Goal: Communication & Community: Answer question/provide support

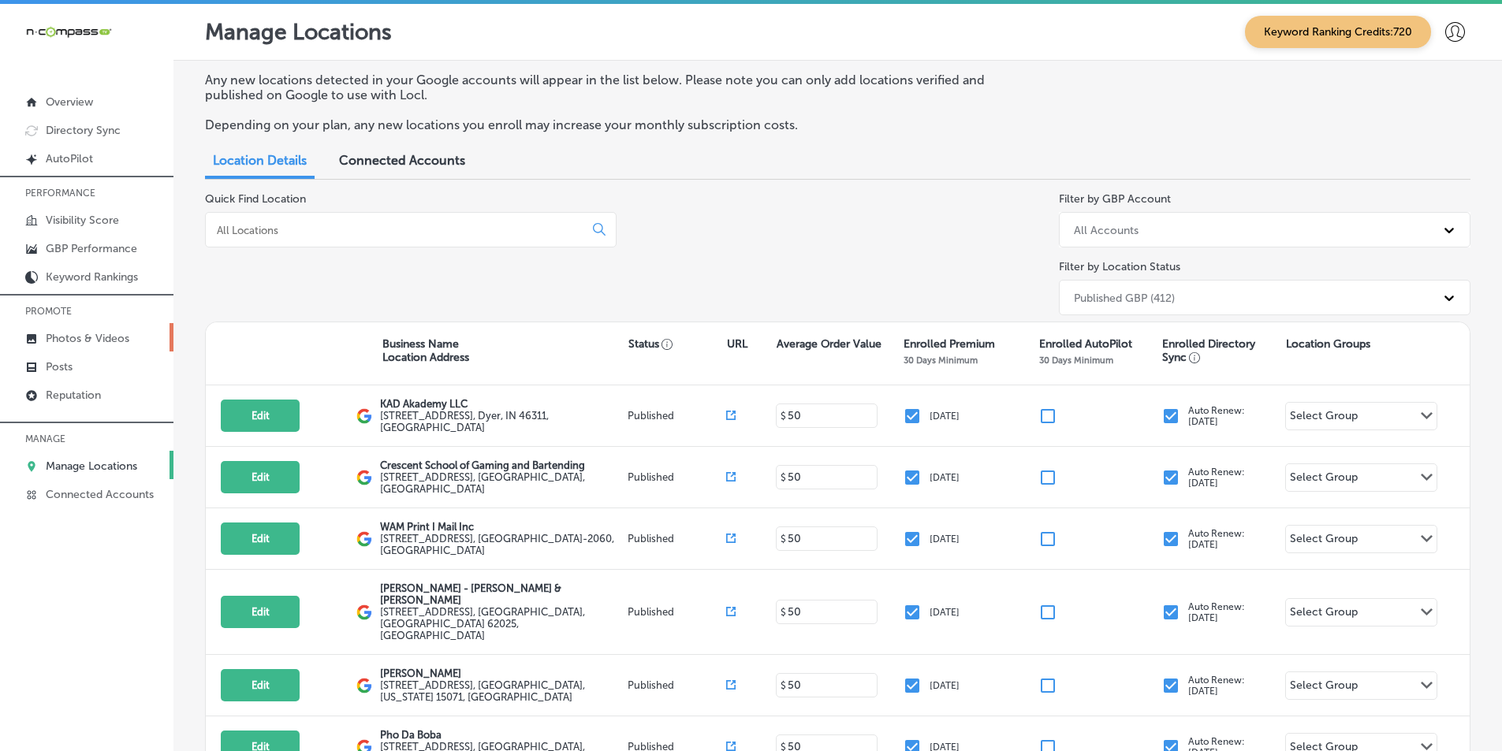
click at [110, 333] on p "Photos & Videos" at bounding box center [88, 338] width 84 height 13
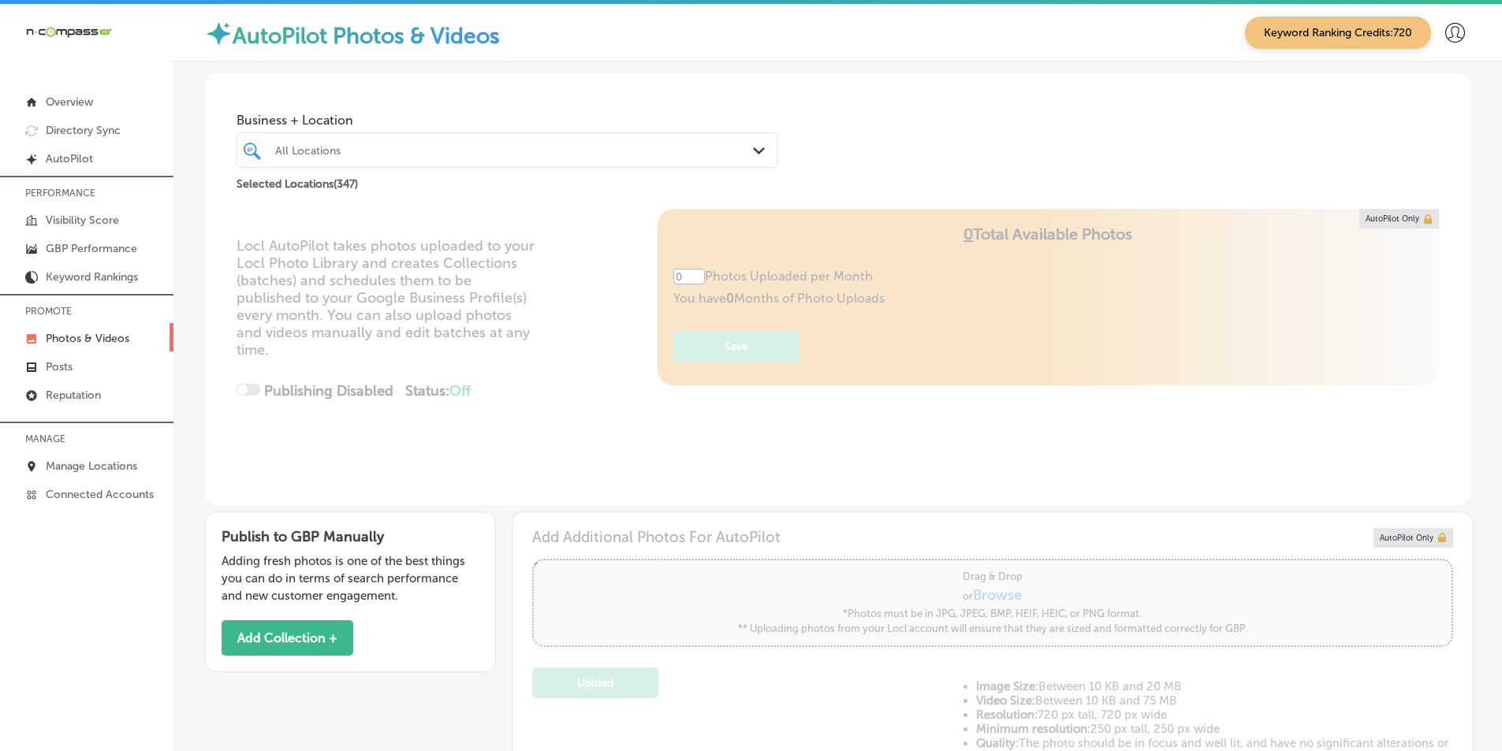
type input "5"
click at [366, 148] on div "All Locations" at bounding box center [514, 149] width 479 height 13
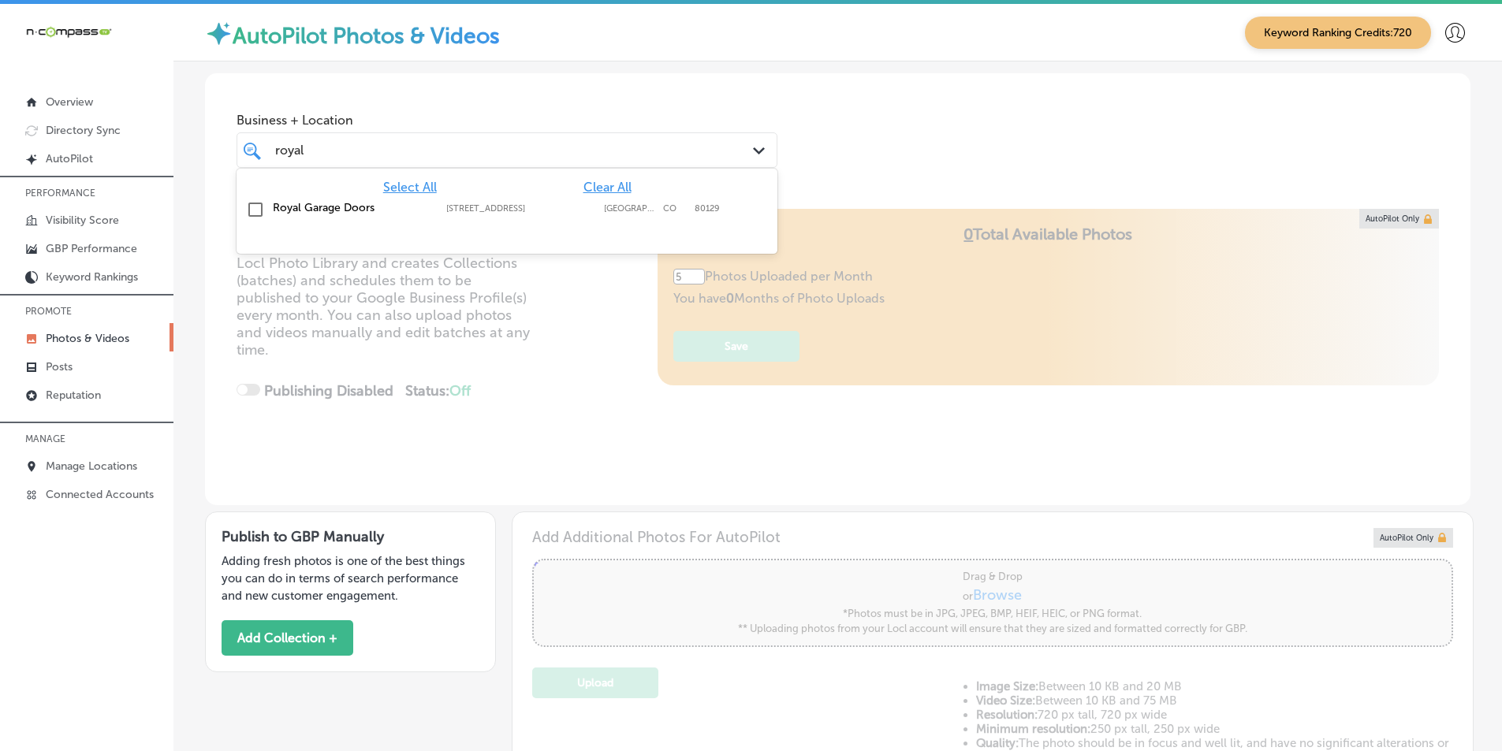
click at [253, 207] on input "checkbox" at bounding box center [255, 209] width 19 height 19
type input "royal"
click at [565, 297] on div "Locl AutoPilot takes photos uploaded to your Locl Photo Library and creates Col…" at bounding box center [837, 357] width 1265 height 296
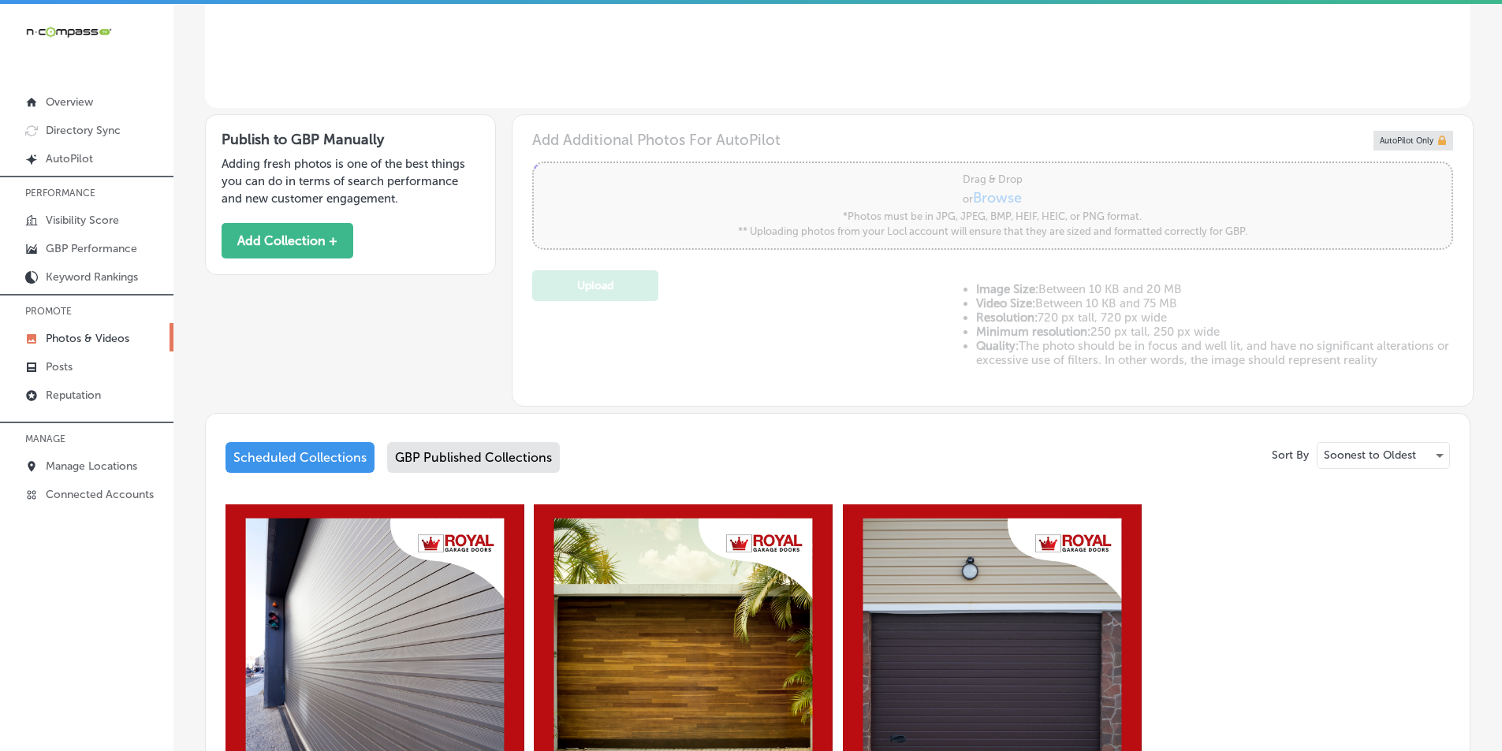
scroll to position [237, 0]
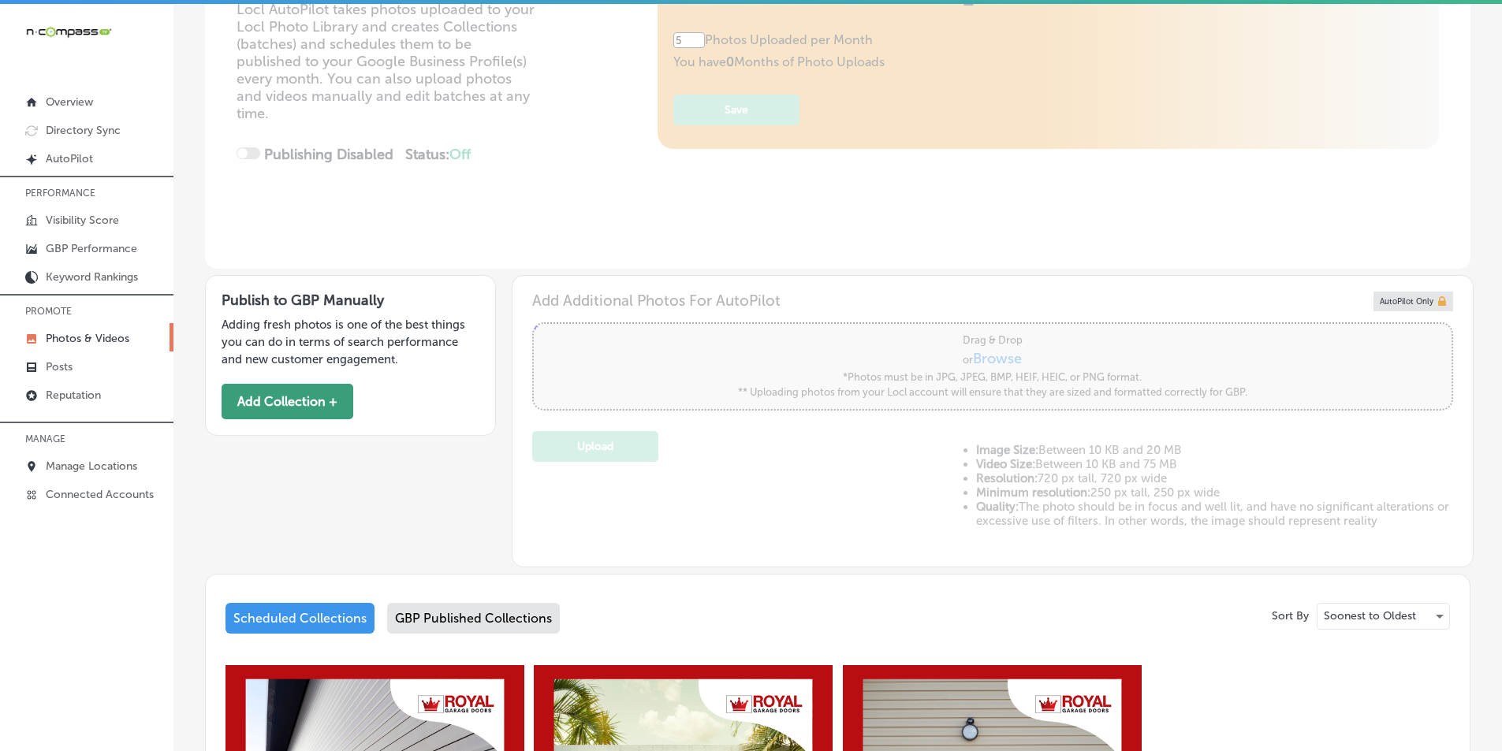
click at [289, 393] on button "Add Collection +" at bounding box center [288, 401] width 132 height 35
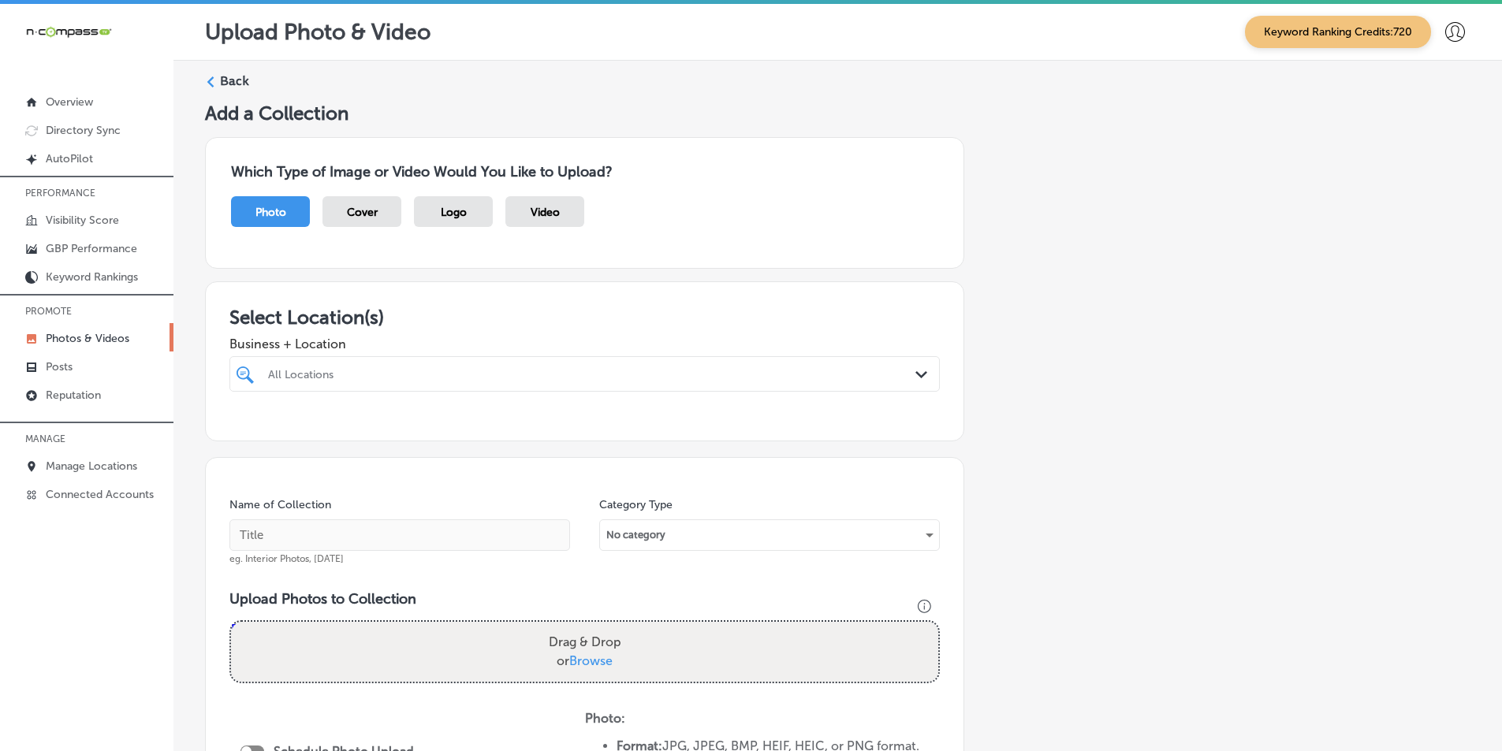
click at [557, 369] on div "All Locations" at bounding box center [592, 373] width 649 height 13
click at [248, 431] on input "checkbox" at bounding box center [248, 433] width 19 height 19
type input "roya"
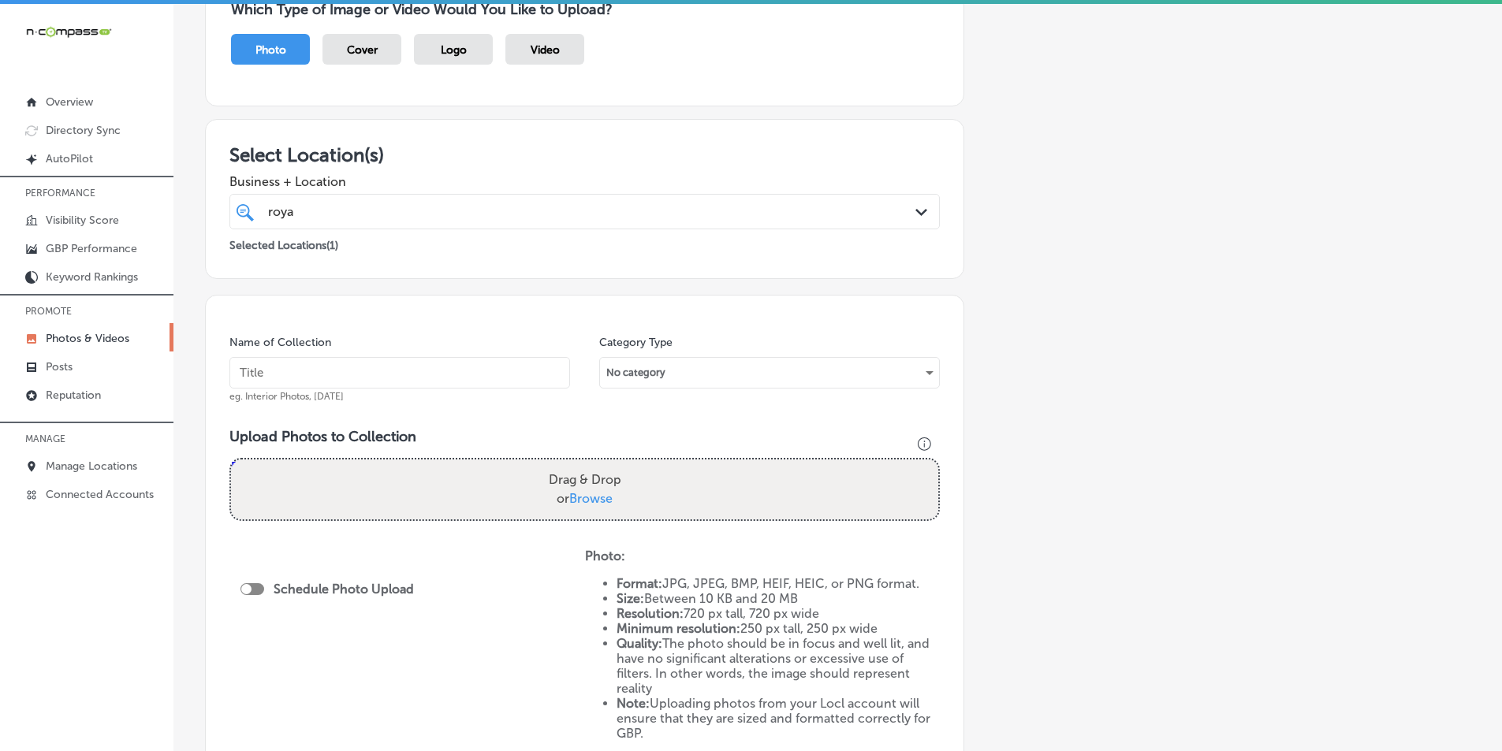
scroll to position [237, 0]
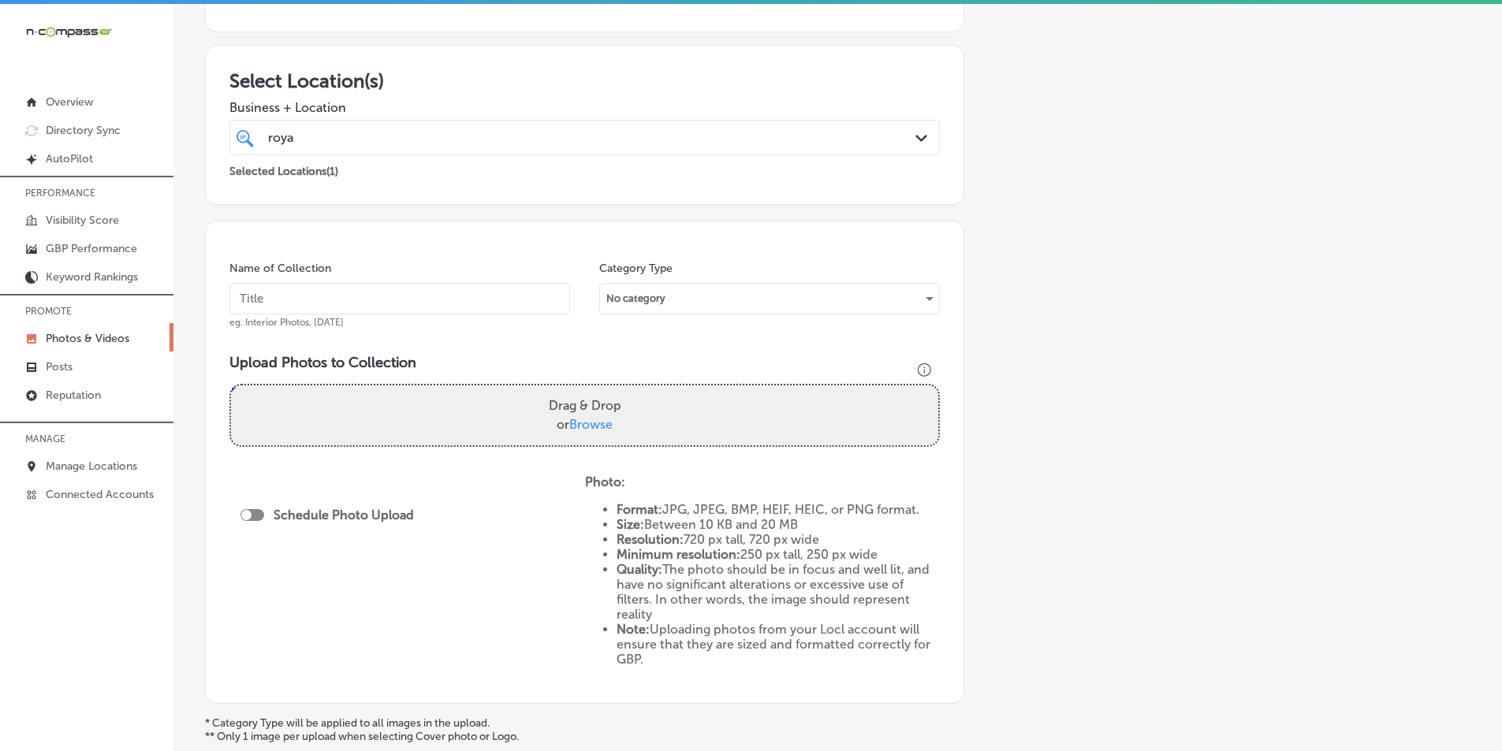
click at [520, 296] on input "text" at bounding box center [399, 299] width 341 height 32
type input "royal garage doors"
click at [322, 405] on div "Drag & Drop or Browse" at bounding box center [584, 416] width 707 height 60
click at [231, 386] on input "Drag & Drop or Browse" at bounding box center [584, 388] width 707 height 5
type input "C:\fakepath\2.png"
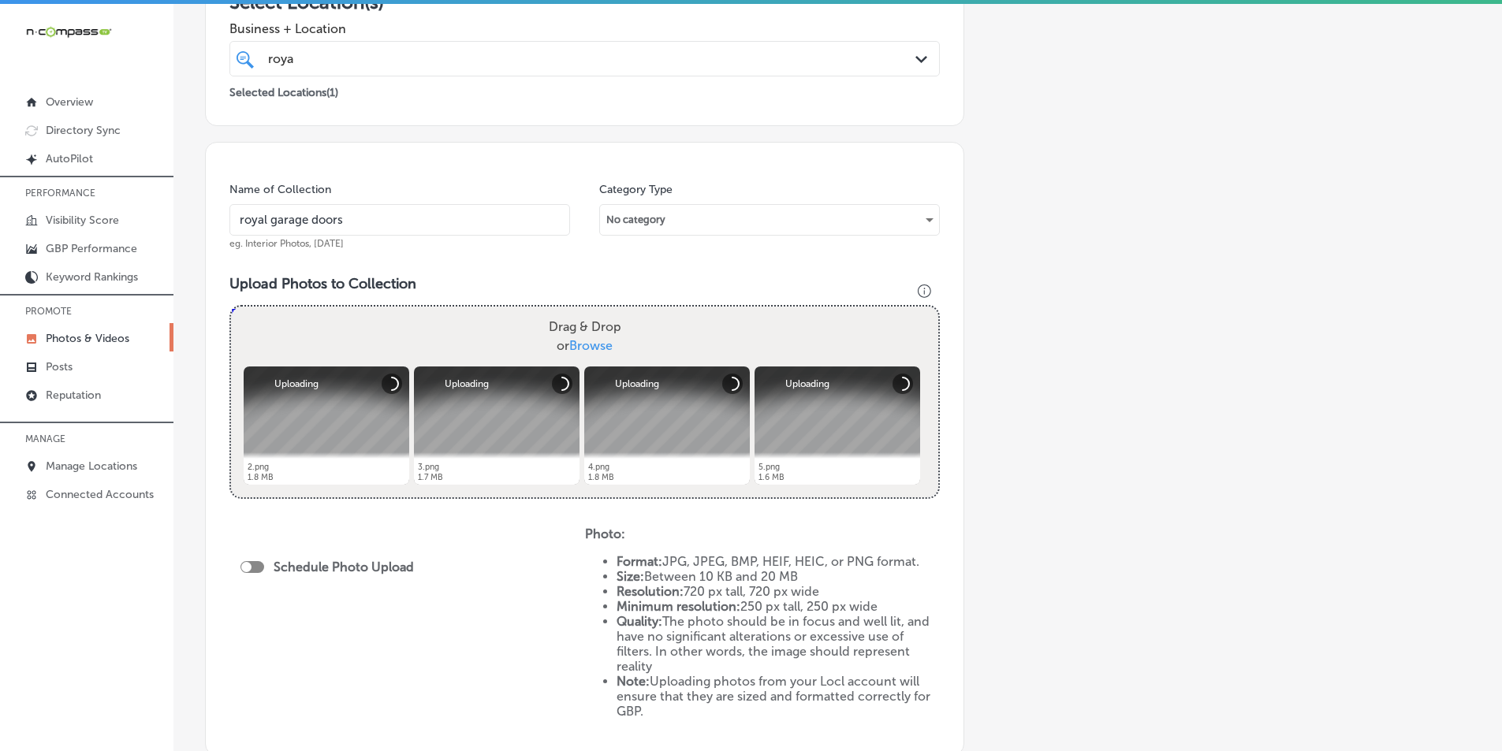
scroll to position [394, 0]
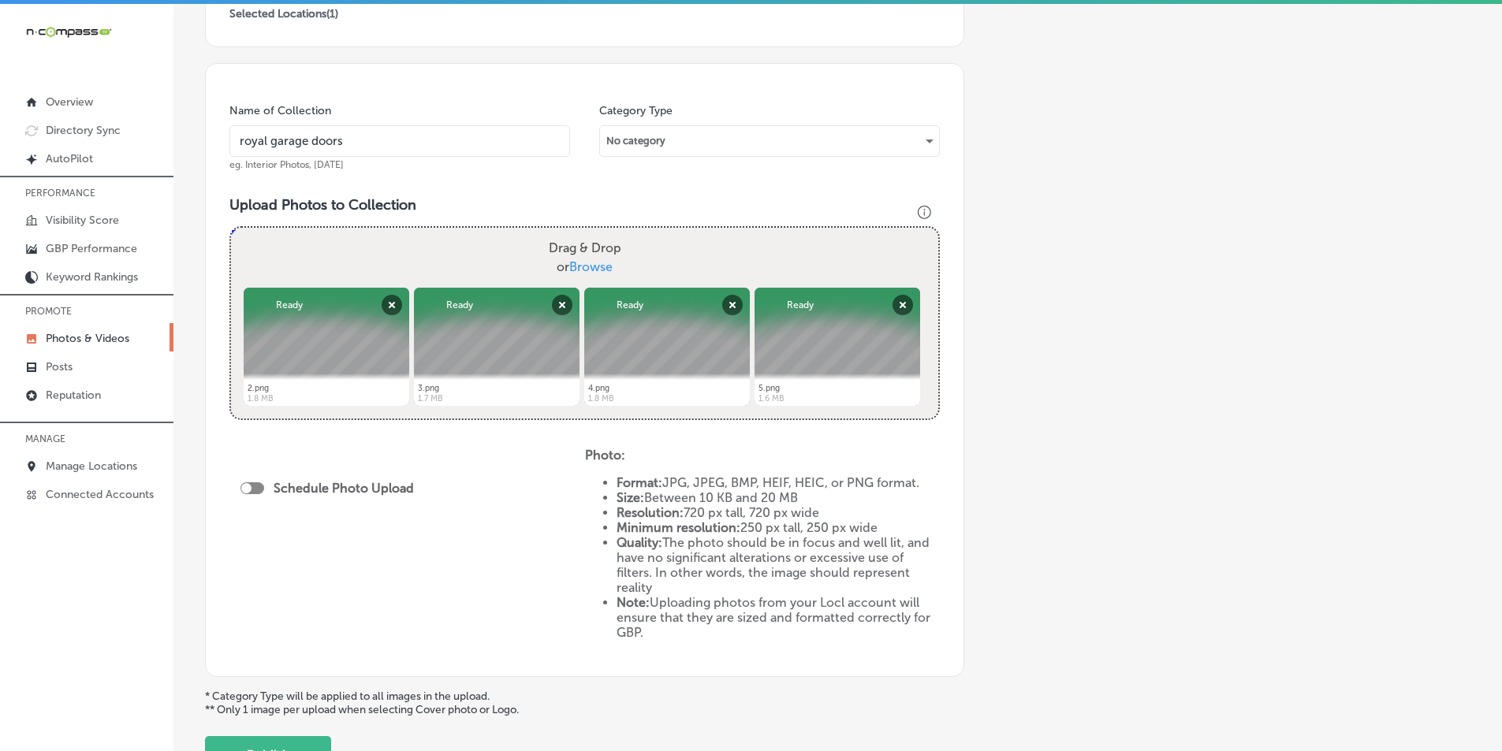
click at [353, 263] on div "Drag & Drop or Browse" at bounding box center [584, 258] width 707 height 60
click at [231, 228] on input "Drag & Drop or Browse" at bounding box center [584, 230] width 707 height 5
type input "C:\fakepath\6.png"
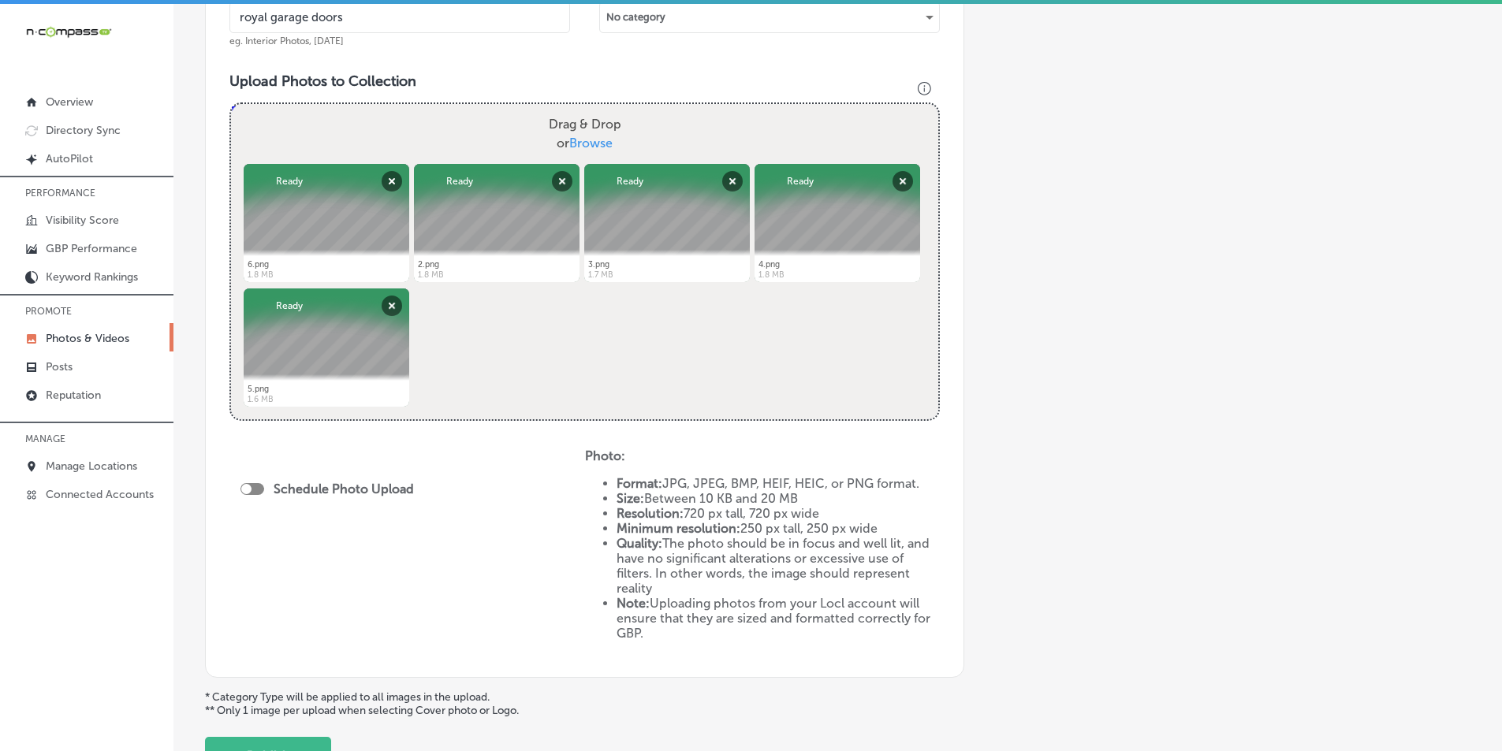
scroll to position [552, 0]
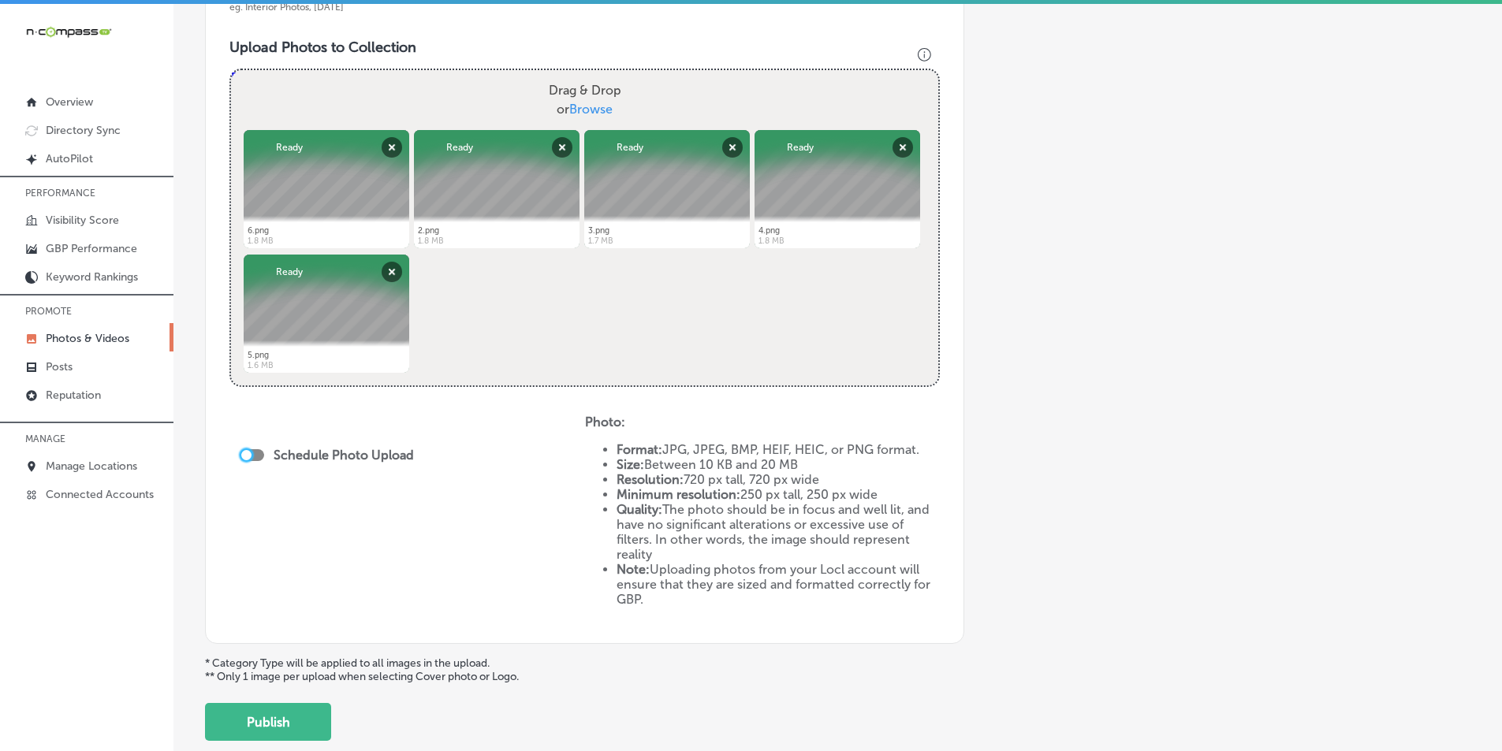
click at [244, 458] on div at bounding box center [246, 455] width 10 height 10
checkbox input "true"
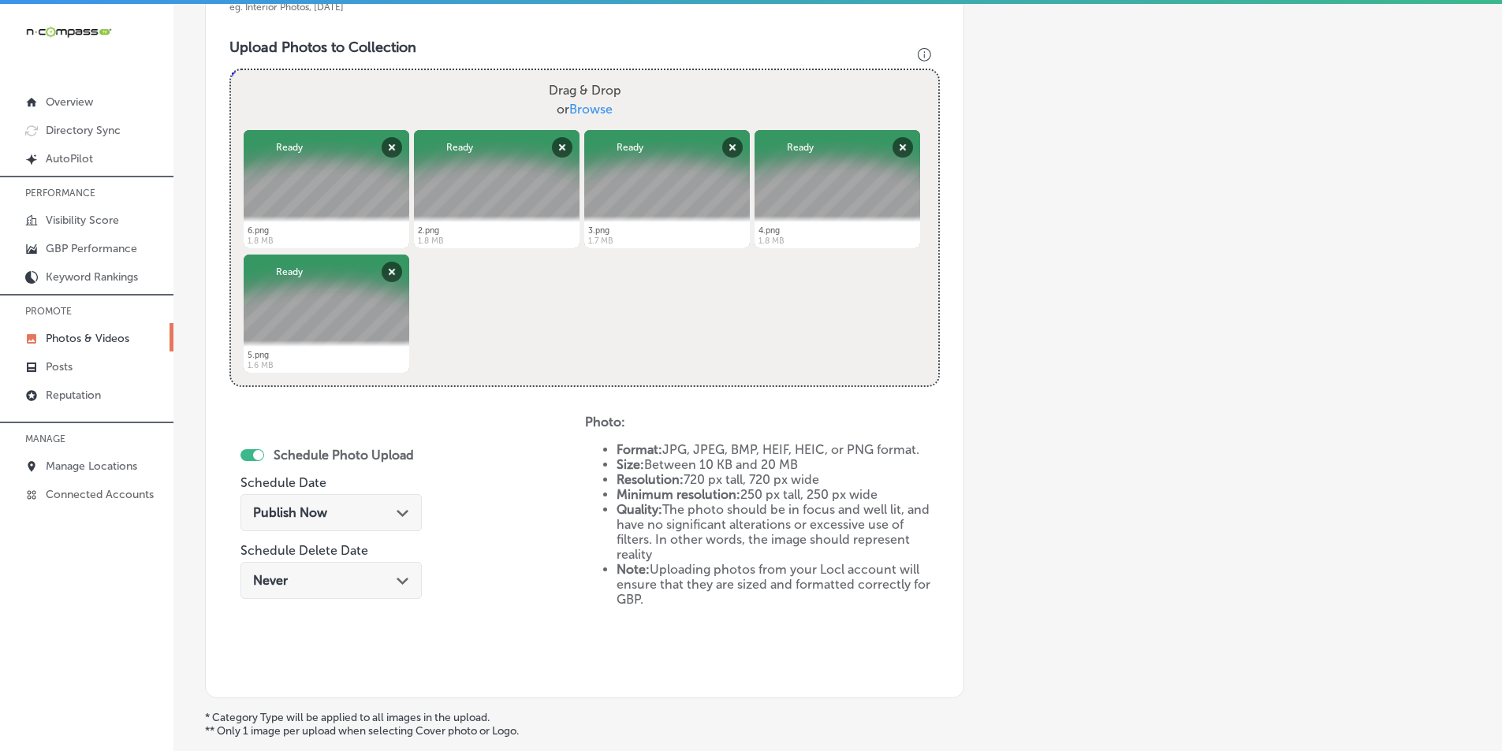
click at [378, 512] on div "Publish Now Path Created with Sketch." at bounding box center [331, 512] width 156 height 15
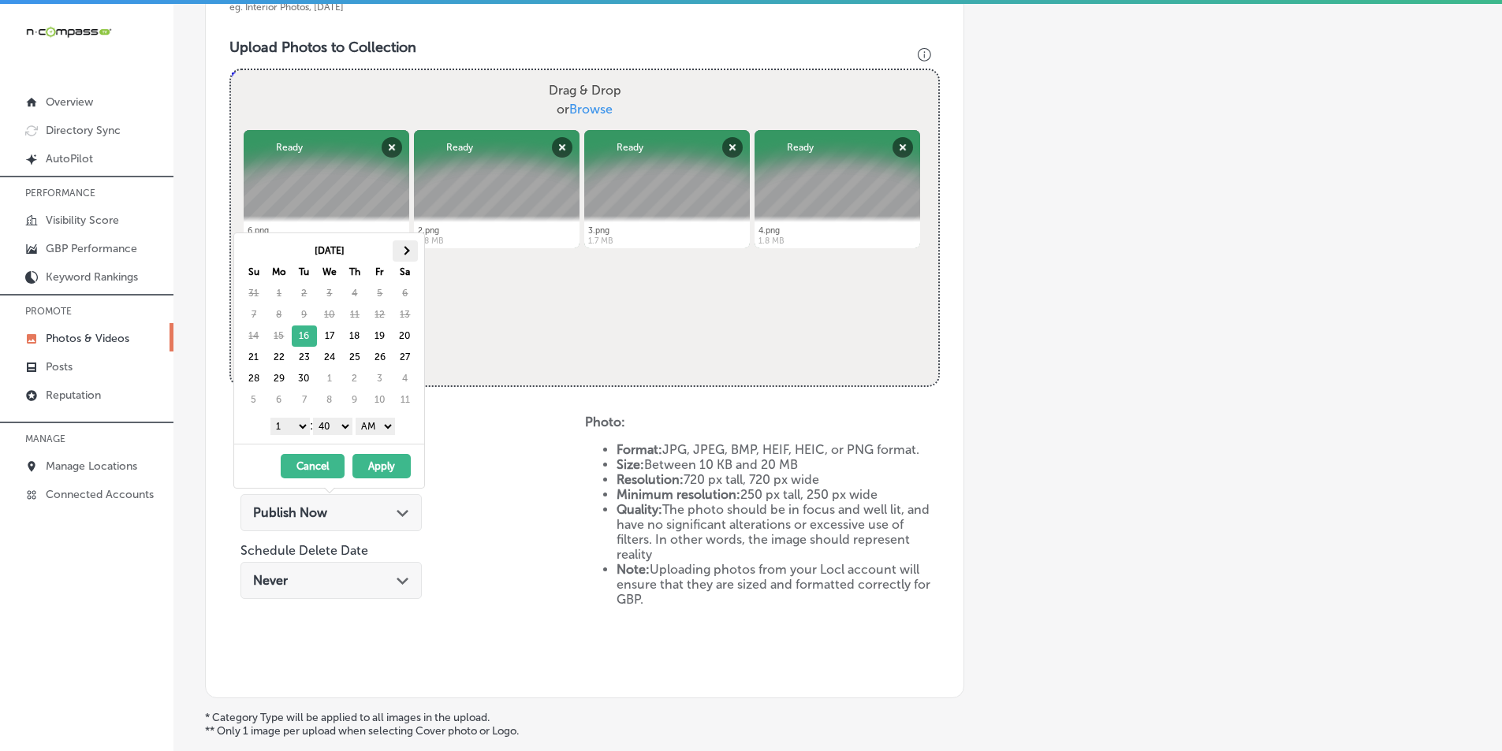
click at [409, 248] on th at bounding box center [405, 250] width 25 height 21
click at [298, 427] on select "1 2 3 4 5 6 7 8 9 10 11 12" at bounding box center [289, 426] width 39 height 17
click at [348, 426] on select "00 10 20 30 40 50" at bounding box center [332, 426] width 39 height 17
click at [388, 426] on select "AM PM" at bounding box center [375, 426] width 39 height 17
click at [378, 464] on button "Apply" at bounding box center [381, 466] width 58 height 24
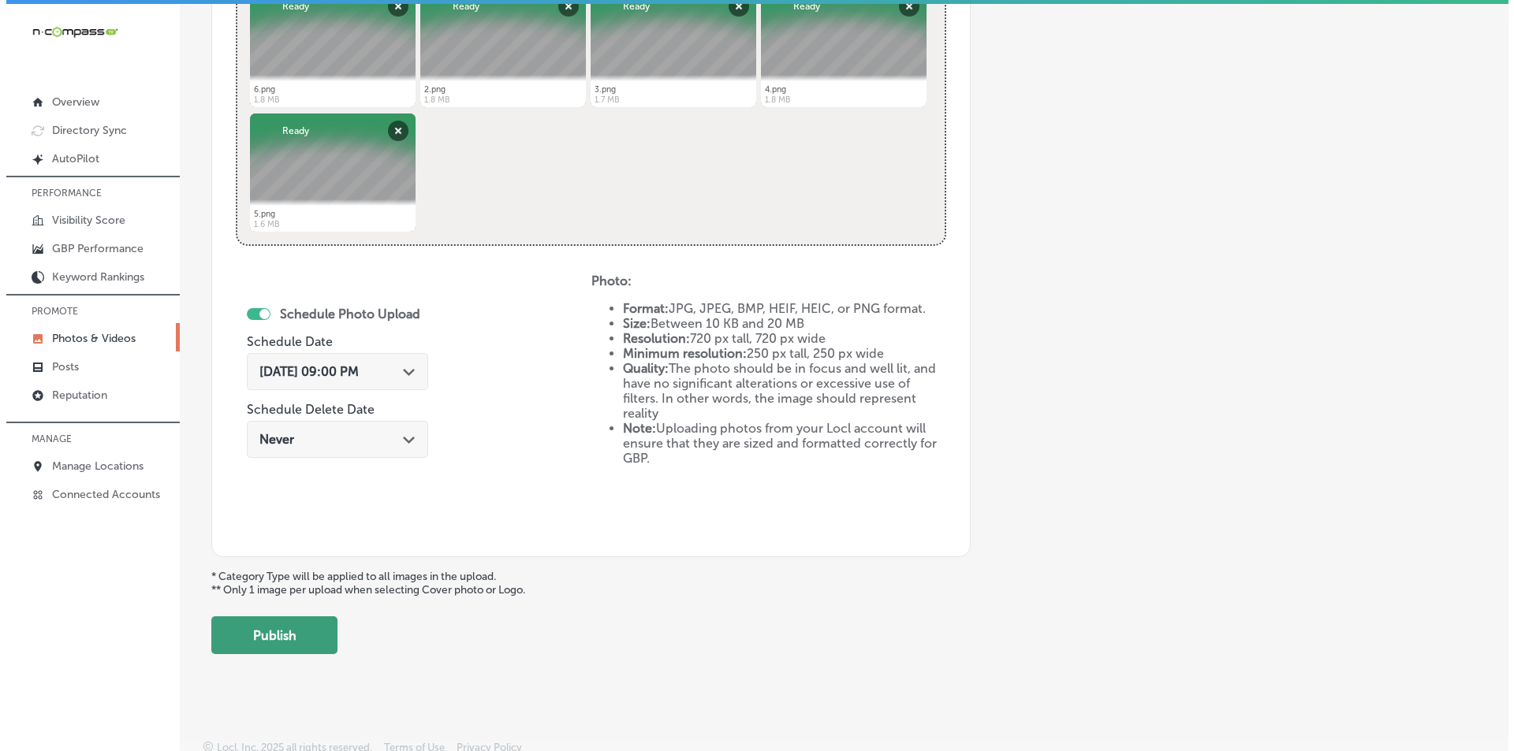
scroll to position [699, 0]
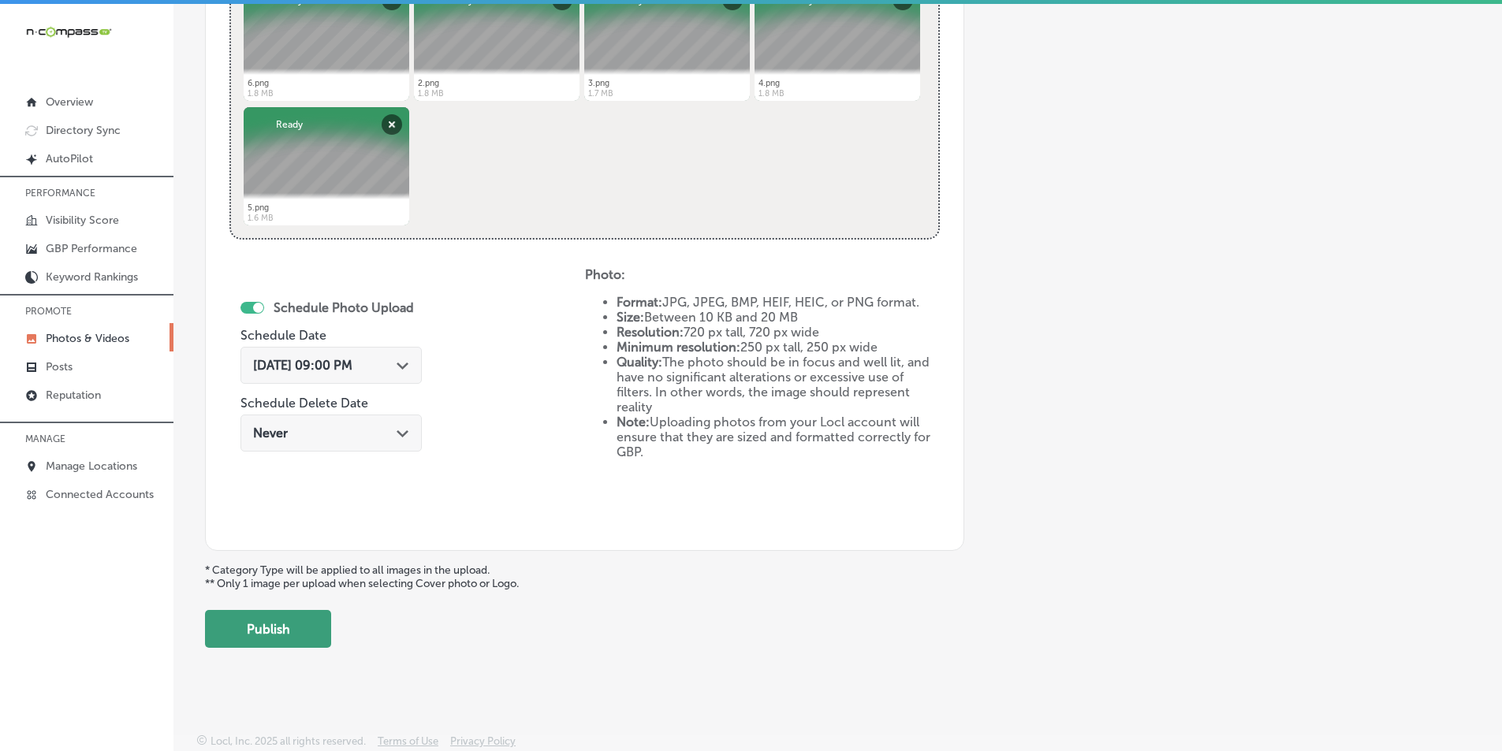
click at [290, 621] on button "Publish" at bounding box center [268, 629] width 126 height 38
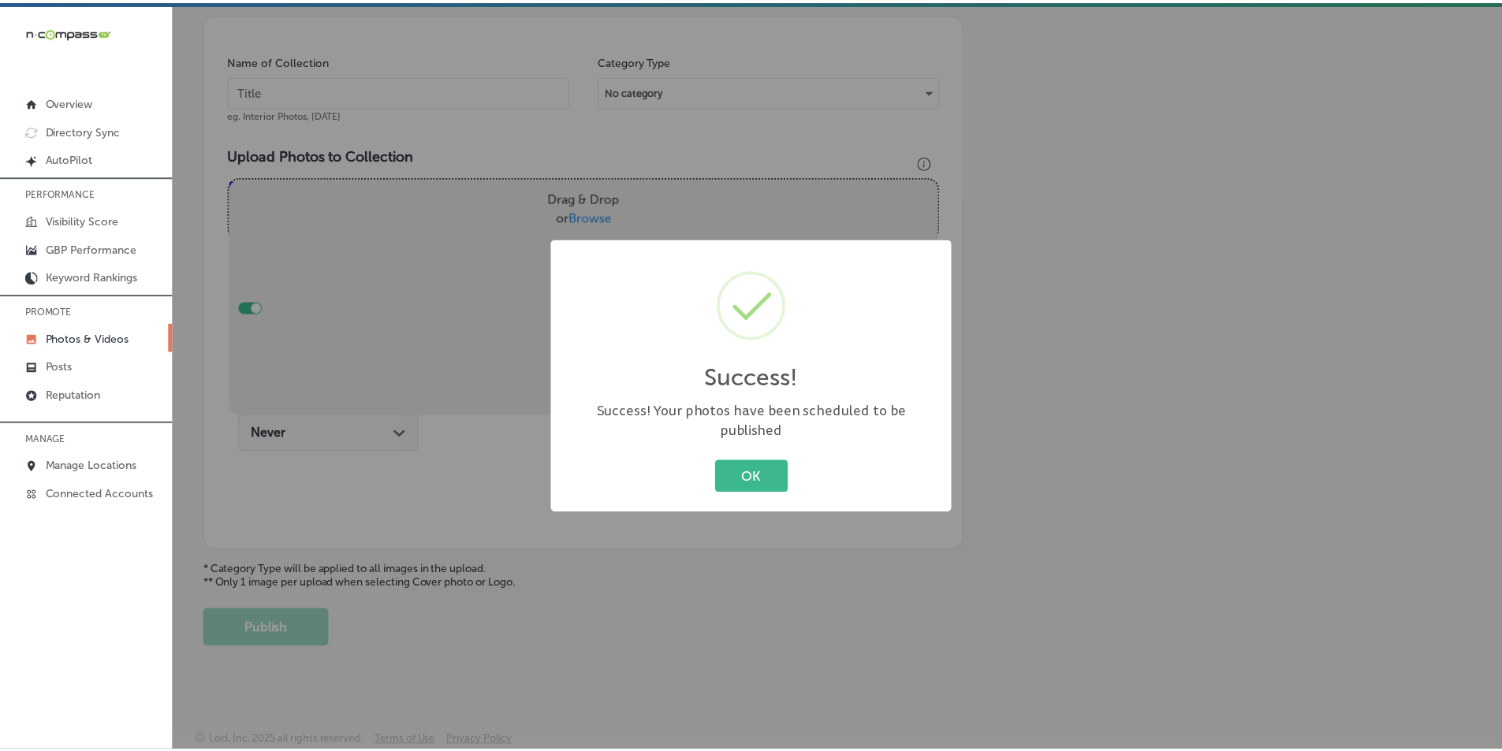
scroll to position [444, 0]
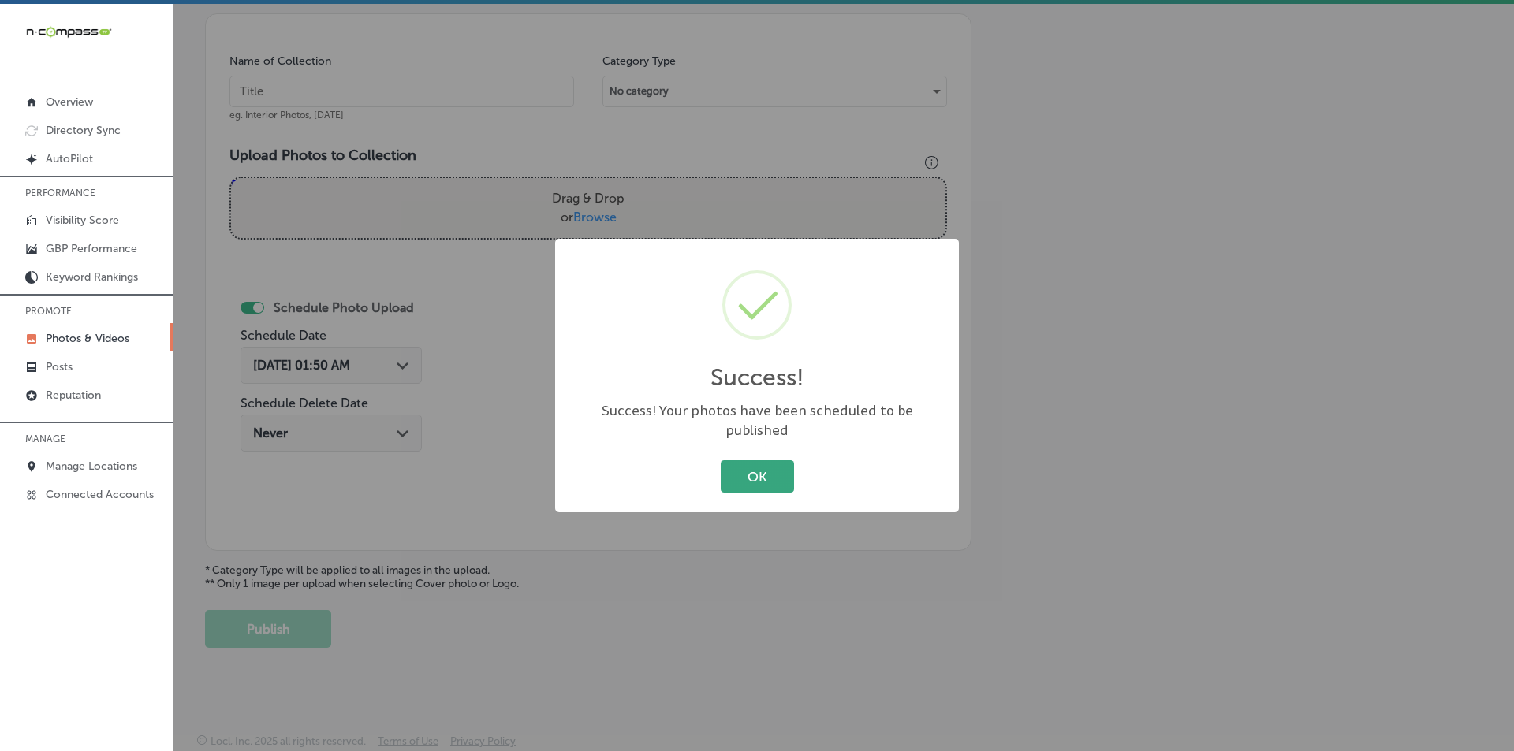
click at [732, 463] on button "OK" at bounding box center [757, 476] width 73 height 32
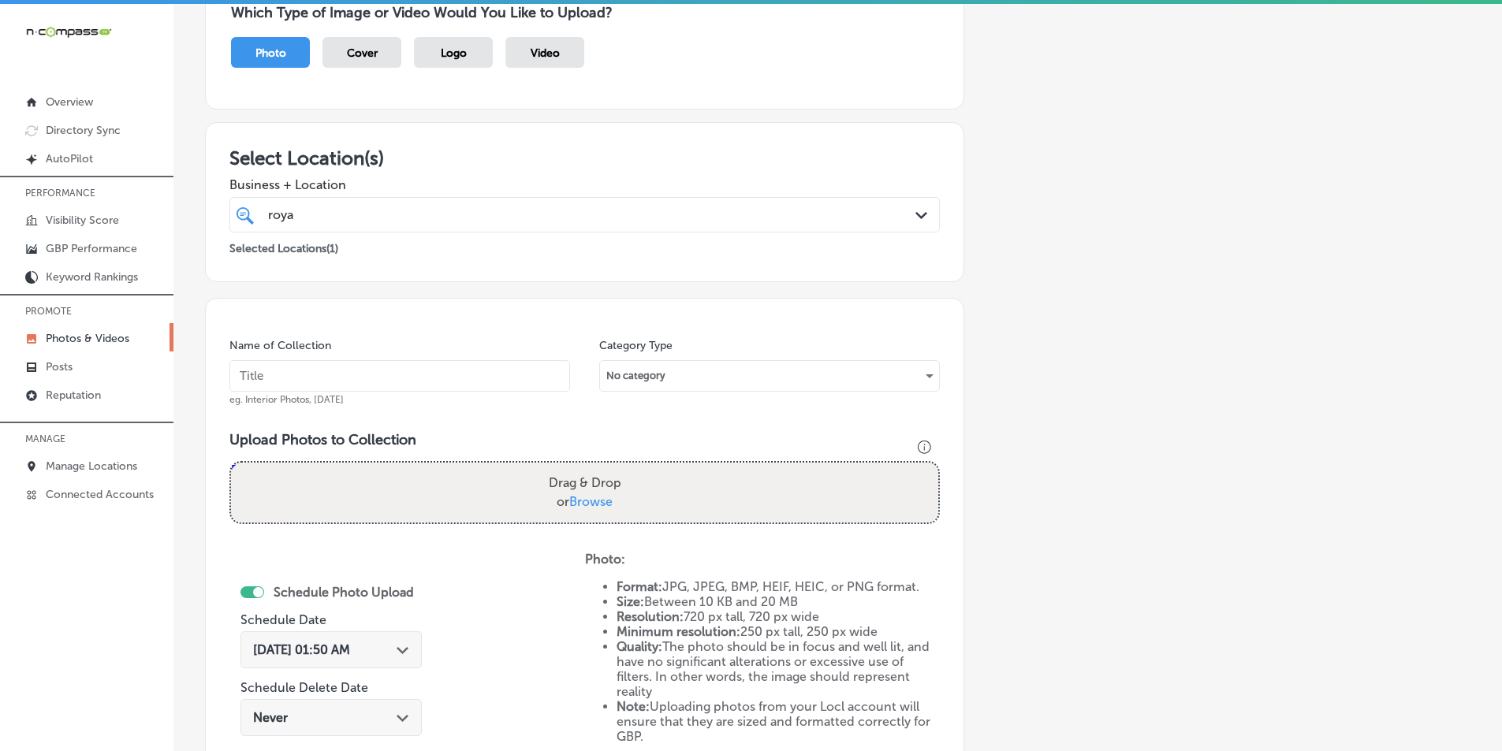
scroll to position [129, 0]
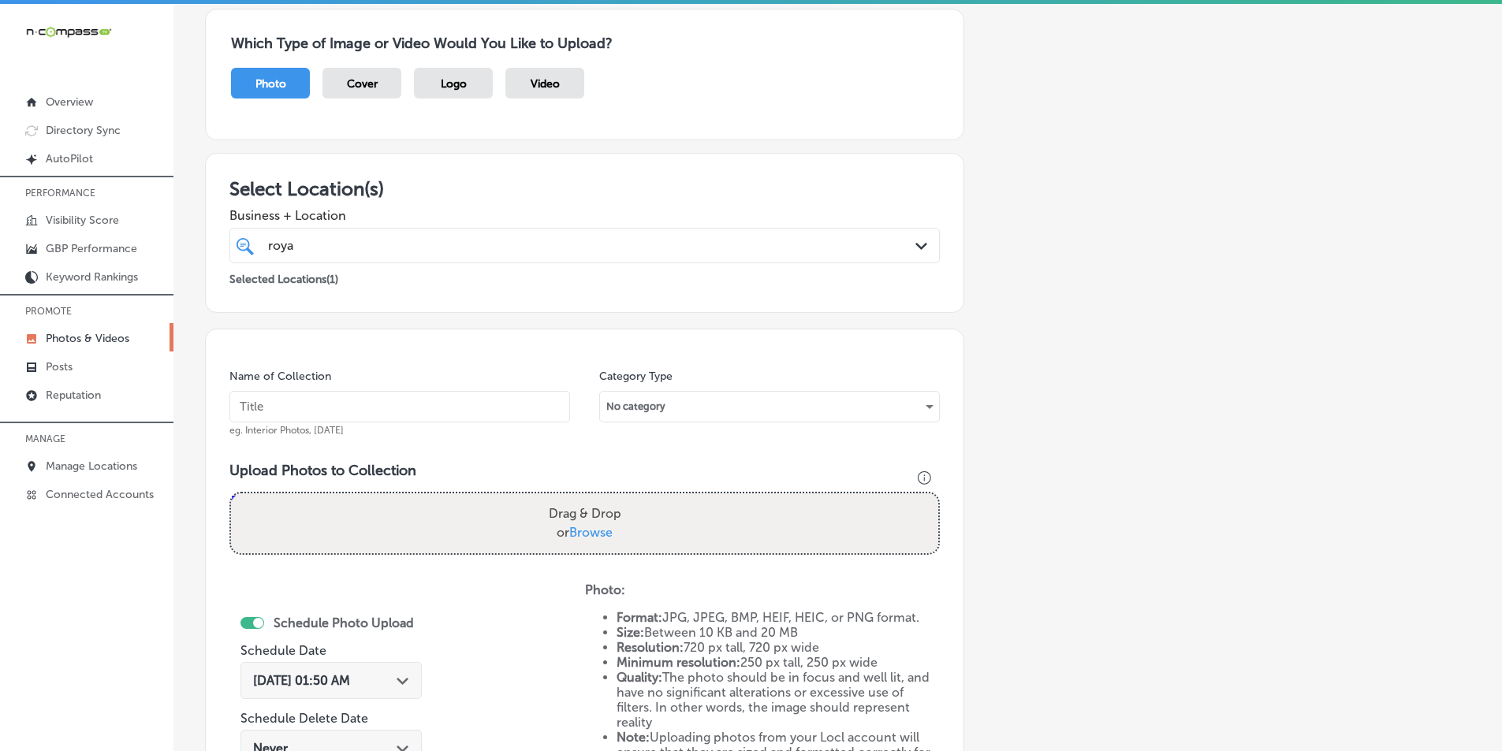
click at [393, 407] on input "text" at bounding box center [399, 407] width 341 height 32
type input "royal garage doors"
click at [358, 526] on div "Drag & Drop or Browse" at bounding box center [584, 524] width 707 height 60
click at [231, 494] on input "Drag & Drop or Browse" at bounding box center [584, 496] width 707 height 5
type input "C:\fakepath\7.png"
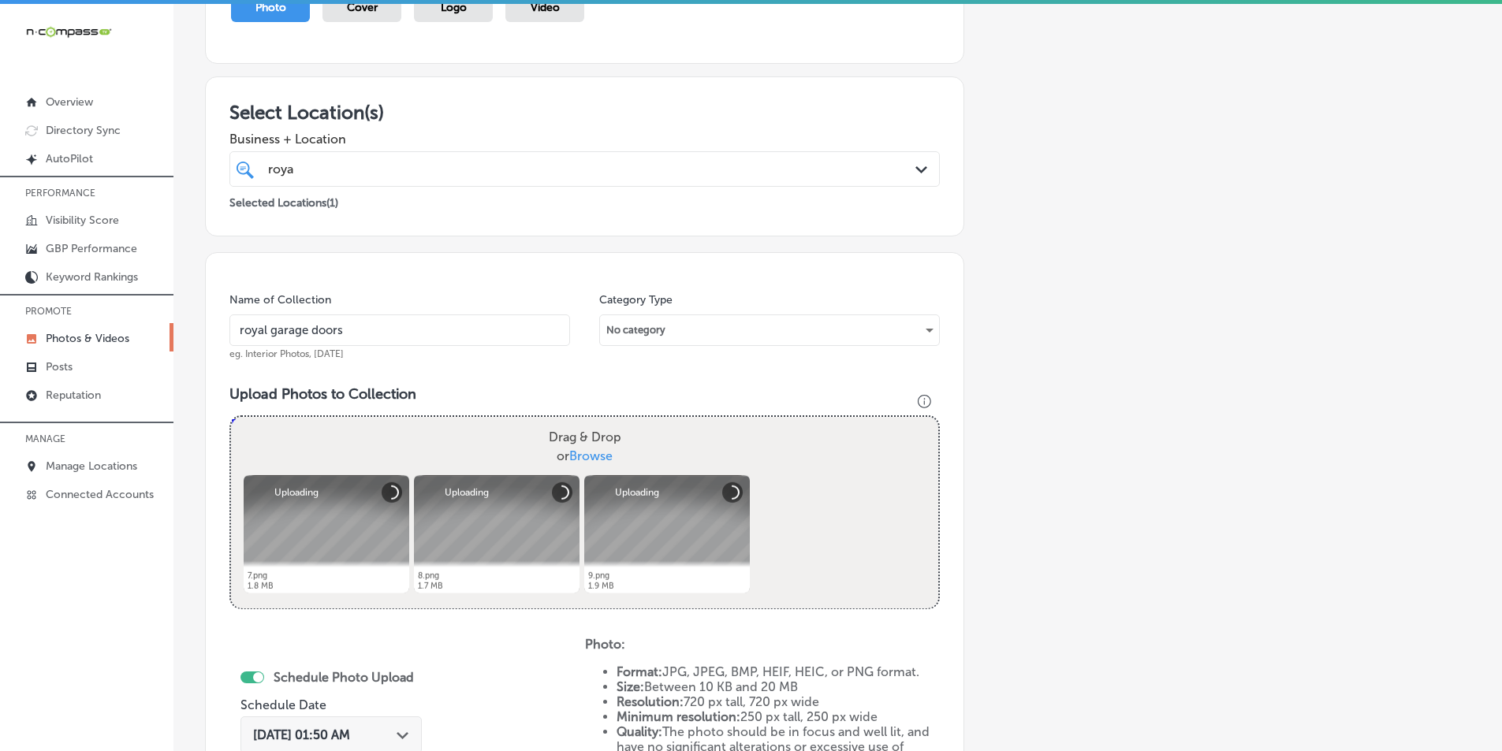
scroll to position [207, 0]
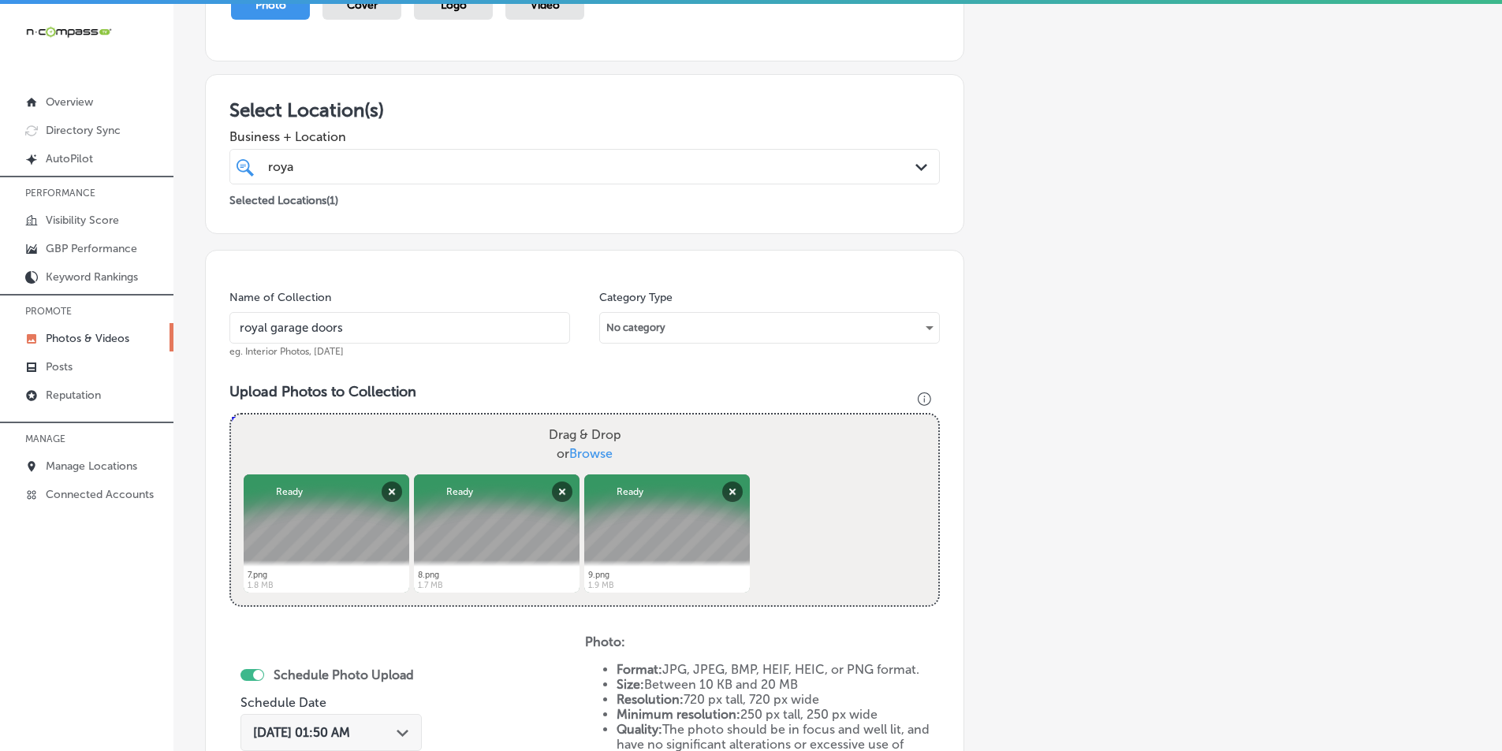
click at [673, 451] on div "Drag & Drop or Browse" at bounding box center [584, 445] width 707 height 60
click at [231, 415] on input "Drag & Drop or Browse" at bounding box center [584, 417] width 707 height 5
type input "C:\fakepath\10.png"
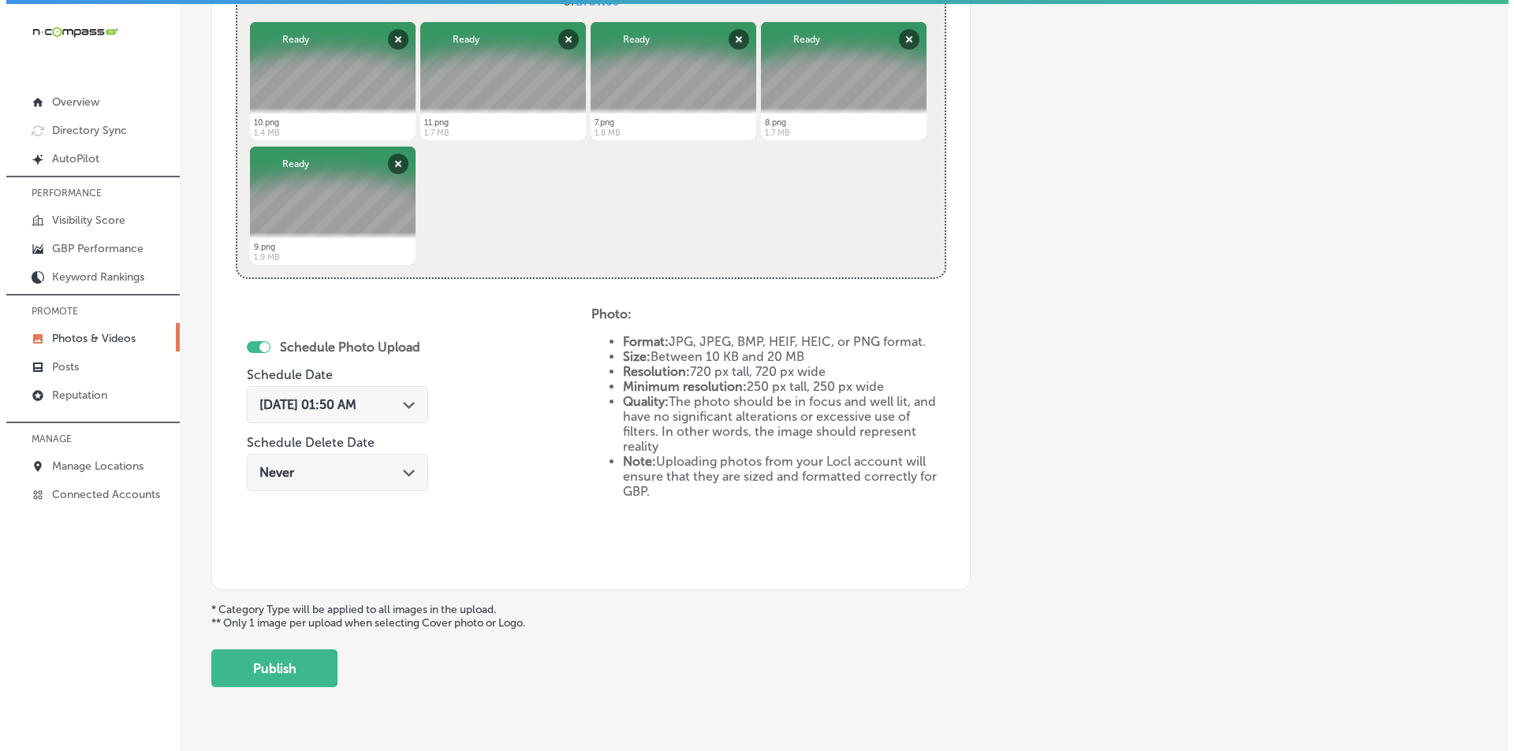
scroll to position [680, 0]
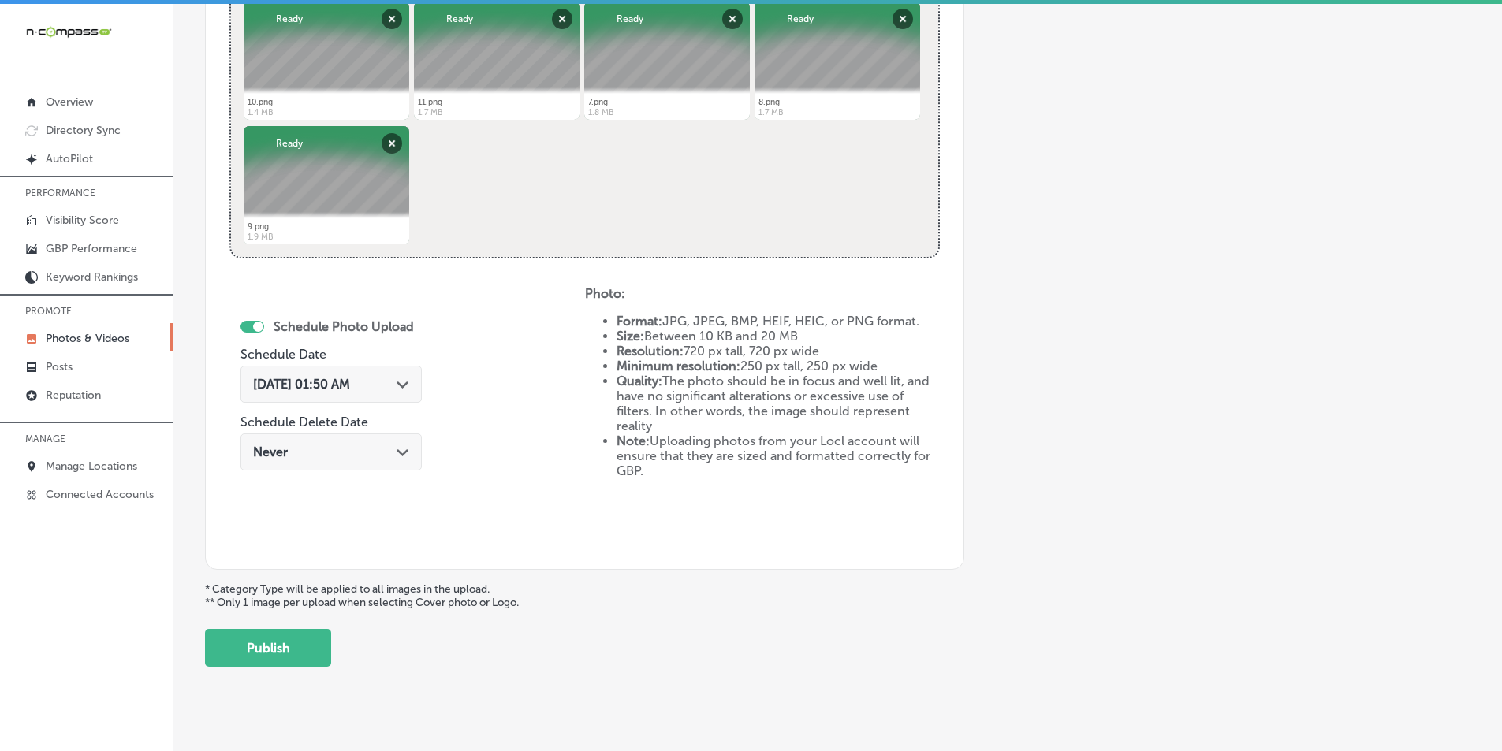
click at [401, 386] on icon "Path Created with Sketch." at bounding box center [403, 385] width 12 height 7
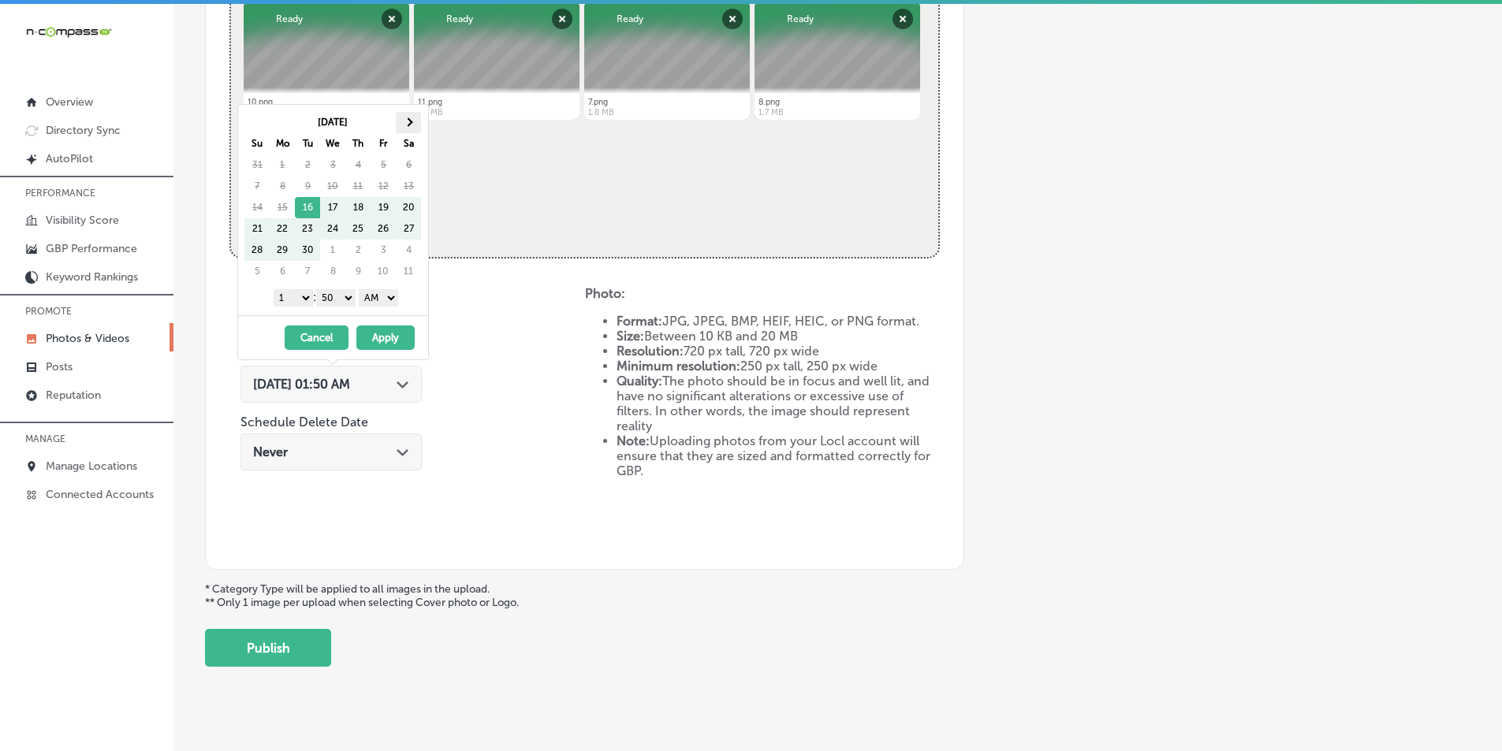
click at [407, 121] on span at bounding box center [408, 121] width 9 height 9
click at [299, 296] on select "1 2 3 4 5 6 7 8 9 10 11 12" at bounding box center [293, 297] width 39 height 17
click at [348, 299] on select "00 10 20 30 40 50" at bounding box center [335, 297] width 39 height 17
click at [388, 296] on select "AM PM" at bounding box center [378, 297] width 39 height 17
click at [382, 335] on button "Apply" at bounding box center [385, 338] width 58 height 24
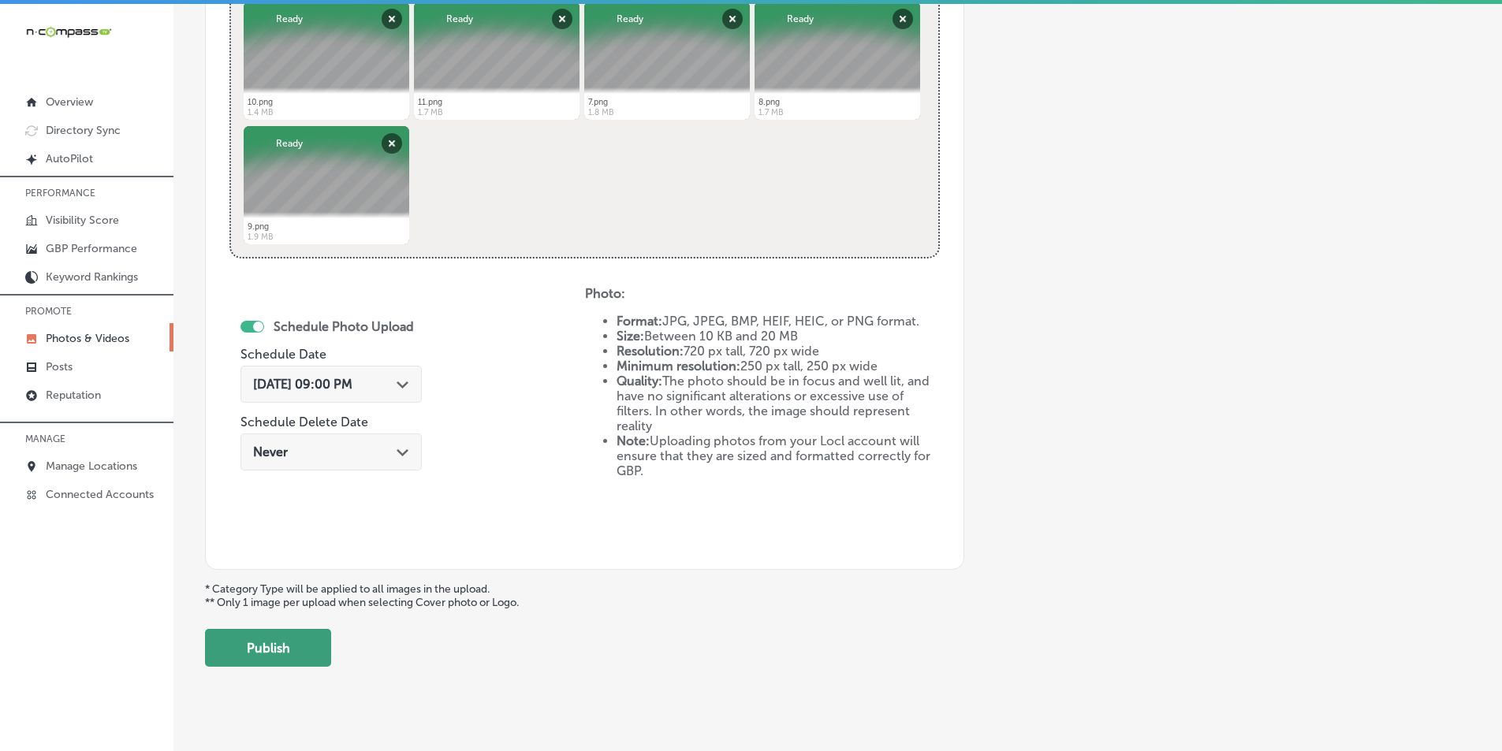
click at [252, 650] on button "Publish" at bounding box center [268, 648] width 126 height 38
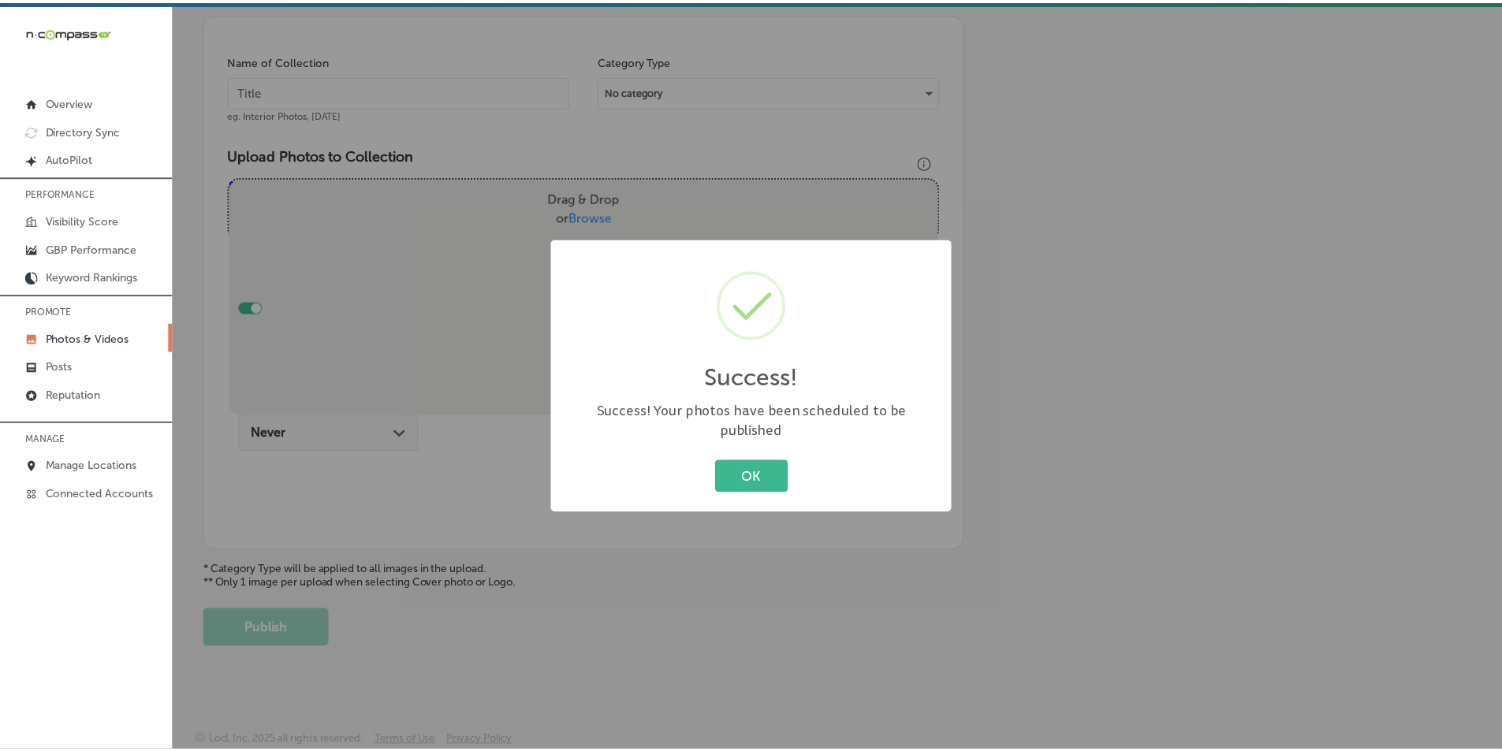
scroll to position [444, 0]
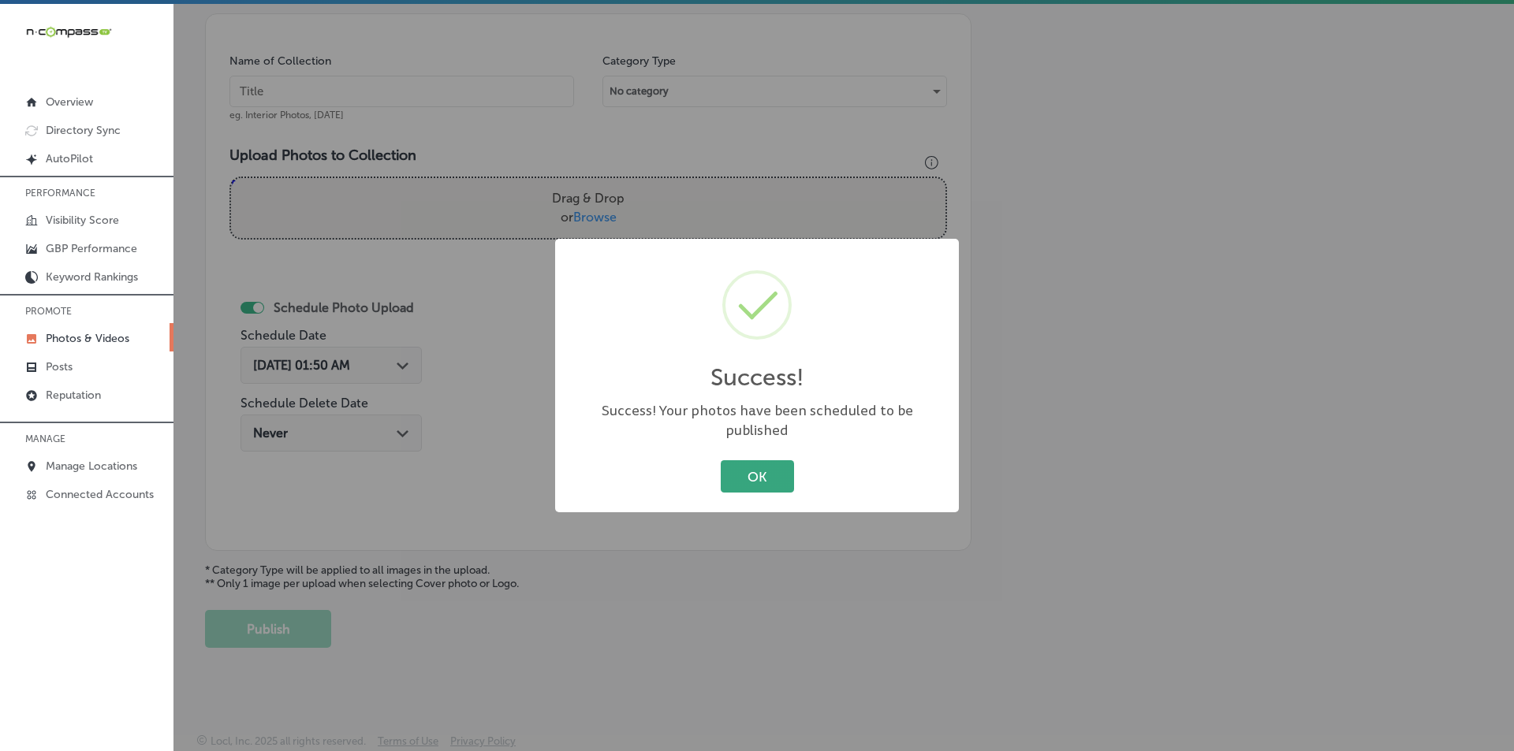
click at [732, 464] on button "OK" at bounding box center [757, 476] width 73 height 32
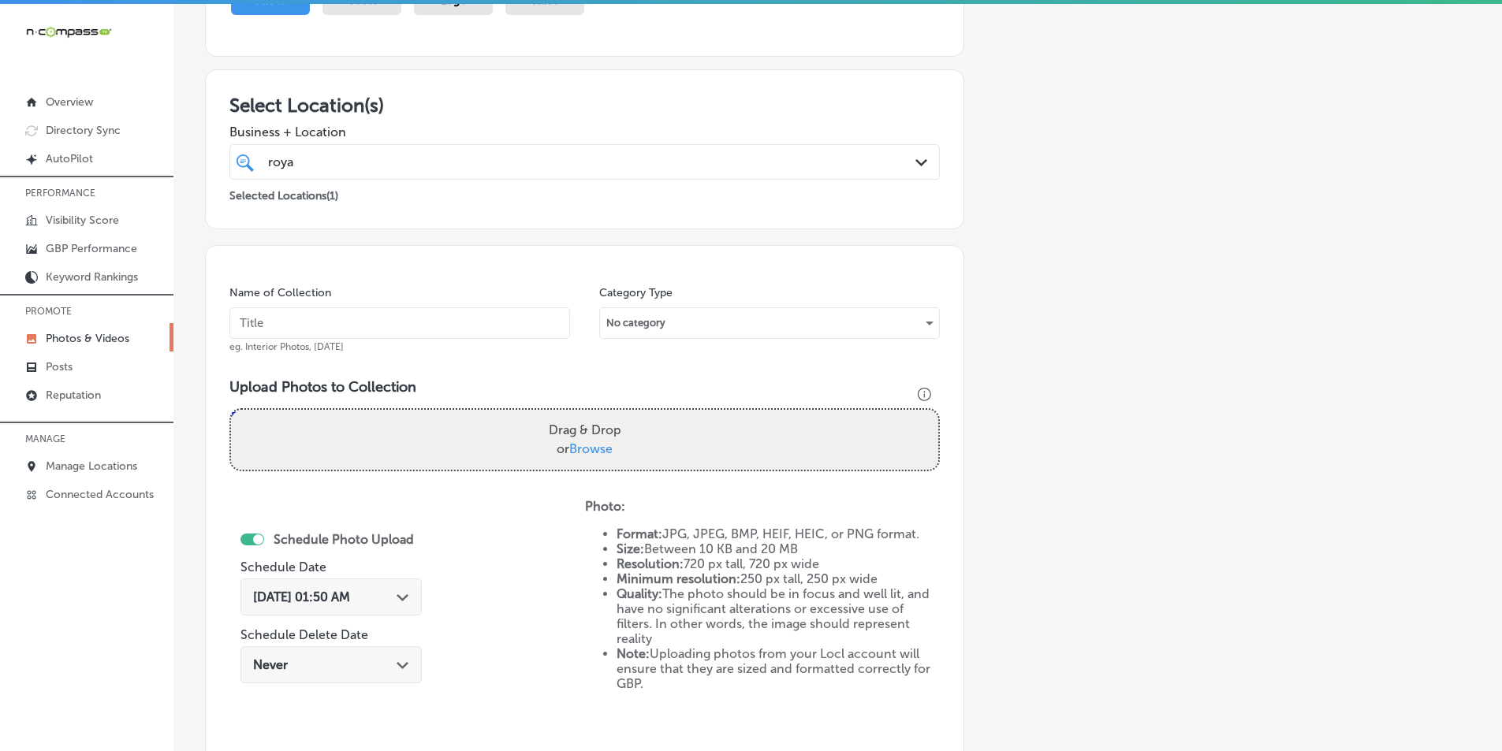
scroll to position [207, 0]
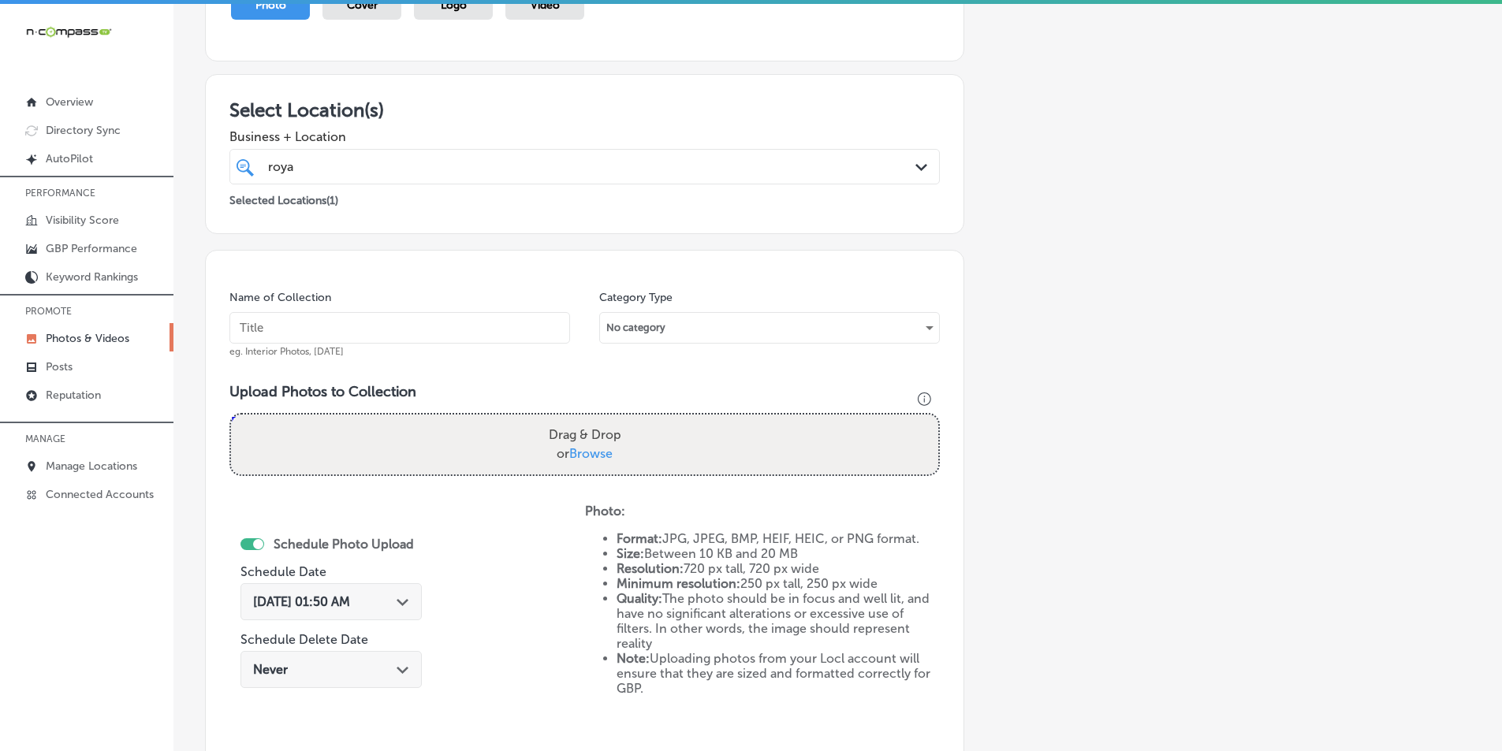
click at [477, 325] on input "text" at bounding box center [399, 328] width 341 height 32
type input "royal garage doors"
click at [374, 442] on div "Drag & Drop or Browse" at bounding box center [584, 445] width 707 height 60
click at [231, 415] on input "Drag & Drop or Browse" at bounding box center [584, 417] width 707 height 5
type input "C:\fakepath\12.png"
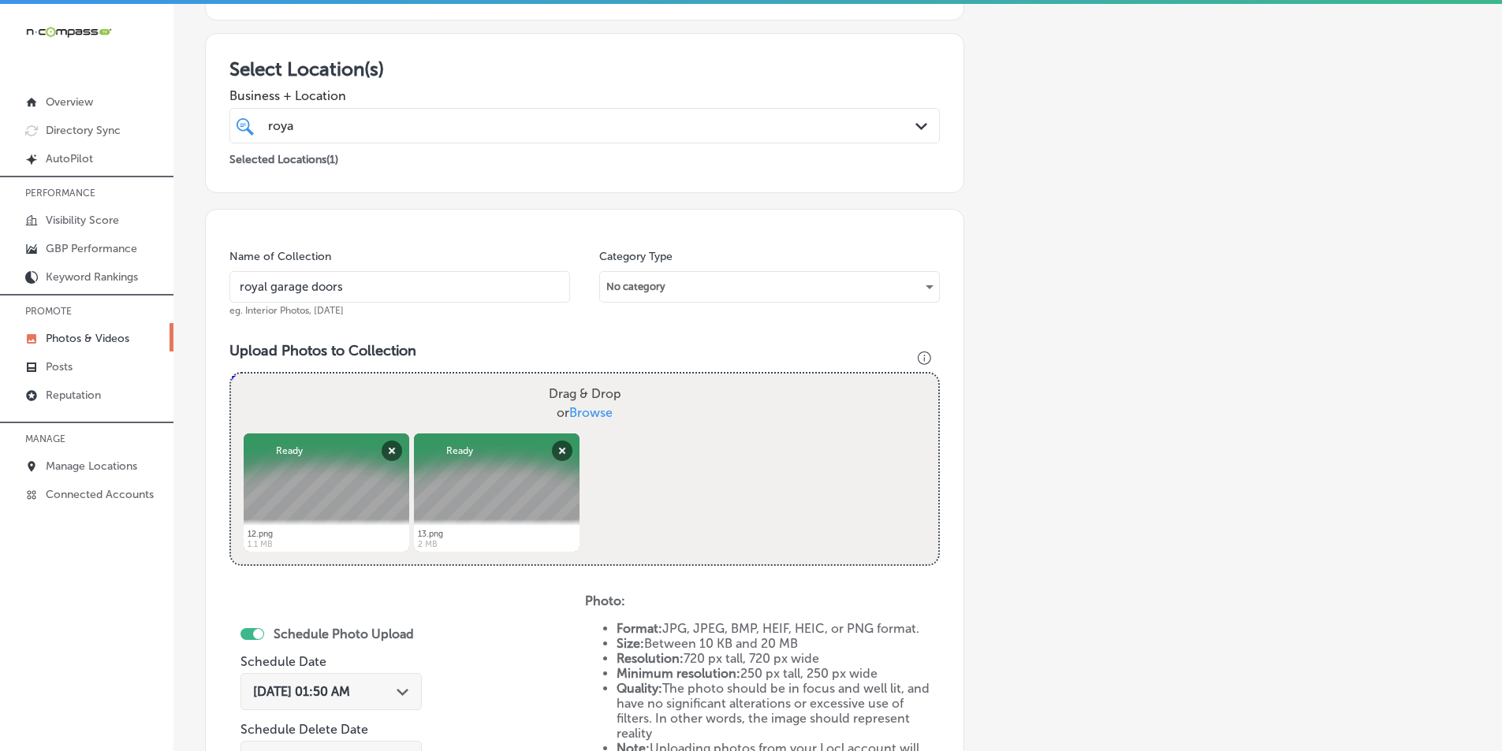
scroll to position [286, 0]
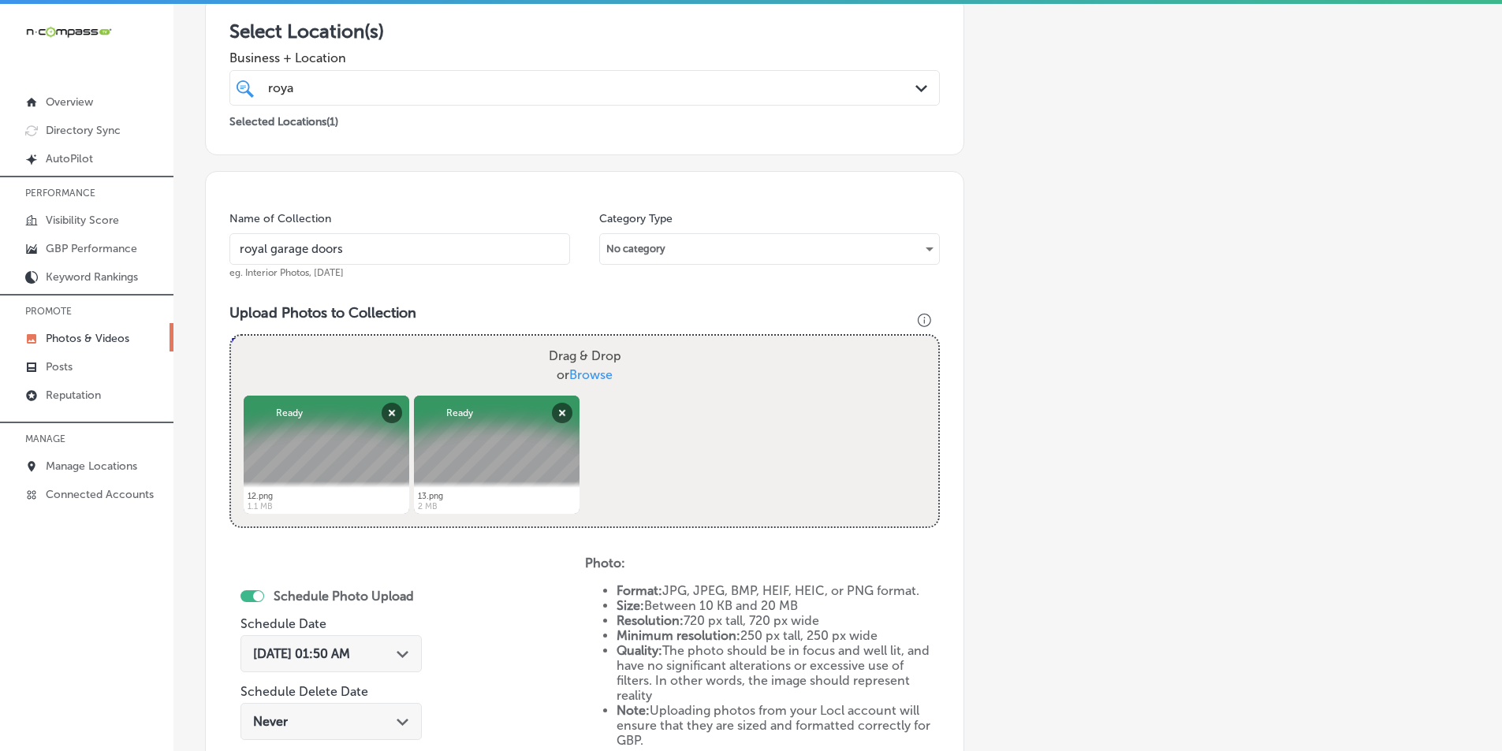
drag, startPoint x: 634, startPoint y: 460, endPoint x: 600, endPoint y: 427, distance: 47.4
click at [600, 427] on div "Powered by PQINA Drag & Drop or Browse 12.png Abort Retry Remove Upload Cancel …" at bounding box center [584, 431] width 707 height 191
click at [607, 427] on div "Powered by PQINA Drag & Drop or Browse 12.png Abort Retry Remove Upload Cancel …" at bounding box center [584, 431] width 707 height 191
click at [674, 415] on div "Powered by PQINA Drag & Drop or Browse 12.png Abort Retry Remove Upload Cancel …" at bounding box center [584, 431] width 707 height 191
click at [450, 373] on div "Drag & Drop or Browse" at bounding box center [584, 366] width 707 height 60
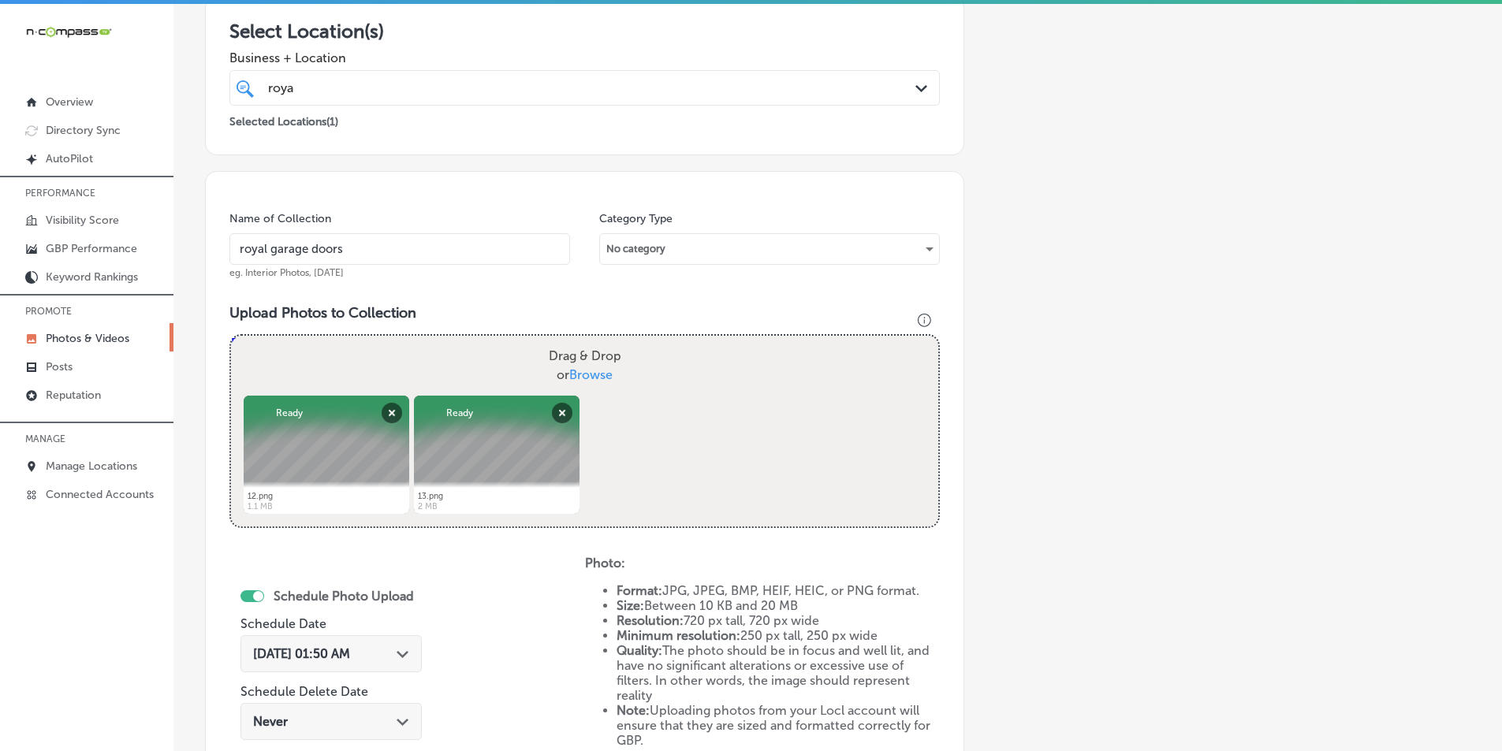
click at [231, 336] on input "Drag & Drop or Browse" at bounding box center [584, 338] width 707 height 5
type input "C:\fakepath\14.png"
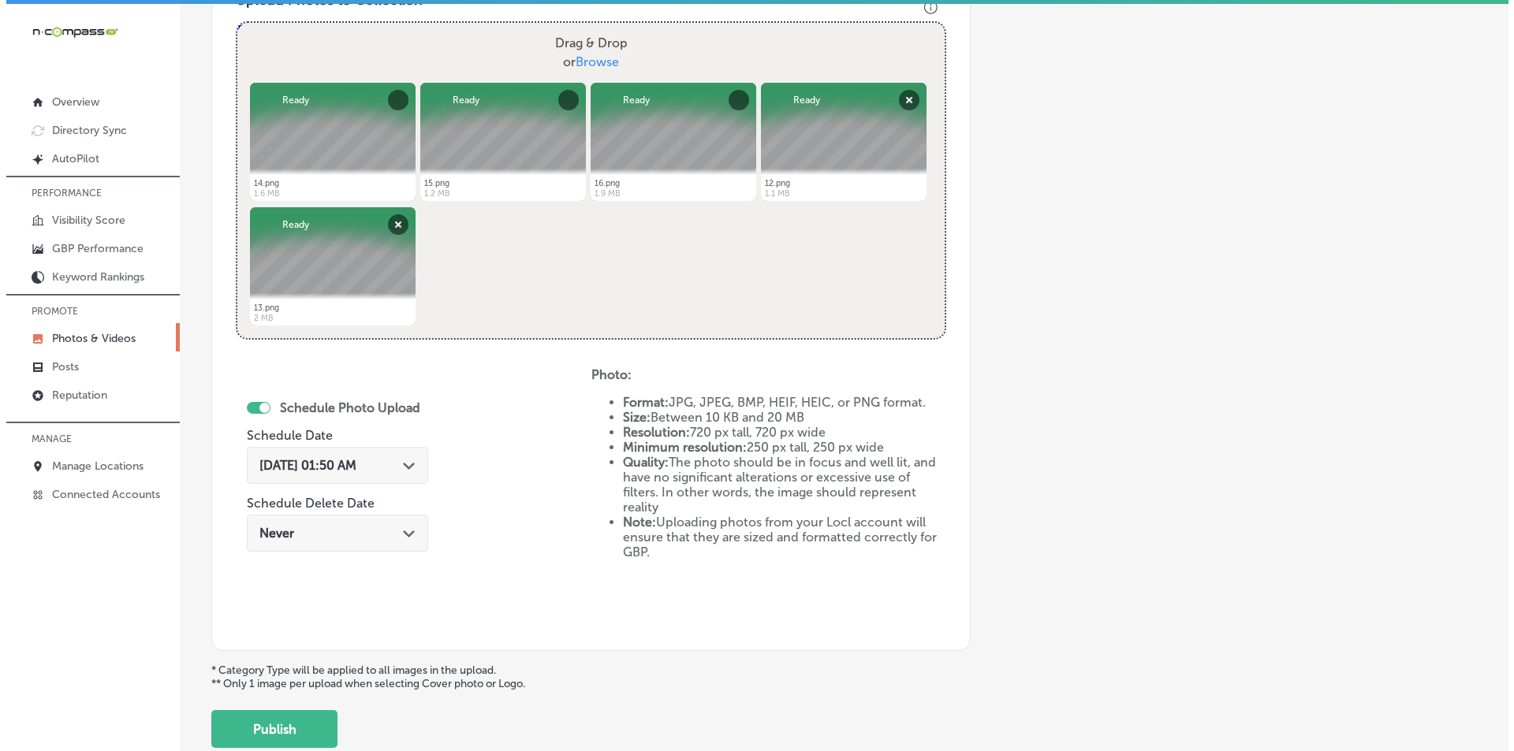
scroll to position [602, 0]
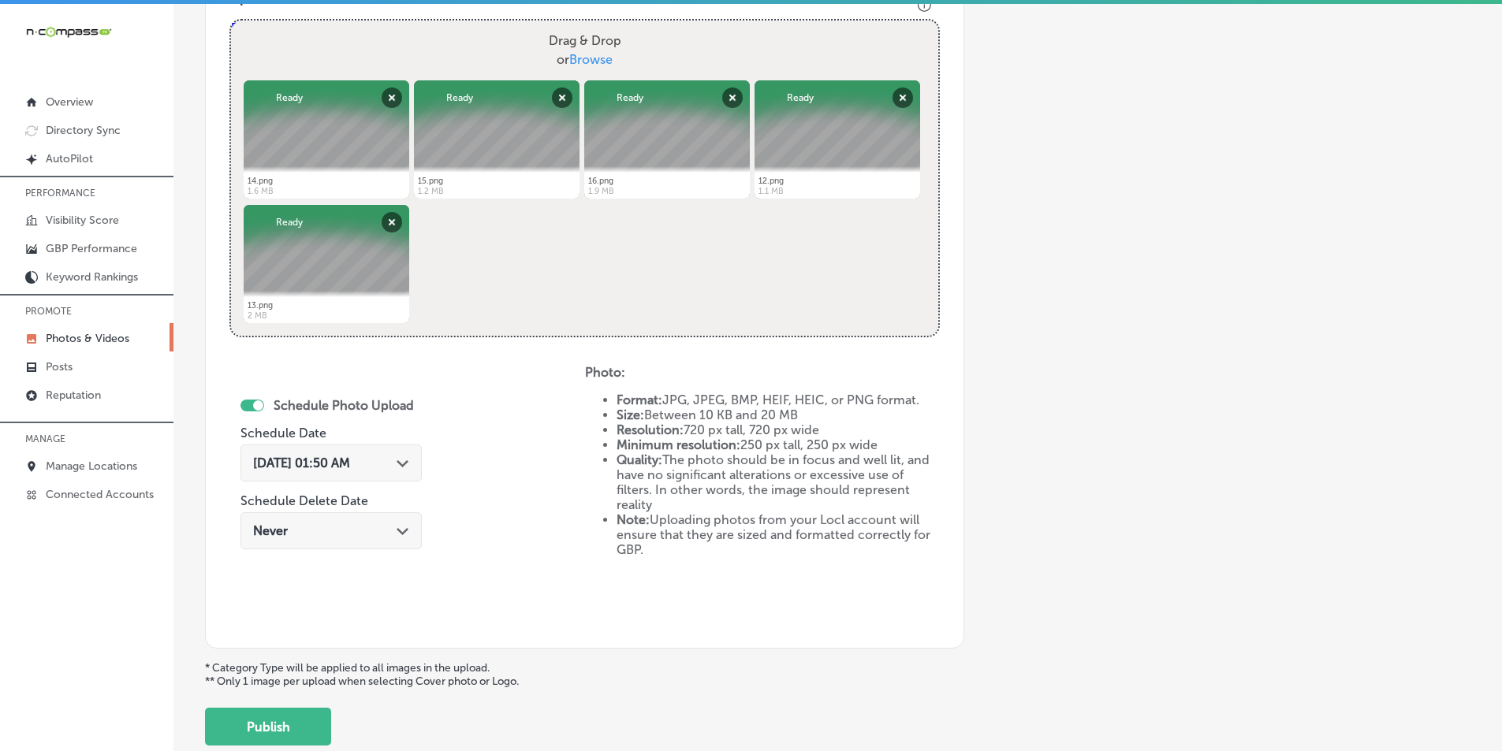
click at [404, 460] on div "Path Created with Sketch." at bounding box center [403, 462] width 13 height 13
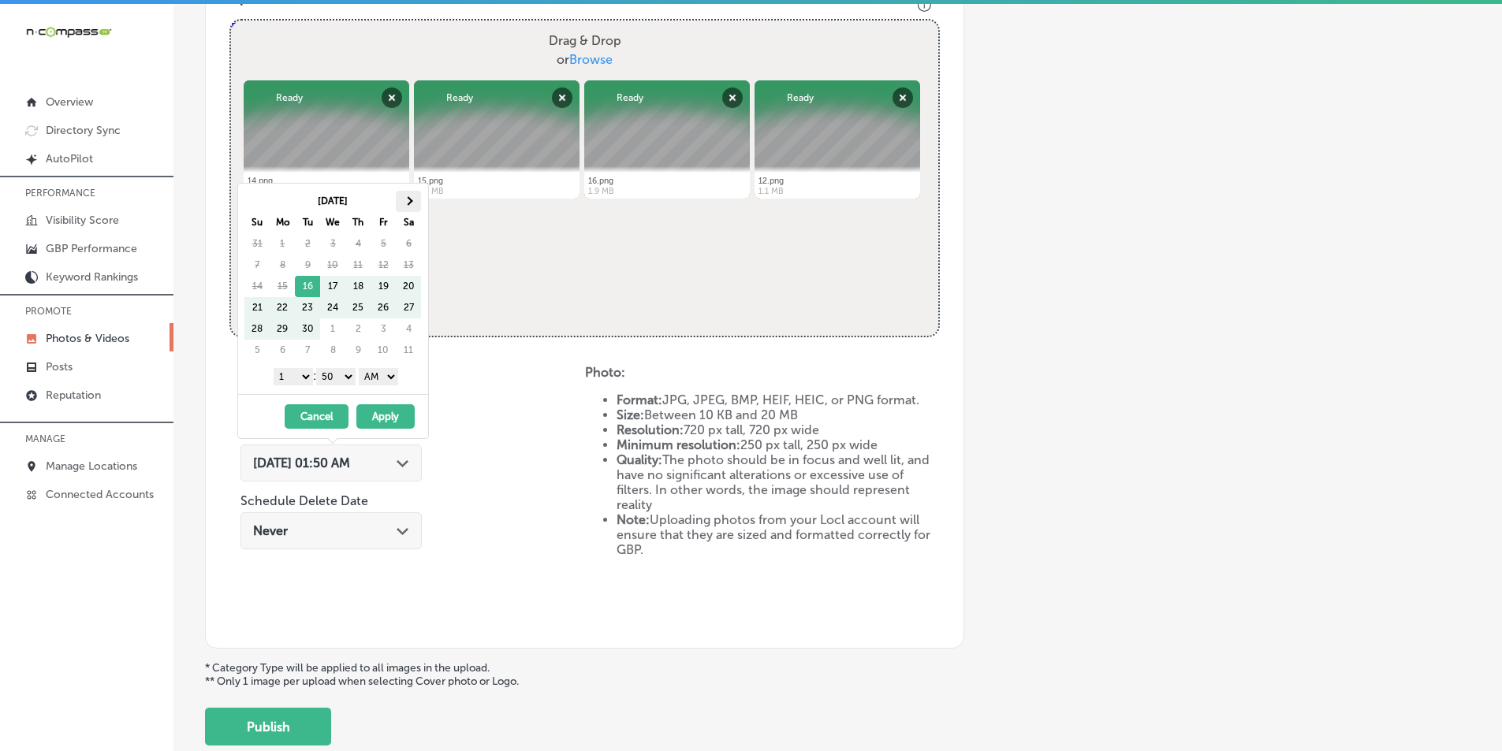
click at [404, 200] on span at bounding box center [408, 200] width 9 height 9
click at [302, 380] on select "1 2 3 4 5 6 7 8 9 10 11 12" at bounding box center [293, 376] width 39 height 17
click at [348, 378] on select "00 10 20 30 40 50" at bounding box center [335, 376] width 39 height 17
click at [397, 378] on select "AM PM" at bounding box center [378, 376] width 39 height 17
click at [390, 415] on button "Apply" at bounding box center [385, 416] width 58 height 24
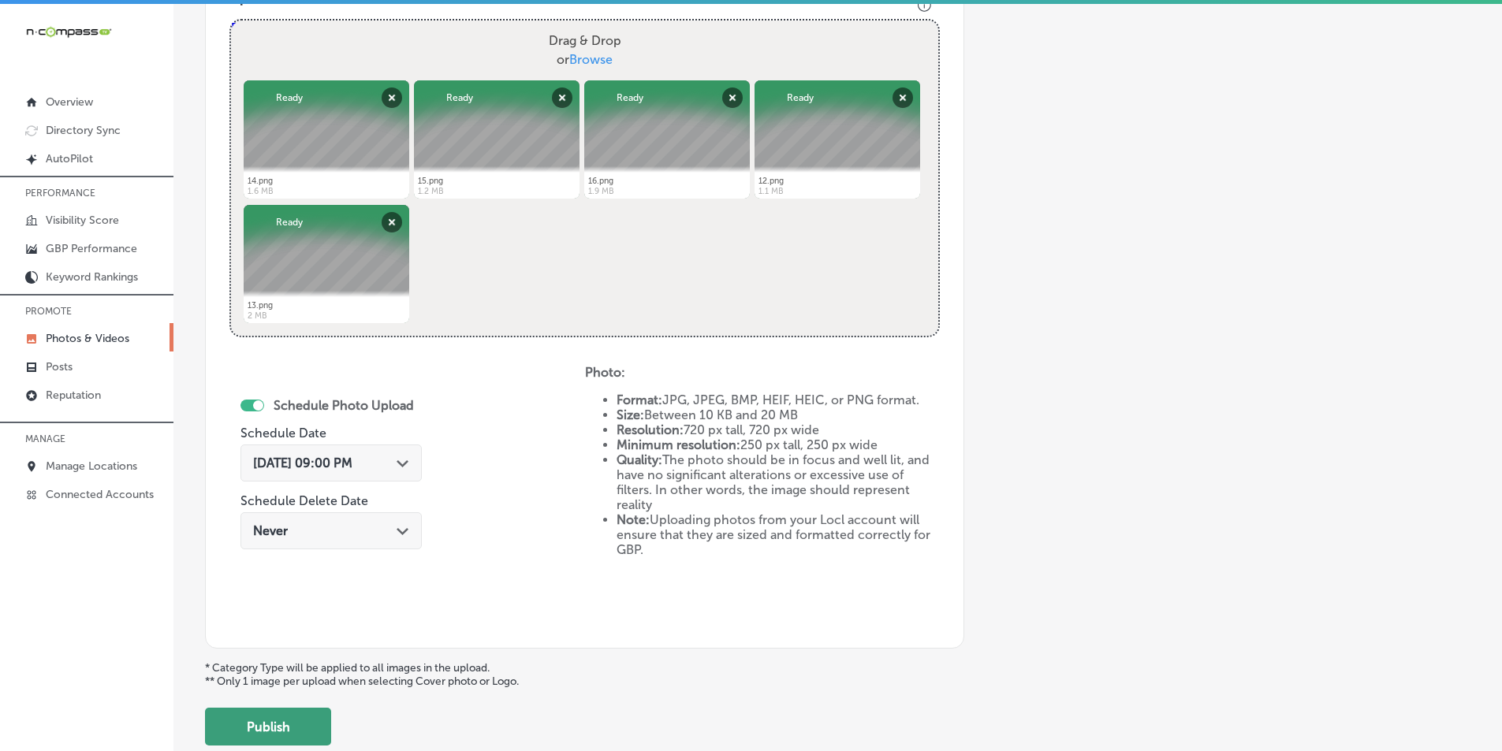
click at [255, 729] on button "Publish" at bounding box center [268, 727] width 126 height 38
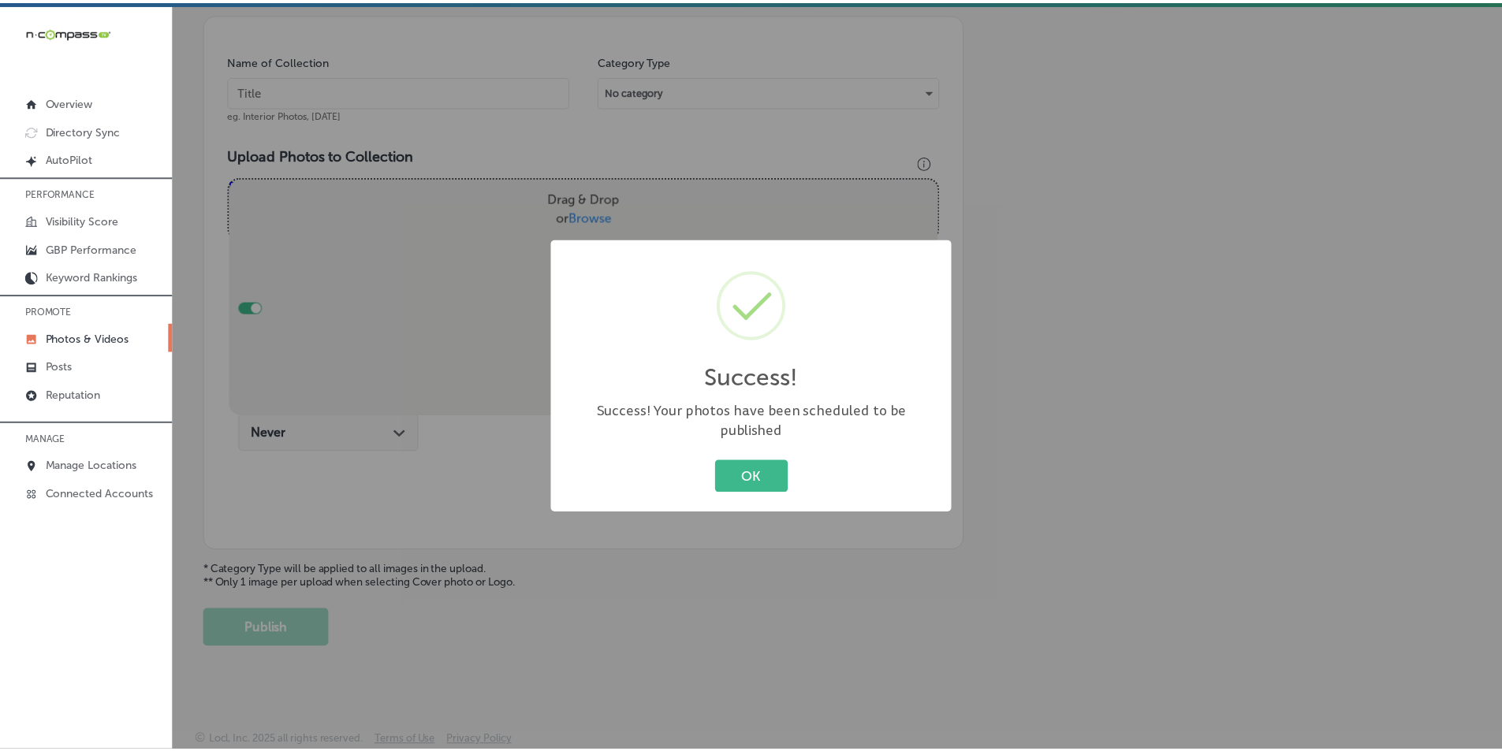
scroll to position [444, 0]
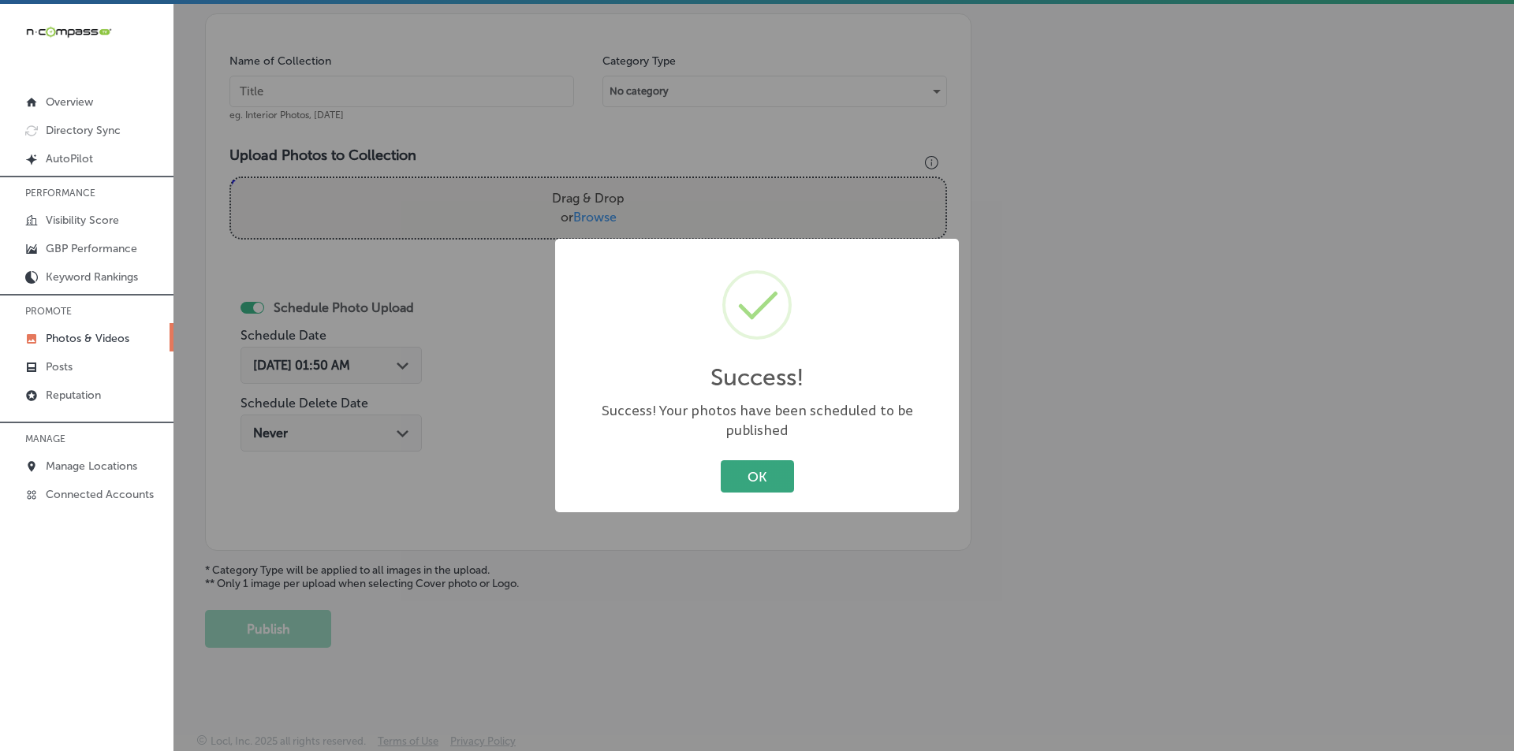
click at [732, 468] on button "OK" at bounding box center [757, 476] width 73 height 32
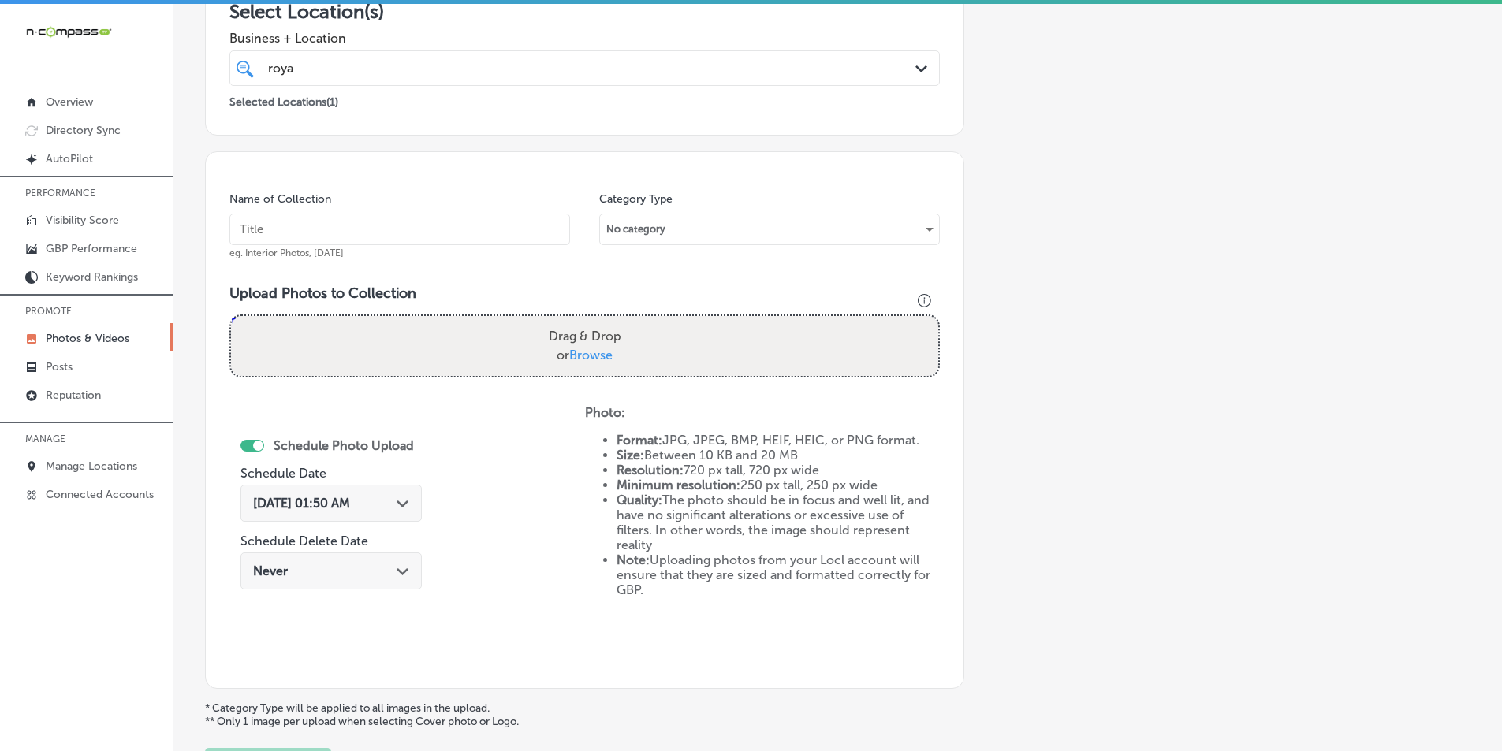
scroll to position [207, 0]
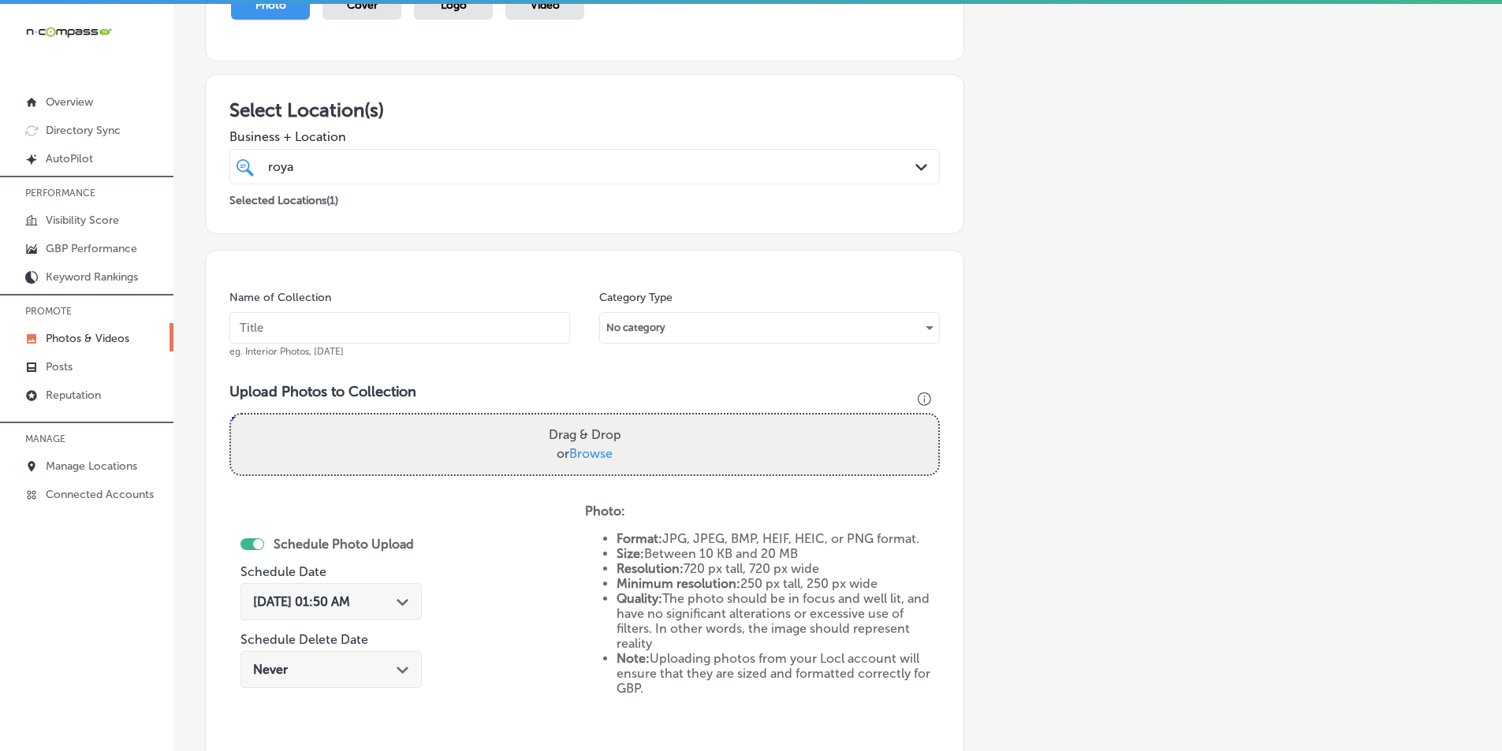
click at [452, 317] on input "text" at bounding box center [399, 328] width 341 height 32
click at [381, 328] on input "text" at bounding box center [399, 328] width 341 height 32
type input "royal garage doors"
click at [378, 441] on div "Drag & Drop or Browse" at bounding box center [584, 445] width 707 height 60
click at [231, 415] on input "Drag & Drop or Browse" at bounding box center [584, 417] width 707 height 5
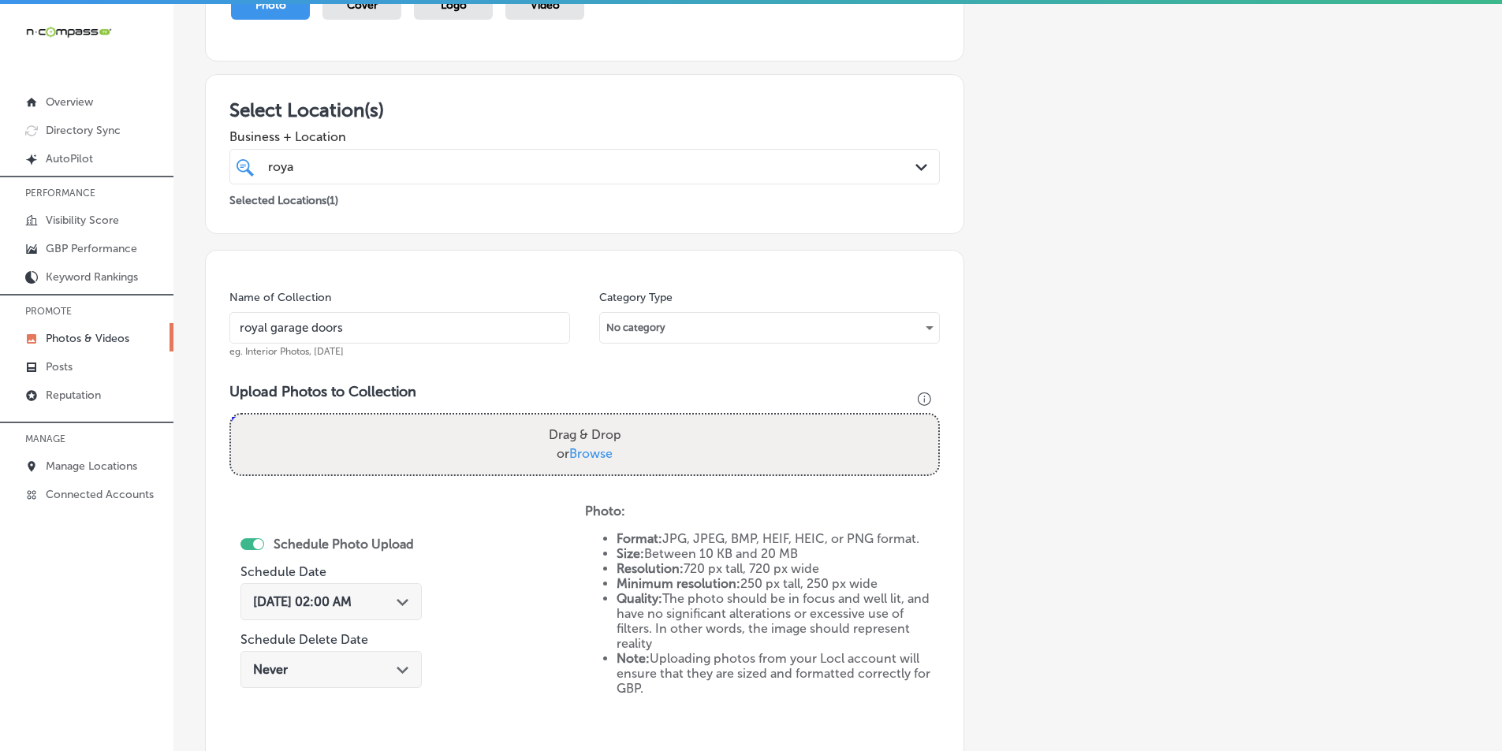
type input "C:\fakepath\18.png"
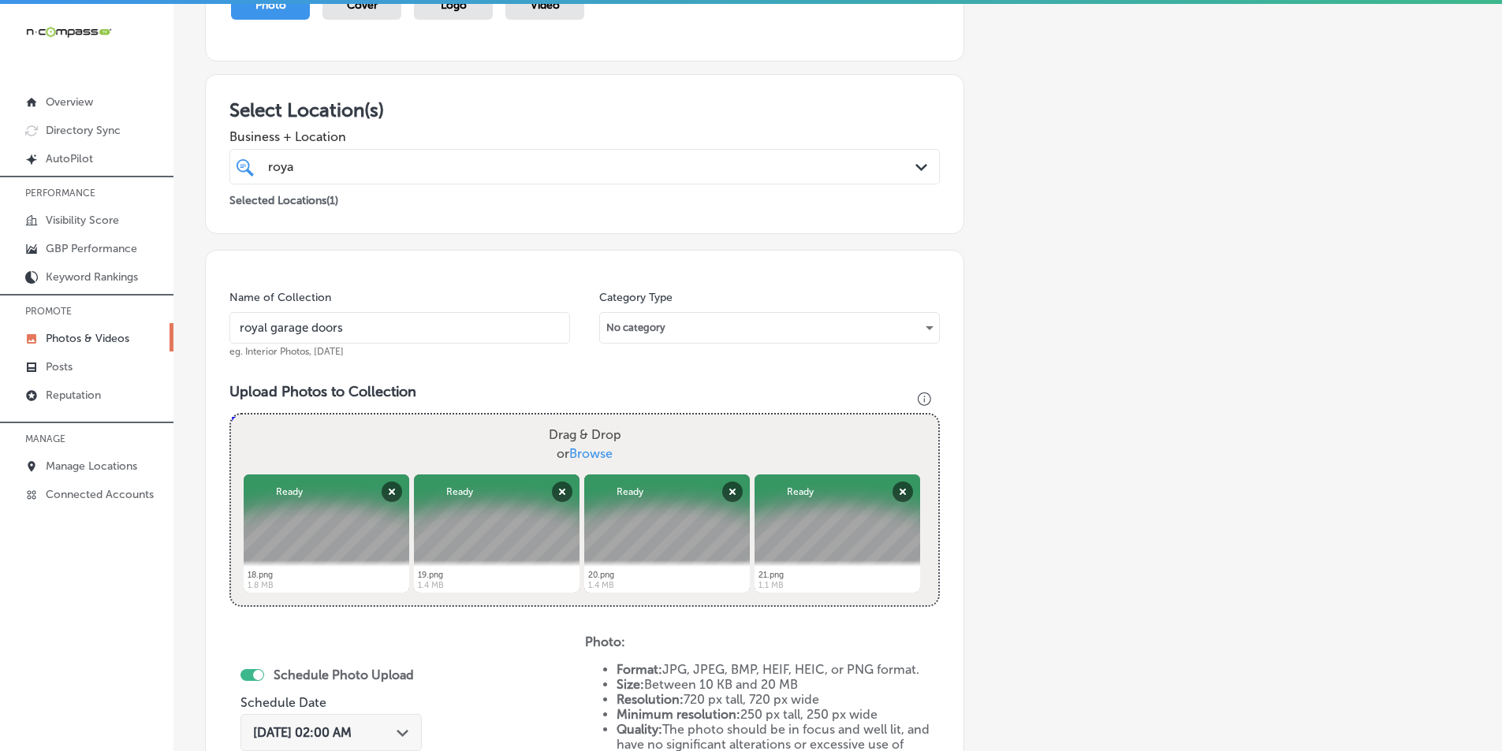
click at [456, 430] on div "Drag & Drop or Browse" at bounding box center [584, 445] width 707 height 60
click at [231, 415] on input "Drag & Drop or Browse" at bounding box center [584, 417] width 707 height 5
type input "C:\fakepath\17.png"
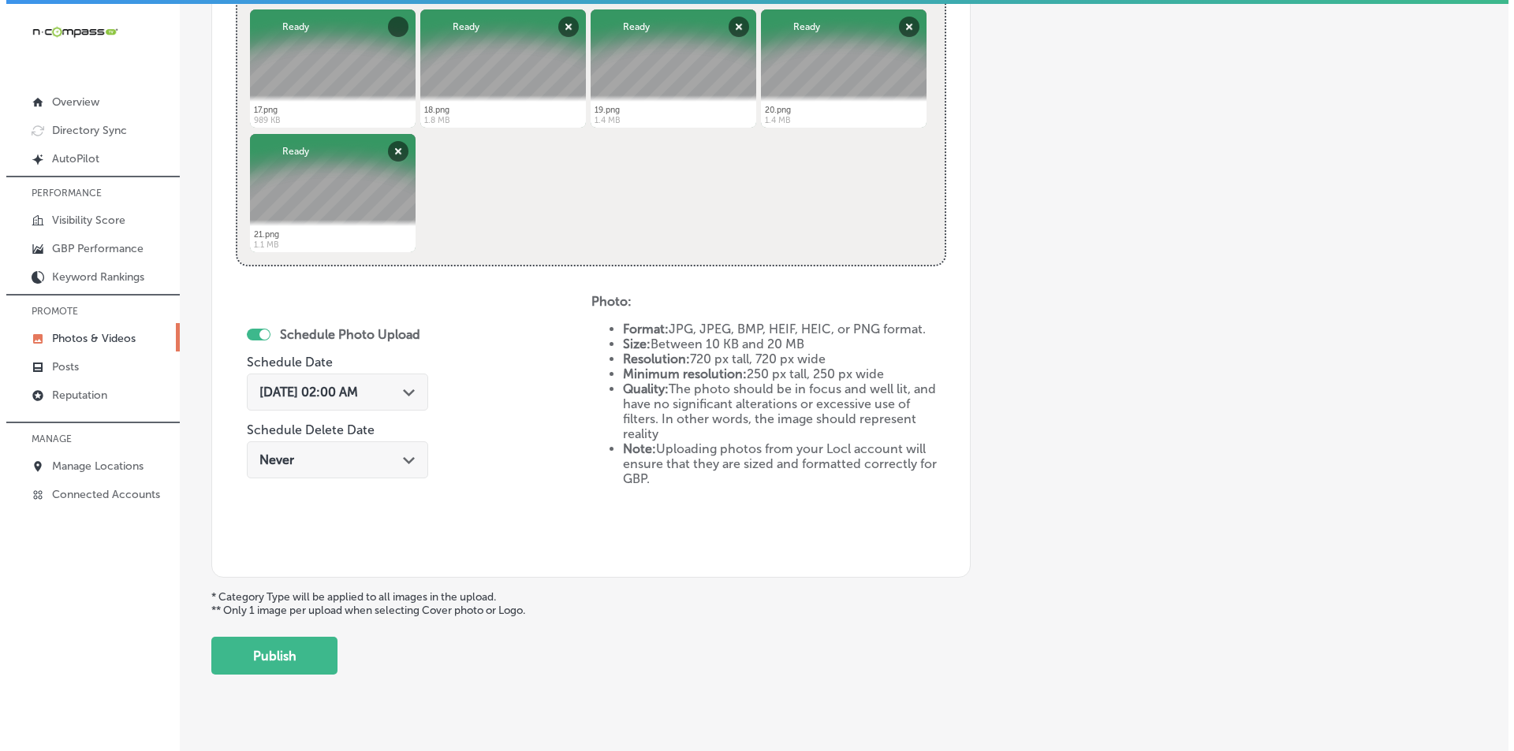
scroll to position [680, 0]
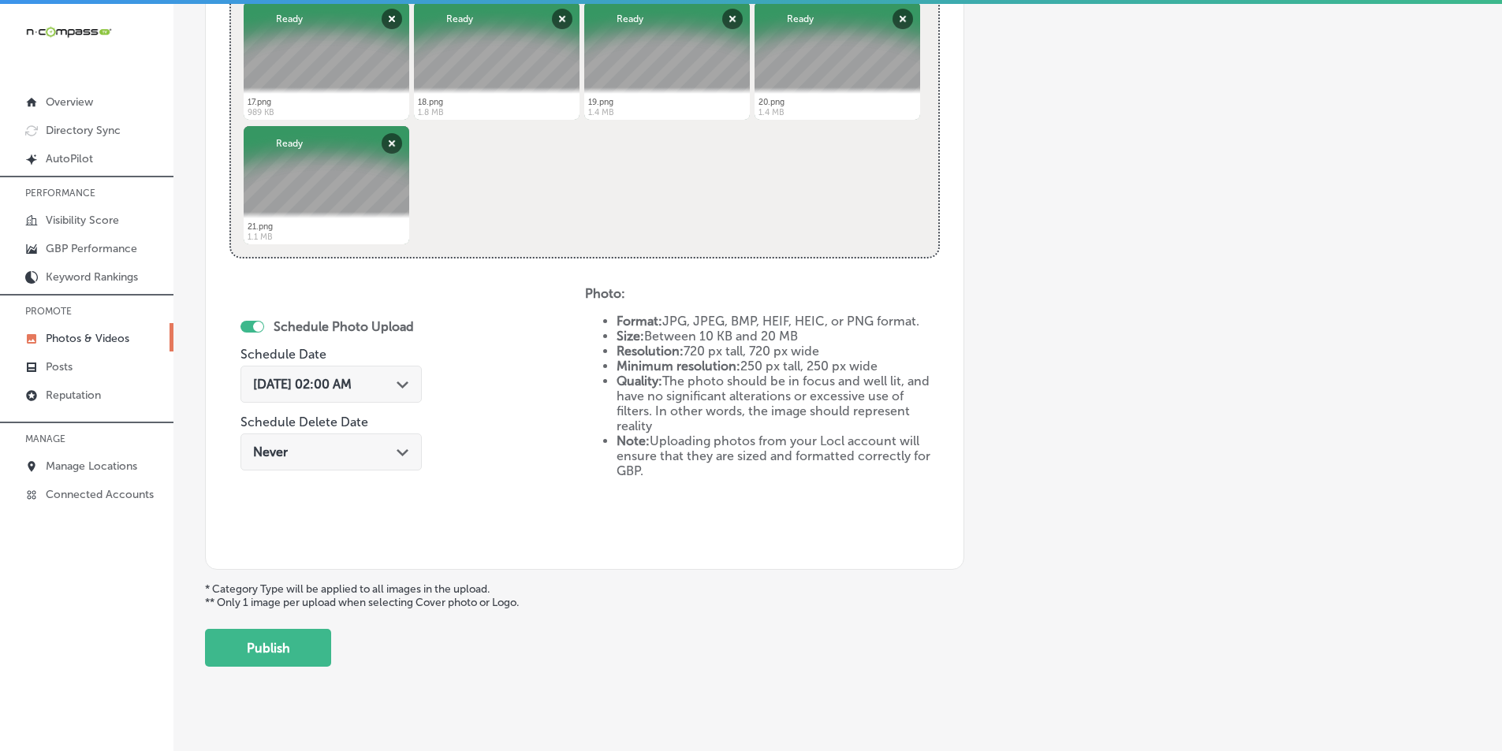
click at [407, 383] on icon "Path Created with Sketch." at bounding box center [403, 385] width 12 height 7
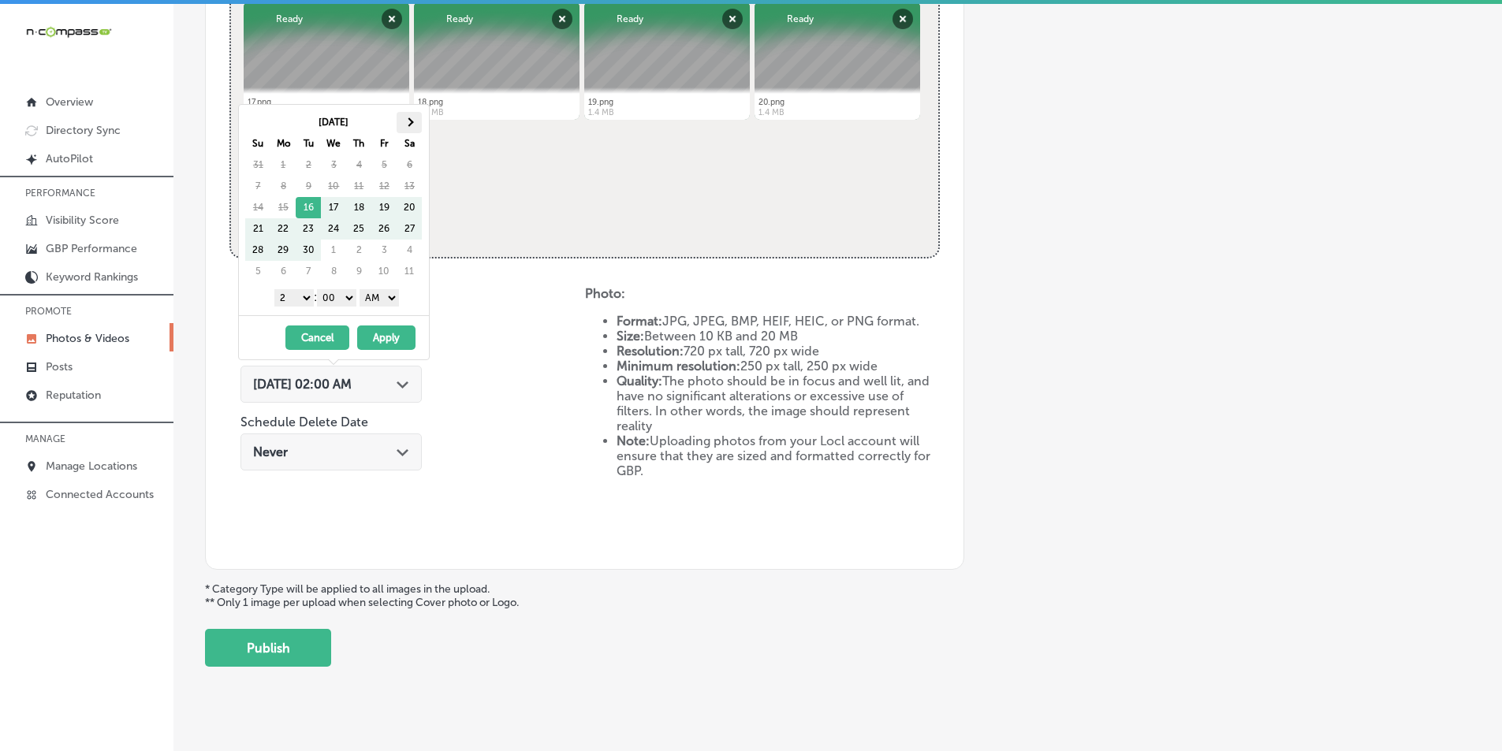
click at [414, 121] on th at bounding box center [409, 122] width 25 height 21
click at [300, 300] on select "1 2 3 4 5 6 7 8 9 10 11 12" at bounding box center [293, 297] width 39 height 17
click at [396, 294] on select "AM PM" at bounding box center [379, 297] width 39 height 17
drag, startPoint x: 397, startPoint y: 337, endPoint x: 362, endPoint y: 386, distance: 59.3
click at [397, 341] on button "Apply" at bounding box center [386, 338] width 58 height 24
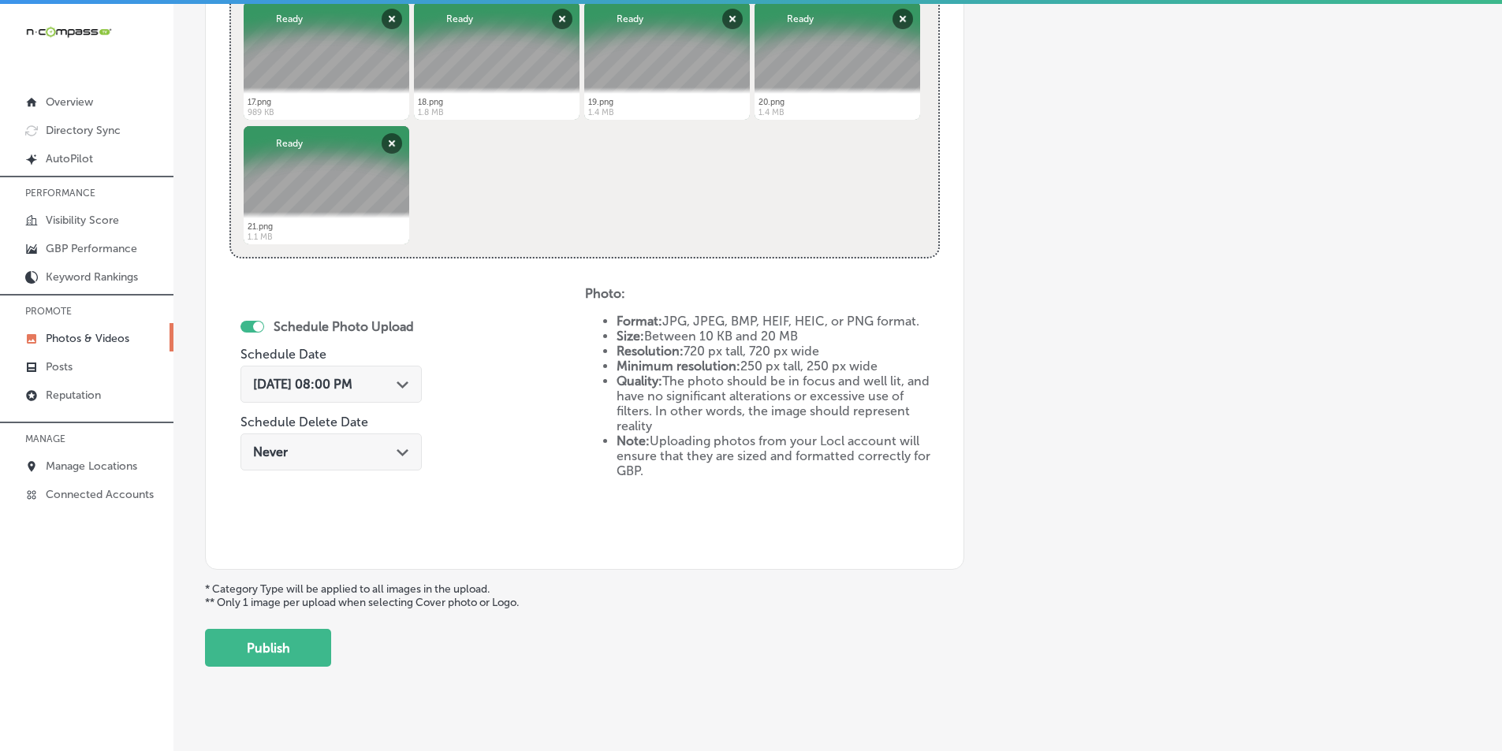
click at [352, 387] on span "[DATE] 08:00 PM" at bounding box center [302, 384] width 99 height 15
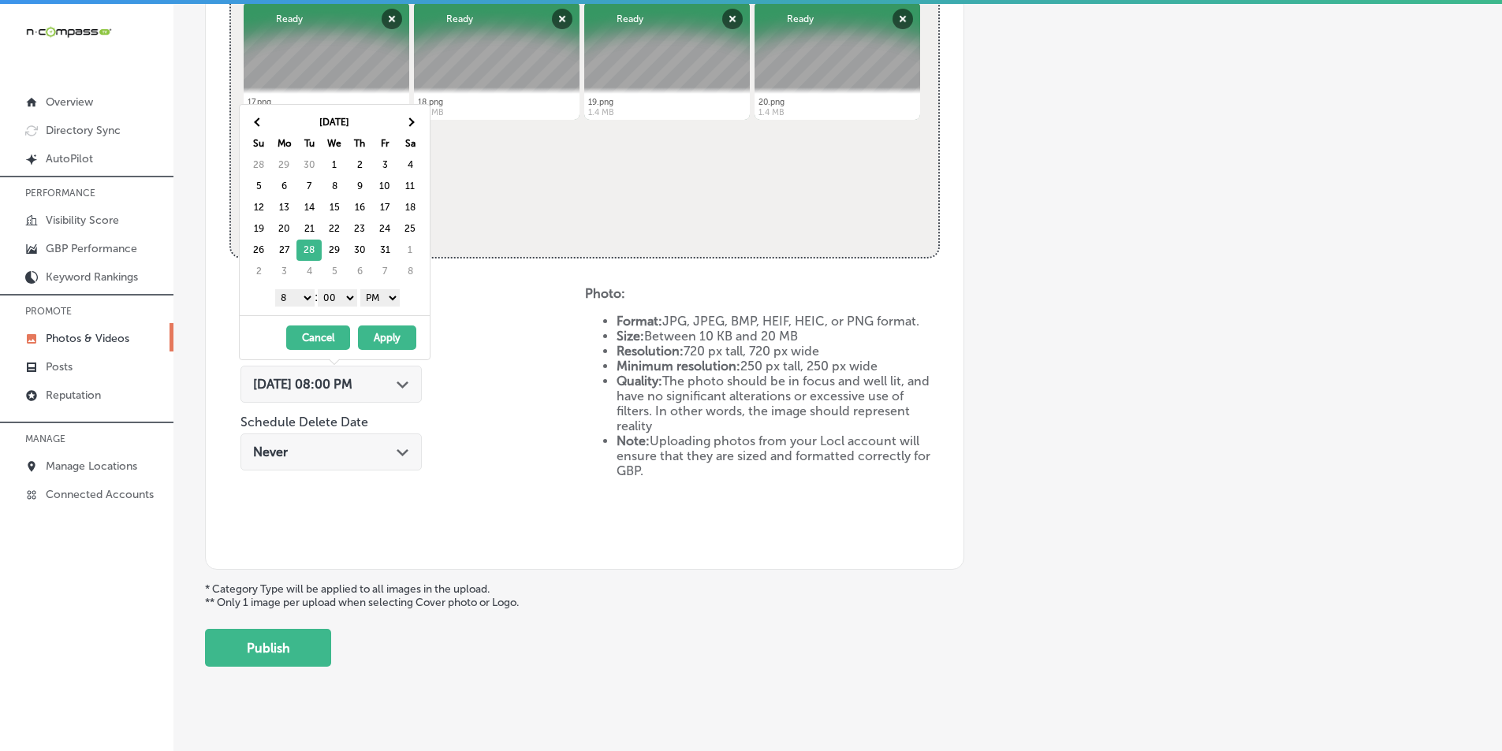
click at [304, 295] on select "1 2 3 4 5 6 7 8 9 10 11 12" at bounding box center [294, 297] width 39 height 17
click at [389, 337] on button "Apply" at bounding box center [387, 338] width 58 height 24
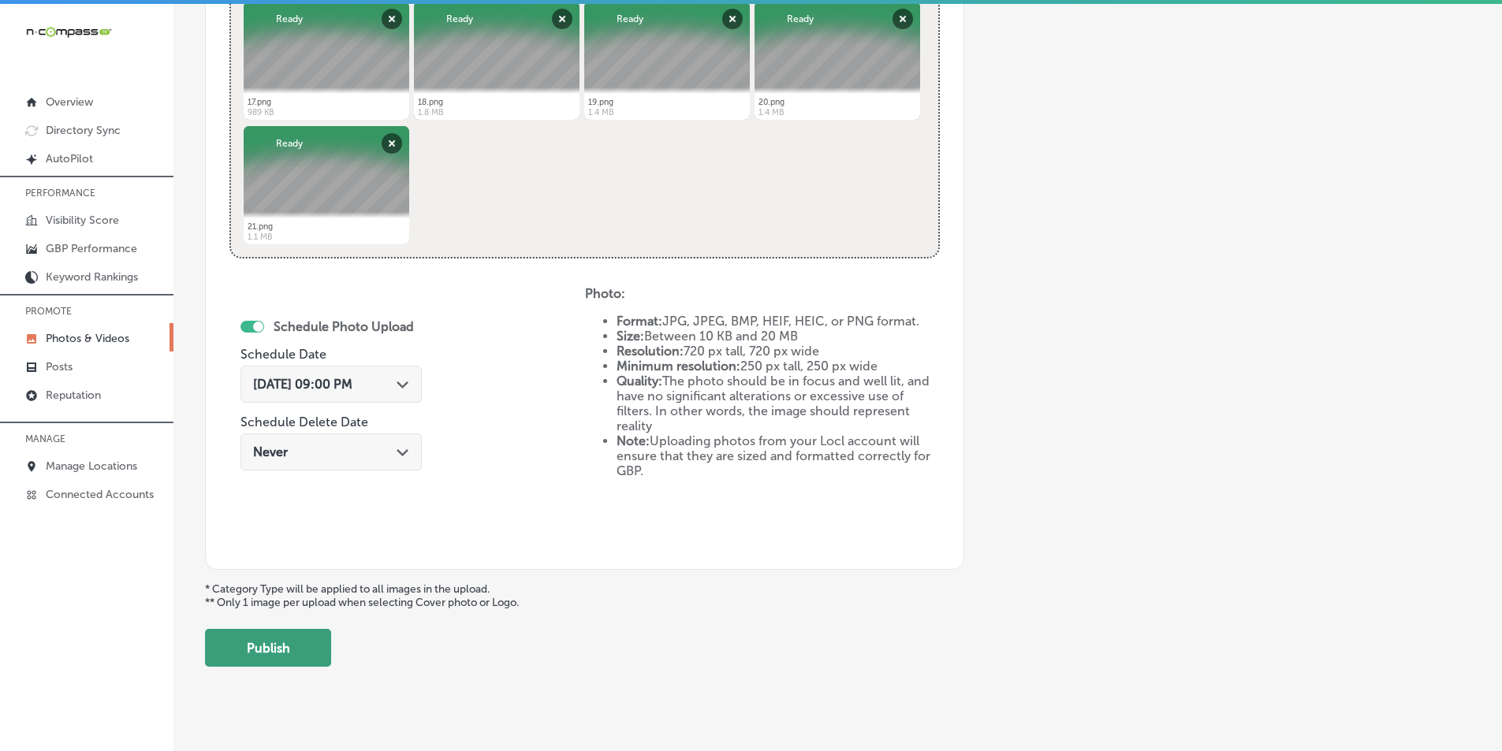
click at [281, 649] on button "Publish" at bounding box center [268, 648] width 126 height 38
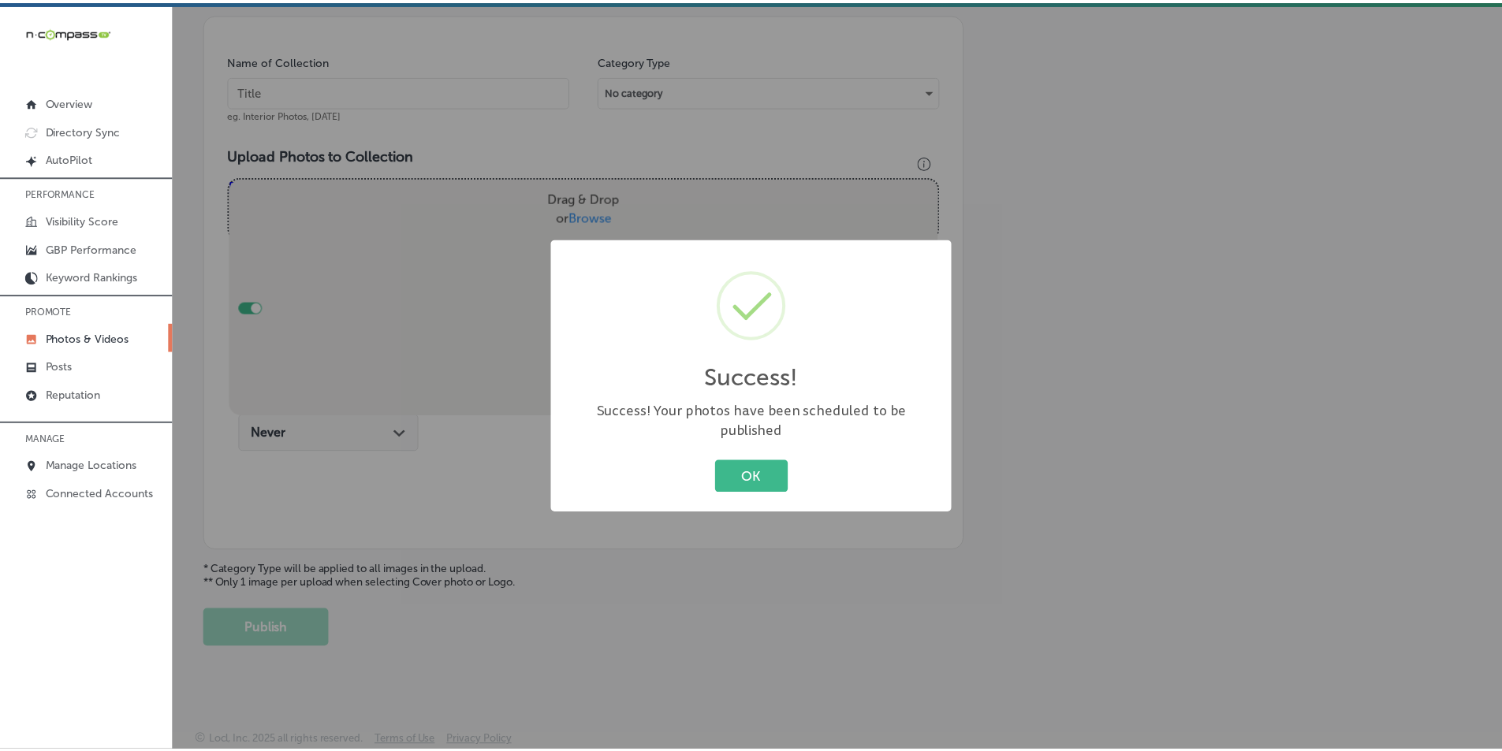
scroll to position [444, 0]
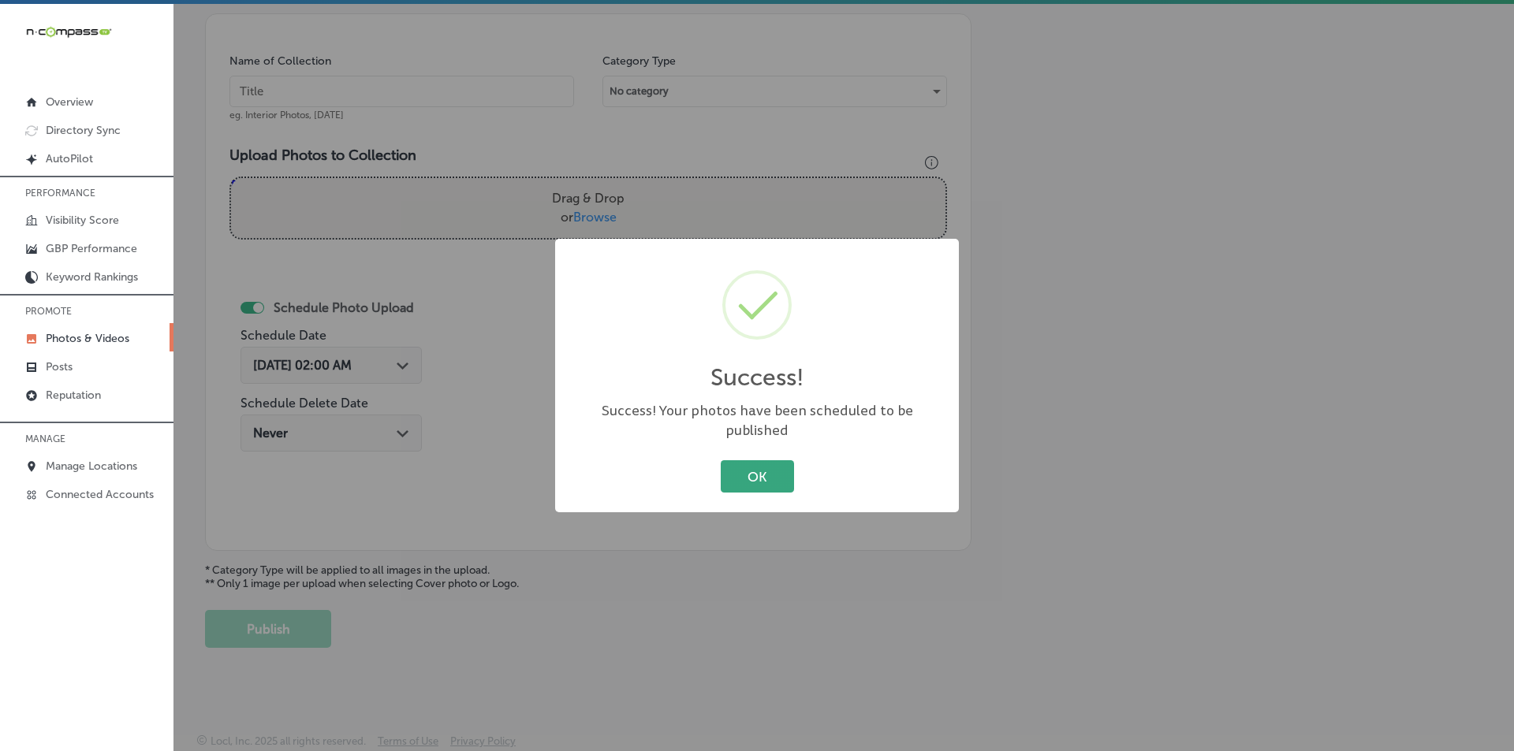
click at [732, 463] on button "OK" at bounding box center [757, 476] width 73 height 32
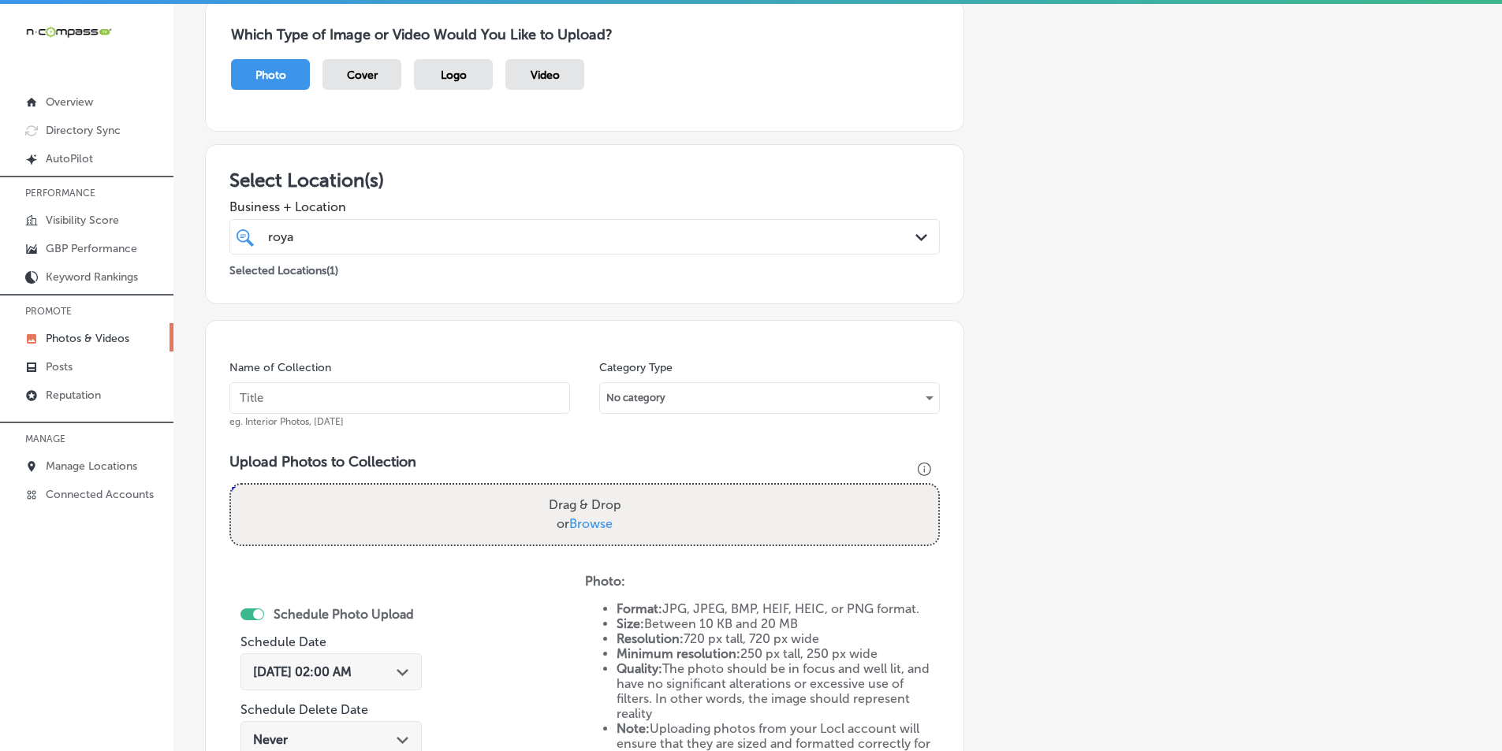
scroll to position [0, 0]
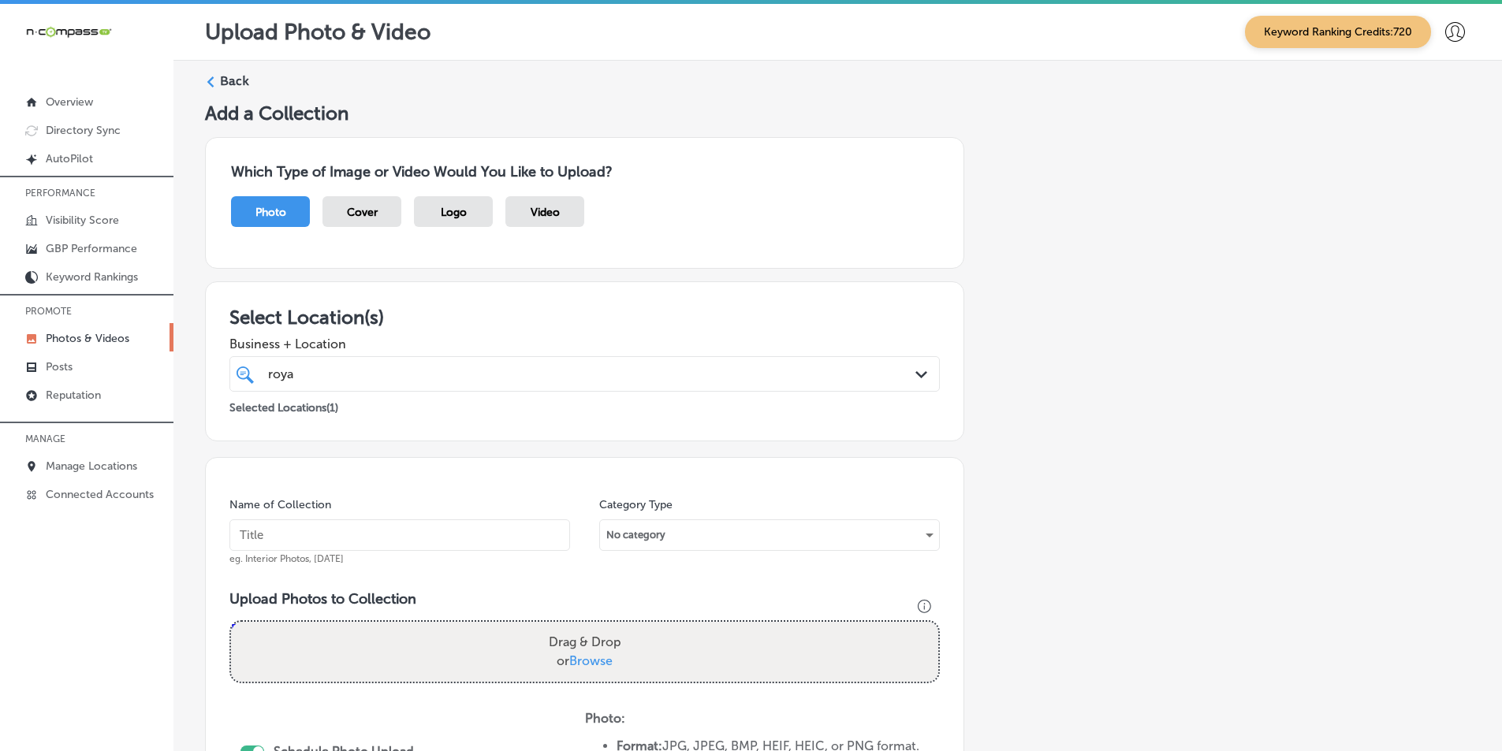
click at [221, 77] on label "Back" at bounding box center [234, 81] width 29 height 17
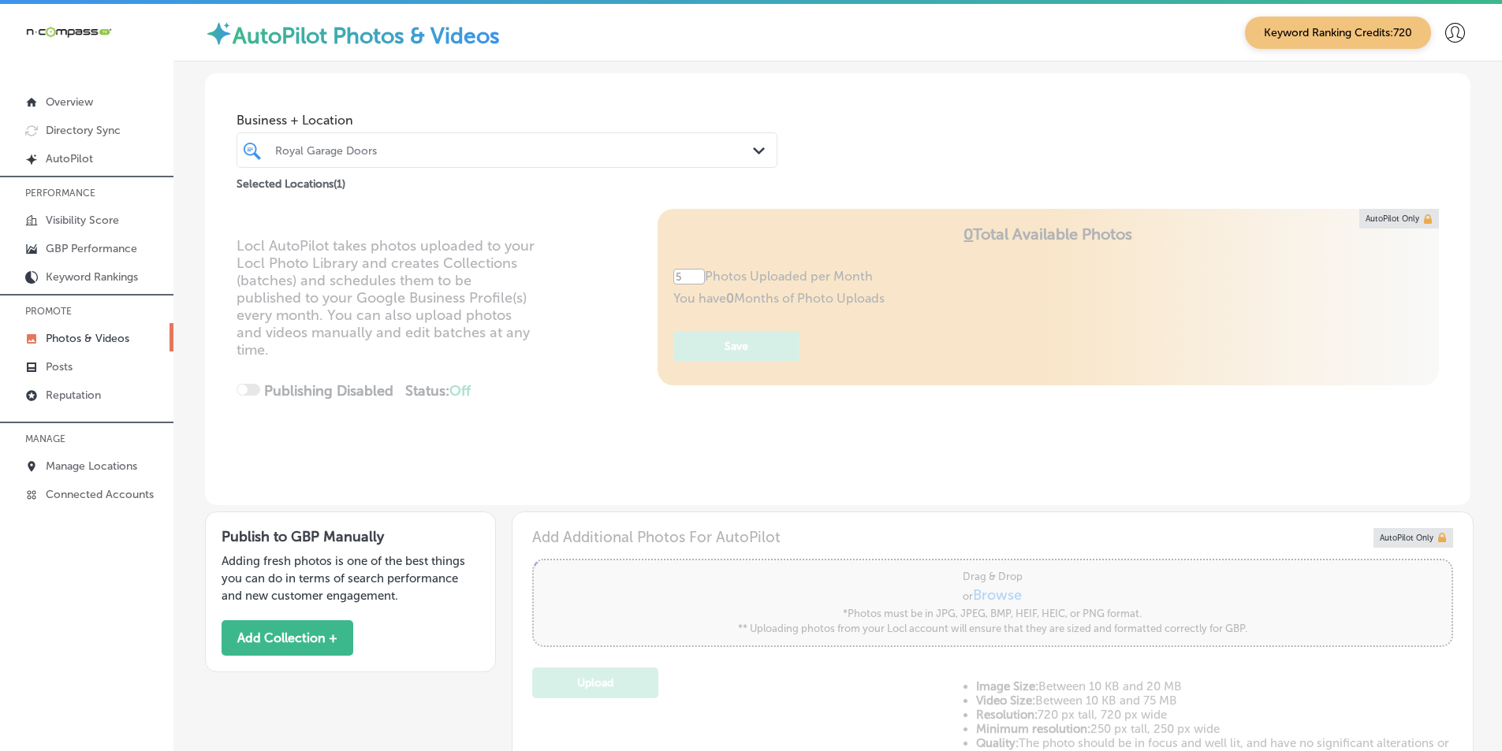
type input "5"
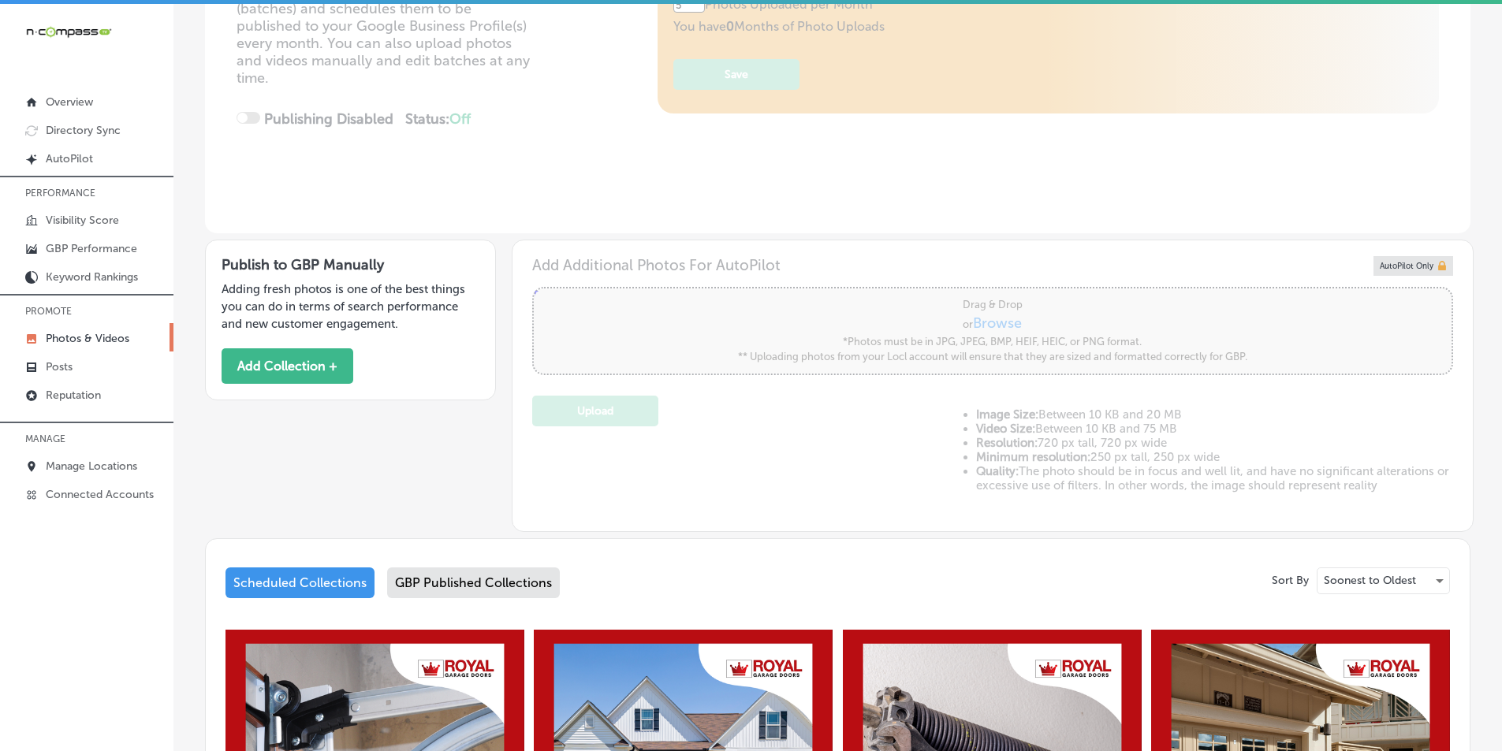
scroll to position [315, 0]
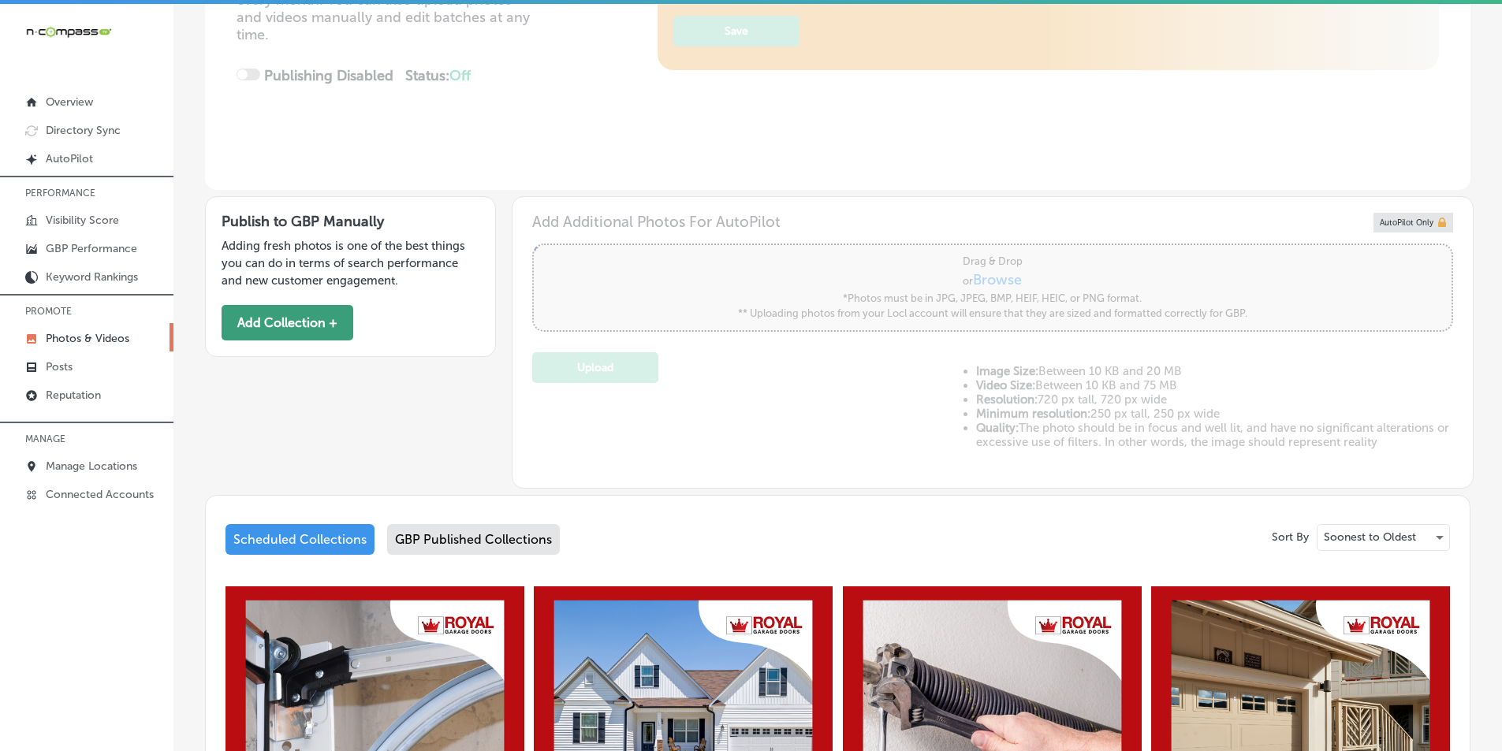
click at [298, 315] on button "Add Collection +" at bounding box center [288, 322] width 132 height 35
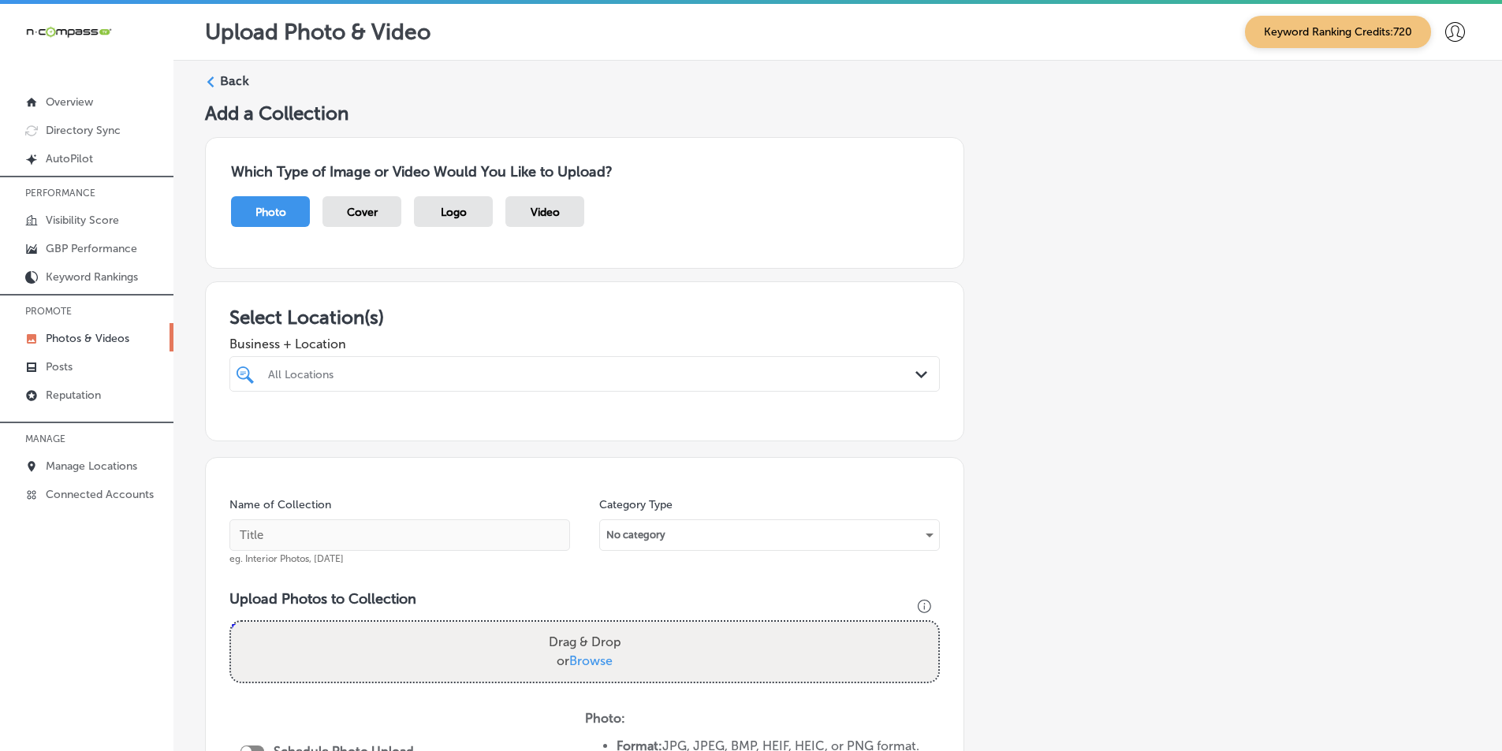
click at [384, 366] on div at bounding box center [552, 373] width 572 height 21
click at [248, 434] on input "checkbox" at bounding box center [248, 433] width 19 height 19
type input "roya"
click at [423, 498] on div "Name of Collection eg. Interior Photos, [DATE]" at bounding box center [399, 532] width 341 height 68
click at [382, 526] on input "text" at bounding box center [399, 536] width 341 height 32
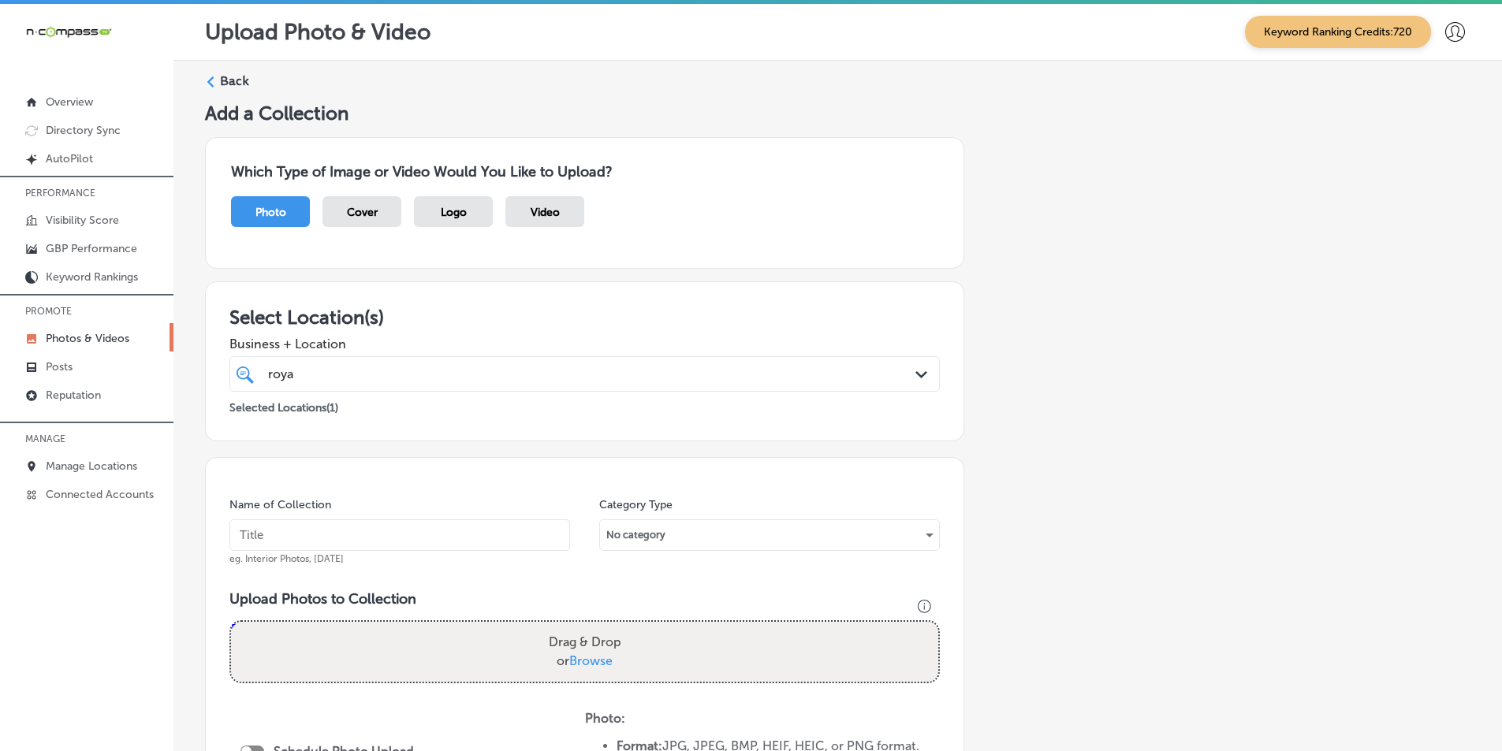
type input "royal garage doors"
click at [362, 638] on div "Drag & Drop or Browse" at bounding box center [584, 652] width 707 height 60
click at [231, 622] on input "Drag & Drop or Browse" at bounding box center [584, 624] width 707 height 5
type input "C:\fakepath\22.png"
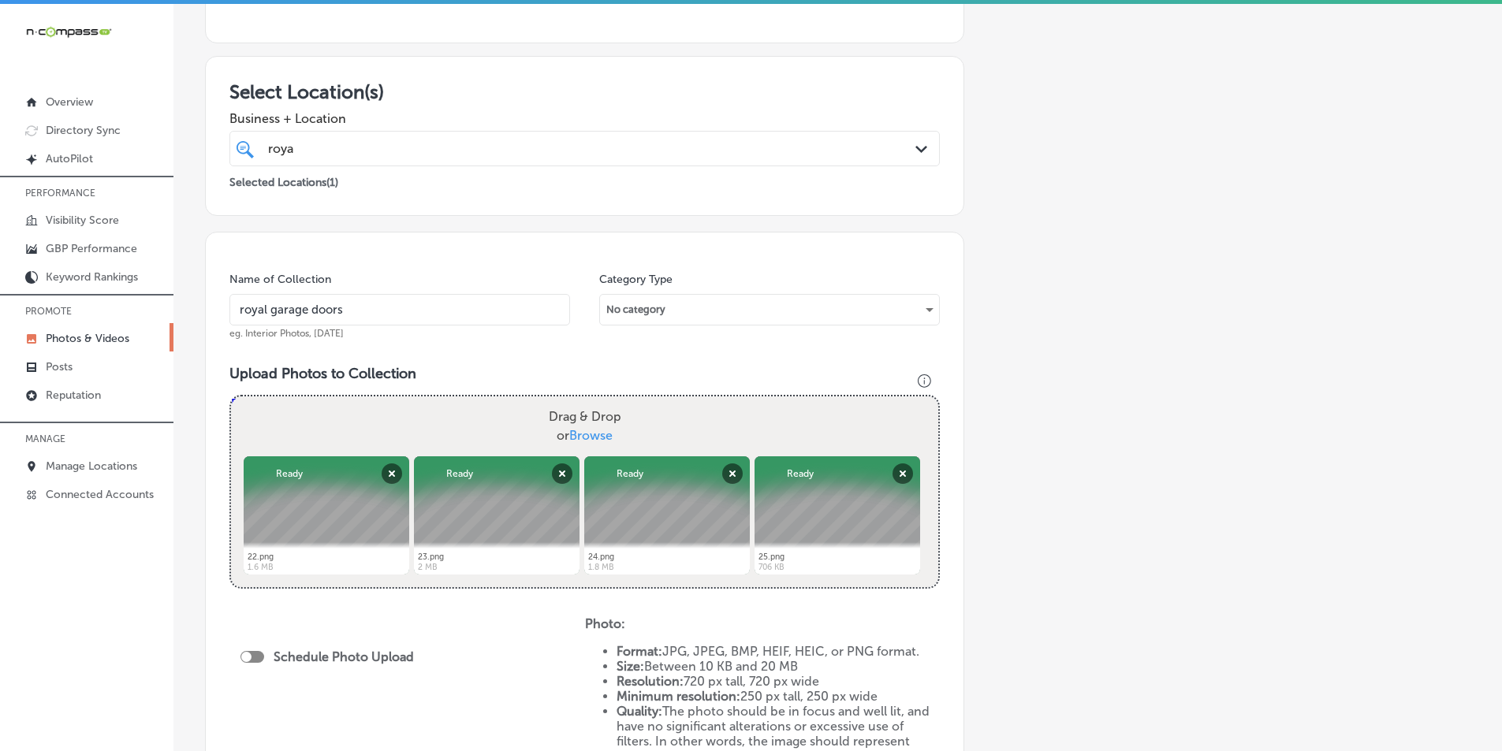
scroll to position [237, 0]
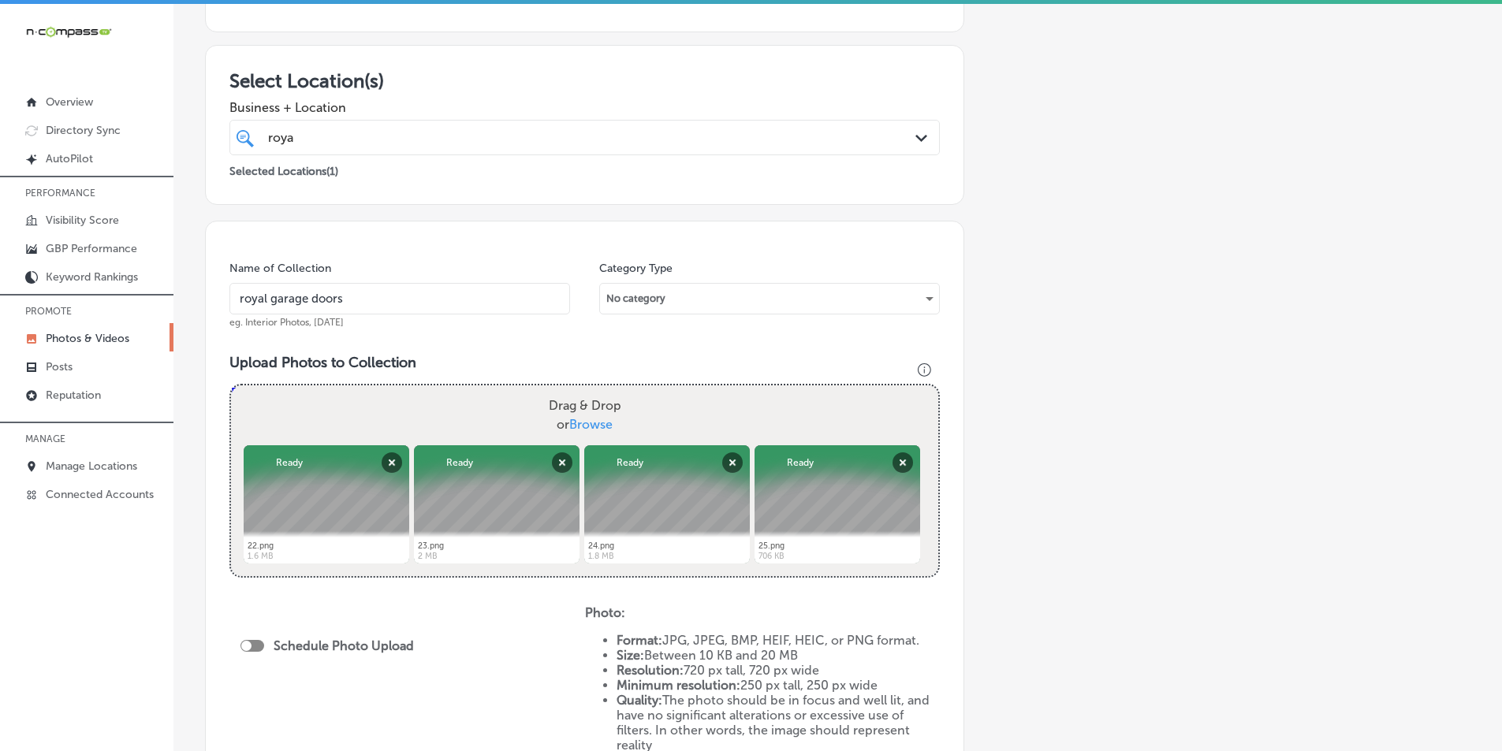
click at [385, 419] on div "Drag & Drop or Browse" at bounding box center [584, 416] width 707 height 60
click at [231, 386] on input "Drag & Drop or Browse" at bounding box center [584, 388] width 707 height 5
type input "C:\fakepath\26.png"
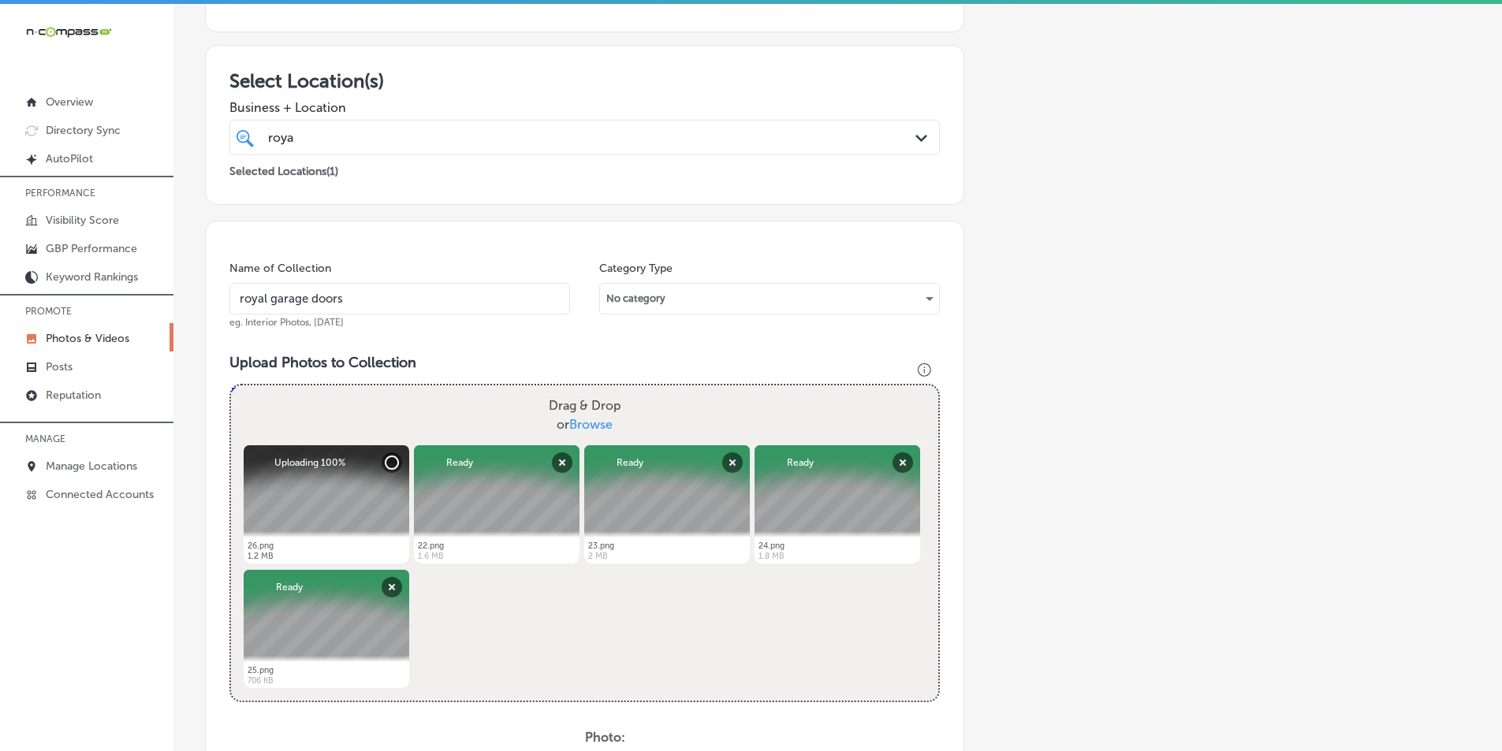
click at [730, 134] on div "[PERSON_NAME]" at bounding box center [552, 137] width 572 height 21
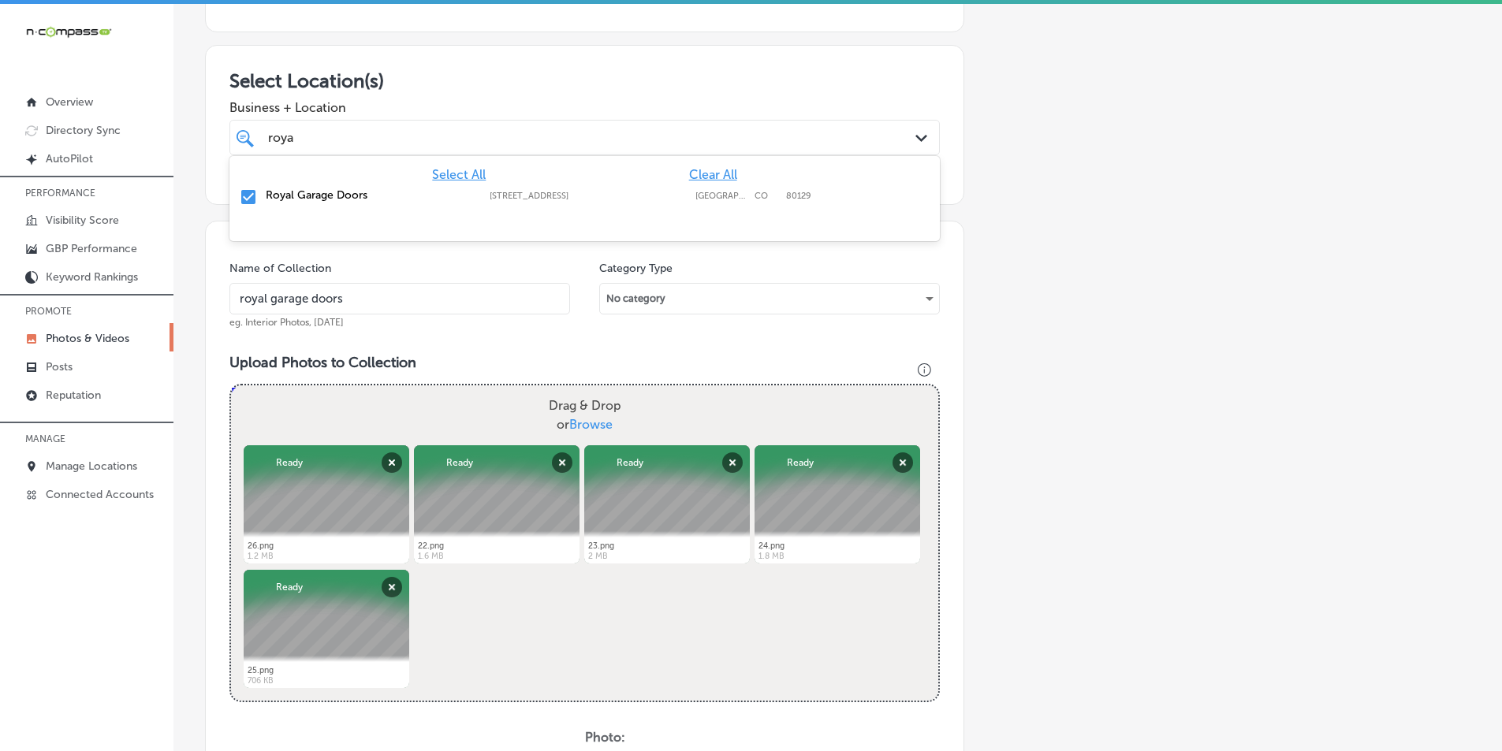
click at [671, 323] on div "Category Type No category" at bounding box center [769, 295] width 341 height 68
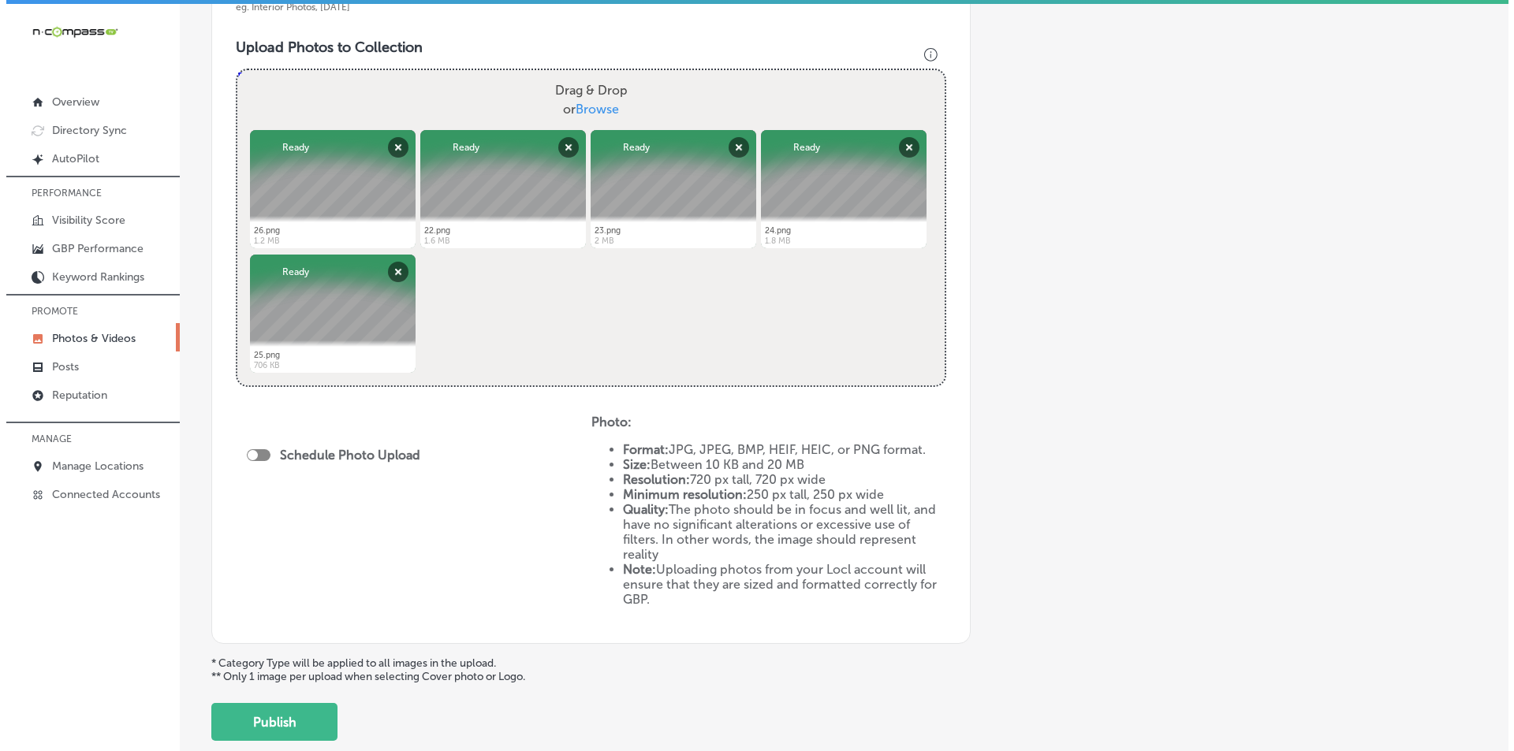
scroll to position [631, 0]
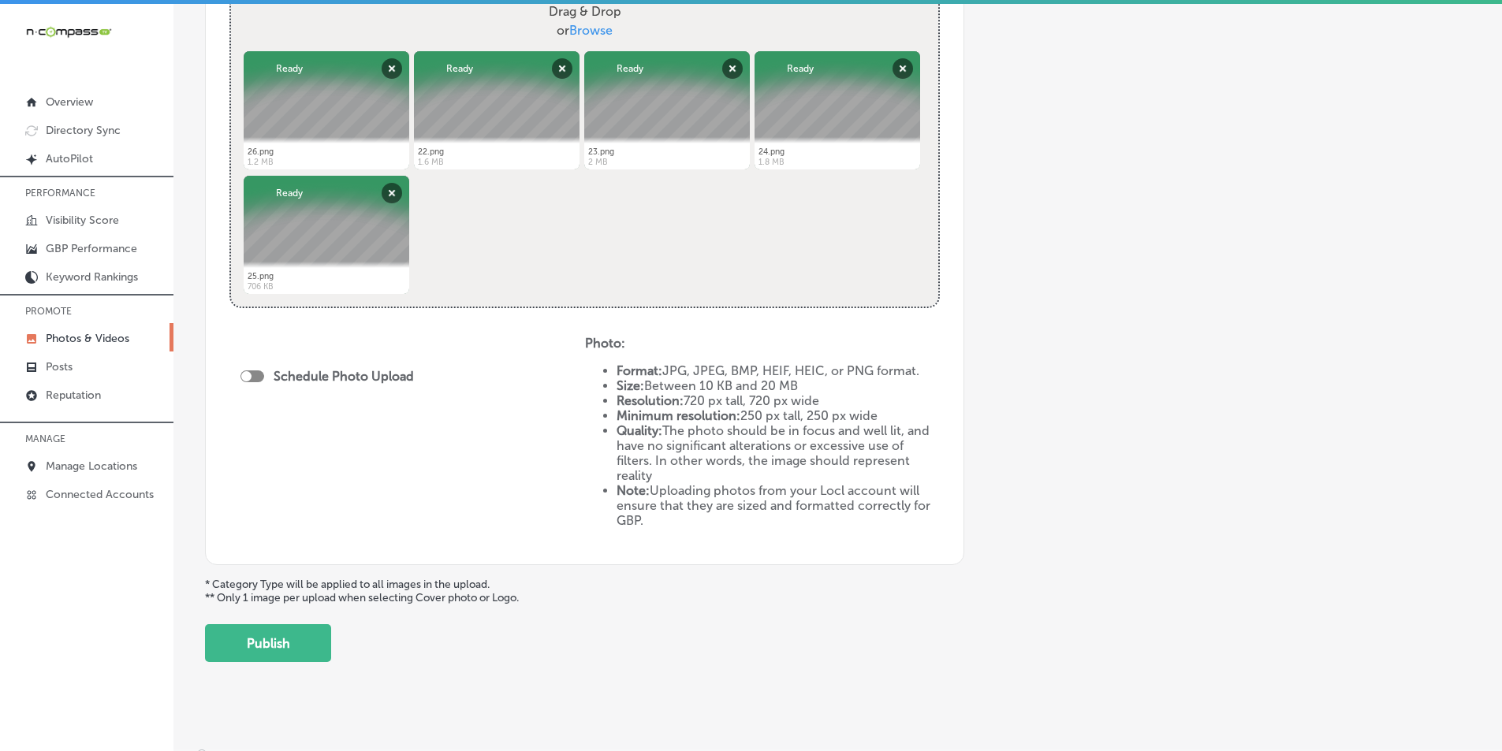
click at [251, 372] on div at bounding box center [252, 377] width 24 height 12
checkbox input "true"
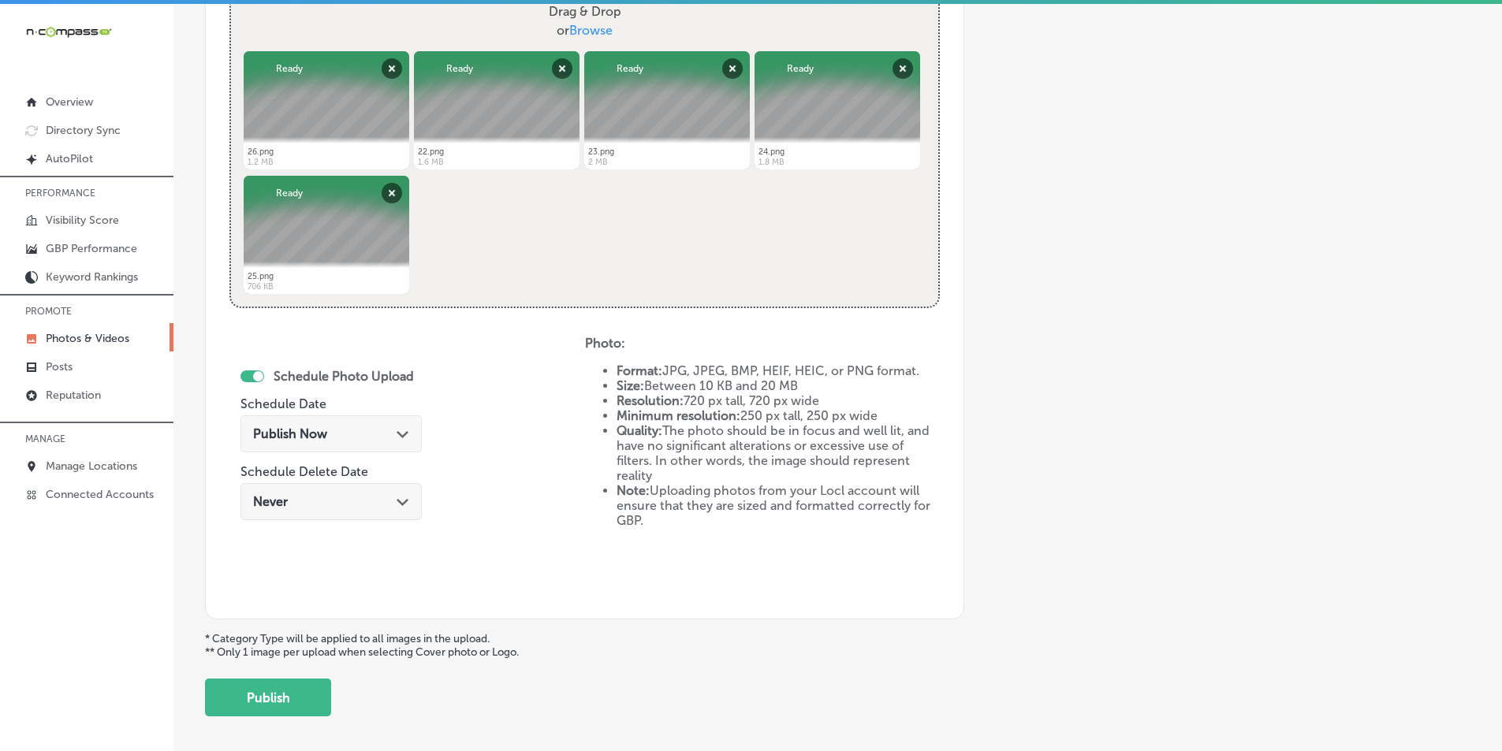
click at [373, 434] on div "Publish Now Path Created with Sketch." at bounding box center [331, 434] width 156 height 15
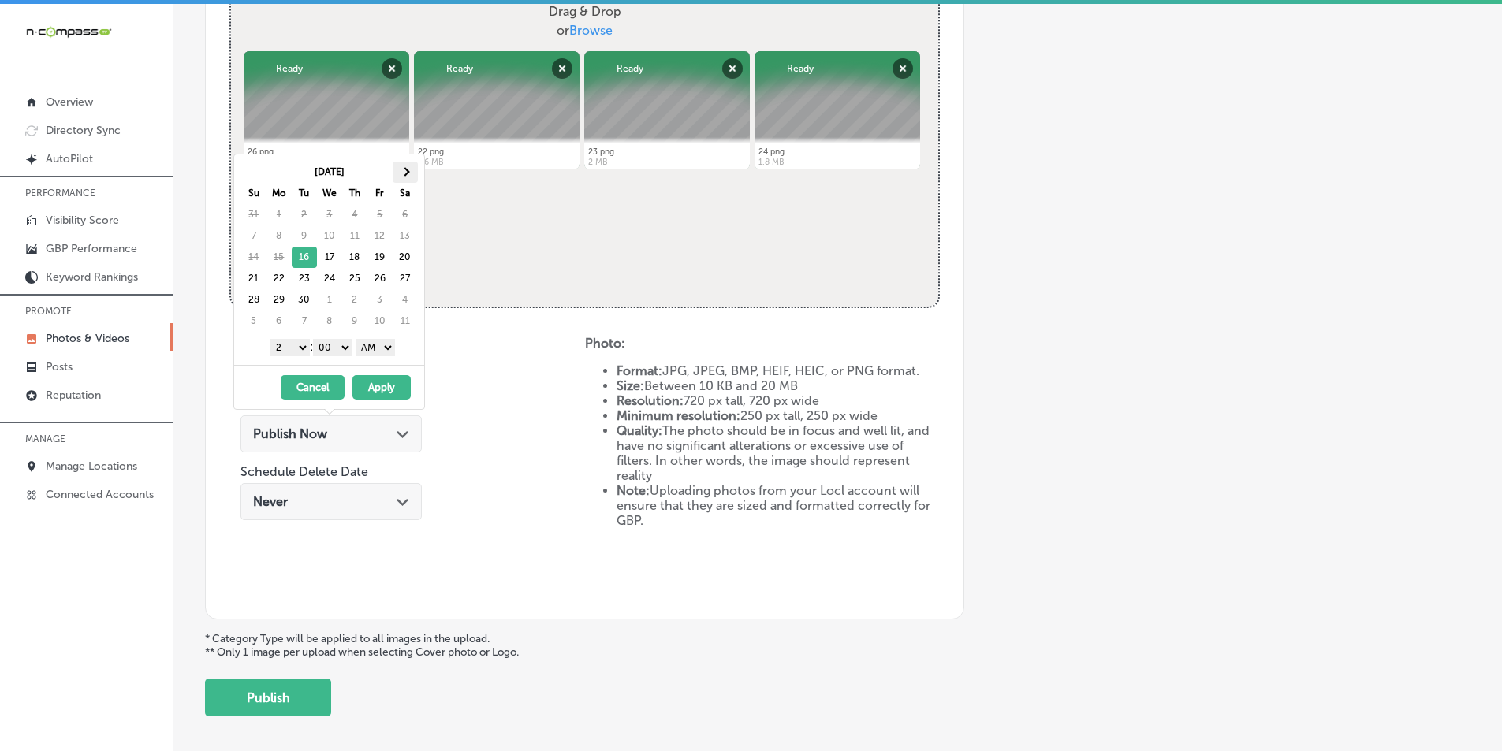
click at [408, 174] on th at bounding box center [405, 172] width 25 height 21
click at [297, 348] on select "1 2 3 4 5 6 7 8 9 10 11 12" at bounding box center [289, 347] width 39 height 17
click at [348, 346] on select "00 10 20 30 40 50" at bounding box center [332, 347] width 39 height 17
click at [316, 339] on select "00 10 20 30 40 50" at bounding box center [332, 347] width 39 height 17
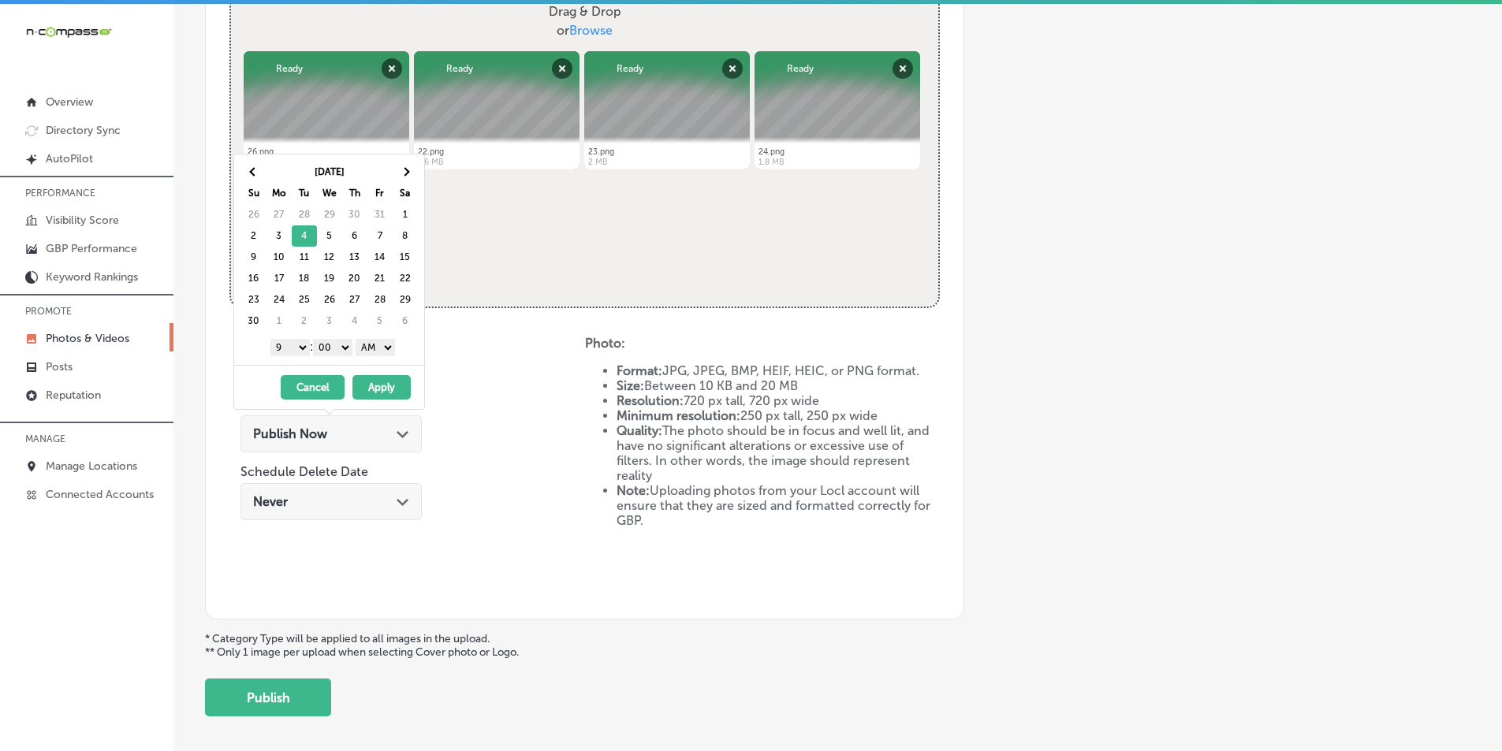
click at [393, 345] on select "AM PM" at bounding box center [375, 347] width 39 height 17
click at [382, 384] on button "Apply" at bounding box center [381, 387] width 58 height 24
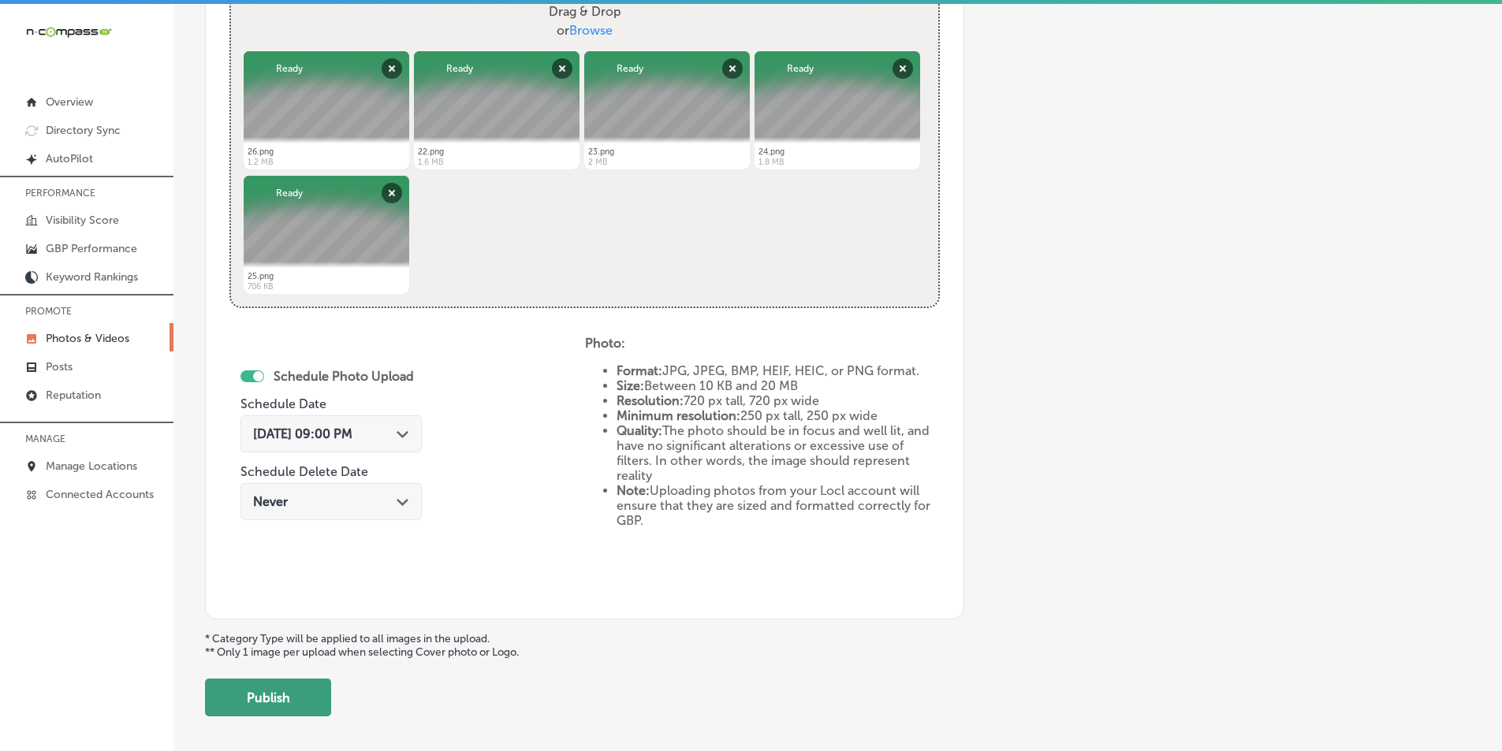
click at [263, 687] on button "Publish" at bounding box center [268, 698] width 126 height 38
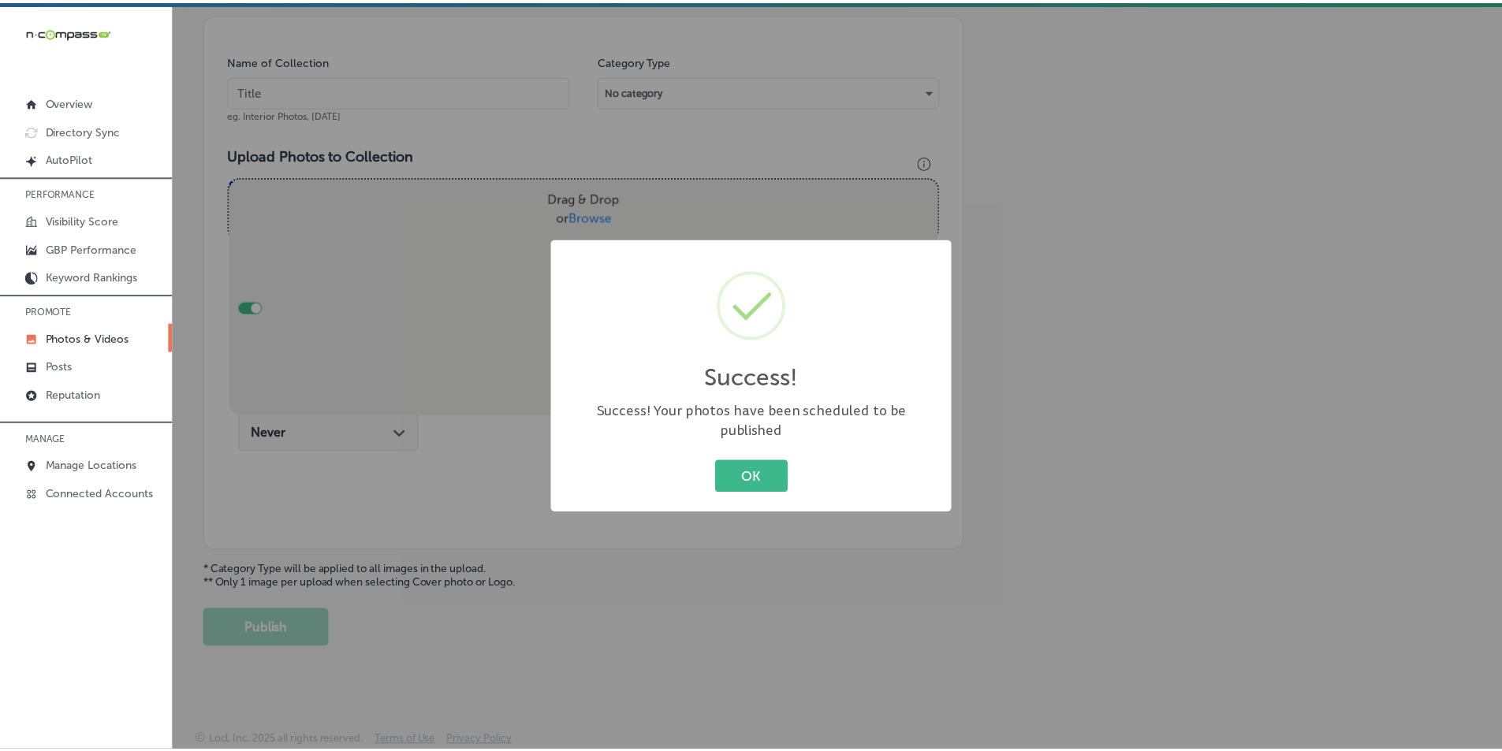
scroll to position [444, 0]
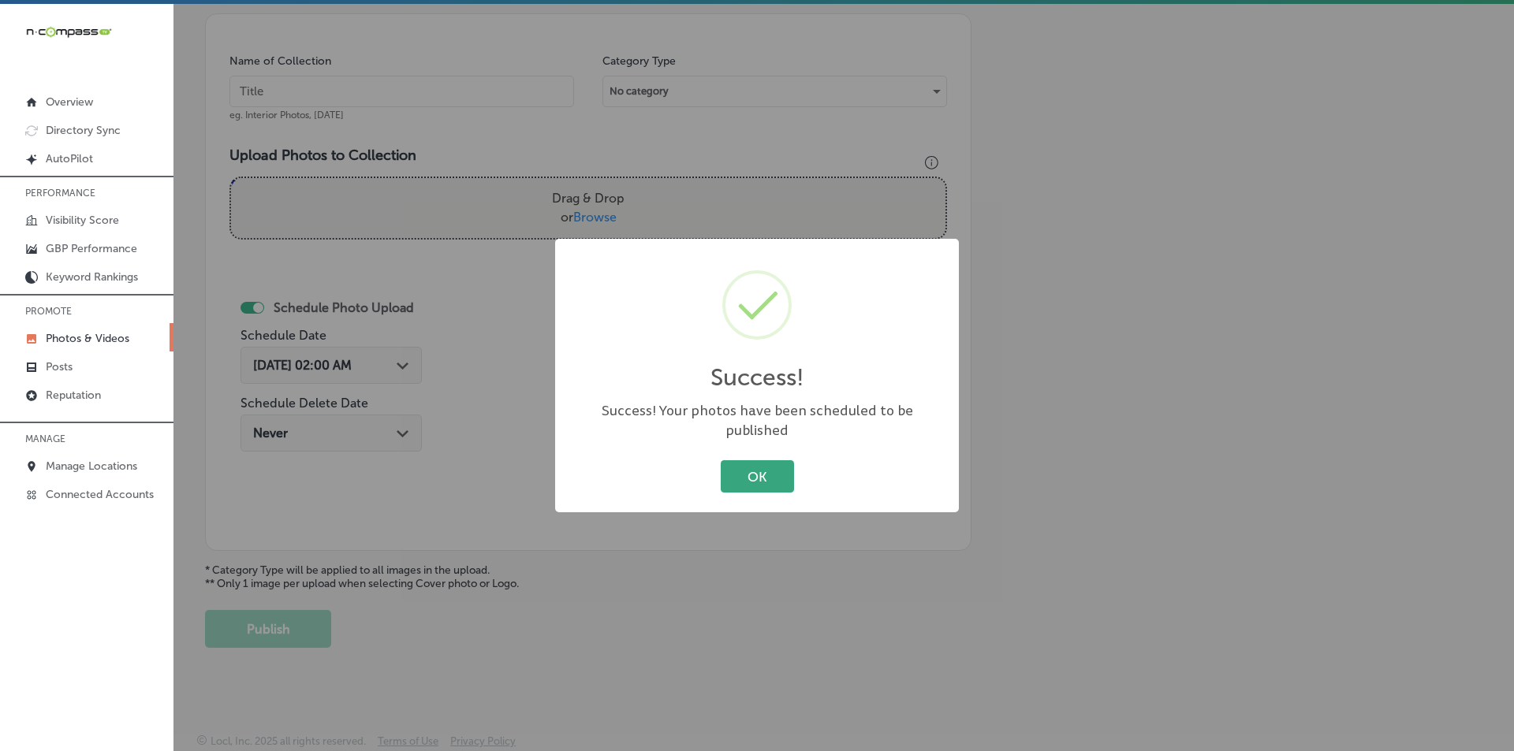
click at [732, 465] on button "OK" at bounding box center [757, 476] width 73 height 32
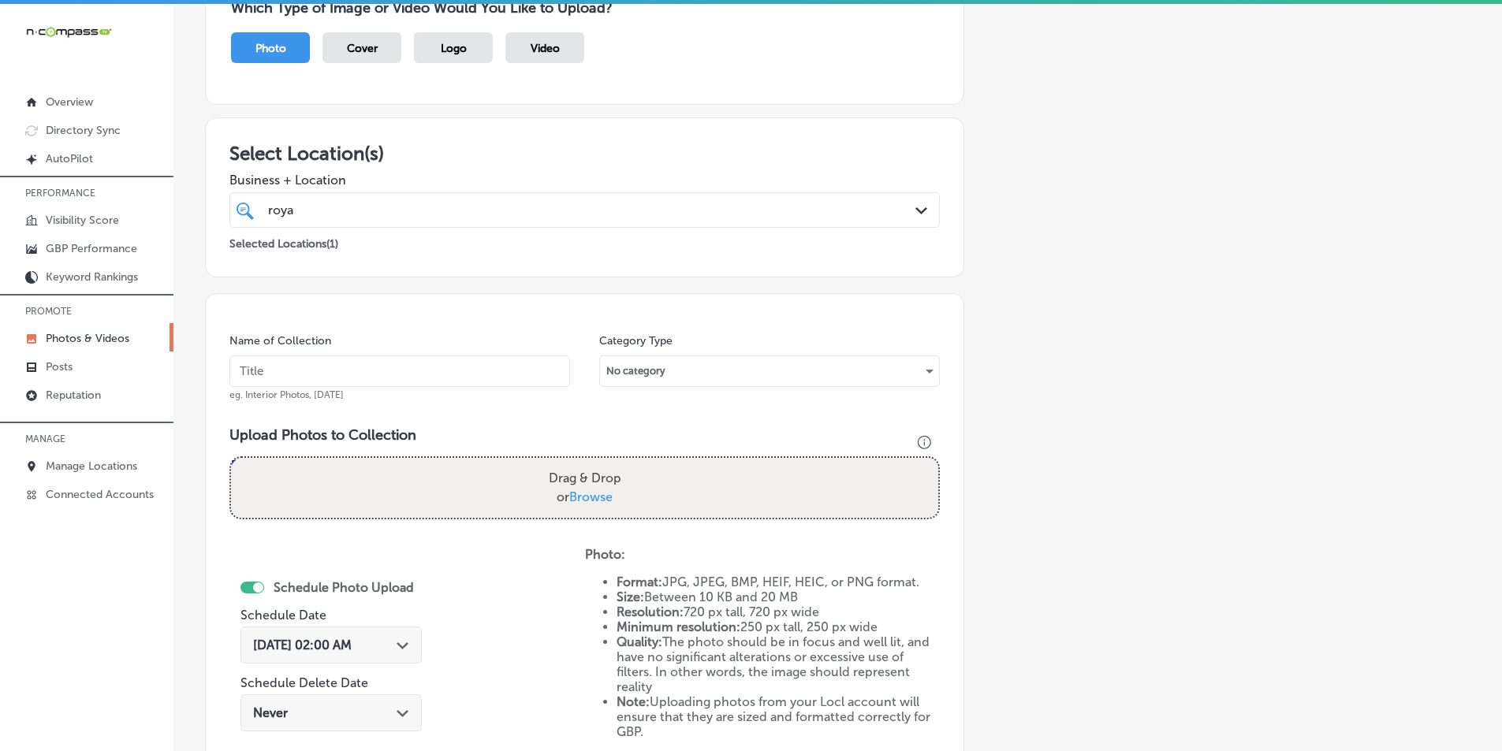
scroll to position [129, 0]
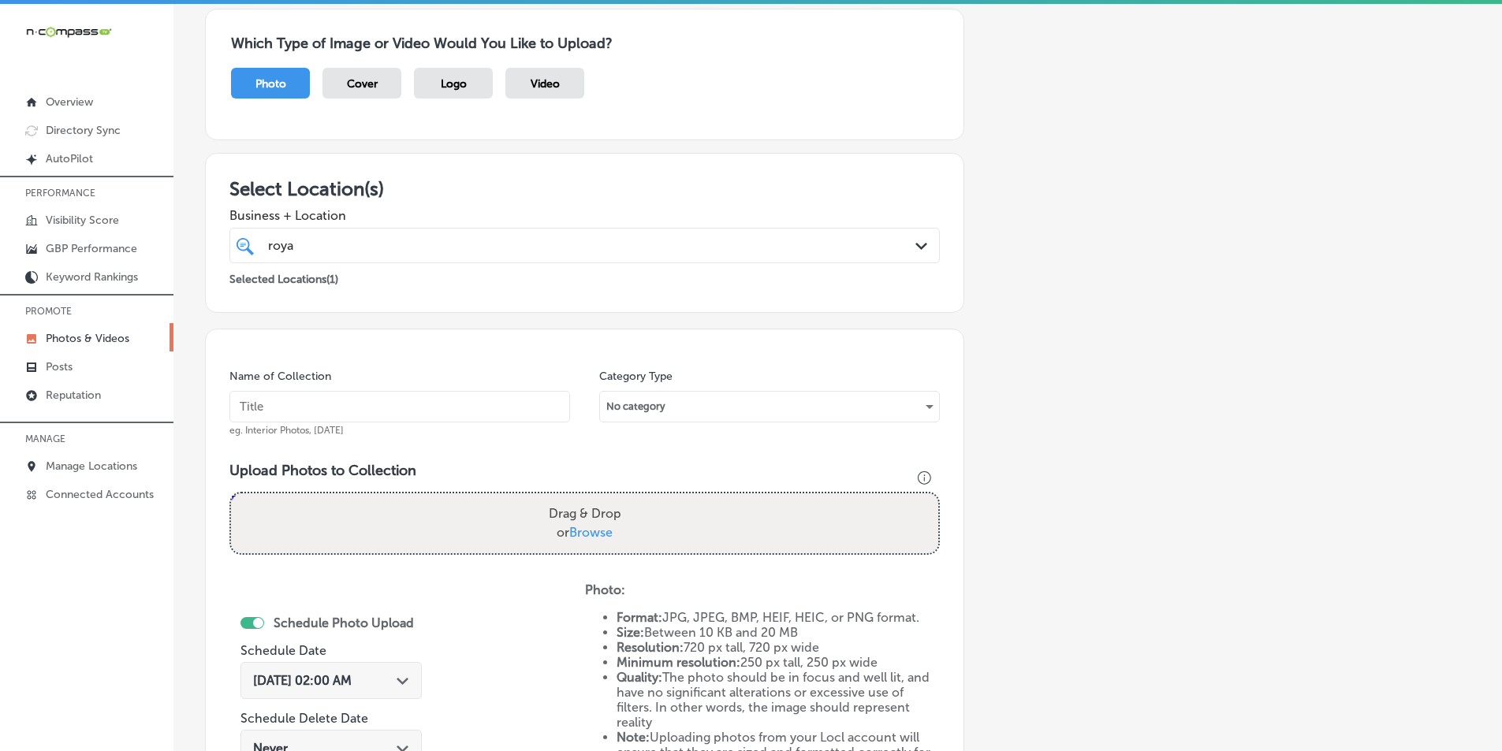
click at [437, 407] on input "text" at bounding box center [399, 407] width 341 height 32
type input "royal garage doors"
click at [346, 521] on div "Drag & Drop or Browse" at bounding box center [584, 524] width 707 height 60
click at [231, 494] on input "Drag & Drop or Browse" at bounding box center [584, 496] width 707 height 5
type input "C:\fakepath\27.png"
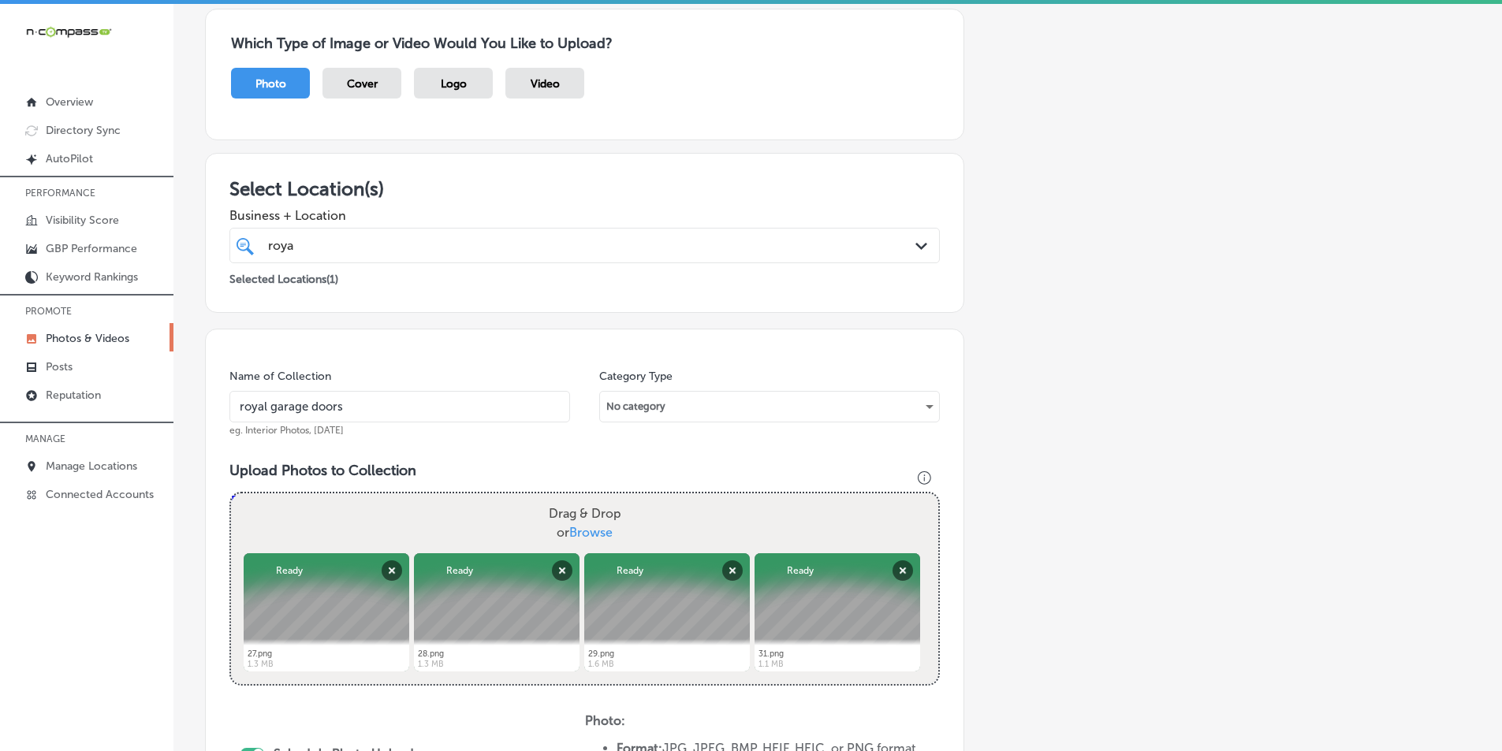
click at [382, 505] on div "Drag & Drop or Browse" at bounding box center [584, 524] width 707 height 60
click at [231, 494] on input "Drag & Drop or Browse" at bounding box center [584, 496] width 707 height 5
type input "C:\fakepath\30.png"
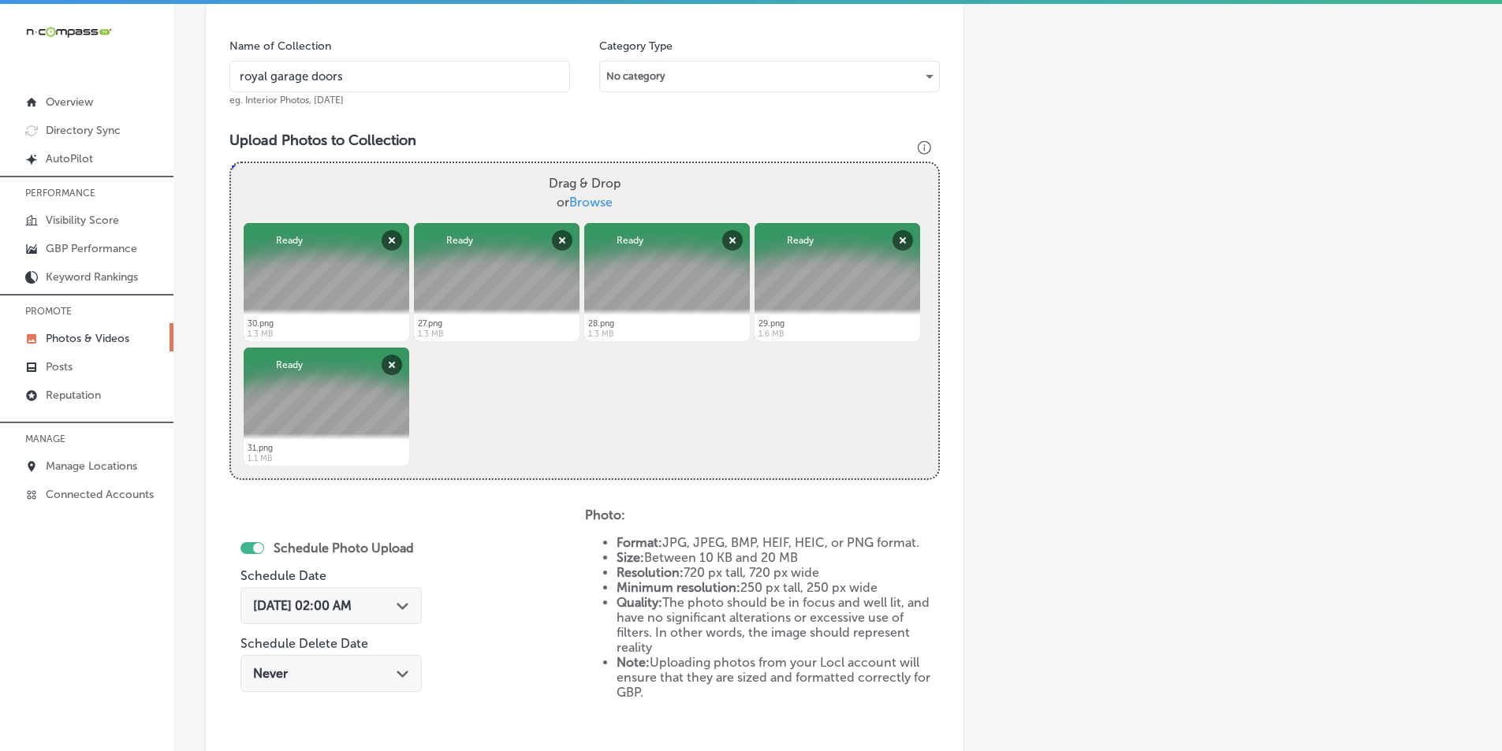
scroll to position [523, 0]
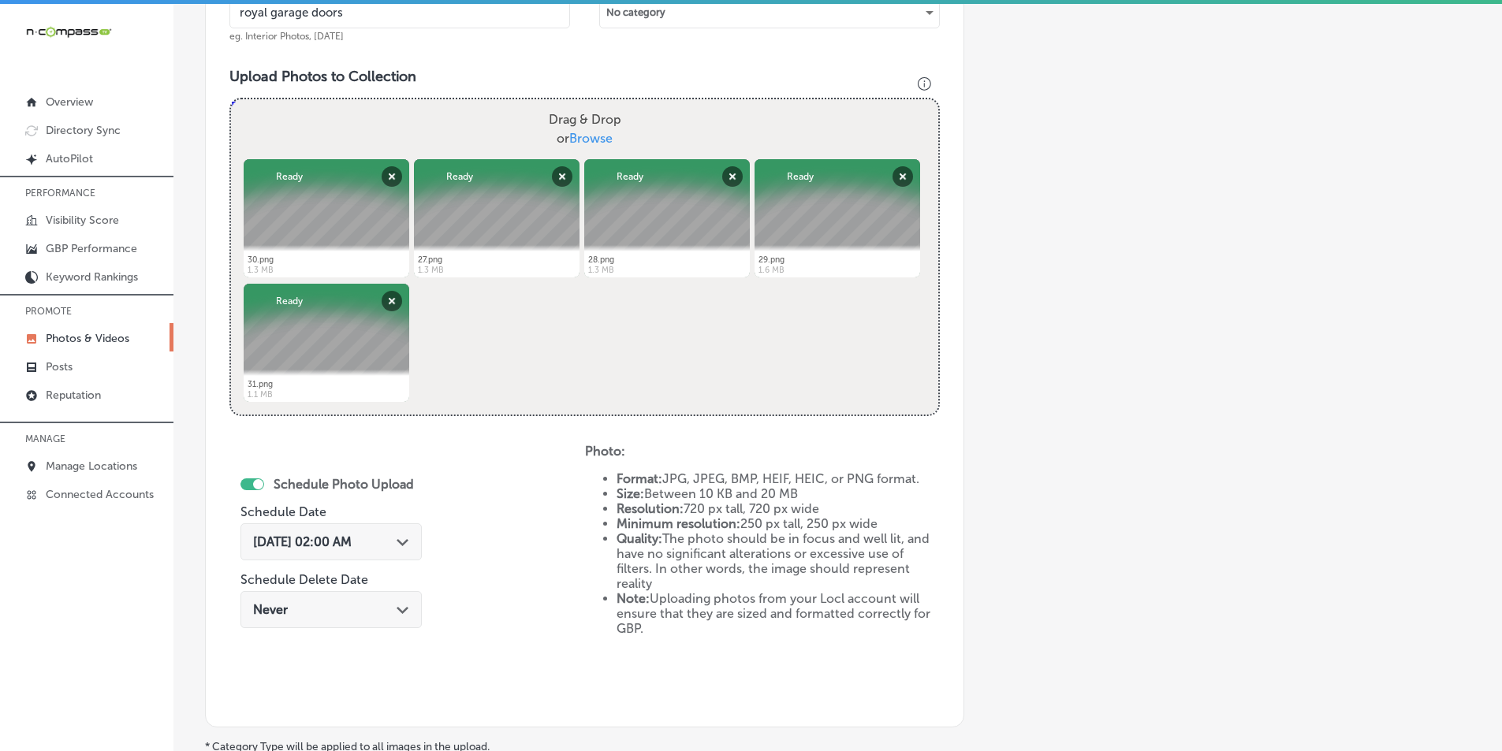
click at [409, 538] on div "Path Created with Sketch." at bounding box center [403, 541] width 13 height 13
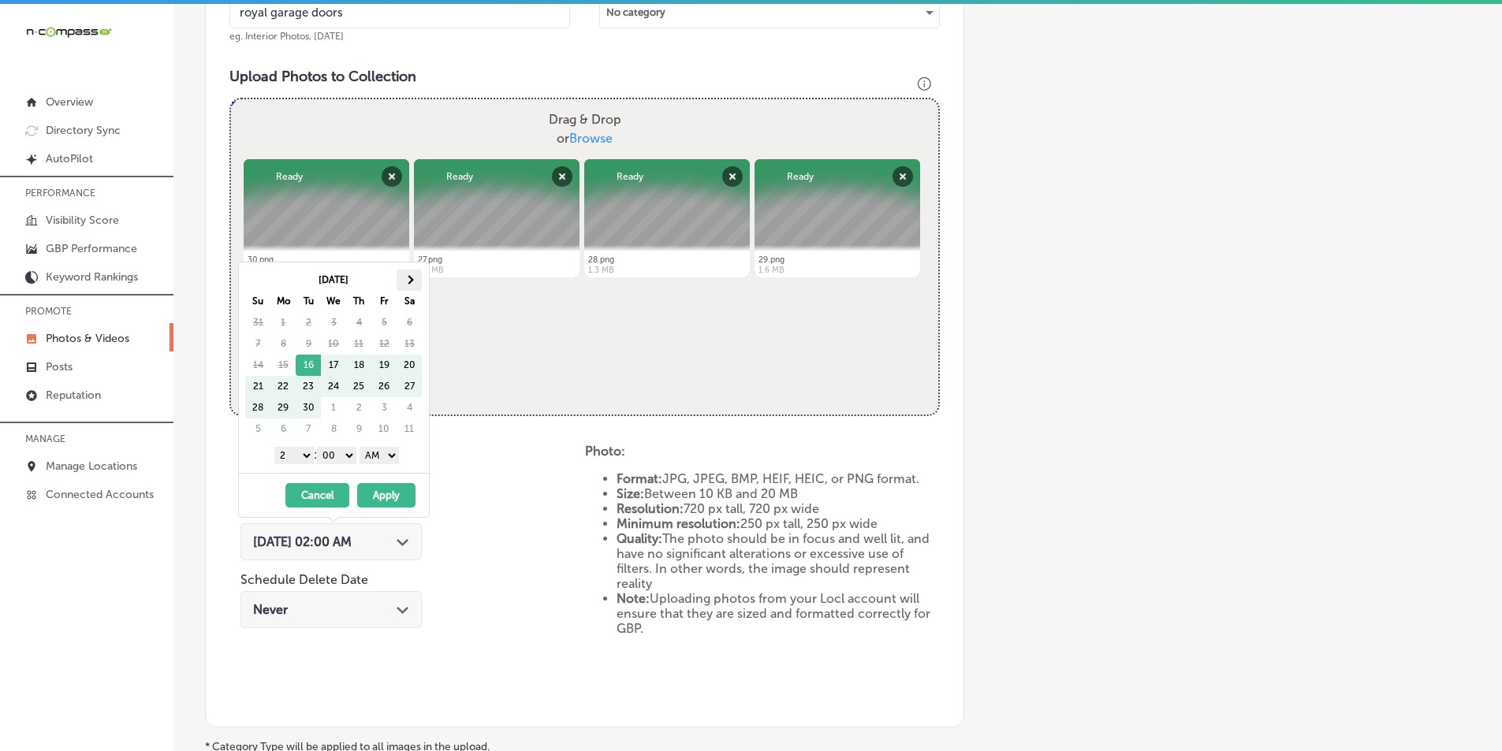
click at [413, 279] on span at bounding box center [409, 279] width 9 height 9
click at [300, 456] on select "1 2 3 4 5 6 7 8 9 10 11 12" at bounding box center [293, 455] width 39 height 17
click at [395, 453] on select "AM PM" at bounding box center [379, 455] width 39 height 17
click at [389, 493] on button "Apply" at bounding box center [386, 495] width 58 height 24
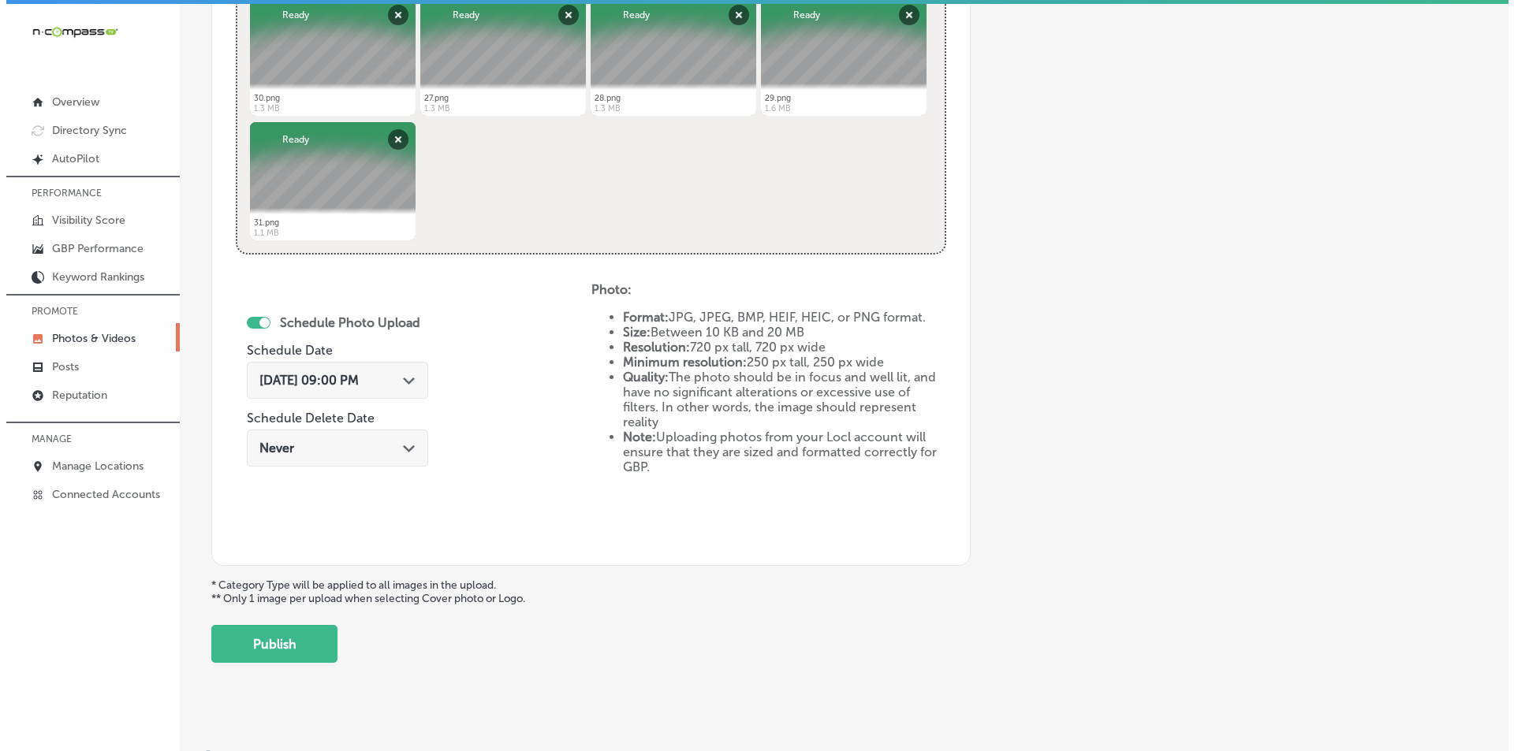
scroll to position [699, 0]
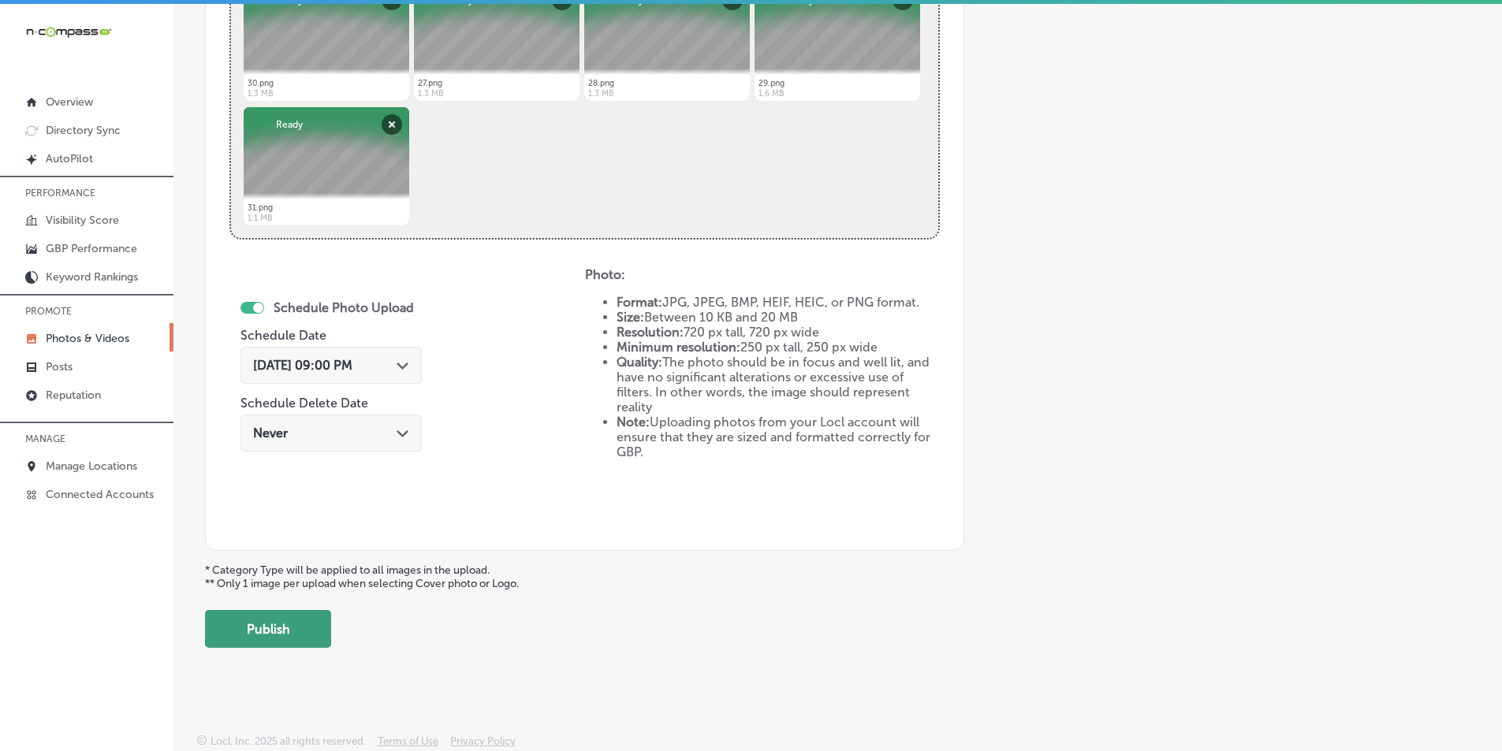
click at [274, 629] on button "Publish" at bounding box center [268, 629] width 126 height 38
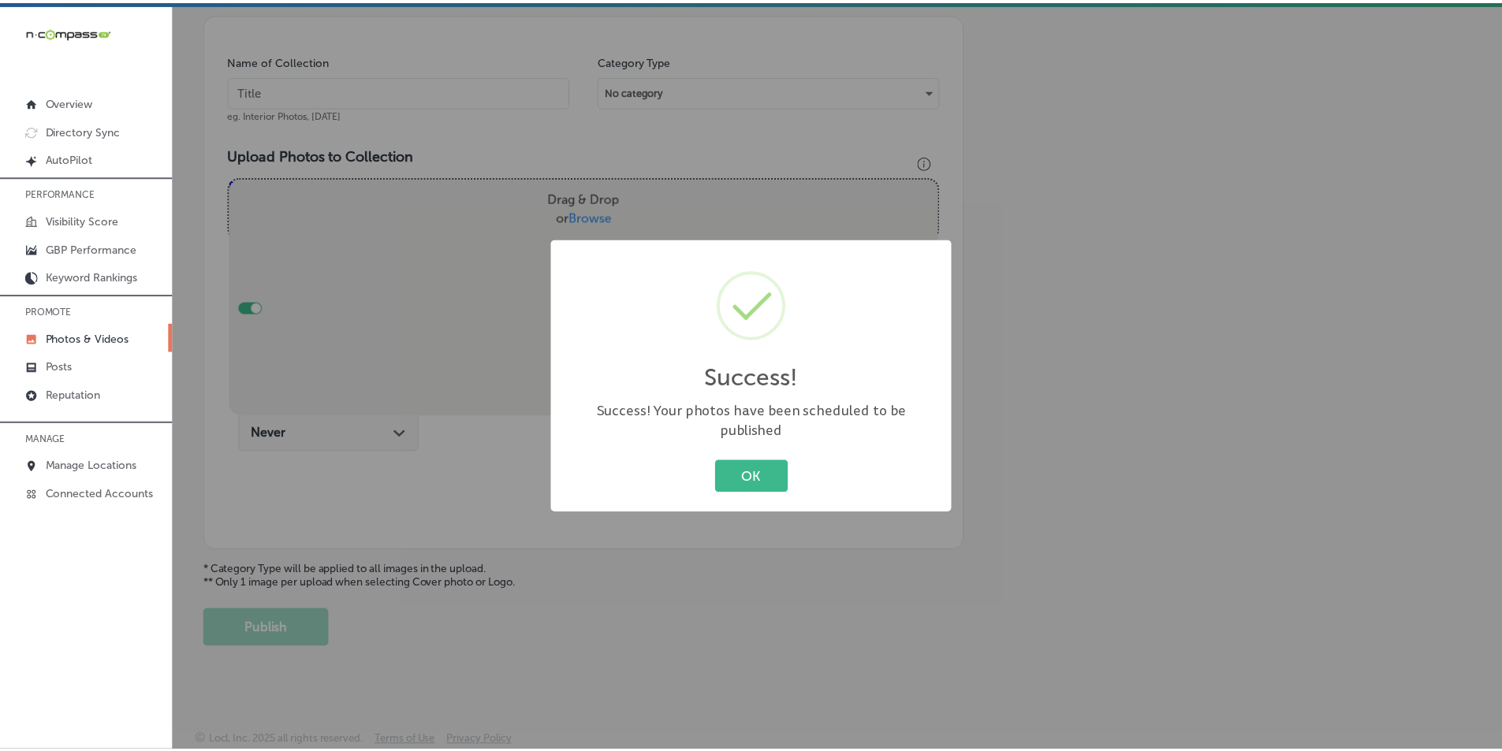
scroll to position [444, 0]
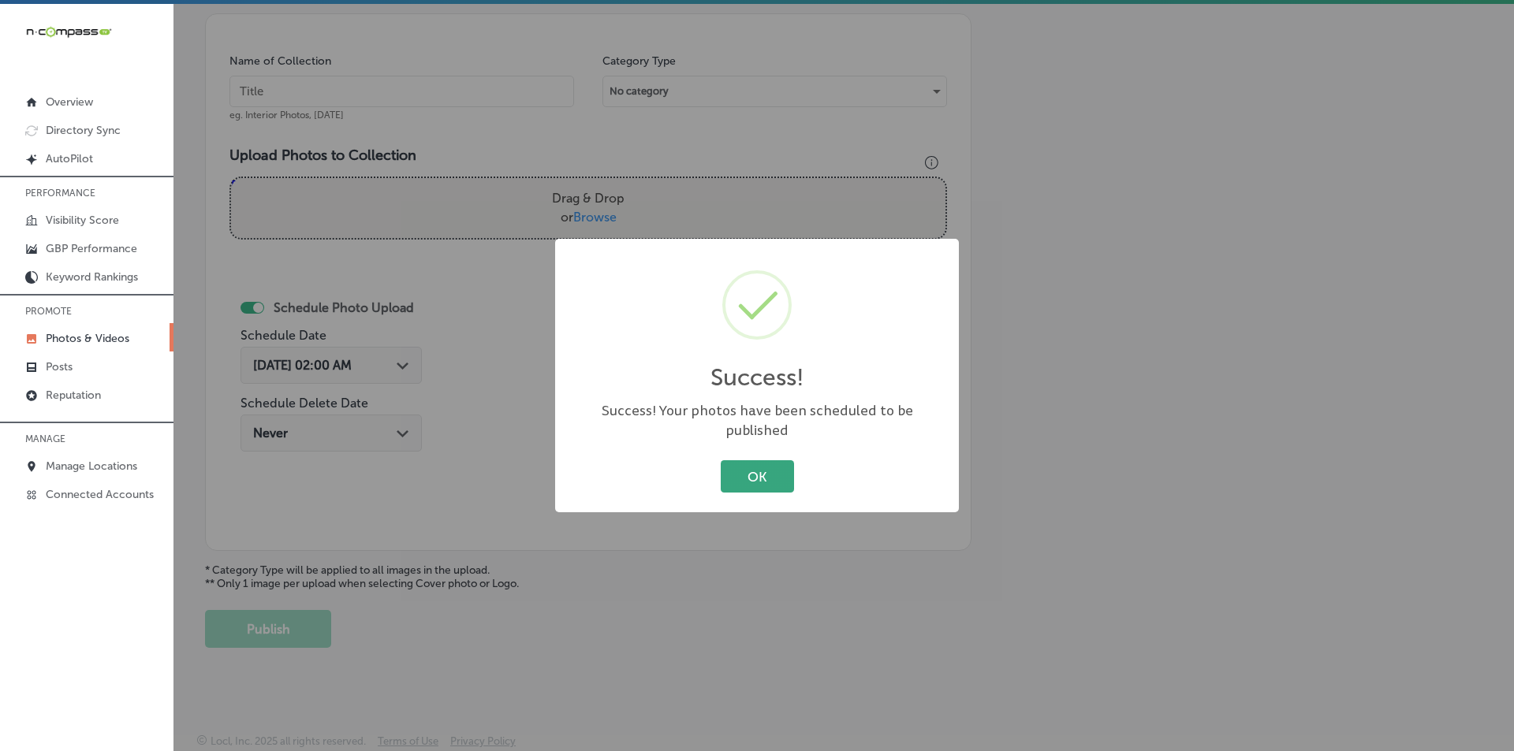
click at [732, 460] on button "OK" at bounding box center [757, 476] width 73 height 32
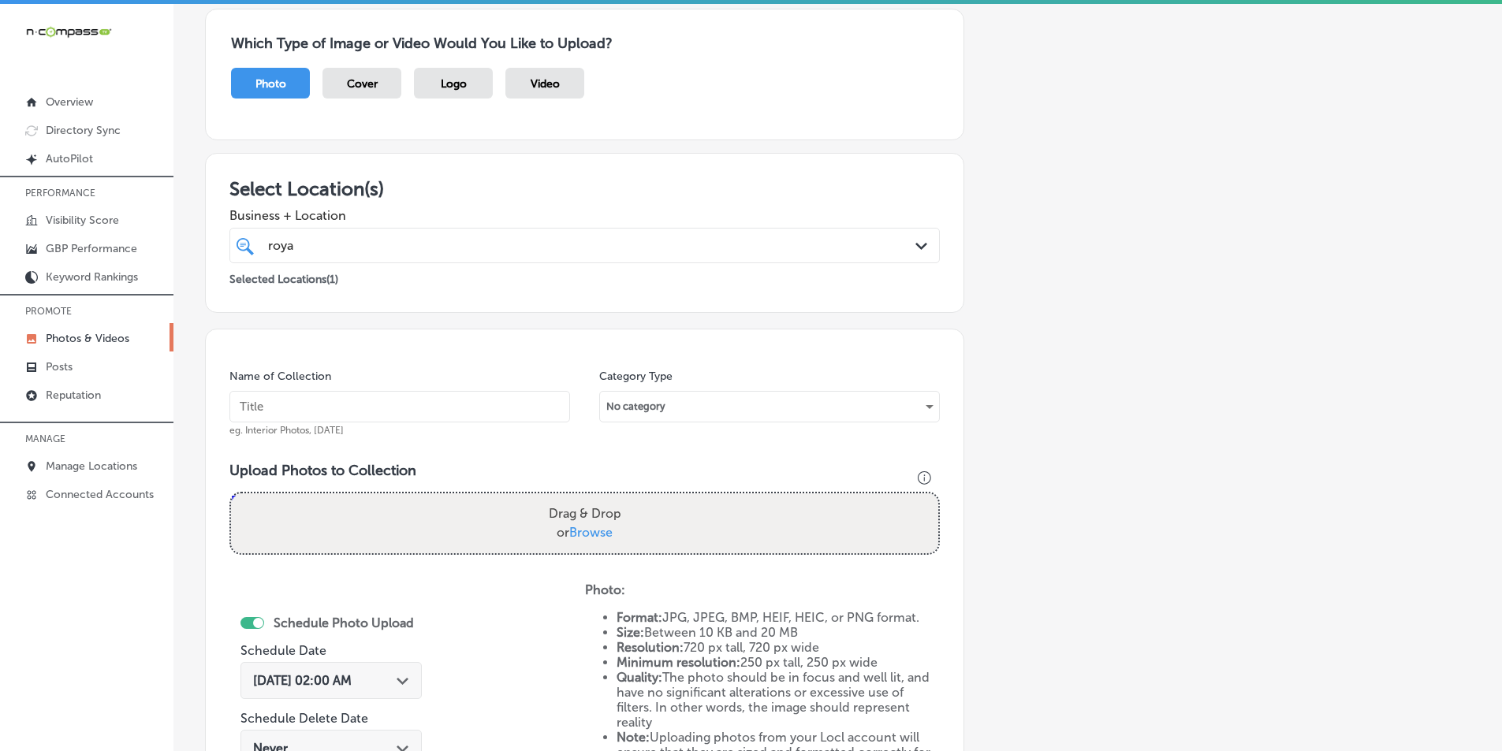
scroll to position [0, 0]
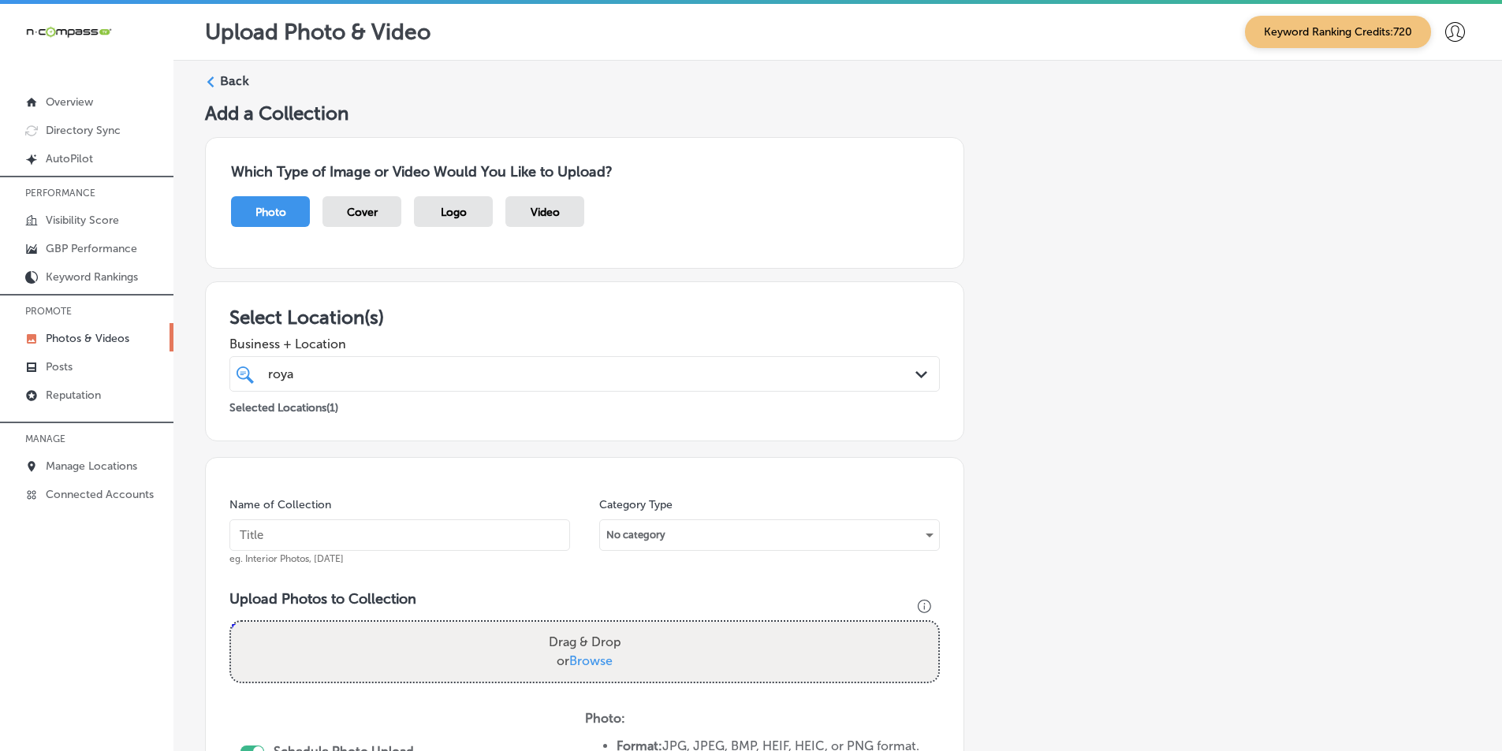
click at [222, 82] on label "Back" at bounding box center [234, 81] width 29 height 17
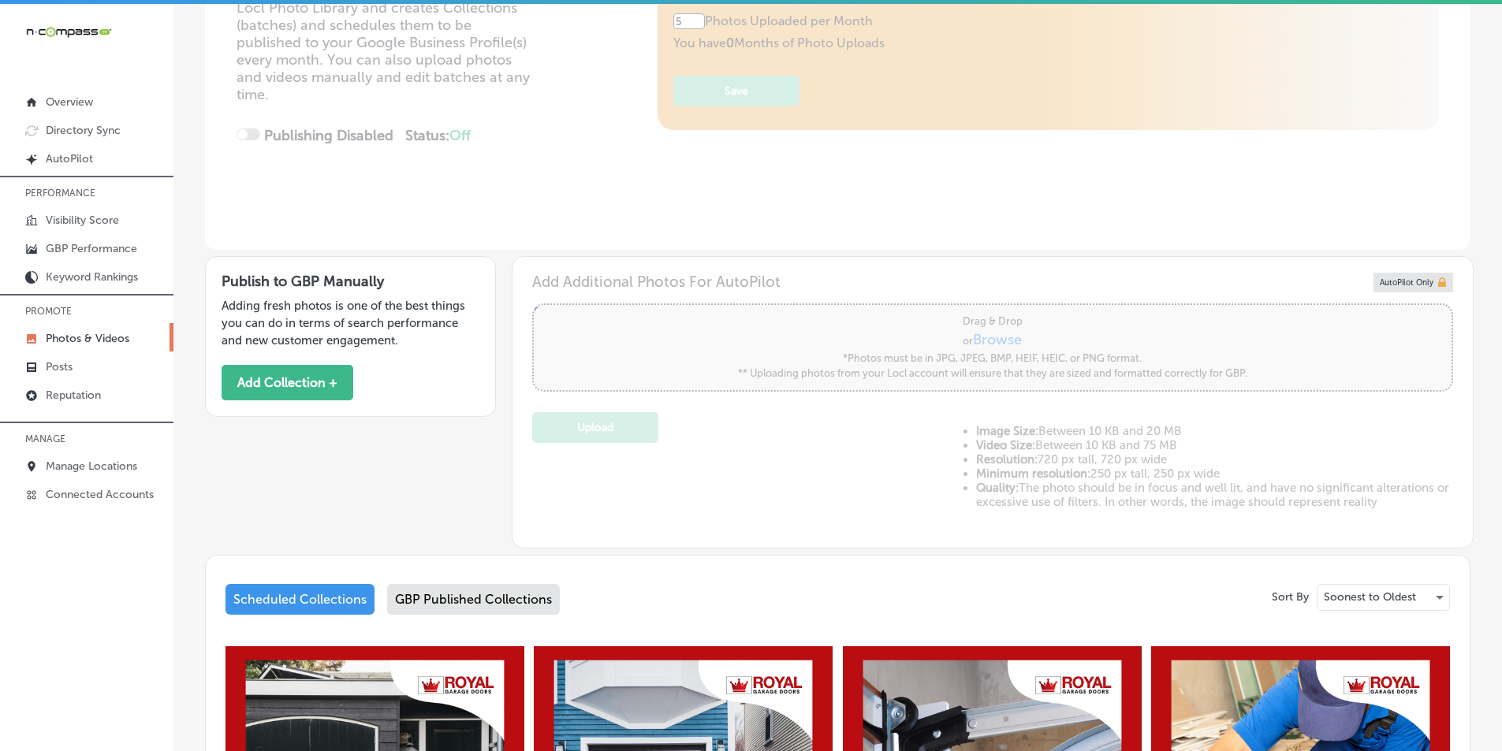
scroll to position [158, 0]
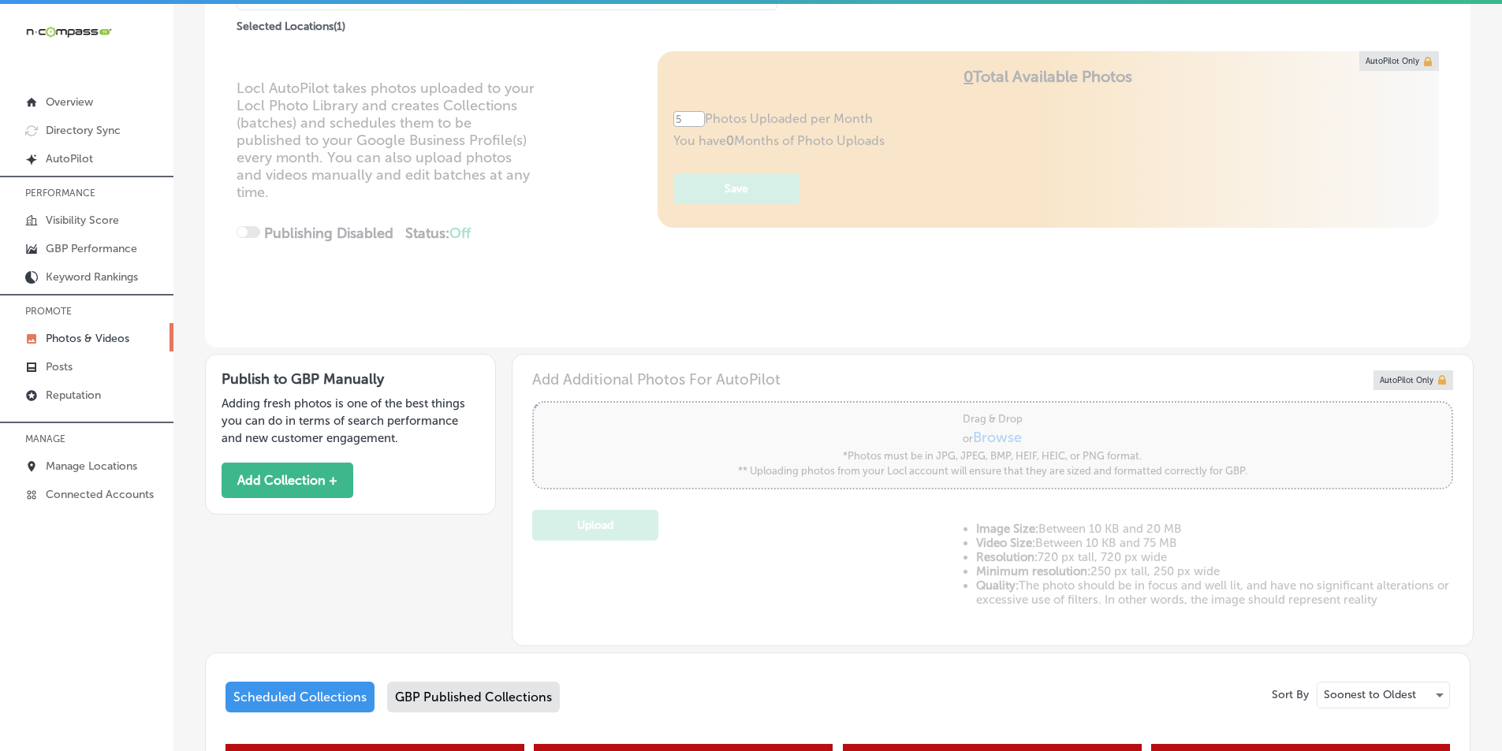
click at [88, 330] on link "Photos & Videos" at bounding box center [86, 337] width 173 height 28
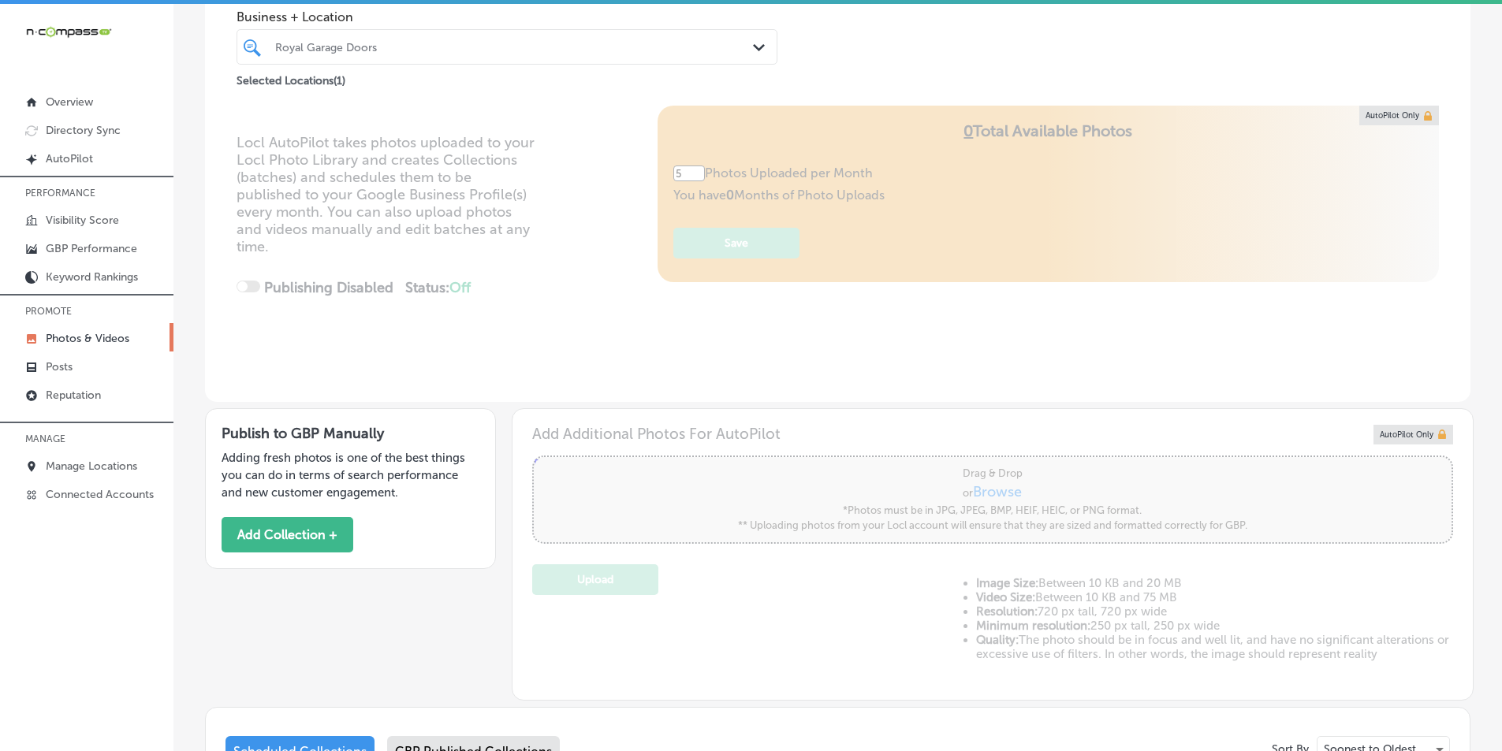
scroll to position [0, 0]
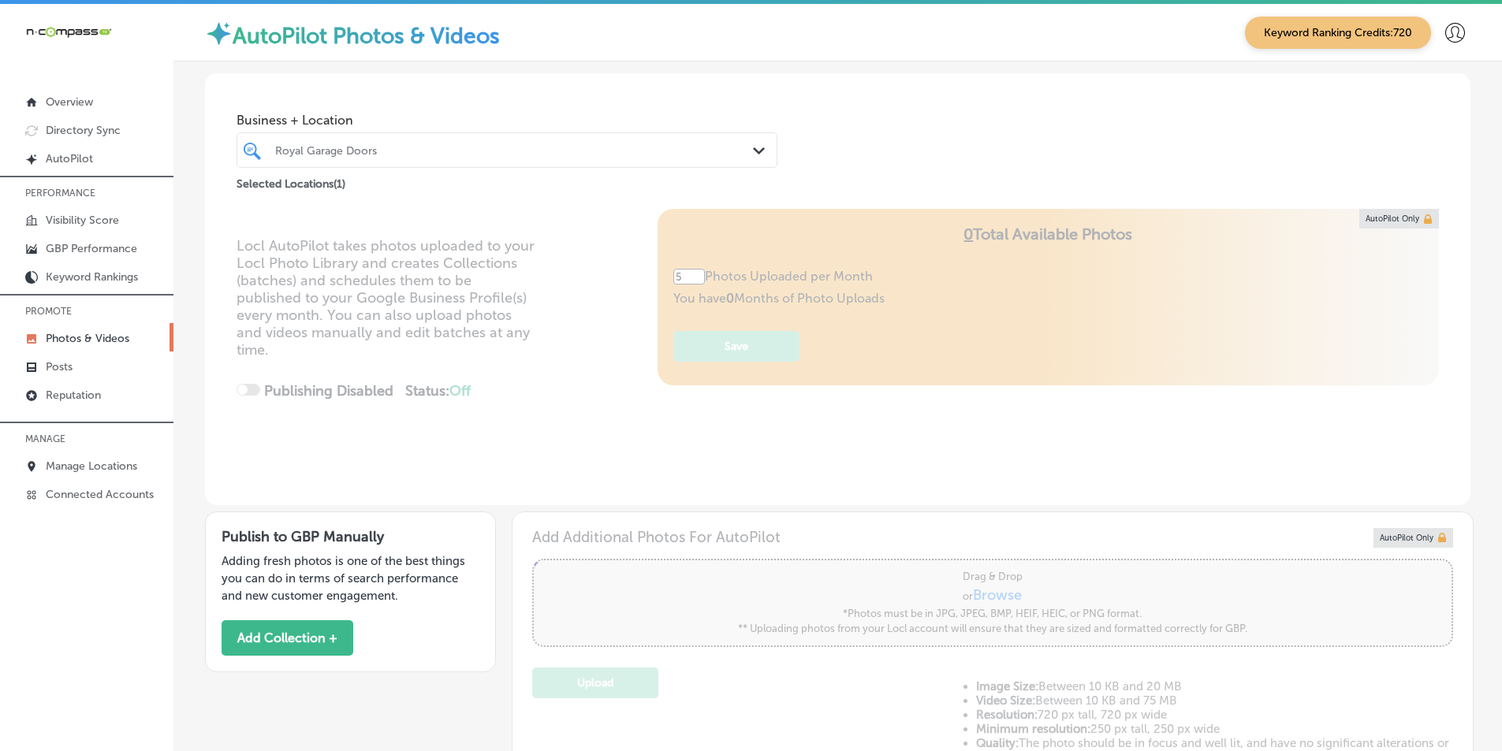
click at [434, 147] on div "Royal Garage Doors" at bounding box center [514, 149] width 479 height 13
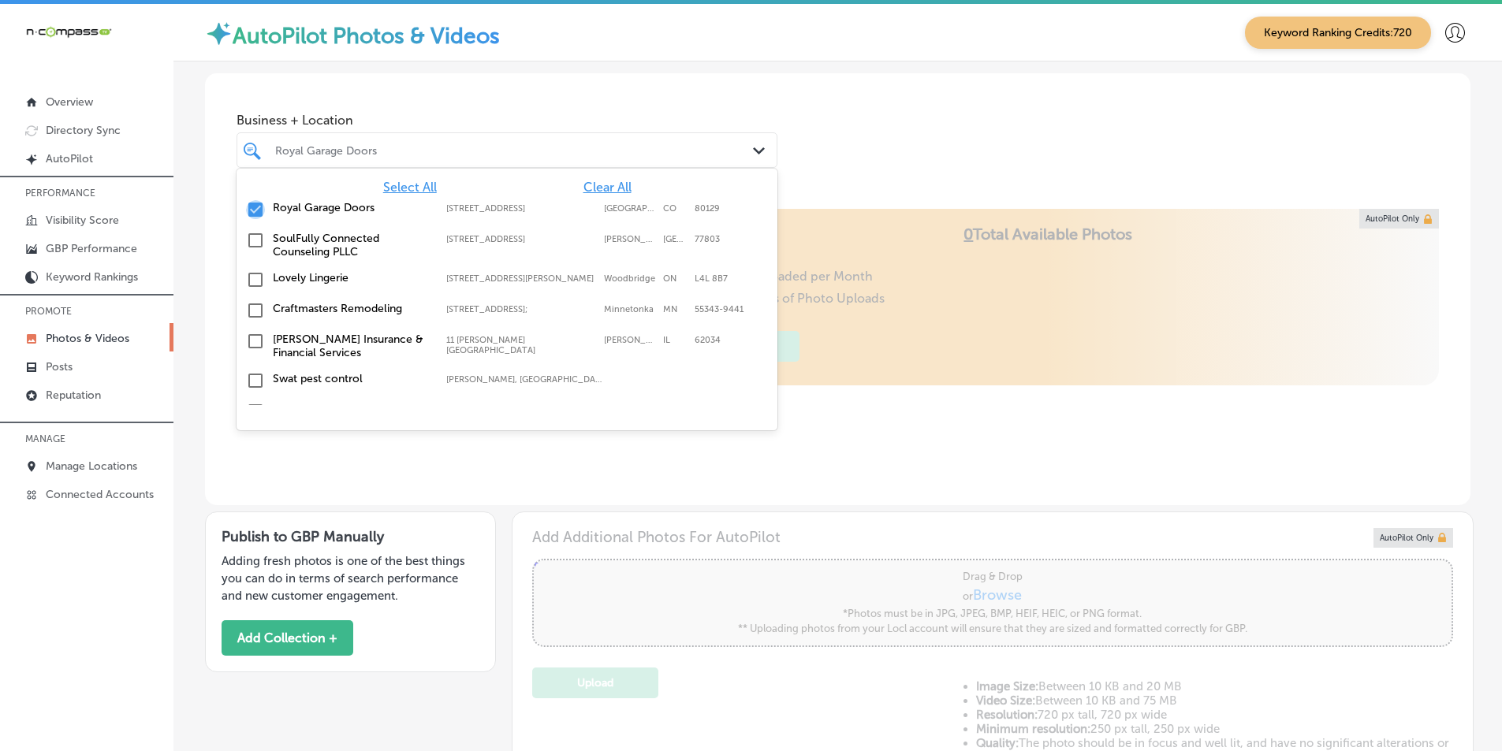
click at [252, 208] on input "checkbox" at bounding box center [255, 209] width 19 height 19
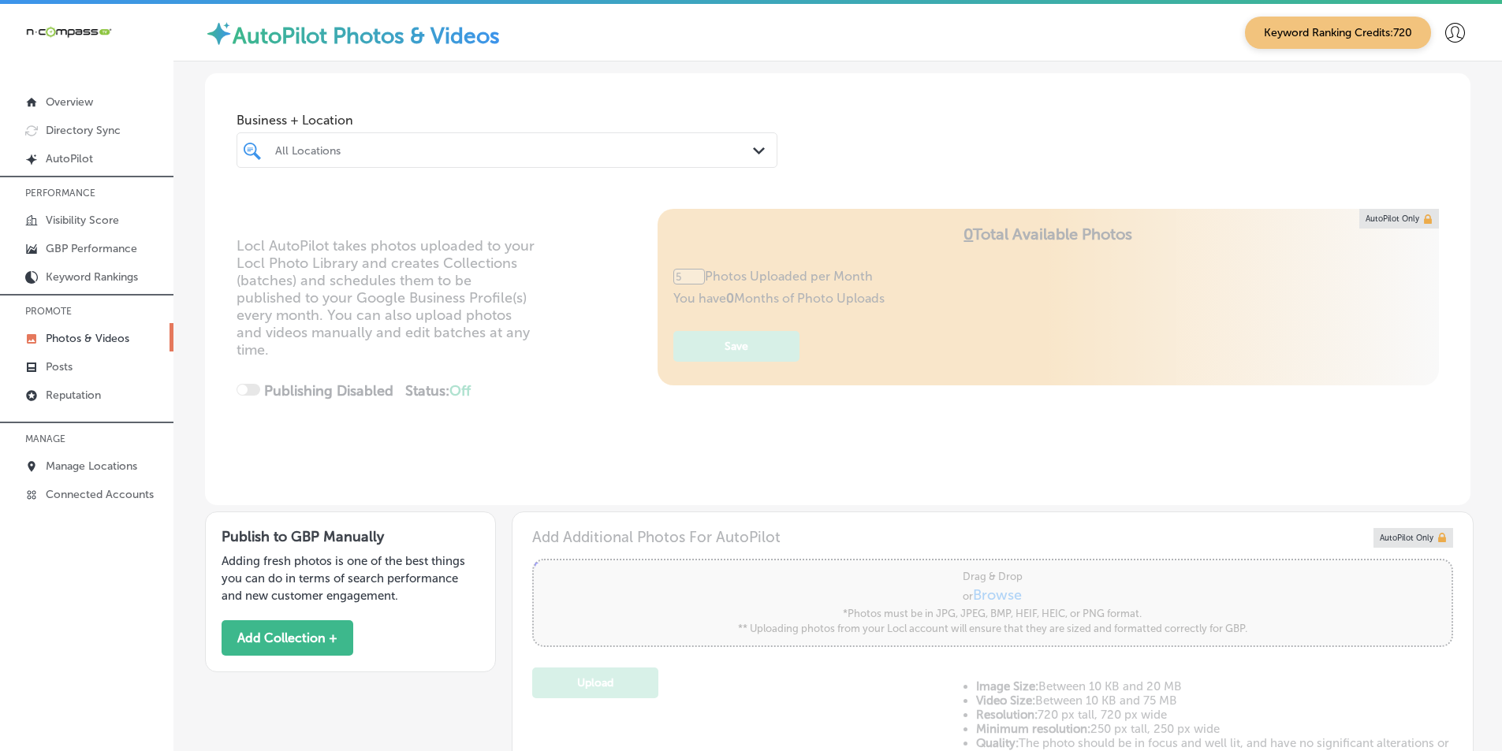
type input "0"
click at [353, 153] on div "All Locations" at bounding box center [514, 149] width 479 height 13
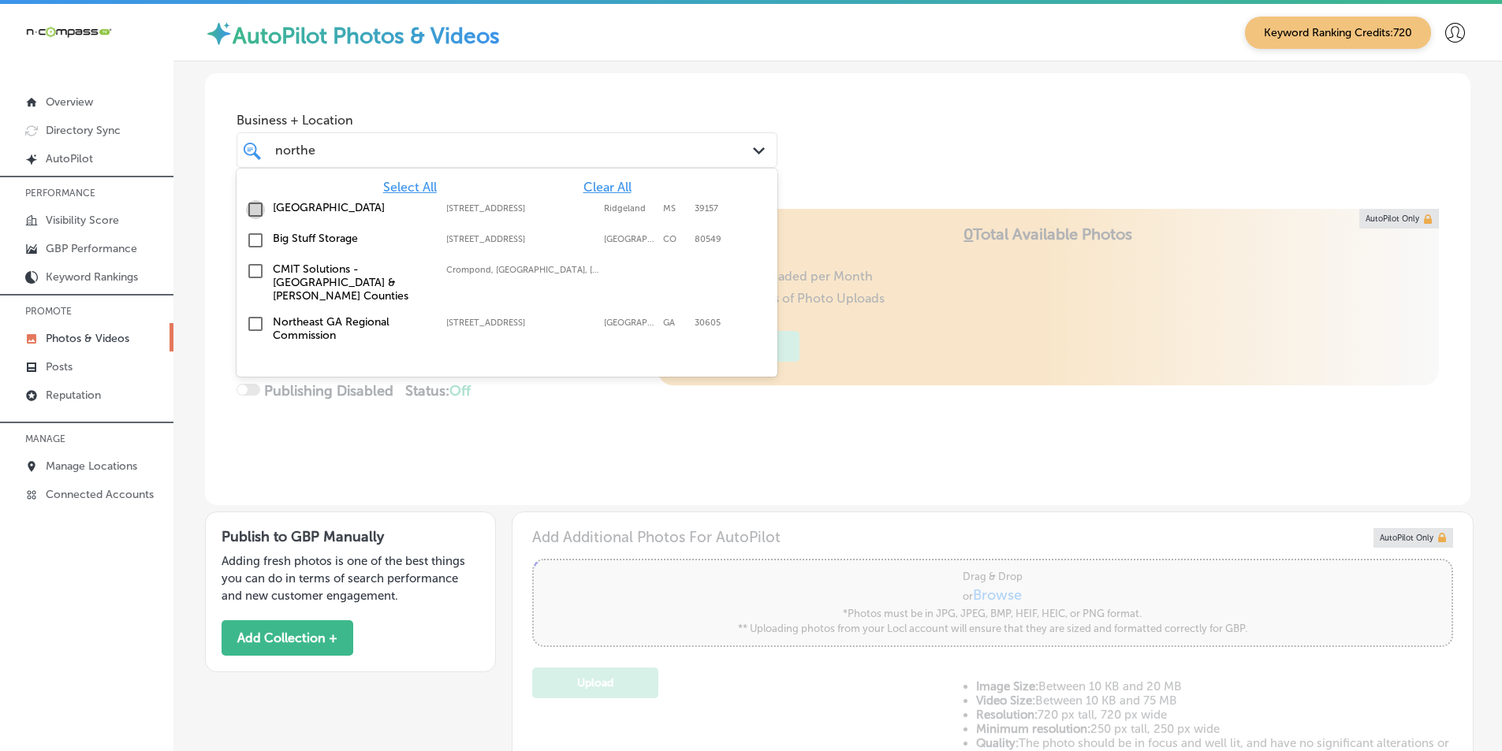
click at [256, 207] on input "checkbox" at bounding box center [255, 209] width 19 height 19
type input "northe"
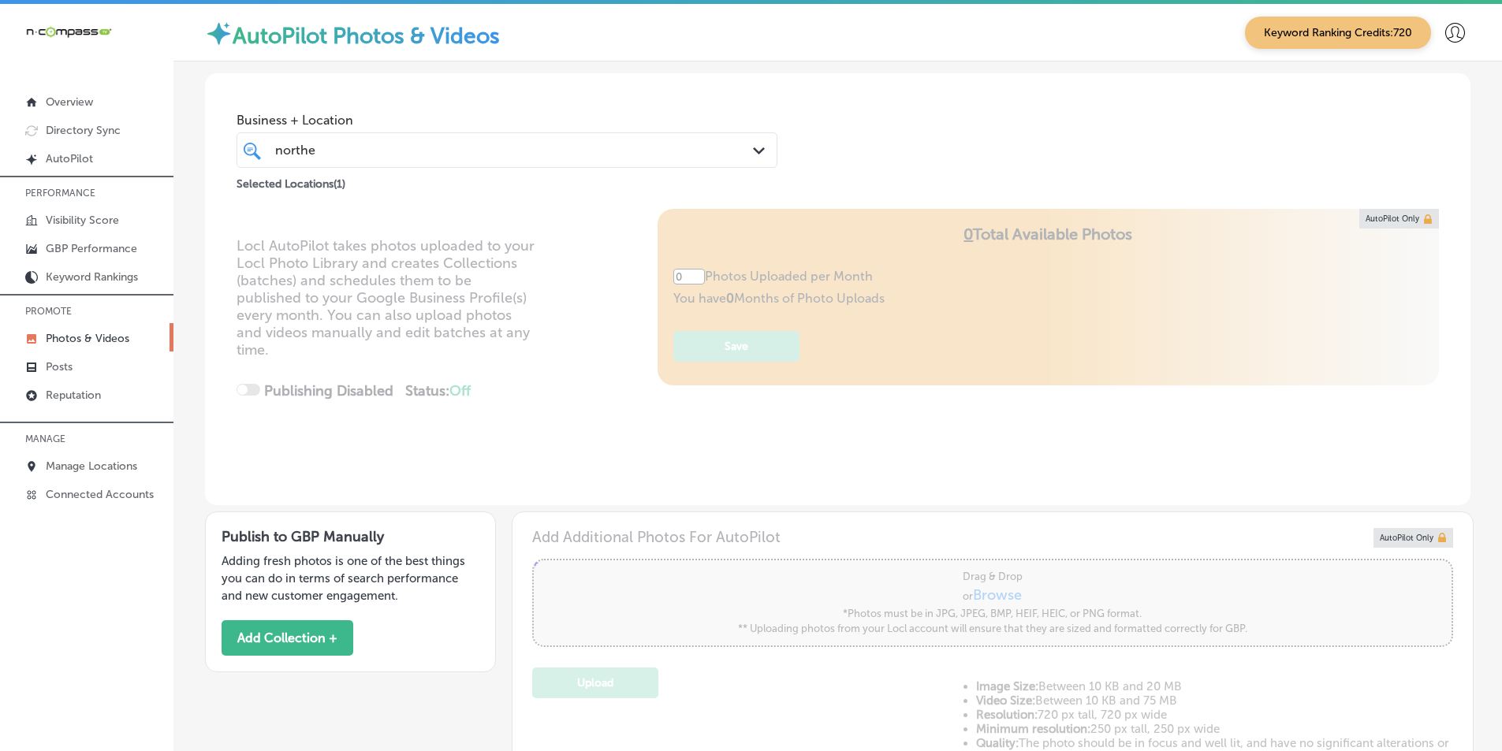
click at [527, 418] on div "Locl AutoPilot takes photos uploaded to your Locl Photo Library and creates Col…" at bounding box center [837, 357] width 1265 height 296
type input "5"
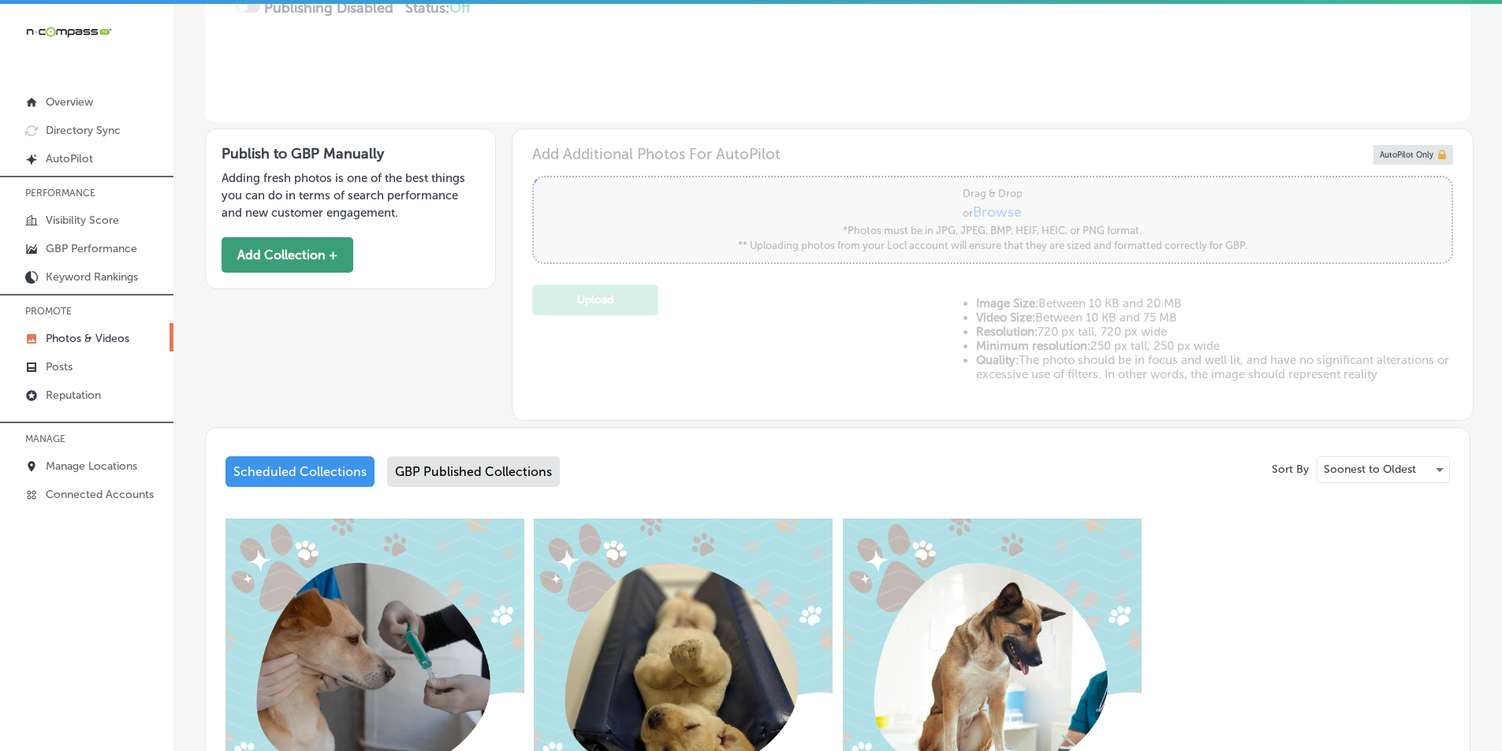
scroll to position [394, 0]
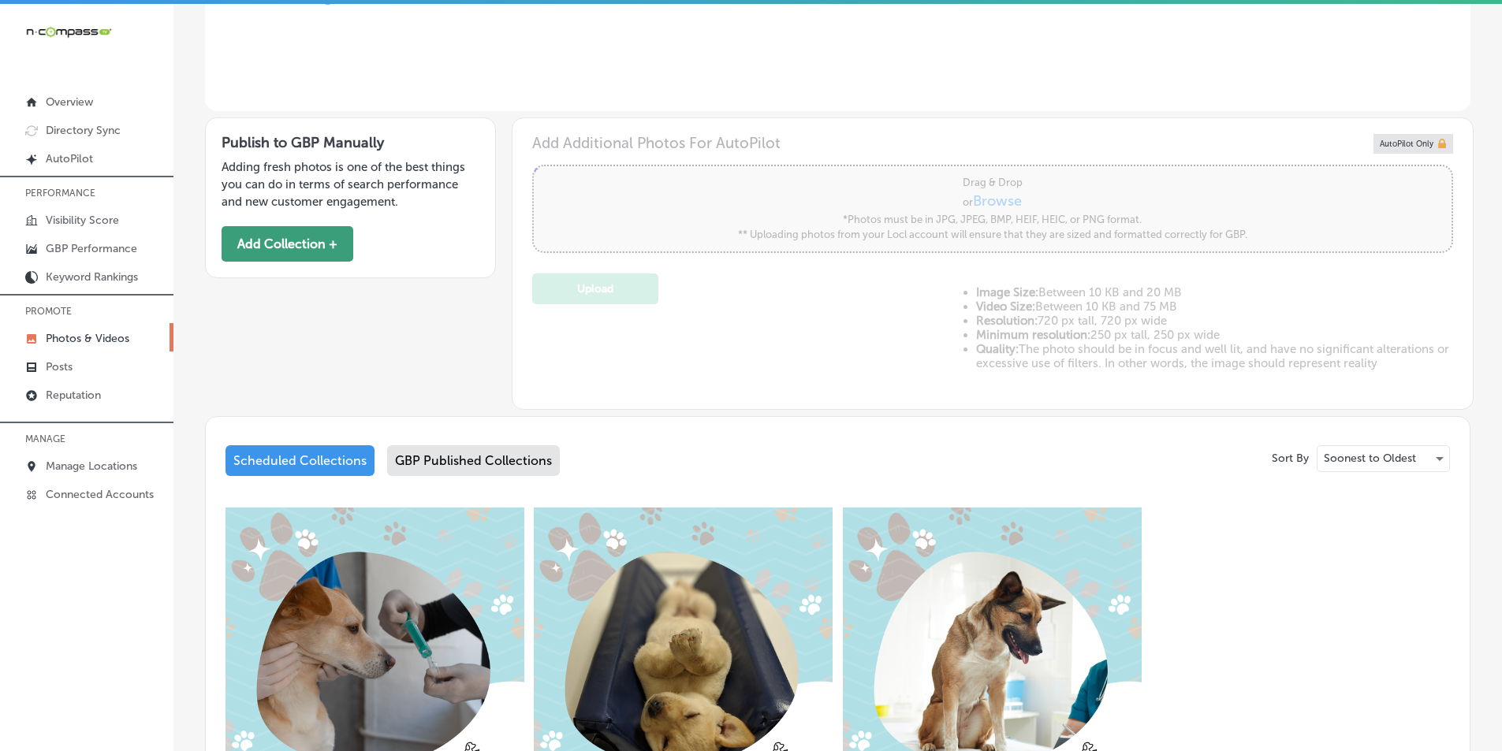
click at [280, 241] on button "Add Collection +" at bounding box center [288, 243] width 132 height 35
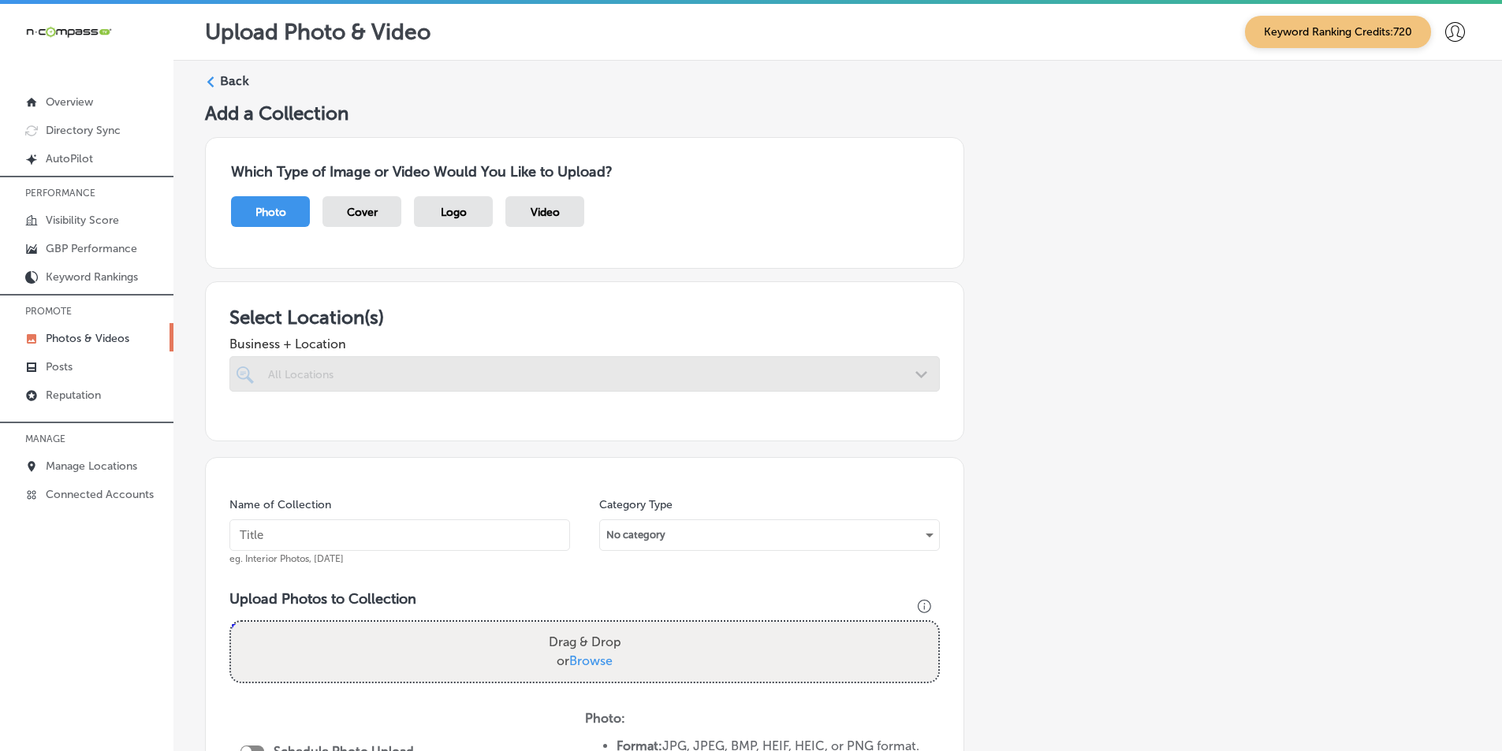
drag, startPoint x: 331, startPoint y: 375, endPoint x: 338, endPoint y: 371, distance: 8.1
click at [332, 375] on div "All Locations" at bounding box center [592, 373] width 649 height 13
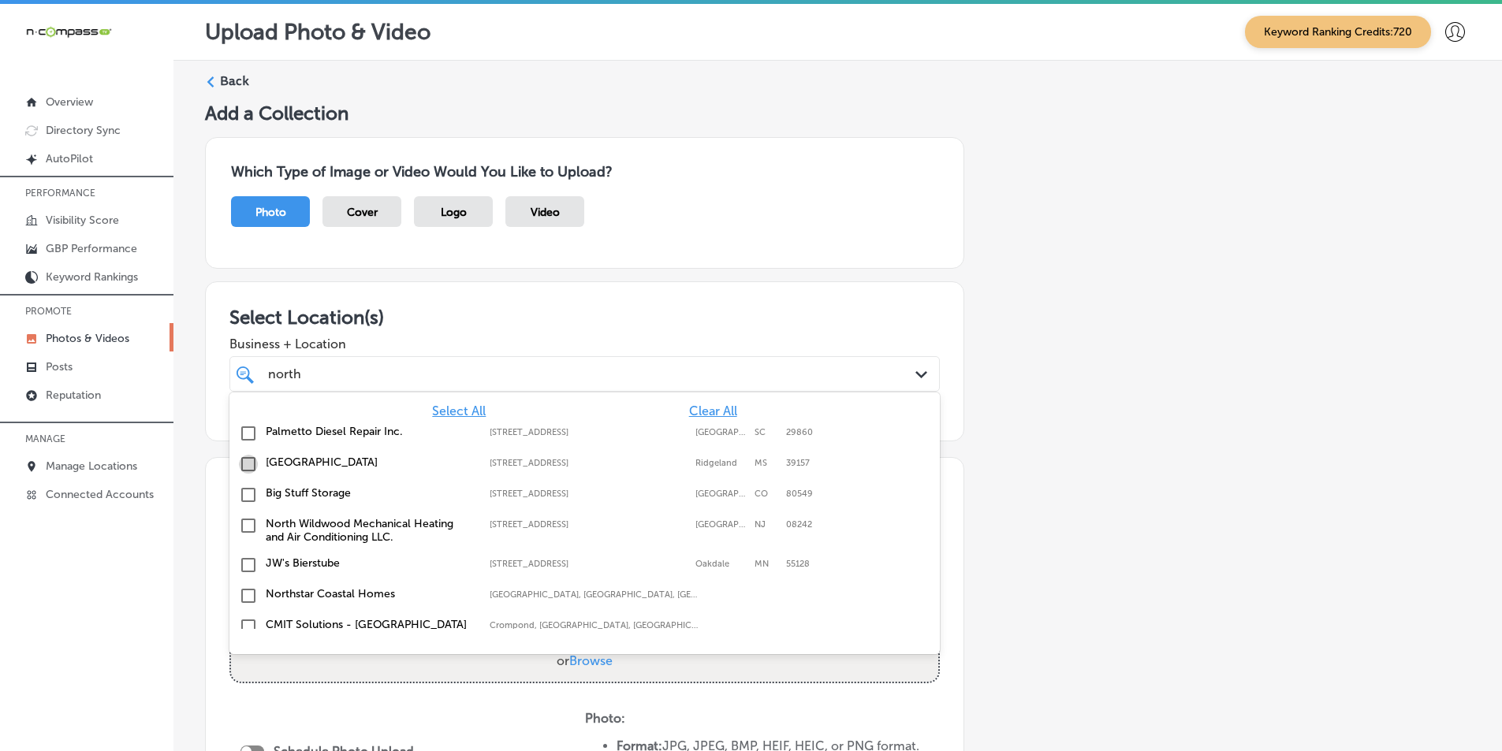
click at [245, 464] on input "checkbox" at bounding box center [248, 464] width 19 height 19
type input "north"
click at [732, 475] on div "Add a Collection Which Type of Image or Video Would You Like to Upload? Photo C…" at bounding box center [837, 570] width 1265 height 936
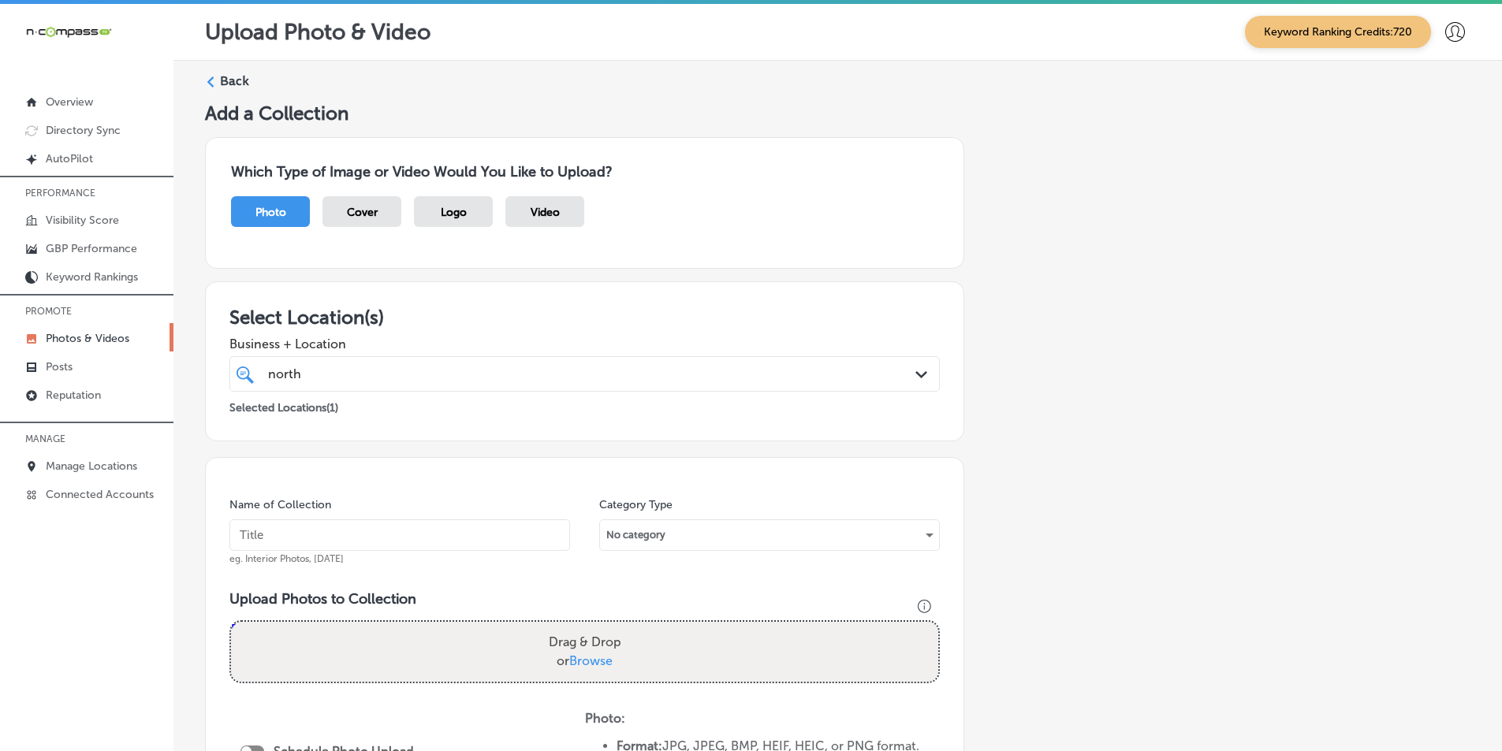
click at [284, 544] on input "text" at bounding box center [399, 536] width 341 height 32
click at [405, 369] on div "north north" at bounding box center [552, 373] width 572 height 21
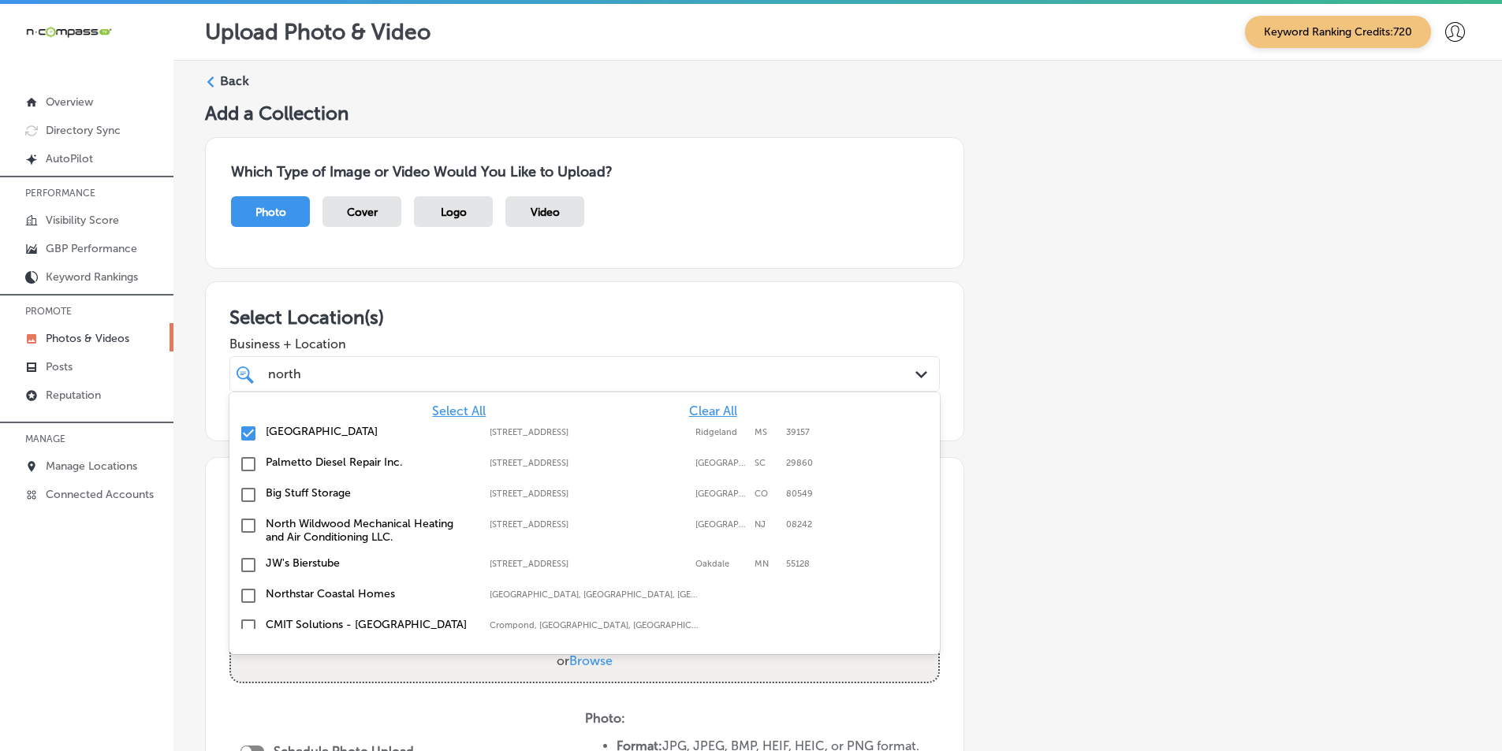
click at [732, 455] on div "Add a Collection Which Type of Image or Video Would You Like to Upload? Photo C…" at bounding box center [837, 570] width 1265 height 936
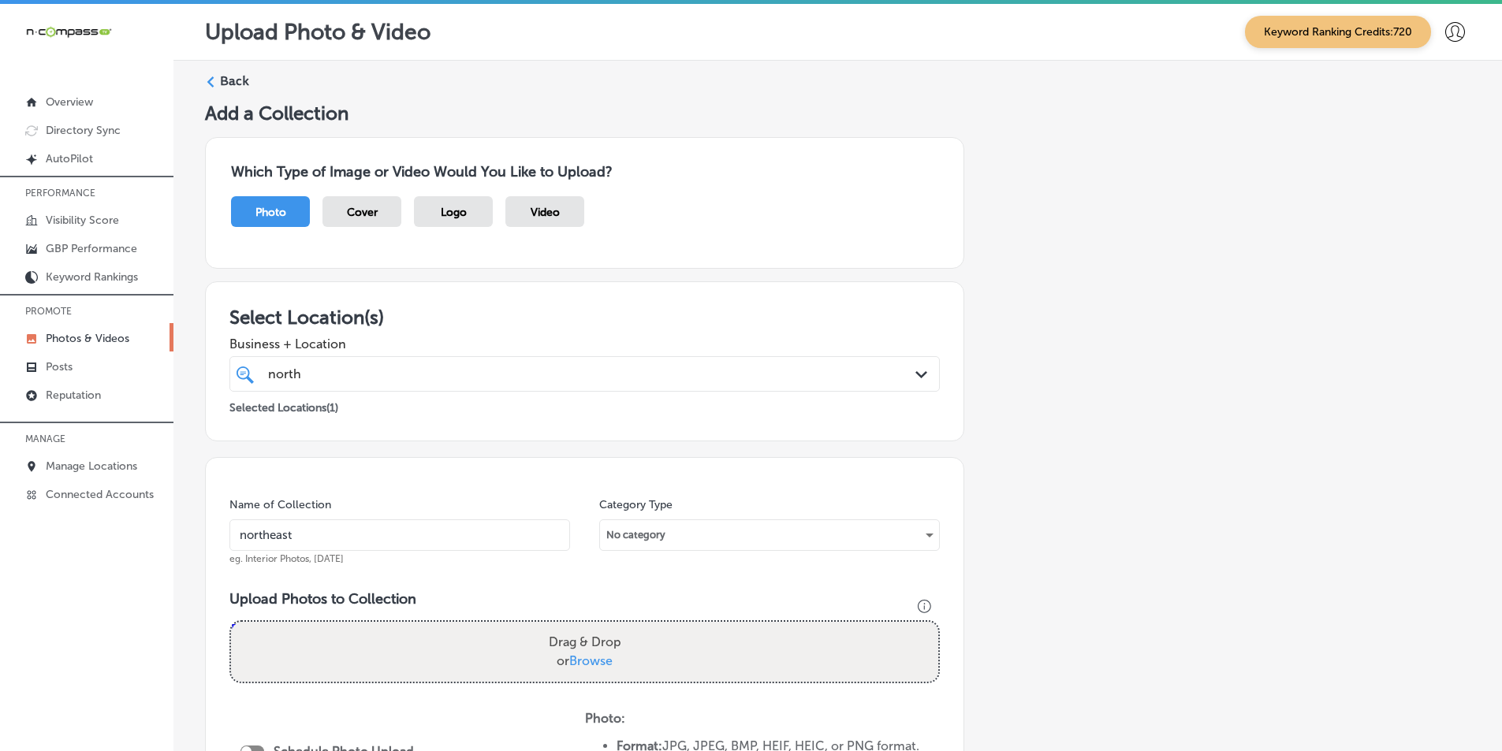
click at [312, 535] on input "northeast" at bounding box center [399, 536] width 341 height 32
click at [245, 537] on input "northeast animal hos" at bounding box center [399, 536] width 341 height 32
click at [305, 538] on input "Northeast animal hos" at bounding box center [399, 536] width 341 height 32
click at [345, 535] on input "Northeast Animal hos" at bounding box center [399, 536] width 341 height 32
drag, startPoint x: 358, startPoint y: 534, endPoint x: 368, endPoint y: 542, distance: 13.4
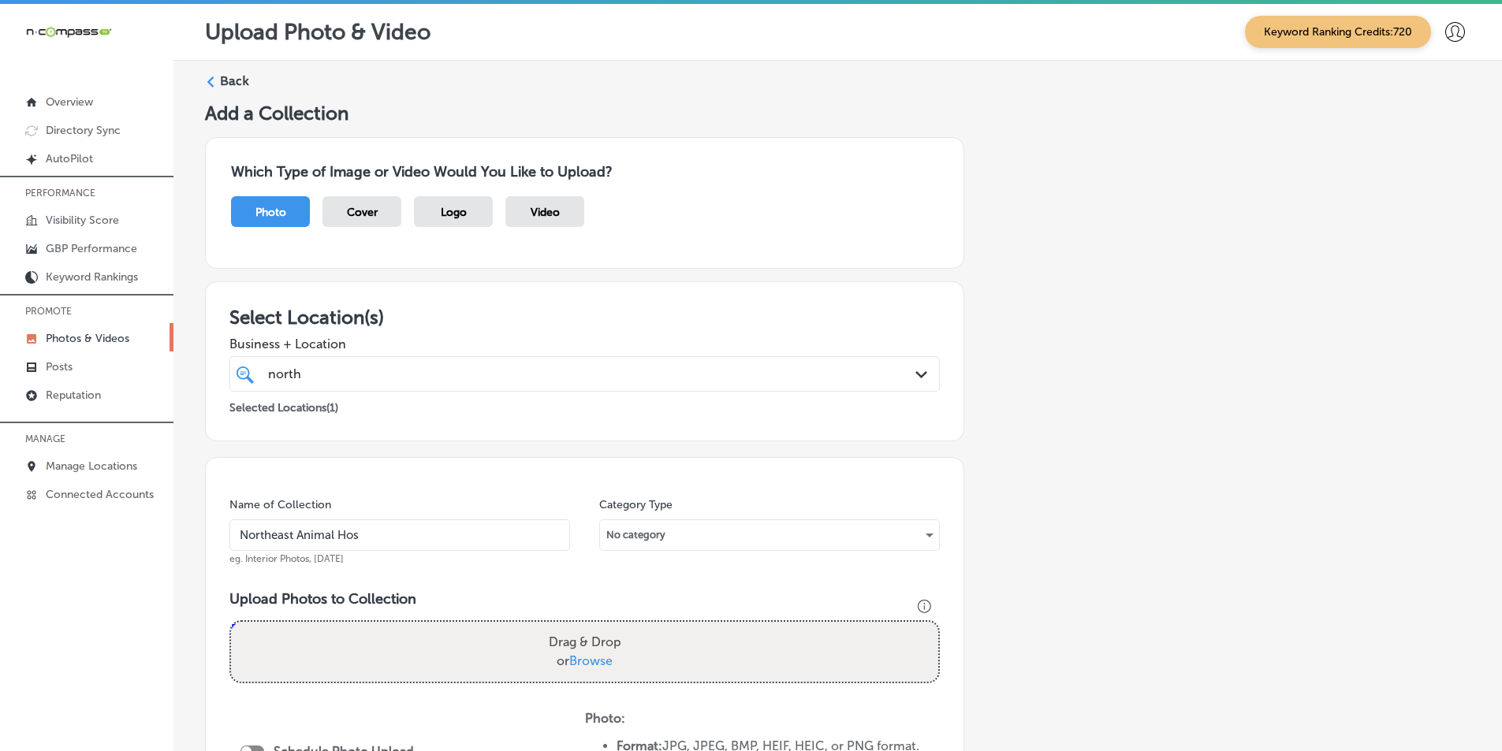
click at [368, 542] on input "Northeast Animal Hos" at bounding box center [399, 536] width 341 height 32
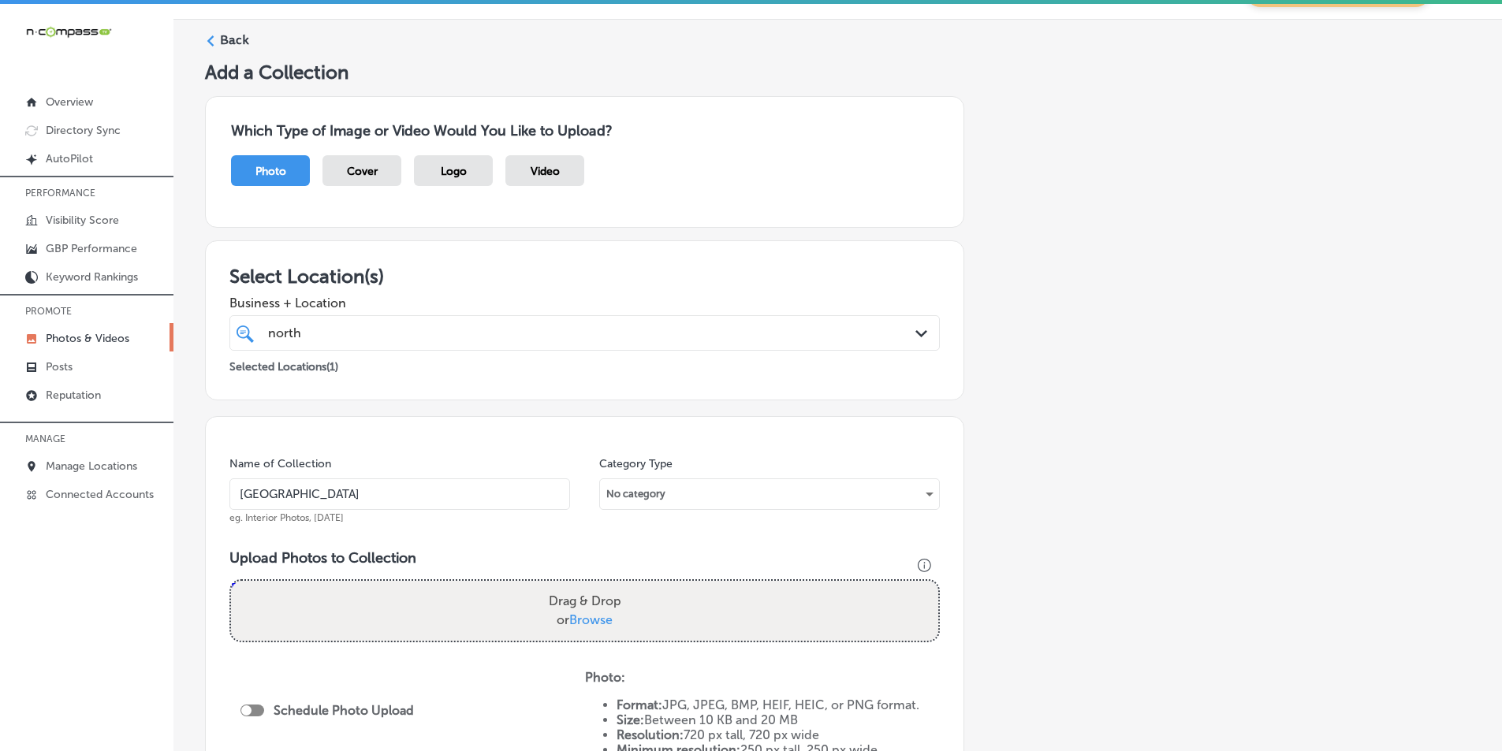
scroll to position [158, 0]
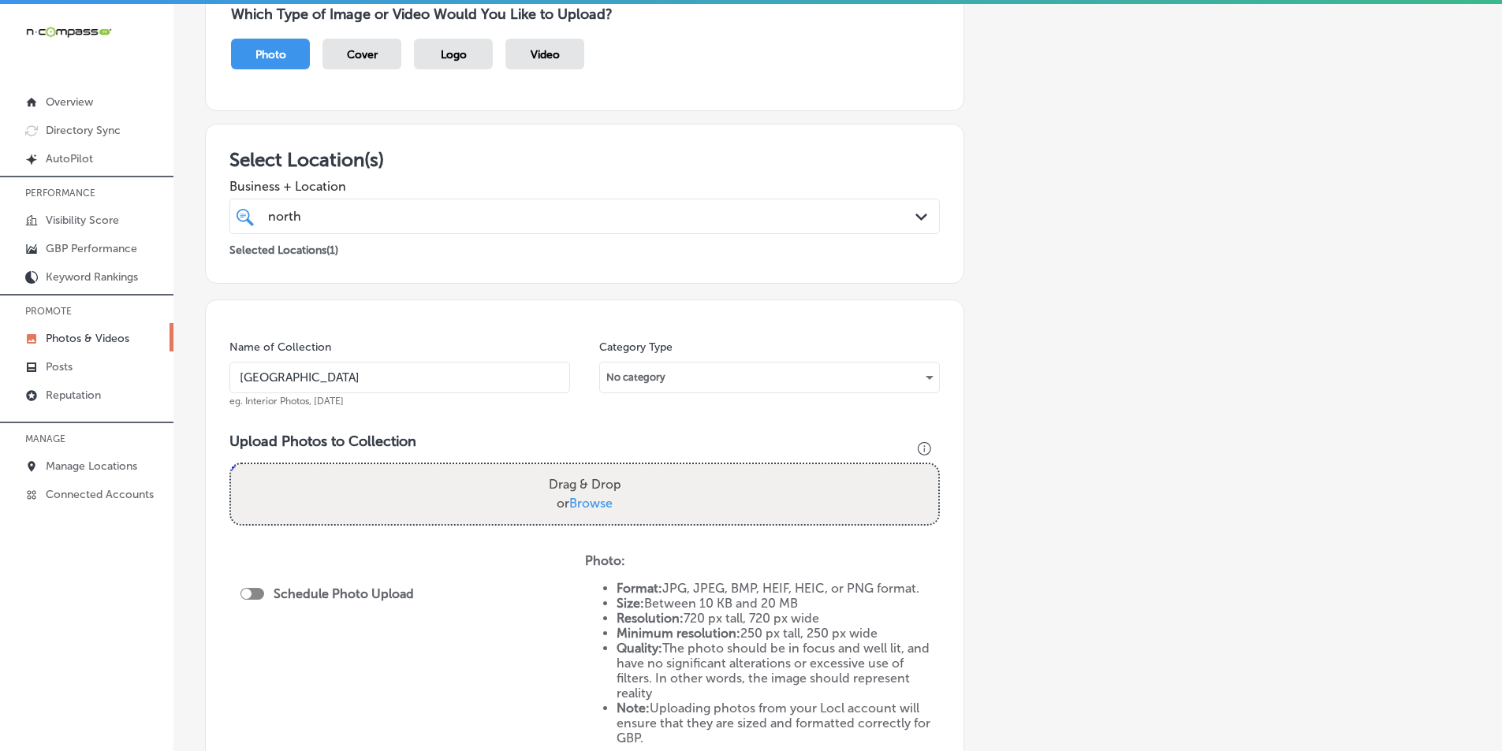
type input "[GEOGRAPHIC_DATA]"
click at [362, 492] on div "Drag & Drop or Browse" at bounding box center [584, 494] width 707 height 60
click at [231, 464] on input "Drag & Drop or Browse" at bounding box center [584, 466] width 707 height 5
type input "C:\fakepath\12.png"
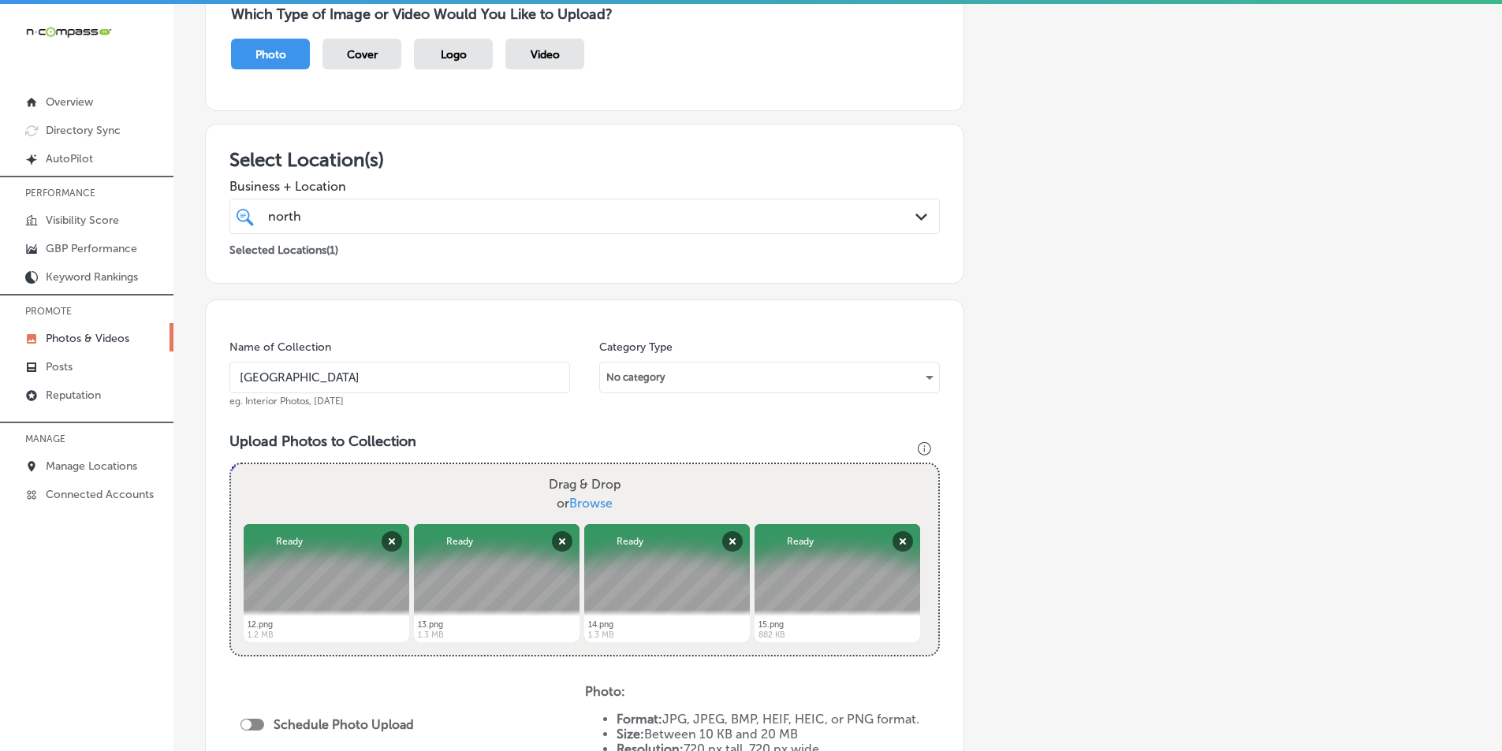
click at [371, 489] on div "Drag & Drop or Browse" at bounding box center [584, 494] width 707 height 60
click at [231, 464] on input "Drag & Drop or Browse" at bounding box center [584, 466] width 707 height 5
type input "C:\fakepath\16.png"
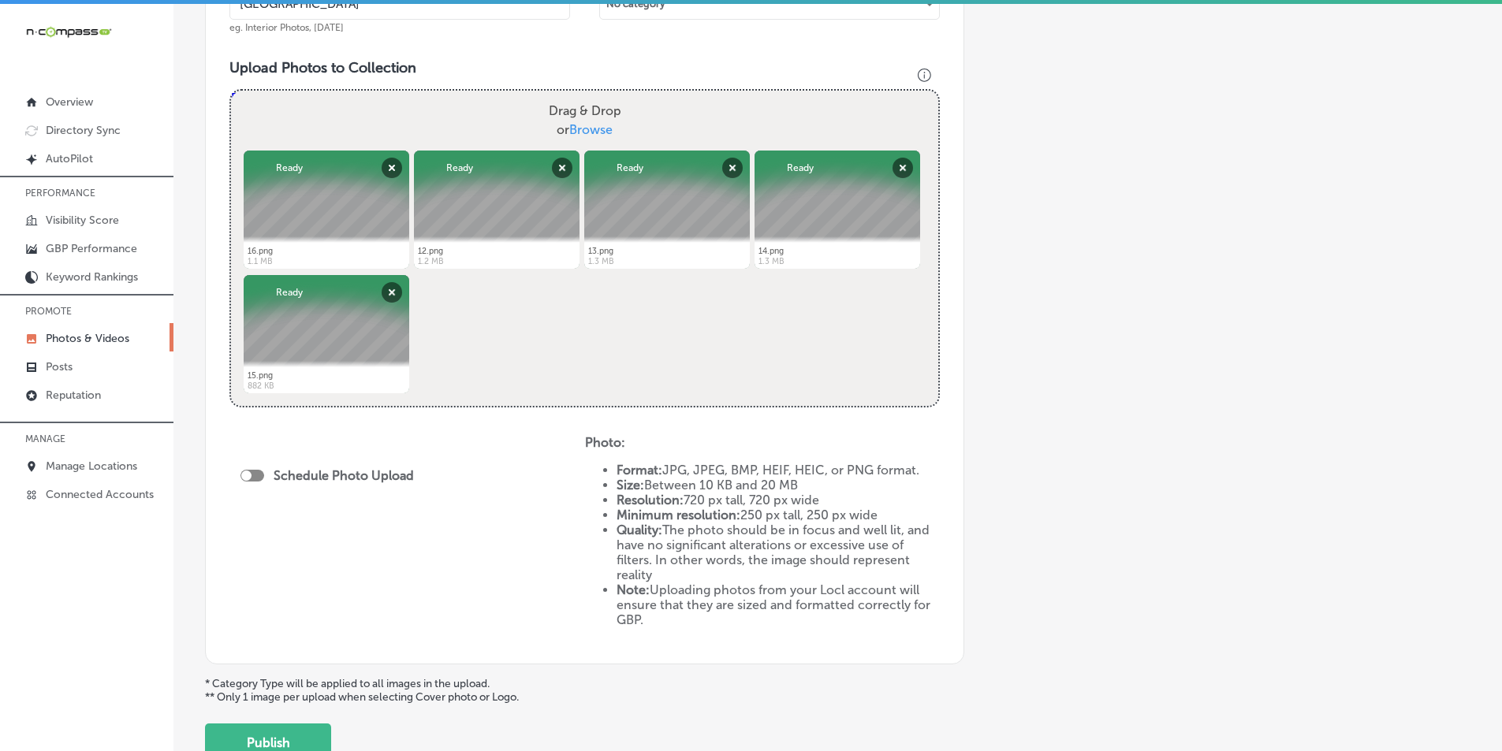
scroll to position [552, 0]
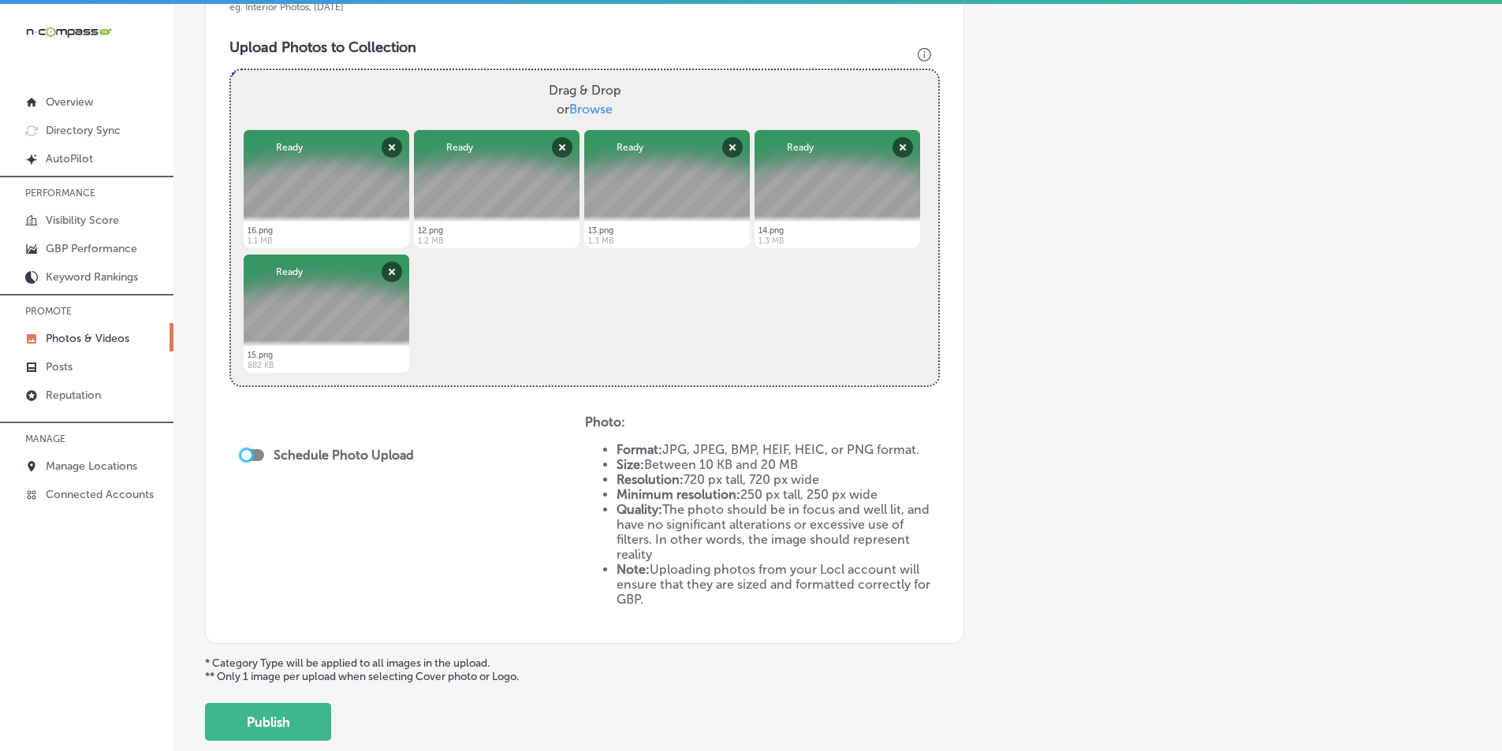
click at [248, 457] on div at bounding box center [246, 455] width 10 height 10
checkbox input "true"
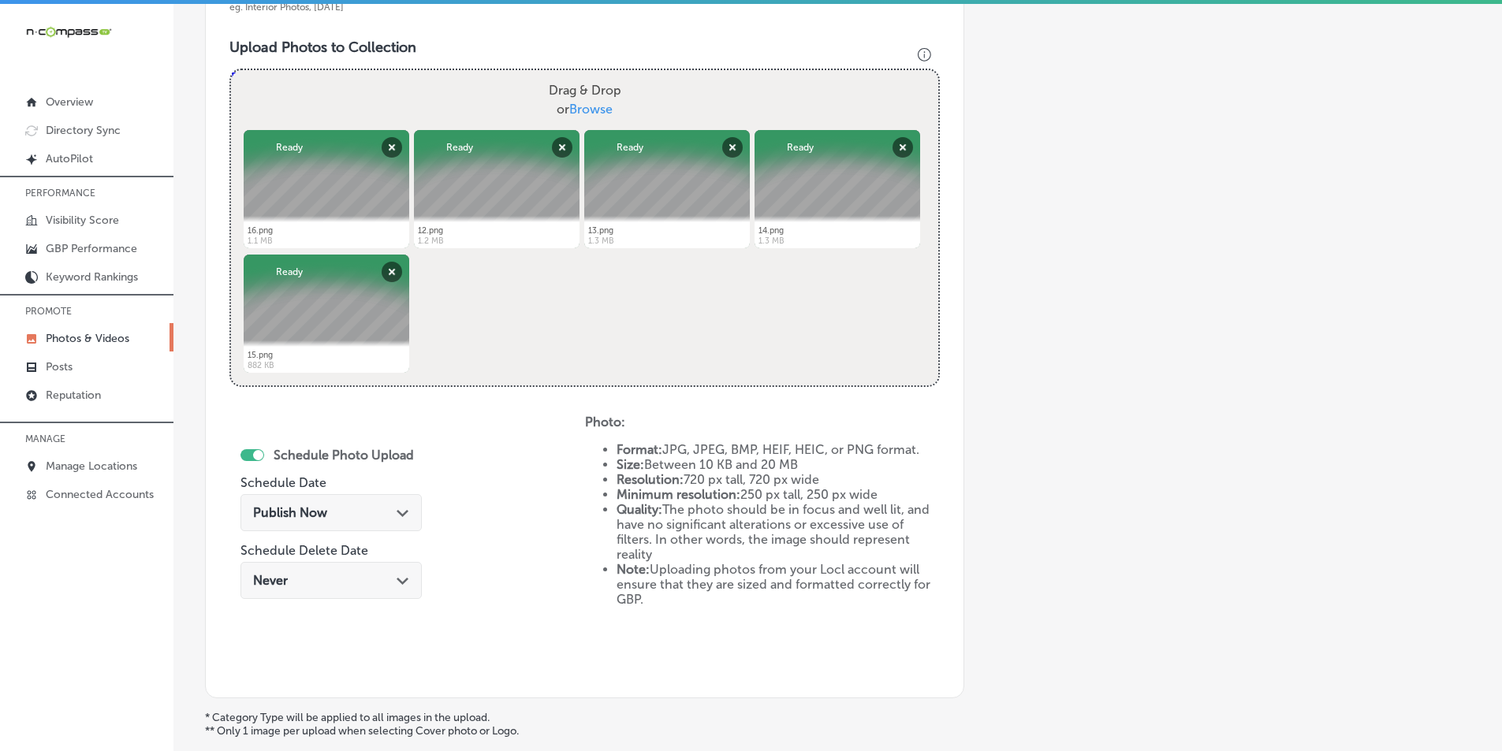
click at [385, 509] on div "Publish Now Path Created with Sketch." at bounding box center [331, 512] width 156 height 15
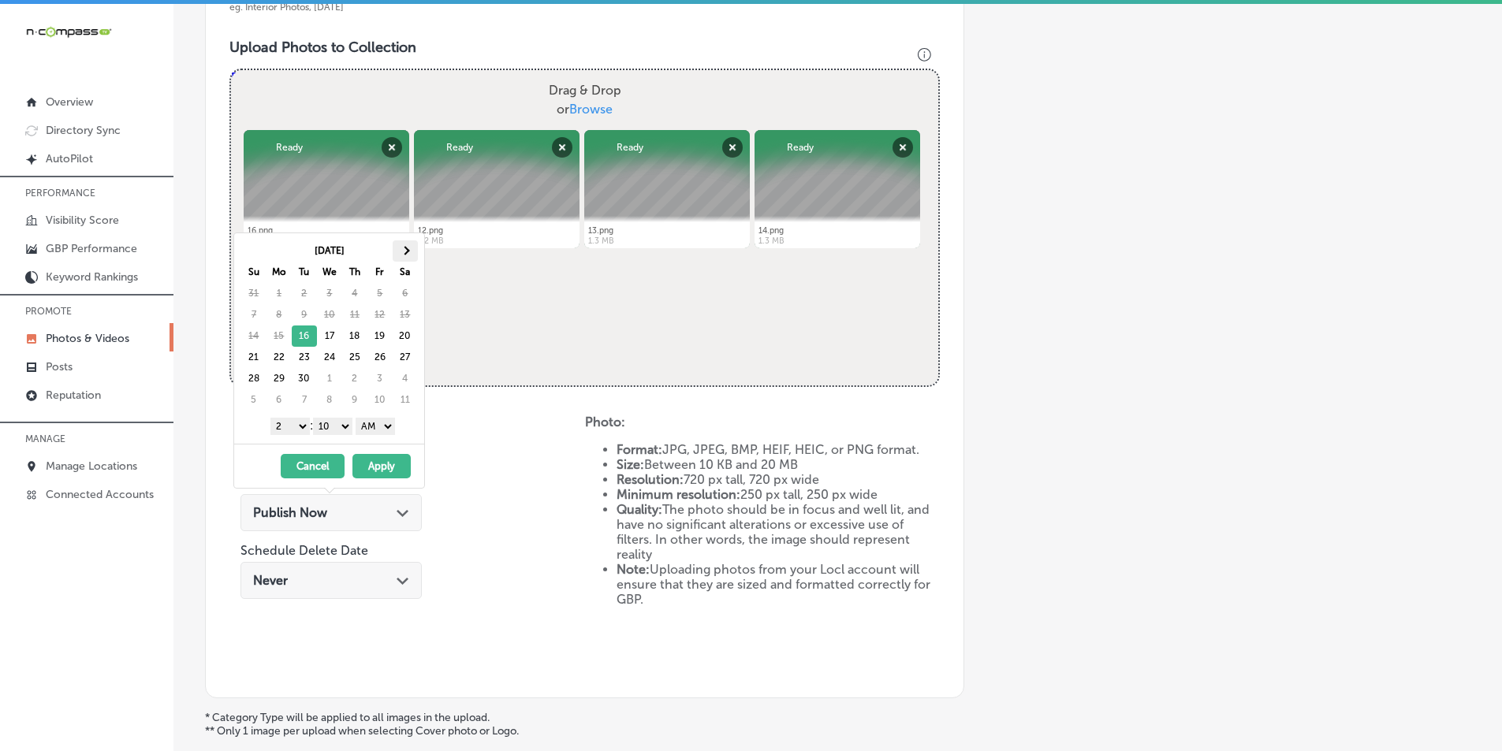
click at [408, 249] on span at bounding box center [405, 250] width 9 height 9
click at [297, 424] on select "1 2 3 4 5 6 7 8 9 10 11 12" at bounding box center [289, 426] width 39 height 17
click at [348, 427] on select "00 10 20 30 40 50" at bounding box center [332, 426] width 39 height 17
click at [389, 422] on select "AM PM" at bounding box center [375, 426] width 39 height 17
click at [383, 464] on button "Apply" at bounding box center [381, 466] width 58 height 24
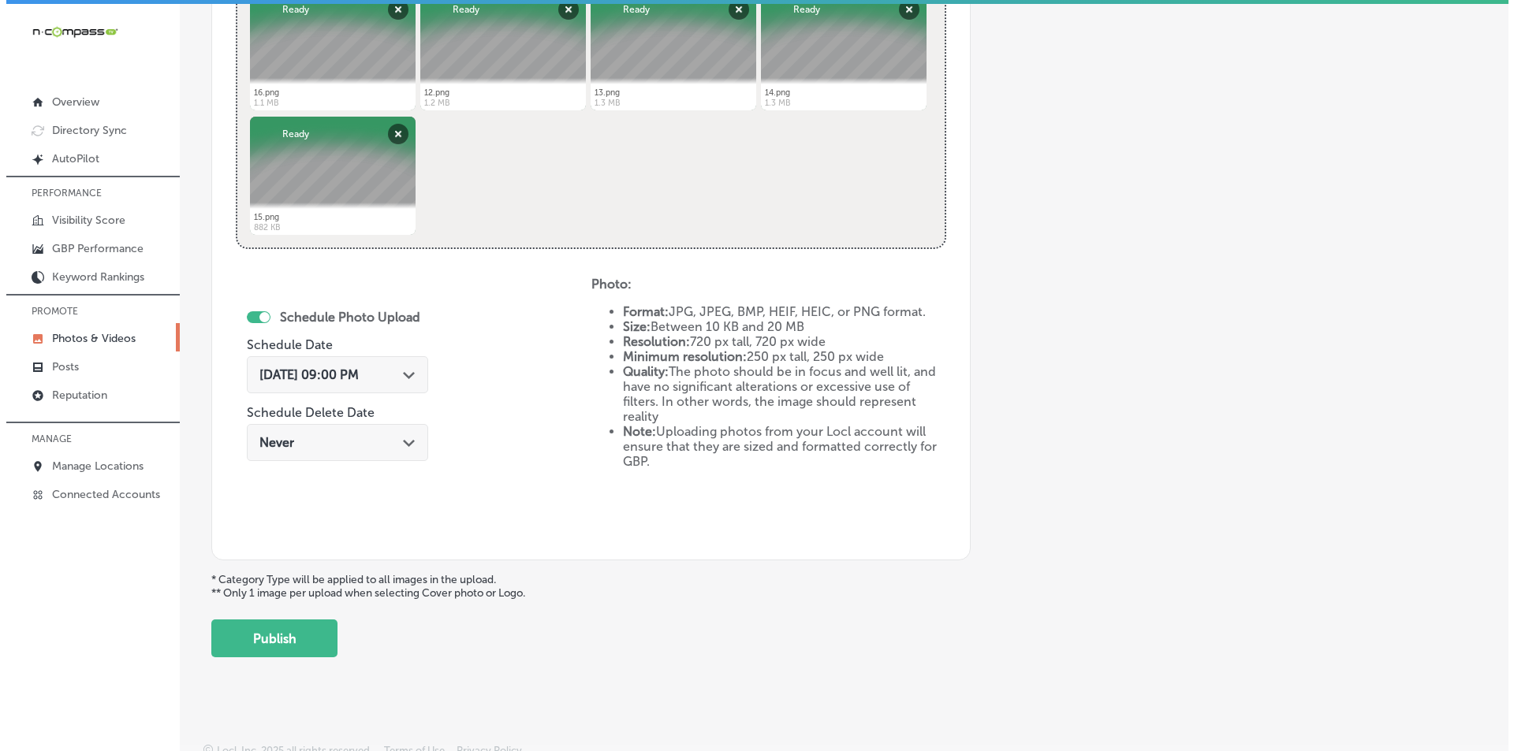
scroll to position [699, 0]
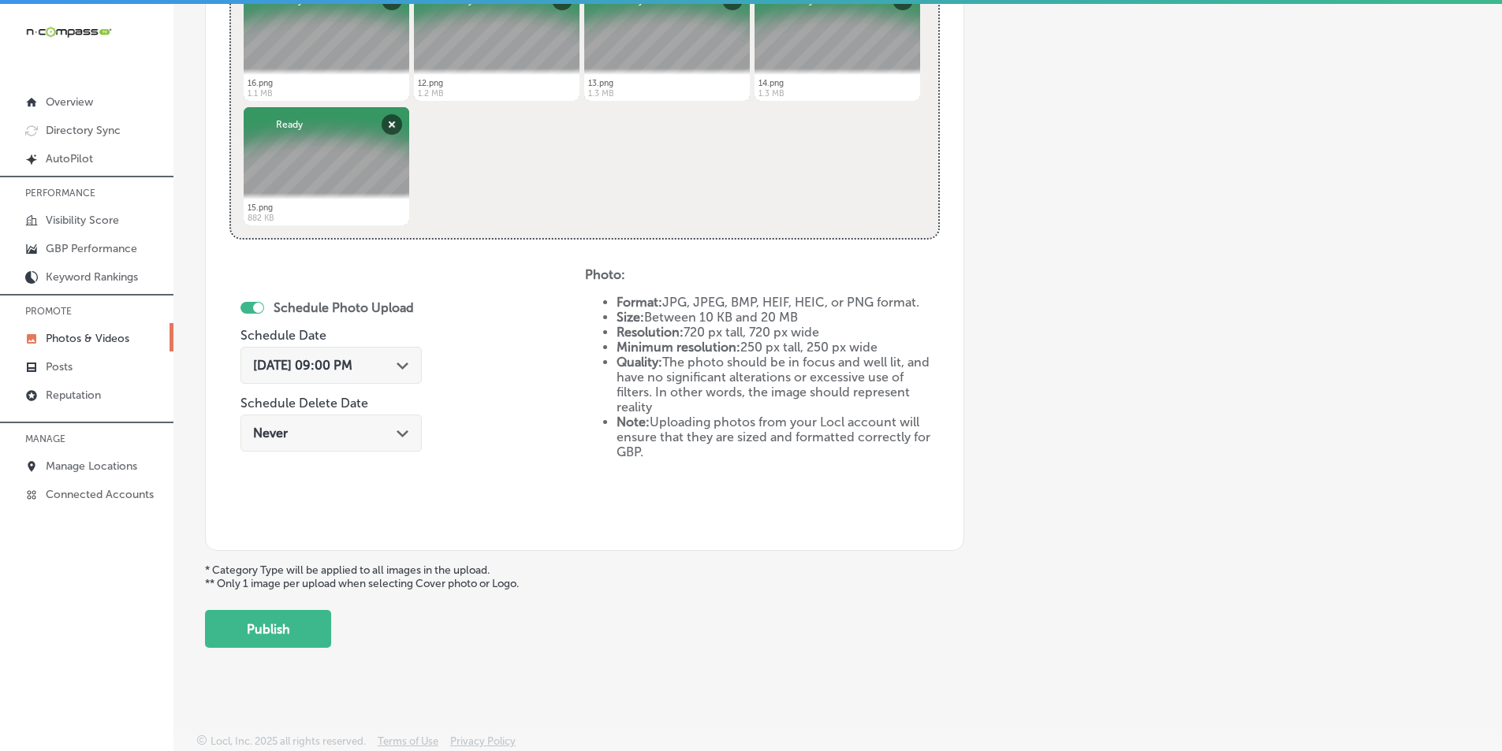
click at [291, 630] on button "Publish" at bounding box center [268, 629] width 126 height 38
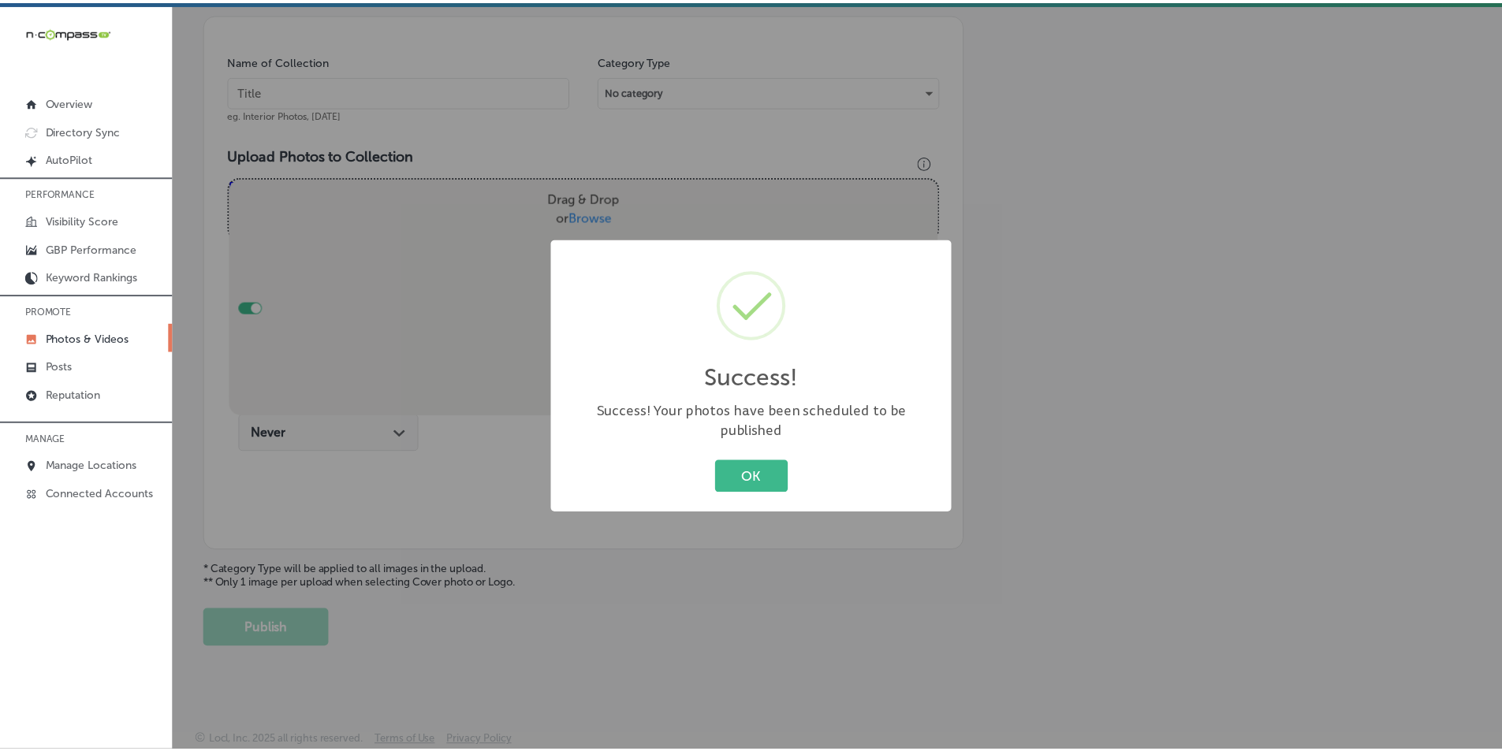
scroll to position [444, 0]
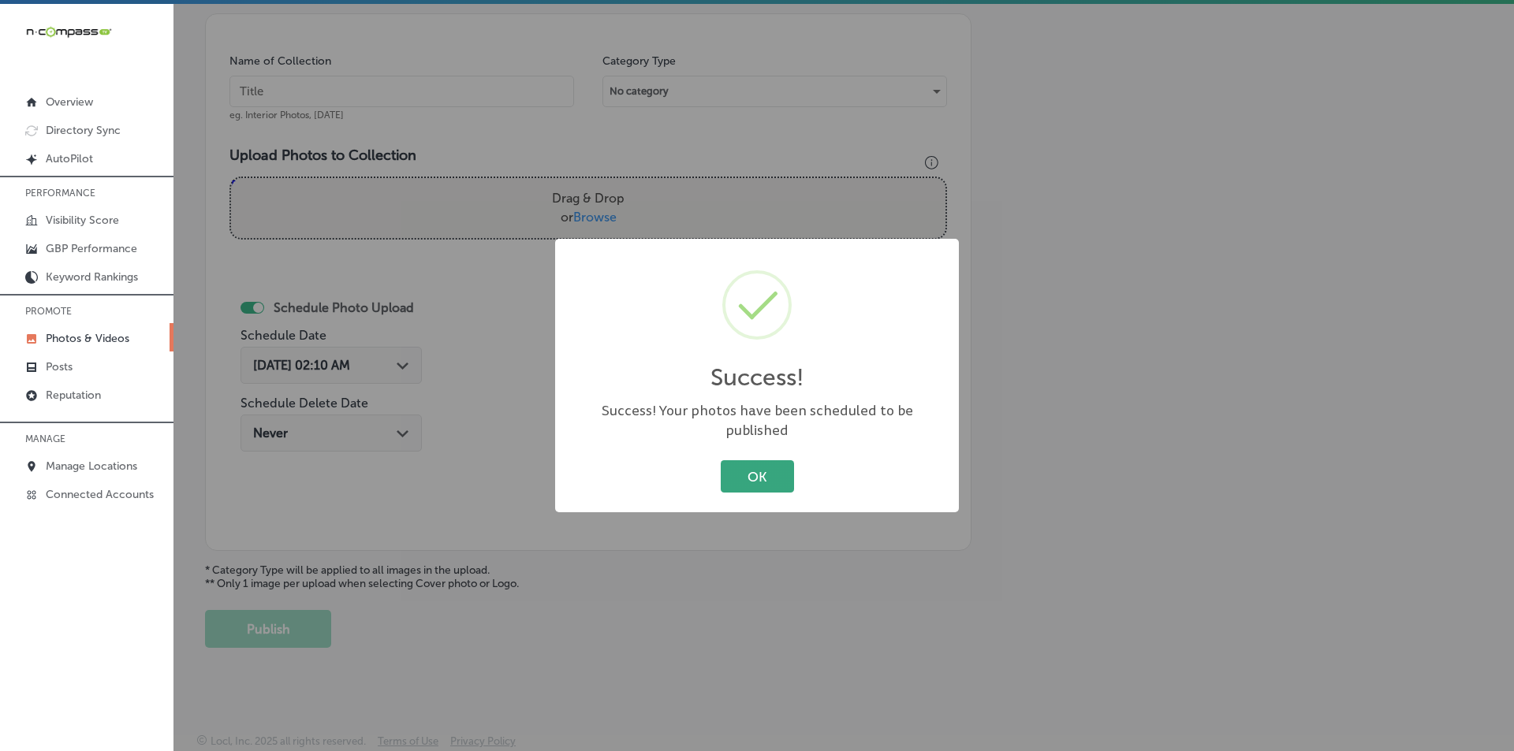
click at [732, 464] on button "OK" at bounding box center [757, 476] width 73 height 32
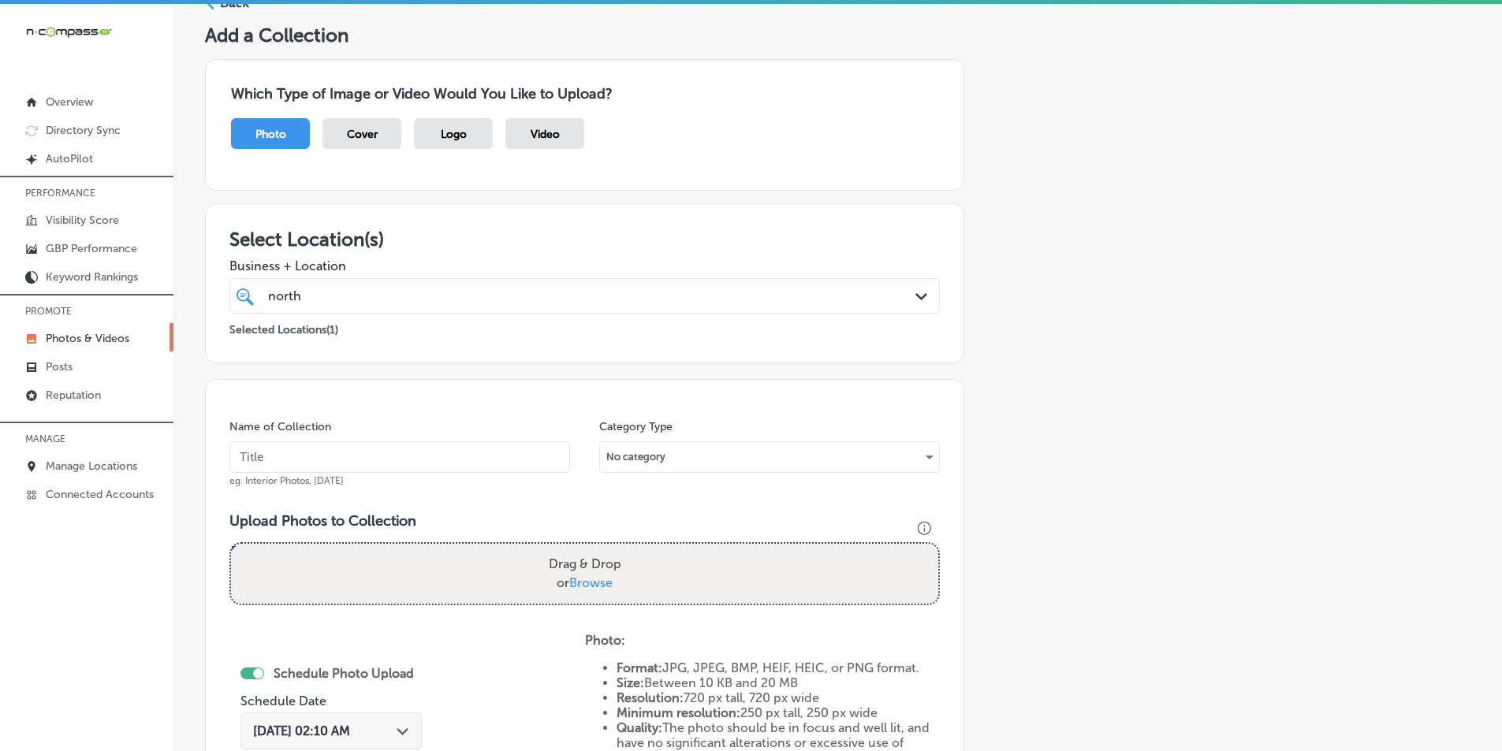
scroll to position [50, 0]
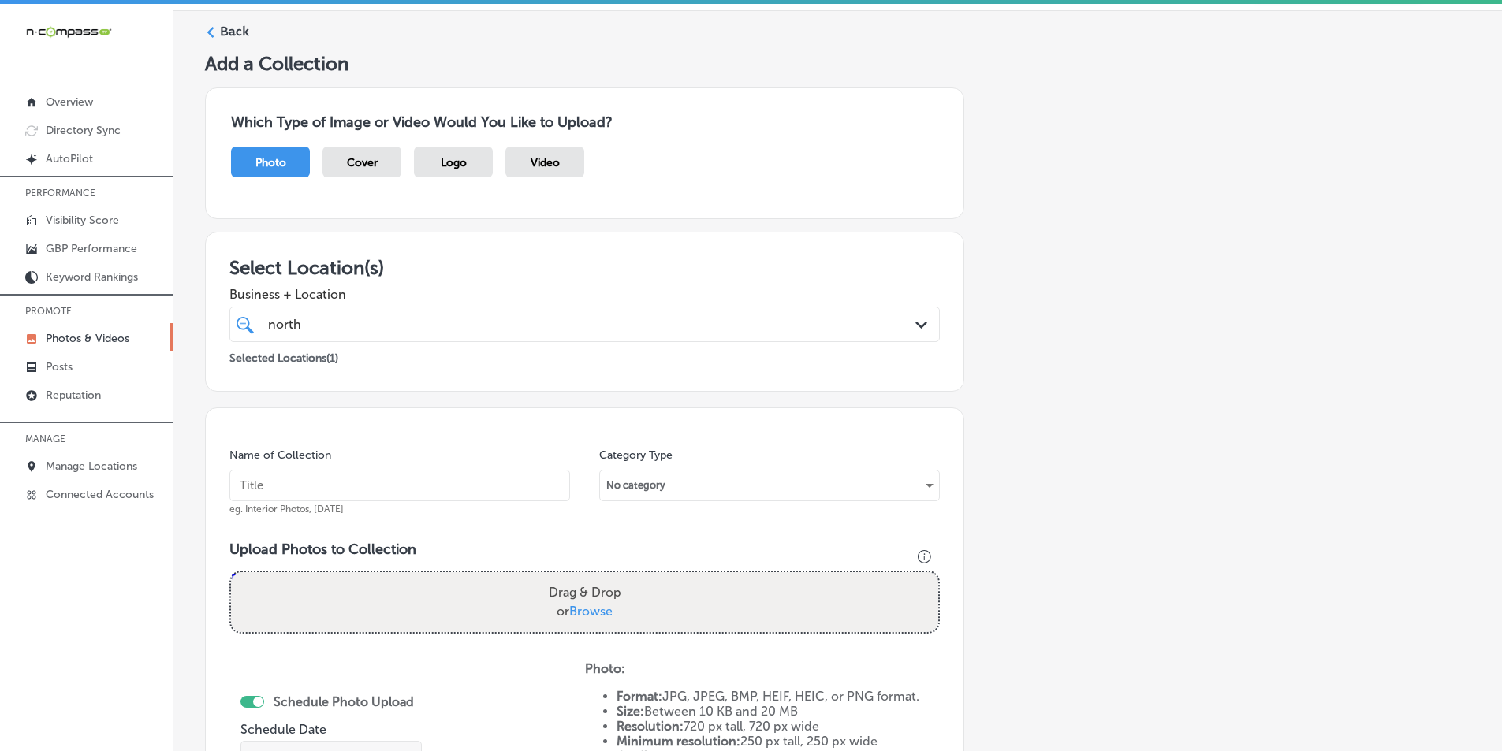
click at [397, 492] on input "text" at bounding box center [399, 486] width 341 height 32
type input "[GEOGRAPHIC_DATA]"
click at [386, 598] on div "Drag & Drop or Browse" at bounding box center [584, 602] width 707 height 60
click at [231, 572] on input "Drag & Drop or Browse" at bounding box center [584, 574] width 707 height 5
type input "C:\fakepath\17.png"
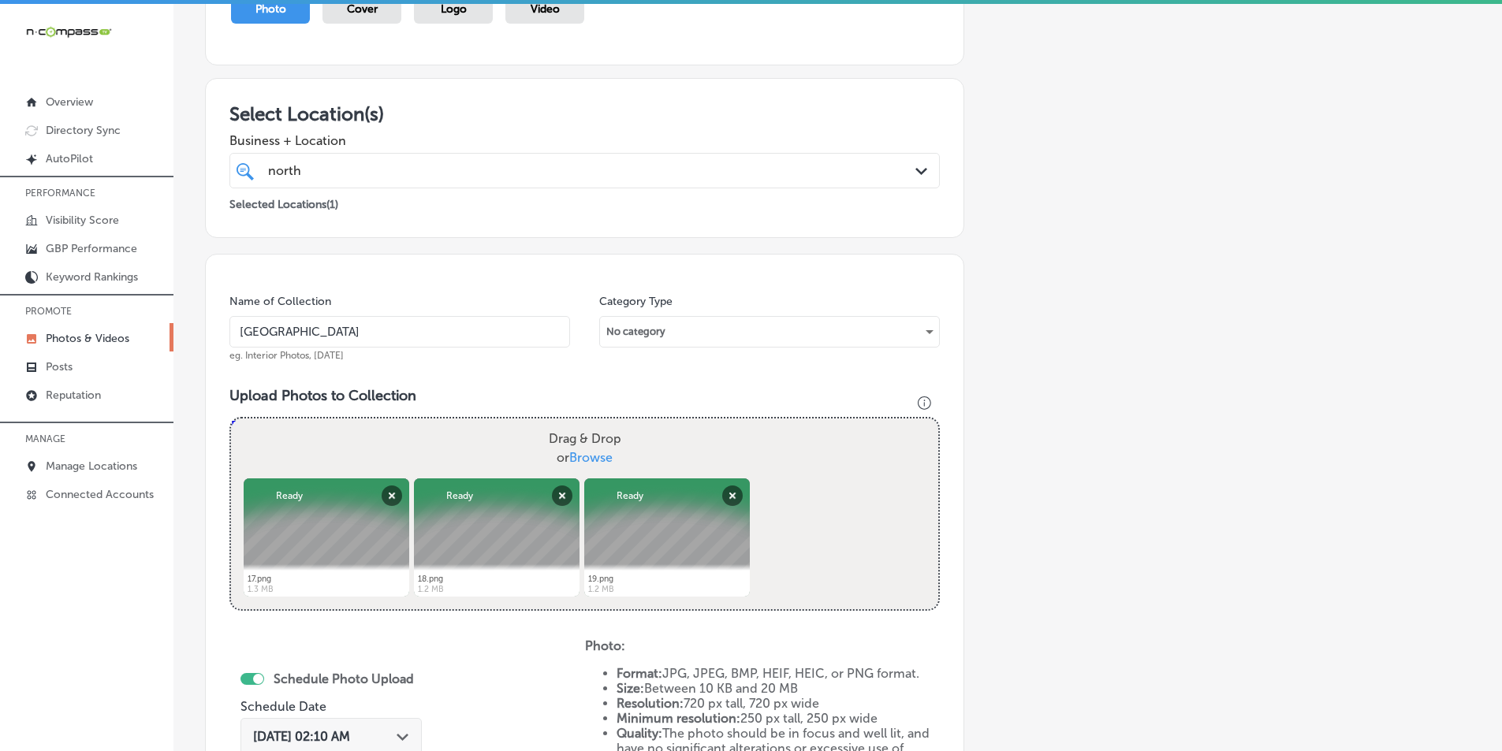
scroll to position [207, 0]
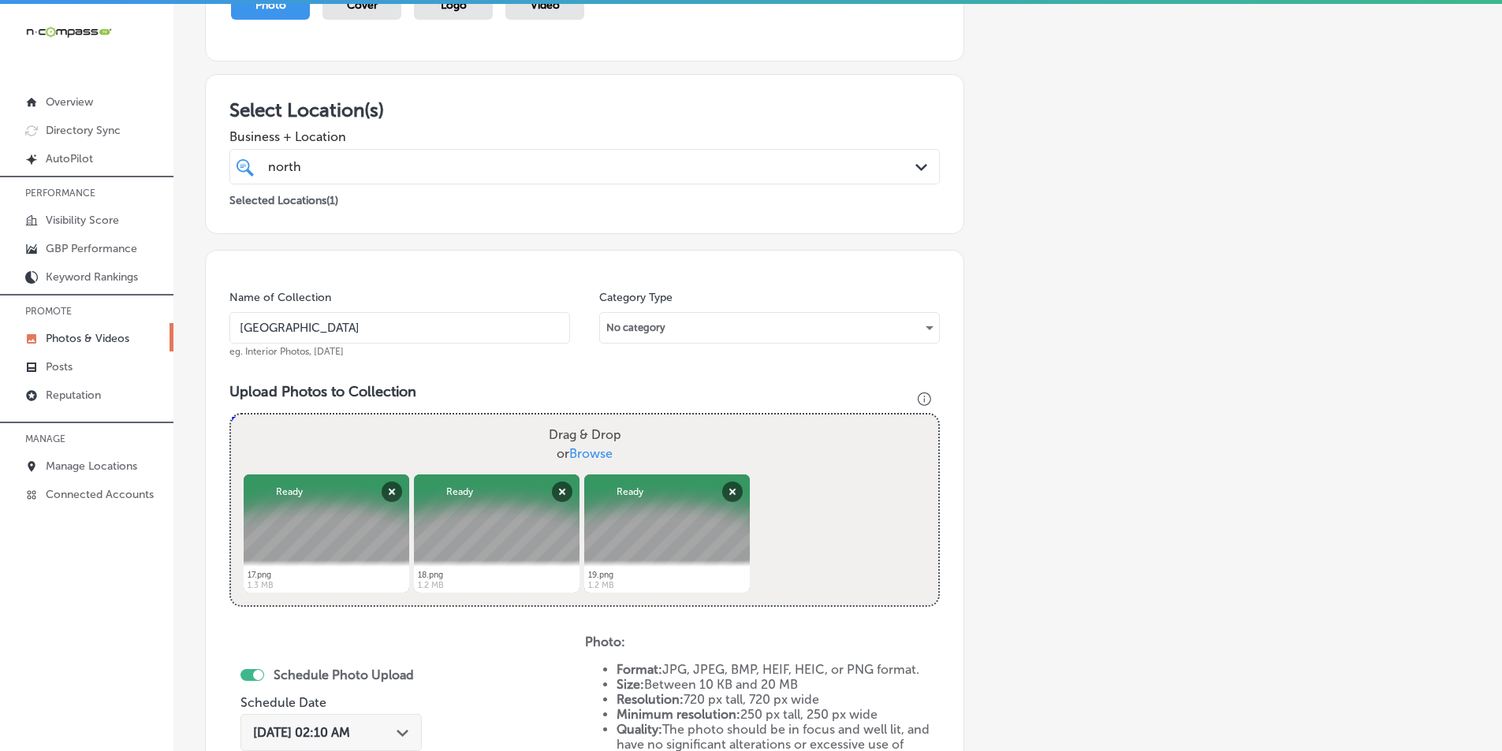
click at [331, 442] on div "Drag & Drop or Browse" at bounding box center [584, 445] width 707 height 60
click at [231, 415] on input "Drag & Drop or Browse" at bounding box center [584, 417] width 707 height 5
type input "C:\fakepath\20.png"
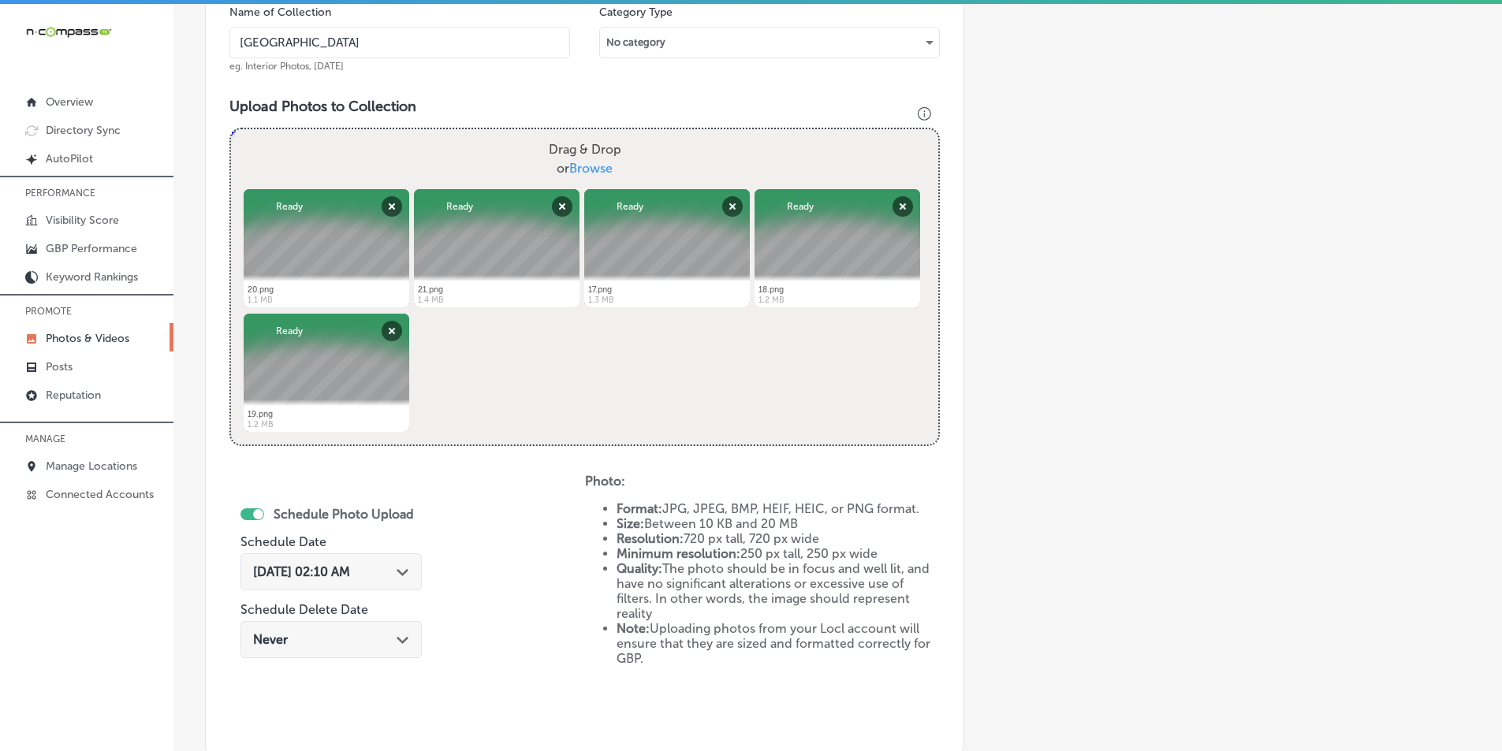
scroll to position [523, 0]
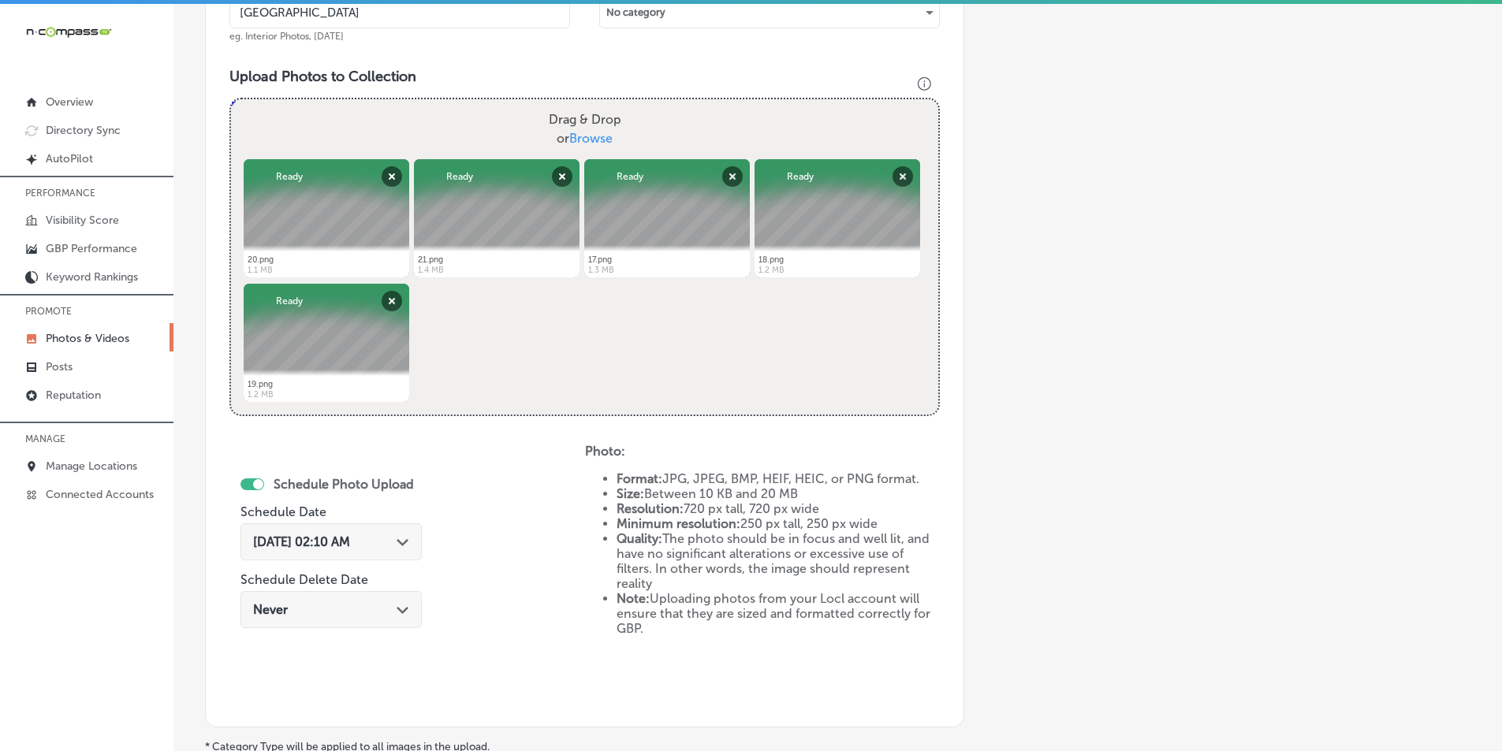
click at [406, 545] on div "Path Created with Sketch." at bounding box center [403, 541] width 13 height 13
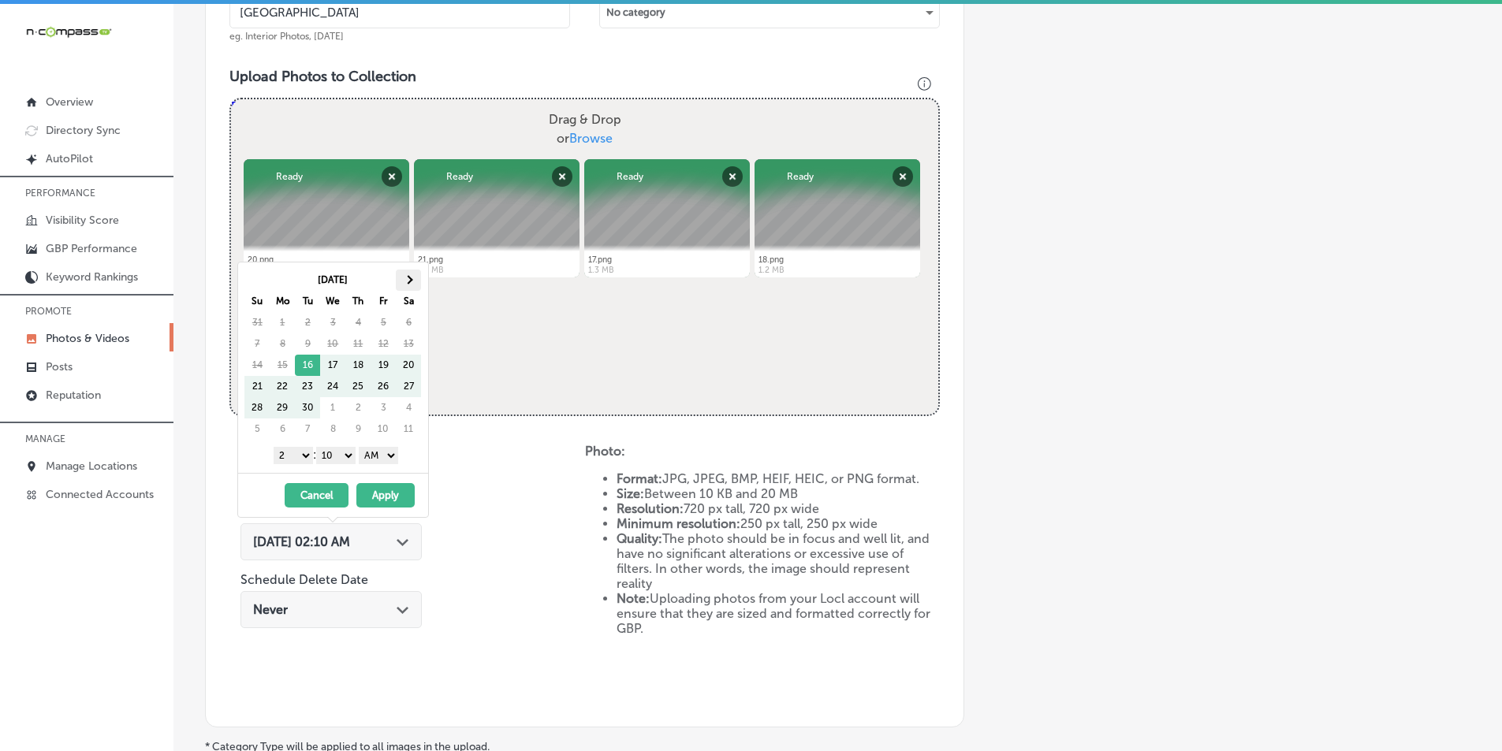
click at [410, 279] on span at bounding box center [408, 279] width 9 height 9
click at [299, 454] on select "1 2 3 4 5 6 7 8 9 10 11 12" at bounding box center [293, 455] width 39 height 17
click at [346, 453] on select "00 10 20 30 40 50" at bounding box center [335, 455] width 39 height 17
click at [394, 454] on select "AM PM" at bounding box center [378, 455] width 39 height 17
click at [379, 495] on button "Apply" at bounding box center [385, 495] width 58 height 24
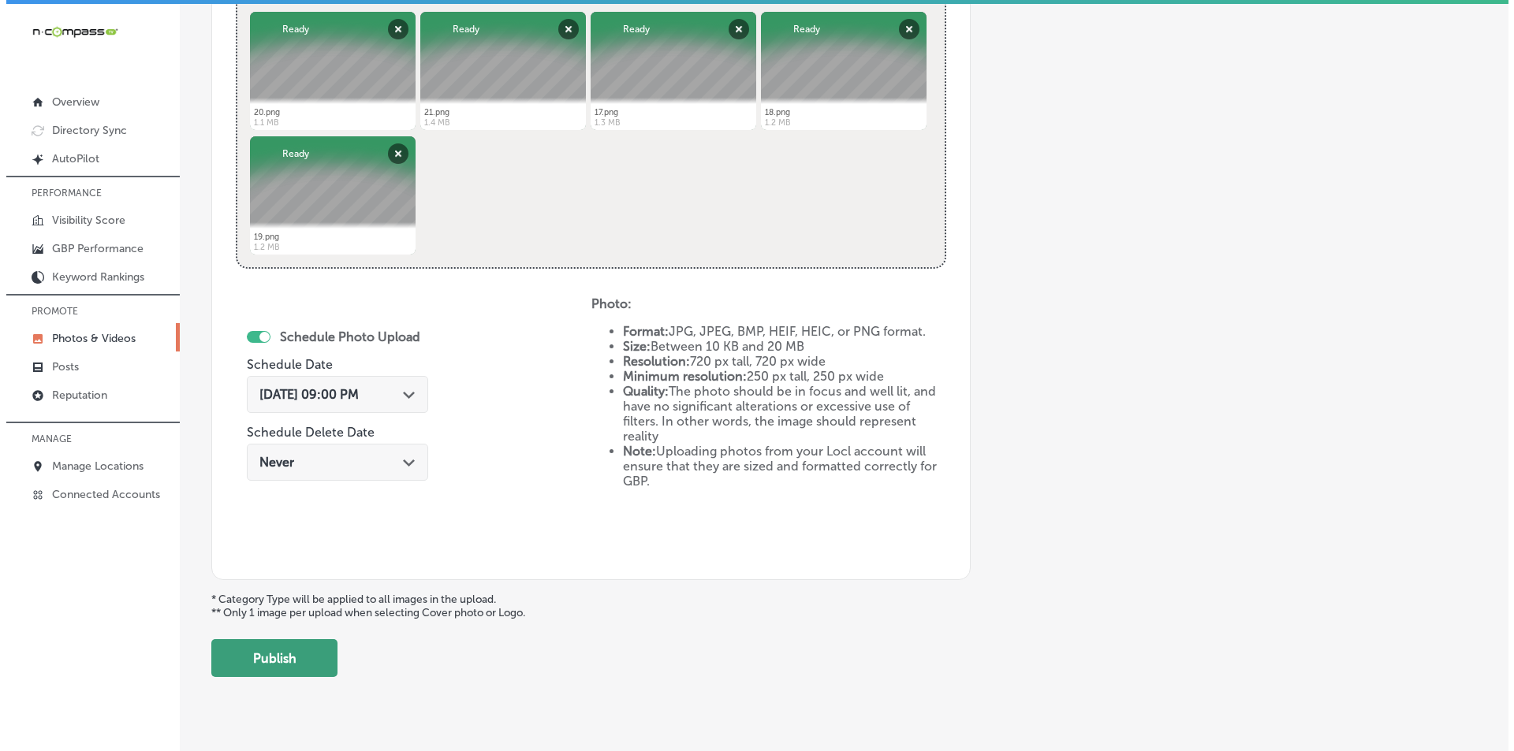
scroll to position [680, 0]
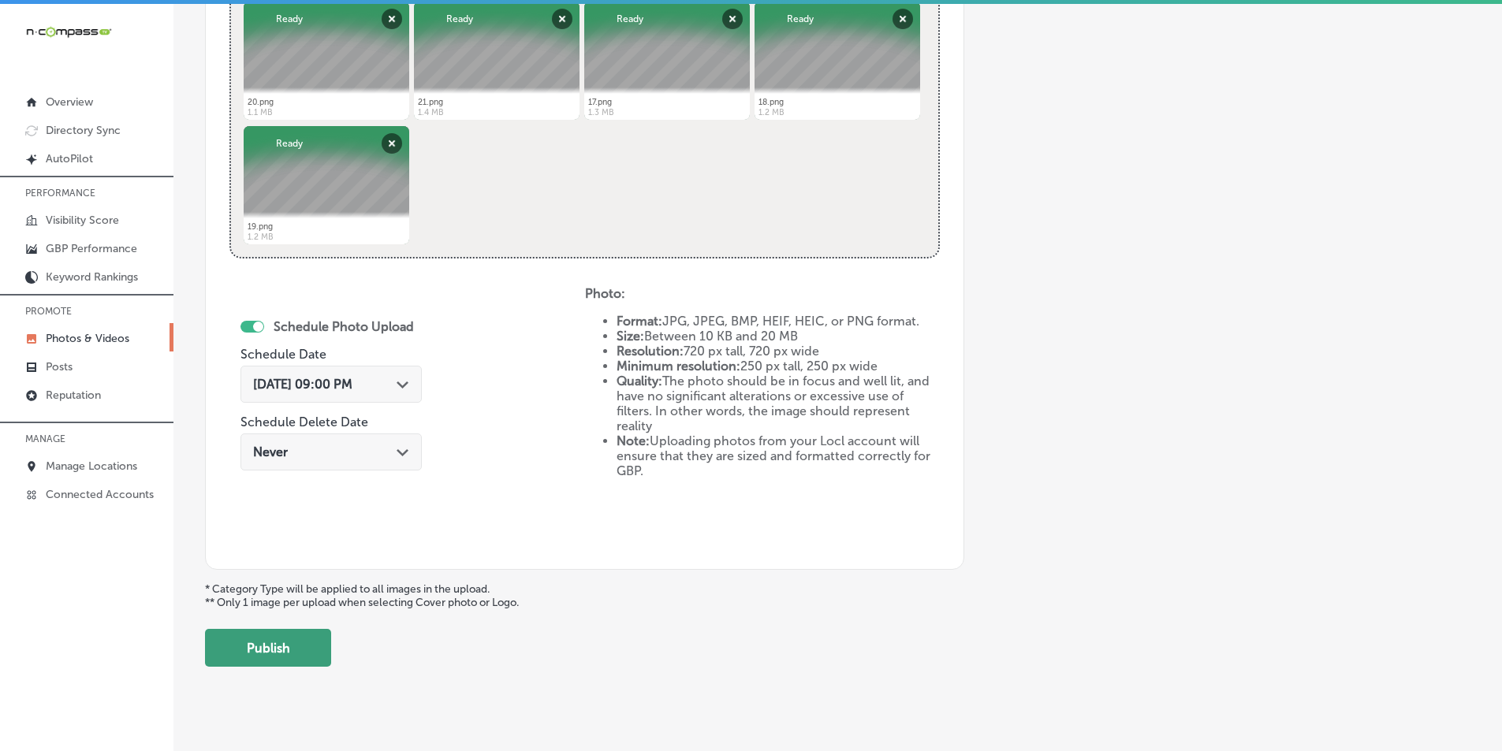
click at [278, 643] on button "Publish" at bounding box center [268, 648] width 126 height 38
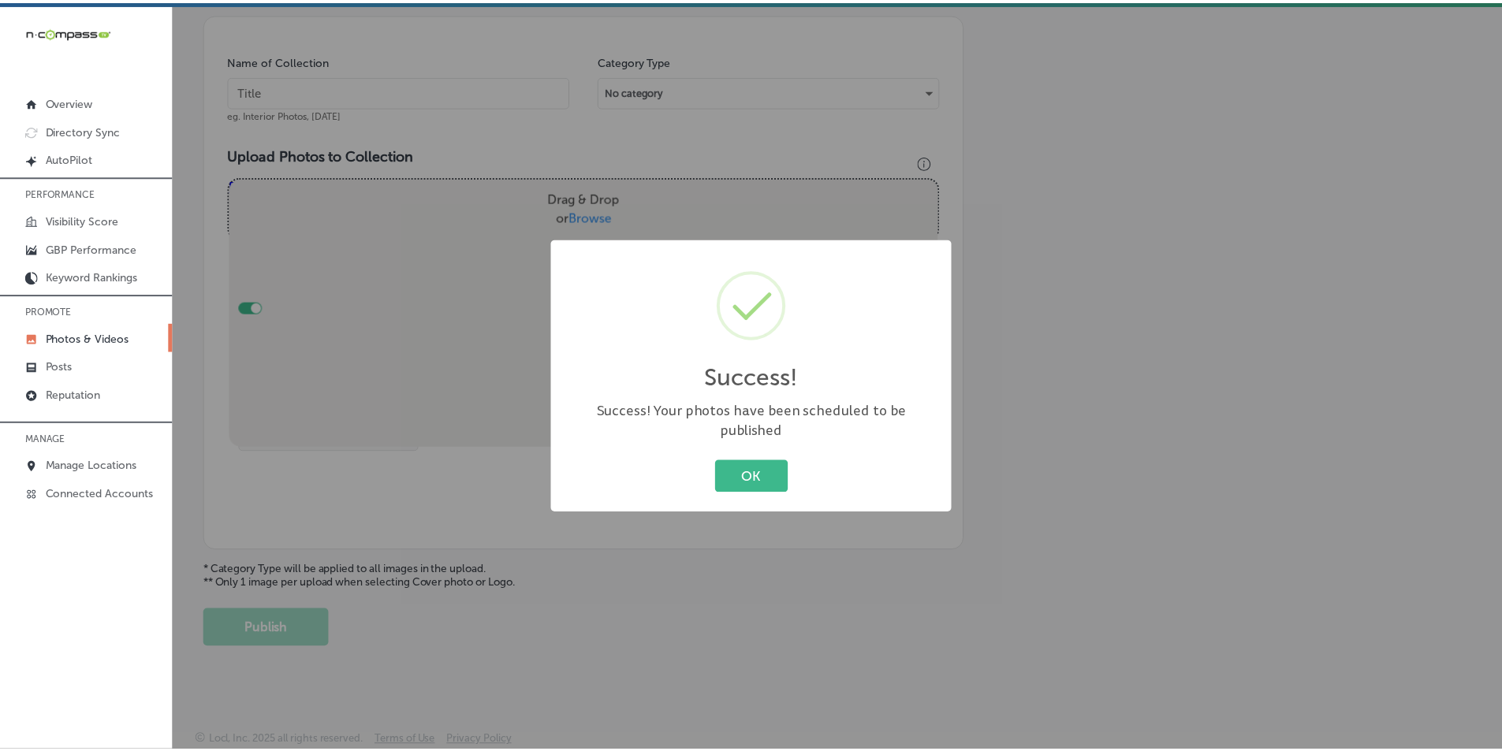
scroll to position [444, 0]
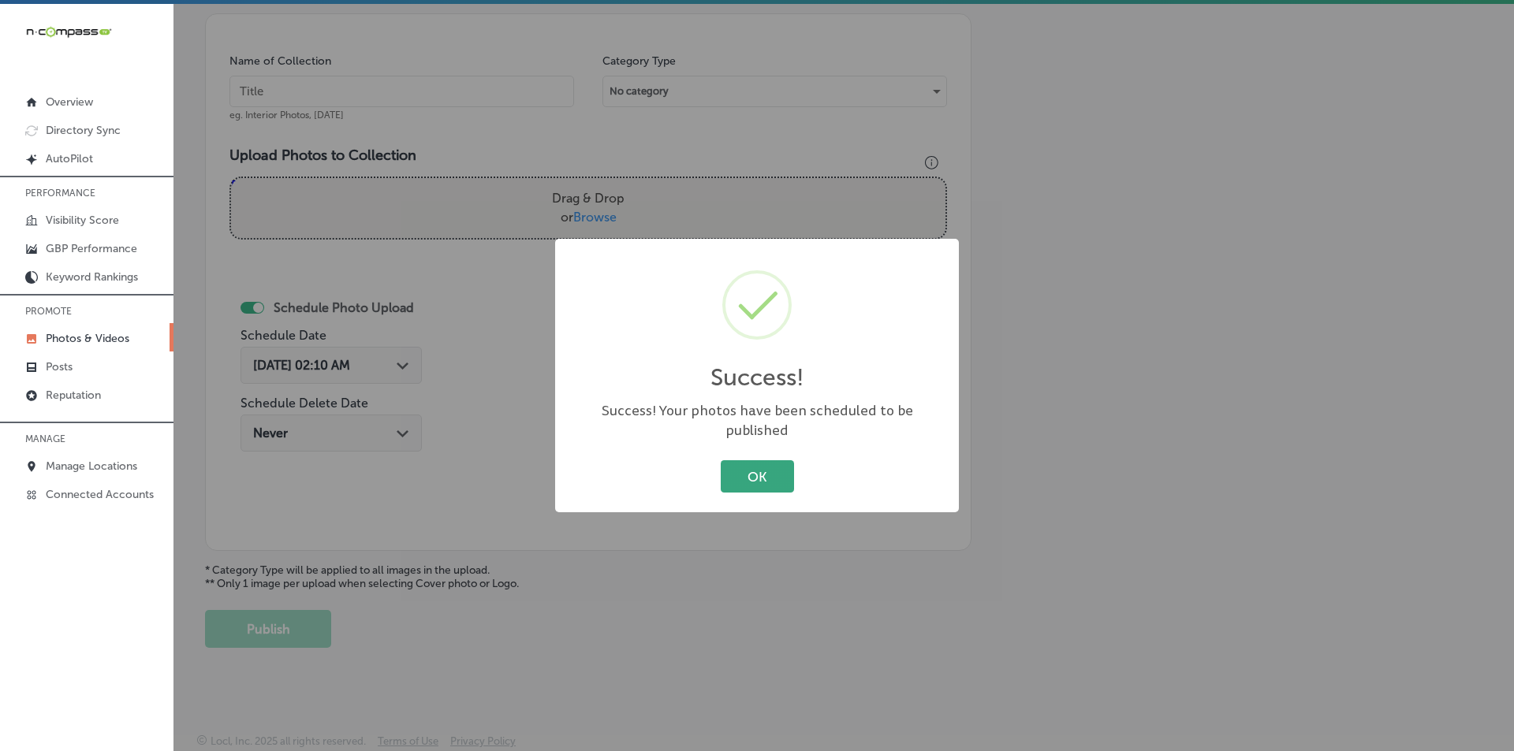
click at [732, 468] on button "OK" at bounding box center [757, 476] width 73 height 32
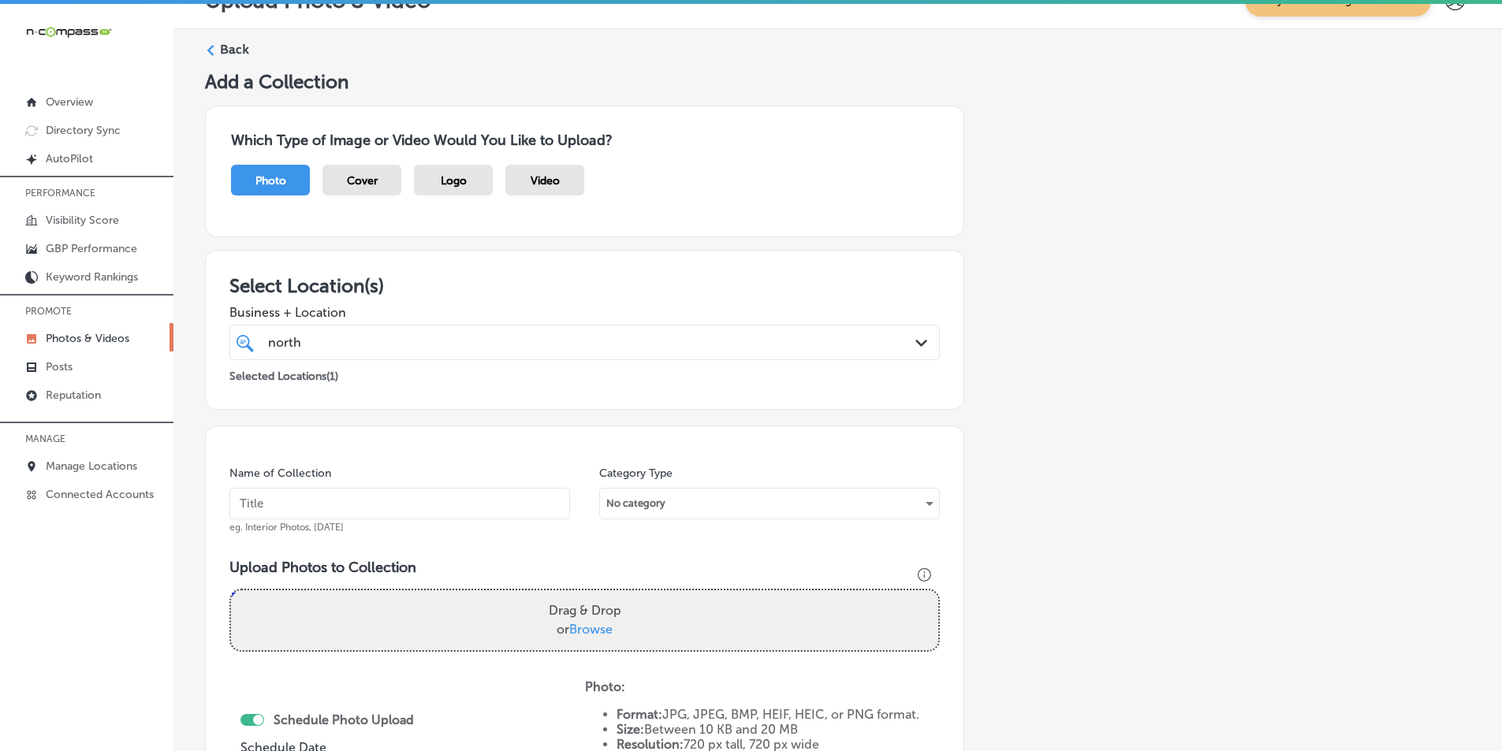
scroll to position [0, 0]
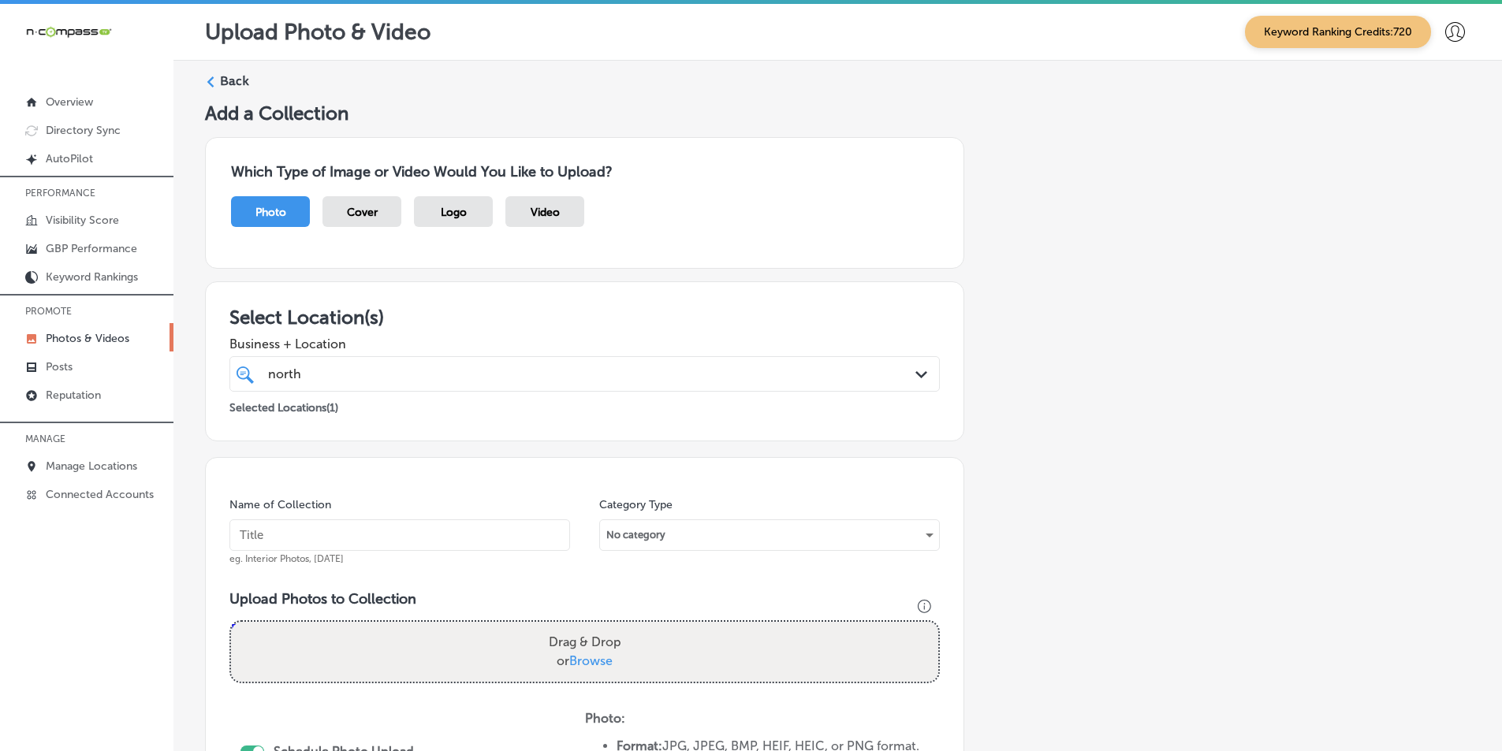
click at [342, 524] on input "text" at bounding box center [399, 536] width 341 height 32
type input "[GEOGRAPHIC_DATA]"
click at [370, 650] on div "Drag & Drop or Browse" at bounding box center [584, 652] width 707 height 60
click at [231, 622] on input "Drag & Drop or Browse" at bounding box center [584, 624] width 707 height 5
type input "C:\fakepath\22.png"
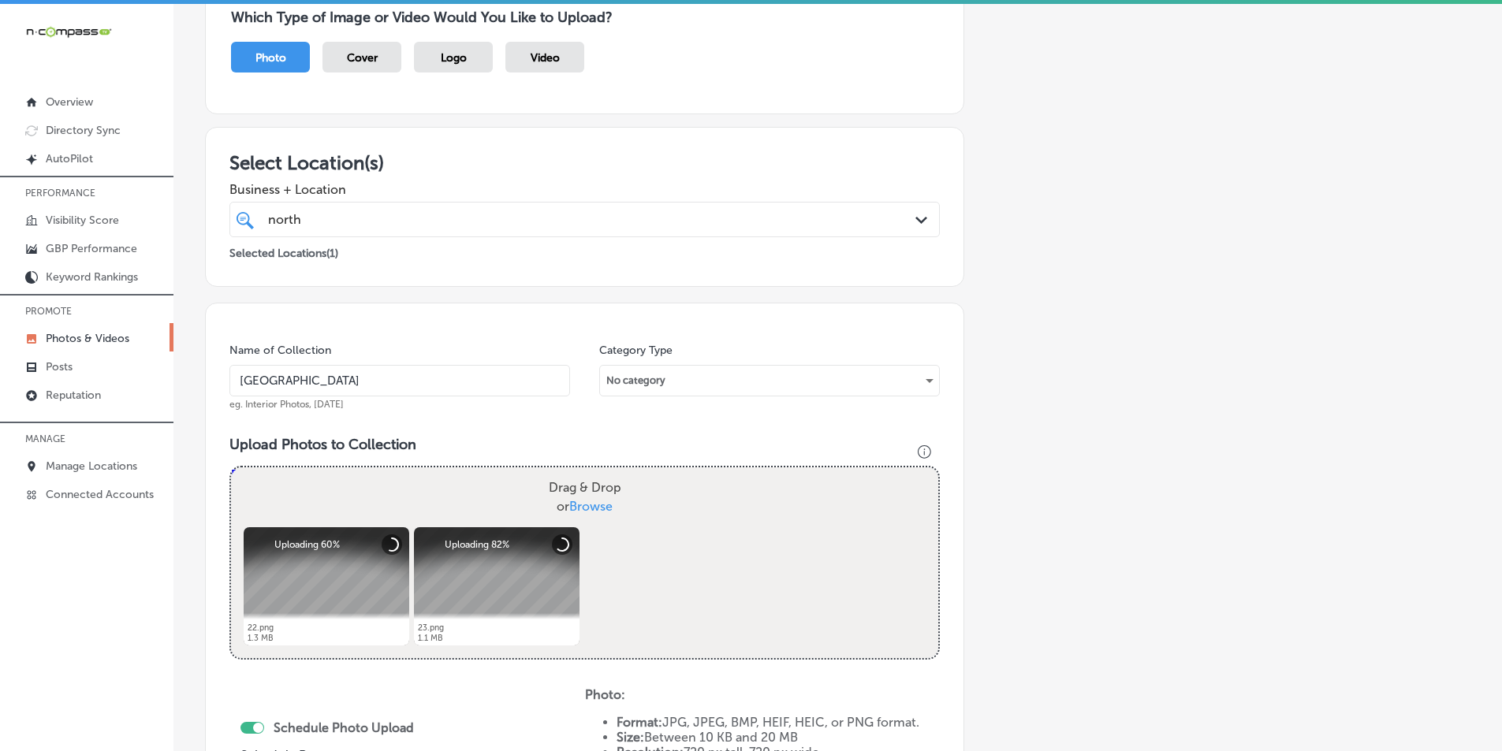
scroll to position [158, 0]
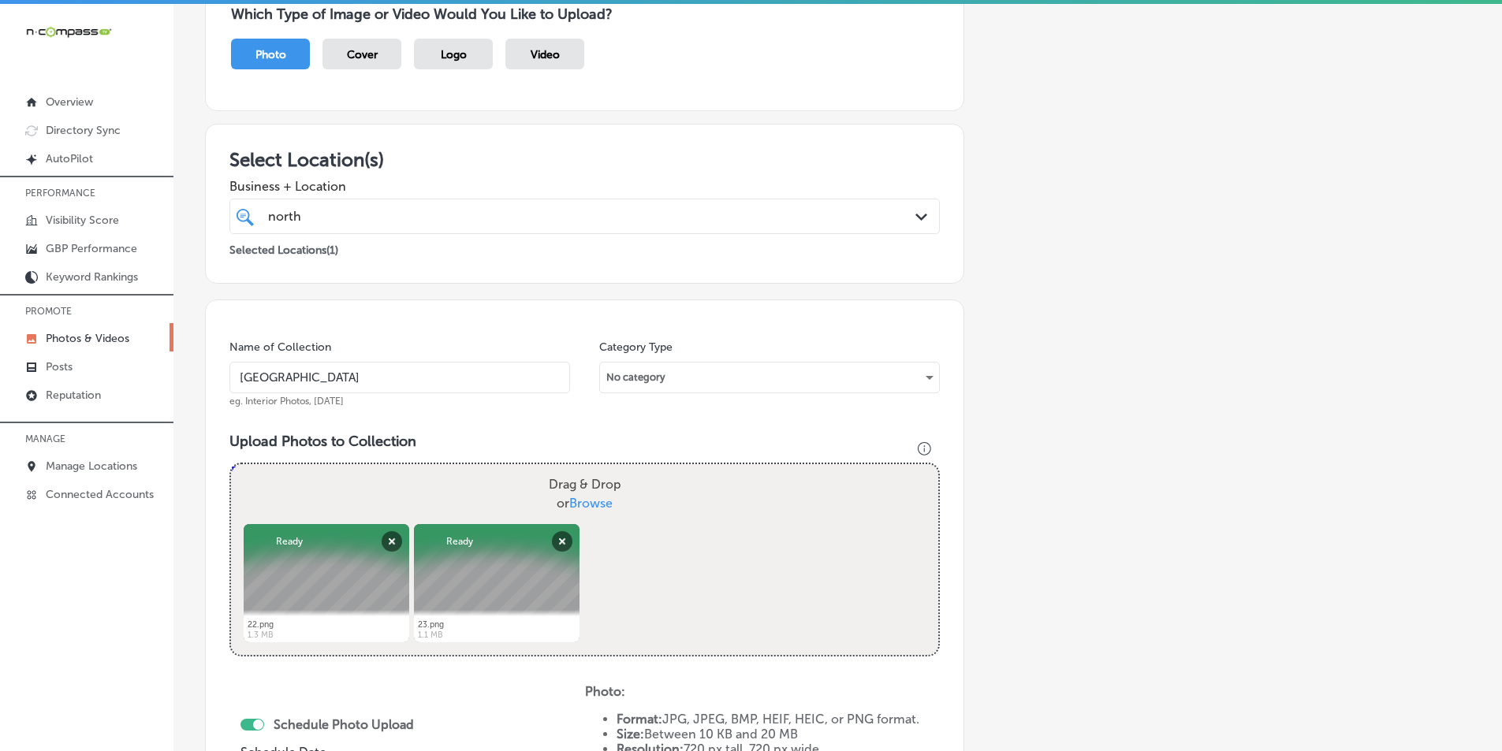
click at [393, 487] on div "Drag & Drop or Browse" at bounding box center [584, 494] width 707 height 60
click at [231, 464] on input "Drag & Drop or Browse" at bounding box center [584, 466] width 707 height 5
type input "C:\fakepath\24.png"
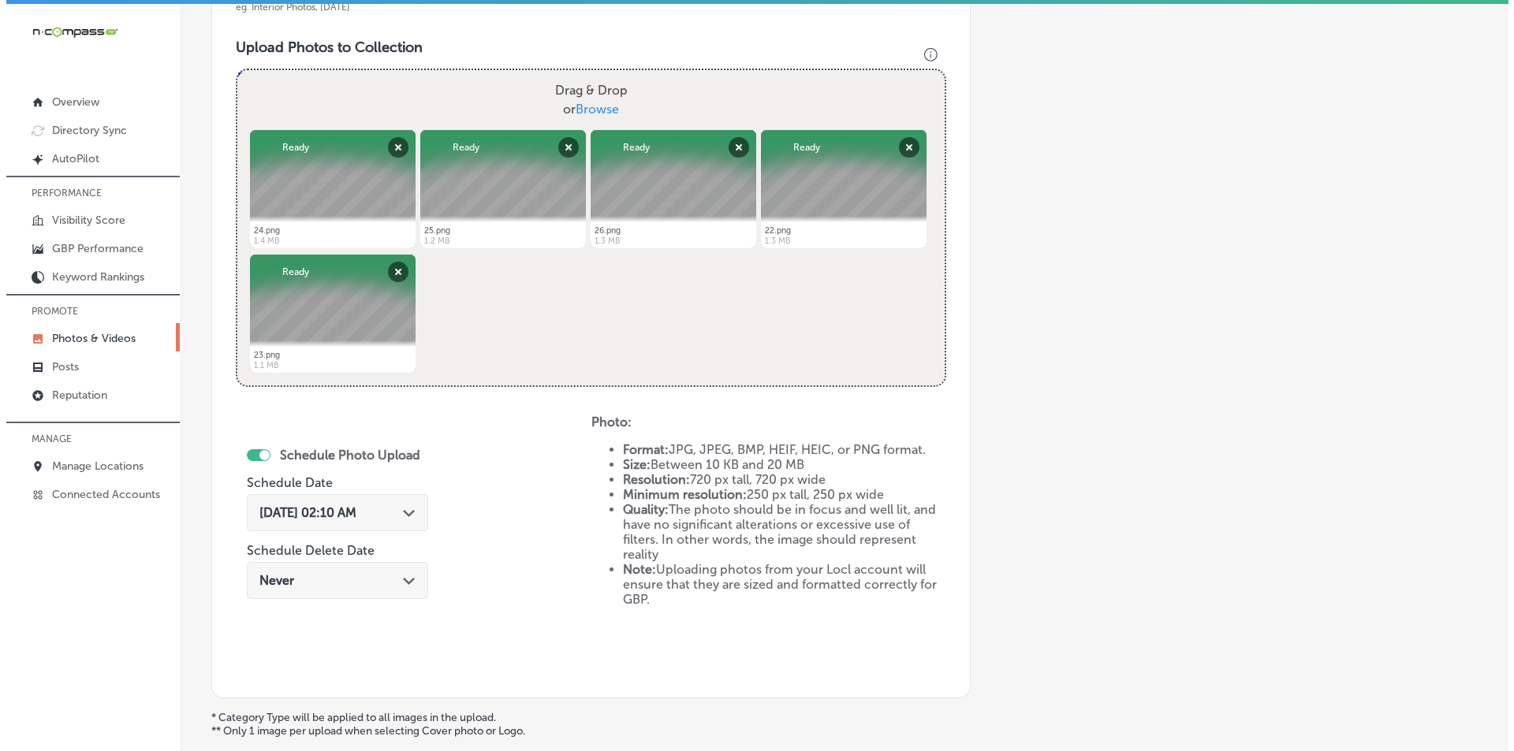
scroll to position [631, 0]
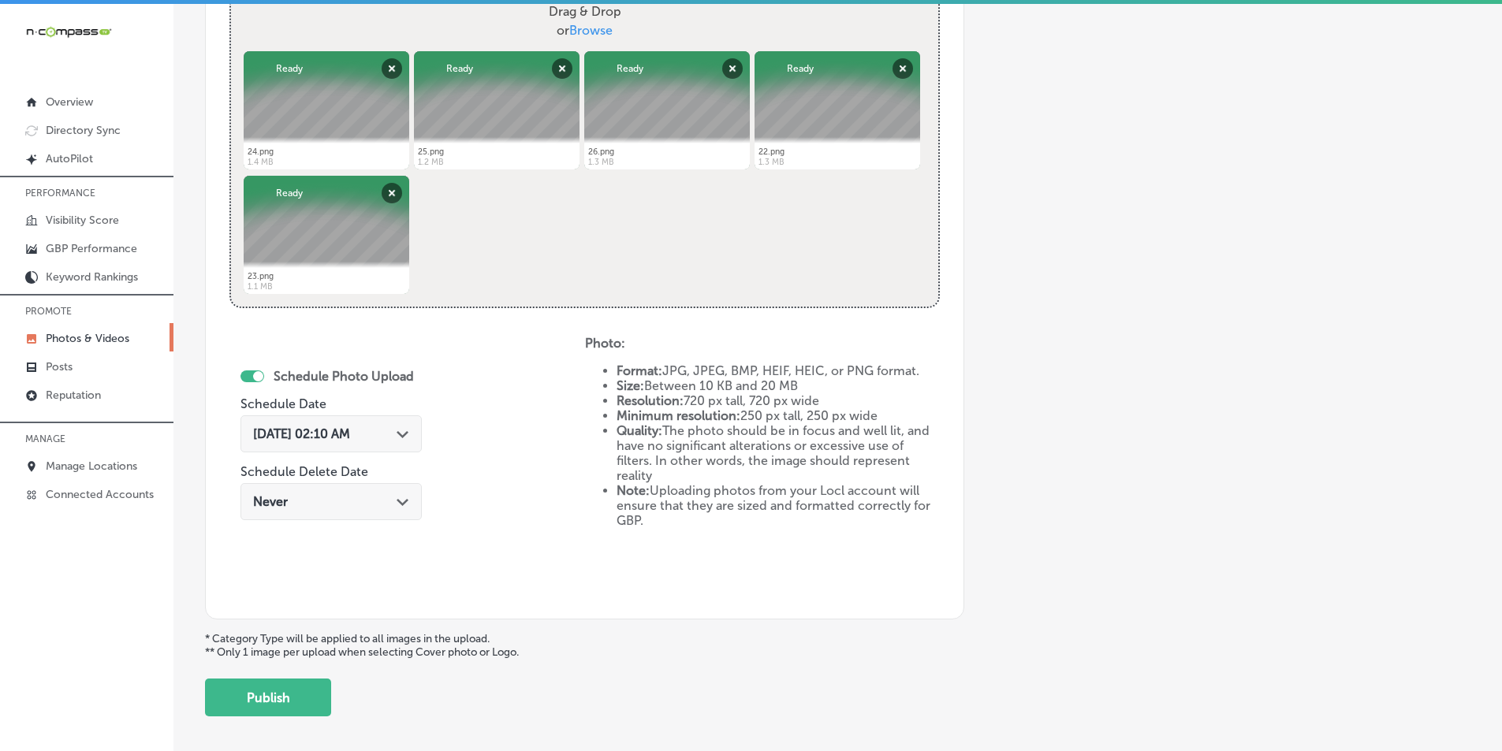
click at [409, 439] on div "Path Created with Sketch." at bounding box center [403, 433] width 13 height 13
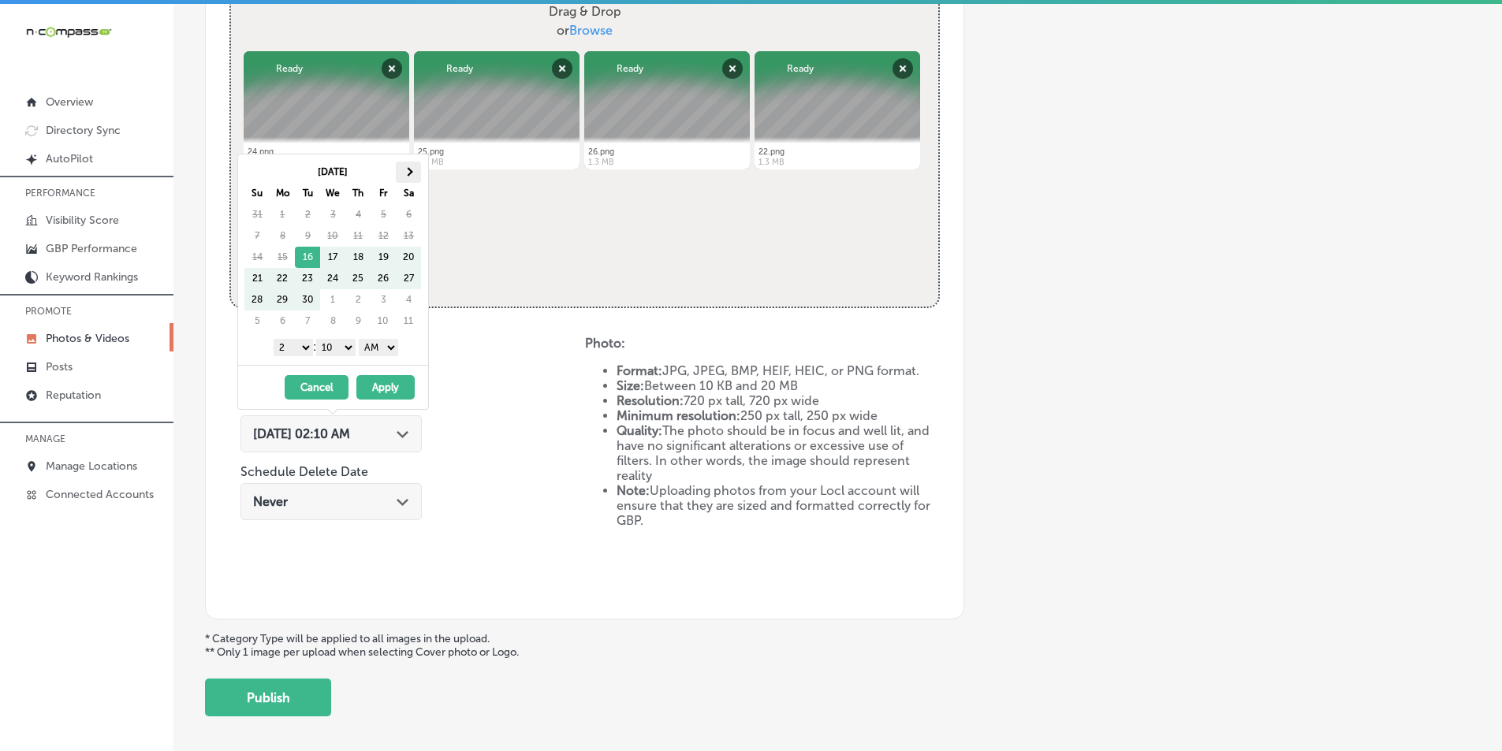
click at [406, 166] on th at bounding box center [408, 172] width 25 height 21
click at [300, 347] on select "1 2 3 4 5 6 7 8 9 10 11 12" at bounding box center [293, 347] width 39 height 17
click at [349, 348] on select "00 10 20 30 40 50" at bounding box center [335, 347] width 39 height 17
click at [397, 348] on select "AM PM" at bounding box center [378, 347] width 39 height 17
click at [375, 389] on button "Apply" at bounding box center [385, 387] width 58 height 24
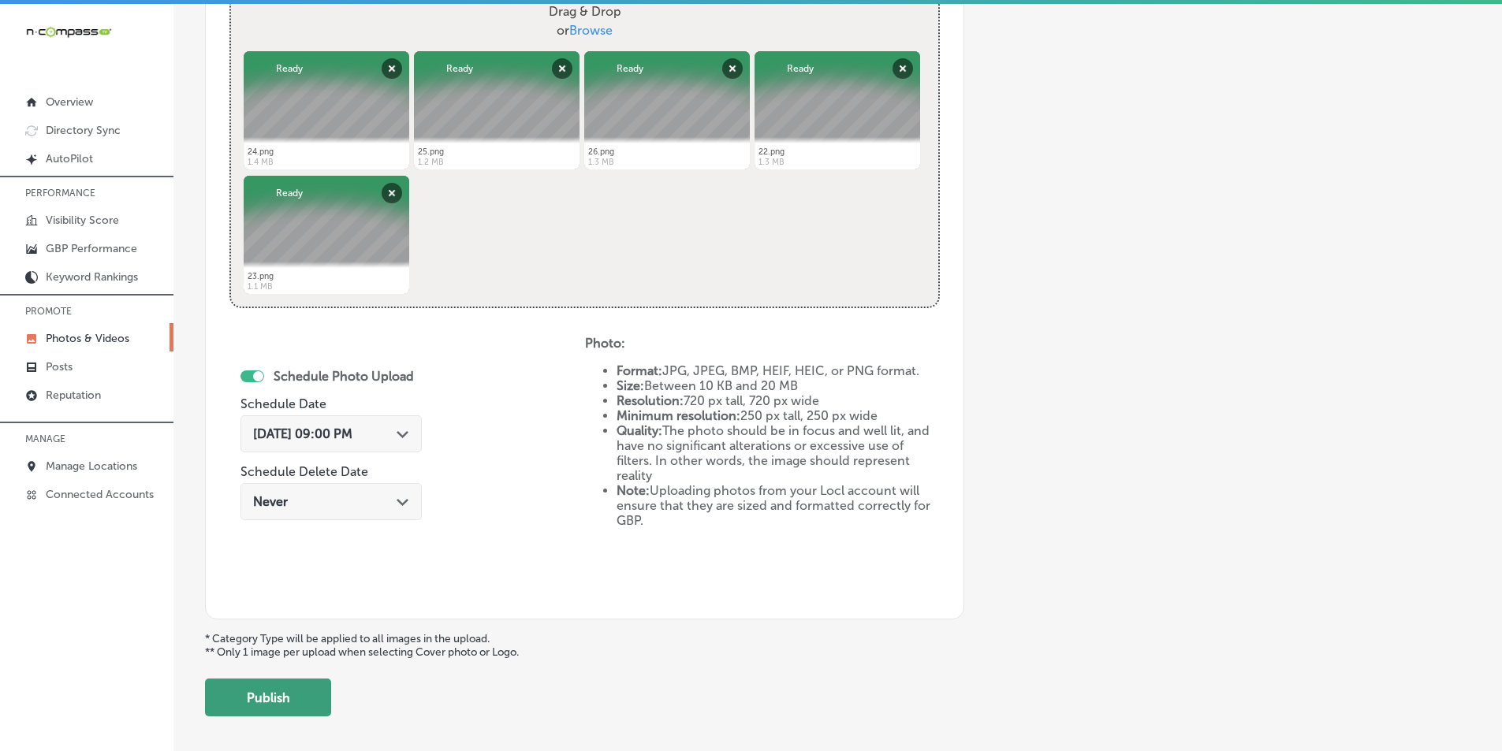
click at [263, 699] on button "Publish" at bounding box center [268, 698] width 126 height 38
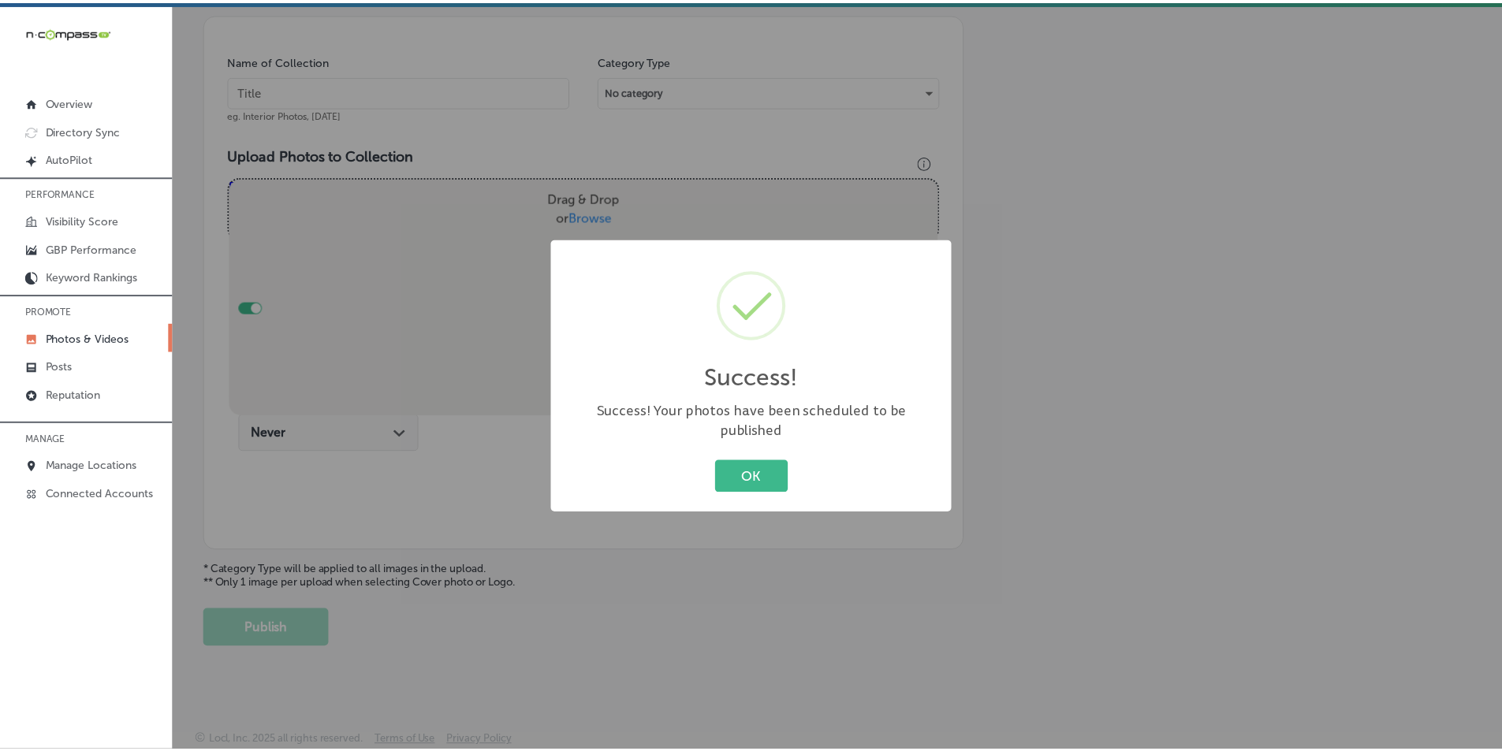
scroll to position [444, 0]
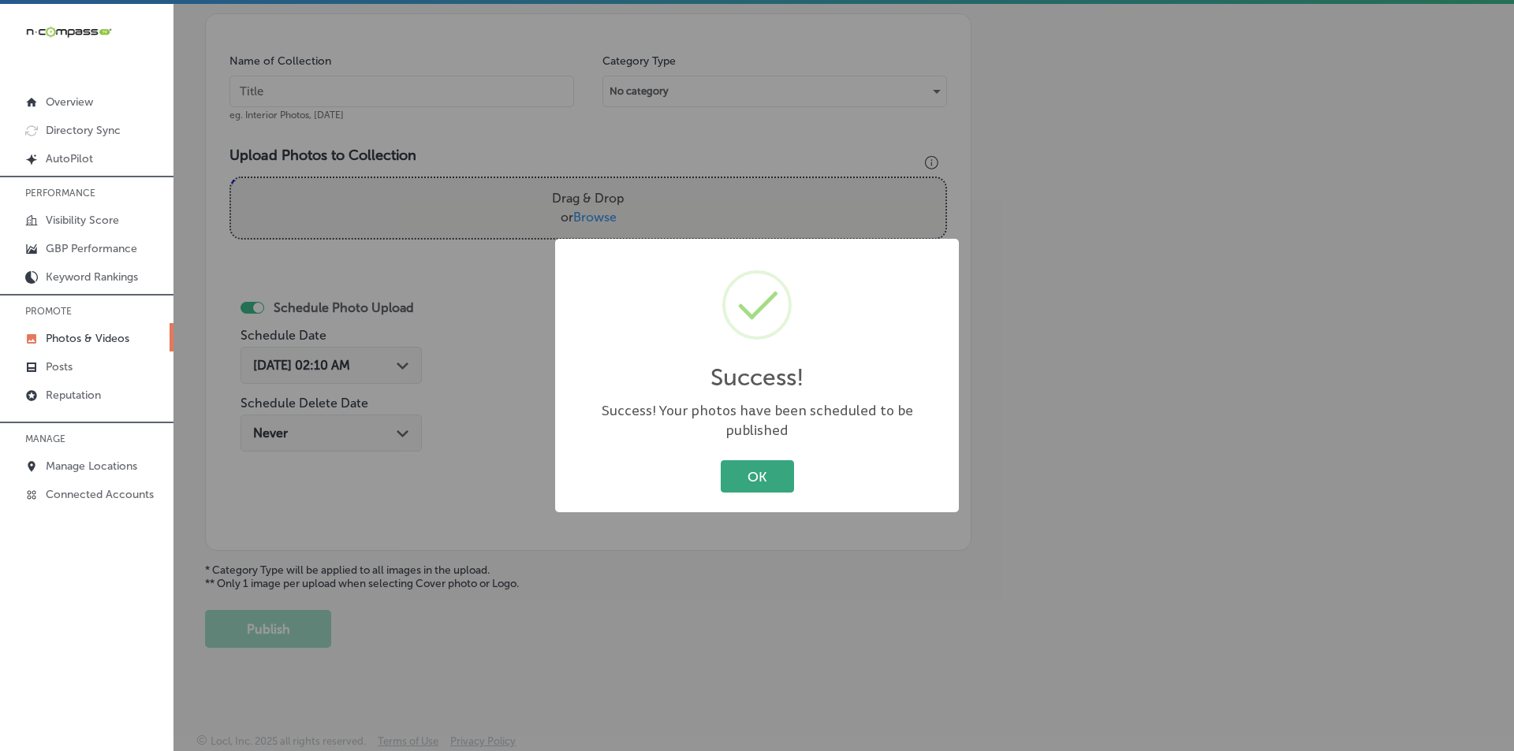
click at [732, 460] on button "OK" at bounding box center [757, 476] width 73 height 32
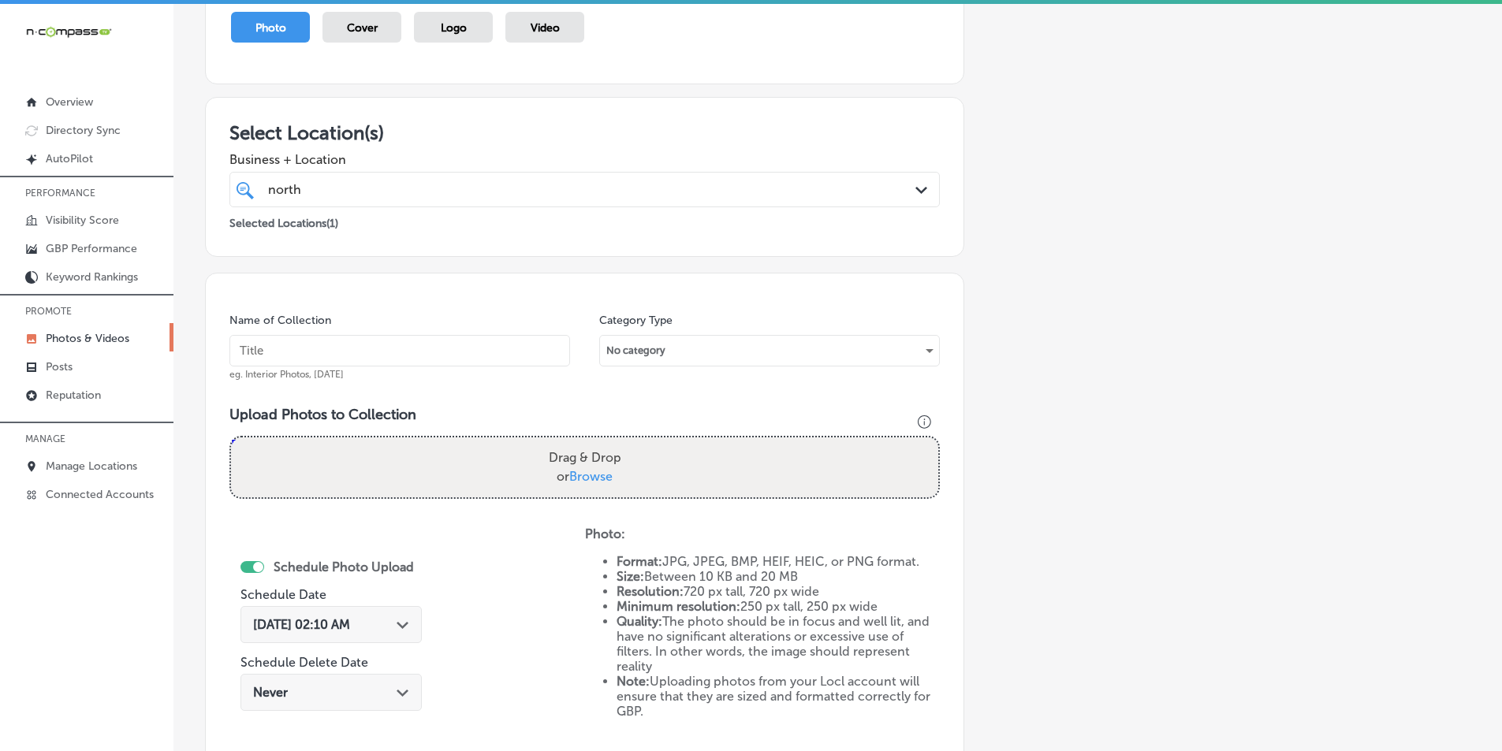
scroll to position [129, 0]
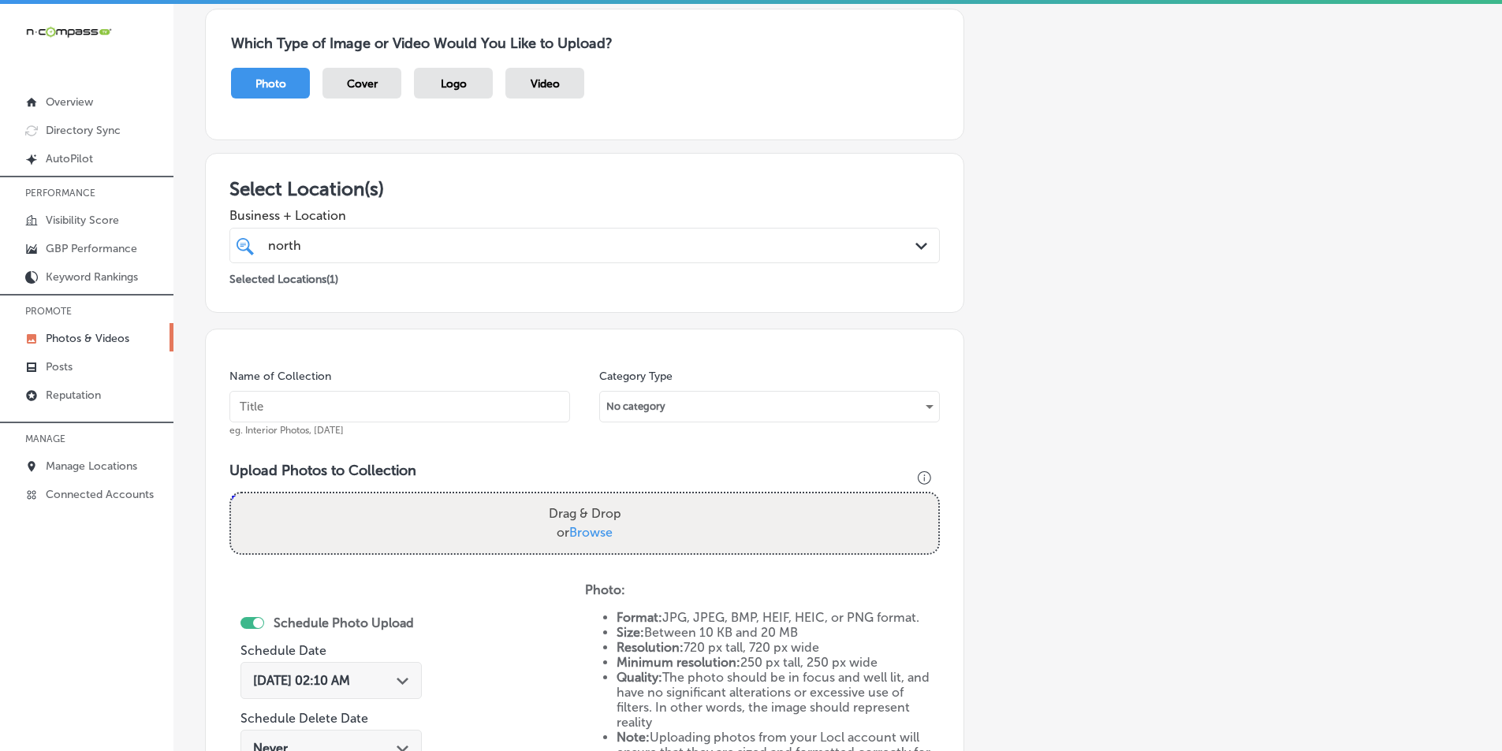
click at [399, 404] on input "text" at bounding box center [399, 407] width 341 height 32
type input "[GEOGRAPHIC_DATA]"
click at [329, 520] on div "Drag & Drop or Browse" at bounding box center [584, 524] width 707 height 60
click at [231, 494] on input "Drag & Drop or Browse" at bounding box center [584, 496] width 707 height 5
type input "C:\fakepath\28.png"
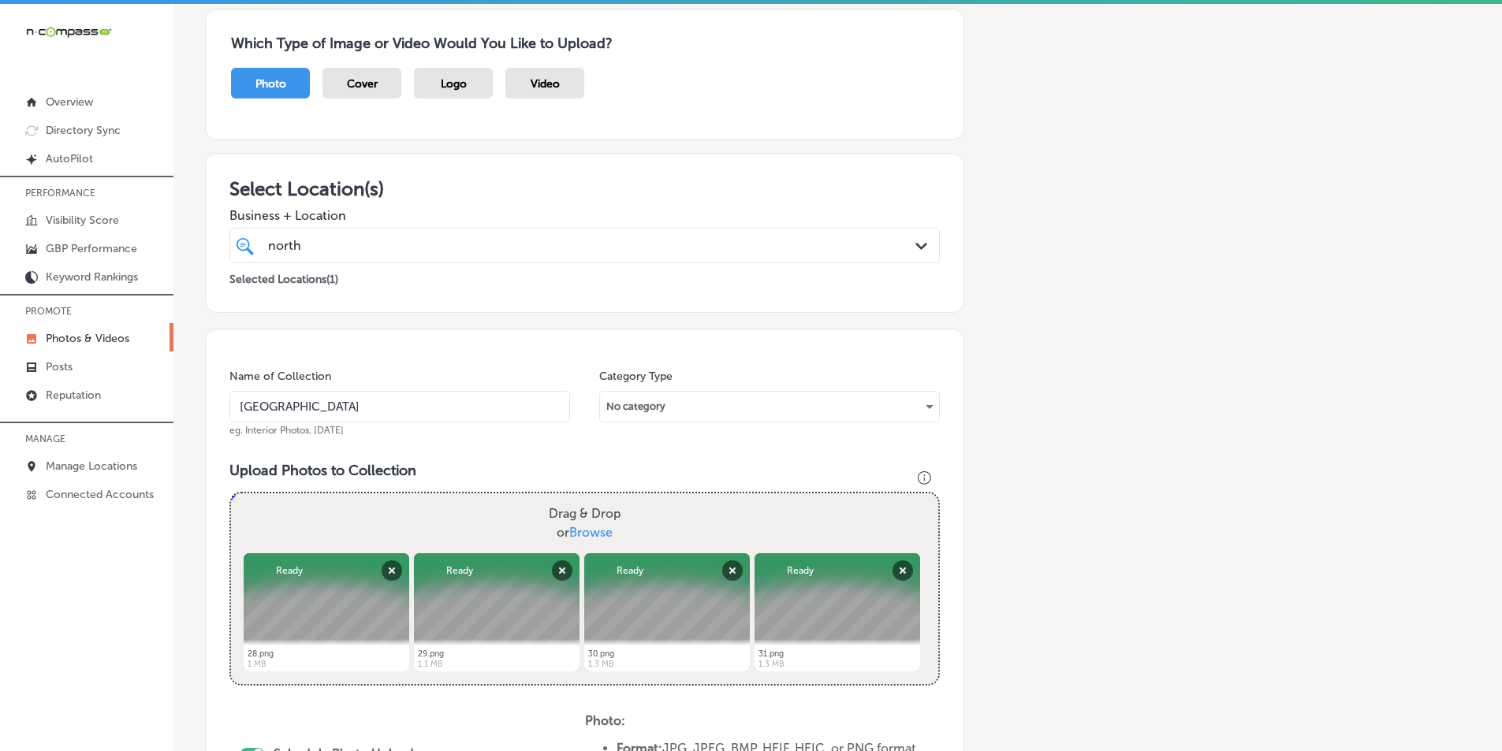
click at [440, 523] on div "Drag & Drop or Browse" at bounding box center [584, 524] width 707 height 60
click at [231, 494] on input "Drag & Drop or Browse" at bounding box center [584, 496] width 707 height 5
type input "C:\fakepath\27.png"
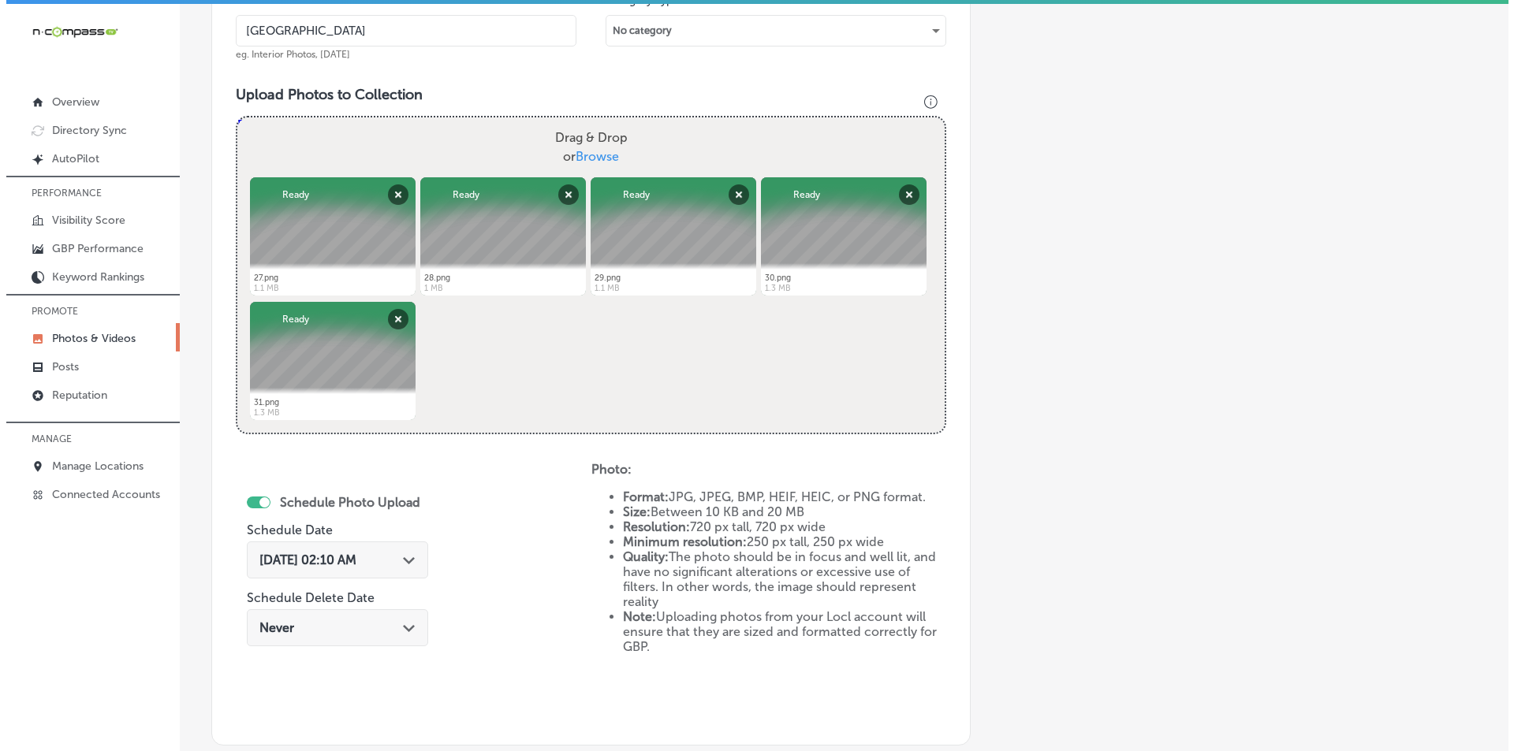
scroll to position [523, 0]
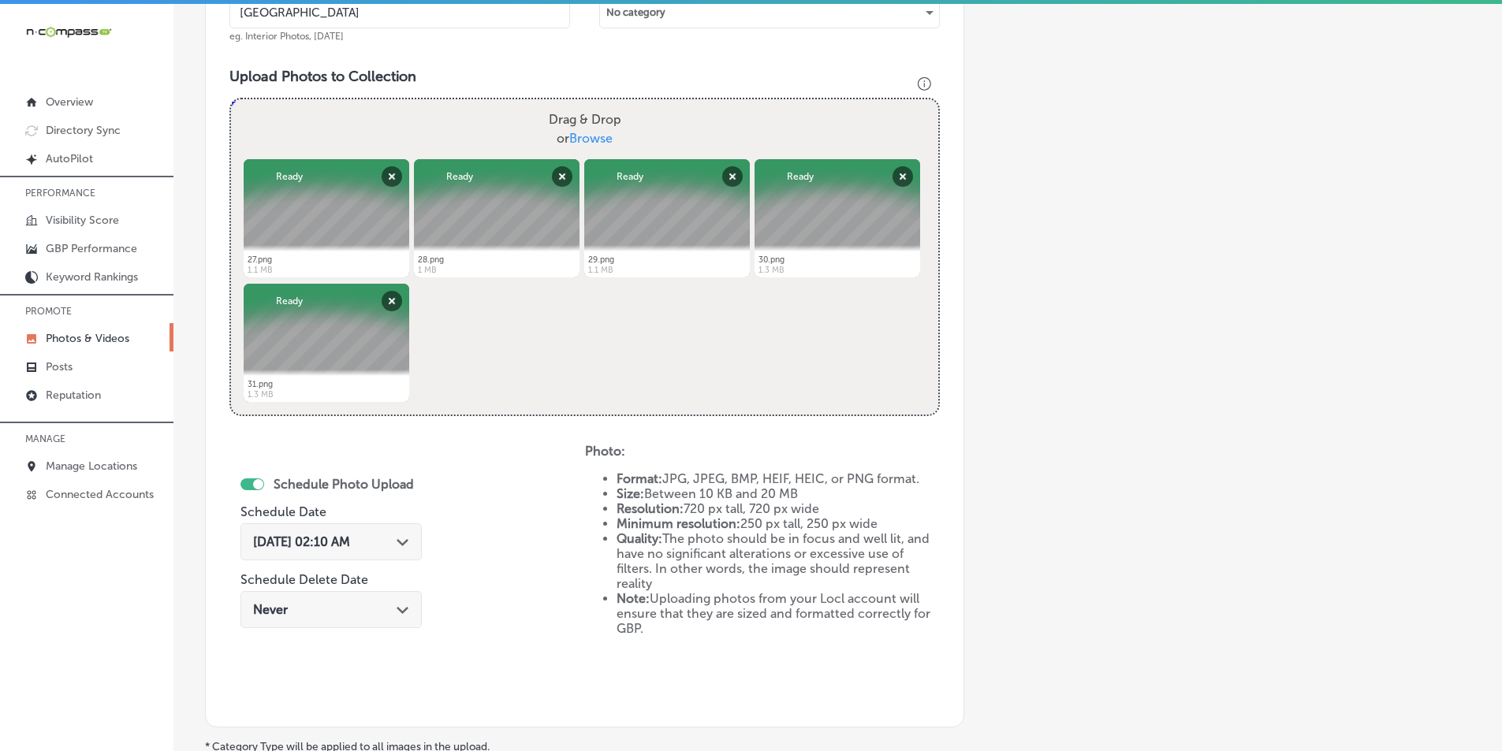
click at [408, 539] on icon "Path Created with Sketch." at bounding box center [403, 542] width 12 height 7
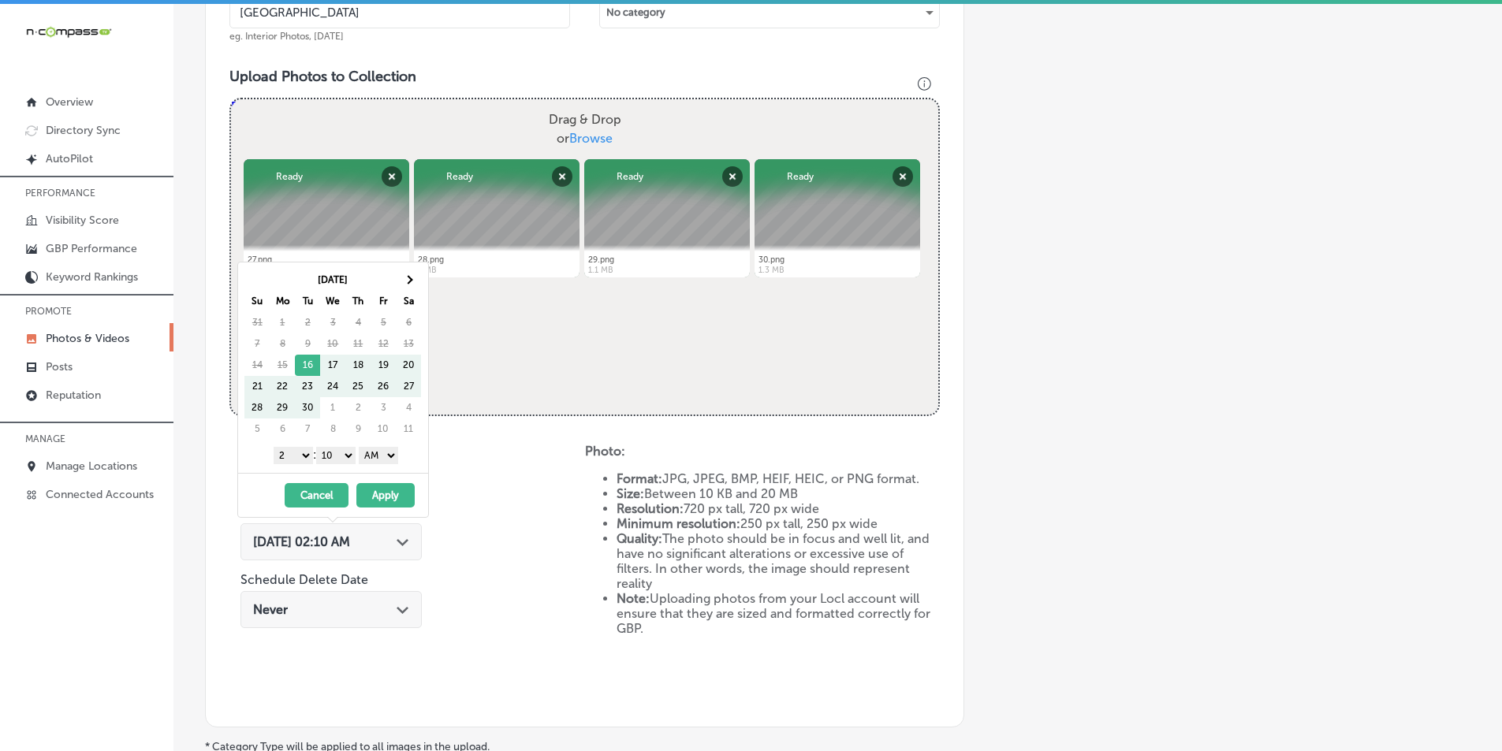
click at [408, 539] on div "Path Created with Sketch." at bounding box center [403, 541] width 13 height 13
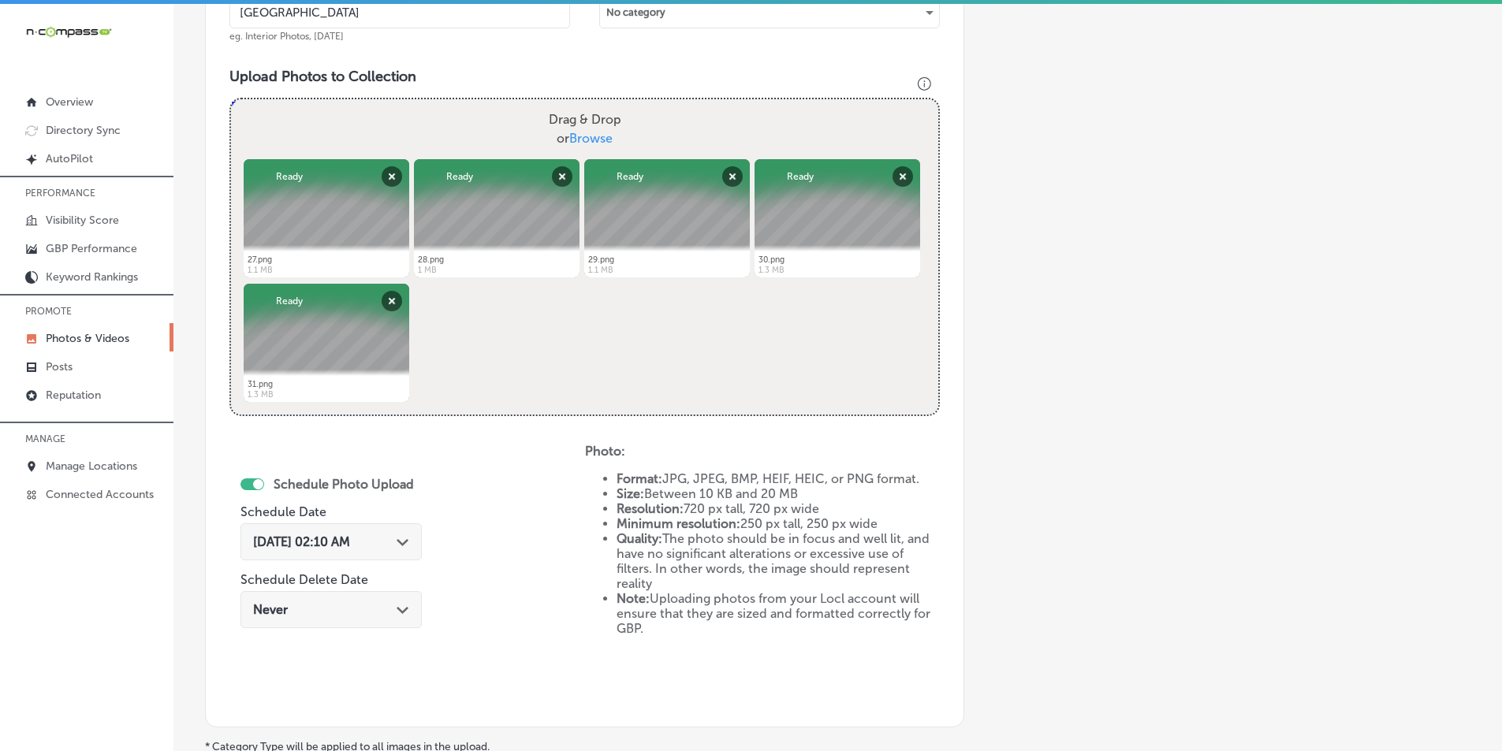
click at [408, 539] on div "Path Created with Sketch." at bounding box center [403, 541] width 13 height 13
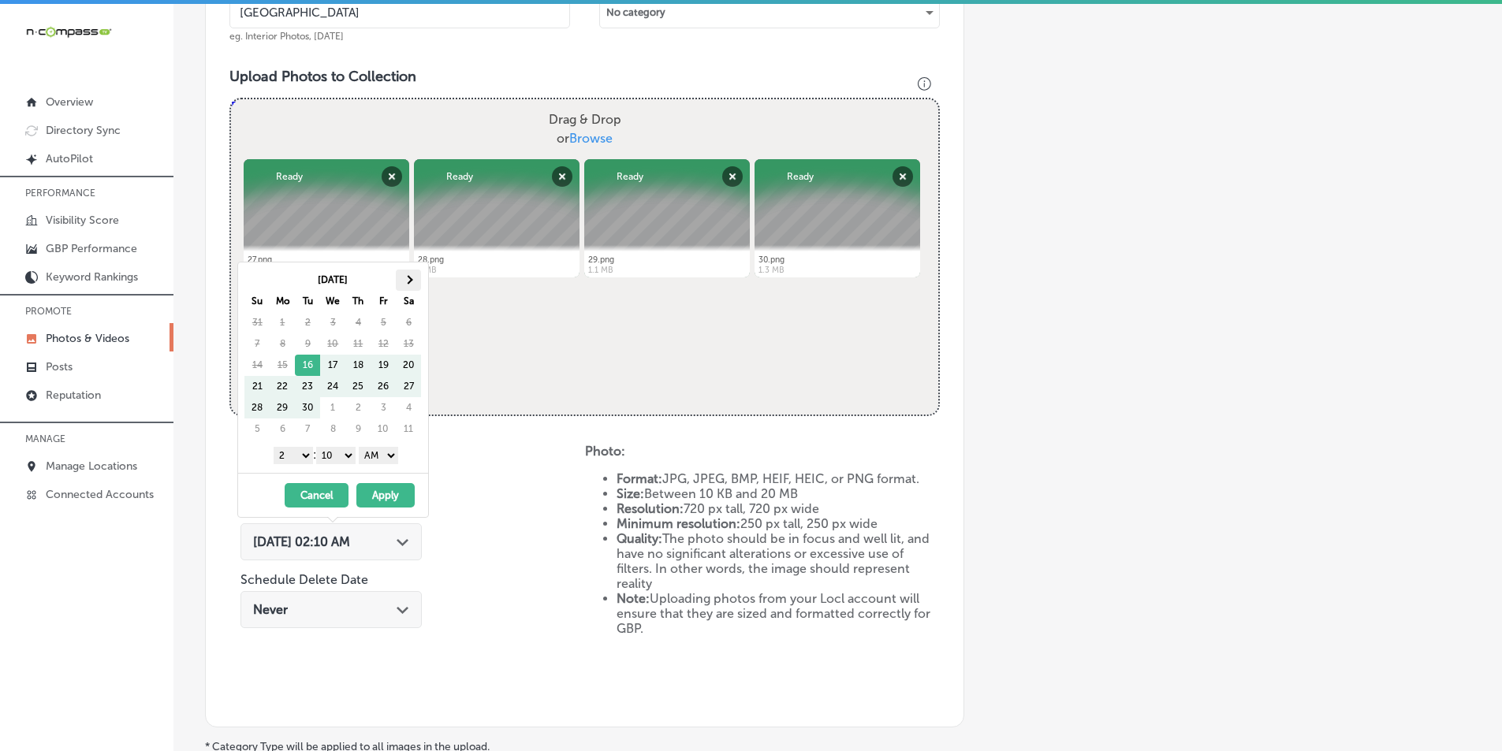
click at [406, 281] on span at bounding box center [408, 279] width 9 height 9
click at [302, 457] on select "1 2 3 4 5 6 7 8 9 10 11 12" at bounding box center [293, 455] width 39 height 17
click at [352, 453] on select "00 10 20 30 40 50" at bounding box center [335, 455] width 39 height 17
click at [393, 455] on select "AM PM" at bounding box center [378, 455] width 39 height 17
drag, startPoint x: 382, startPoint y: 495, endPoint x: 382, endPoint y: 508, distance: 12.6
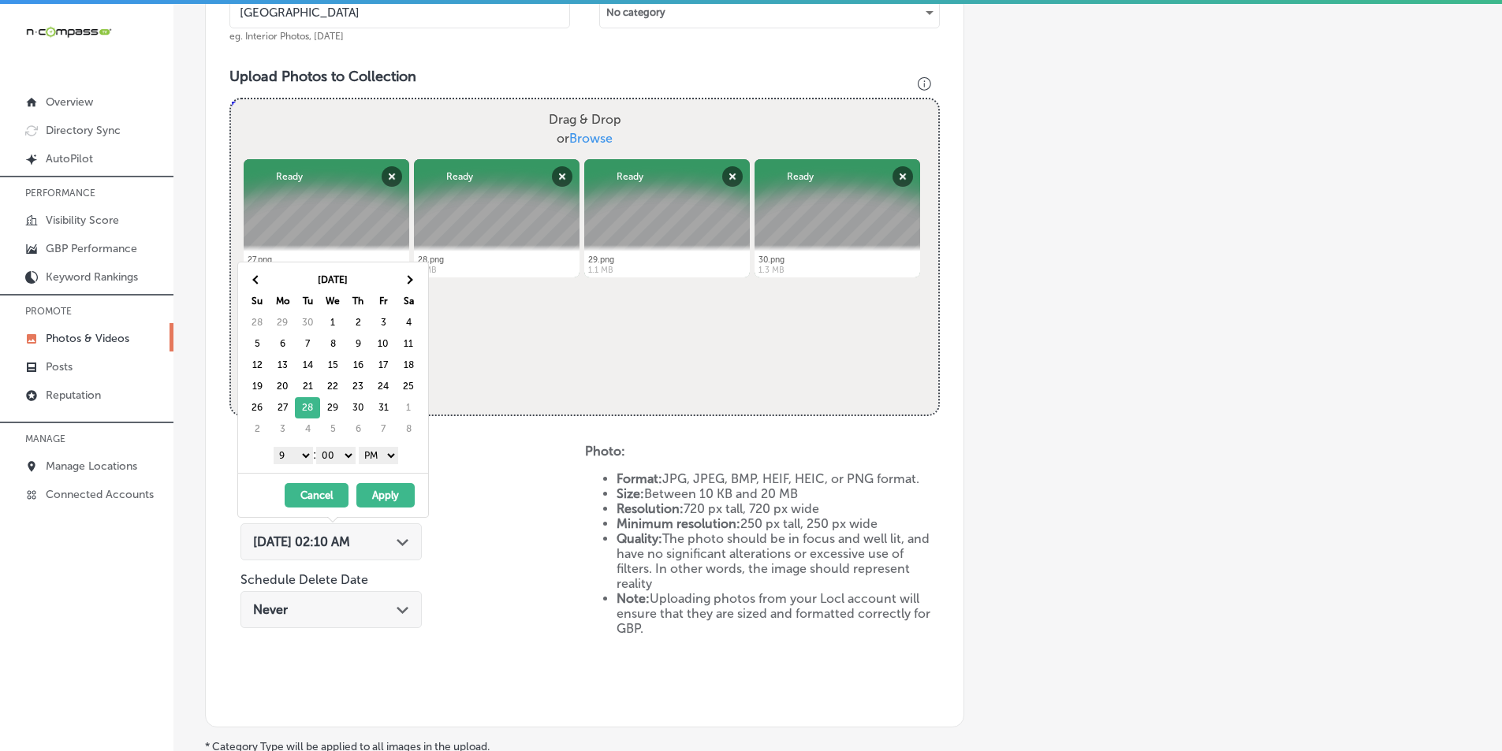
click at [383, 495] on button "Apply" at bounding box center [385, 495] width 58 height 24
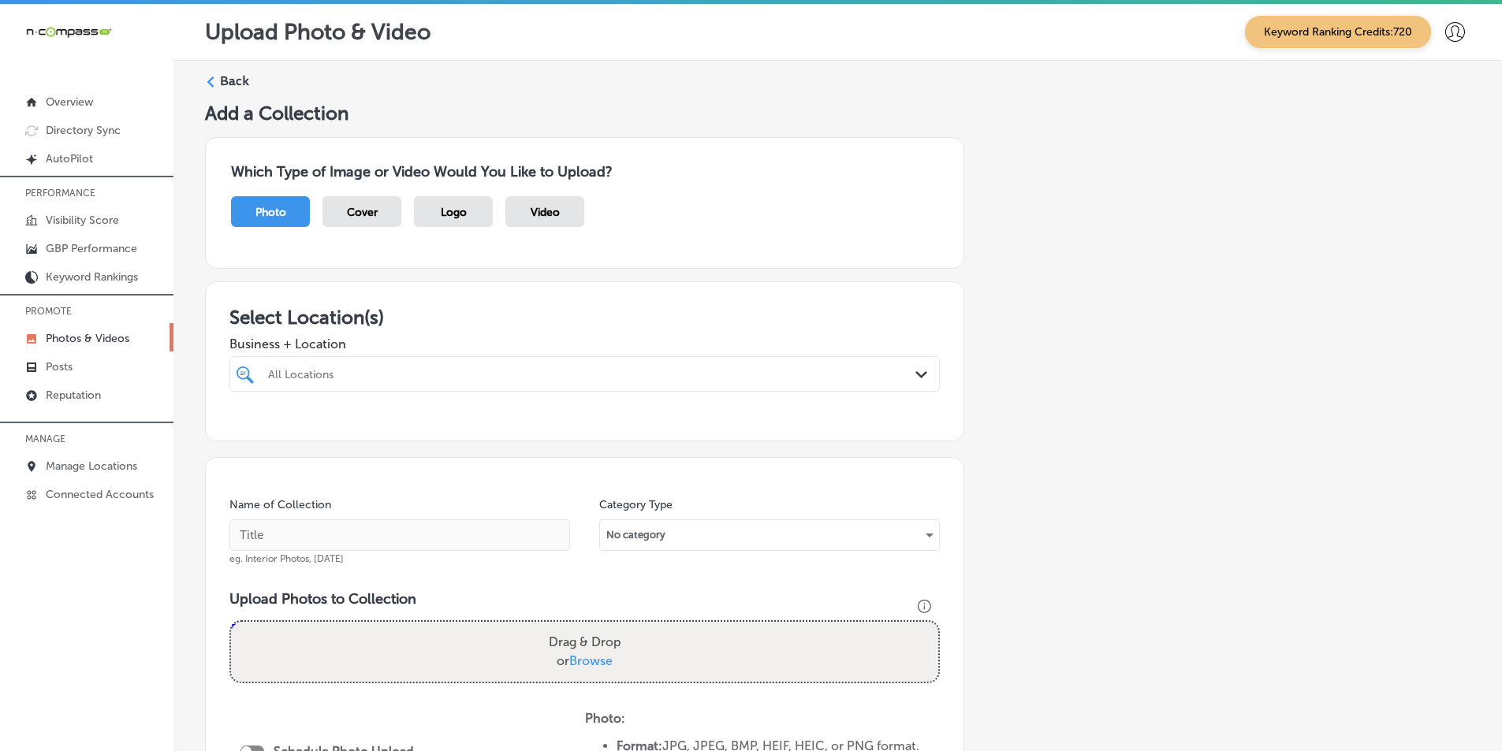
click at [109, 330] on link "Photos & Videos" at bounding box center [86, 337] width 173 height 28
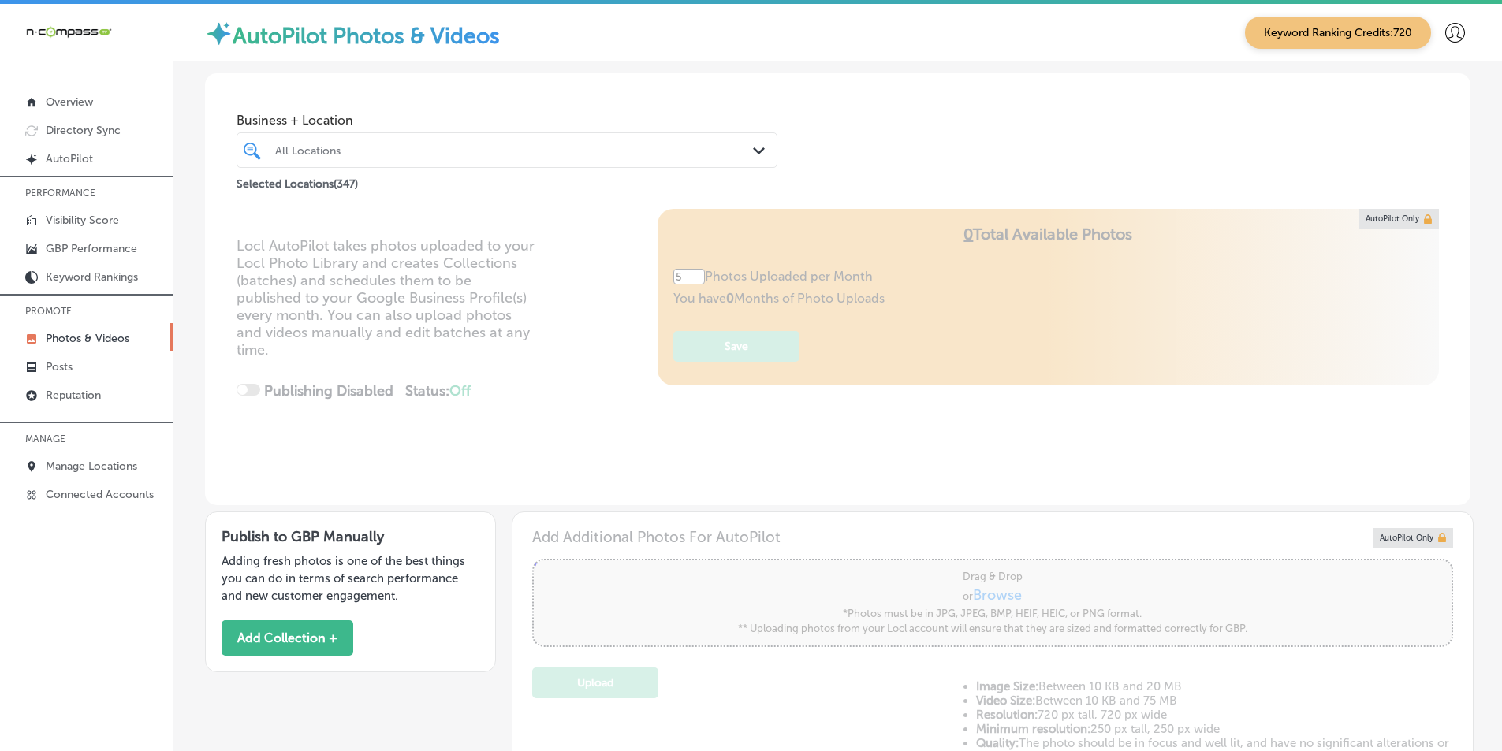
click at [395, 142] on div at bounding box center [484, 150] width 420 height 21
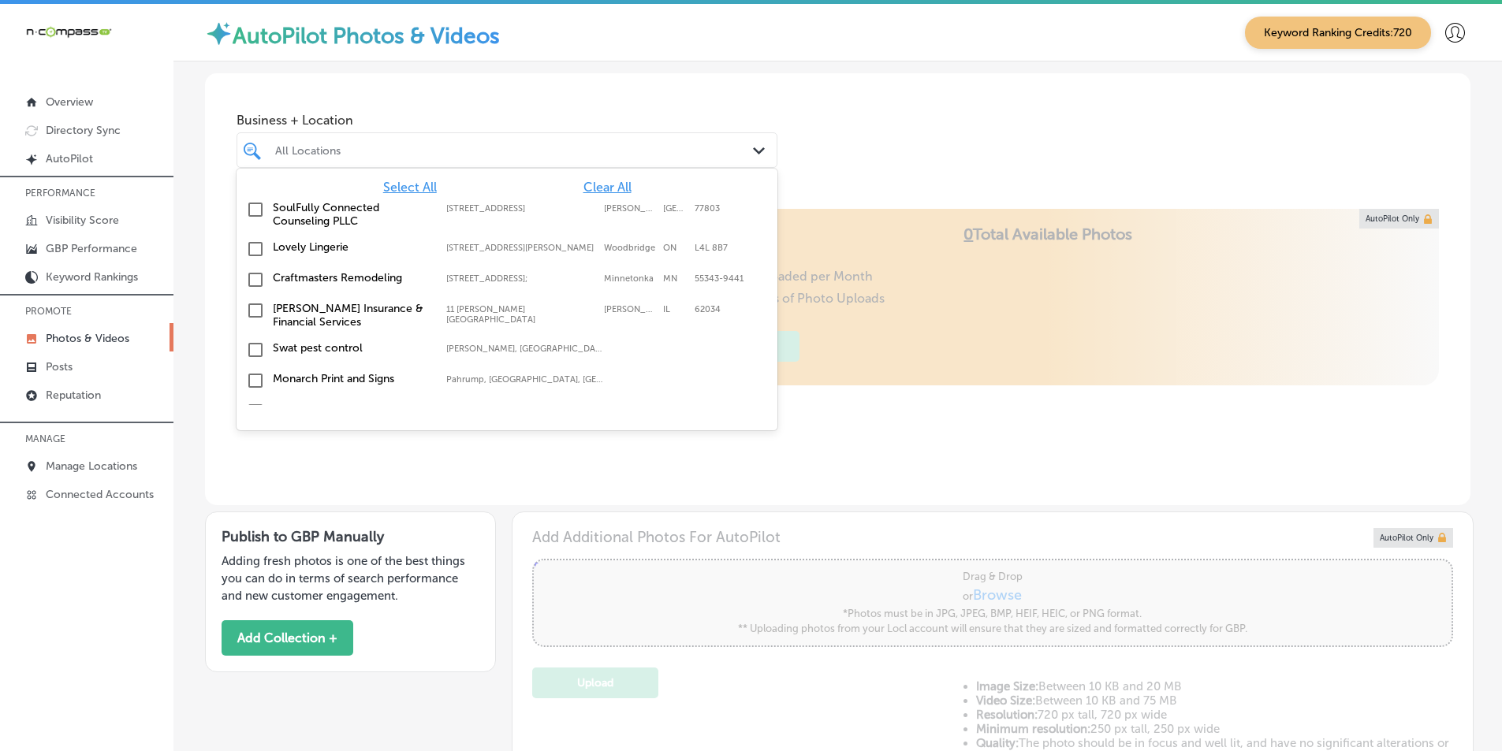
click at [319, 144] on div "All Locations" at bounding box center [514, 149] width 479 height 13
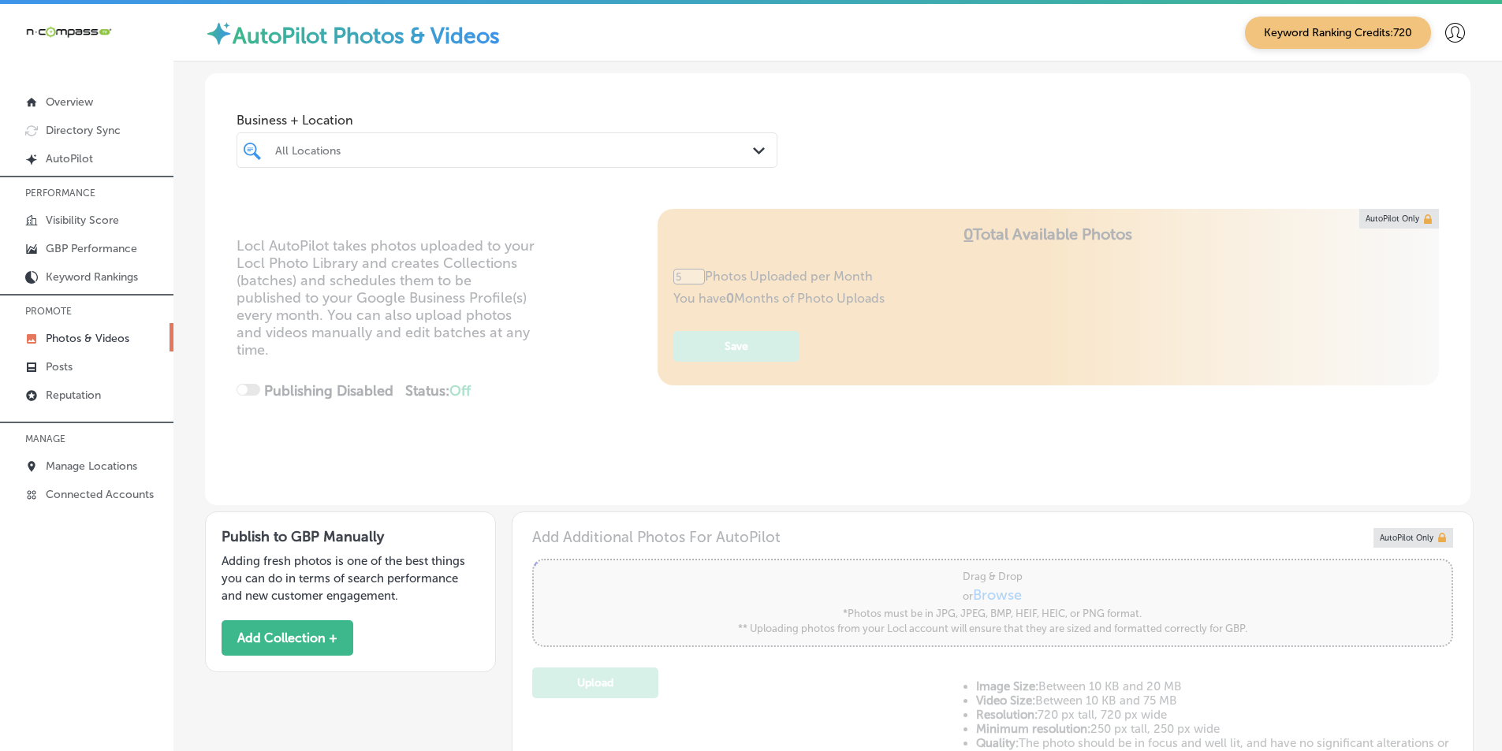
type input "0"
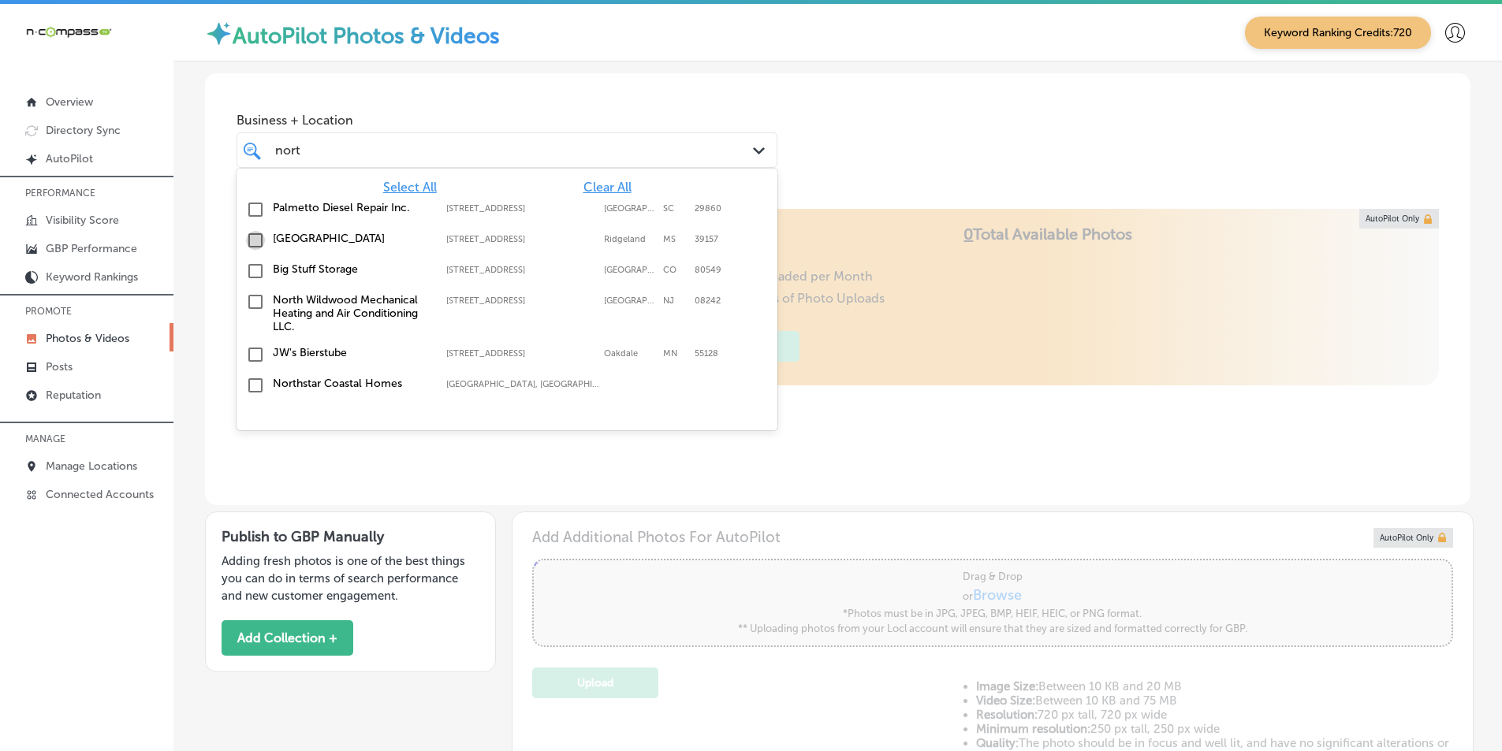
click at [257, 242] on input "checkbox" at bounding box center [255, 240] width 19 height 19
type input "nort"
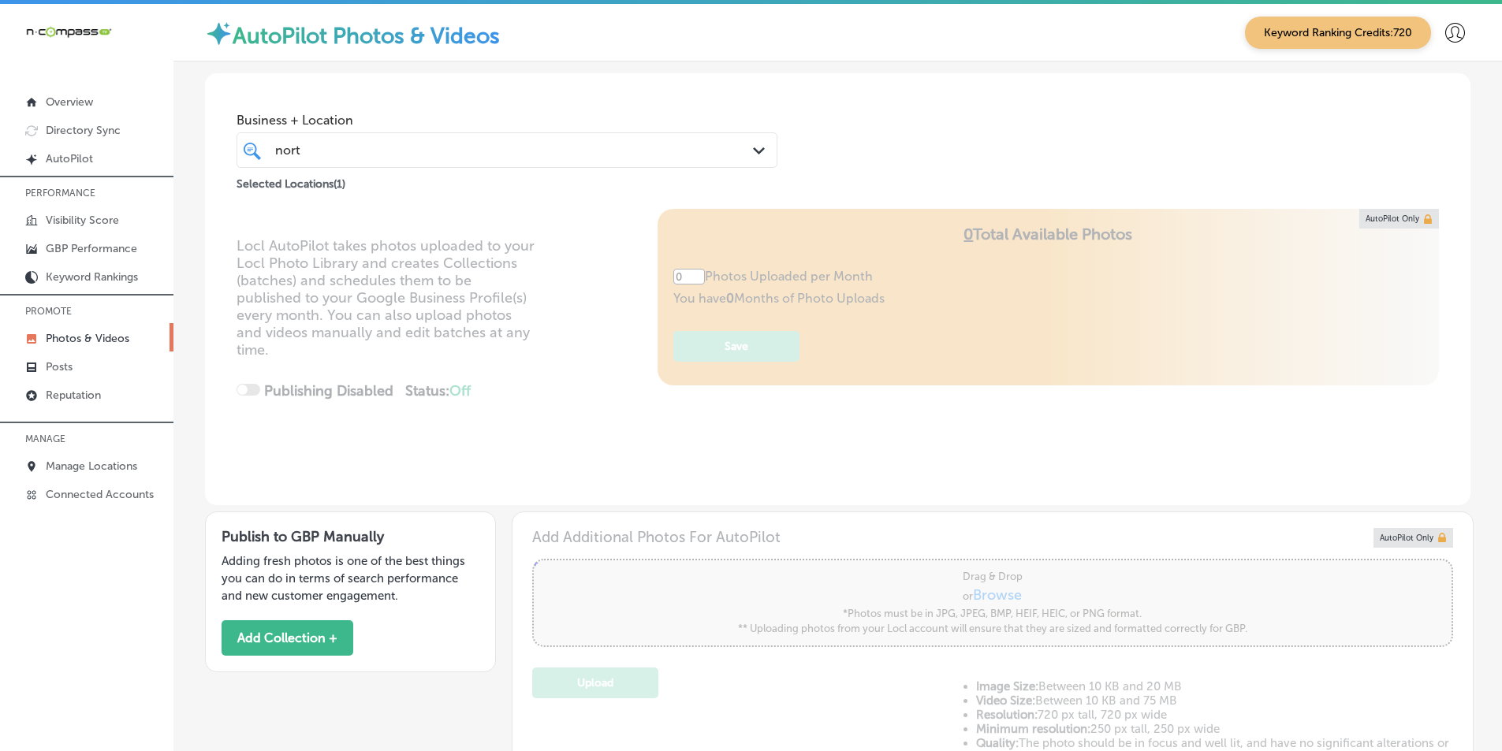
click at [435, 449] on div "Locl AutoPilot takes photos uploaded to your Locl Photo Library and creates Col…" at bounding box center [837, 357] width 1265 height 296
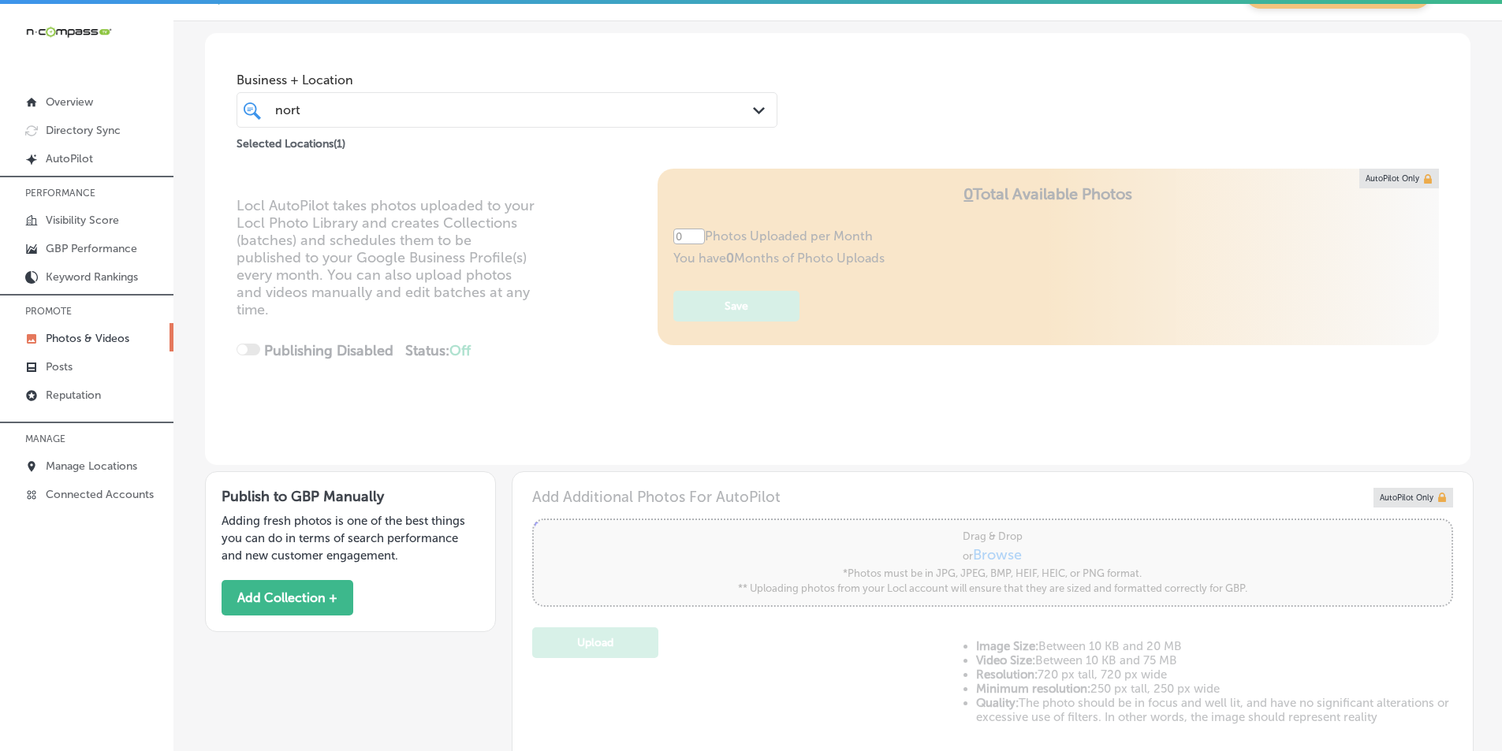
type input "5"
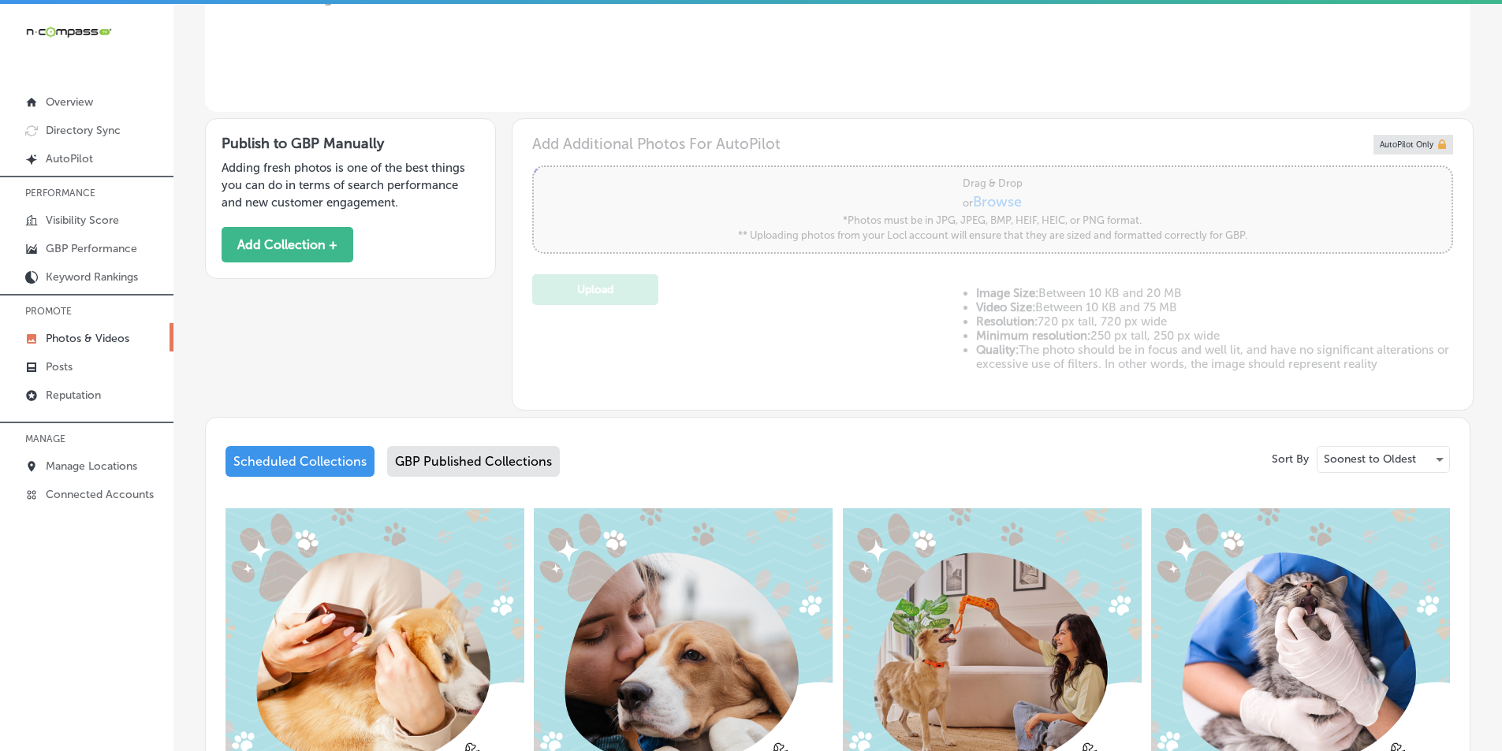
scroll to position [315, 0]
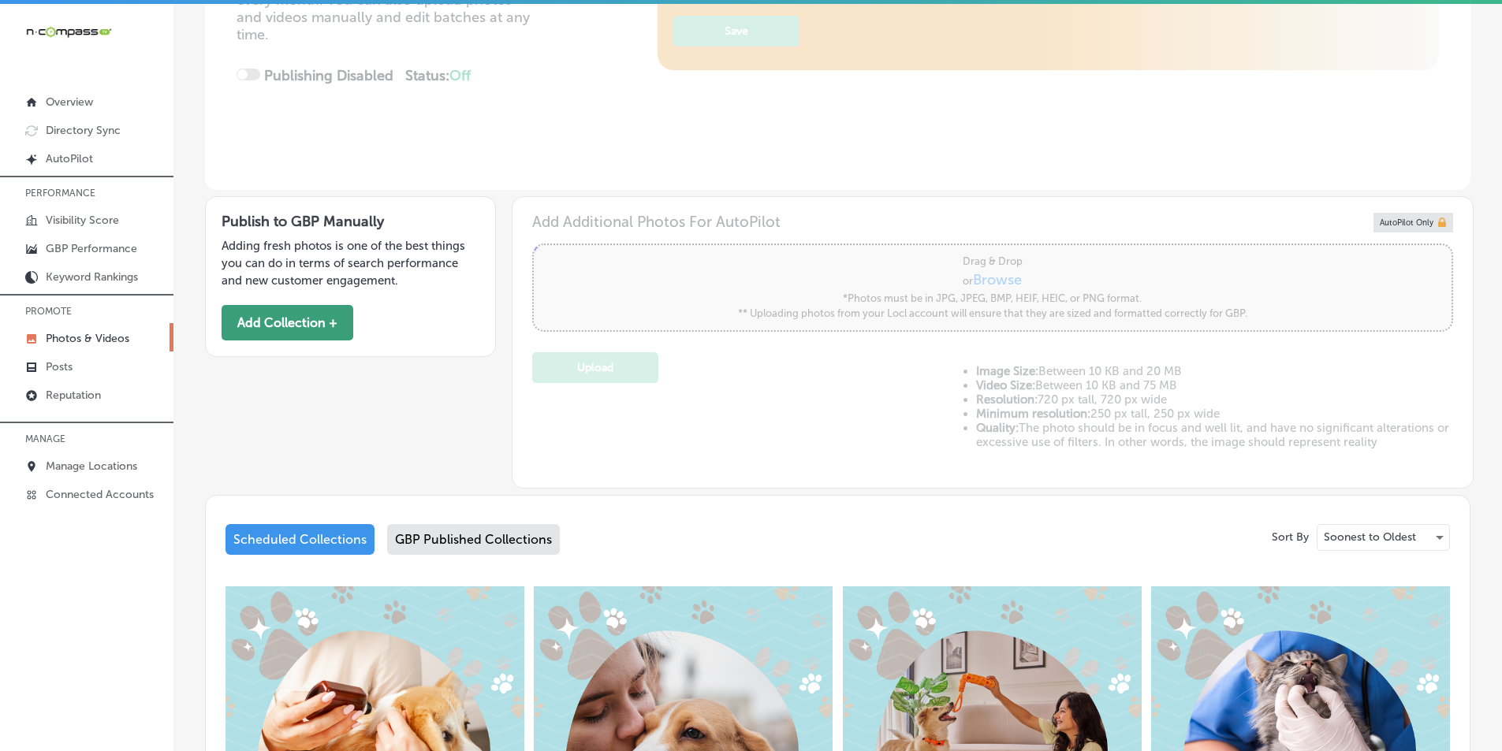
click at [274, 312] on button "Add Collection +" at bounding box center [288, 322] width 132 height 35
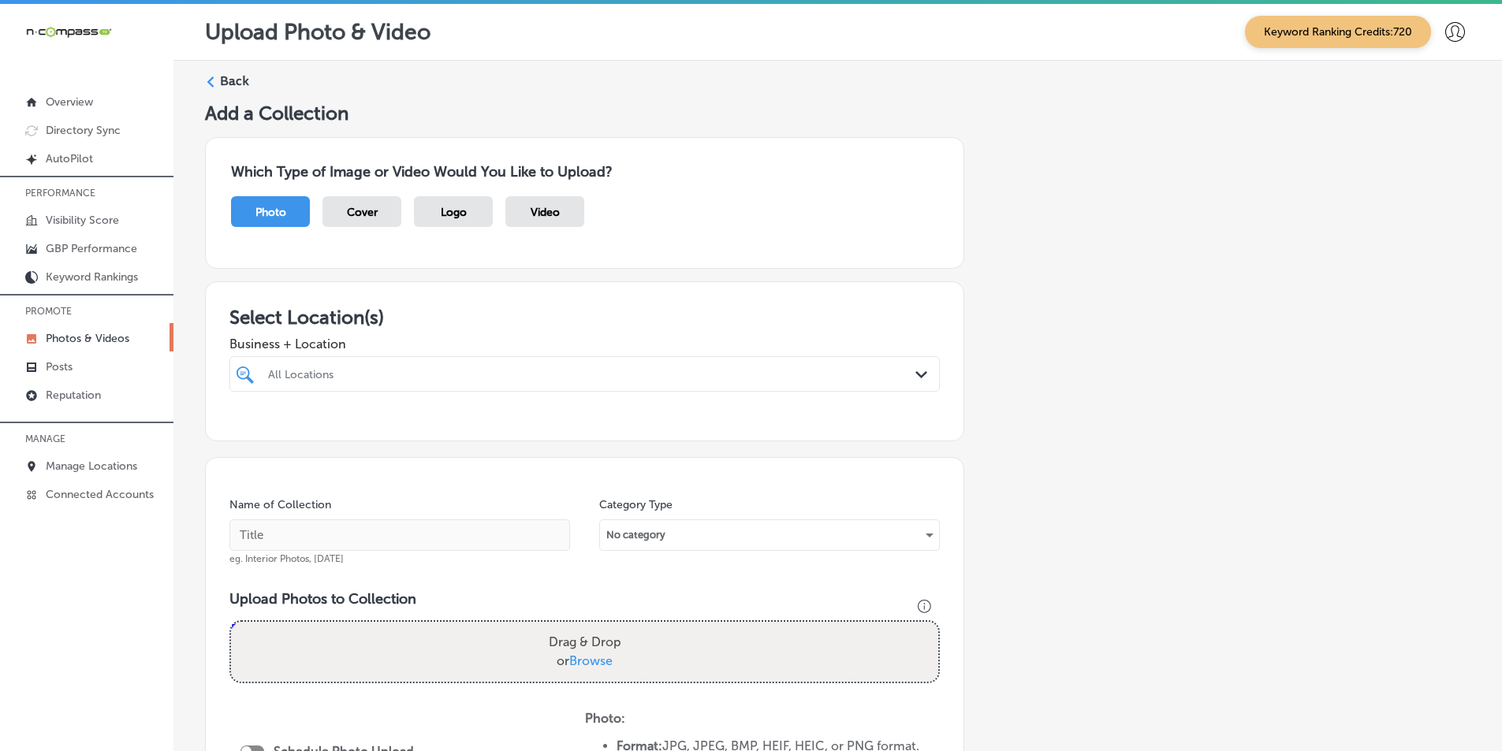
drag, startPoint x: 314, startPoint y: 367, endPoint x: 356, endPoint y: 375, distance: 43.5
click at [315, 367] on div "All Locations" at bounding box center [584, 374] width 649 height 24
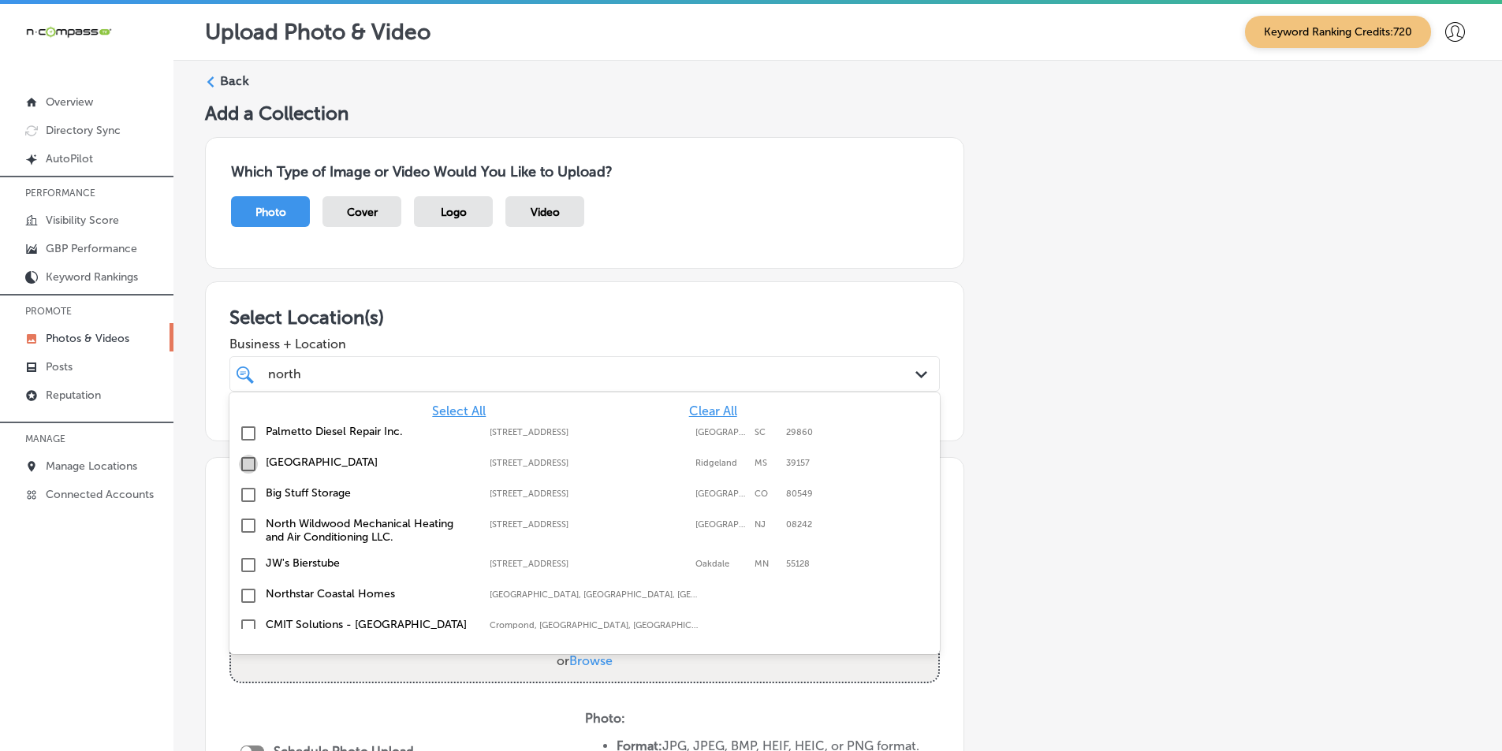
click at [250, 464] on input "checkbox" at bounding box center [248, 464] width 19 height 19
type input "north"
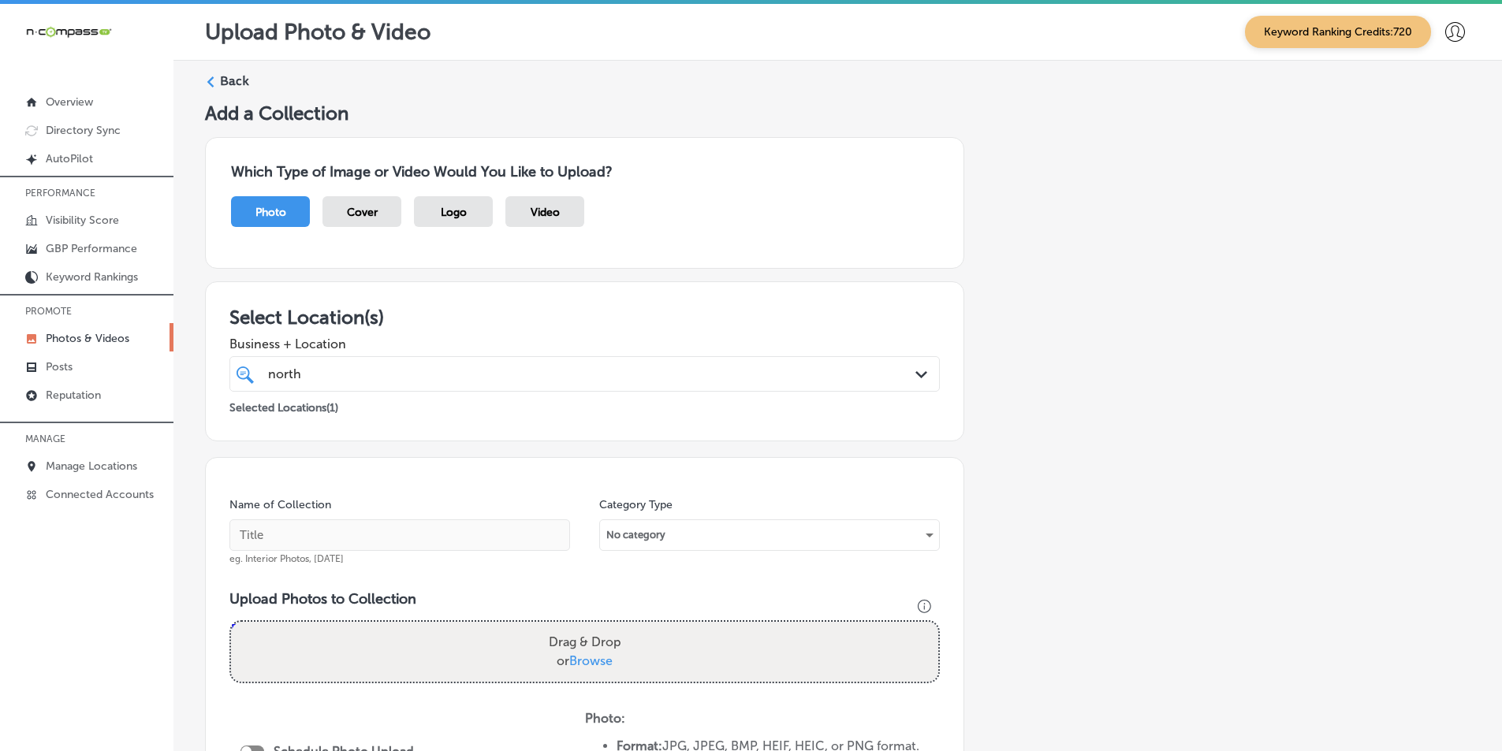
click at [712, 321] on h3 "Select Location(s)" at bounding box center [584, 317] width 710 height 23
click at [289, 536] on input "text" at bounding box center [399, 536] width 341 height 32
type input "[GEOGRAPHIC_DATA]"
click at [293, 649] on div "Drag & Drop or Browse" at bounding box center [584, 652] width 707 height 60
click at [231, 622] on input "Drag & Drop or Browse" at bounding box center [584, 624] width 707 height 5
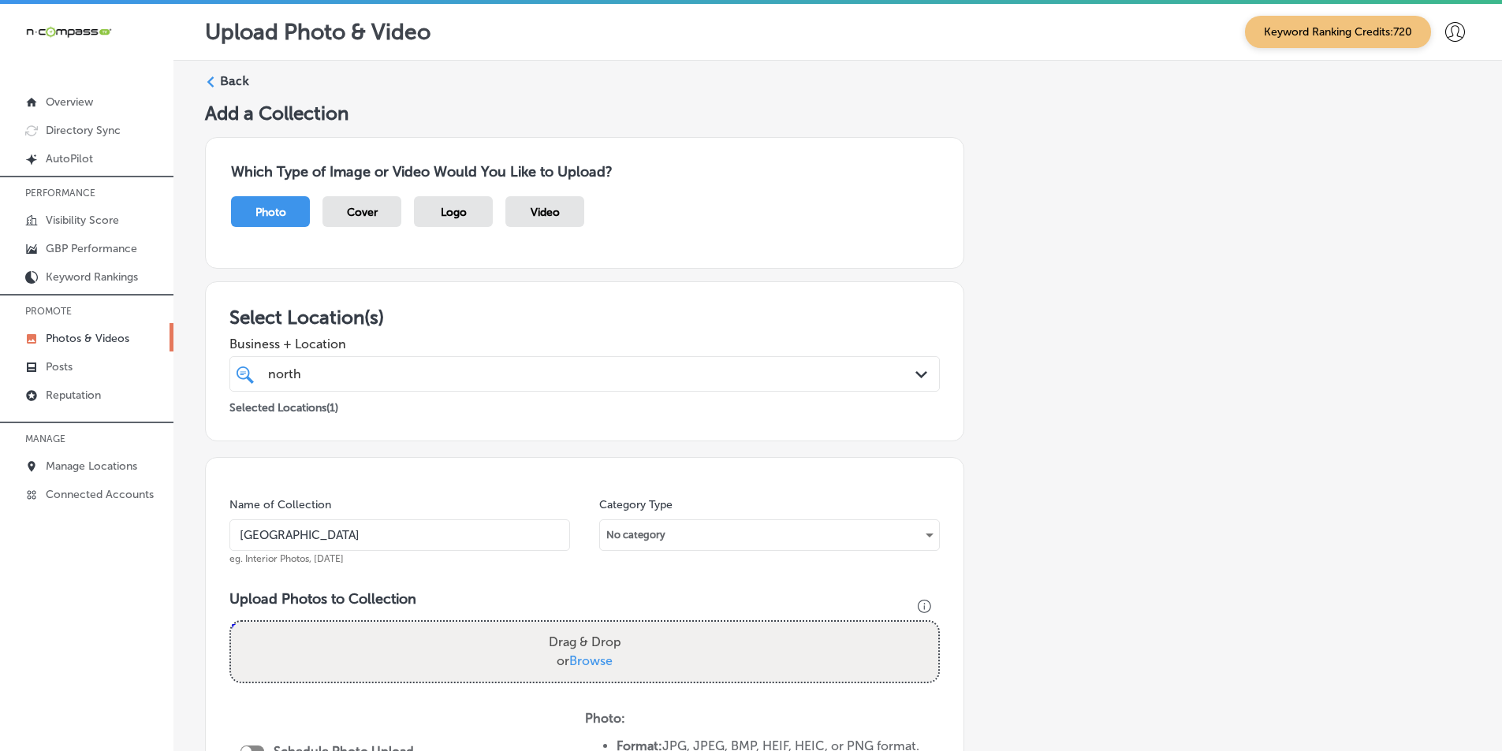
type input "C:\fakepath\28.png"
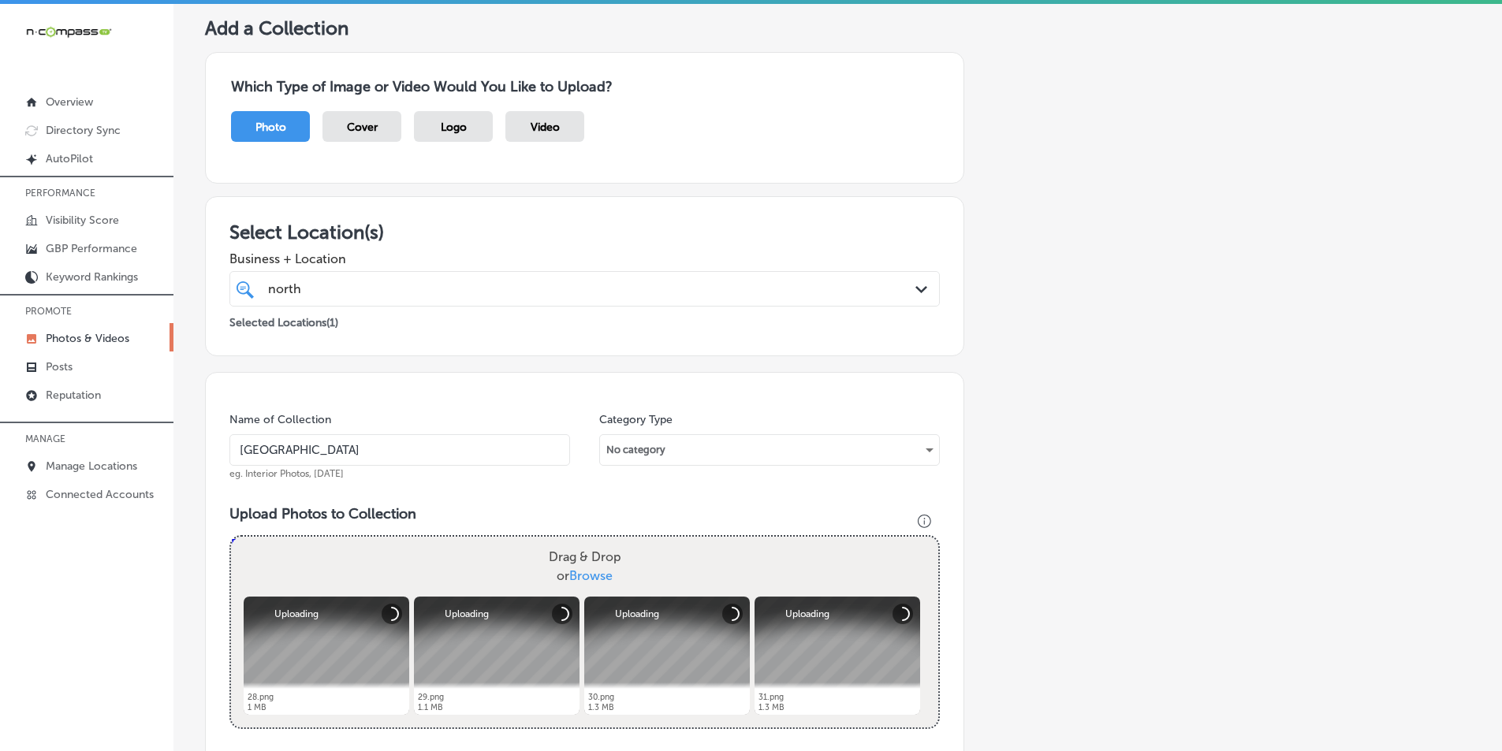
scroll to position [158, 0]
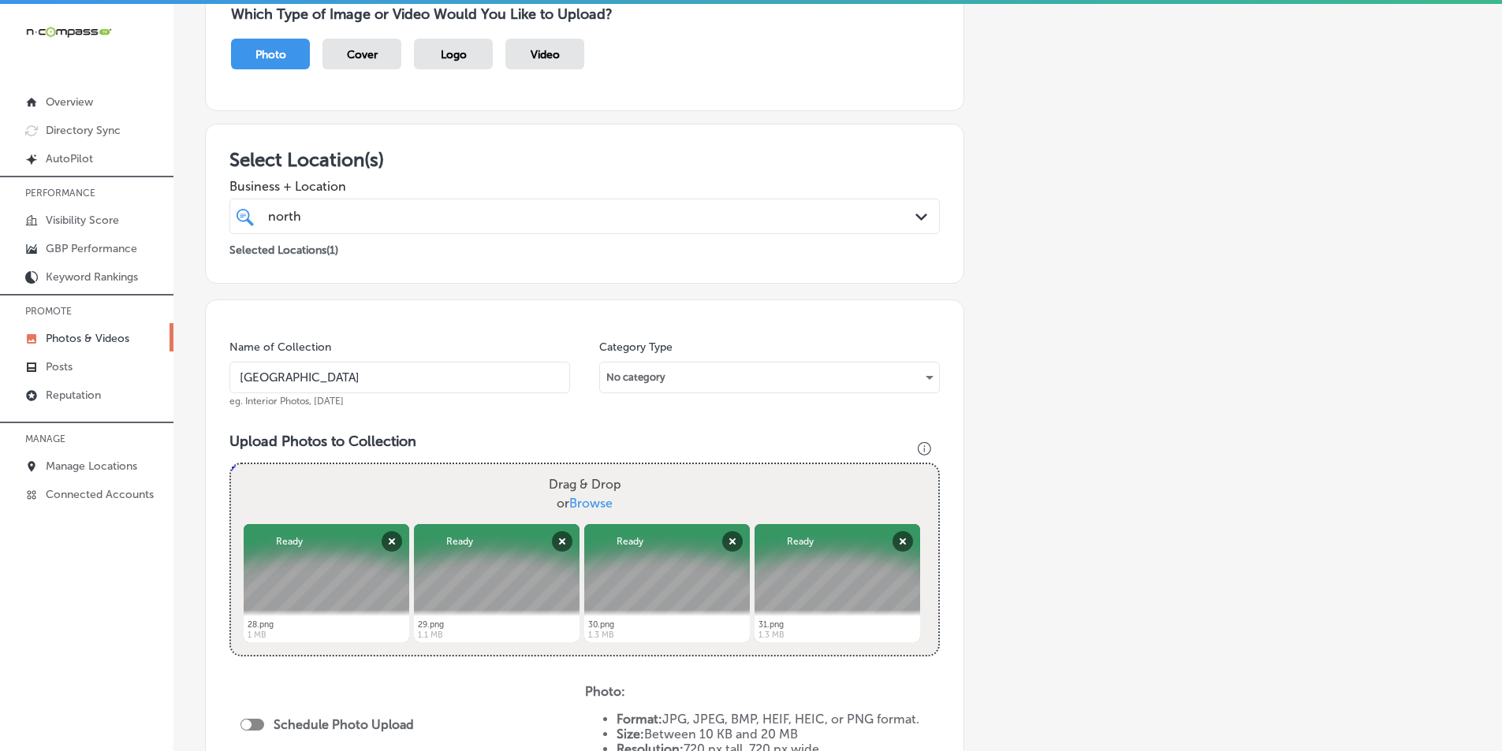
click at [394, 483] on div "Drag & Drop or Browse" at bounding box center [584, 494] width 707 height 60
click at [231, 464] on input "Drag & Drop or Browse" at bounding box center [584, 466] width 707 height 5
type input "C:\fakepath\27.png"
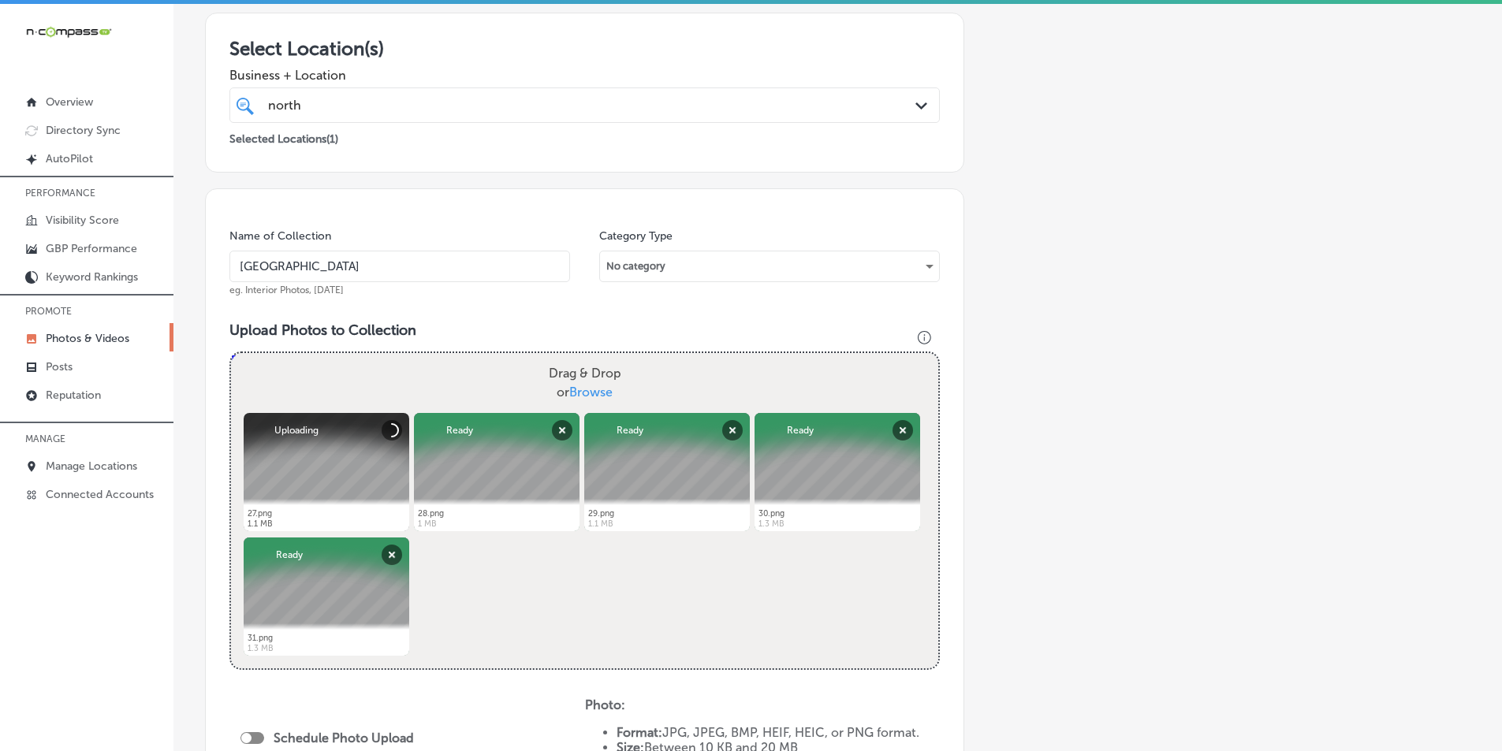
scroll to position [394, 0]
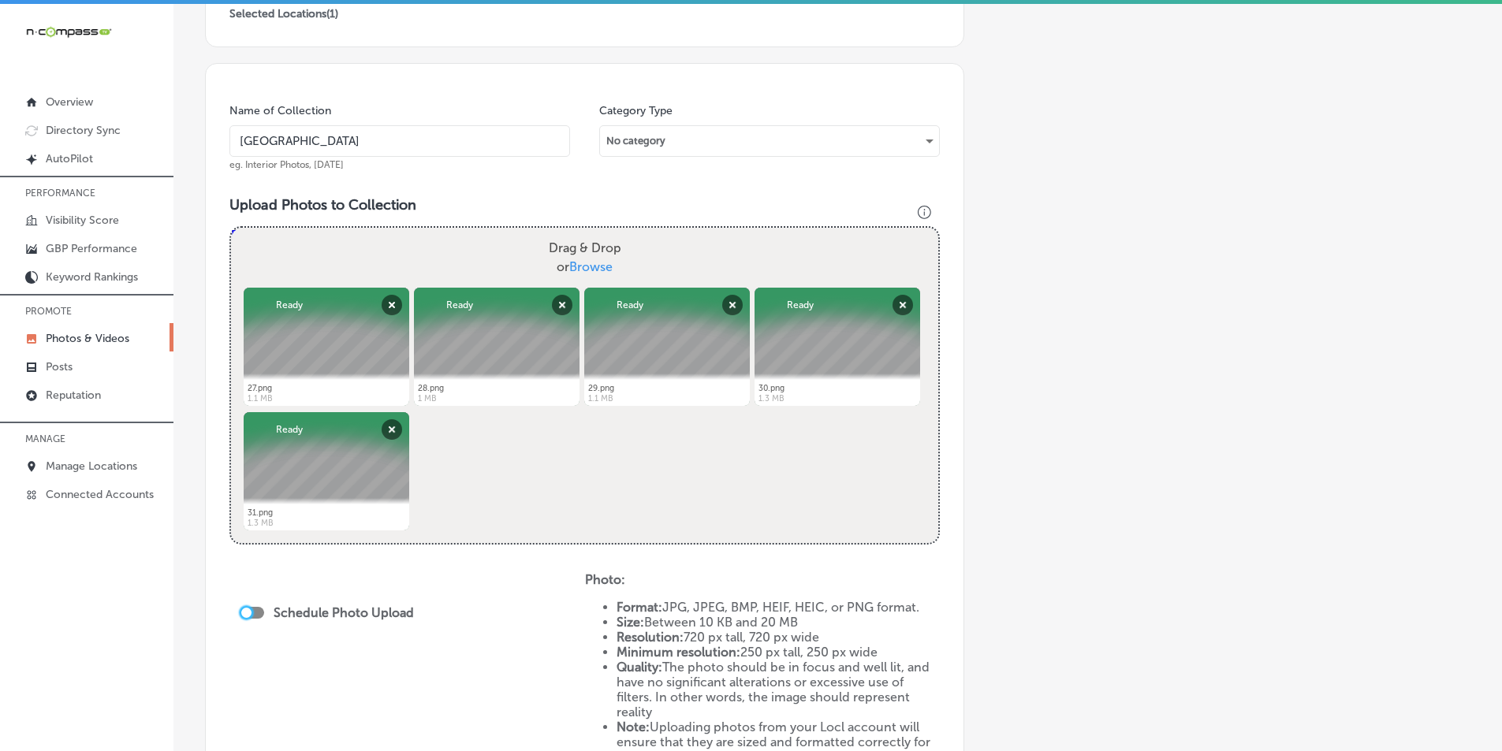
click at [250, 612] on div at bounding box center [246, 613] width 10 height 10
checkbox input "true"
click at [290, 672] on span "Publish Now" at bounding box center [290, 670] width 74 height 15
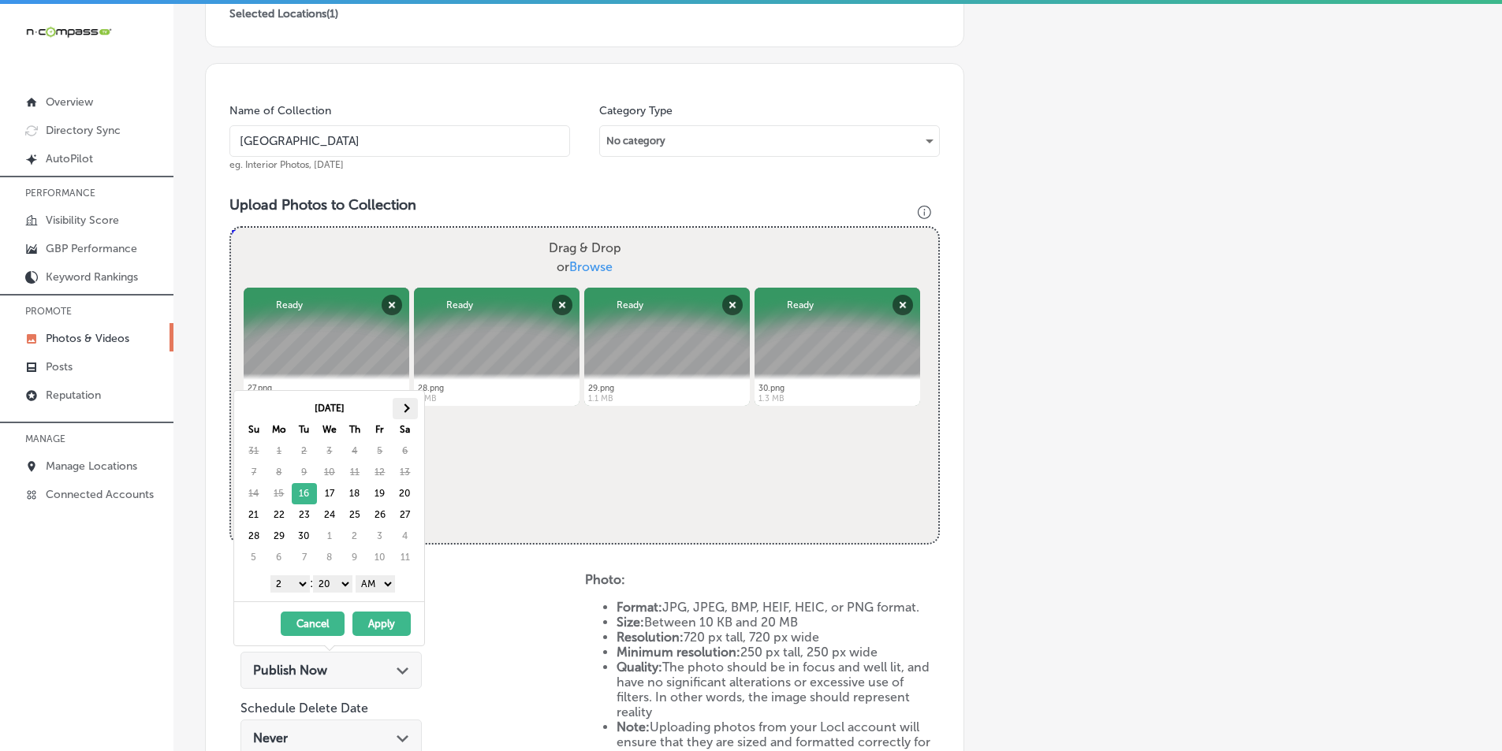
click at [399, 407] on th at bounding box center [405, 408] width 25 height 21
click at [298, 580] on select "1 2 3 4 5 6 7 8 9 10 11 12" at bounding box center [289, 584] width 39 height 17
click at [344, 578] on select "00 10 20 30 40 50" at bounding box center [332, 584] width 39 height 17
click at [389, 581] on select "AM PM" at bounding box center [375, 584] width 39 height 17
click at [378, 624] on button "Apply" at bounding box center [381, 624] width 58 height 24
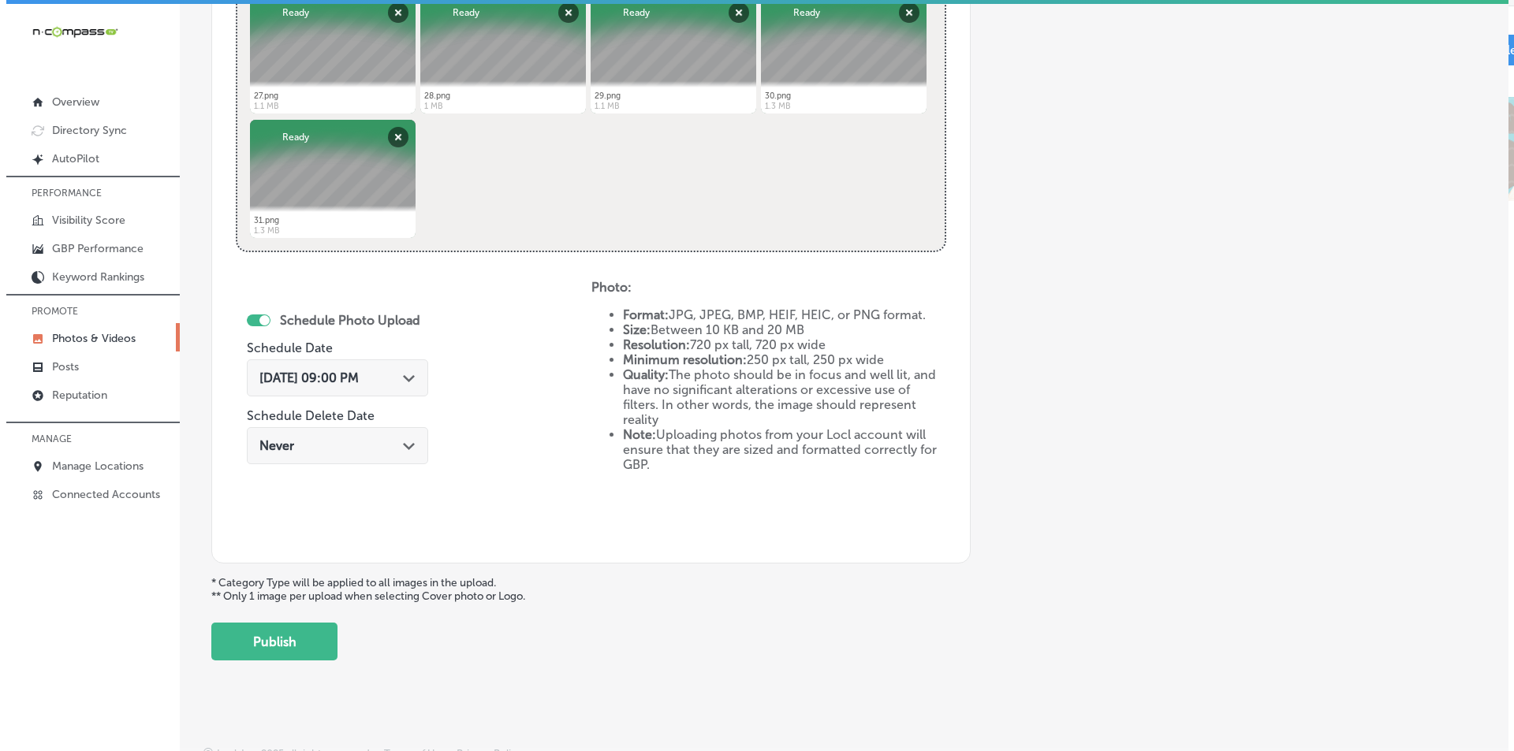
scroll to position [699, 0]
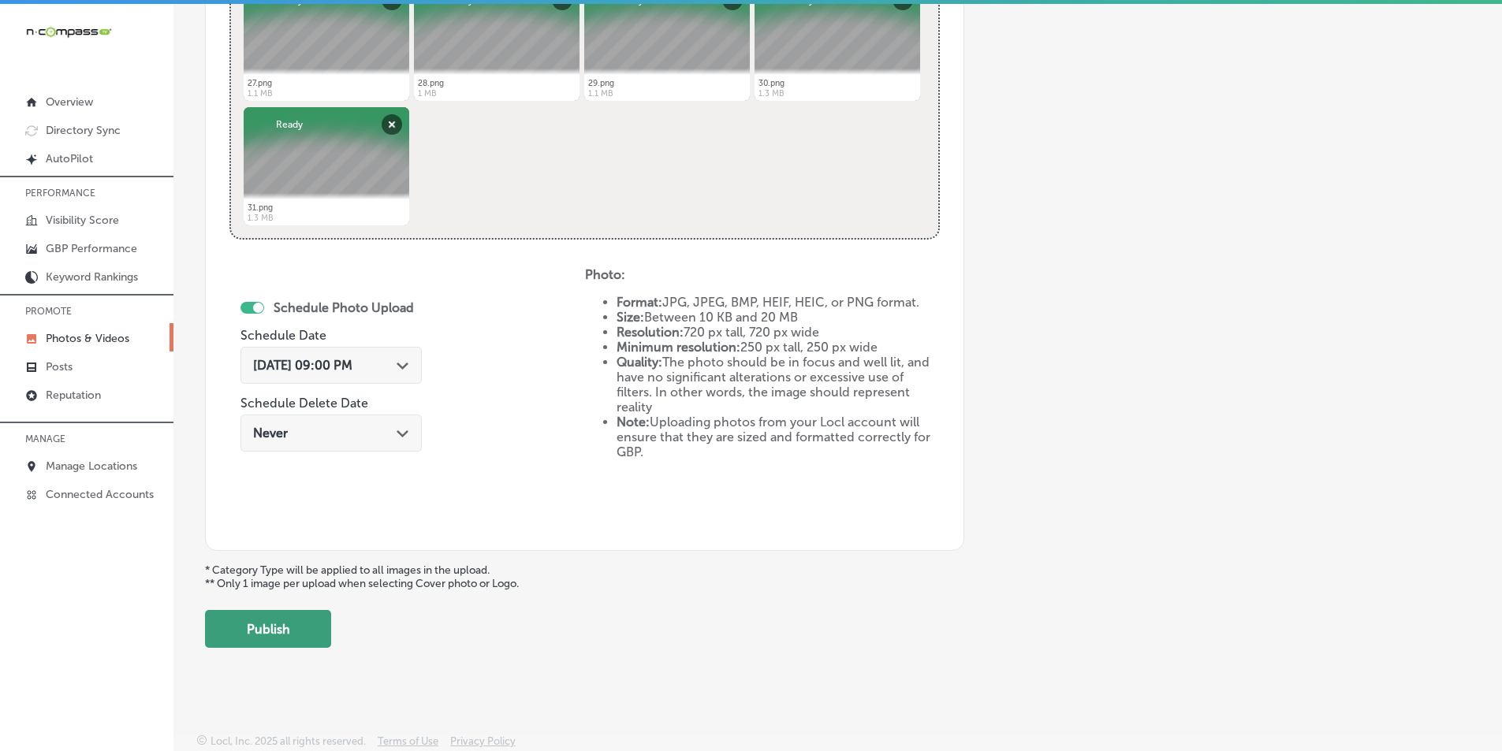
click at [257, 621] on button "Publish" at bounding box center [268, 629] width 126 height 38
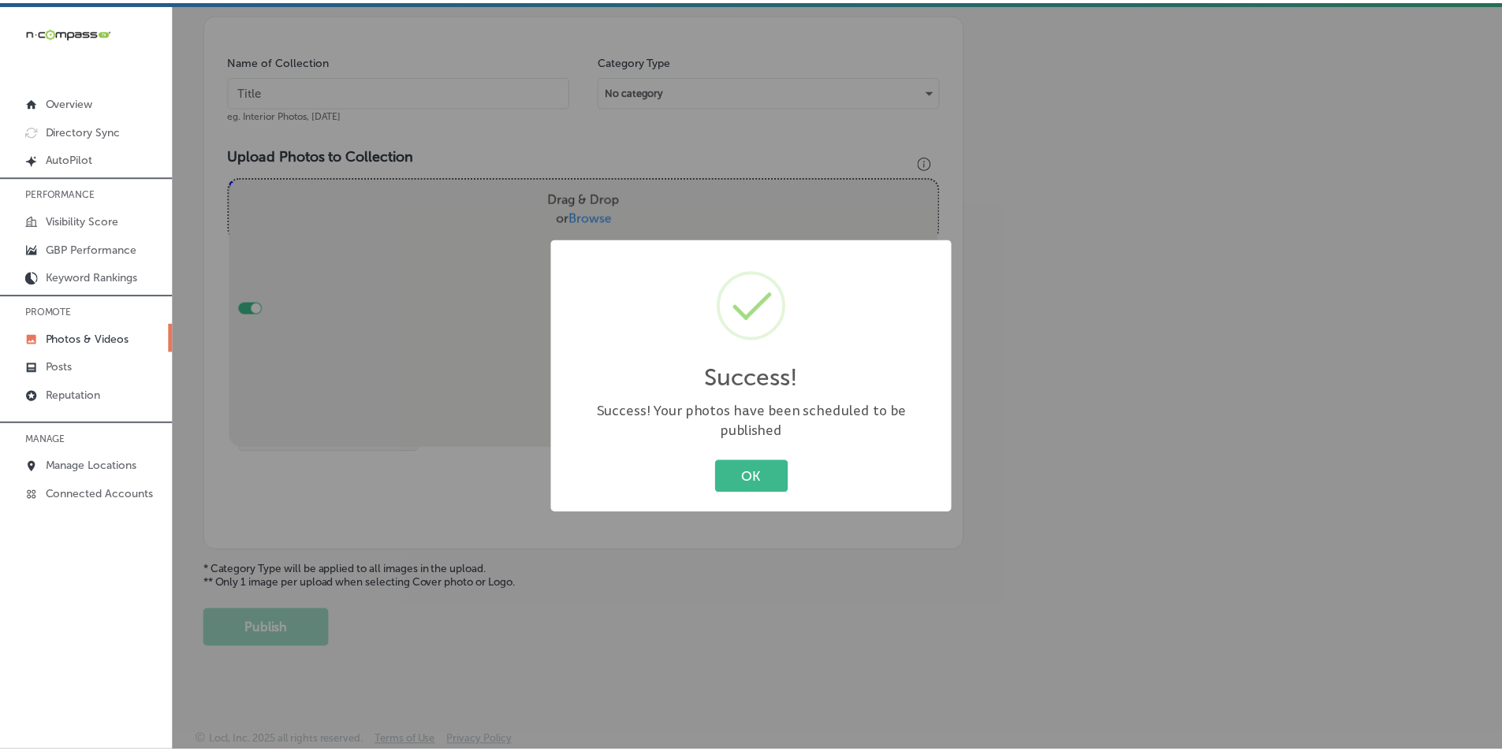
scroll to position [444, 0]
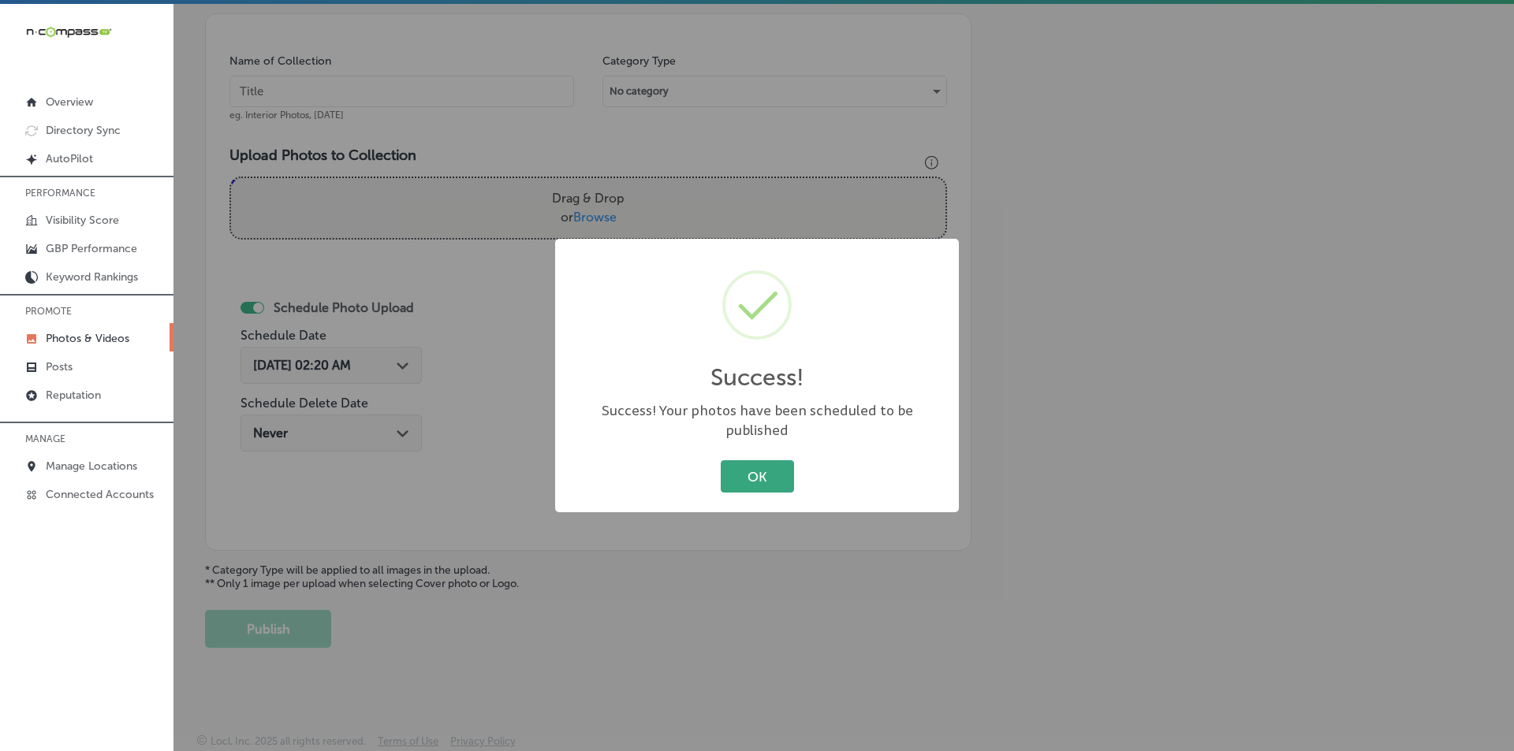
click at [723, 466] on button "OK" at bounding box center [757, 476] width 73 height 32
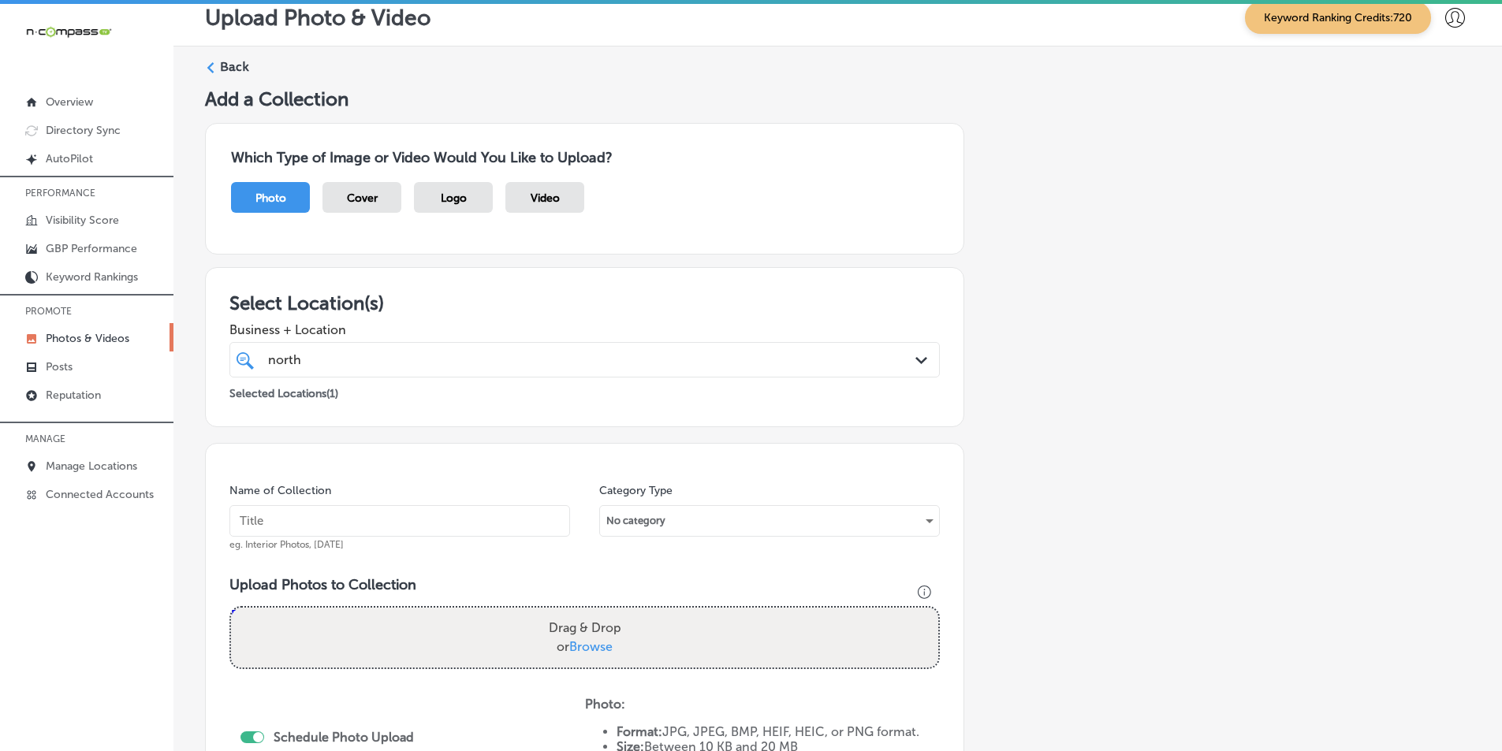
scroll to position [0, 0]
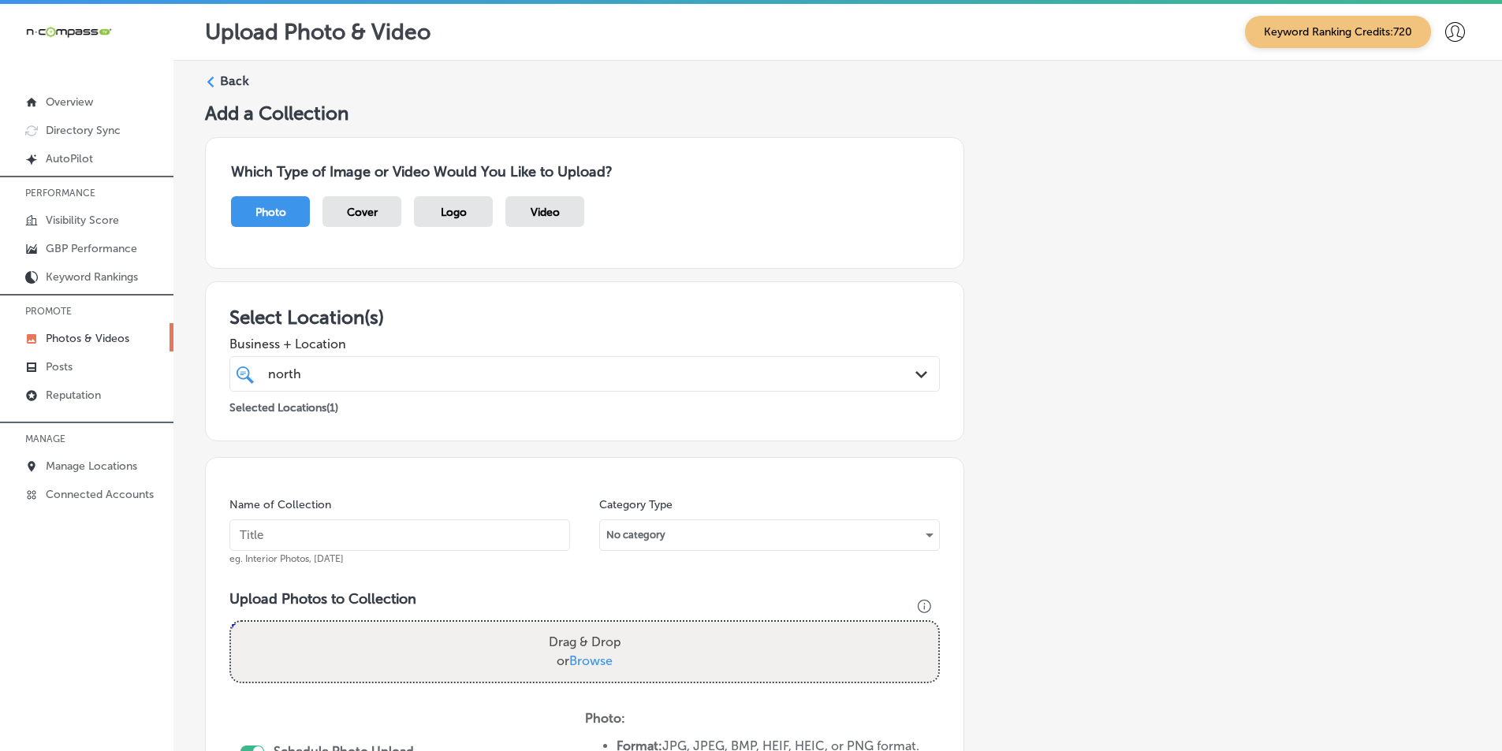
click at [222, 80] on label "Back" at bounding box center [234, 81] width 29 height 17
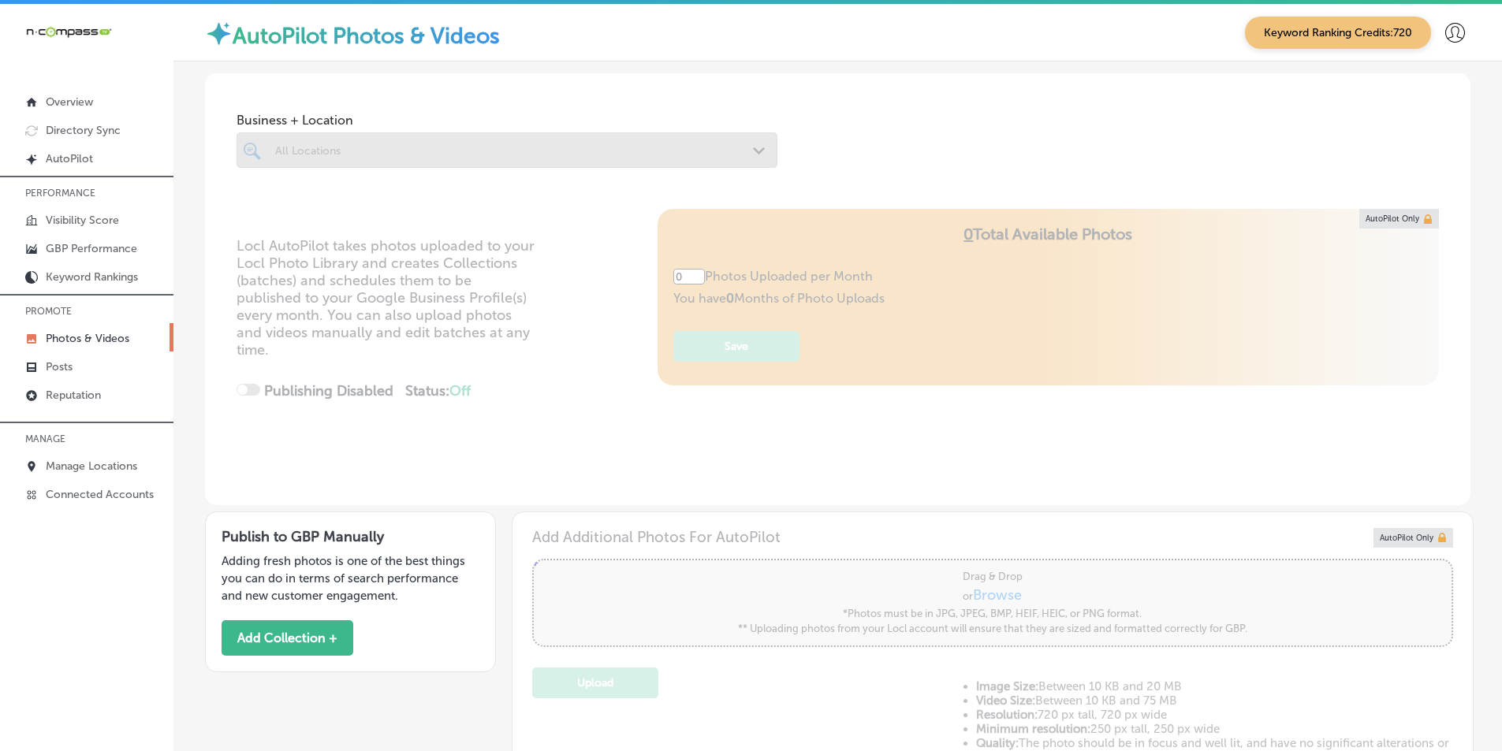
type input "5"
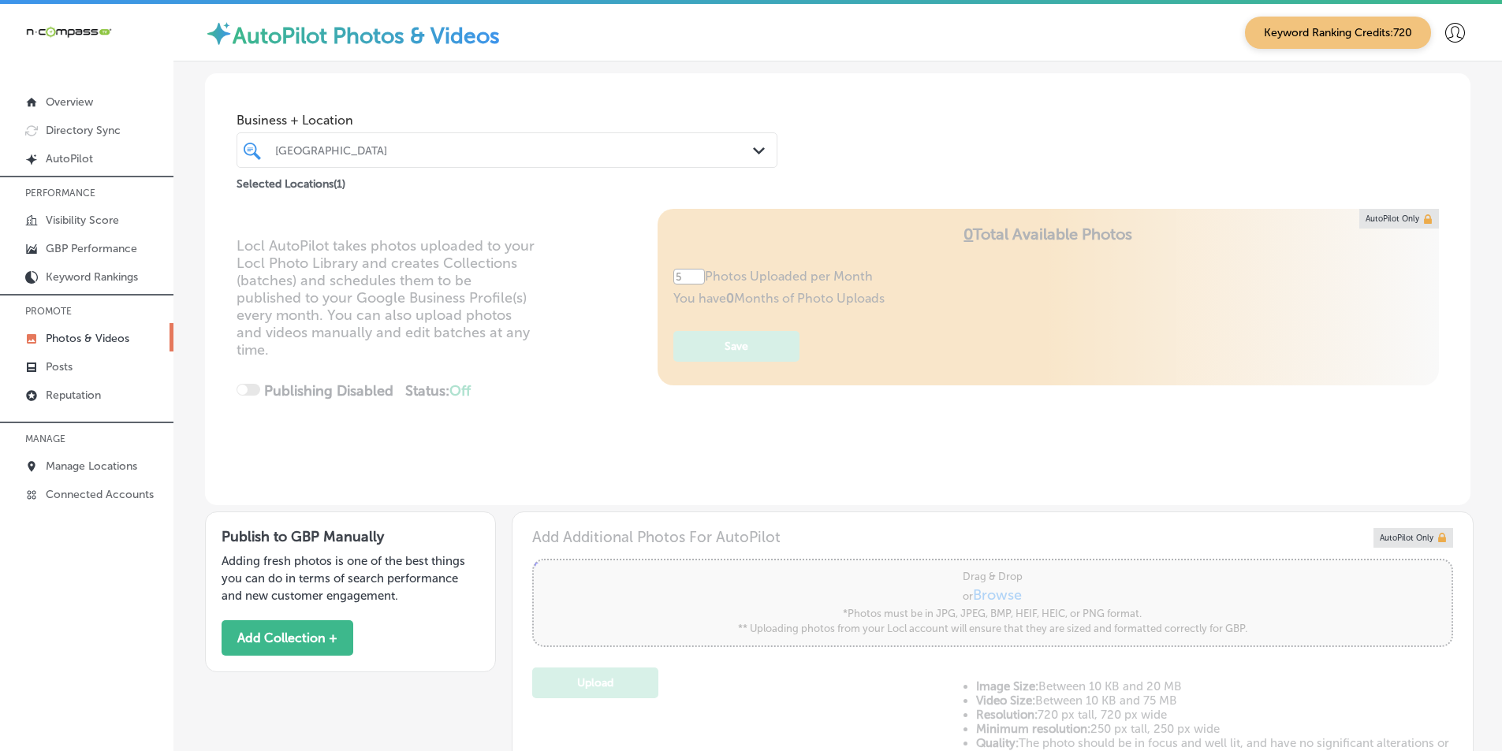
click at [326, 150] on div "[GEOGRAPHIC_DATA]" at bounding box center [514, 149] width 479 height 13
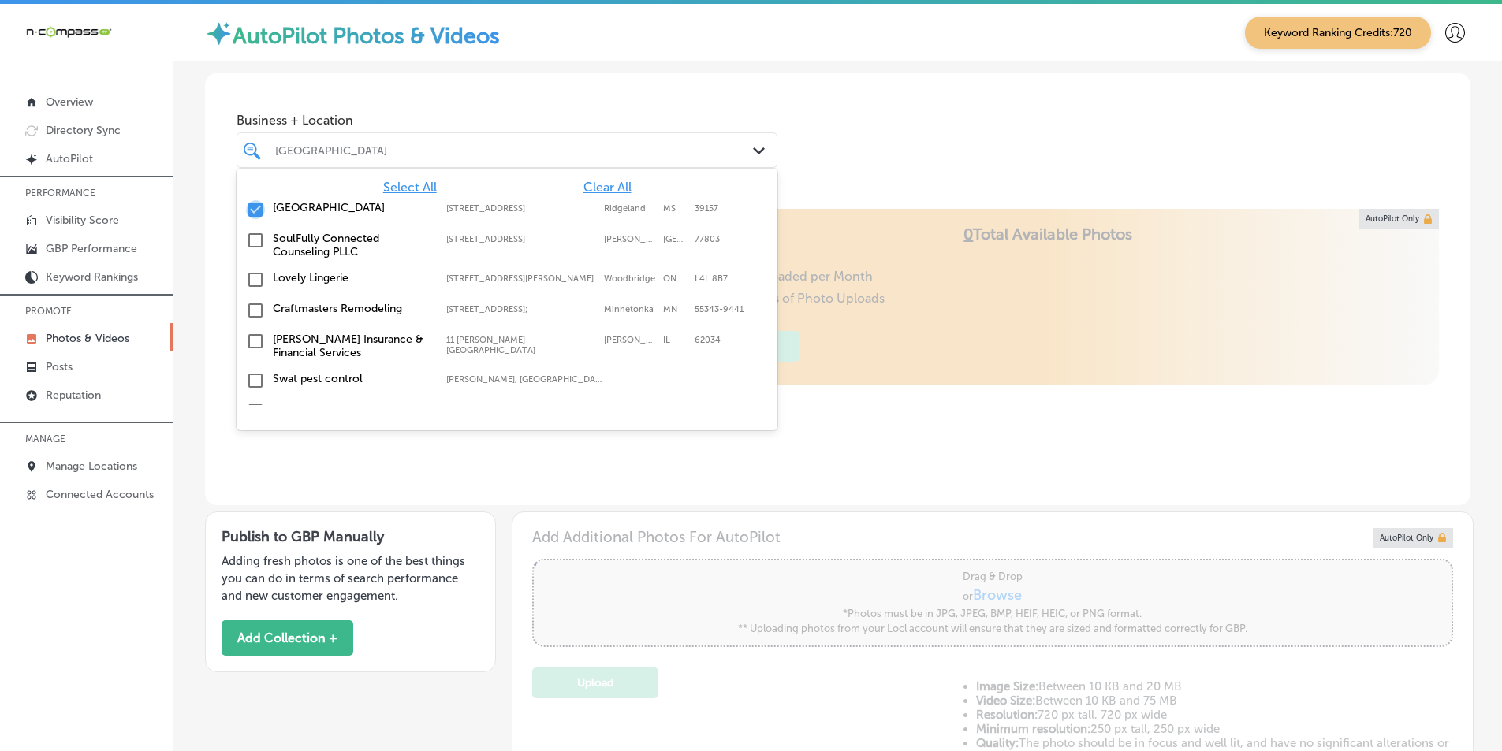
click at [256, 210] on input "checkbox" at bounding box center [255, 209] width 19 height 19
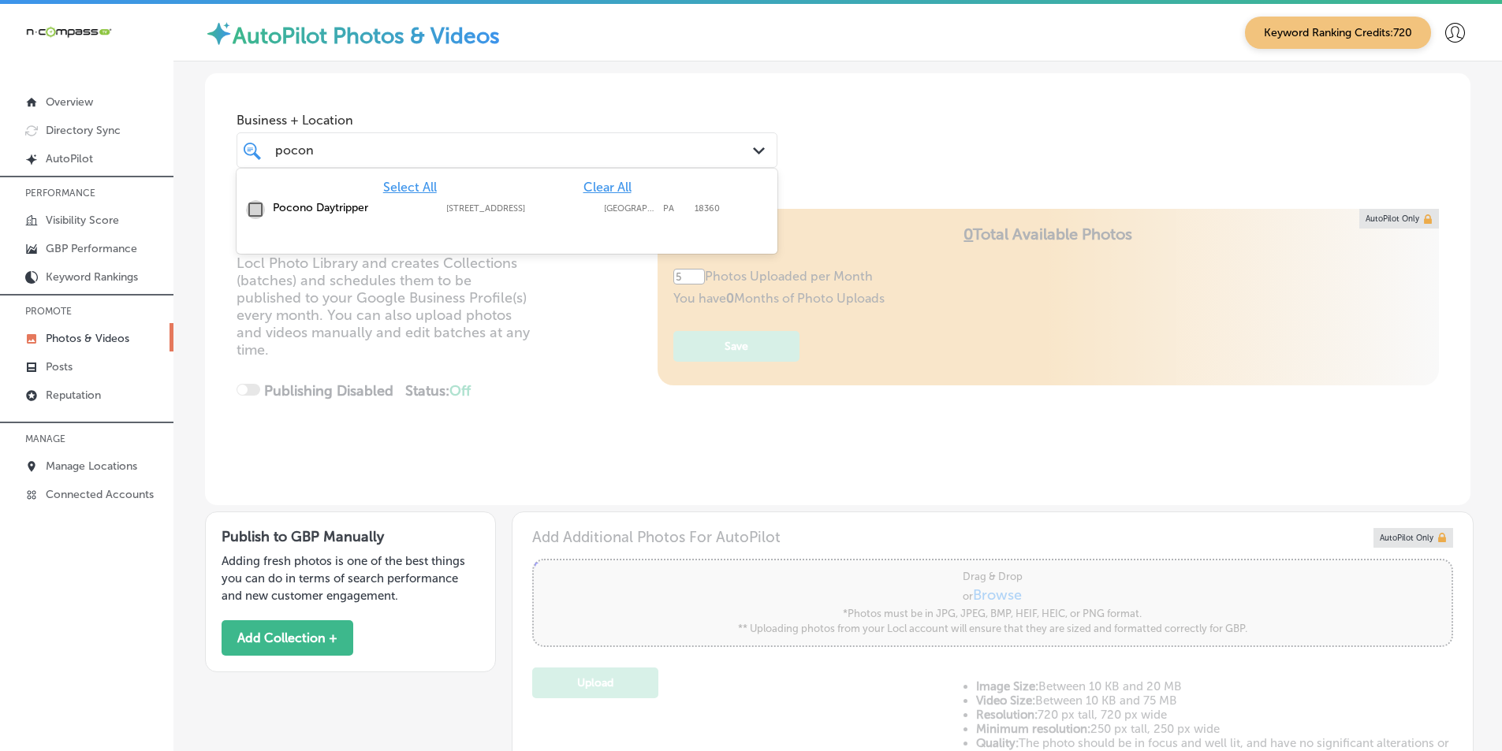
click at [258, 210] on input "checkbox" at bounding box center [255, 209] width 19 height 19
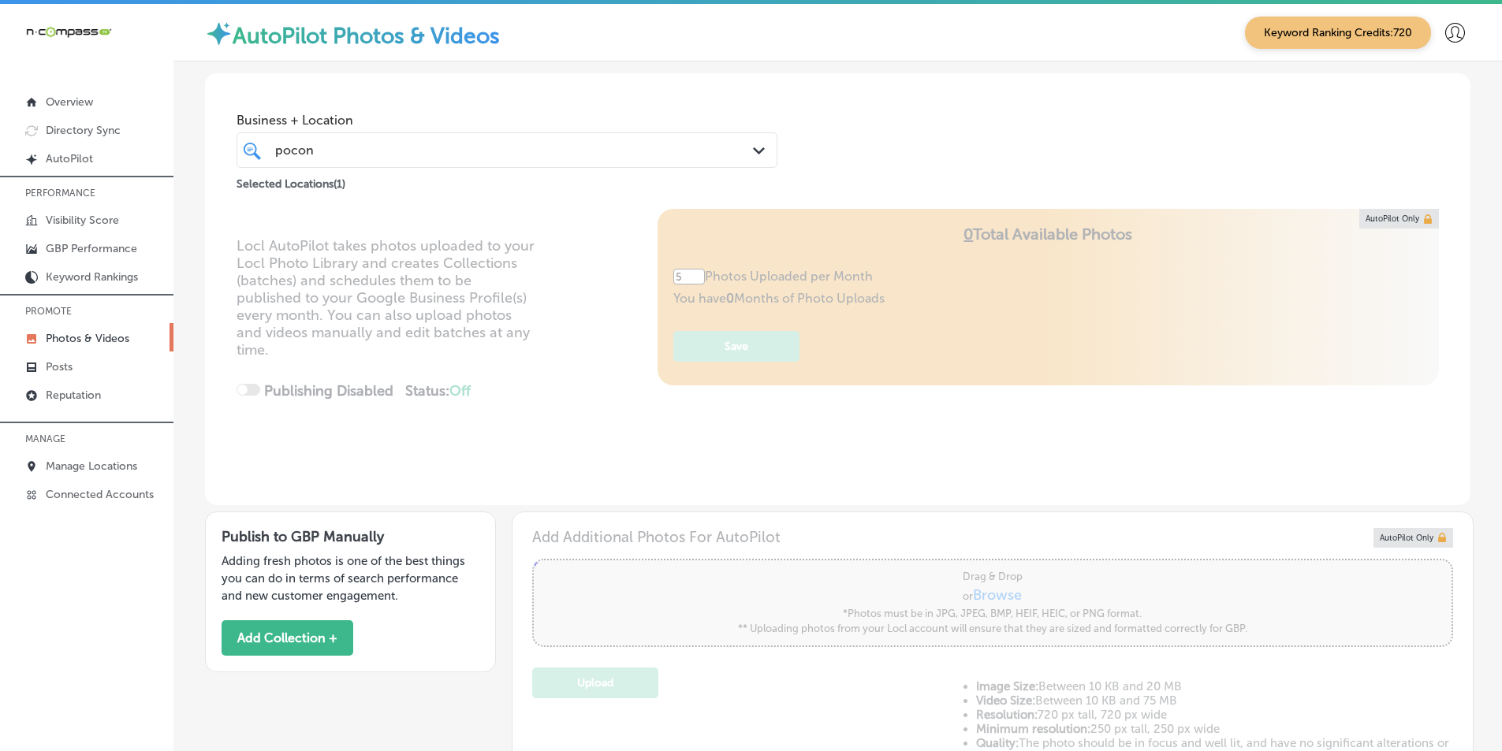
click at [571, 317] on div "Locl AutoPilot takes photos uploaded to your Locl Photo Library and creates Col…" at bounding box center [837, 357] width 1265 height 296
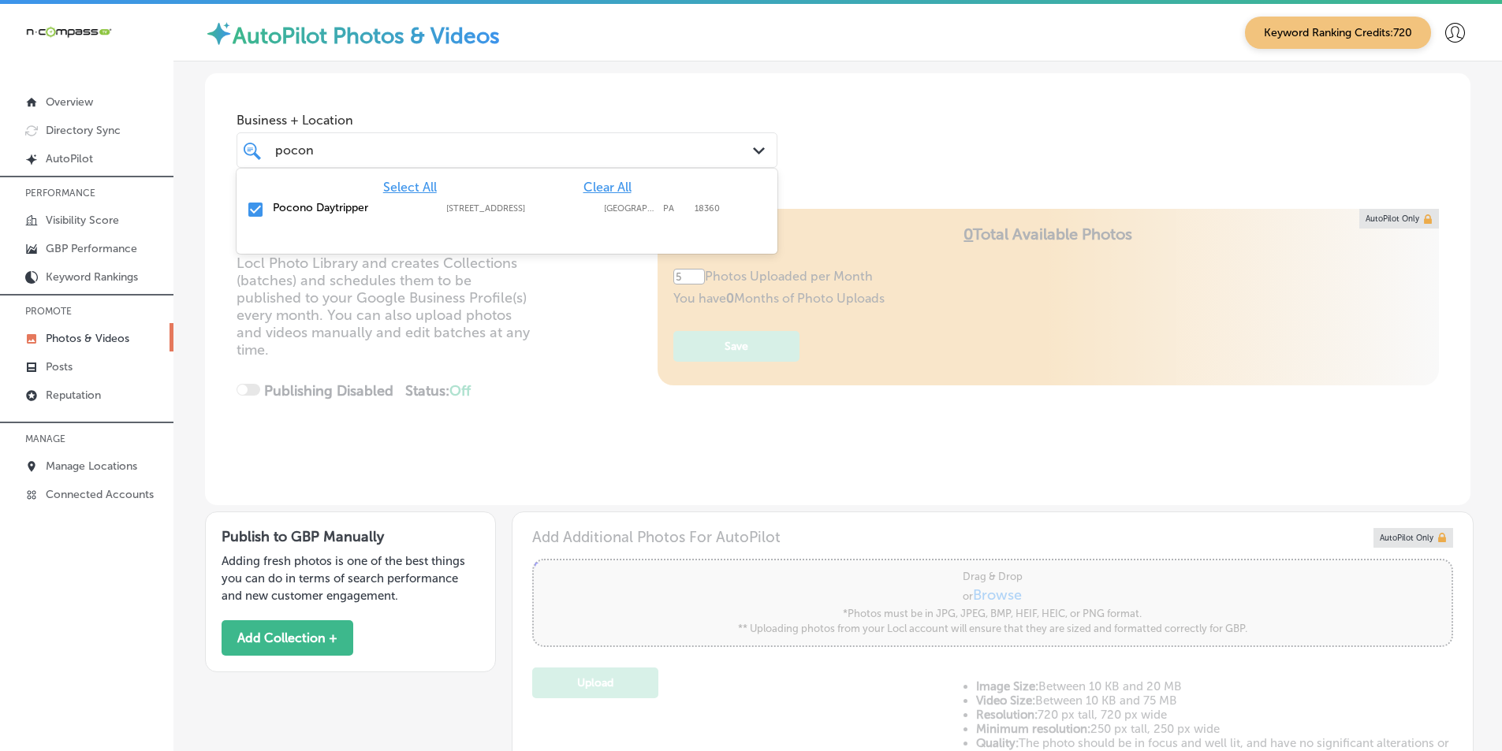
click at [339, 147] on div "pocon pocon" at bounding box center [484, 150] width 420 height 21
click at [253, 207] on input "checkbox" at bounding box center [255, 209] width 19 height 19
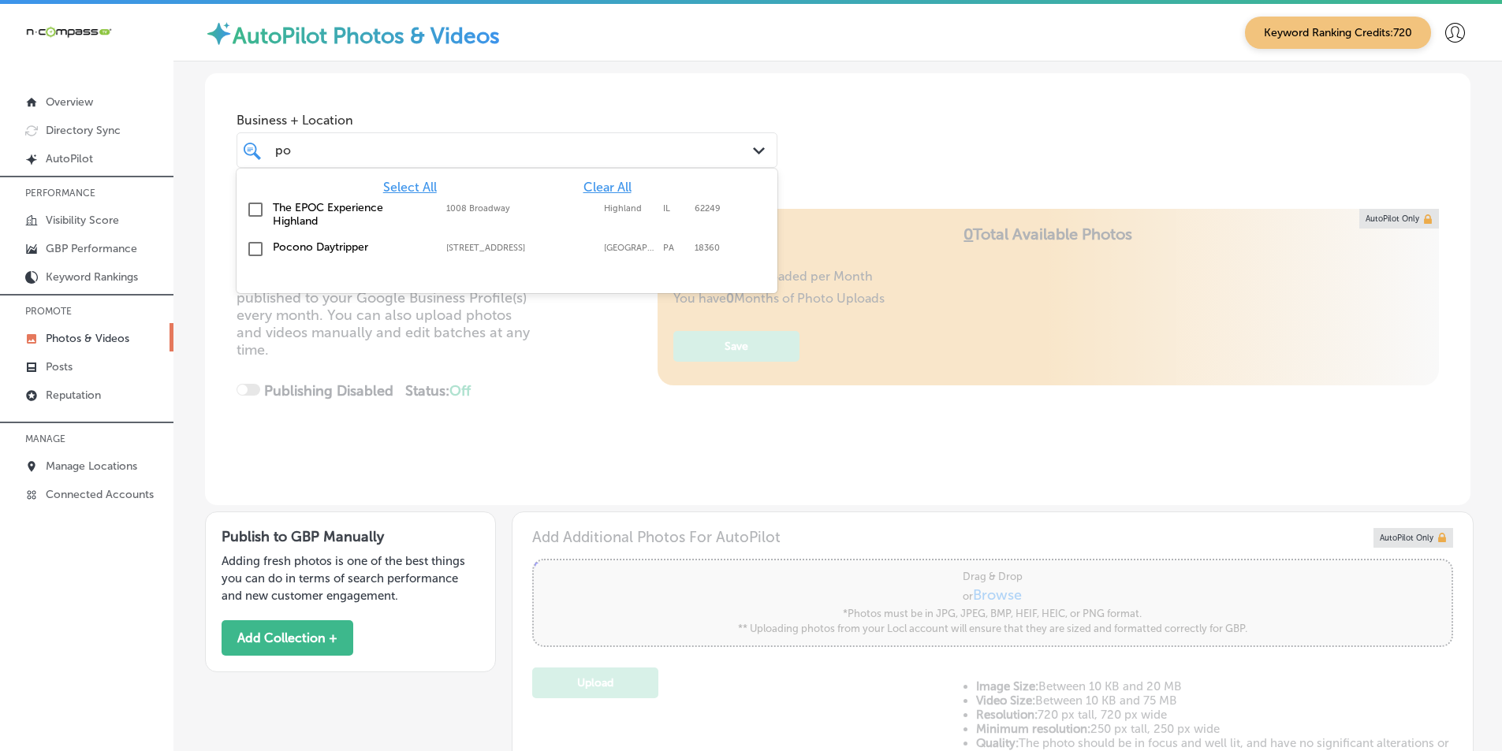
type input "p"
click at [258, 209] on input "checkbox" at bounding box center [255, 209] width 19 height 19
type input "the land"
click at [531, 344] on div "Locl AutoPilot takes photos uploaded to your Locl Photo Library and creates Col…" at bounding box center [837, 357] width 1265 height 296
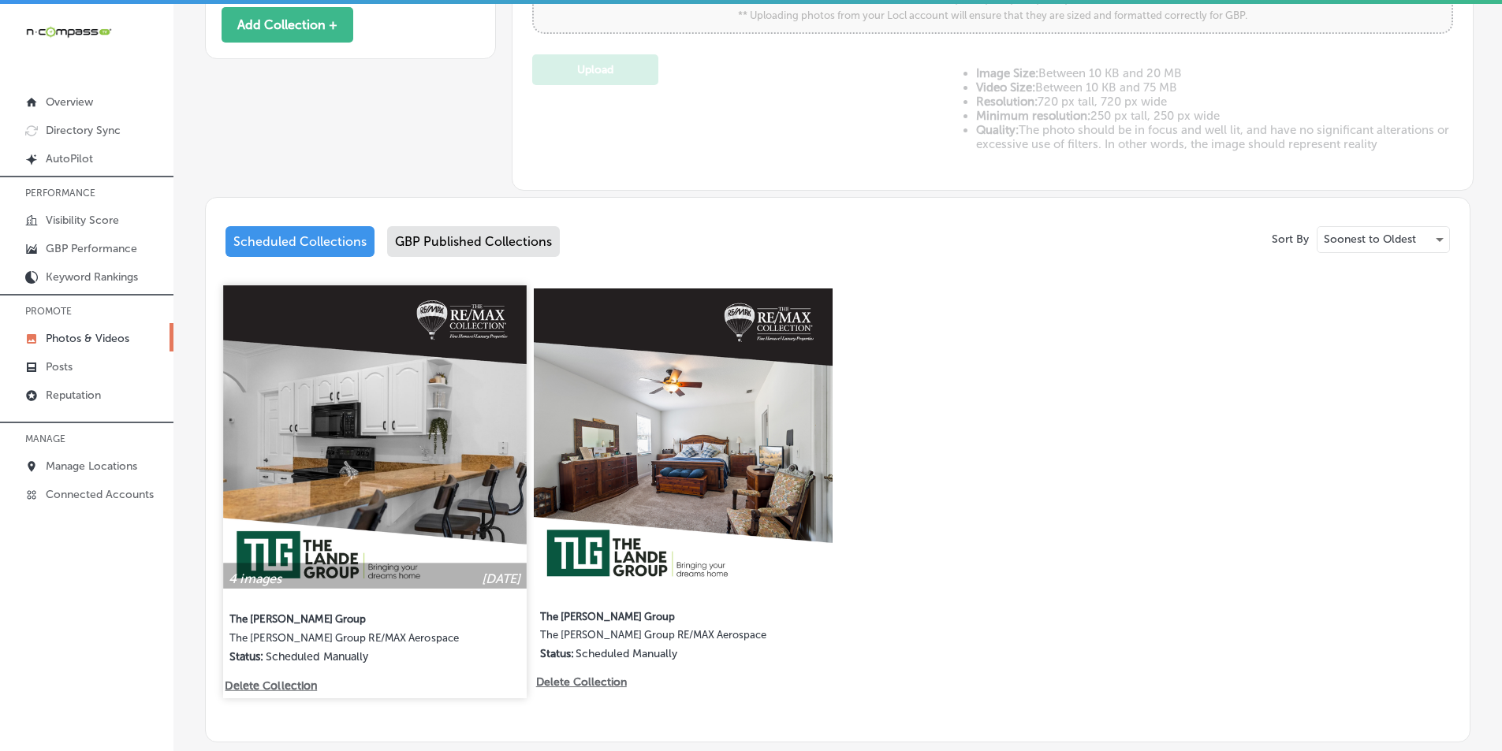
scroll to position [704, 0]
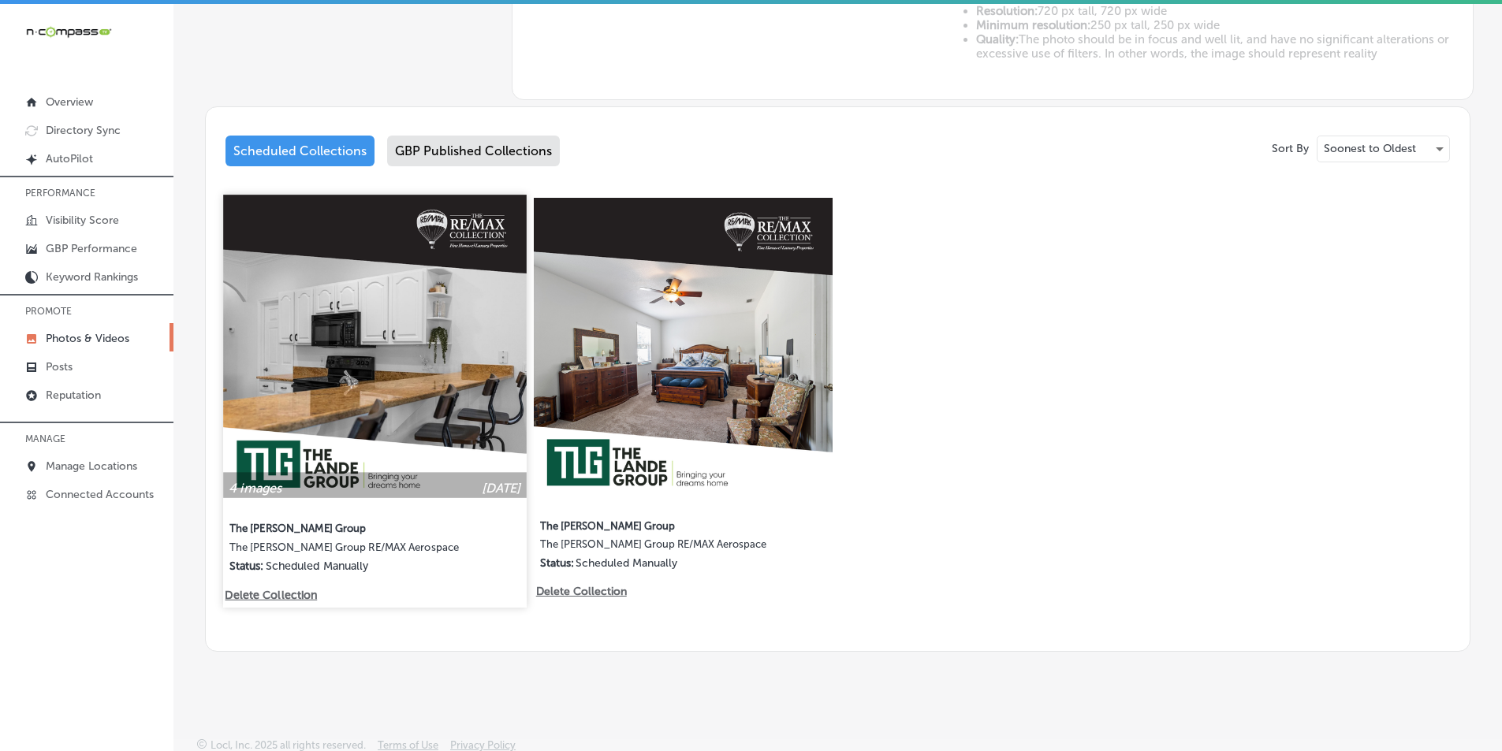
click at [364, 315] on img at bounding box center [374, 346] width 303 height 303
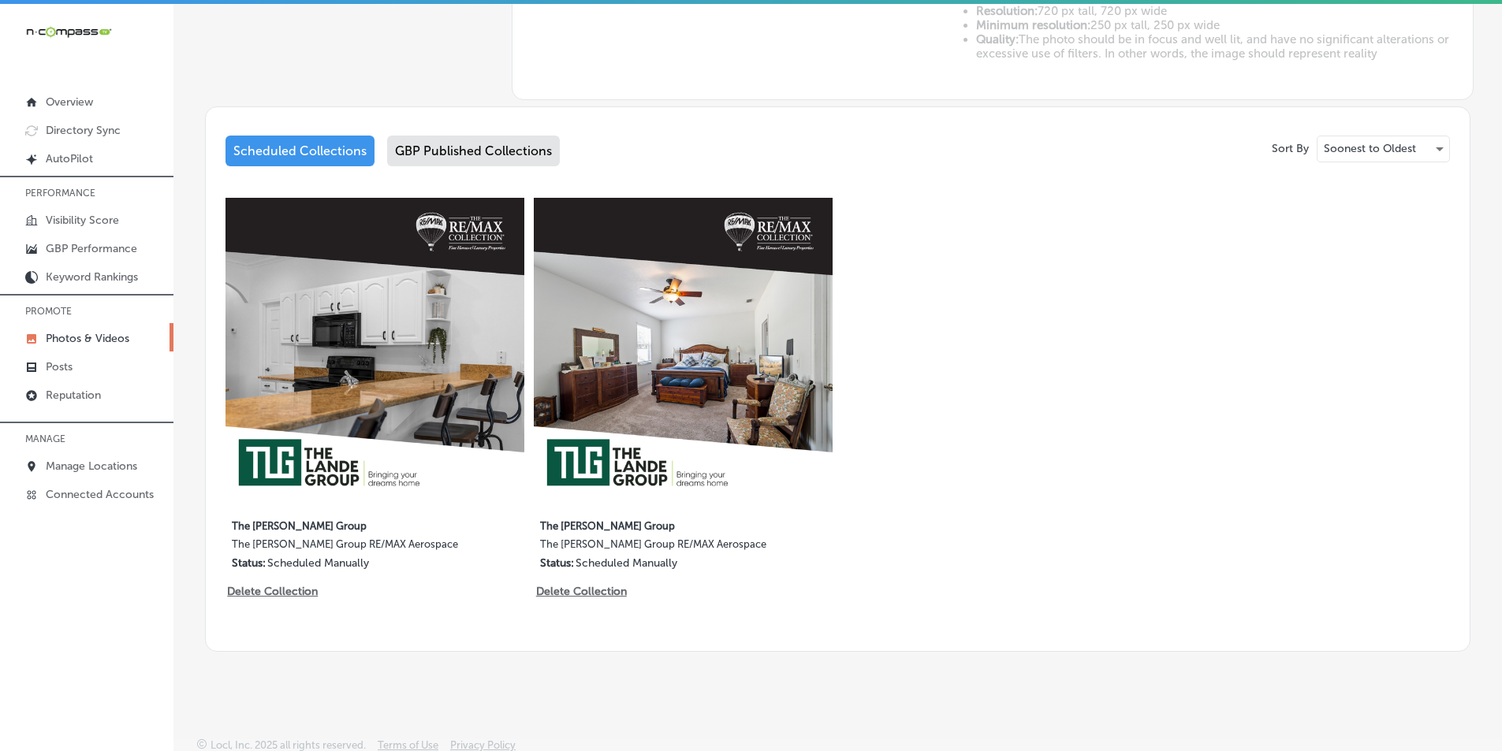
click at [365, 315] on div "Business + Location the land the land Path Created with Sketch. Selected Locati…" at bounding box center [837, 10] width 1329 height 1306
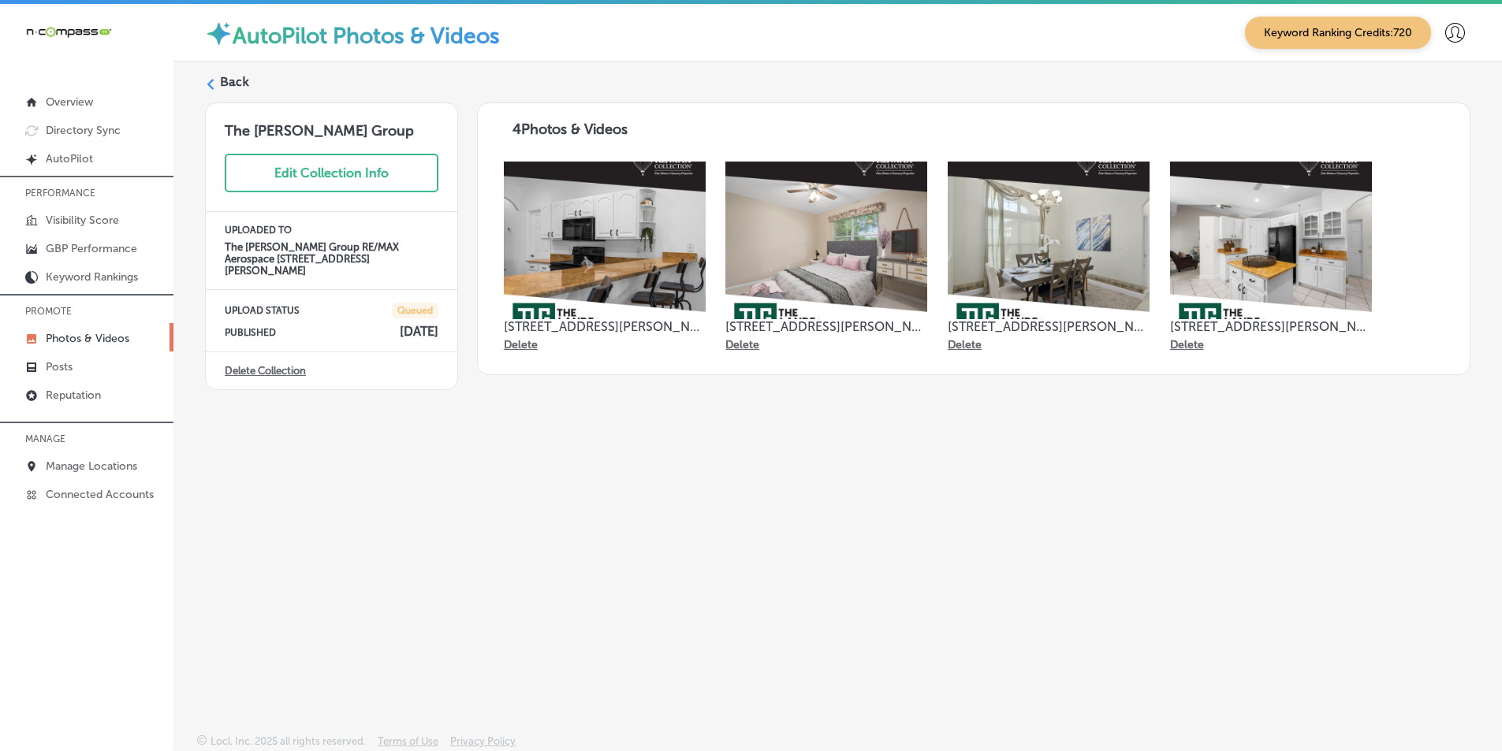
click at [224, 83] on label "Back" at bounding box center [234, 81] width 29 height 17
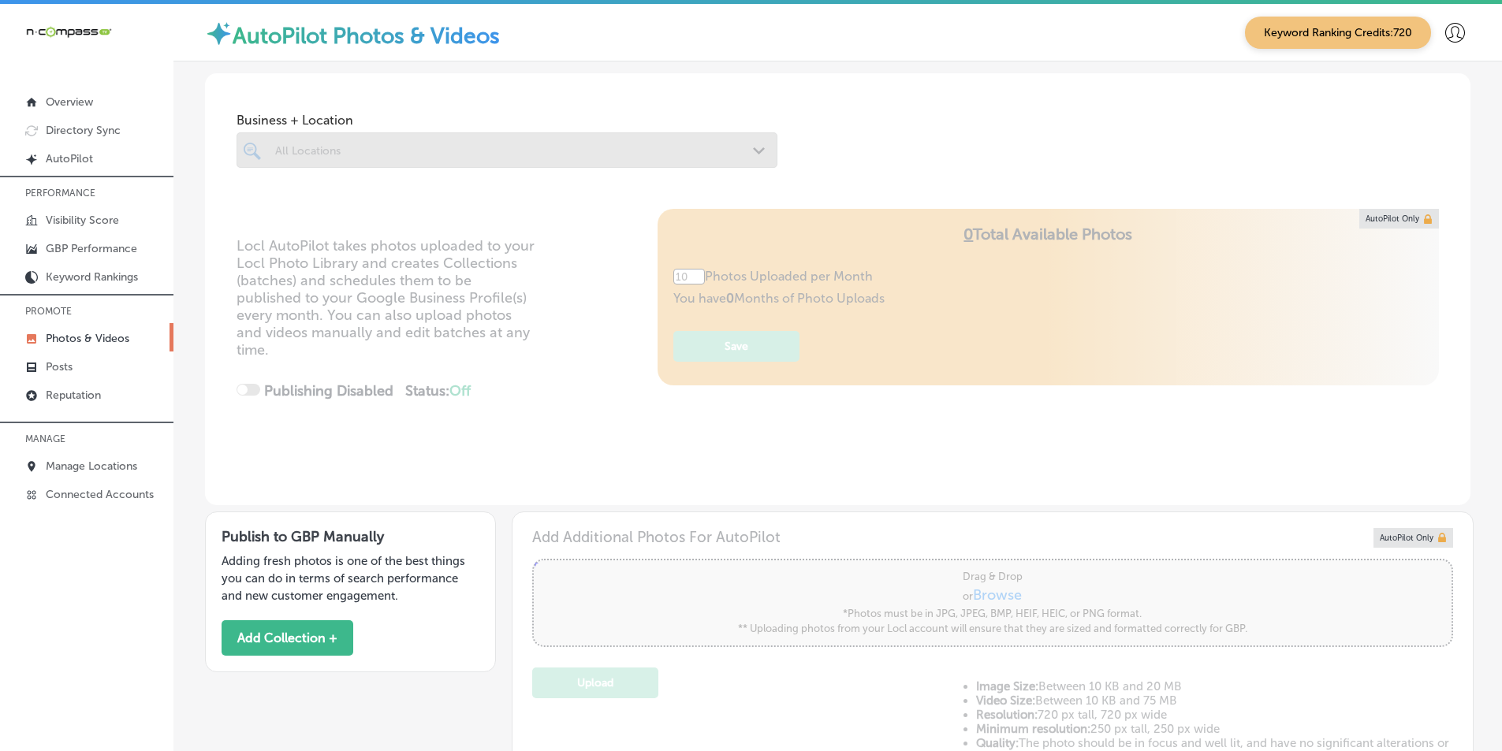
type input "5"
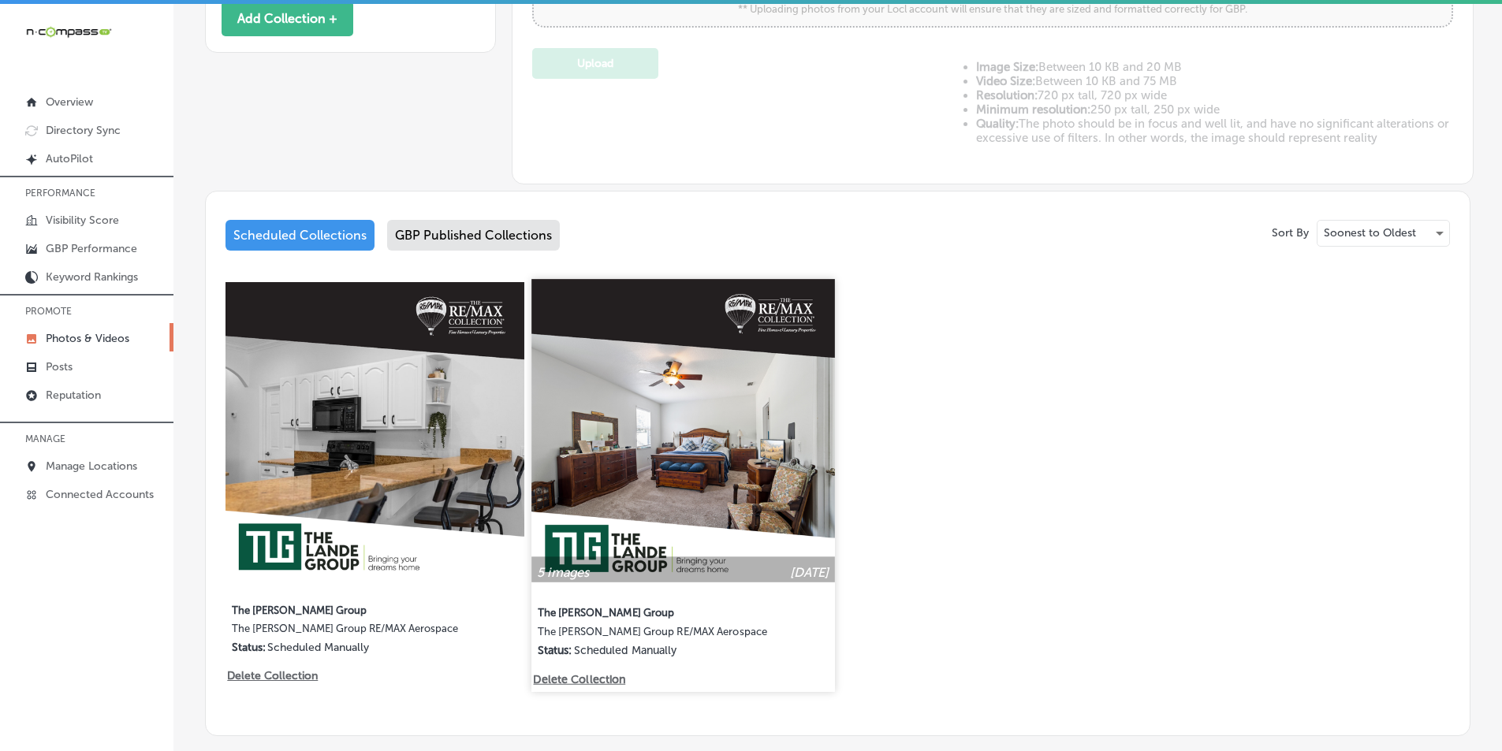
scroll to position [631, 0]
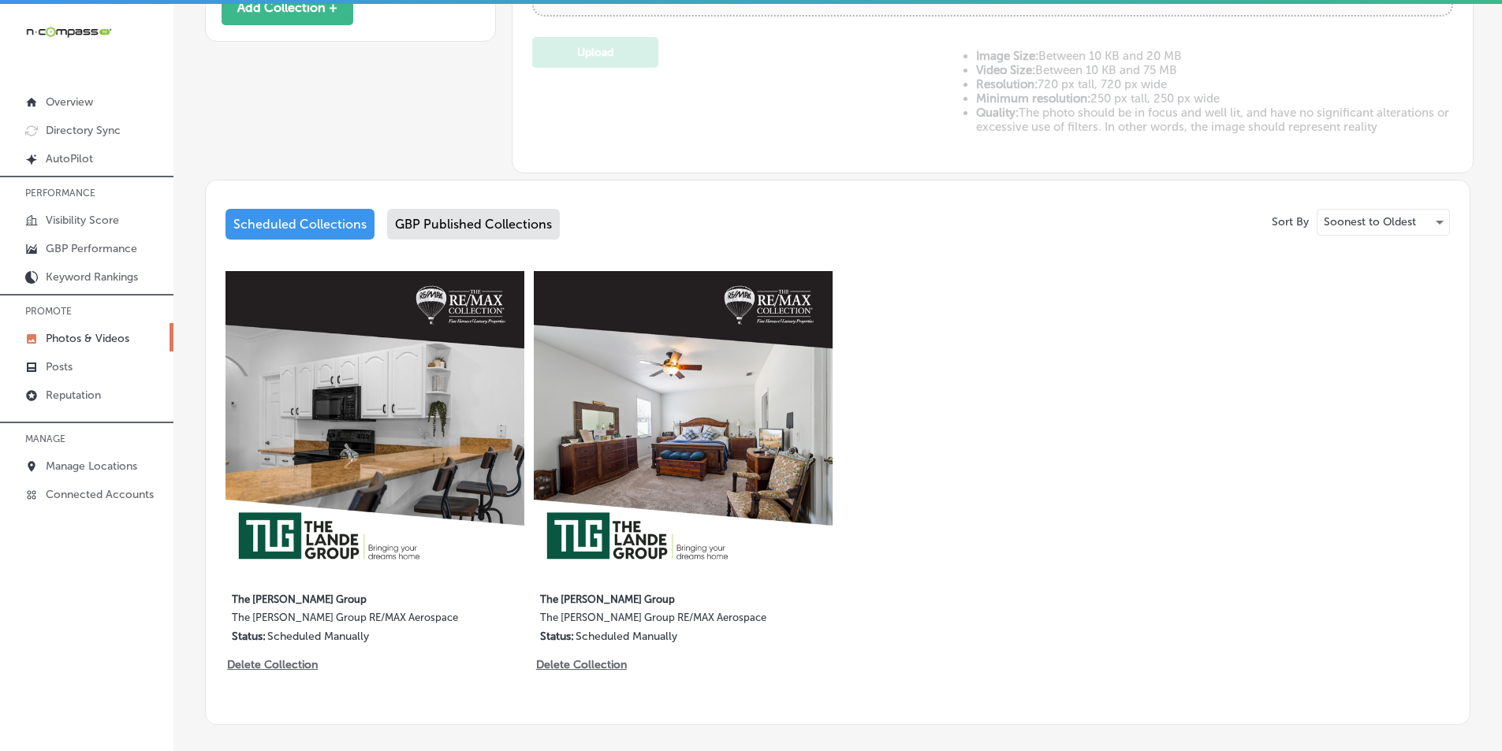
click at [635, 326] on img at bounding box center [683, 420] width 299 height 299
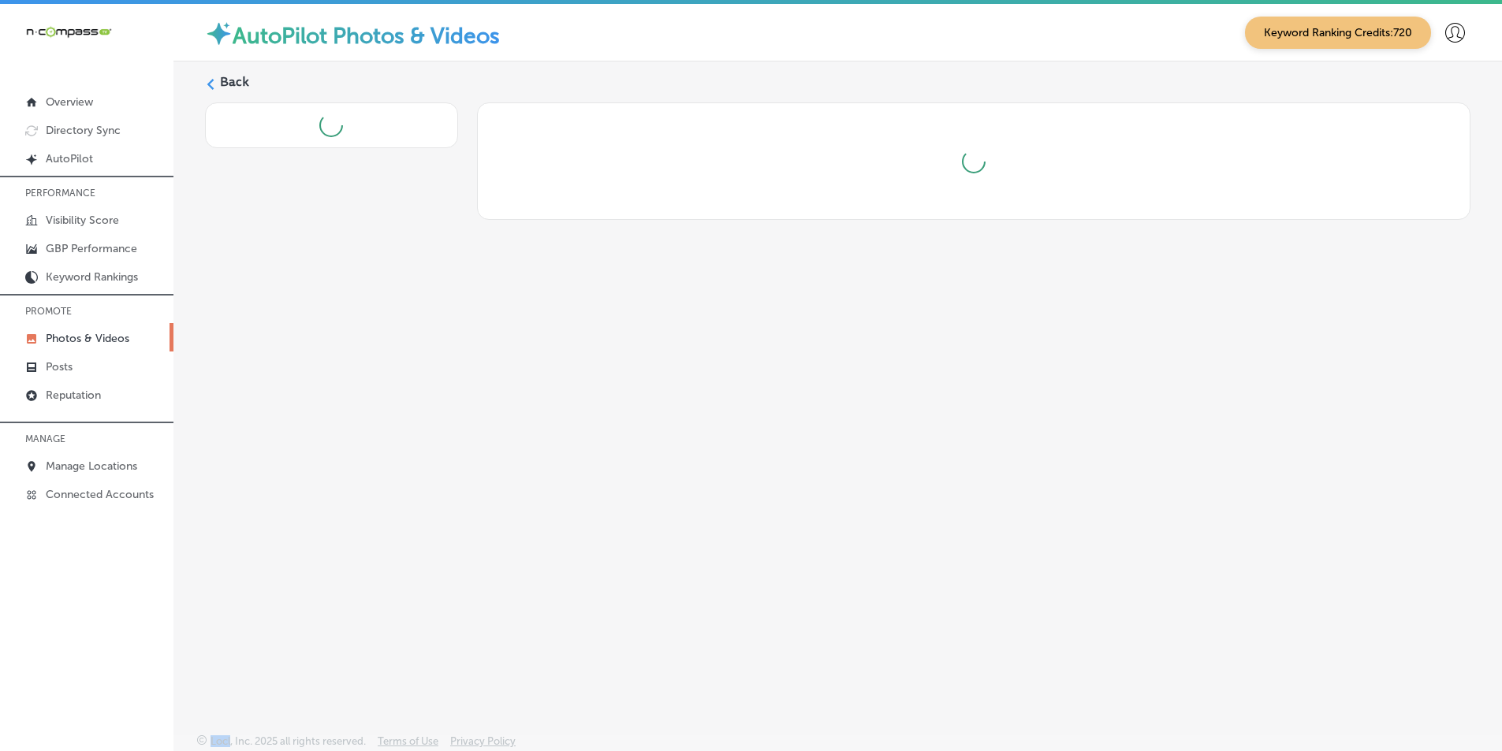
click at [635, 326] on div "Back" at bounding box center [837, 360] width 1329 height 598
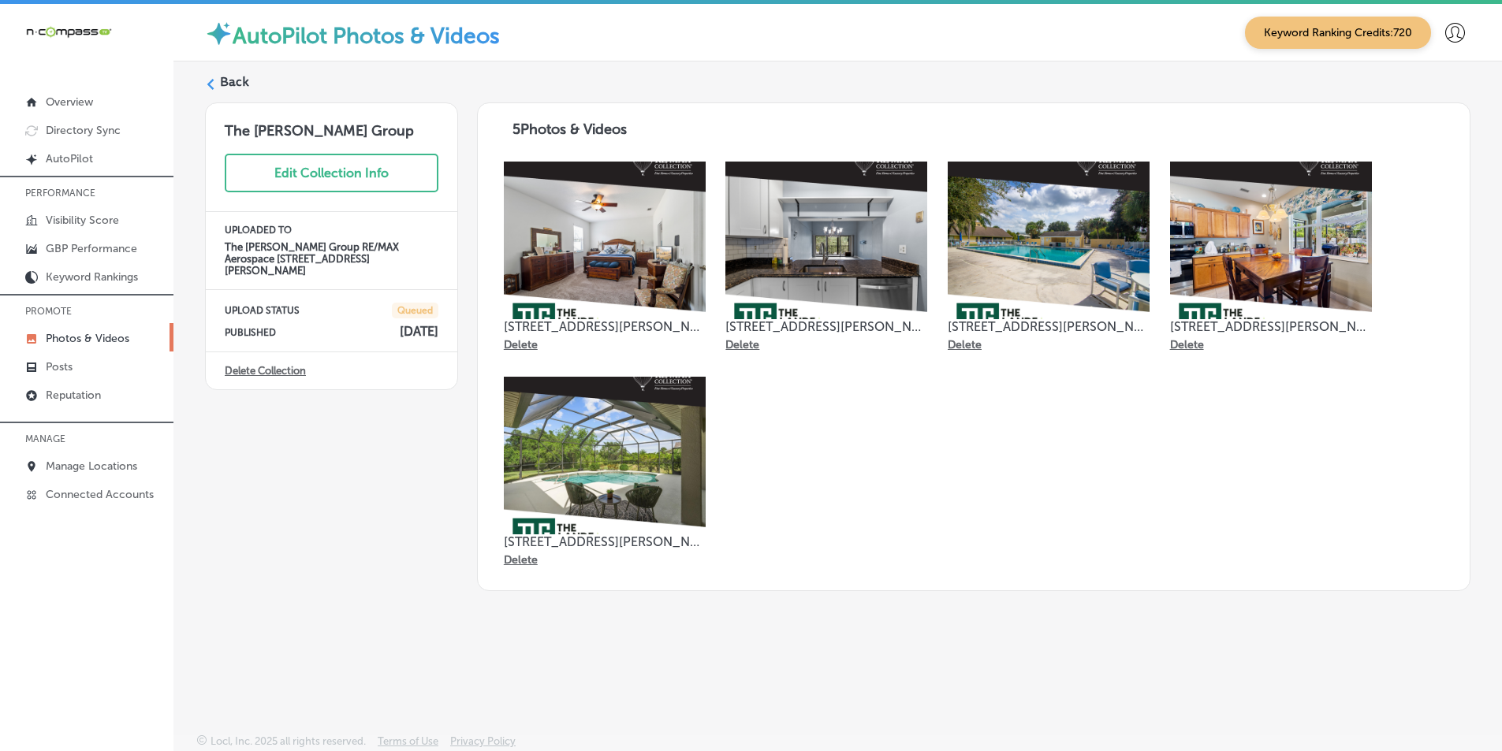
click at [226, 78] on label "Back" at bounding box center [234, 81] width 29 height 17
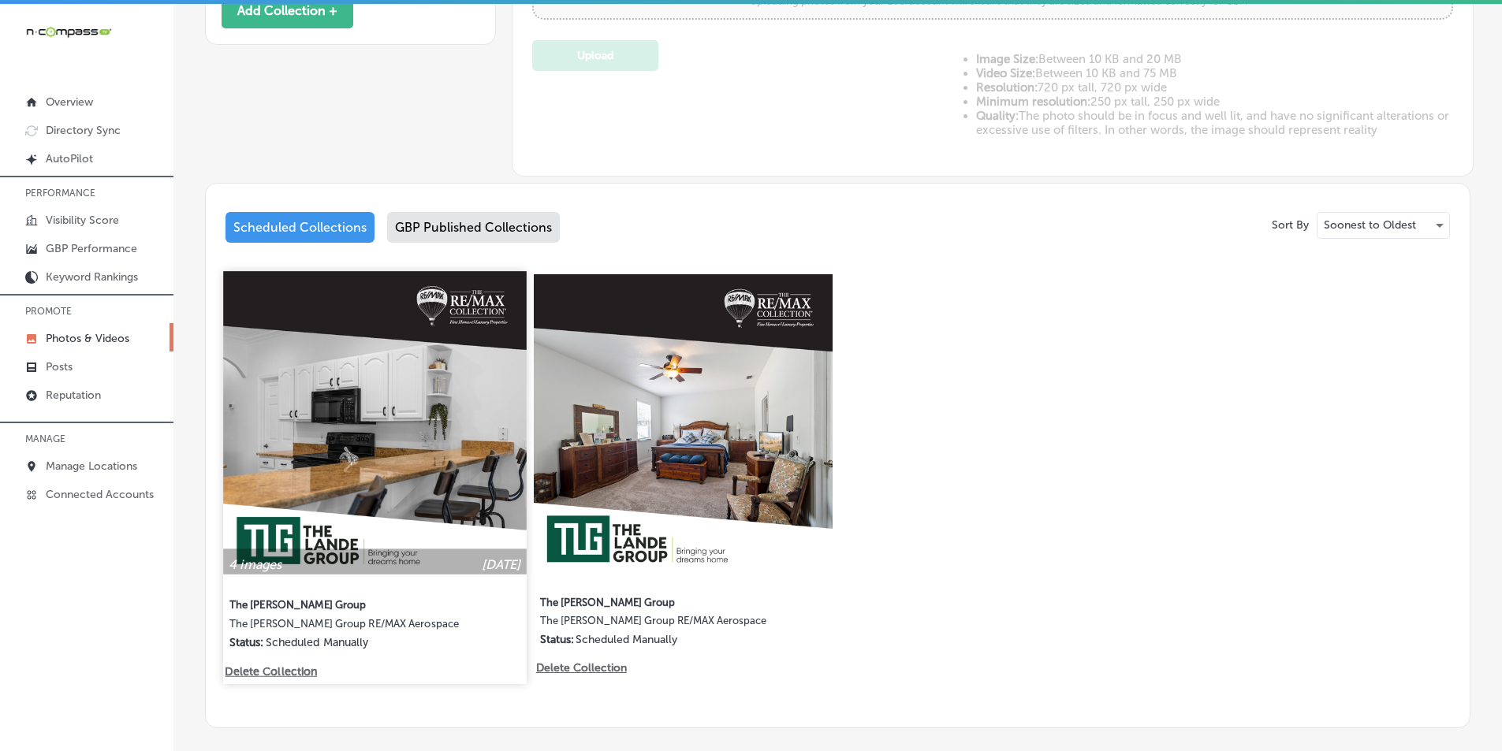
scroll to position [631, 0]
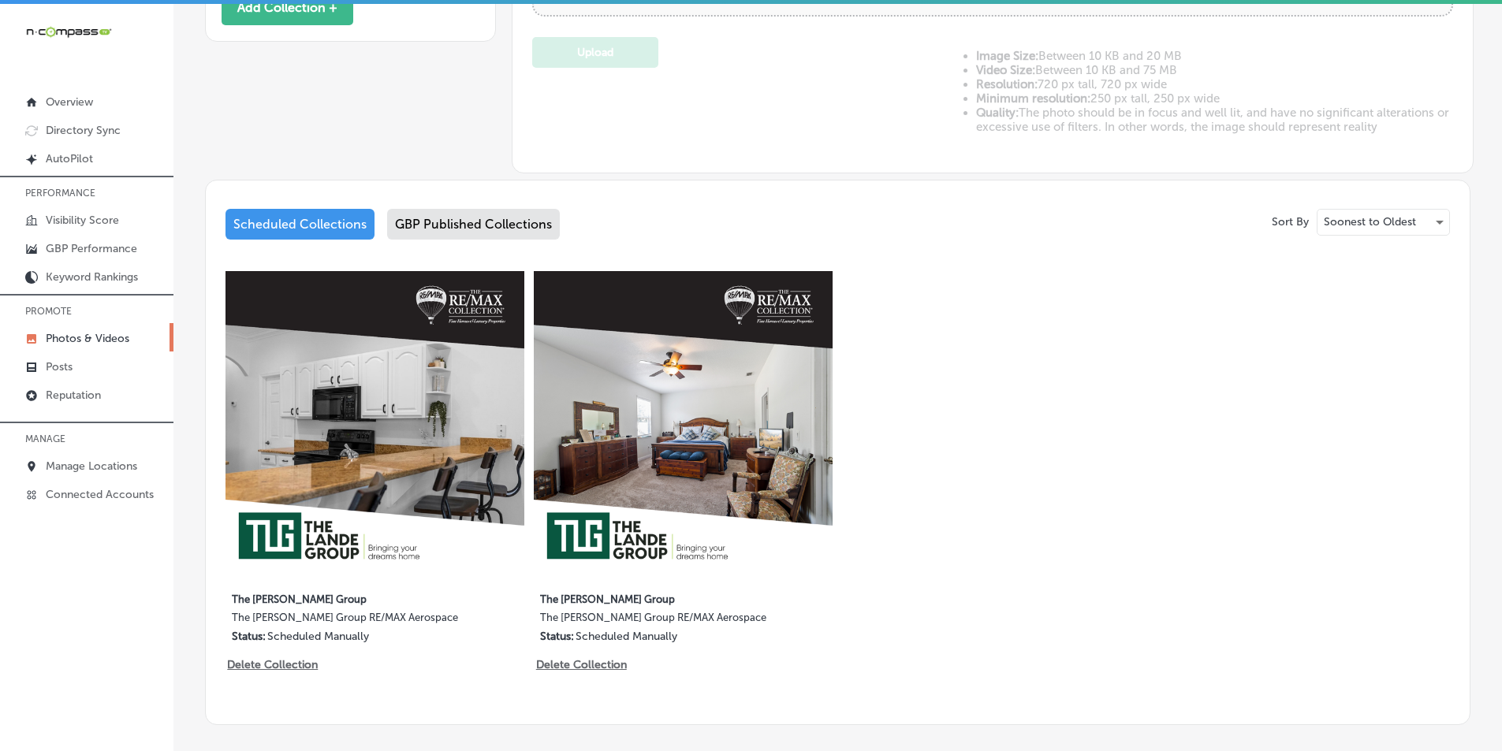
click at [456, 466] on img at bounding box center [374, 420] width 299 height 299
click at [454, 465] on div "Business + Location All Locations Path Created with Sketch. Locl AutoPilot take…" at bounding box center [837, 84] width 1329 height 1306
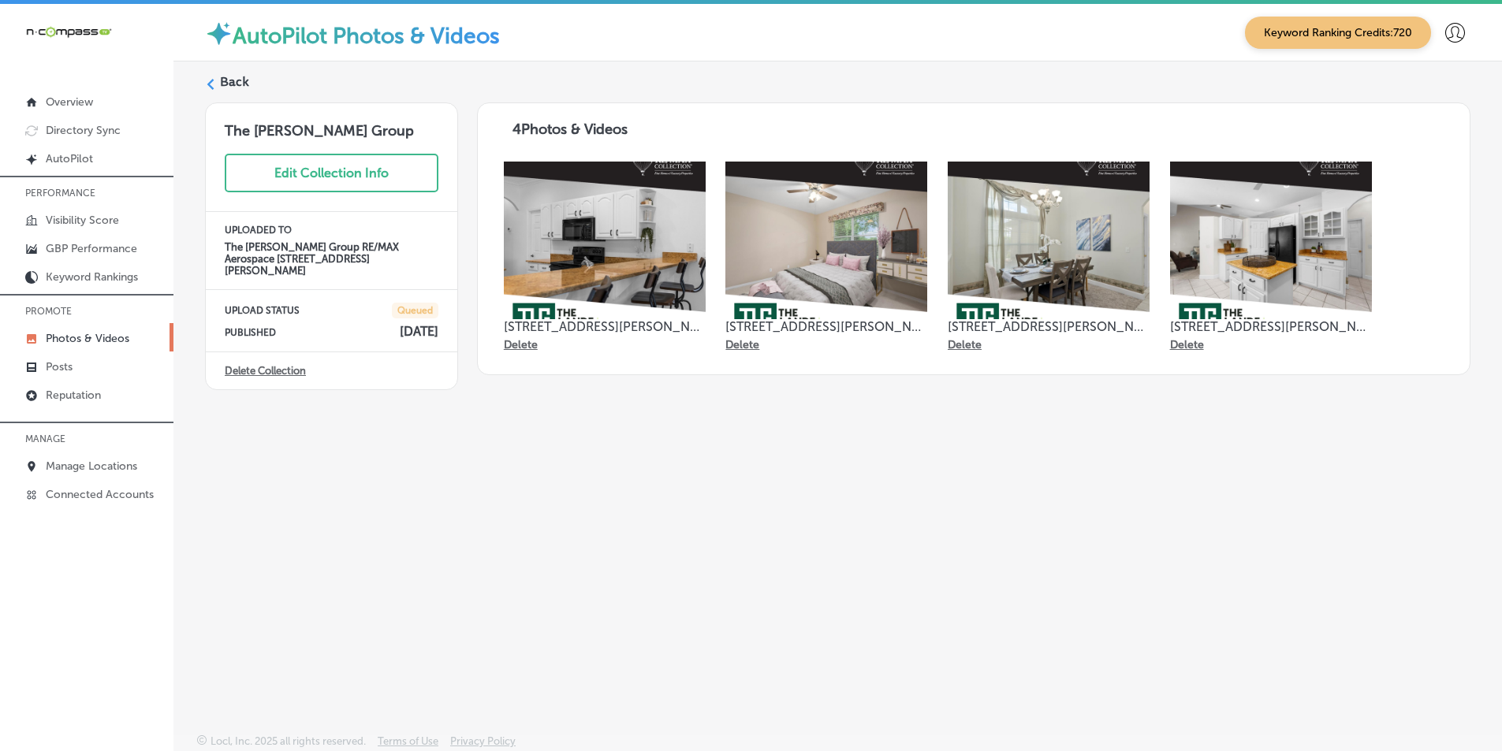
click at [222, 80] on label "Back" at bounding box center [234, 81] width 29 height 17
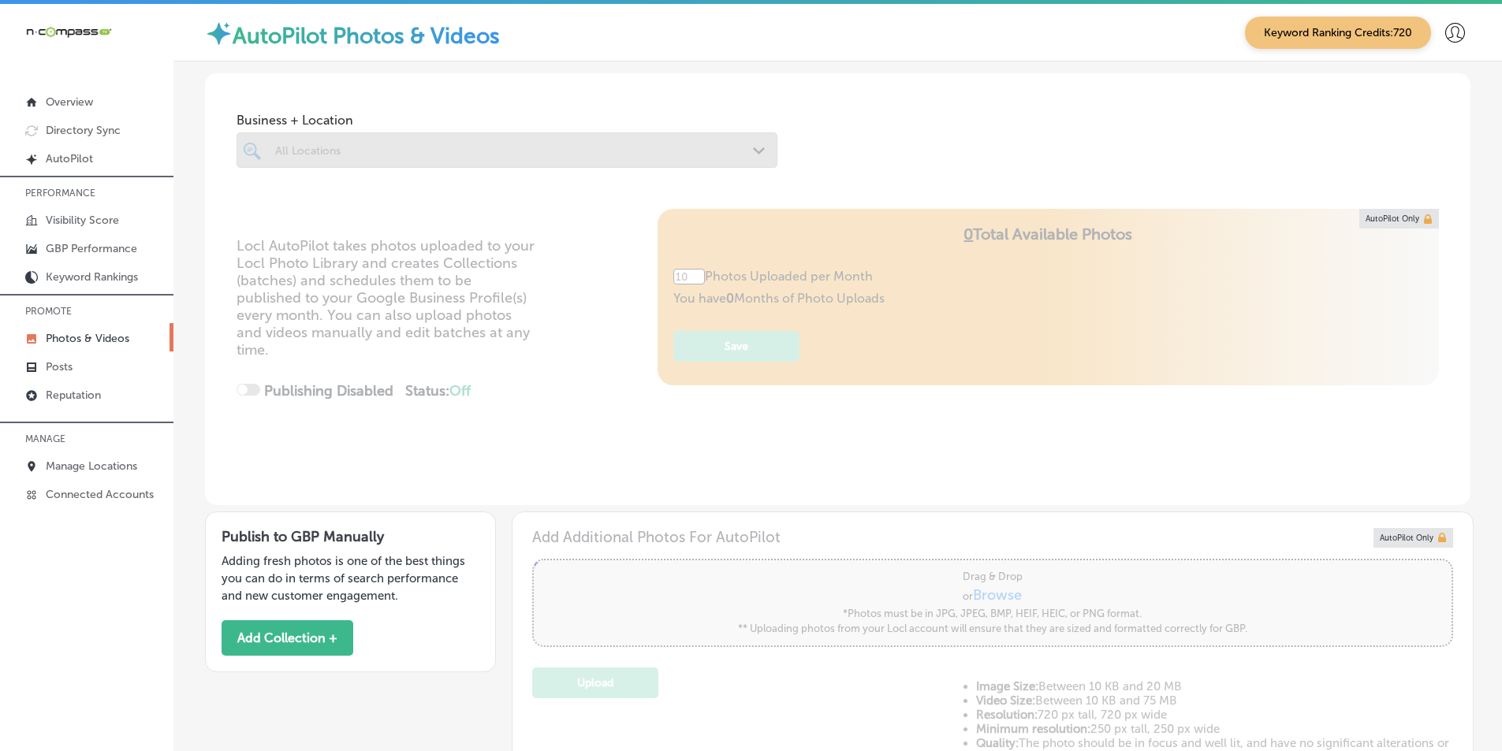
type input "5"
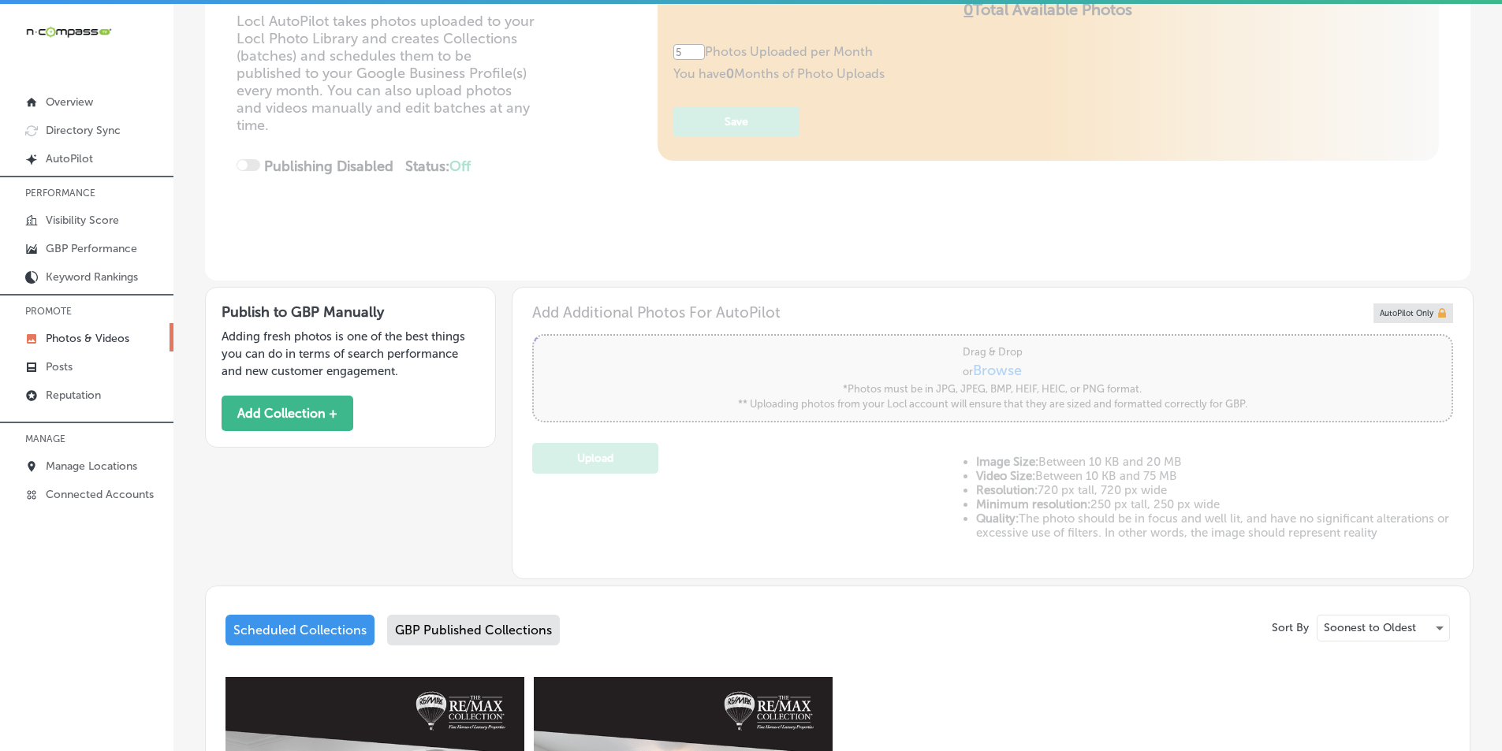
scroll to position [237, 0]
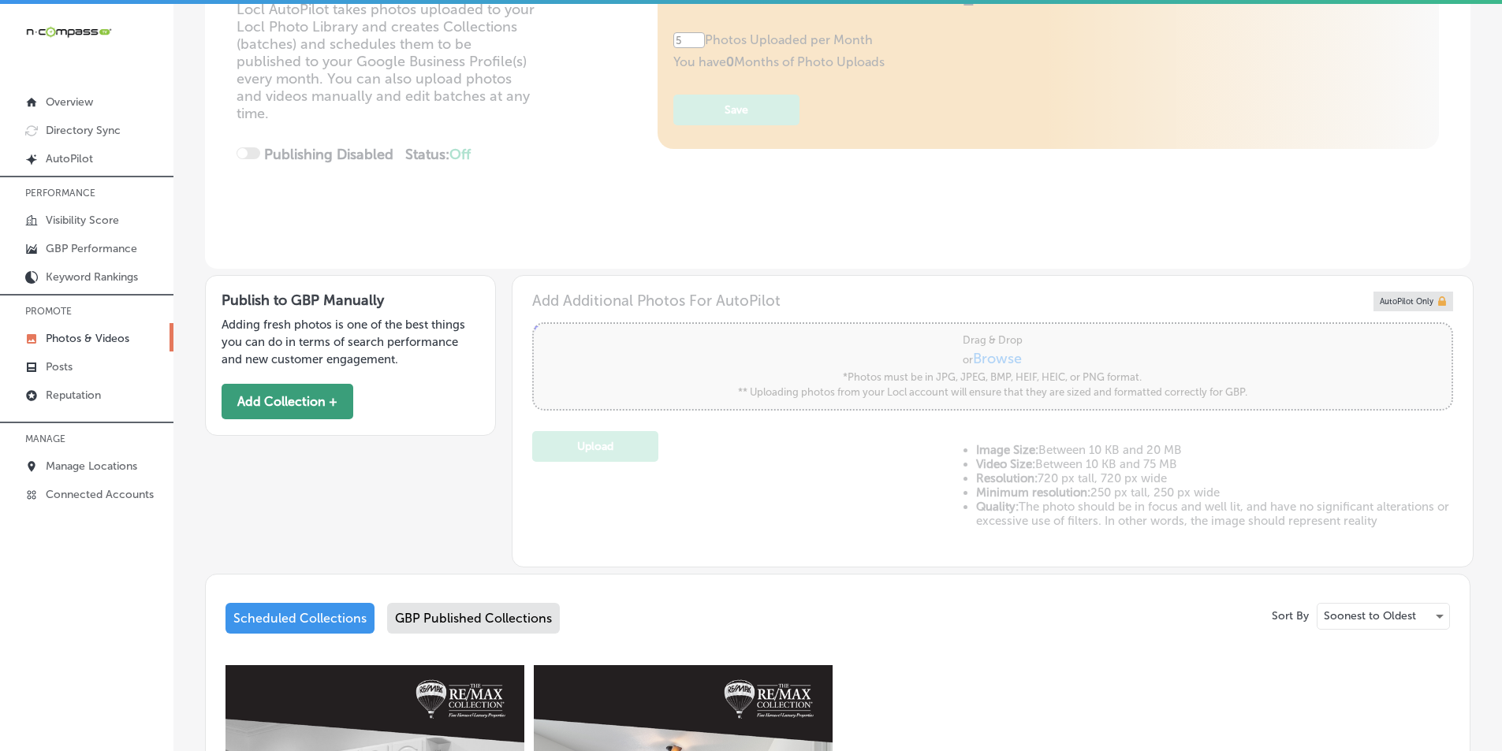
click at [313, 401] on button "Add Collection +" at bounding box center [288, 401] width 132 height 35
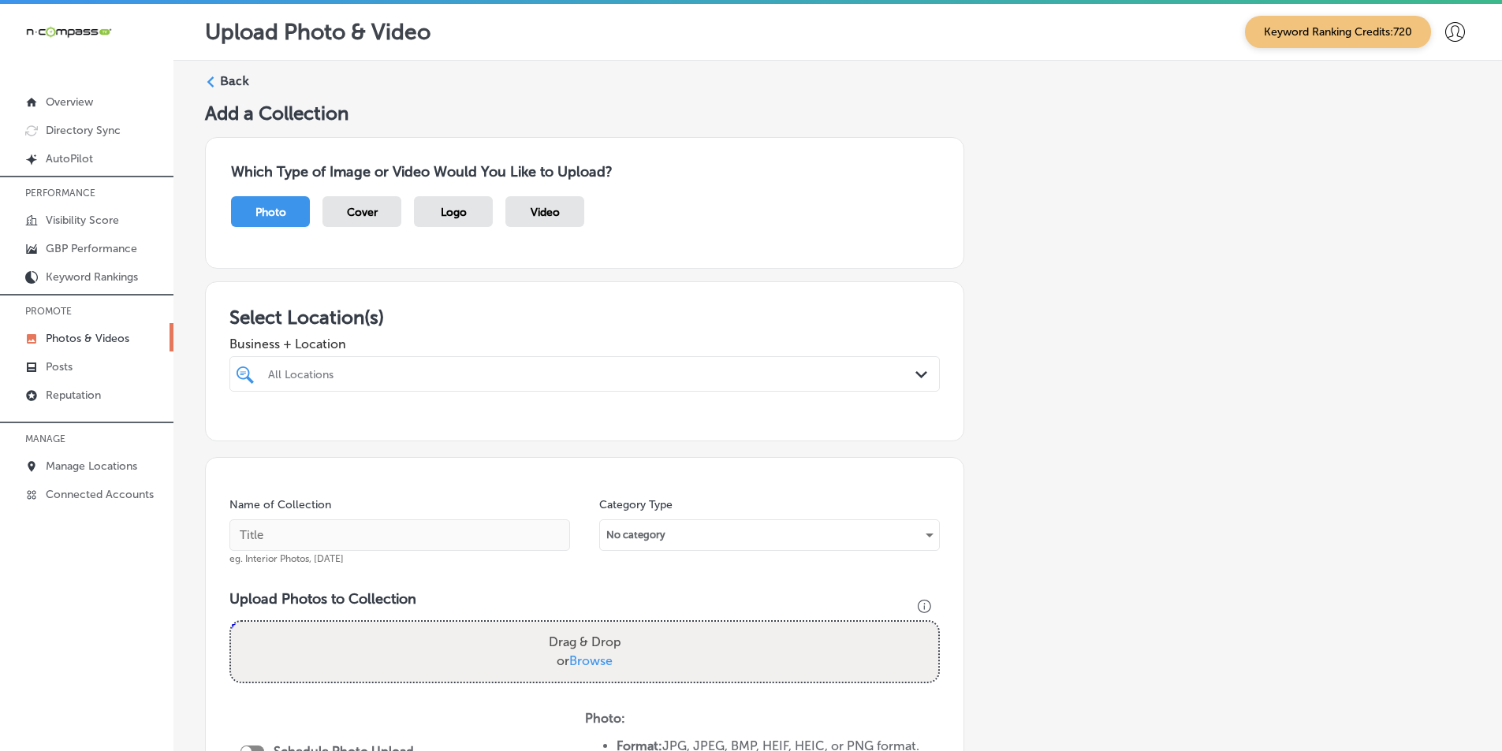
click at [425, 367] on div at bounding box center [552, 373] width 572 height 21
click at [243, 434] on input "checkbox" at bounding box center [248, 433] width 19 height 19
drag, startPoint x: 266, startPoint y: 427, endPoint x: 289, endPoint y: 430, distance: 23.1
click at [289, 430] on label "The [PERSON_NAME] Group RE/MAX Aerospace" at bounding box center [370, 438] width 208 height 27
click at [248, 430] on input "checkbox" at bounding box center [248, 433] width 19 height 19
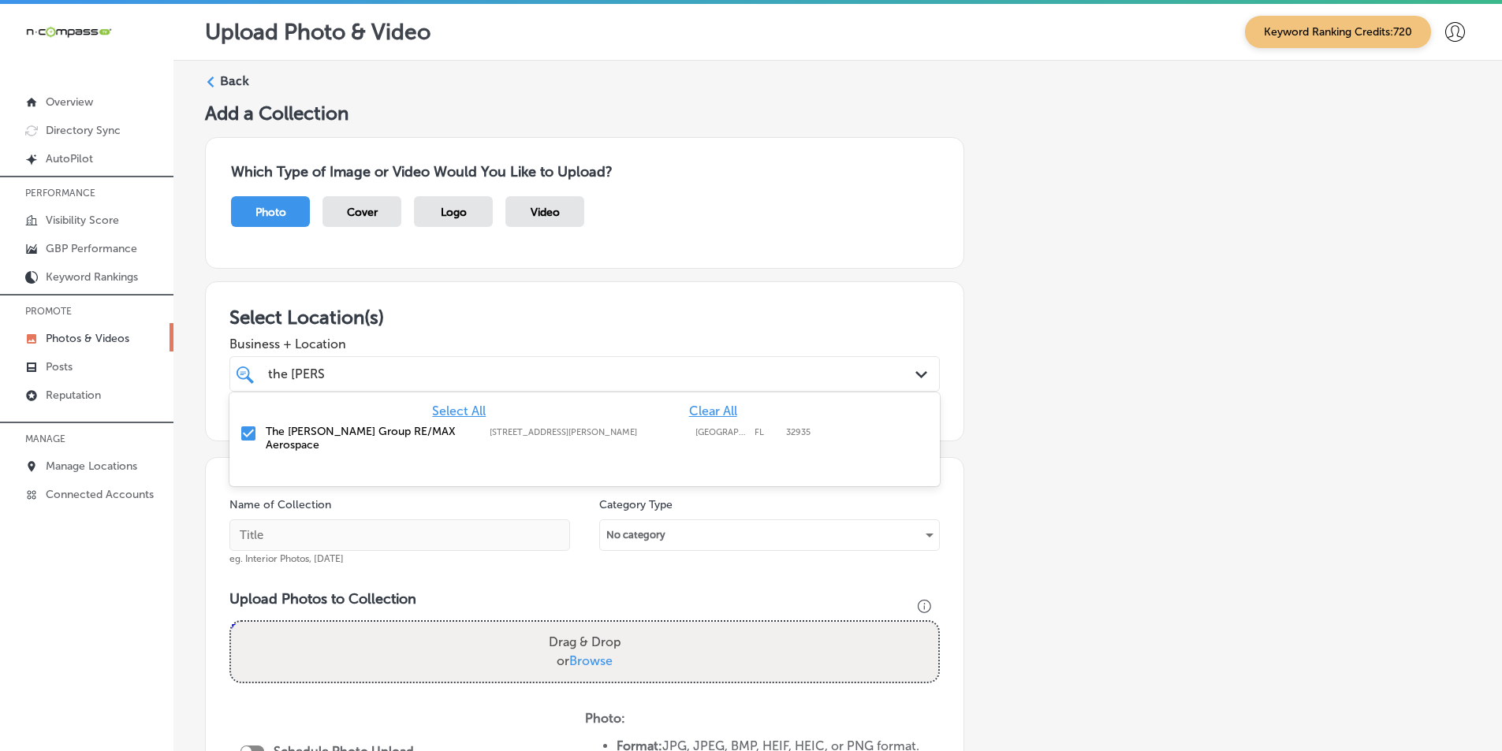
click at [451, 427] on label "The [PERSON_NAME] Group RE/MAX Aerospace" at bounding box center [370, 438] width 208 height 27
drag, startPoint x: 453, startPoint y: 430, endPoint x: 354, endPoint y: 424, distance: 98.7
click at [354, 424] on div "The Lande Group RE/MAX Aerospace 4250 N Wickham Rd, Melbourne, FL, 32935 4250 N…" at bounding box center [585, 438] width 698 height 33
click at [287, 425] on label "The [PERSON_NAME] Group RE/MAX Aerospace" at bounding box center [370, 438] width 208 height 27
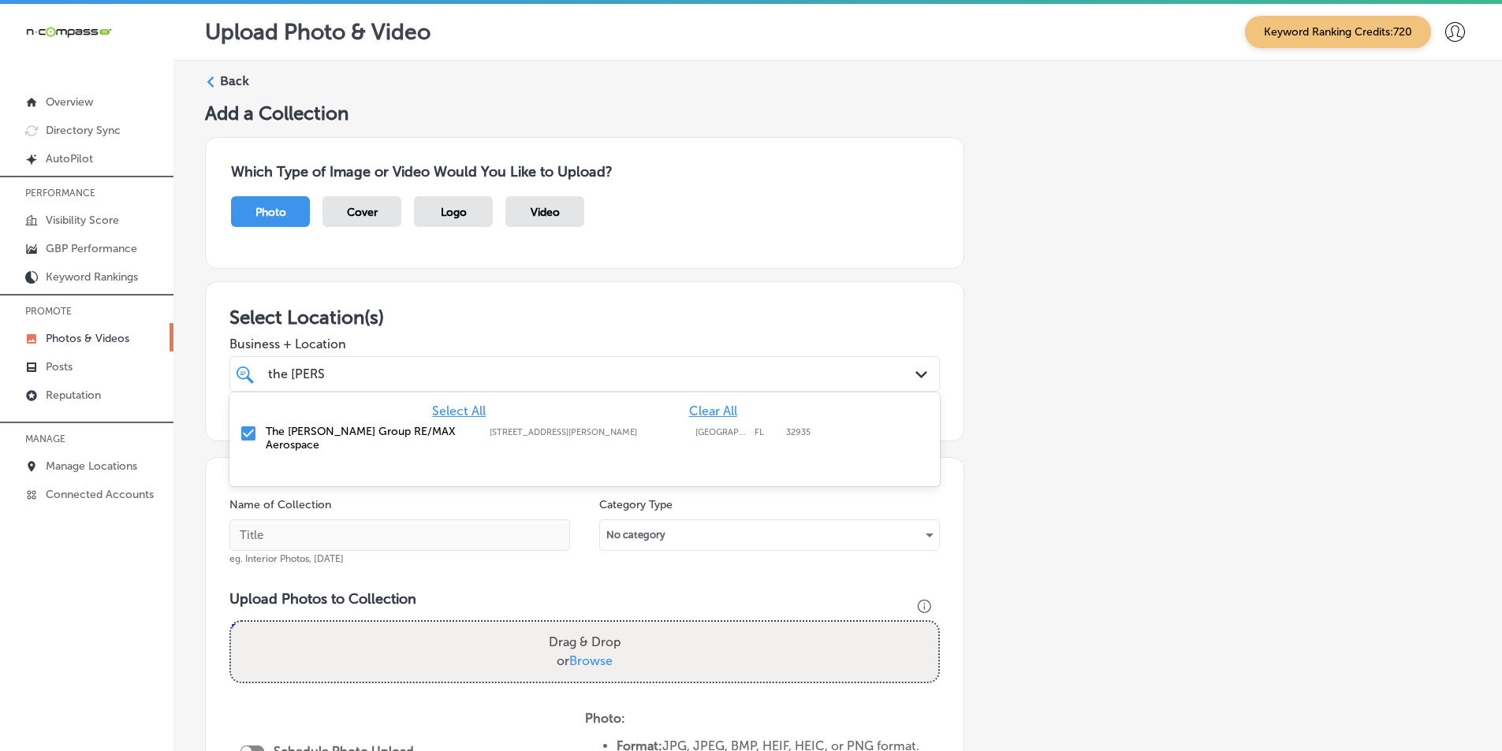
type input "the lande"
click at [369, 378] on div "the lande the lande" at bounding box center [552, 373] width 572 height 21
click at [322, 537] on input "text" at bounding box center [399, 536] width 341 height 32
type input "t"
click at [392, 371] on div "the lande the lande" at bounding box center [552, 373] width 572 height 21
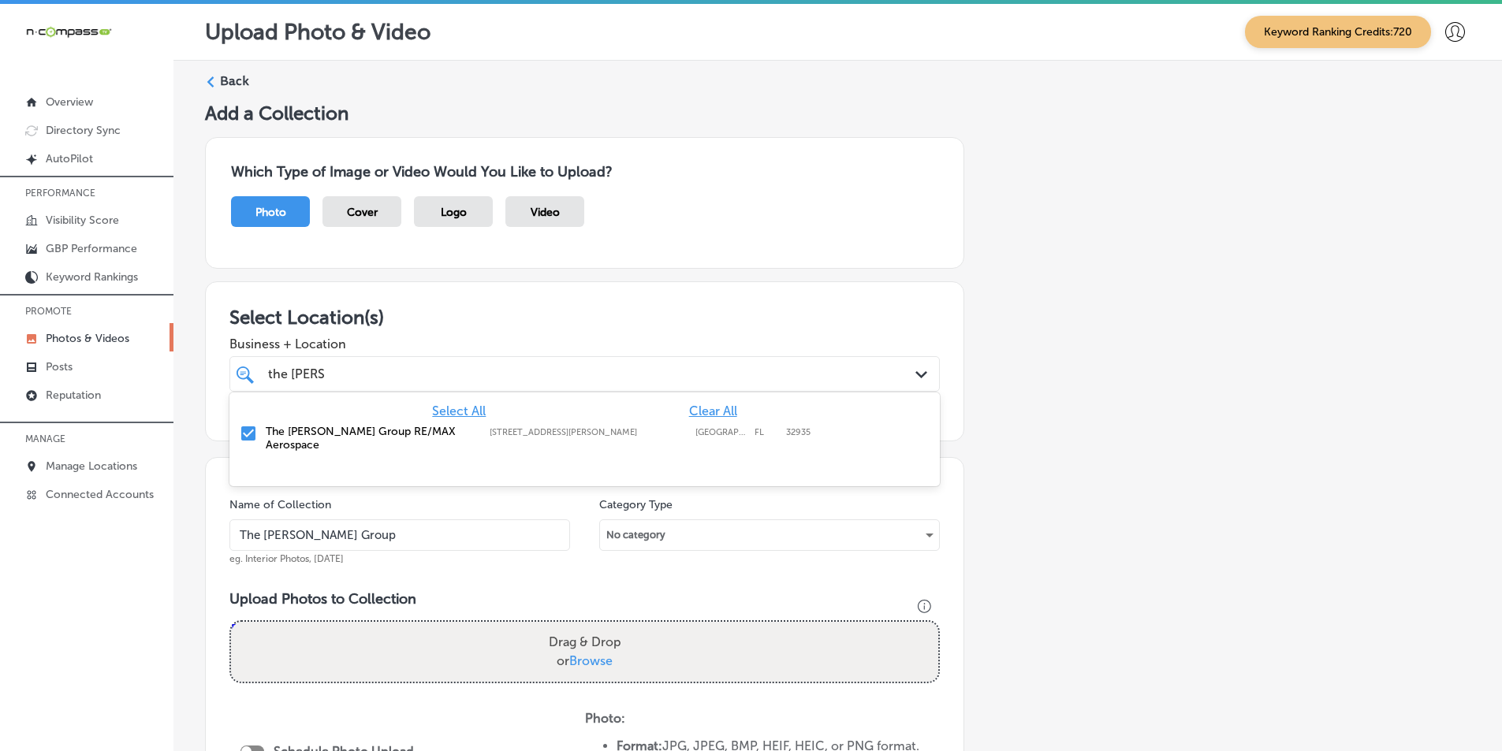
click at [367, 530] on input "The Lande Group" at bounding box center [399, 536] width 341 height 32
click at [388, 372] on div "the lande the lande" at bounding box center [552, 373] width 572 height 21
click at [409, 511] on div "Name of Collection The Lande Group RE/MAX eg. Interior Photos, March 2020" at bounding box center [399, 532] width 341 height 68
click at [411, 527] on input "The Lande Group RE/MAX" at bounding box center [399, 536] width 341 height 32
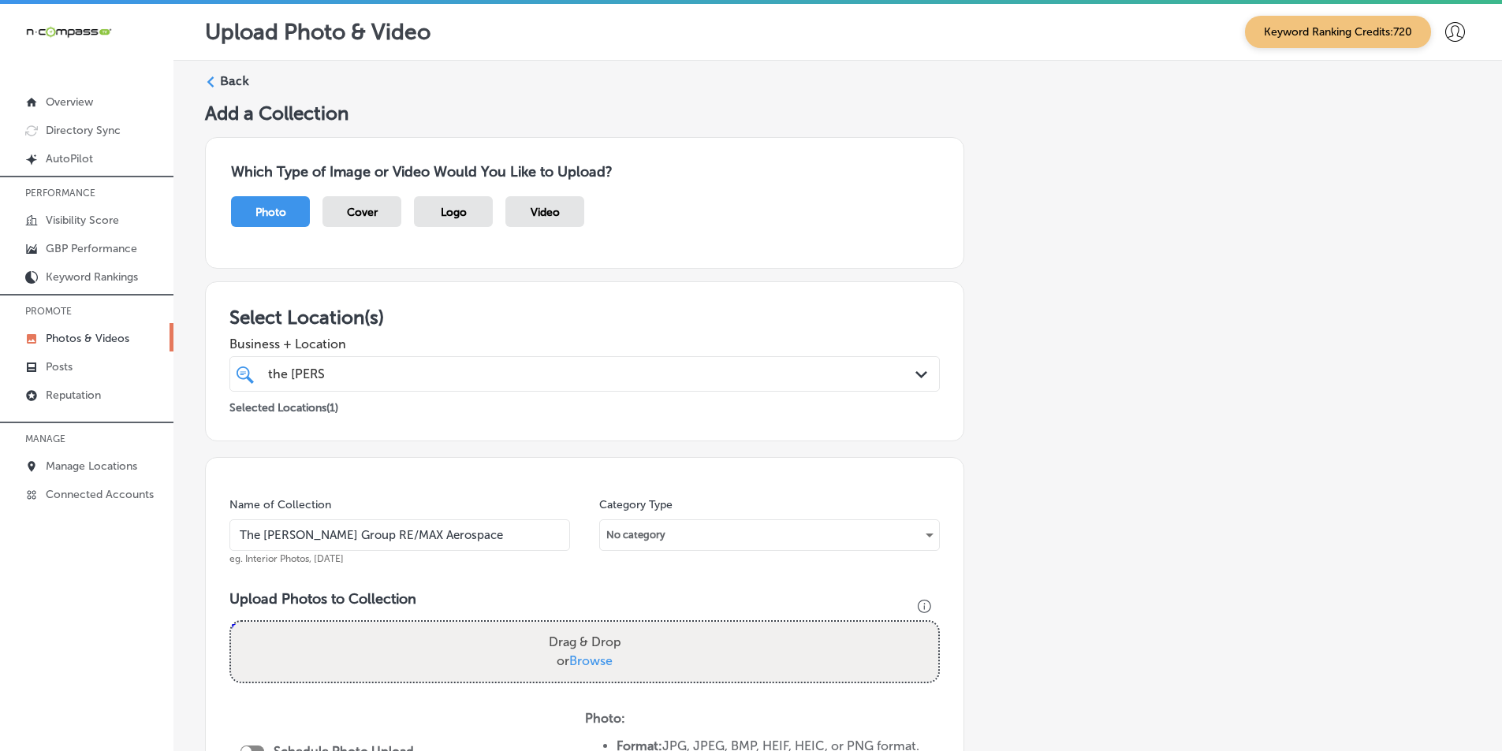
type input "The [PERSON_NAME] Group RE/MAX Aerospace"
click at [431, 383] on div "the lande the lande" at bounding box center [552, 373] width 572 height 21
click at [662, 568] on div "Name of Collection The Lande Group RE/MAX Aerospace eg. Interior Photos, March …" at bounding box center [584, 698] width 759 height 483
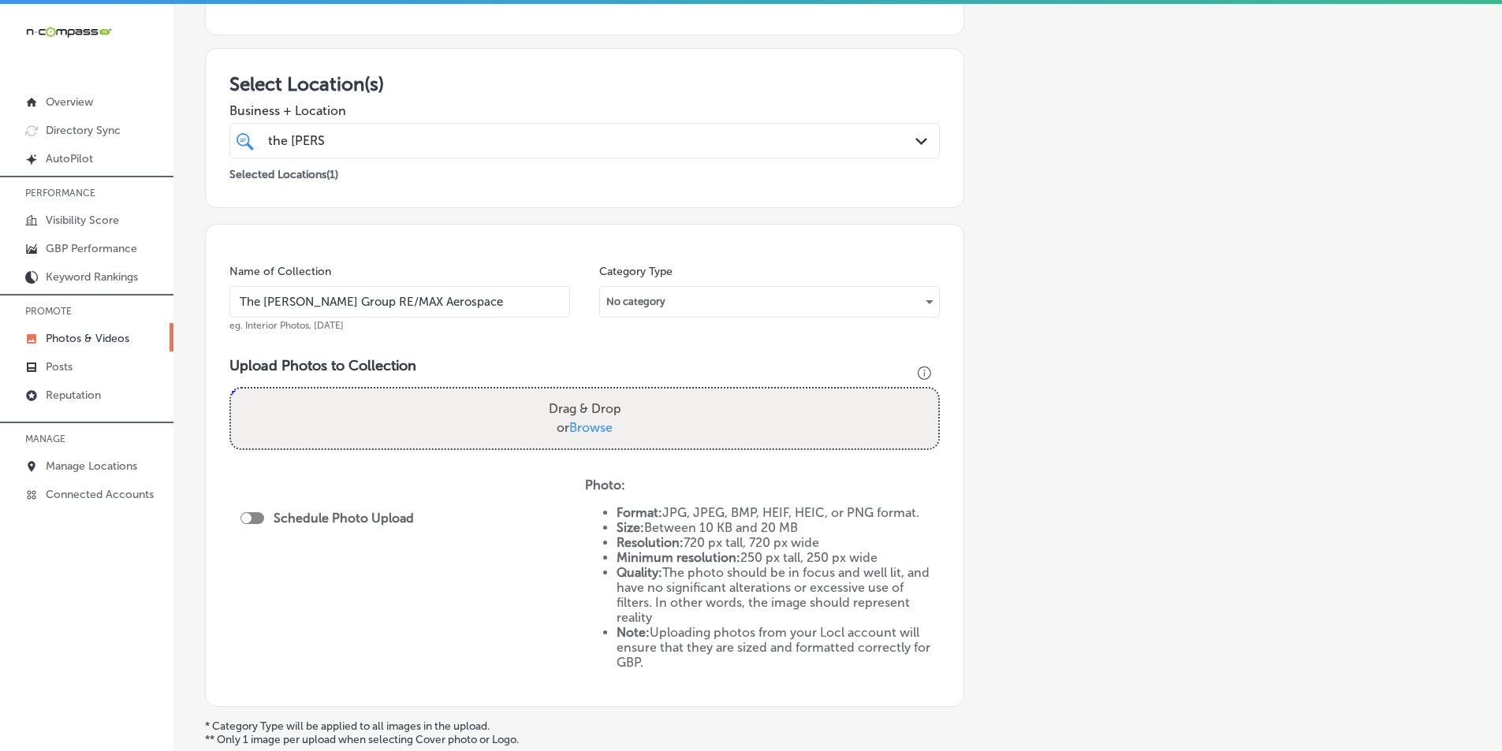
scroll to position [237, 0]
click at [345, 420] on div "Drag & Drop or Browse" at bounding box center [584, 416] width 707 height 60
click at [231, 386] on input "Drag & Drop or Browse" at bounding box center [584, 388] width 707 height 5
type input "C:\fakepath\2.png"
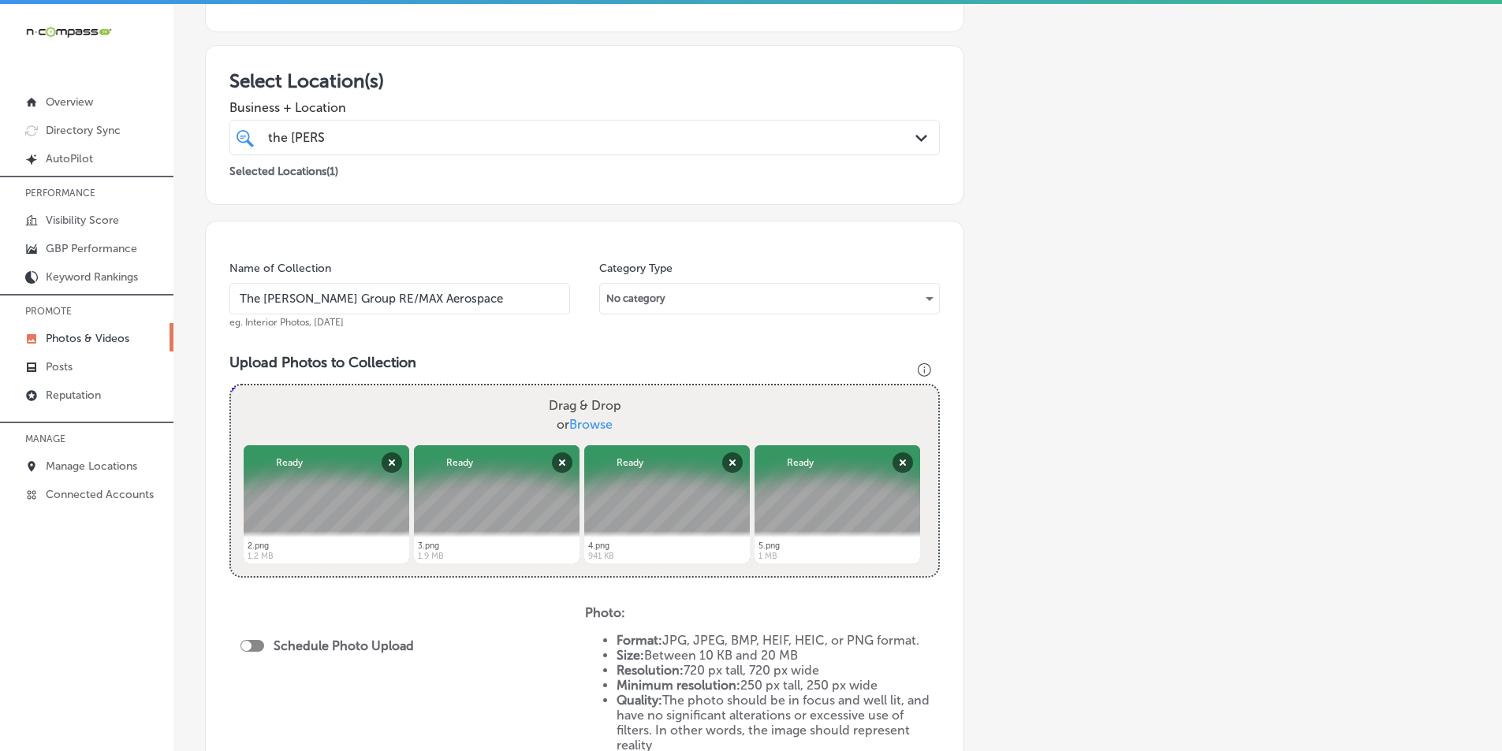
click at [426, 426] on div "Drag & Drop or Browse" at bounding box center [584, 416] width 707 height 60
click at [231, 386] on input "Drag & Drop or Browse" at bounding box center [584, 388] width 707 height 5
type input "C:\fakepath\6.png"
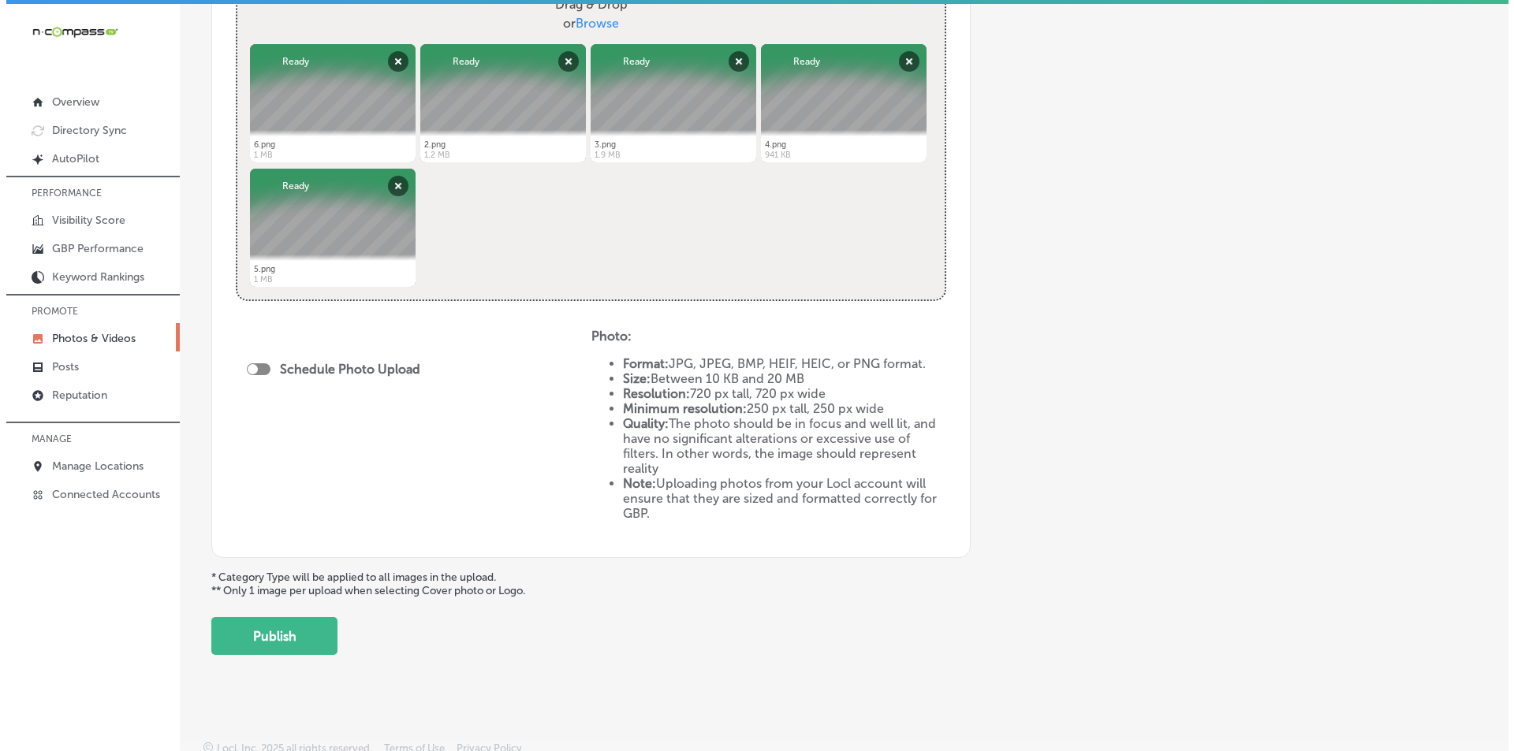
scroll to position [645, 0]
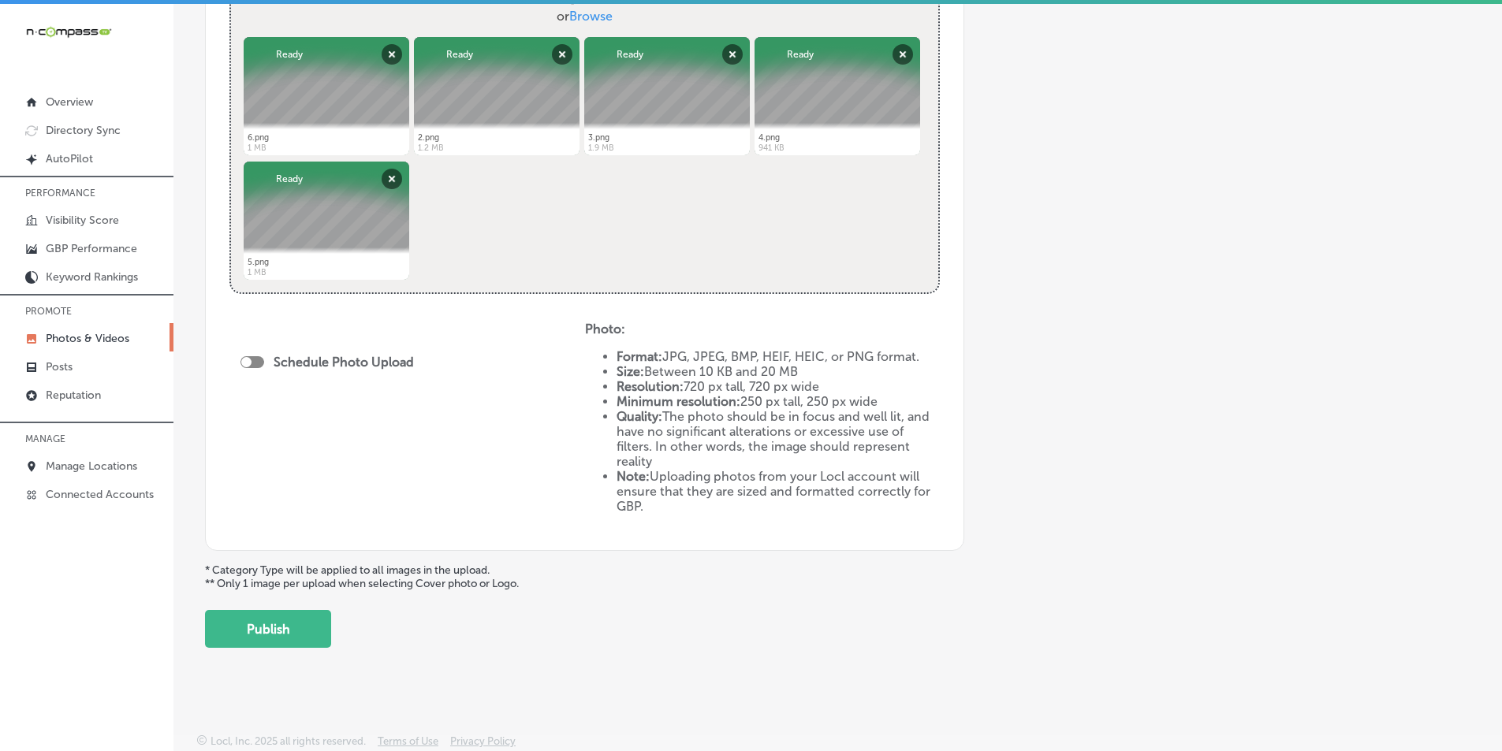
click at [252, 363] on div at bounding box center [252, 362] width 24 height 12
checkbox input "true"
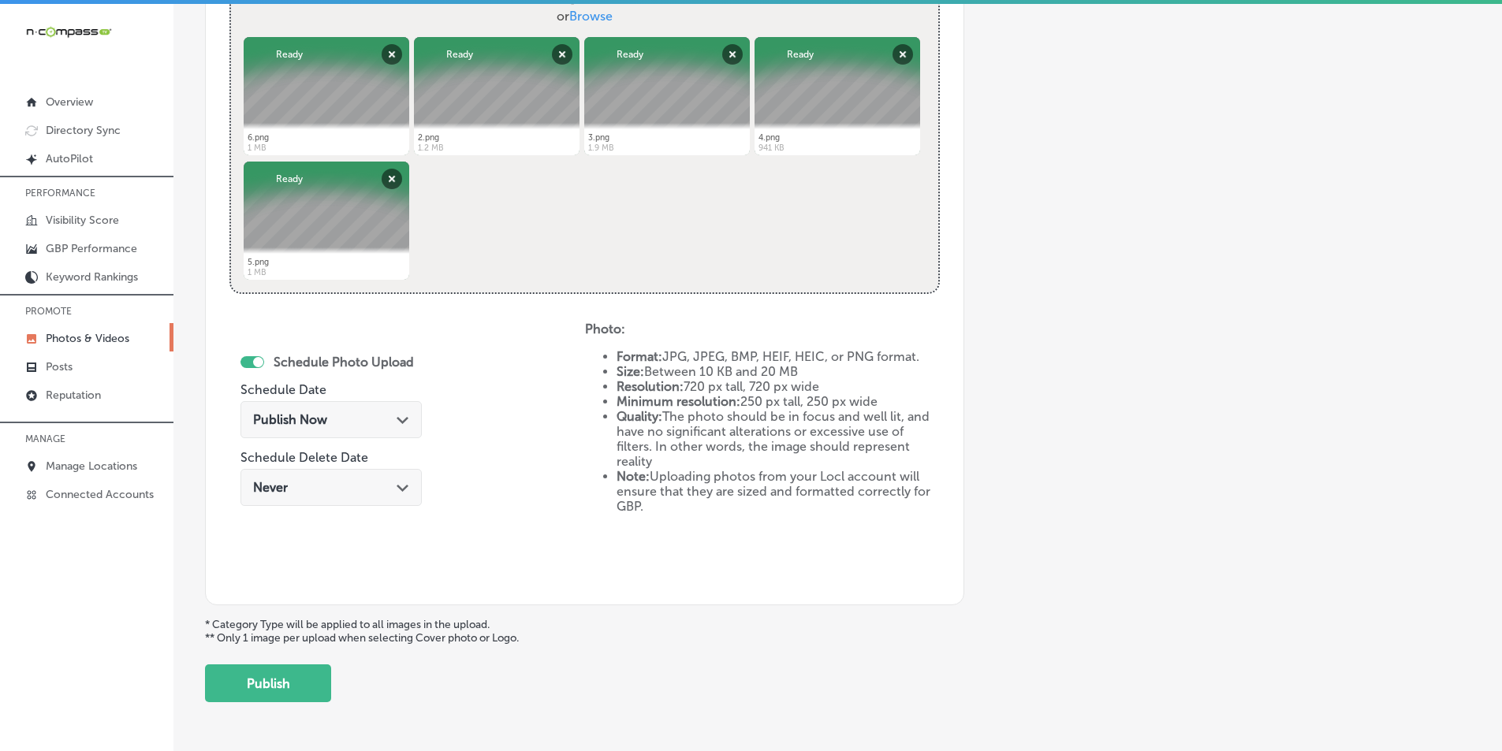
click at [398, 416] on div "Path Created with Sketch." at bounding box center [403, 418] width 13 height 13
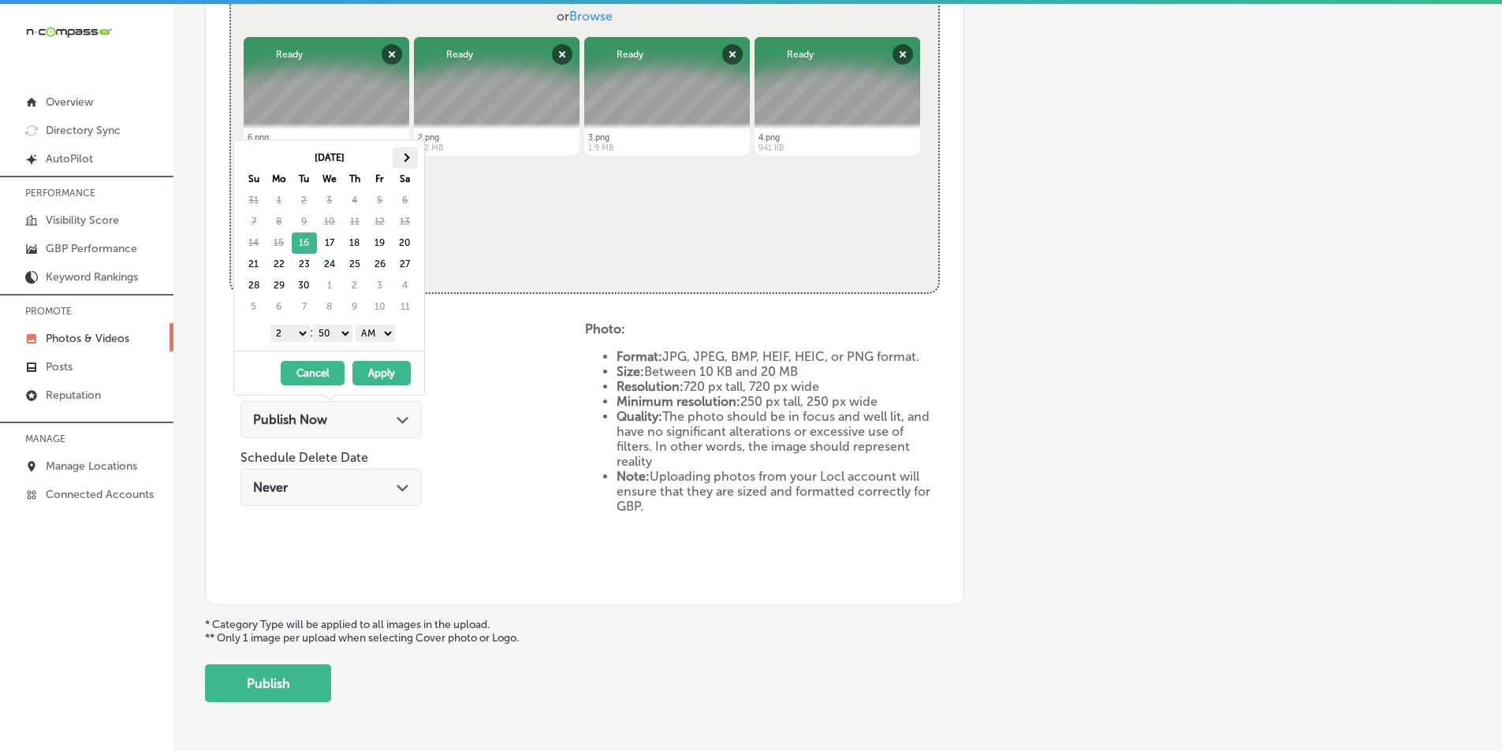
click at [401, 158] on span at bounding box center [405, 157] width 9 height 9
click at [297, 332] on select "1 2 3 4 5 6 7 8 9 10 11 12" at bounding box center [289, 333] width 39 height 17
click at [348, 334] on select "00 10 20 30 40 50" at bounding box center [332, 333] width 39 height 17
drag, startPoint x: 391, startPoint y: 334, endPoint x: 389, endPoint y: 341, distance: 8.0
click at [391, 334] on select "AM PM" at bounding box center [375, 333] width 39 height 17
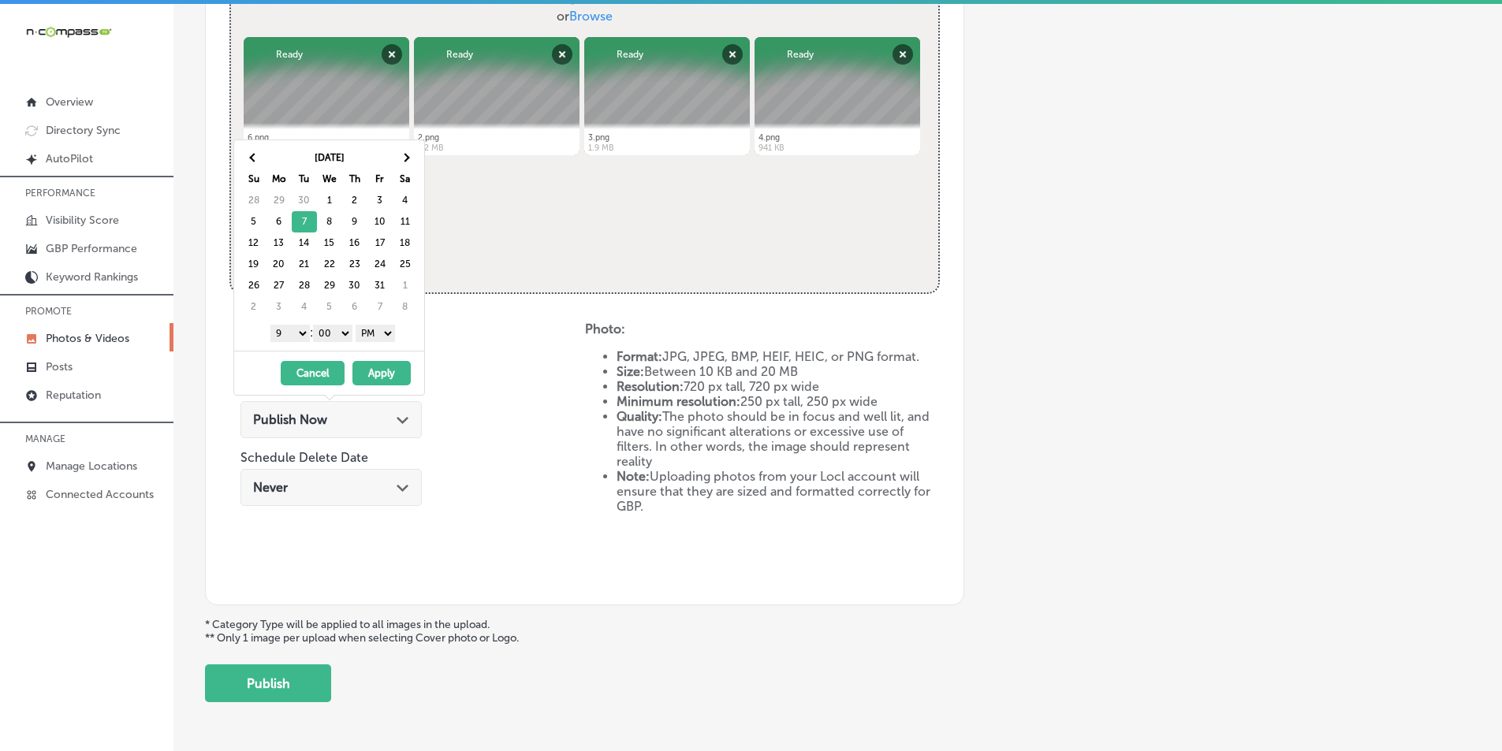
click at [386, 374] on button "Apply" at bounding box center [381, 373] width 58 height 24
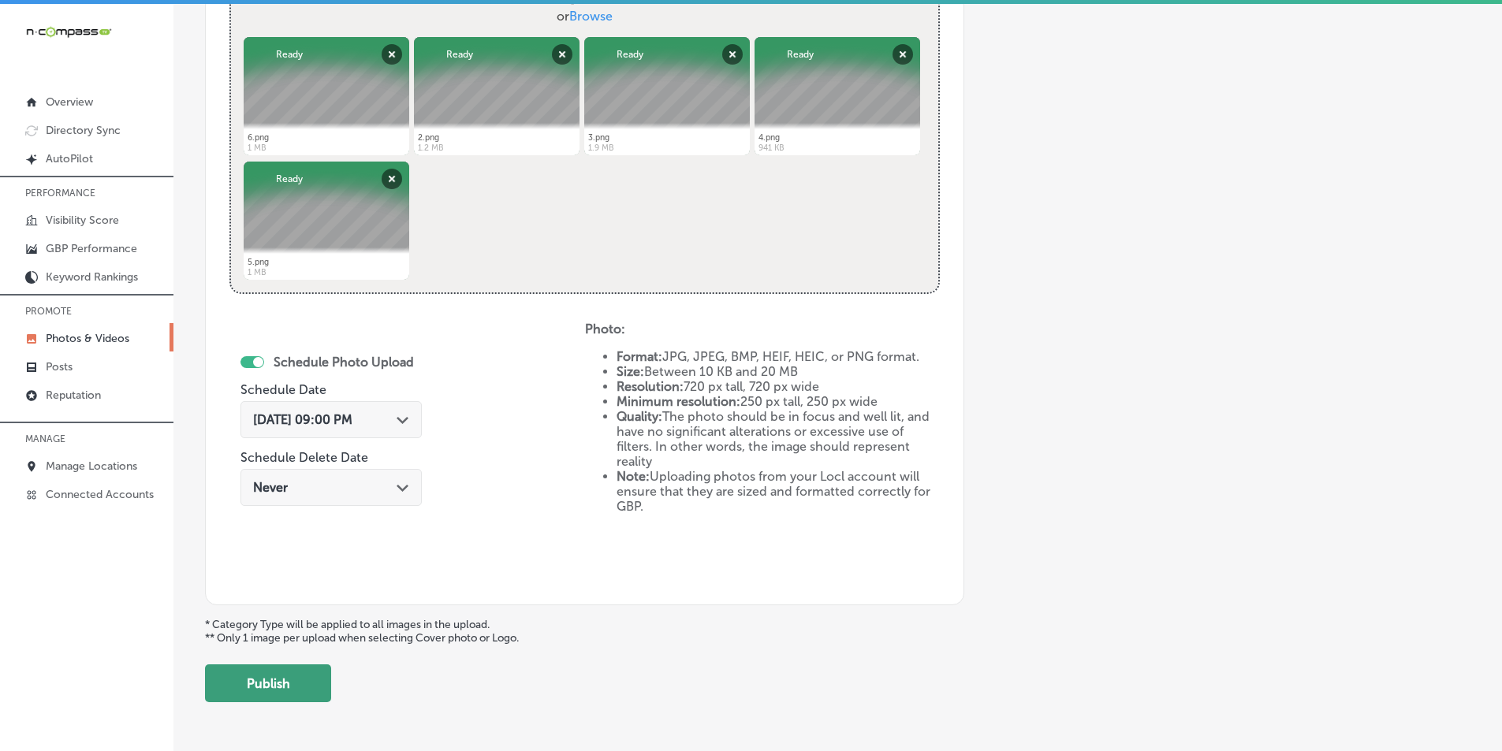
click at [261, 687] on button "Publish" at bounding box center [268, 684] width 126 height 38
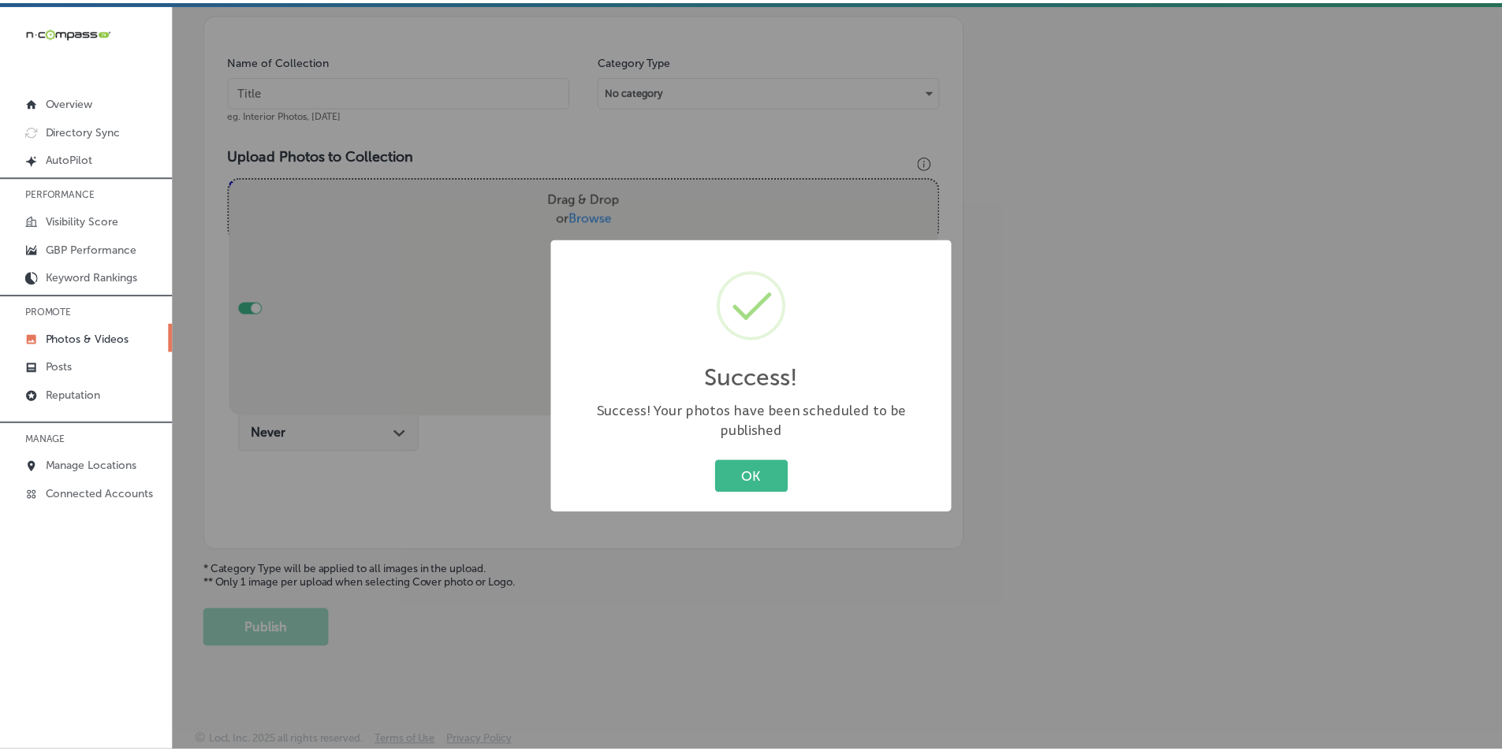
scroll to position [444, 0]
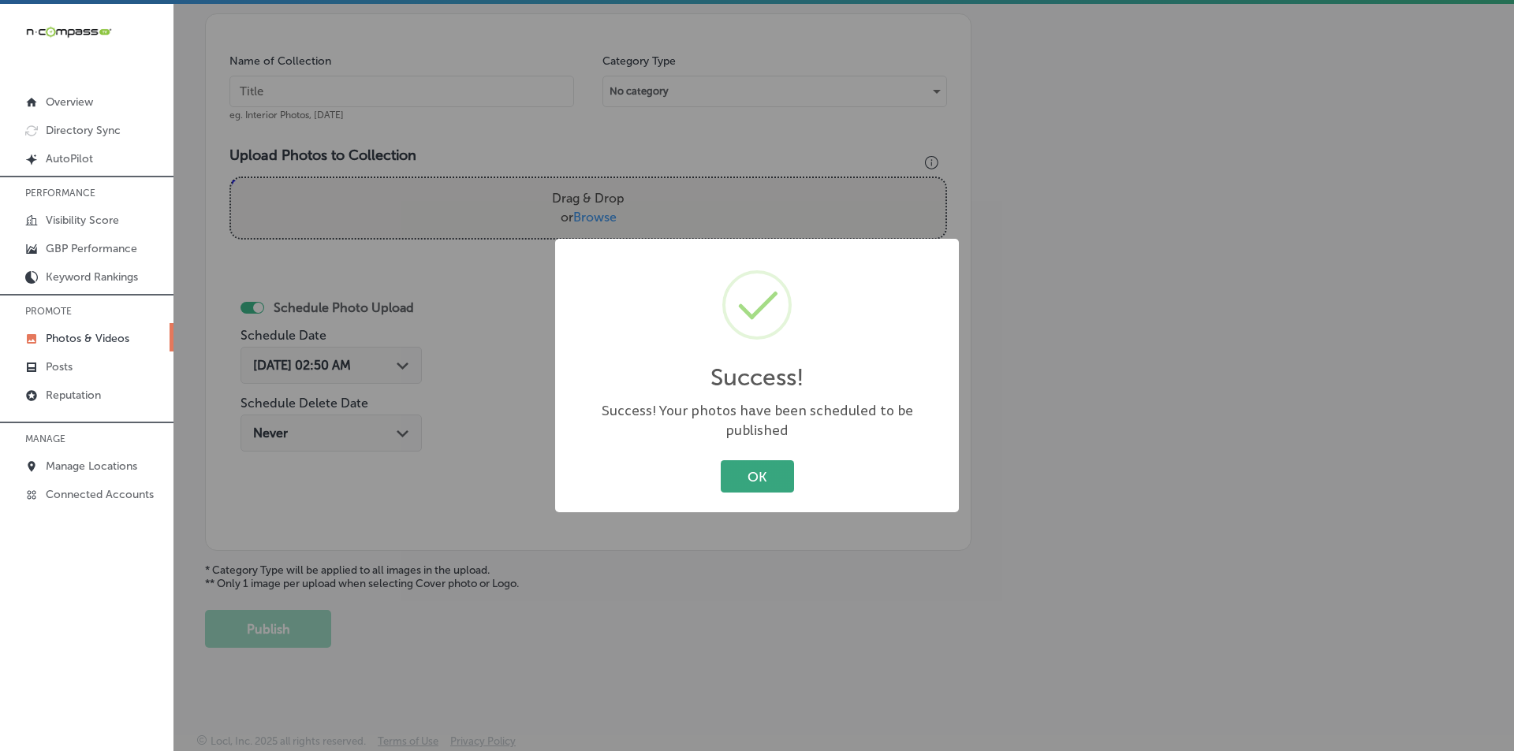
click at [753, 462] on button "OK" at bounding box center [757, 476] width 73 height 32
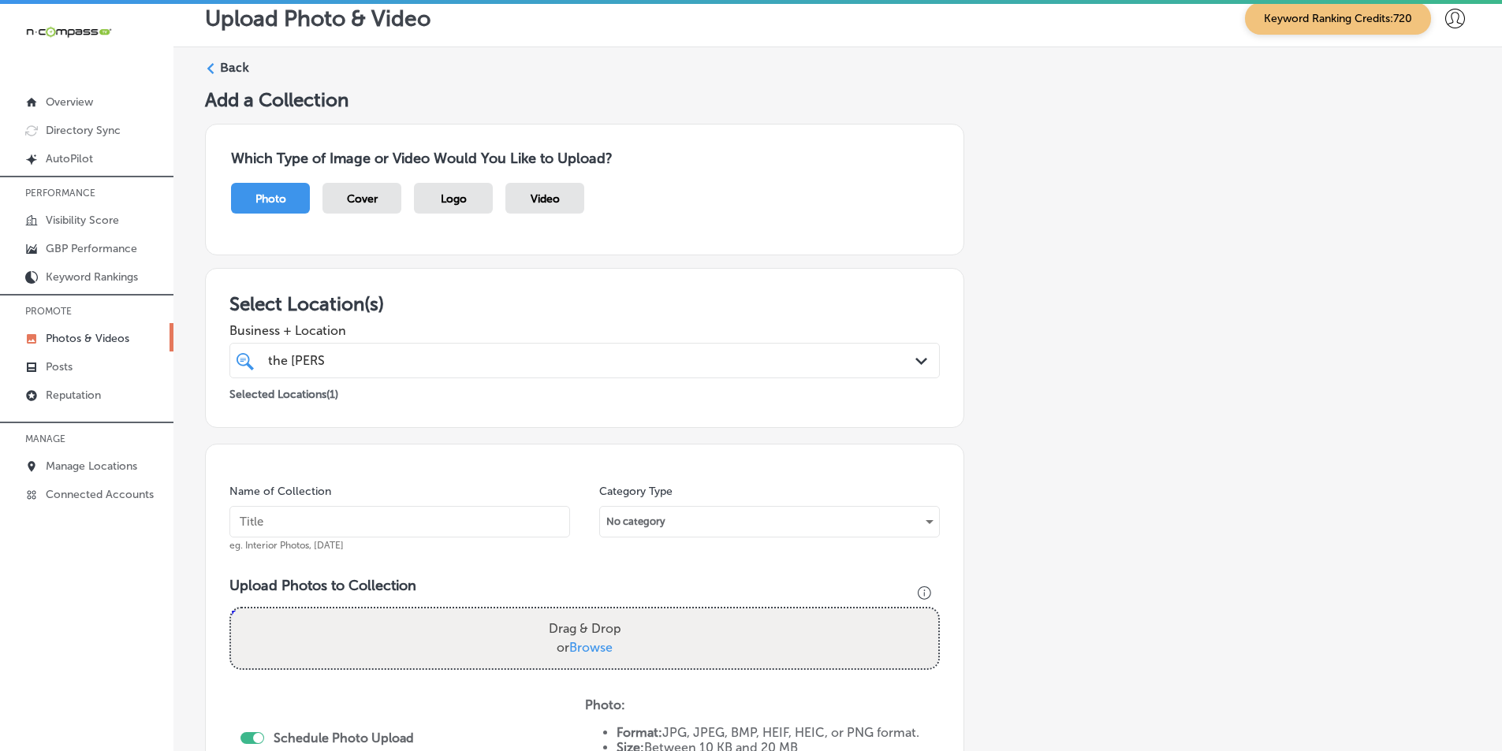
scroll to position [0, 0]
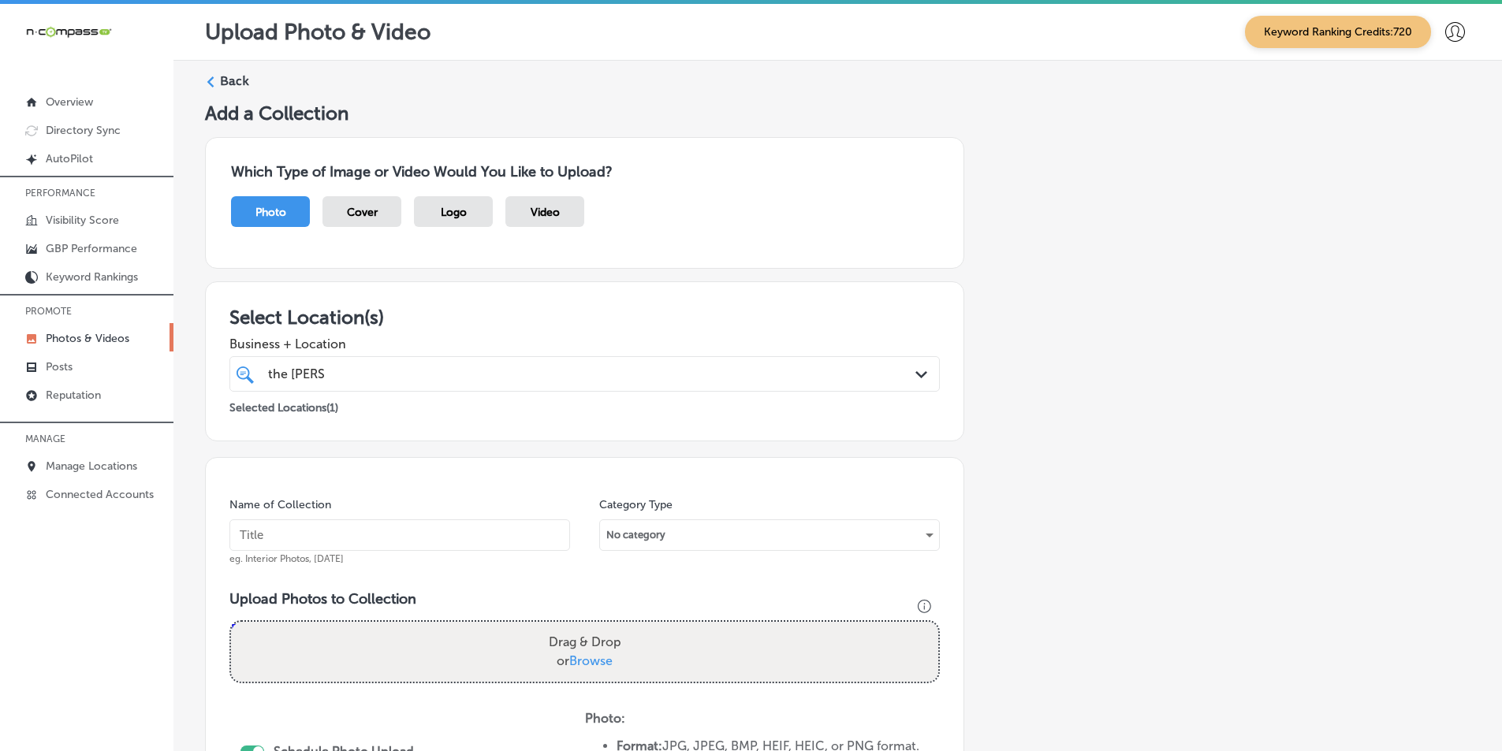
click at [219, 83] on div "Back" at bounding box center [837, 87] width 1265 height 29
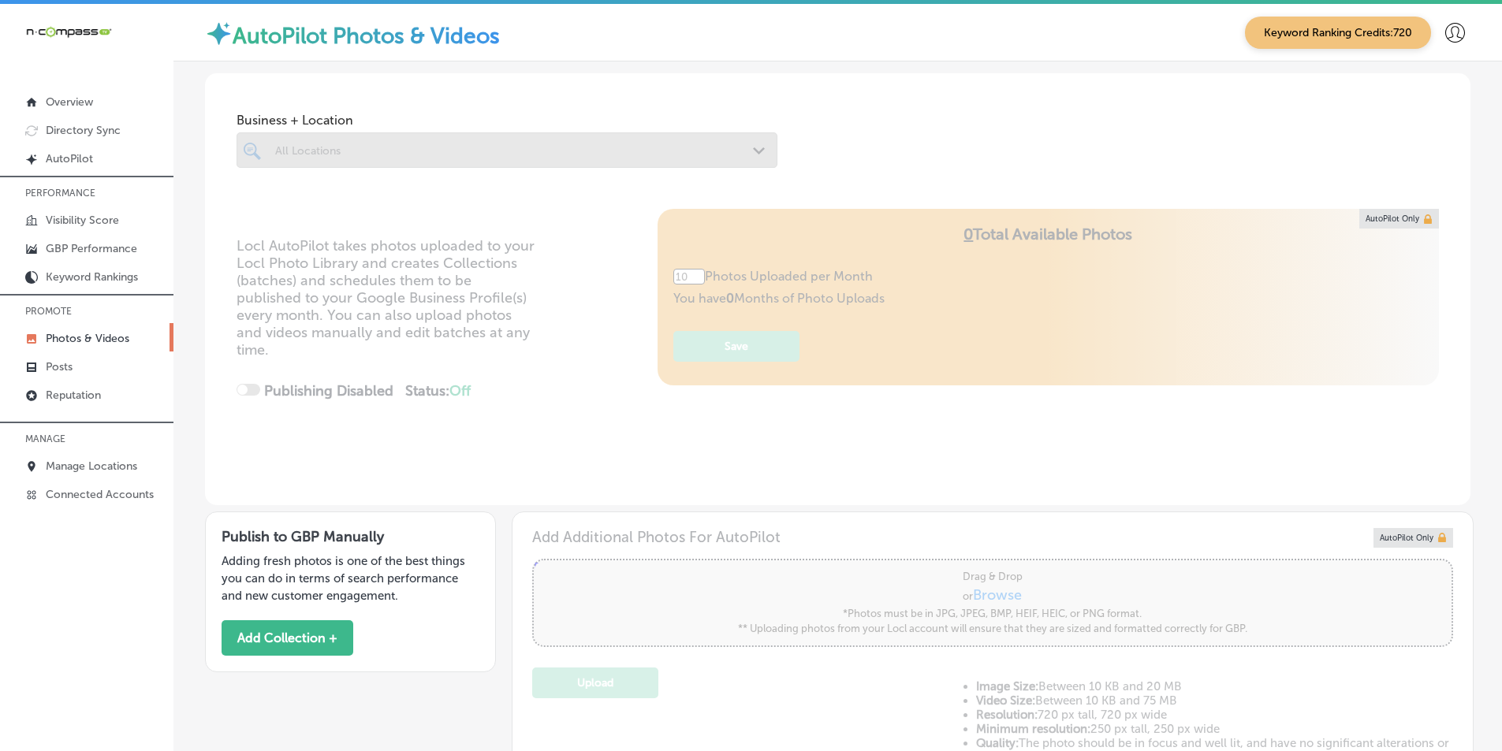
type input "5"
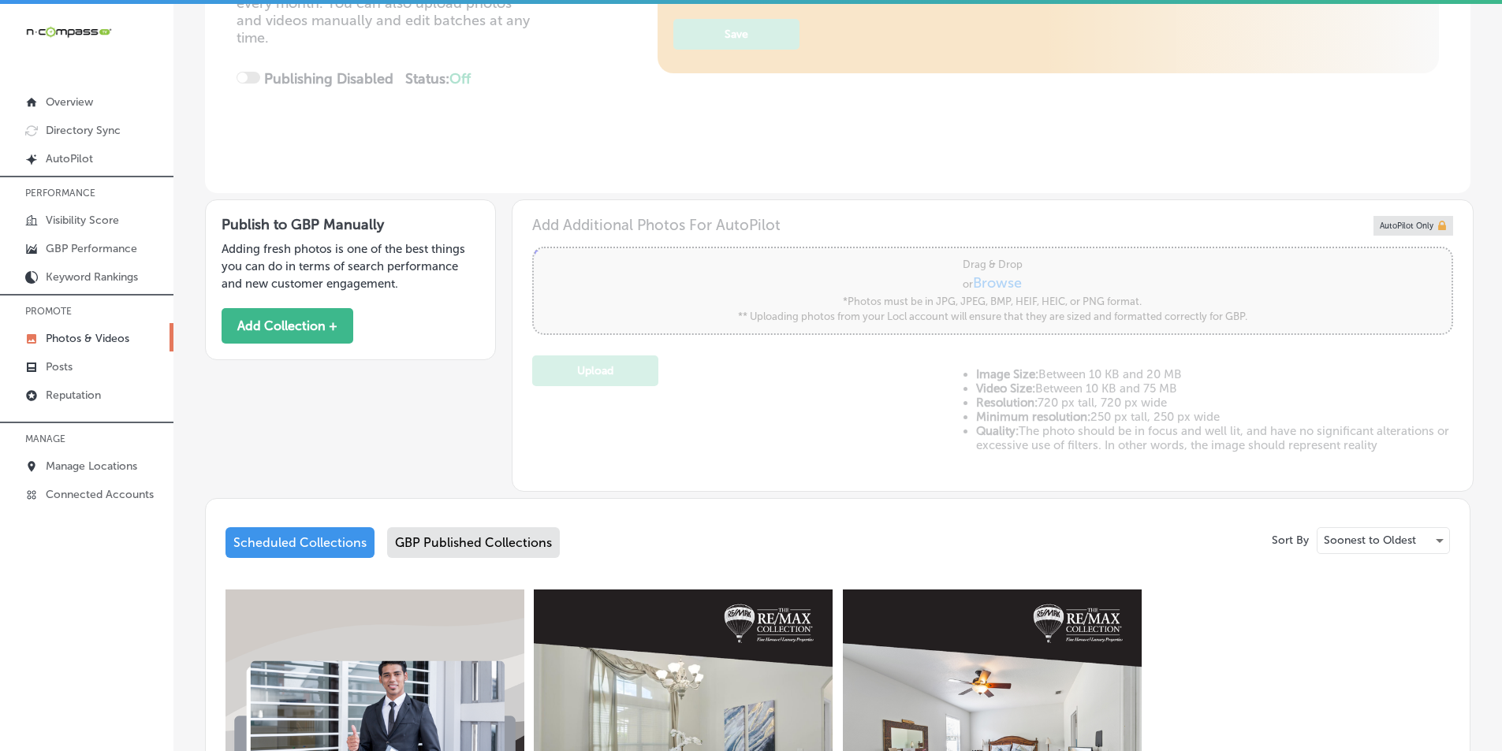
scroll to position [310, 0]
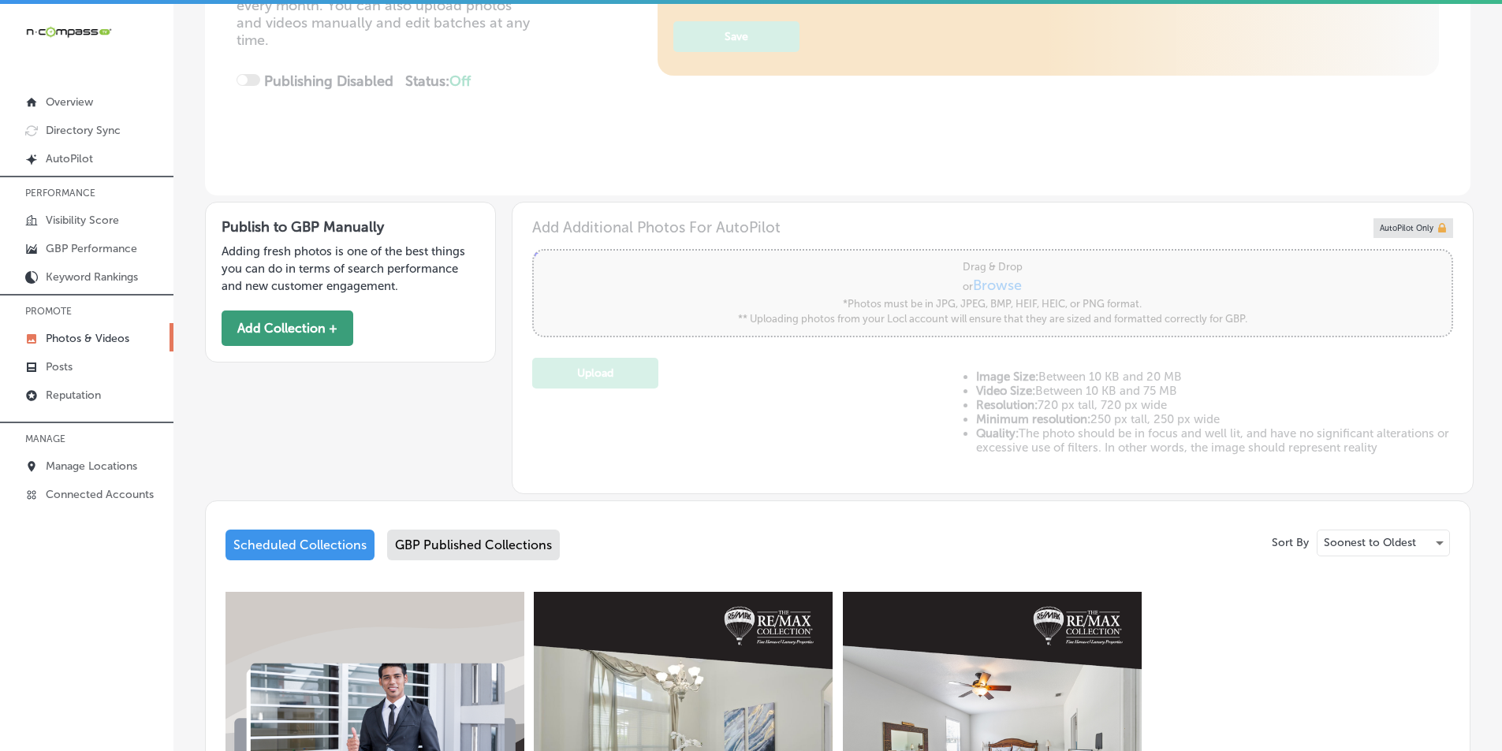
click at [274, 322] on button "Add Collection +" at bounding box center [288, 328] width 132 height 35
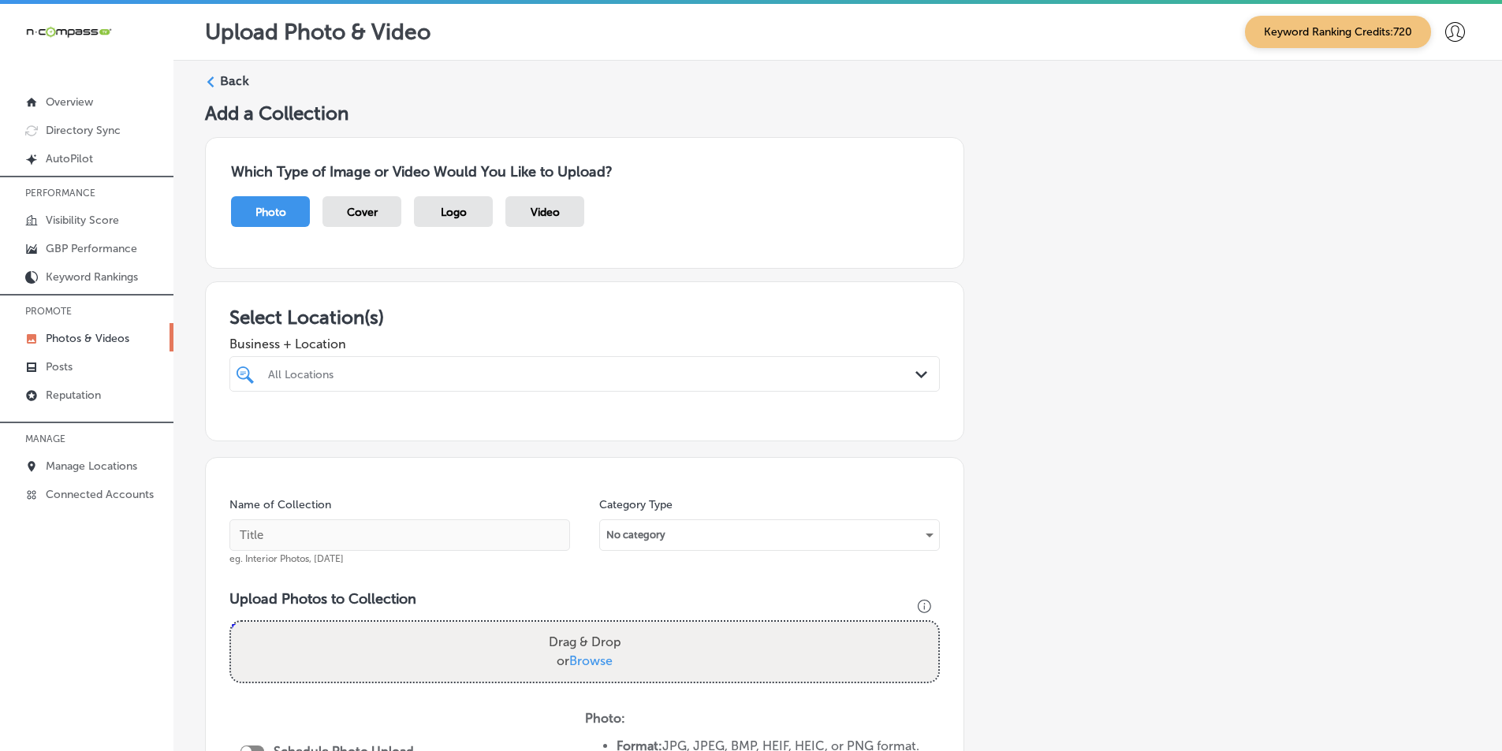
click at [406, 371] on div "All Locations" at bounding box center [592, 373] width 649 height 13
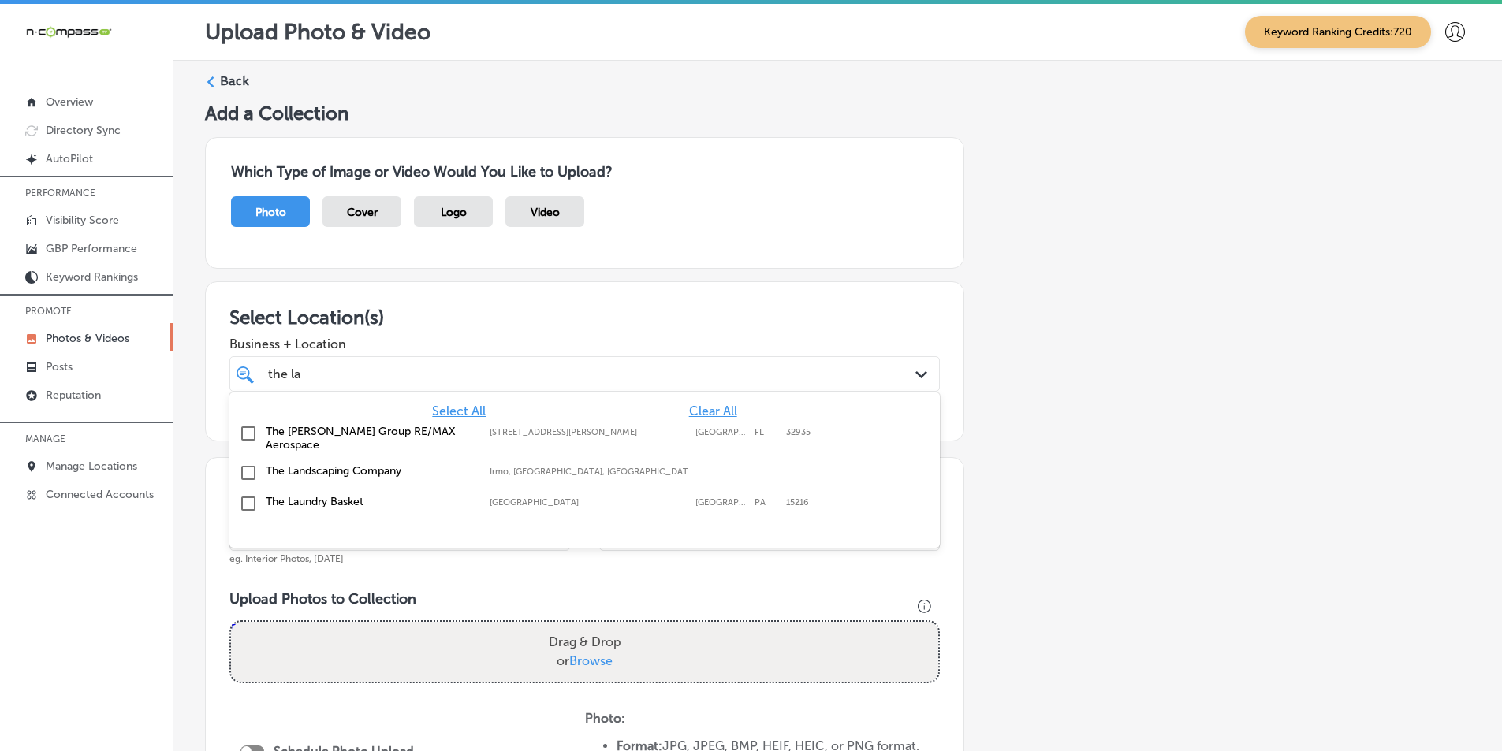
click at [248, 437] on input "checkbox" at bounding box center [248, 433] width 19 height 19
type input "the la"
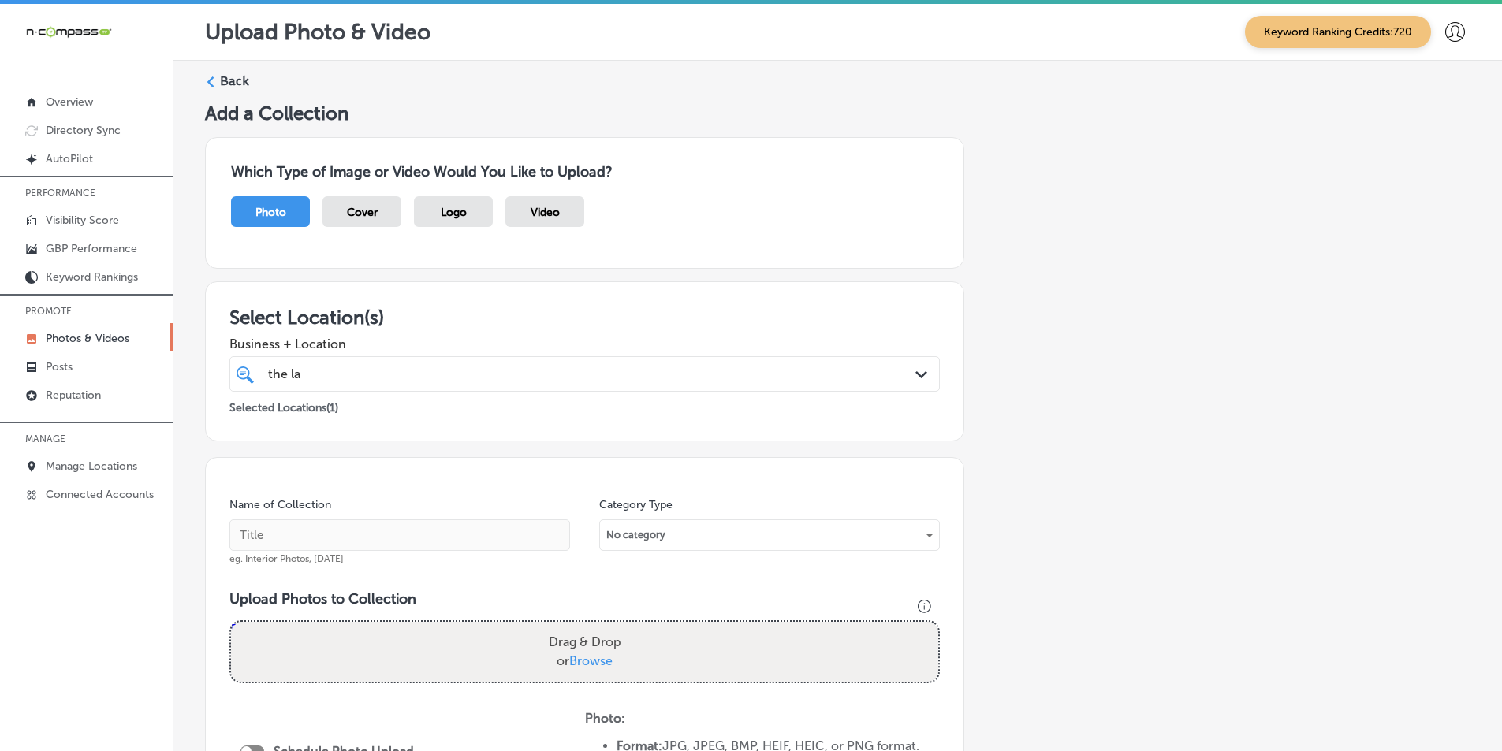
click at [352, 568] on div "Name of Collection eg. Interior Photos, March 2020 Category Type No category Up…" at bounding box center [584, 698] width 759 height 483
click at [353, 534] on input "text" at bounding box center [399, 536] width 341 height 32
type input "The [PERSON_NAME] Group RE/MAX Aerospace"
click at [389, 659] on div "Drag & Drop or Browse" at bounding box center [584, 652] width 707 height 60
click at [231, 622] on input "Drag & Drop or Browse" at bounding box center [584, 624] width 707 height 5
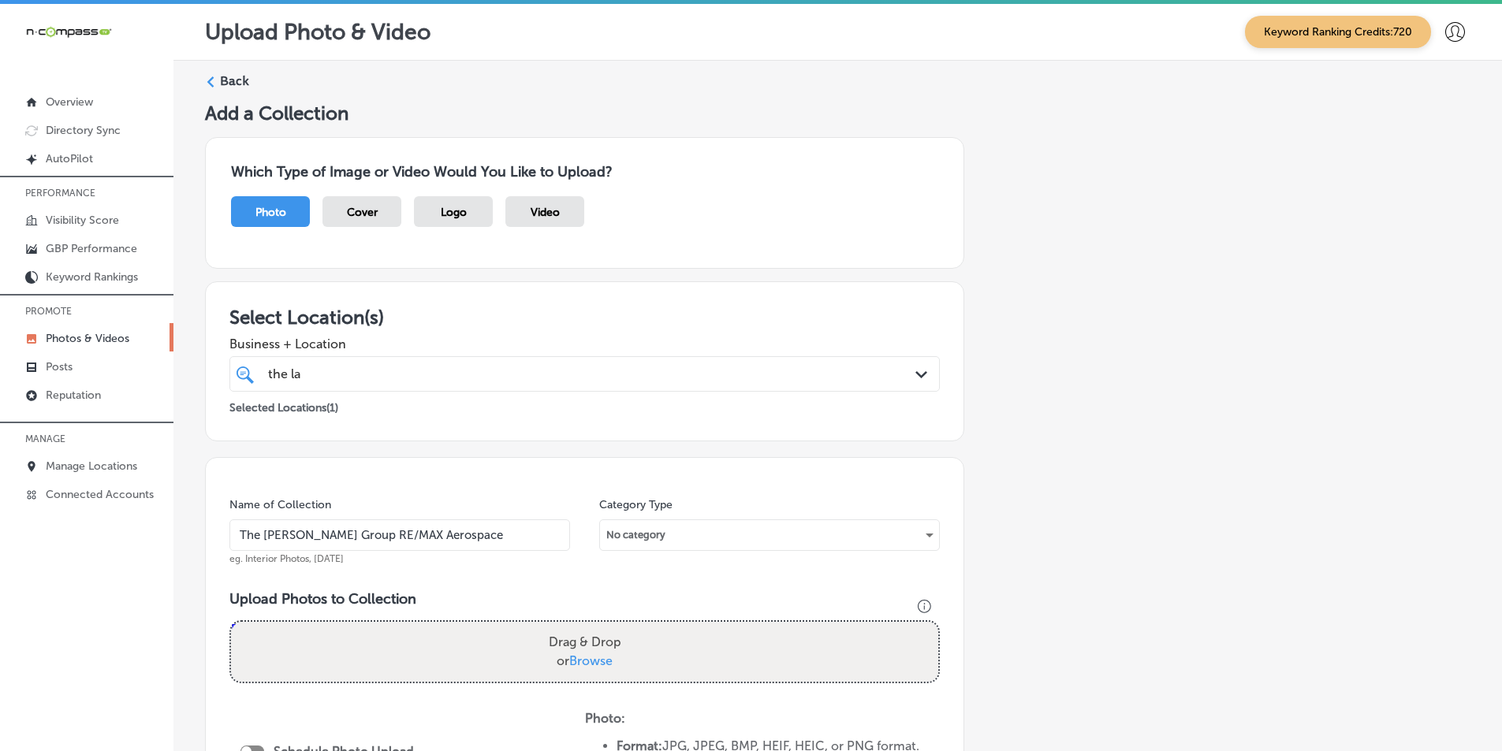
type input "C:\fakepath\7.png"
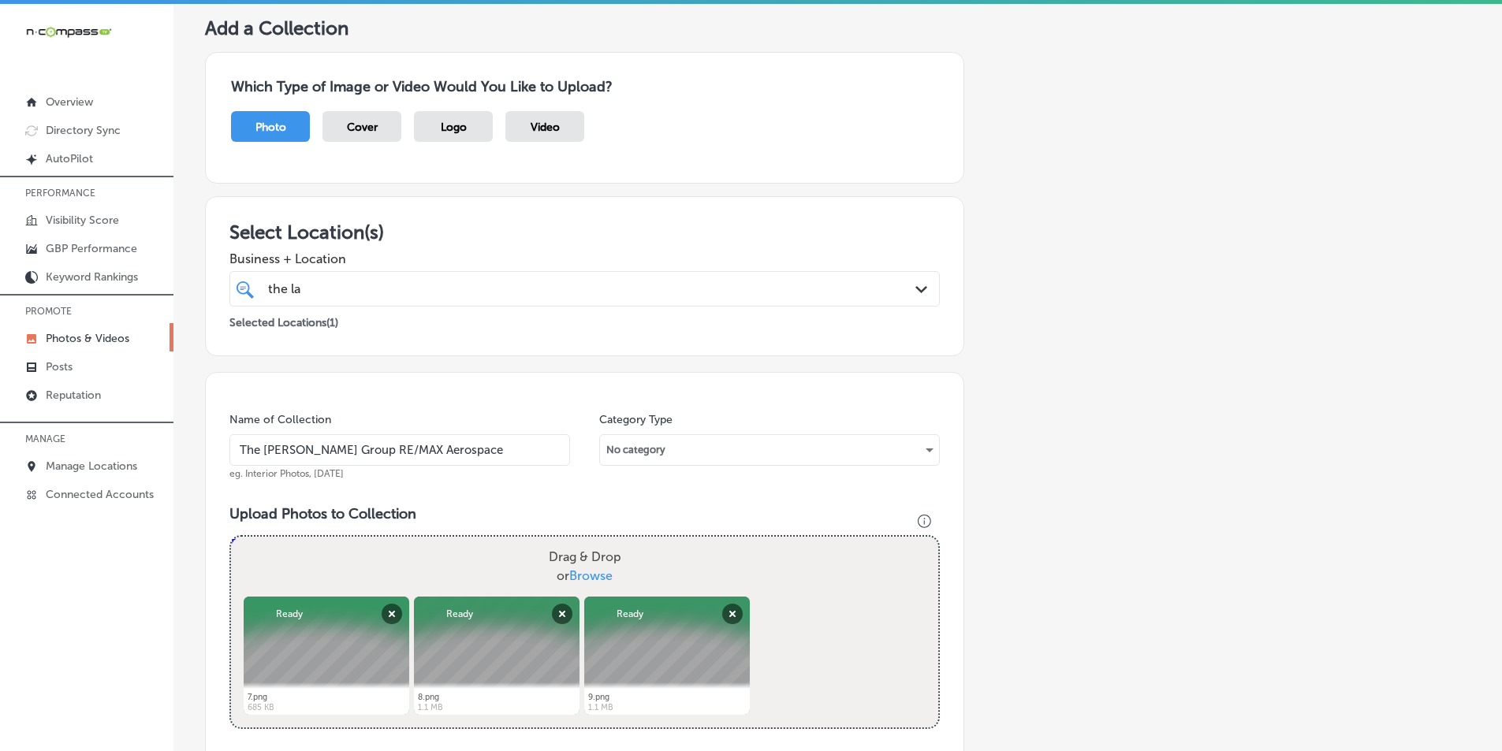
scroll to position [158, 0]
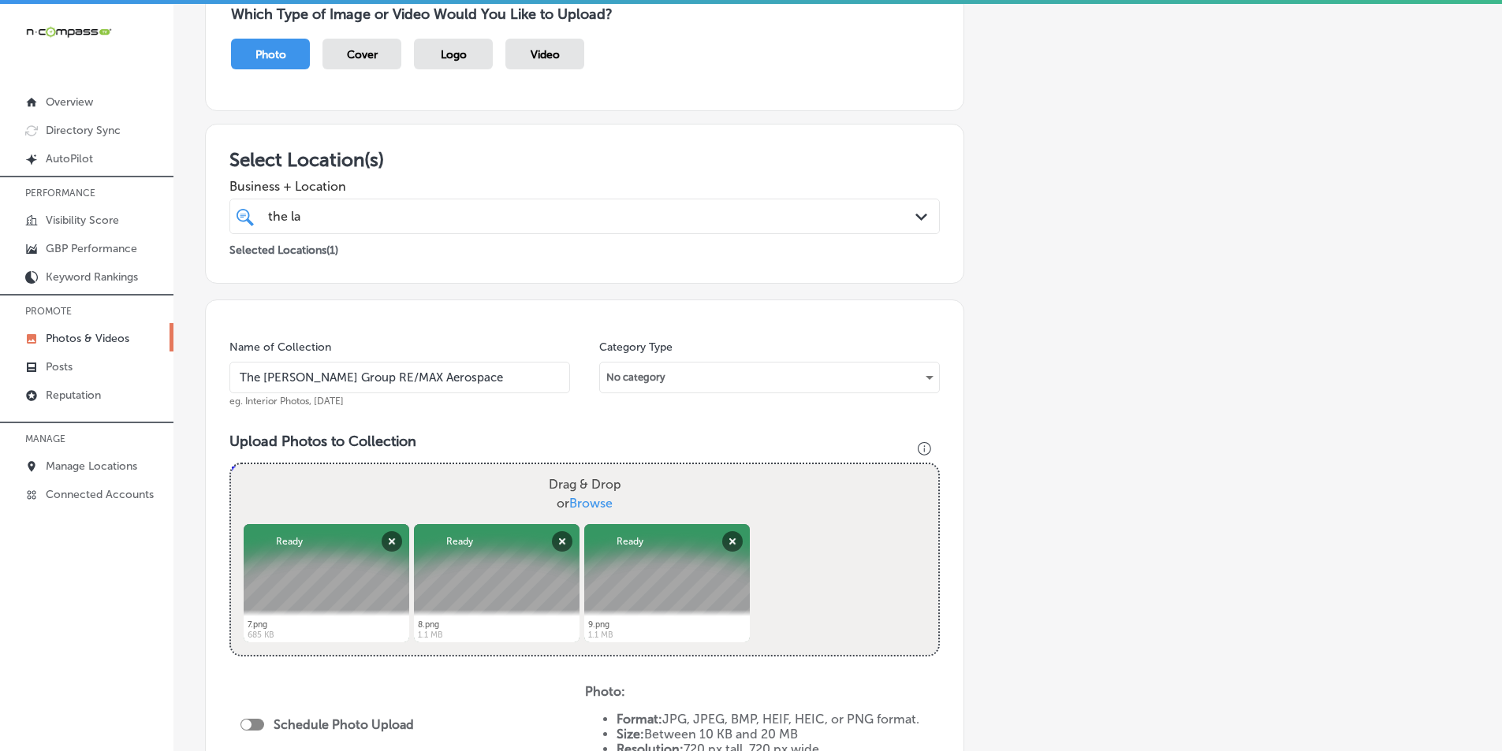
click at [392, 480] on div "Drag & Drop or Browse" at bounding box center [584, 494] width 707 height 60
click at [231, 464] on input "Drag & Drop or Browse" at bounding box center [584, 466] width 707 height 5
type input "C:\fakepath\10.png"
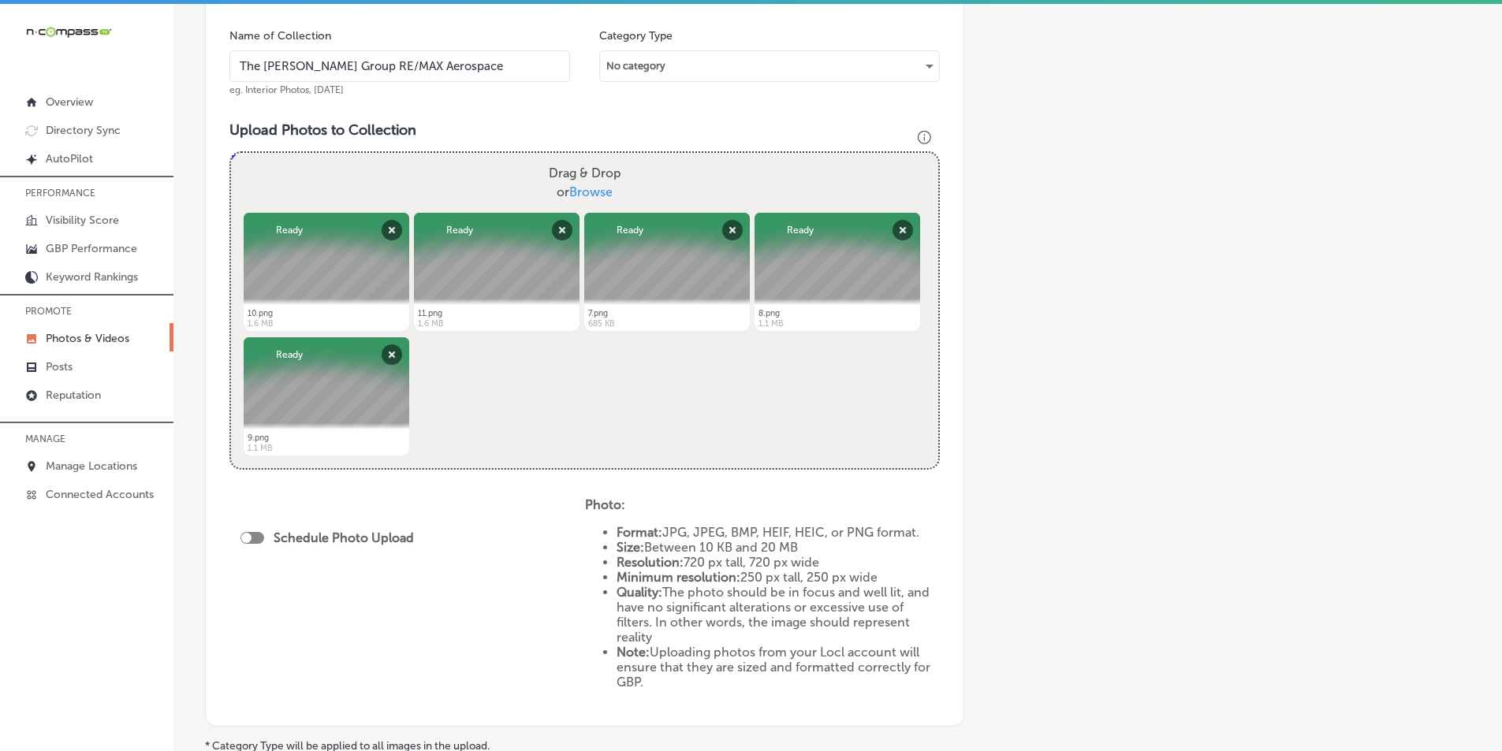
scroll to position [473, 0]
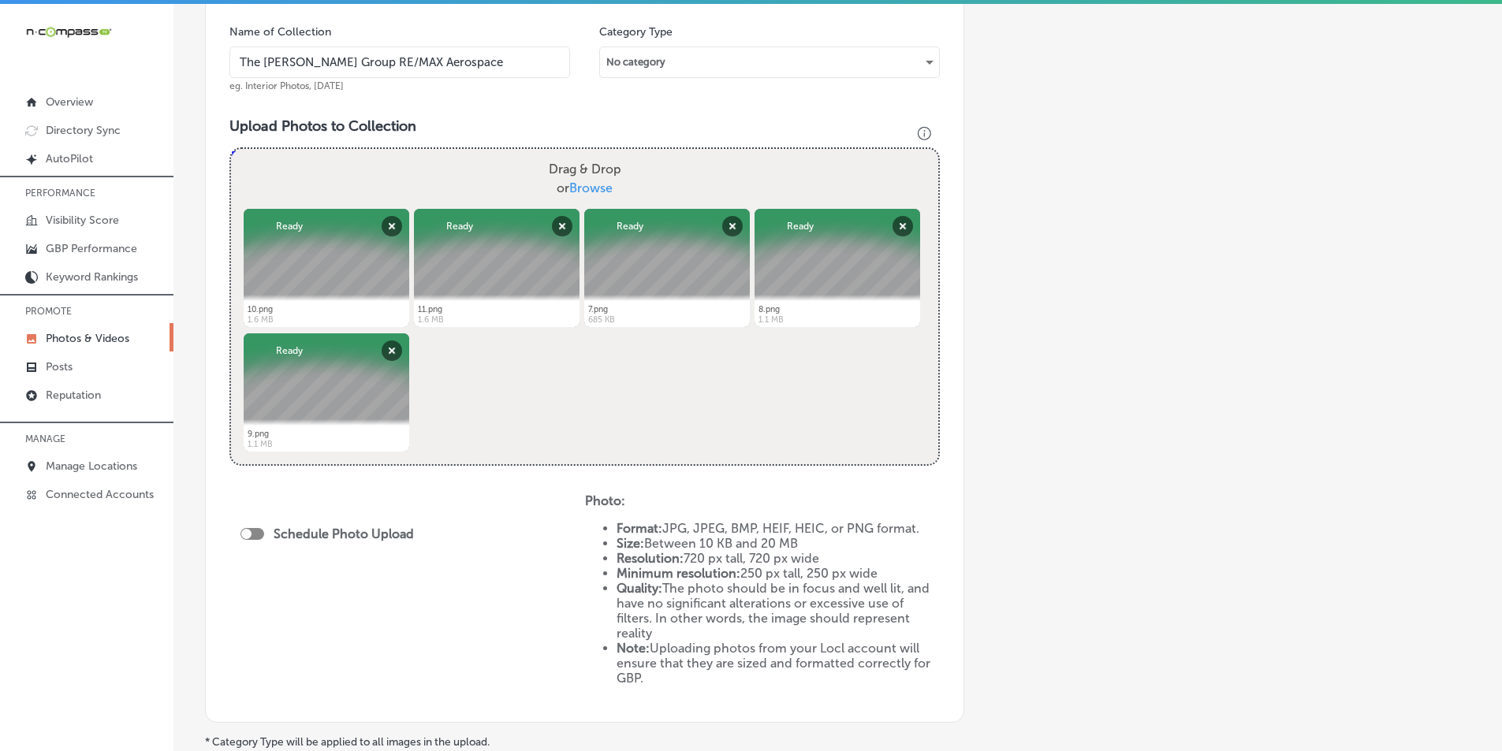
drag, startPoint x: 250, startPoint y: 531, endPoint x: 256, endPoint y: 525, distance: 8.9
click at [251, 531] on div at bounding box center [246, 534] width 10 height 10
checkbox input "true"
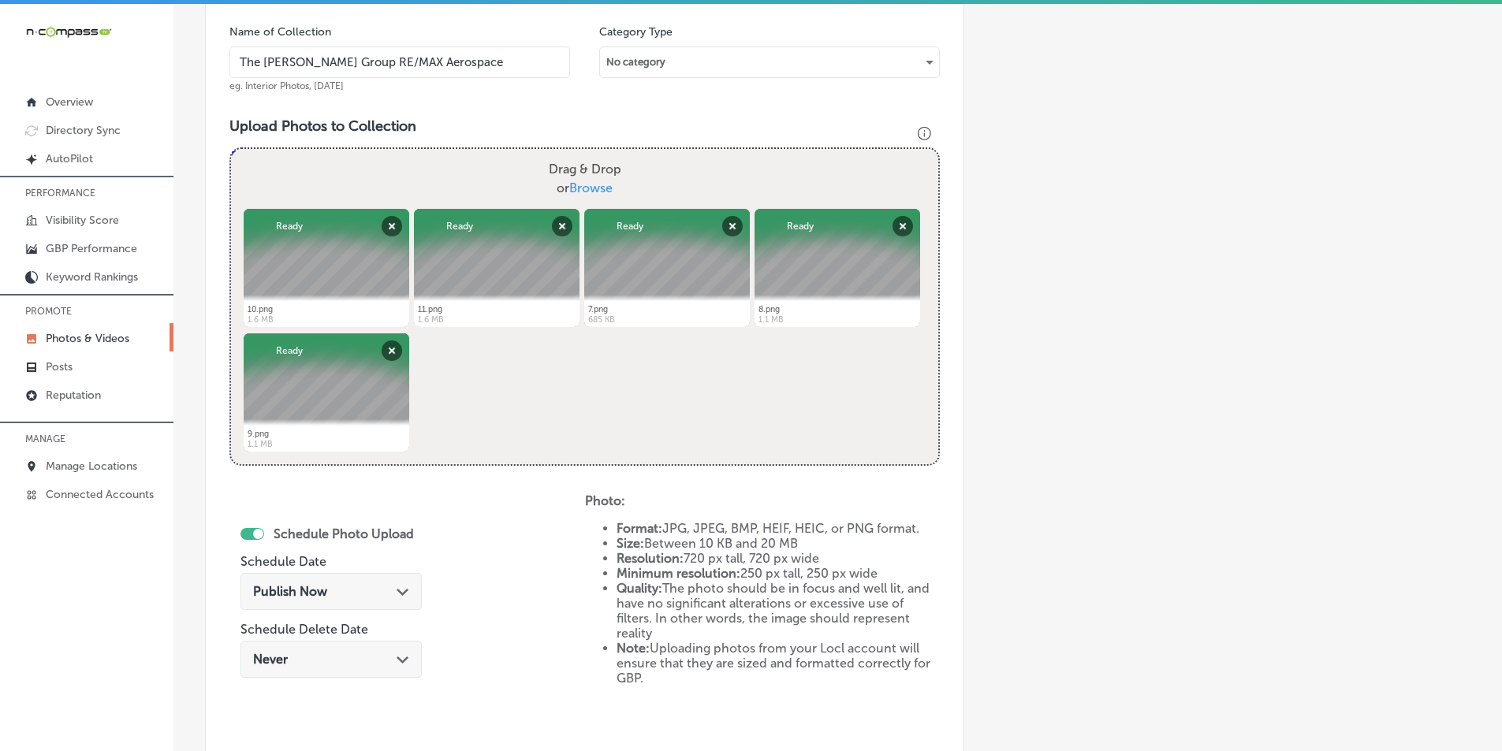
click at [391, 581] on div "Publish Now Path Created with Sketch." at bounding box center [330, 591] width 181 height 37
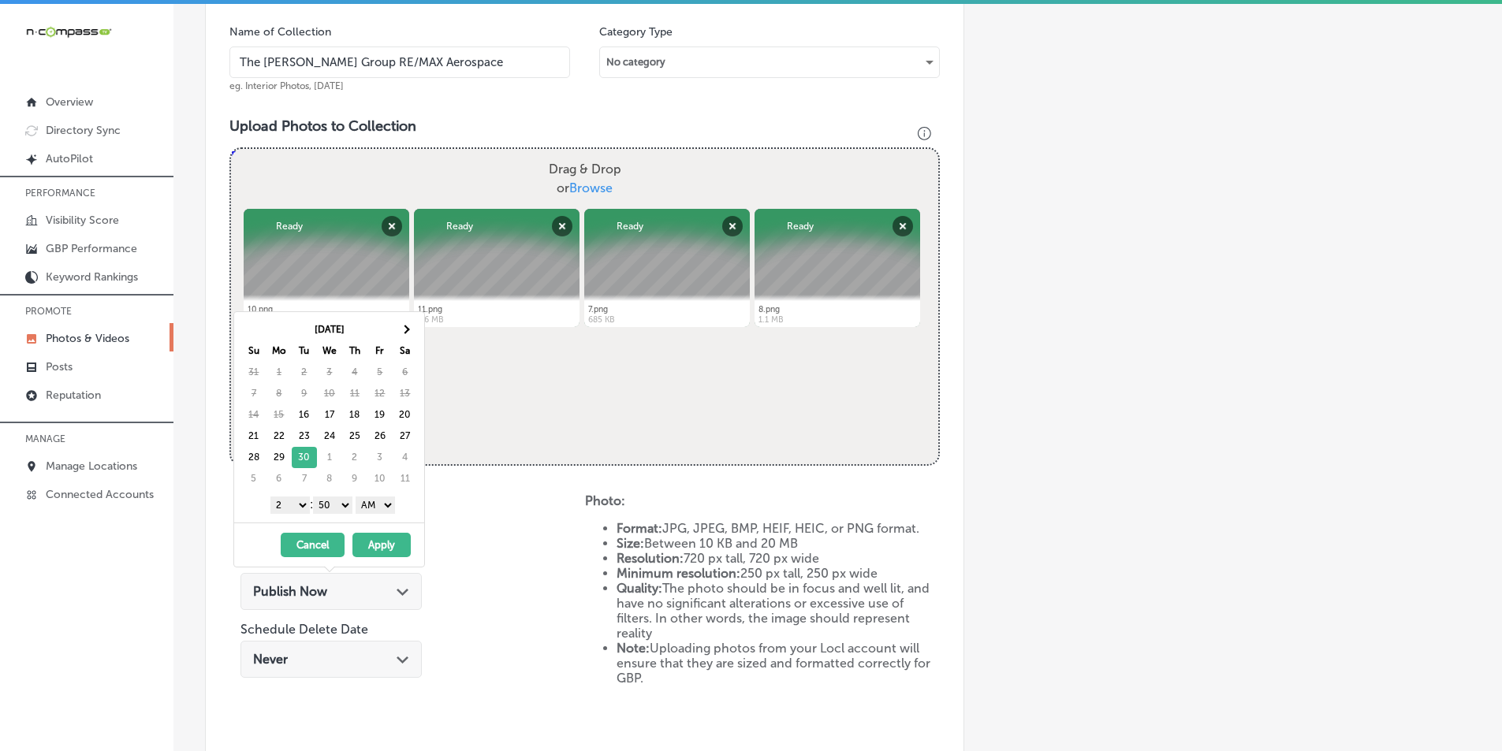
click at [300, 505] on select "1 2 3 4 5 6 7 8 9 10 11 12" at bounding box center [289, 505] width 39 height 17
click at [352, 503] on select "00 10 20 30 40 50" at bounding box center [332, 505] width 39 height 17
click at [394, 502] on select "AM PM" at bounding box center [375, 505] width 39 height 17
click at [370, 546] on button "Apply" at bounding box center [381, 545] width 58 height 24
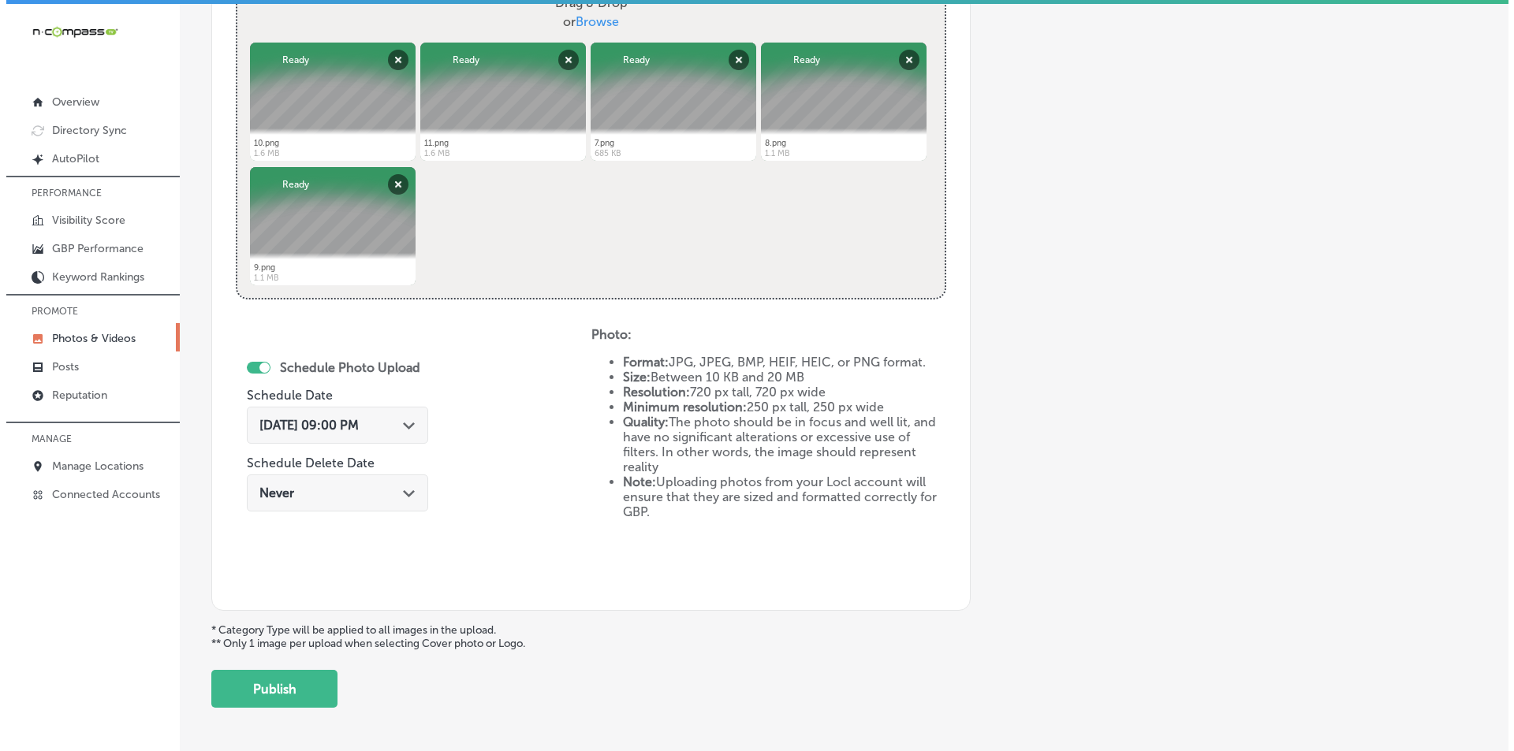
scroll to position [699, 0]
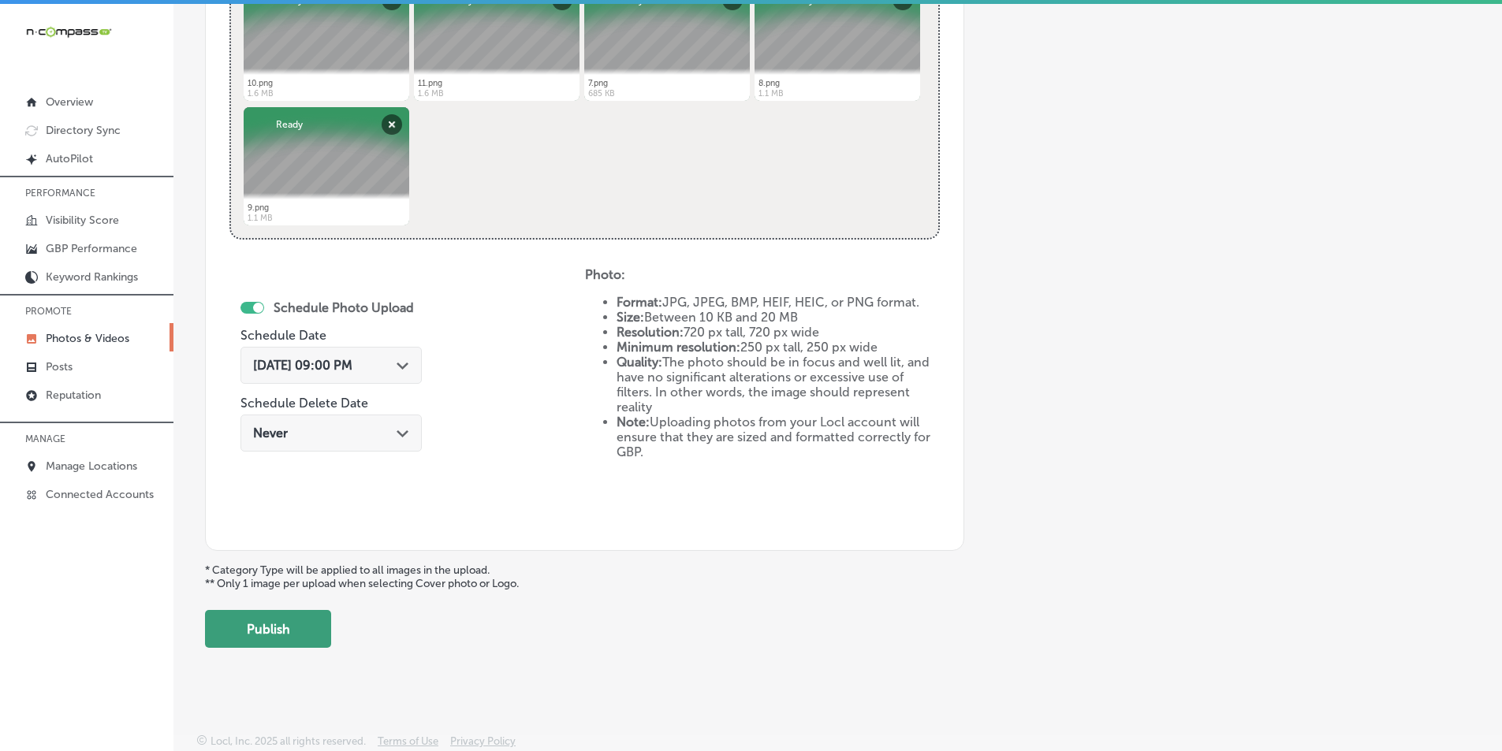
click at [255, 632] on button "Publish" at bounding box center [268, 629] width 126 height 38
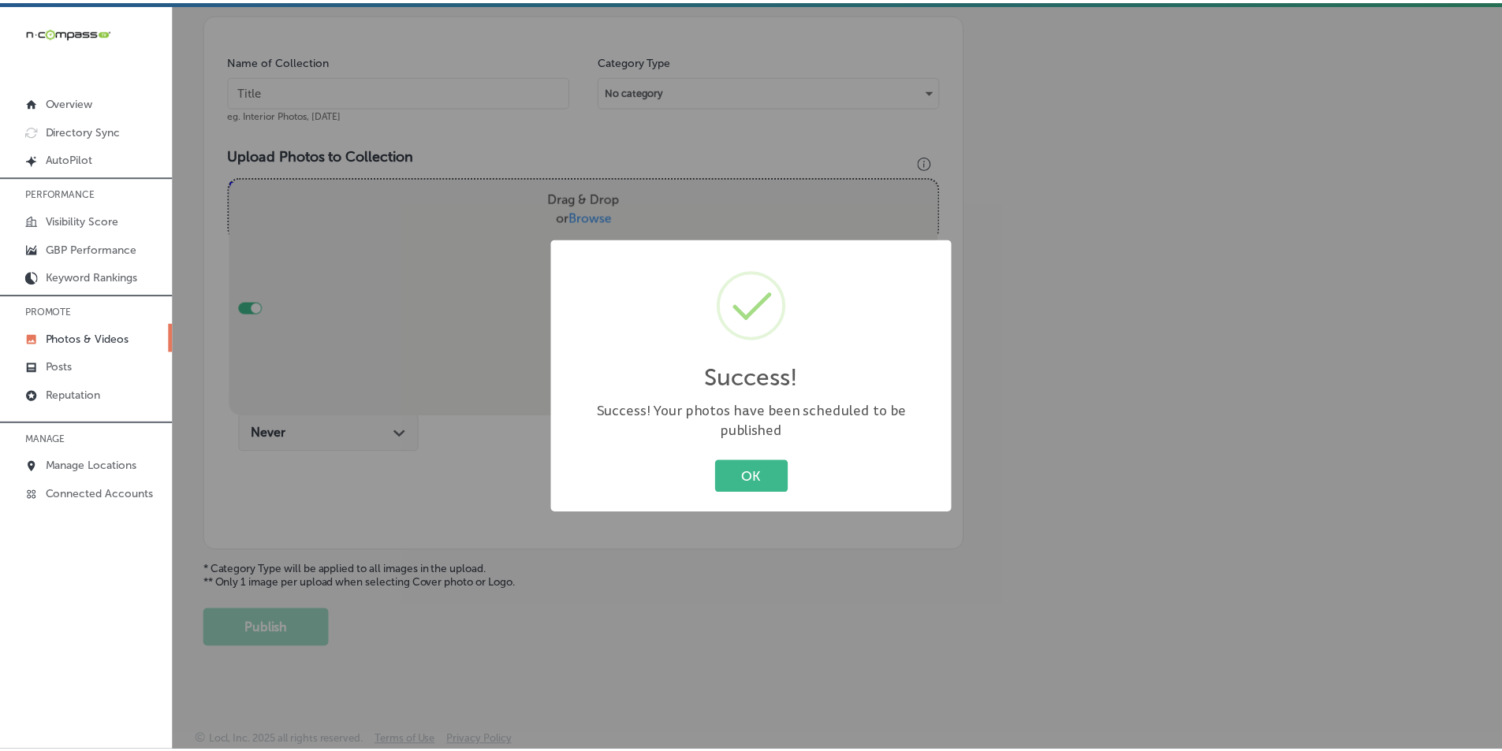
scroll to position [444, 0]
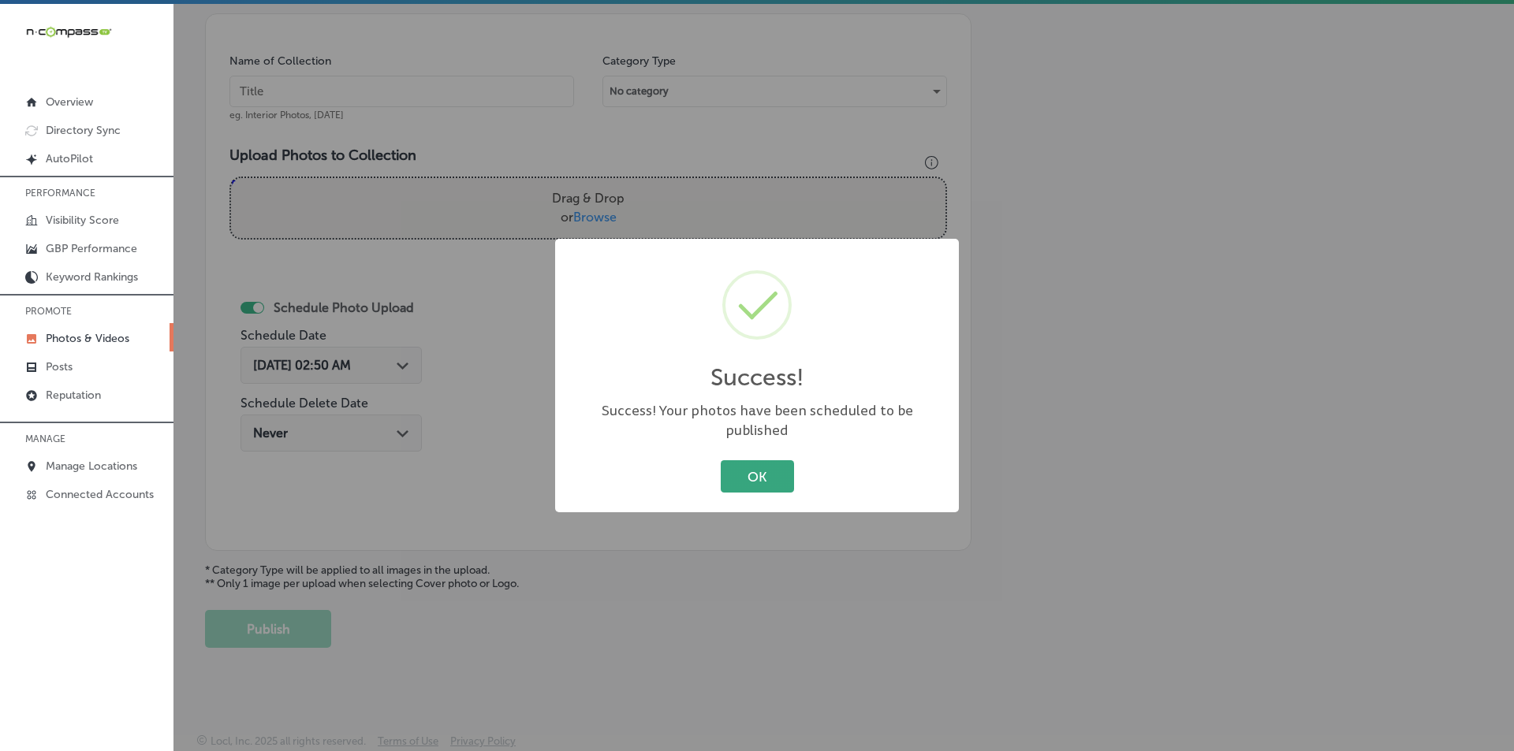
click at [738, 468] on button "OK" at bounding box center [757, 476] width 73 height 32
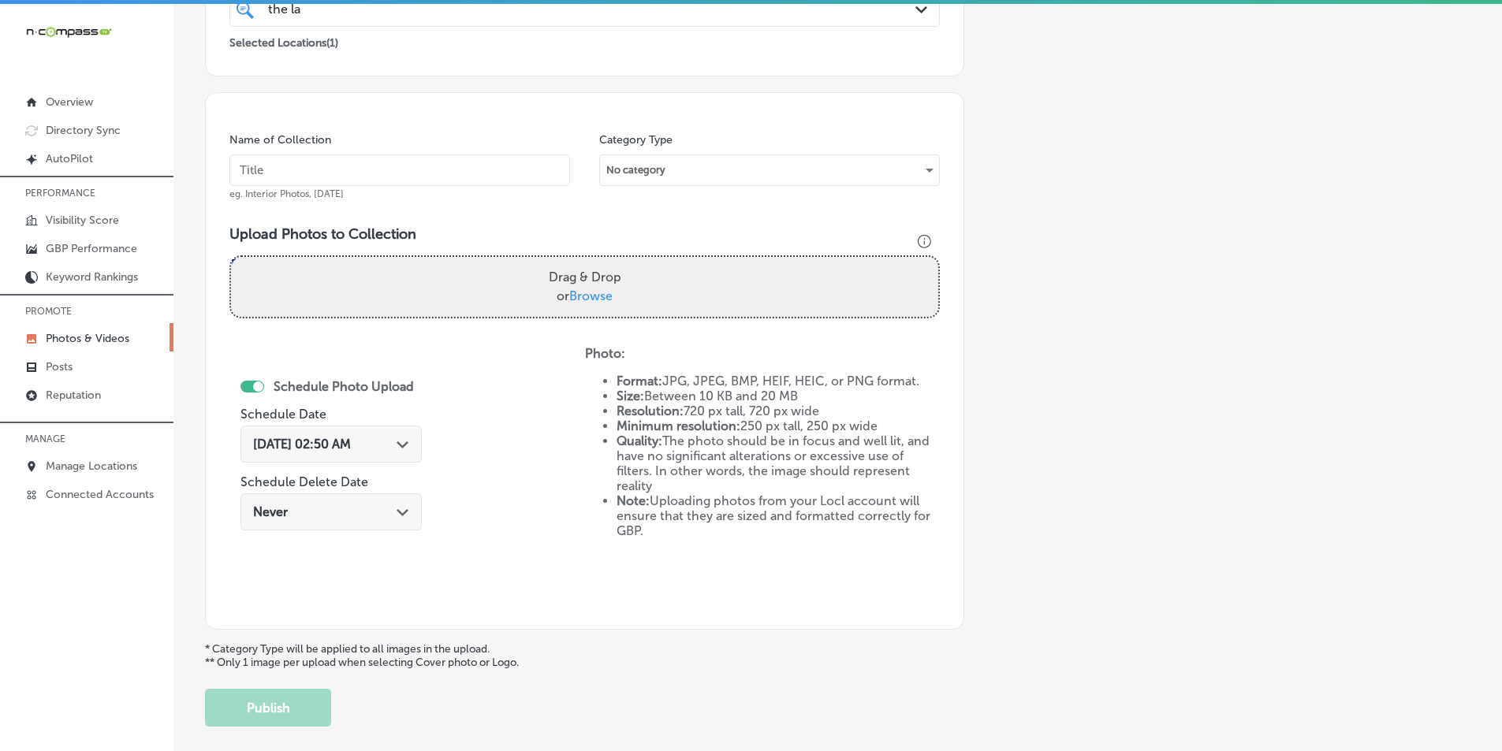
scroll to position [286, 0]
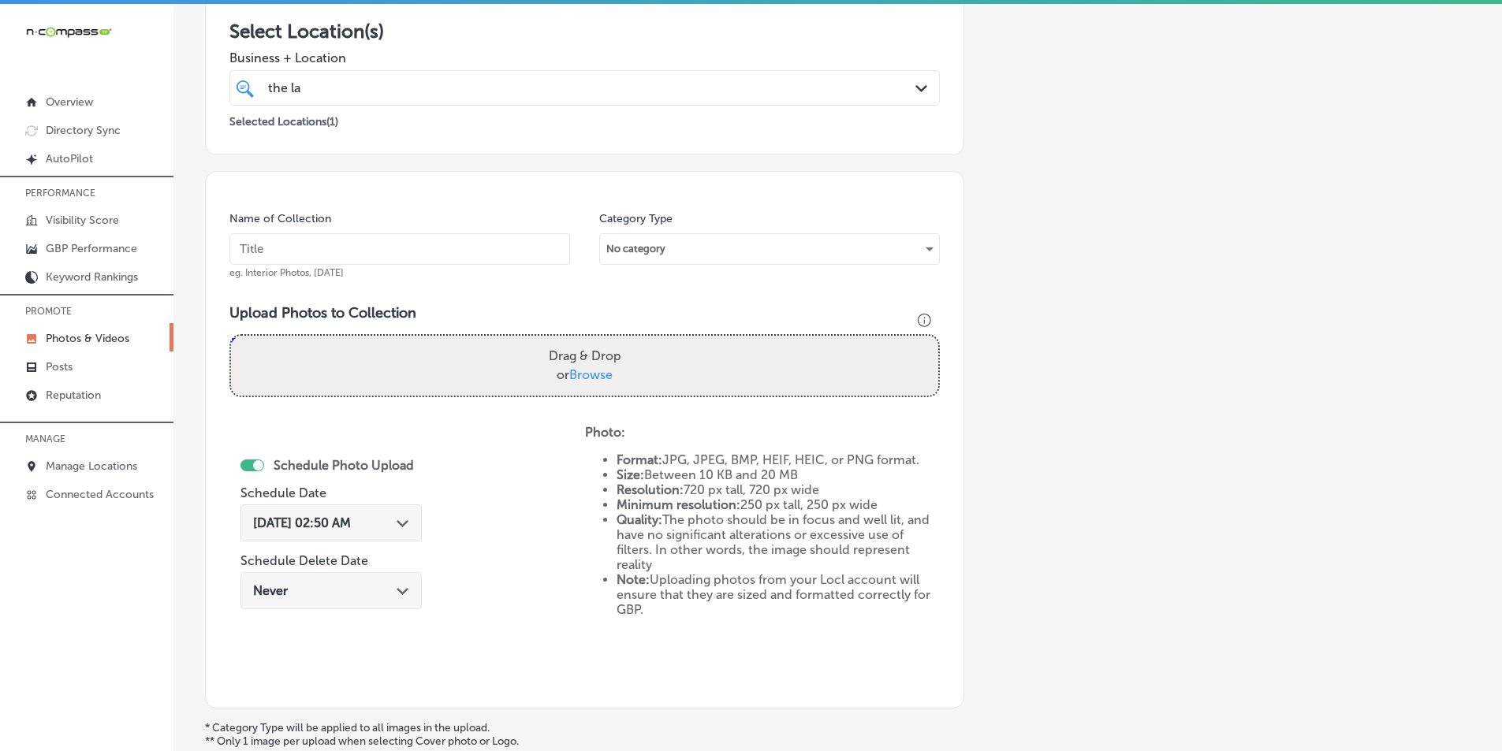
click at [381, 84] on div "the la the la" at bounding box center [552, 87] width 572 height 21
click at [413, 259] on input "text" at bounding box center [399, 249] width 341 height 32
type input "The [PERSON_NAME] Group RE/MAX Aerospace"
click at [340, 357] on div "Drag & Drop or Browse" at bounding box center [584, 366] width 707 height 60
click at [231, 336] on input "Drag & Drop or Browse" at bounding box center [584, 338] width 707 height 5
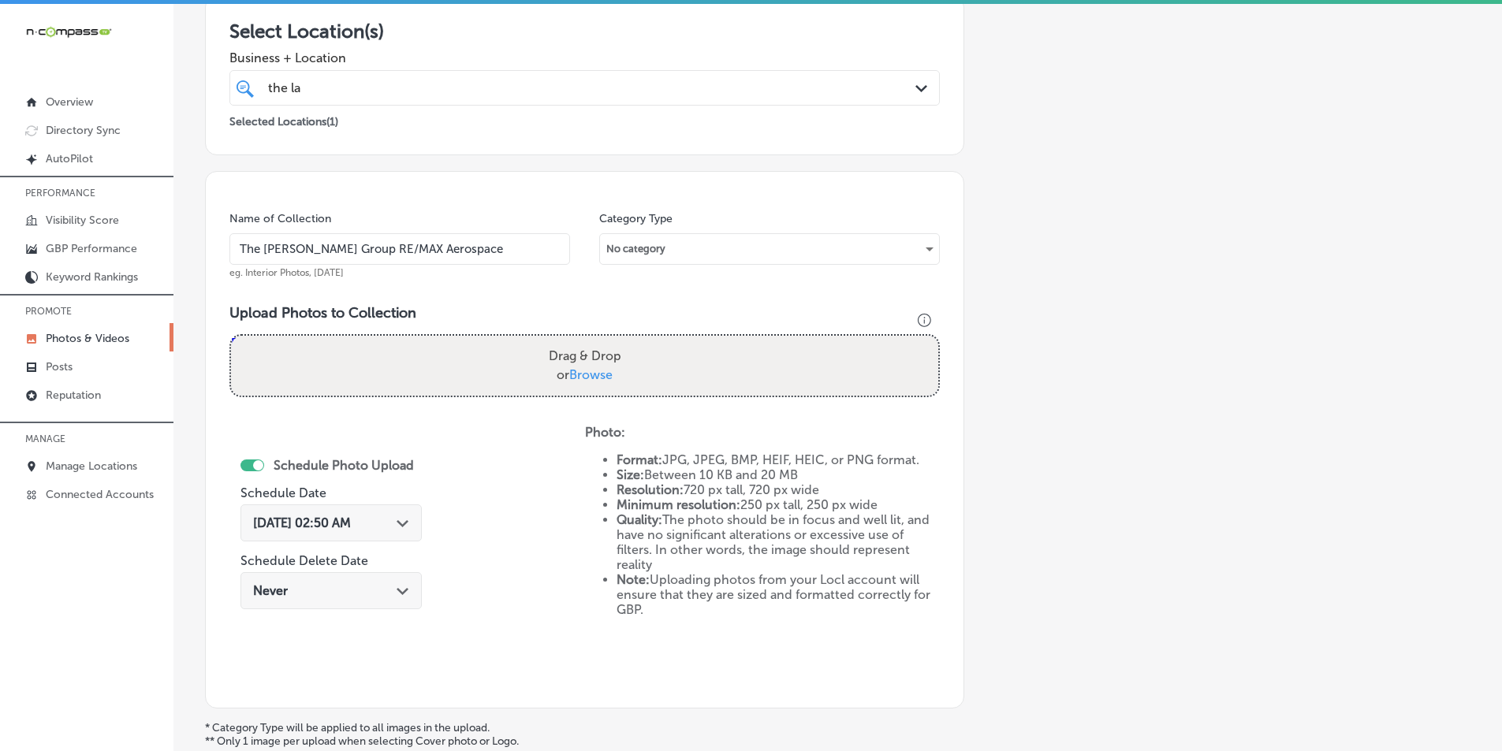
type input "C:\fakepath\12.png"
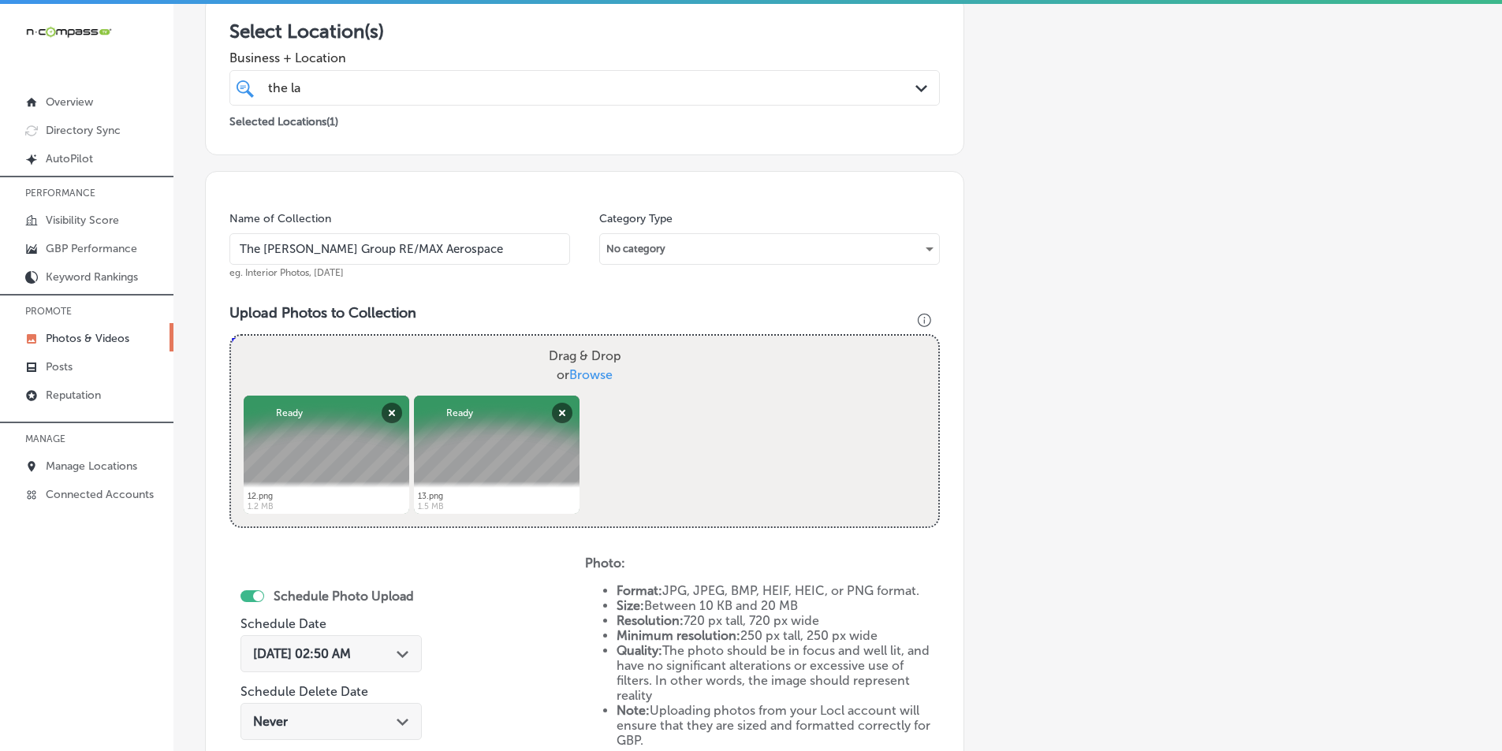
click at [438, 370] on div "Drag & Drop or Browse" at bounding box center [584, 366] width 707 height 60
click at [231, 336] on input "Drag & Drop or Browse" at bounding box center [584, 338] width 707 height 5
type input "C:\fakepath\14.png"
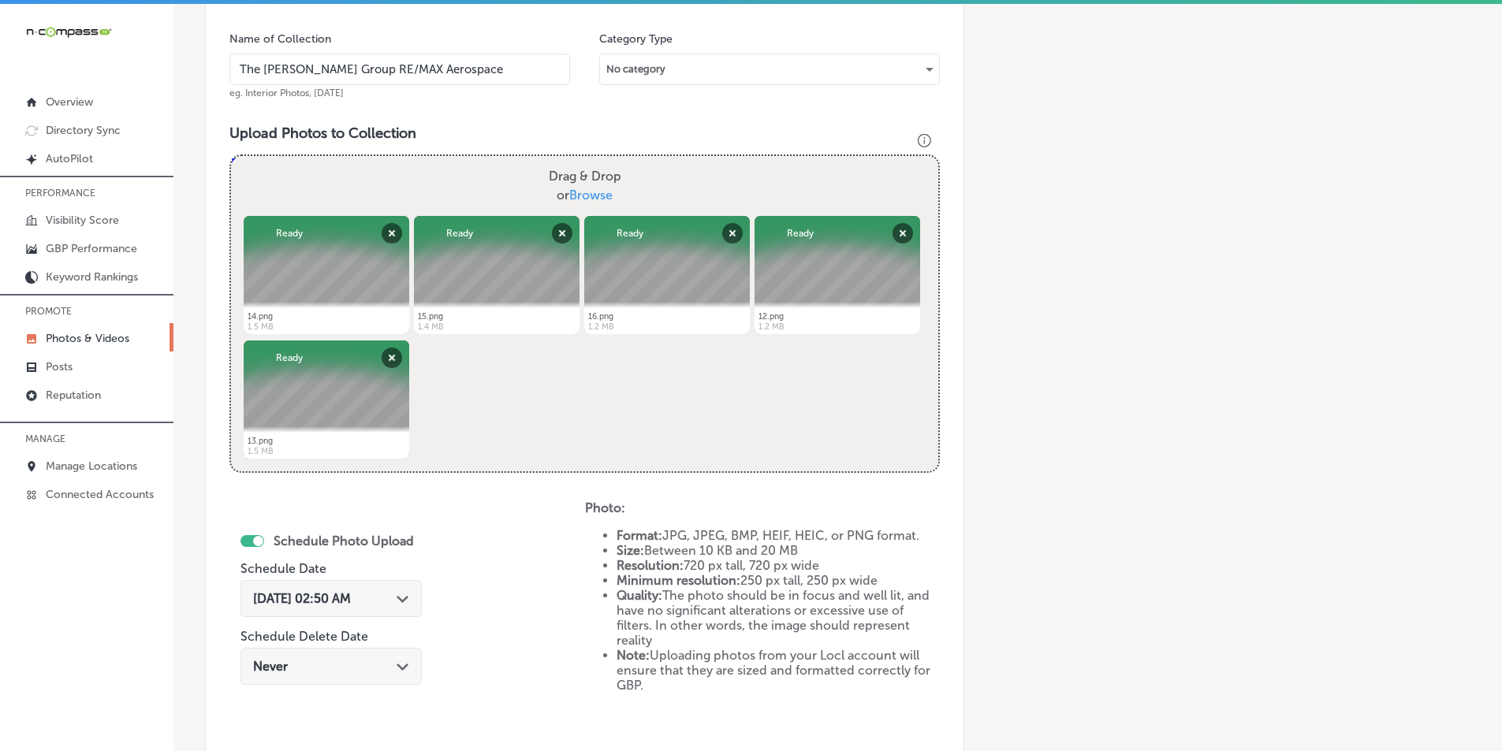
scroll to position [523, 0]
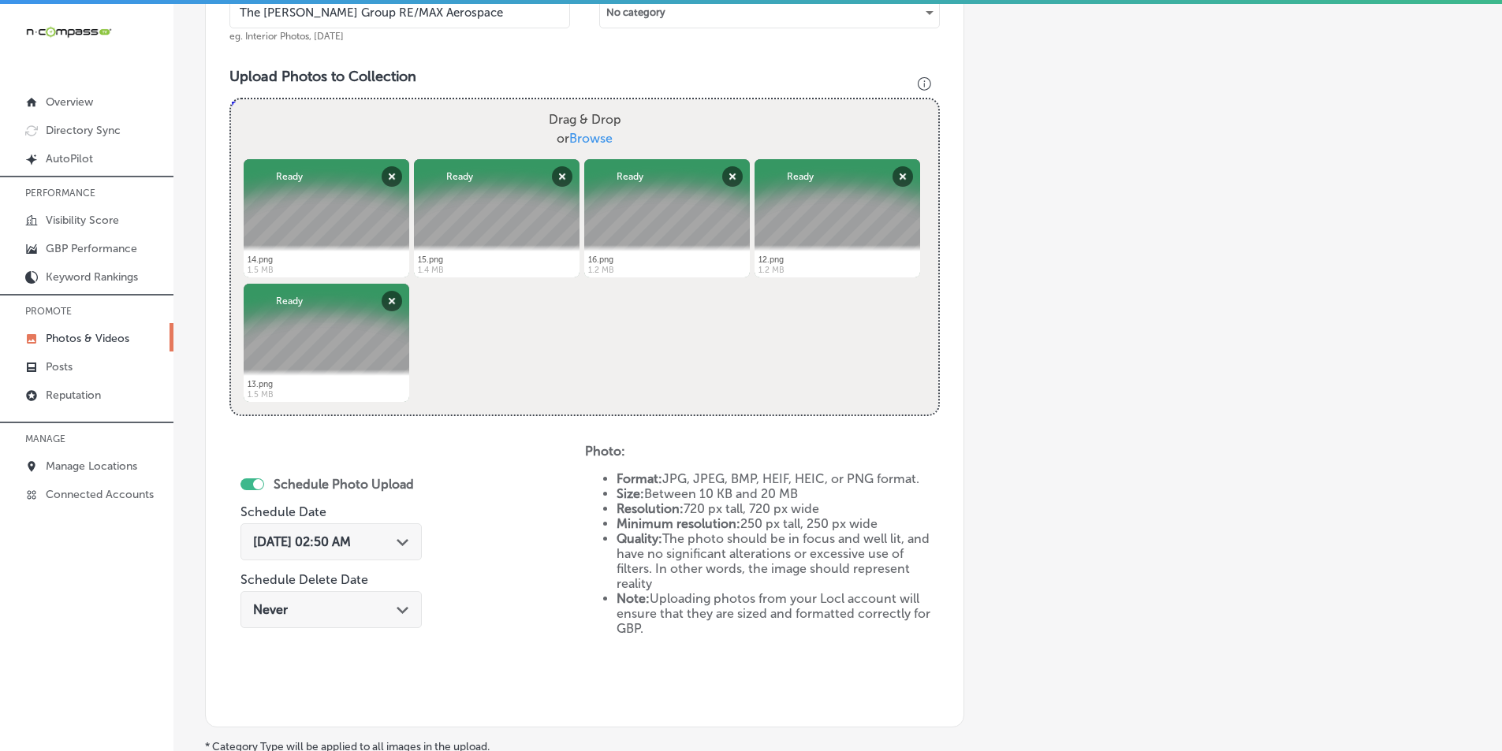
click at [407, 534] on div "Sep 16, 2025 02:50 AM Path Created with Sketch." at bounding box center [330, 542] width 181 height 37
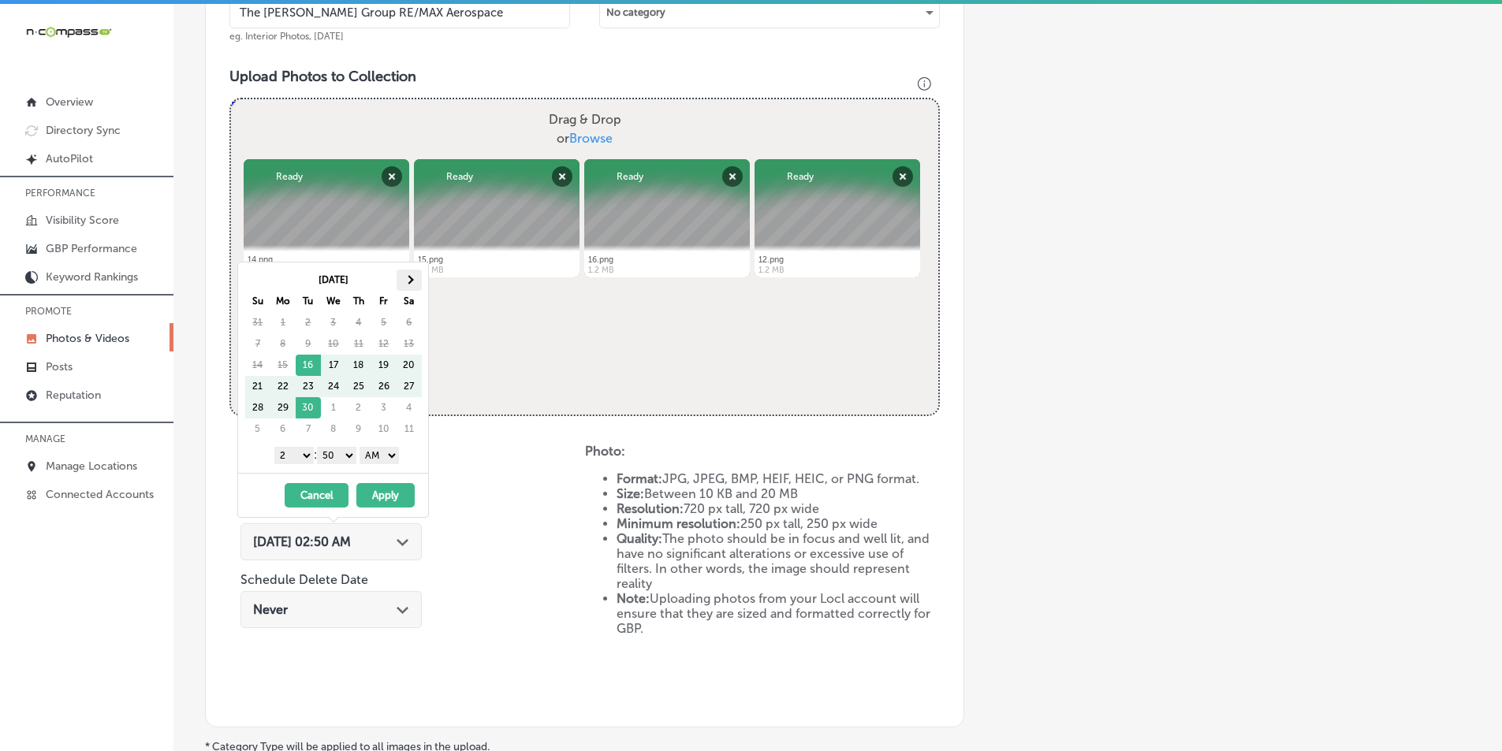
click at [404, 281] on th at bounding box center [409, 280] width 25 height 21
click at [305, 454] on select "1 2 3 4 5 6 7 8 9 10 11 12" at bounding box center [293, 455] width 39 height 17
click at [348, 453] on select "00 10 20 30 40 50" at bounding box center [336, 455] width 39 height 17
click at [396, 455] on select "AM PM" at bounding box center [379, 455] width 39 height 17
click at [378, 493] on button "Apply" at bounding box center [385, 495] width 58 height 24
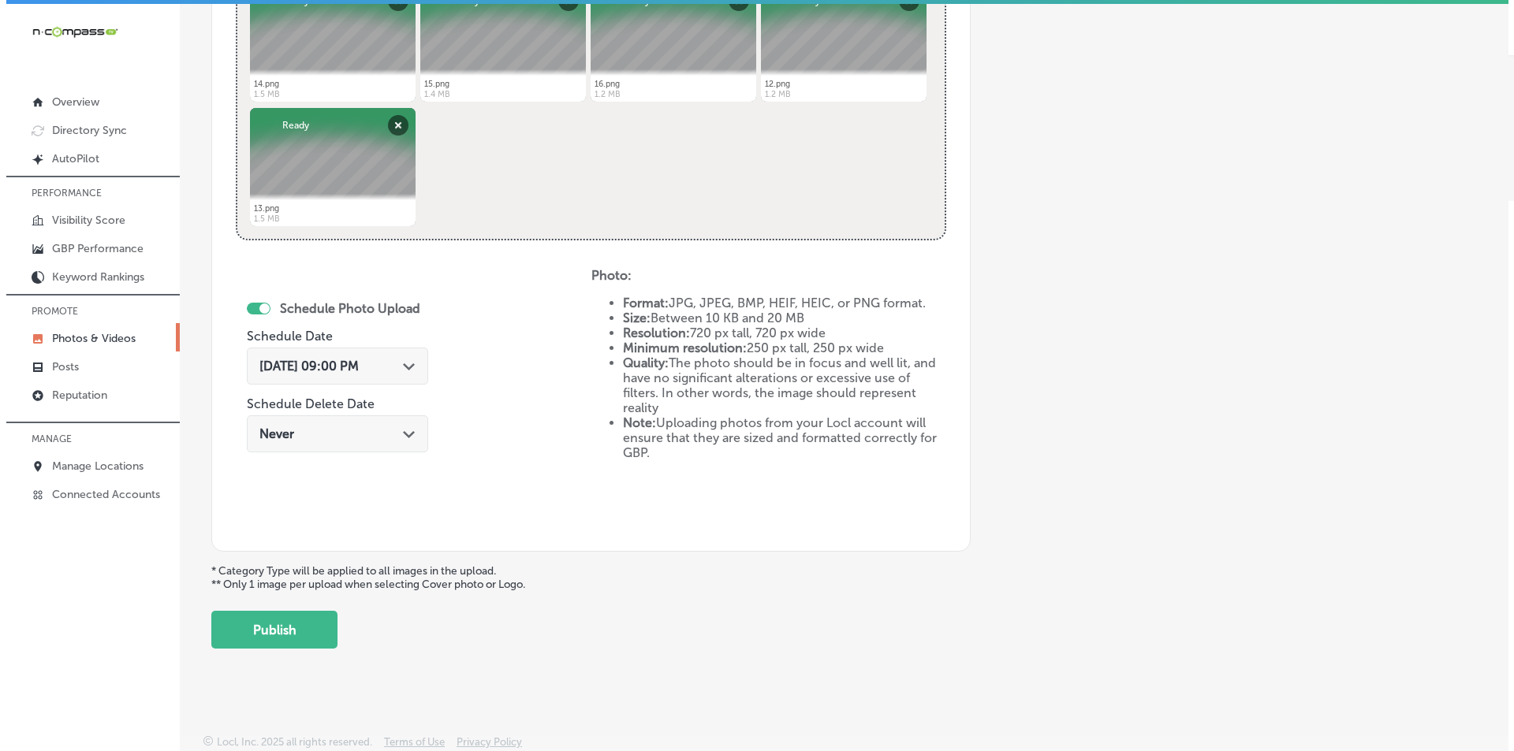
scroll to position [699, 0]
click at [293, 625] on button "Publish" at bounding box center [268, 629] width 126 height 38
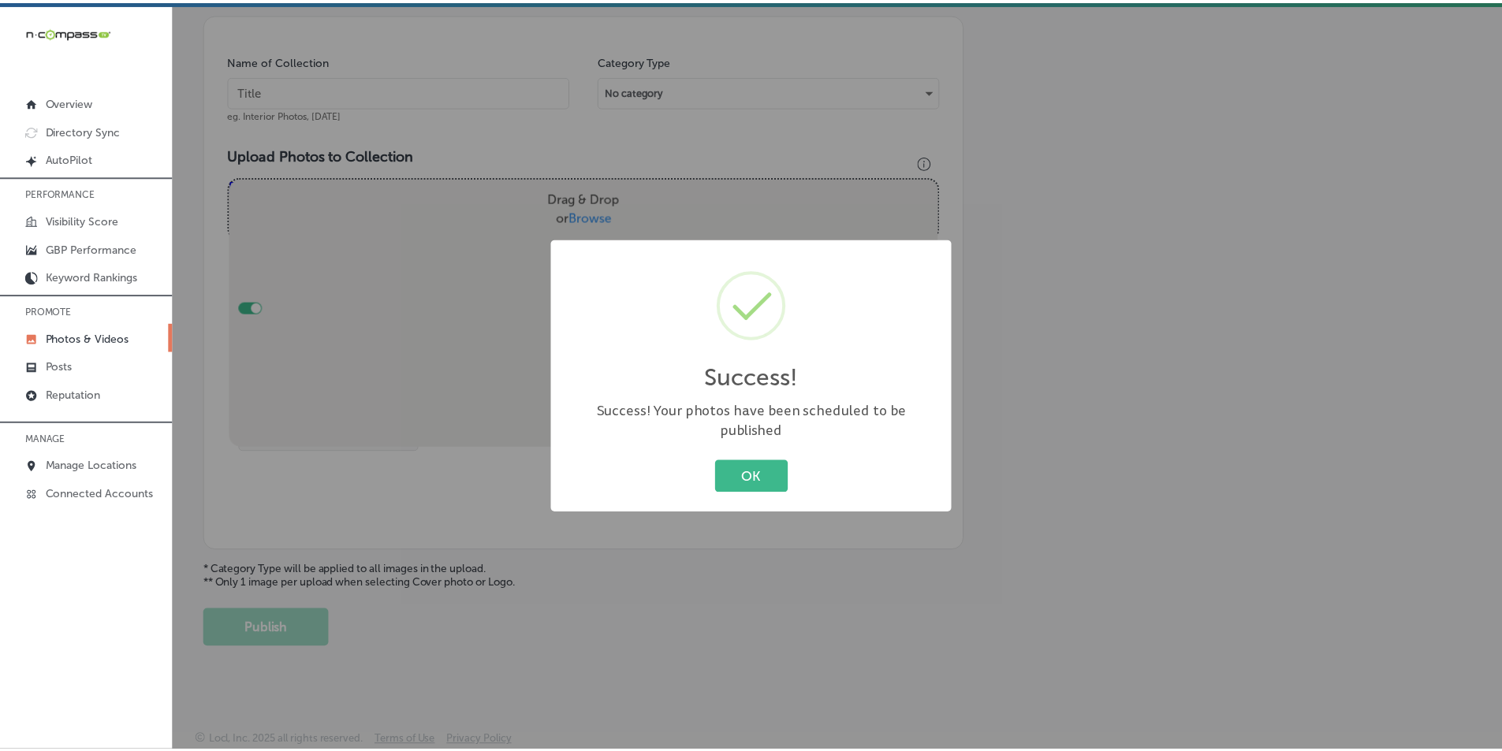
scroll to position [444, 0]
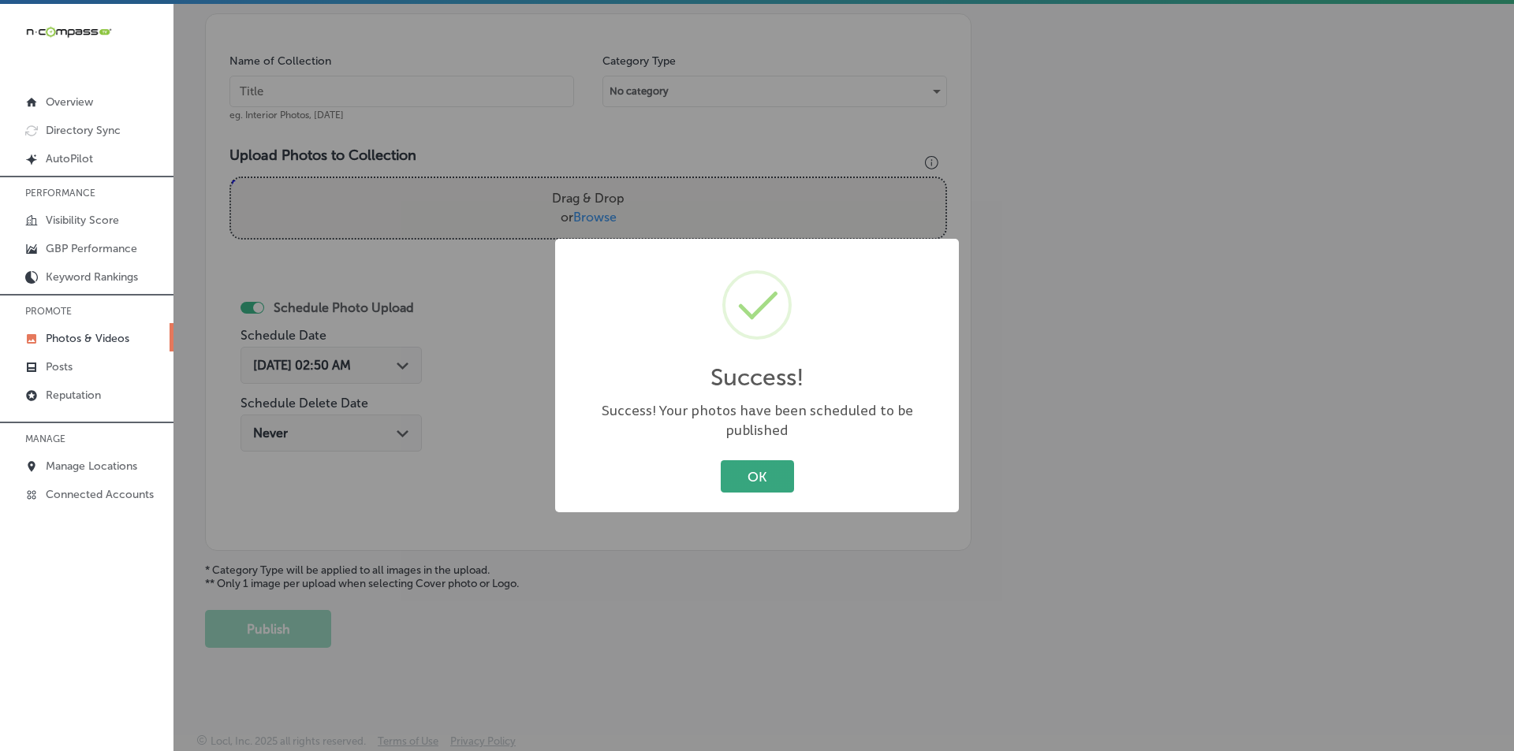
drag, startPoint x: 751, startPoint y: 458, endPoint x: 730, endPoint y: 459, distance: 20.5
click at [747, 460] on button "OK" at bounding box center [757, 476] width 73 height 32
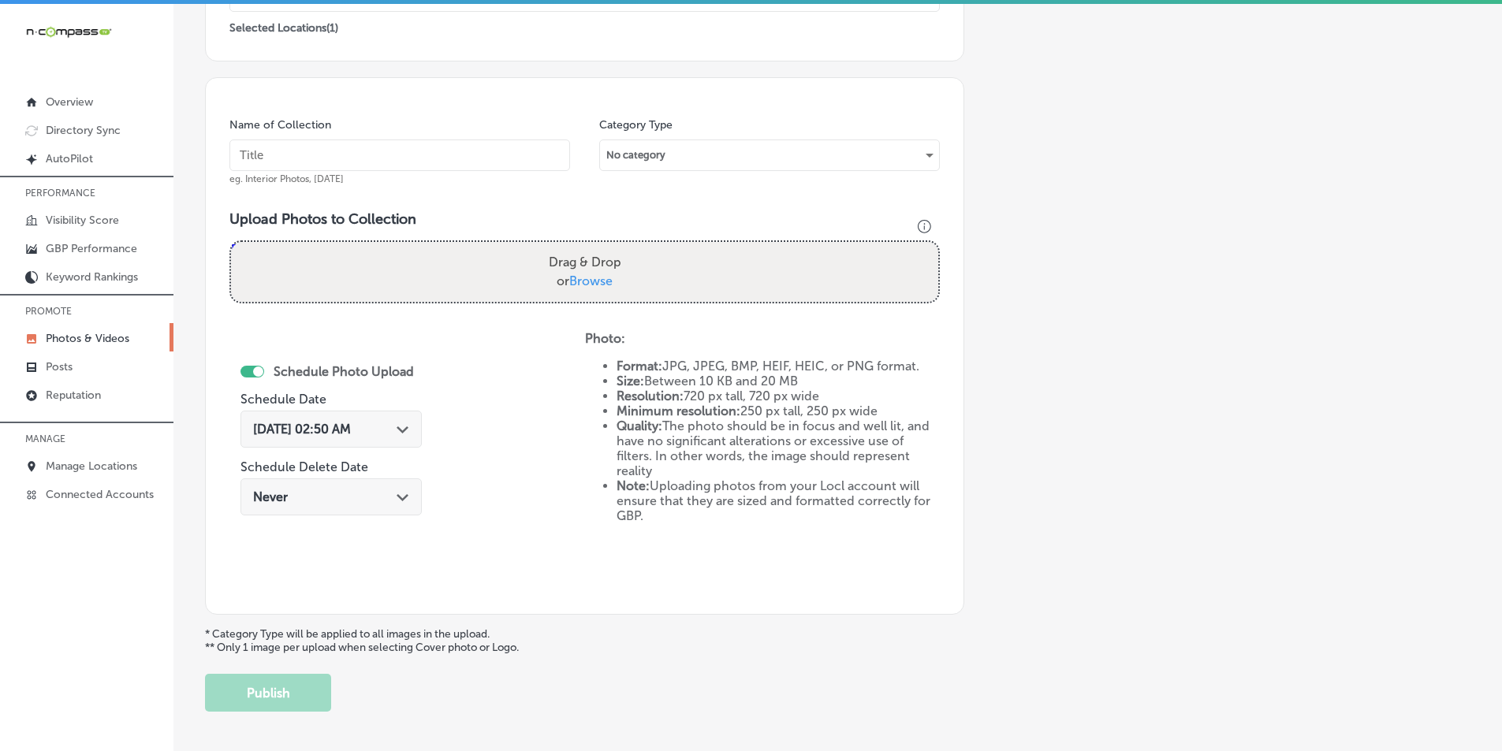
scroll to position [286, 0]
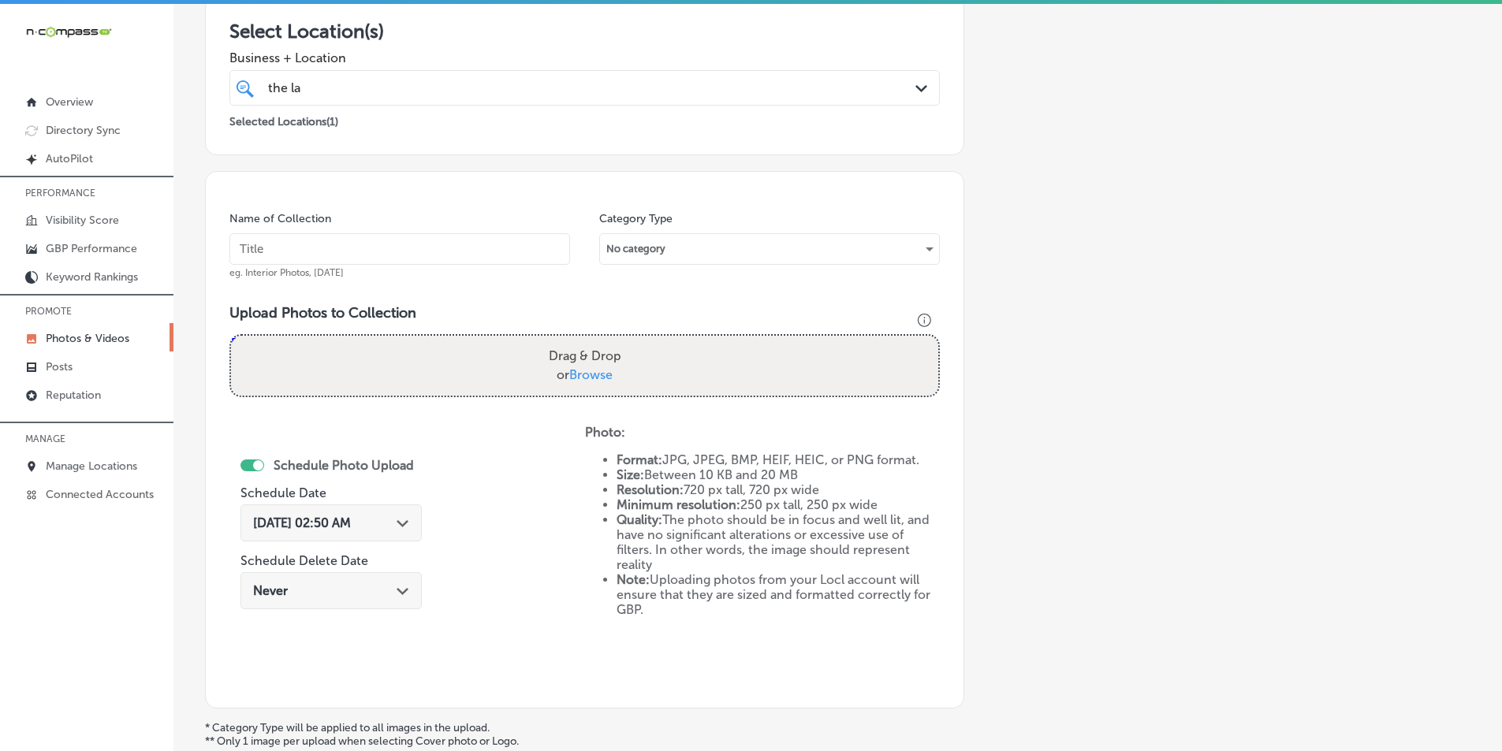
click at [358, 238] on input "text" at bounding box center [399, 249] width 341 height 32
click at [506, 255] on input "the" at bounding box center [399, 249] width 341 height 32
click at [554, 319] on h3 "Upload Photos to Collection" at bounding box center [584, 312] width 710 height 17
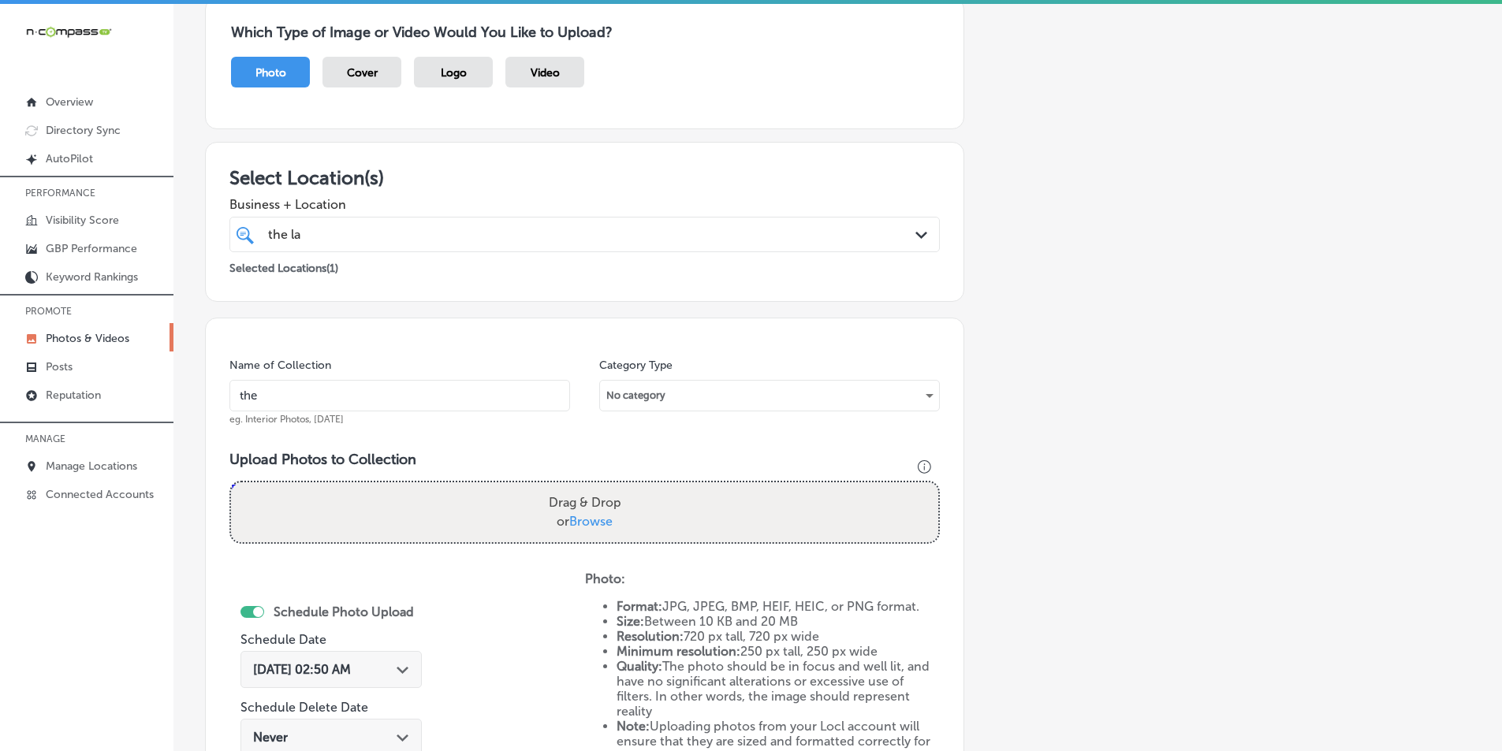
scroll to position [129, 0]
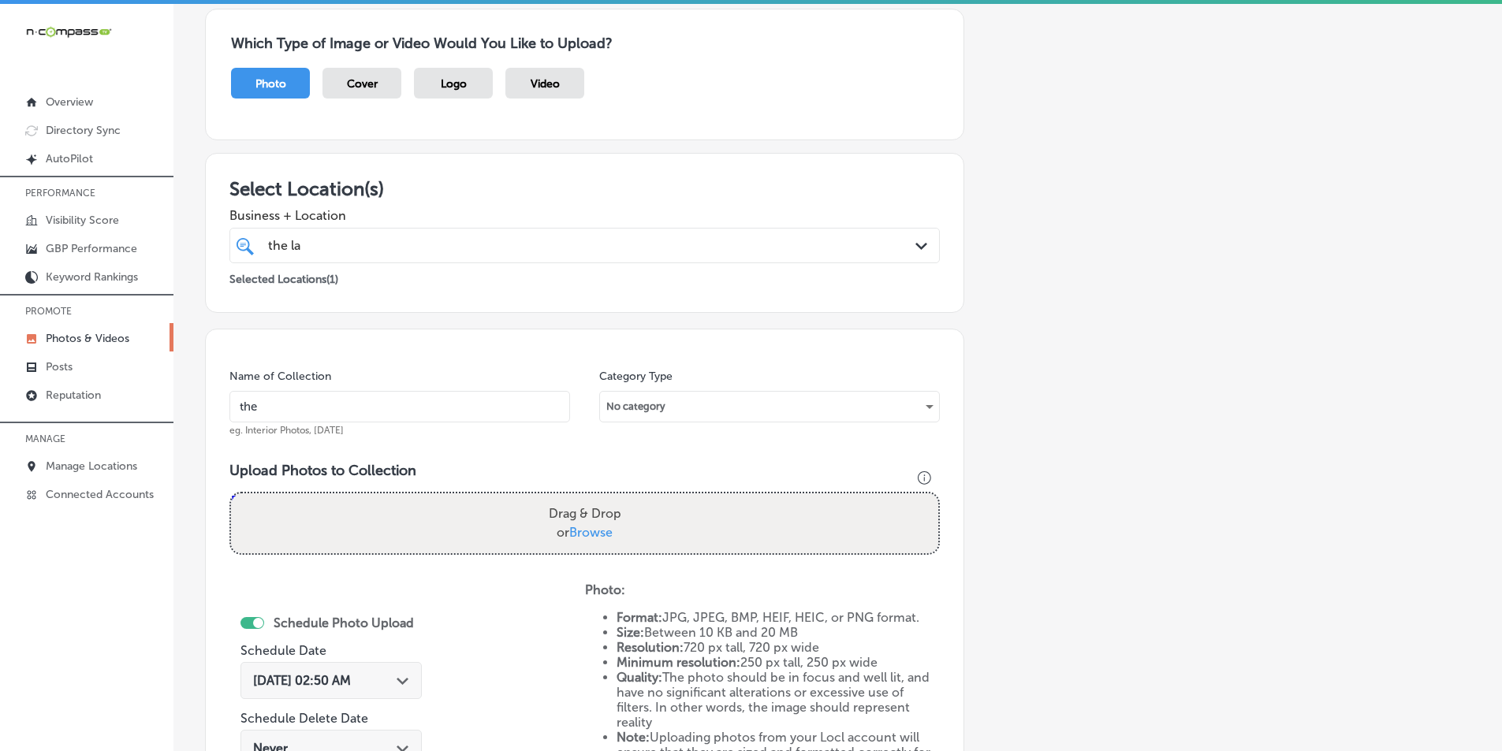
click at [293, 398] on input "the" at bounding box center [399, 407] width 341 height 32
type input "The [PERSON_NAME] Group RE/MAX Aerospace"
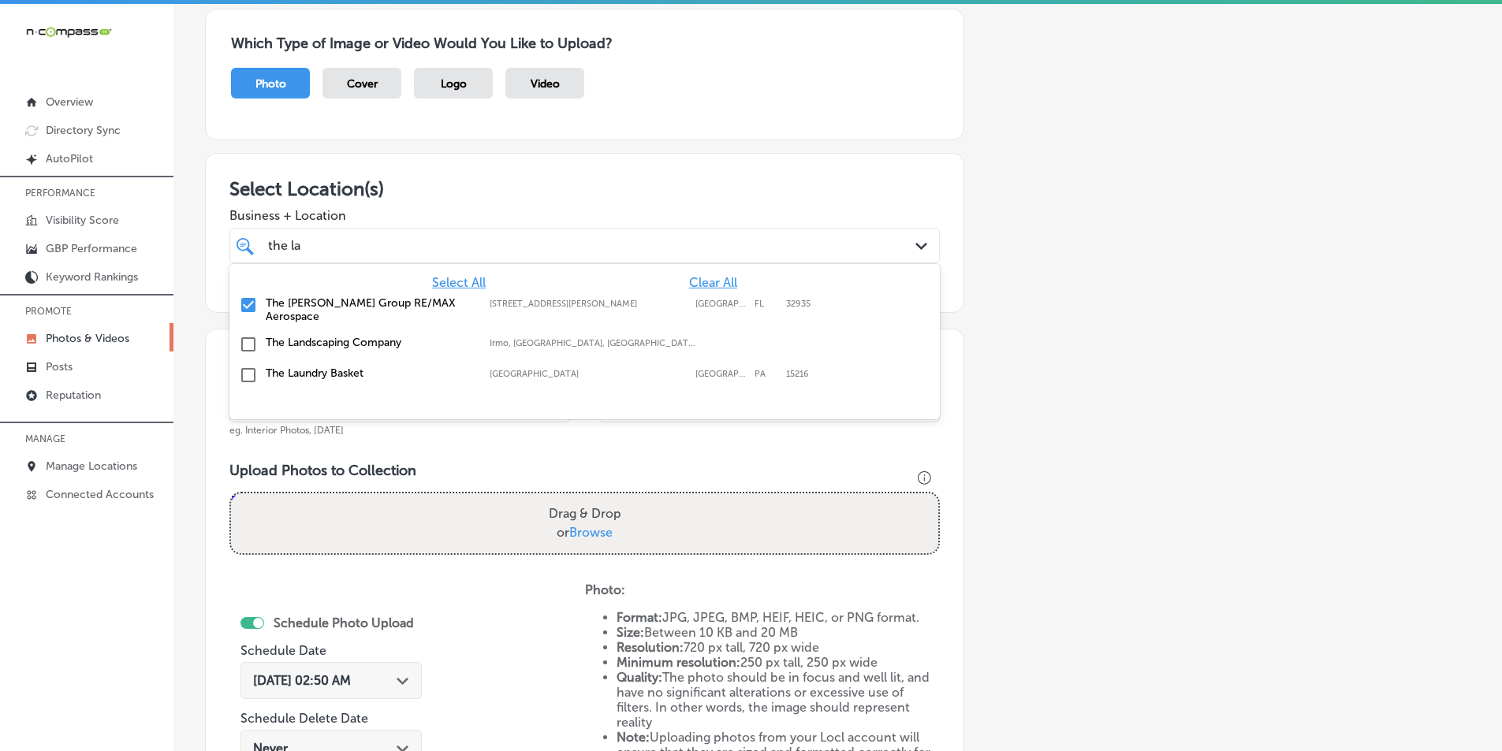
click at [470, 243] on div "the la the la" at bounding box center [552, 245] width 572 height 21
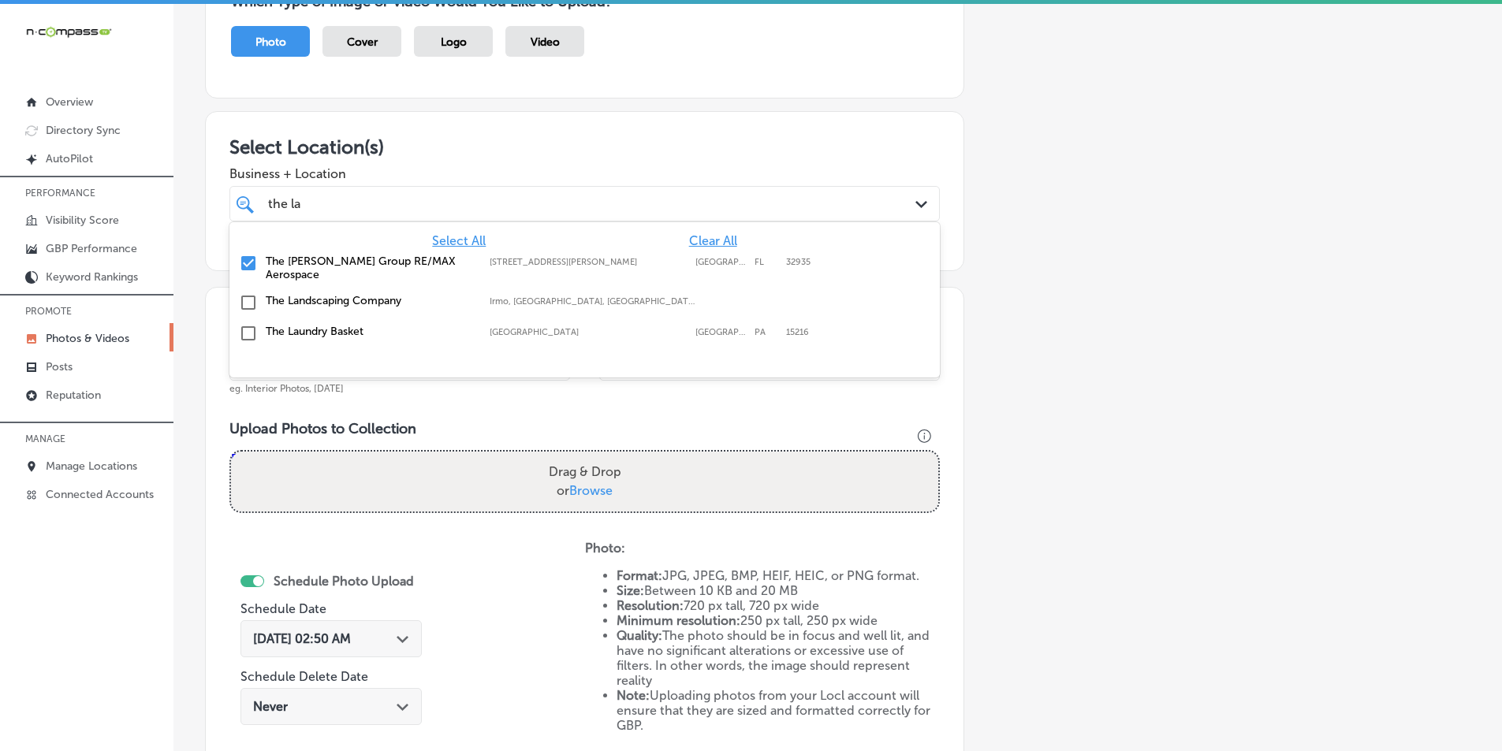
scroll to position [207, 0]
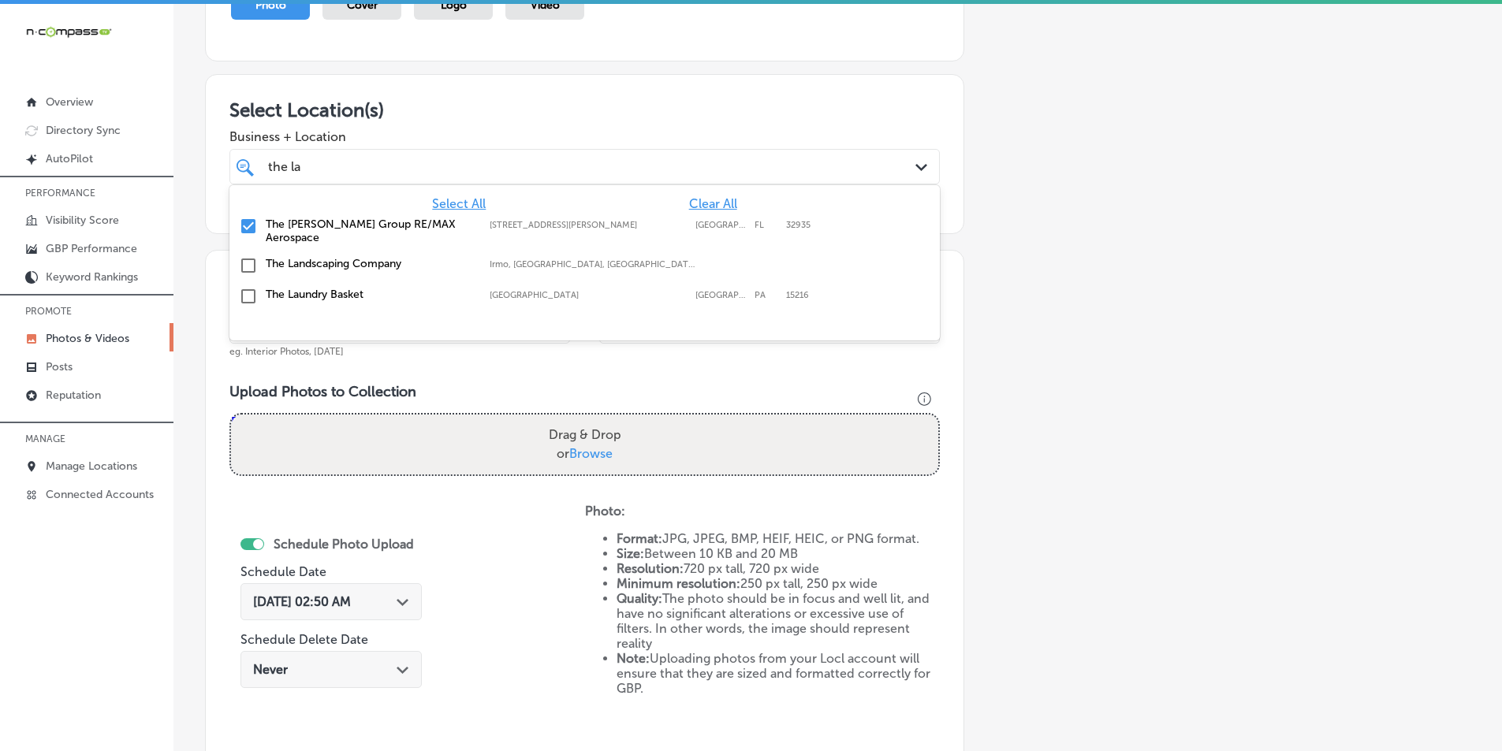
click at [684, 382] on div "Name of Collection The Lande Group RE/MAX Aerospace eg. Interior Photos, March …" at bounding box center [584, 519] width 759 height 538
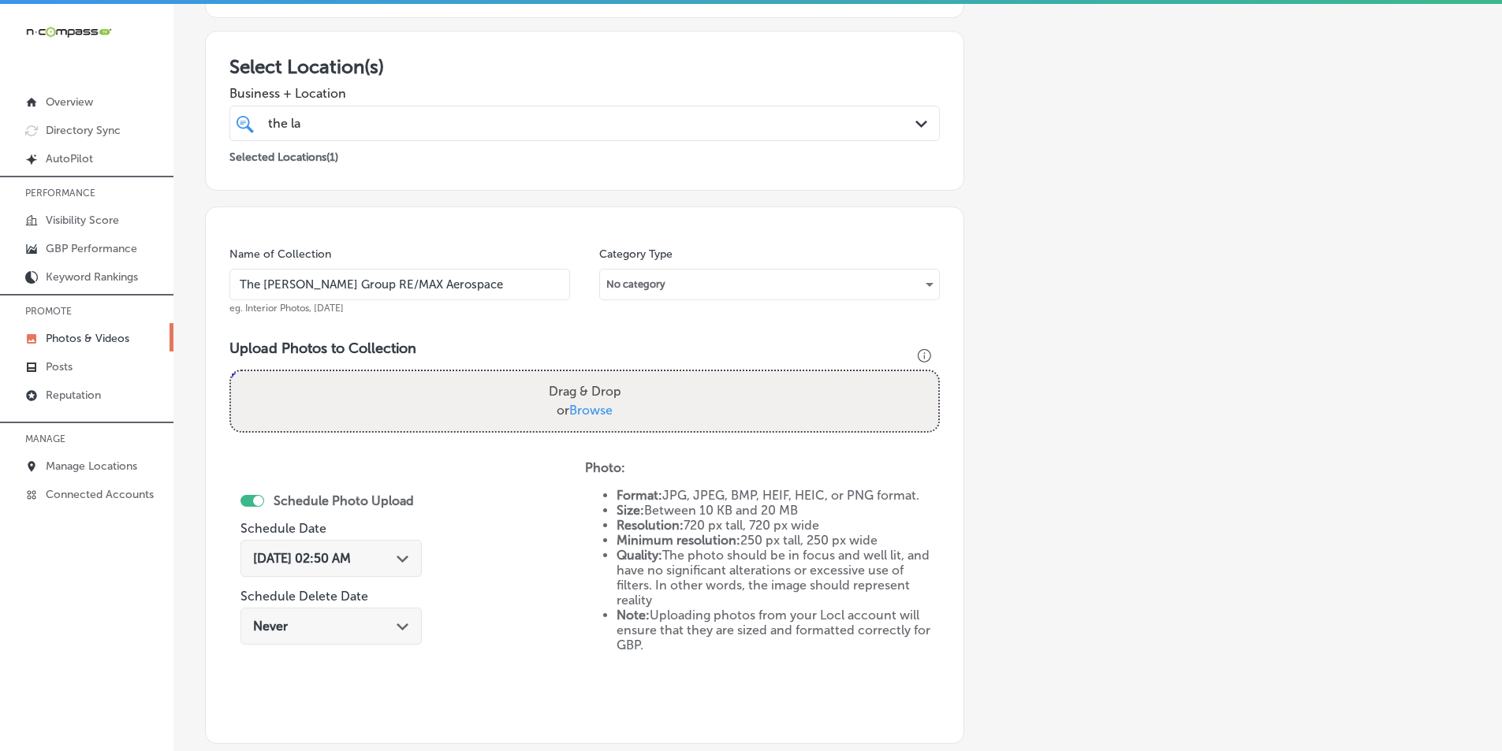
scroll to position [365, 0]
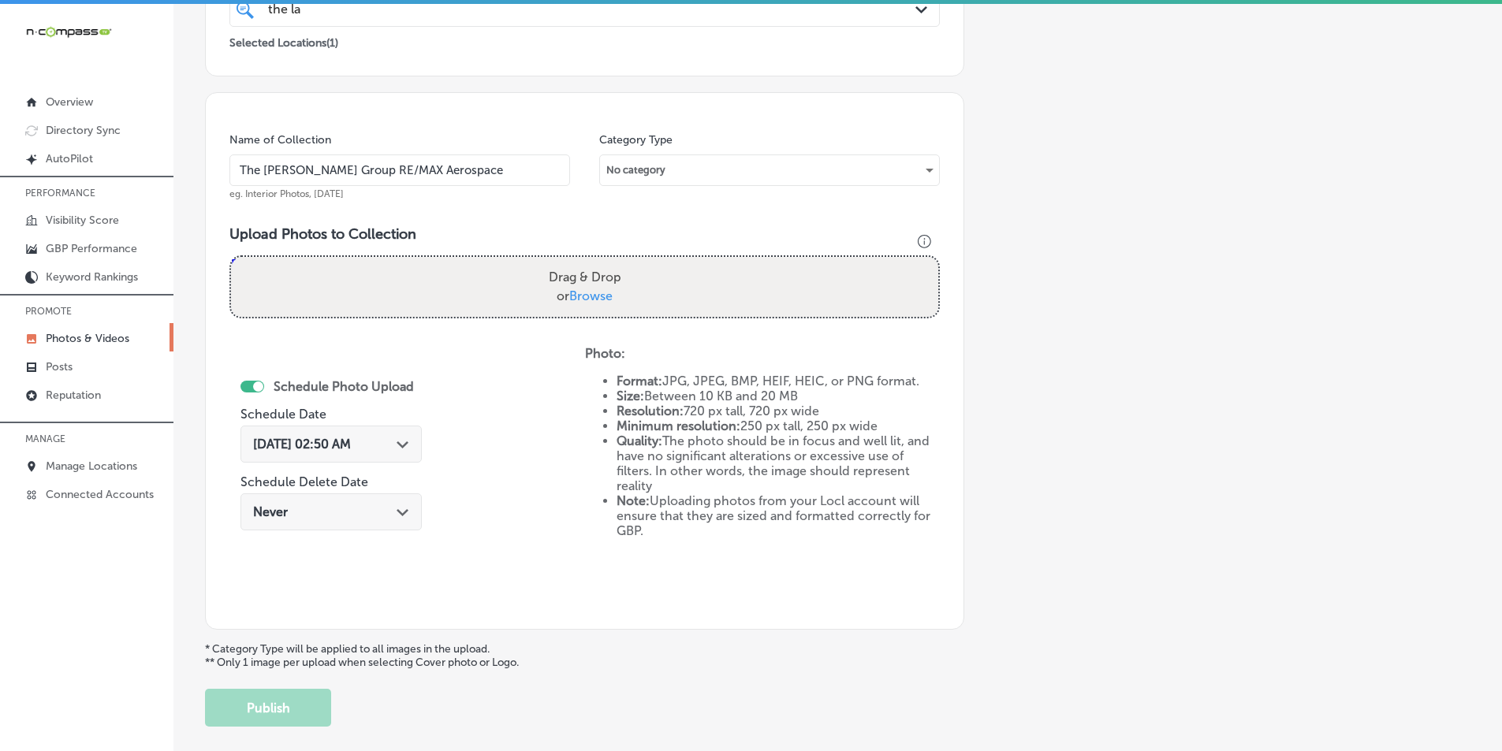
drag, startPoint x: 466, startPoint y: 269, endPoint x: 439, endPoint y: 274, distance: 27.2
click at [439, 274] on div "Drag & Drop or Browse" at bounding box center [584, 287] width 707 height 60
click at [231, 257] on input "Drag & Drop or Browse" at bounding box center [584, 259] width 707 height 5
type input "C:\fakepath\18.png"
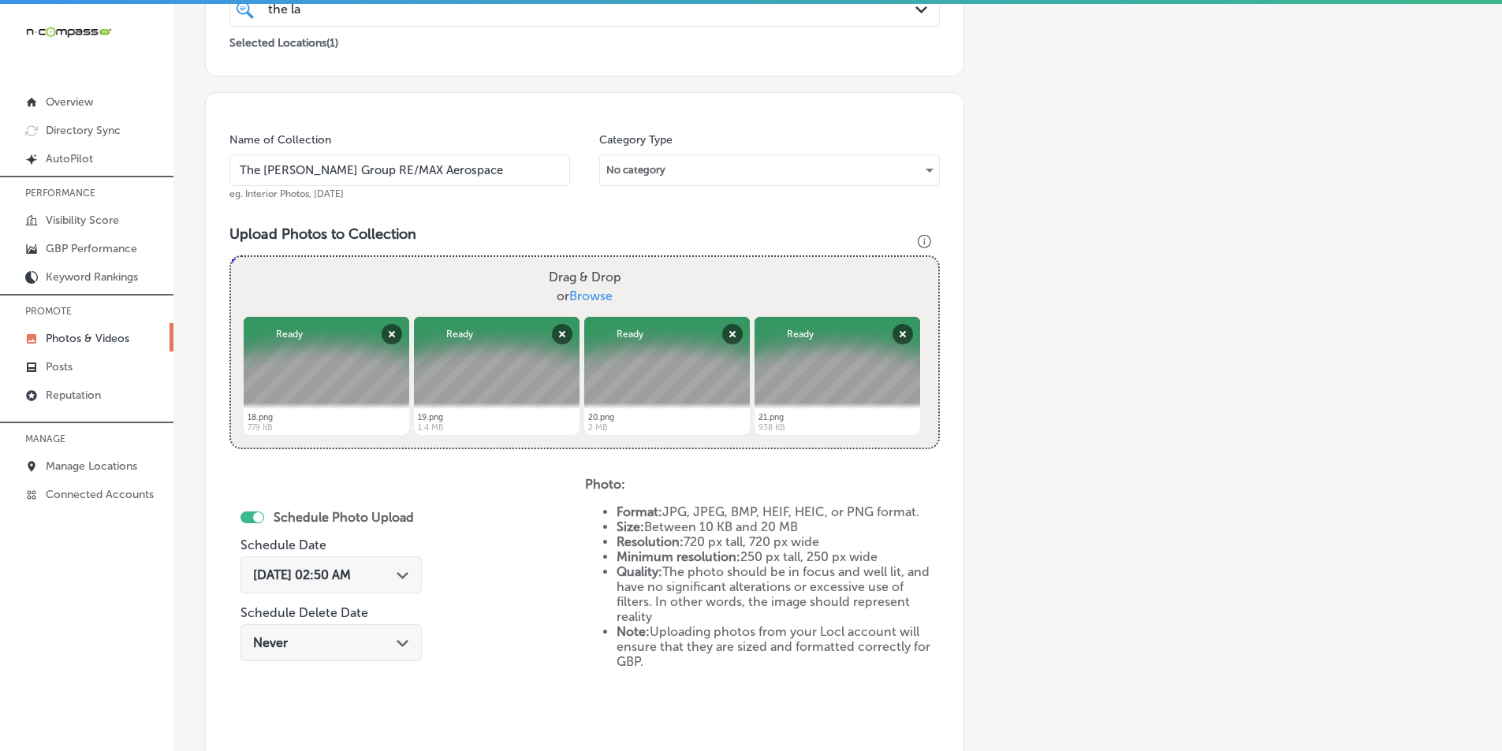
click at [468, 289] on div "Drag & Drop or Browse" at bounding box center [584, 287] width 707 height 60
click at [231, 257] on input "Drag & Drop or Browse" at bounding box center [584, 259] width 707 height 5
type input "C:\fakepath\17.png"
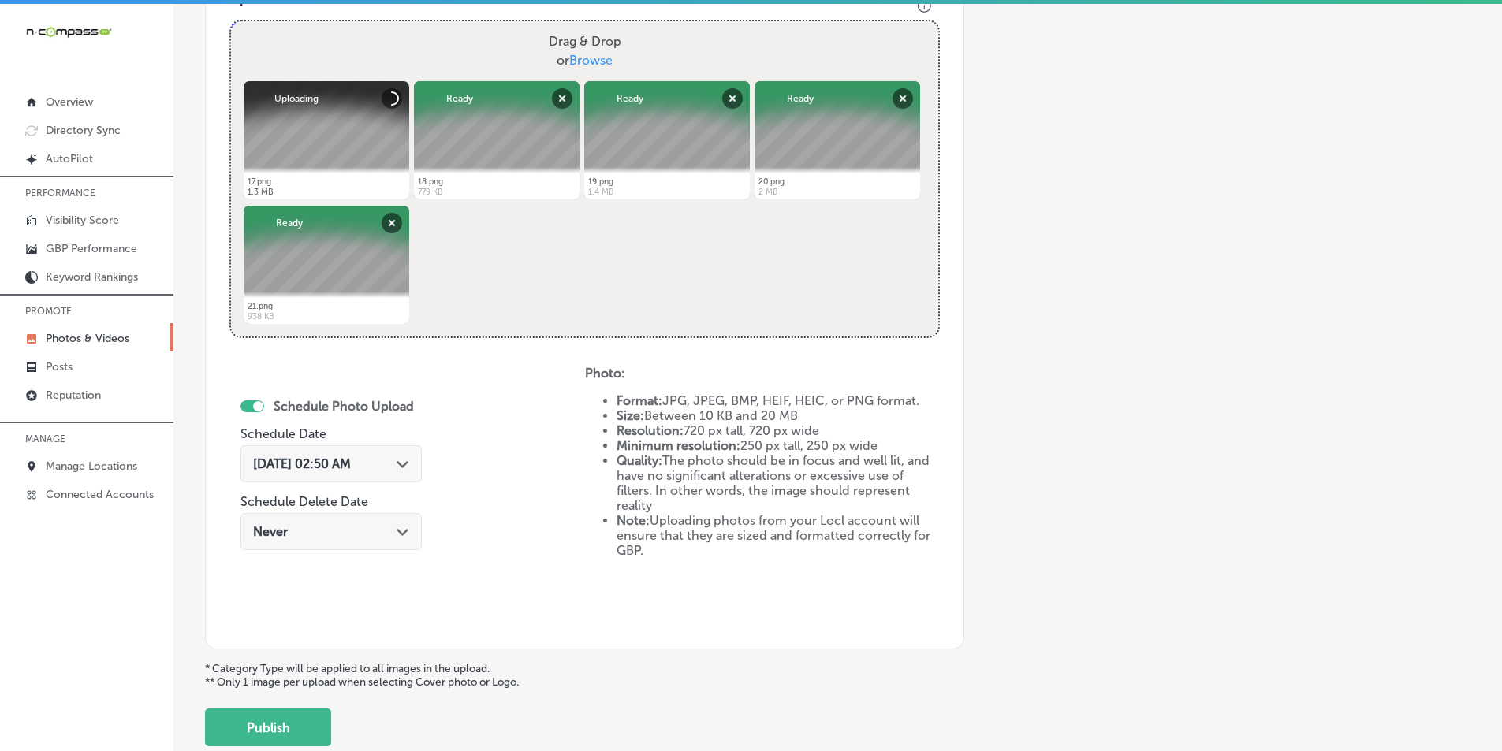
scroll to position [602, 0]
click at [409, 461] on div "Path Created with Sketch." at bounding box center [403, 462] width 13 height 13
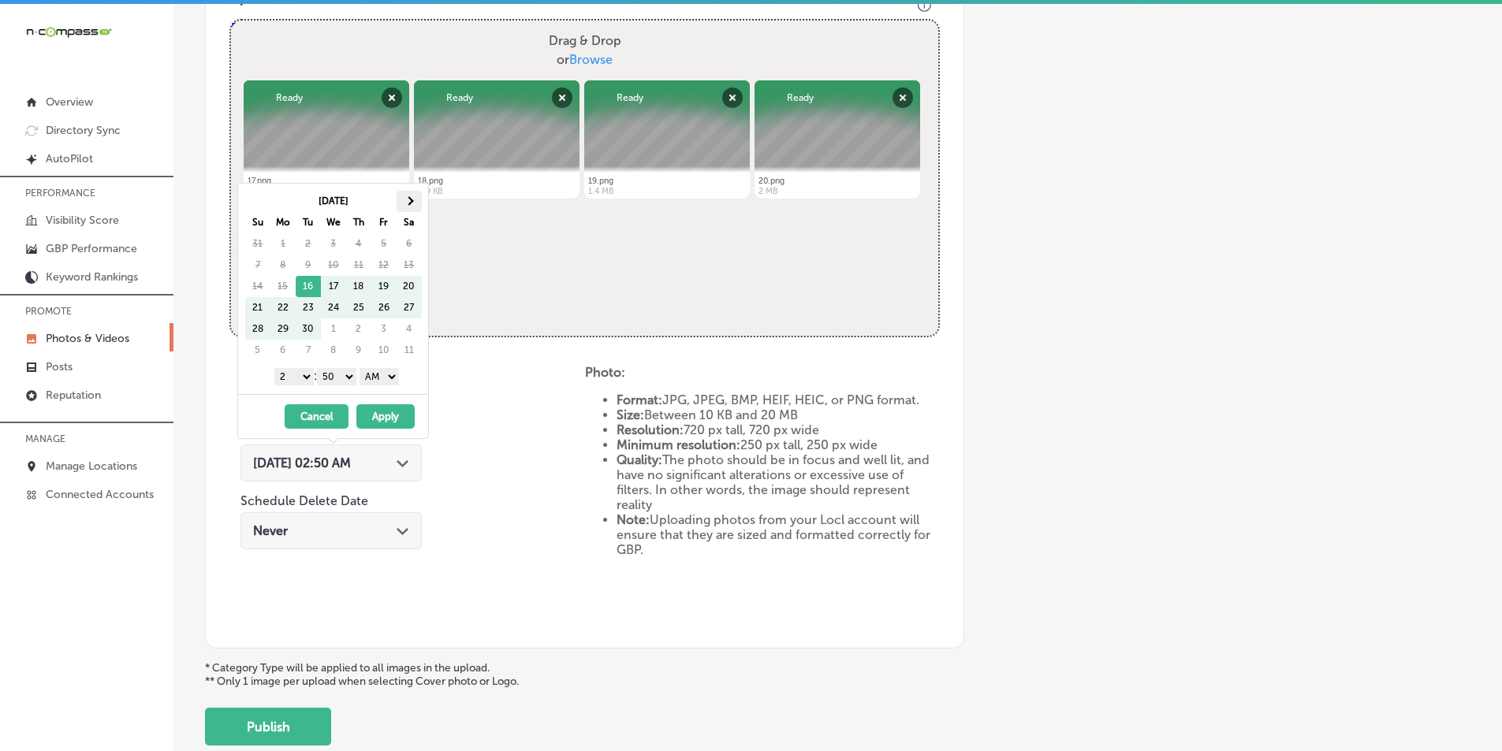
click at [416, 202] on th at bounding box center [409, 201] width 25 height 21
click at [299, 375] on select "1 2 3 4 5 6 7 8 9 10 11 12" at bounding box center [293, 376] width 39 height 17
click at [348, 375] on select "00 10 20 30 40 50" at bounding box center [336, 376] width 39 height 17
click at [393, 371] on select "AM PM" at bounding box center [379, 376] width 39 height 17
click at [396, 410] on button "Apply" at bounding box center [385, 416] width 58 height 24
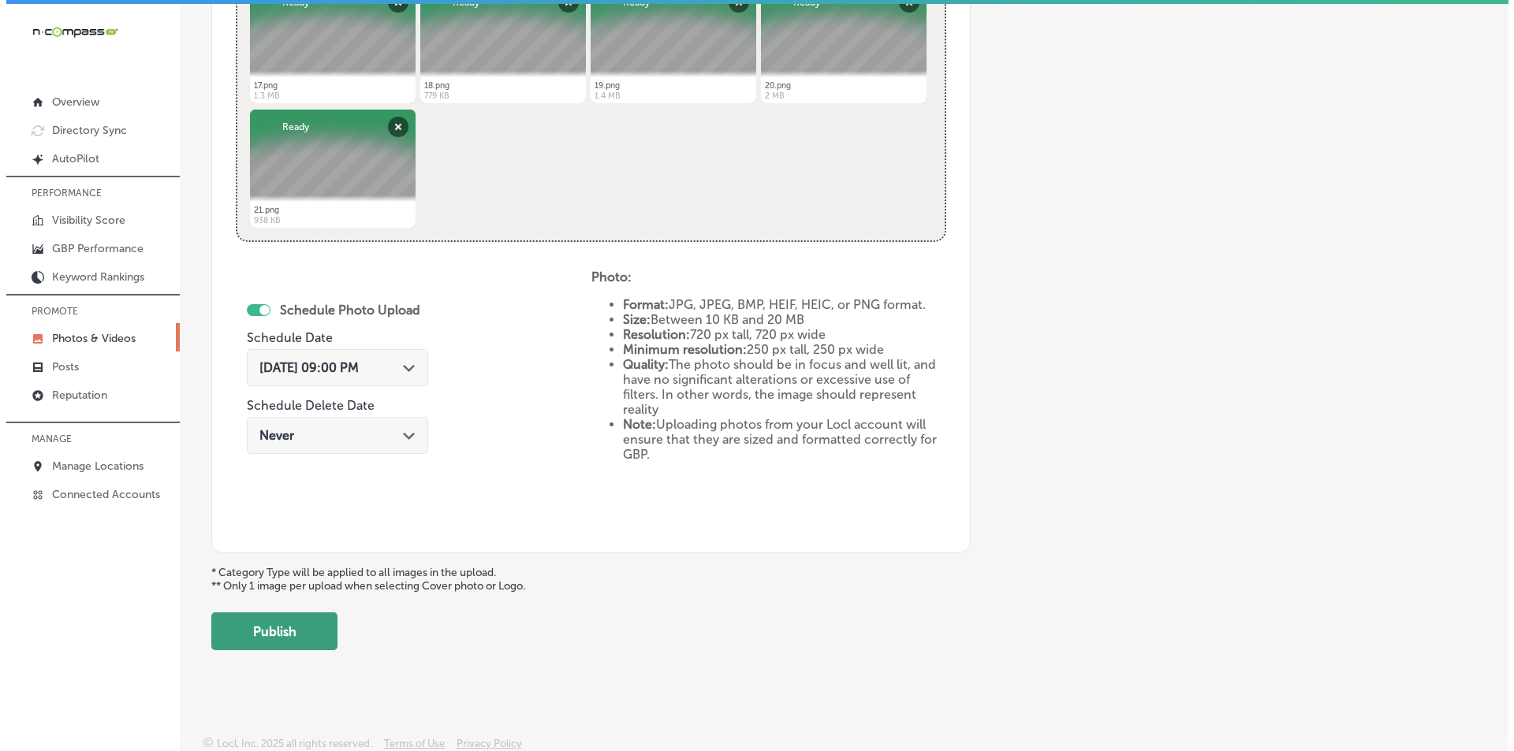
scroll to position [699, 0]
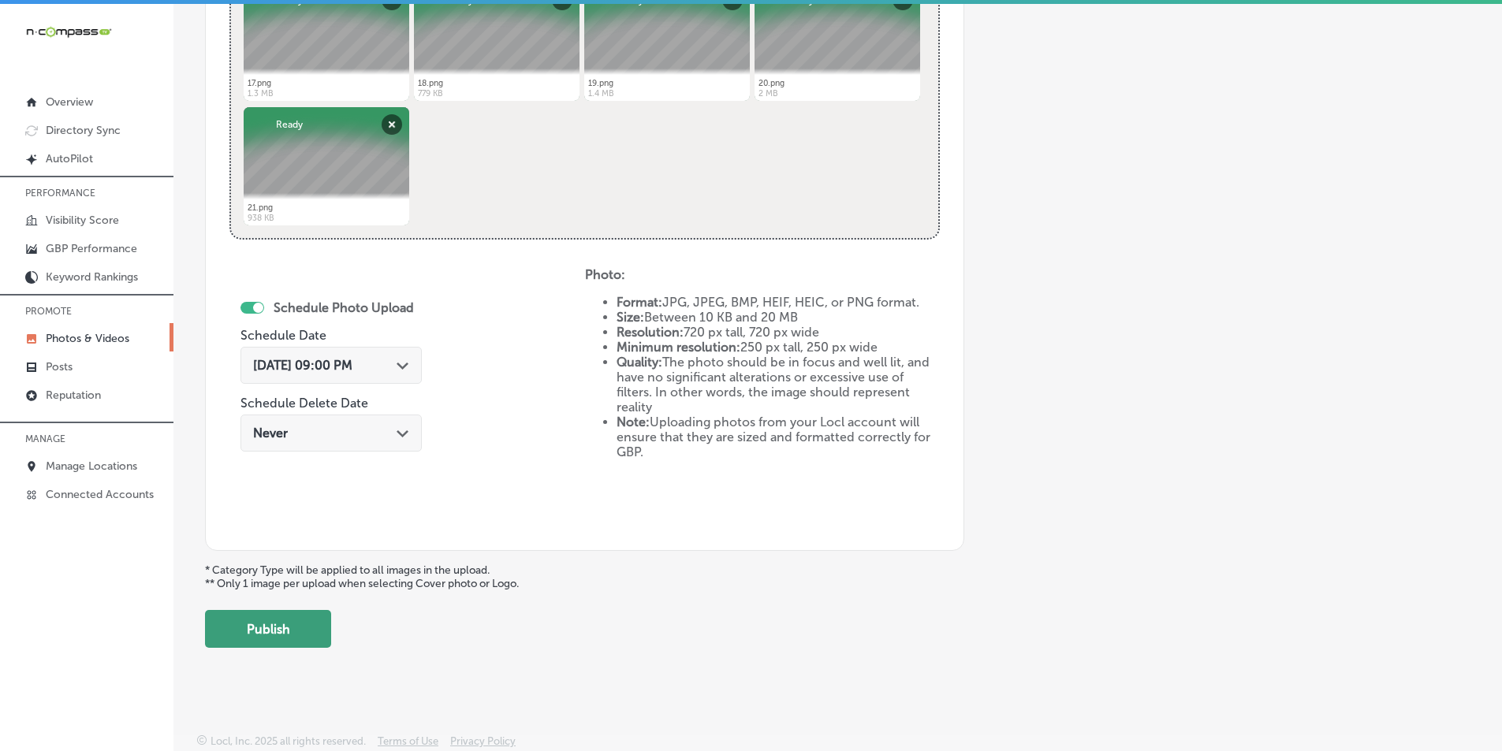
click at [278, 624] on button "Publish" at bounding box center [268, 629] width 126 height 38
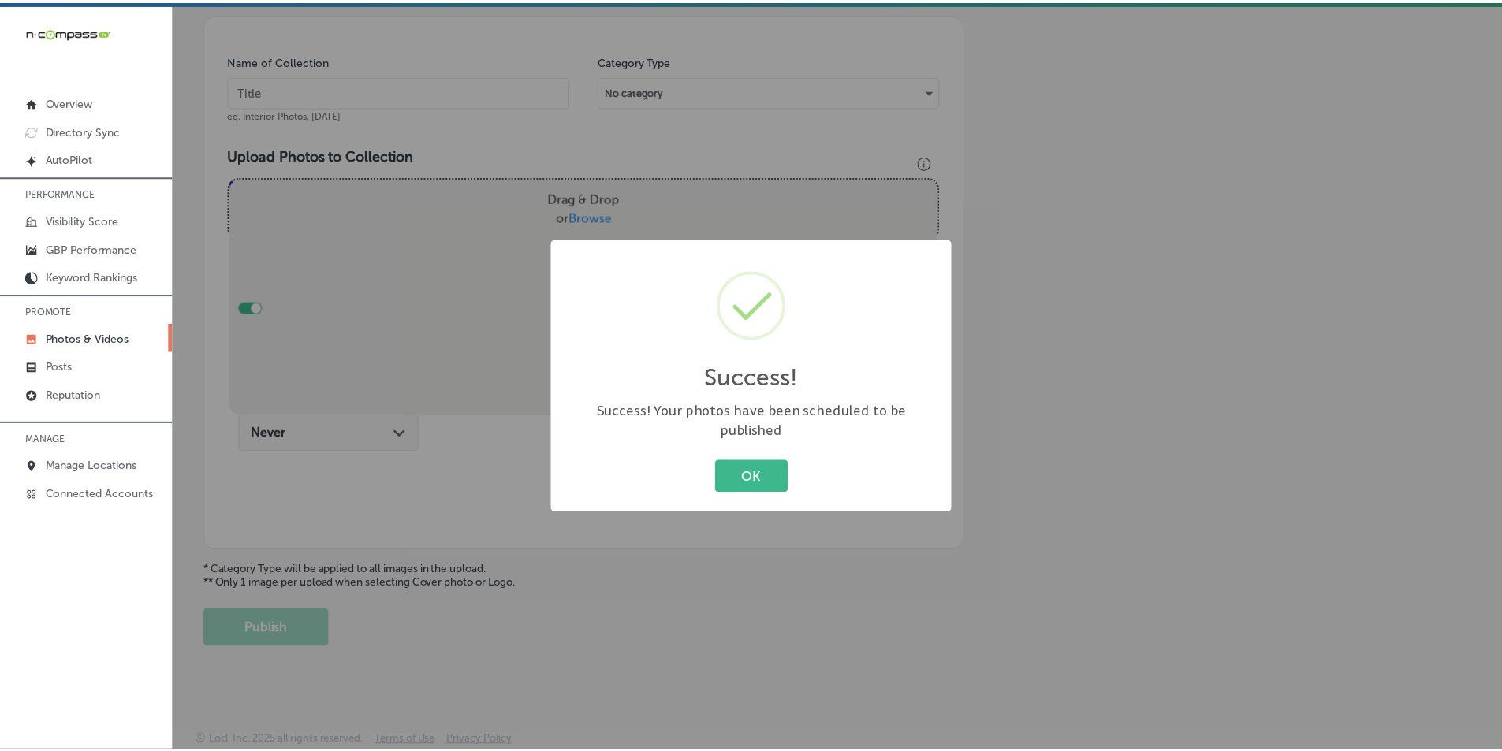
scroll to position [444, 0]
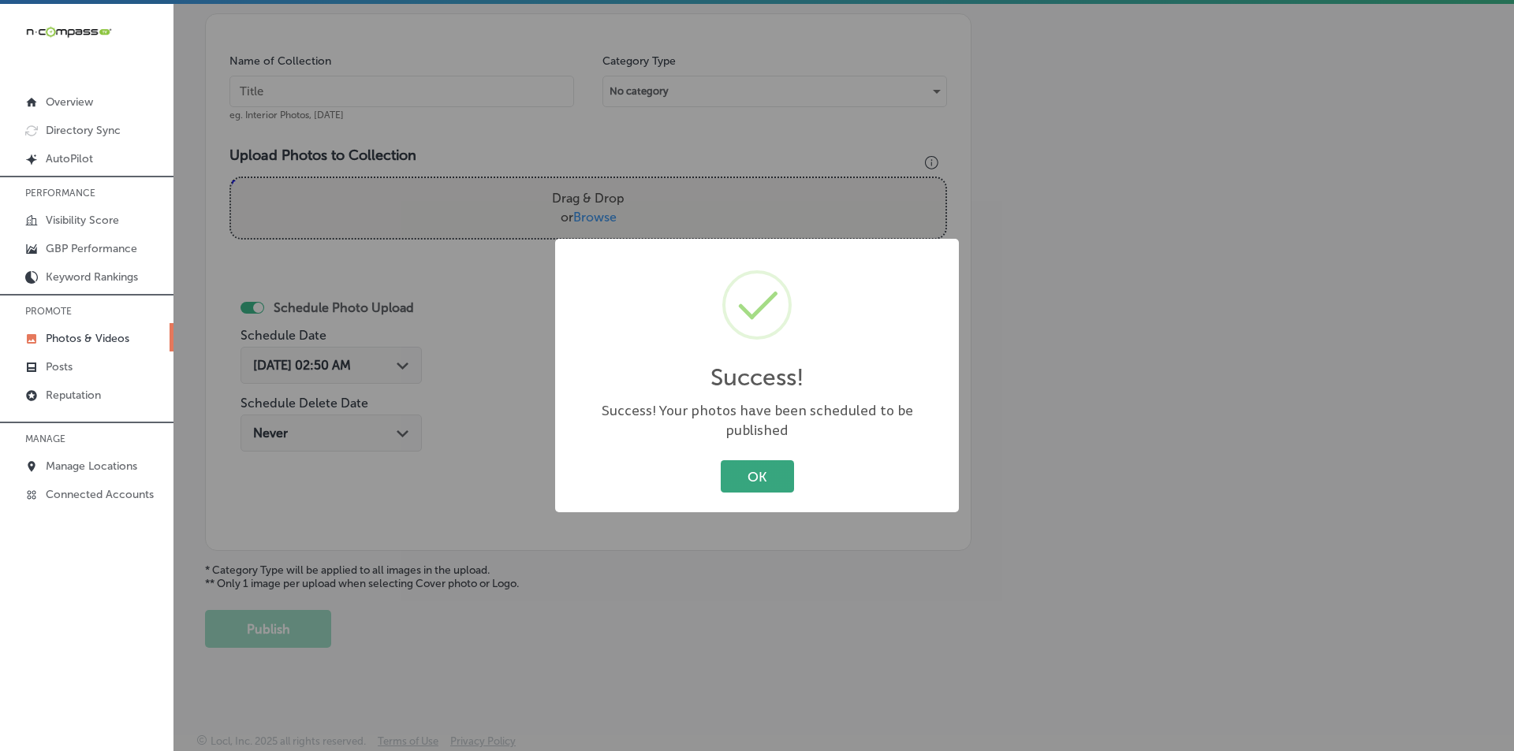
click at [730, 460] on button "OK" at bounding box center [757, 476] width 73 height 32
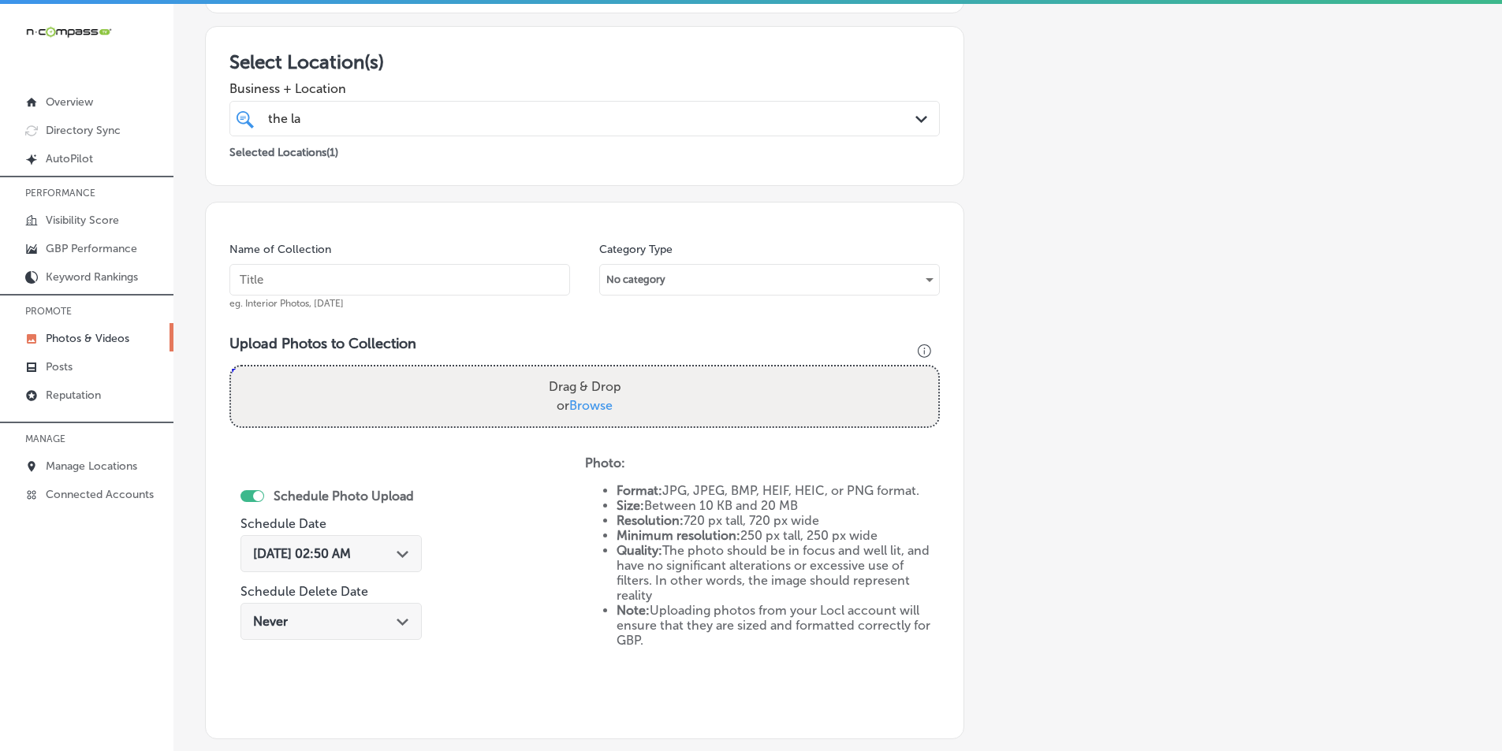
scroll to position [207, 0]
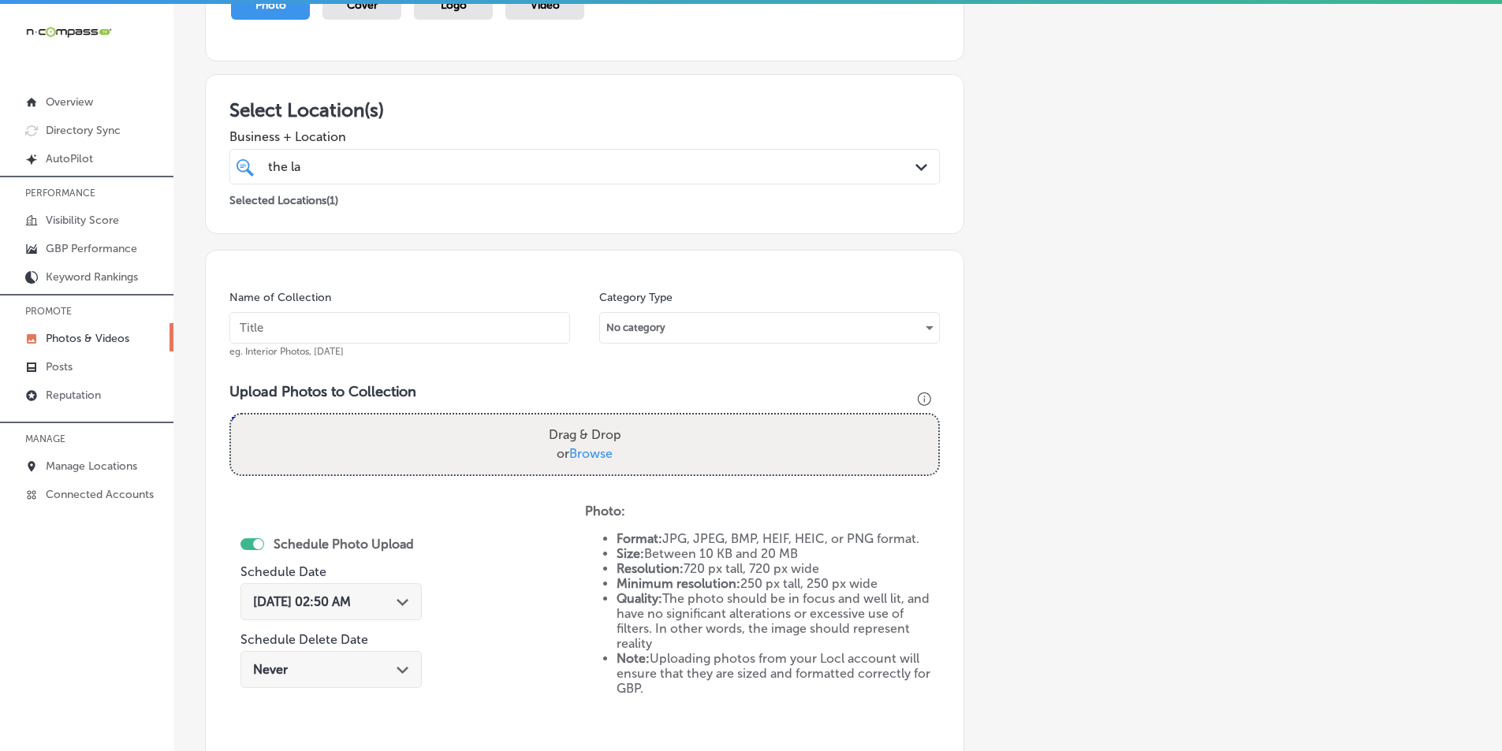
click at [334, 321] on input "text" at bounding box center [399, 328] width 341 height 32
type input "The [PERSON_NAME] Group RE/MAX Aerospace"
click at [330, 424] on div "Drag & Drop or Browse" at bounding box center [584, 445] width 707 height 60
click at [231, 415] on input "Drag & Drop or Browse" at bounding box center [584, 417] width 707 height 5
type input "C:\fakepath\22.png"
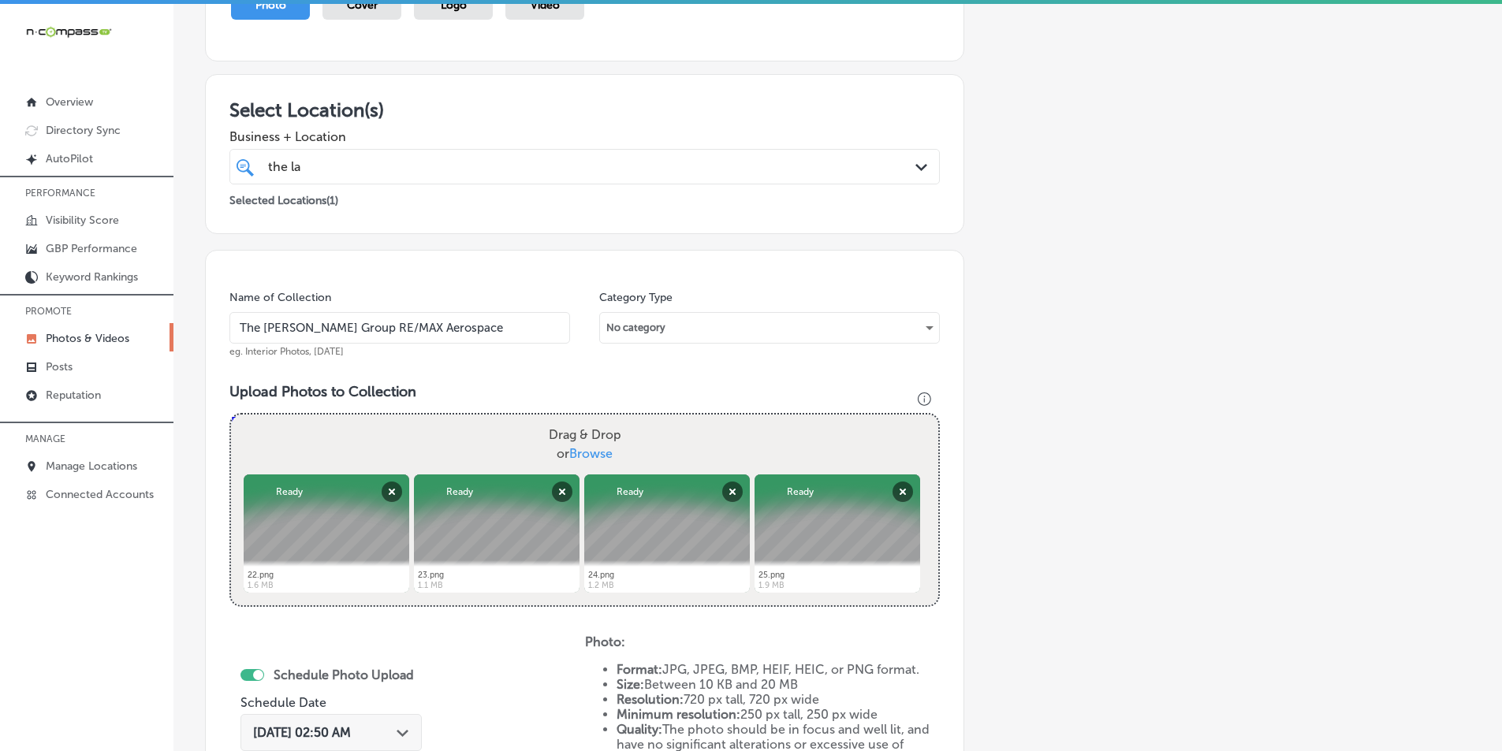
click at [401, 434] on div "Drag & Drop or Browse" at bounding box center [584, 445] width 707 height 60
click at [231, 415] on input "Drag & Drop or Browse" at bounding box center [584, 417] width 707 height 5
type input "C:\fakepath\26.png"
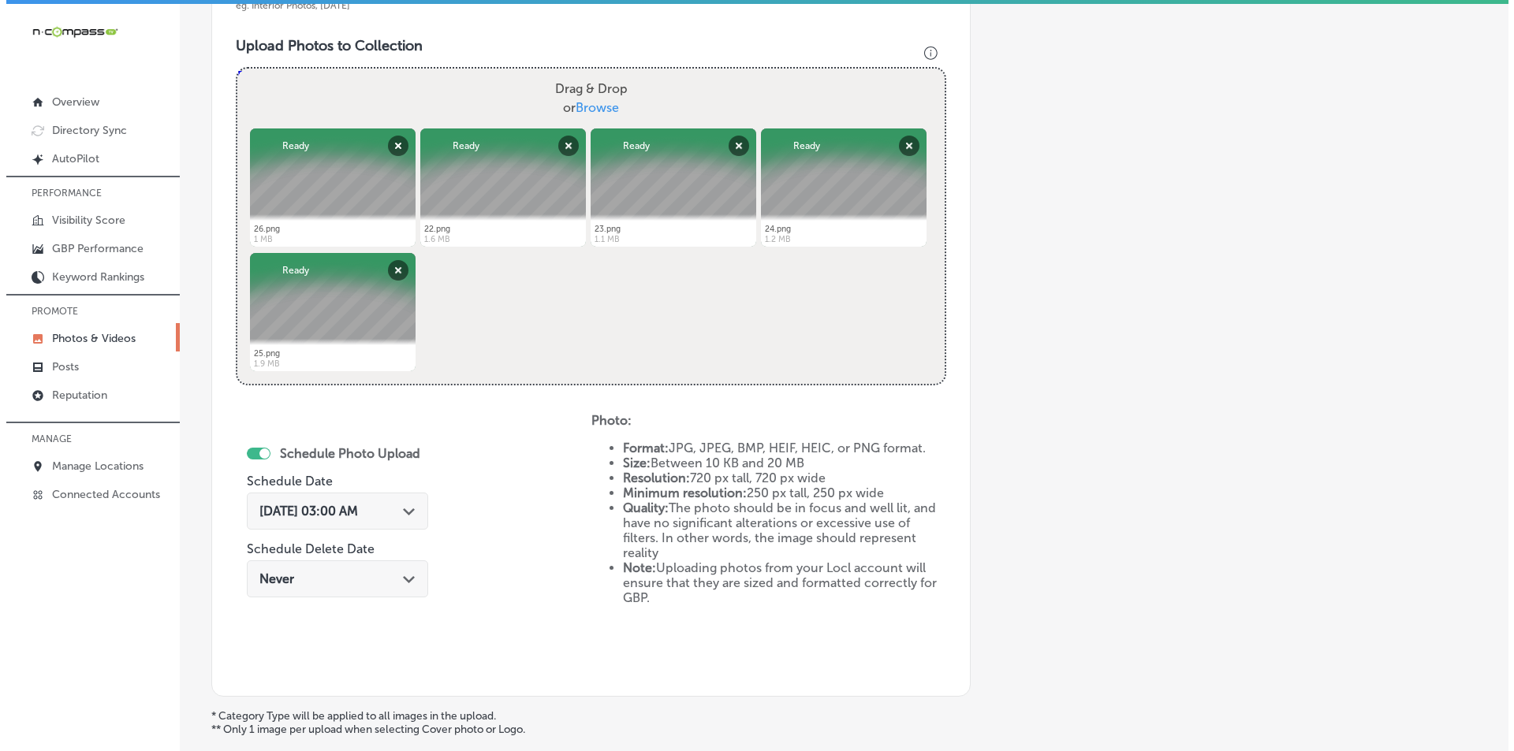
scroll to position [602, 0]
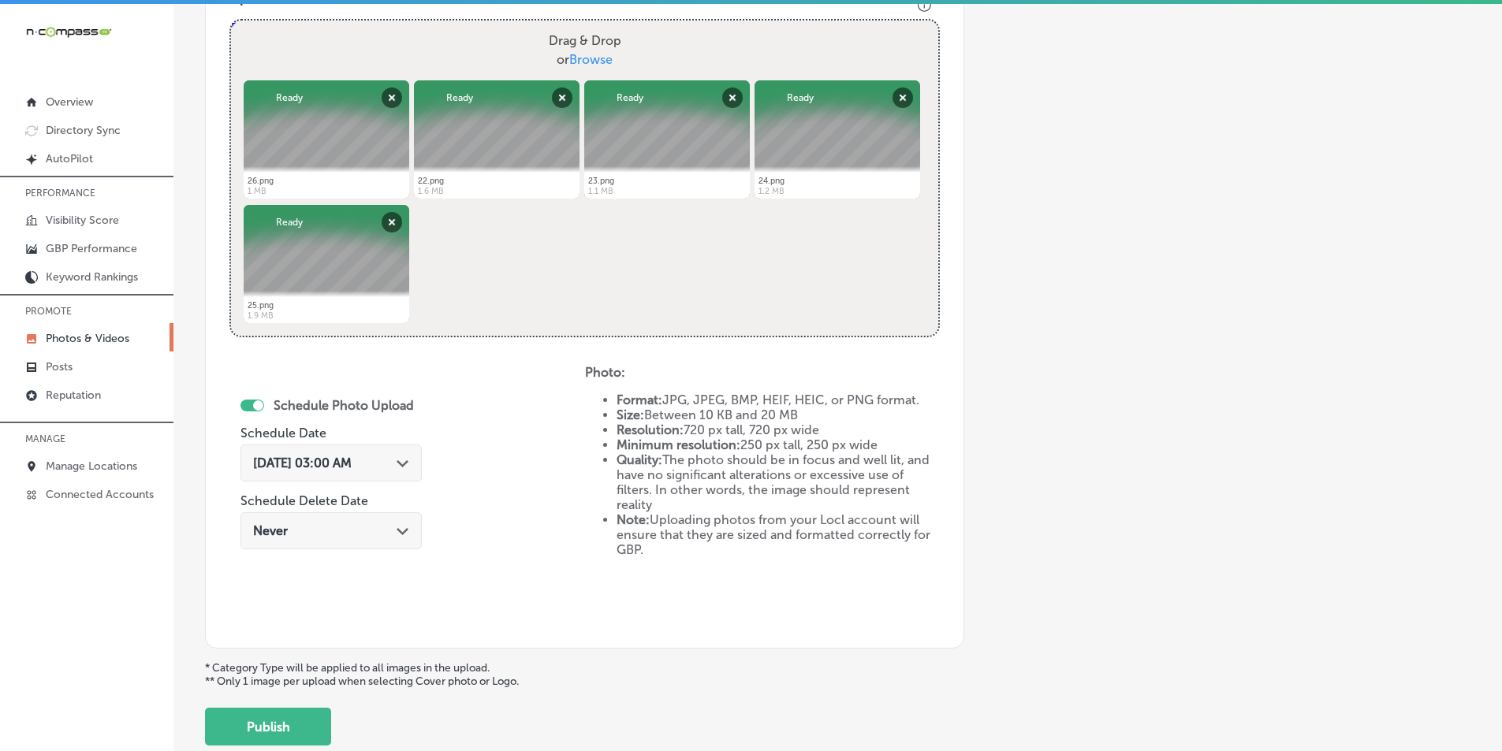
click at [408, 464] on icon "Path Created with Sketch." at bounding box center [403, 463] width 12 height 7
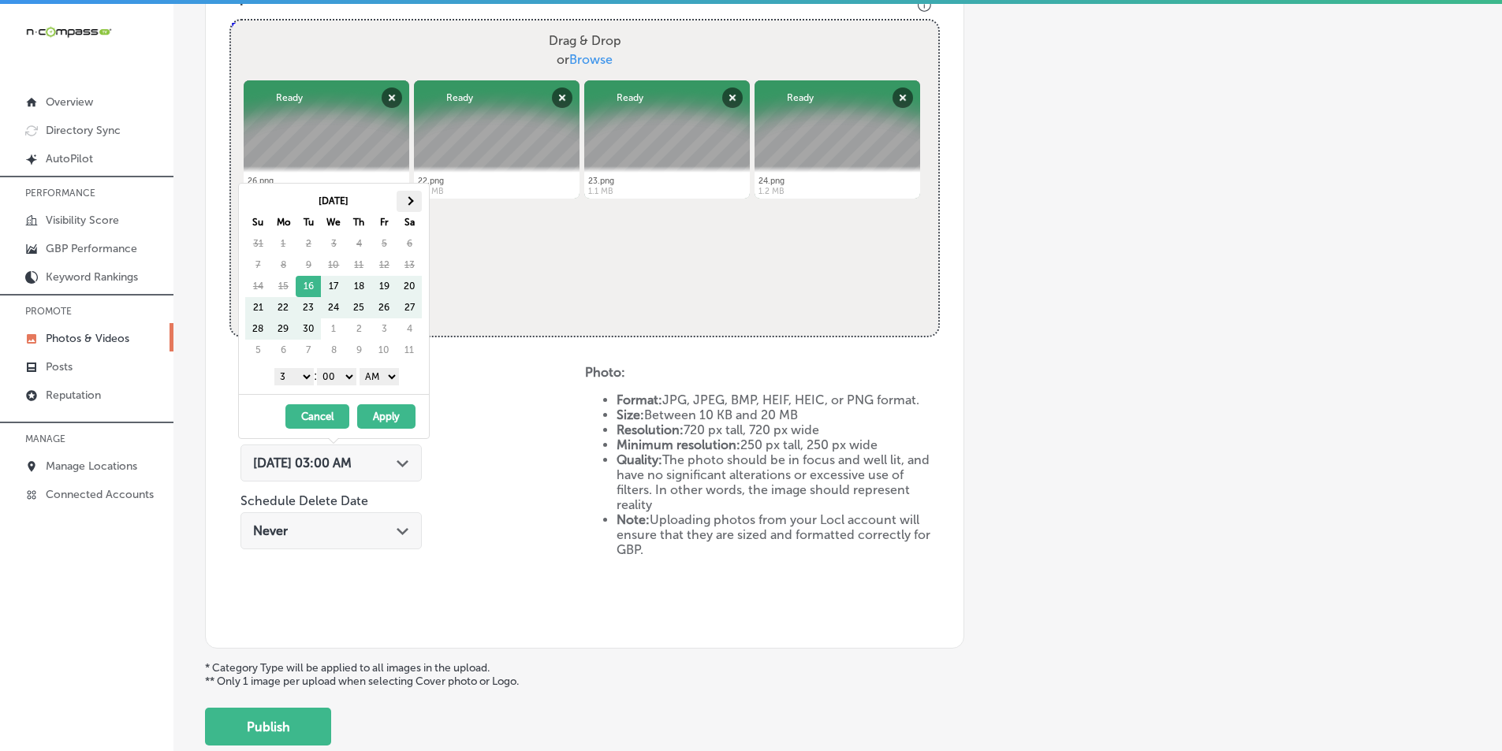
click at [408, 195] on th at bounding box center [409, 201] width 25 height 21
click at [300, 375] on select "1 2 3 4 5 6 7 8 9 10 11 12" at bounding box center [293, 376] width 39 height 17
click at [397, 371] on select "AM PM" at bounding box center [379, 376] width 39 height 17
click at [385, 412] on button "Apply" at bounding box center [386, 416] width 58 height 24
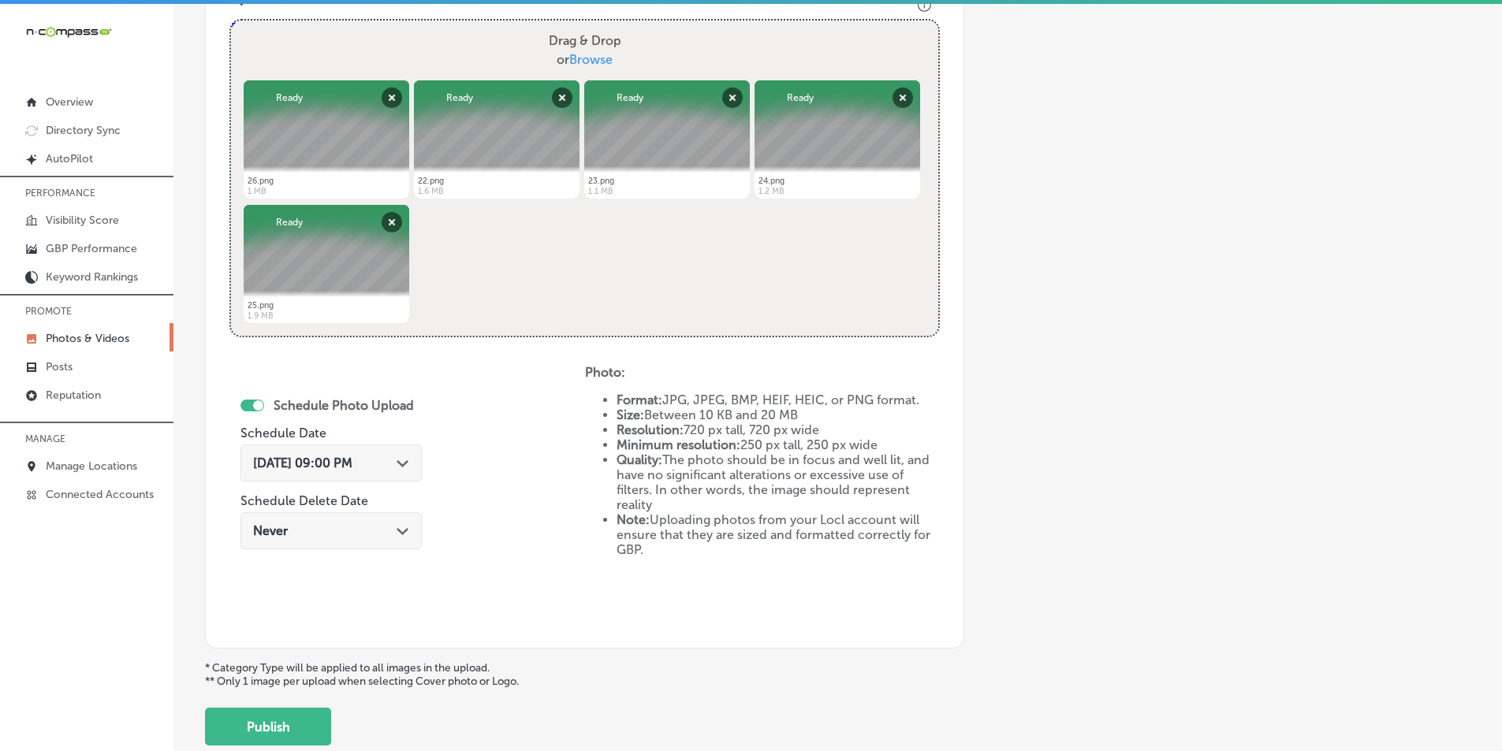
drag, startPoint x: 260, startPoint y: 729, endPoint x: 269, endPoint y: 721, distance: 12.3
click at [261, 728] on button "Publish" at bounding box center [268, 727] width 126 height 38
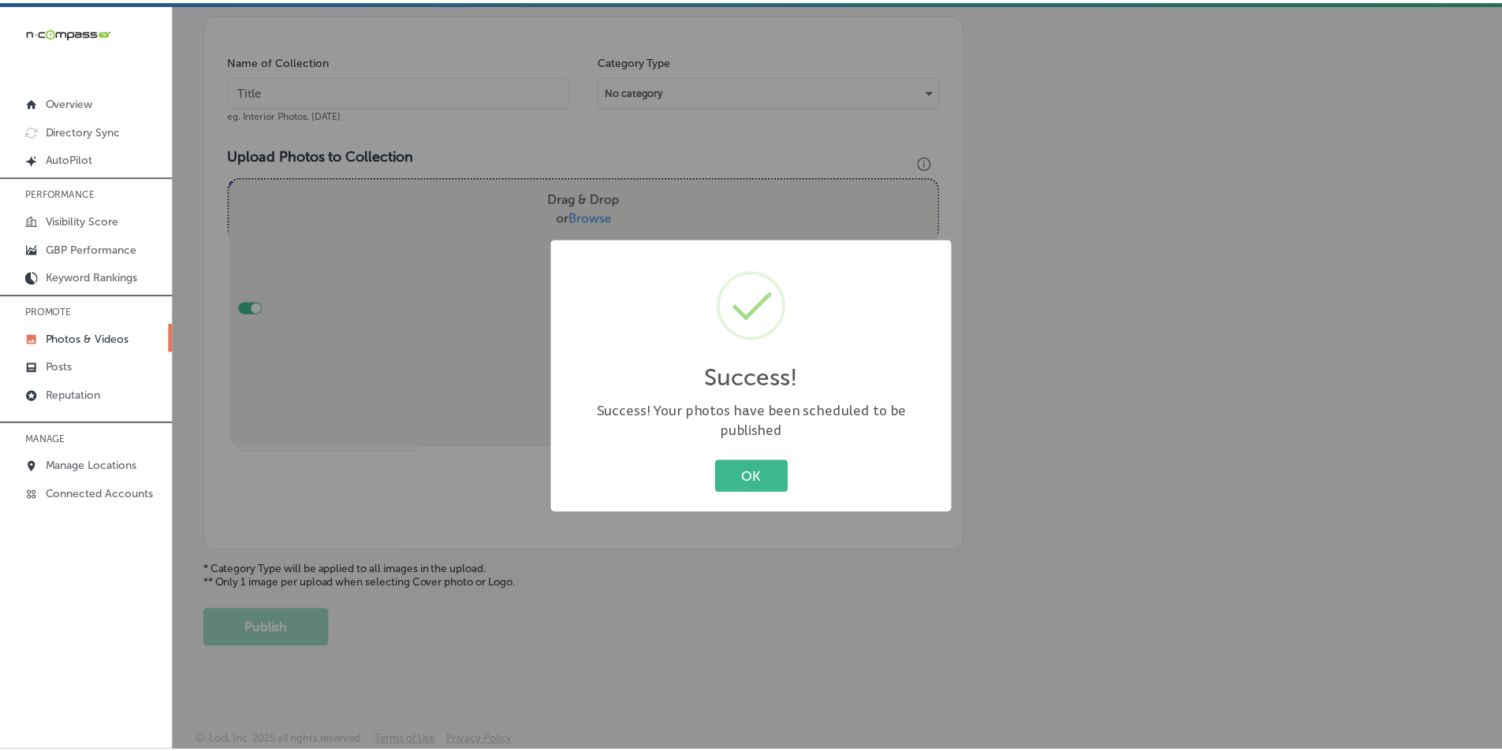
scroll to position [444, 0]
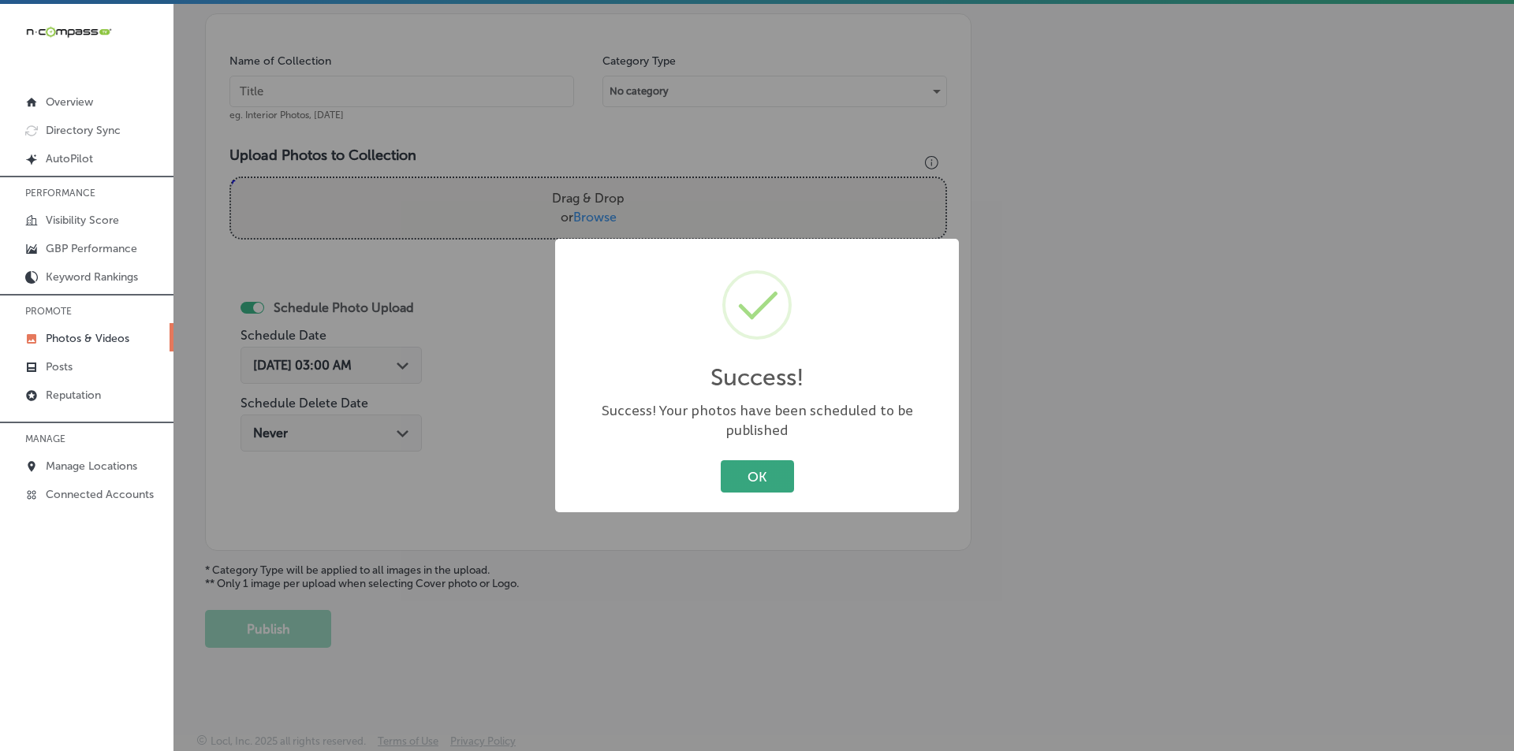
click at [736, 460] on button "OK" at bounding box center [757, 476] width 73 height 32
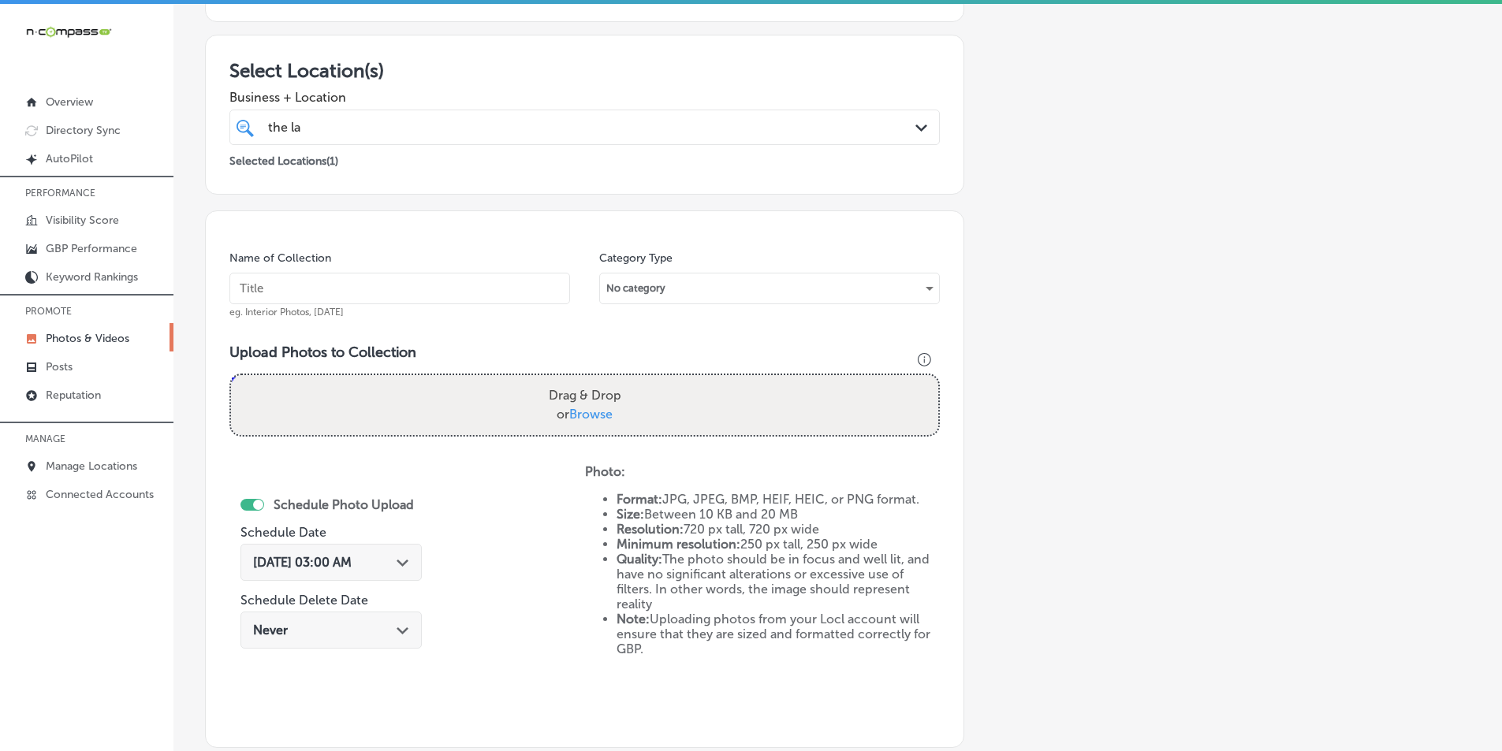
scroll to position [207, 0]
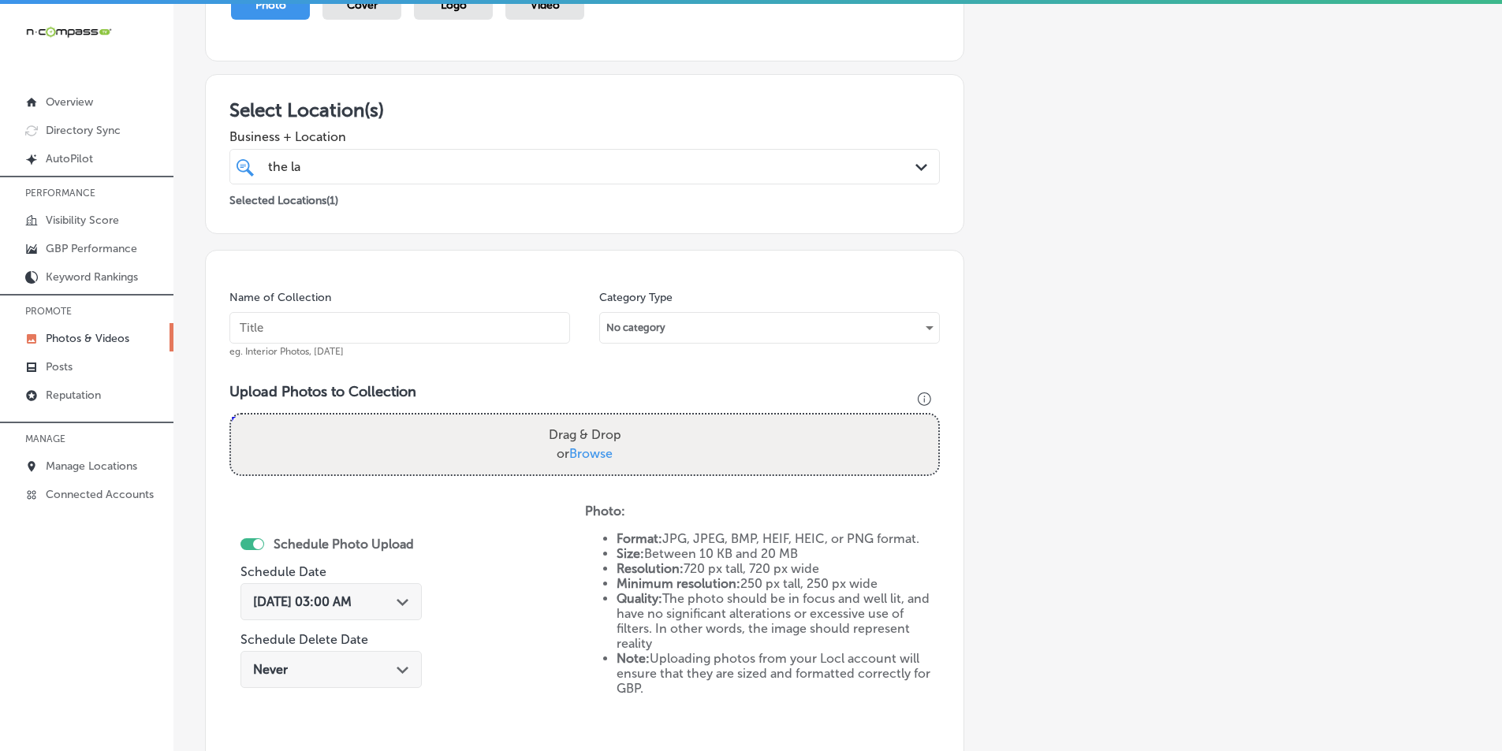
click at [386, 321] on input "text" at bounding box center [399, 328] width 341 height 32
type input "The [PERSON_NAME] Group RE/MAX Aerospace"
click at [400, 459] on div "Drag & Drop or Browse" at bounding box center [584, 445] width 707 height 60
click at [231, 415] on input "Drag & Drop or Browse" at bounding box center [584, 417] width 707 height 5
type input "C:\fakepath\27.png"
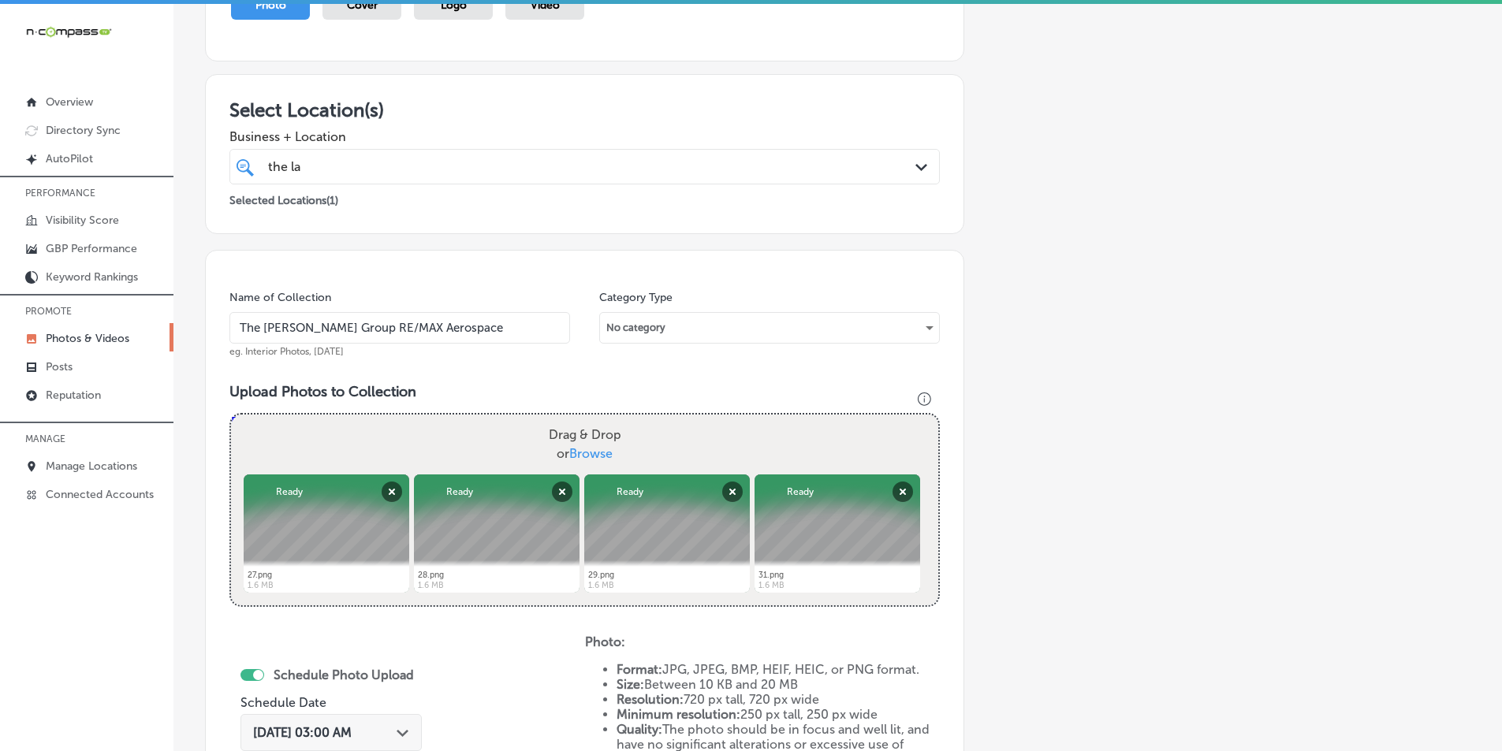
click at [449, 436] on div "Drag & Drop or Browse" at bounding box center [584, 445] width 707 height 60
click at [231, 415] on input "Drag & Drop or Browse" at bounding box center [584, 417] width 707 height 5
type input "C:\fakepath\30.png"
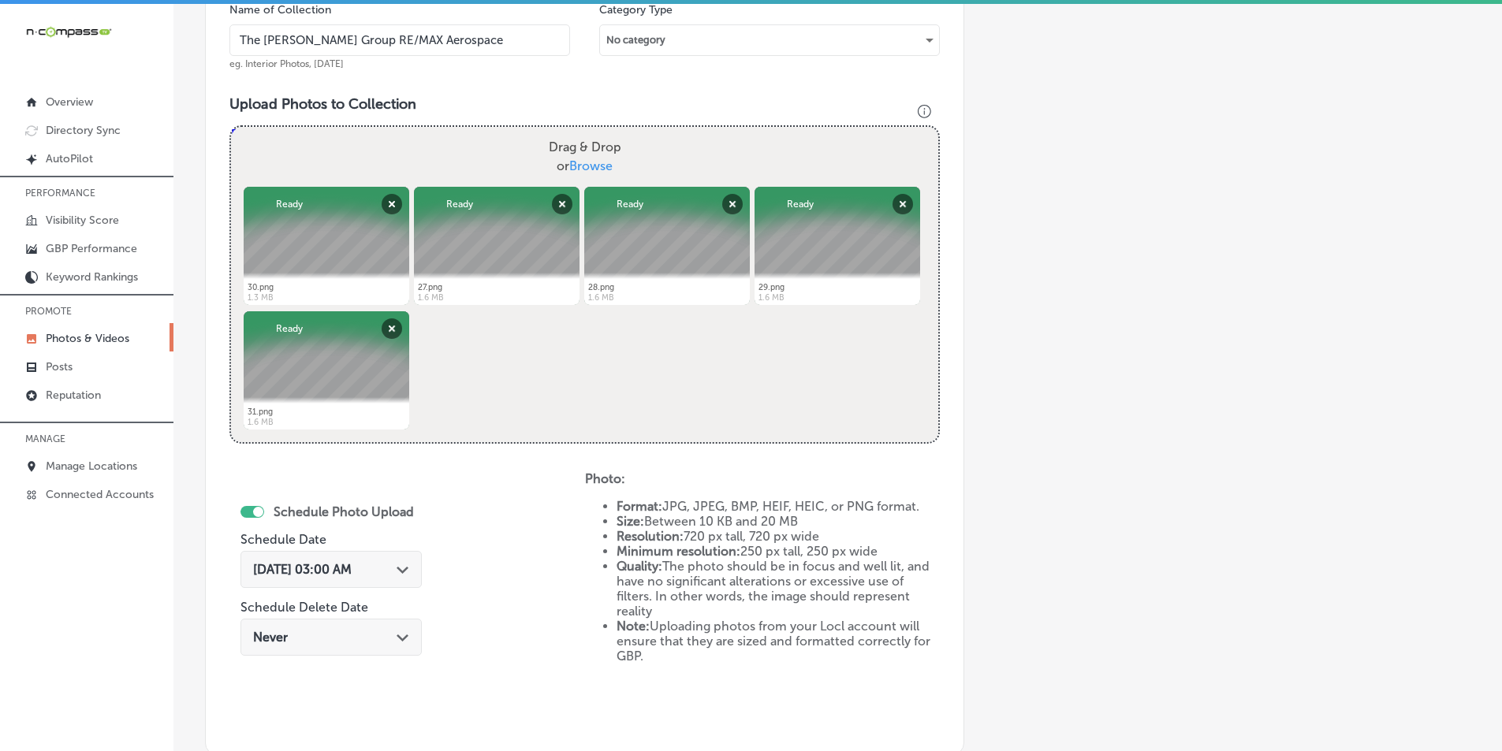
scroll to position [523, 0]
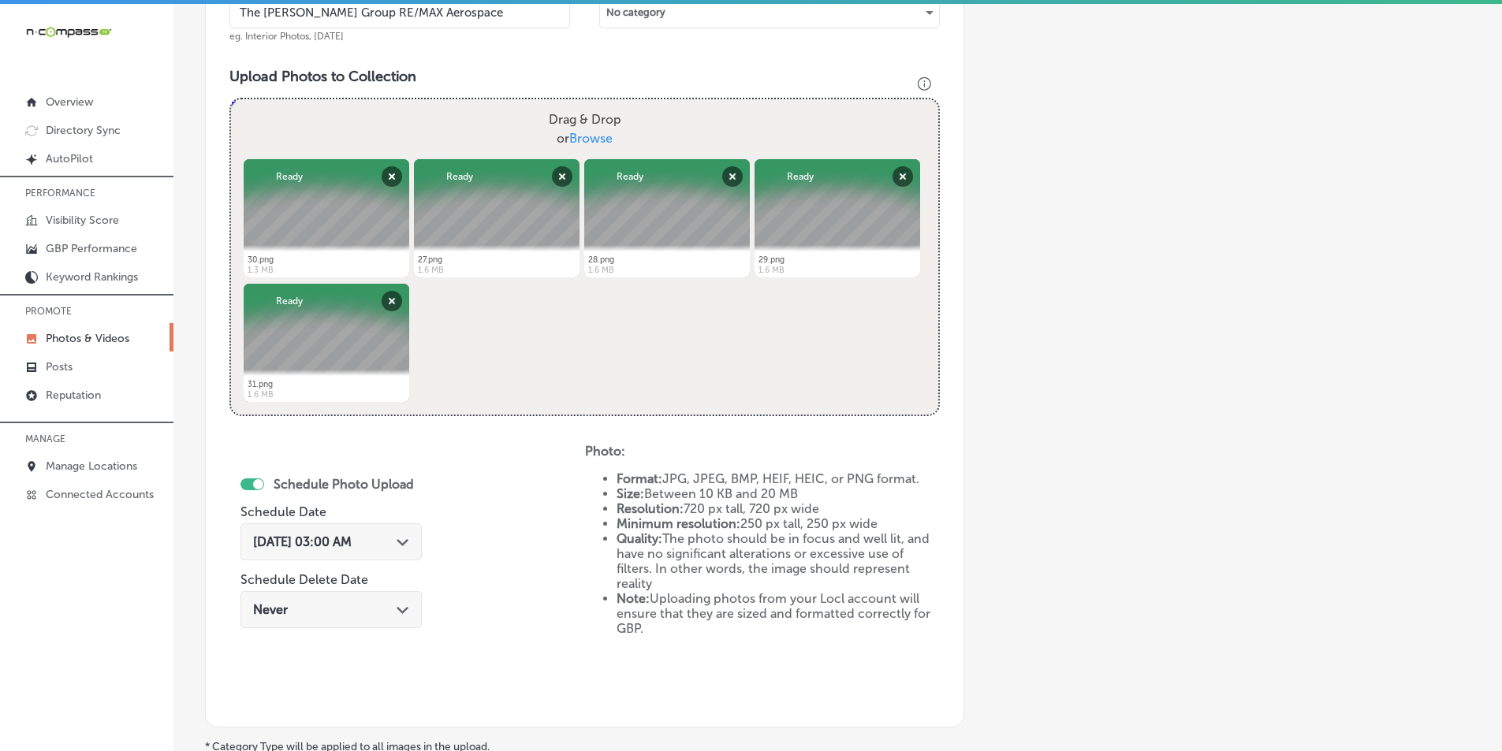
click at [405, 546] on div "Path Created with Sketch." at bounding box center [403, 541] width 13 height 13
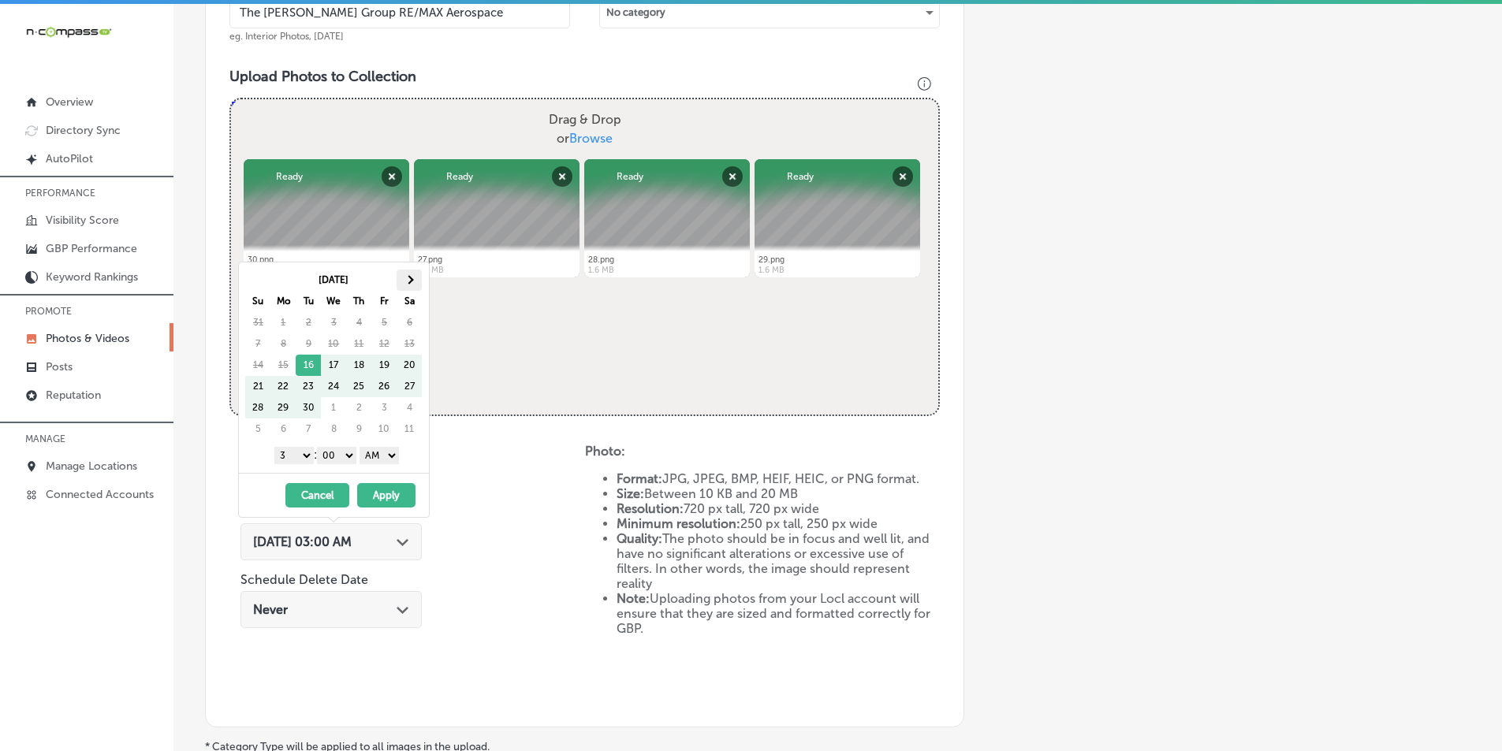
click at [413, 274] on th at bounding box center [409, 280] width 25 height 21
click at [296, 452] on select "1 2 3 4 5 6 7 8 9 10 11 12" at bounding box center [293, 455] width 39 height 17
click at [395, 453] on select "AM PM" at bounding box center [379, 455] width 39 height 17
click at [387, 493] on button "Apply" at bounding box center [386, 495] width 58 height 24
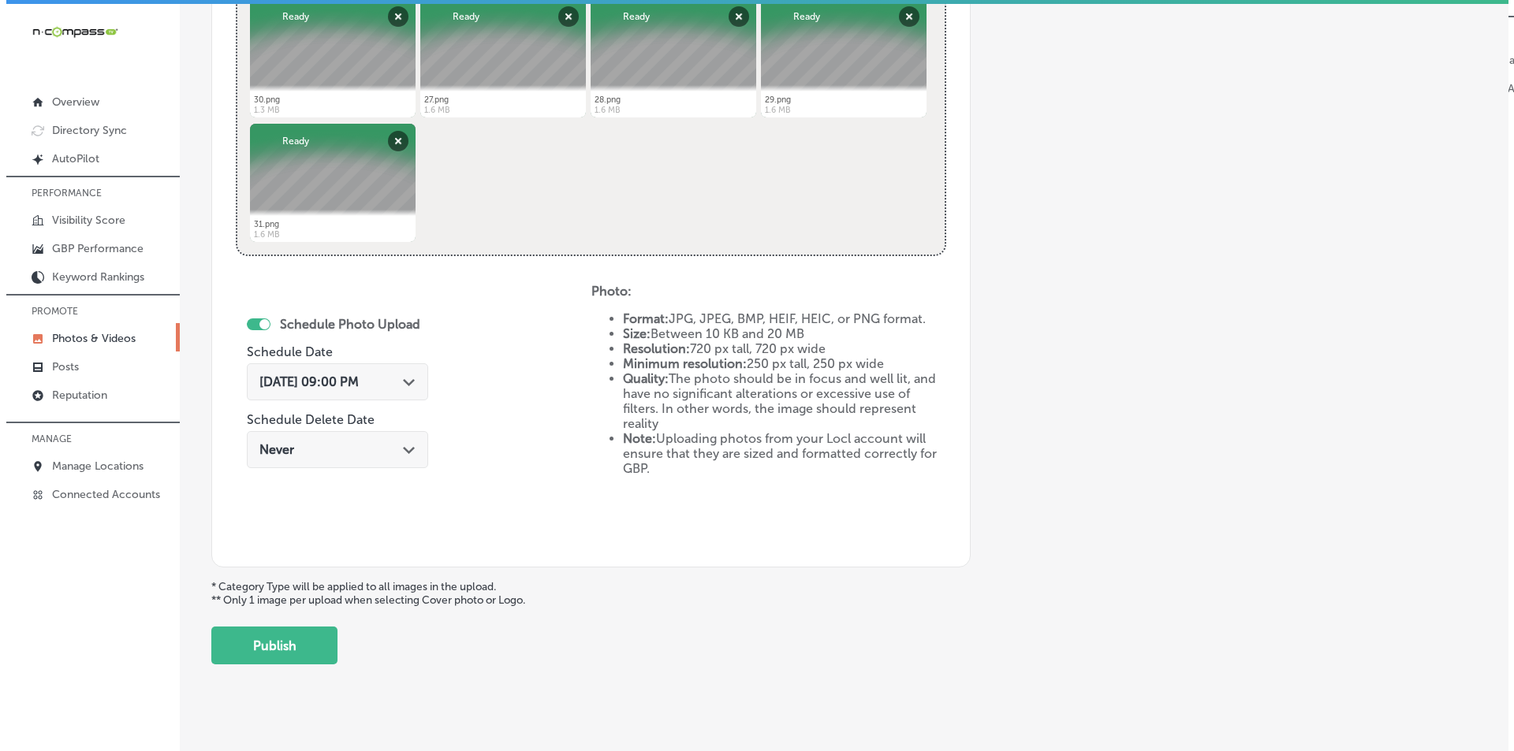
scroll to position [699, 0]
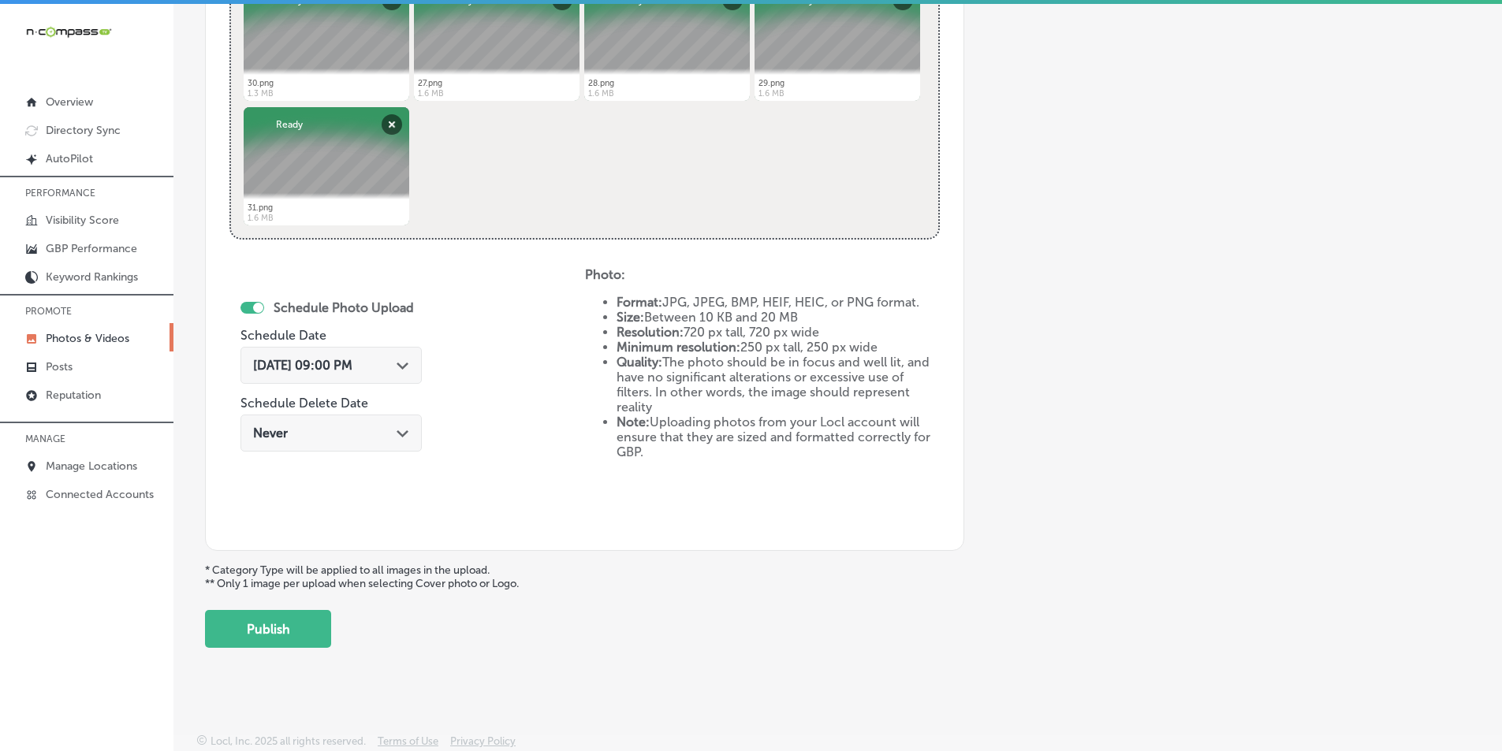
drag, startPoint x: 292, startPoint y: 627, endPoint x: 311, endPoint y: 621, distance: 19.9
click at [293, 627] on button "Publish" at bounding box center [268, 629] width 126 height 38
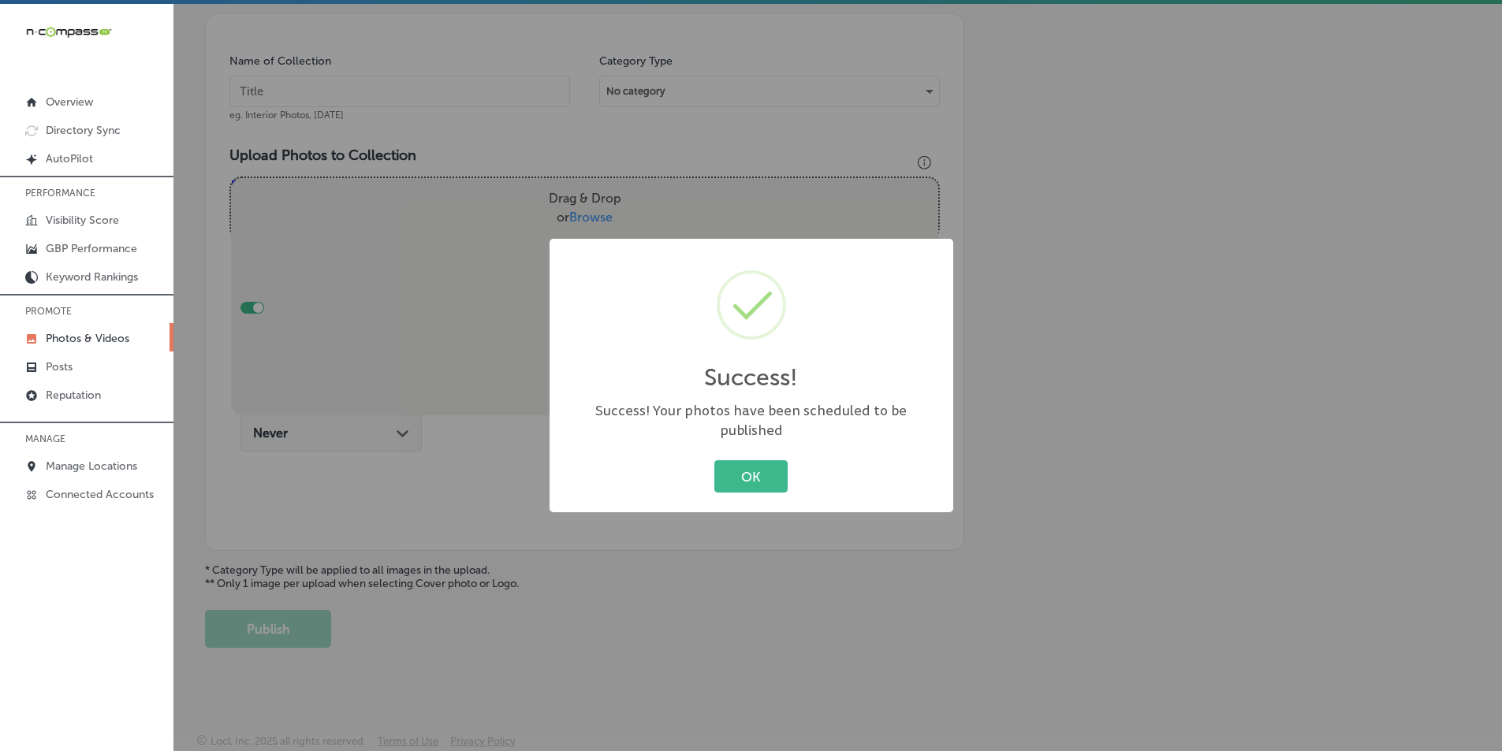
scroll to position [444, 0]
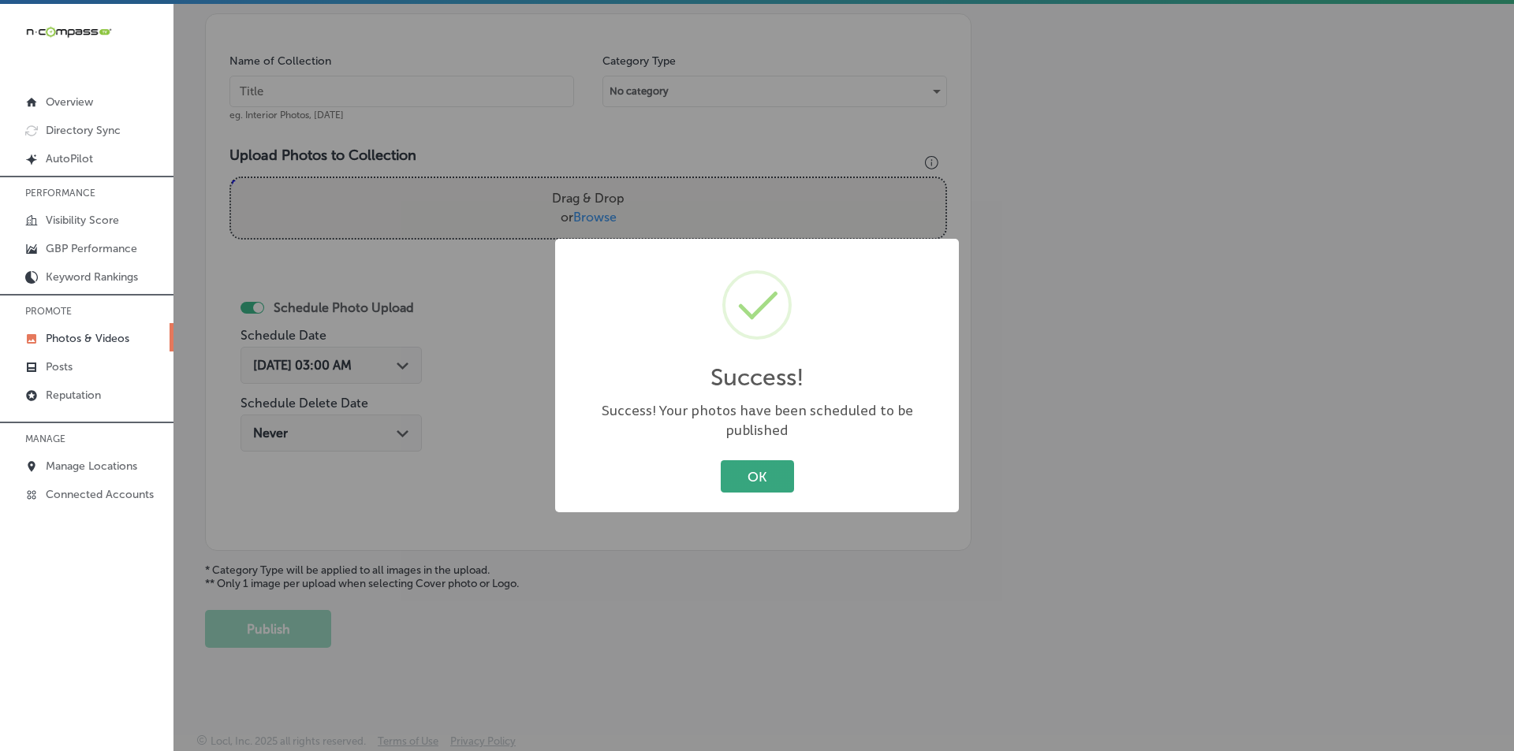
click at [778, 466] on button "OK" at bounding box center [757, 476] width 73 height 32
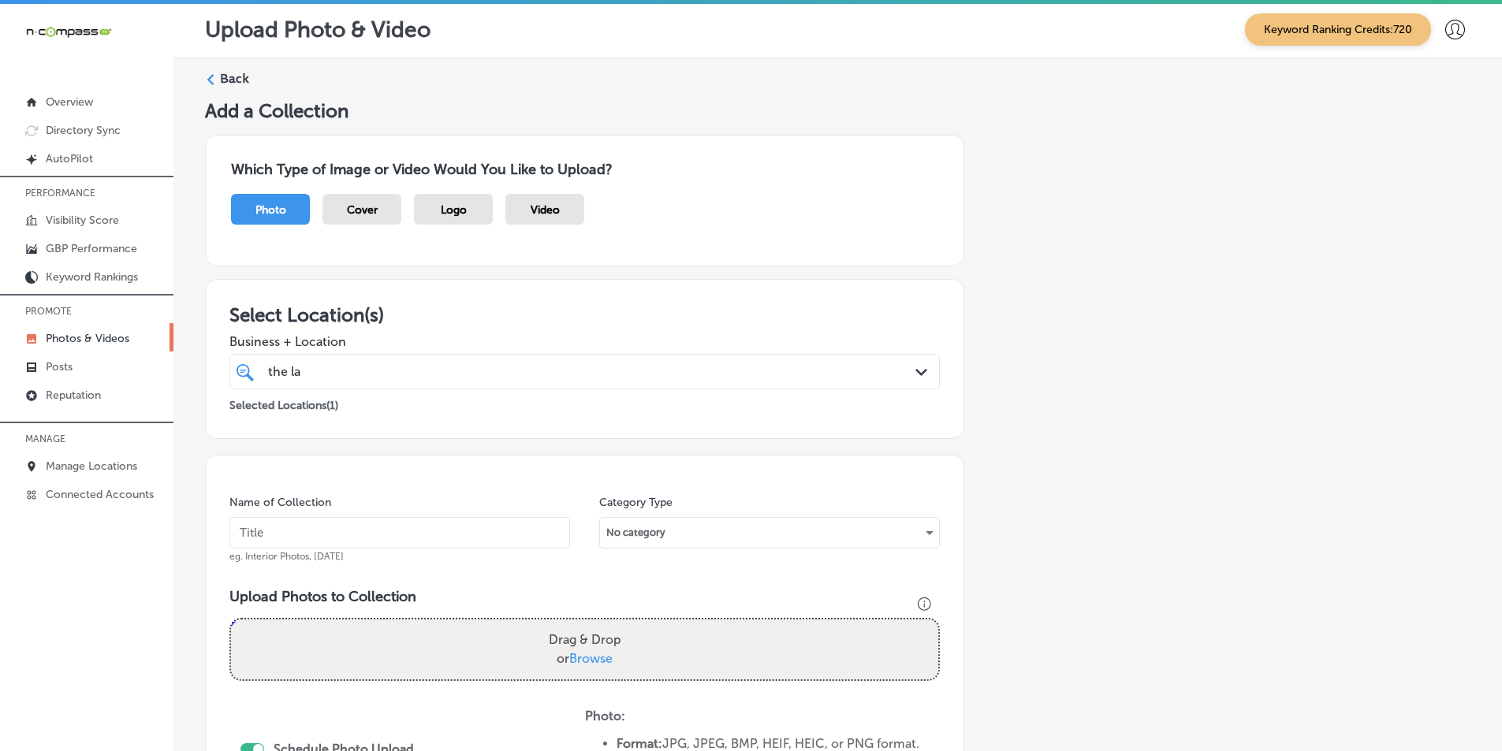
scroll to position [0, 0]
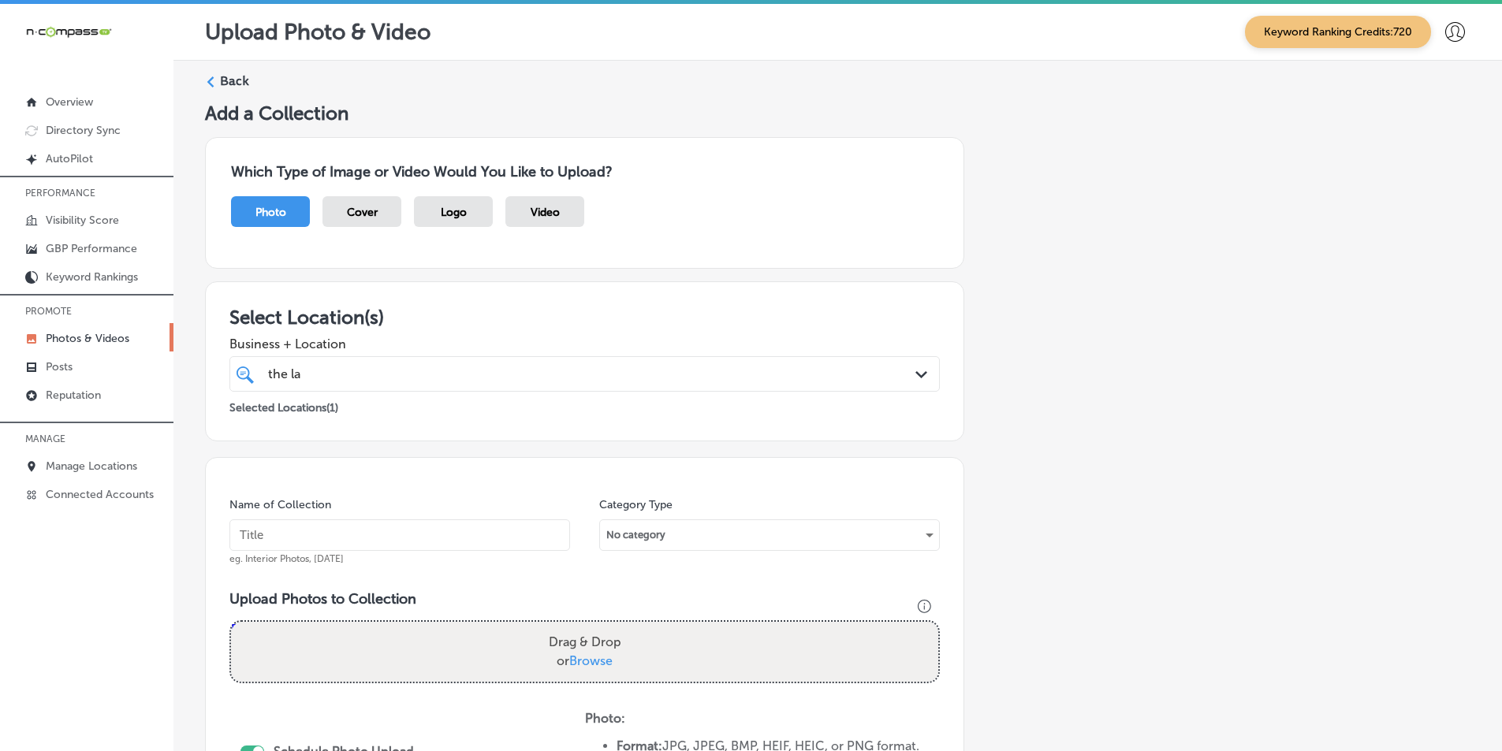
click at [214, 74] on div "Back" at bounding box center [837, 87] width 1265 height 29
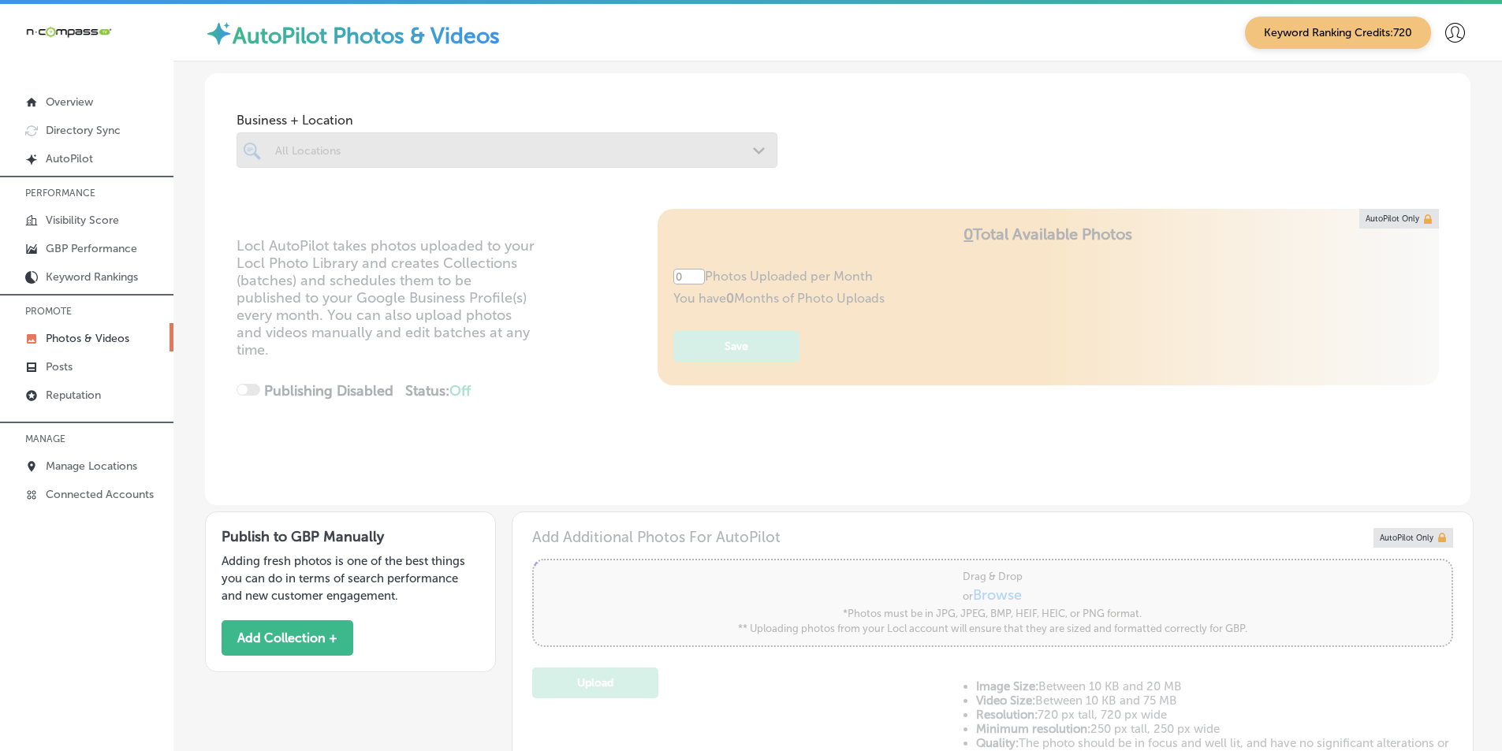
type input "5"
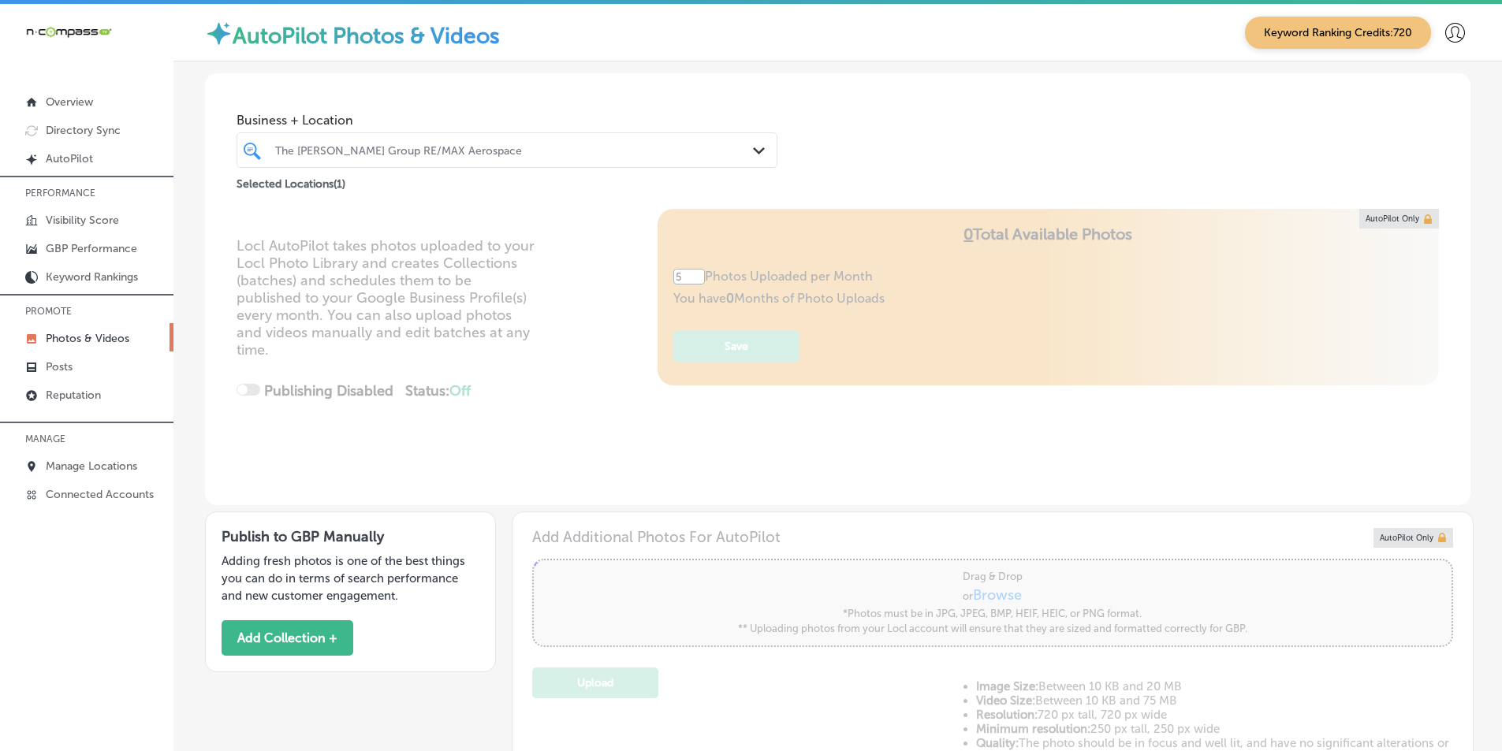
click at [426, 144] on div "The [PERSON_NAME] Group RE/MAX Aerospace" at bounding box center [514, 149] width 479 height 13
click at [531, 146] on div "The [PERSON_NAME] Group RE/MAX Aerospace" at bounding box center [514, 149] width 479 height 13
click at [478, 153] on div "The [PERSON_NAME] Group RE/MAX Aerospace" at bounding box center [514, 149] width 479 height 13
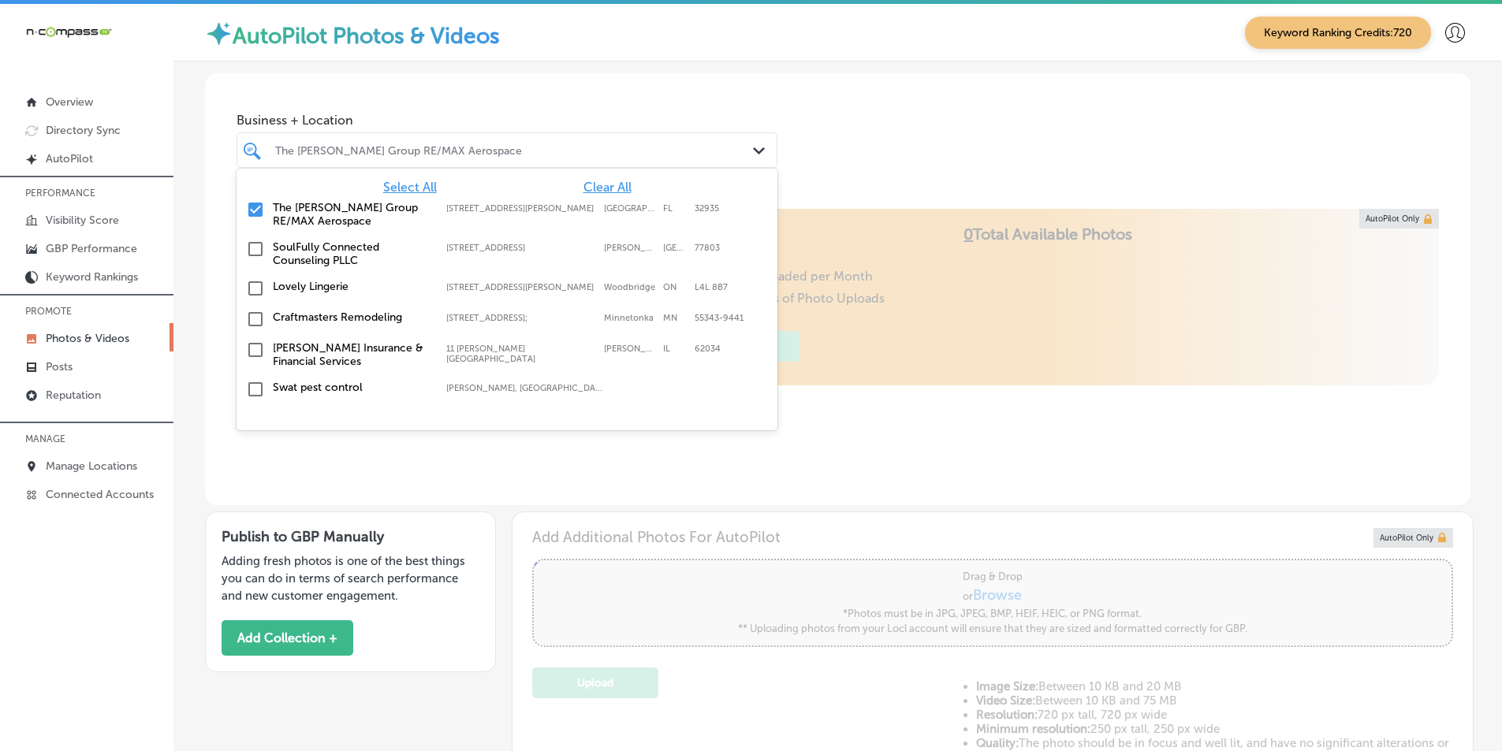
click at [478, 153] on div "The [PERSON_NAME] Group RE/MAX Aerospace" at bounding box center [514, 149] width 479 height 13
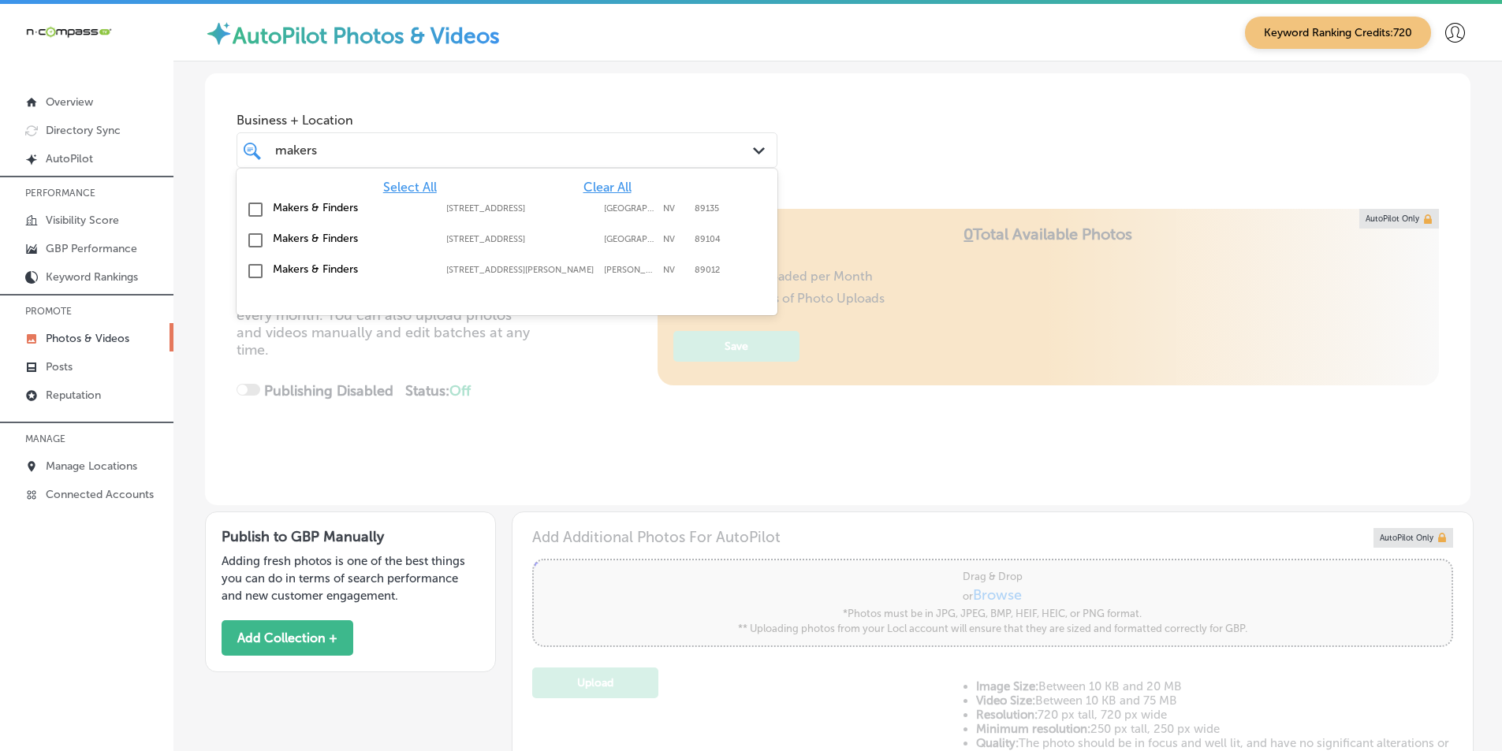
type input "makers"
click at [367, 147] on div "makers makers" at bounding box center [484, 150] width 420 height 21
click at [461, 148] on div "makers makers" at bounding box center [484, 150] width 420 height 21
click at [251, 206] on input "checkbox" at bounding box center [255, 209] width 19 height 19
click at [259, 209] on input "checkbox" at bounding box center [255, 209] width 19 height 19
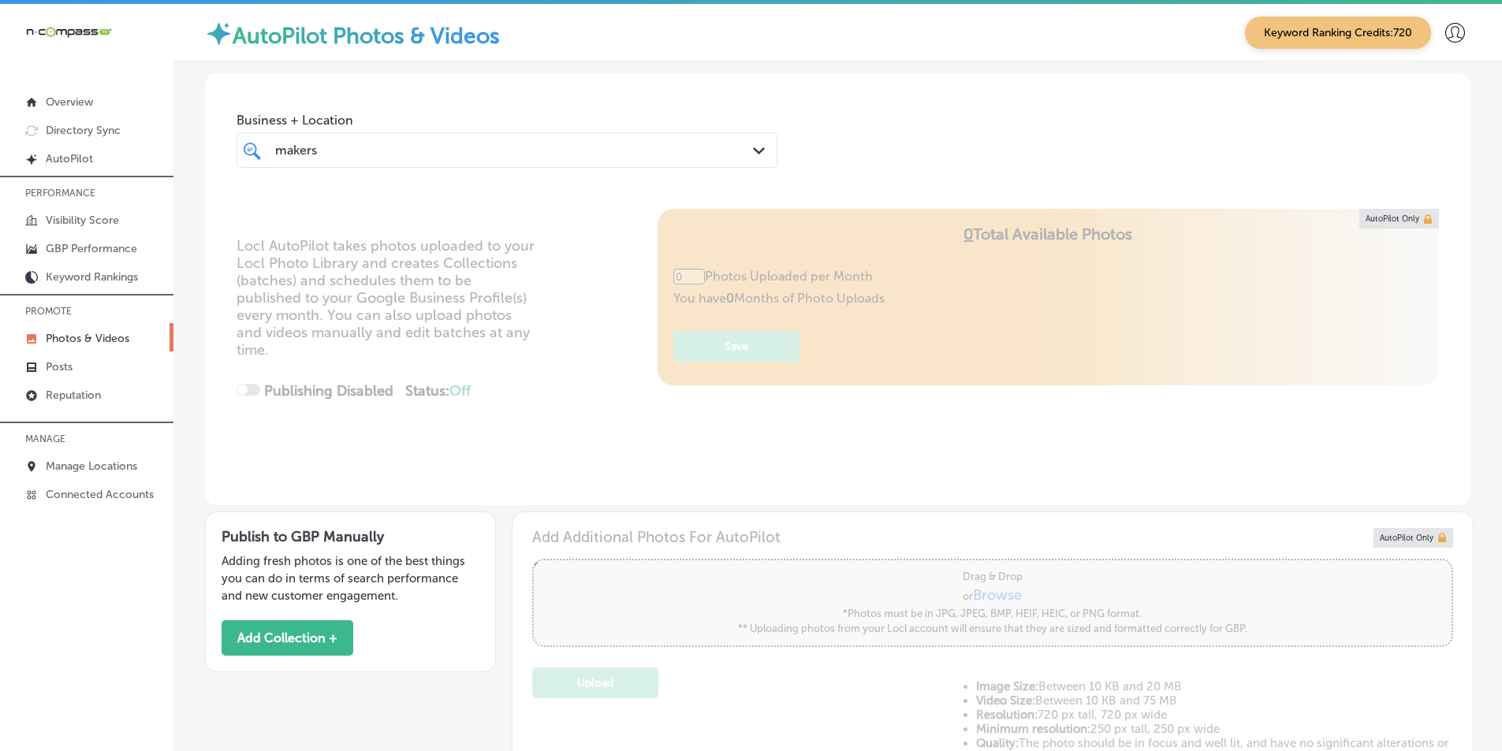
click at [324, 145] on div "makers makers" at bounding box center [484, 150] width 420 height 21
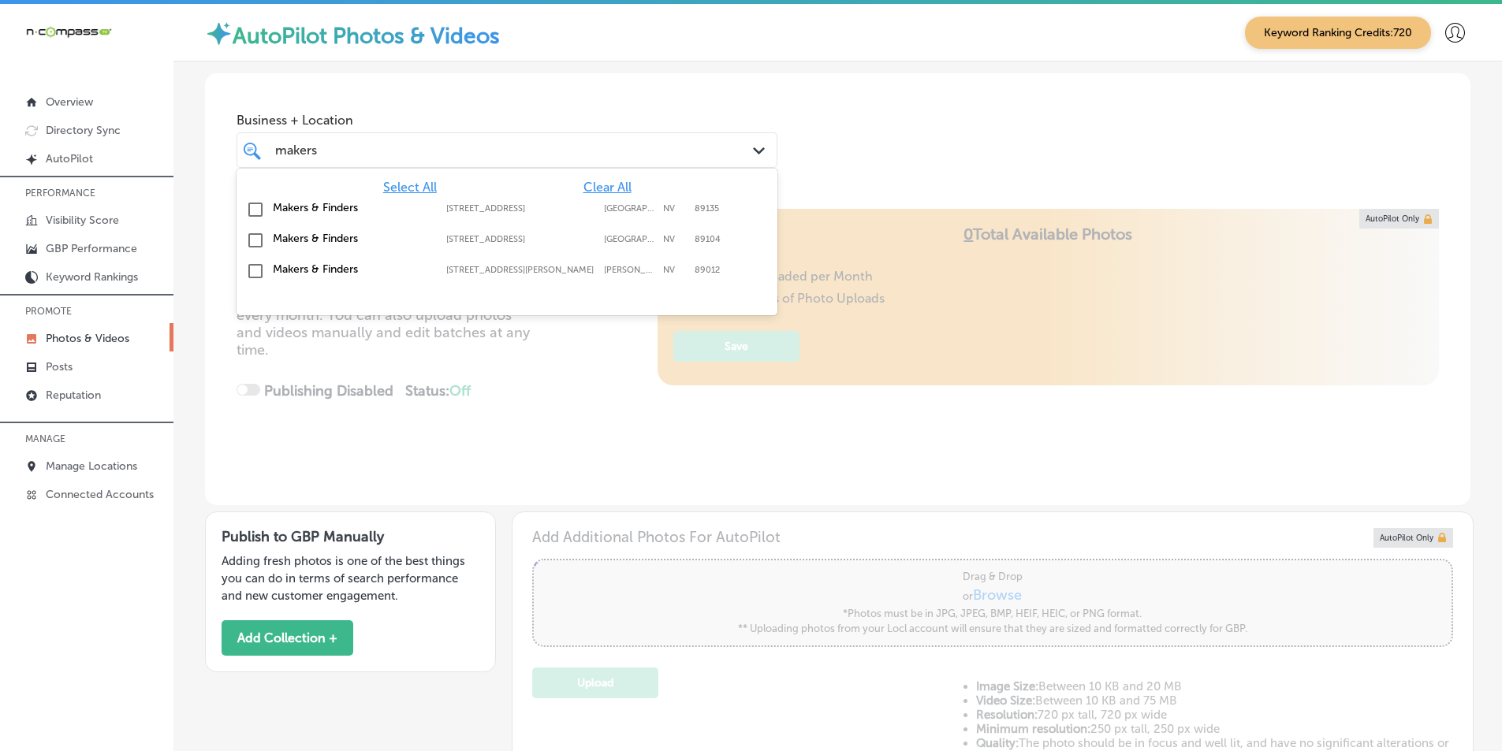
click at [377, 150] on div "makers makers" at bounding box center [484, 150] width 420 height 21
click at [258, 209] on input "checkbox" at bounding box center [255, 209] width 19 height 19
click at [568, 355] on div "Locl AutoPilot takes photos uploaded to your Locl Photo Library and creates Col…" at bounding box center [837, 357] width 1265 height 296
click at [424, 149] on div "makers makers" at bounding box center [484, 150] width 420 height 21
click at [254, 266] on input "checkbox" at bounding box center [255, 271] width 19 height 19
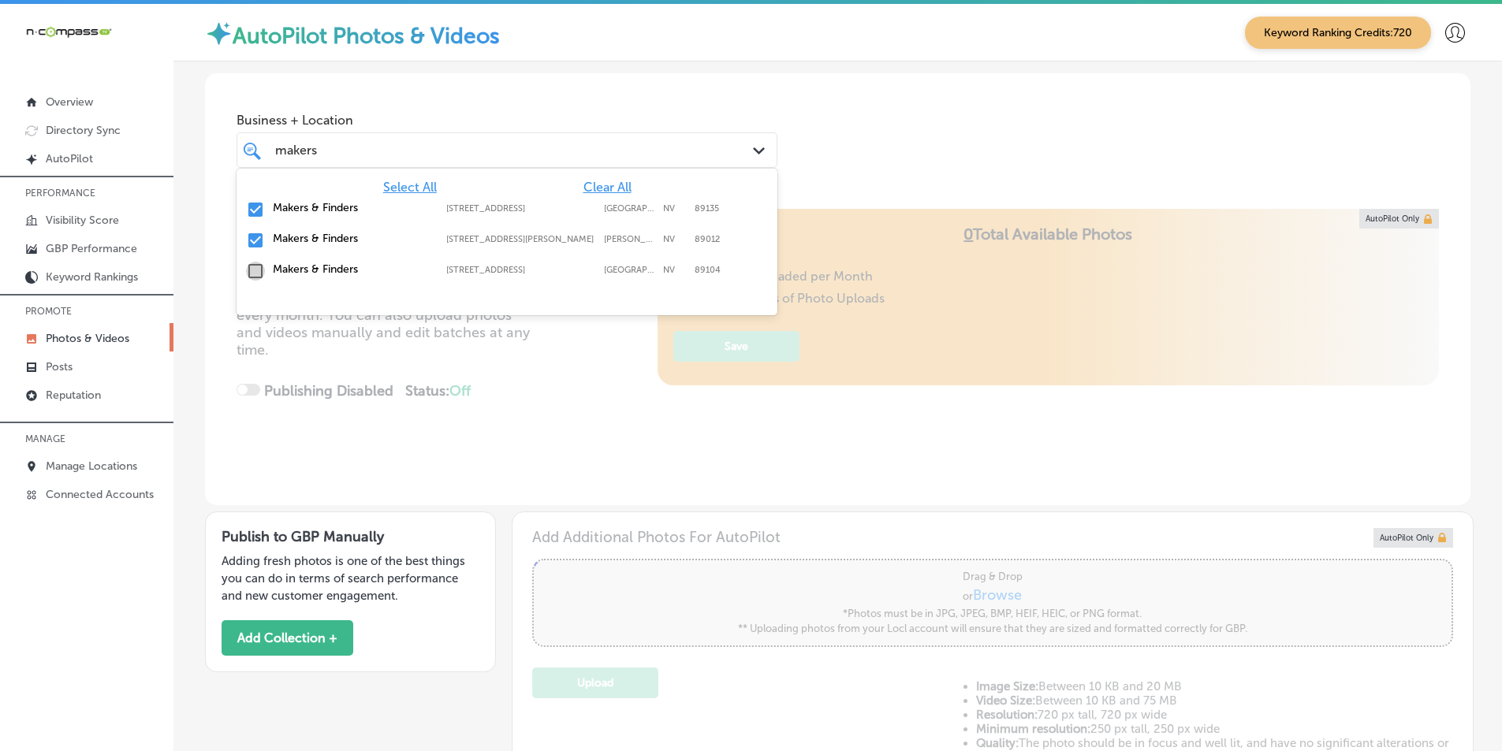
click at [255, 270] on input "checkbox" at bounding box center [255, 271] width 19 height 19
click at [255, 235] on input "checkbox" at bounding box center [255, 240] width 19 height 19
click at [255, 211] on input "checkbox" at bounding box center [255, 209] width 19 height 19
click at [255, 268] on input "checkbox" at bounding box center [255, 271] width 19 height 19
click at [252, 237] on input "checkbox" at bounding box center [255, 240] width 19 height 19
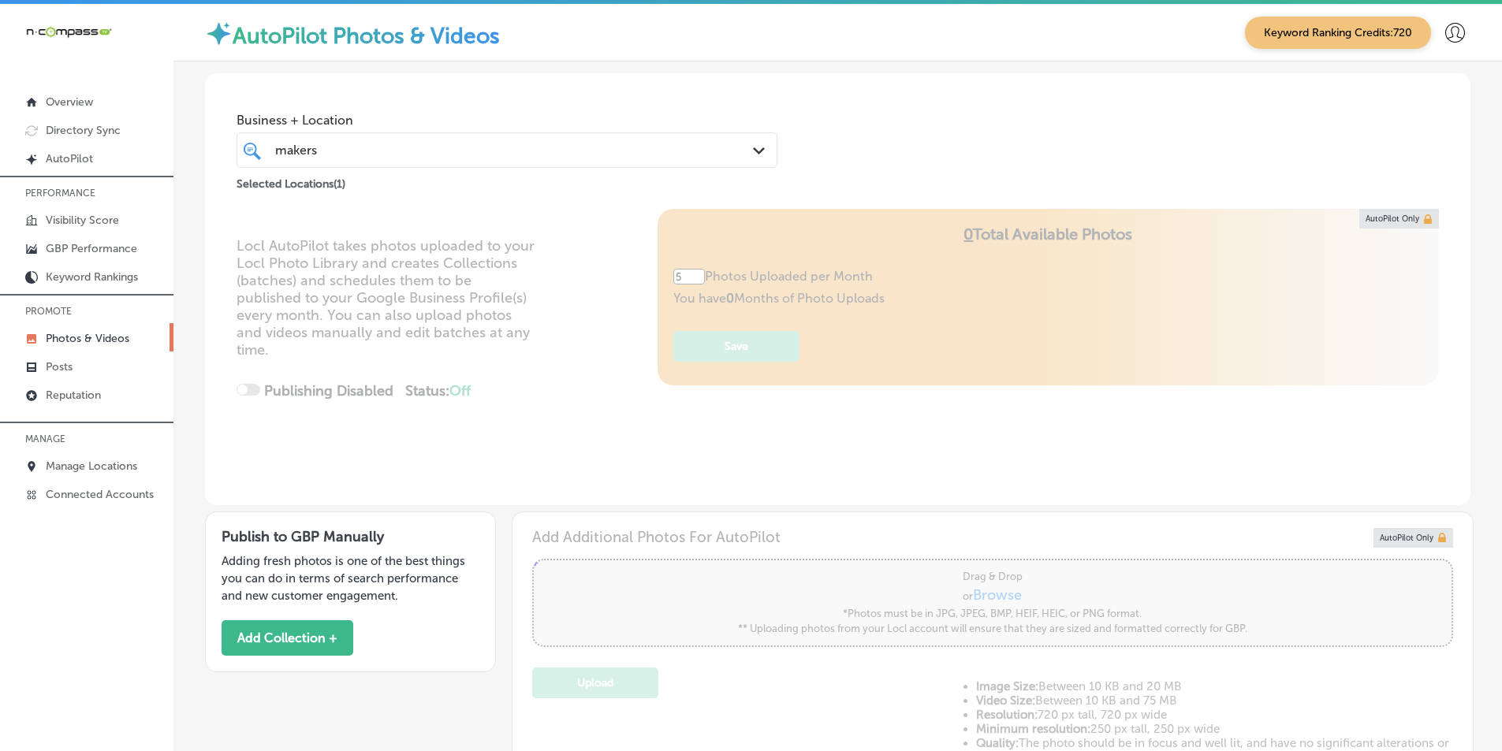
click at [547, 370] on div "Locl AutoPilot takes photos uploaded to your Locl Photo Library and creates Col…" at bounding box center [837, 357] width 1265 height 296
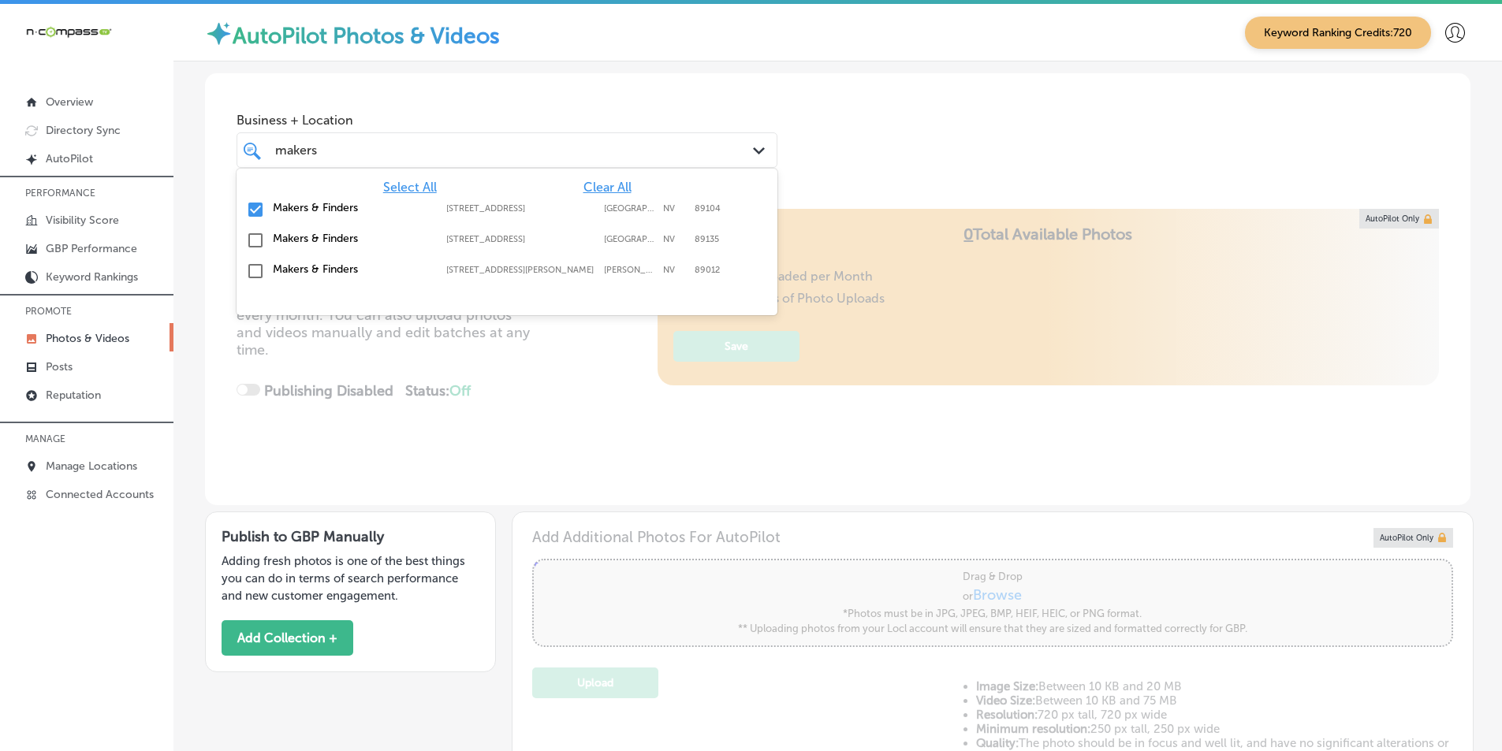
click at [347, 147] on div "makers makers" at bounding box center [484, 150] width 420 height 21
click at [252, 206] on input "checkbox" at bounding box center [255, 209] width 19 height 19
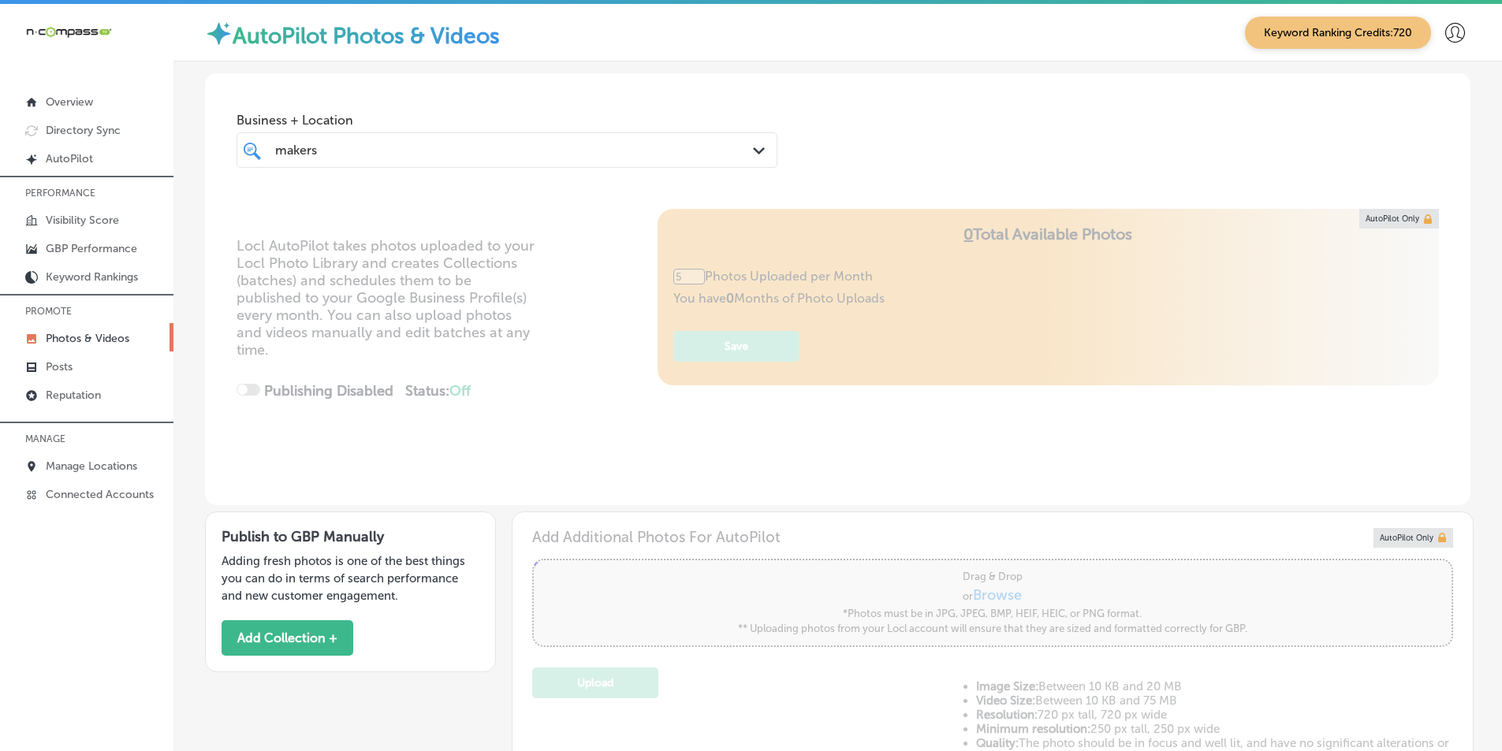
type input "0"
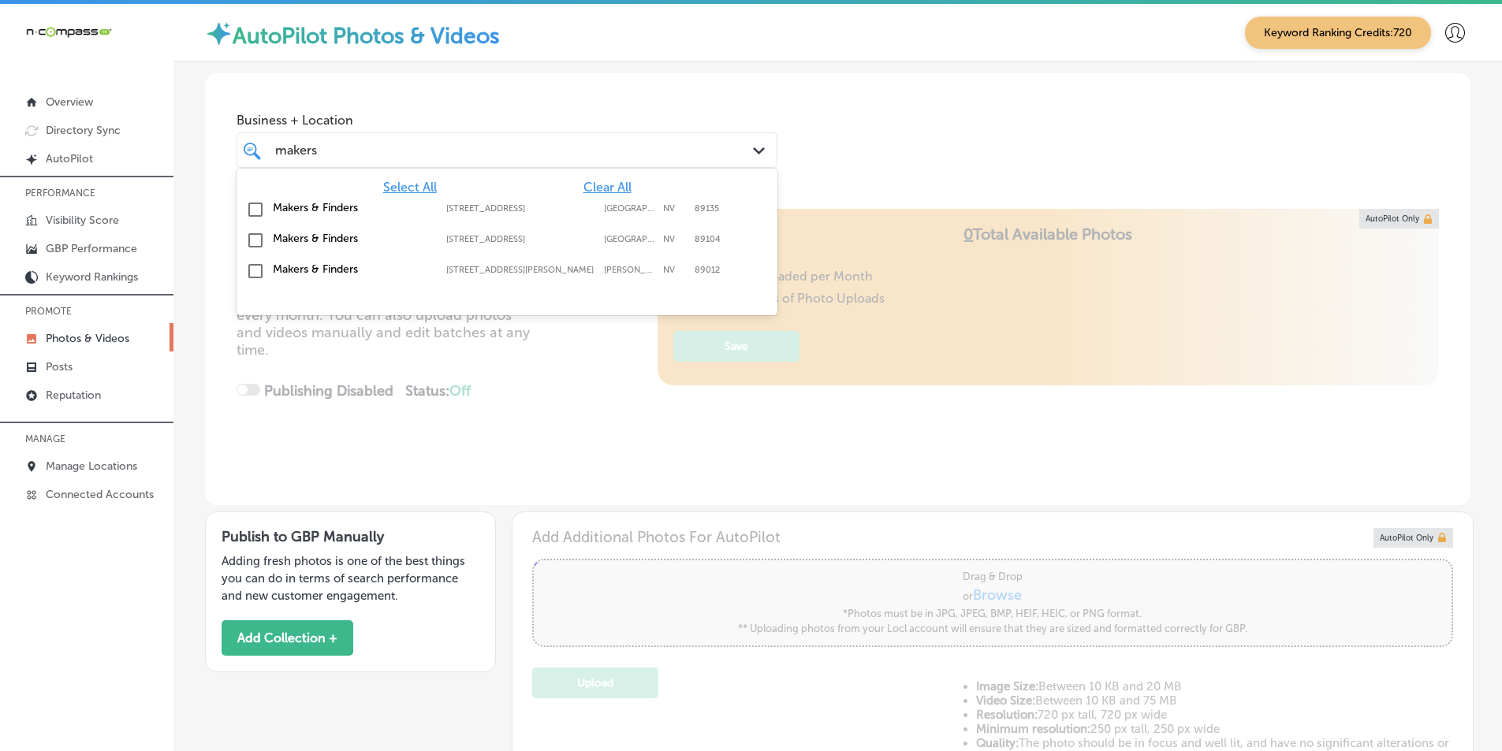
drag, startPoint x: 322, startPoint y: 143, endPoint x: 263, endPoint y: 151, distance: 59.6
click at [263, 151] on div "makers makers Path Created with Sketch." at bounding box center [506, 150] width 539 height 24
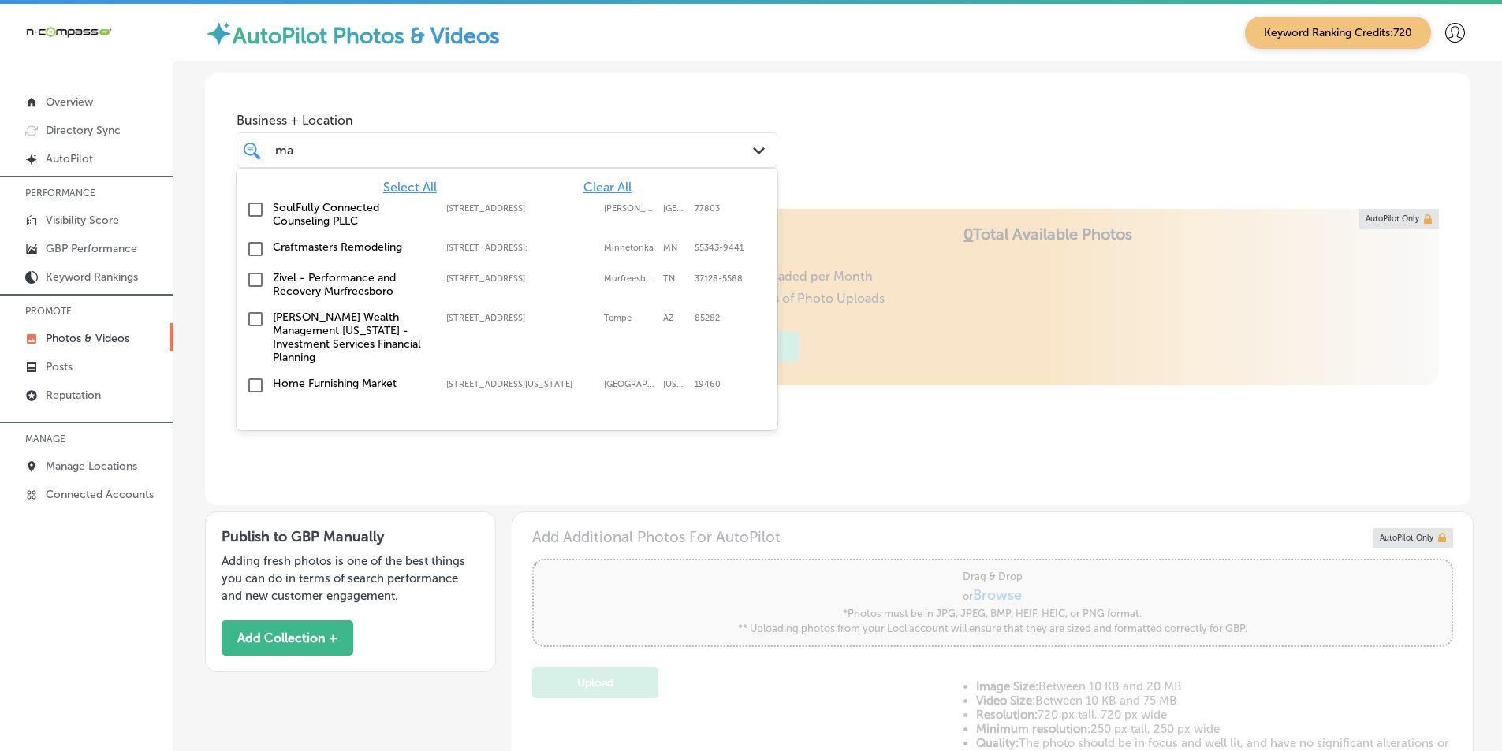
type input "m"
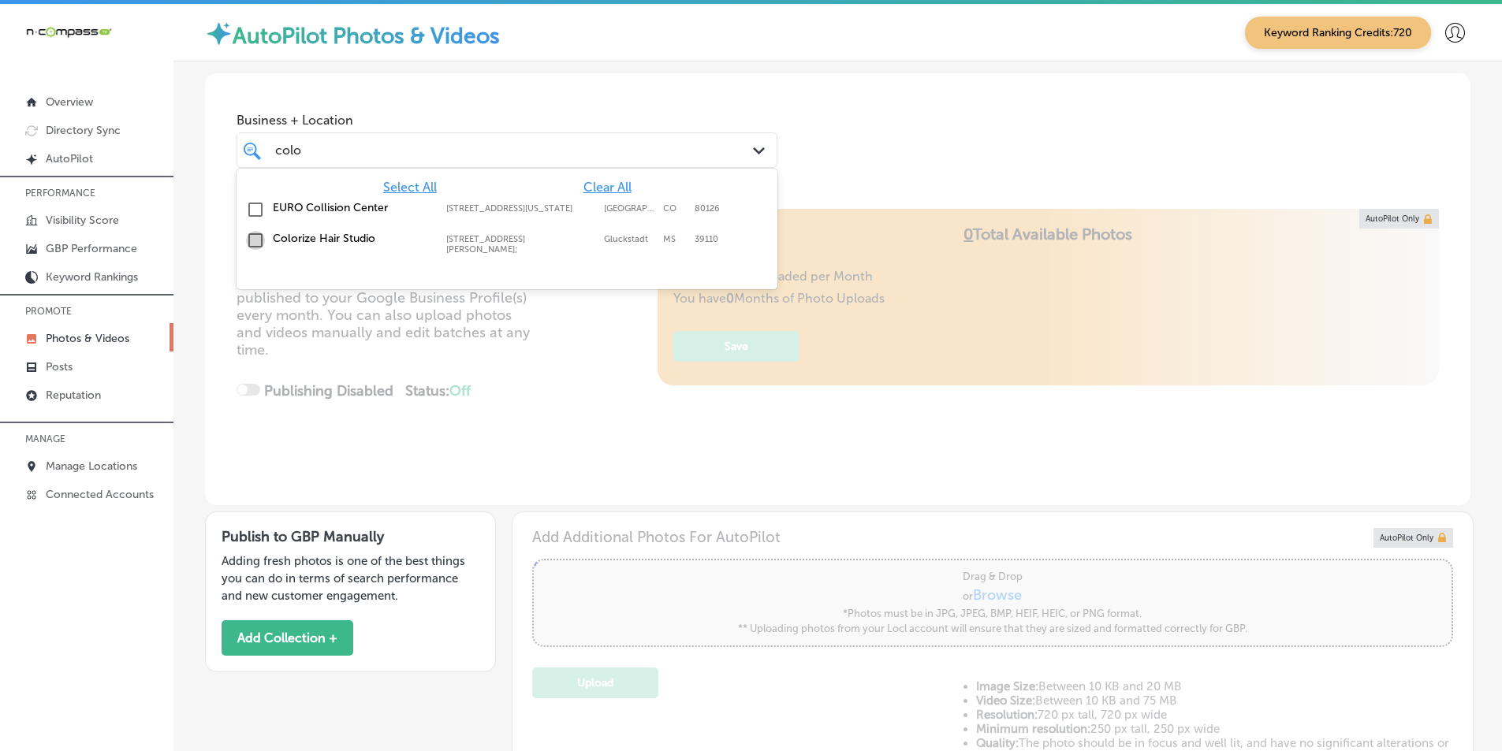
click at [255, 237] on input "checkbox" at bounding box center [255, 240] width 19 height 19
type input "colo"
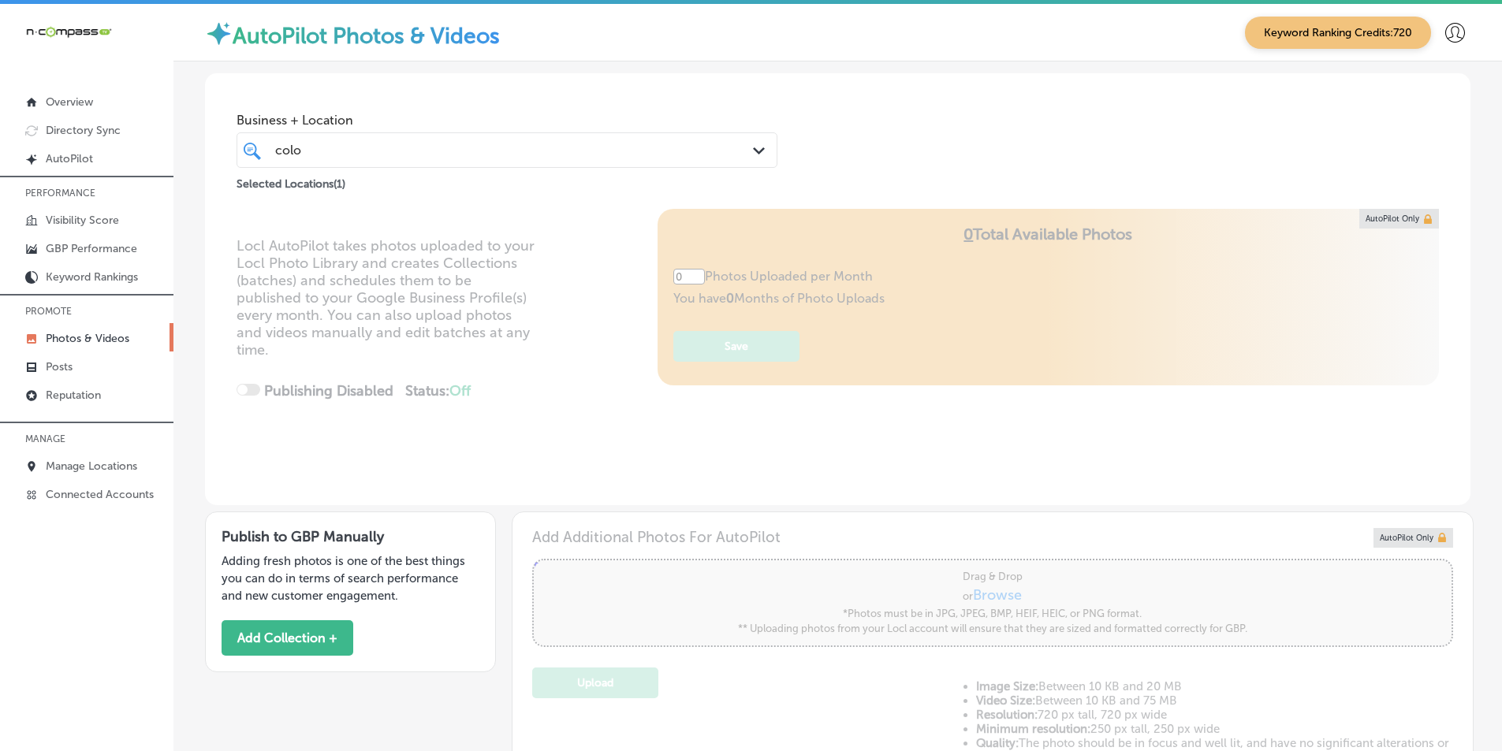
click at [568, 350] on div "Locl AutoPilot takes photos uploaded to your Locl Photo Library and creates Col…" at bounding box center [837, 357] width 1265 height 296
type input "5"
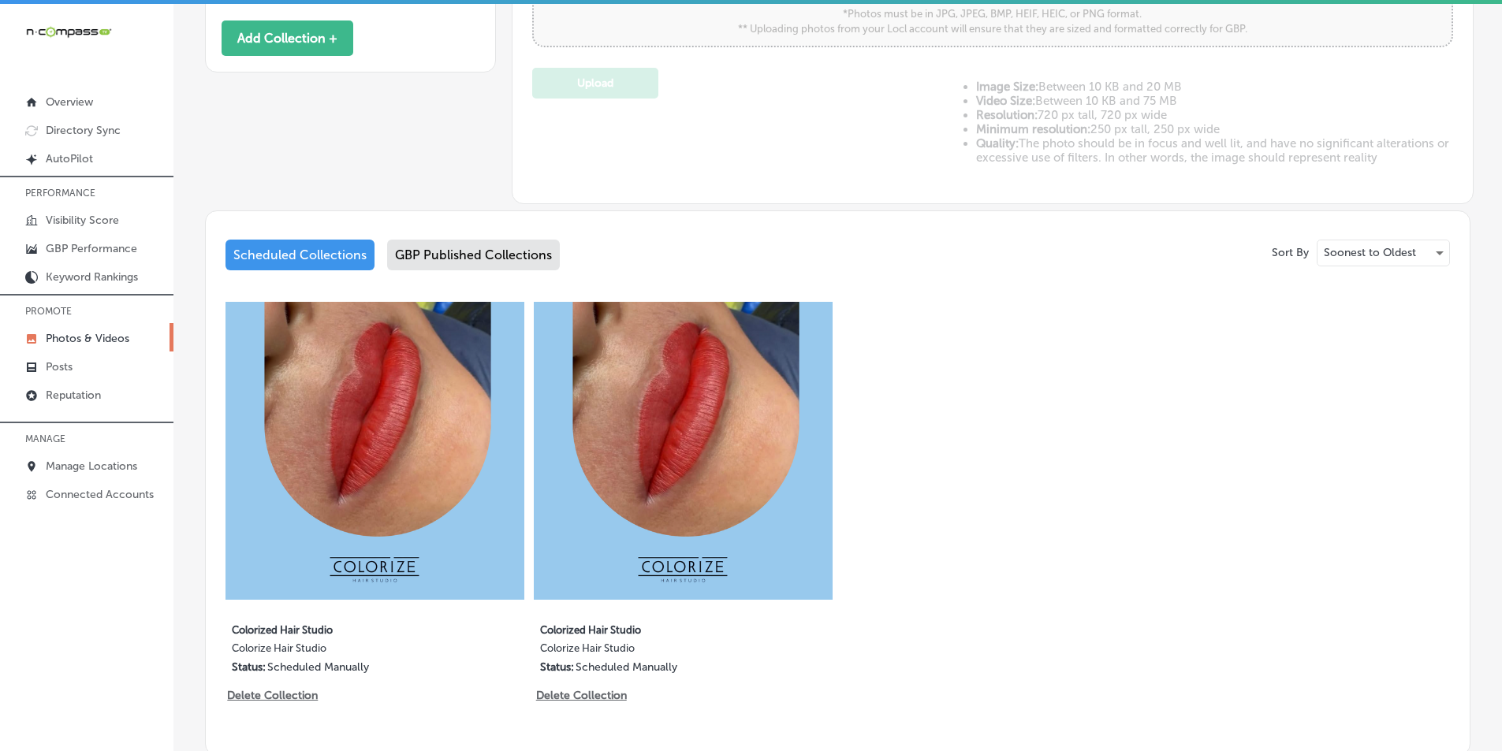
scroll to position [631, 0]
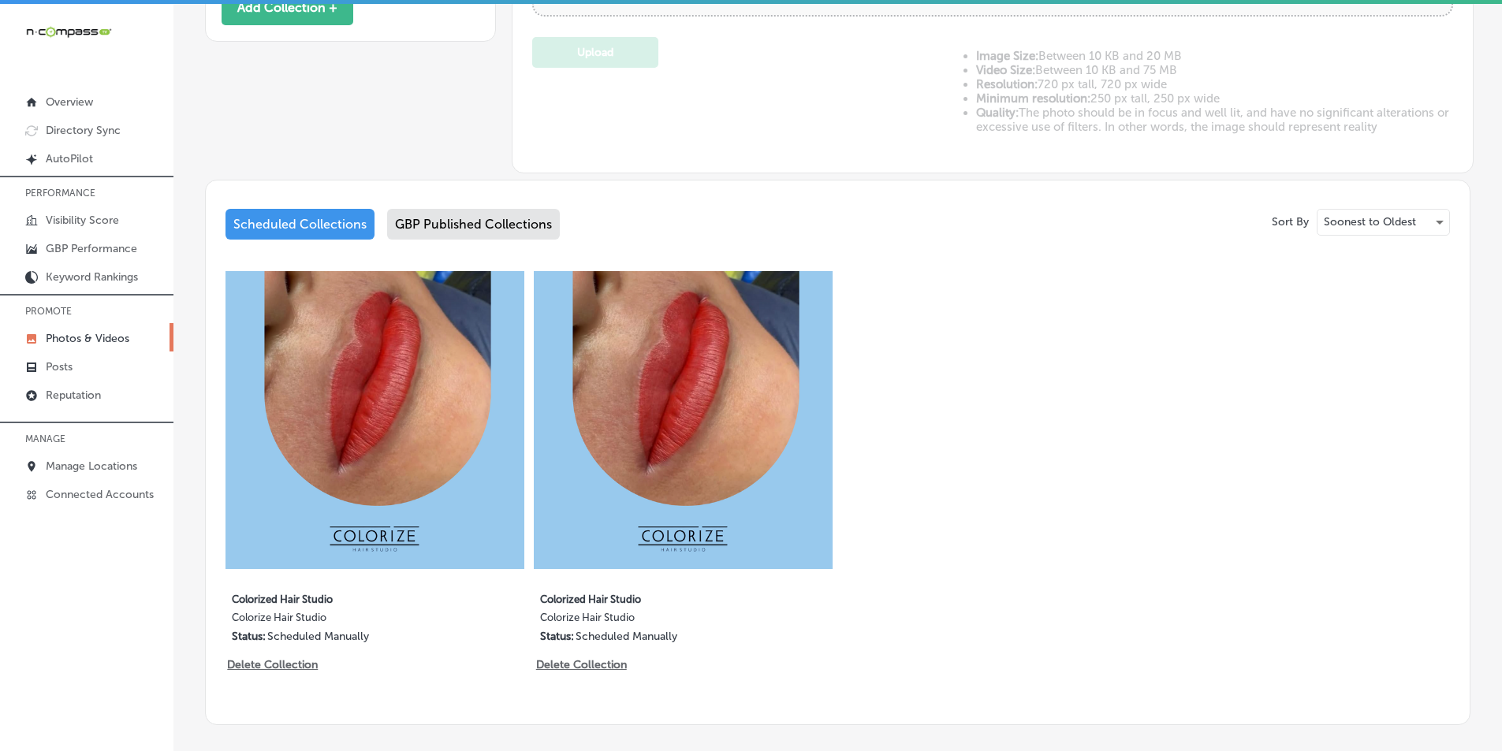
click at [430, 351] on img at bounding box center [374, 420] width 299 height 299
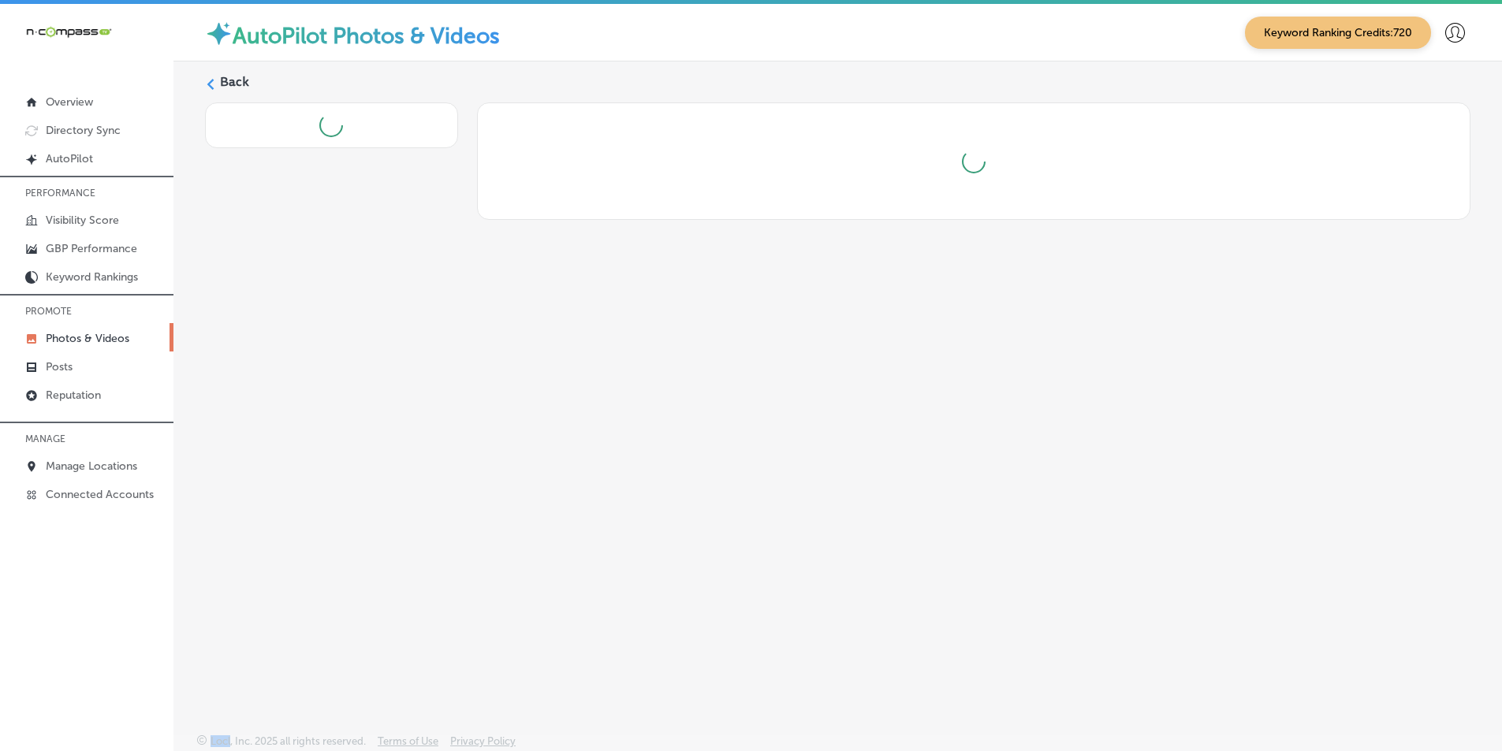
click at [430, 351] on div "Back" at bounding box center [837, 360] width 1329 height 598
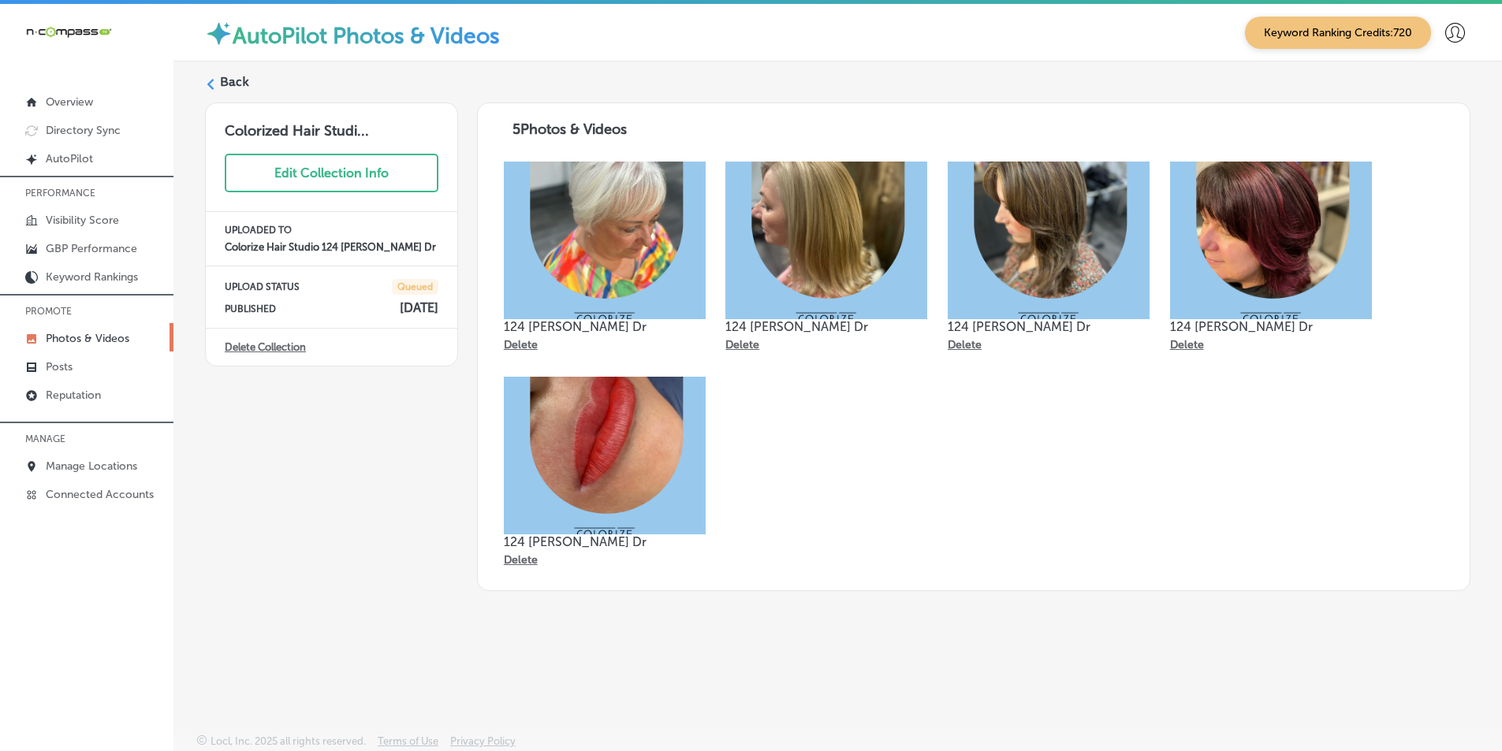
click at [211, 85] on icon at bounding box center [210, 84] width 11 height 11
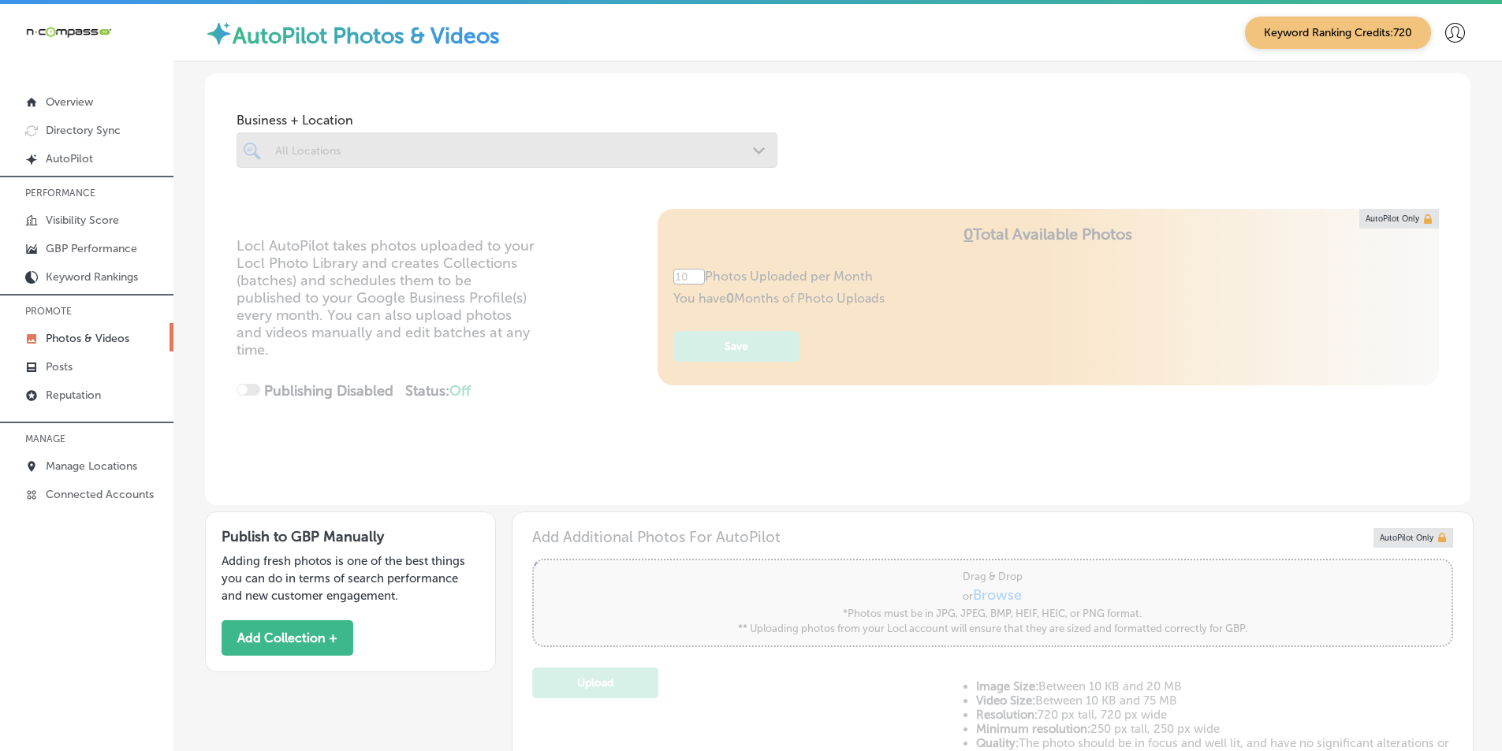
type input "5"
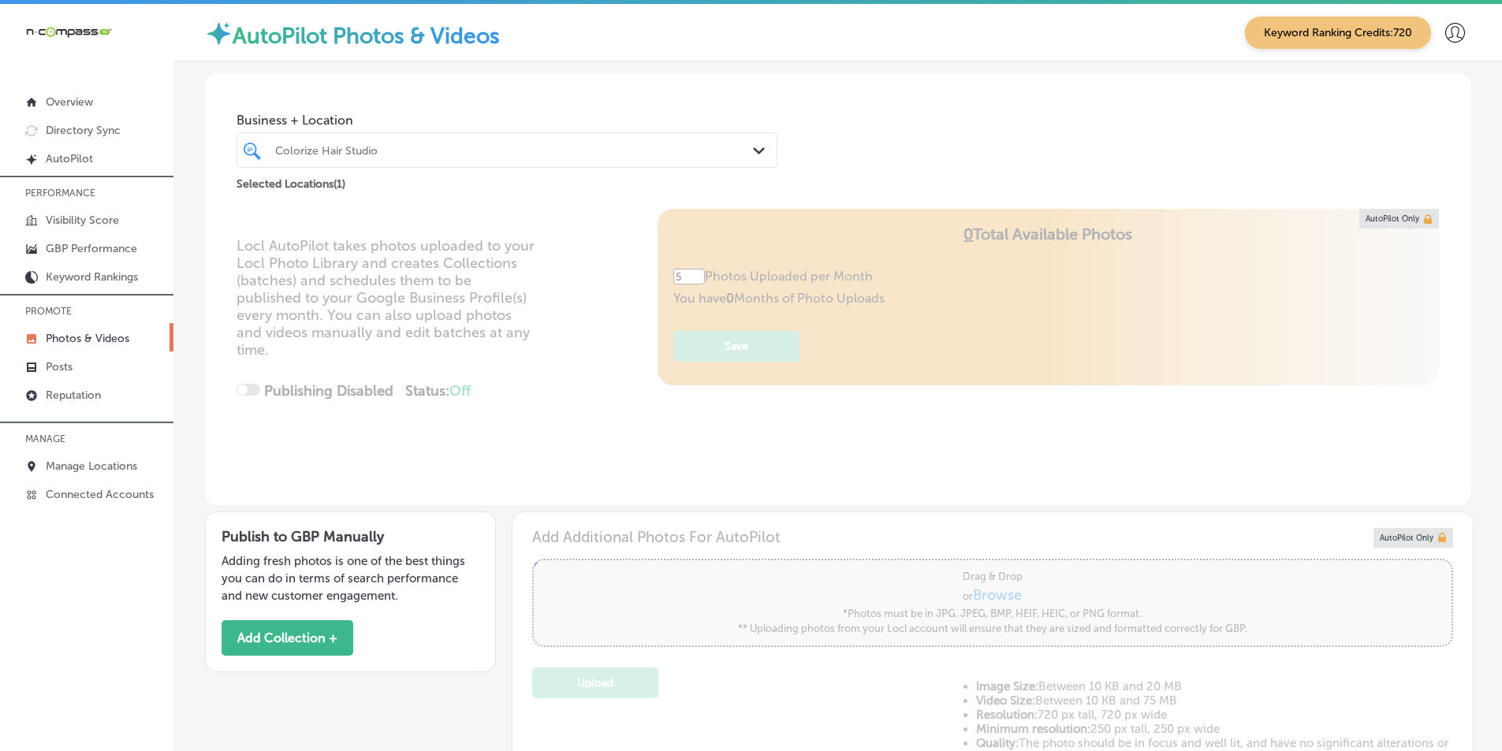
click at [404, 152] on div "Colorize Hair Studio" at bounding box center [514, 149] width 479 height 13
click at [120, 330] on link "Photos & Videos" at bounding box center [86, 337] width 173 height 28
click at [387, 151] on div "Colorize Hair Studio" at bounding box center [514, 149] width 479 height 13
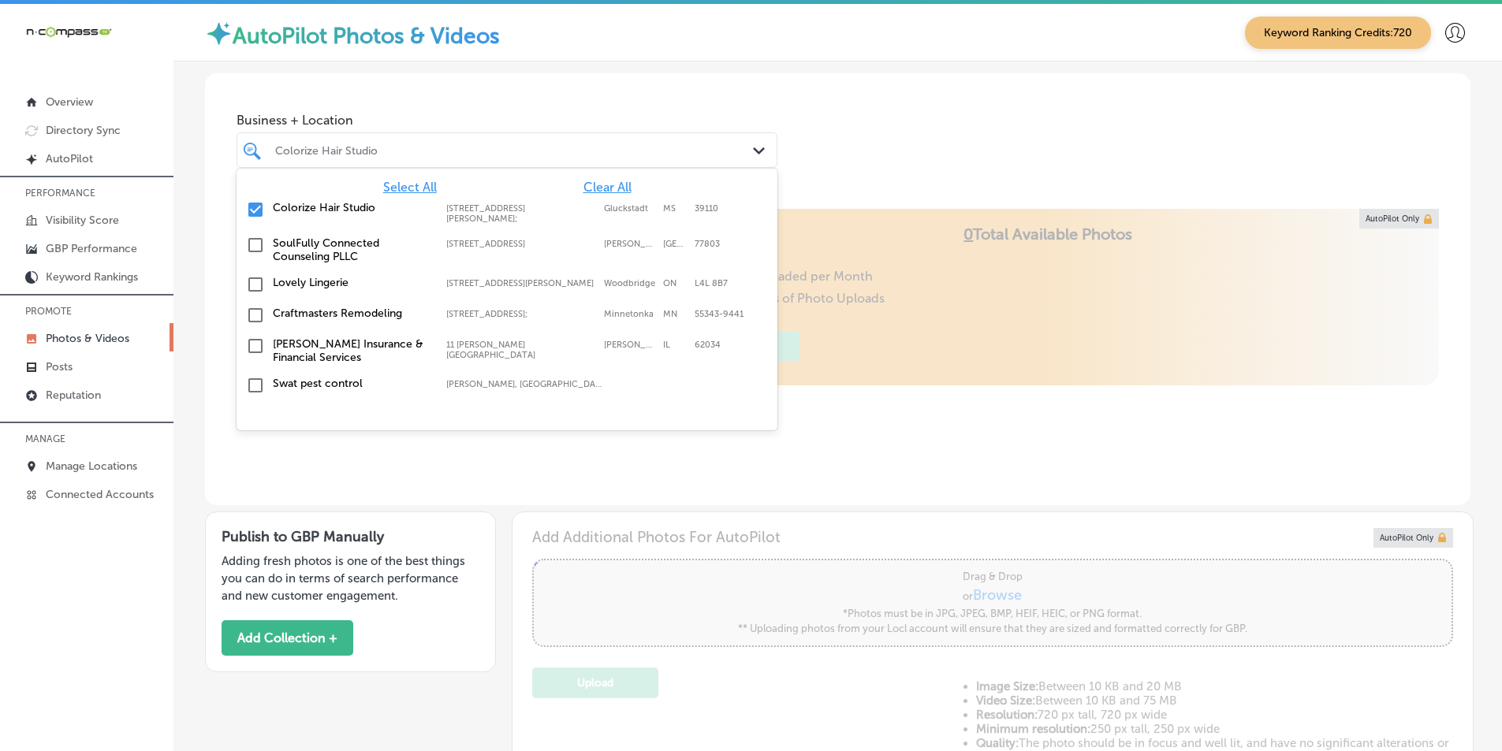
click at [254, 206] on input "checkbox" at bounding box center [255, 209] width 19 height 19
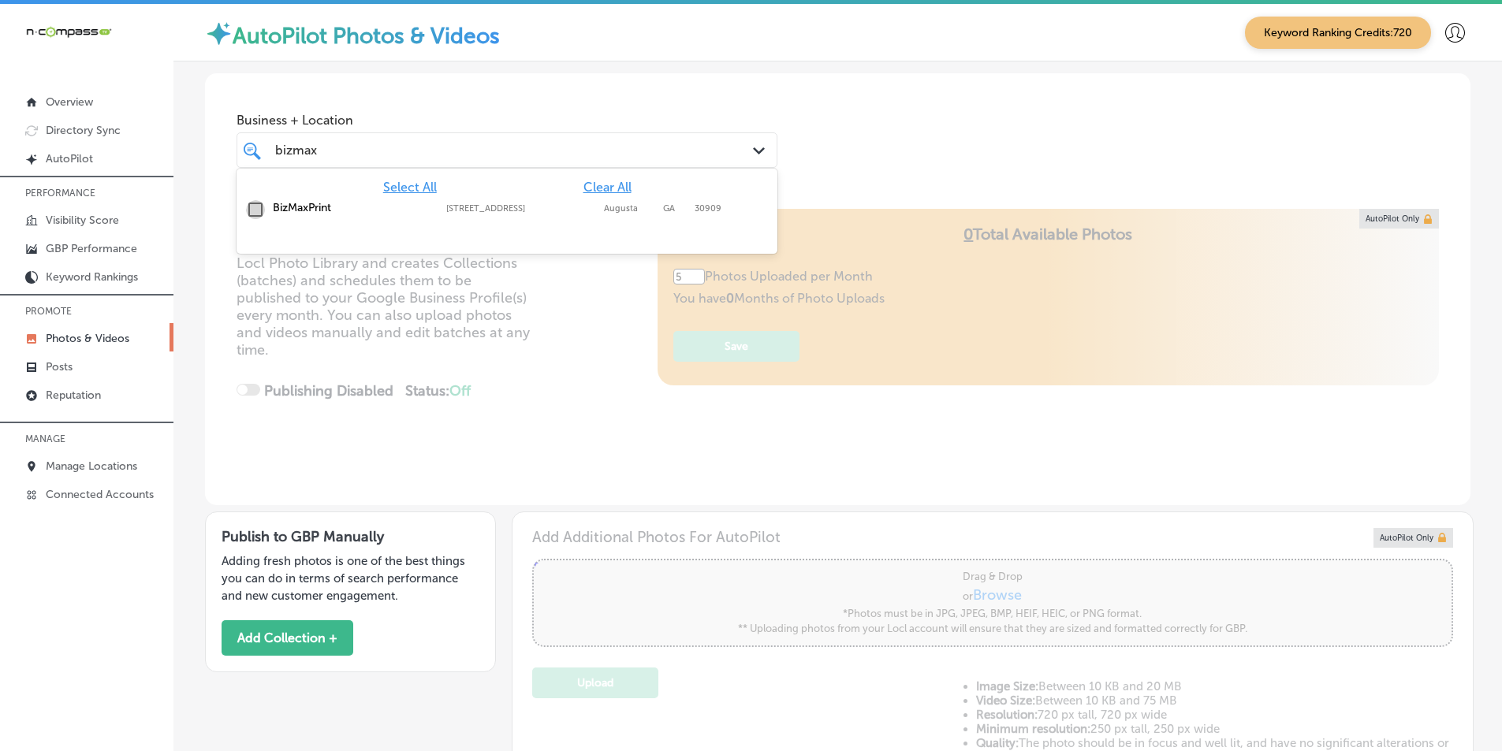
click at [256, 210] on input "checkbox" at bounding box center [255, 209] width 19 height 19
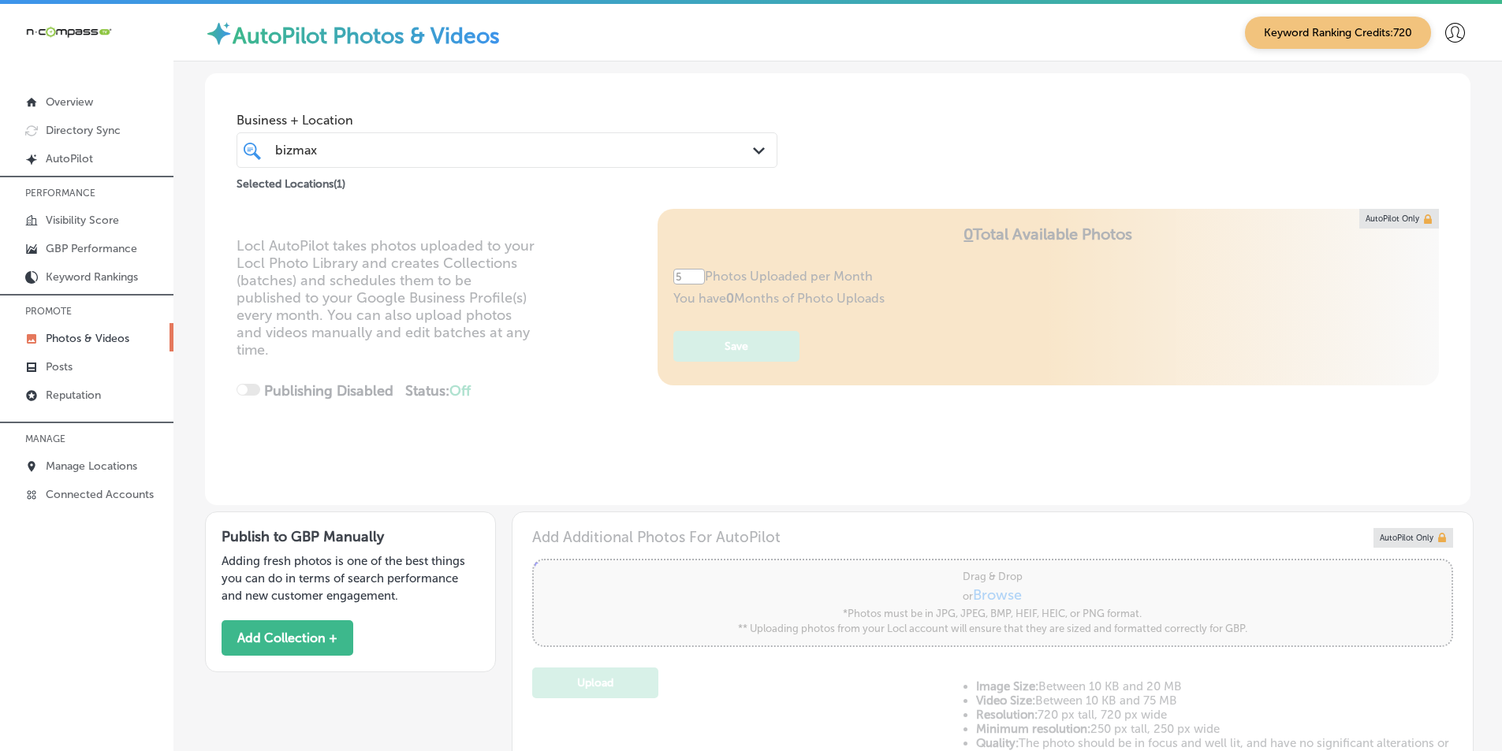
click at [278, 306] on div "Locl AutoPilot takes photos uploaded to your Locl Photo Library and creates Col…" at bounding box center [837, 357] width 1265 height 296
click at [450, 149] on div "bizmax bizmax" at bounding box center [484, 150] width 420 height 21
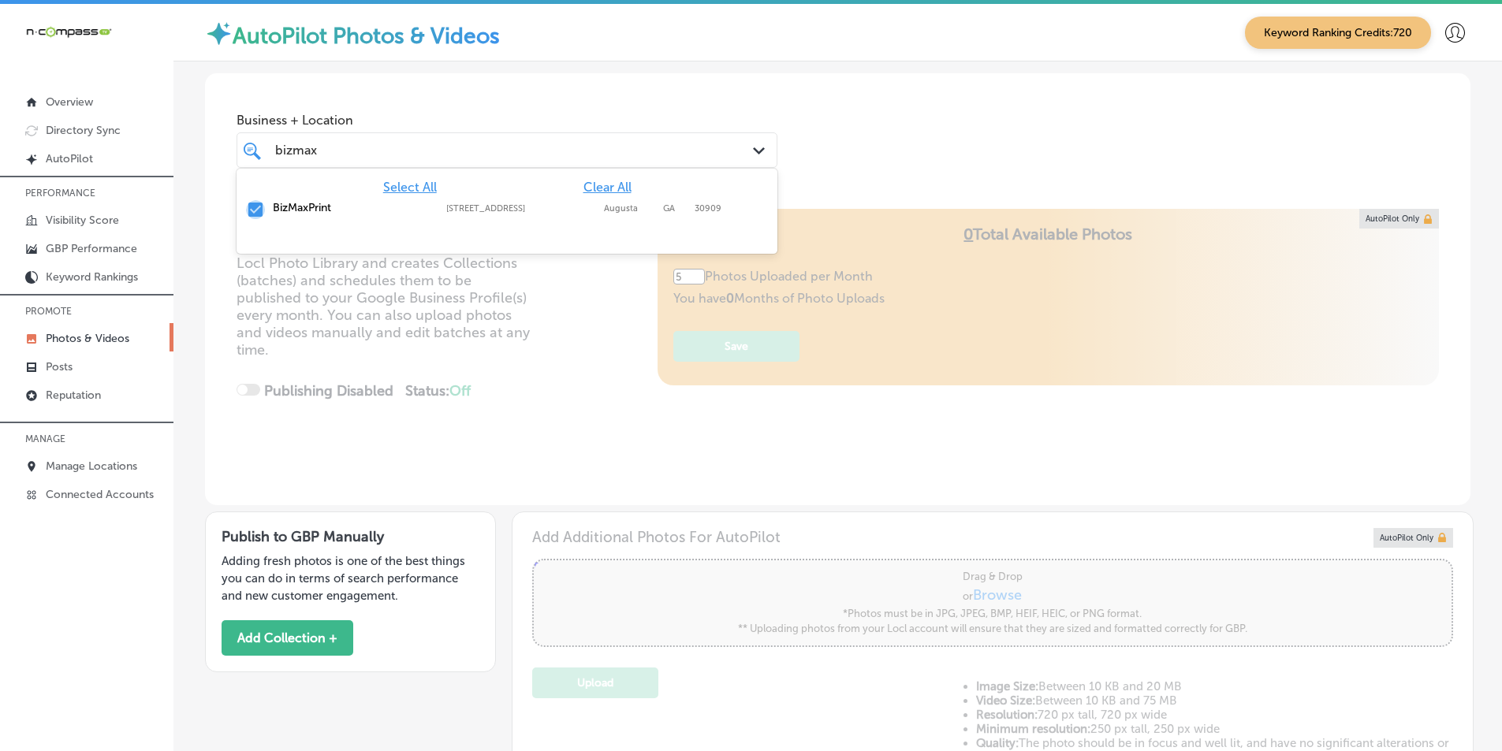
click at [252, 207] on input "checkbox" at bounding box center [255, 209] width 19 height 19
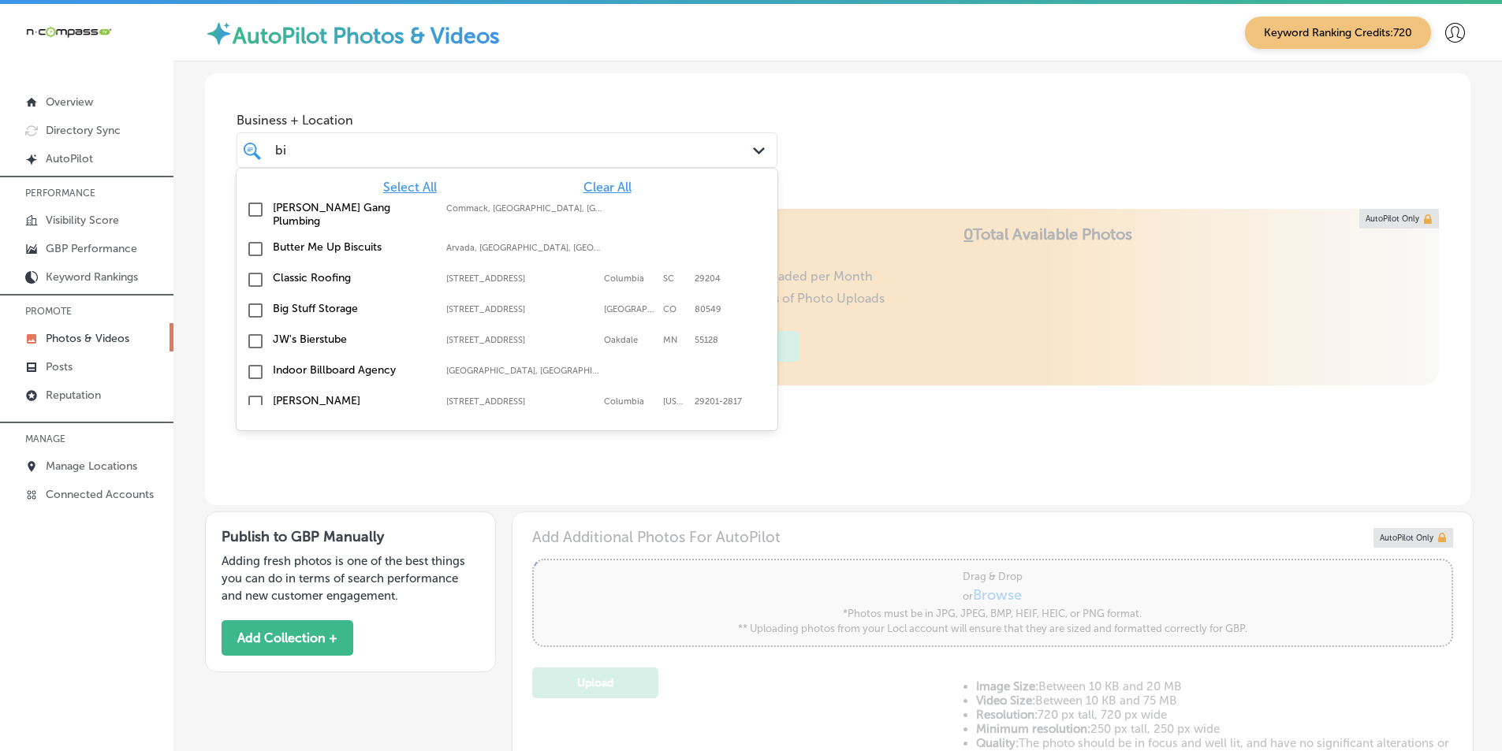
type input "b"
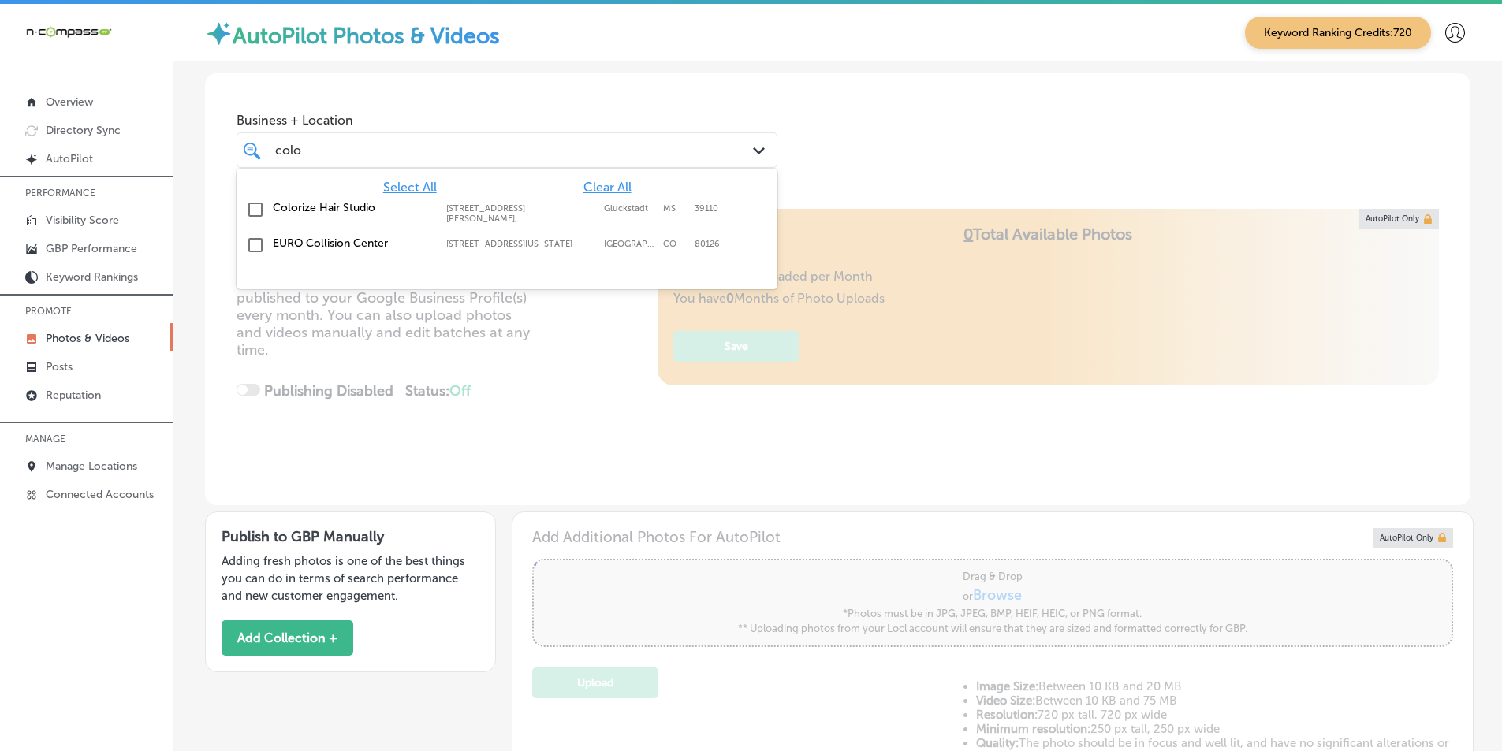
click at [259, 213] on input "checkbox" at bounding box center [255, 209] width 19 height 19
click at [545, 340] on div "Locl AutoPilot takes photos uploaded to your Locl Photo Library and creates Col…" at bounding box center [837, 357] width 1265 height 296
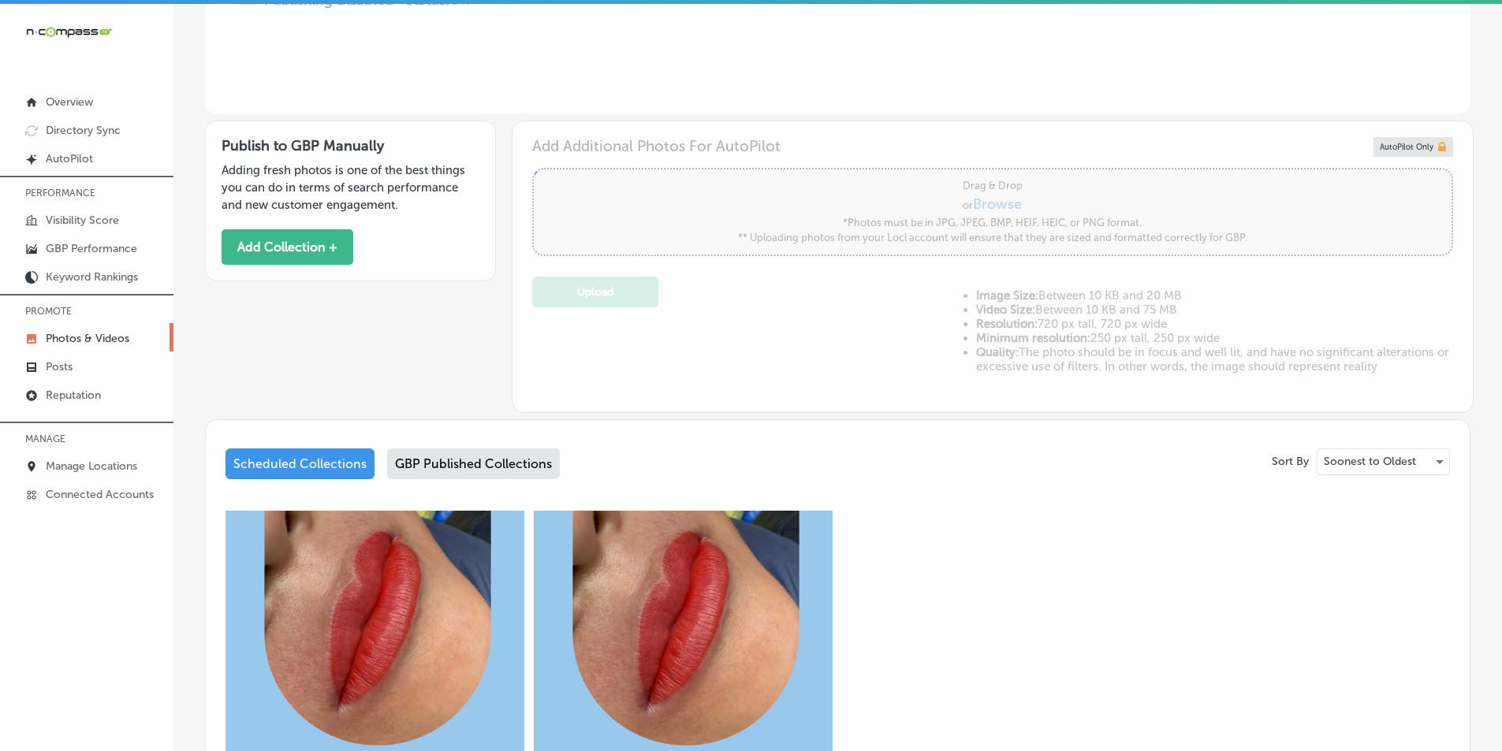
scroll to position [394, 0]
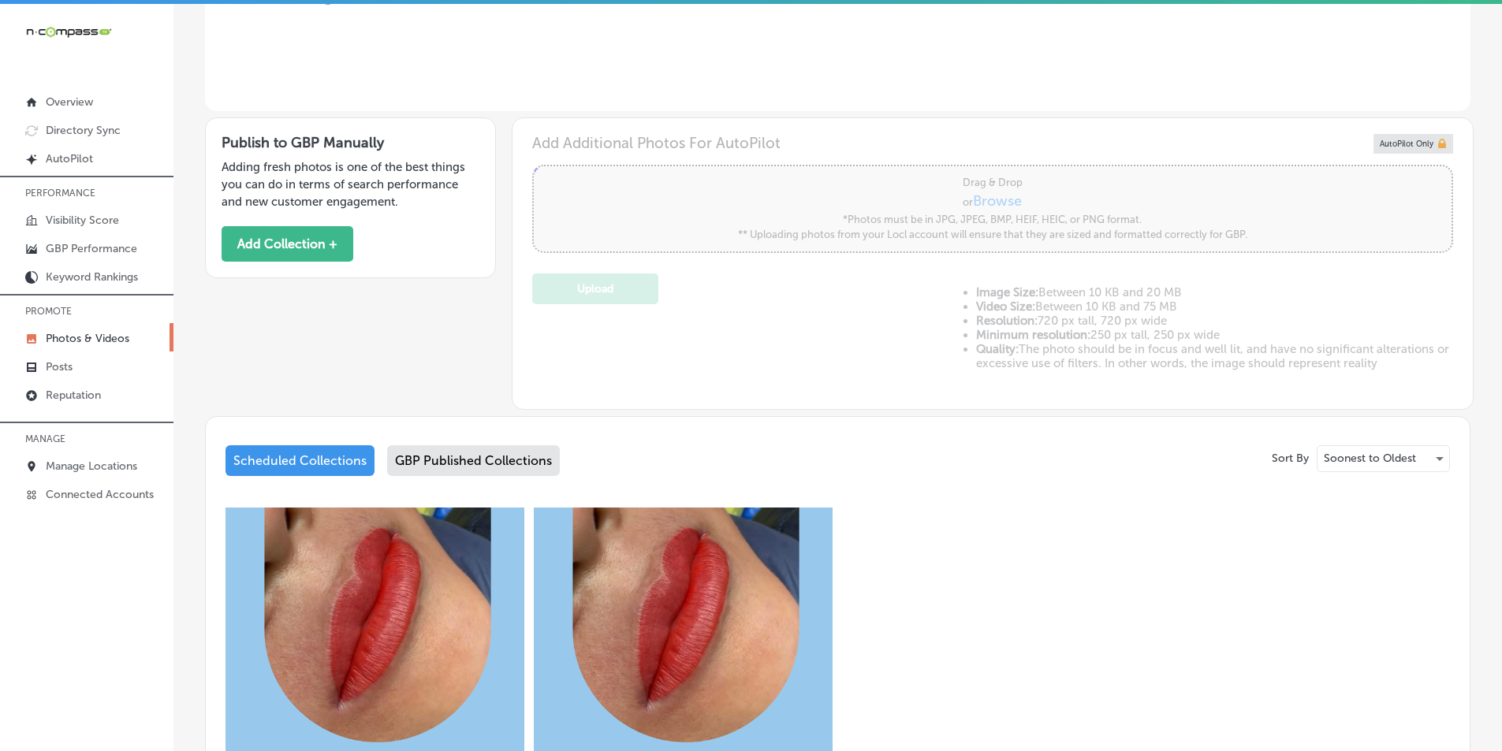
click at [438, 450] on div "GBP Published Collections" at bounding box center [473, 460] width 173 height 31
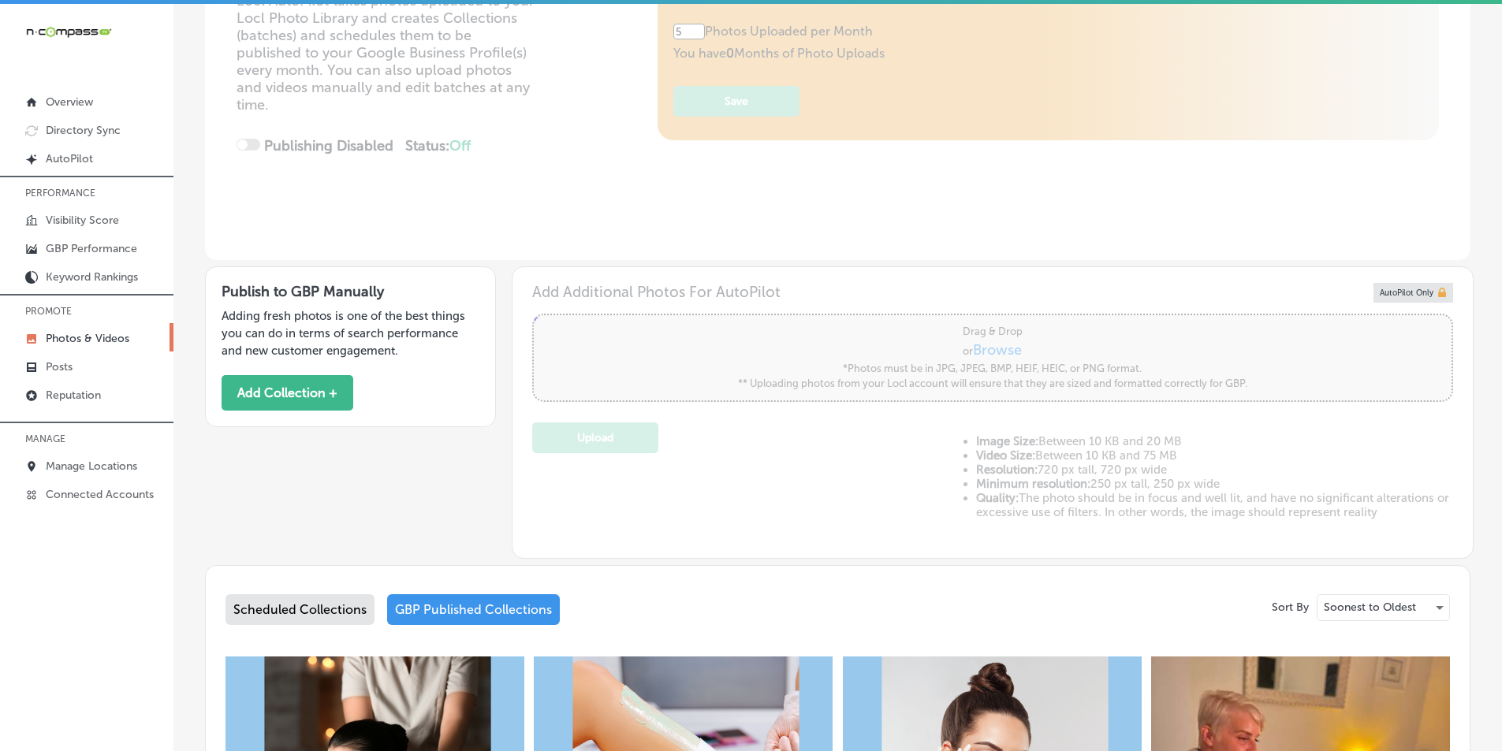
scroll to position [79, 0]
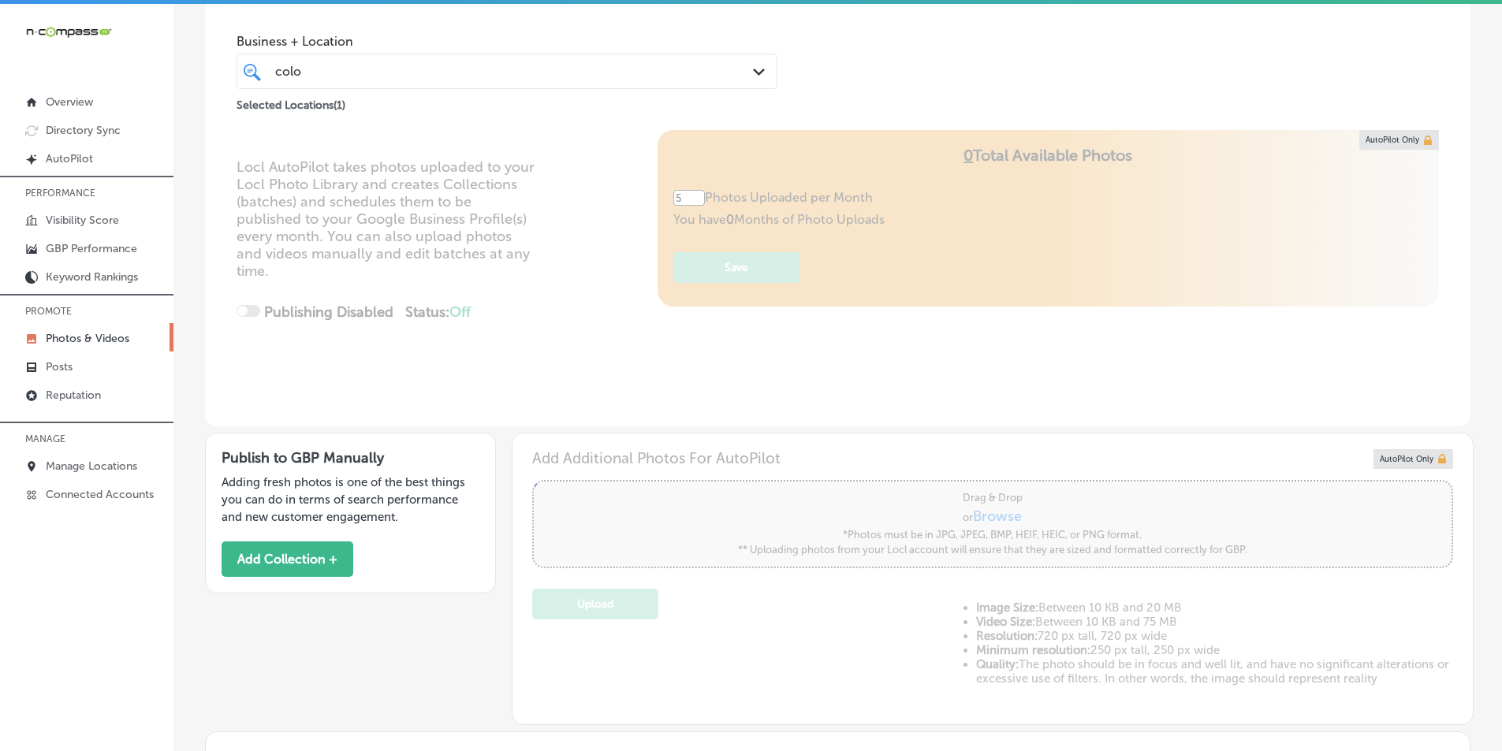
click at [322, 73] on div "colo colo" at bounding box center [484, 71] width 420 height 21
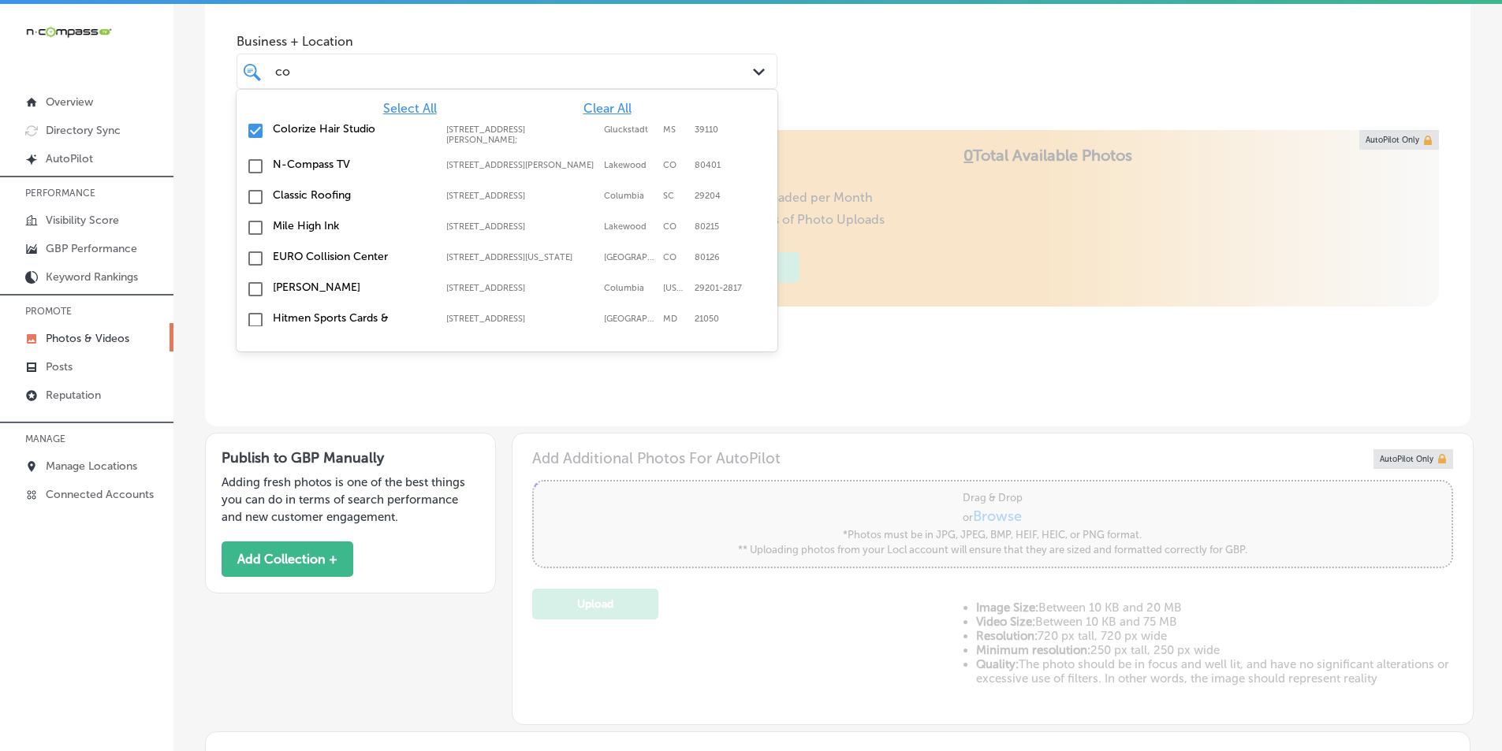
type input "c"
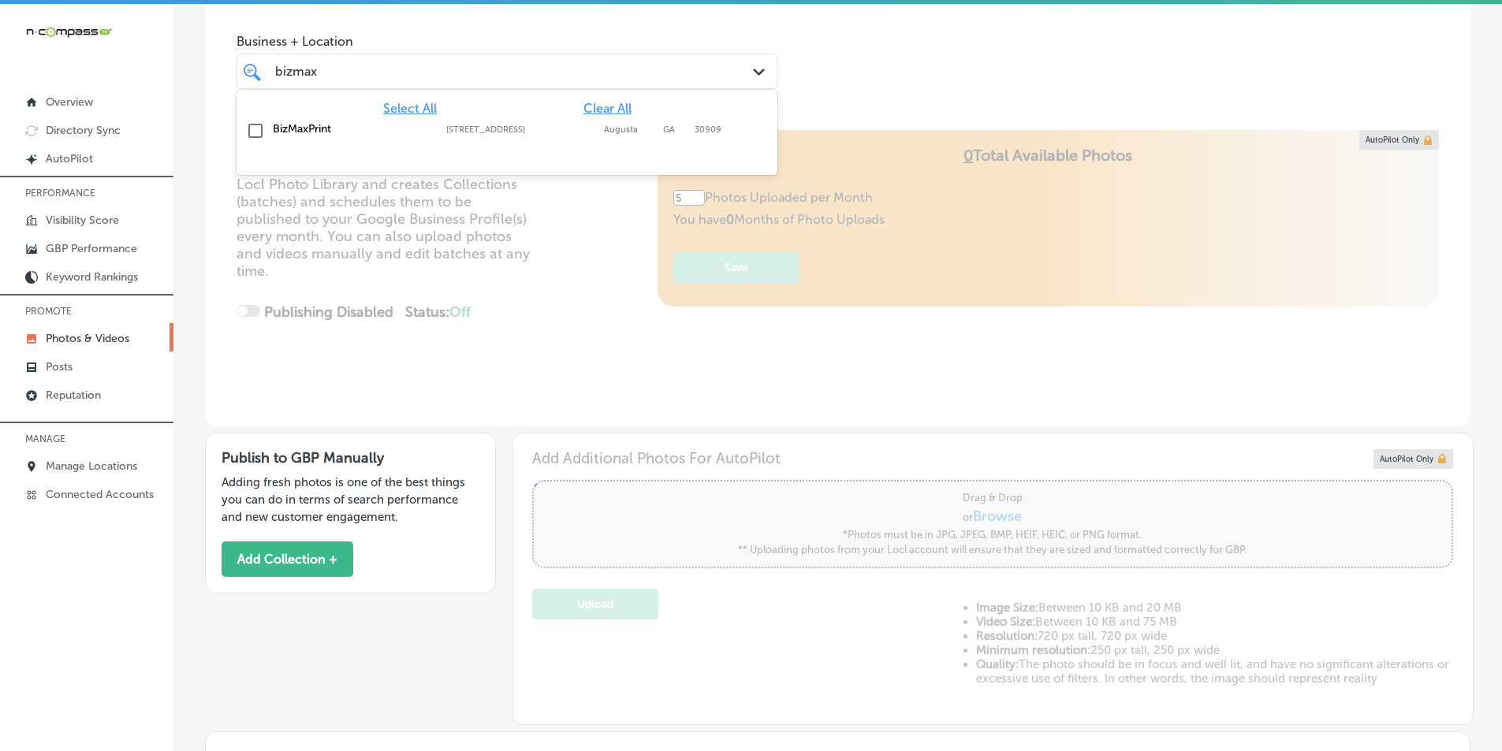
click at [252, 132] on input "checkbox" at bounding box center [255, 130] width 19 height 19
type input "bizmax"
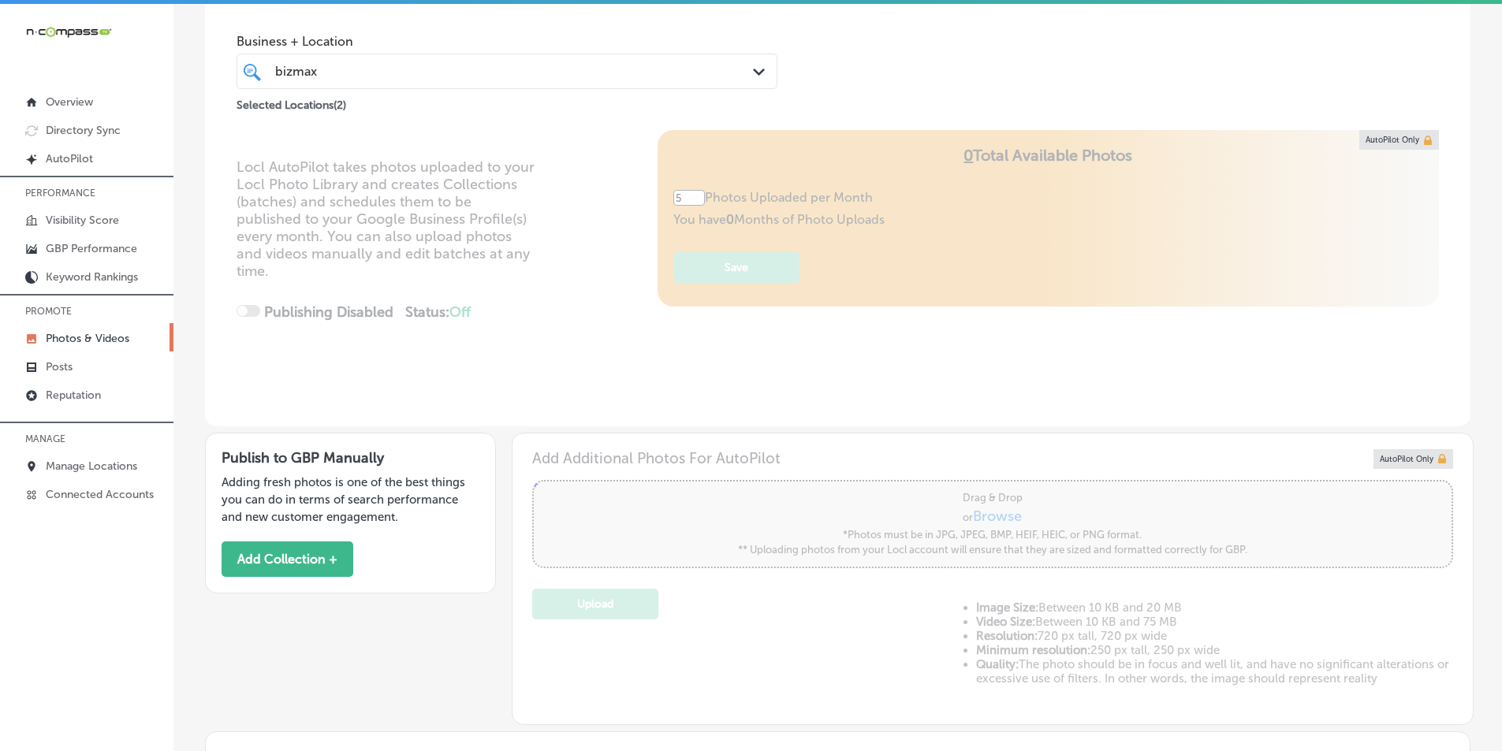
drag, startPoint x: 533, startPoint y: 285, endPoint x: 522, endPoint y: 297, distance: 16.8
click at [533, 286] on div "Locl AutoPilot takes photos uploaded to your Locl Photo Library and creates Col…" at bounding box center [837, 278] width 1265 height 296
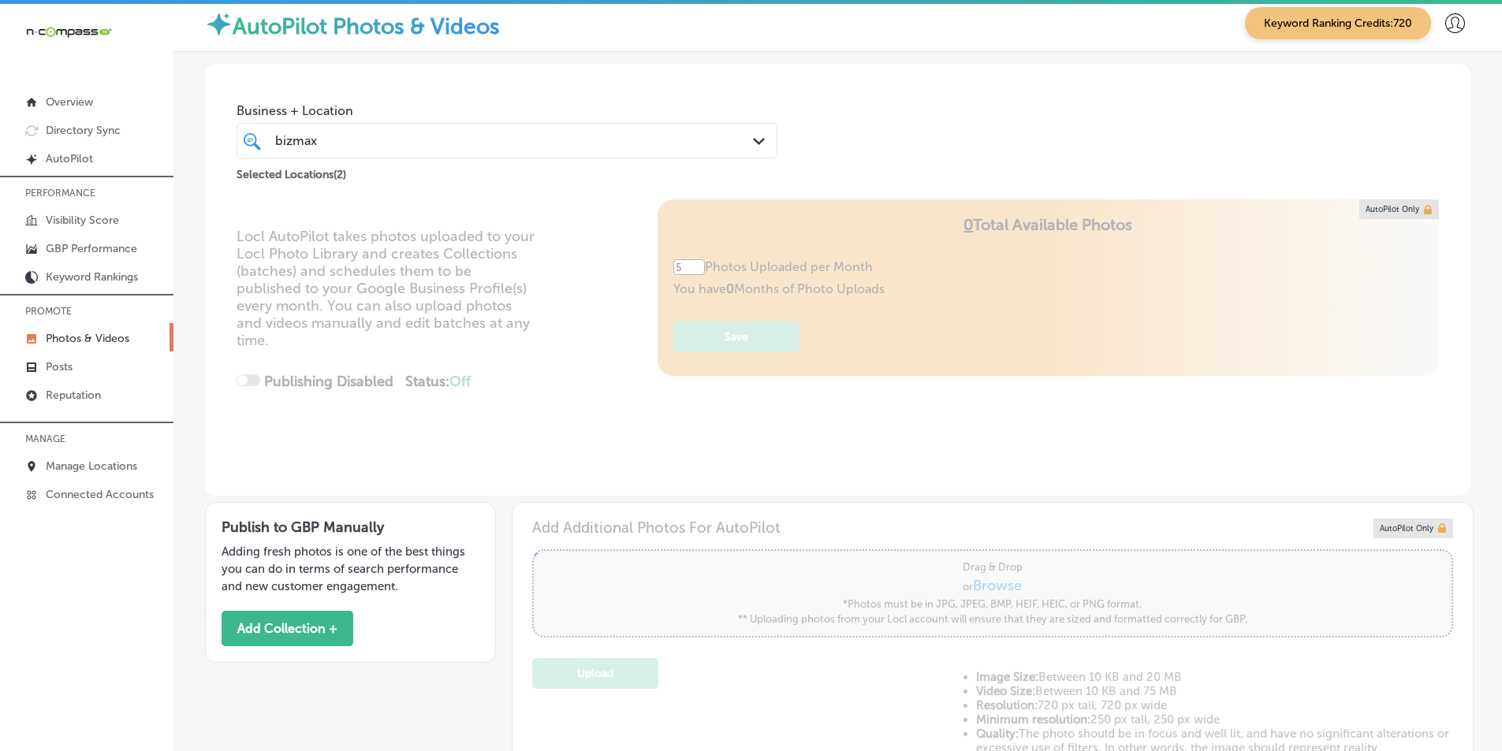
scroll to position [0, 0]
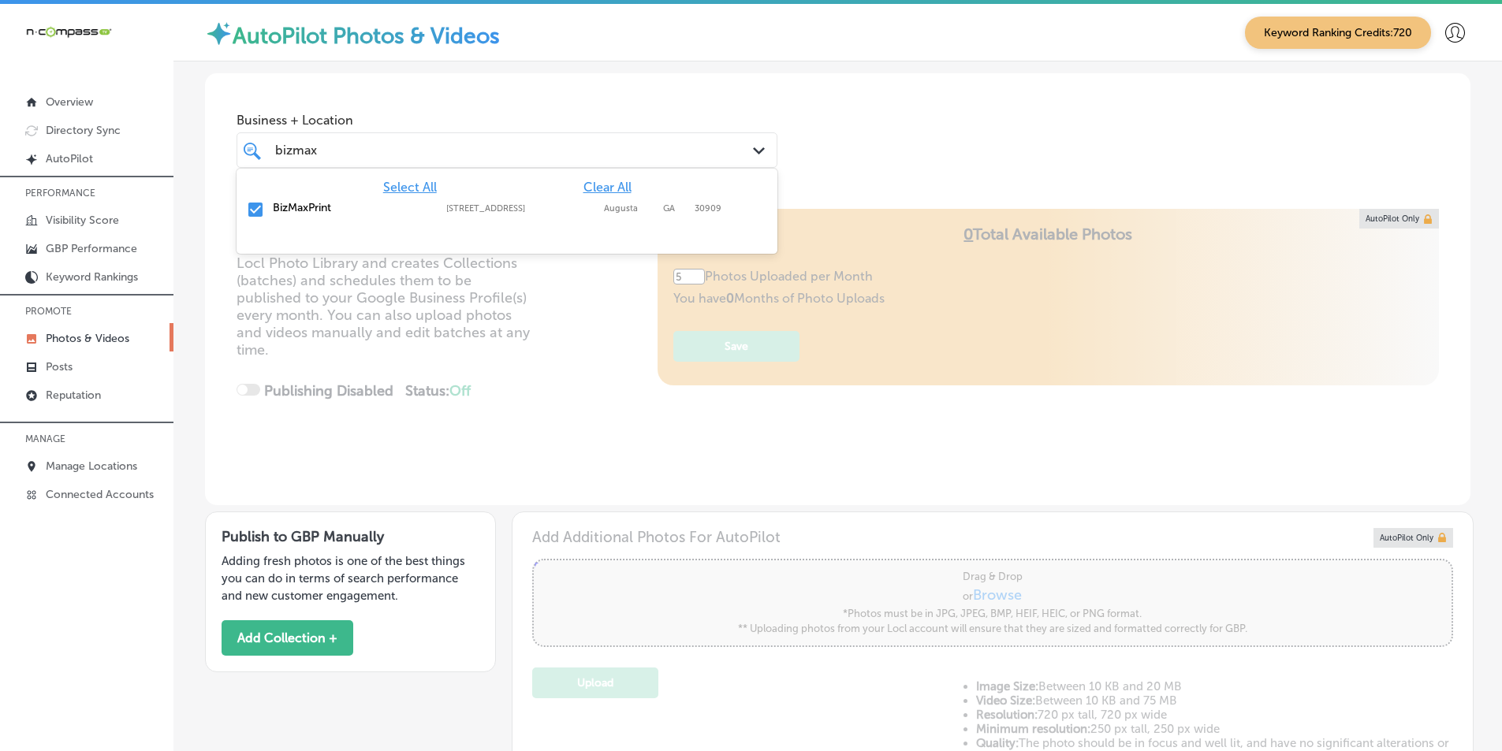
click at [729, 145] on div "bizmax bizmax" at bounding box center [506, 150] width 479 height 24
click at [603, 185] on span "Clear All" at bounding box center [607, 187] width 48 height 15
click at [257, 206] on input "checkbox" at bounding box center [255, 209] width 19 height 19
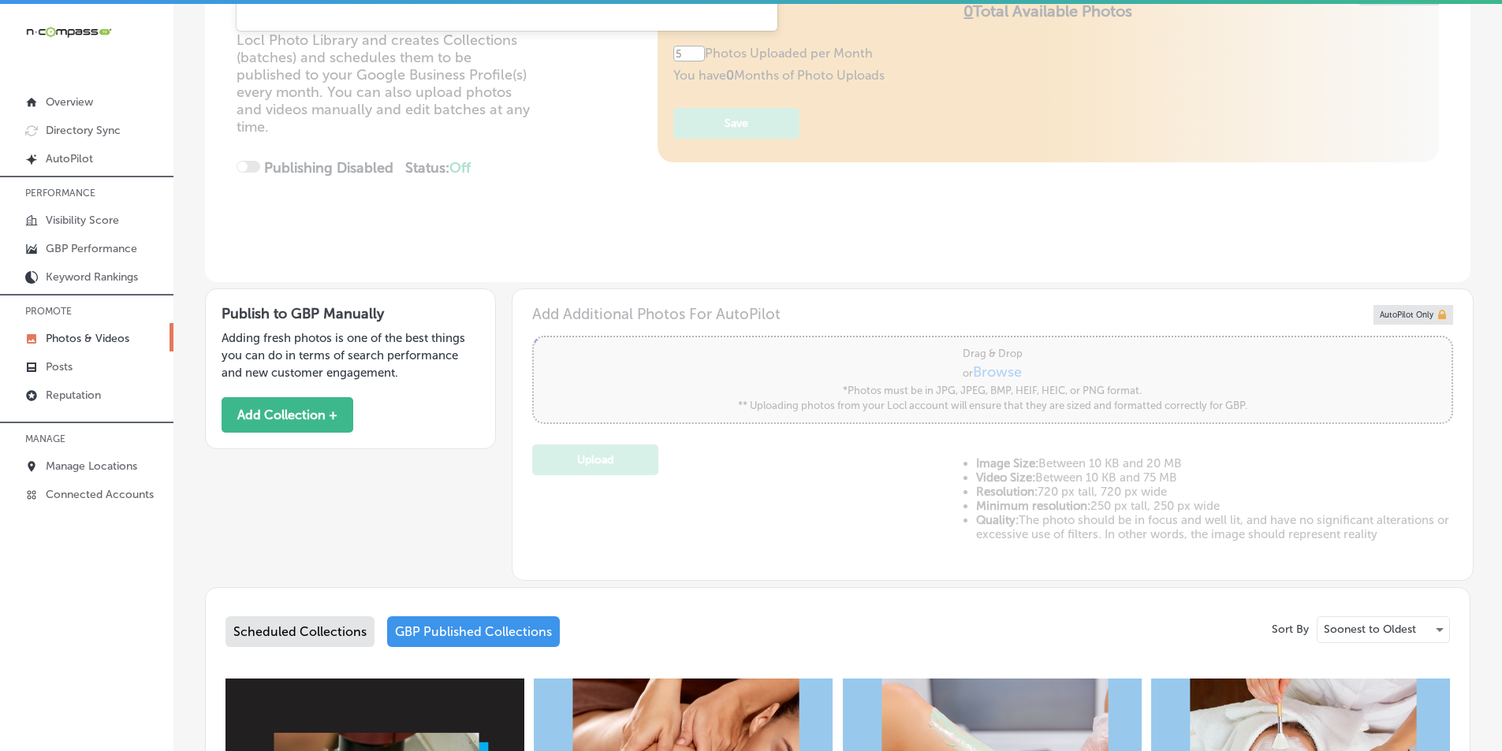
scroll to position [79, 0]
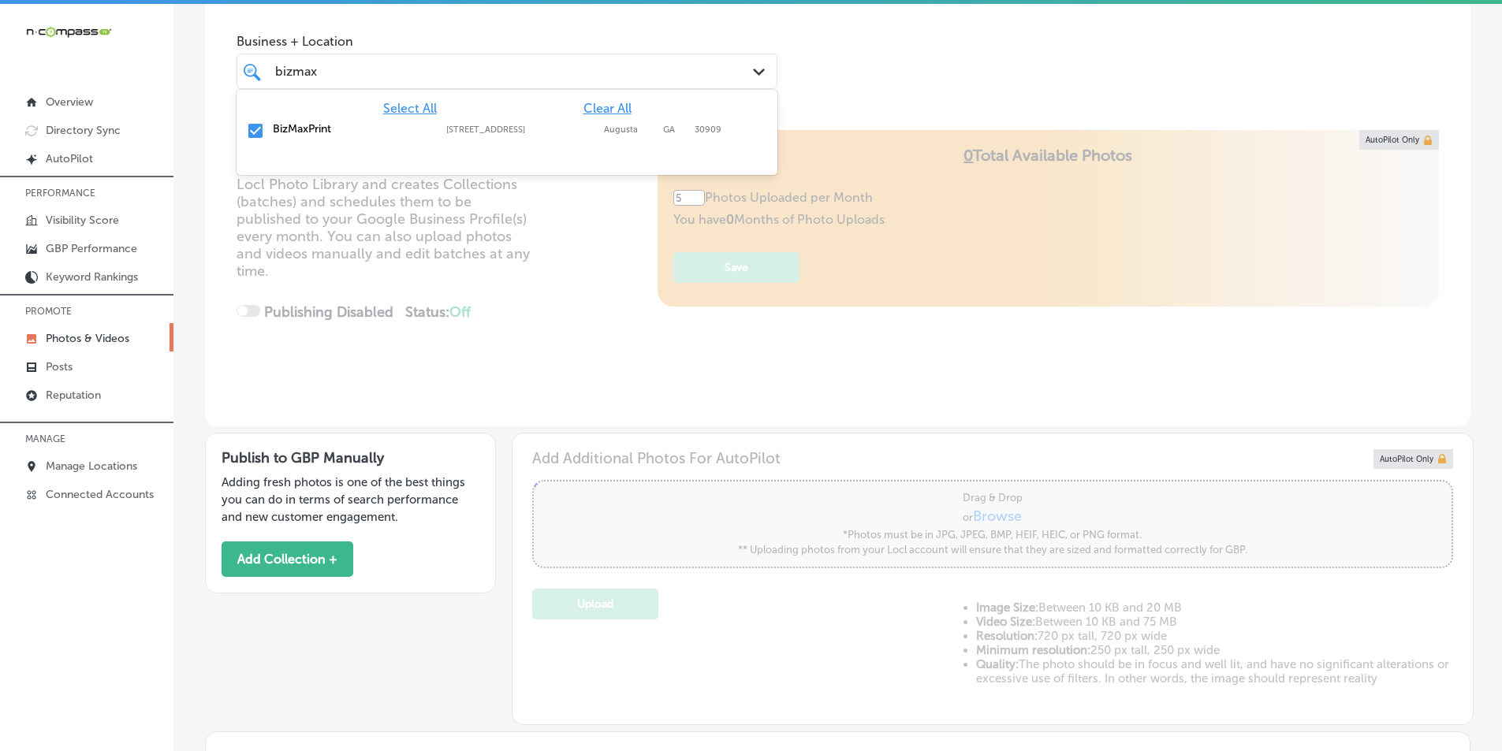
click at [606, 101] on span "Clear All" at bounding box center [607, 108] width 48 height 15
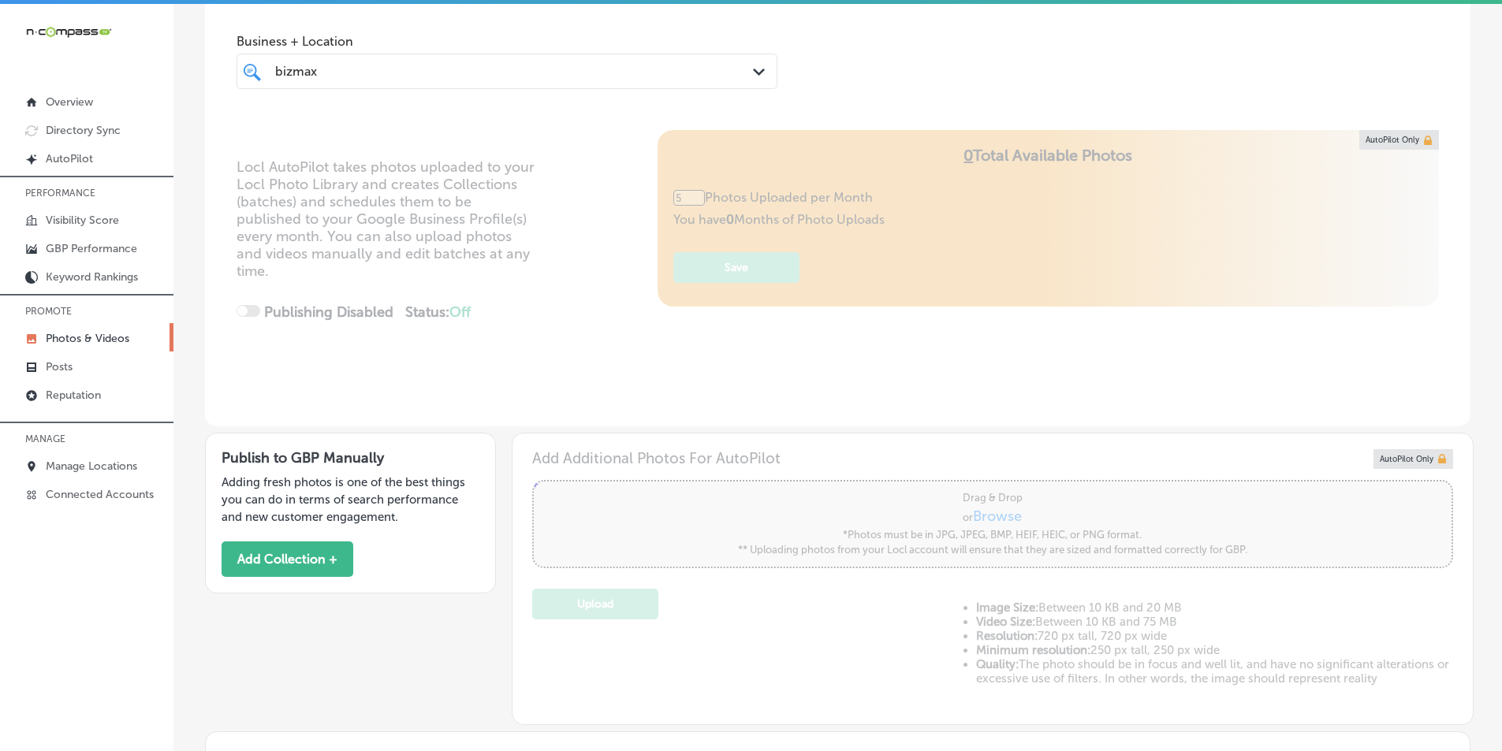
click at [482, 71] on div "bizmax bizmax" at bounding box center [484, 71] width 420 height 21
type input "0"
click at [80, 360] on link "Posts" at bounding box center [86, 366] width 173 height 28
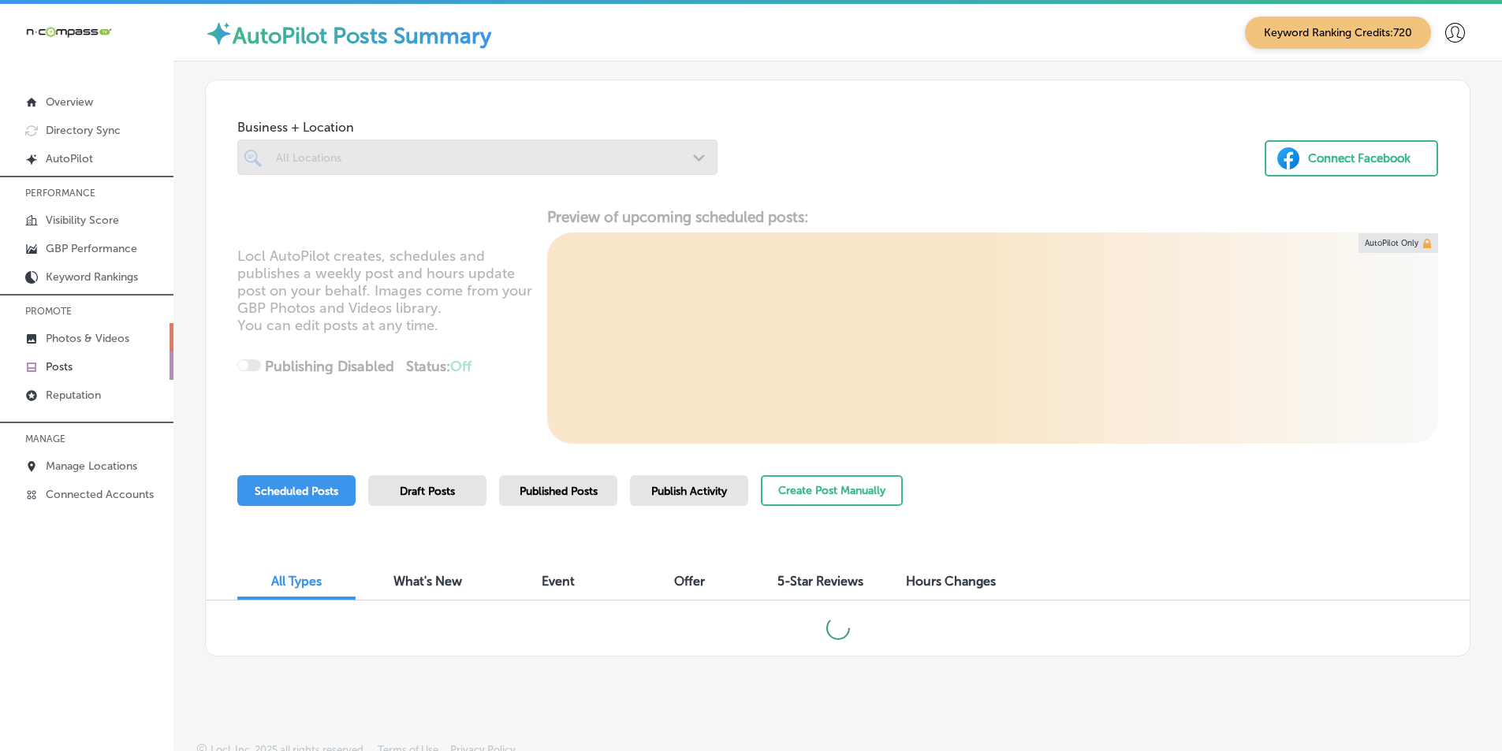
click at [100, 334] on p "Photos & Videos" at bounding box center [88, 338] width 84 height 13
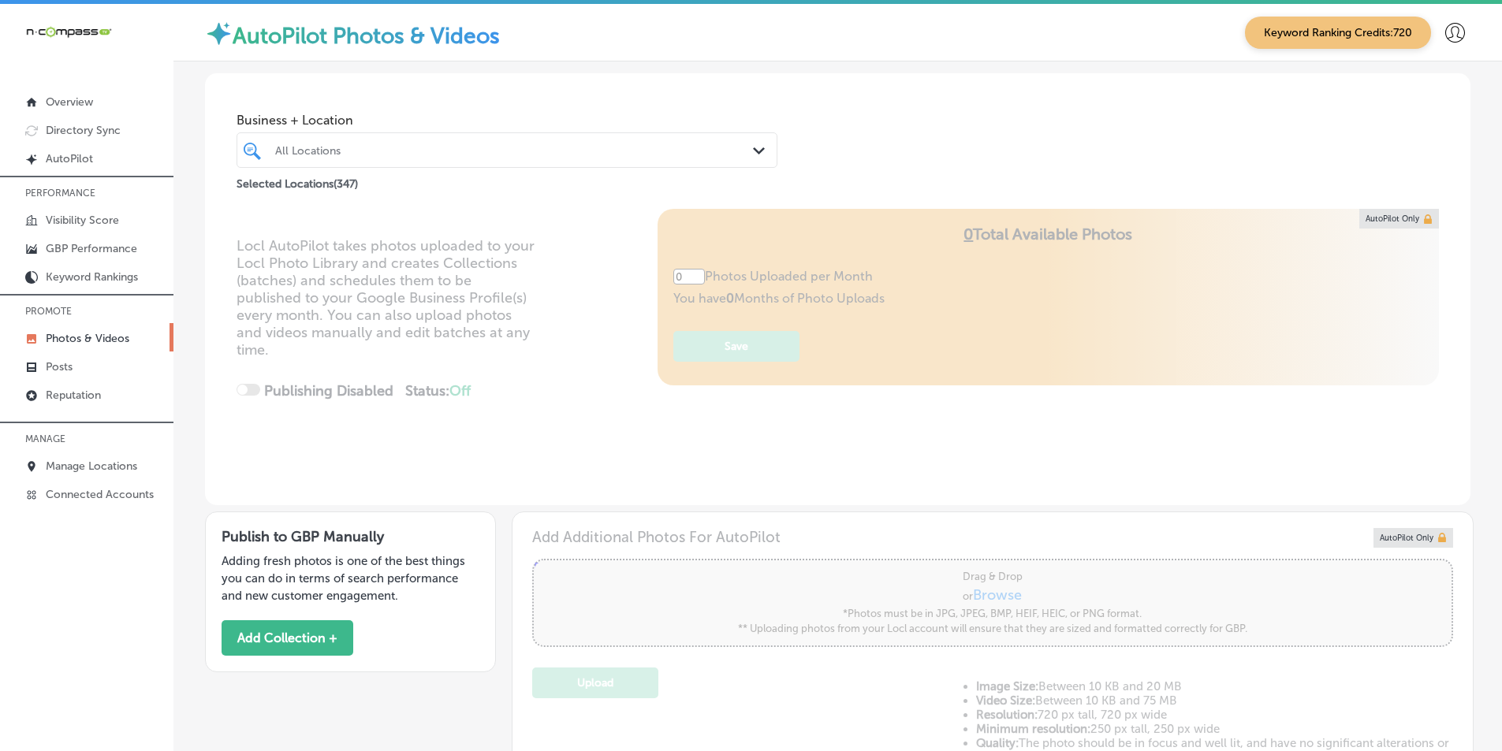
type input "5"
click at [713, 147] on div "All Locations" at bounding box center [514, 149] width 479 height 13
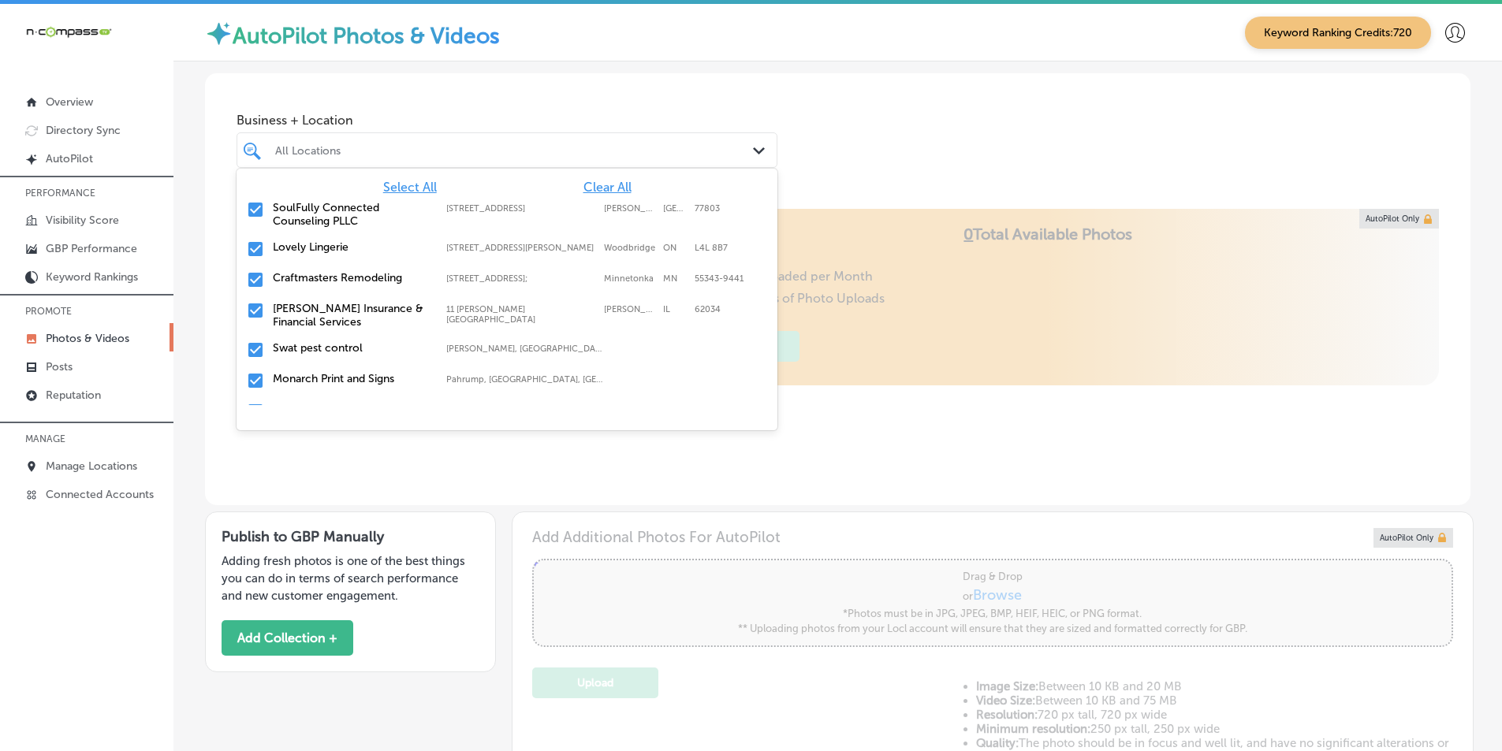
click at [593, 185] on span "Clear All" at bounding box center [607, 187] width 48 height 15
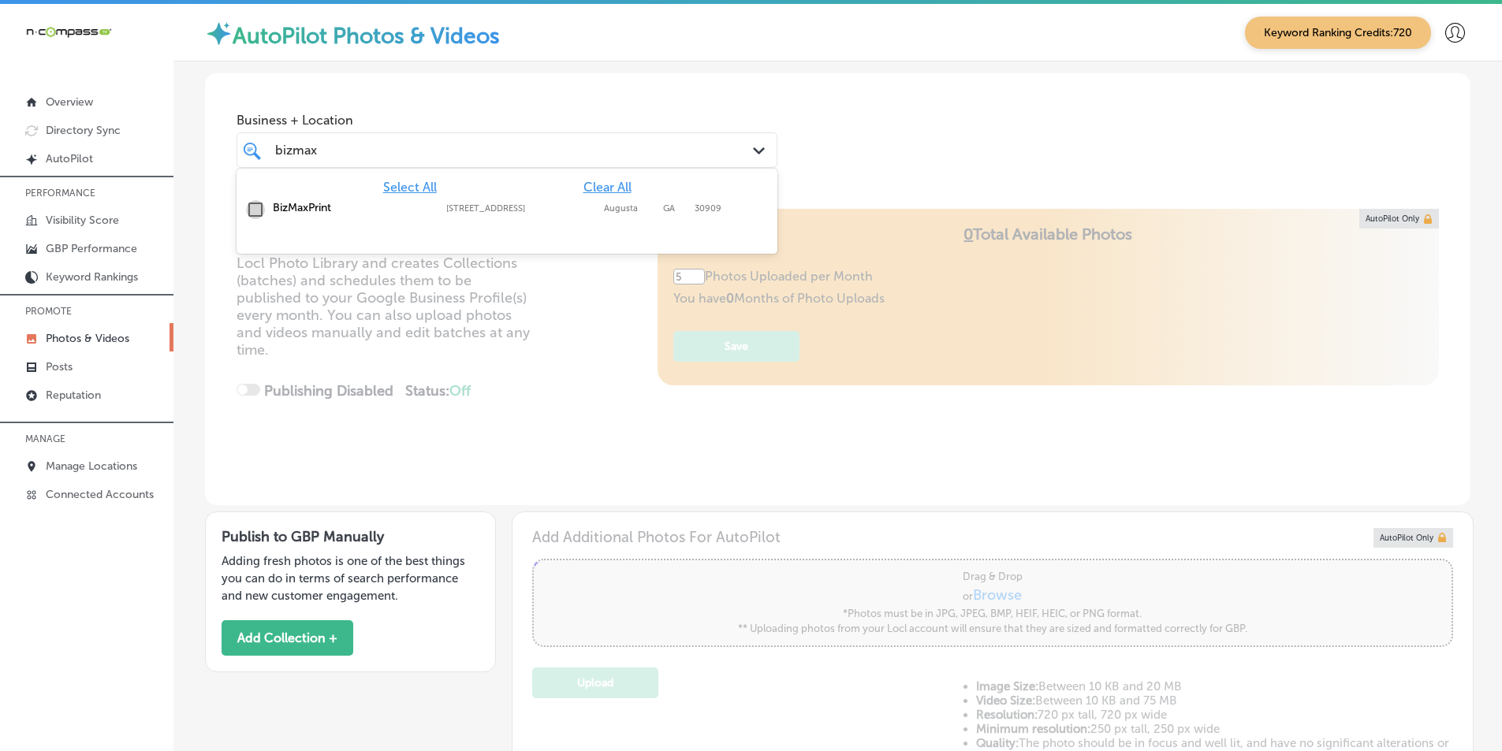
click at [258, 207] on input "checkbox" at bounding box center [255, 209] width 19 height 19
type input "bizmax"
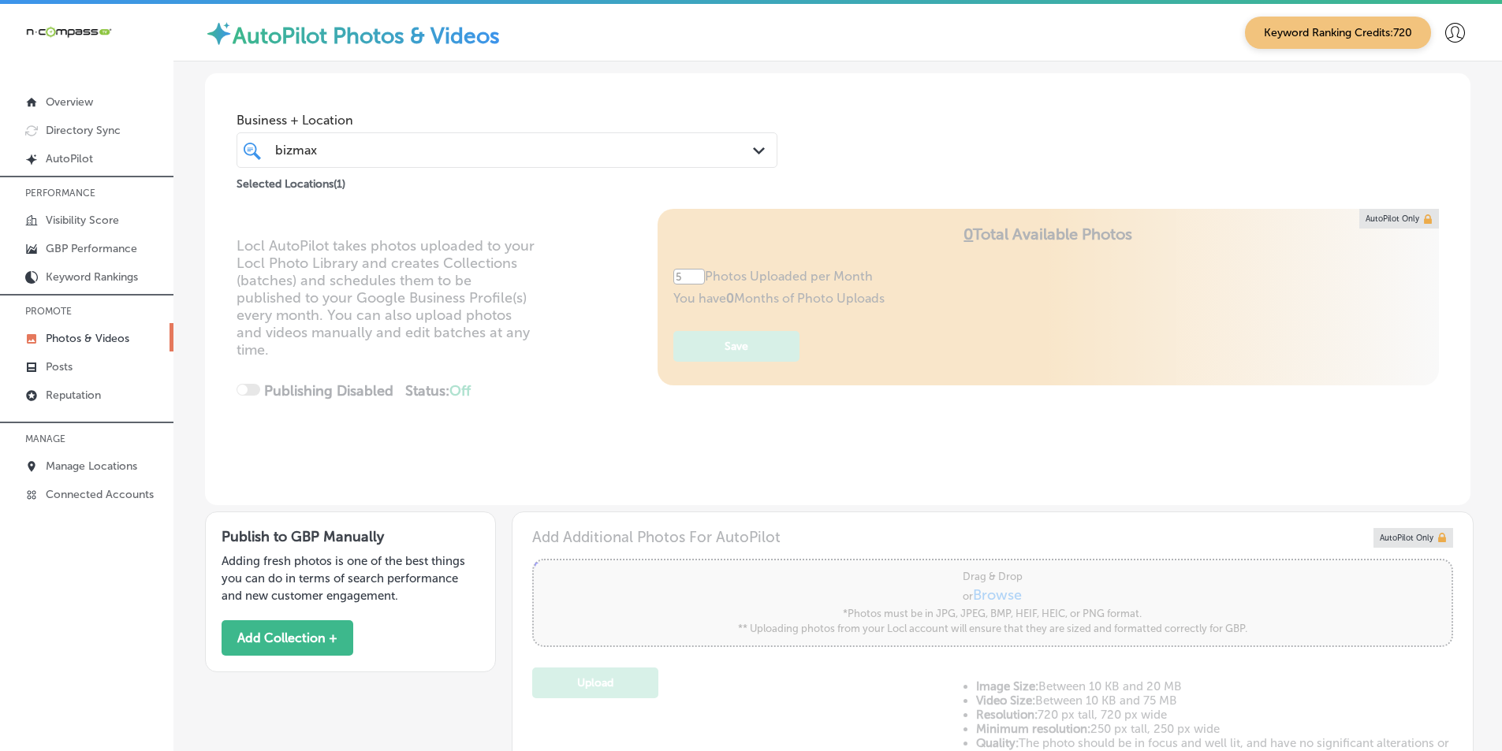
click at [561, 348] on div "Locl AutoPilot takes photos uploaded to your Locl Photo Library and creates Col…" at bounding box center [837, 357] width 1265 height 296
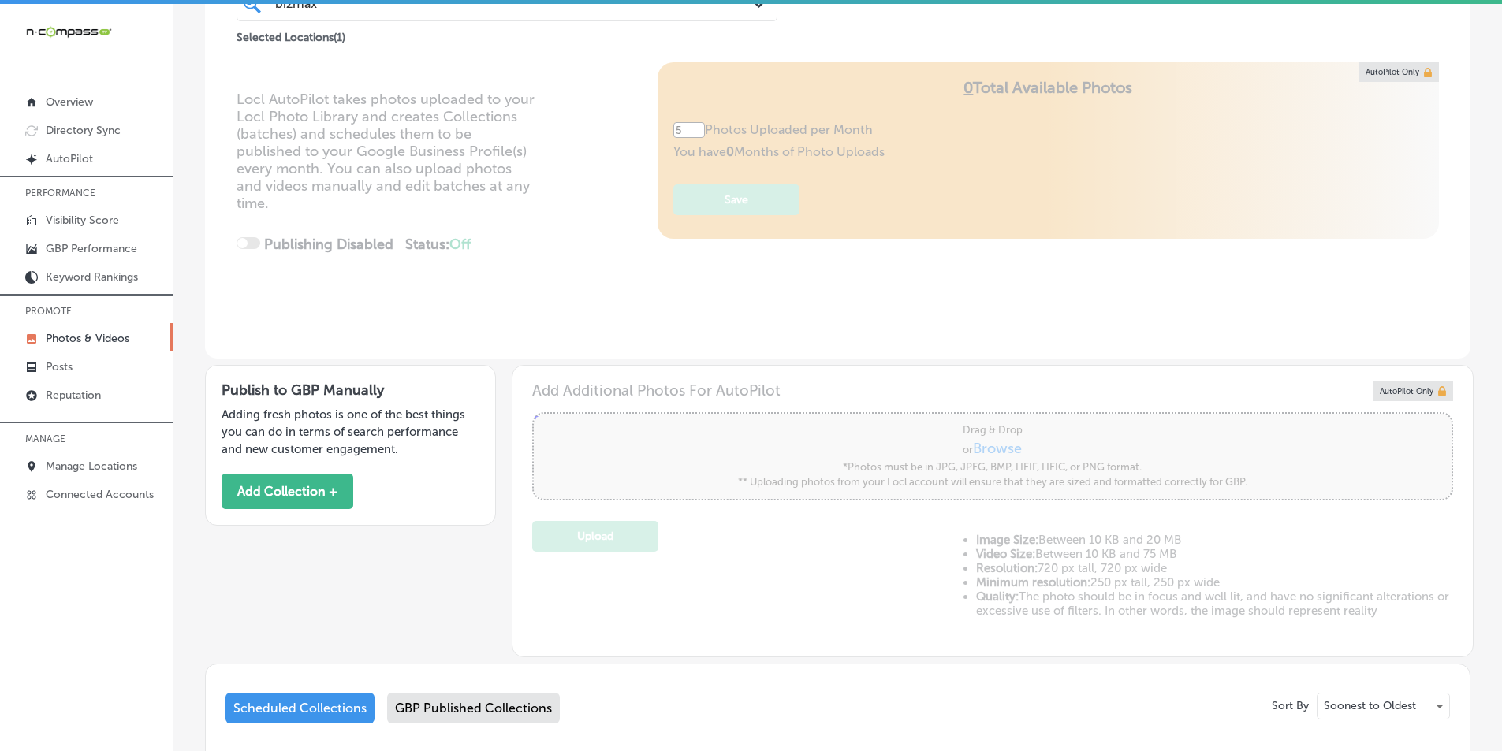
scroll to position [237, 0]
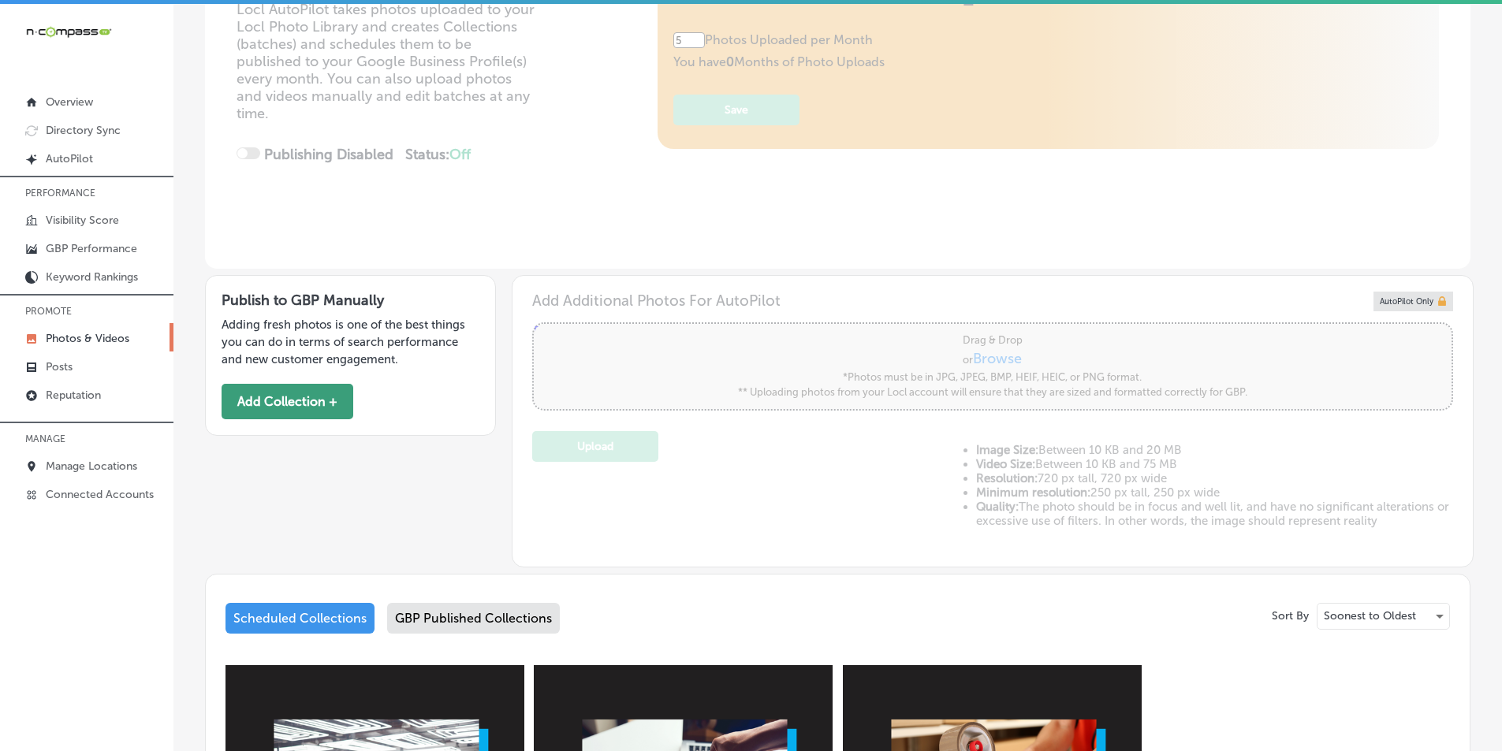
click at [280, 401] on button "Add Collection +" at bounding box center [288, 401] width 132 height 35
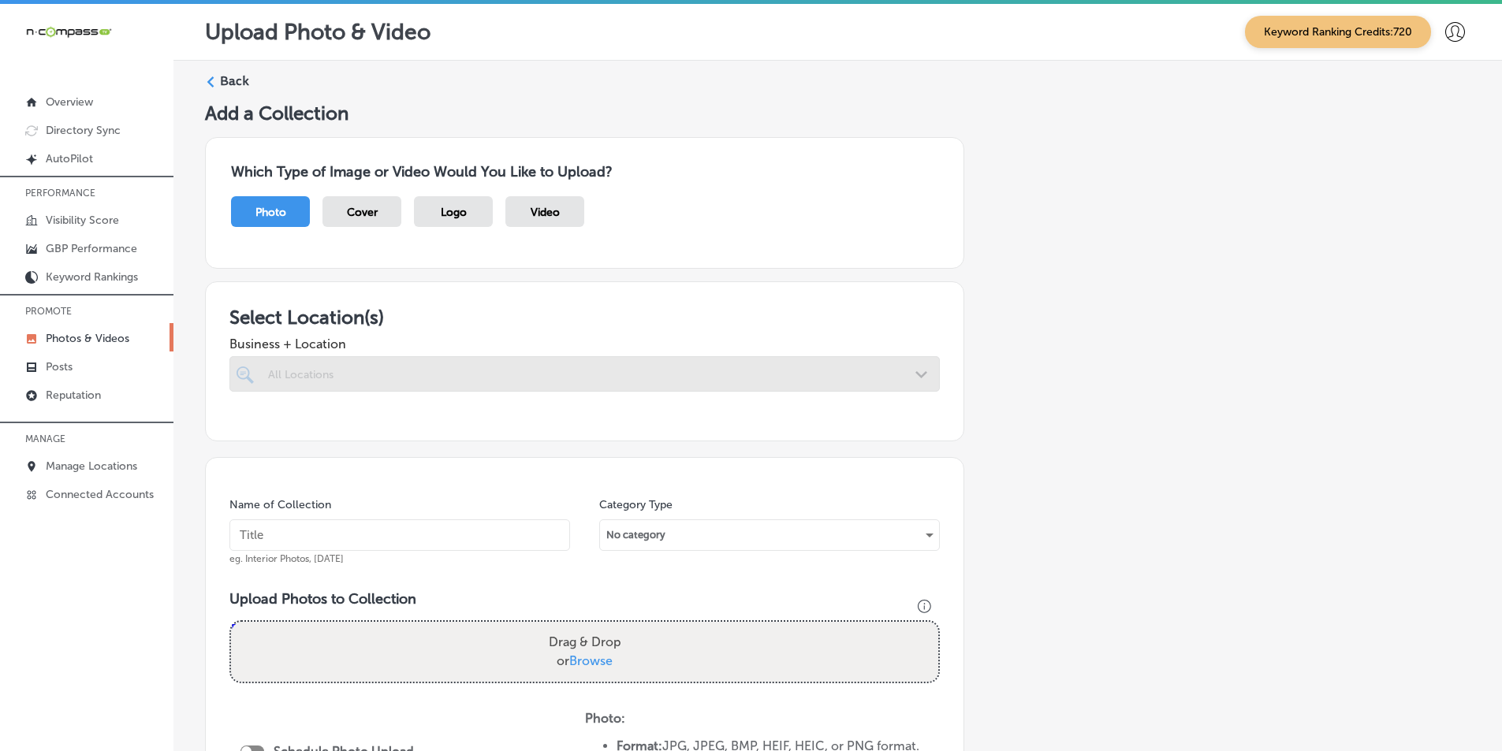
click at [312, 363] on div at bounding box center [584, 373] width 710 height 35
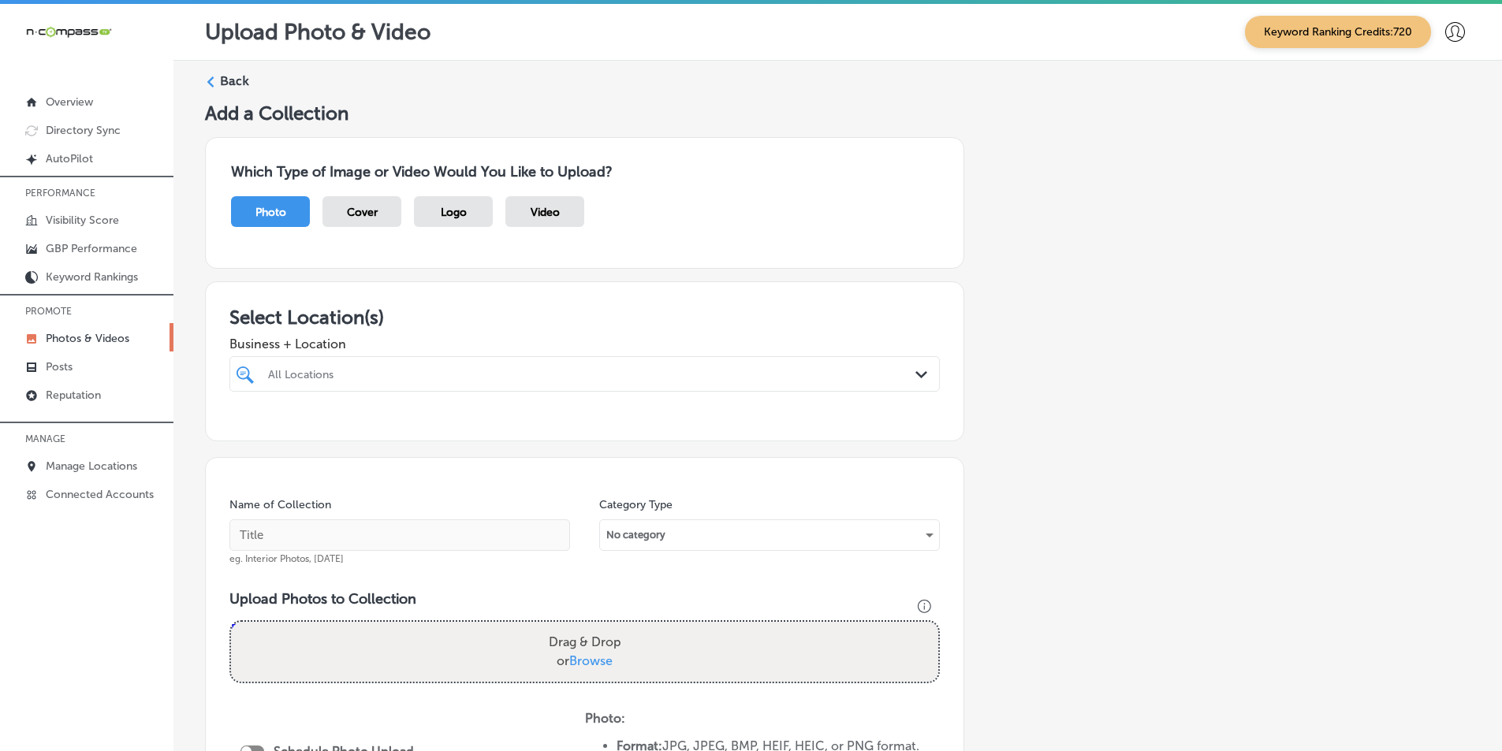
click at [314, 371] on div "All Locations" at bounding box center [592, 373] width 649 height 13
click at [246, 430] on input "checkbox" at bounding box center [248, 433] width 19 height 19
type input "biz"
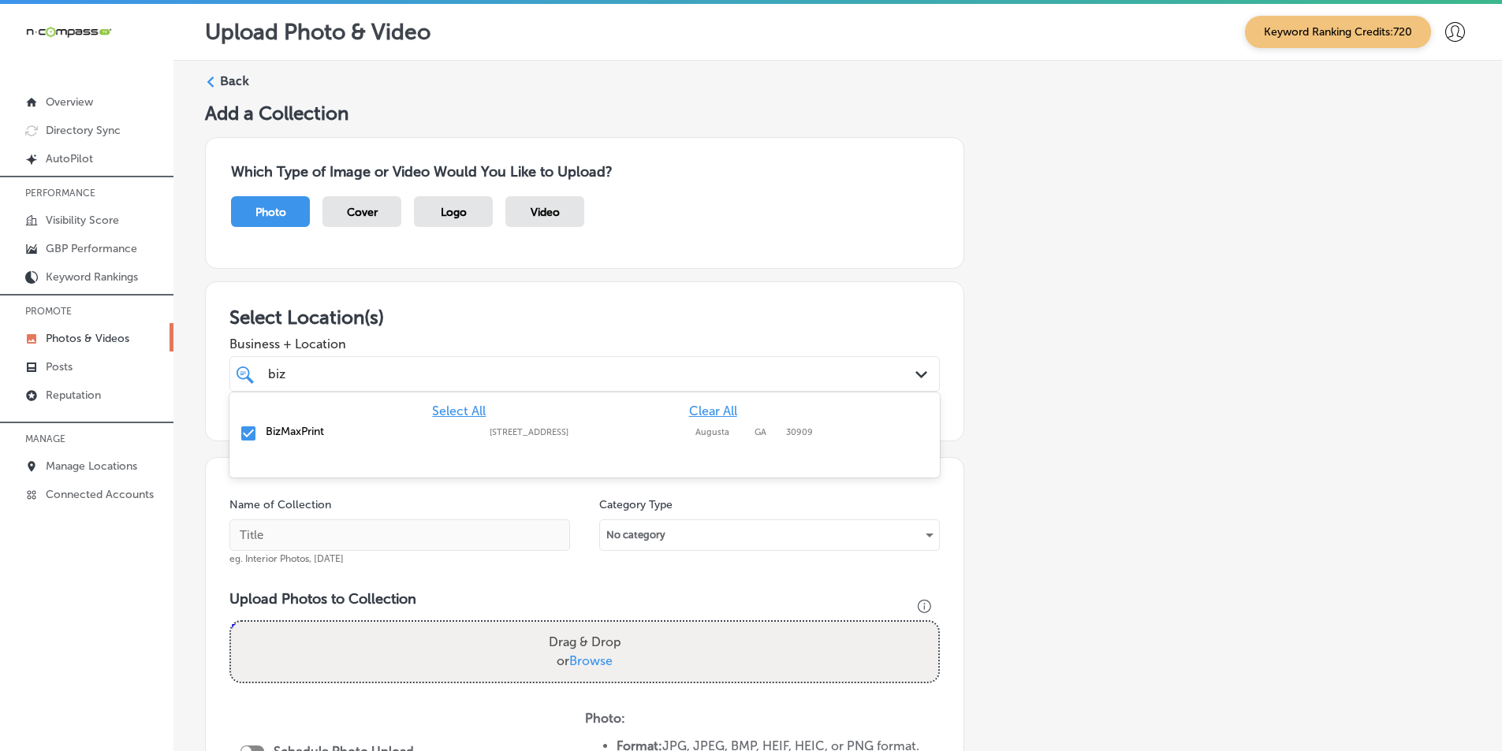
click at [440, 505] on div "Name of Collection eg. Interior Photos, [DATE]" at bounding box center [399, 532] width 341 height 68
click at [329, 536] on input "text" at bounding box center [399, 536] width 341 height 32
click at [341, 367] on div "biz biz" at bounding box center [552, 373] width 572 height 21
click at [293, 528] on input "BizMax" at bounding box center [399, 536] width 341 height 32
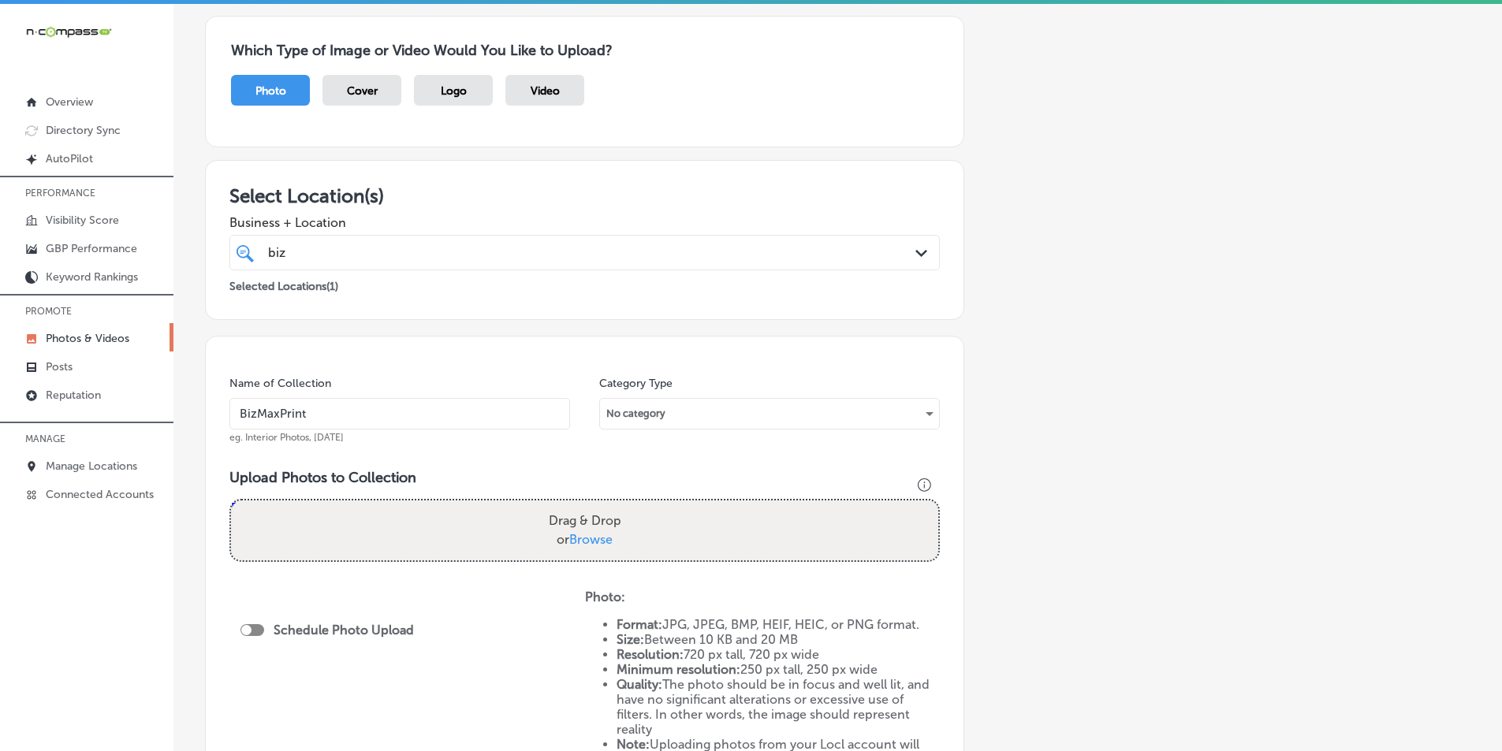
scroll to position [158, 0]
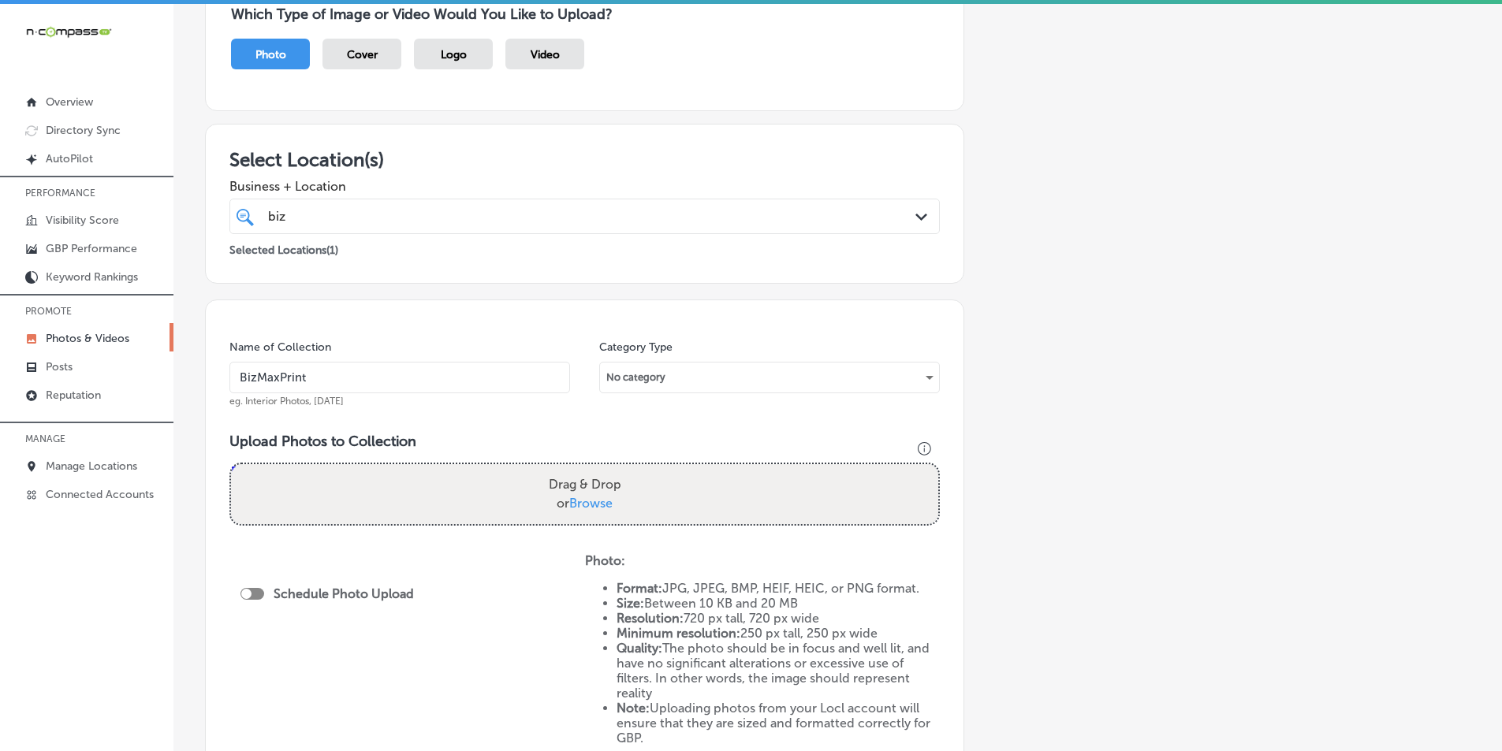
type input "BizMaxPrint"
click at [334, 500] on div "Drag & Drop or Browse" at bounding box center [584, 494] width 707 height 60
click at [231, 464] on input "Drag & Drop or Browse" at bounding box center [584, 466] width 707 height 5
type input "C:\fakepath\7.png"
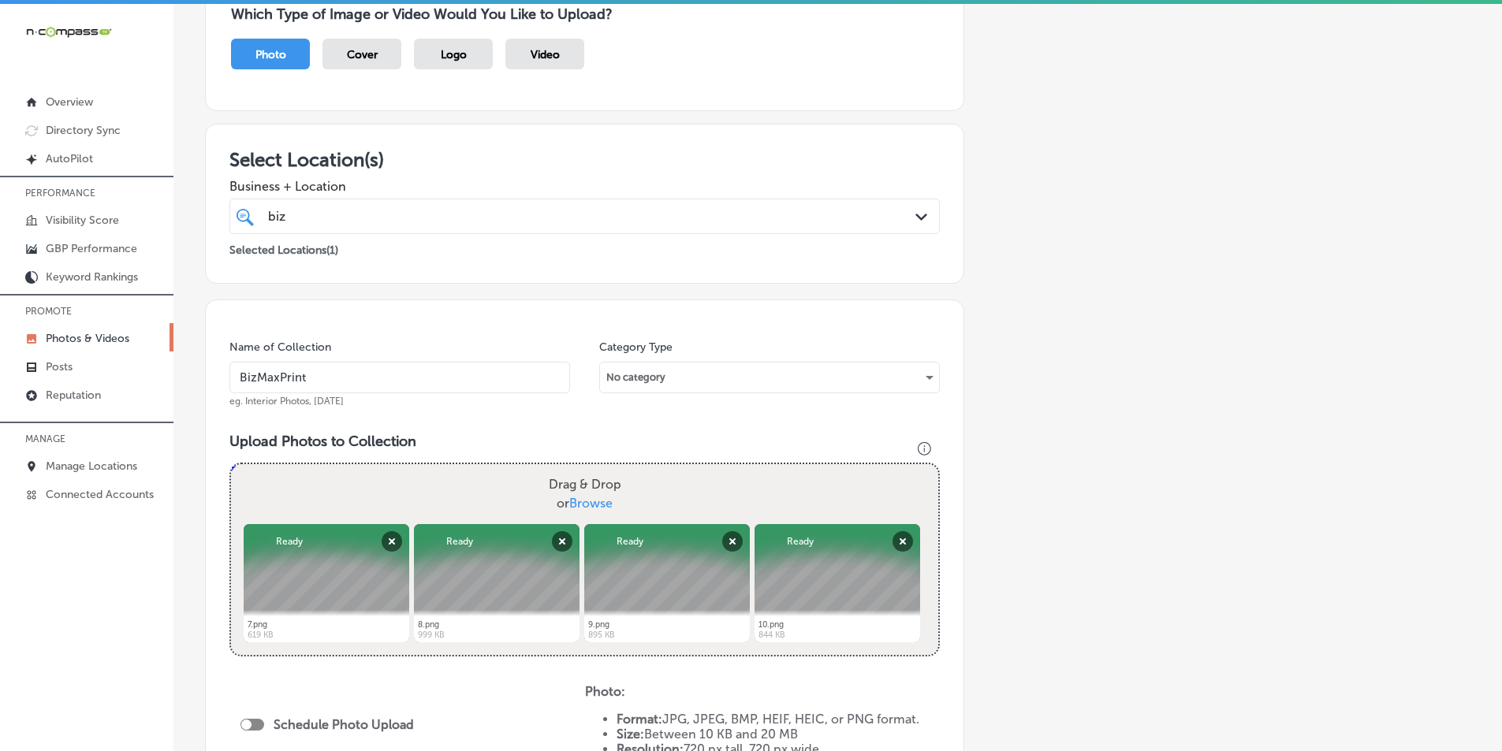
click at [334, 491] on div "Drag & Drop or Browse" at bounding box center [584, 494] width 707 height 60
click at [231, 464] on input "Drag & Drop or Browse" at bounding box center [584, 466] width 707 height 5
type input "C:\fakepath\11.png"
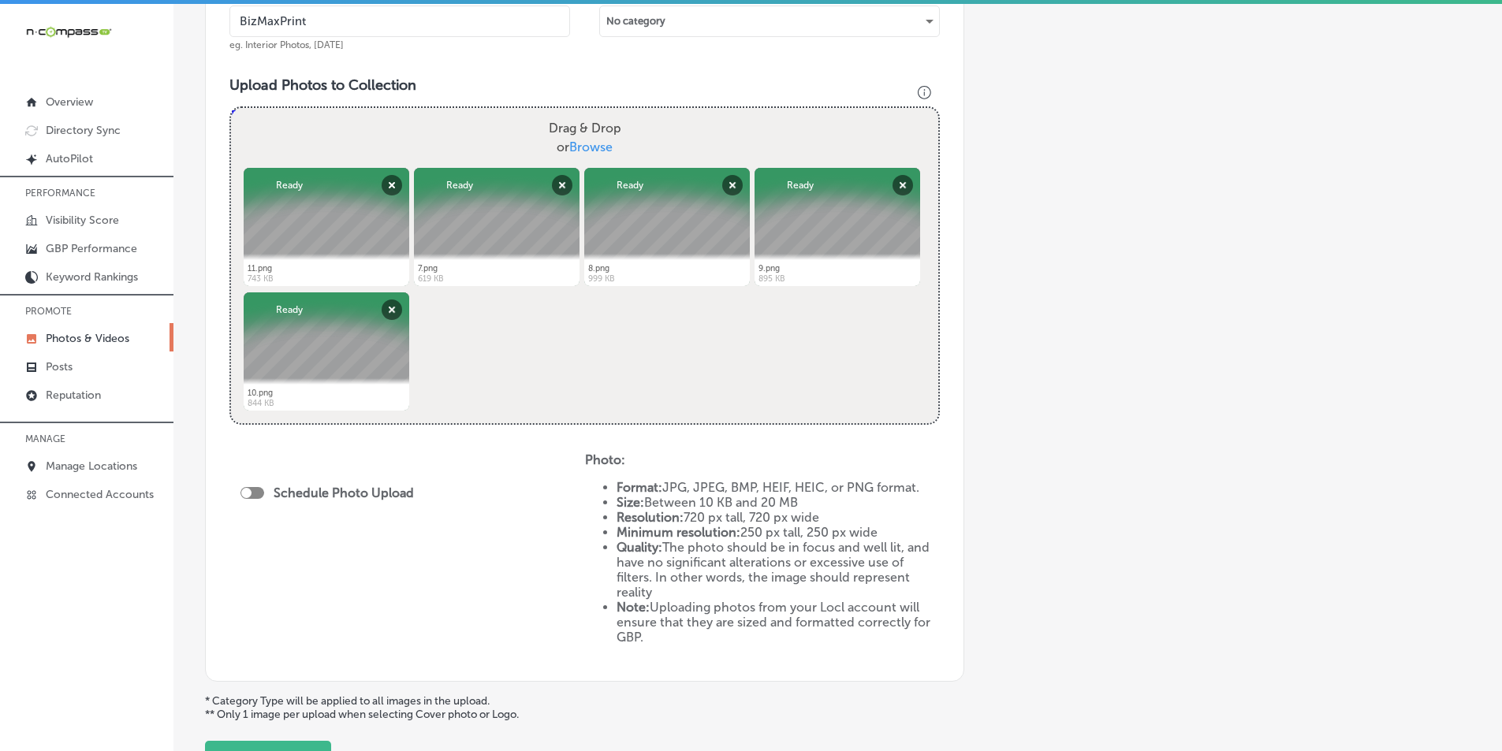
scroll to position [552, 0]
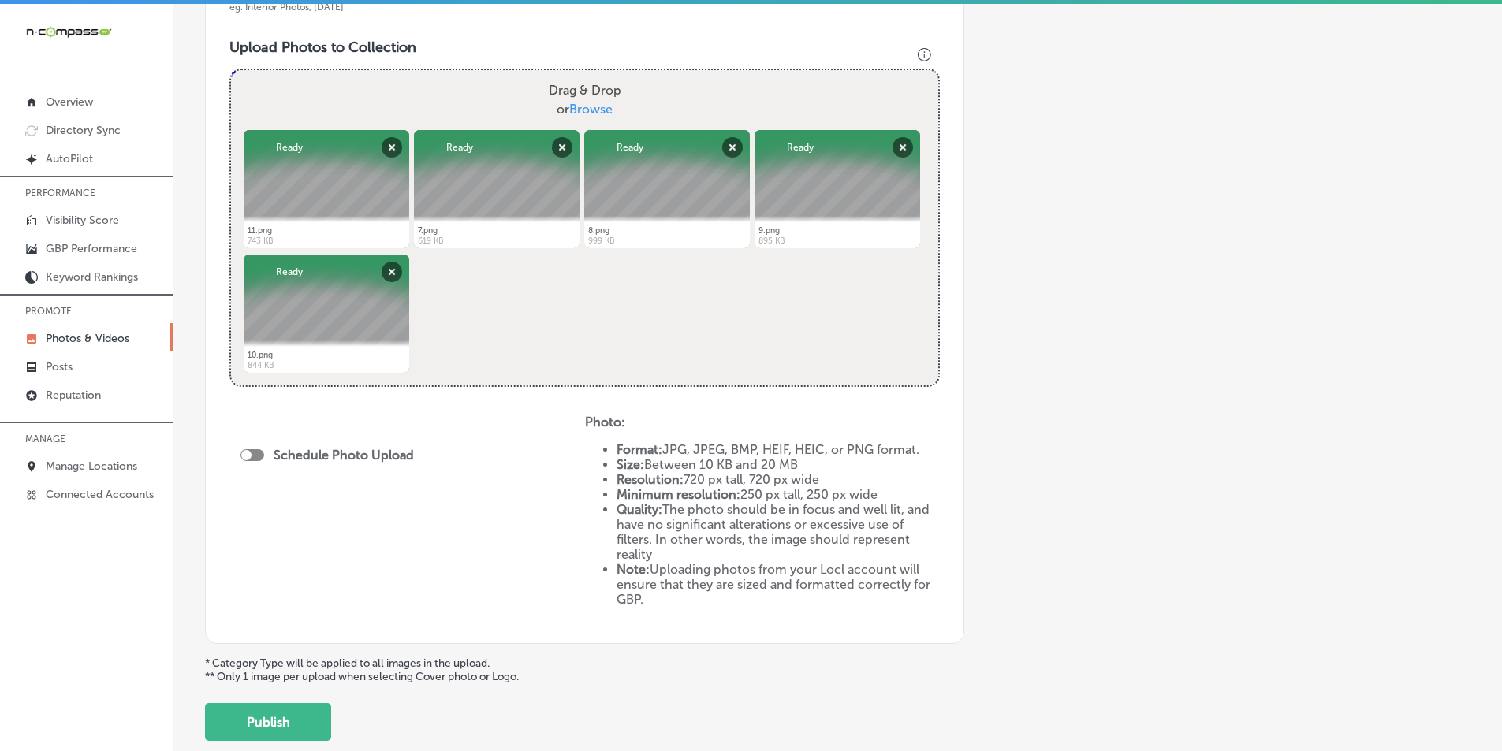
click at [254, 455] on div at bounding box center [252, 455] width 24 height 12
checkbox input "true"
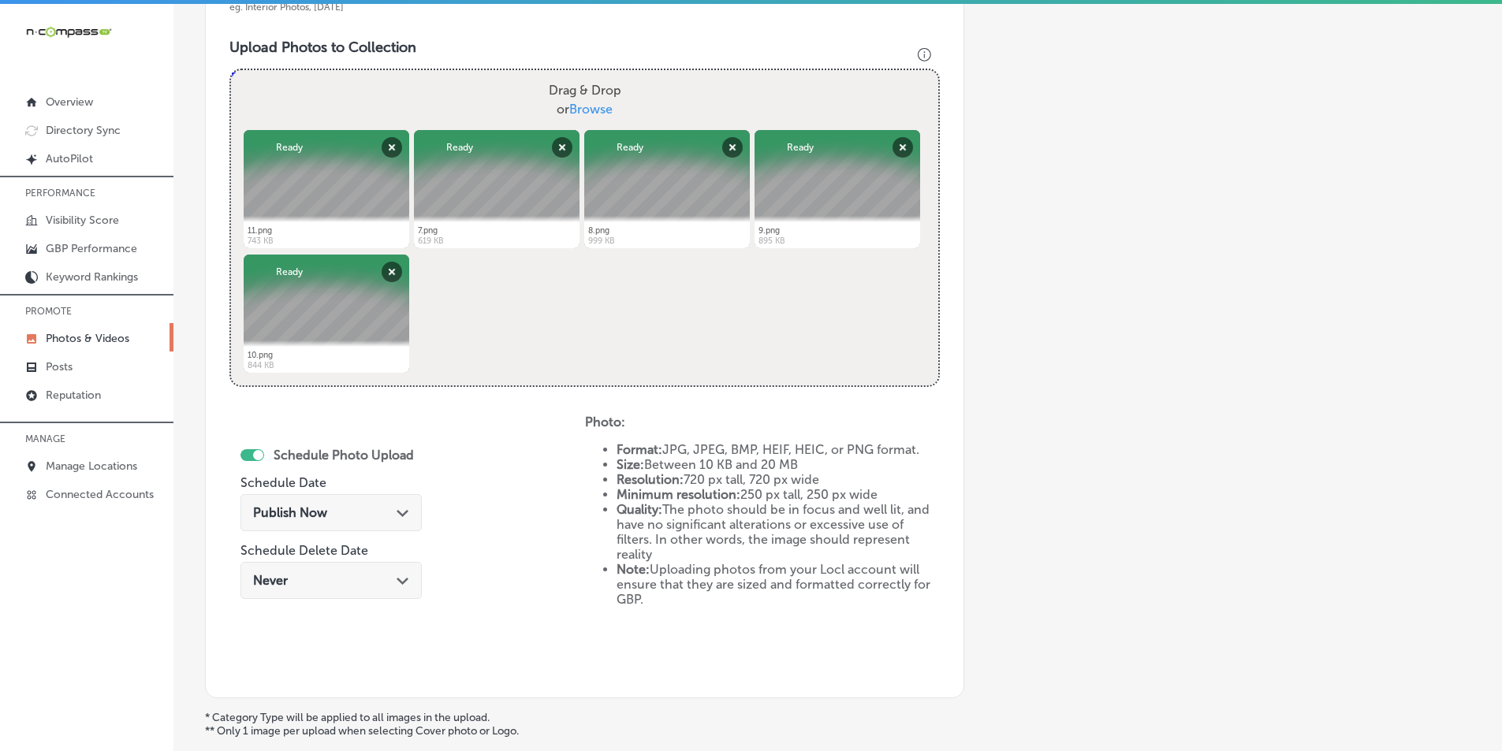
click at [337, 512] on div "Publish Now Path Created with Sketch." at bounding box center [331, 512] width 156 height 15
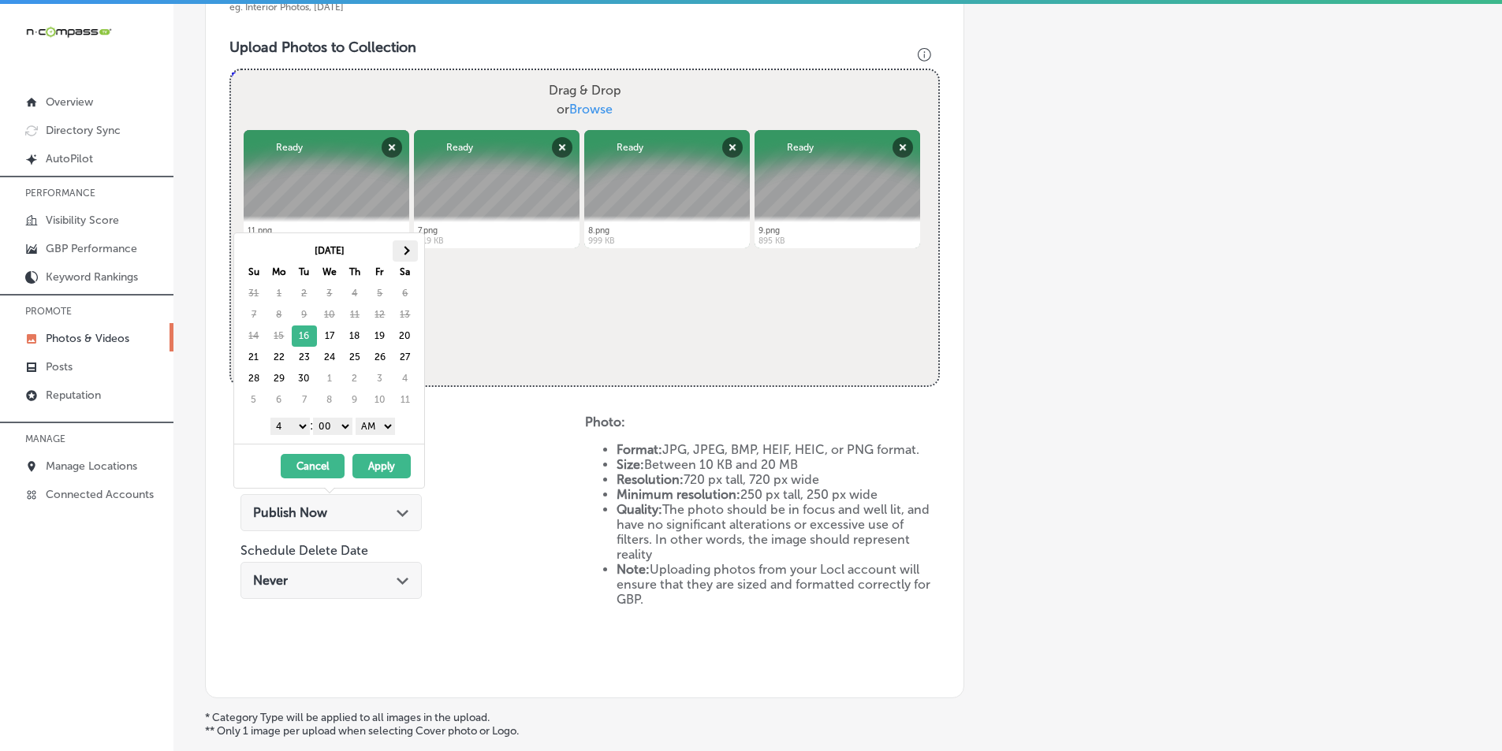
click at [408, 247] on th at bounding box center [405, 250] width 25 height 21
click at [300, 423] on select "1 2 3 4 5 6 7 8 9 10 11 12" at bounding box center [289, 426] width 39 height 17
drag, startPoint x: 391, startPoint y: 423, endPoint x: 394, endPoint y: 434, distance: 10.7
click at [391, 423] on select "AM PM" at bounding box center [375, 426] width 39 height 17
click at [390, 464] on button "Apply" at bounding box center [381, 466] width 58 height 24
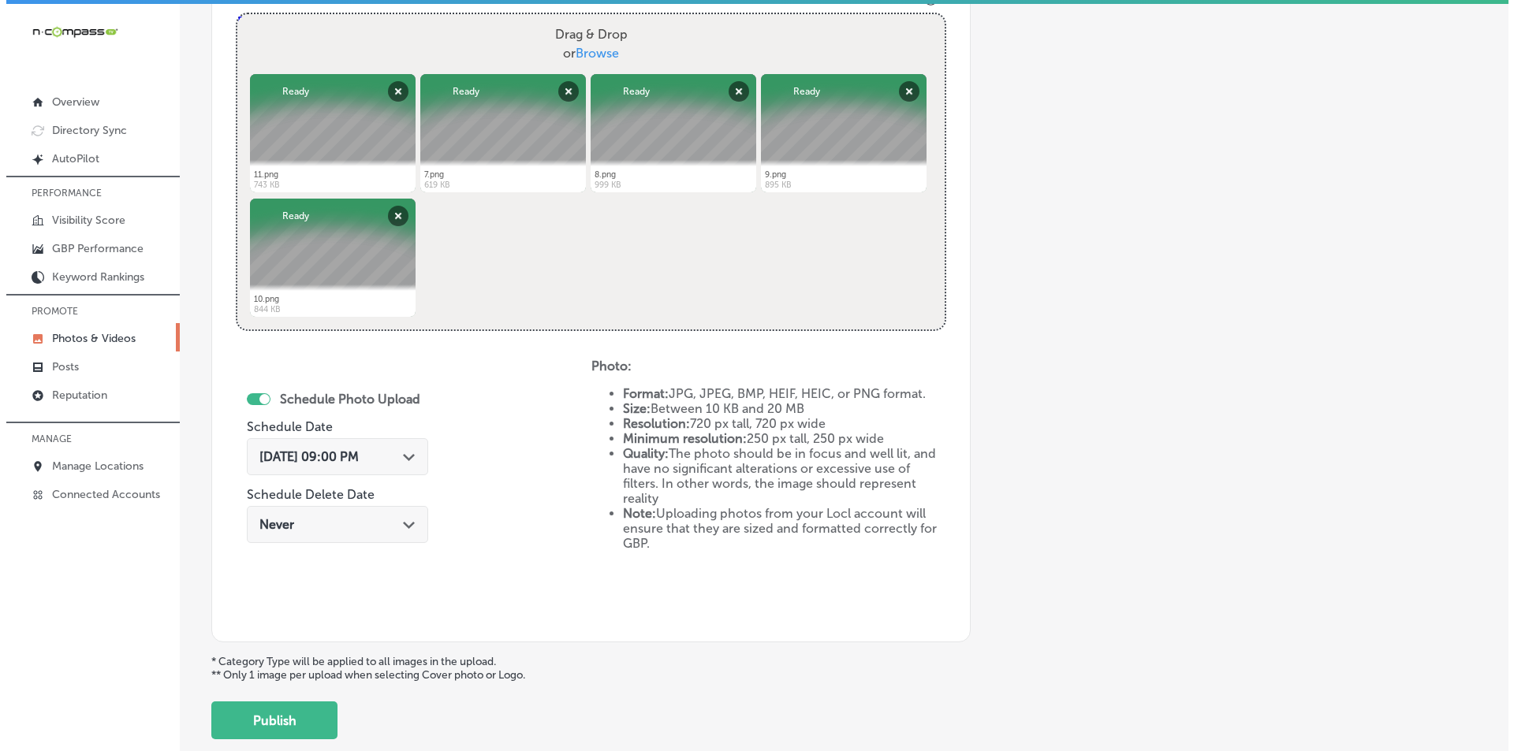
scroll to position [699, 0]
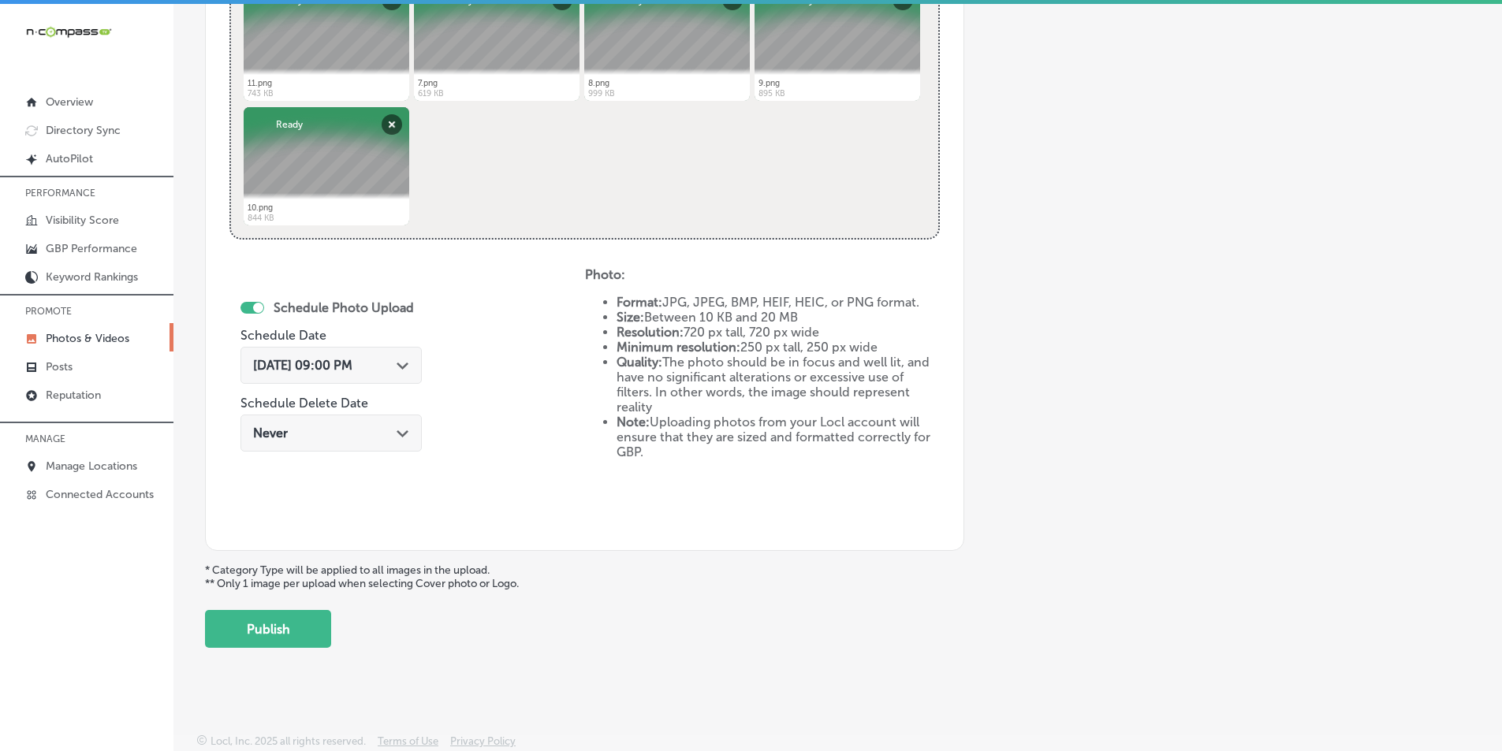
click at [286, 630] on button "Publish" at bounding box center [268, 629] width 126 height 38
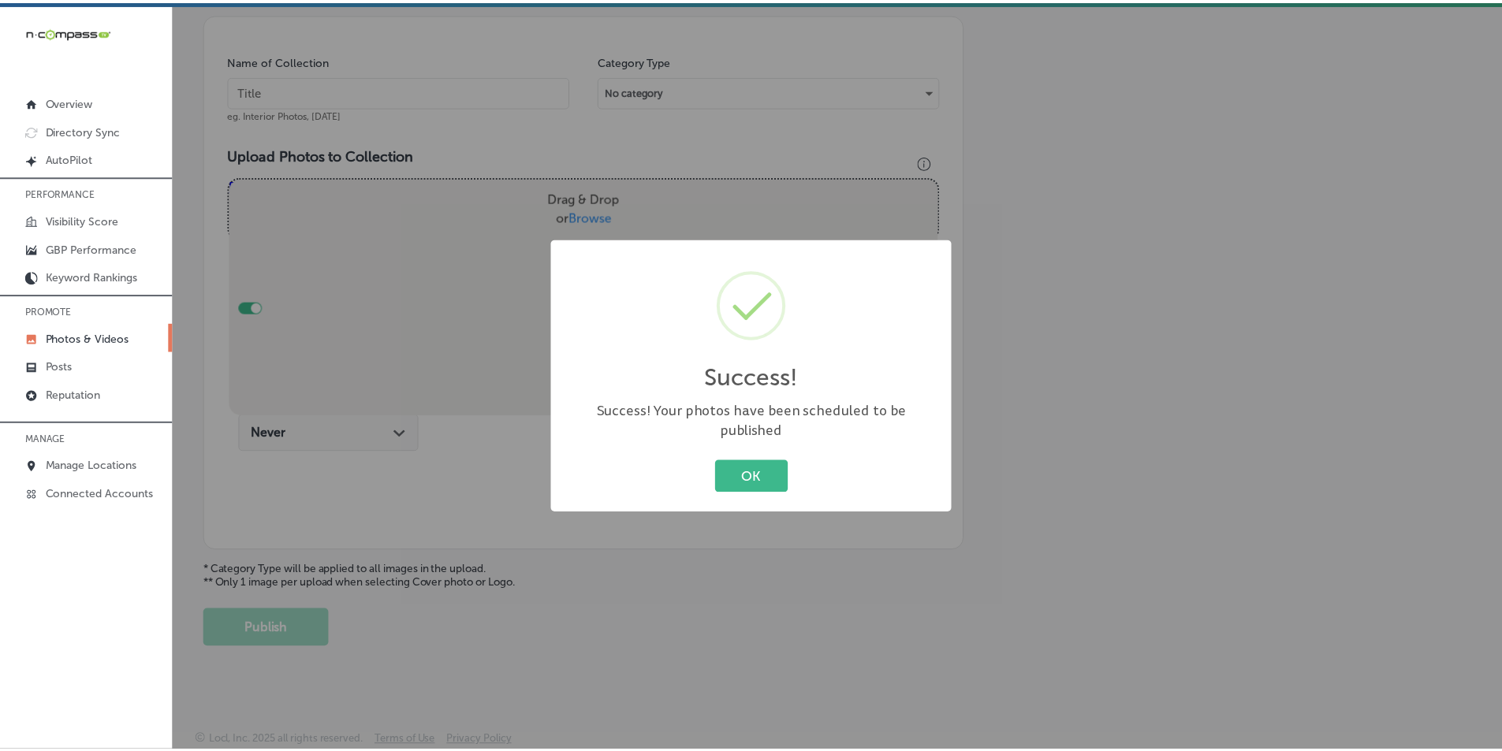
scroll to position [444, 0]
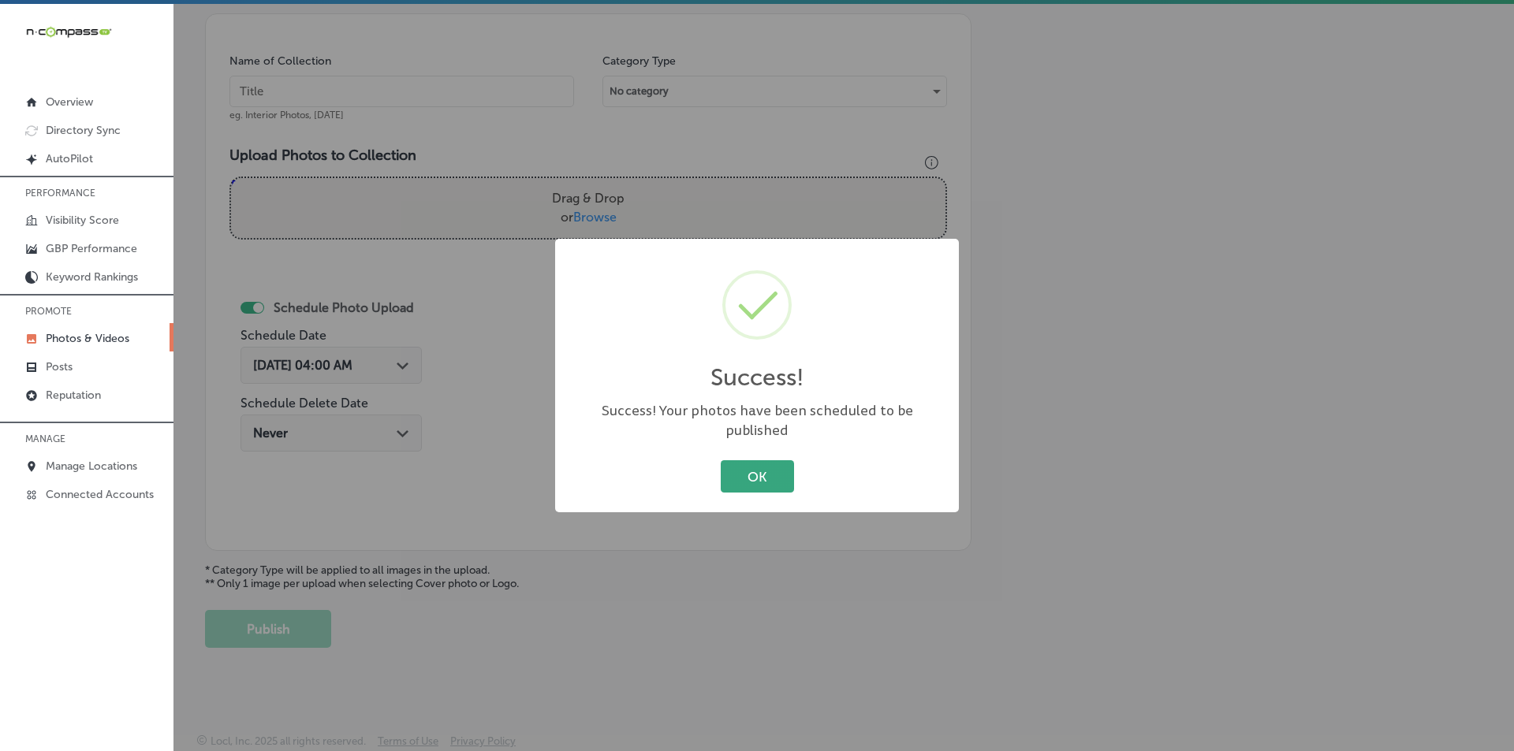
click at [747, 465] on button "OK" at bounding box center [757, 476] width 73 height 32
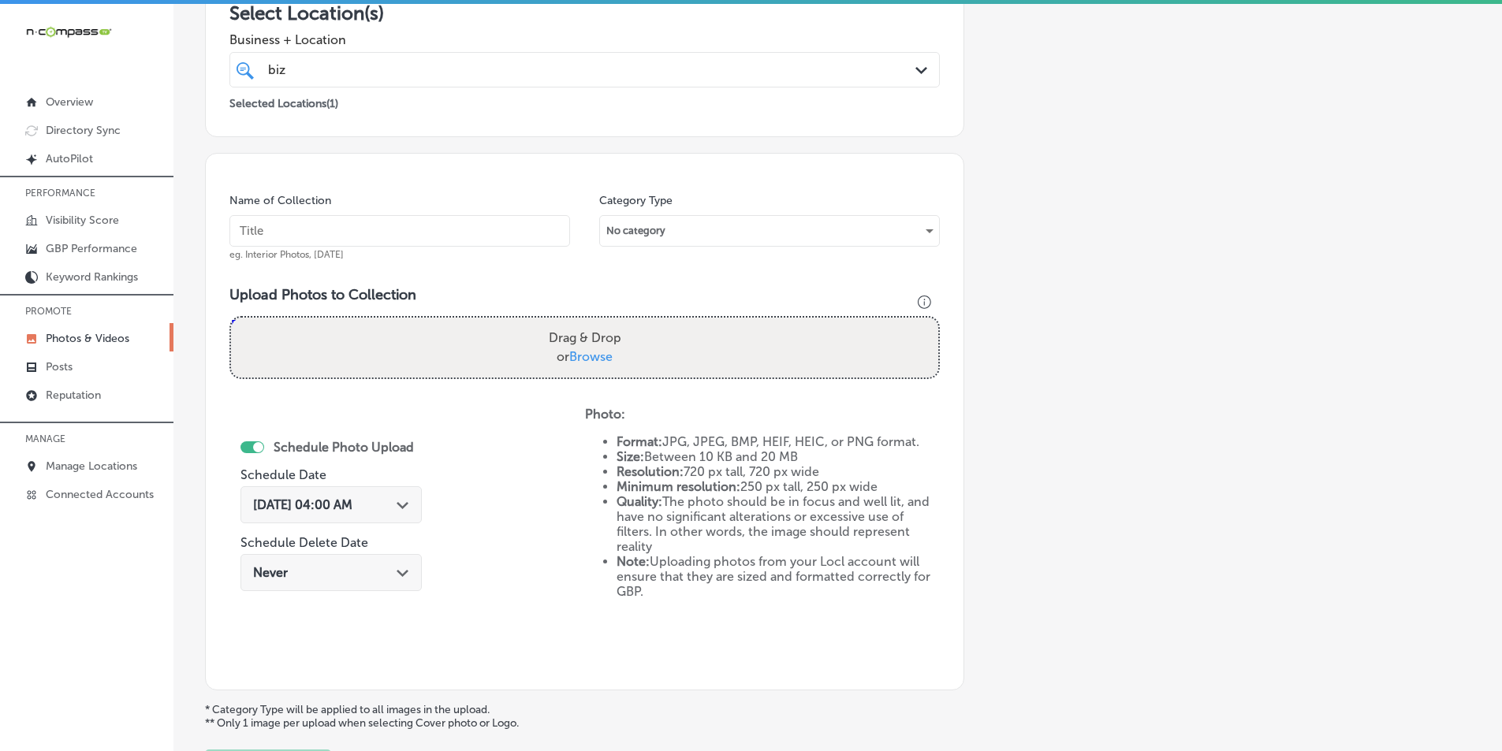
scroll to position [207, 0]
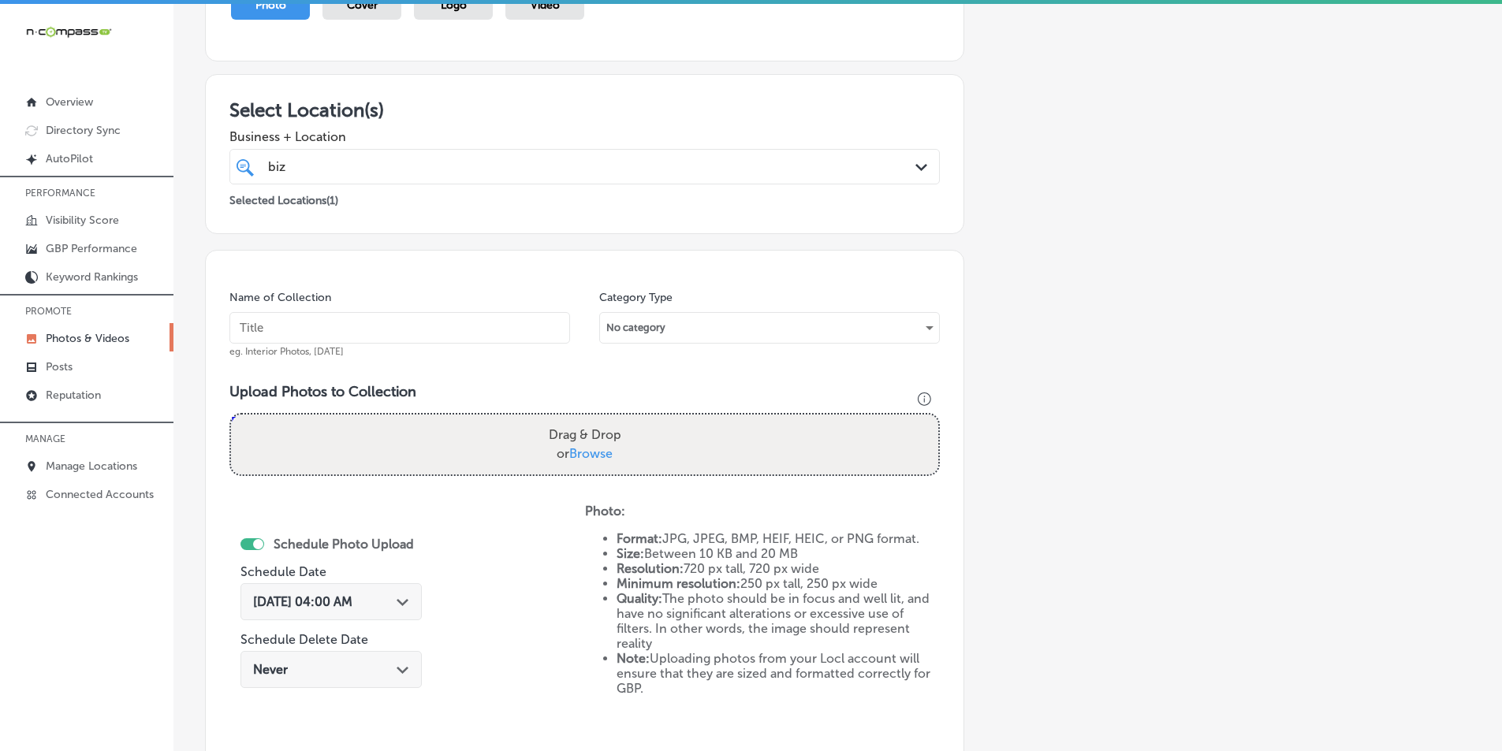
click at [512, 327] on input "text" at bounding box center [399, 328] width 341 height 32
type input "BizMaxPrint"
click at [386, 421] on div "Drag & Drop or Browse" at bounding box center [584, 445] width 707 height 60
click at [231, 415] on input "Drag & Drop or Browse" at bounding box center [584, 417] width 707 height 5
type input "C:\fakepath\12.png"
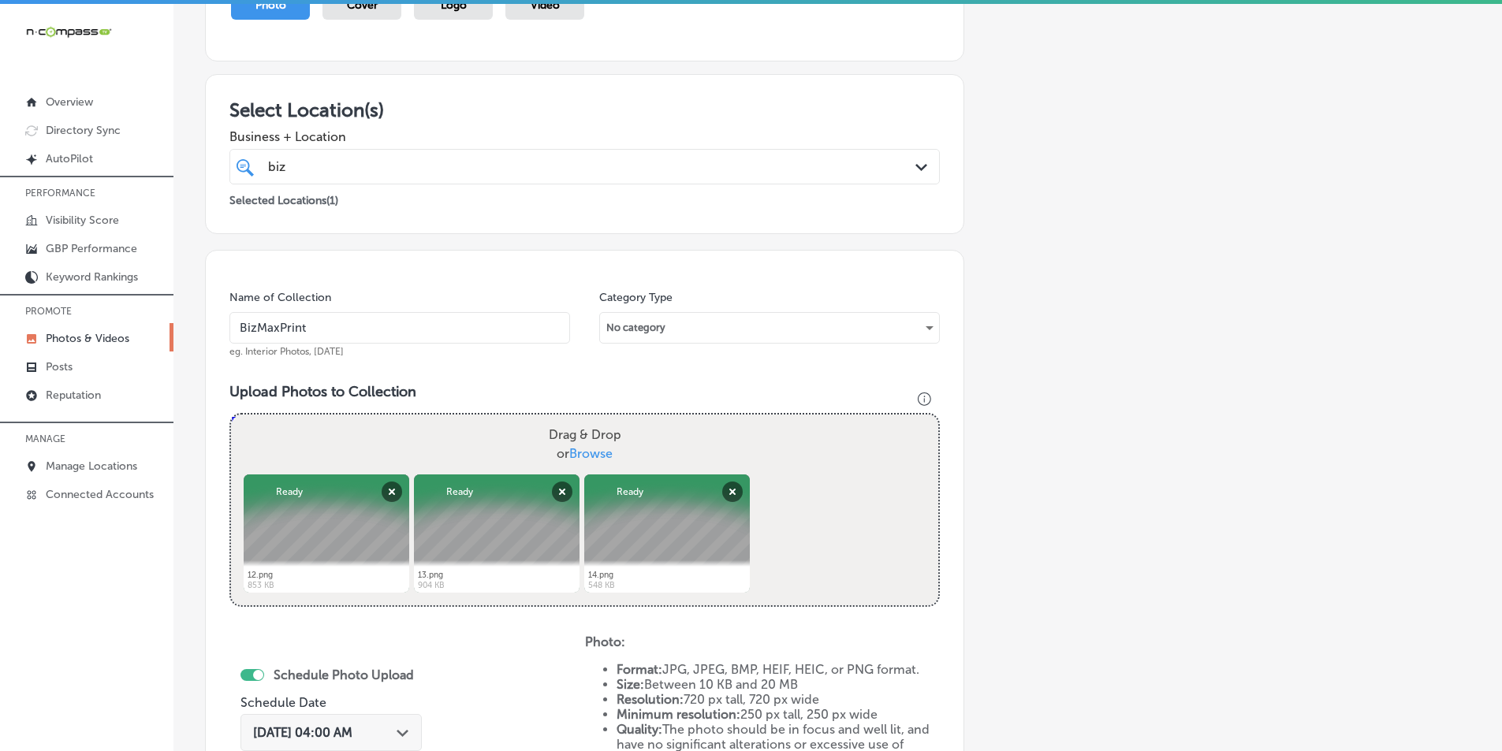
click at [414, 434] on div "Drag & Drop or Browse" at bounding box center [584, 445] width 707 height 60
click at [231, 415] on input "Drag & Drop or Browse" at bounding box center [584, 417] width 707 height 5
type input "C:\fakepath\15.png"
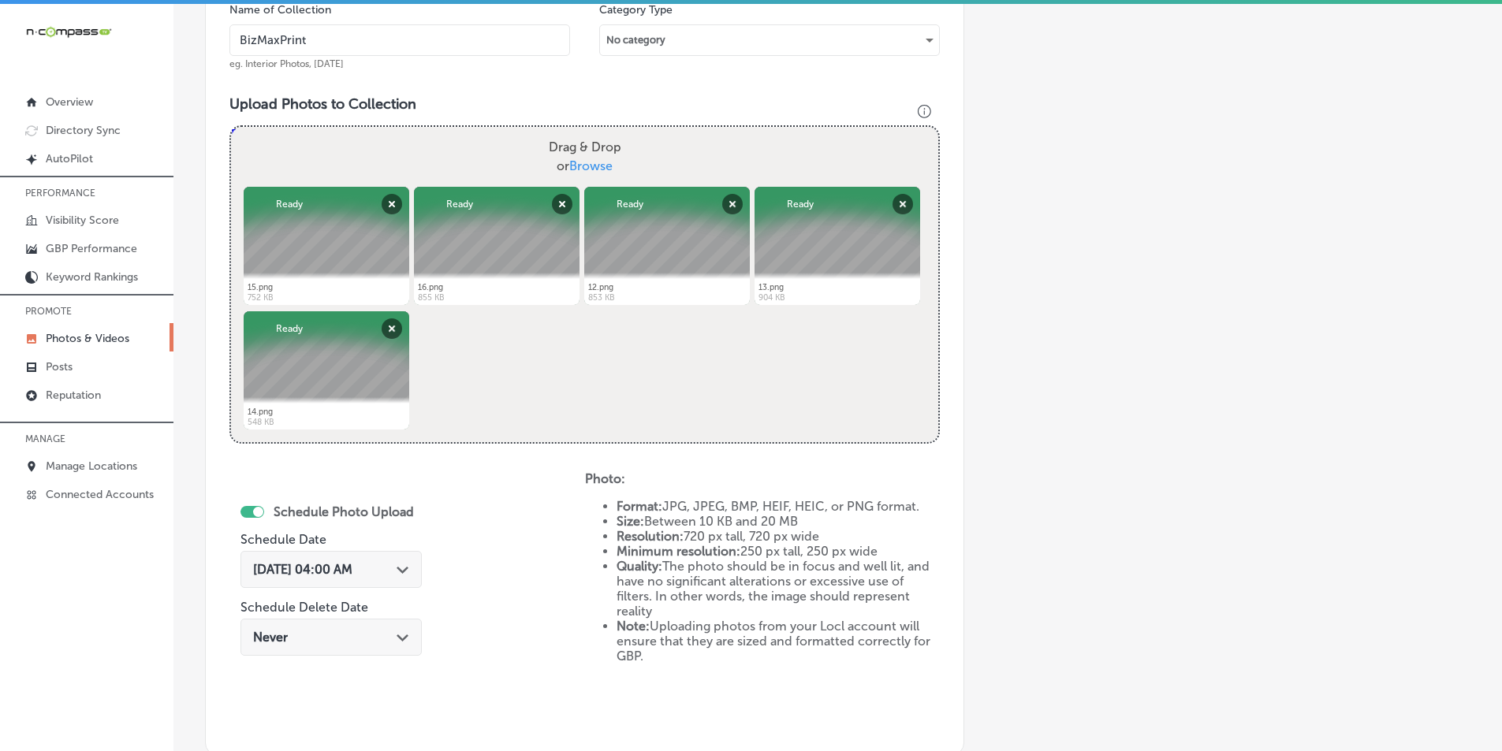
scroll to position [523, 0]
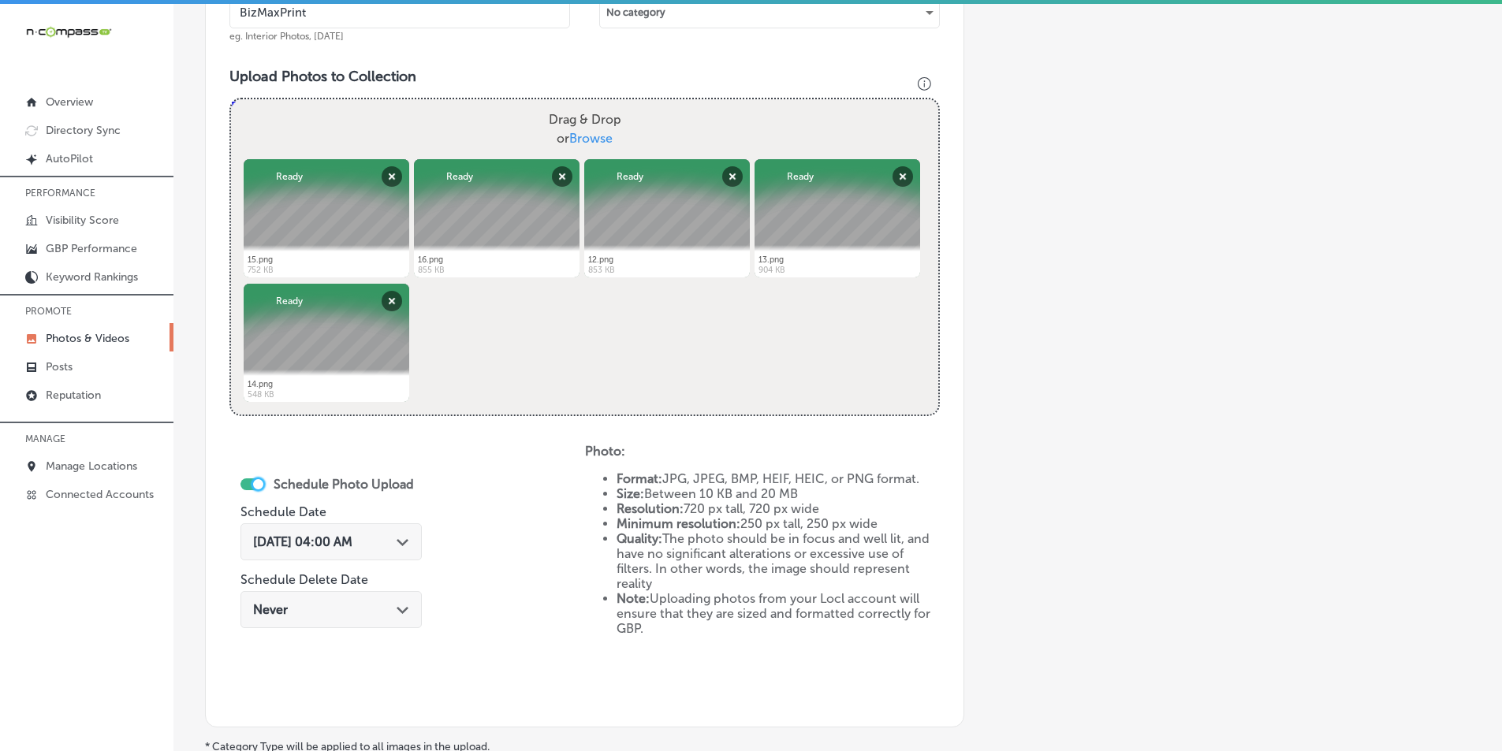
click at [255, 485] on div at bounding box center [258, 484] width 10 height 10
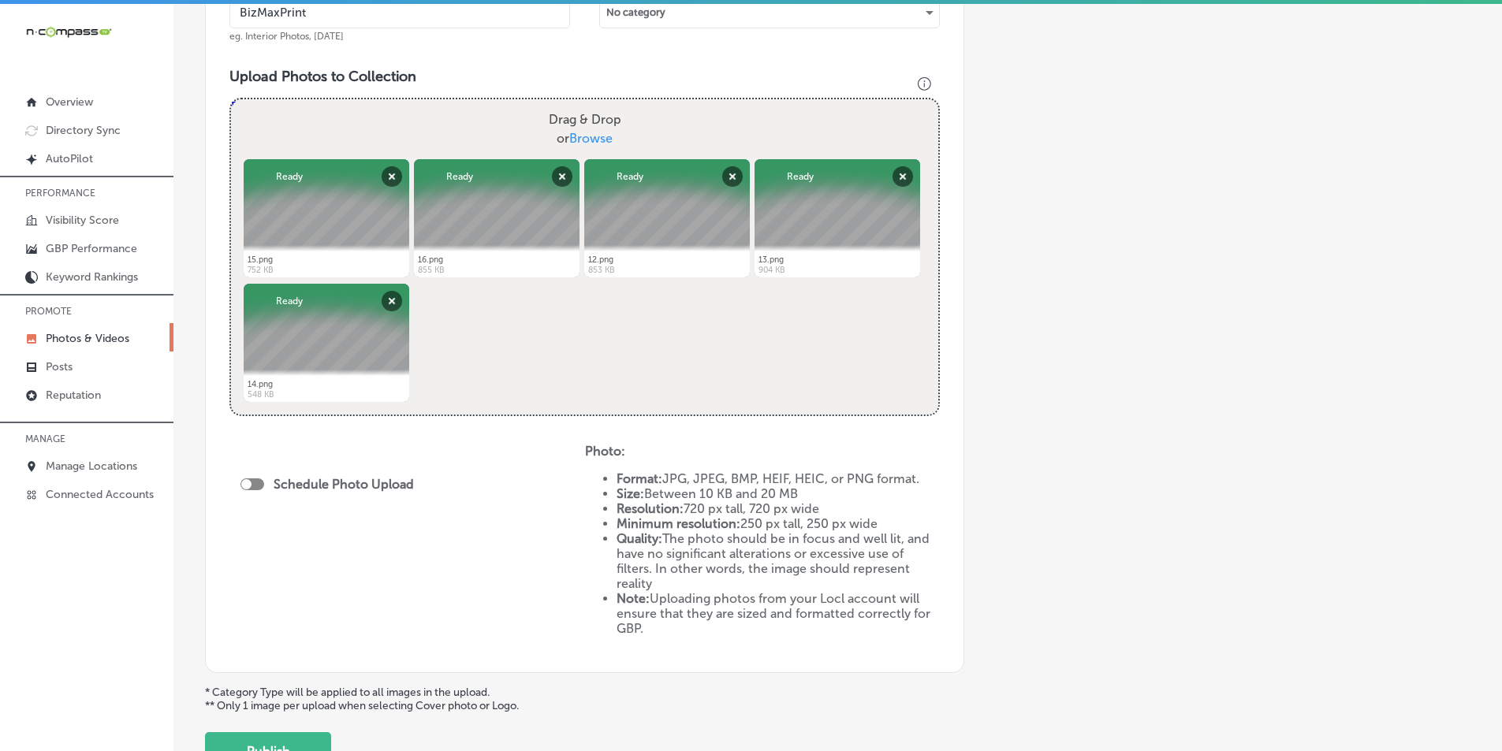
click at [247, 483] on div at bounding box center [246, 484] width 10 height 10
checkbox input "true"
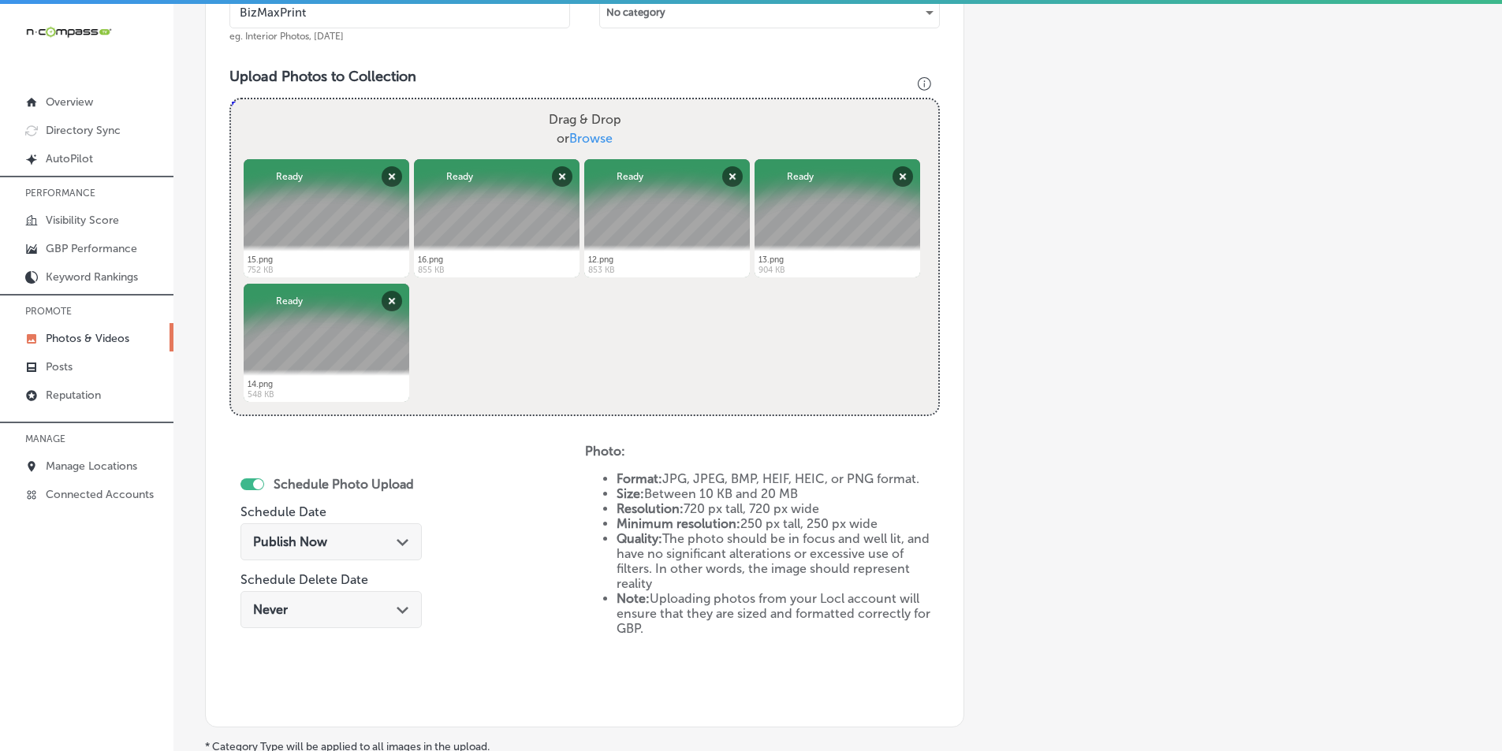
click at [328, 535] on div "Publish Now Path Created with Sketch." at bounding box center [331, 542] width 156 height 15
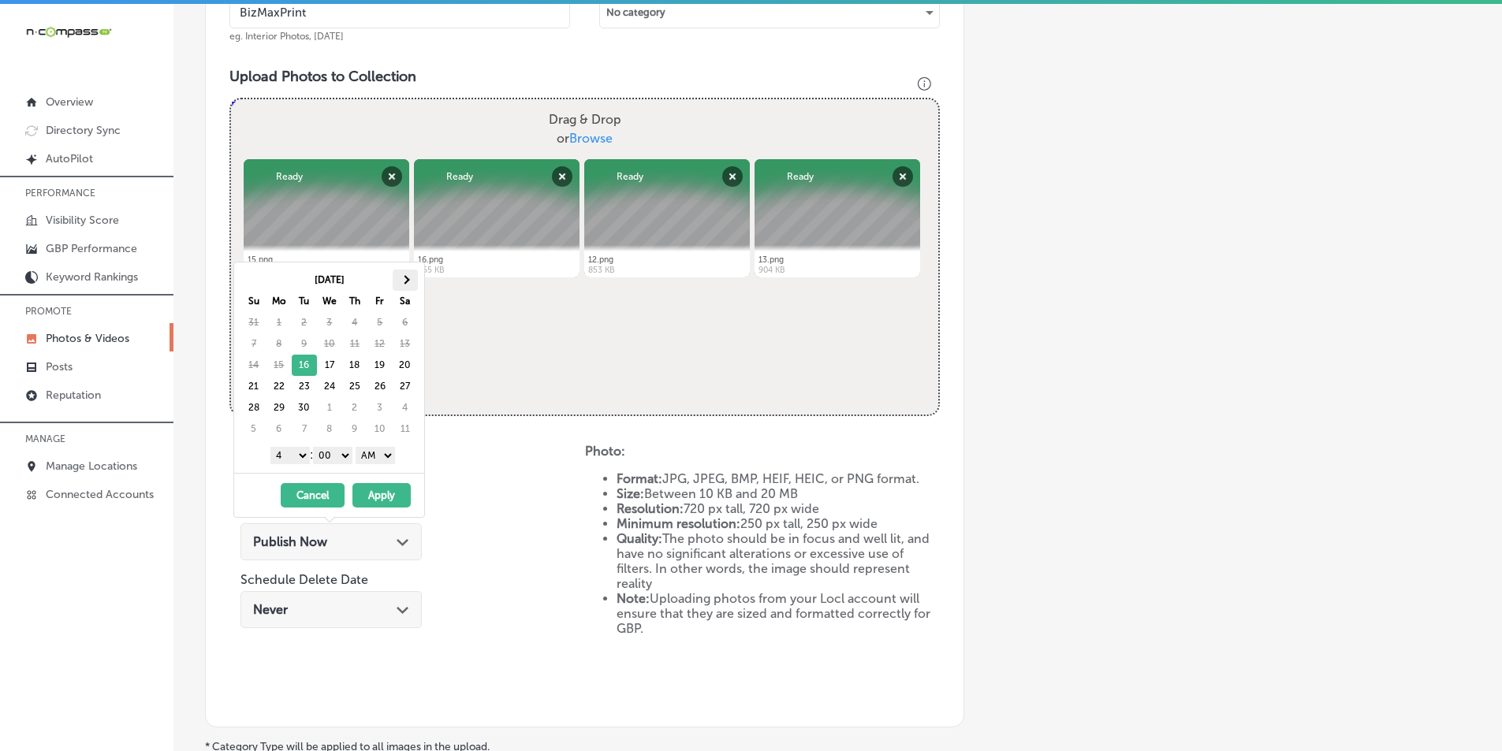
click at [404, 280] on span at bounding box center [405, 279] width 9 height 9
click at [303, 457] on select "1 2 3 4 5 6 7 8 9 10 11 12" at bounding box center [289, 455] width 39 height 17
click at [391, 452] on select "AM PM" at bounding box center [375, 455] width 39 height 17
click at [375, 493] on button "Apply" at bounding box center [381, 495] width 58 height 24
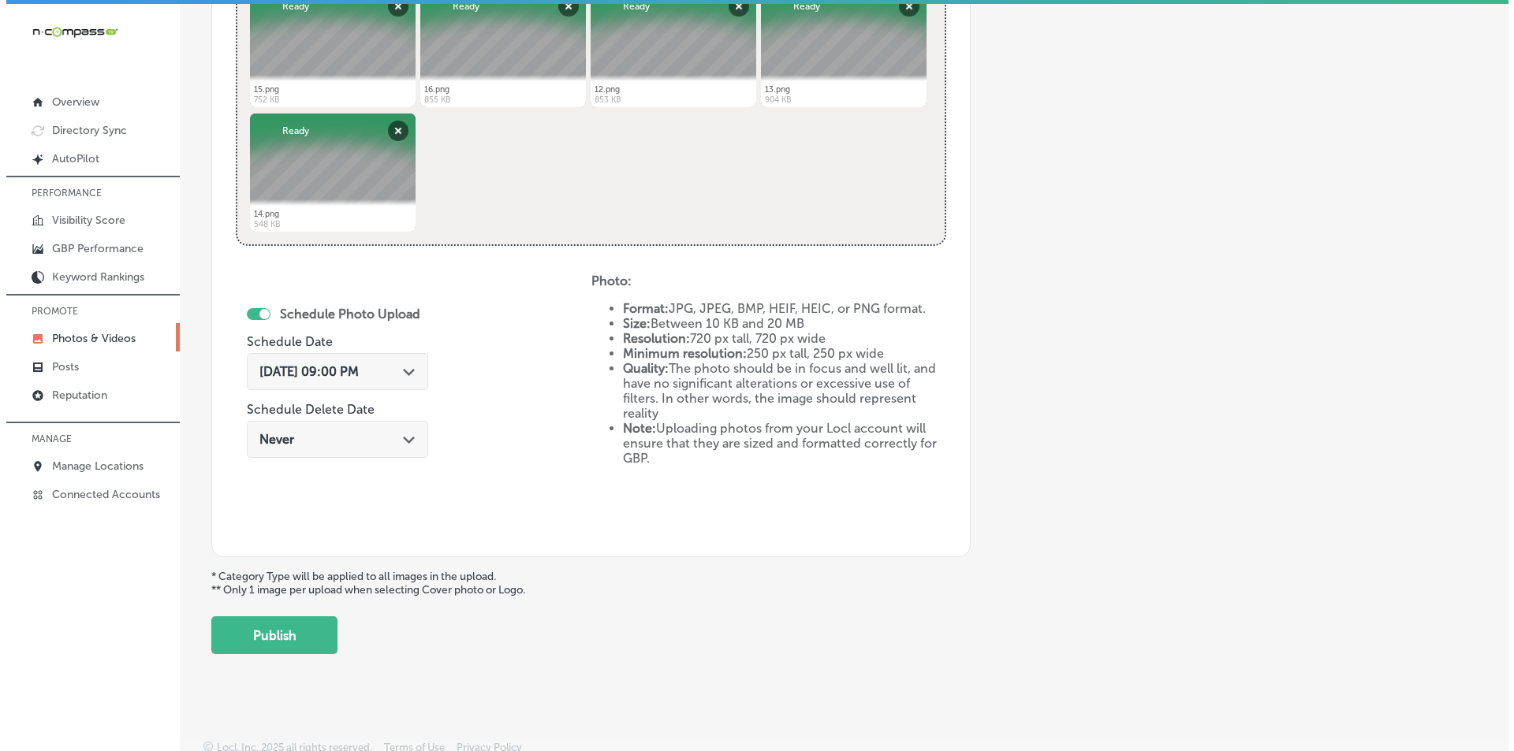
scroll to position [699, 0]
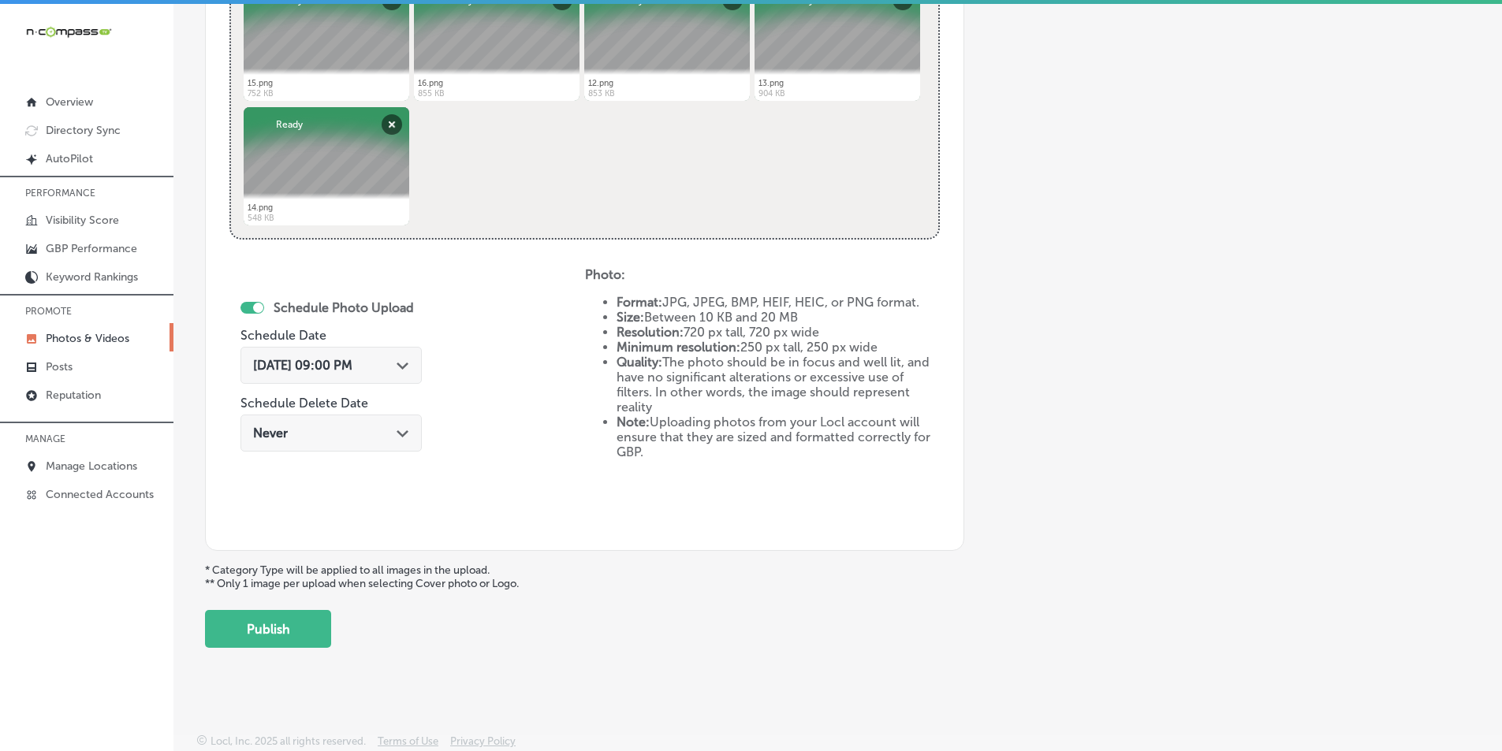
drag, startPoint x: 298, startPoint y: 628, endPoint x: 299, endPoint y: 621, distance: 7.9
click at [300, 627] on button "Publish" at bounding box center [268, 629] width 126 height 38
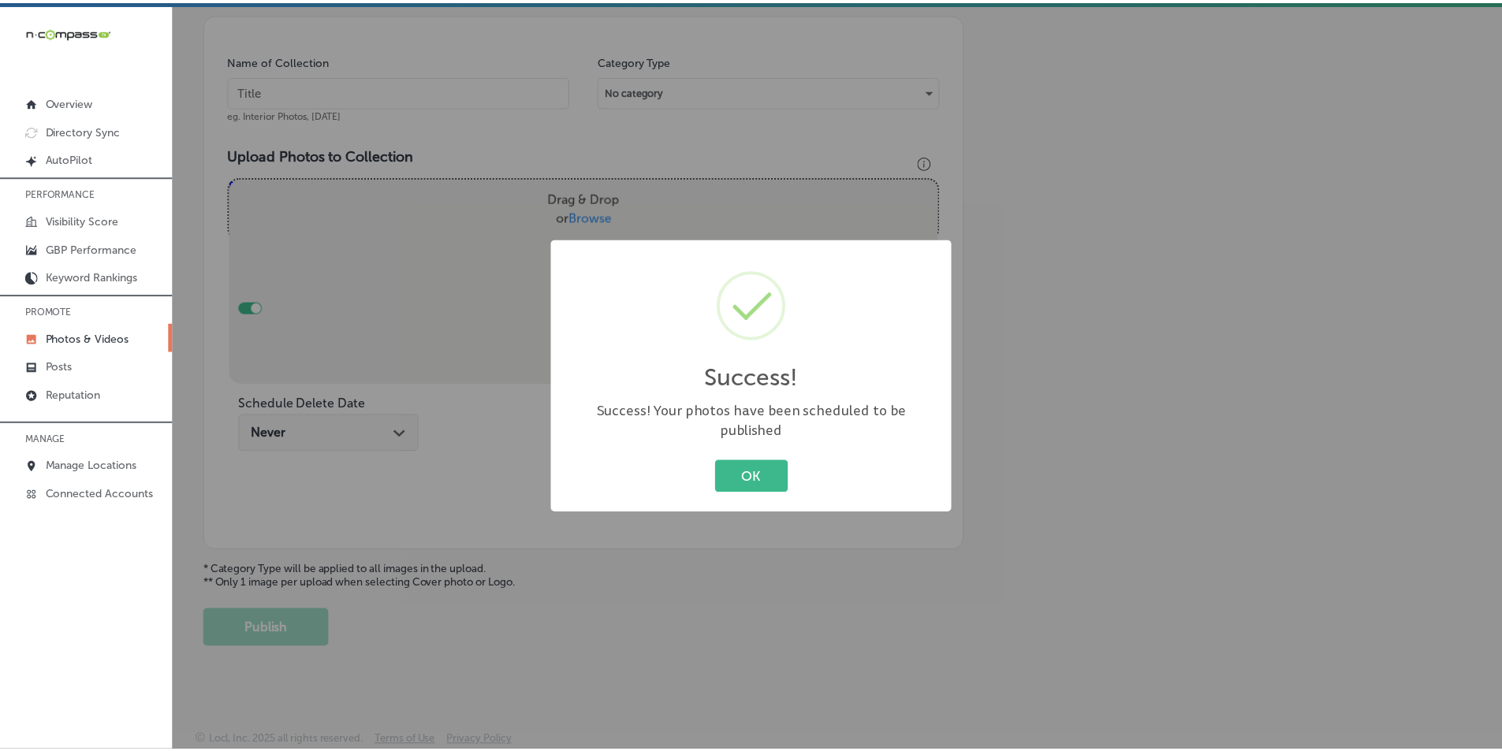
scroll to position [444, 0]
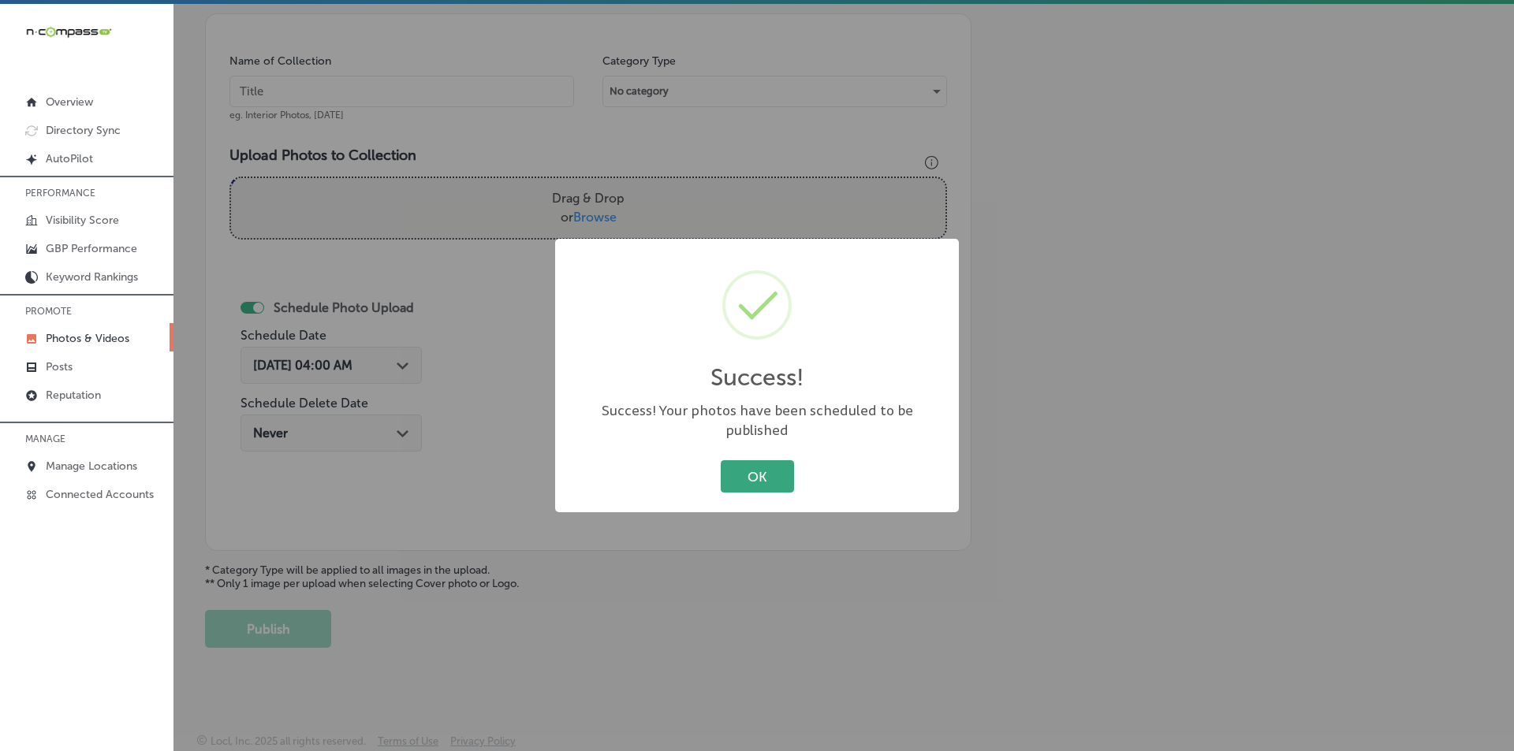
click at [760, 474] on button "OK" at bounding box center [757, 476] width 73 height 32
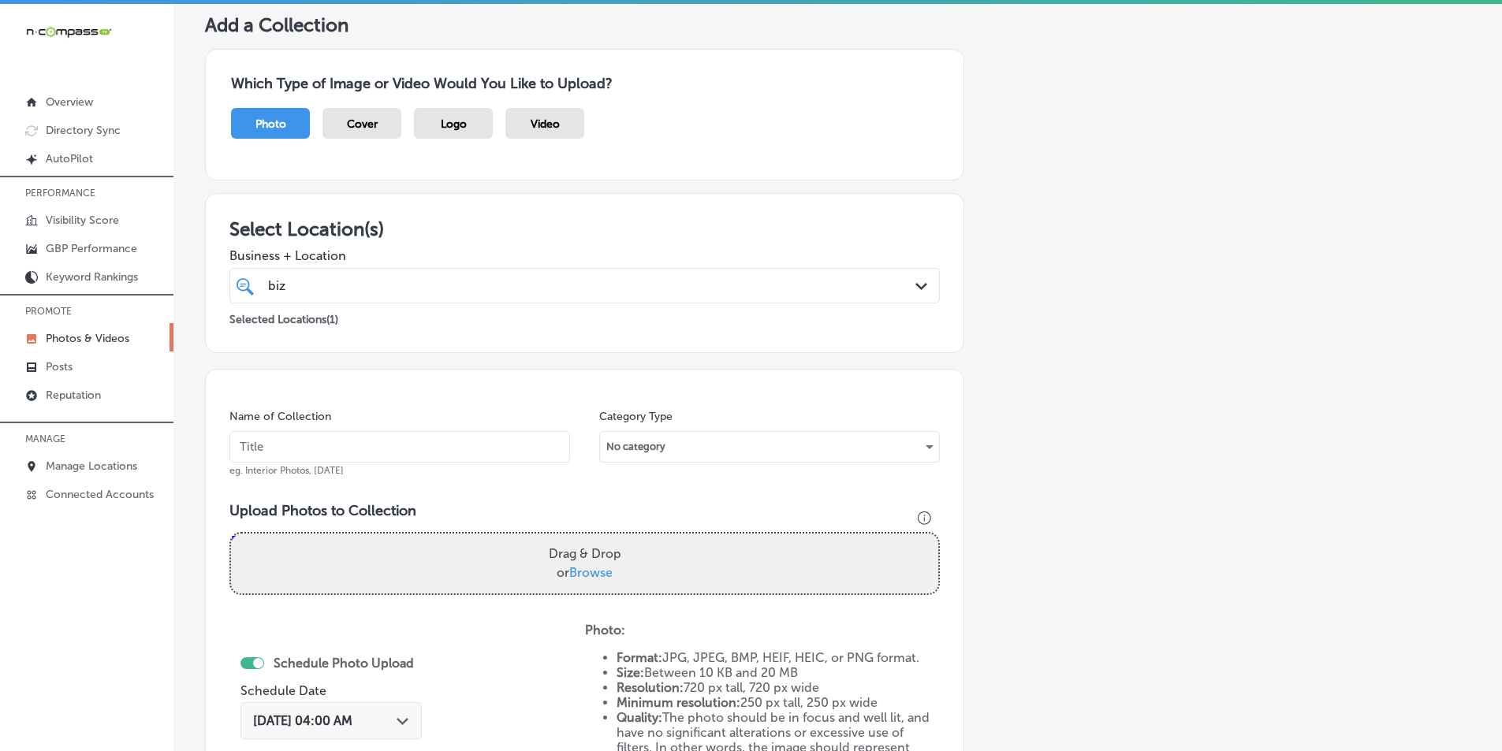
scroll to position [50, 0]
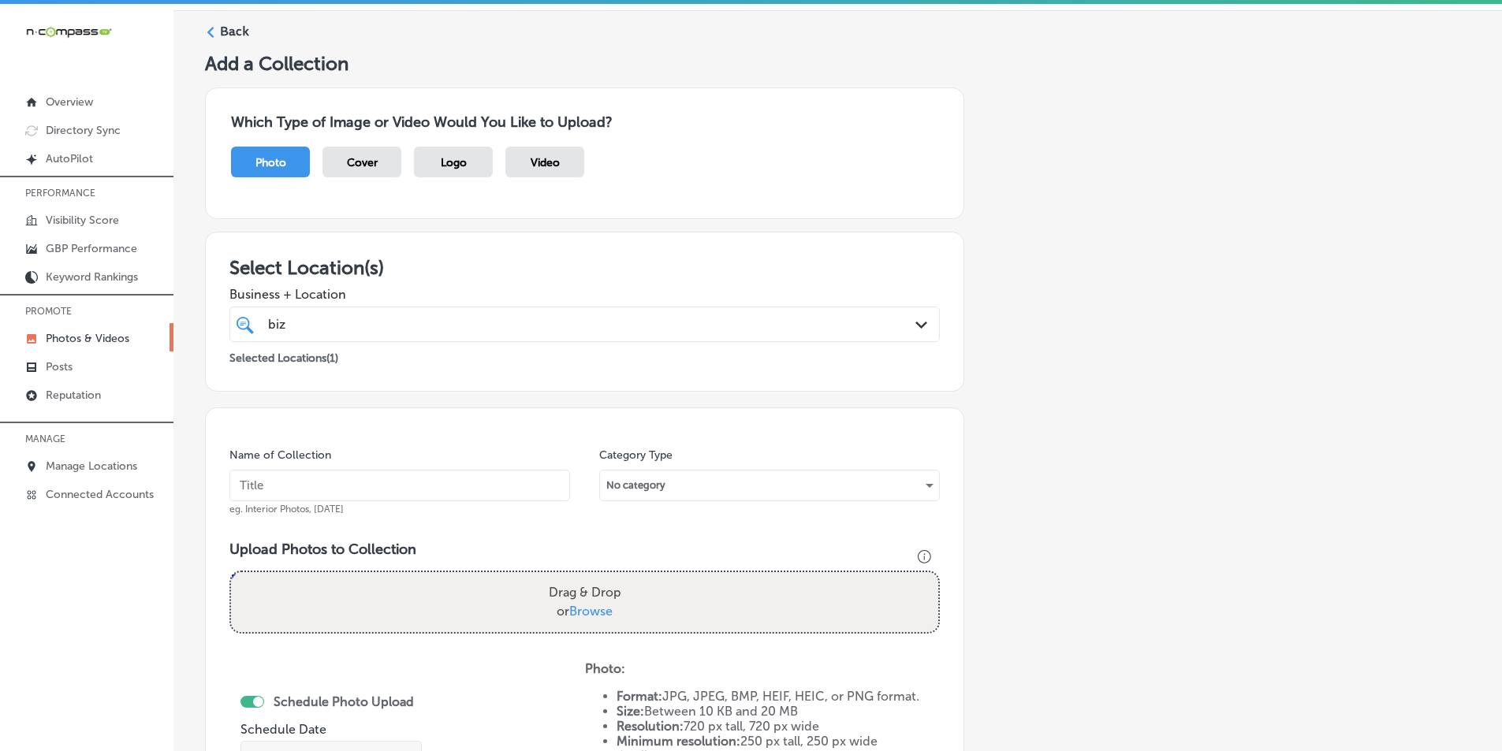
click at [342, 489] on input "text" at bounding box center [399, 486] width 341 height 32
type input "BizMaxPrint"
click at [345, 594] on div "Drag & Drop or Browse" at bounding box center [584, 602] width 707 height 60
click at [231, 572] on input "Drag & Drop or Browse" at bounding box center [584, 574] width 707 height 5
type input "C:\fakepath\17.png"
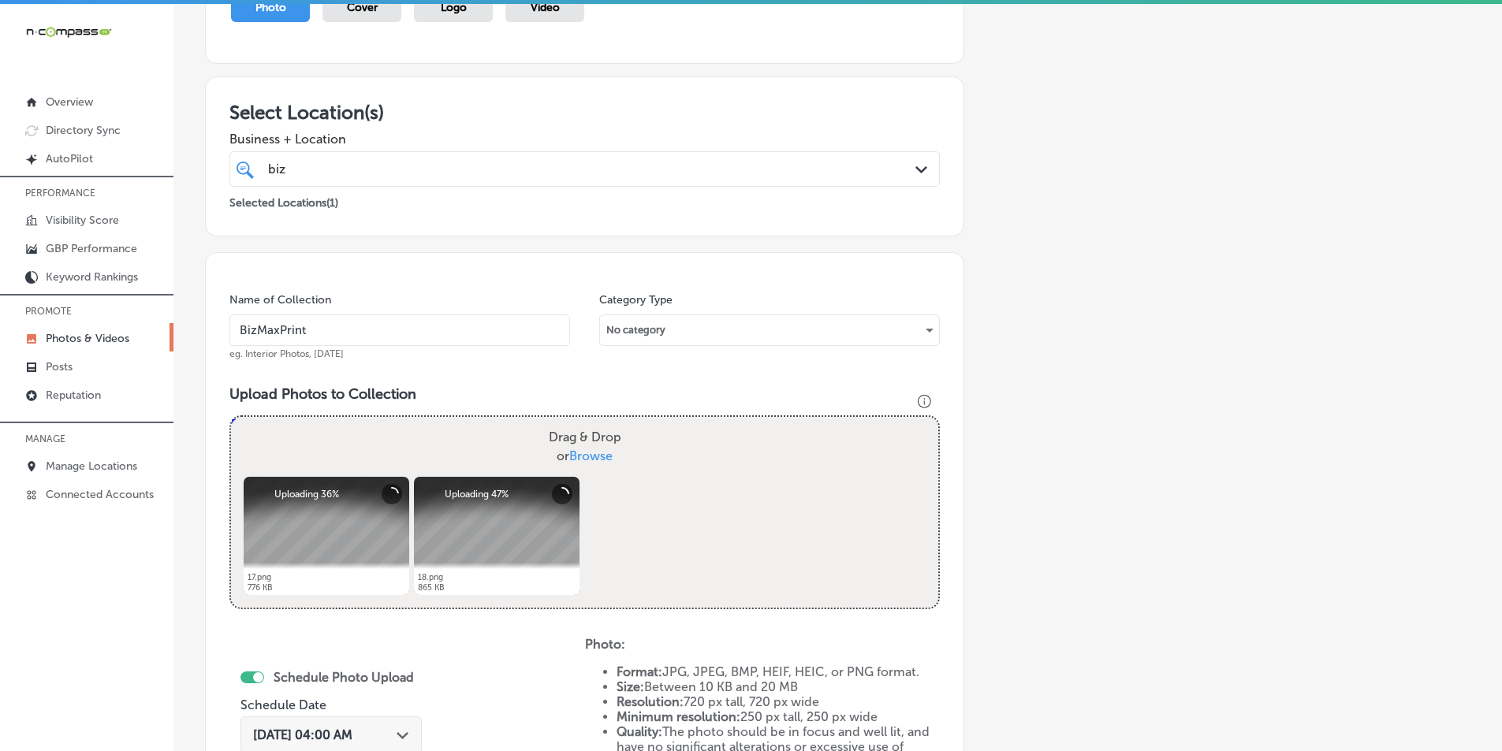
scroll to position [207, 0]
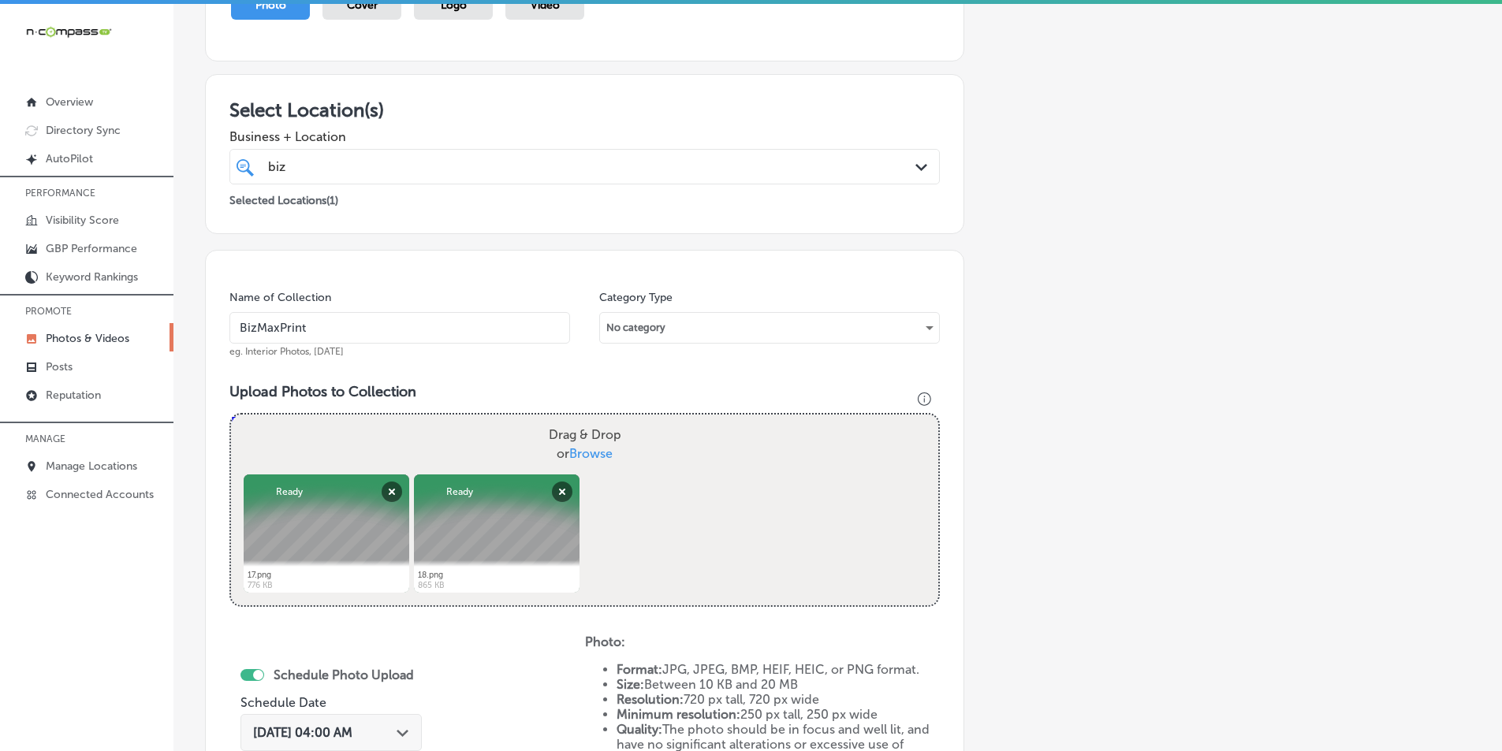
click at [441, 428] on div "Drag & Drop or Browse" at bounding box center [584, 445] width 707 height 60
click at [231, 415] on input "Drag & Drop or Browse" at bounding box center [584, 417] width 707 height 5
type input "C:\fakepath\19.png"
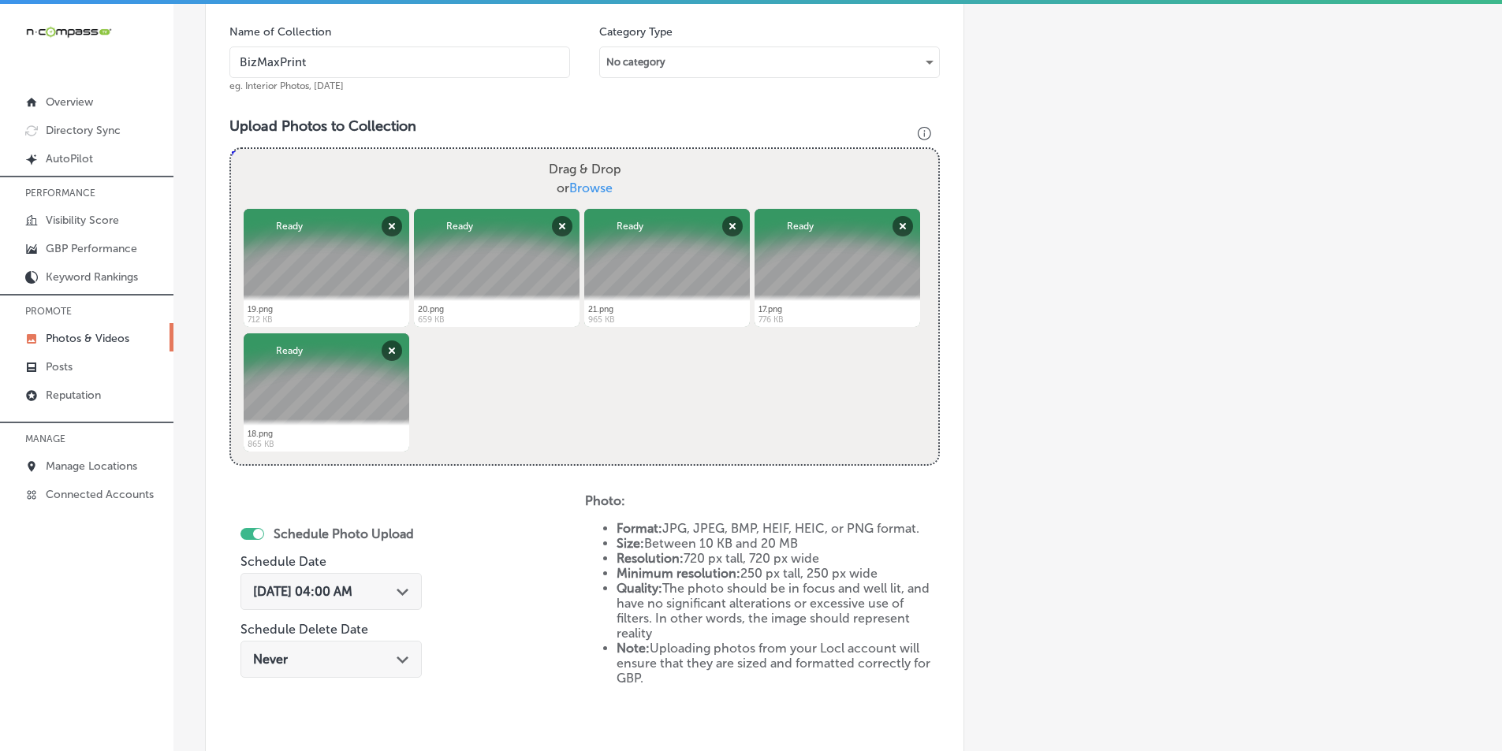
scroll to position [523, 0]
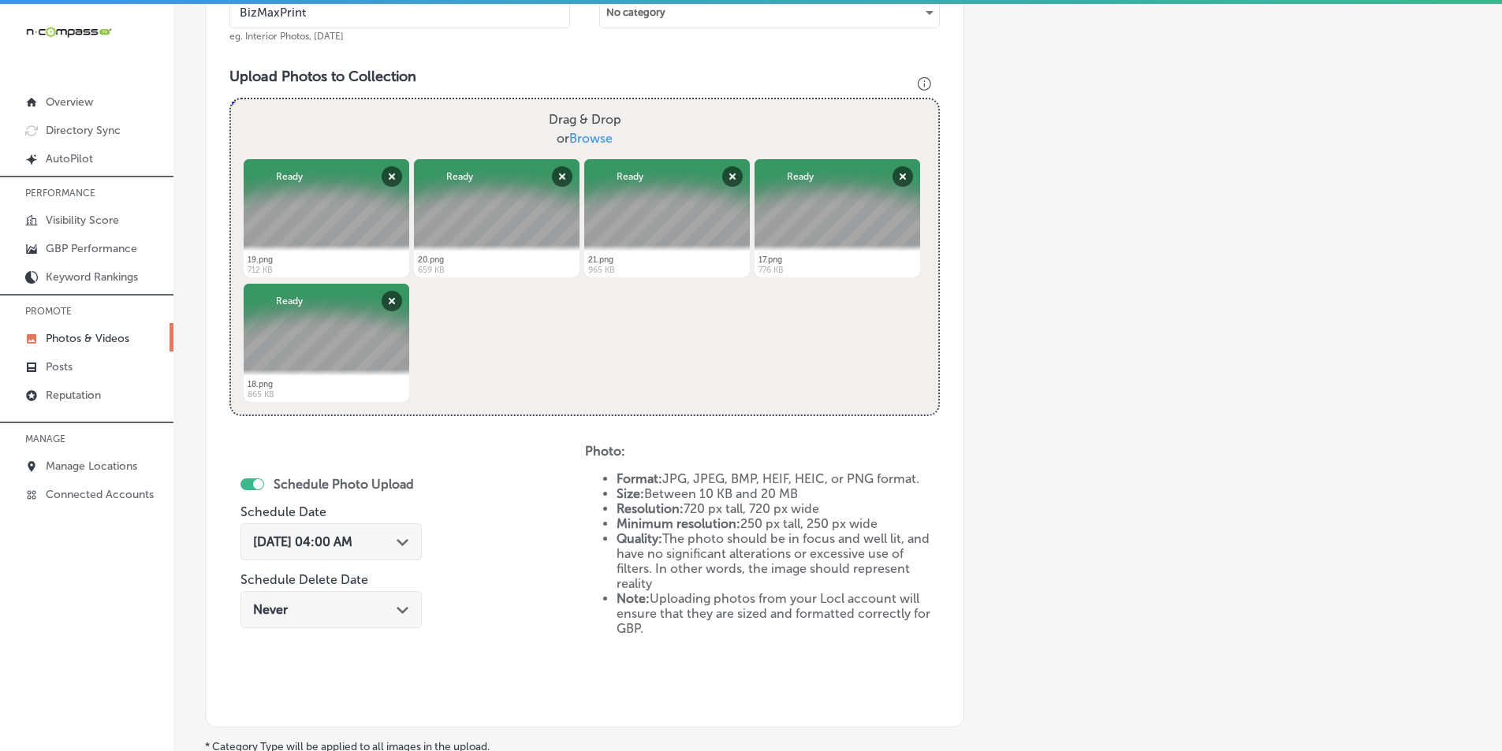
click at [409, 539] on div "Path Created with Sketch." at bounding box center [403, 541] width 13 height 13
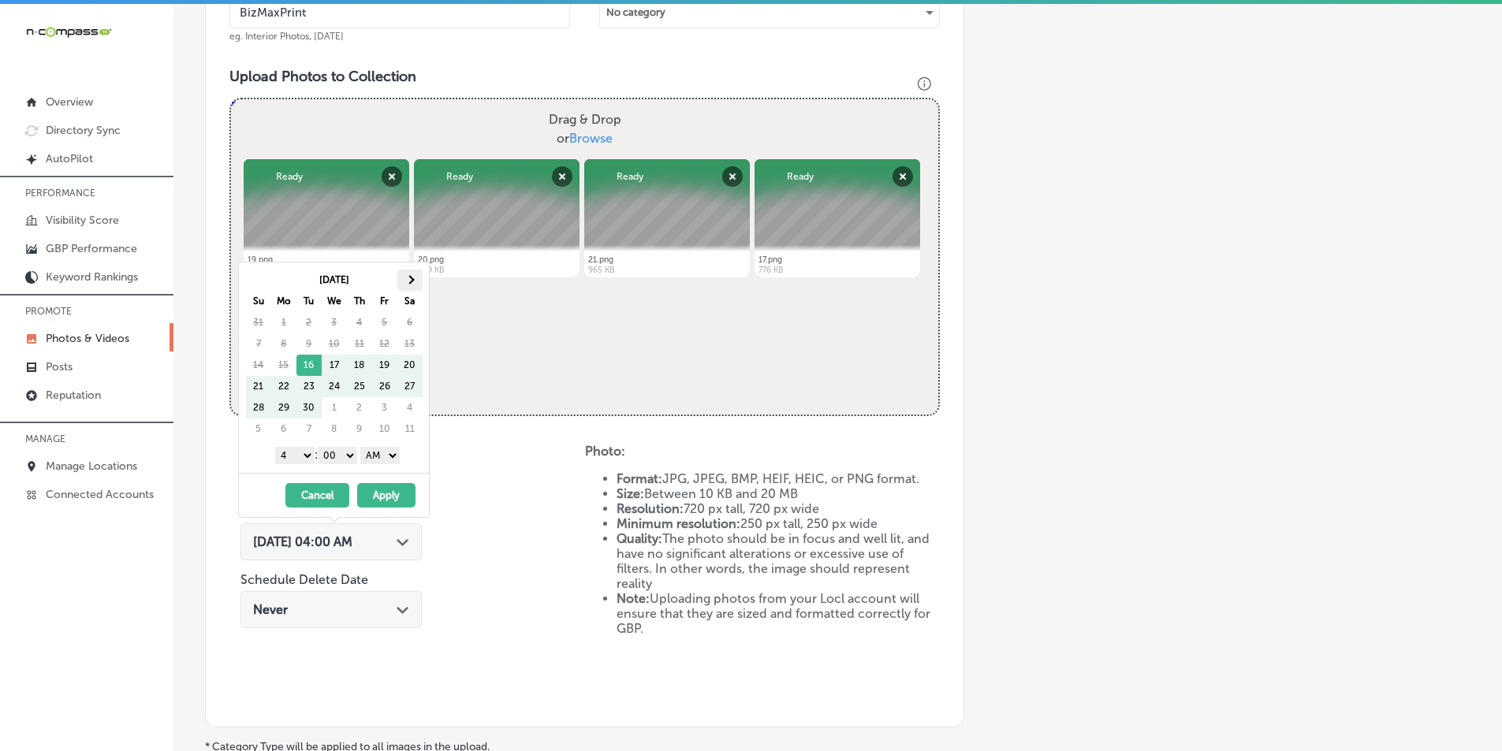
click at [408, 280] on span at bounding box center [409, 279] width 9 height 9
click at [300, 453] on select "1 2 3 4 5 6 7 8 9 10 11 12" at bounding box center [294, 455] width 39 height 17
click at [395, 457] on select "AM PM" at bounding box center [379, 455] width 39 height 17
click at [380, 494] on button "Apply" at bounding box center [386, 495] width 58 height 24
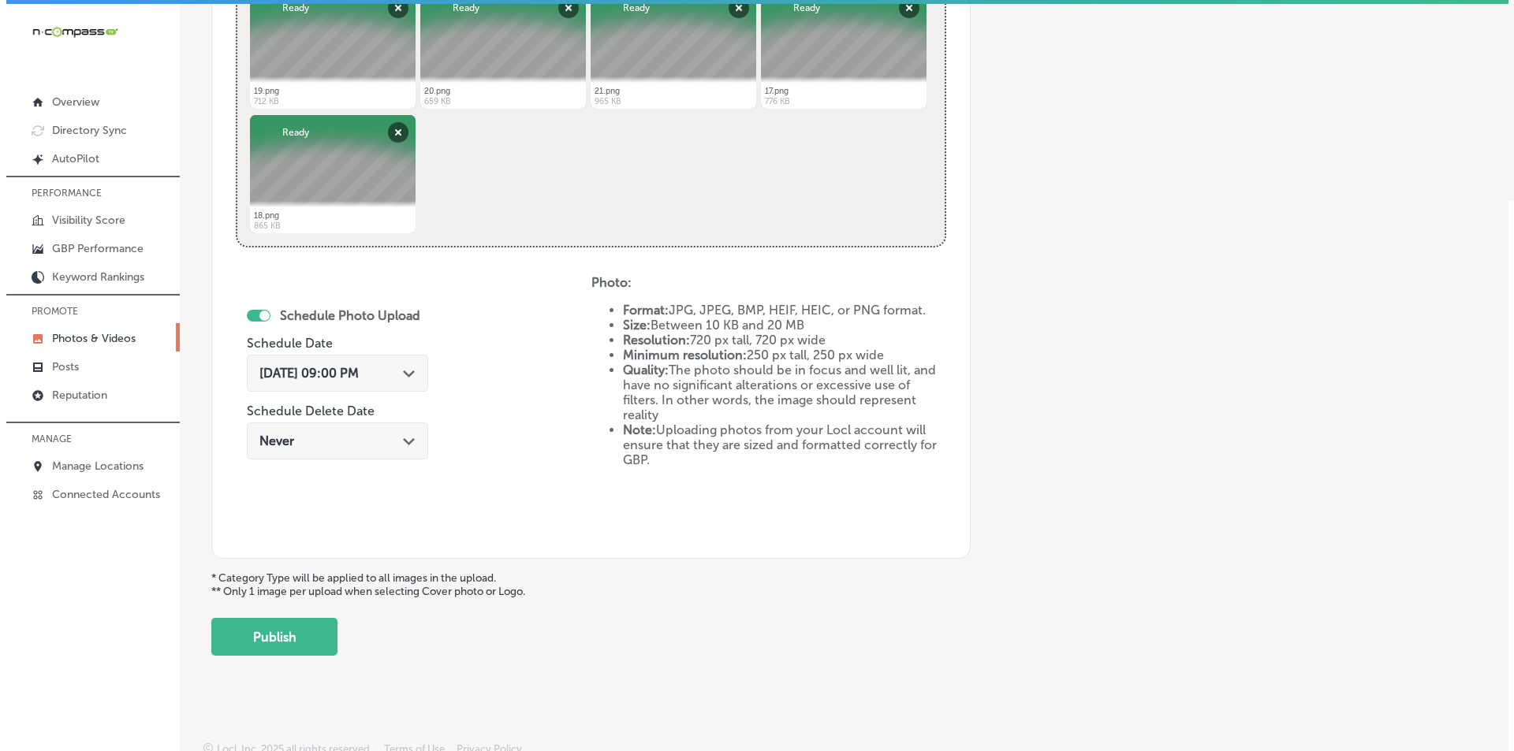
scroll to position [699, 0]
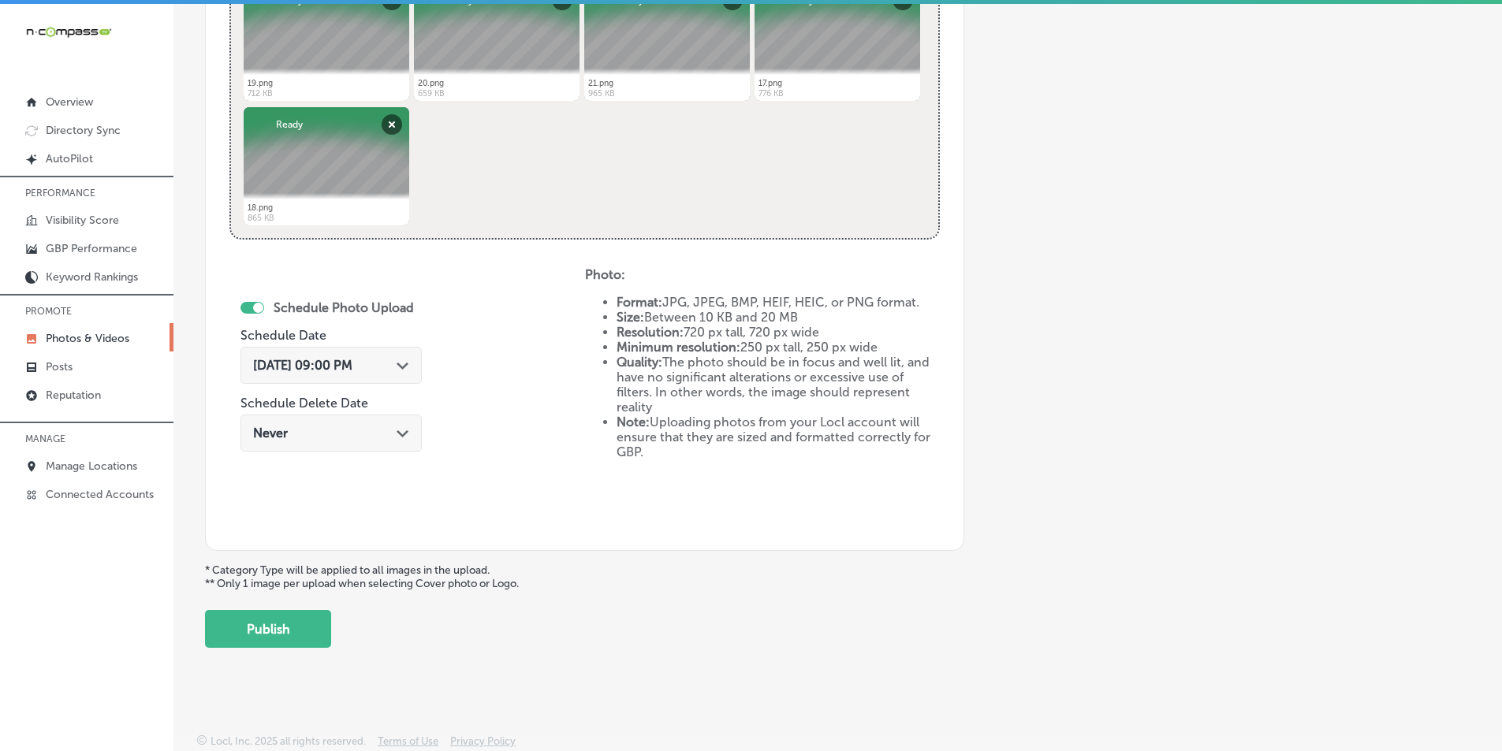
drag, startPoint x: 274, startPoint y: 626, endPoint x: 285, endPoint y: 624, distance: 10.5
click at [275, 626] on button "Publish" at bounding box center [268, 629] width 126 height 38
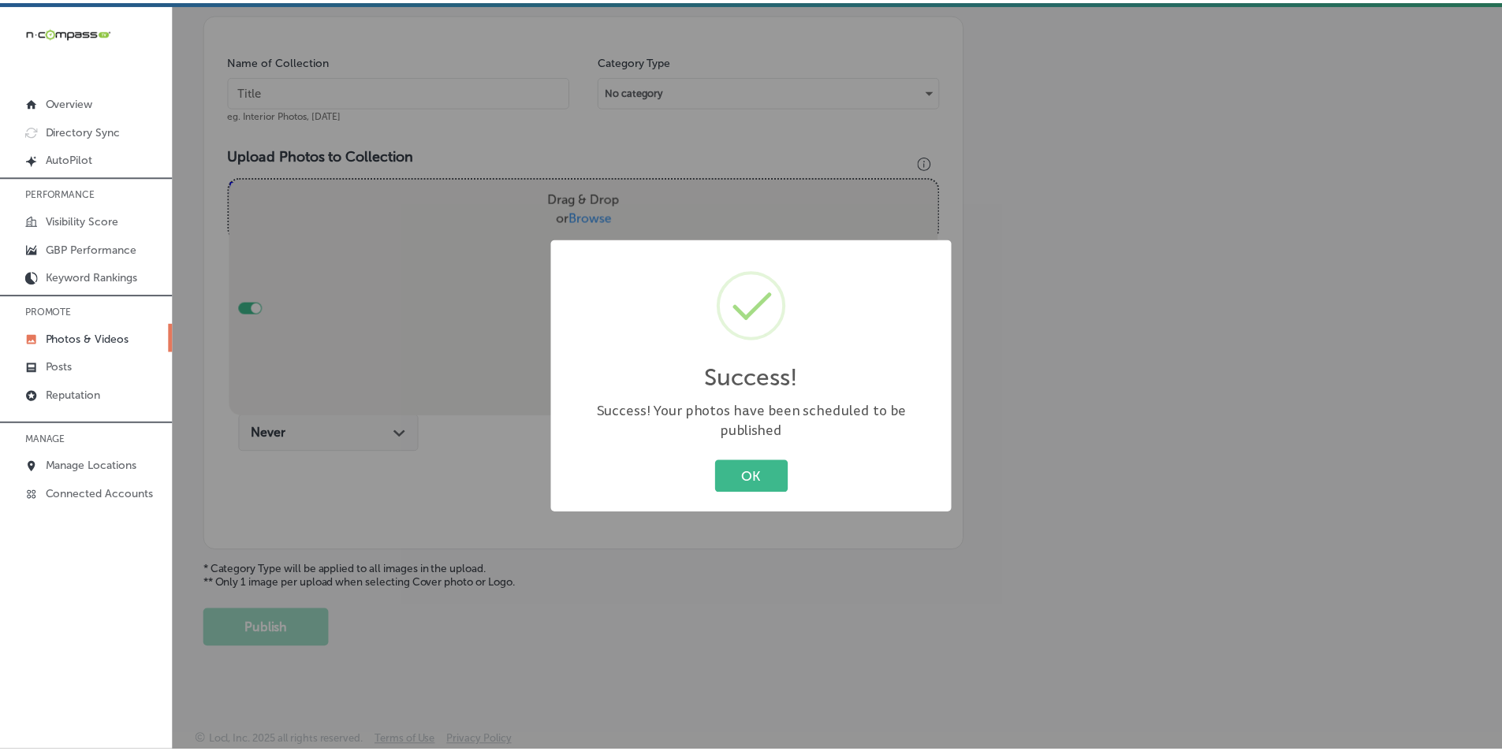
scroll to position [444, 0]
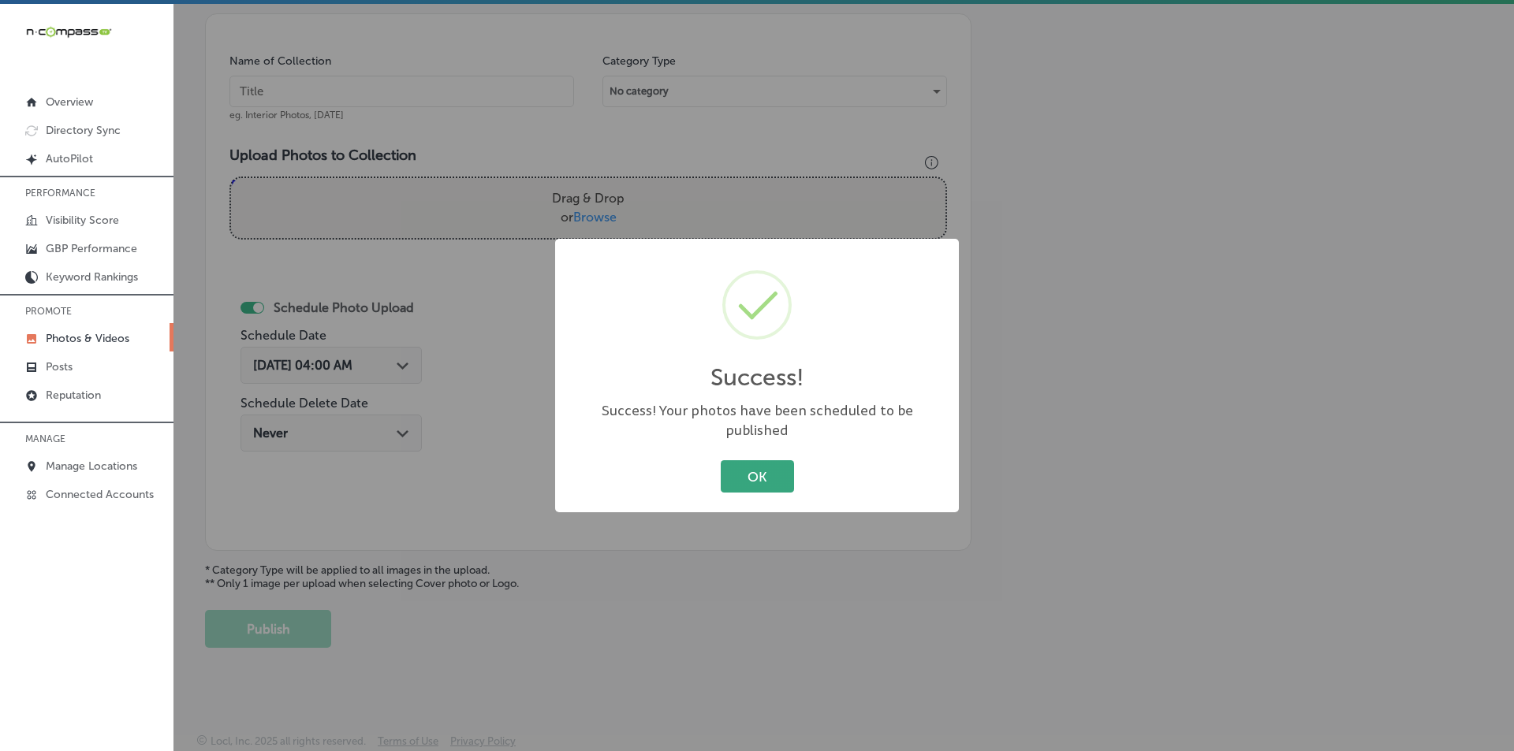
click at [751, 461] on button "OK" at bounding box center [757, 476] width 73 height 32
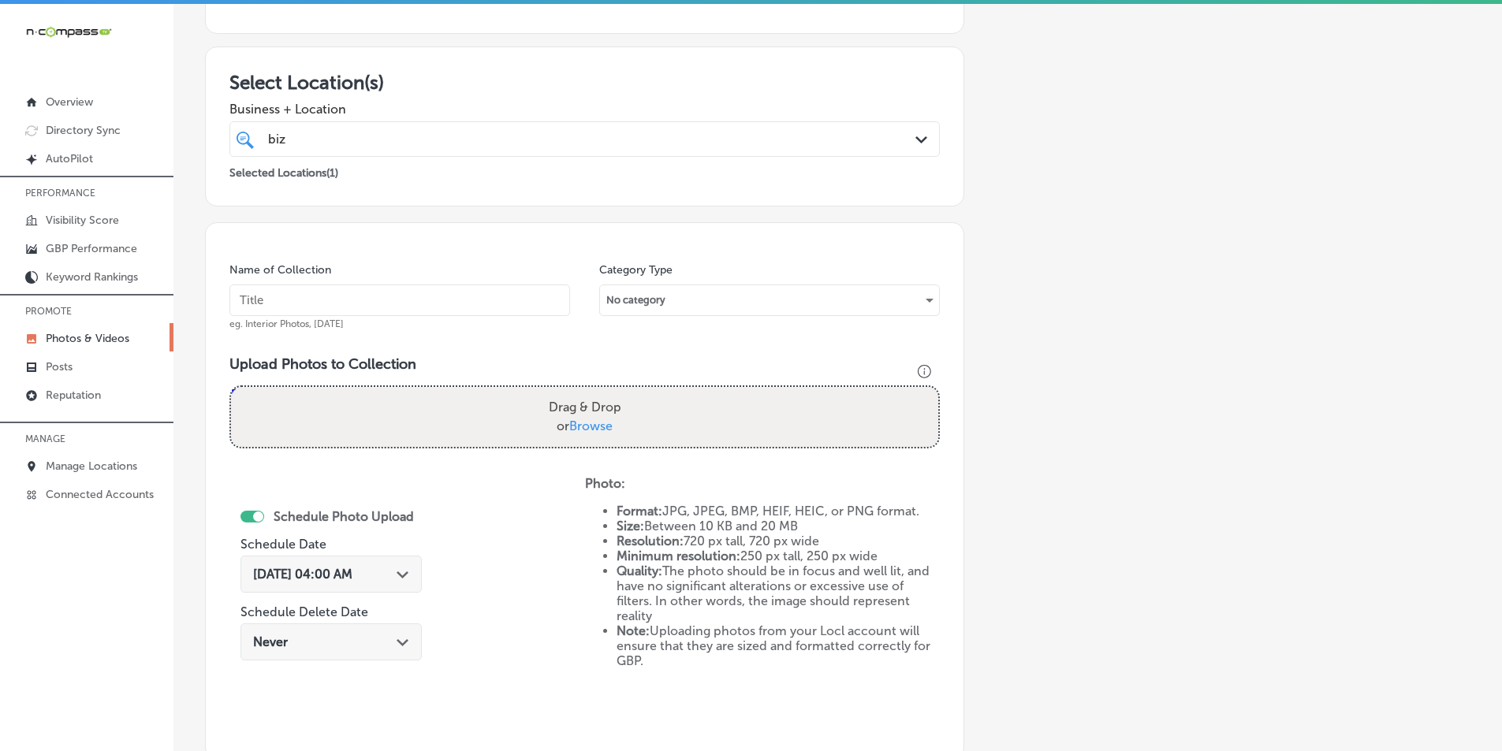
scroll to position [207, 0]
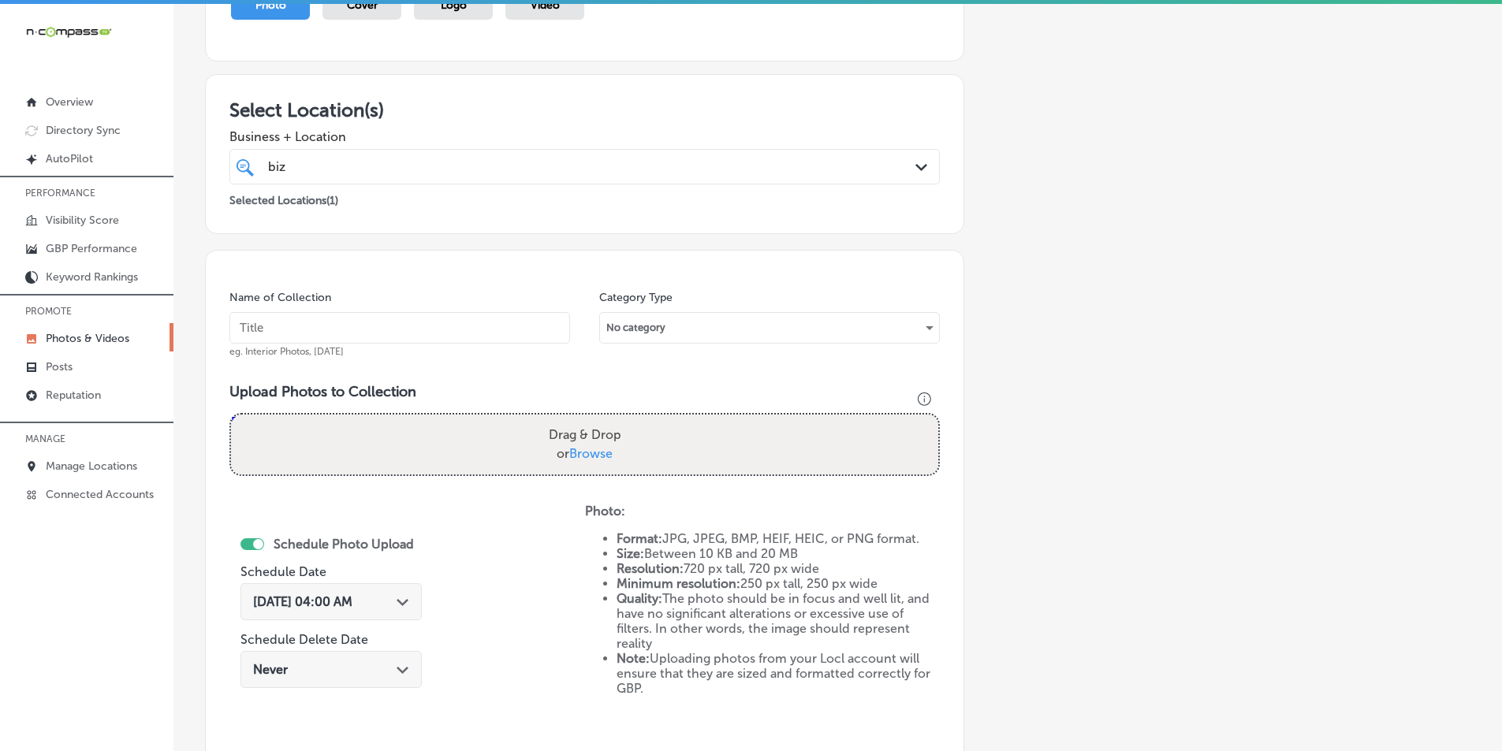
click at [394, 323] on input "text" at bounding box center [399, 328] width 341 height 32
type input "BizMaxPrint"
click at [359, 425] on div "Drag & Drop or Browse" at bounding box center [584, 445] width 707 height 60
click at [231, 415] on input "Drag & Drop or Browse" at bounding box center [584, 417] width 707 height 5
type input "C:\fakepath\23.png"
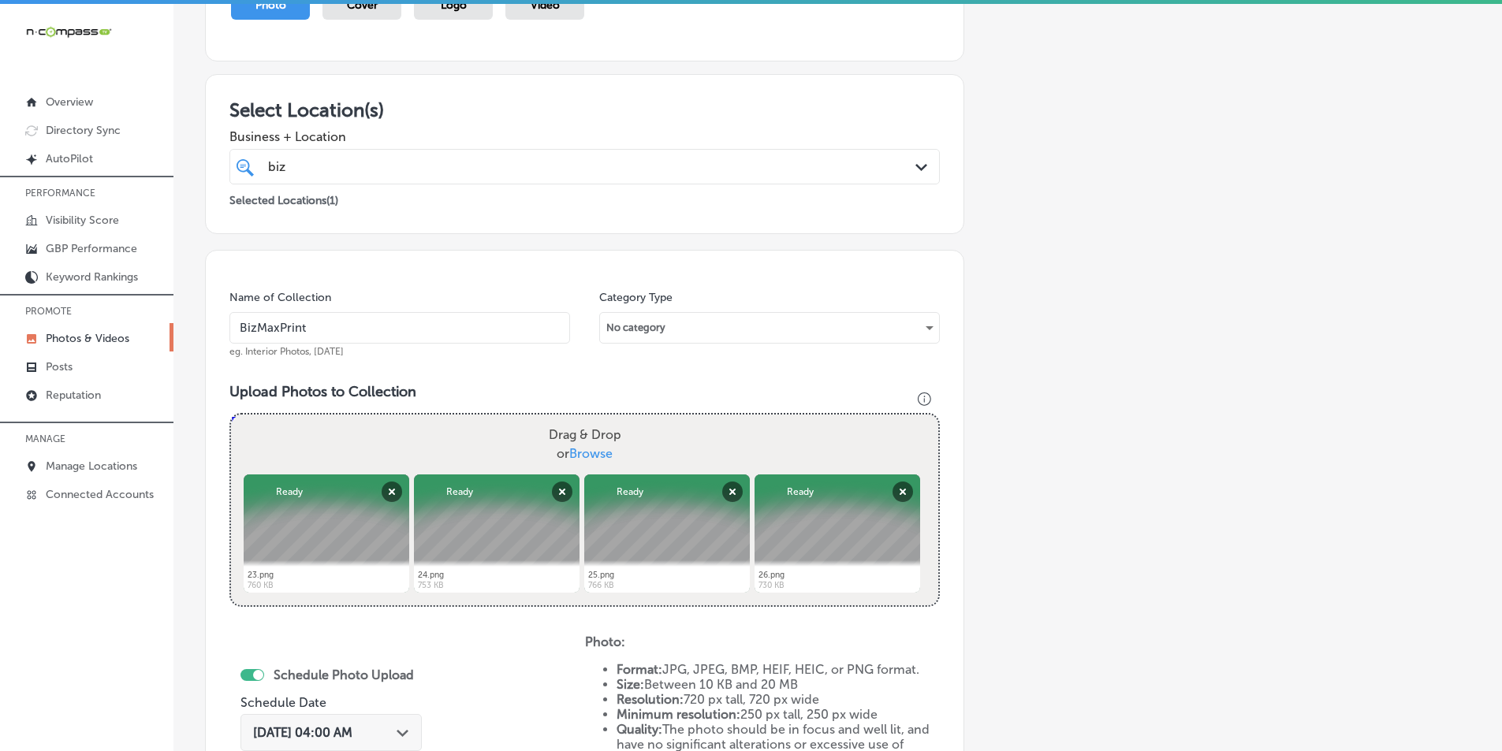
click at [358, 452] on div "Drag & Drop or Browse" at bounding box center [584, 445] width 707 height 60
click at [231, 415] on input "Drag & Drop or Browse" at bounding box center [584, 417] width 707 height 5
type input "C:\fakepath\22.png"
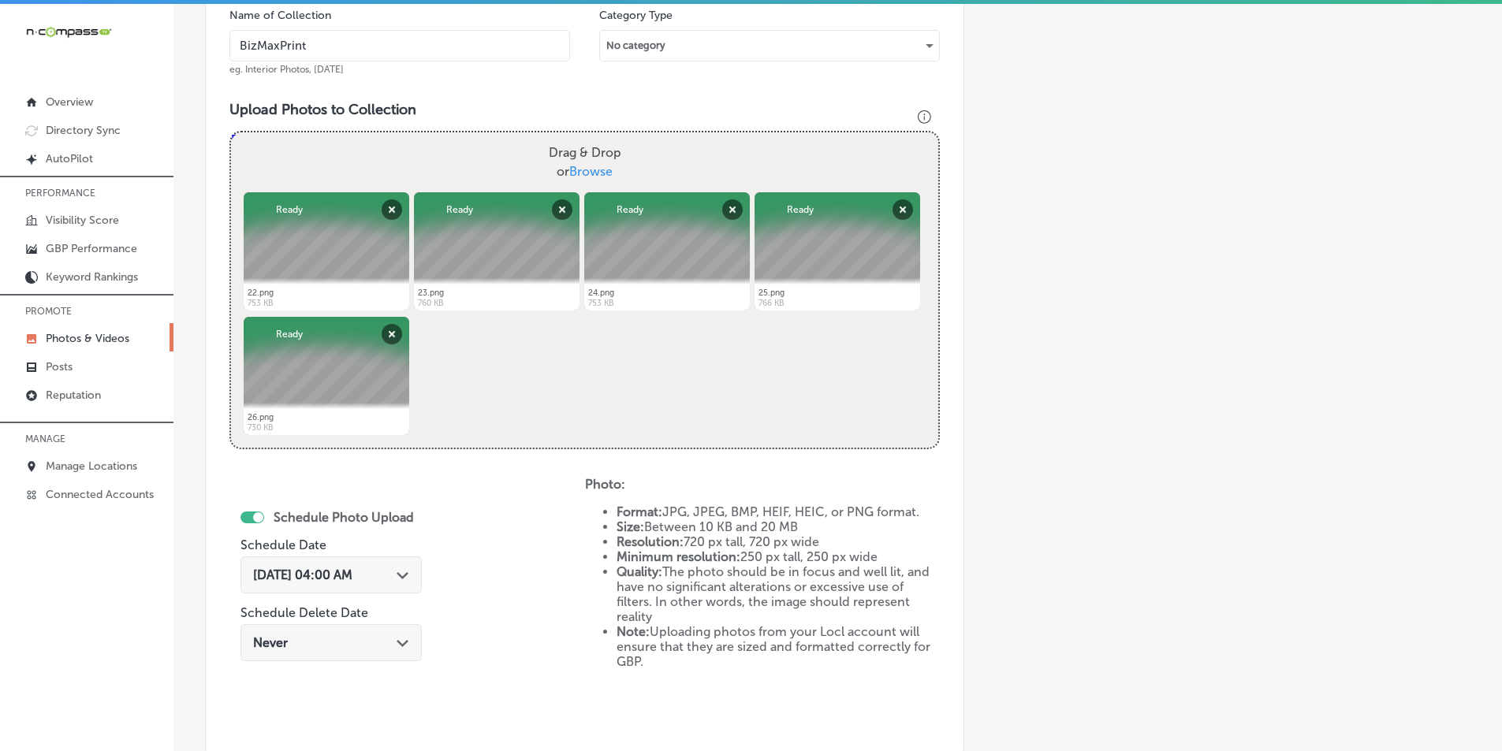
scroll to position [523, 0]
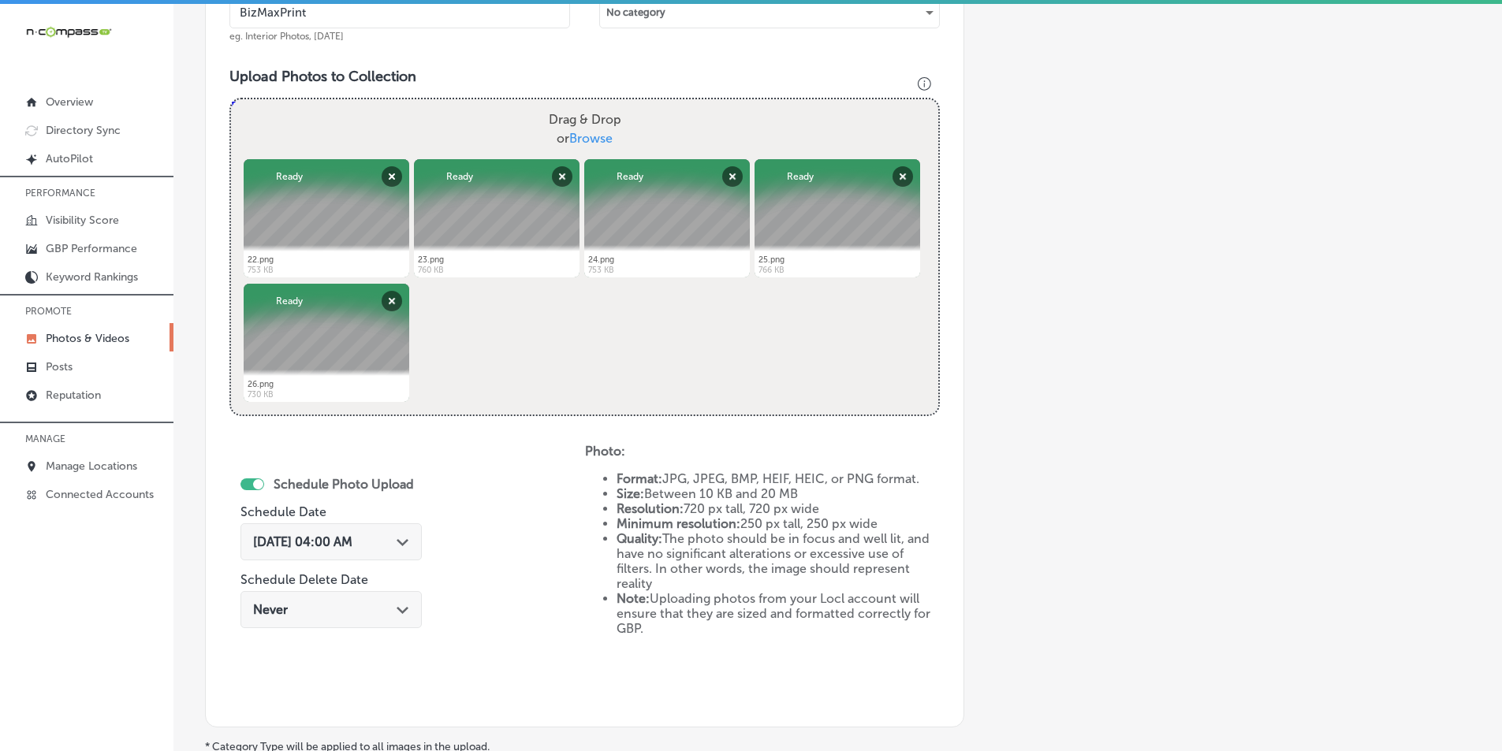
click at [407, 544] on polygon at bounding box center [403, 542] width 12 height 7
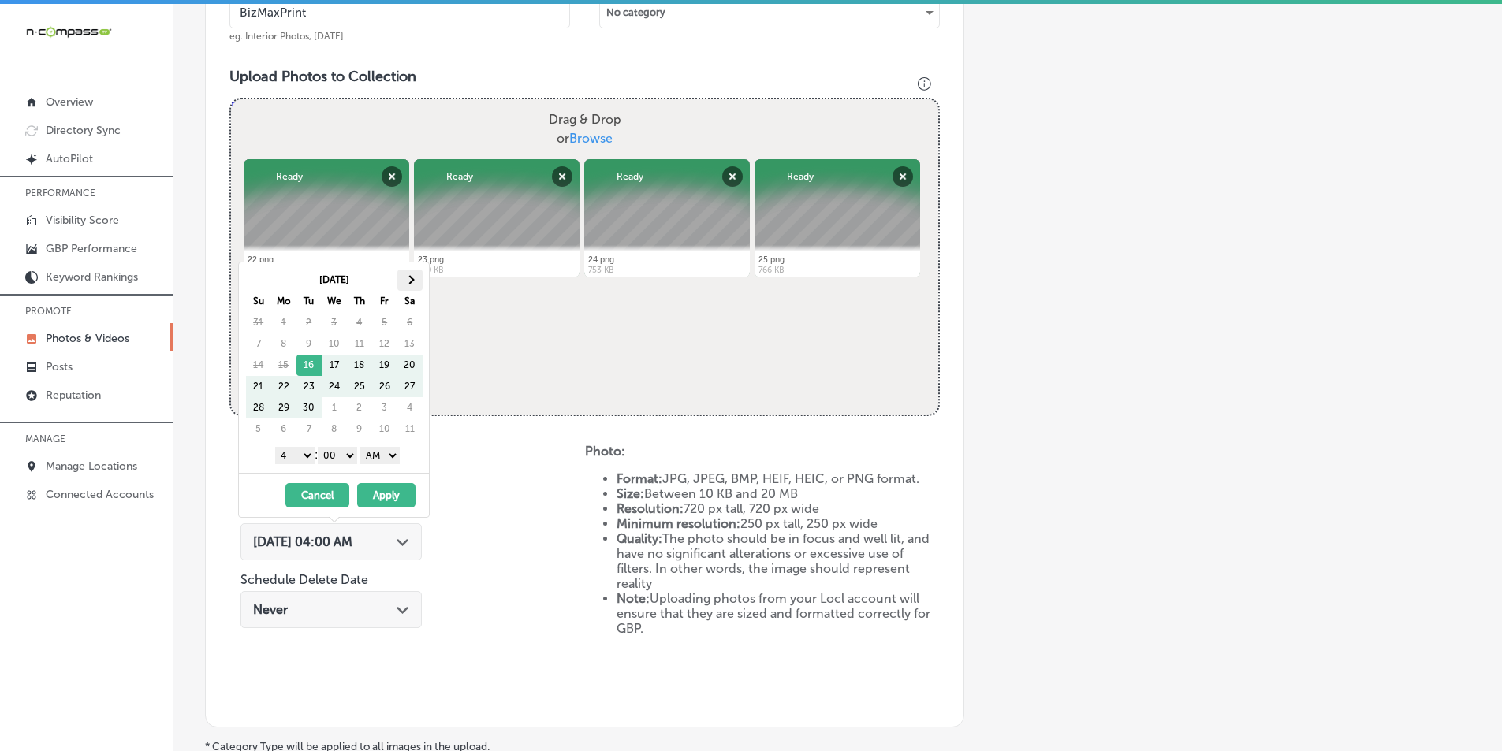
click at [412, 276] on th at bounding box center [409, 280] width 25 height 21
click at [303, 457] on select "1 2 3 4 5 6 7 8 9 10 11 12" at bounding box center [294, 455] width 39 height 17
click at [399, 455] on select "AM PM" at bounding box center [379, 455] width 39 height 17
click at [380, 489] on button "Apply" at bounding box center [386, 495] width 58 height 24
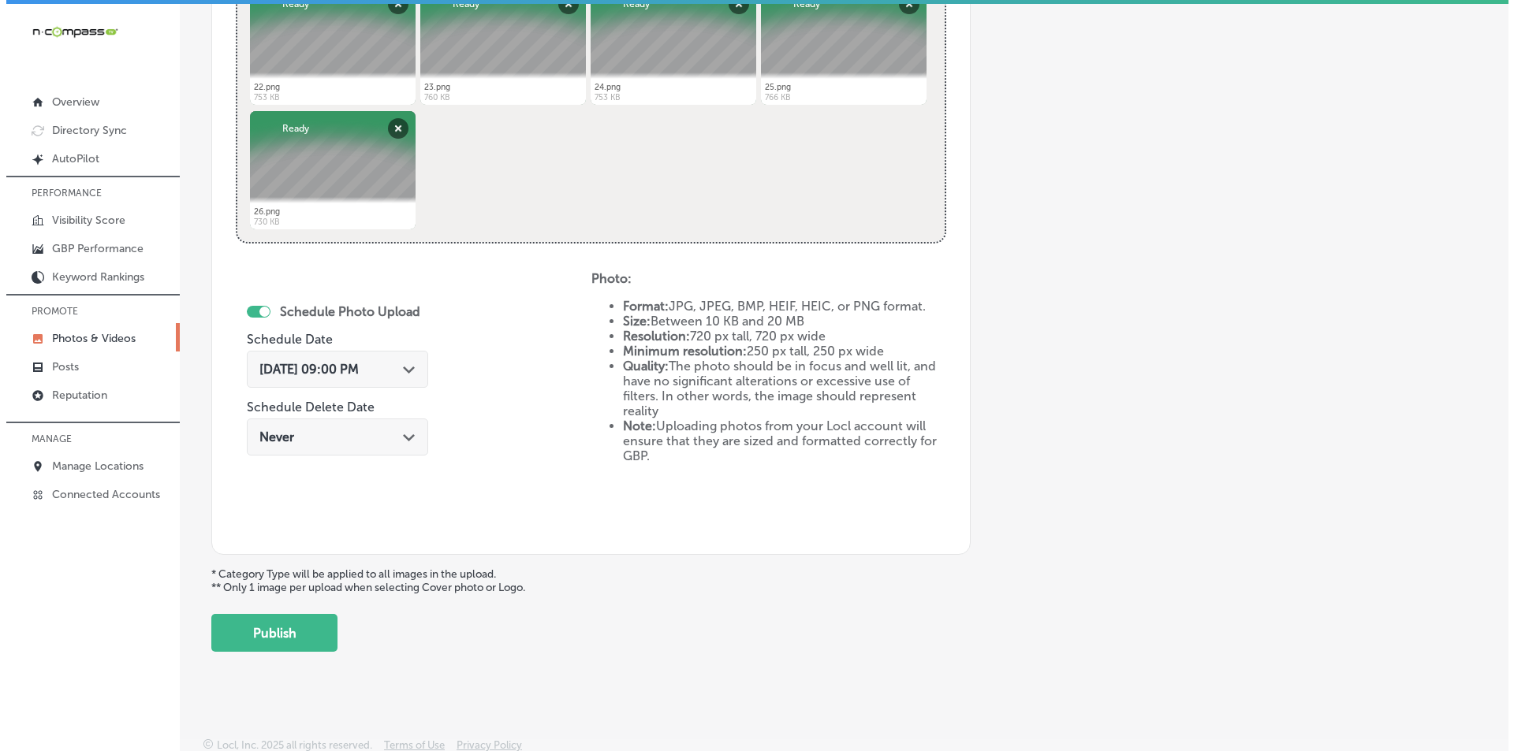
scroll to position [699, 0]
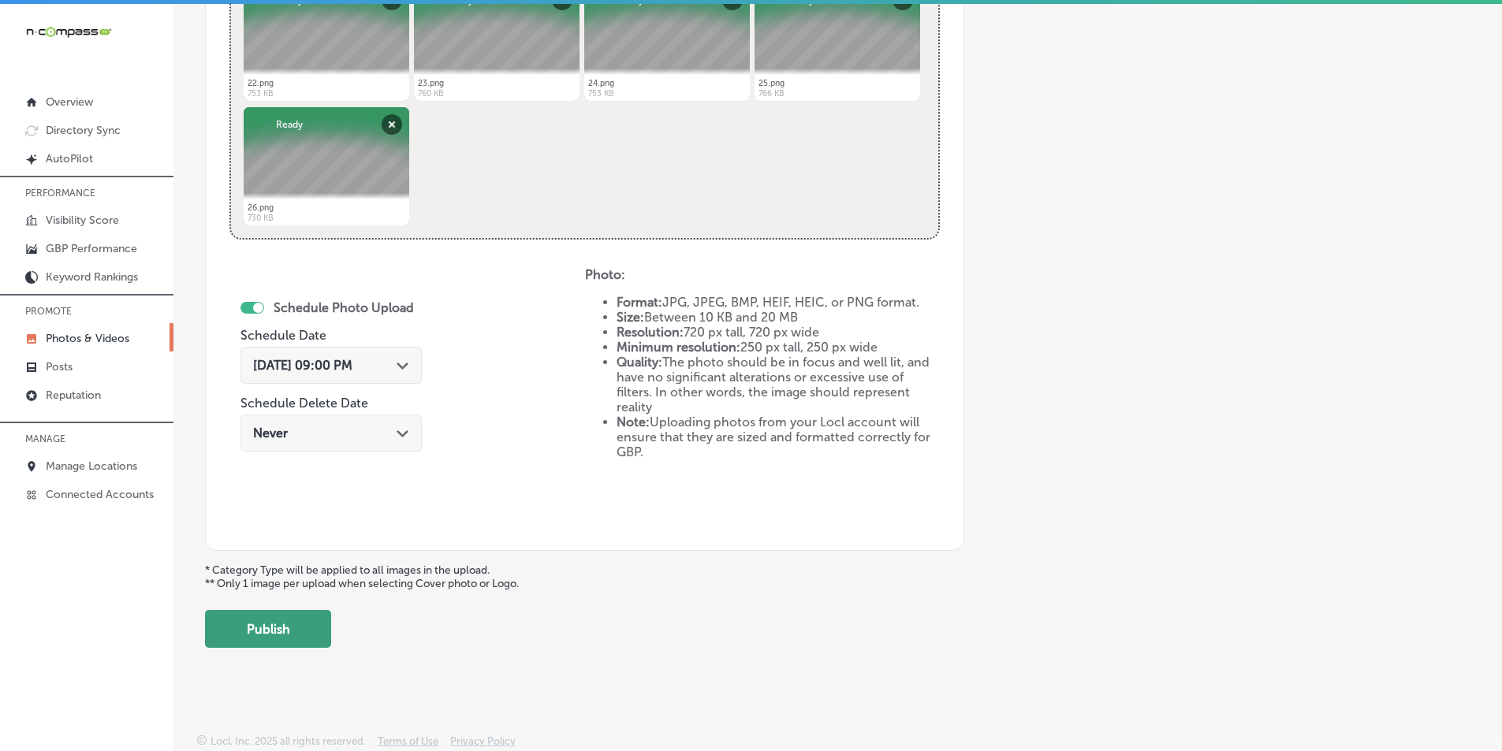
click at [285, 623] on button "Publish" at bounding box center [268, 629] width 126 height 38
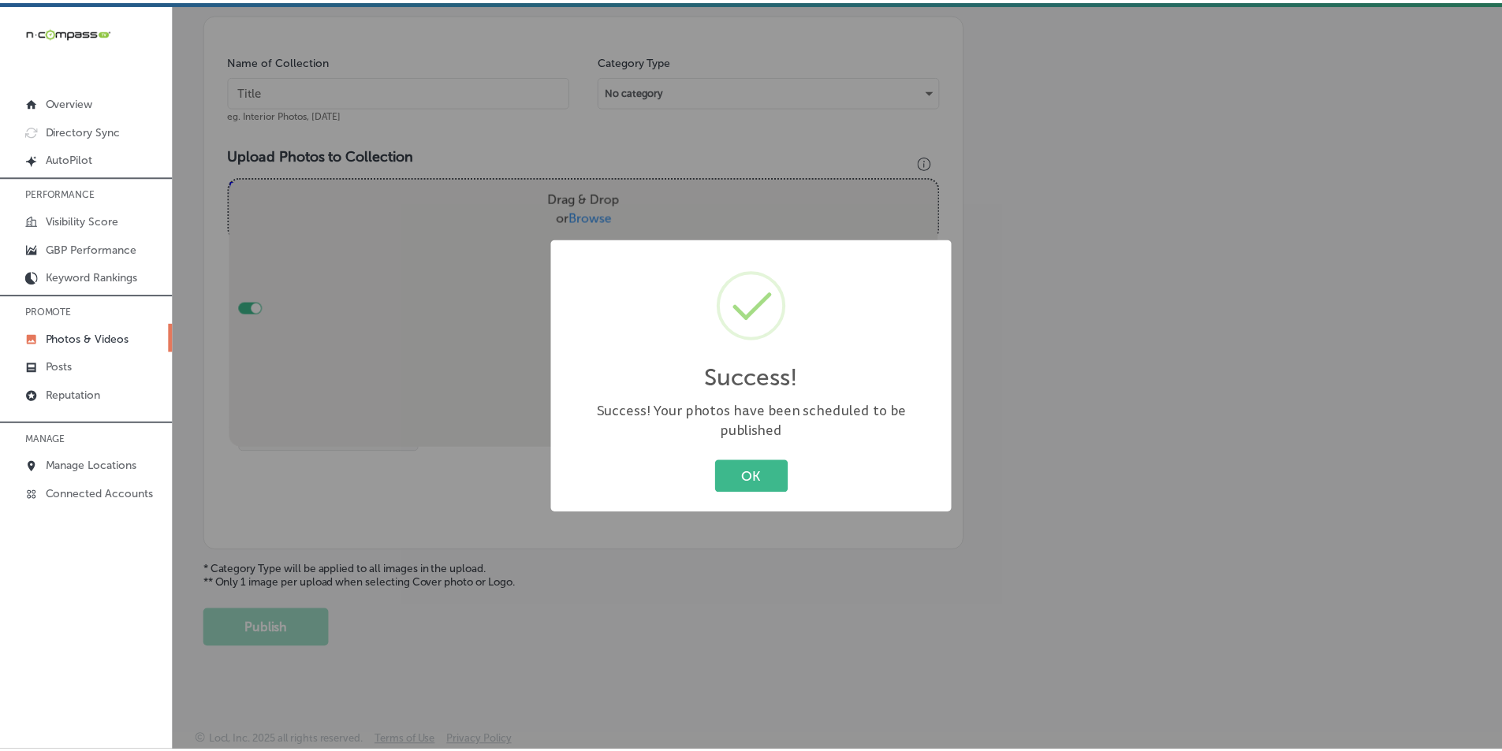
scroll to position [444, 0]
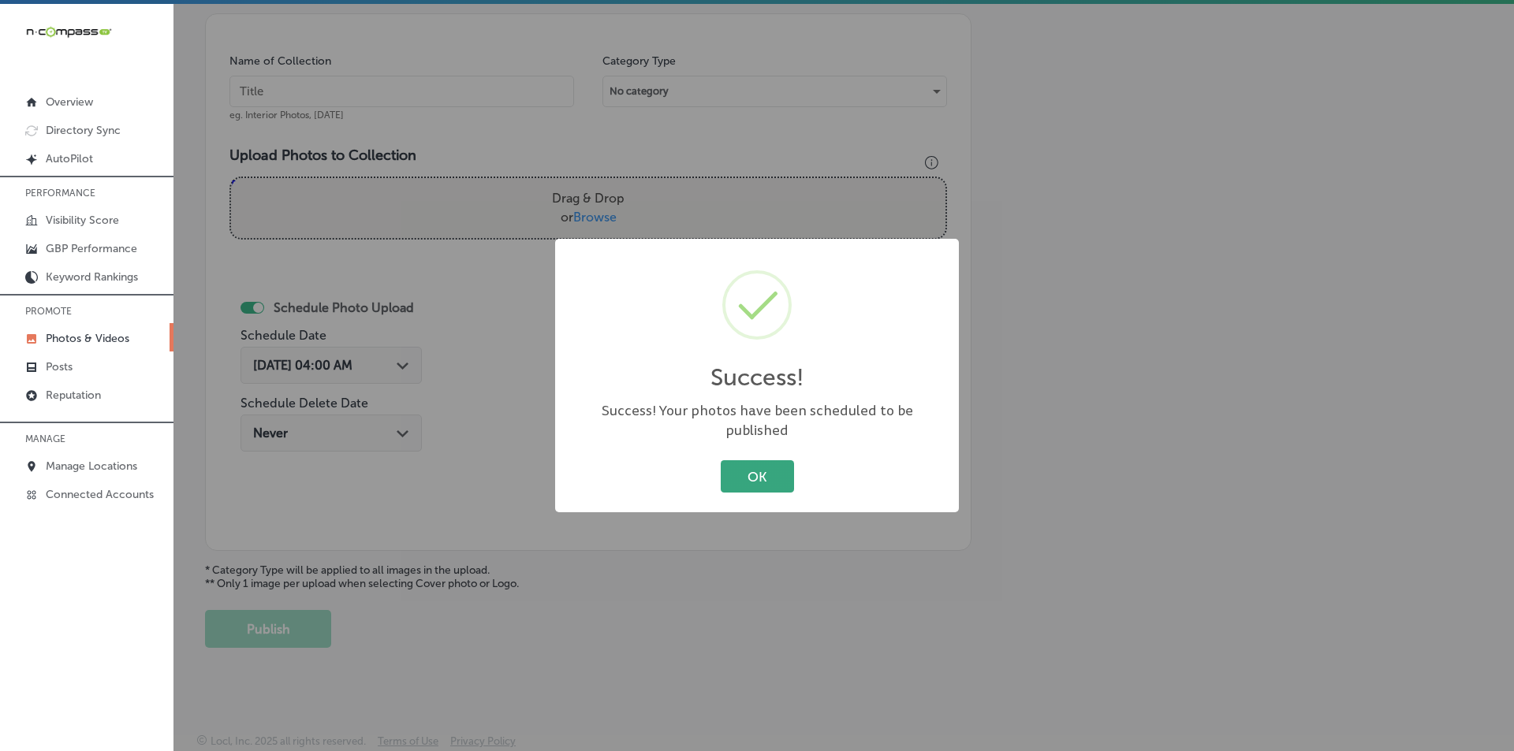
click at [770, 464] on button "OK" at bounding box center [757, 476] width 73 height 32
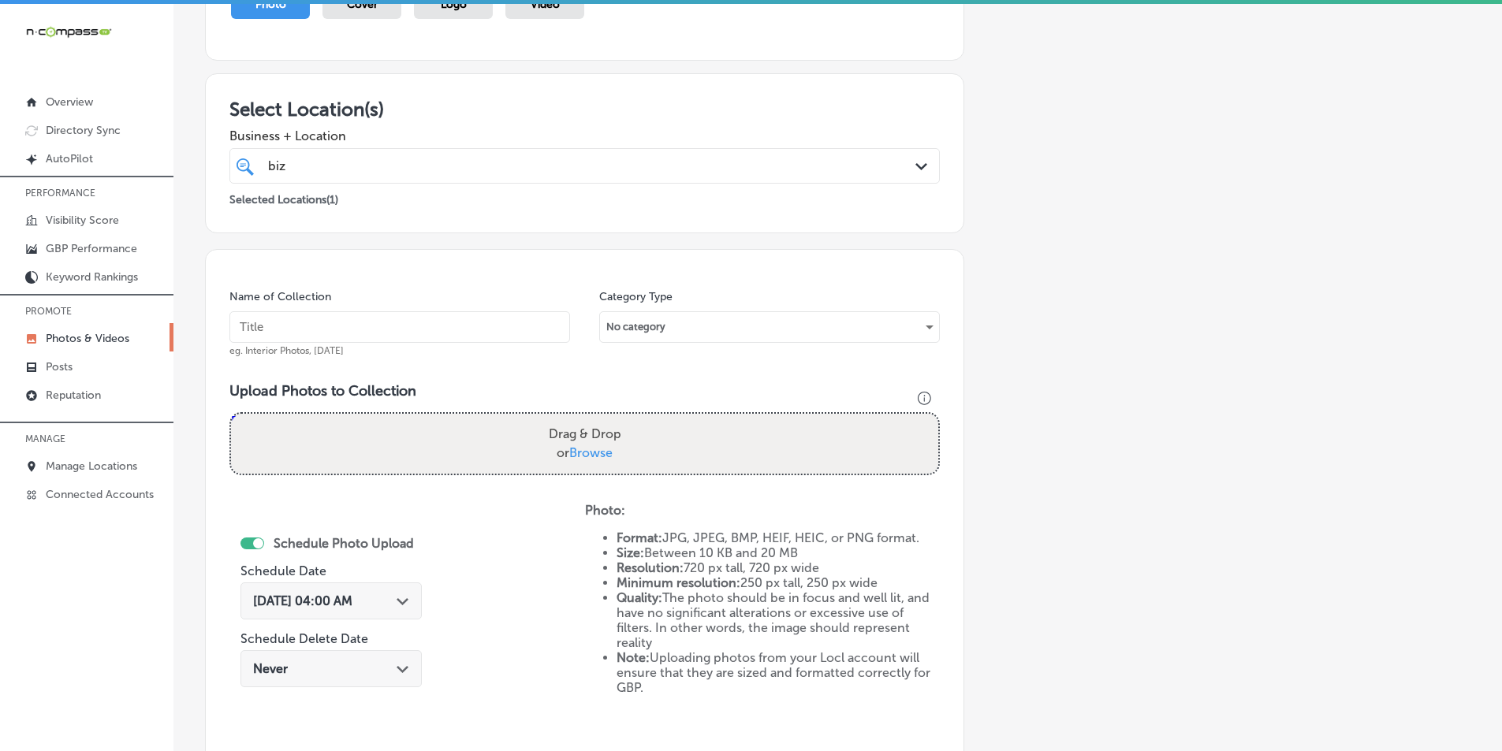
scroll to position [207, 0]
click at [307, 327] on input "text" at bounding box center [399, 328] width 341 height 32
type input "BizMaxPrint"
click at [322, 445] on div "Drag & Drop or Browse" at bounding box center [584, 445] width 707 height 60
click at [231, 415] on input "Drag & Drop or Browse" at bounding box center [584, 417] width 707 height 5
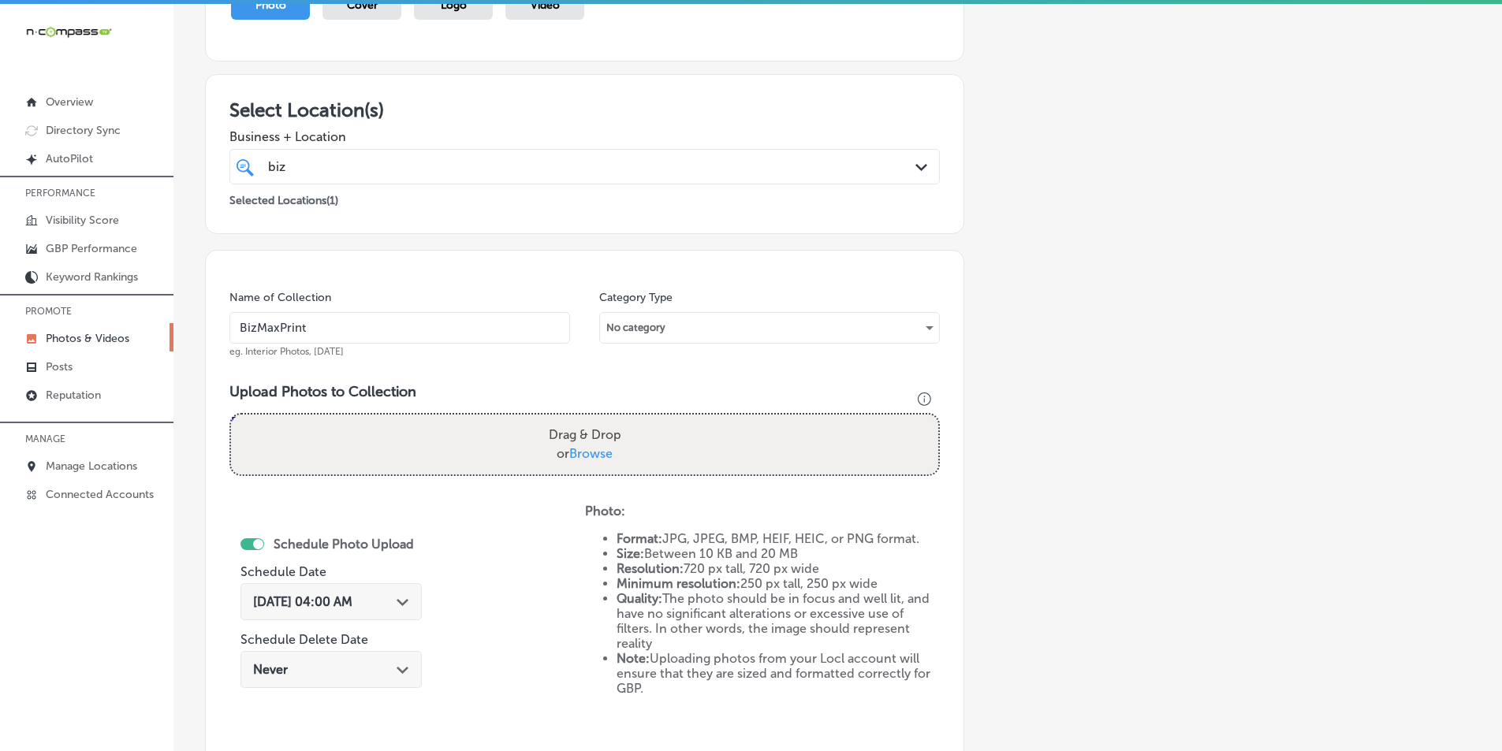
type input "C:\fakepath\27.png"
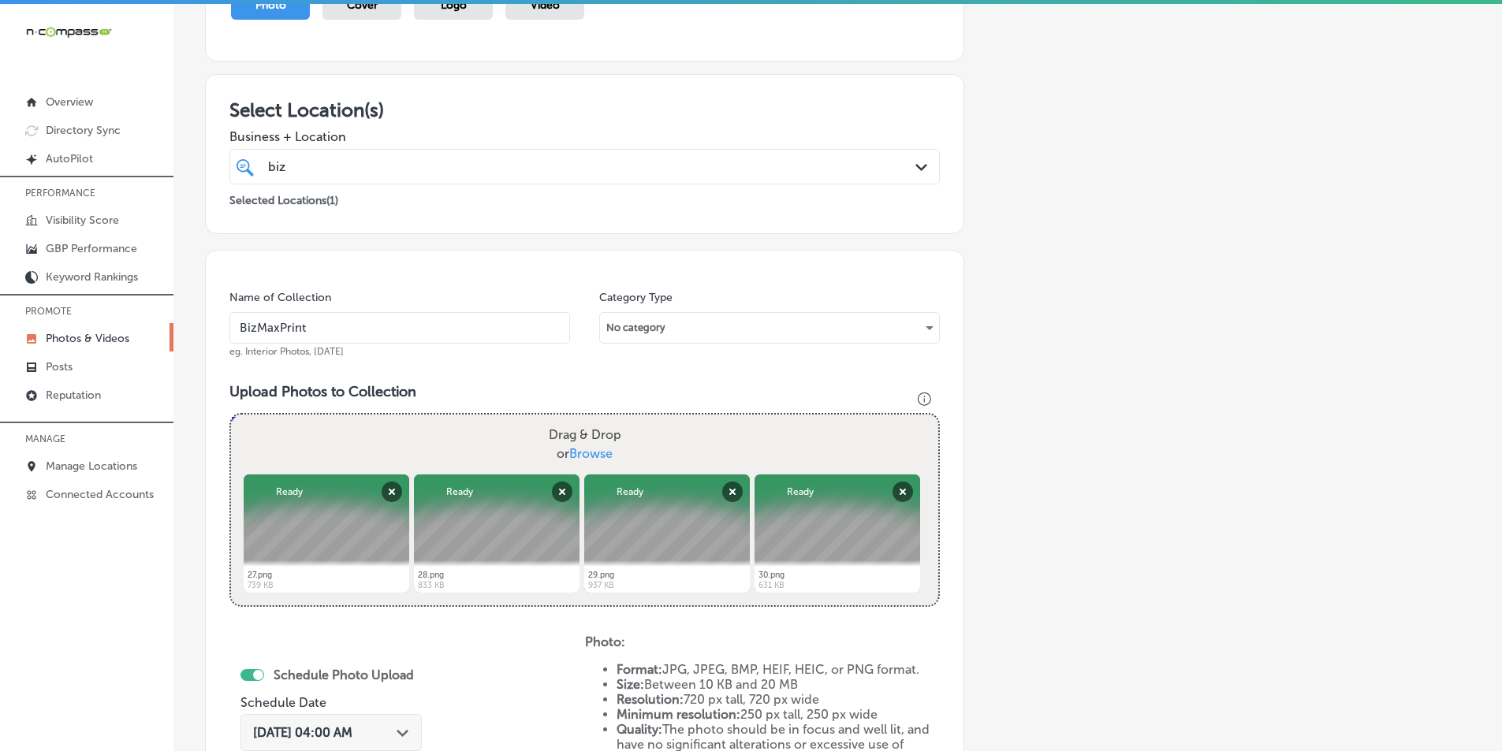
click at [425, 439] on div "Drag & Drop or Browse" at bounding box center [584, 445] width 707 height 60
click at [231, 415] on input "Drag & Drop or Browse" at bounding box center [584, 417] width 707 height 5
type input "C:\fakepath\31.png"
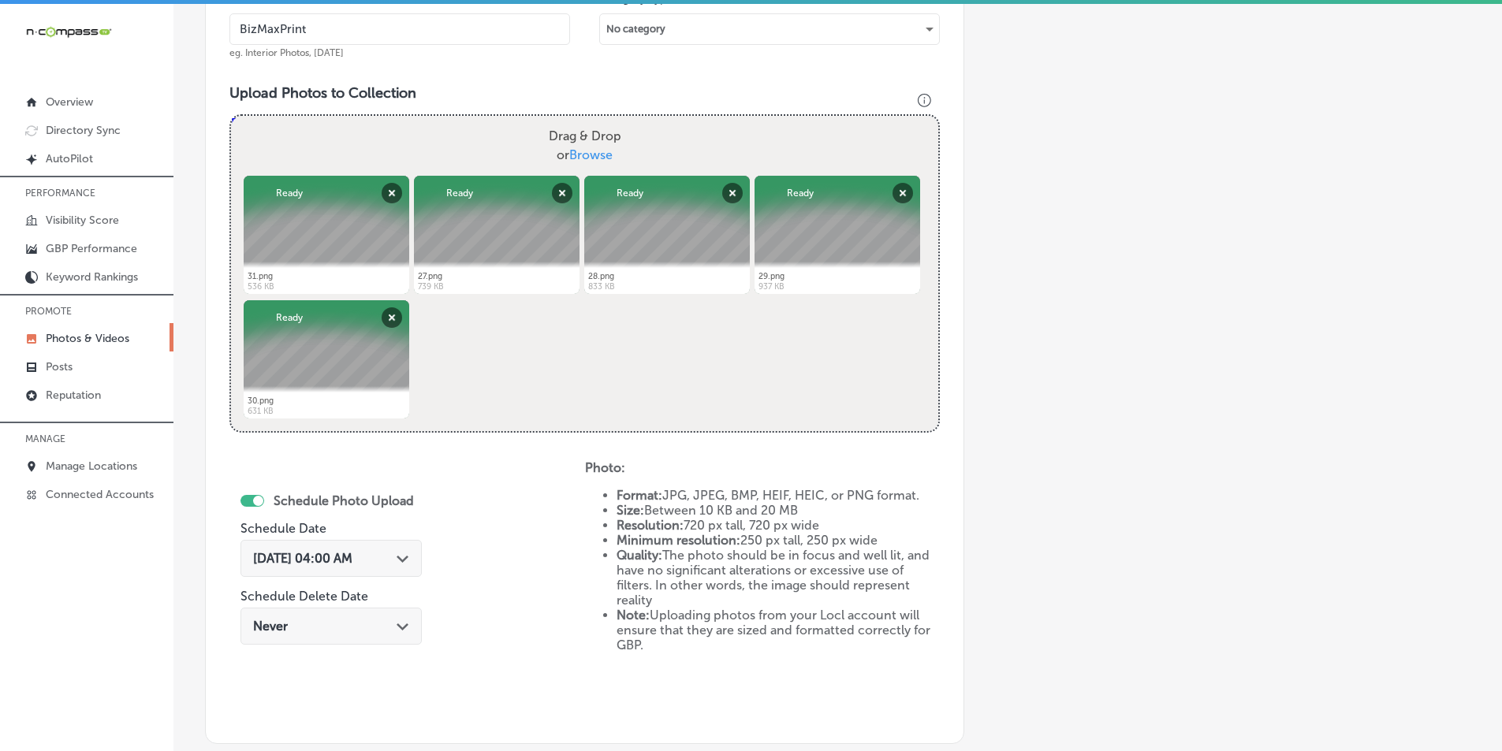
scroll to position [523, 0]
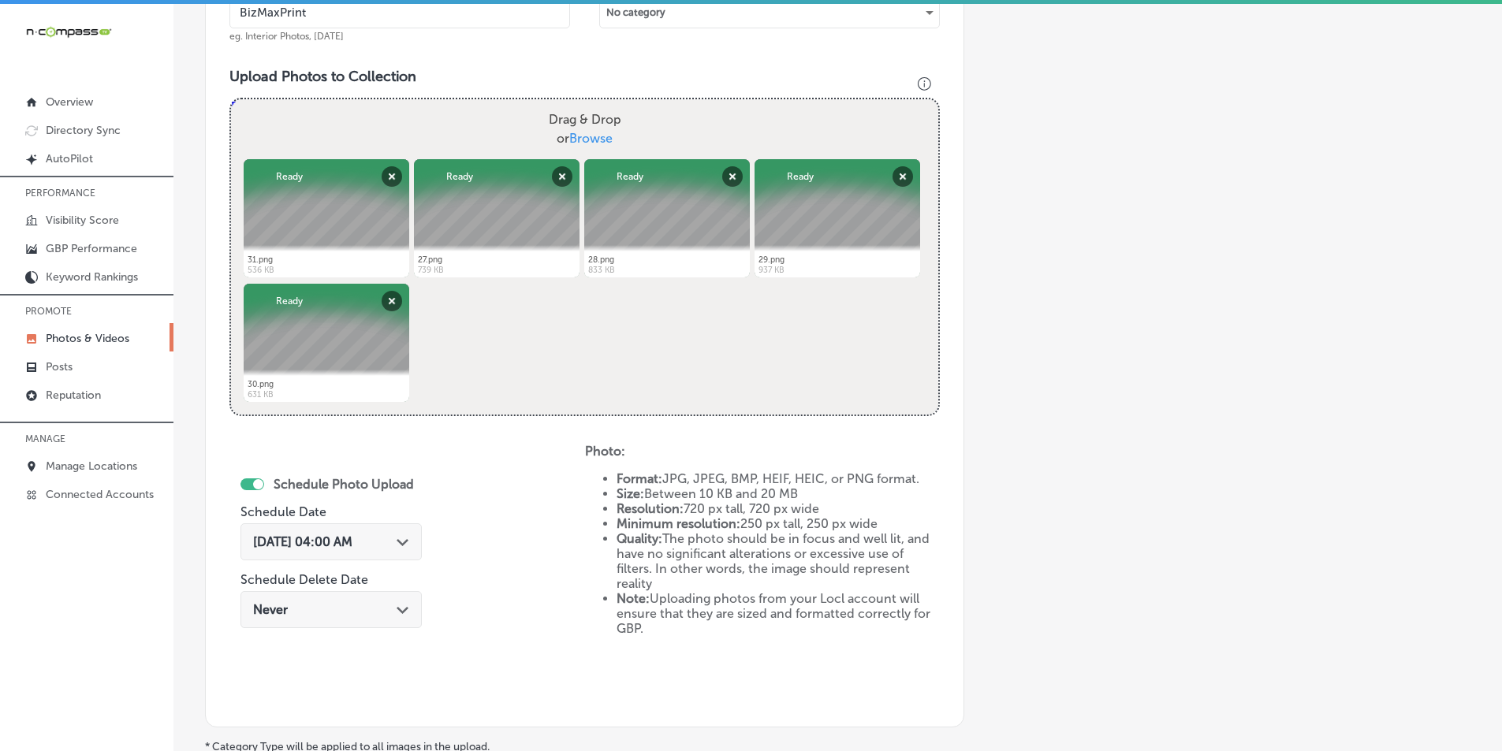
click at [408, 544] on polygon at bounding box center [403, 542] width 12 height 7
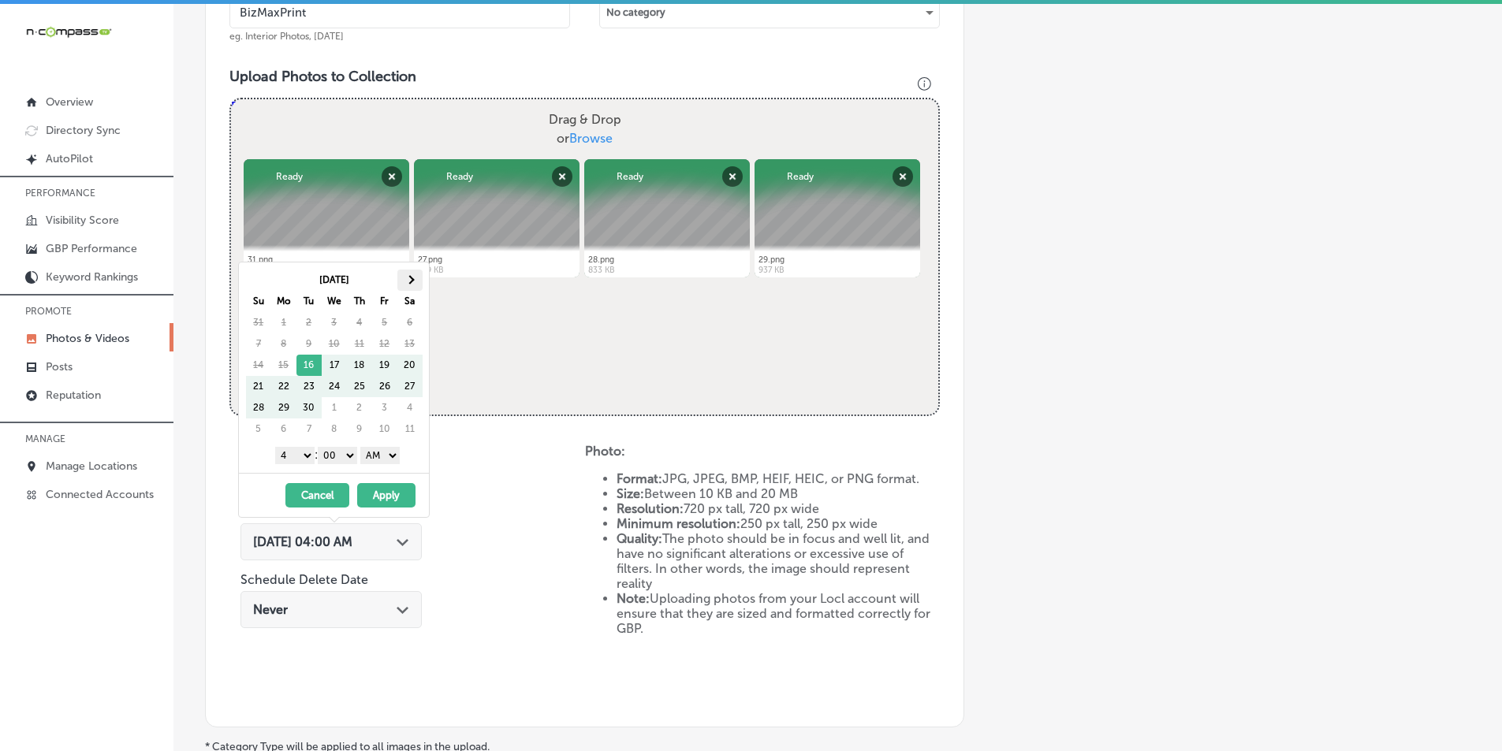
click at [409, 281] on span at bounding box center [409, 279] width 9 height 9
click at [410, 281] on span at bounding box center [409, 279] width 9 height 9
click at [307, 460] on select "1 2 3 4 5 6 7 8 9 10 11 12" at bounding box center [294, 455] width 39 height 17
click at [393, 453] on select "AM PM" at bounding box center [379, 455] width 39 height 17
drag, startPoint x: 397, startPoint y: 490, endPoint x: 376, endPoint y: 504, distance: 24.9
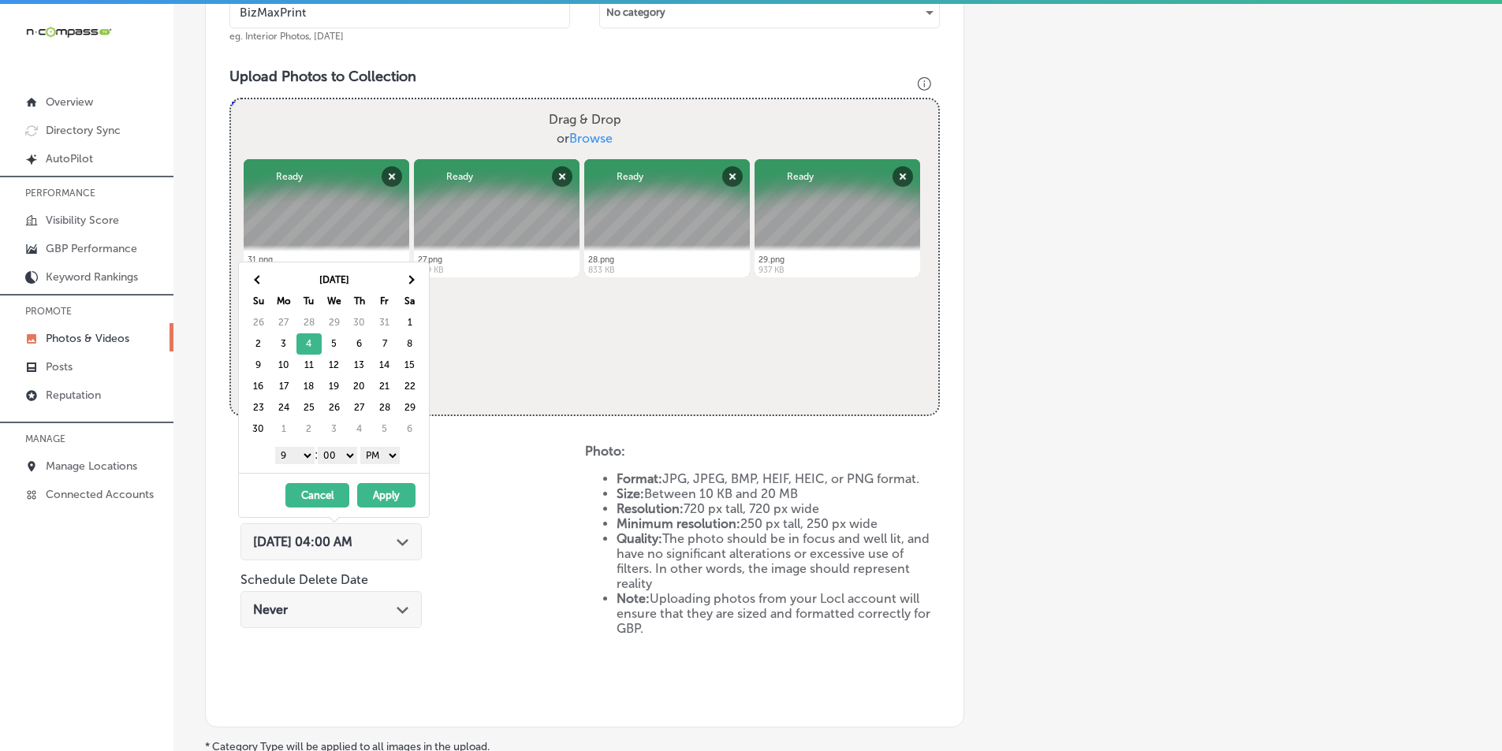
click at [397, 490] on button "Apply" at bounding box center [386, 495] width 58 height 24
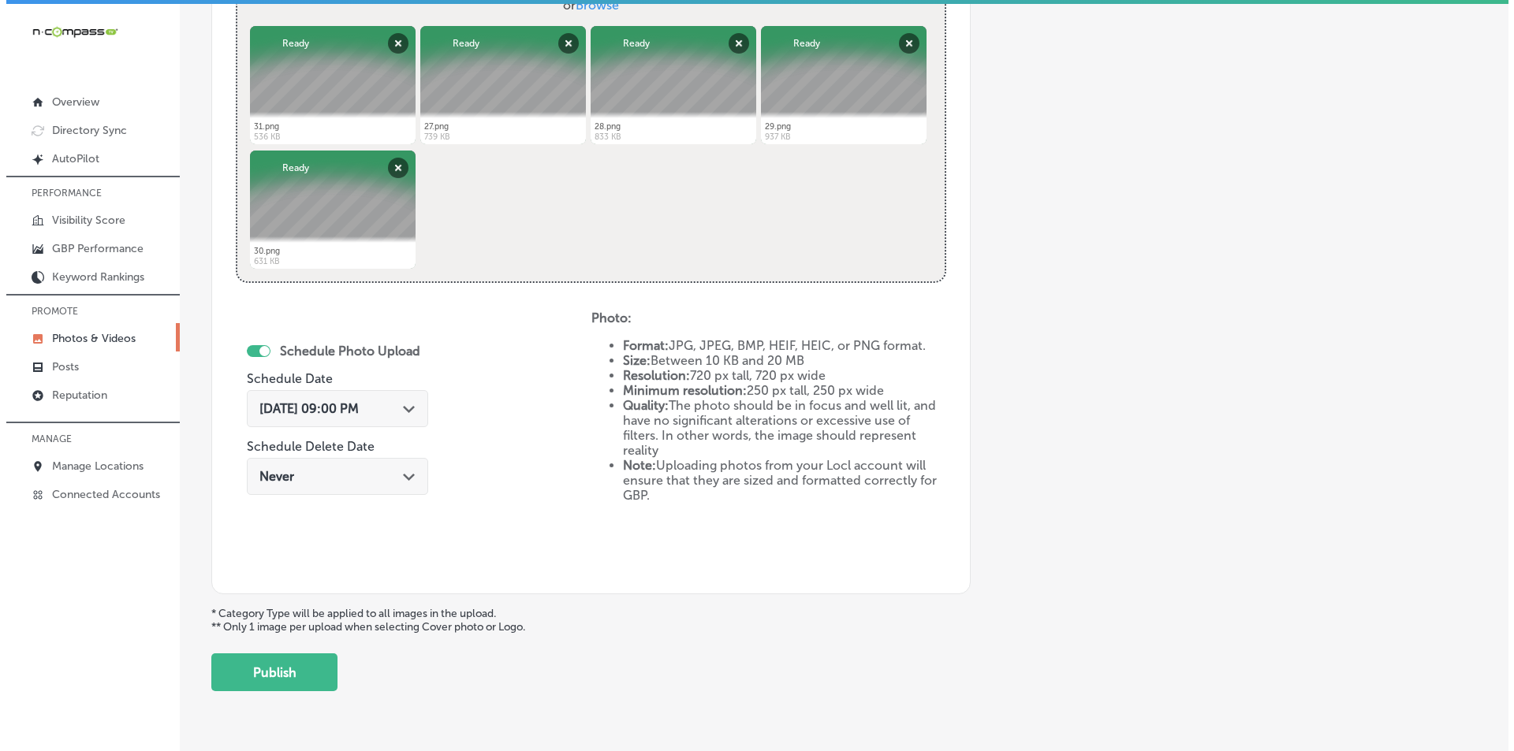
scroll to position [680, 0]
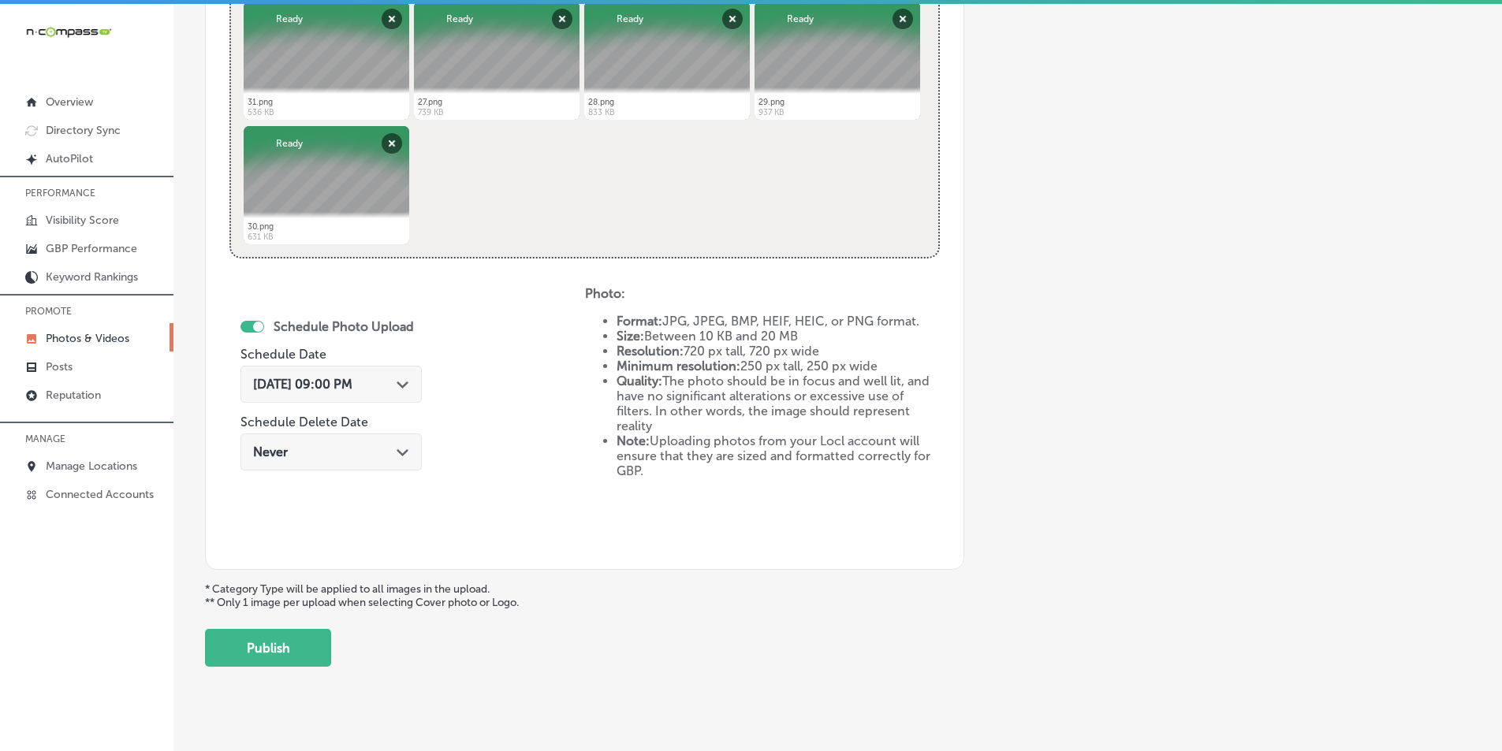
drag, startPoint x: 259, startPoint y: 639, endPoint x: 265, endPoint y: 633, distance: 8.4
click at [261, 638] on button "Publish" at bounding box center [268, 648] width 126 height 38
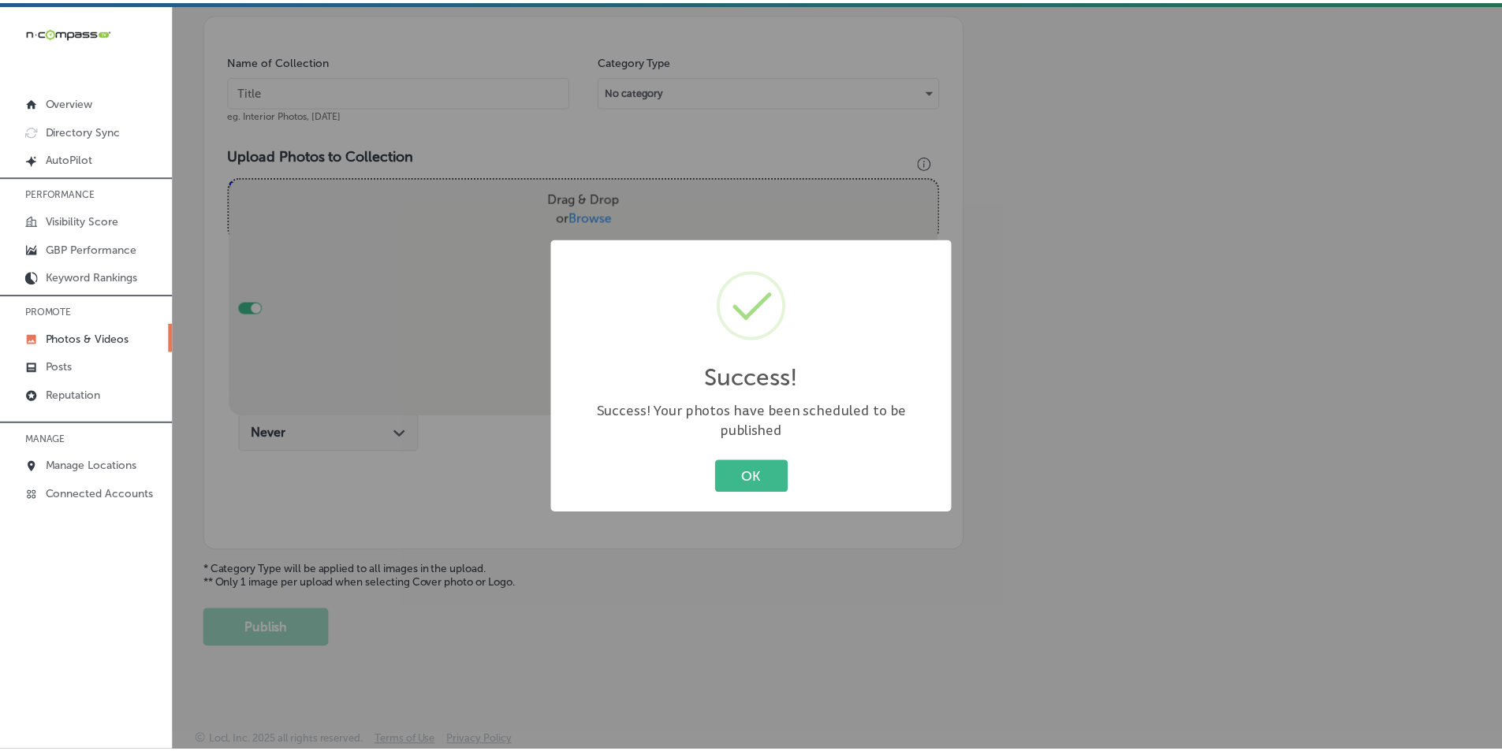
scroll to position [444, 0]
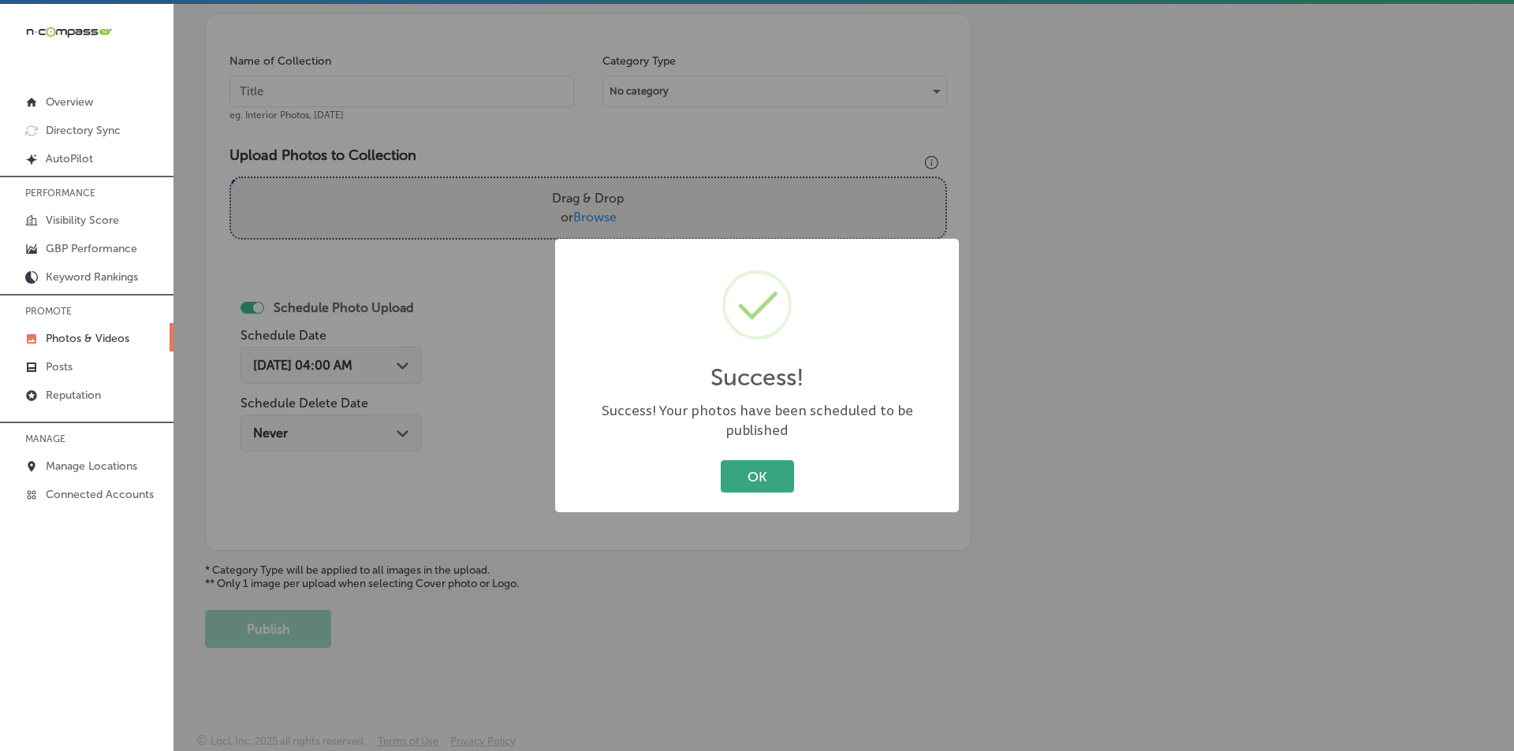
click at [747, 465] on button "OK" at bounding box center [757, 476] width 73 height 32
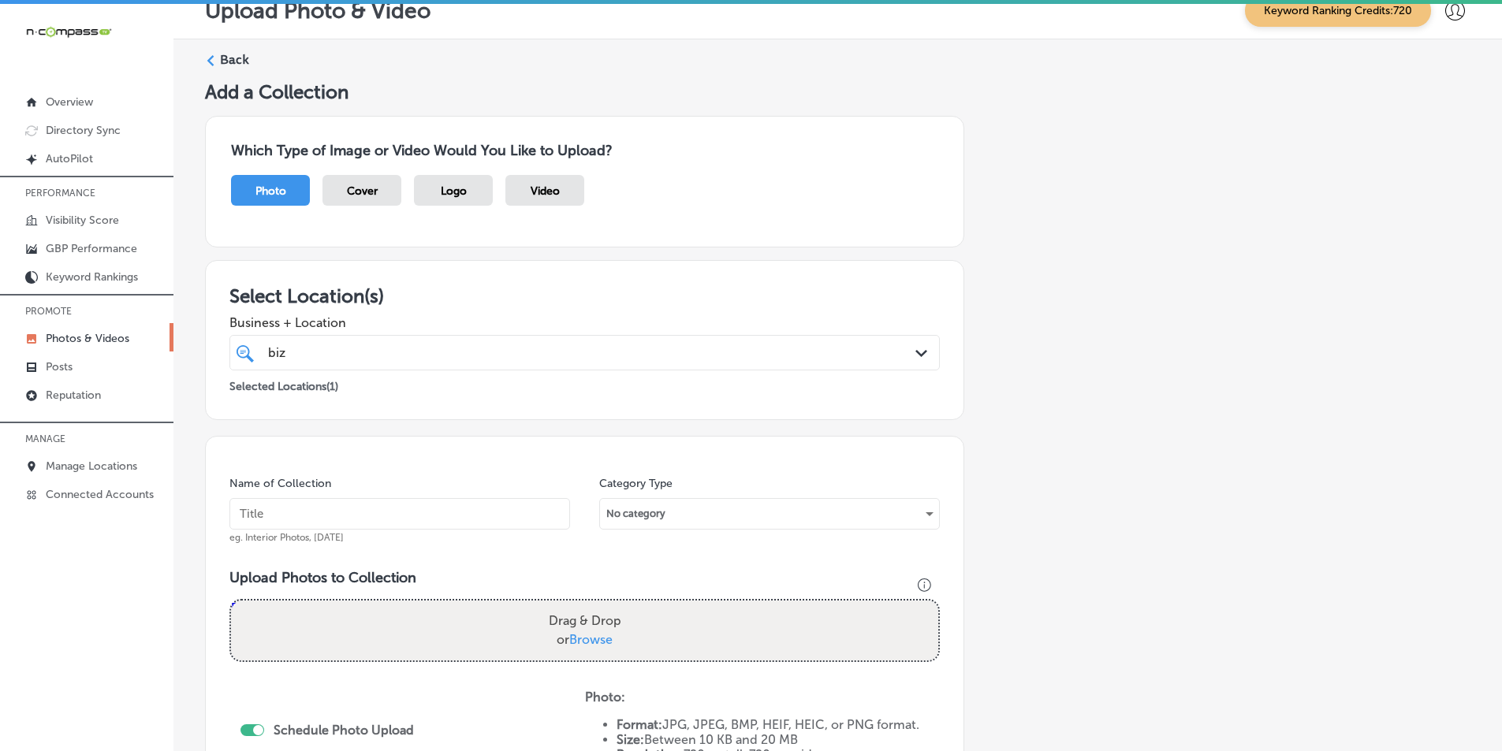
scroll to position [0, 0]
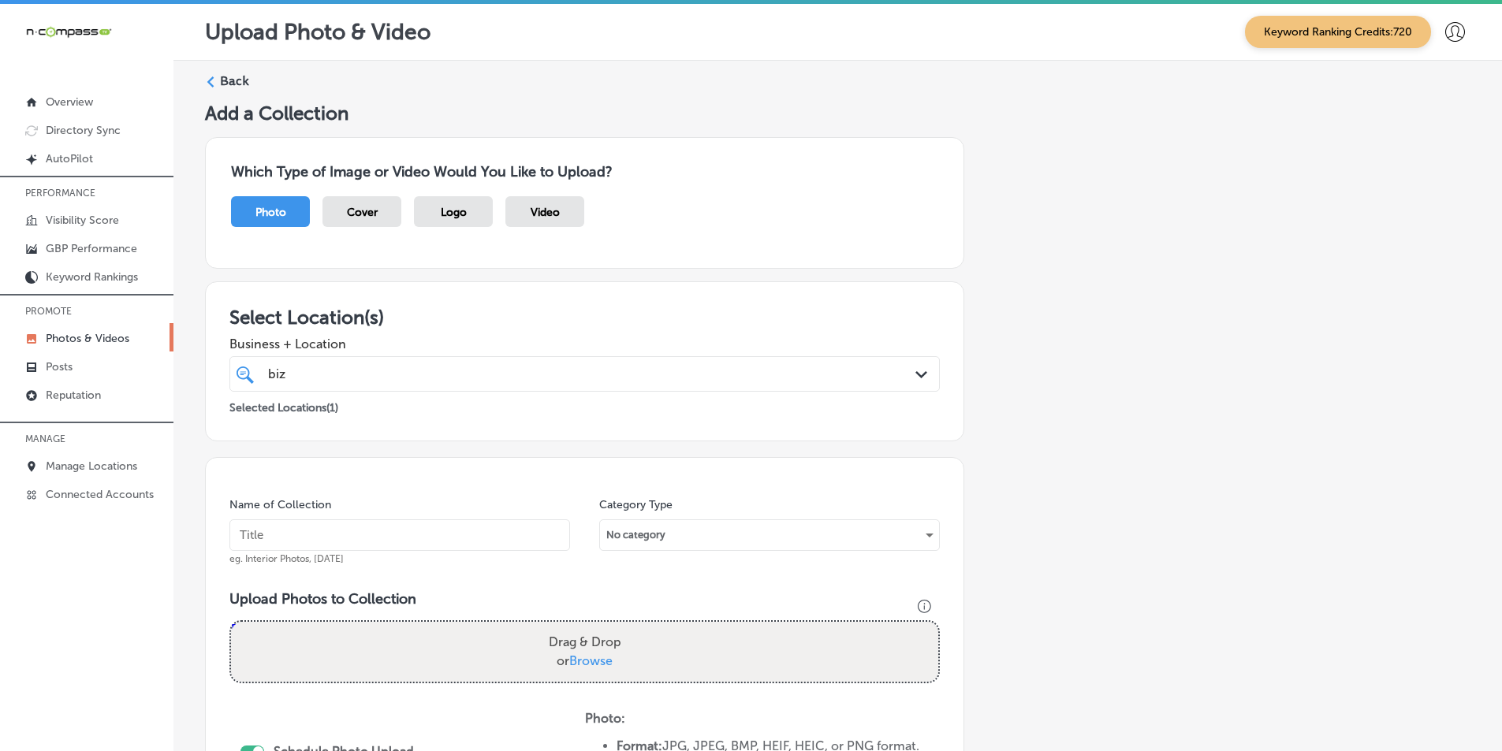
click at [216, 77] on div "Back" at bounding box center [837, 87] width 1265 height 29
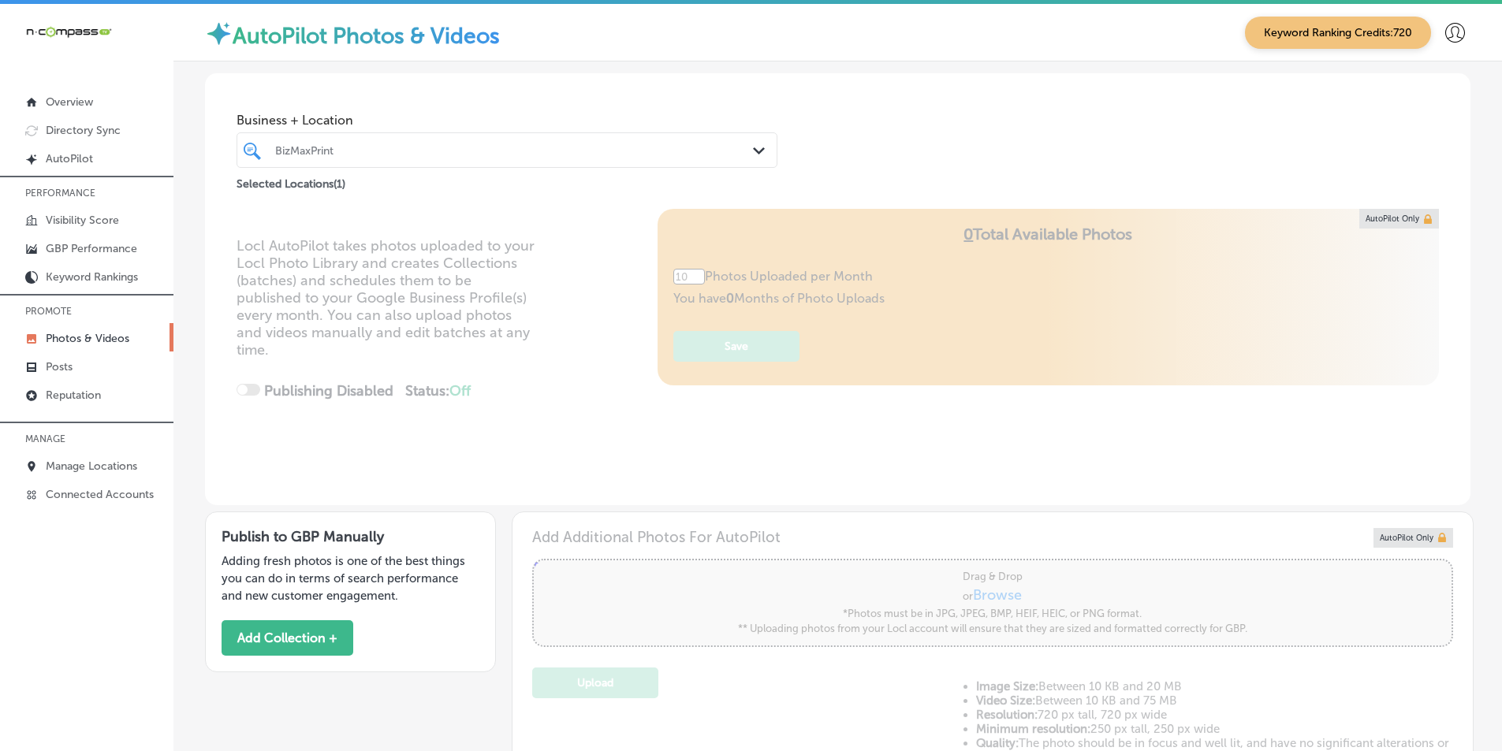
type input "5"
click at [721, 155] on div "BizMaxPrint" at bounding box center [514, 149] width 479 height 13
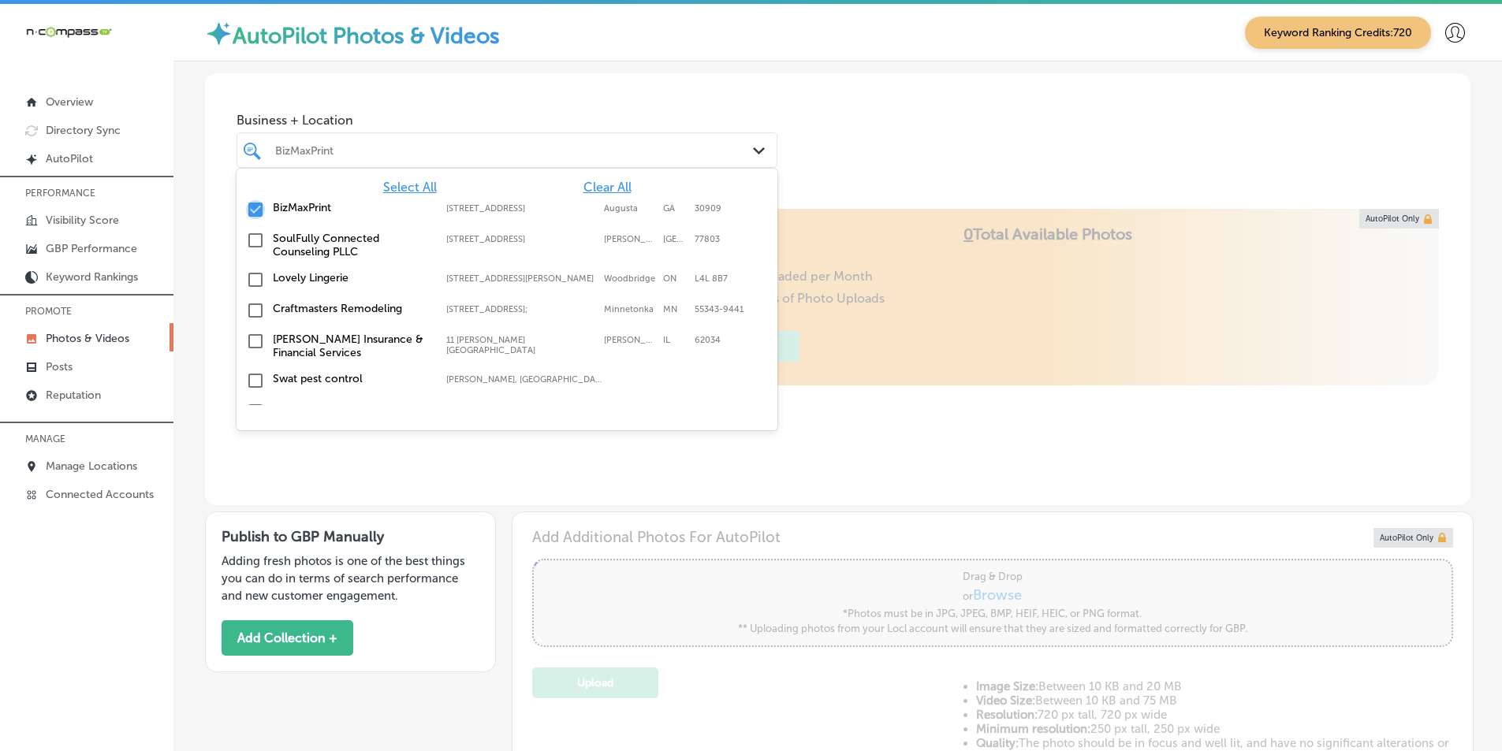
click at [252, 211] on input "checkbox" at bounding box center [255, 209] width 19 height 19
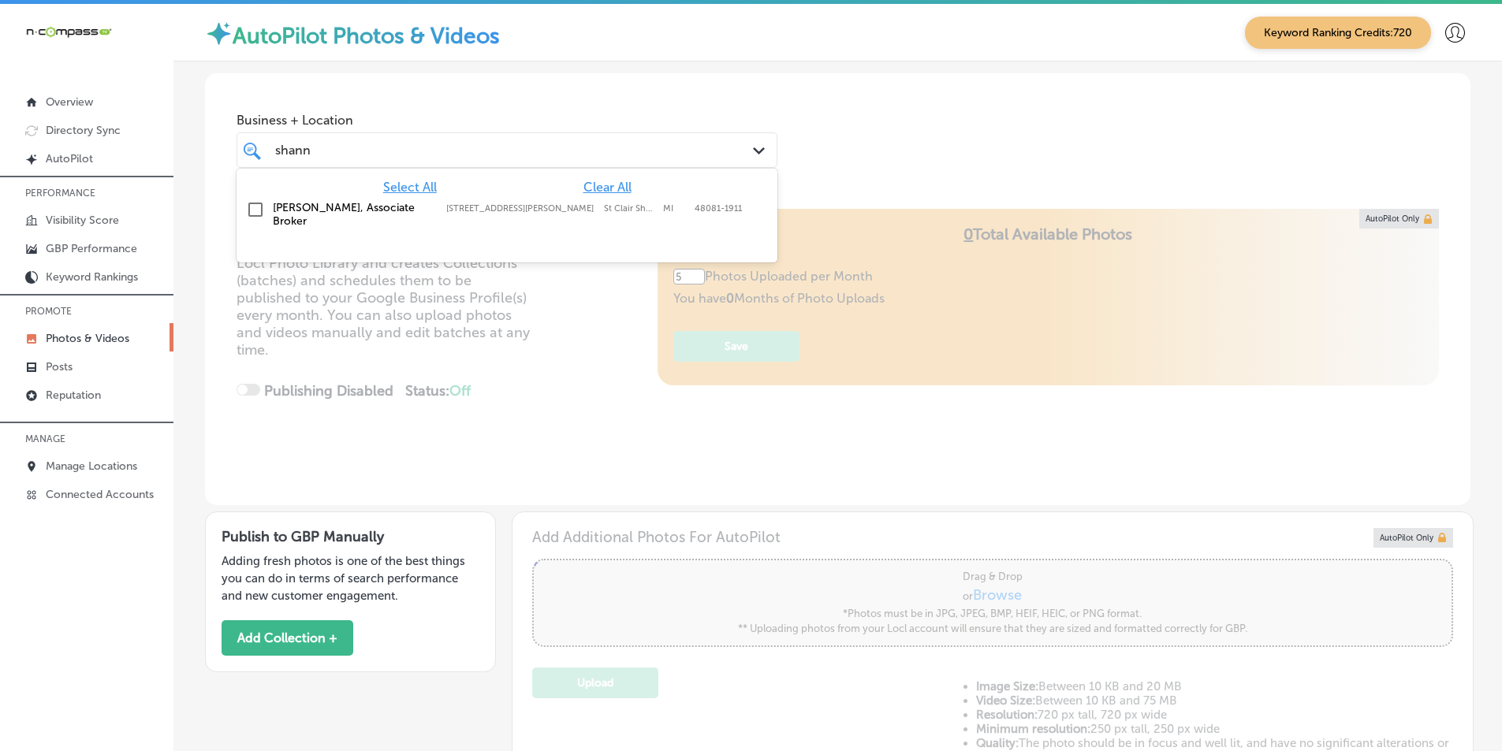
click at [254, 204] on input "checkbox" at bounding box center [255, 209] width 19 height 19
type input "shann"
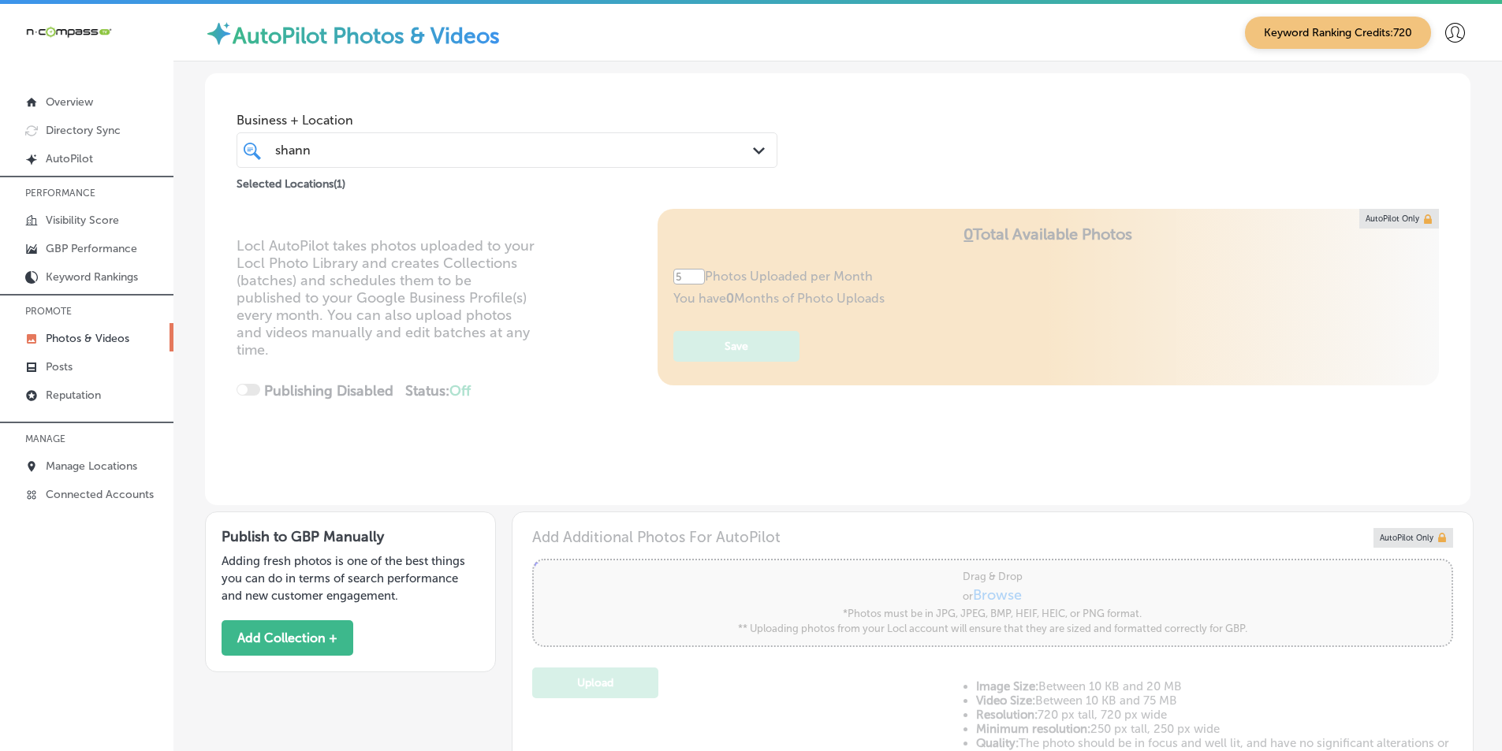
click at [573, 348] on div "Locl AutoPilot takes photos uploaded to your Locl Photo Library and creates Col…" at bounding box center [837, 357] width 1265 height 296
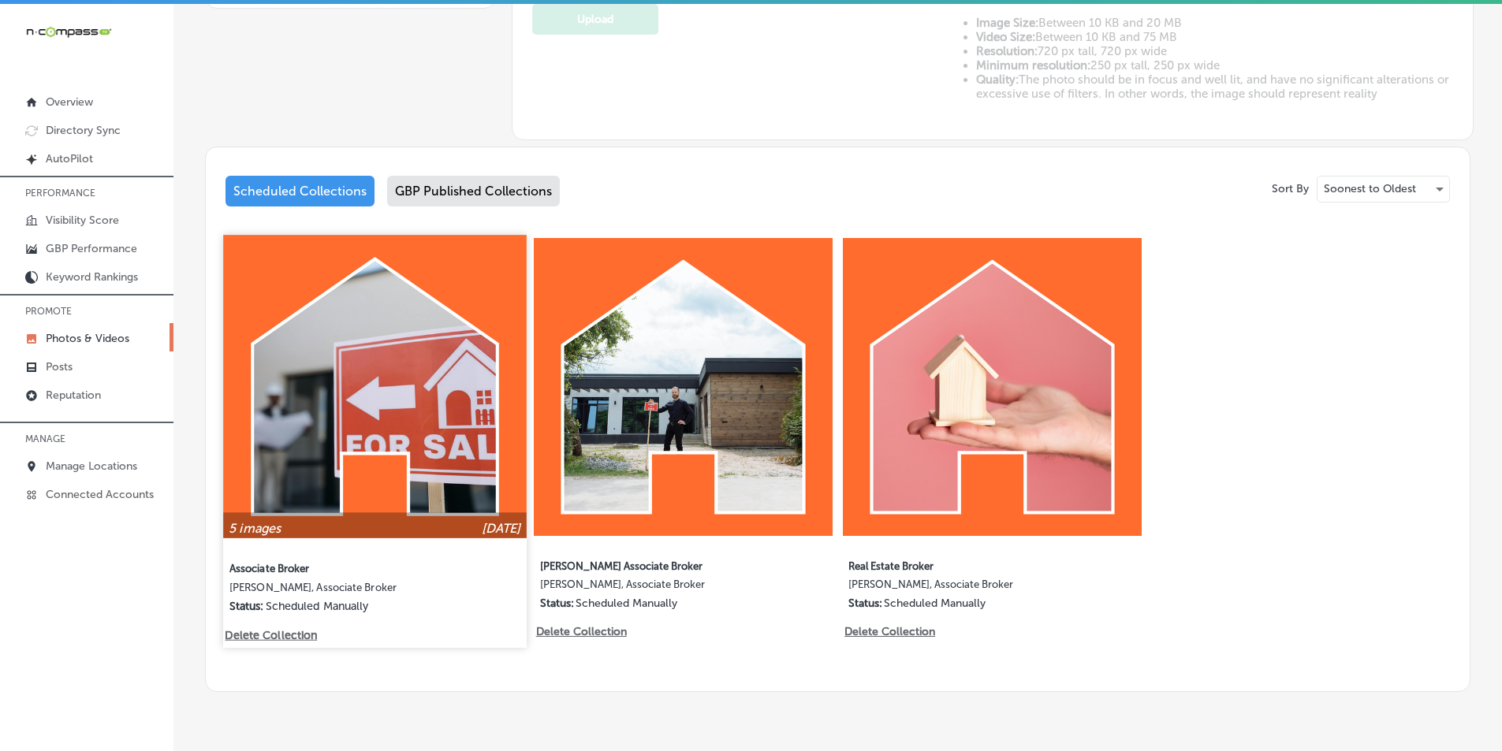
scroll to position [704, 0]
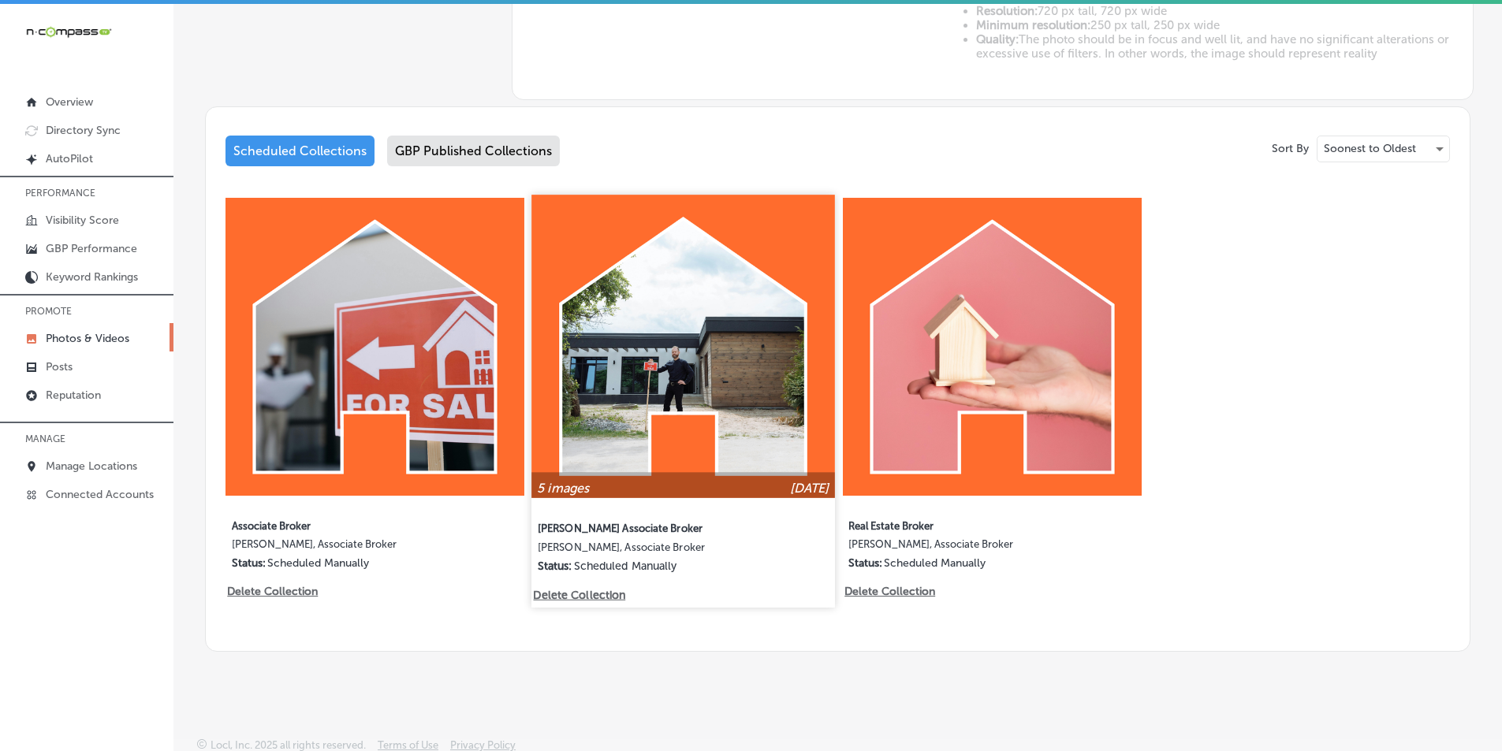
click at [594, 388] on img at bounding box center [683, 346] width 303 height 303
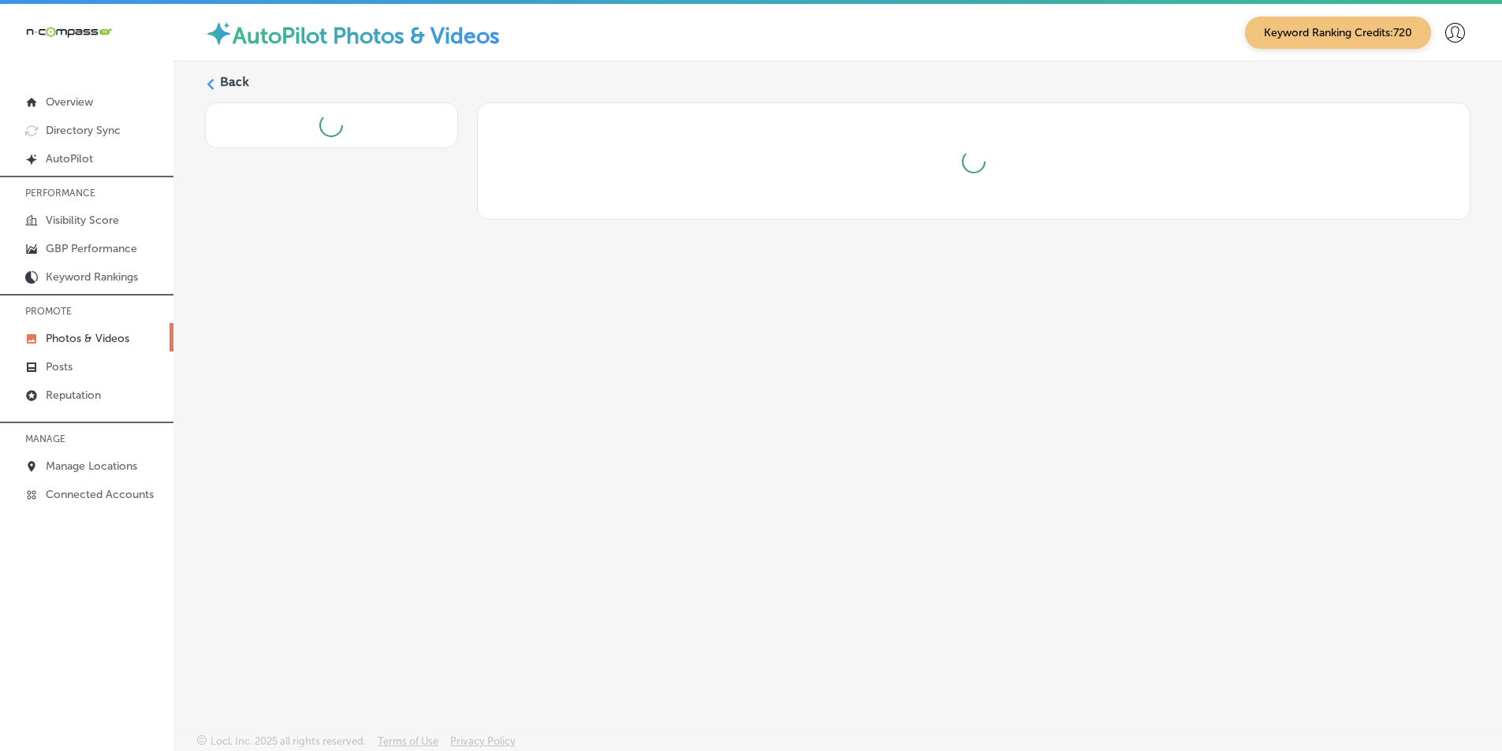
click at [594, 388] on div "Back" at bounding box center [837, 360] width 1329 height 598
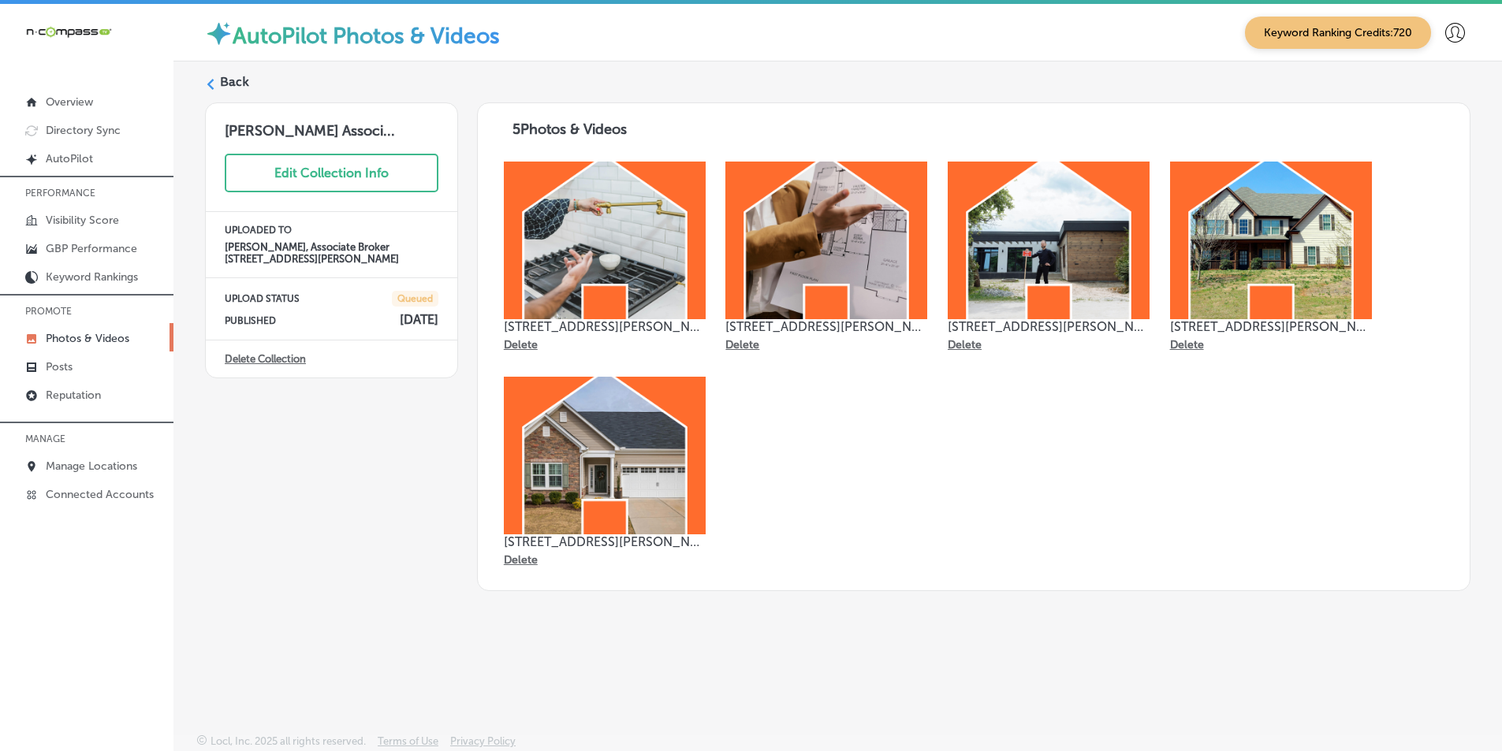
click at [220, 80] on label "Back" at bounding box center [234, 81] width 29 height 17
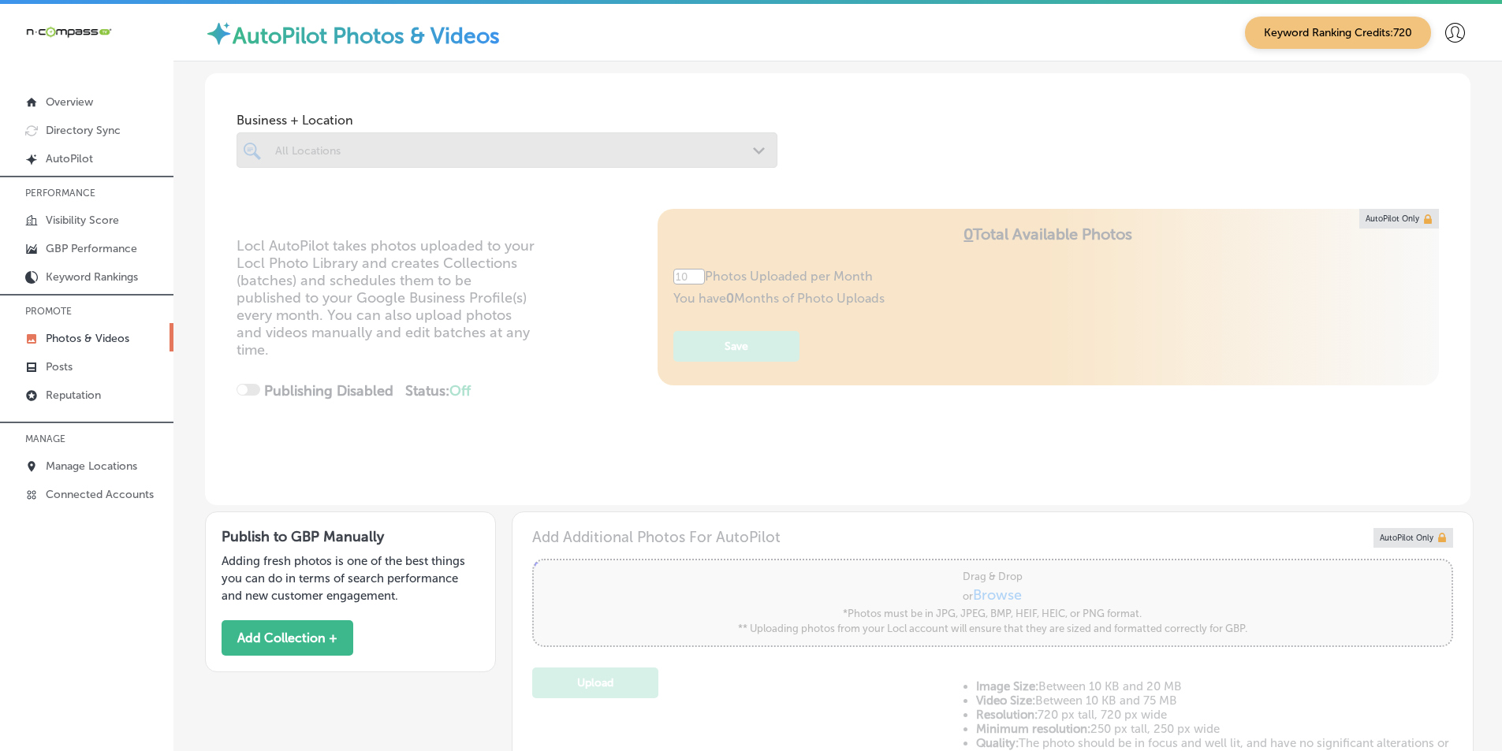
type input "5"
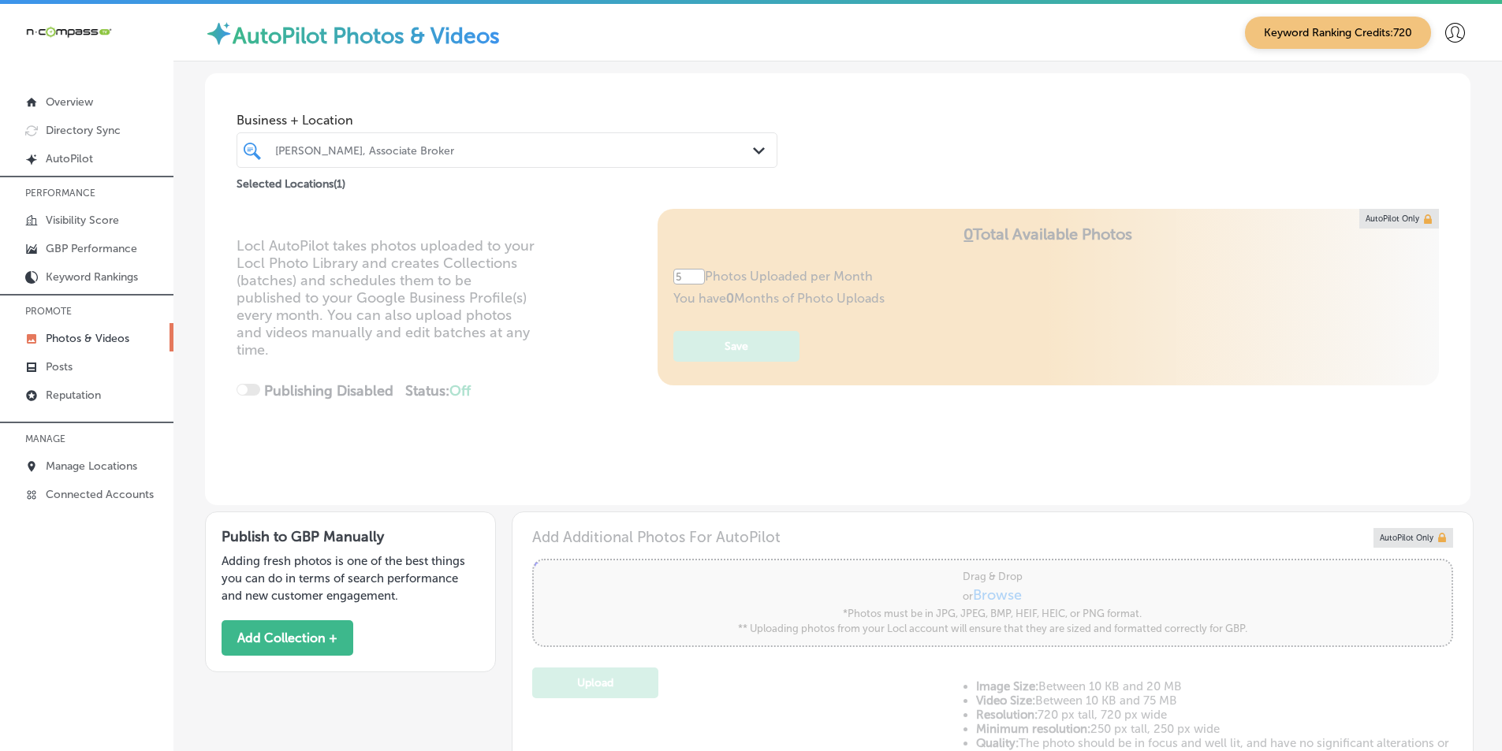
click at [451, 149] on div "[PERSON_NAME], Associate Broker" at bounding box center [514, 149] width 479 height 13
click at [436, 147] on div "[PERSON_NAME], Associate Broker" at bounding box center [514, 149] width 479 height 13
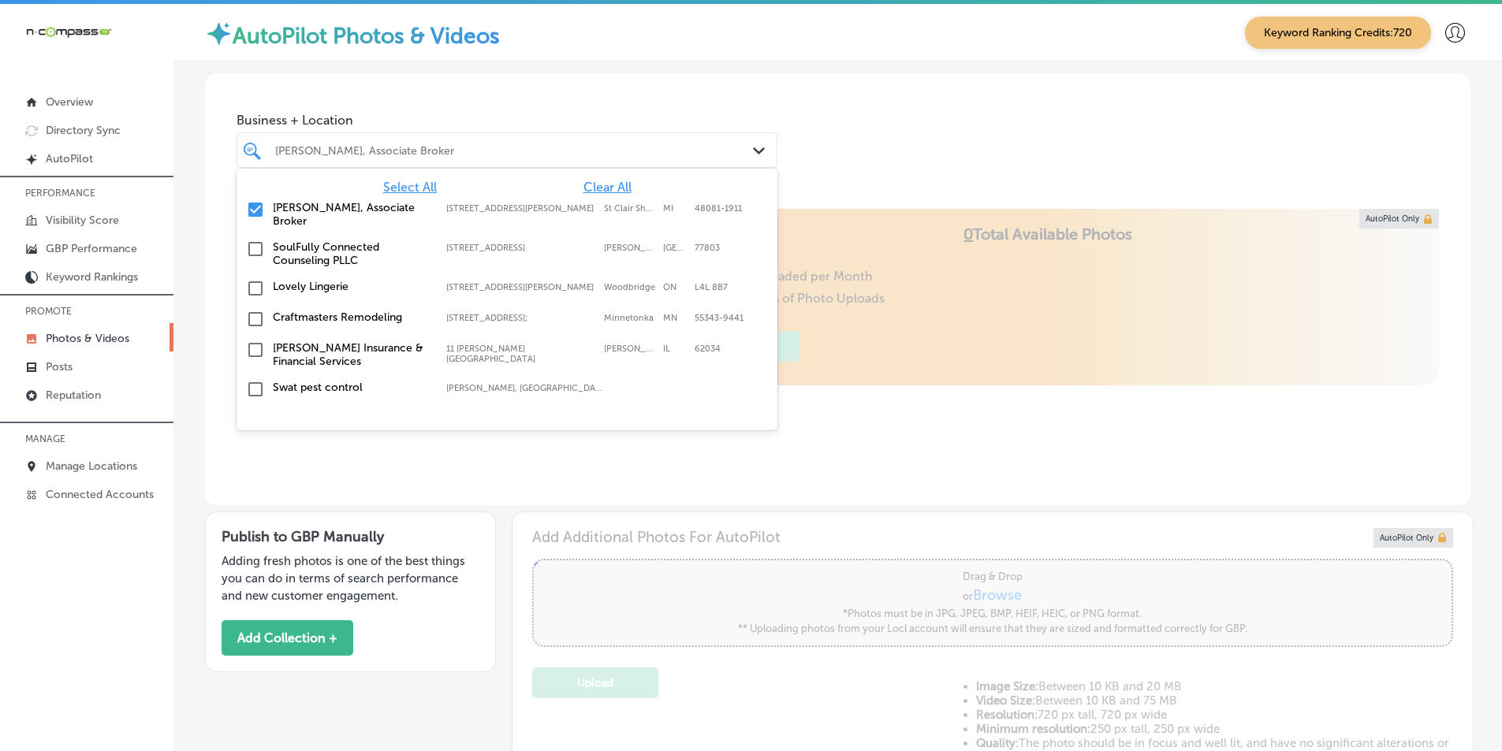
click at [259, 208] on input "checkbox" at bounding box center [255, 209] width 19 height 19
paste input "Windfall Construction Co"
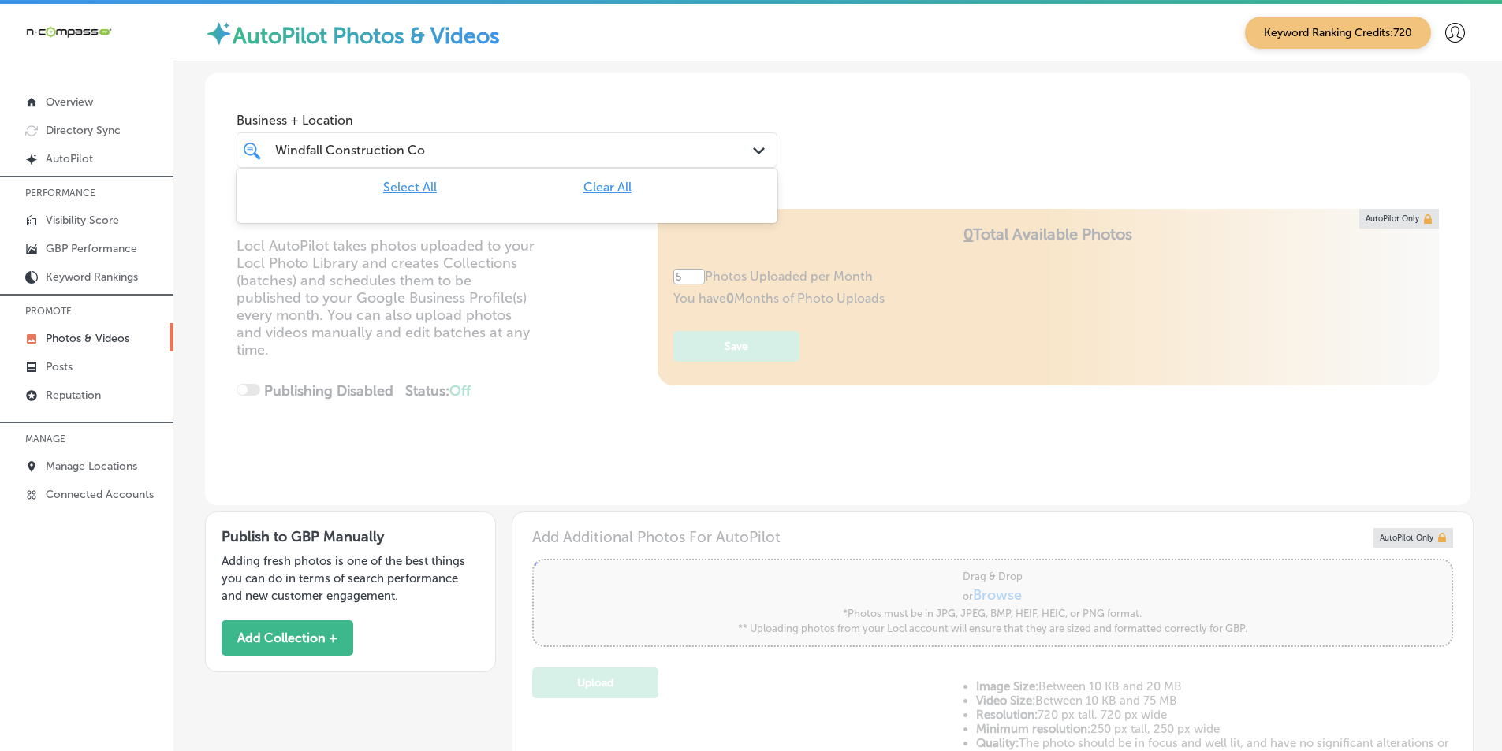
type input "Windfall Construction Co"
type input "0"
click at [437, 149] on div "Windfall Construction Co Windfall Construction Co" at bounding box center [484, 150] width 420 height 21
type input "W"
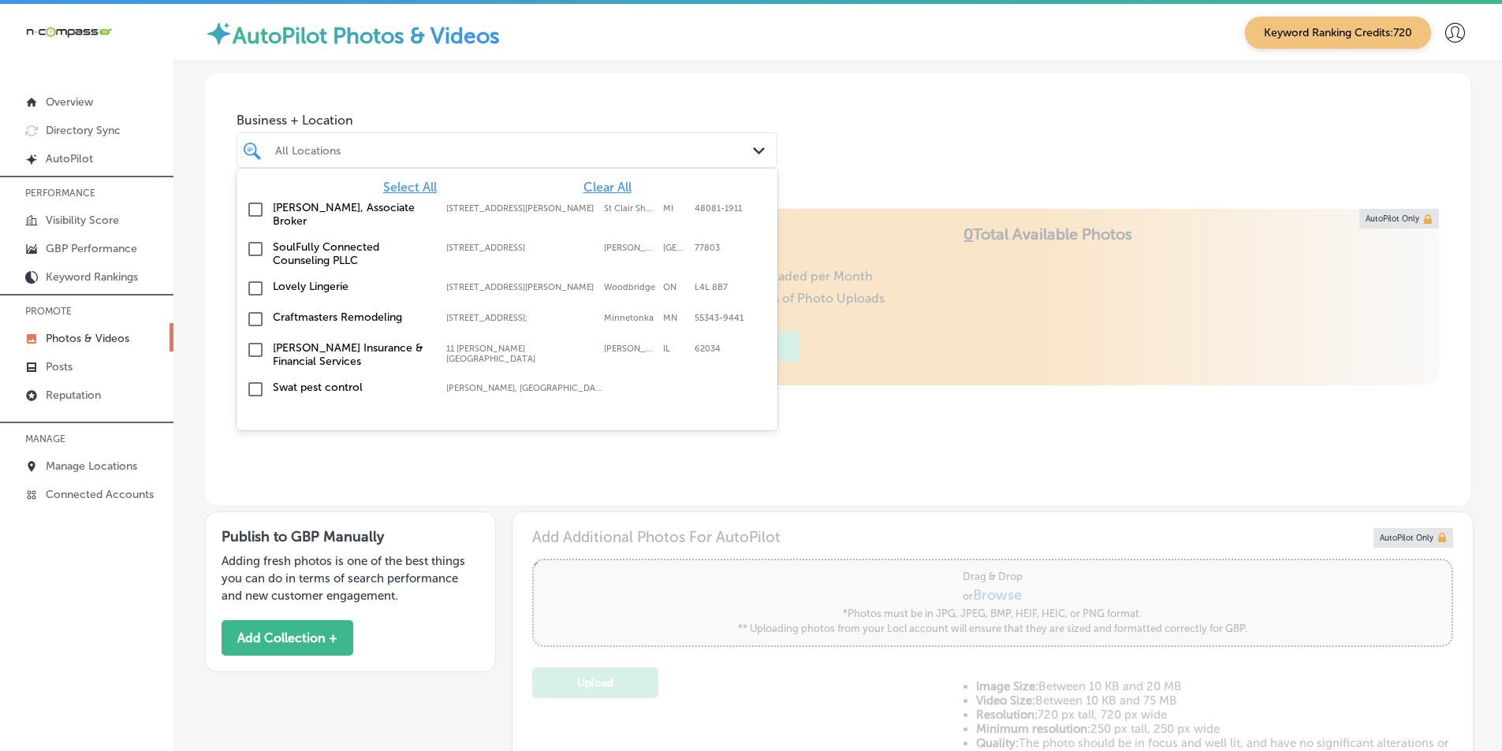
paste input "Fresh Coast Leather Works"
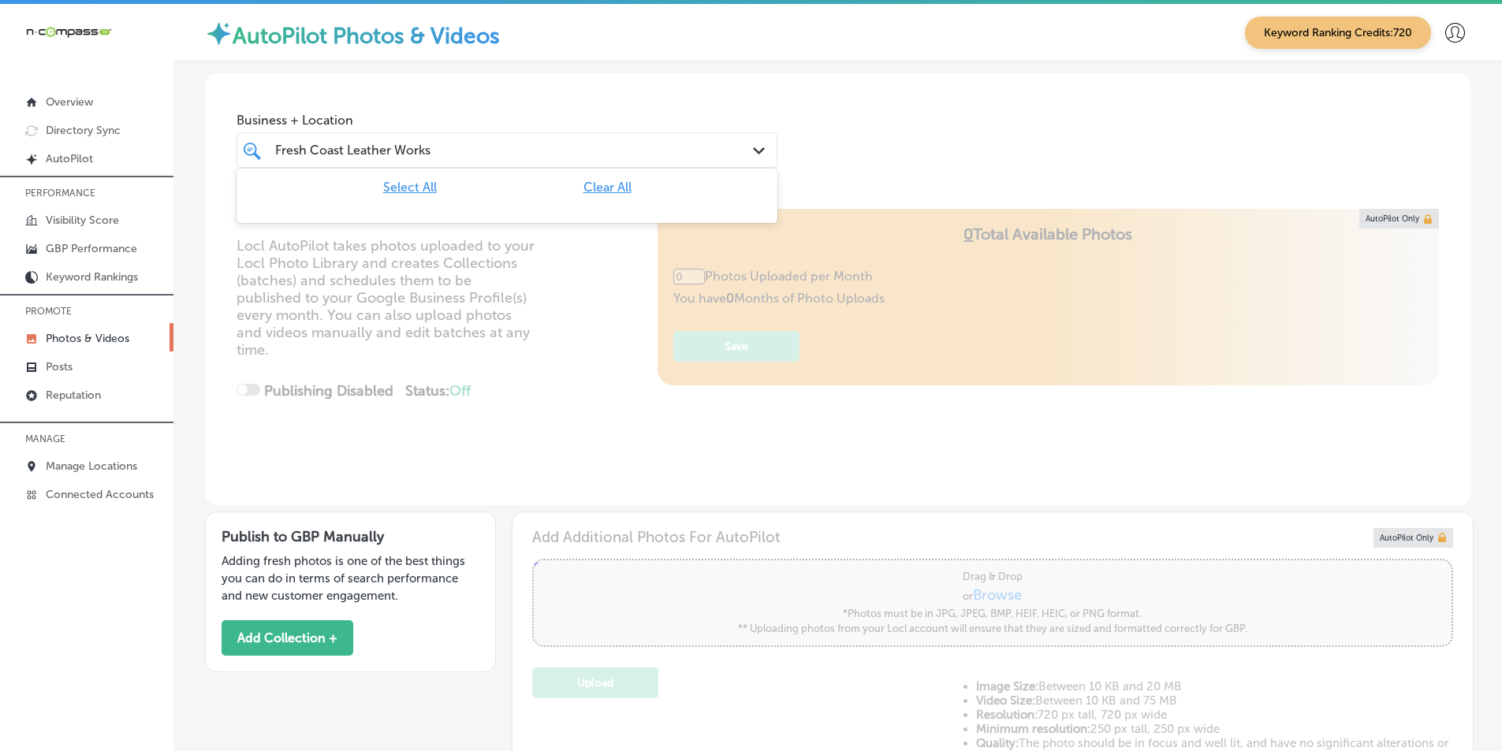
click at [453, 148] on div "Fresh Coast Leather Works Fresh Coast Leather Works" at bounding box center [484, 150] width 420 height 21
type input "Fresh Coast Leathe"
click at [395, 147] on div "Fresh Coast Leathe Fresh Coast Leathe" at bounding box center [484, 150] width 420 height 21
drag, startPoint x: 389, startPoint y: 150, endPoint x: 257, endPoint y: 155, distance: 132.5
click at [257, 155] on div "Fresh Coast Leathe Fresh Coast Leathe Path Created with Sketch." at bounding box center [506, 150] width 539 height 24
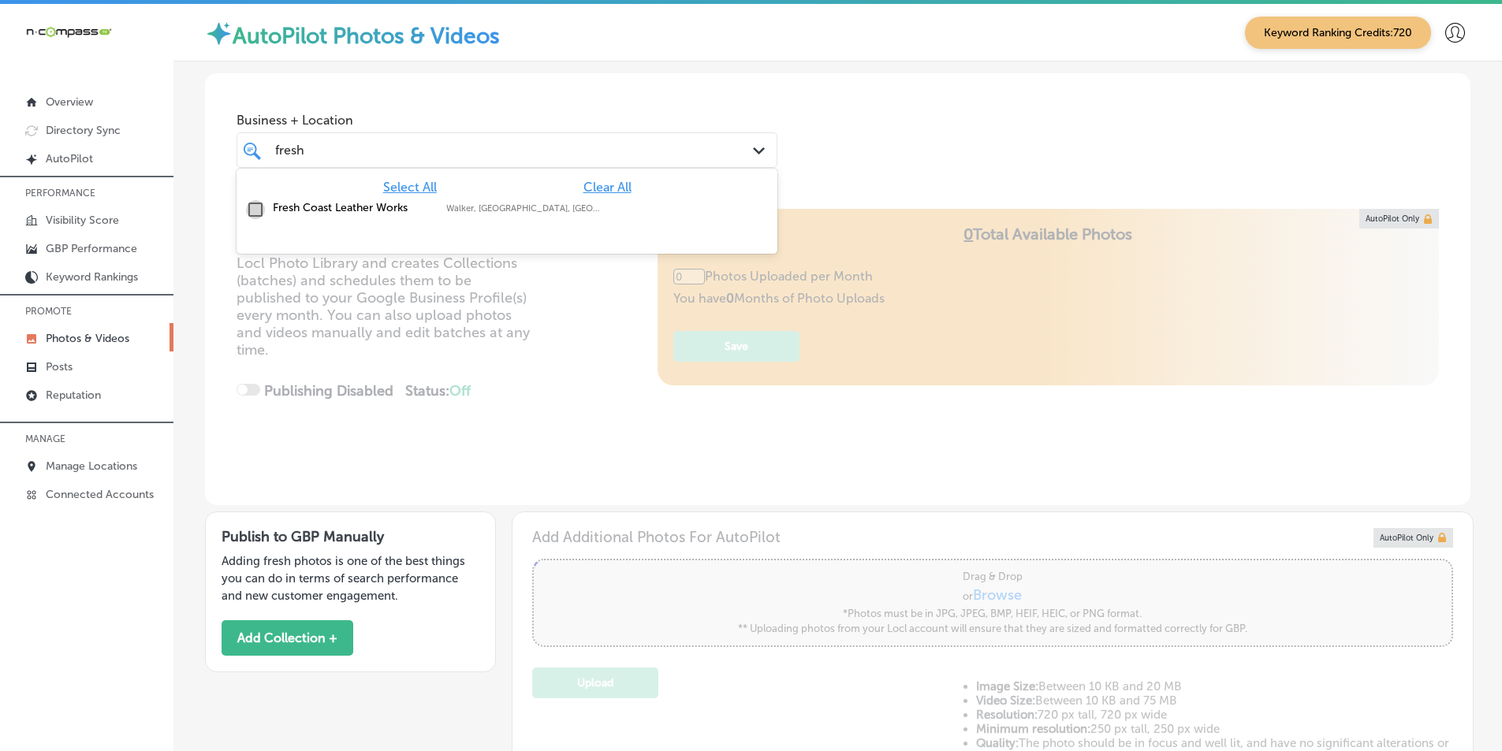
click at [255, 208] on input "checkbox" at bounding box center [255, 209] width 19 height 19
type input "fresh"
click at [577, 356] on div "Locl AutoPilot takes photos uploaded to your Locl Photo Library and creates Col…" at bounding box center [837, 357] width 1265 height 296
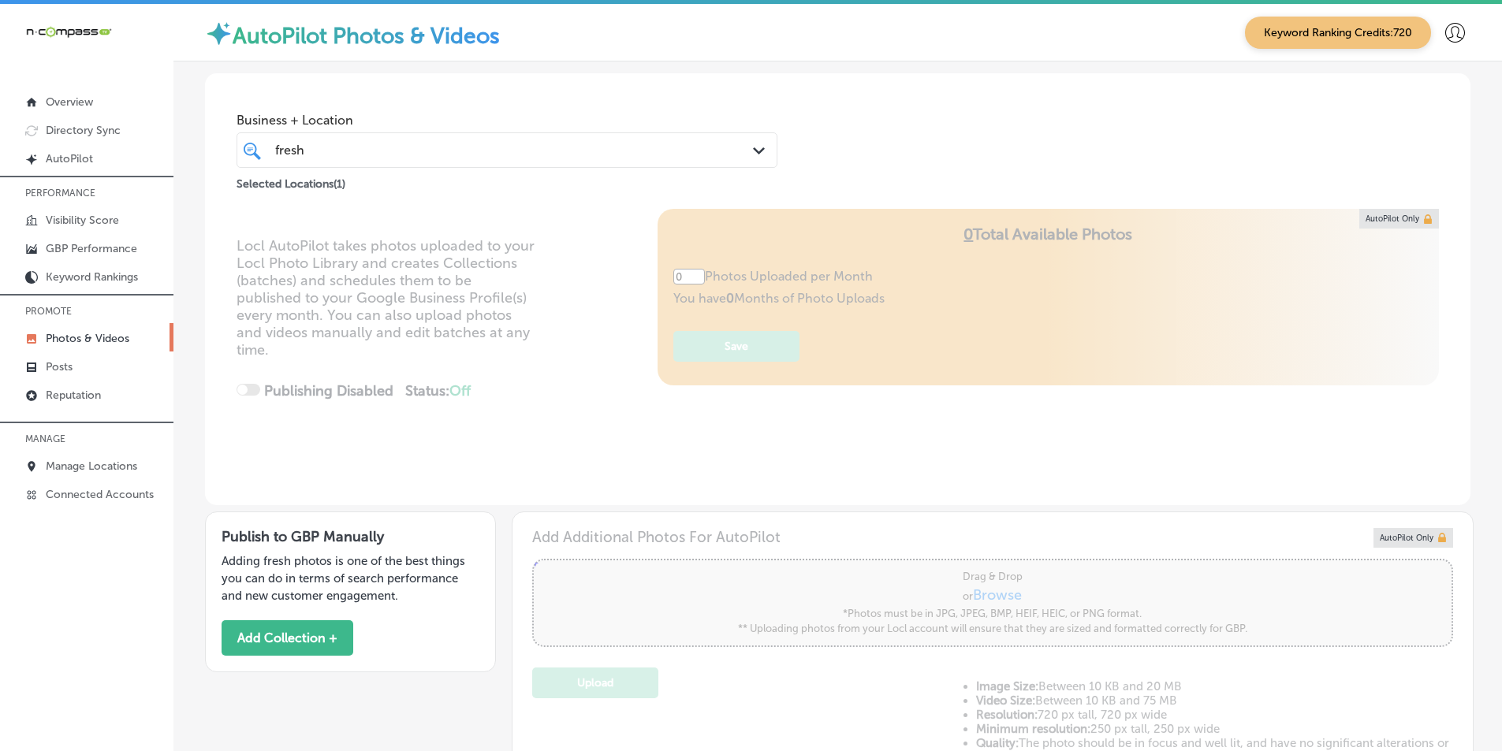
type input "5"
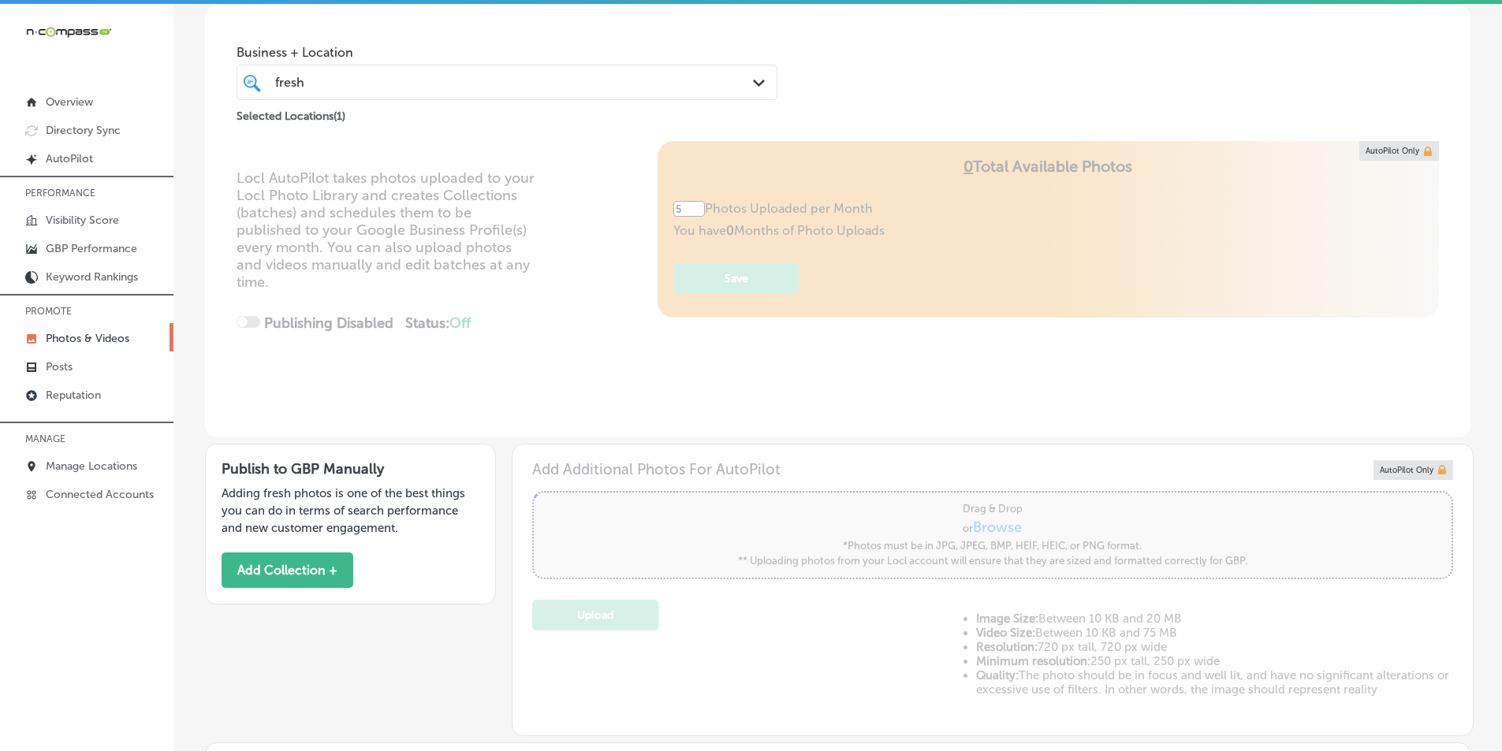
scroll to position [315, 0]
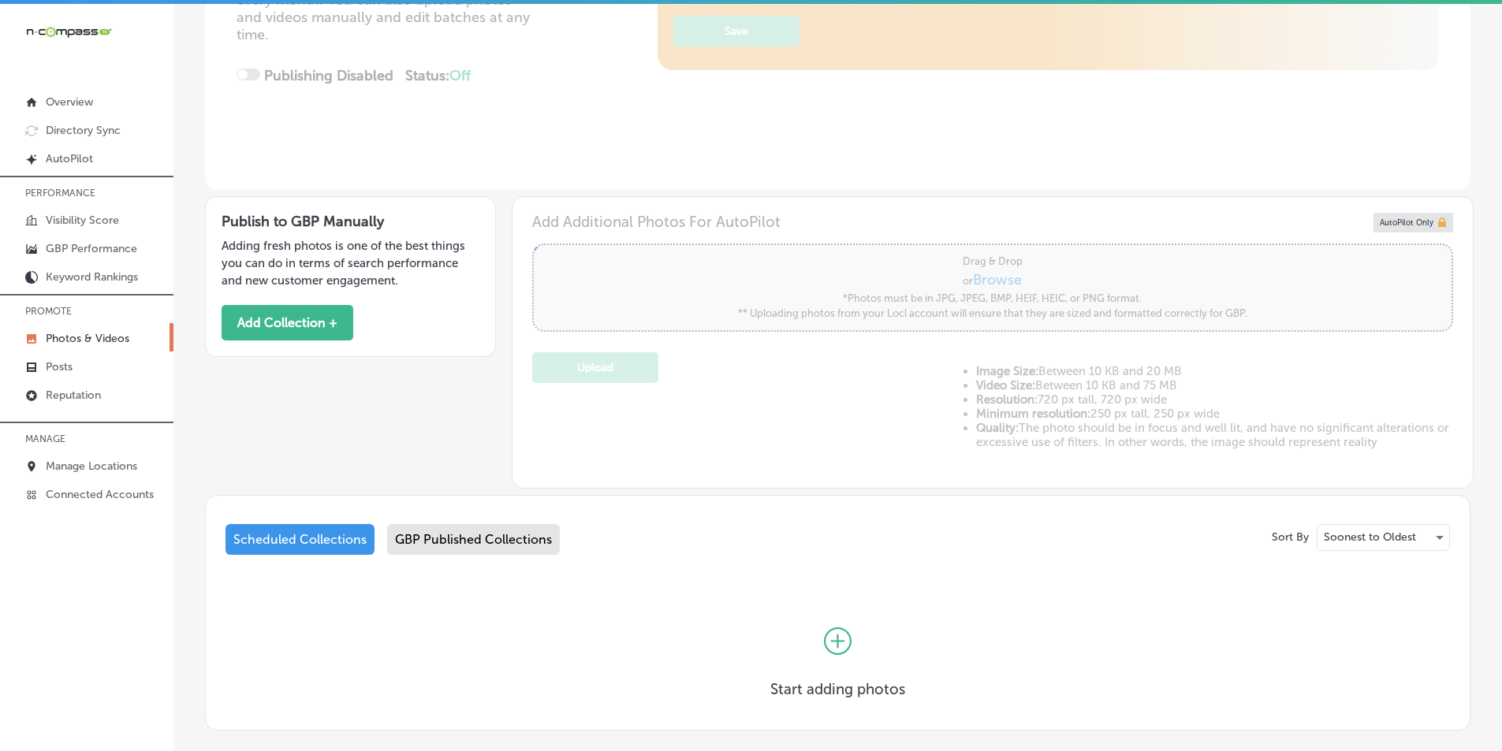
click at [333, 538] on div "Scheduled Collections" at bounding box center [299, 539] width 149 height 31
click at [438, 539] on div "GBP Published Collections" at bounding box center [473, 539] width 173 height 31
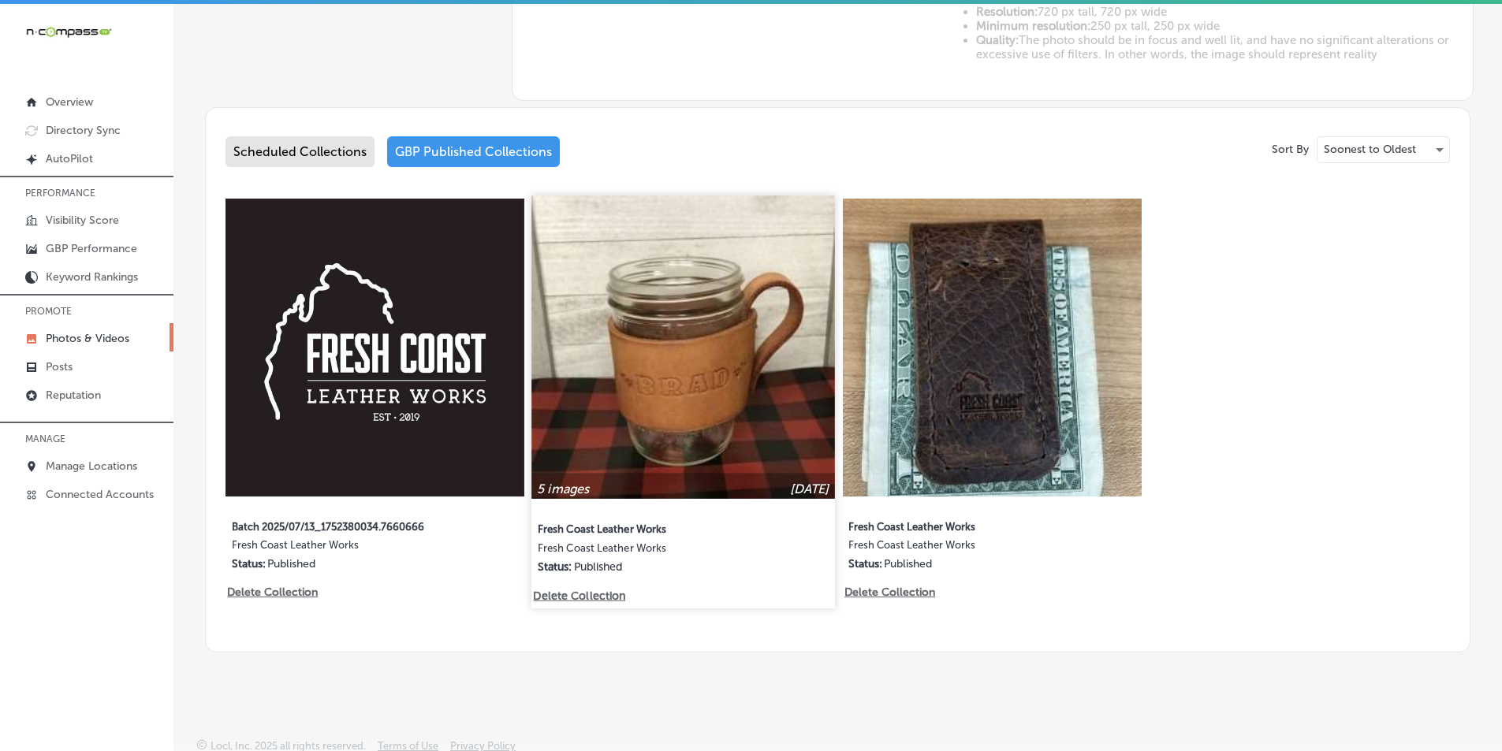
scroll to position [704, 0]
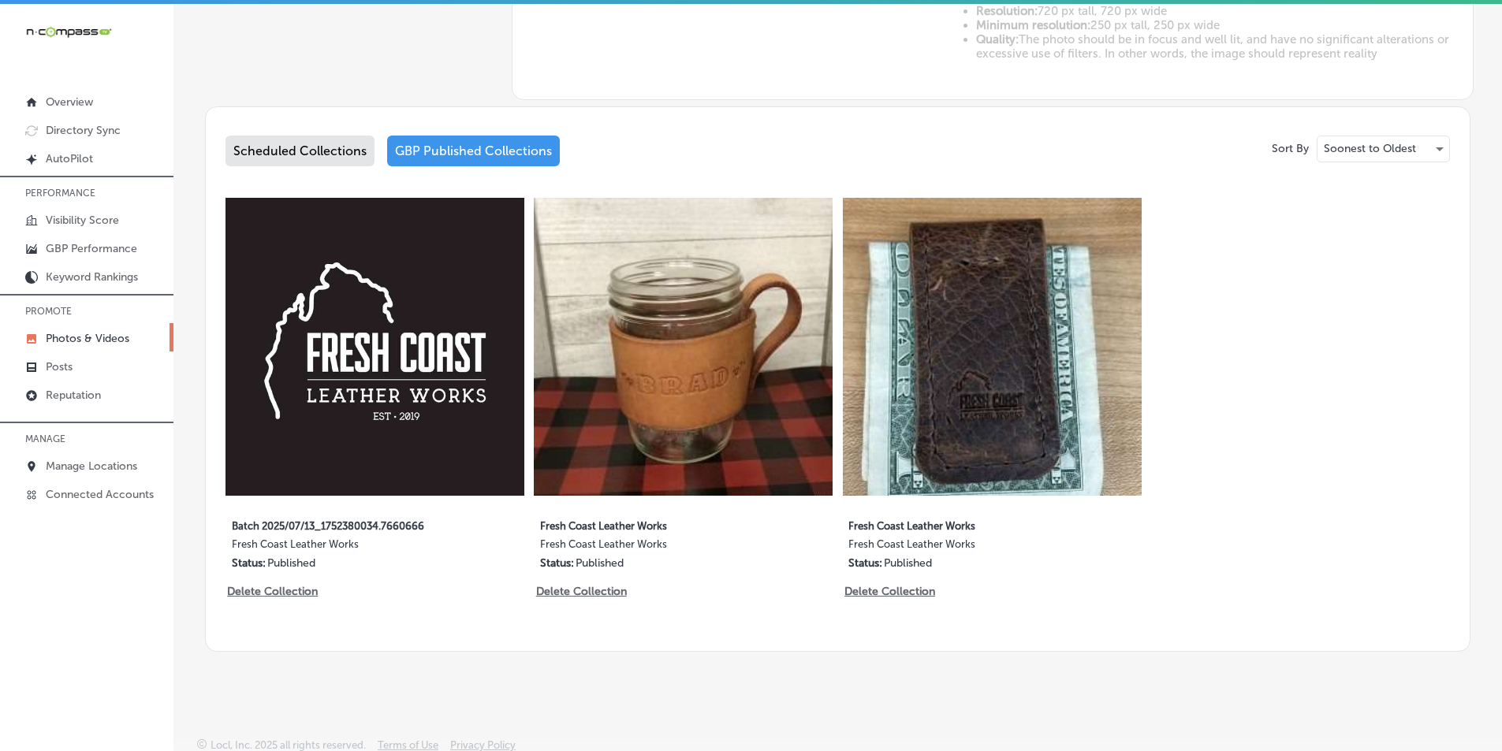
click at [437, 419] on img at bounding box center [374, 347] width 299 height 299
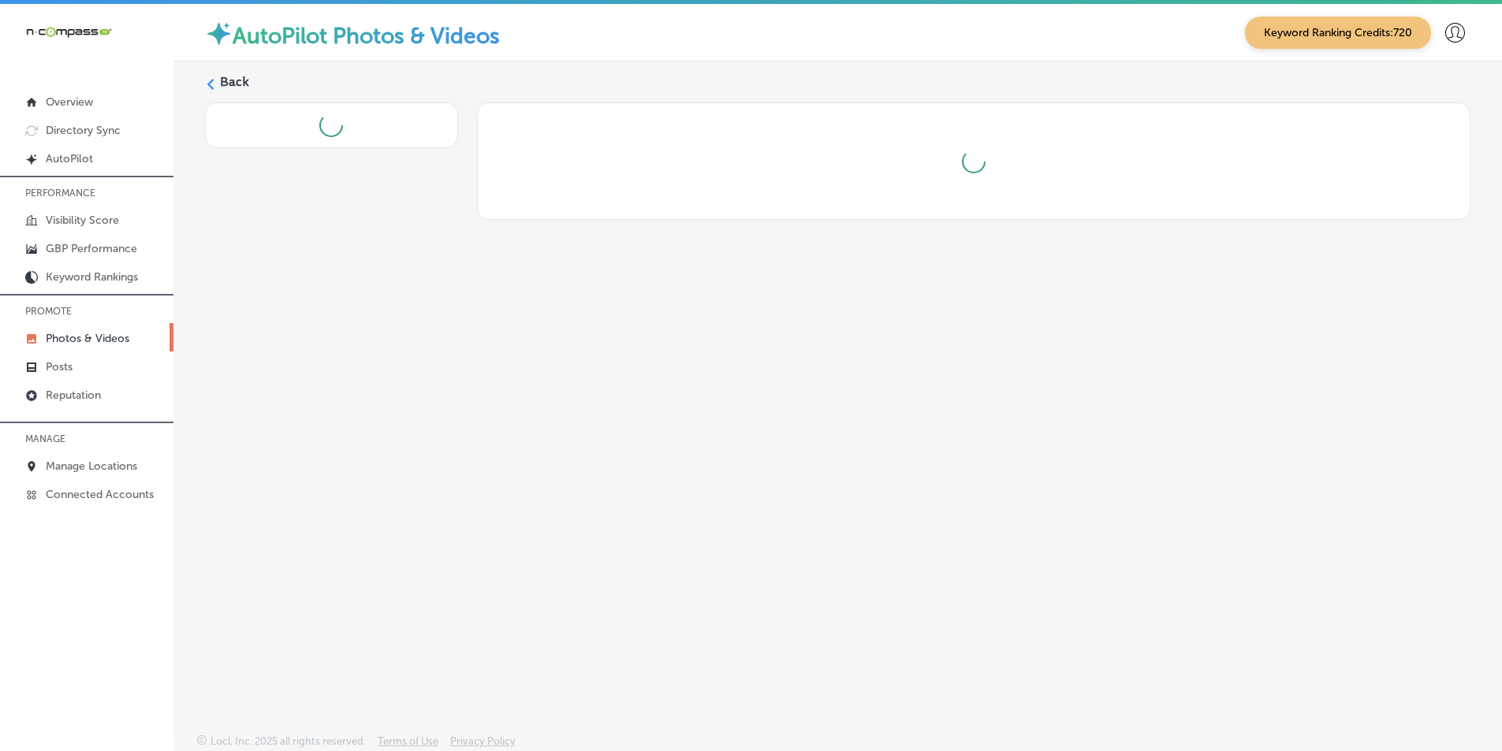
click at [437, 419] on div "Back" at bounding box center [837, 360] width 1329 height 598
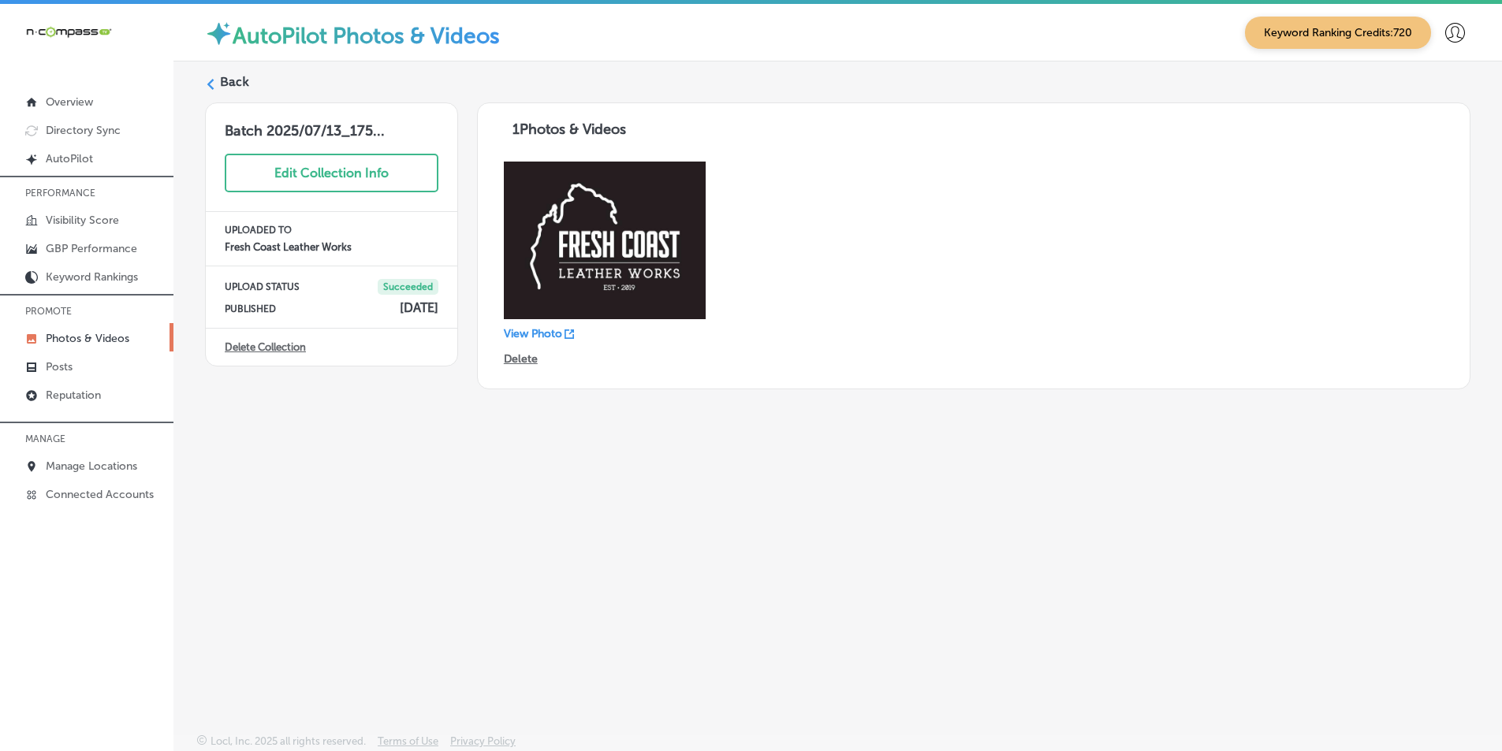
click at [579, 260] on img at bounding box center [605, 241] width 202 height 158
click at [222, 87] on label "Back" at bounding box center [234, 81] width 29 height 17
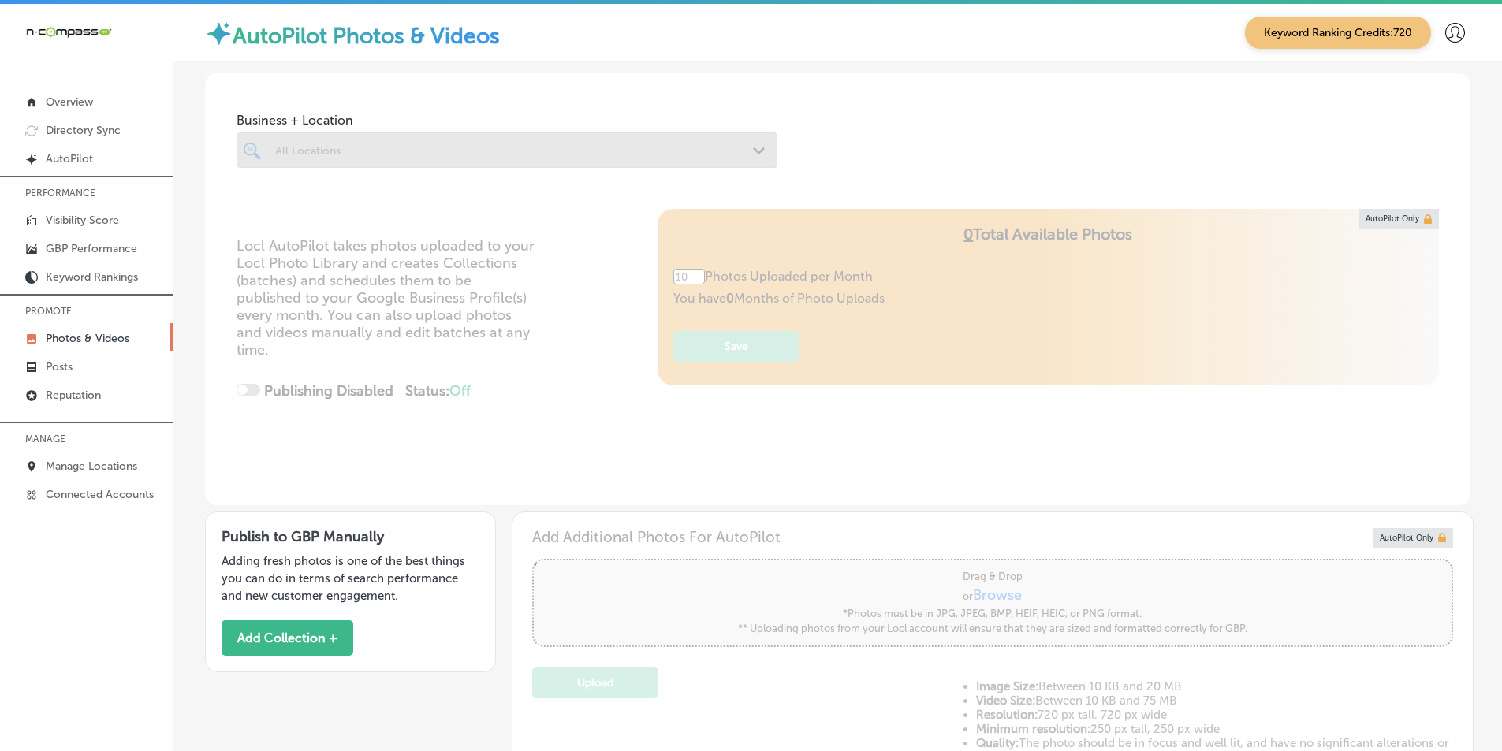
type input "5"
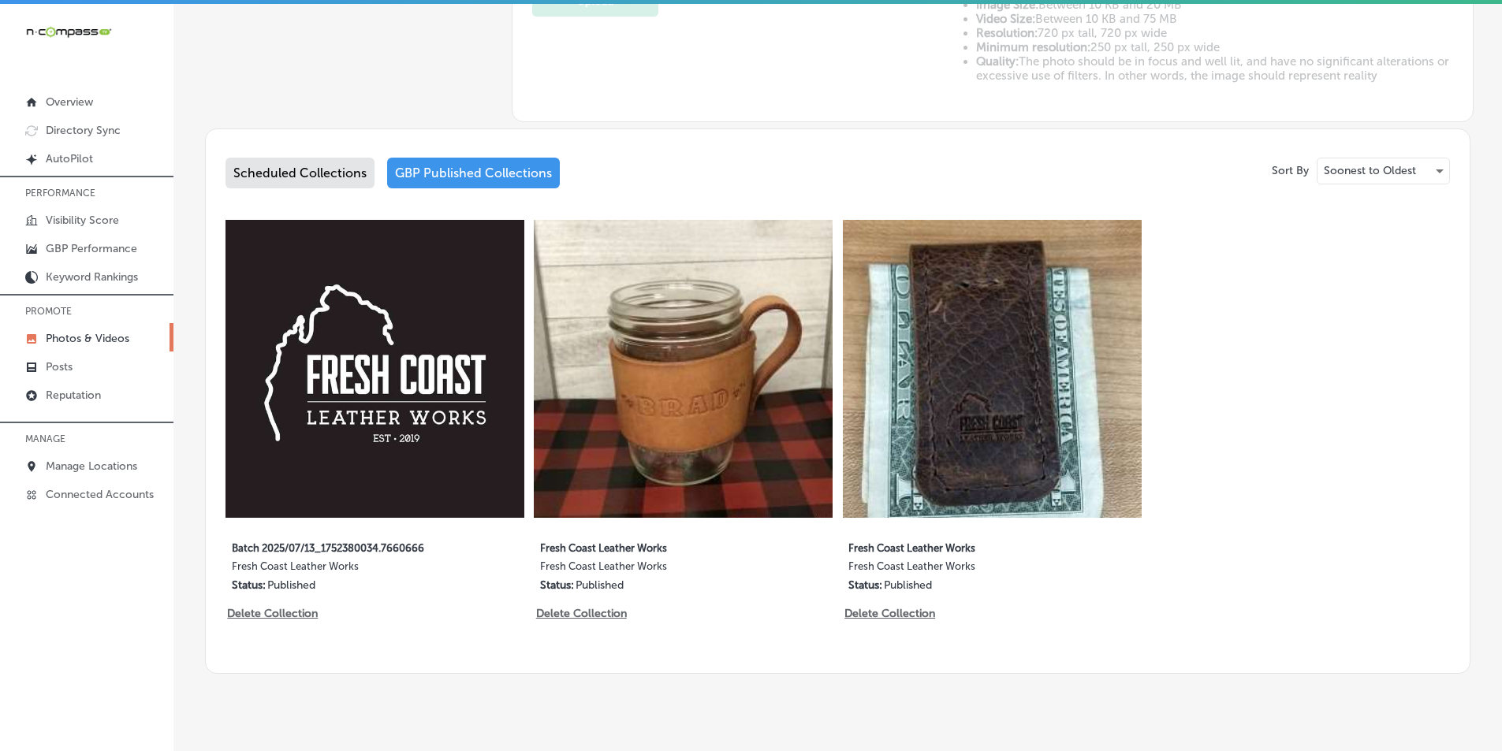
scroll to position [704, 0]
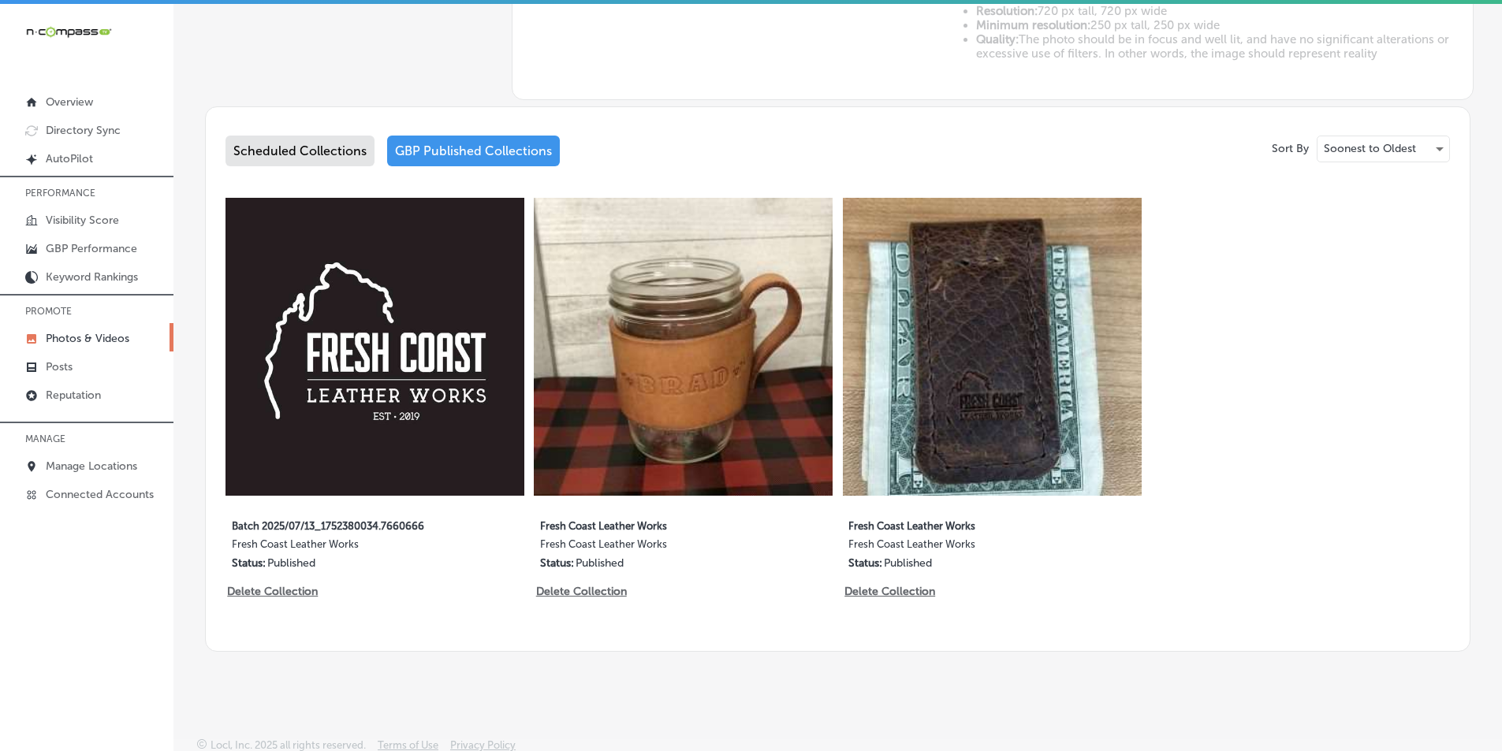
click at [963, 409] on img at bounding box center [992, 347] width 299 height 299
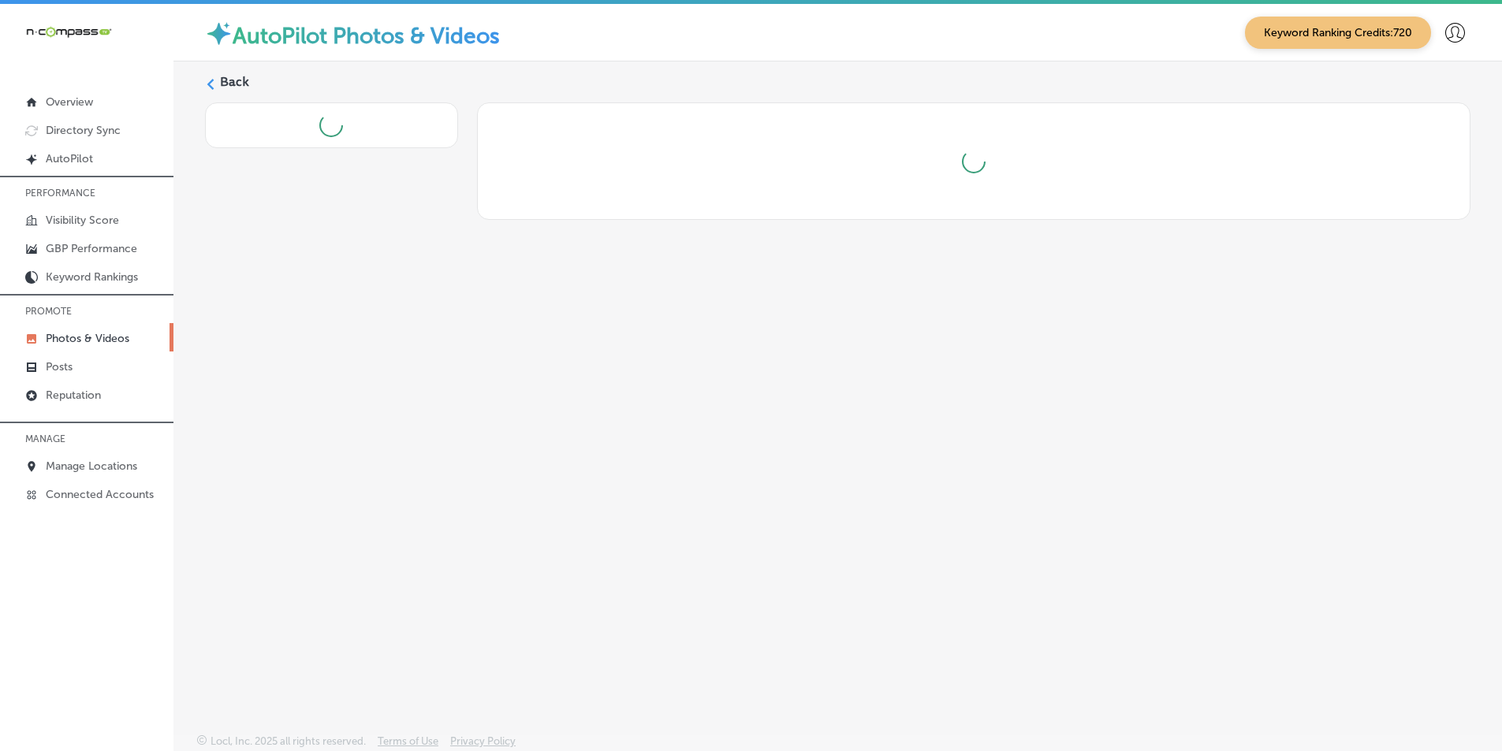
click at [961, 408] on div "Back" at bounding box center [837, 360] width 1329 height 598
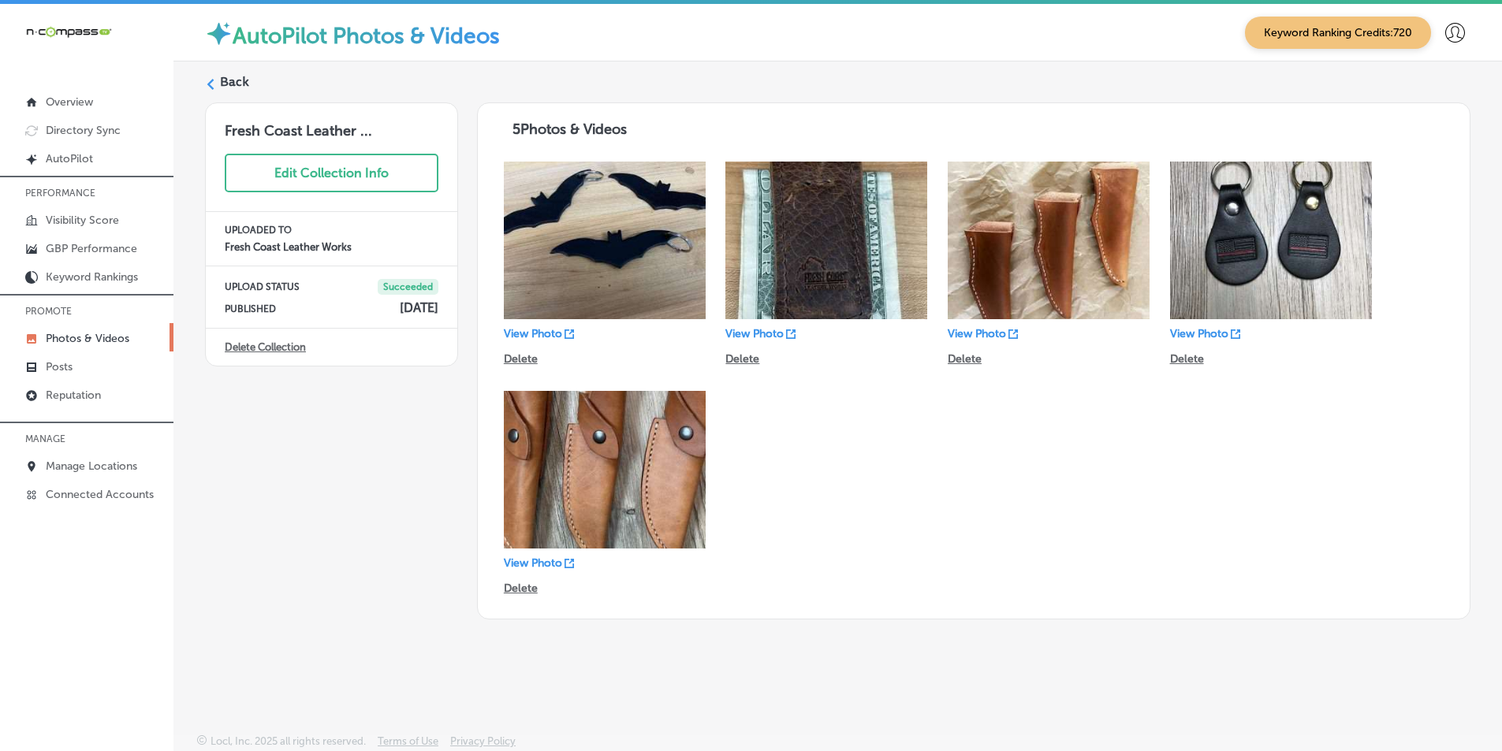
click at [217, 78] on div "Back" at bounding box center [837, 87] width 1265 height 29
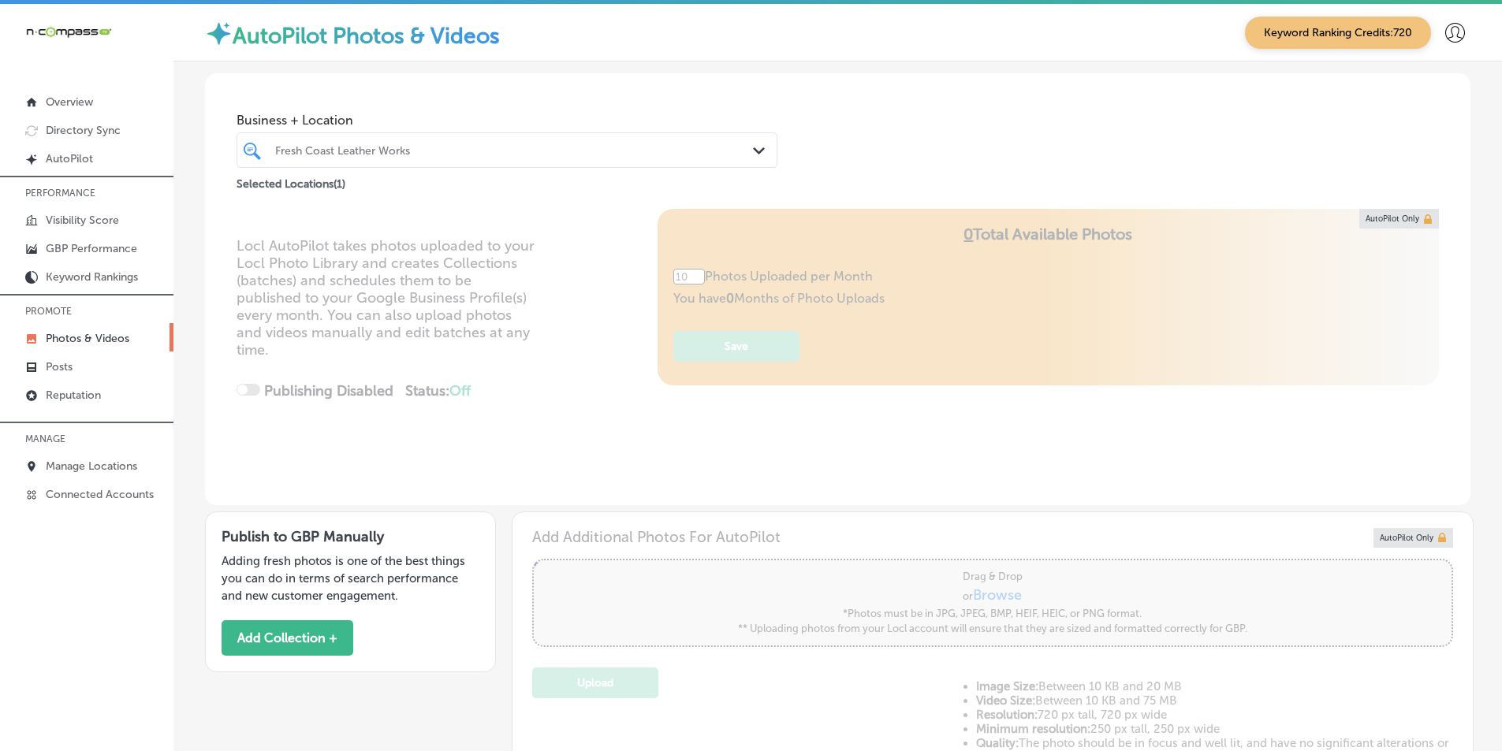
type input "5"
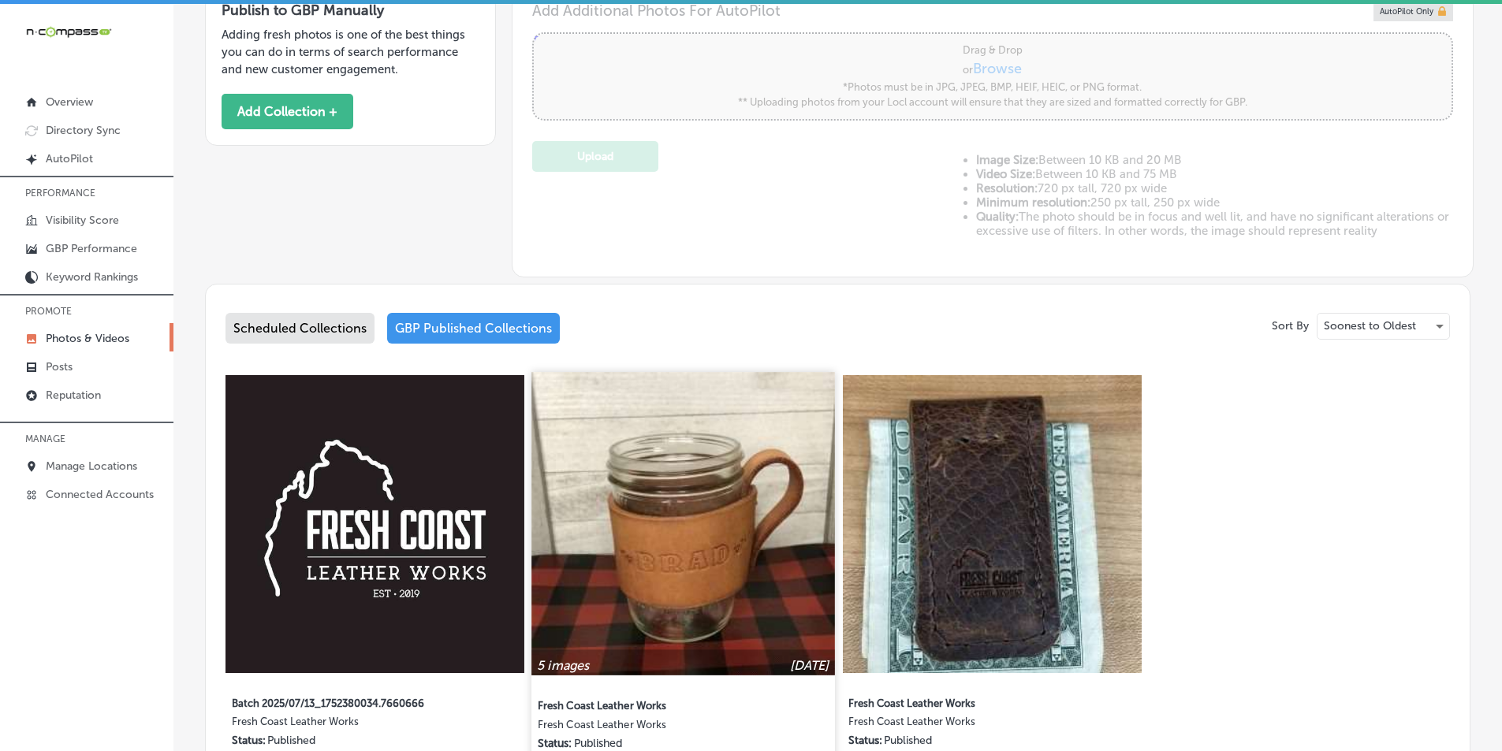
scroll to position [631, 0]
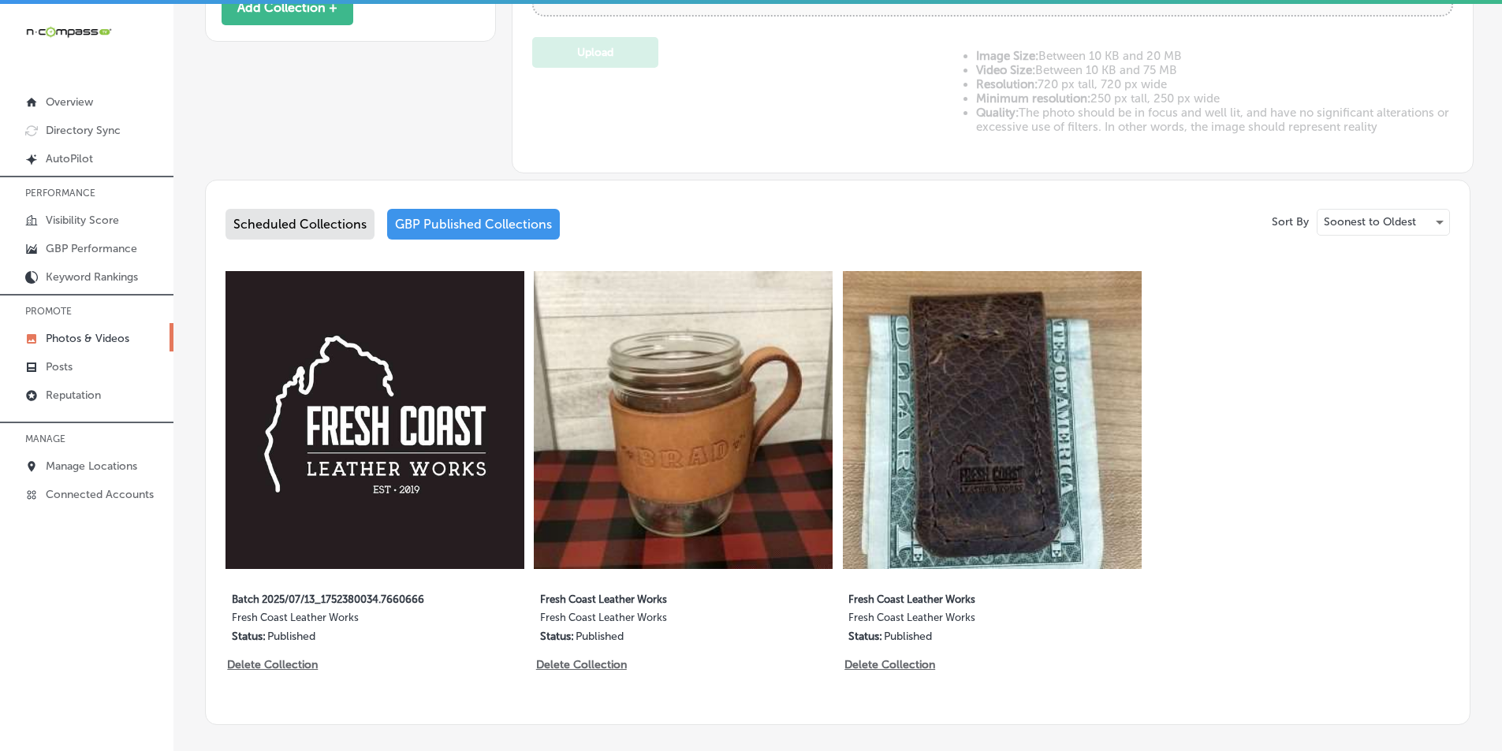
click at [665, 473] on img at bounding box center [683, 420] width 299 height 299
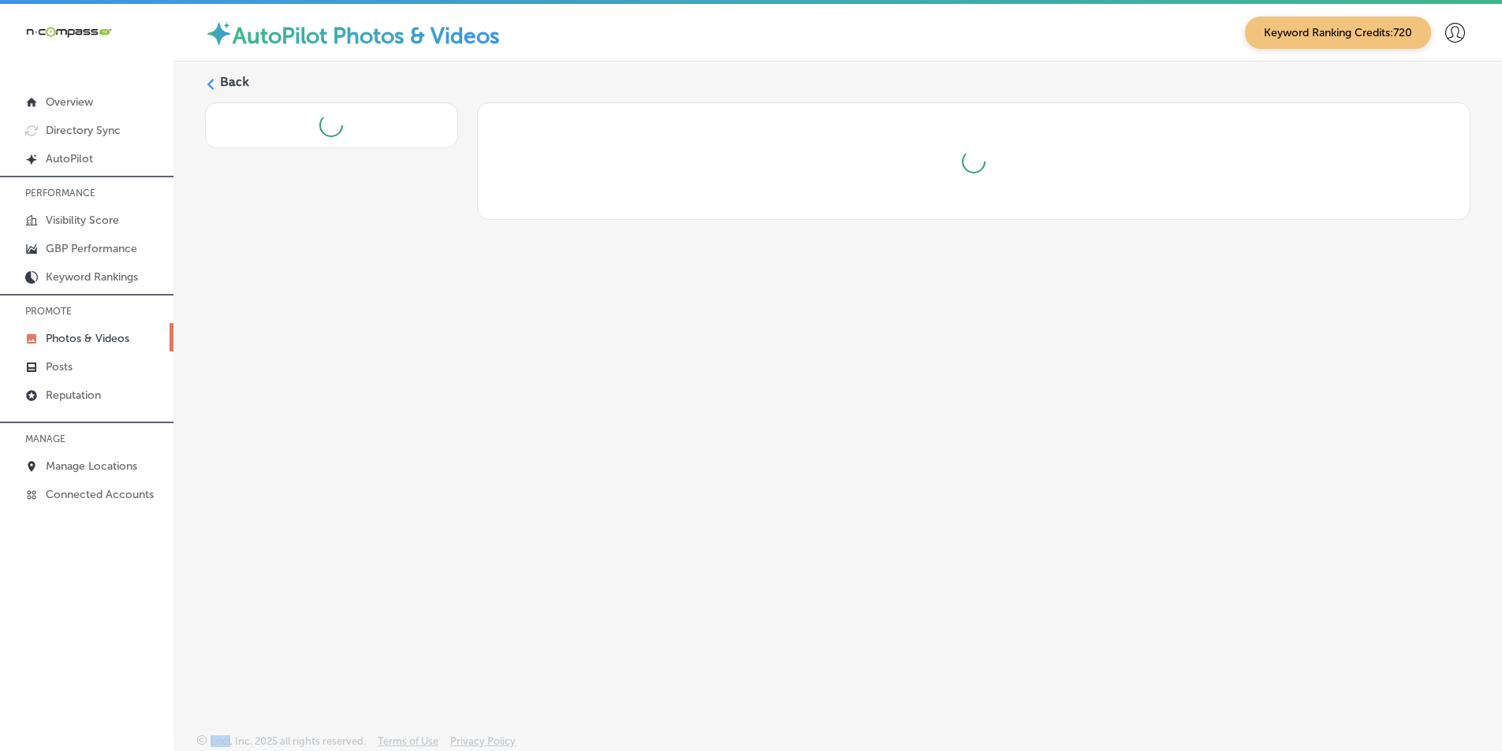
click at [665, 474] on div "Back" at bounding box center [837, 360] width 1329 height 598
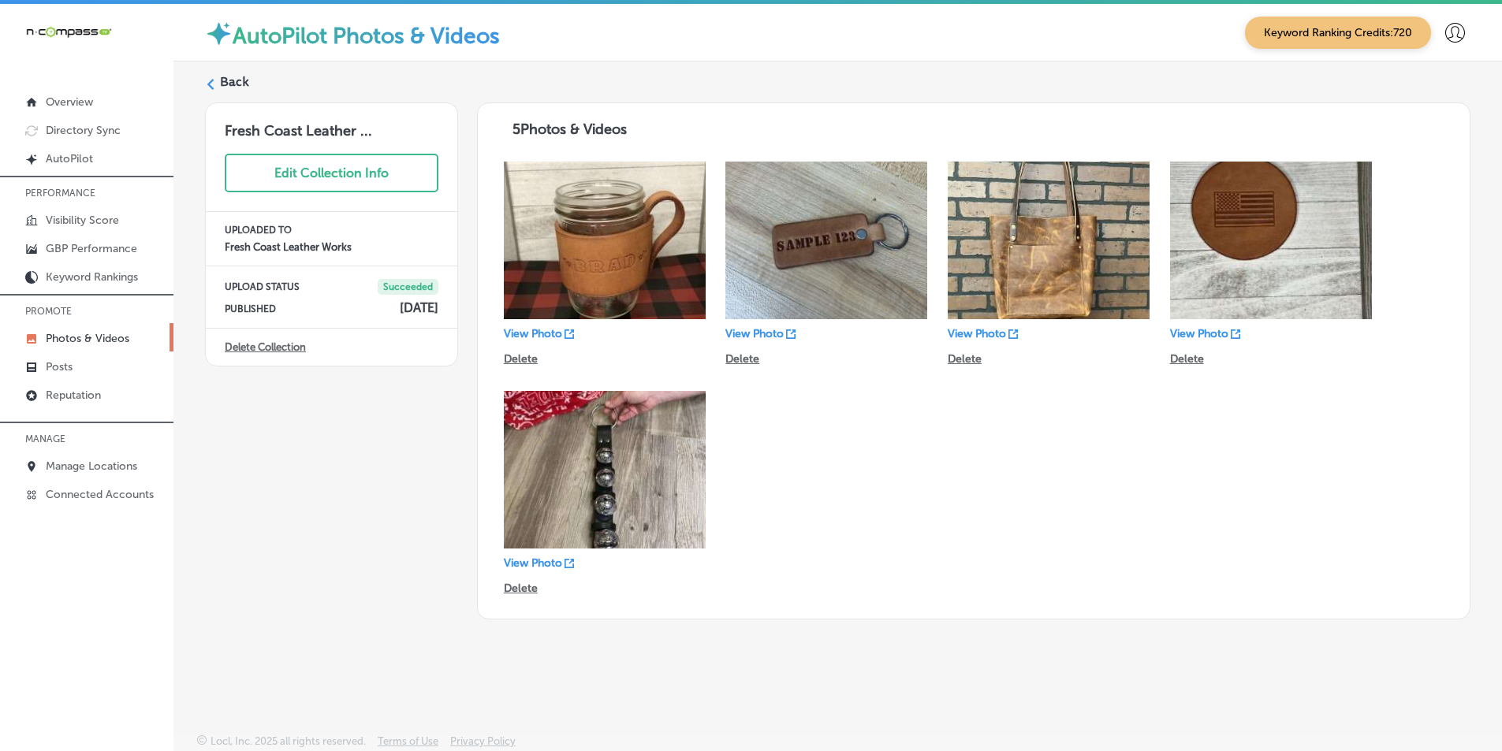
click at [233, 82] on label "Back" at bounding box center [234, 81] width 29 height 17
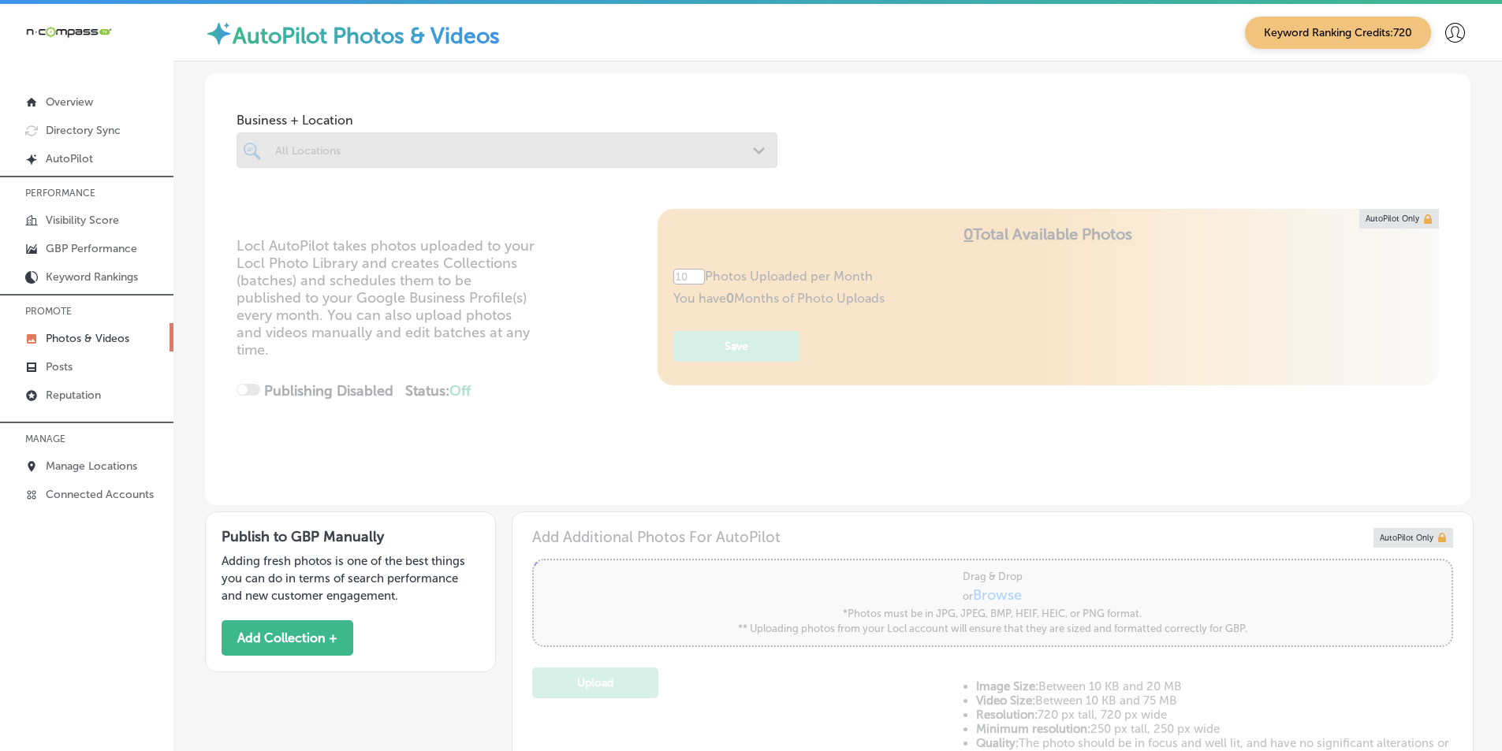
type input "5"
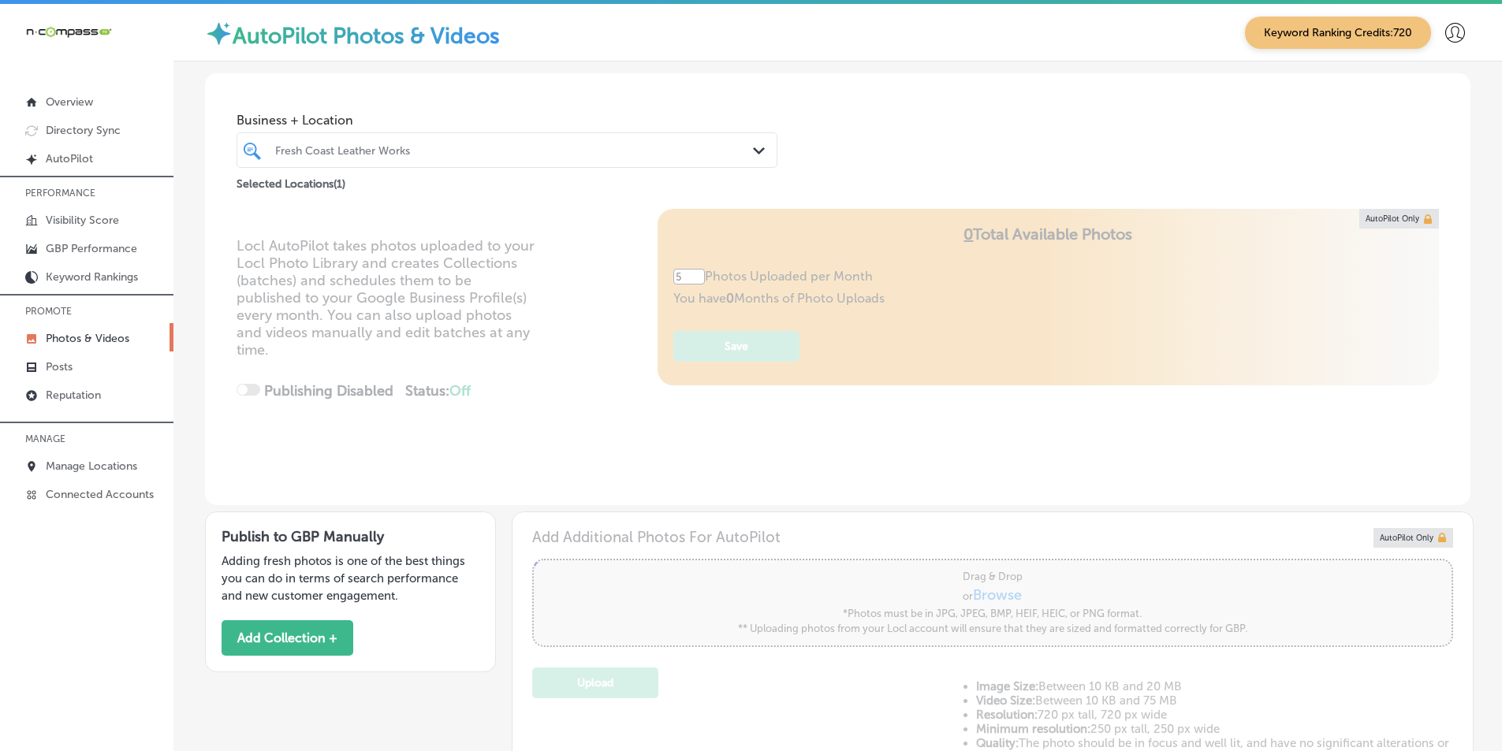
click at [420, 153] on div "Fresh Coast Leather Works" at bounding box center [514, 149] width 479 height 13
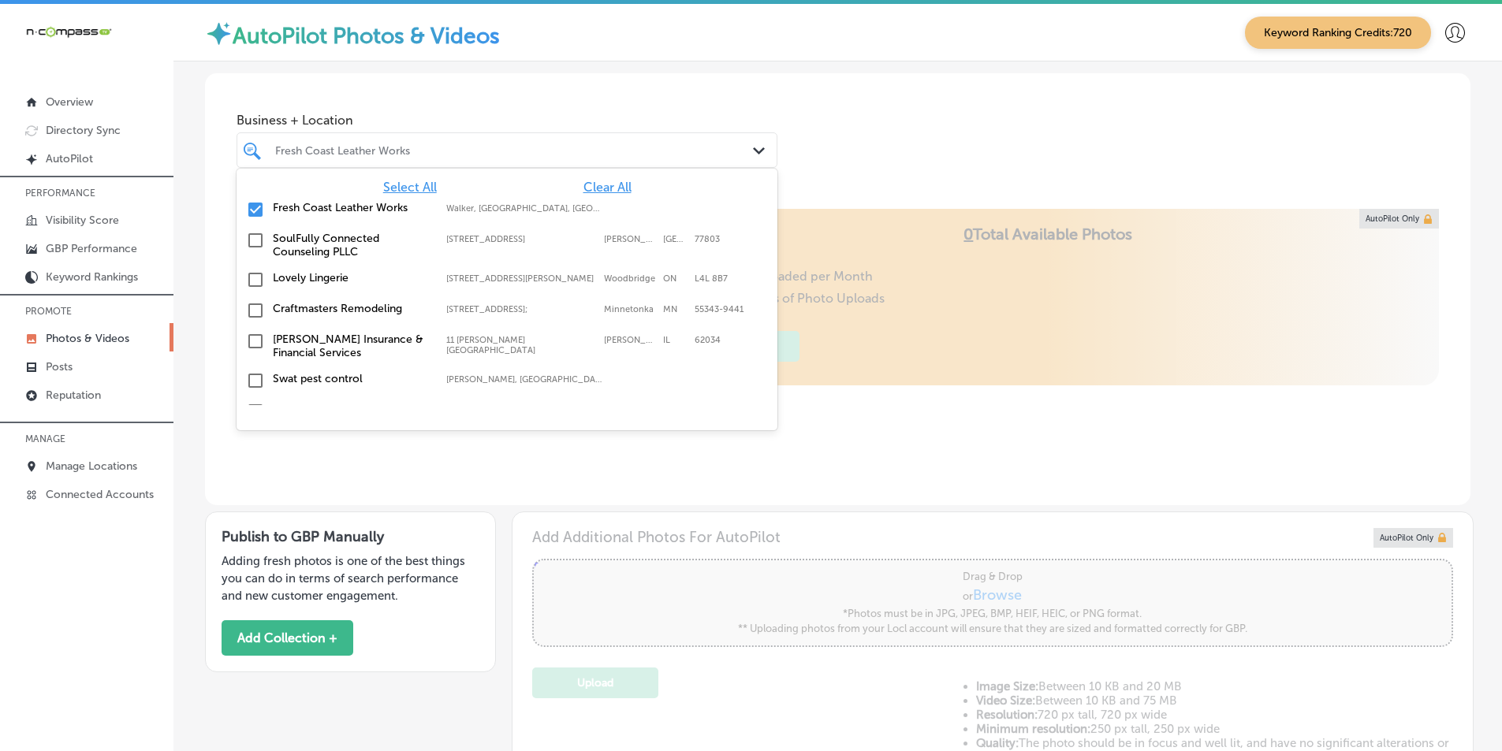
click at [252, 211] on input "checkbox" at bounding box center [255, 209] width 19 height 19
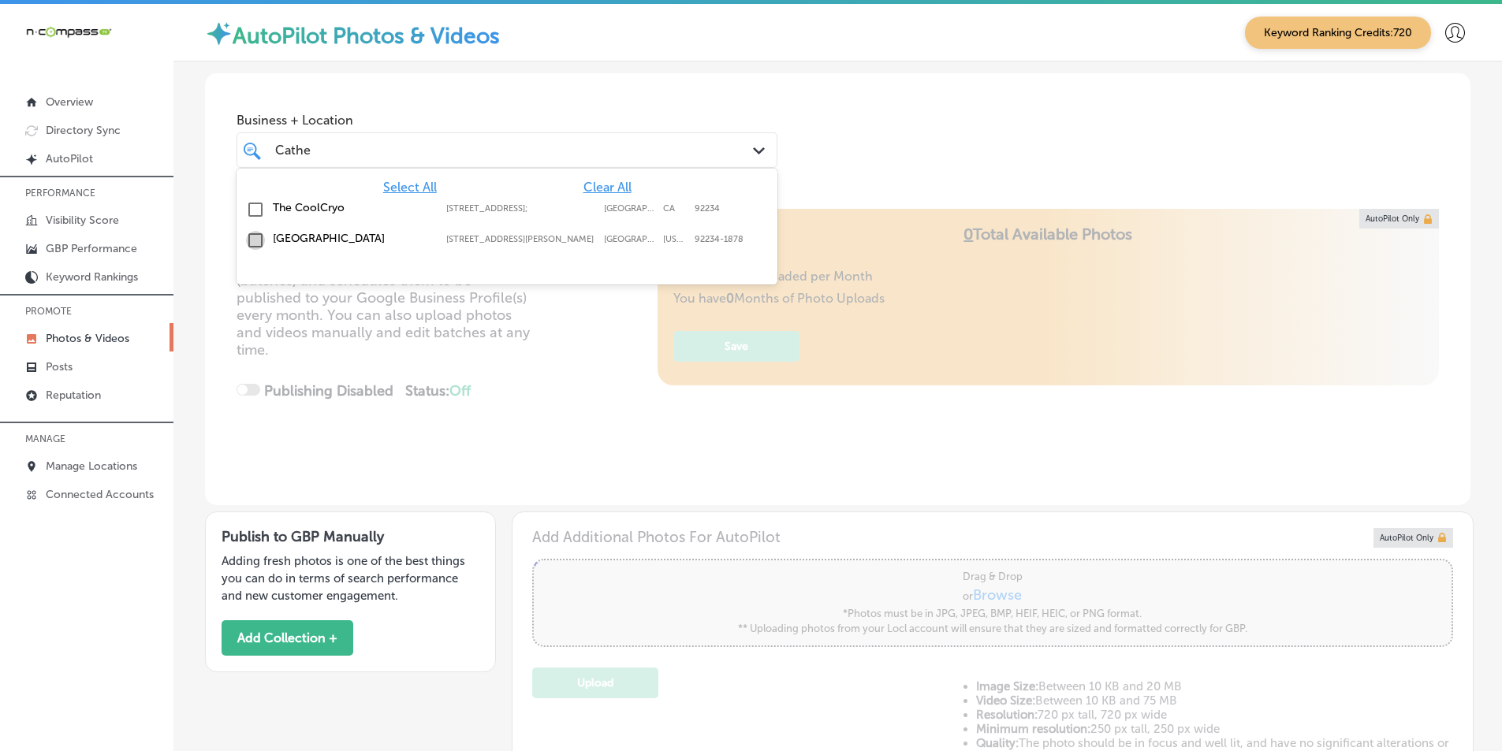
click at [256, 242] on input "checkbox" at bounding box center [255, 240] width 19 height 19
type input "Cathe"
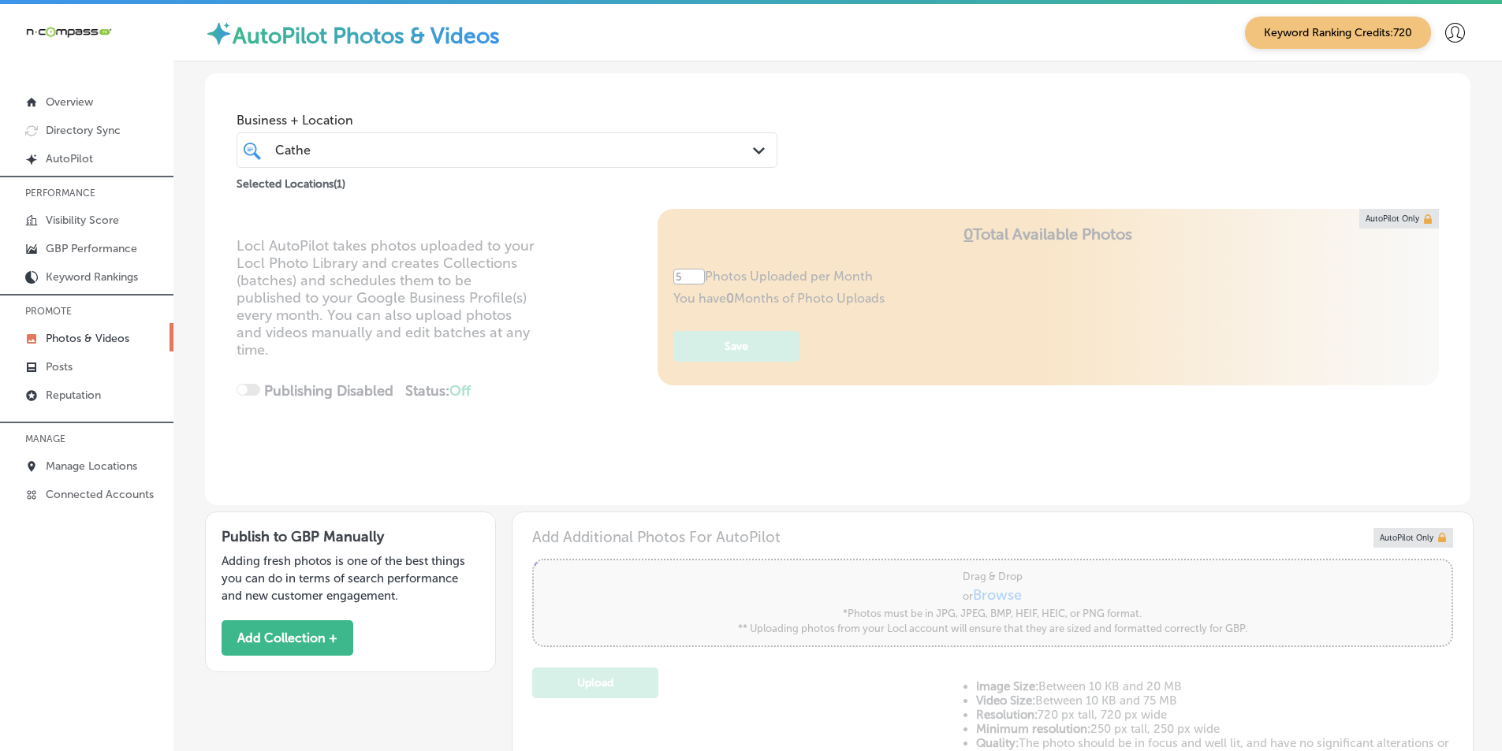
click at [568, 399] on div "Locl AutoPilot takes photos uploaded to your Locl Photo Library and creates Col…" at bounding box center [837, 357] width 1265 height 296
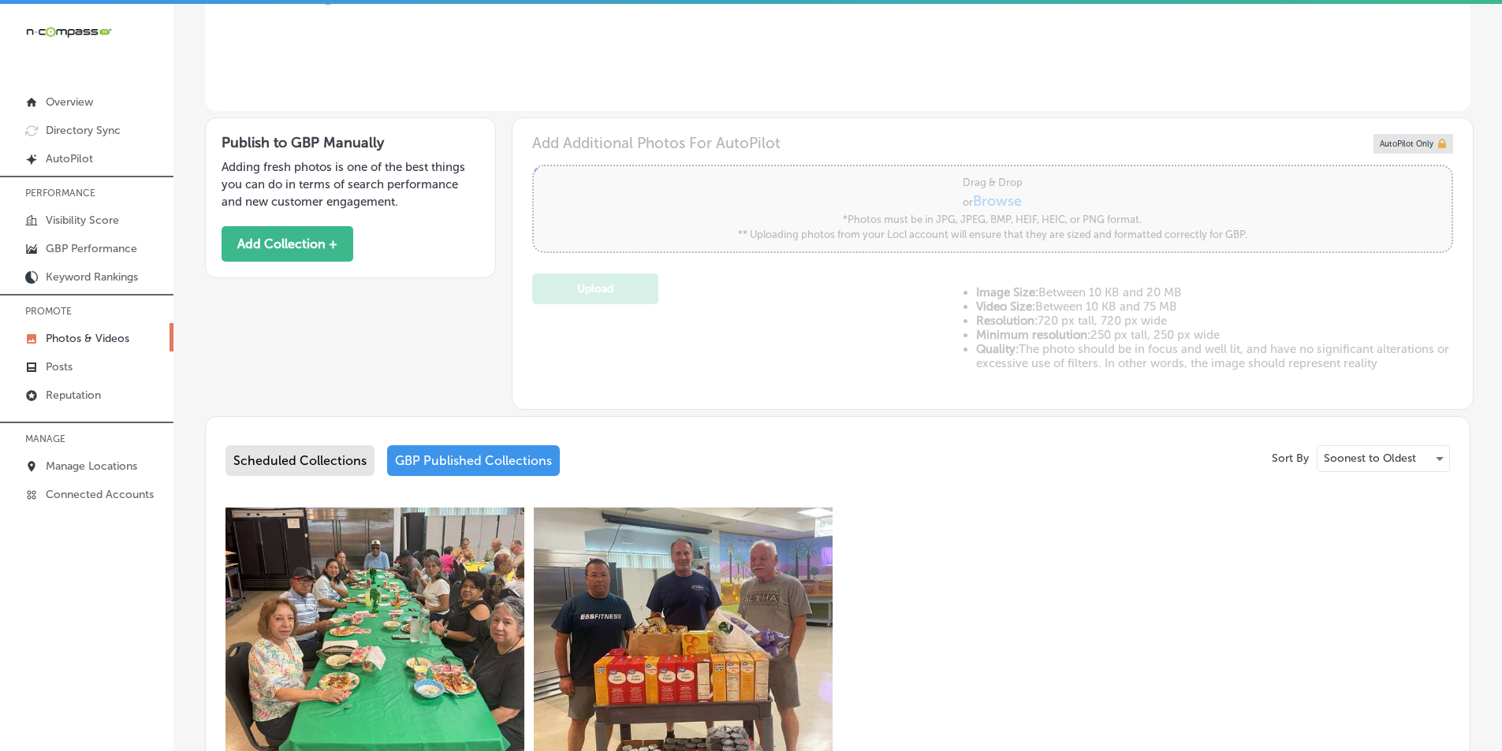
scroll to position [315, 0]
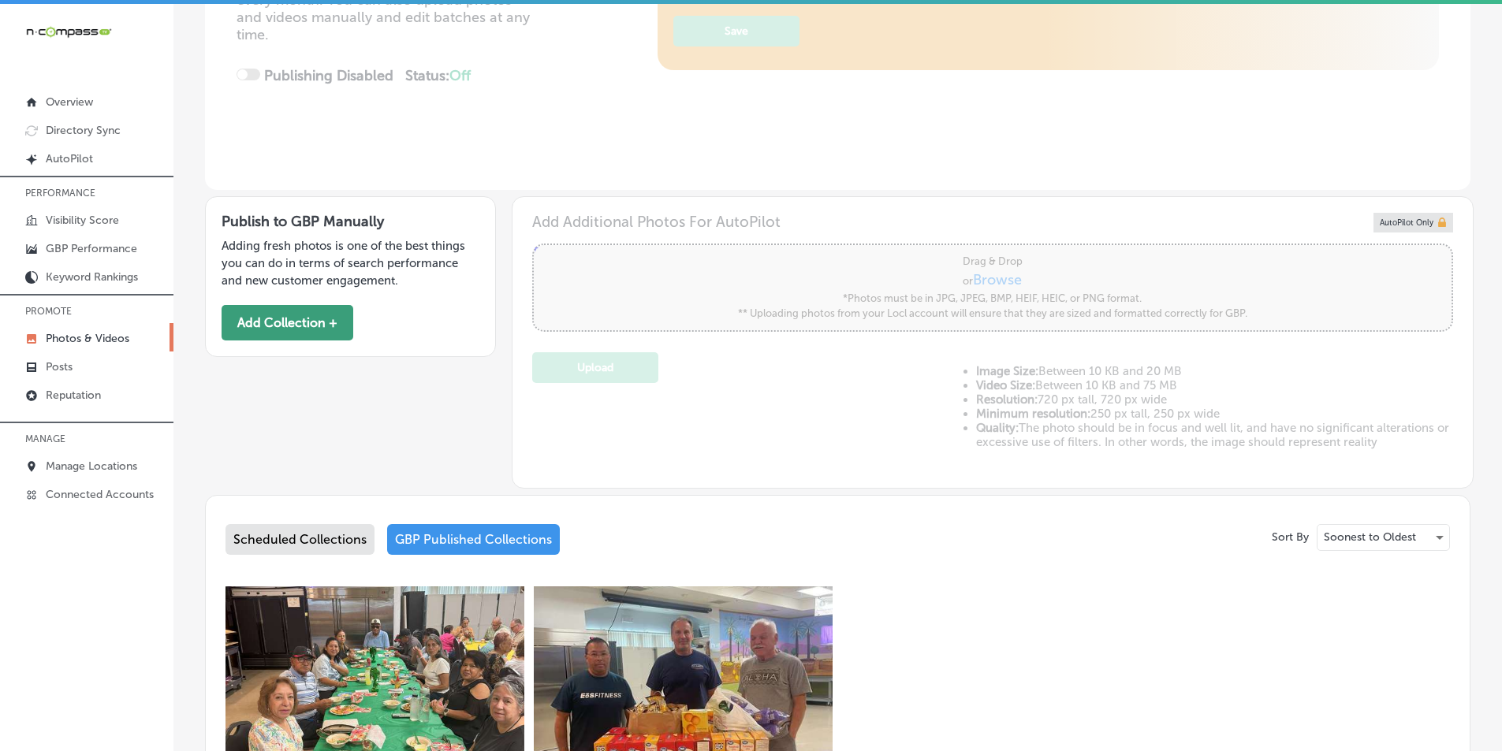
click at [293, 319] on button "Add Collection +" at bounding box center [288, 322] width 132 height 35
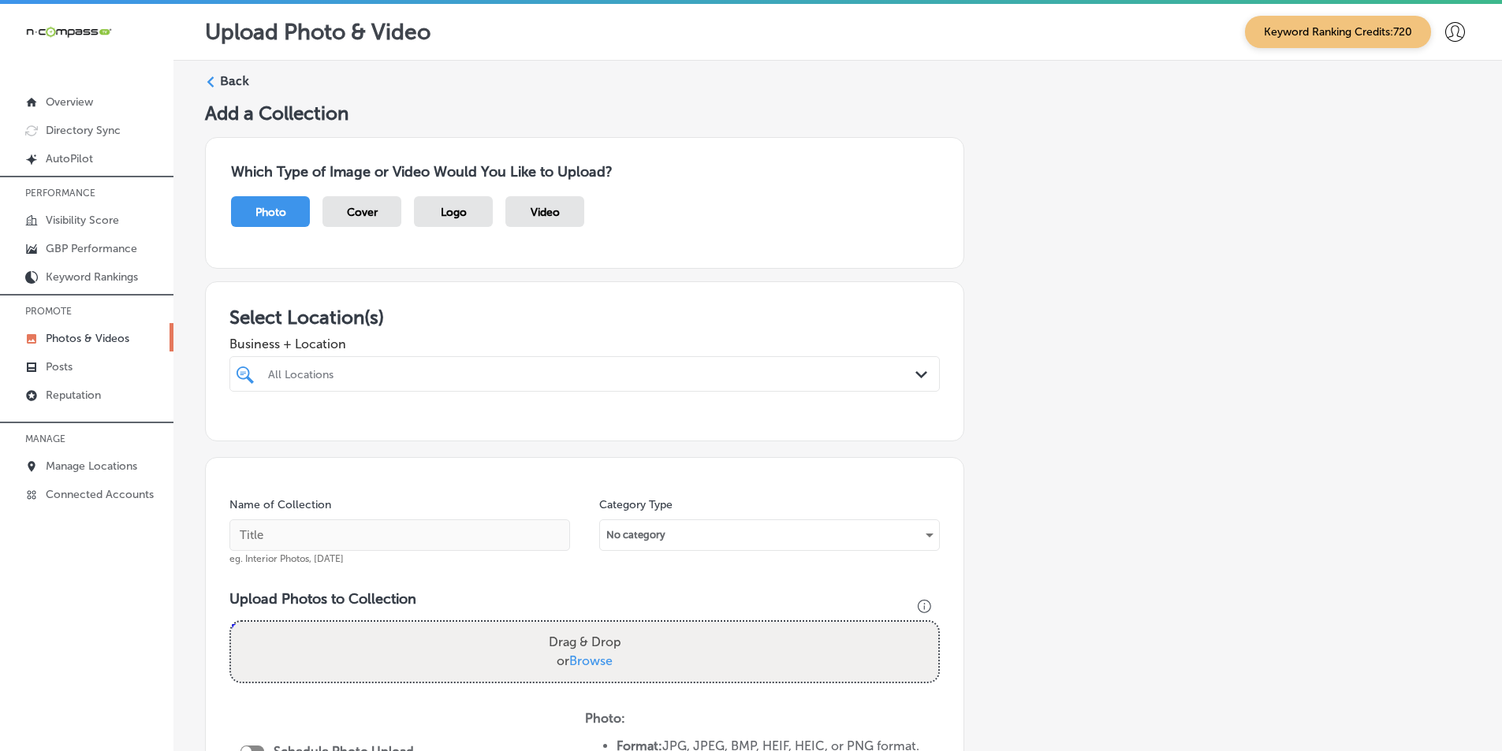
click at [343, 367] on div "All Locations" at bounding box center [584, 374] width 649 height 24
click at [251, 465] on input "checkbox" at bounding box center [248, 464] width 19 height 19
type input "cathed"
click at [547, 581] on div "Name of Collection eg. Interior Photos, March 2020 Category Type No category Up…" at bounding box center [584, 698] width 759 height 483
click at [403, 535] on input "text" at bounding box center [399, 536] width 341 height 32
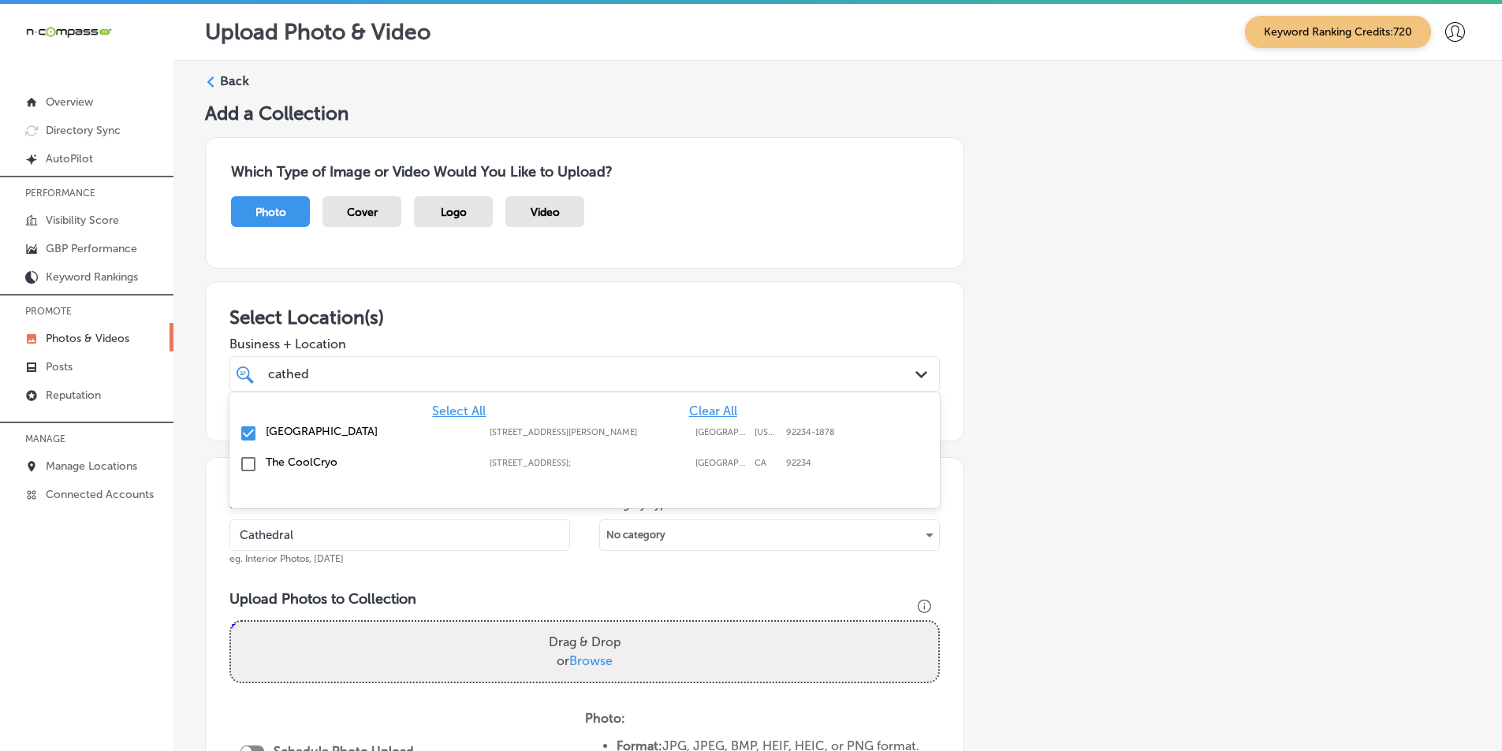
click at [368, 368] on div "cathed cathed" at bounding box center [552, 373] width 572 height 21
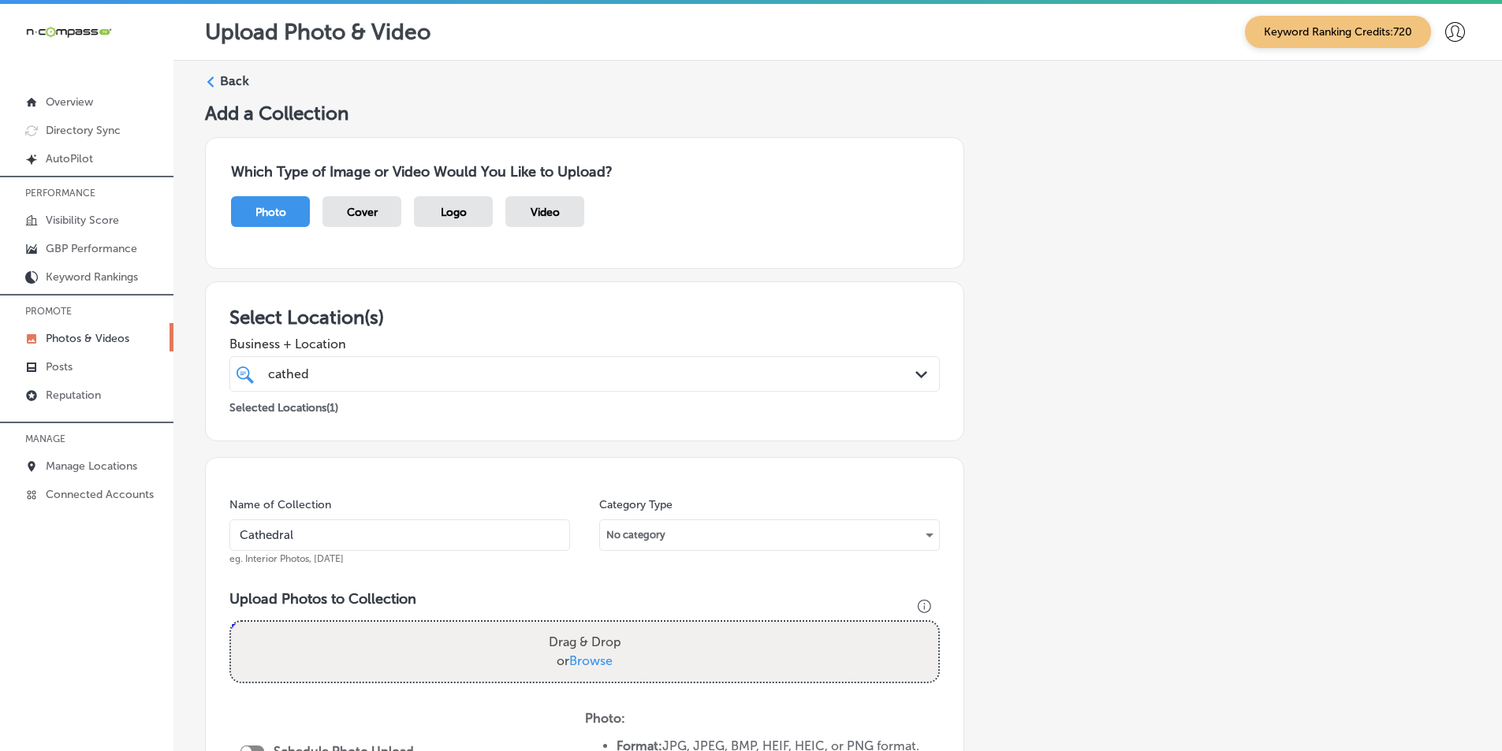
click at [312, 538] on input "Cathedral" at bounding box center [399, 536] width 341 height 32
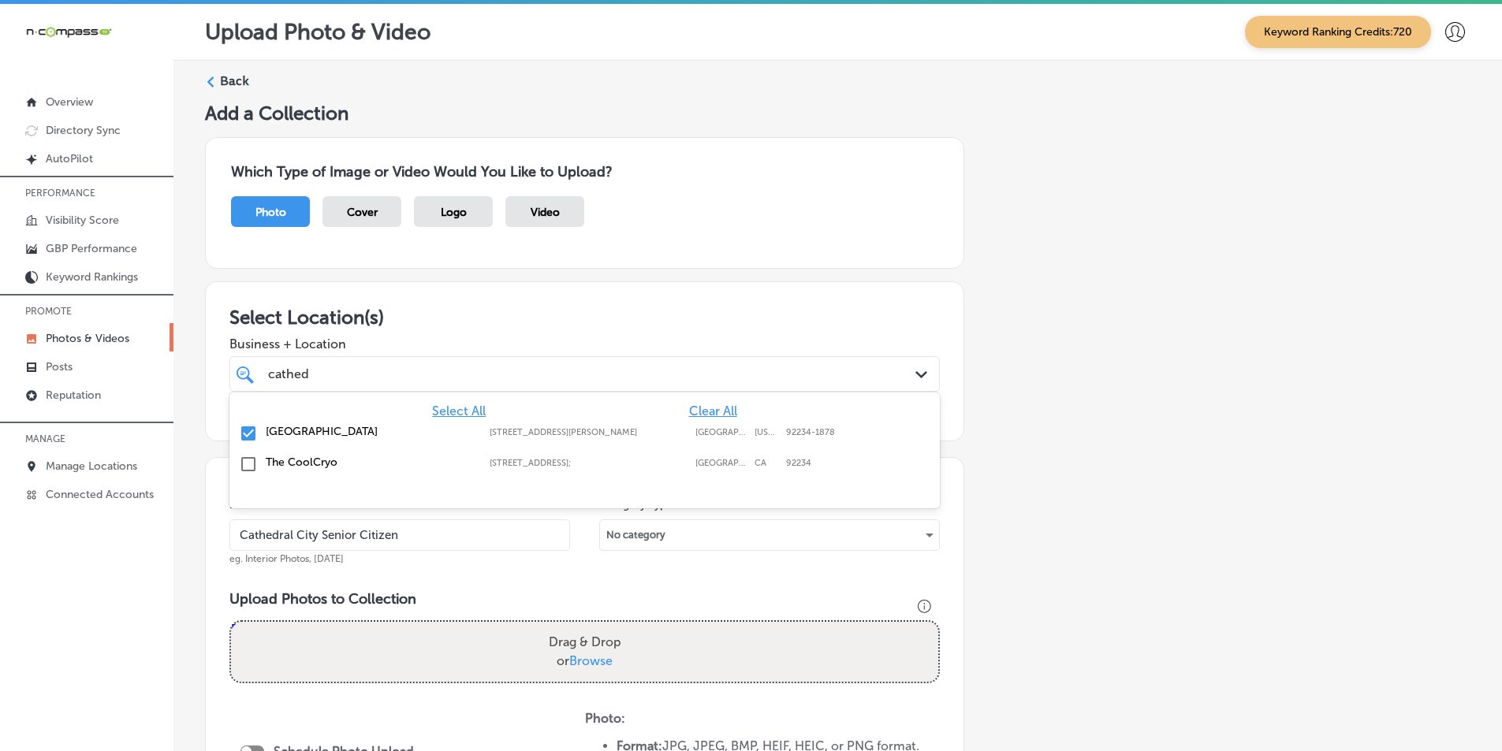
click at [374, 379] on div "cathed cathed" at bounding box center [552, 373] width 572 height 21
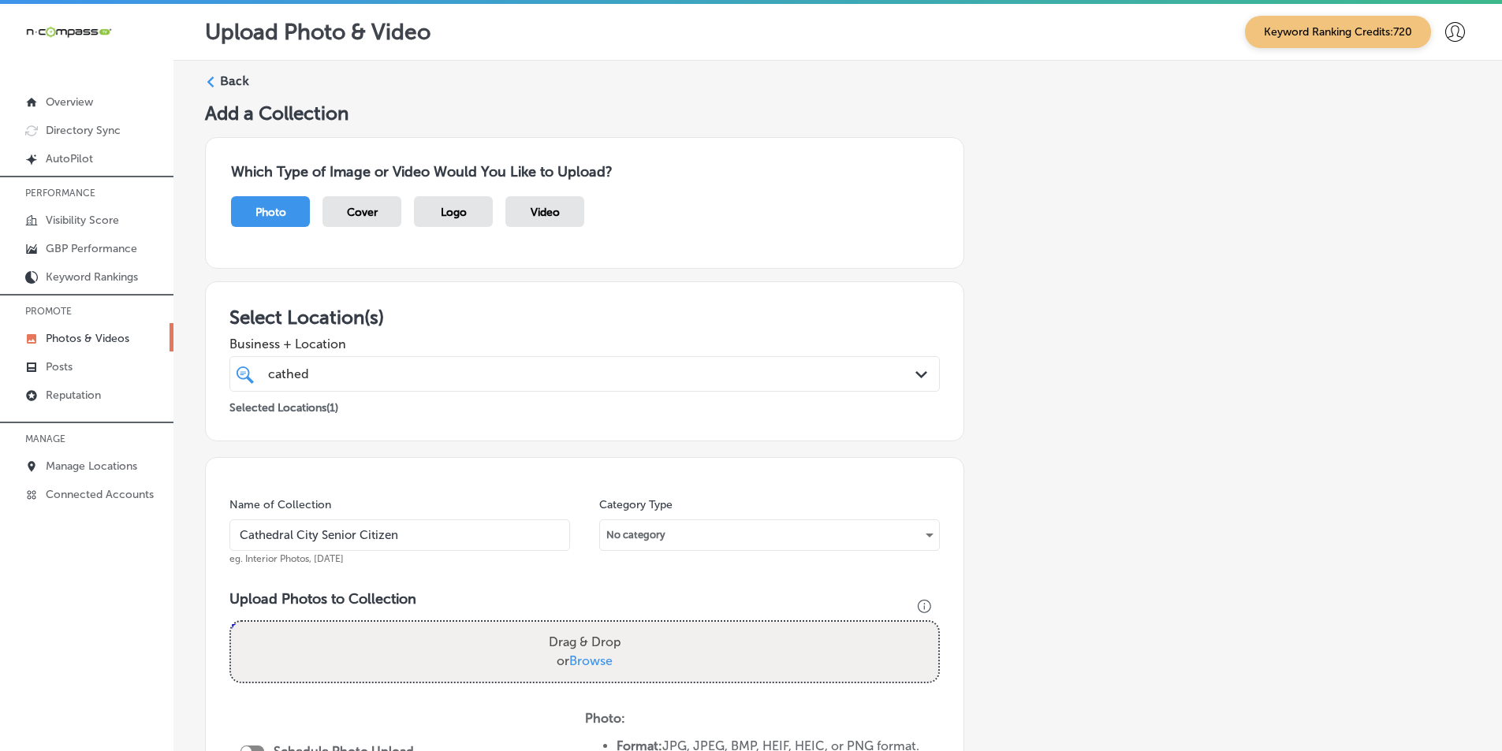
drag, startPoint x: 408, startPoint y: 539, endPoint x: 366, endPoint y: 542, distance: 42.7
click at [366, 542] on input "Cathedral City Senior Citizen" at bounding box center [399, 536] width 341 height 32
type input "[GEOGRAPHIC_DATA]"
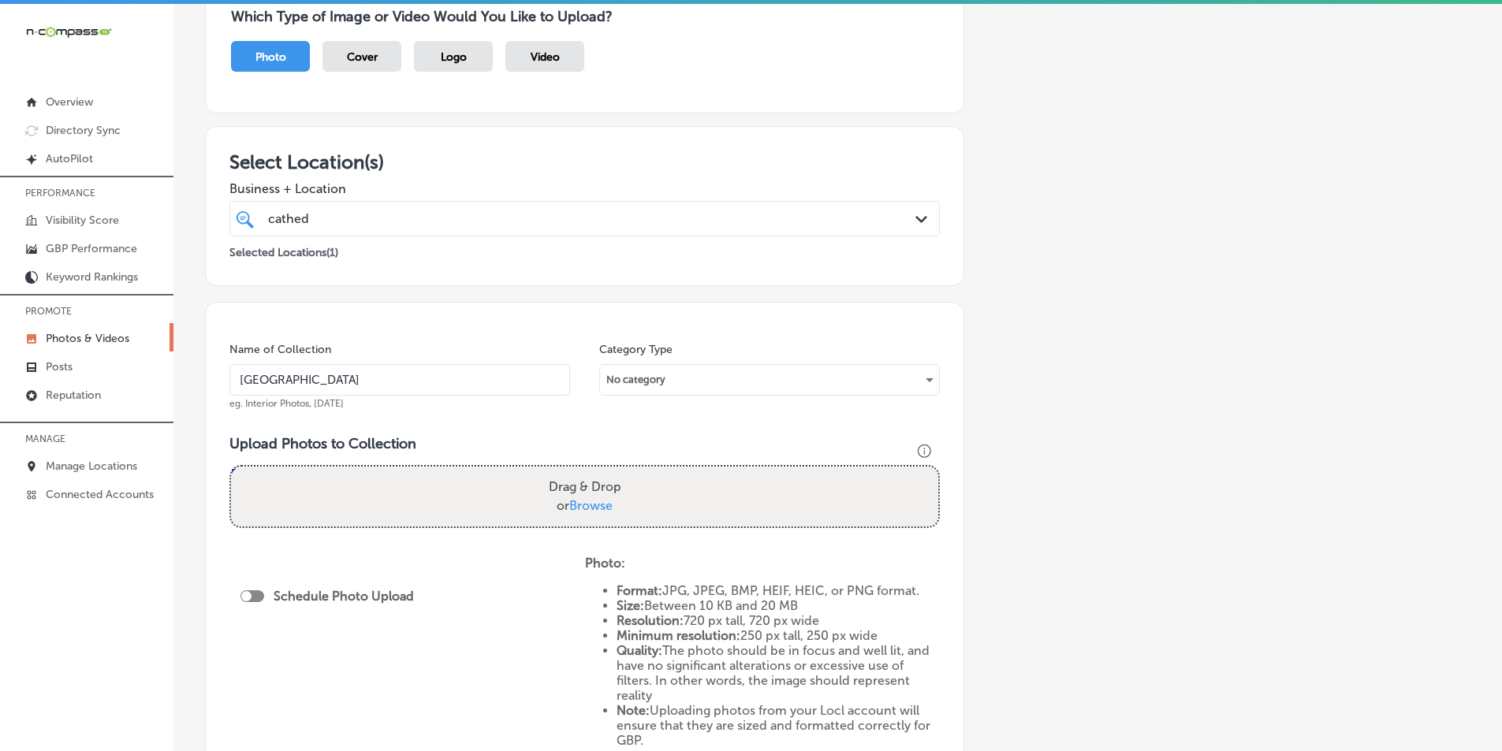
scroll to position [158, 0]
click at [379, 480] on div "Drag & Drop or Browse" at bounding box center [584, 494] width 707 height 60
click at [231, 464] on input "Drag & Drop or Browse" at bounding box center [584, 466] width 707 height 5
type input "C:\fakepath\532130257_811909534744074_4746542786391101952_n.jpg"
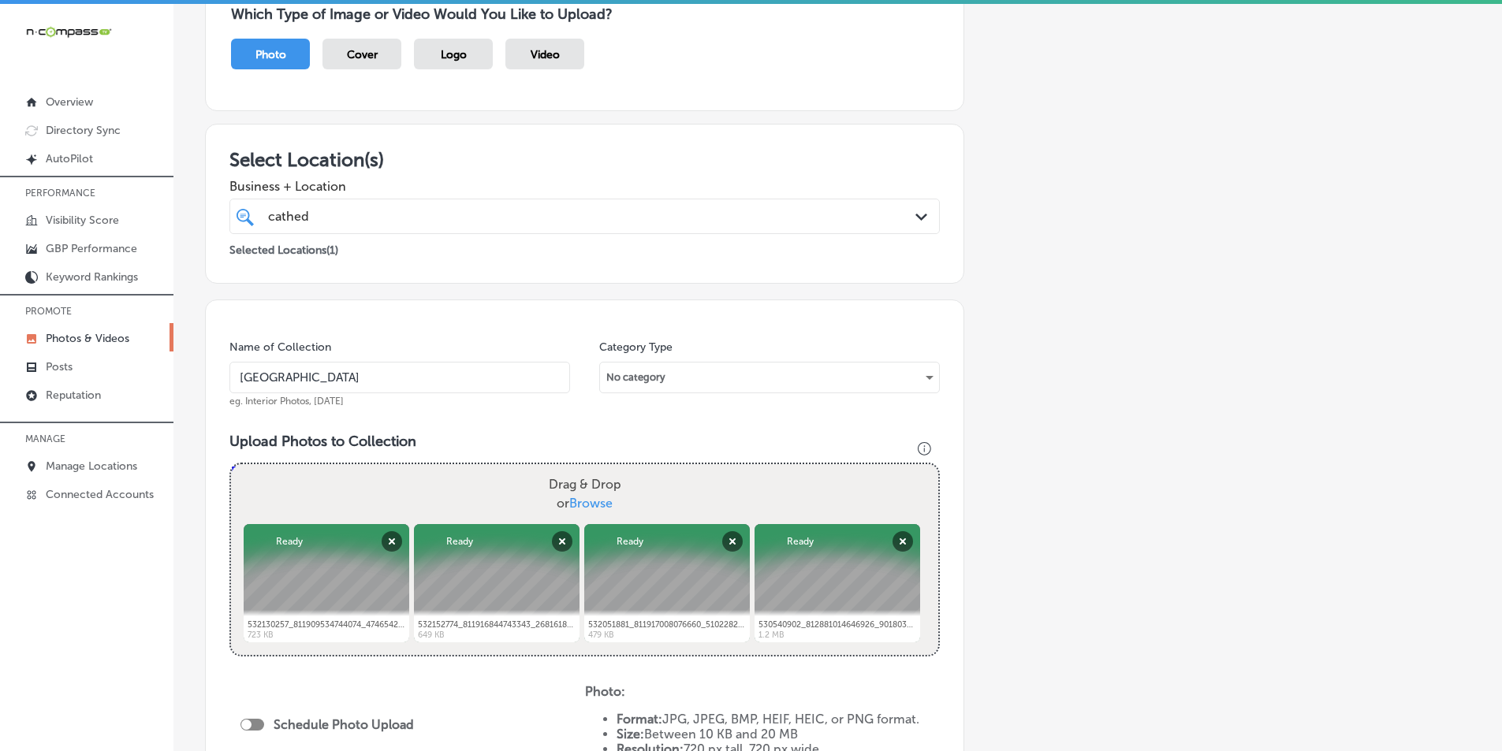
click at [348, 480] on div "Drag & Drop or Browse" at bounding box center [584, 494] width 707 height 60
click at [231, 464] on input "Drag & Drop or Browse" at bounding box center [584, 466] width 707 height 5
type input "C:\fakepath\532612423_812880991313595_63323140691005094_n.jpg"
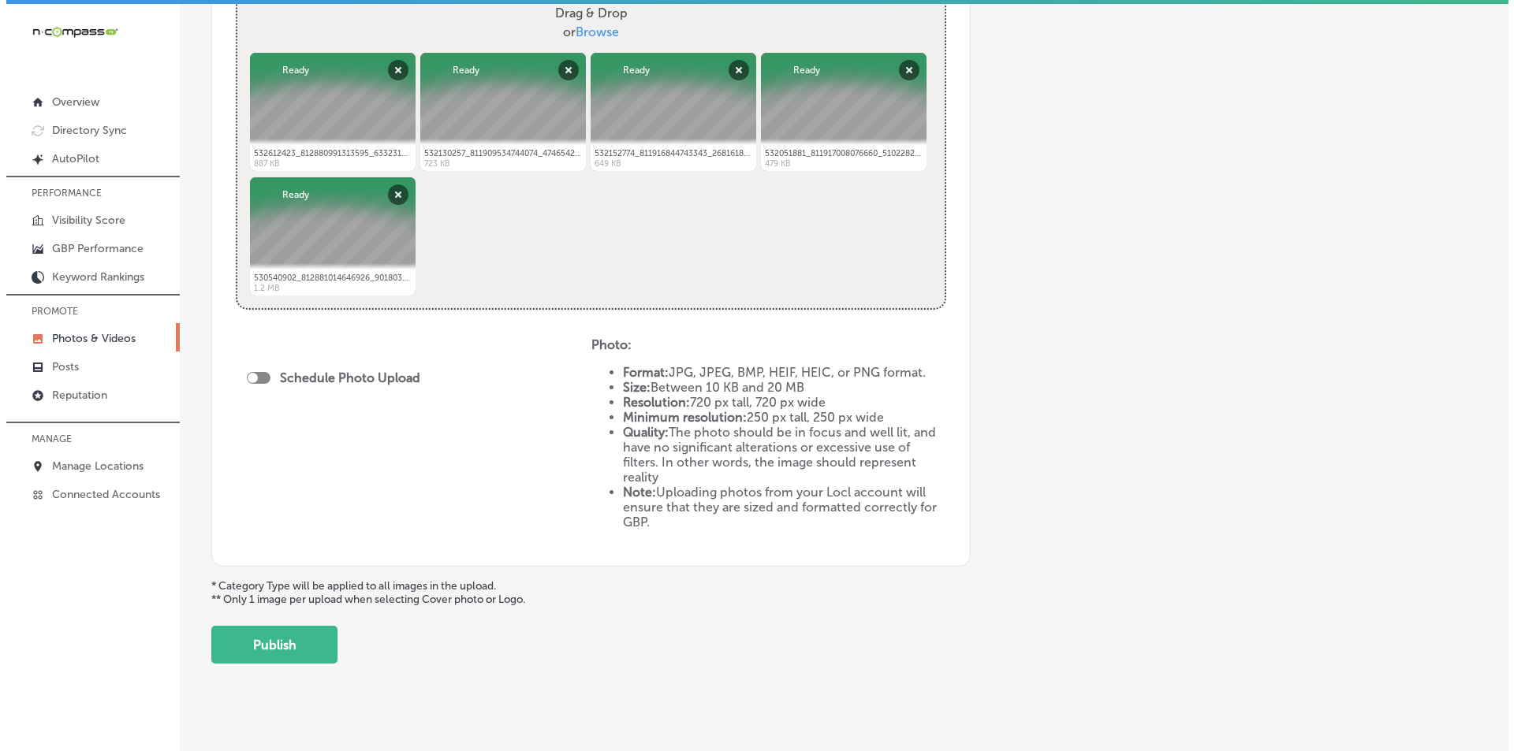
scroll to position [631, 0]
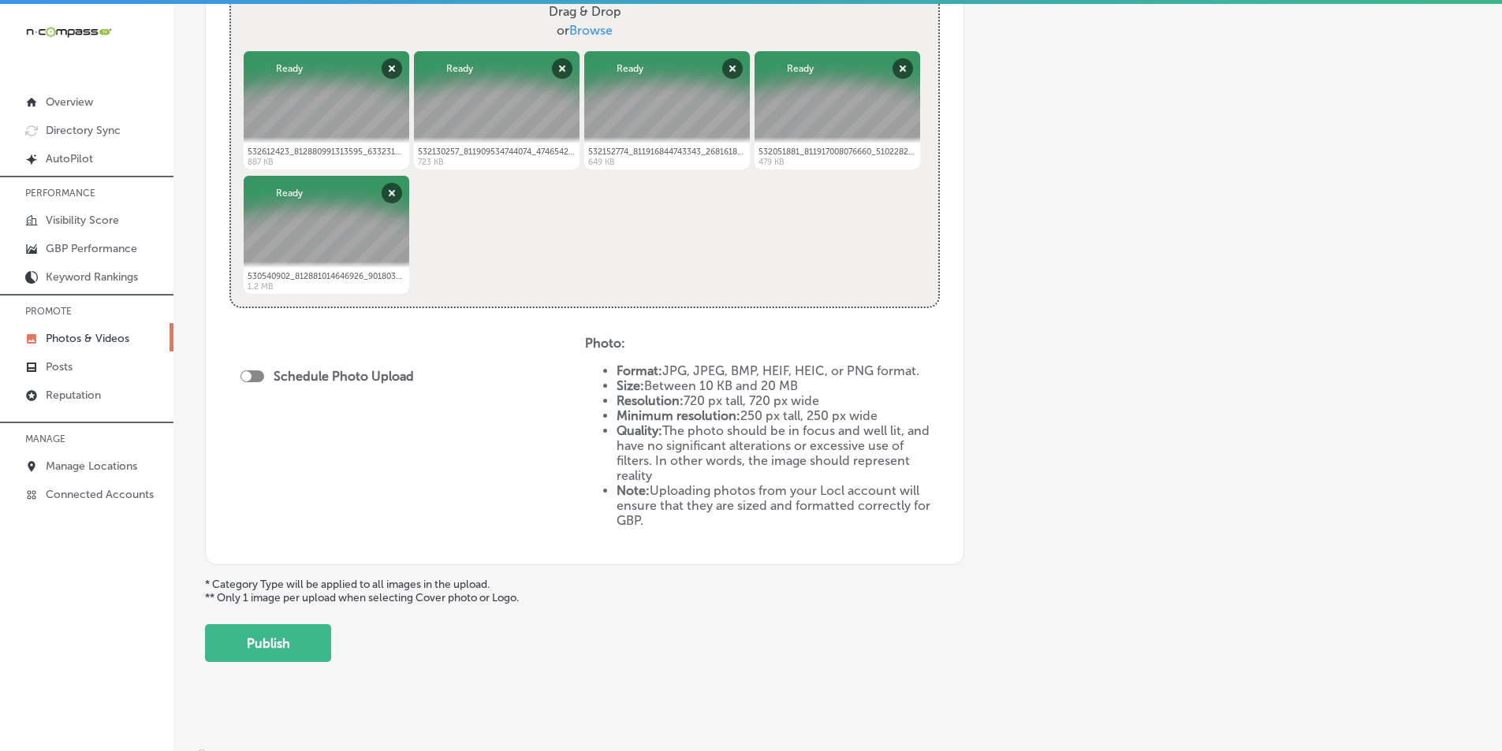
click at [266, 376] on div "Schedule Photo Upload" at bounding box center [330, 376] width 181 height 15
click at [255, 374] on div at bounding box center [252, 377] width 24 height 12
checkbox input "true"
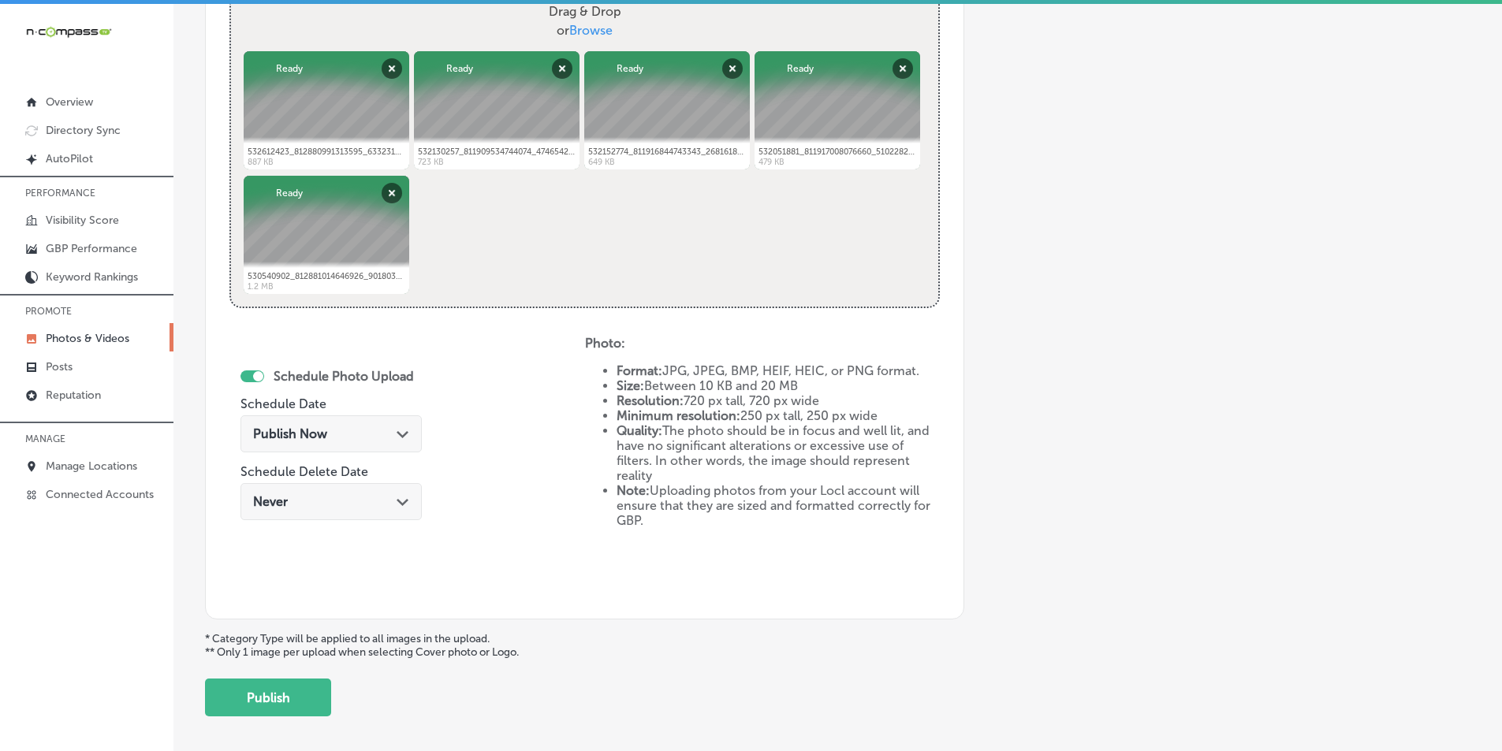
click at [401, 434] on icon "Path Created with Sketch." at bounding box center [403, 434] width 12 height 7
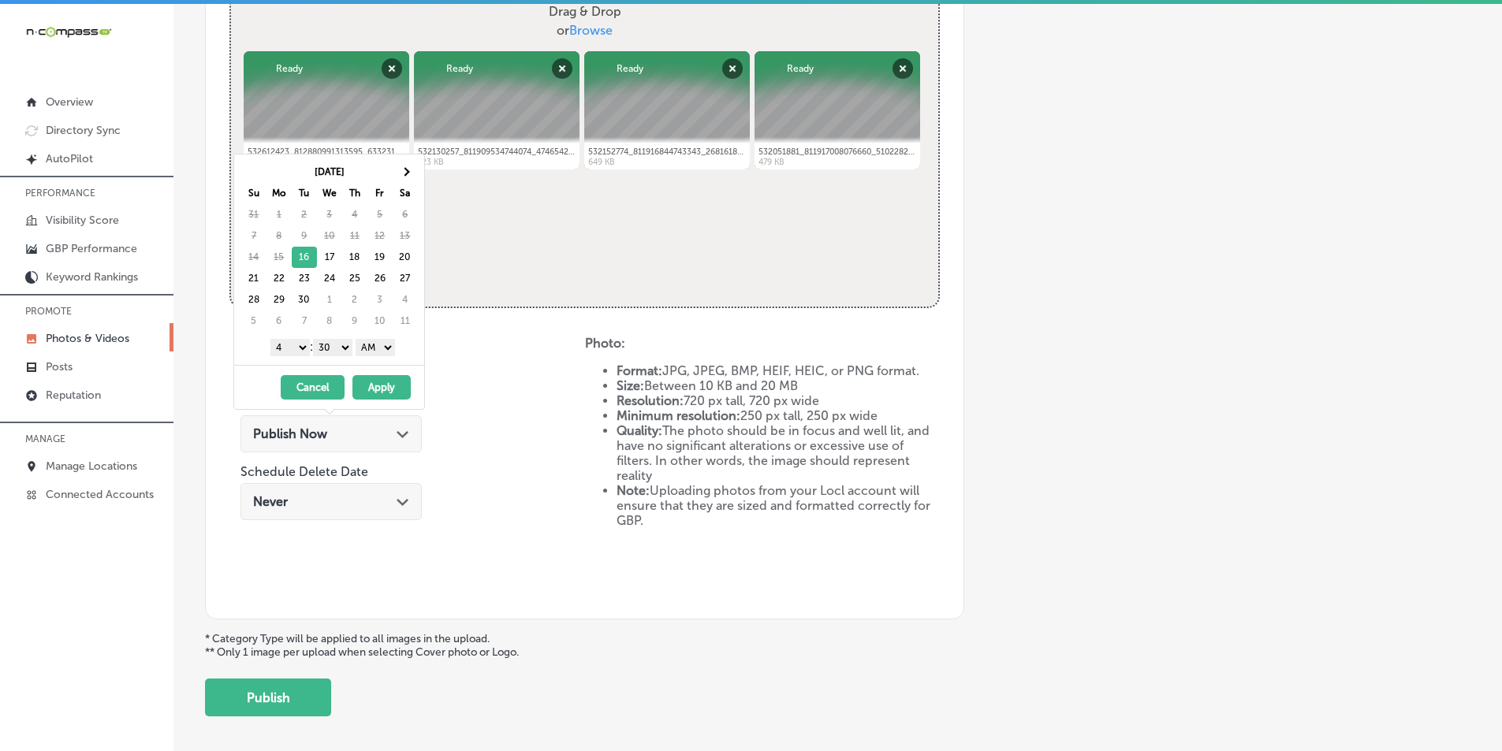
click at [301, 346] on select "1 2 3 4 5 6 7 8 9 10 11 12" at bounding box center [289, 347] width 39 height 17
click at [346, 345] on select "00 10 20 30 40 50" at bounding box center [332, 347] width 39 height 17
click at [391, 346] on select "AM PM" at bounding box center [375, 347] width 39 height 17
click at [386, 382] on button "Apply" at bounding box center [381, 387] width 58 height 24
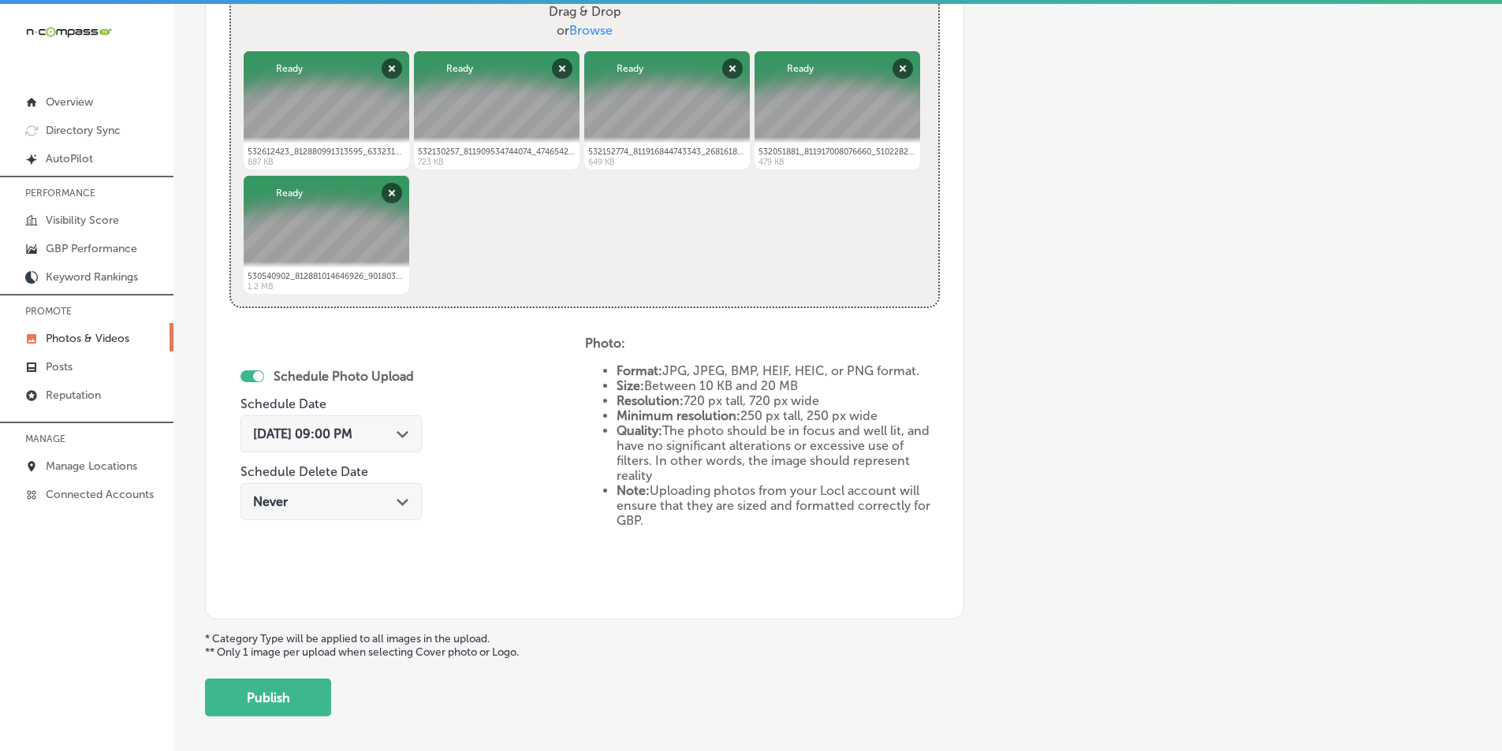
click at [260, 690] on button "Publish" at bounding box center [268, 698] width 126 height 38
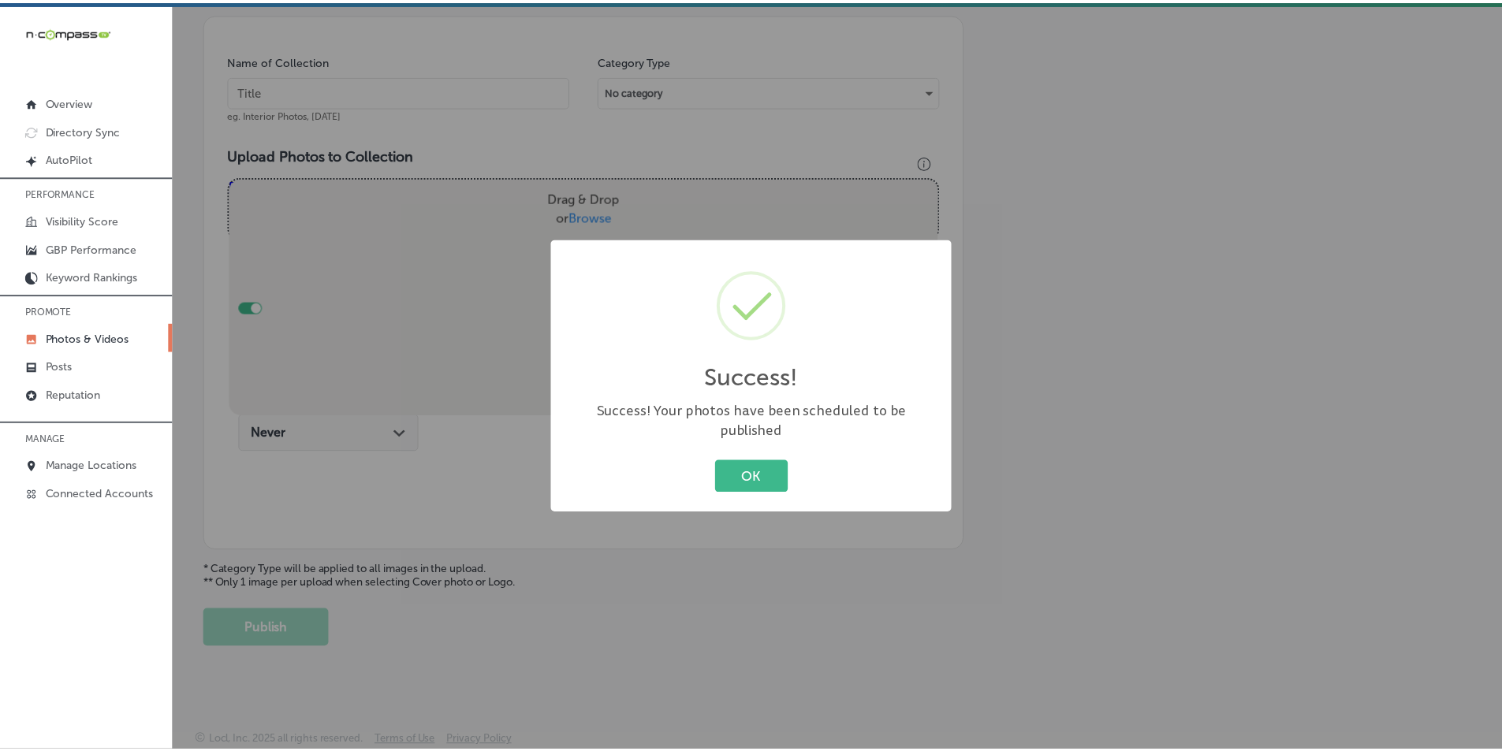
scroll to position [444, 0]
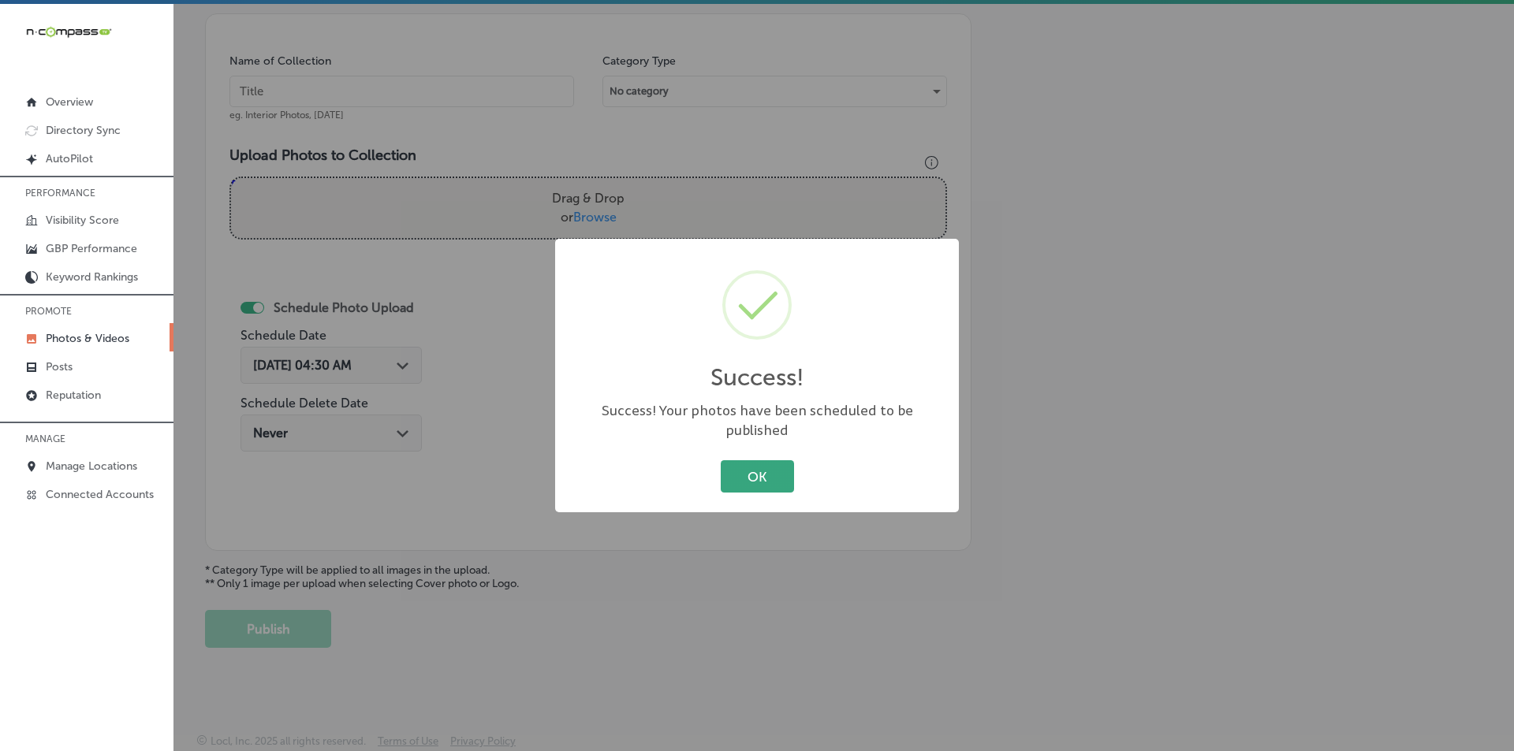
click at [757, 468] on button "OK" at bounding box center [757, 476] width 73 height 32
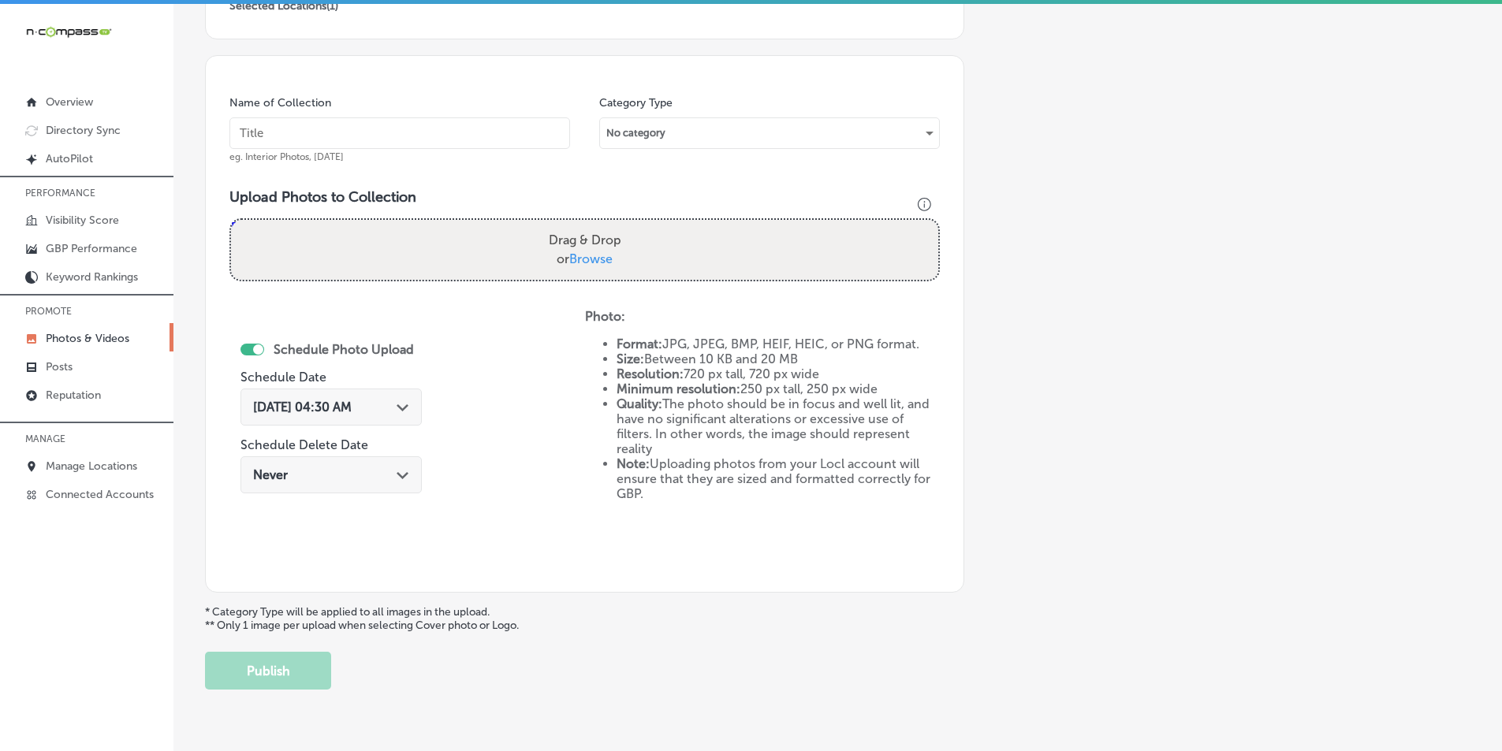
scroll to position [207, 0]
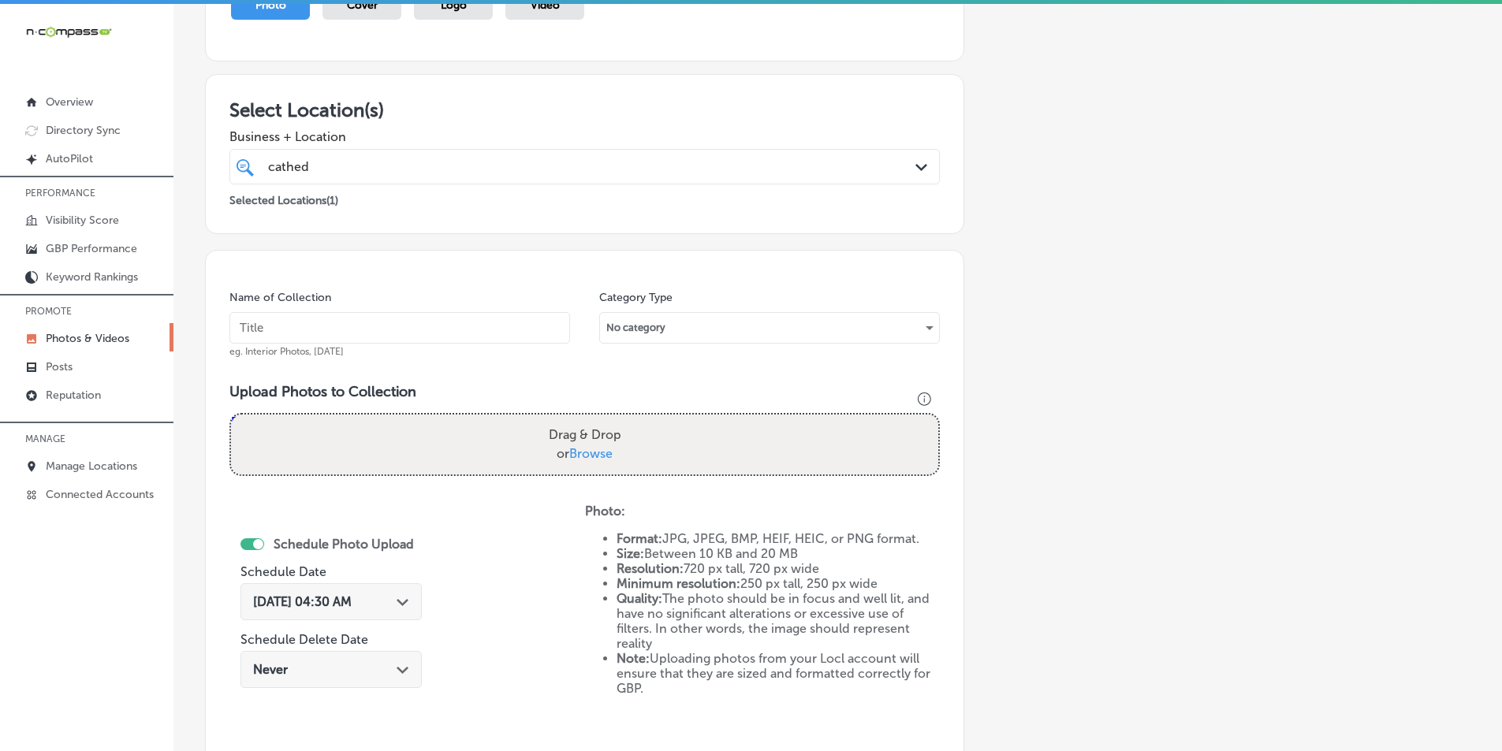
click at [337, 321] on input "text" at bounding box center [399, 328] width 341 height 32
type input "[GEOGRAPHIC_DATA]"
click at [329, 422] on div "Drag & Drop or Browse" at bounding box center [584, 445] width 707 height 60
click at [231, 415] on input "Drag & Drop or Browse" at bounding box center [584, 417] width 707 height 5
type input "C:\fakepath\532032879_812881044646923_434023232372289051_n.jpg"
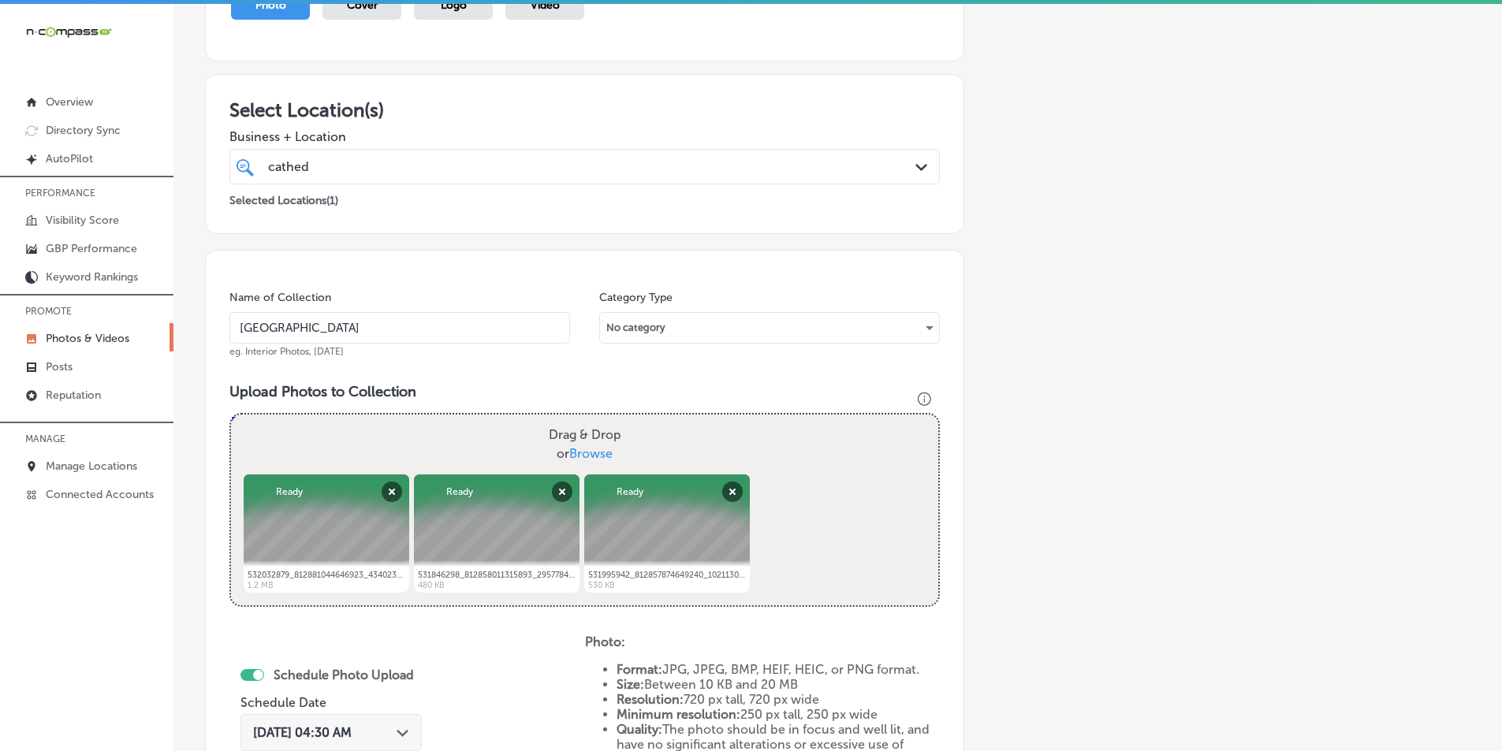
click at [367, 438] on div "Drag & Drop or Browse" at bounding box center [584, 445] width 707 height 60
click at [231, 415] on input "Drag & Drop or Browse" at bounding box center [584, 417] width 707 height 5
type input "C:\fakepath\532930983_812866634648364_1108858512936562206_n.jpg"
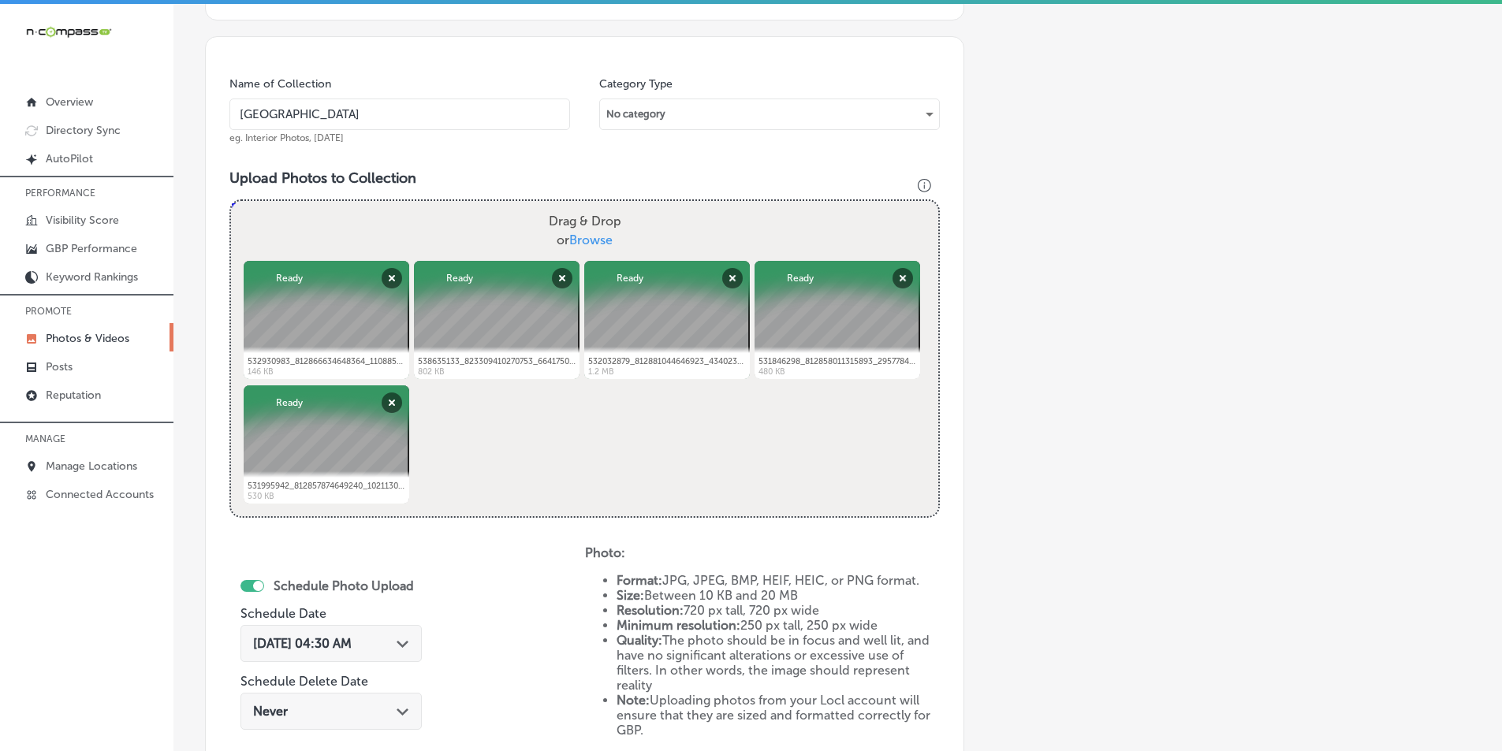
scroll to position [444, 0]
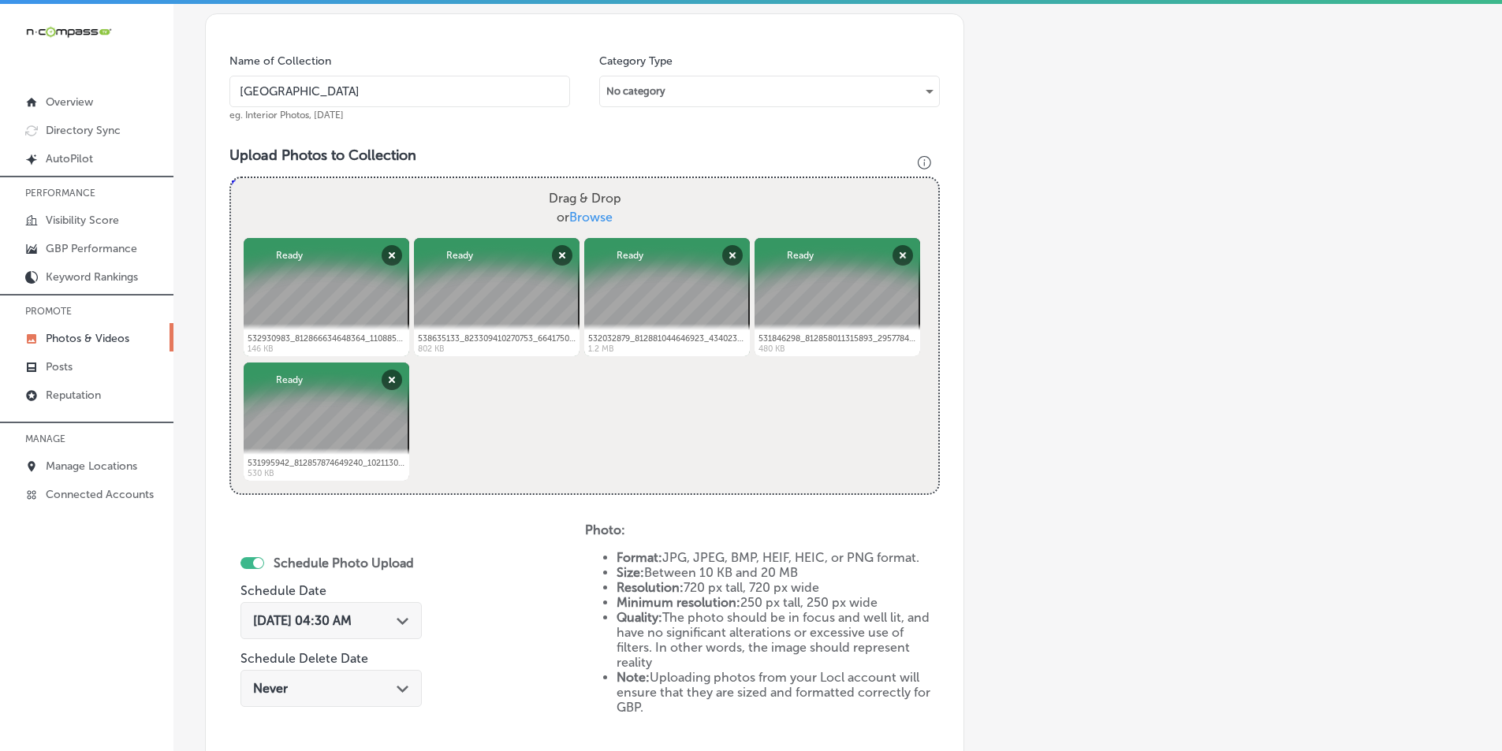
click at [405, 622] on icon "Path Created with Sketch." at bounding box center [403, 621] width 12 height 7
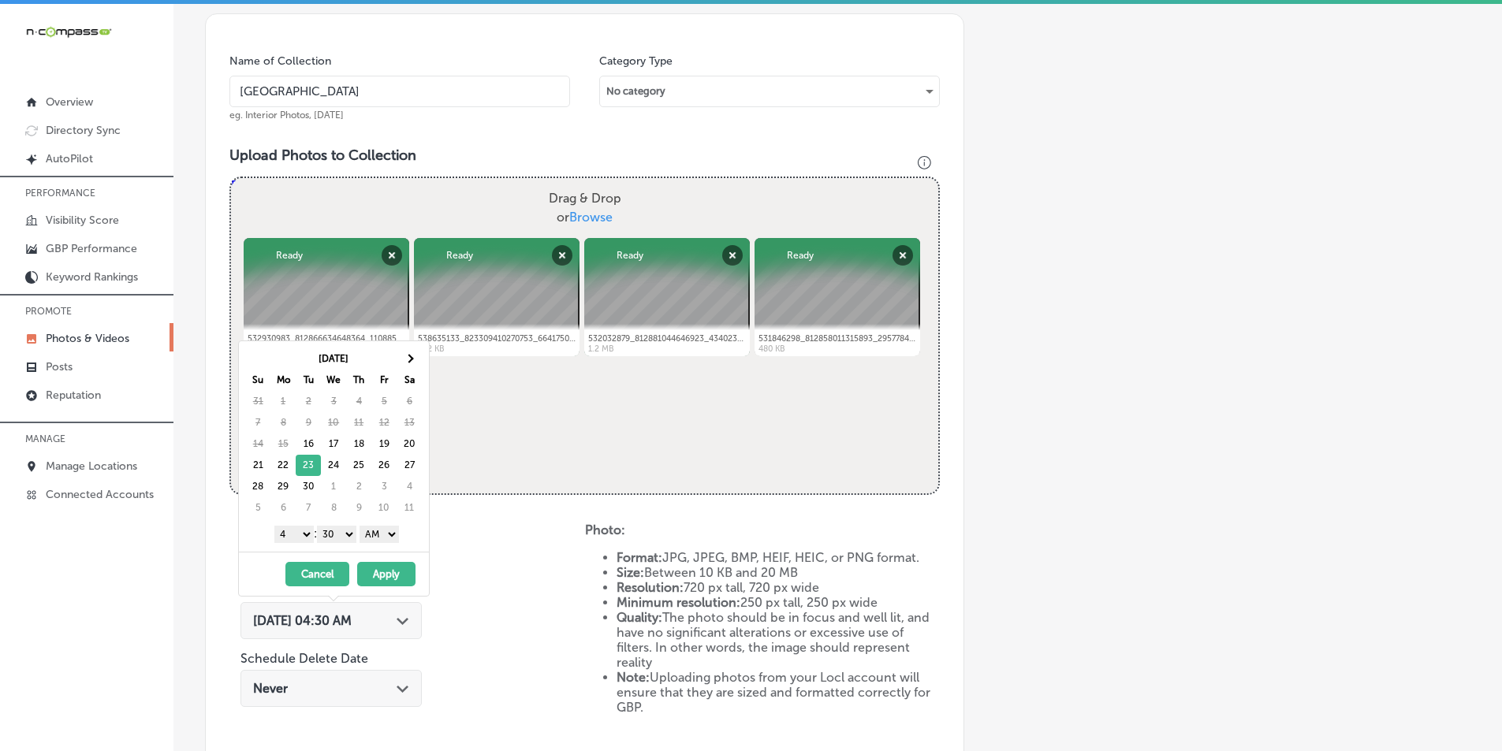
click at [300, 536] on select "1 2 3 4 5 6 7 8 9 10 11 12" at bounding box center [293, 534] width 39 height 17
click at [352, 535] on select "00 10 20 30 40 50" at bounding box center [336, 534] width 39 height 17
click at [349, 533] on select "00 10 20 30 40 50" at bounding box center [336, 534] width 39 height 17
click at [350, 535] on select "00 10 20 30 40 50" at bounding box center [336, 534] width 39 height 17
click at [394, 535] on select "AM PM" at bounding box center [379, 534] width 39 height 17
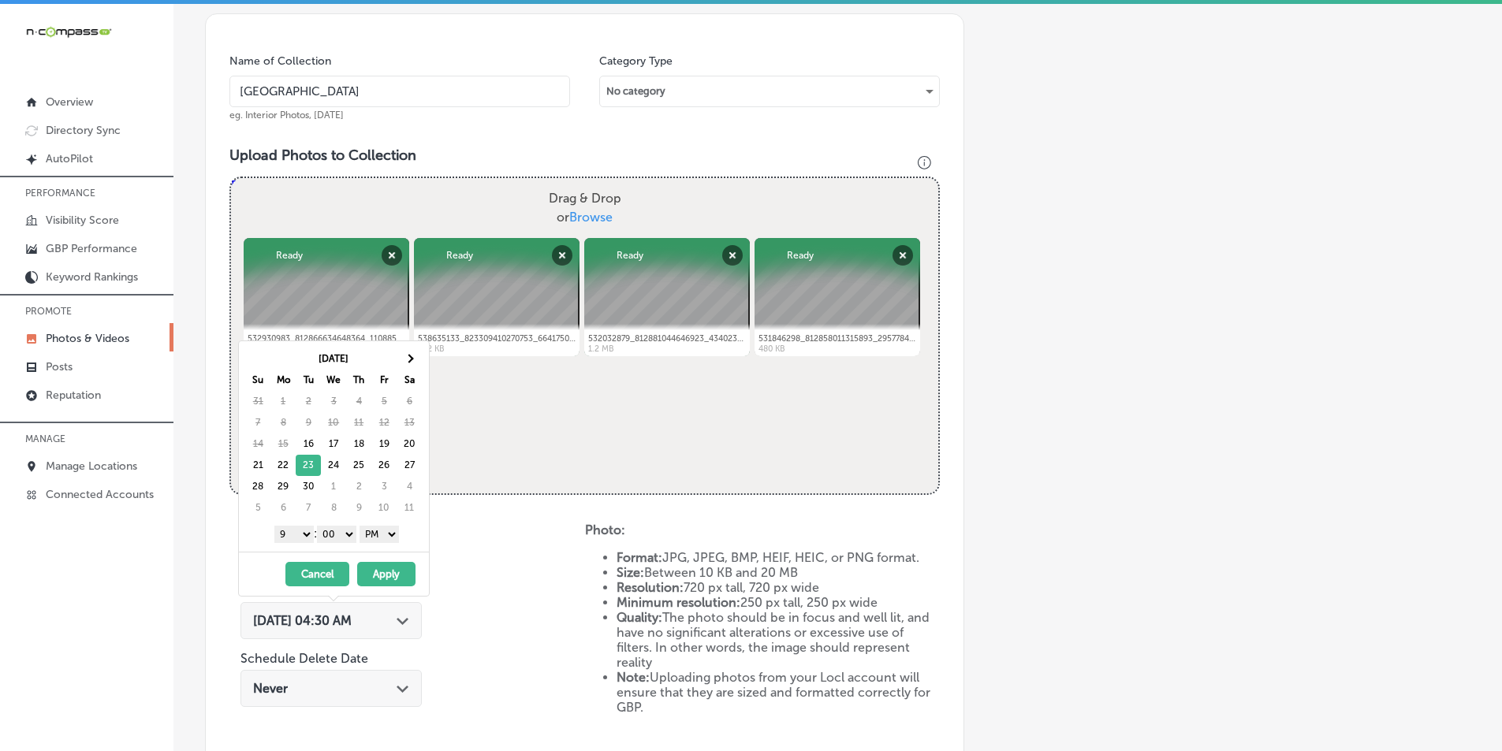
click at [391, 572] on button "Apply" at bounding box center [386, 574] width 58 height 24
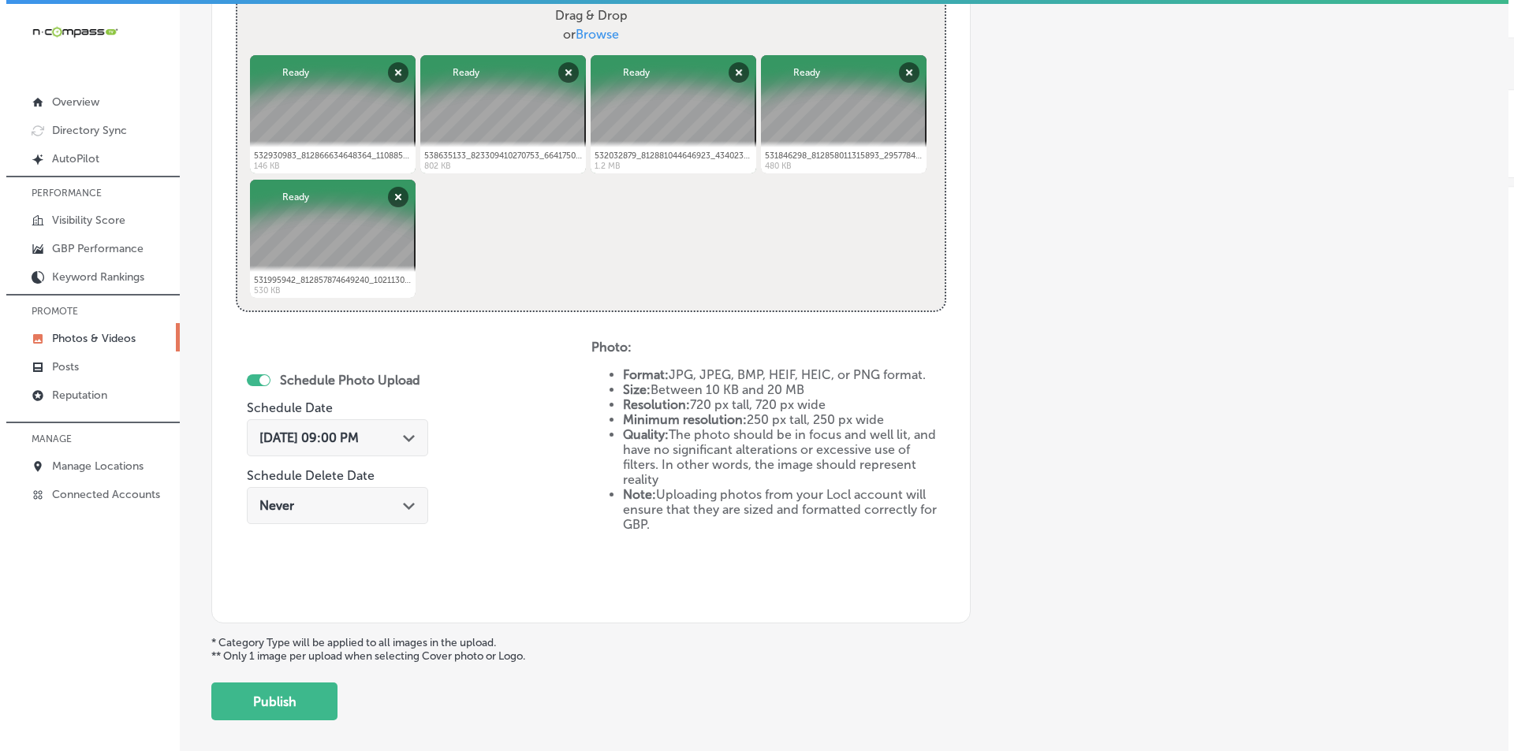
scroll to position [680, 0]
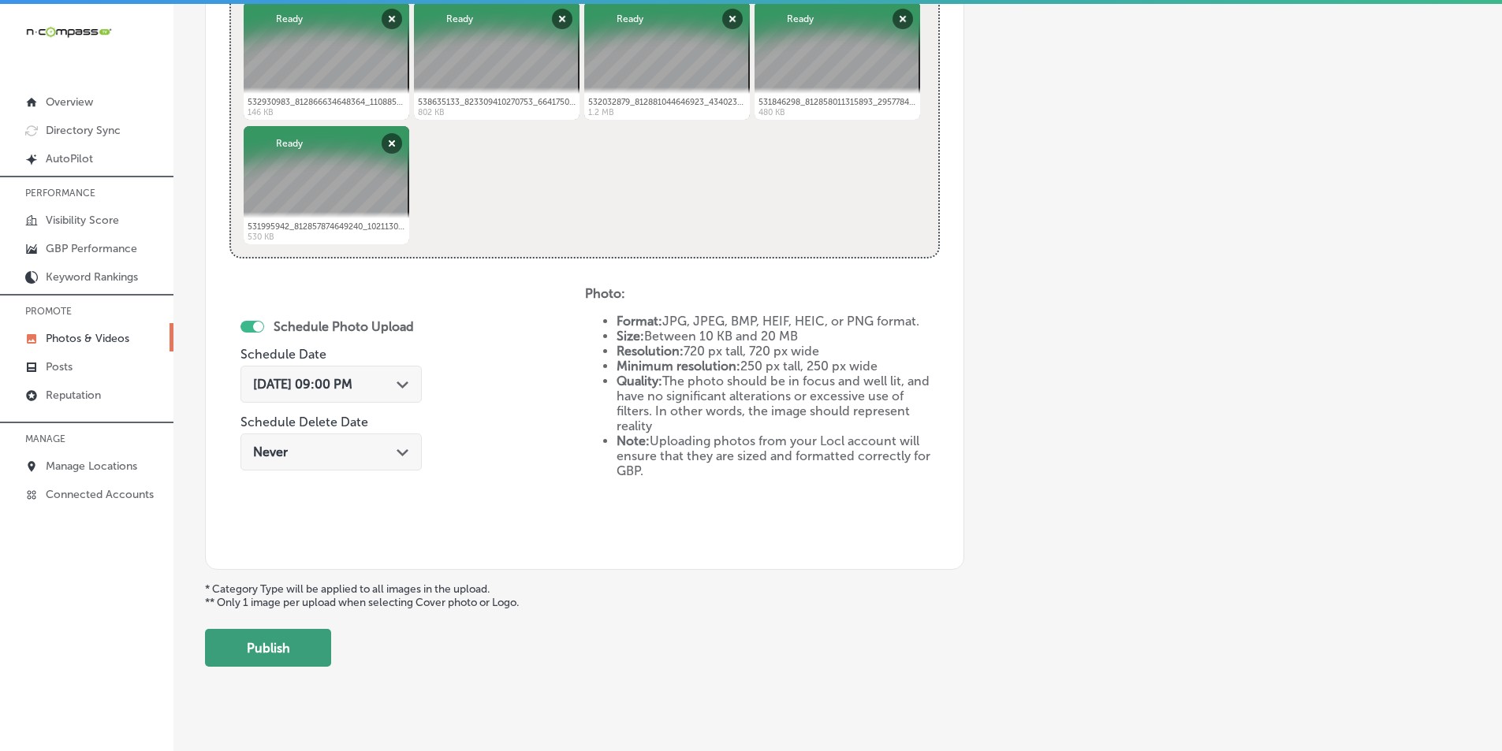
click at [298, 639] on button "Publish" at bounding box center [268, 648] width 126 height 38
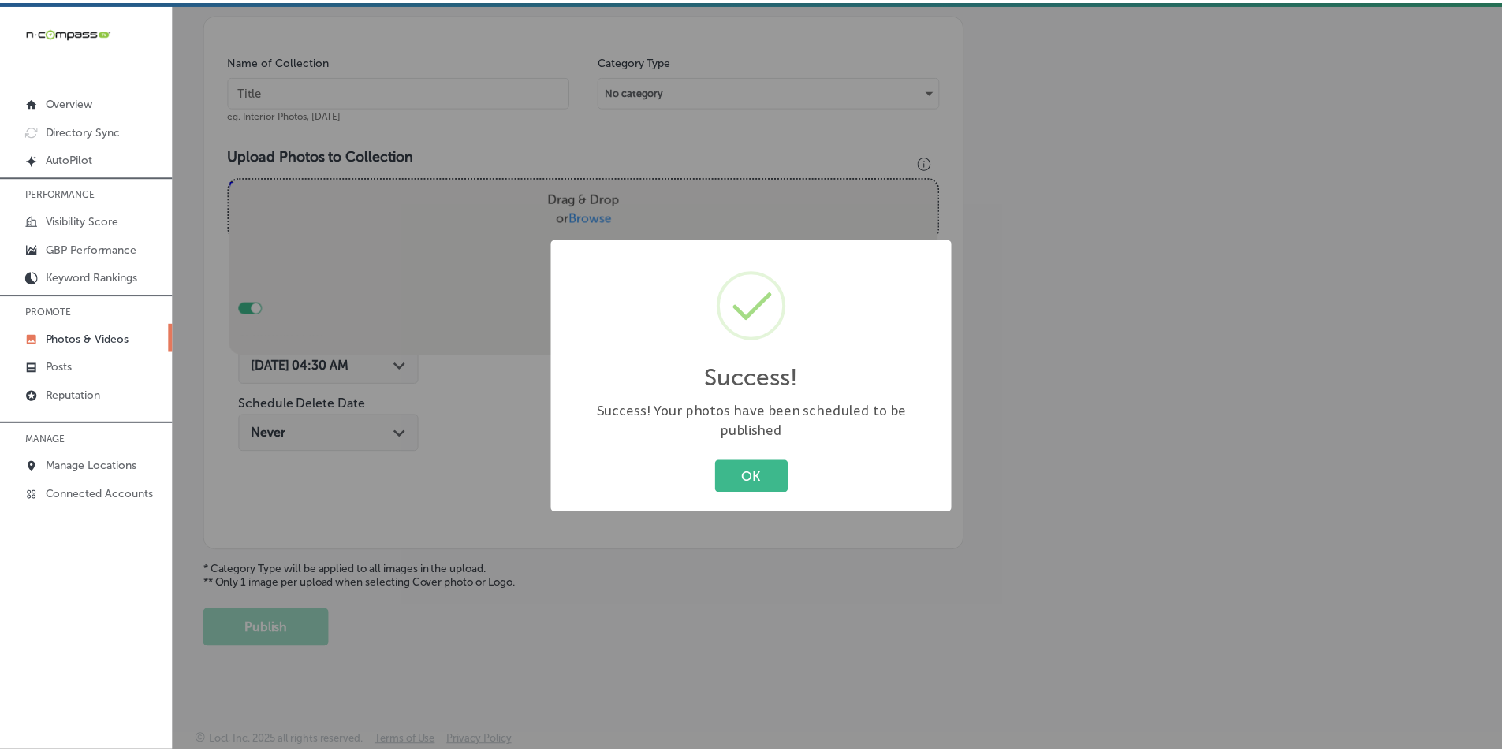
scroll to position [444, 0]
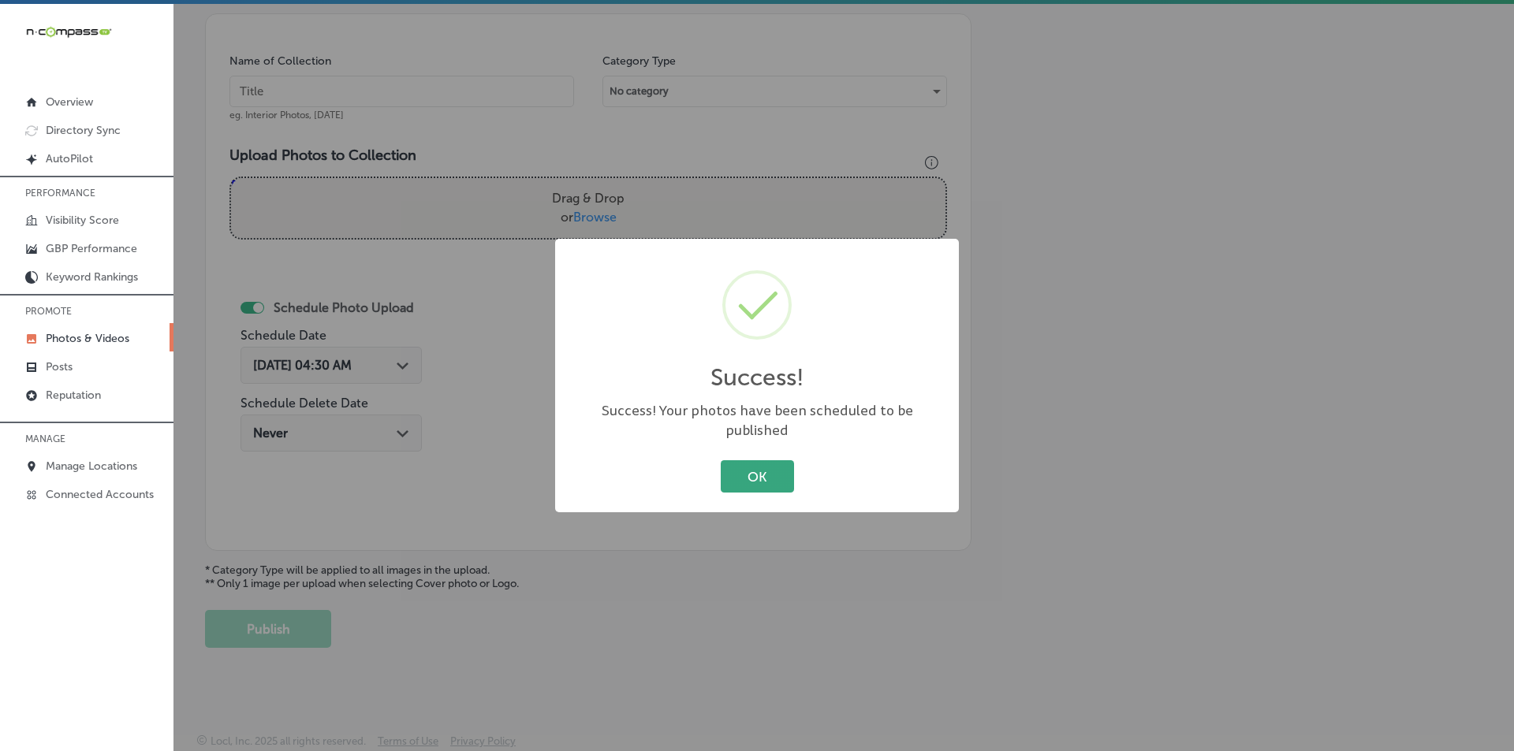
click at [777, 465] on button "OK" at bounding box center [757, 476] width 73 height 32
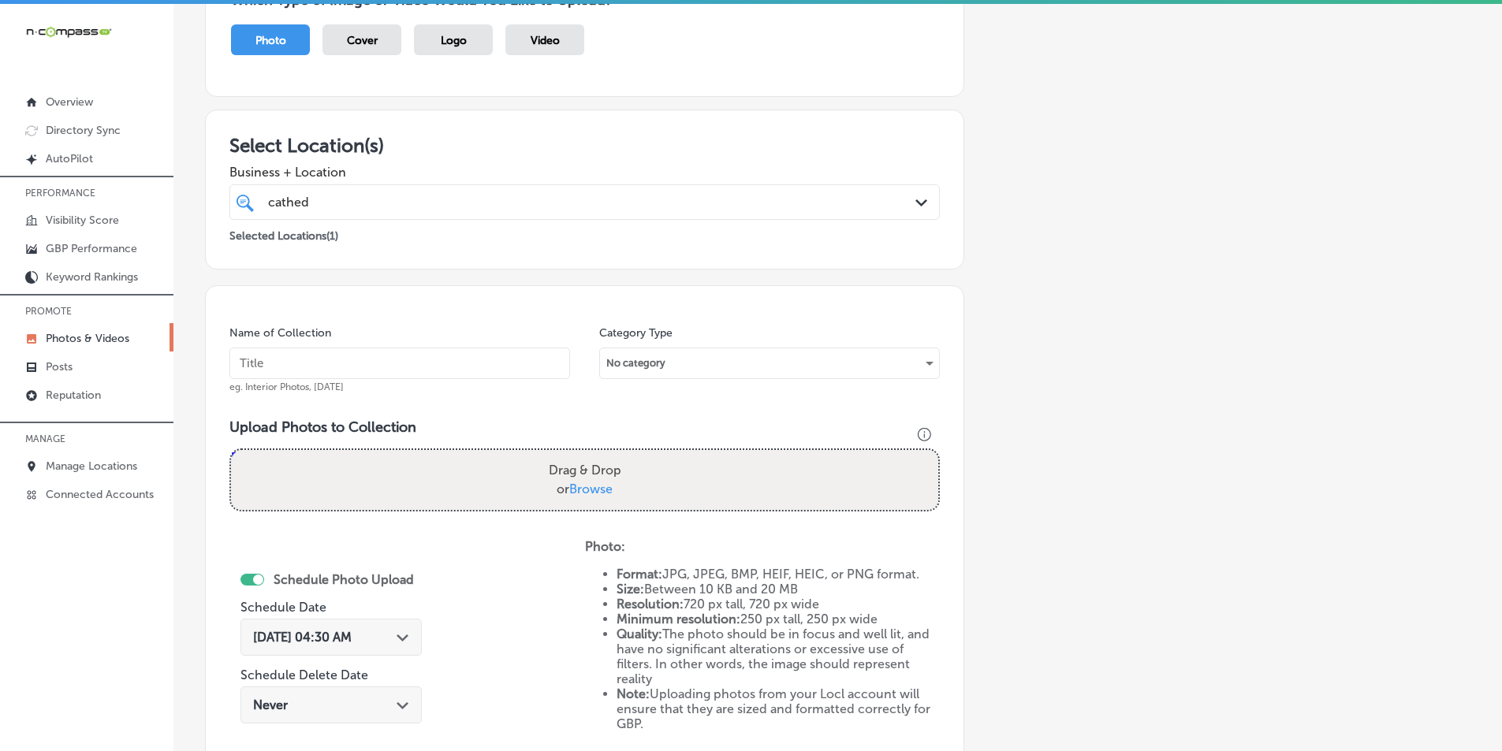
scroll to position [129, 0]
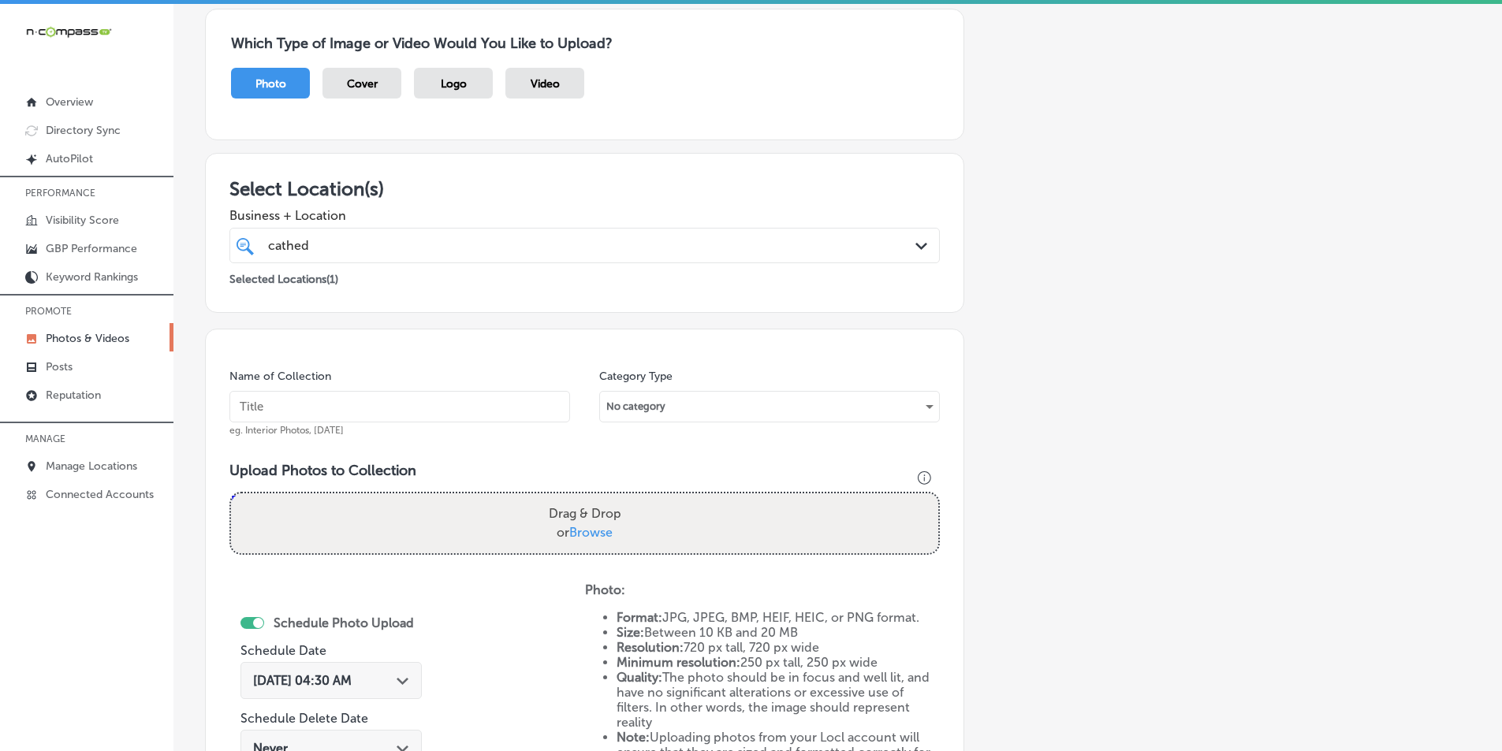
click at [336, 414] on input "text" at bounding box center [399, 407] width 341 height 32
type input "[GEOGRAPHIC_DATA]"
click at [392, 507] on div "Drag & Drop or Browse" at bounding box center [584, 524] width 707 height 60
click at [231, 494] on input "Drag & Drop or Browse" at bounding box center [584, 496] width 707 height 5
type input "C:\fakepath\537599068_823309416937419_1427854111048660626_n.jpg"
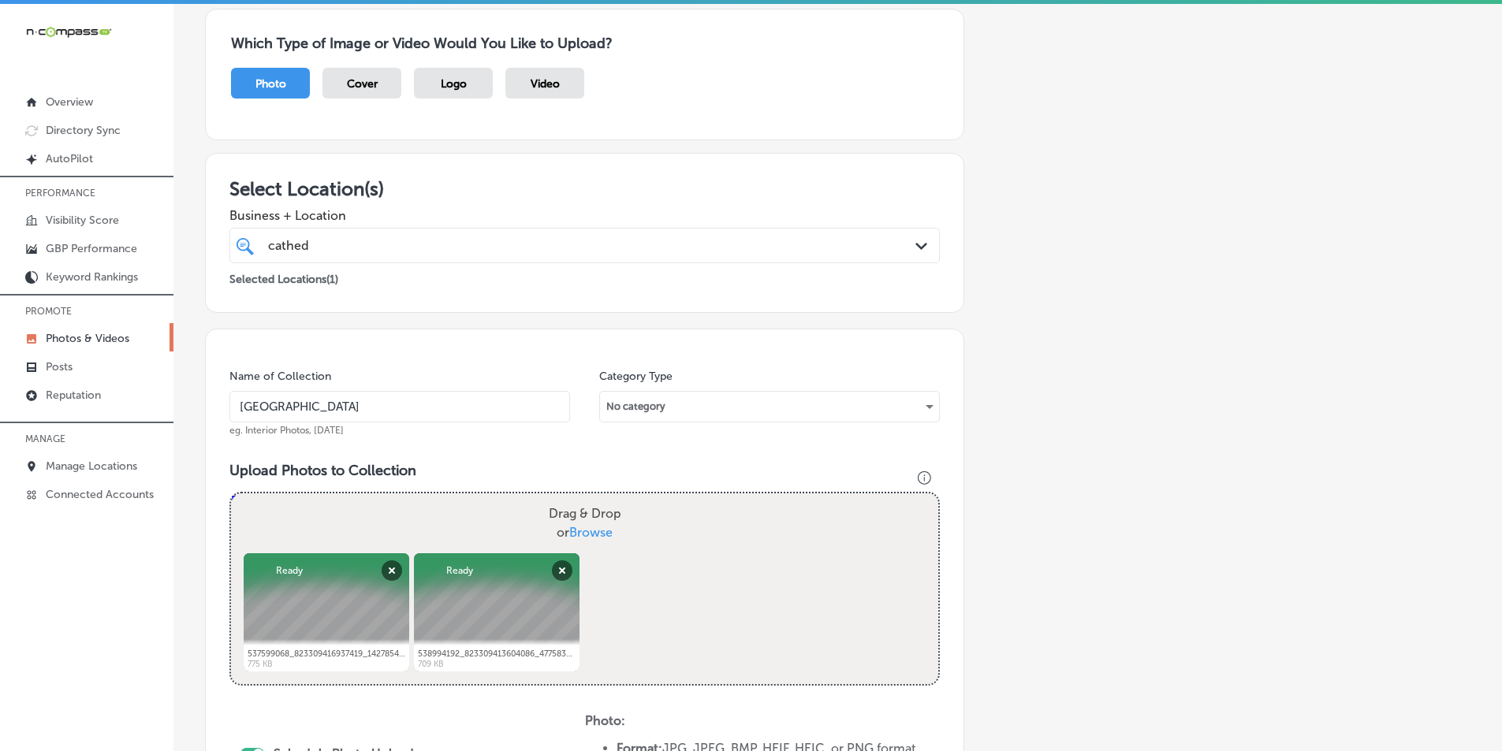
click at [394, 512] on div "Drag & Drop or Browse" at bounding box center [584, 524] width 707 height 60
click at [231, 494] on input "Drag & Drop or Browse" at bounding box center [584, 496] width 707 height 5
type input "C:\fakepath\539221008_823900303544997_8177153069208450779_n.jpg"
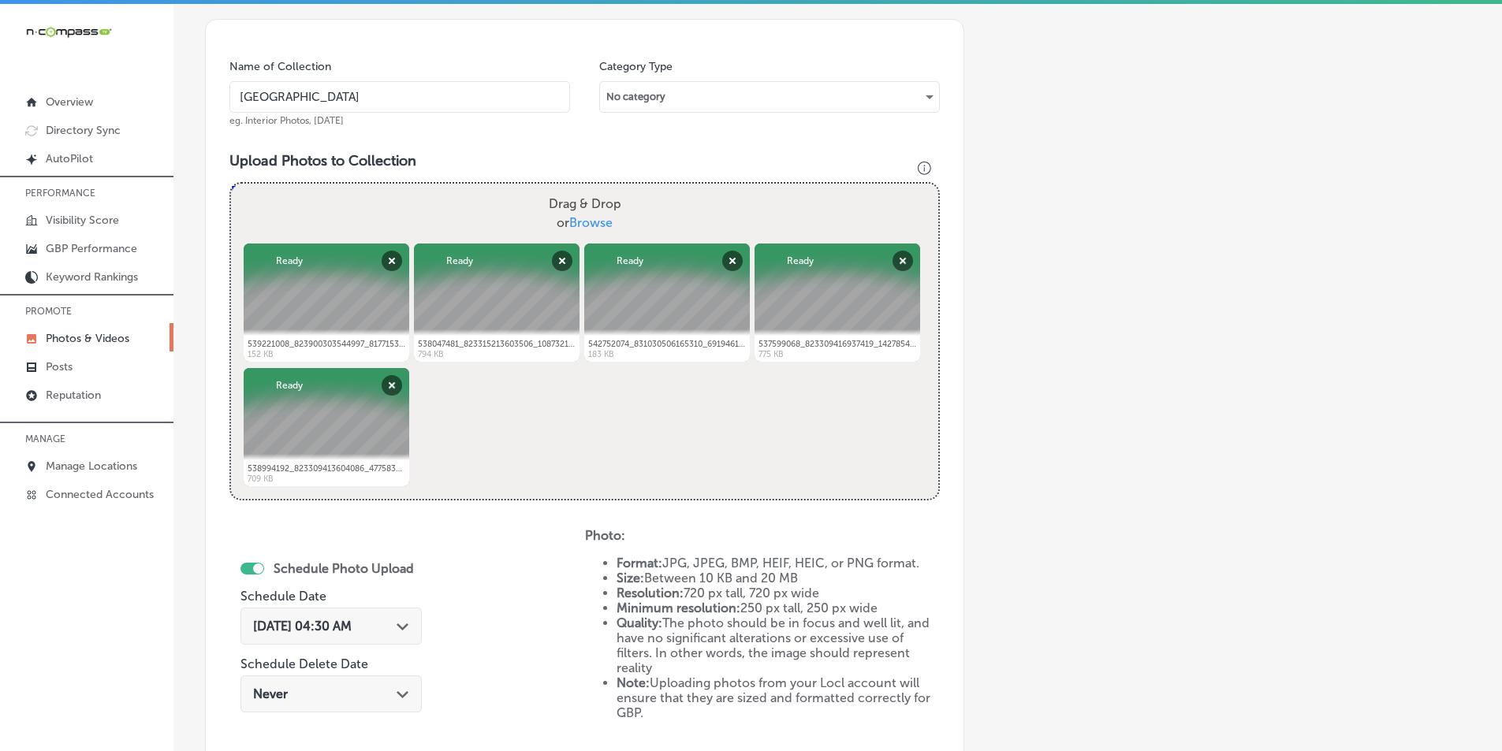
scroll to position [444, 0]
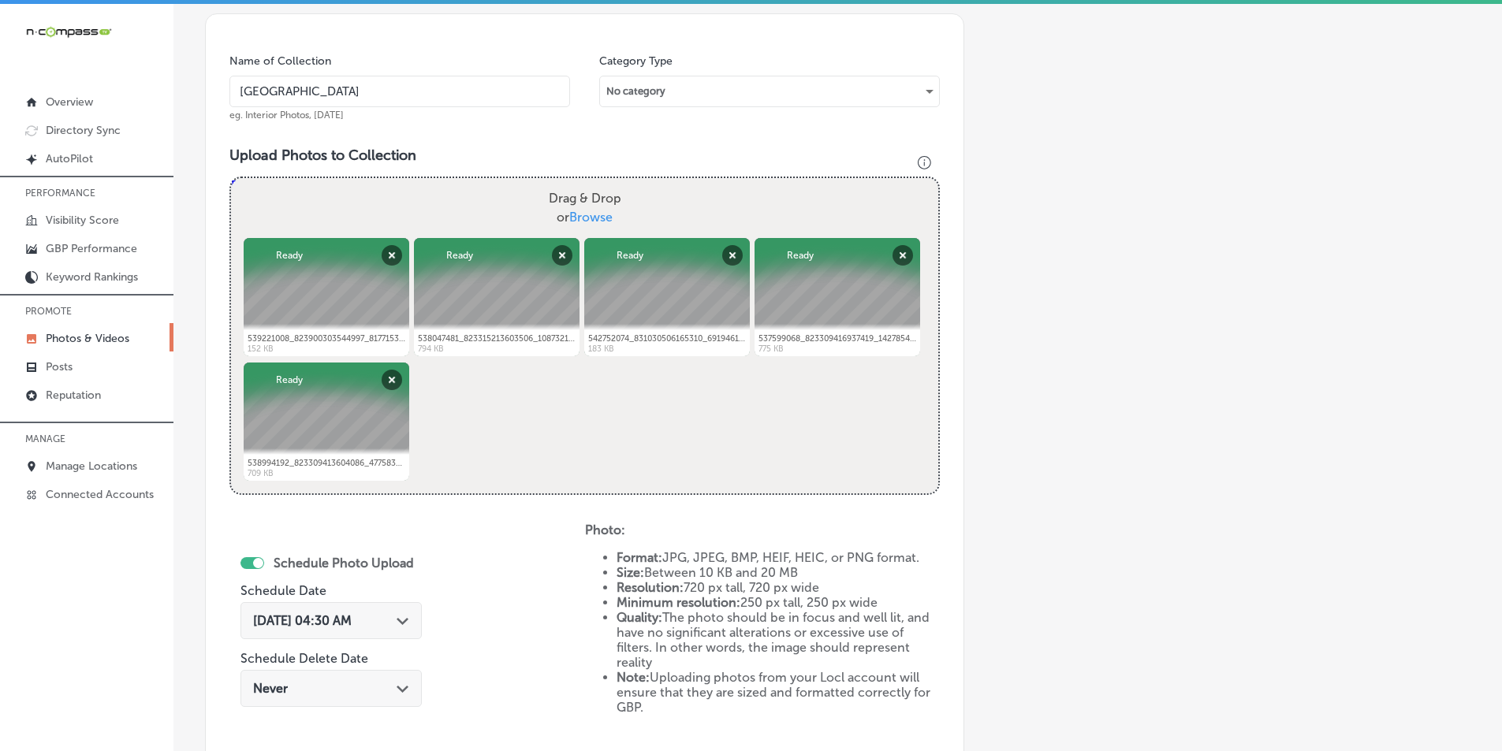
click at [408, 618] on icon "Path Created with Sketch." at bounding box center [403, 621] width 12 height 7
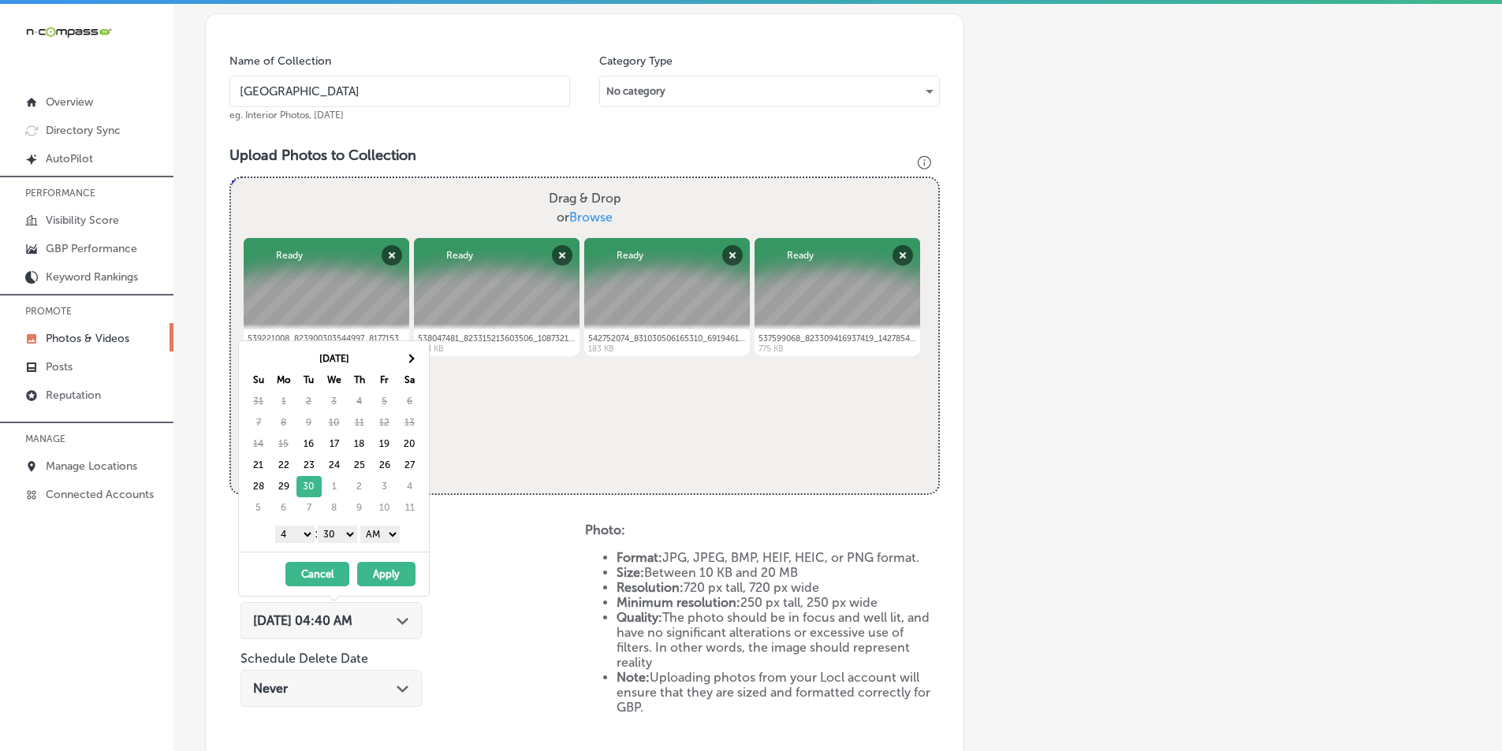
click at [301, 536] on select "1 2 3 4 5 6 7 8 9 10 11 12" at bounding box center [294, 534] width 39 height 17
click at [356, 534] on select "00 10 20 30 40 50" at bounding box center [337, 534] width 39 height 17
click at [394, 533] on select "AM PM" at bounding box center [379, 534] width 39 height 17
click at [397, 569] on button "Apply" at bounding box center [386, 574] width 58 height 24
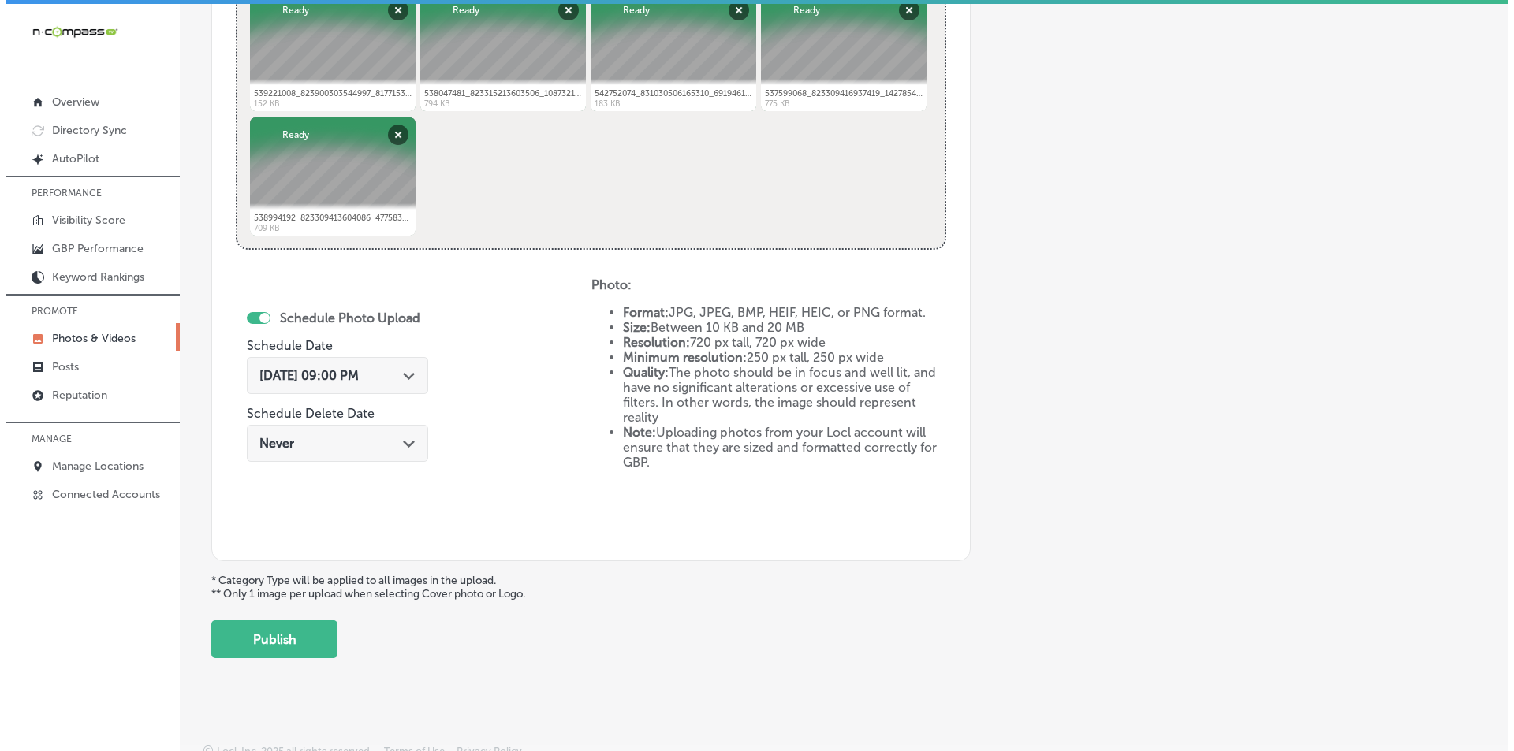
scroll to position [699, 0]
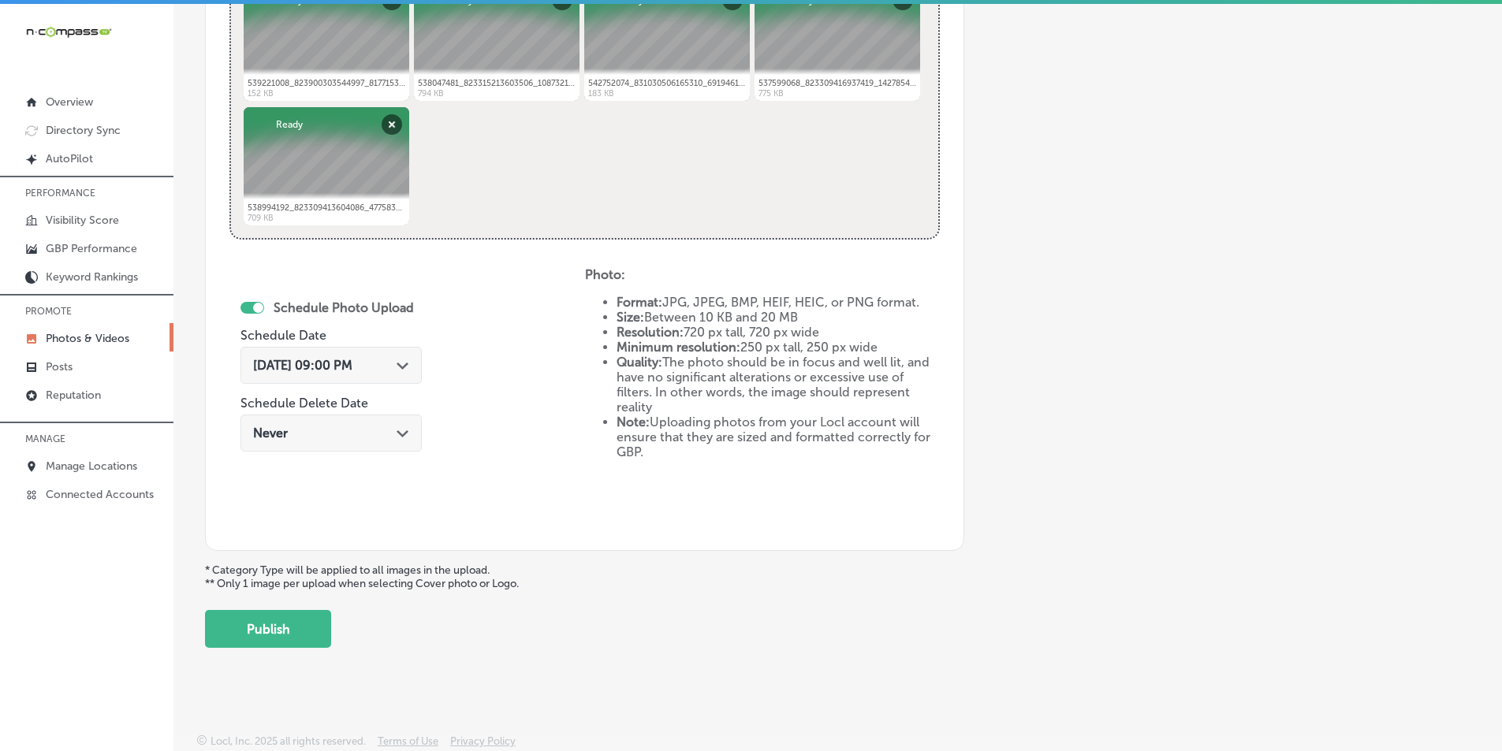
drag, startPoint x: 265, startPoint y: 622, endPoint x: 305, endPoint y: 620, distance: 40.3
click at [270, 622] on button "Publish" at bounding box center [268, 629] width 126 height 38
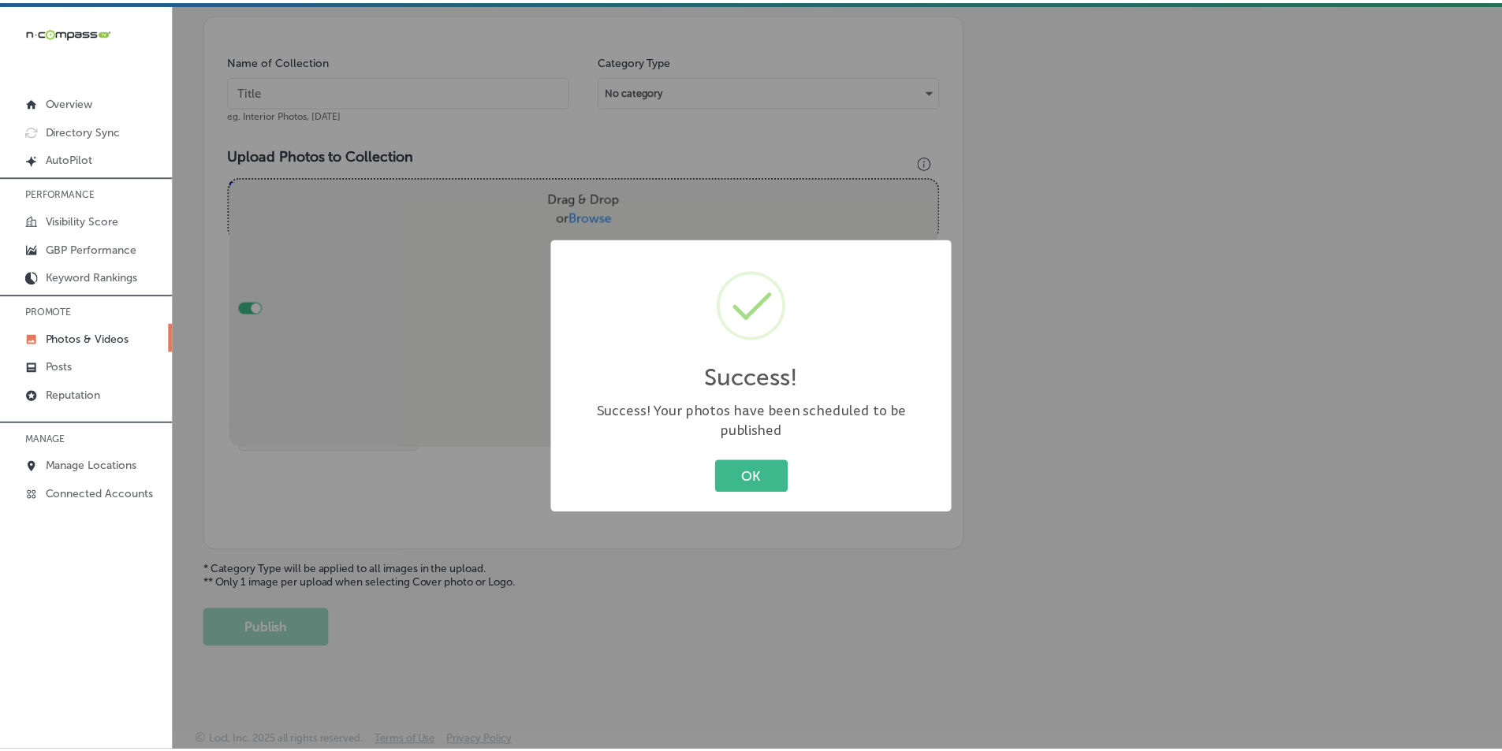
scroll to position [444, 0]
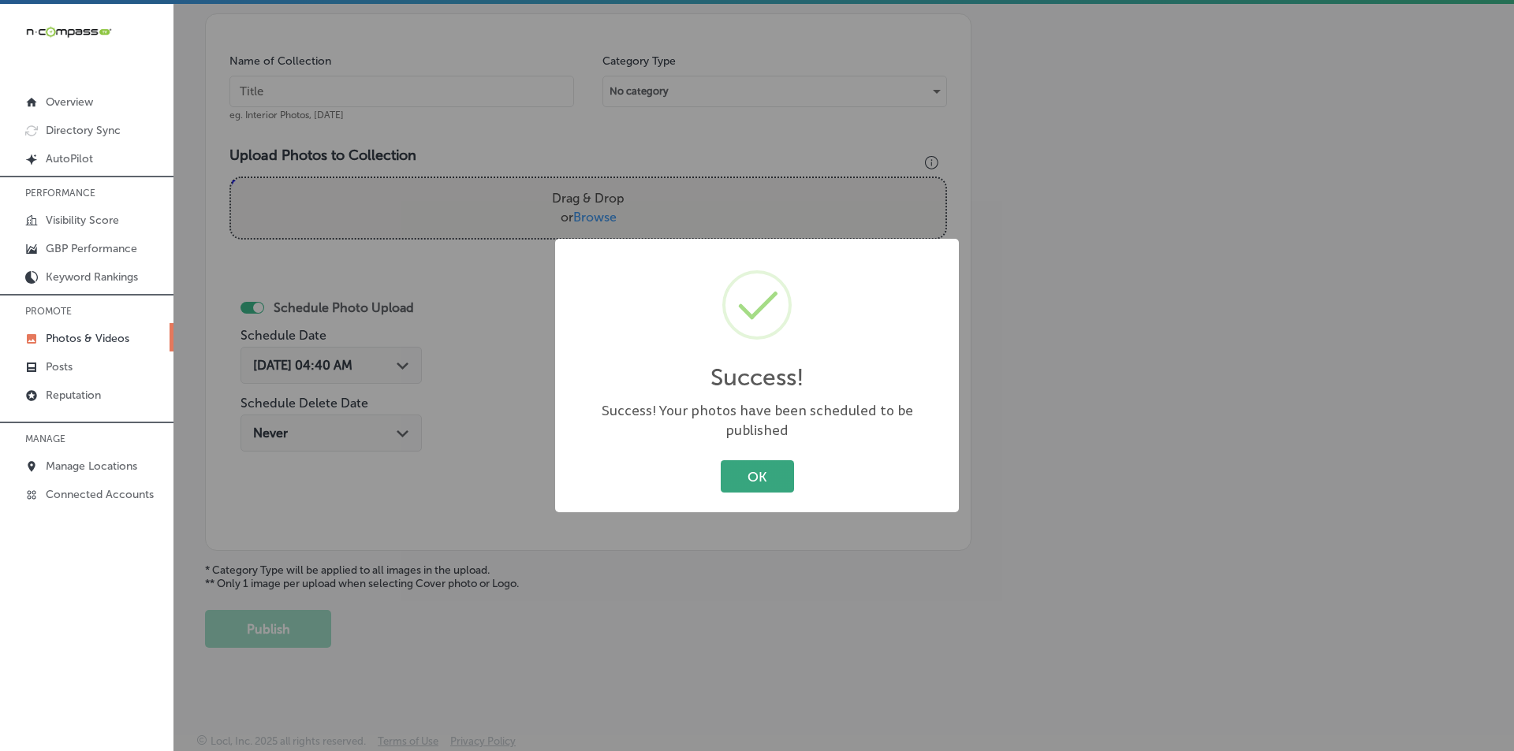
click at [755, 464] on button "OK" at bounding box center [757, 476] width 73 height 32
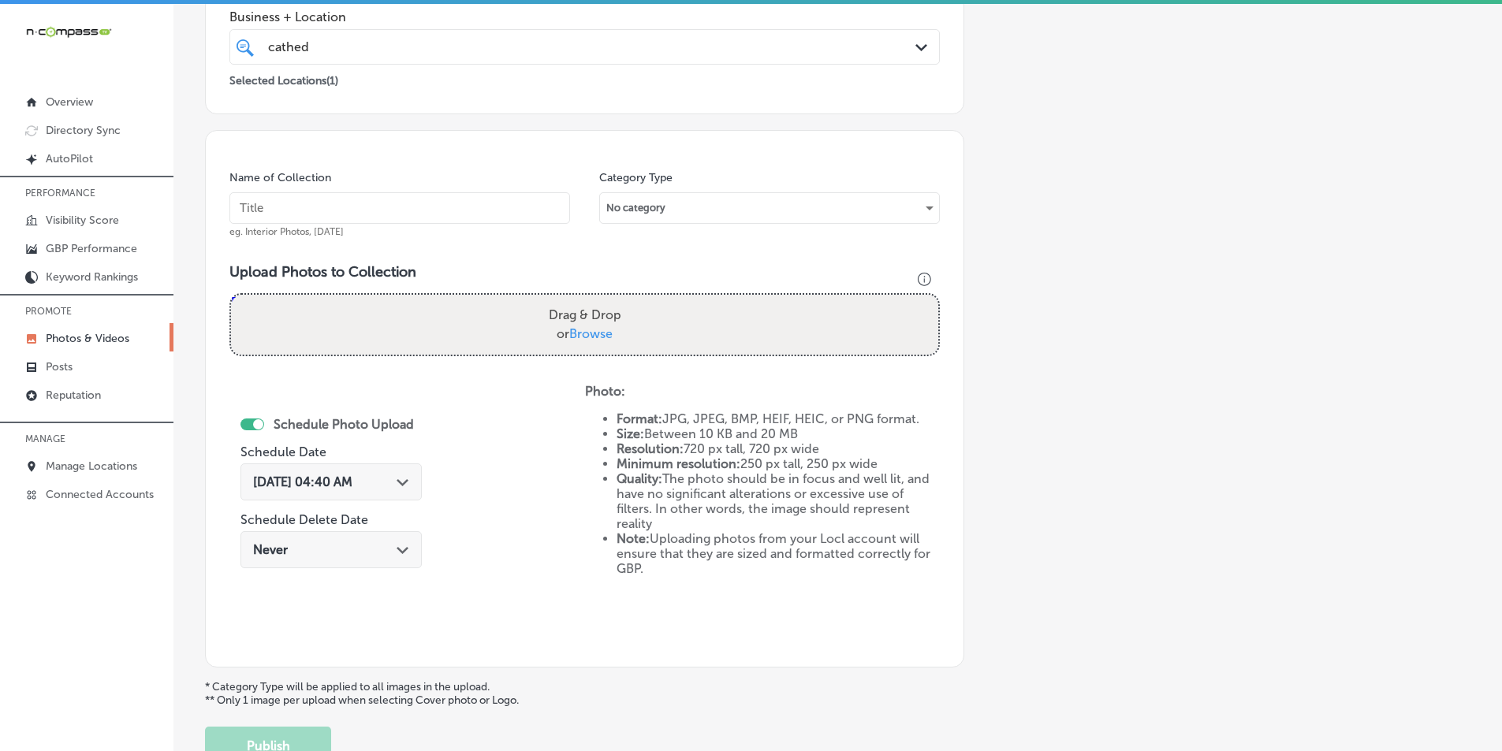
scroll to position [286, 0]
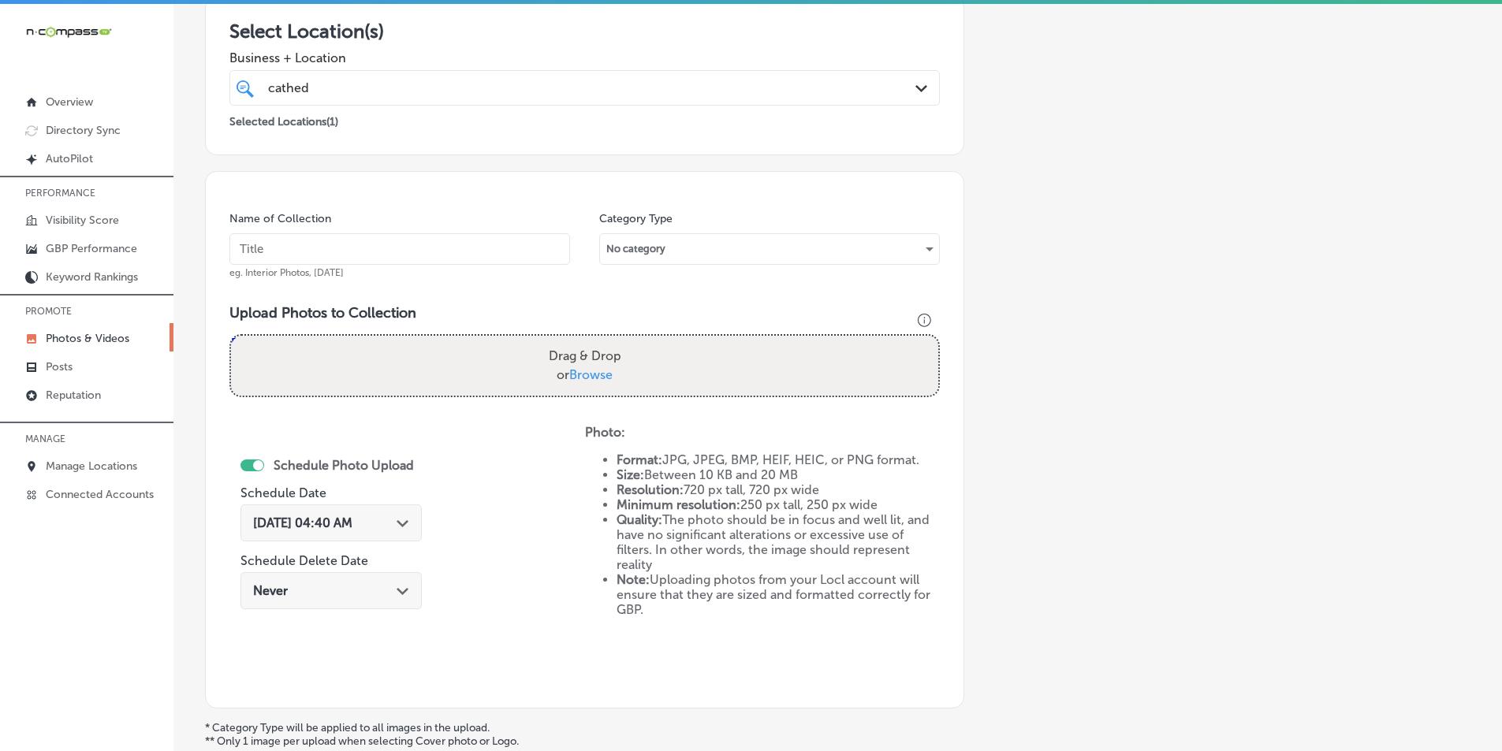
click at [451, 247] on input "text" at bounding box center [399, 249] width 341 height 32
type input "[GEOGRAPHIC_DATA]"
drag, startPoint x: 334, startPoint y: 356, endPoint x: 337, endPoint y: 347, distance: 10.2
click at [334, 356] on div "Drag & Drop or Browse" at bounding box center [584, 366] width 707 height 60
click at [231, 336] on input "Drag & Drop or Browse" at bounding box center [584, 338] width 707 height 5
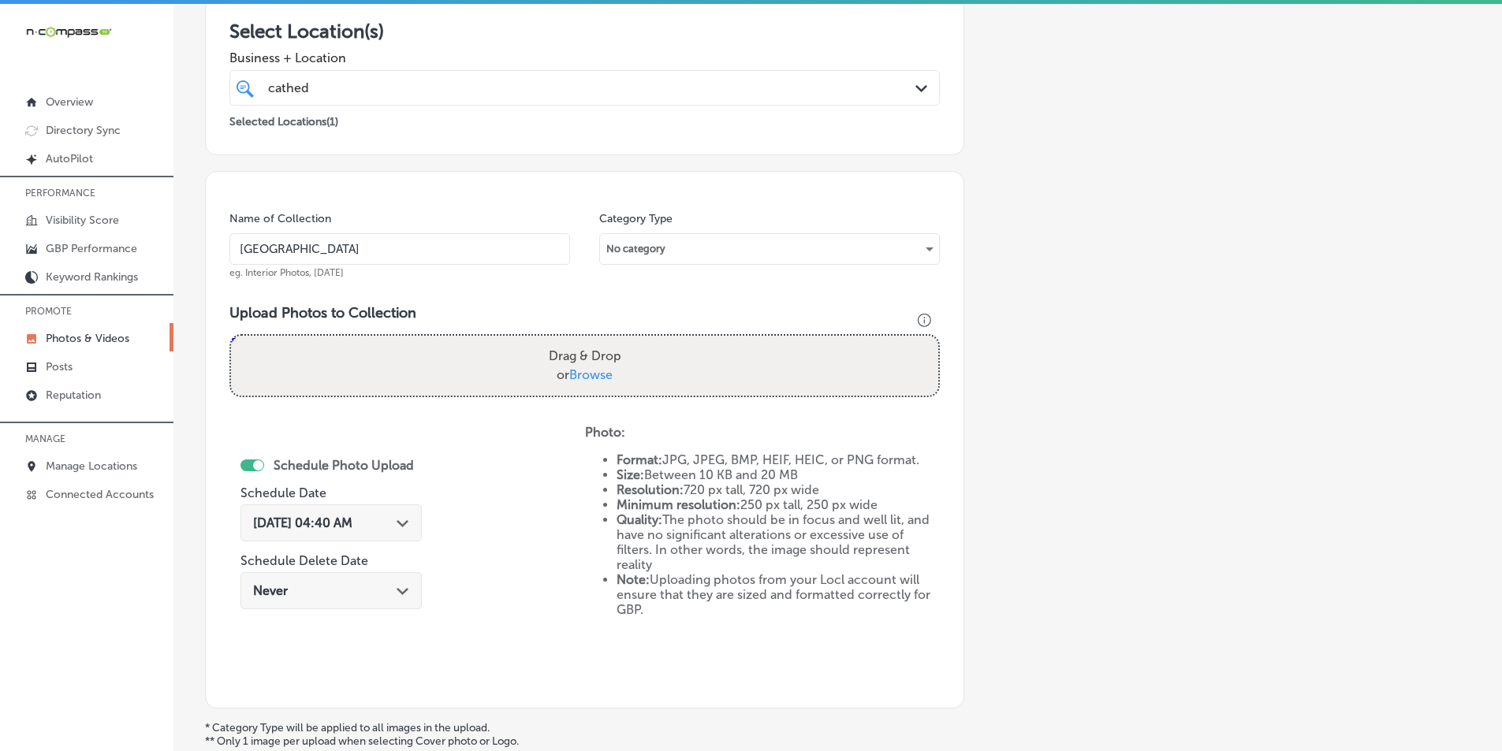
type input "C:\fakepath\546511617_835145745753786_2176348575061792795_n.jpg"
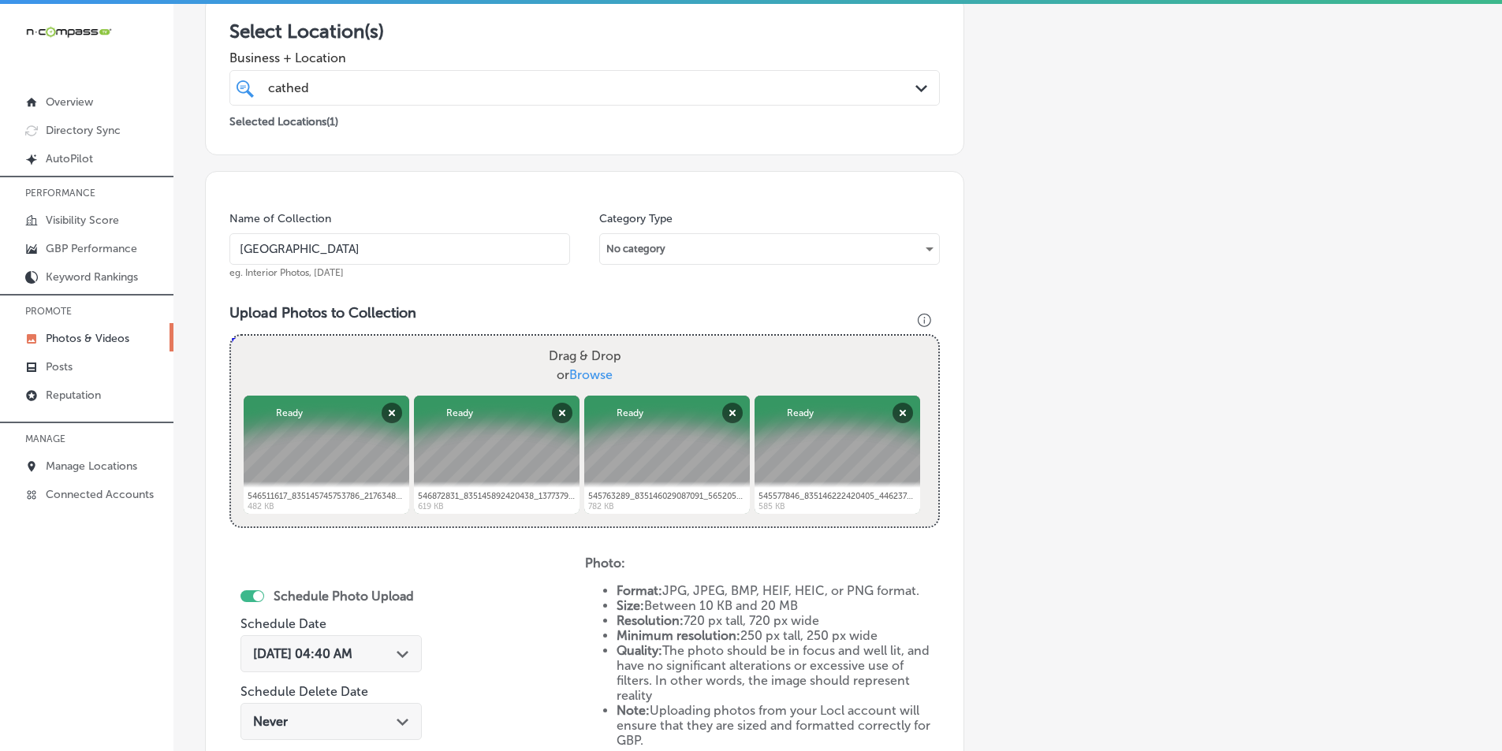
click at [383, 364] on div "Drag & Drop or Browse" at bounding box center [584, 366] width 707 height 60
click at [231, 336] on input "Drag & Drop or Browse" at bounding box center [584, 338] width 707 height 5
type input "C:\fakepath\542098589_830306886237672_8729633680466484337_n.jpg"
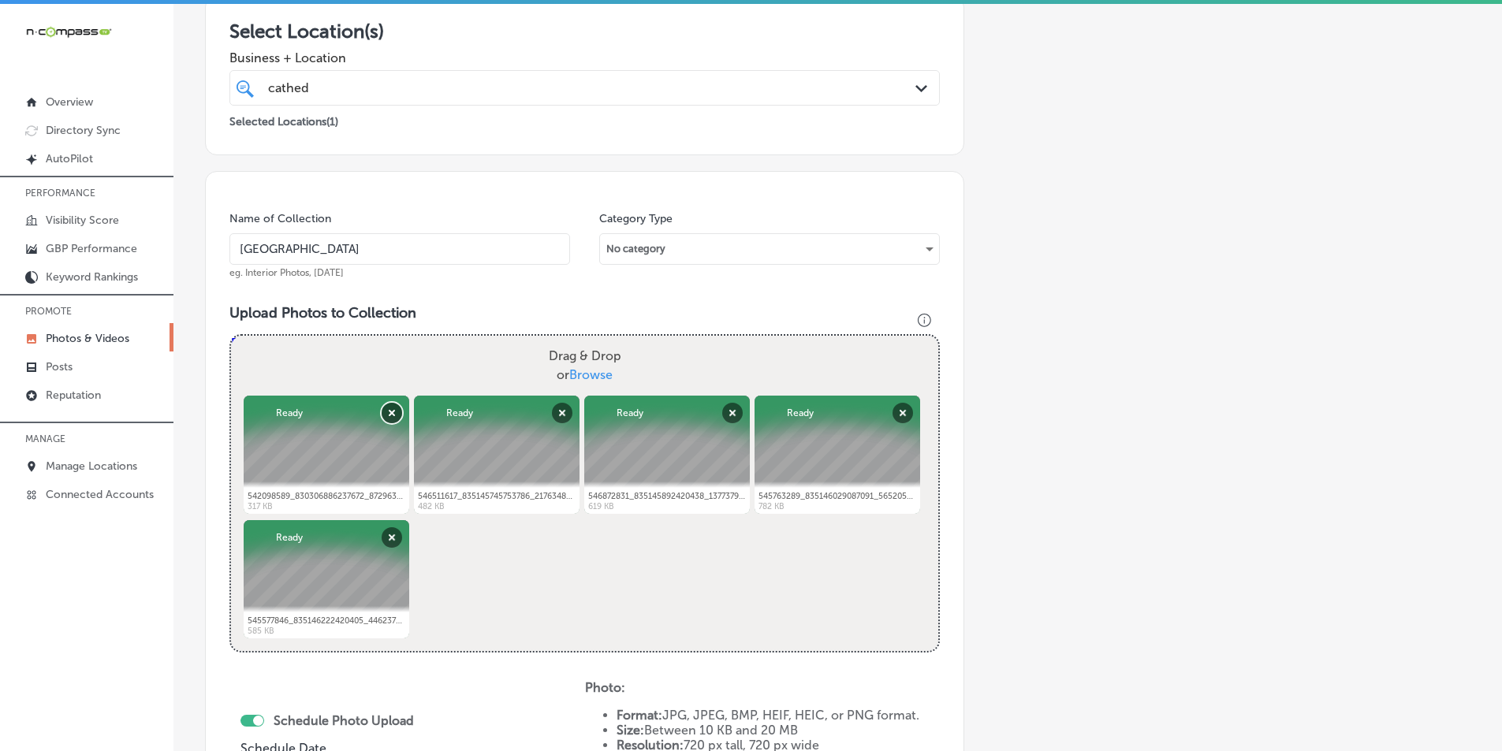
click at [390, 416] on button "Remove" at bounding box center [392, 413] width 20 height 20
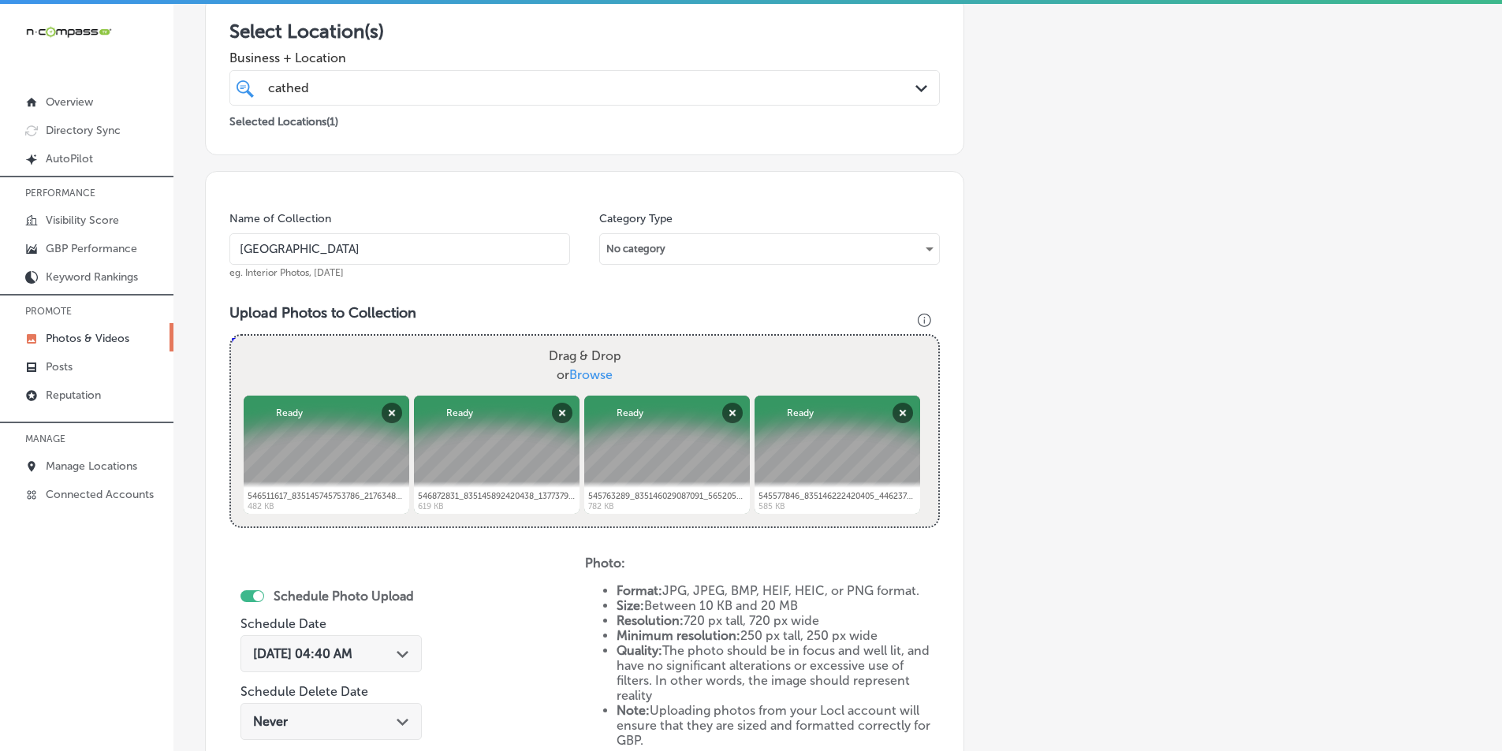
click at [383, 371] on div "Drag & Drop or Browse" at bounding box center [584, 366] width 707 height 60
click at [231, 336] on input "Drag & Drop or Browse" at bounding box center [584, 338] width 707 height 5
type input "C:\fakepath\546263154_835888672346160_8317520109140270188_n.jpg"
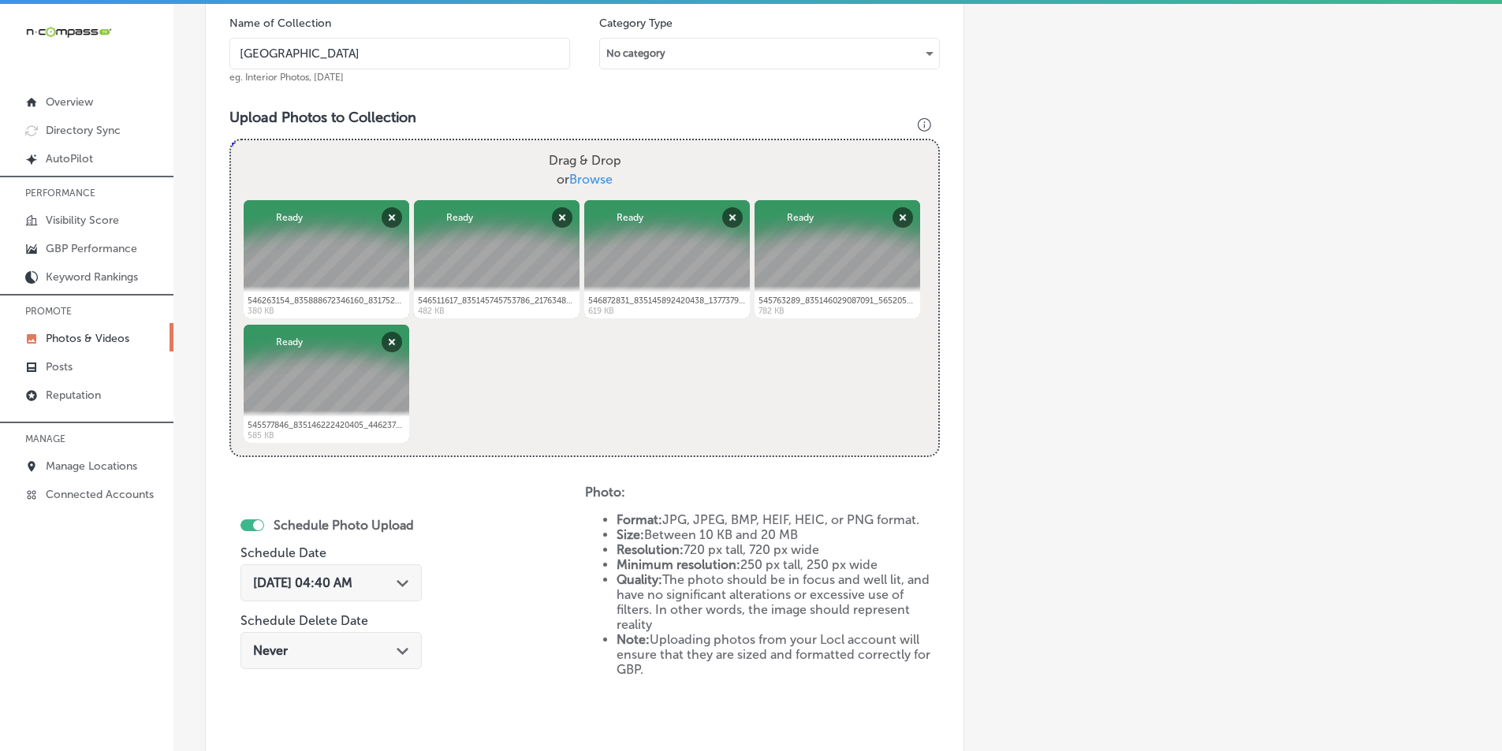
scroll to position [523, 0]
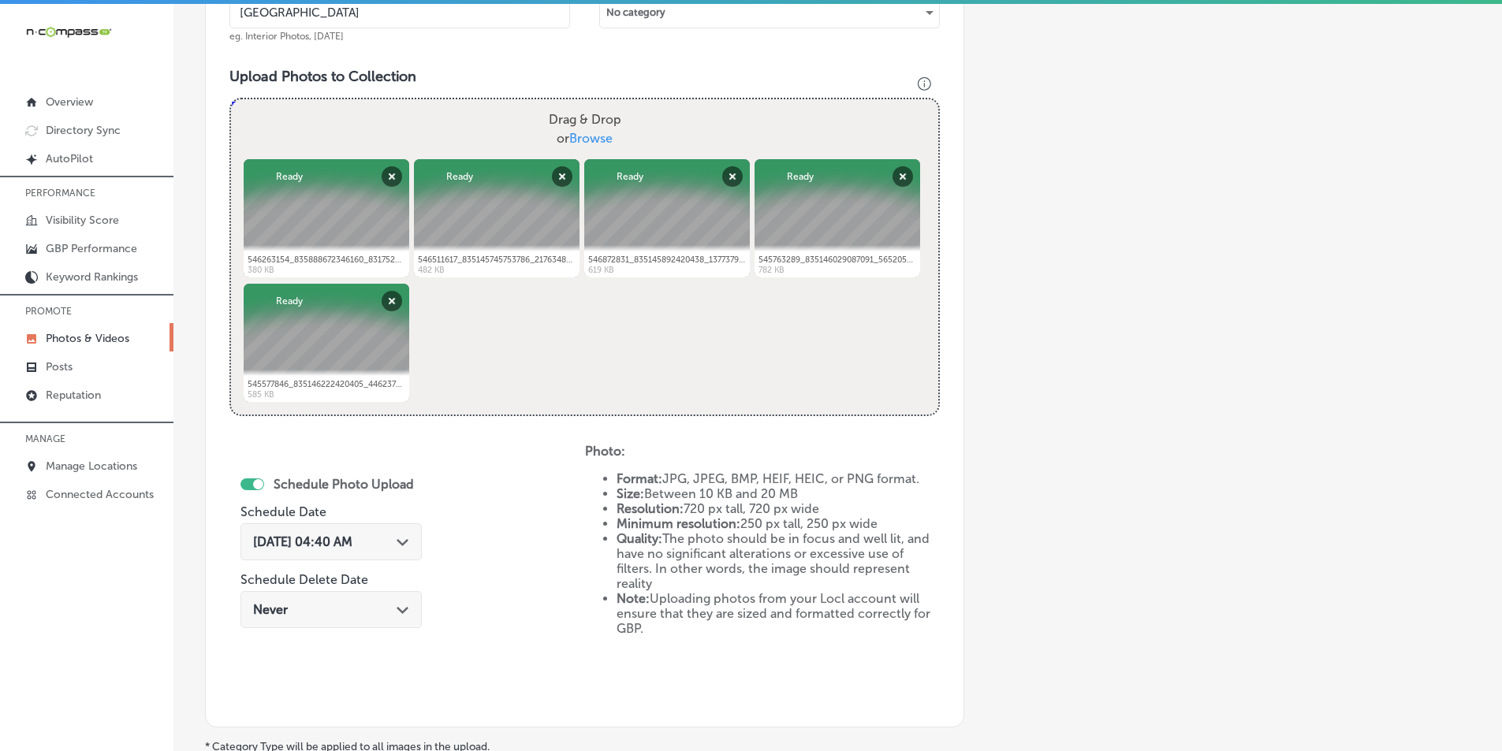
click at [409, 535] on div "Path Created with Sketch." at bounding box center [403, 541] width 13 height 13
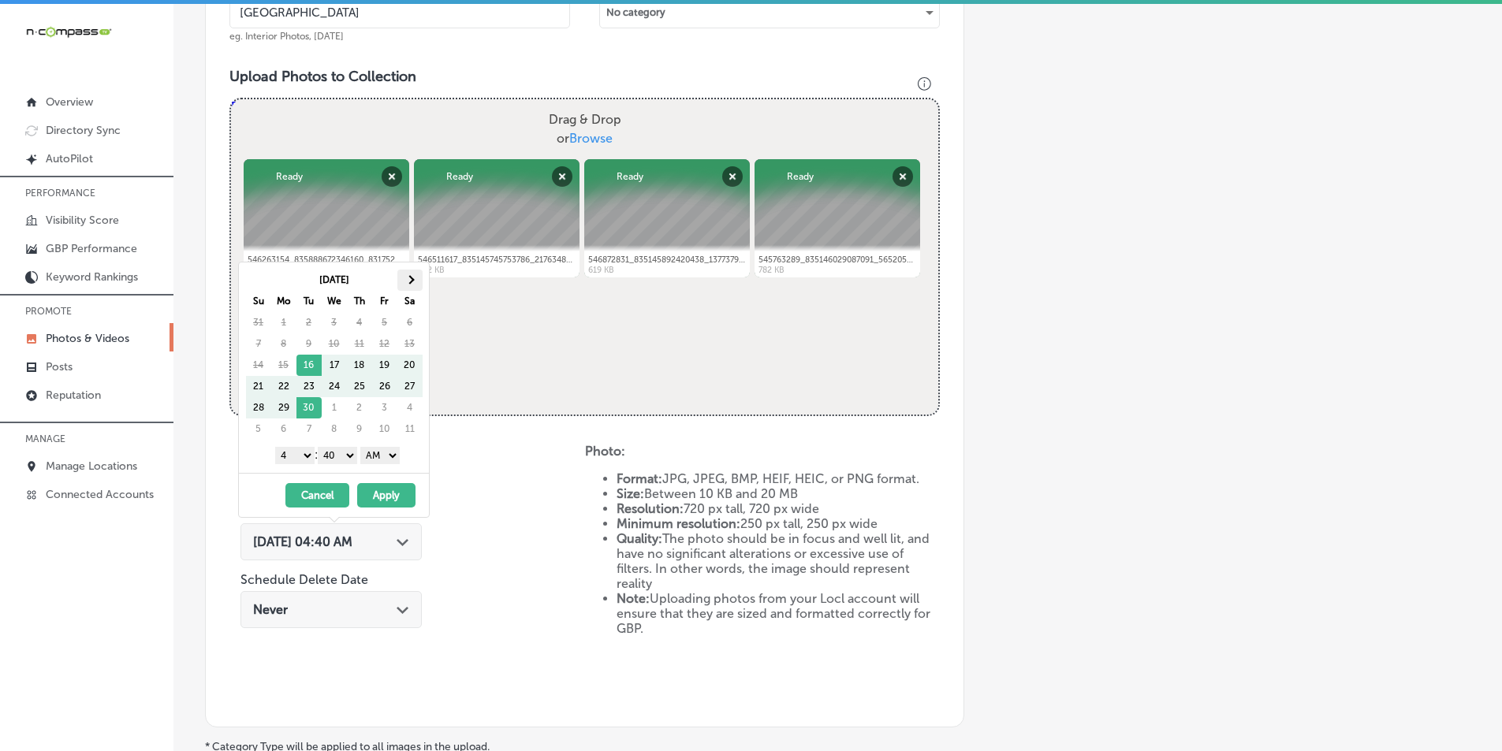
click at [414, 277] on th at bounding box center [409, 280] width 25 height 21
click at [304, 456] on select "1 2 3 4 5 6 7 8 9 10 11 12" at bounding box center [294, 455] width 39 height 17
click at [350, 454] on select "00 10 20 30 40 50" at bounding box center [337, 455] width 39 height 17
click at [394, 453] on select "AM PM" at bounding box center [379, 455] width 39 height 17
click at [386, 498] on button "Apply" at bounding box center [386, 495] width 58 height 24
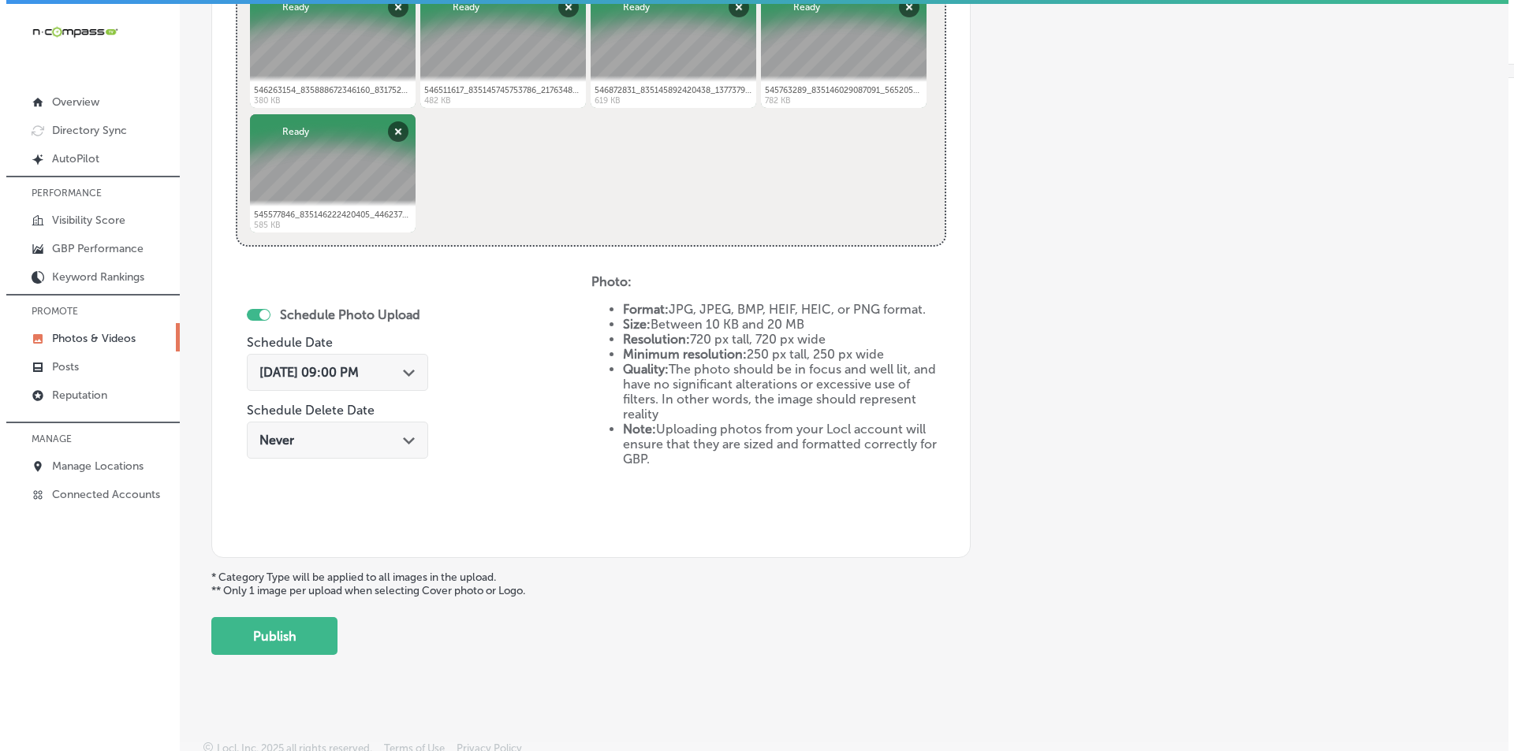
scroll to position [699, 0]
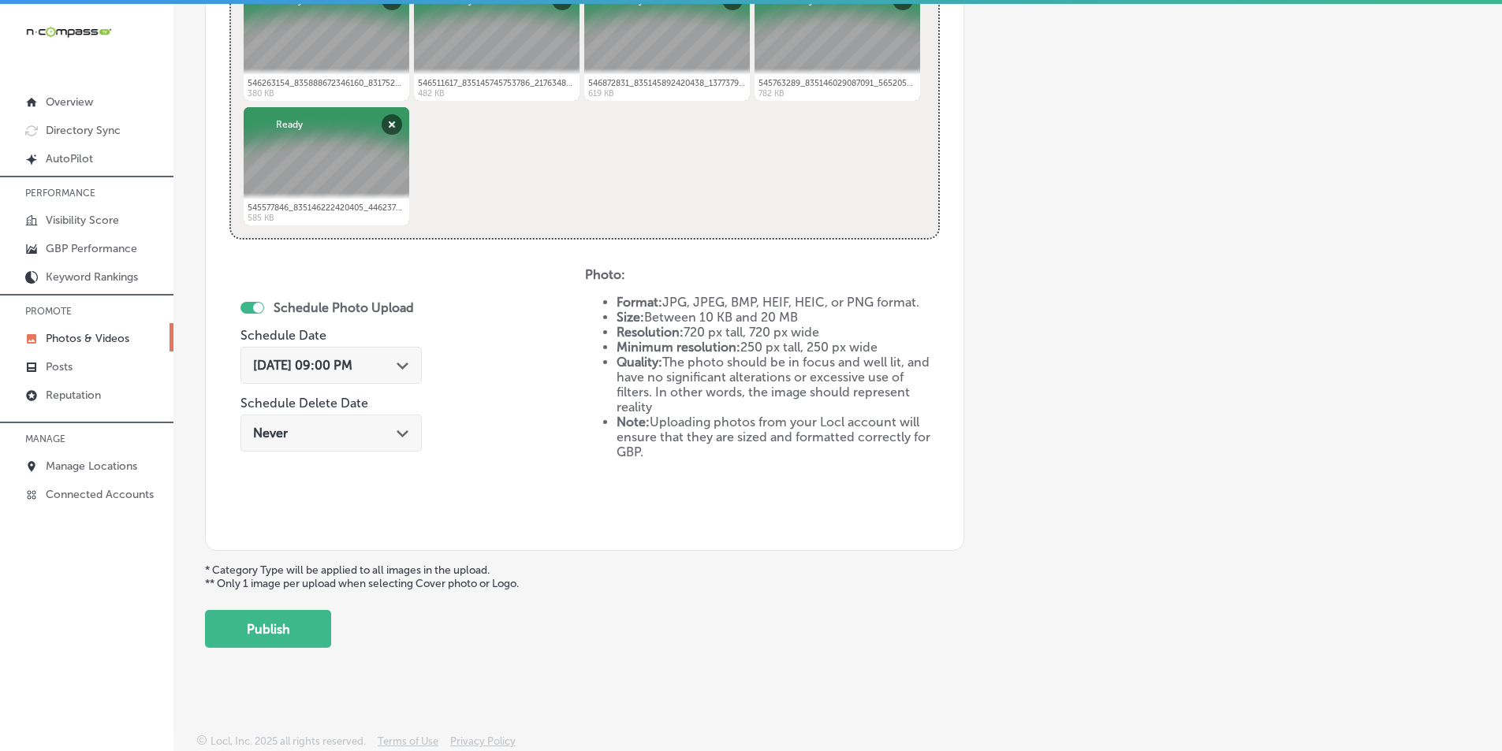
click at [285, 621] on button "Publish" at bounding box center [268, 629] width 126 height 38
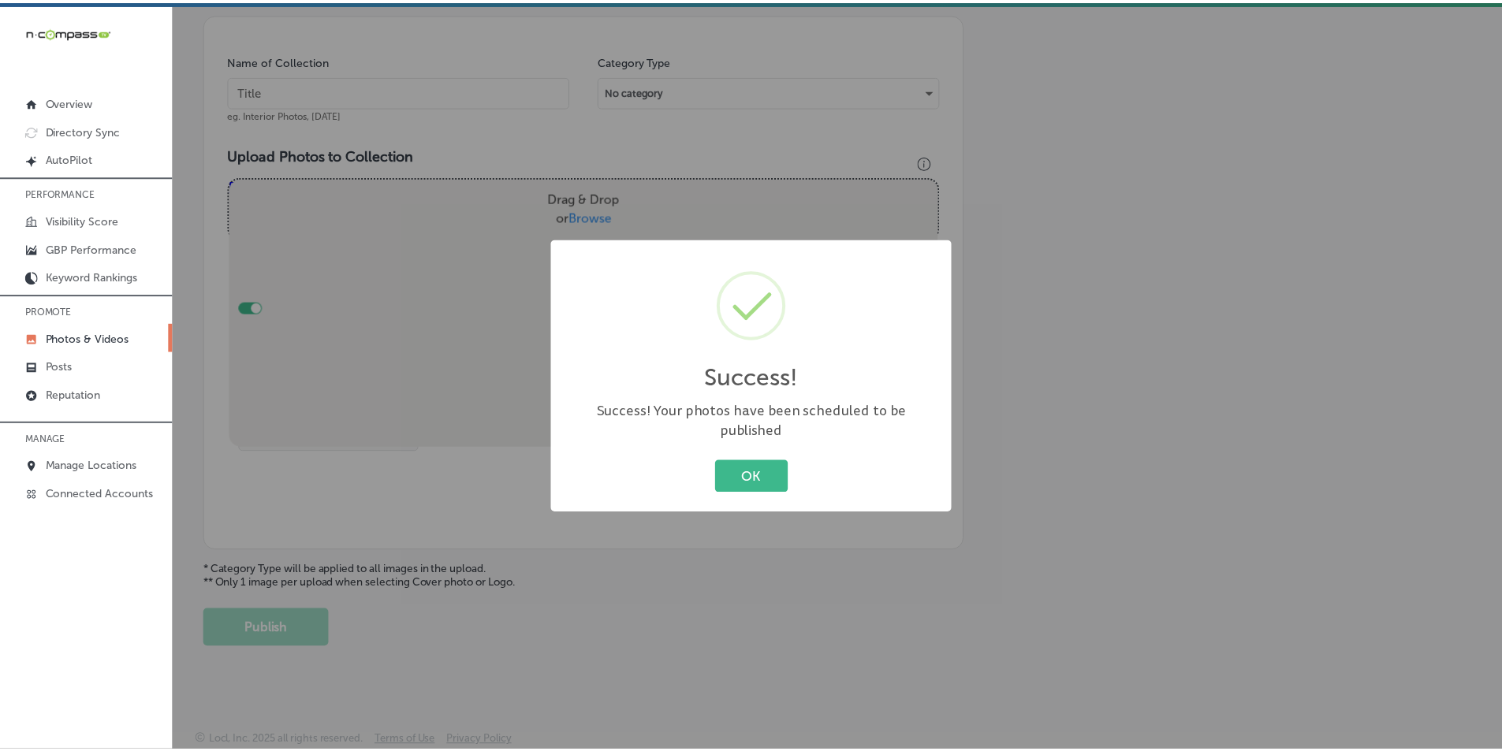
scroll to position [444, 0]
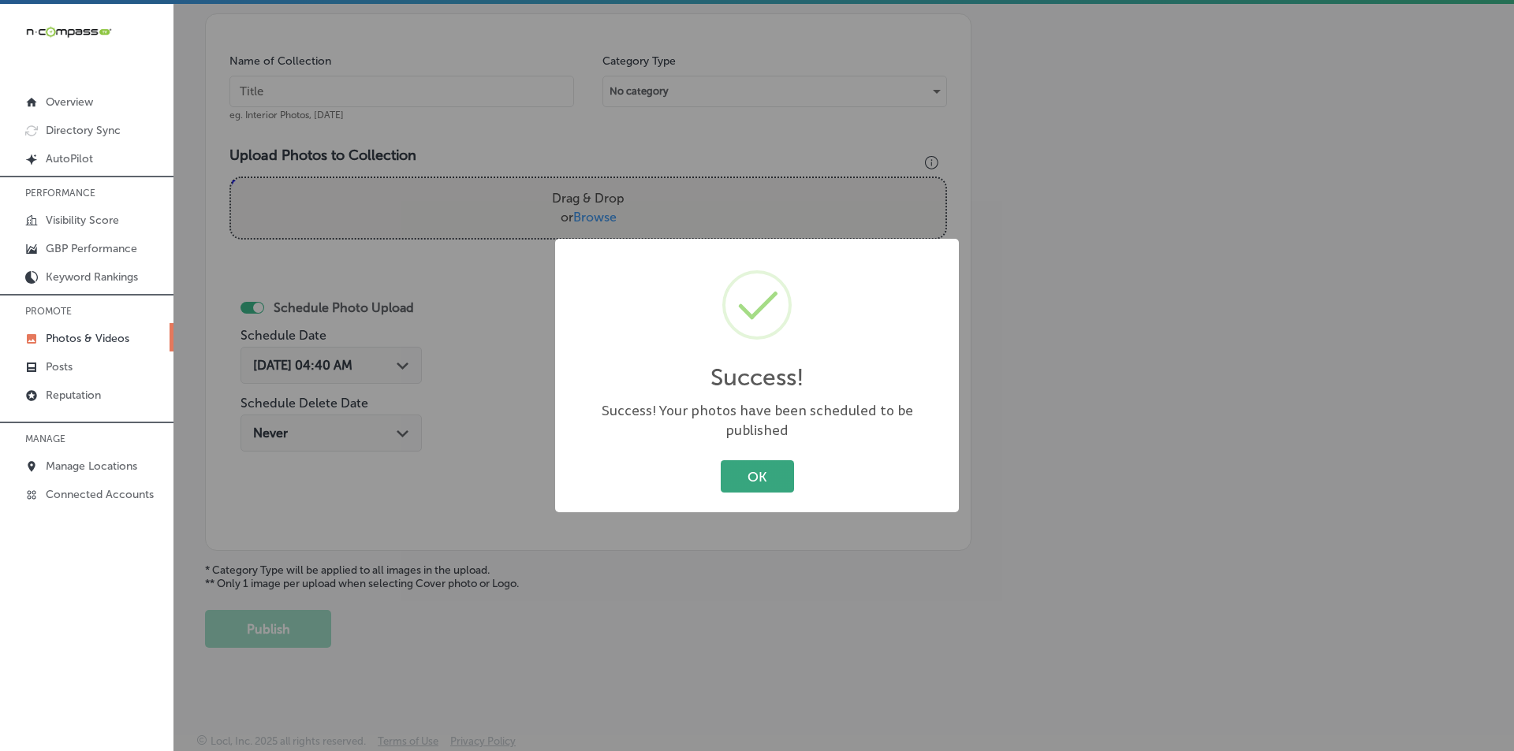
click at [744, 464] on button "OK" at bounding box center [757, 476] width 73 height 32
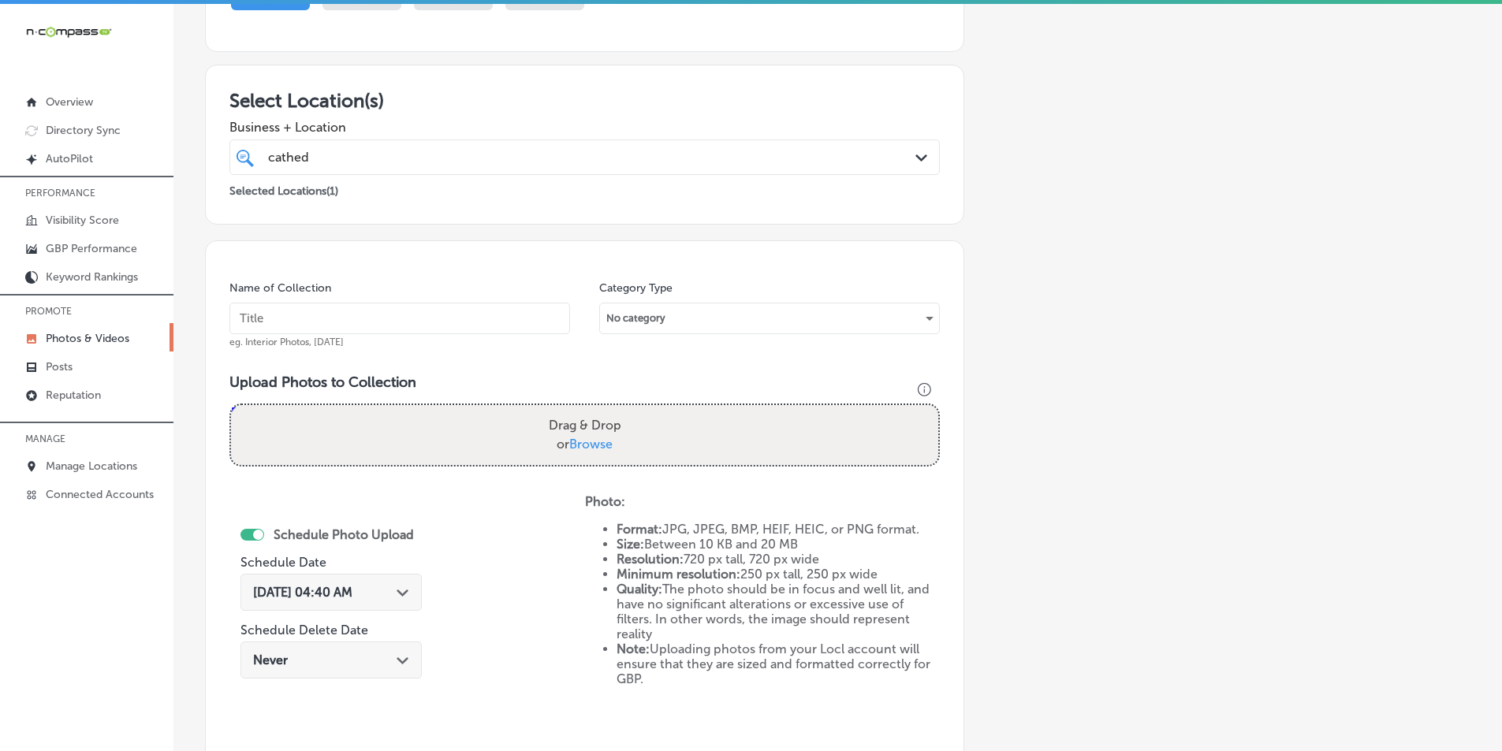
scroll to position [207, 0]
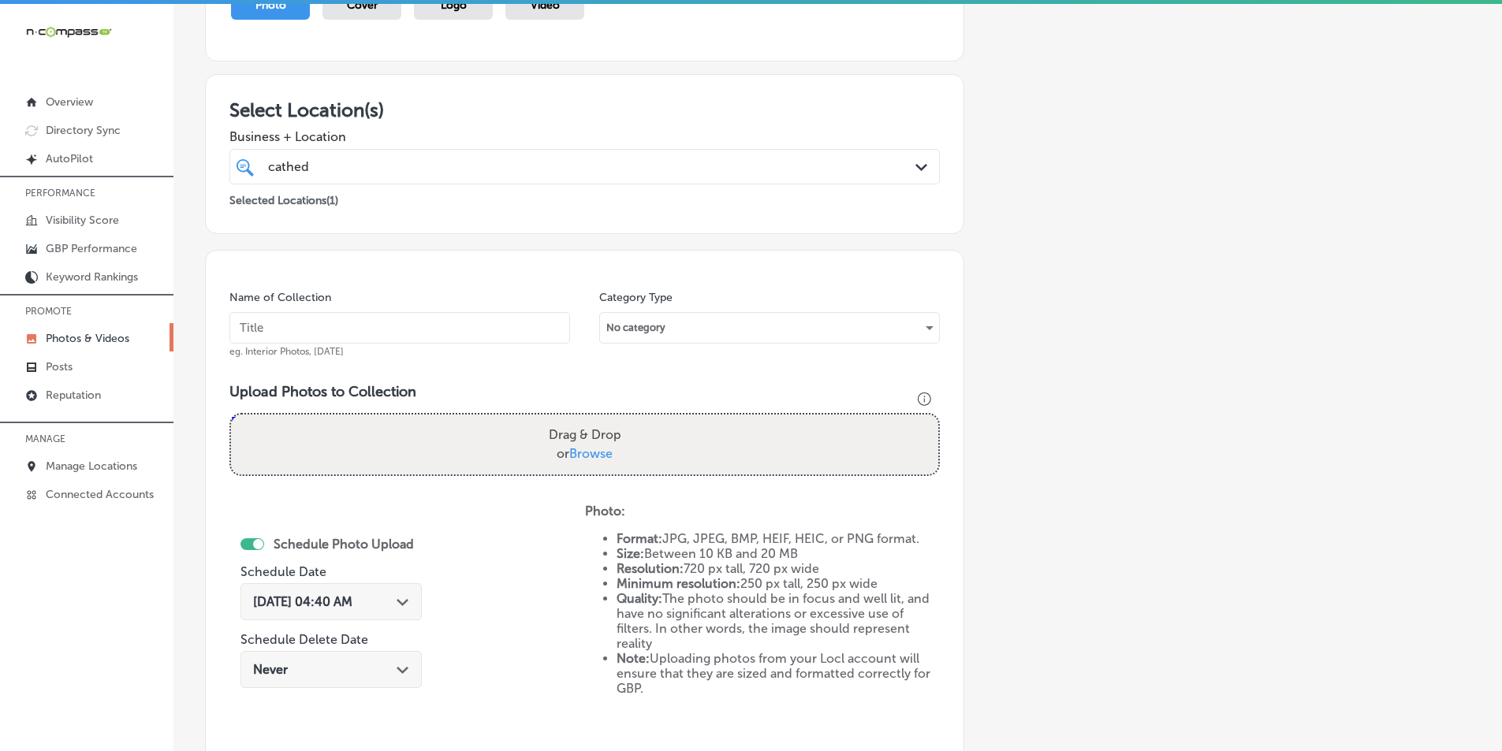
click at [433, 334] on input "text" at bounding box center [399, 328] width 341 height 32
type input "[GEOGRAPHIC_DATA]"
click at [315, 449] on div "Drag & Drop or Browse" at bounding box center [584, 445] width 707 height 60
click at [231, 415] on input "Drag & Drop or Browse" at bounding box center [584, 417] width 707 height 5
type input "C:\fakepath\546616568_836004935667867_3678142232151771094_n.jpg"
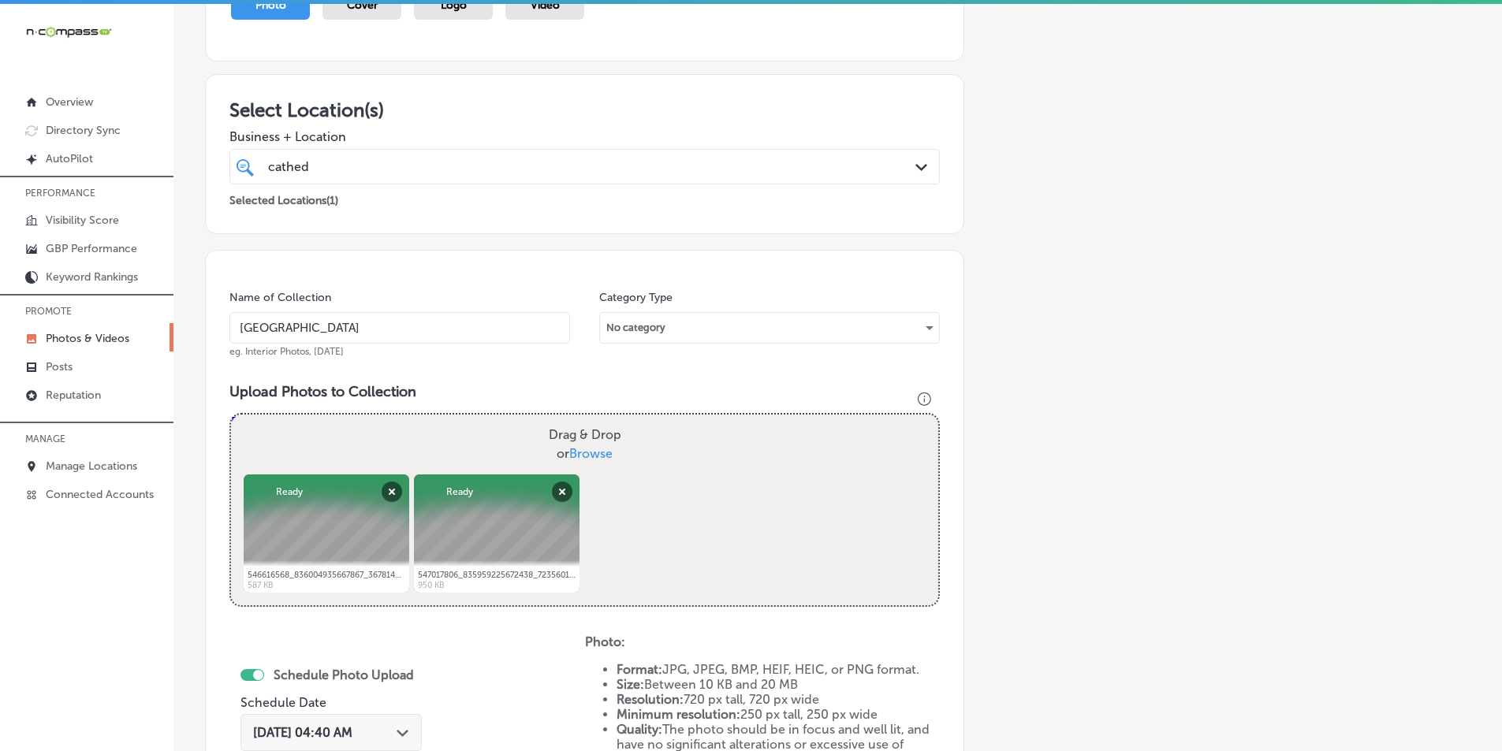
click at [460, 433] on div "Drag & Drop or Browse" at bounding box center [584, 445] width 707 height 60
click at [231, 415] on input "Drag & Drop or Browse" at bounding box center [584, 417] width 707 height 5
type input "C:\fakepath\547527402_836730288928665_1366432636623495889_n.jpg"
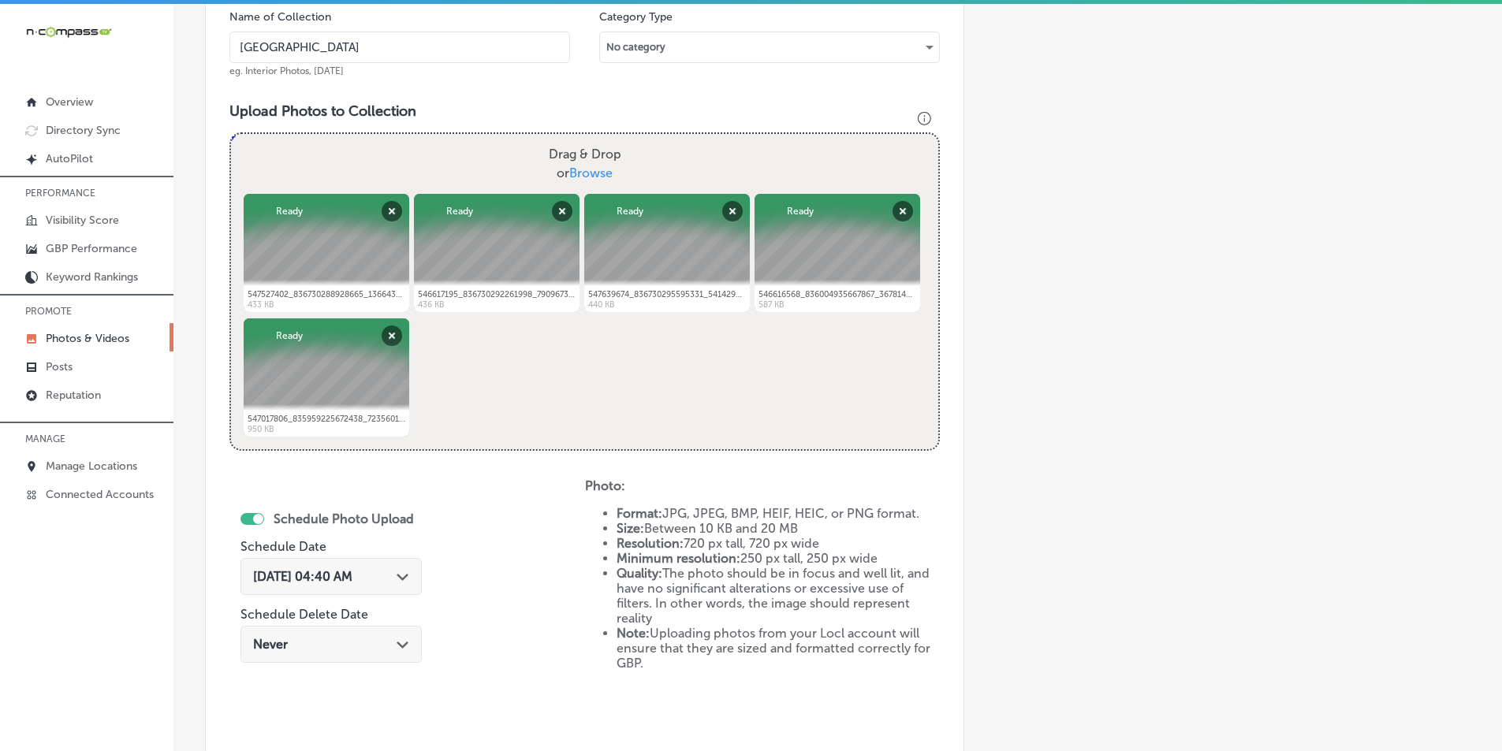
scroll to position [523, 0]
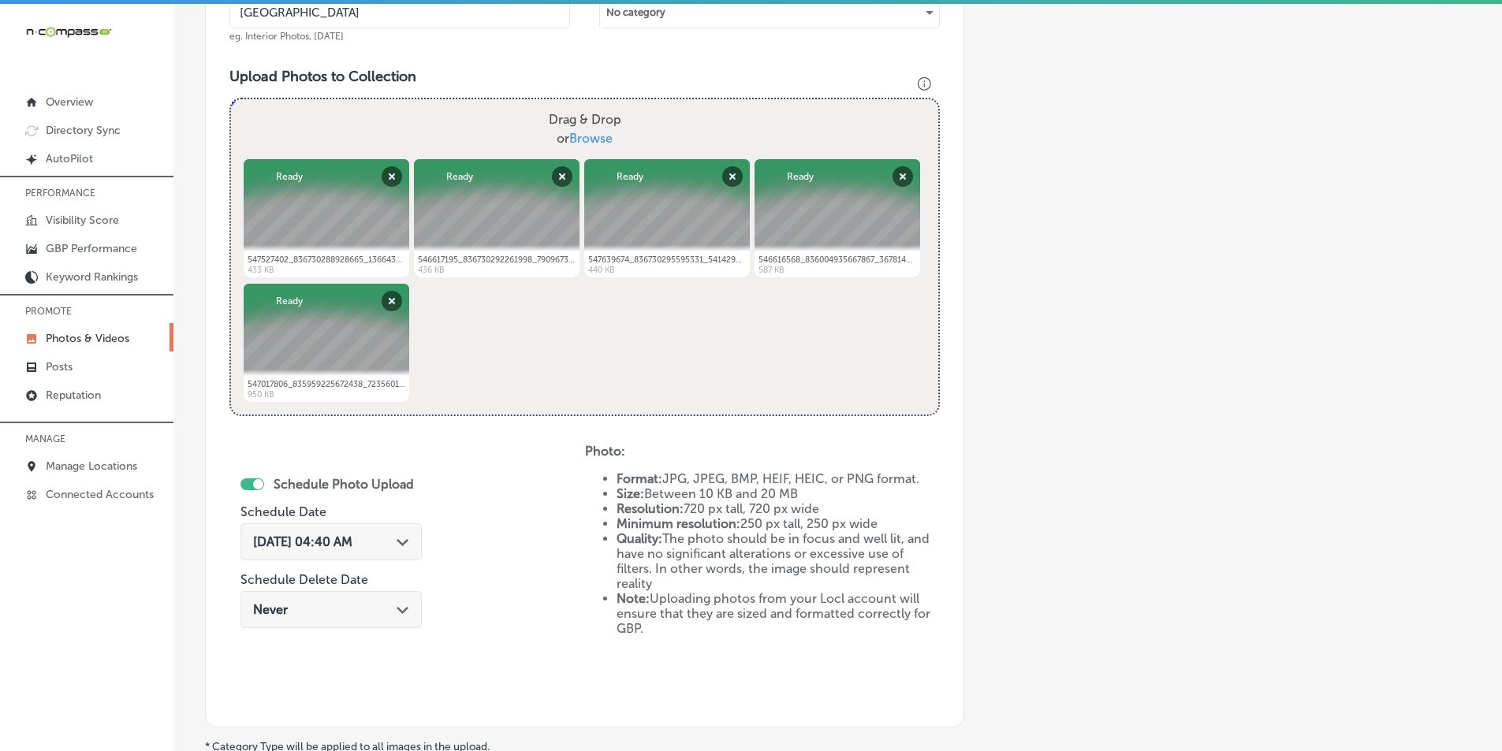
click at [406, 539] on icon "Path Created with Sketch." at bounding box center [403, 542] width 12 height 7
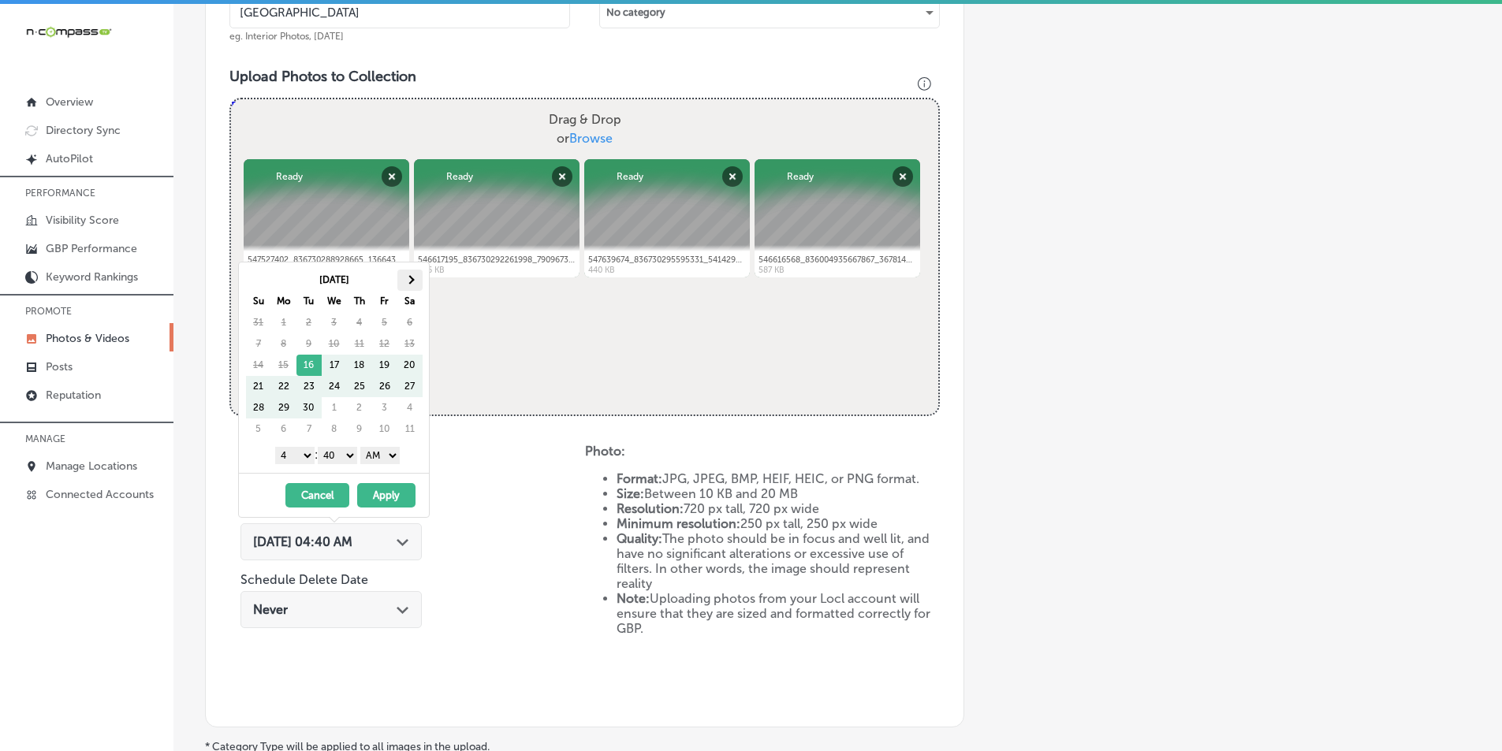
click at [406, 279] on span at bounding box center [409, 279] width 9 height 9
click at [306, 453] on select "1 2 3 4 5 6 7 8 9 10 11 12" at bounding box center [294, 455] width 39 height 17
click at [350, 455] on select "00 10 20 30 40 50" at bounding box center [337, 455] width 39 height 17
click at [396, 453] on select "AM PM" at bounding box center [379, 455] width 39 height 17
click at [385, 495] on button "Apply" at bounding box center [386, 495] width 58 height 24
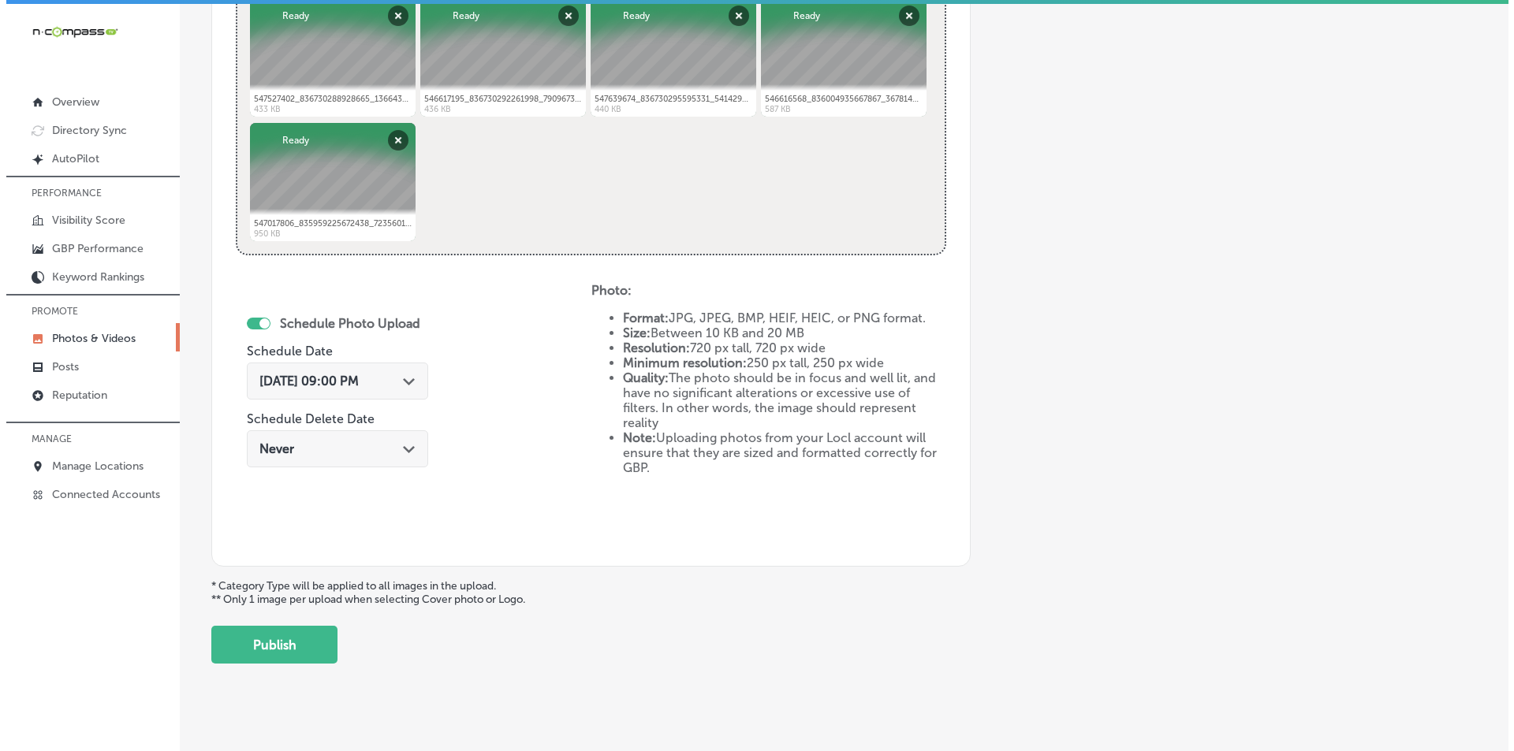
scroll to position [699, 0]
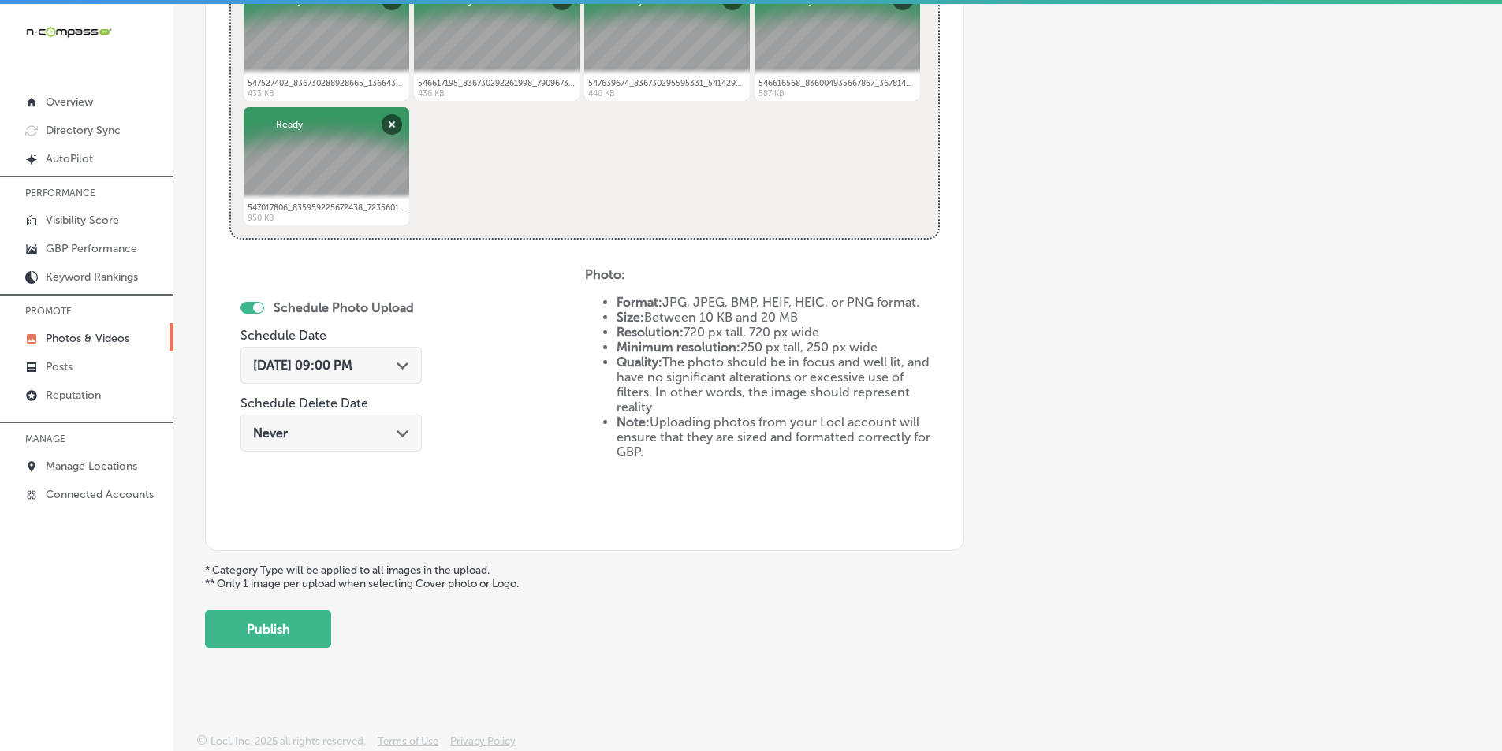
click at [281, 624] on button "Publish" at bounding box center [268, 629] width 126 height 38
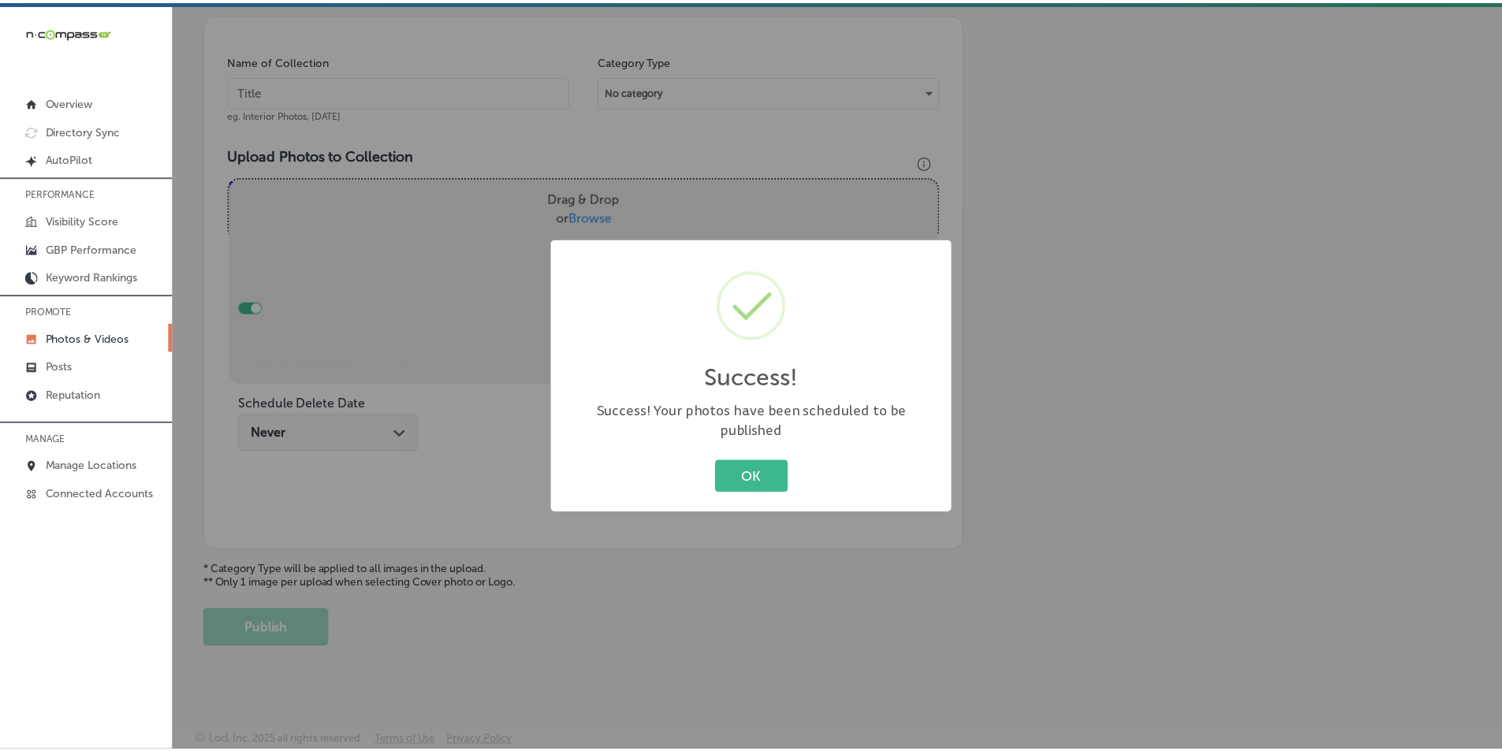
scroll to position [444, 0]
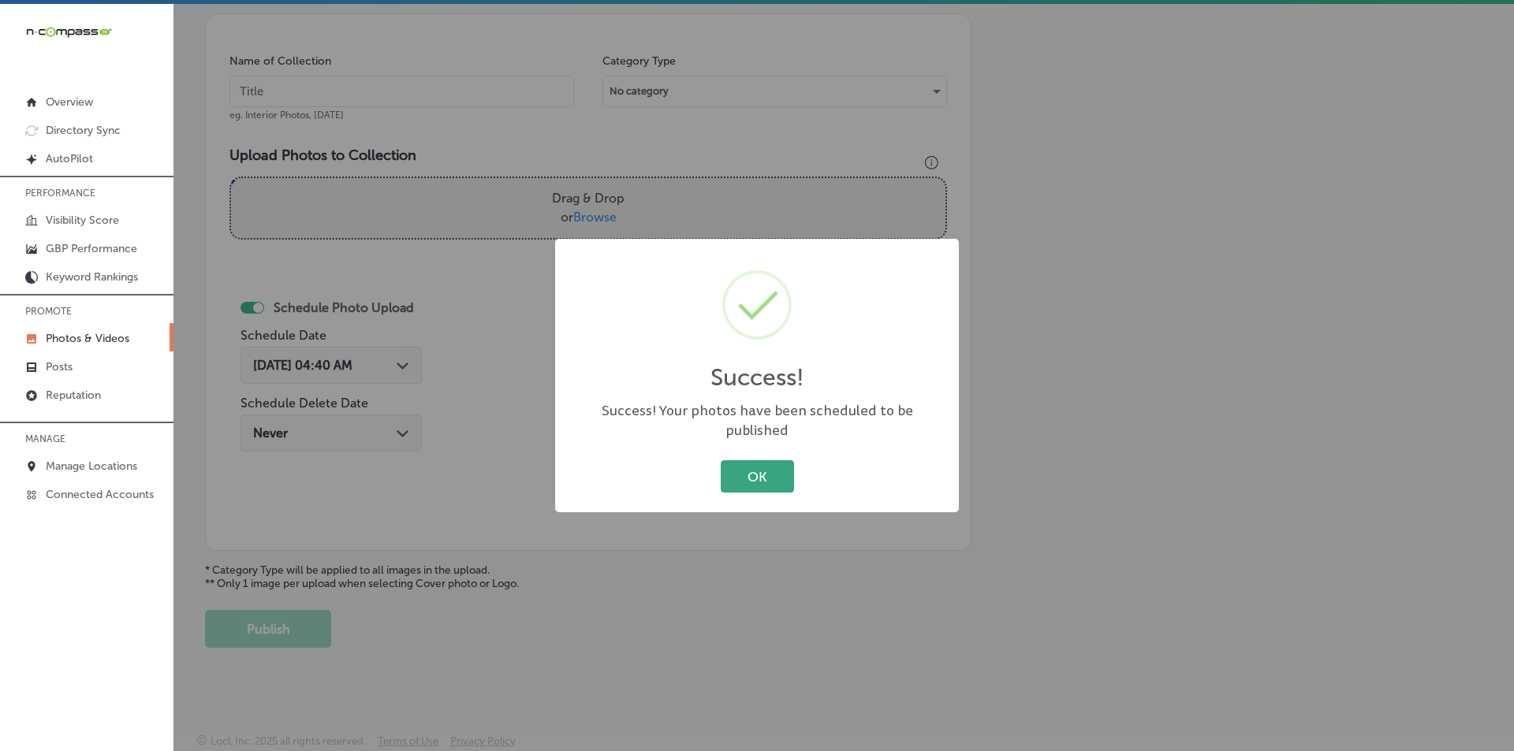
click at [761, 467] on button "OK" at bounding box center [757, 476] width 73 height 32
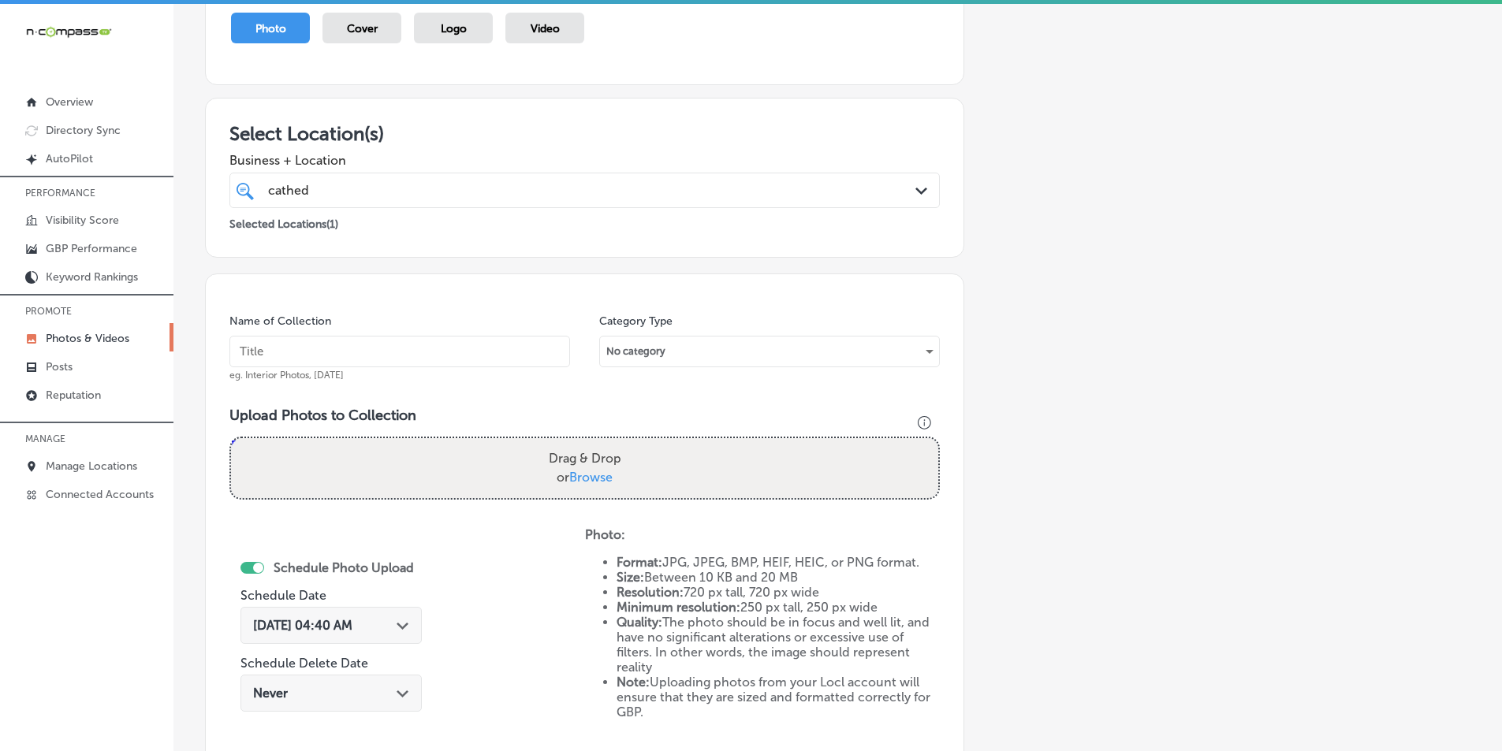
scroll to position [207, 0]
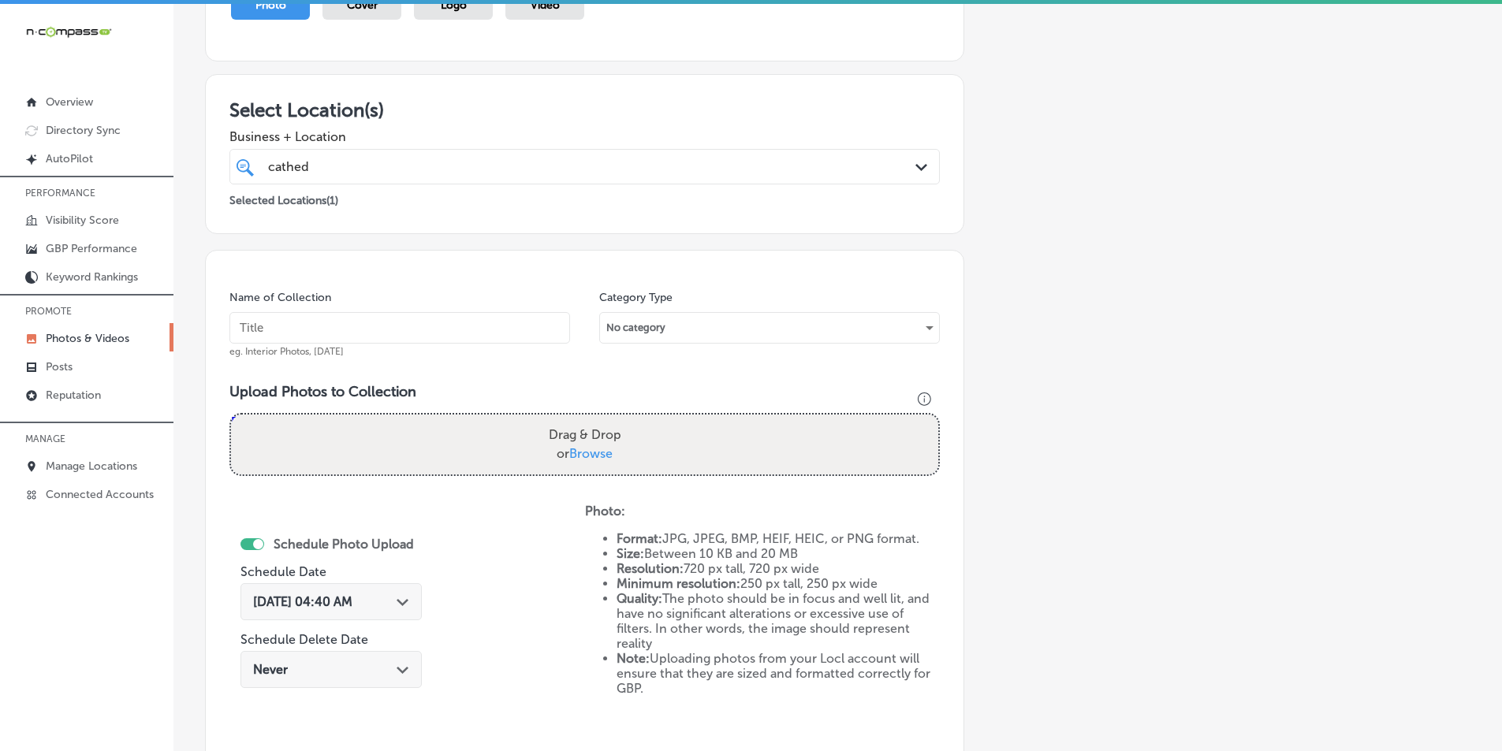
click at [316, 328] on input "text" at bounding box center [399, 328] width 341 height 32
type input "[GEOGRAPHIC_DATA]"
click at [324, 423] on div "Drag & Drop or Browse" at bounding box center [584, 445] width 707 height 60
click at [231, 415] on input "Drag & Drop or Browse" at bounding box center [584, 417] width 707 height 5
type input "C:\fakepath\546949260_835979959003698_5038850652893921342_n.jpg"
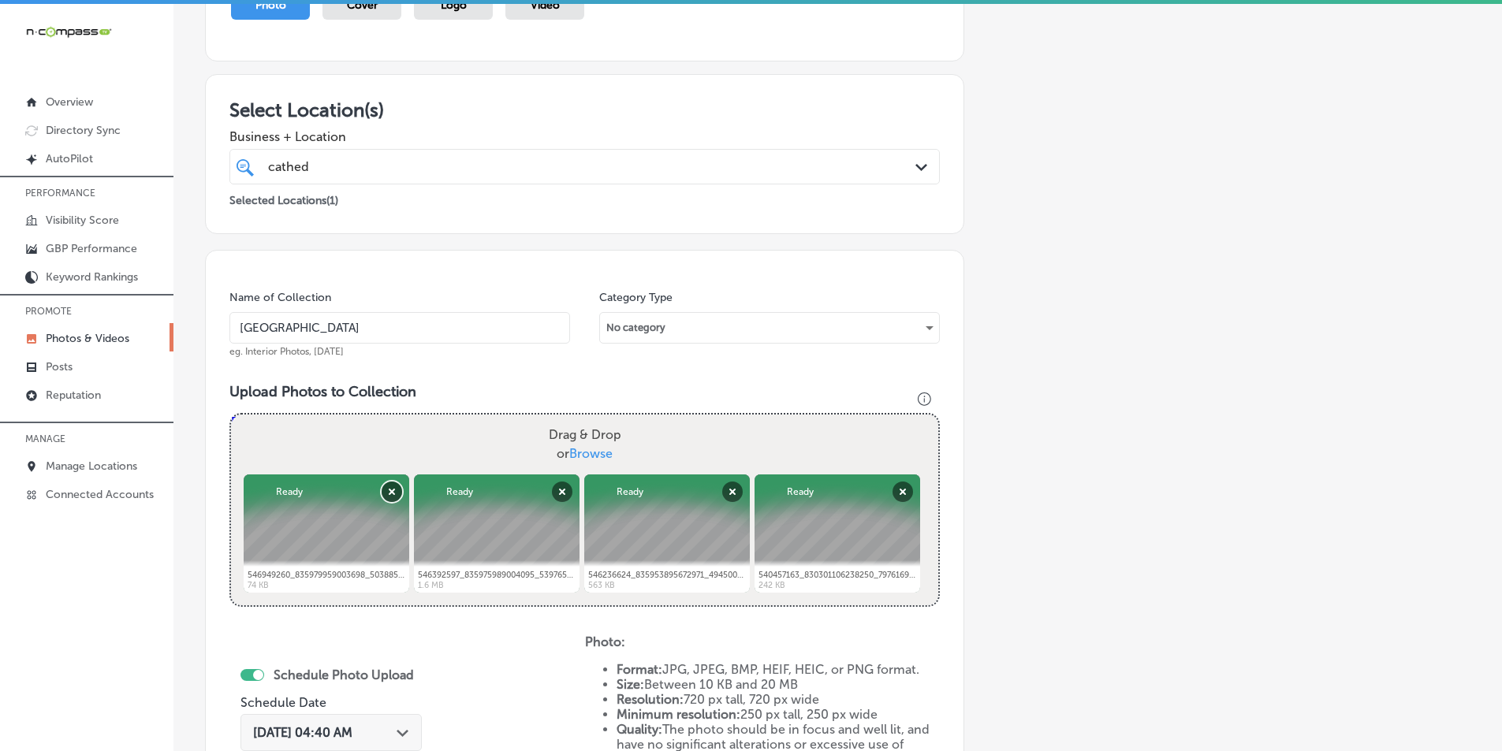
click at [389, 492] on button "Remove" at bounding box center [392, 492] width 20 height 20
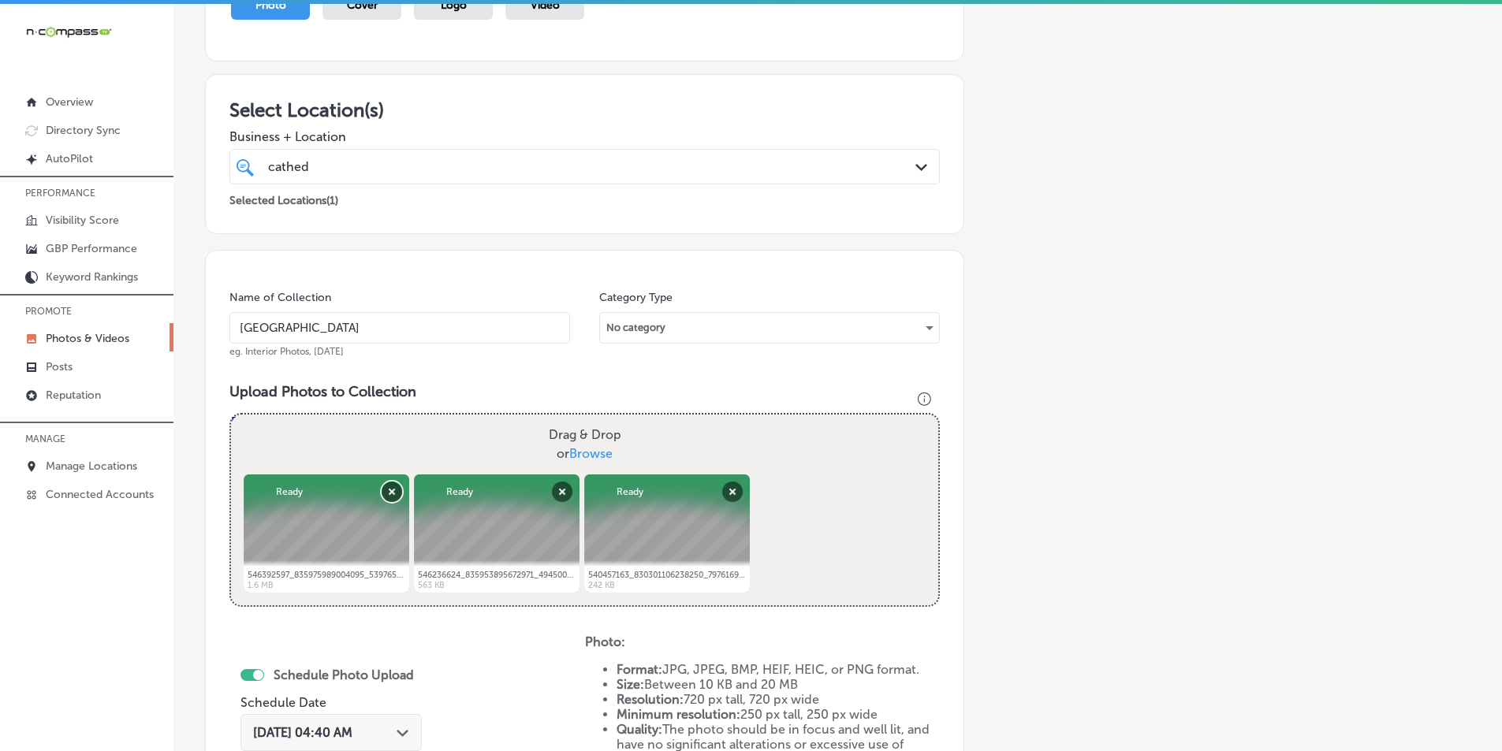
drag, startPoint x: 390, startPoint y: 490, endPoint x: 412, endPoint y: 490, distance: 21.3
click at [392, 490] on button "Remove" at bounding box center [392, 492] width 20 height 20
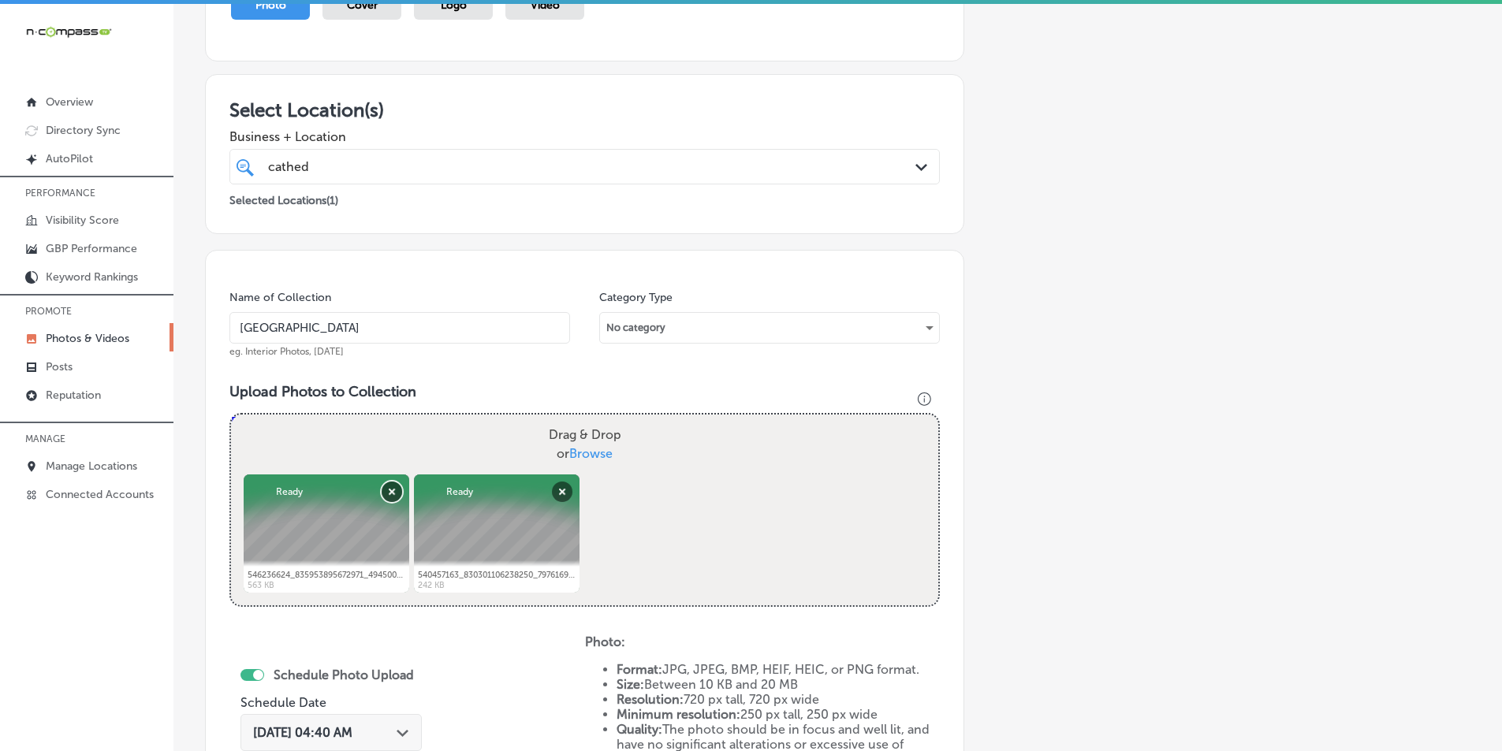
drag, startPoint x: 389, startPoint y: 485, endPoint x: 465, endPoint y: 488, distance: 76.5
click at [410, 488] on div "Powered by PQINA Drag & Drop or Browse 546392597_835975989004095_53976533666602…" at bounding box center [584, 510] width 707 height 191
click at [392, 490] on button "Remove" at bounding box center [392, 492] width 20 height 20
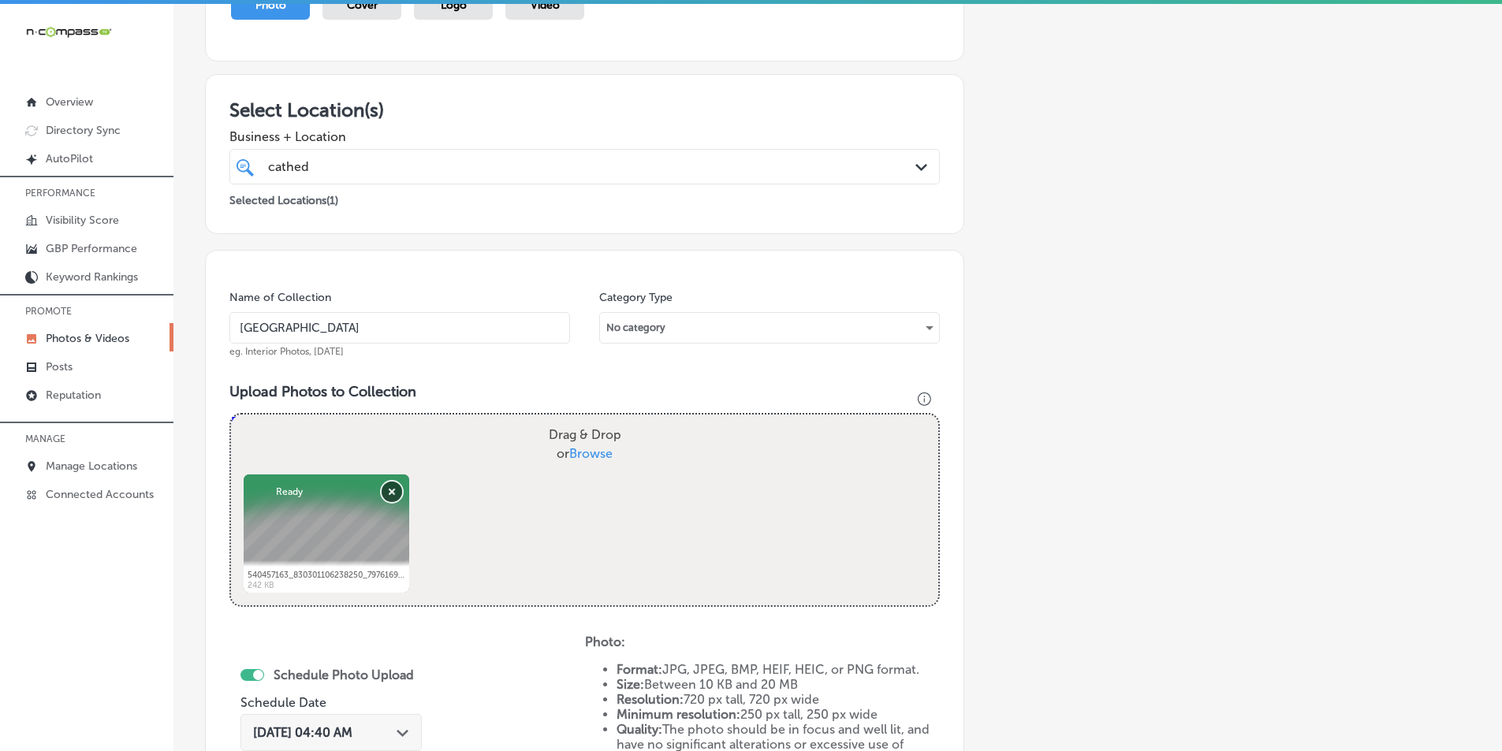
click at [391, 488] on button "Remove" at bounding box center [392, 492] width 20 height 20
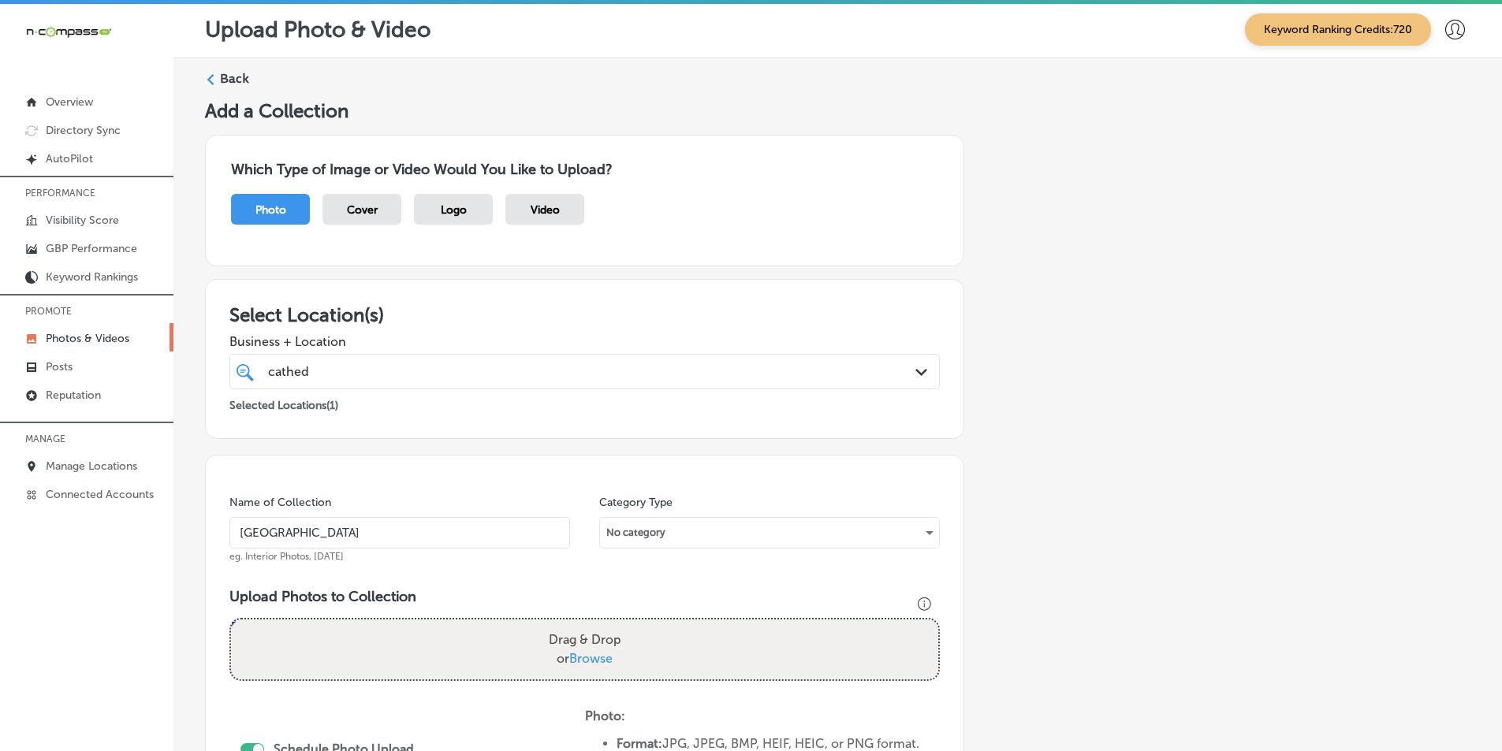
scroll to position [0, 0]
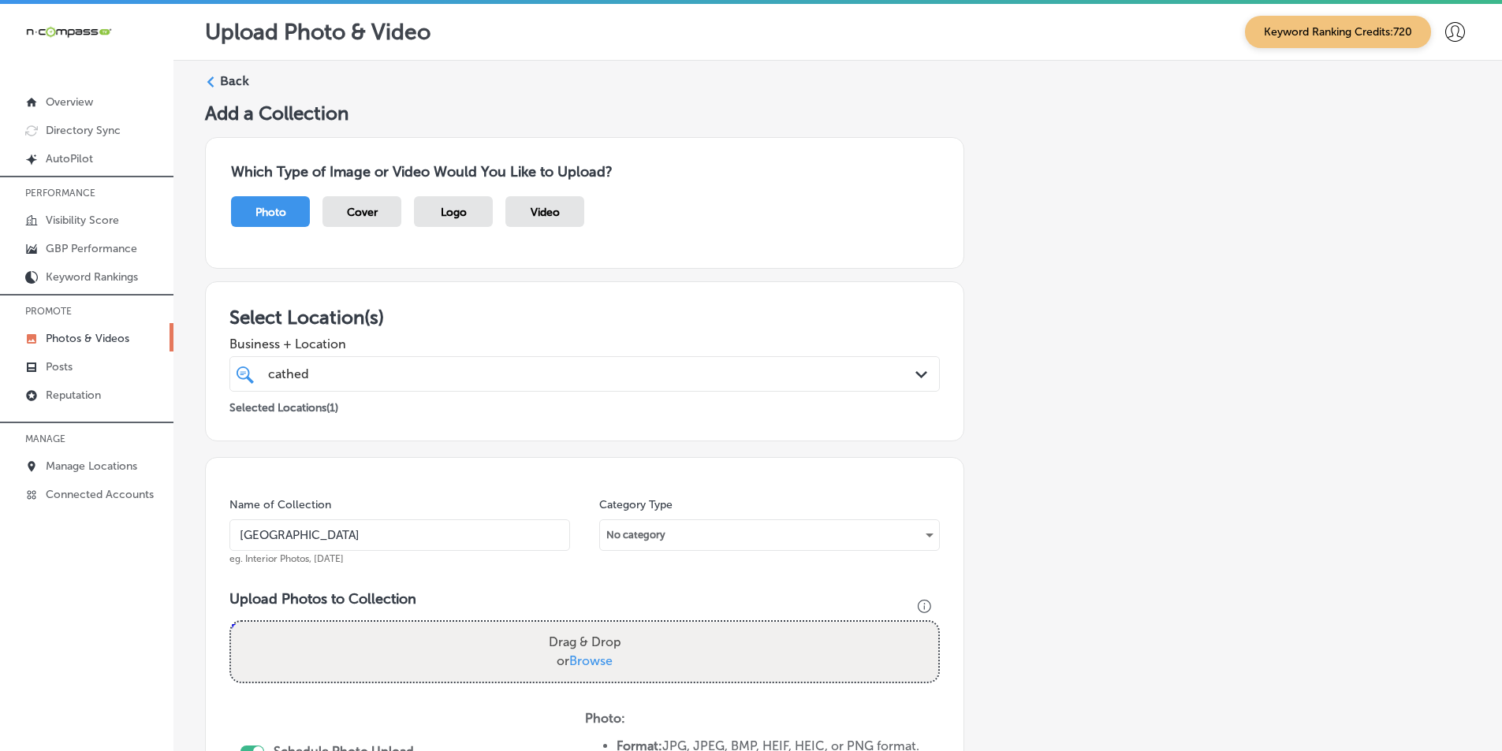
click at [214, 80] on icon at bounding box center [210, 81] width 11 height 11
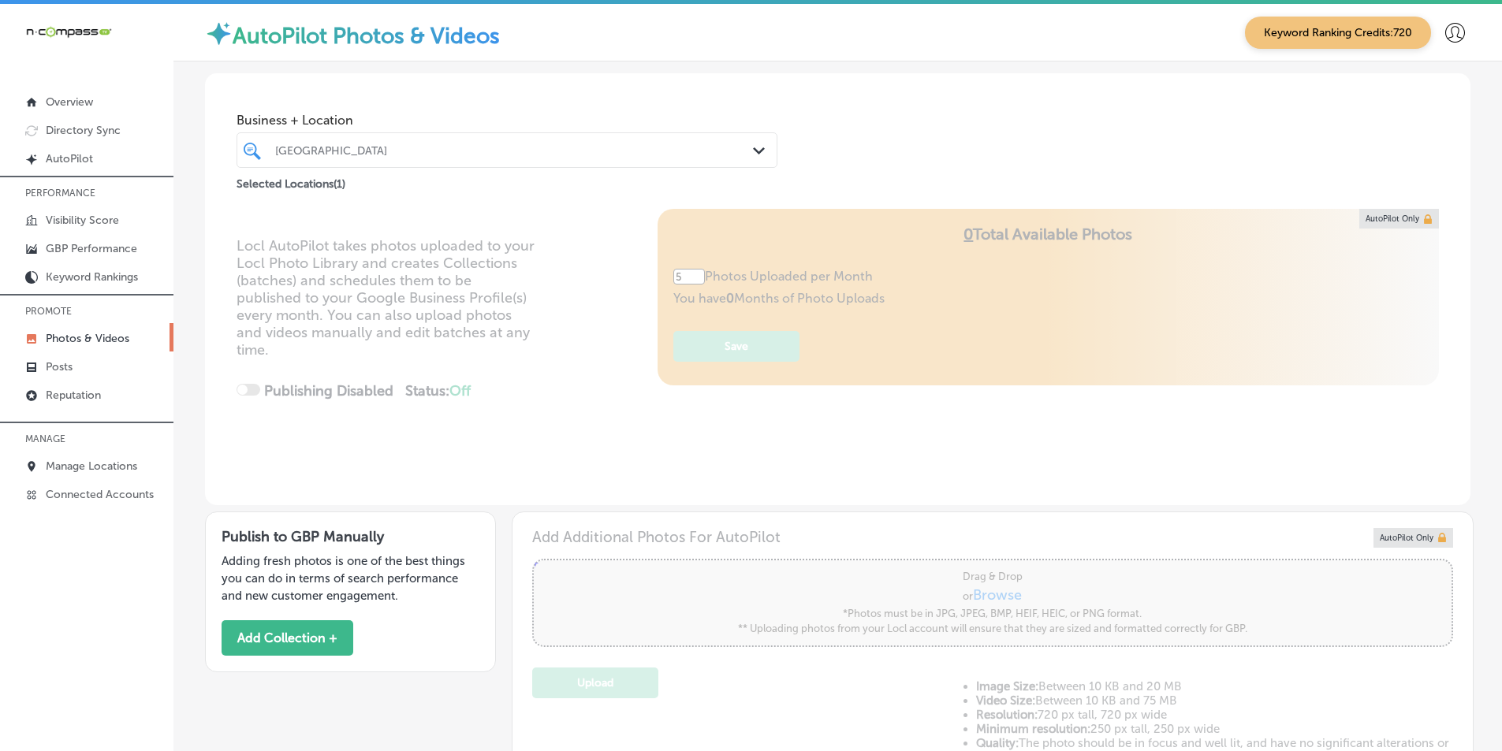
type input "5"
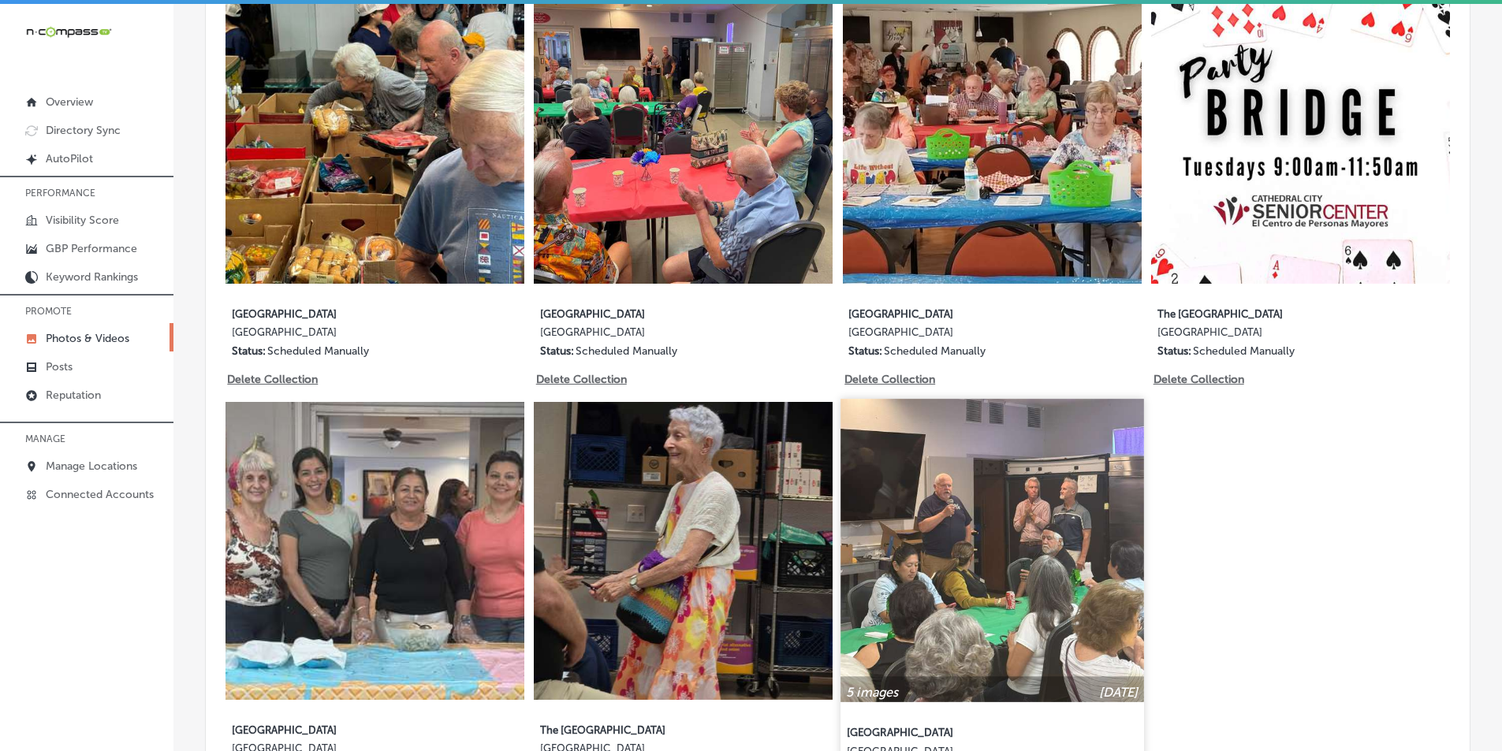
scroll to position [946, 0]
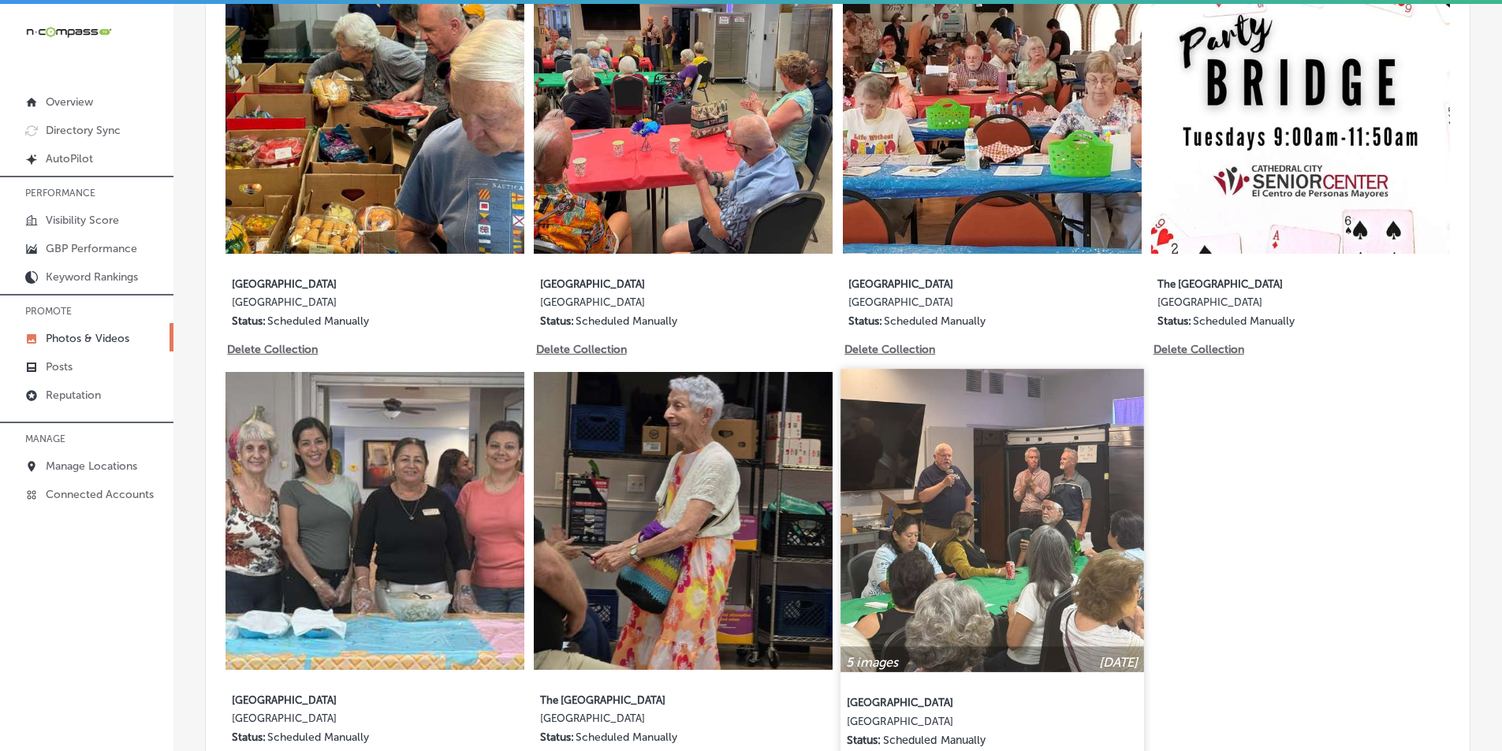
click at [998, 549] on img at bounding box center [991, 520] width 303 height 303
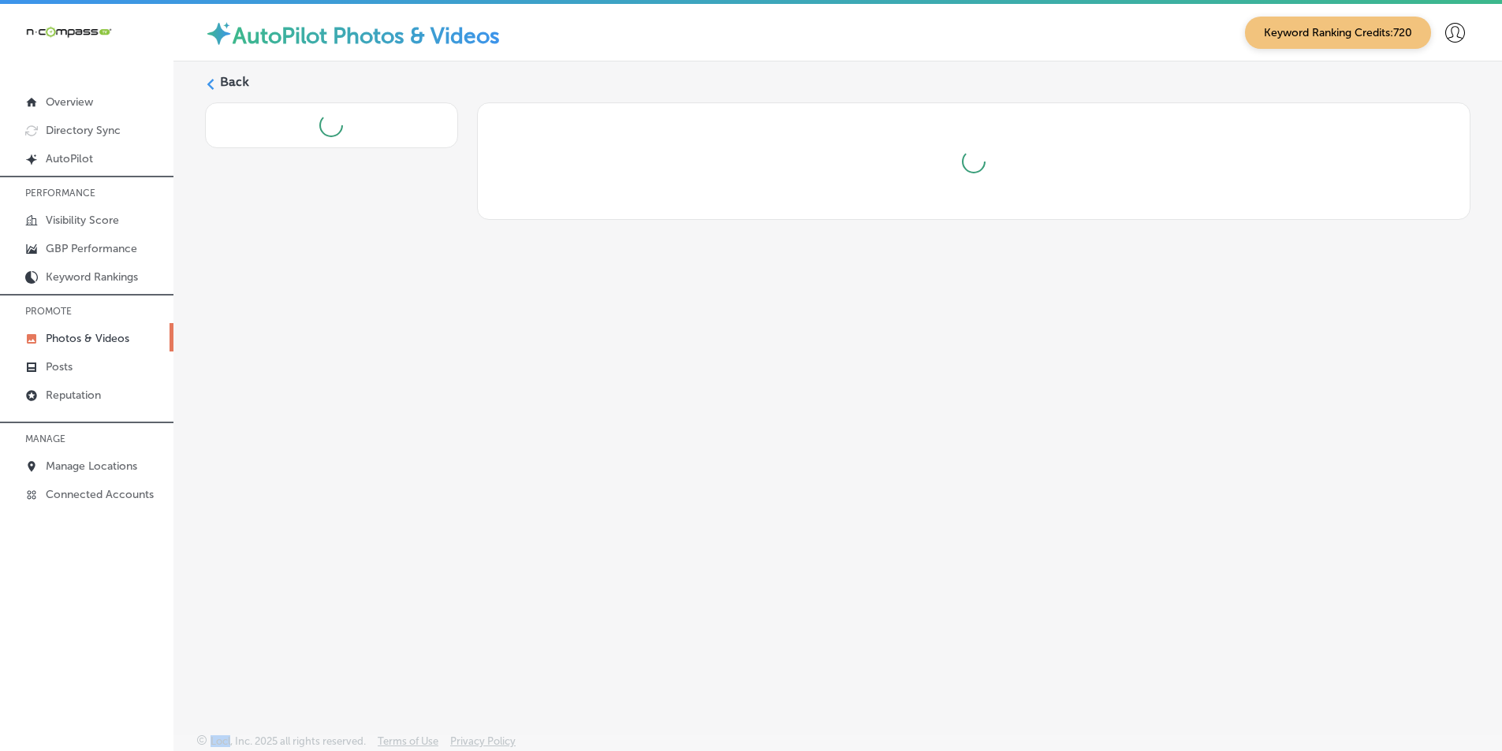
click at [998, 549] on div "Back" at bounding box center [837, 360] width 1329 height 598
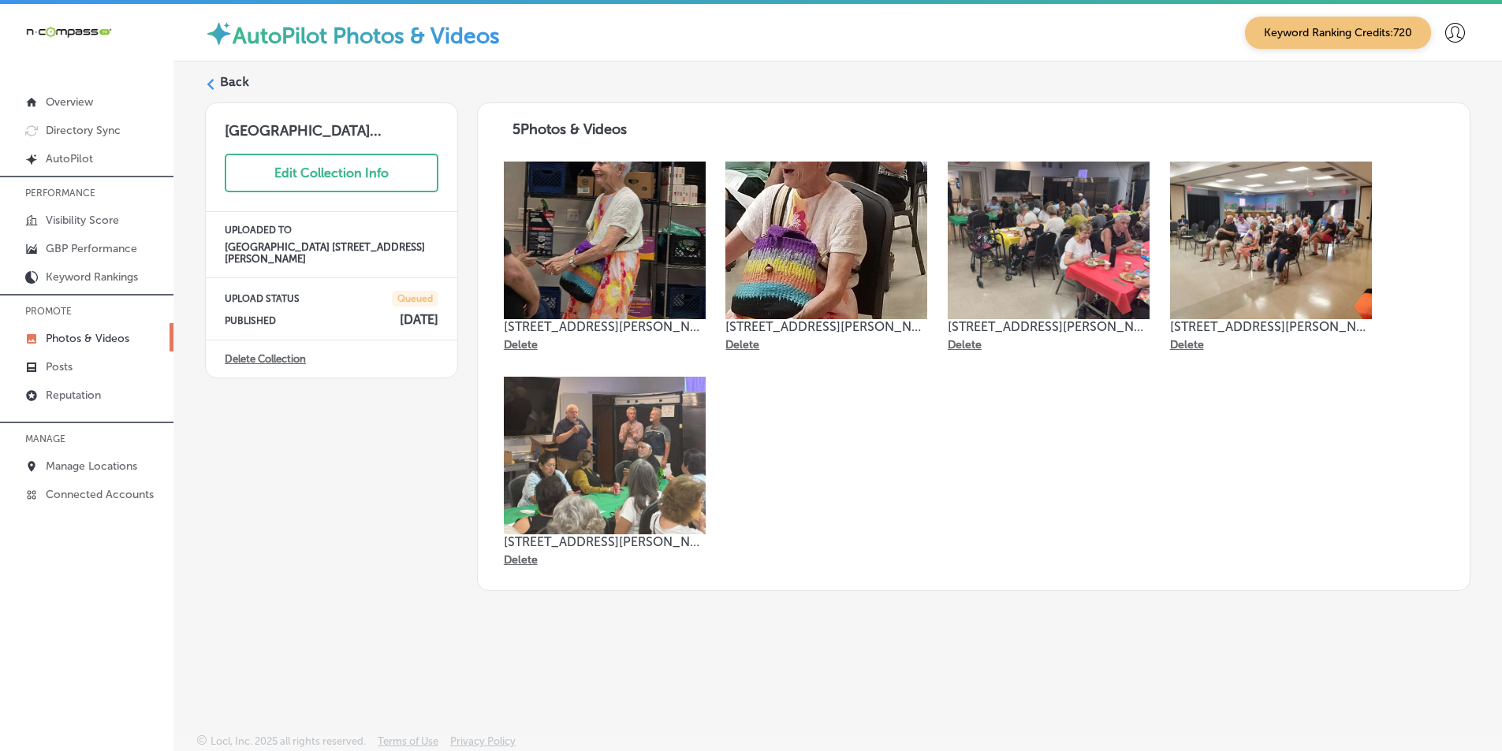
click at [210, 84] on icon at bounding box center [210, 84] width 11 height 11
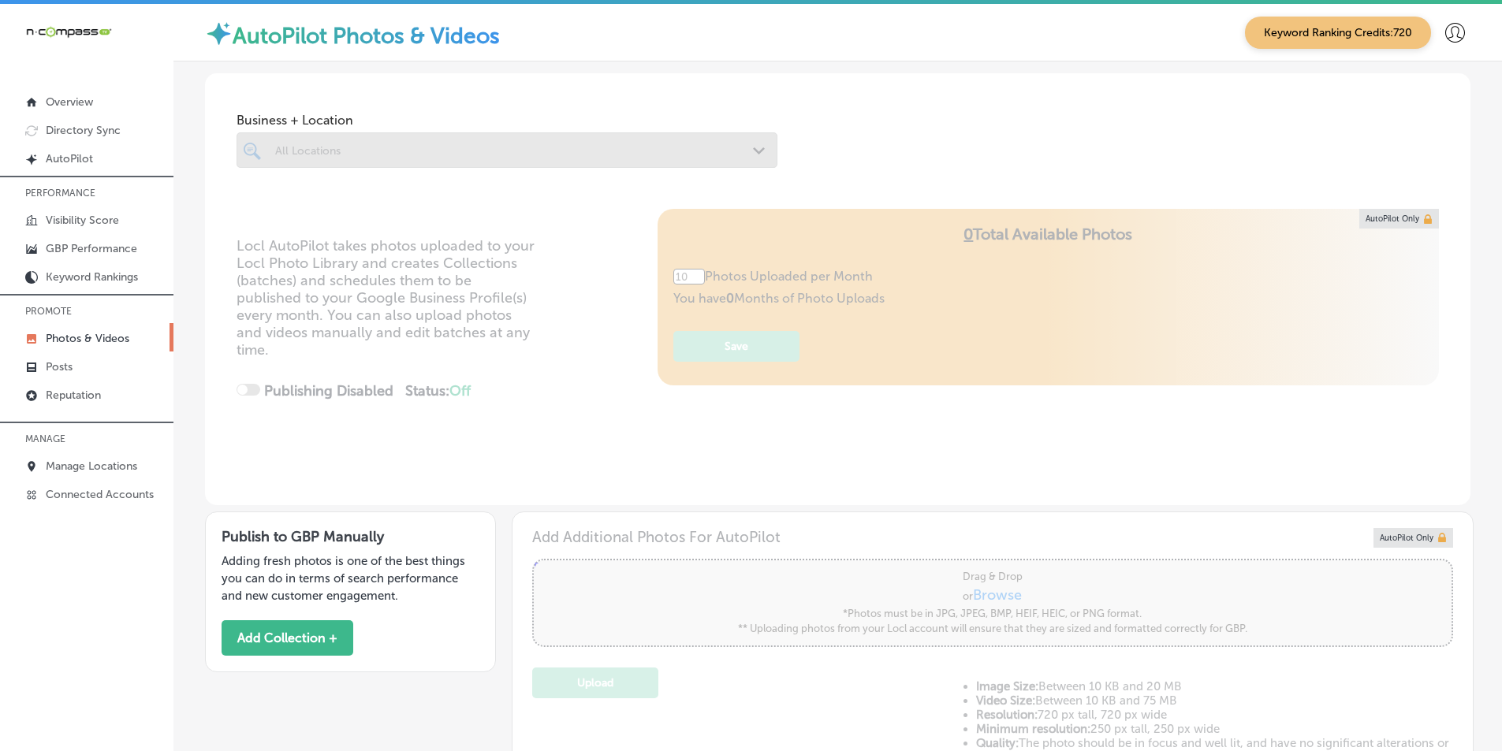
type input "5"
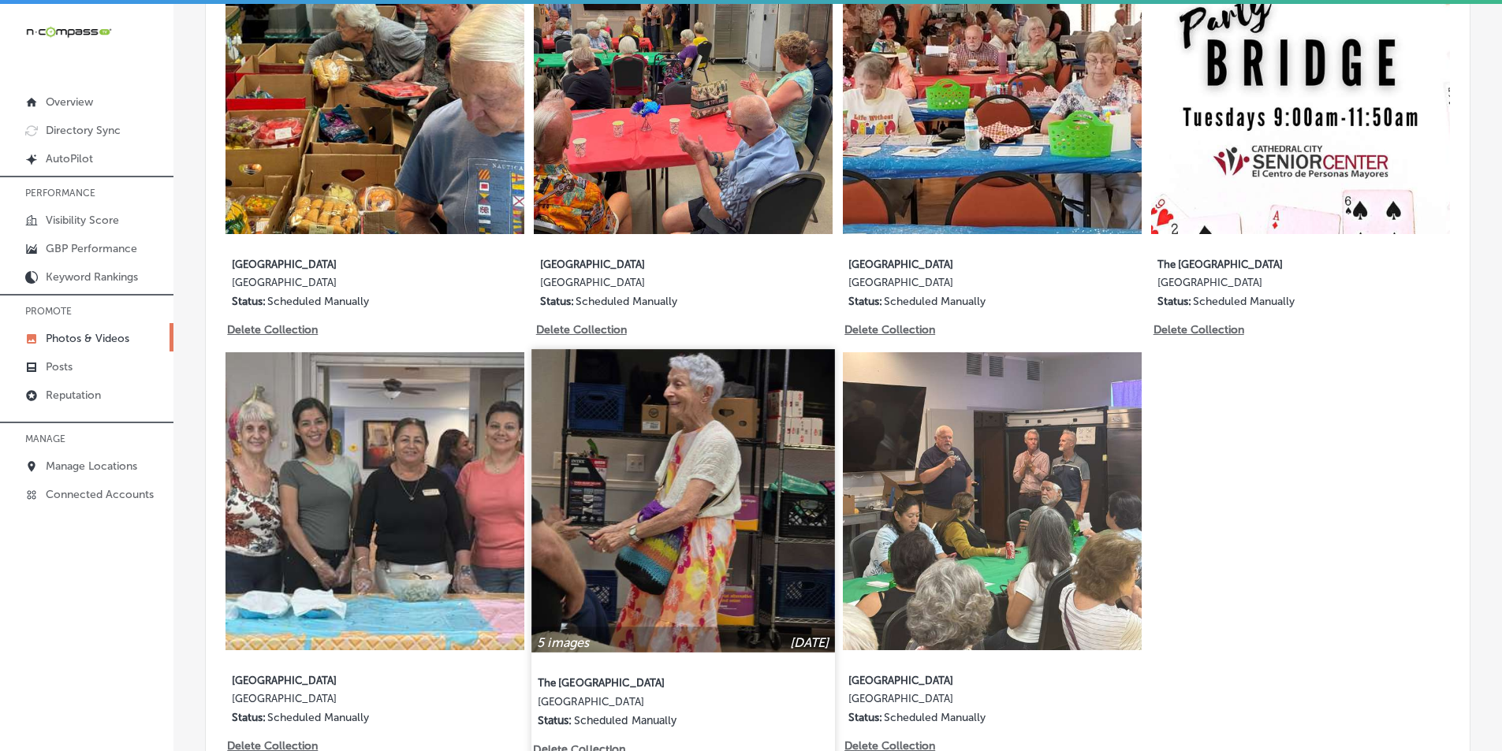
scroll to position [1104, 0]
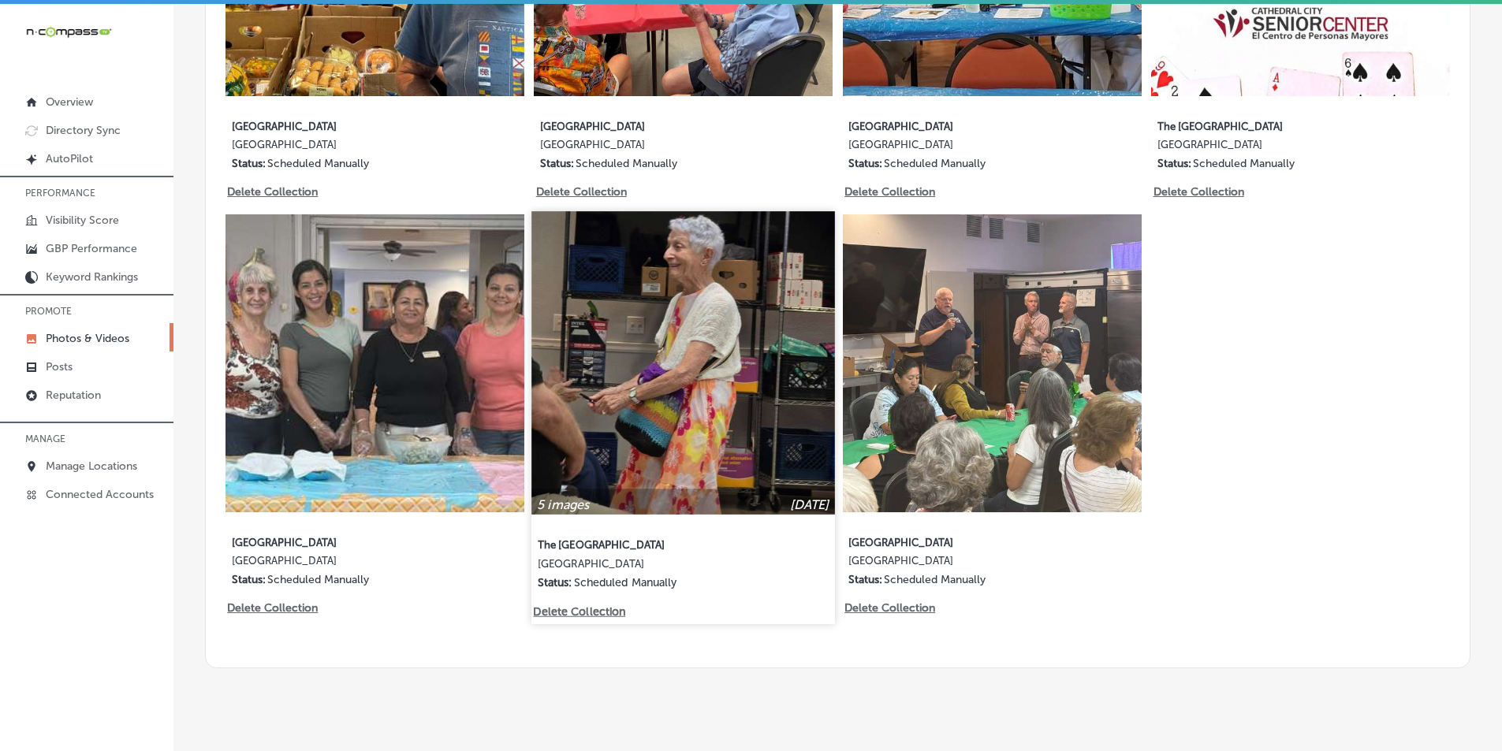
click at [725, 427] on img at bounding box center [683, 362] width 303 height 303
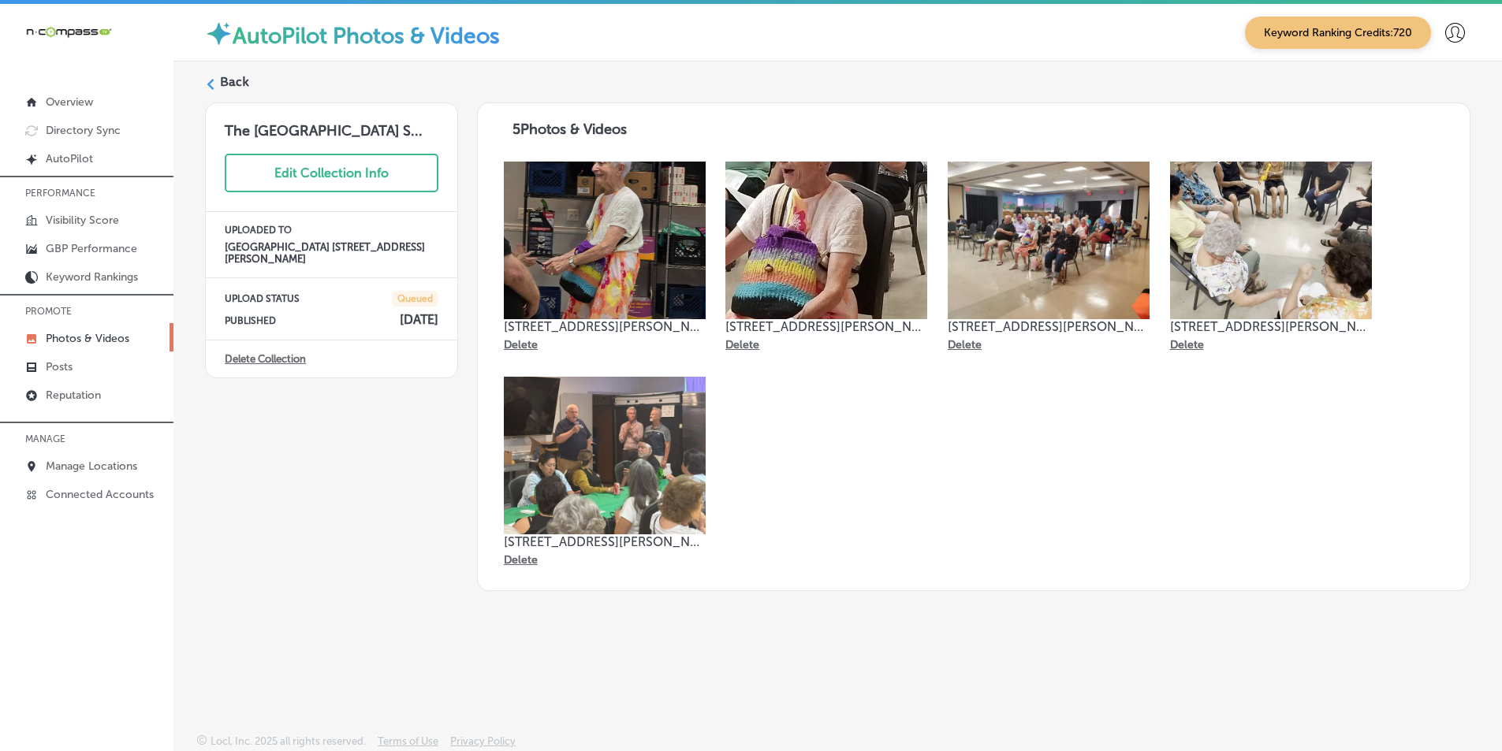
click at [207, 84] on icon at bounding box center [210, 84] width 11 height 11
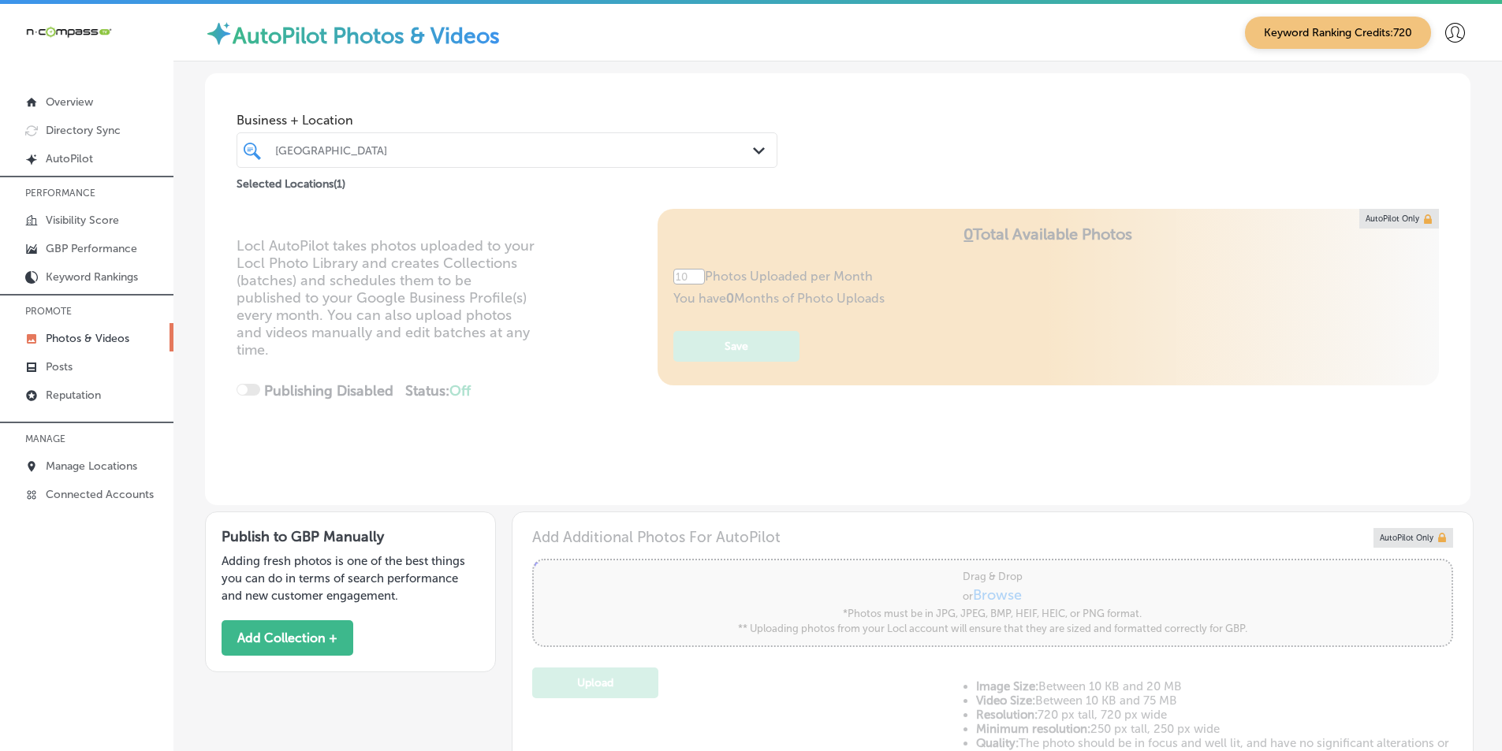
type input "5"
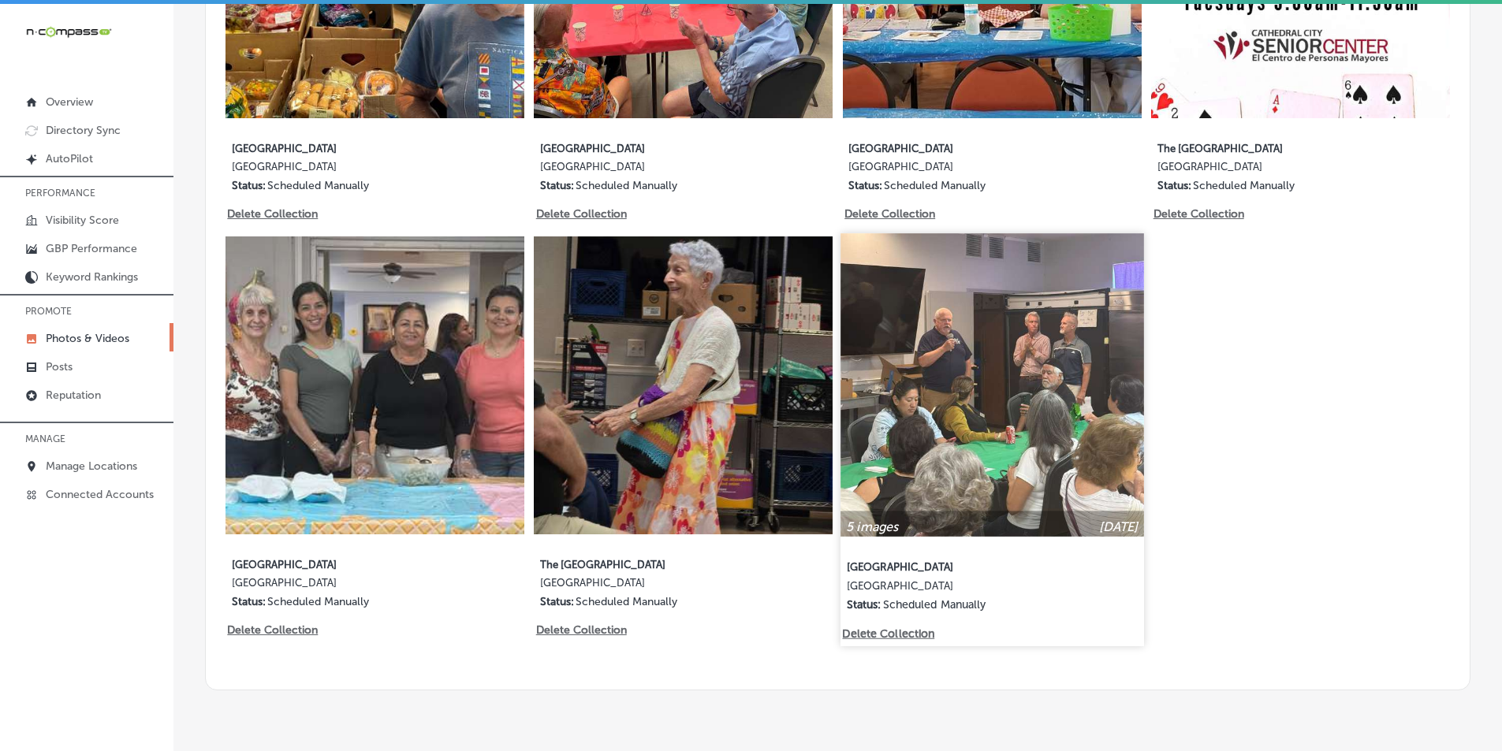
scroll to position [1104, 0]
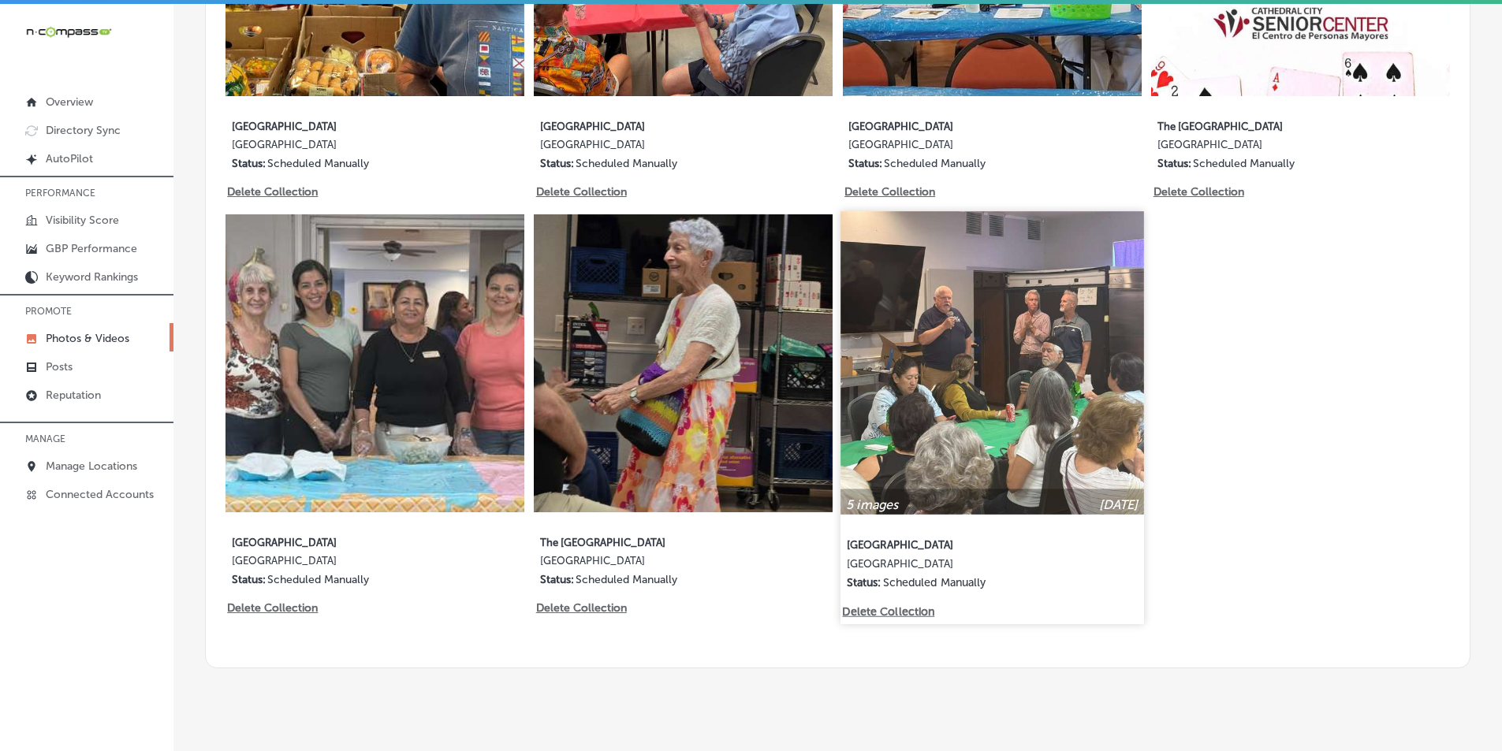
click at [970, 388] on img at bounding box center [991, 362] width 303 height 303
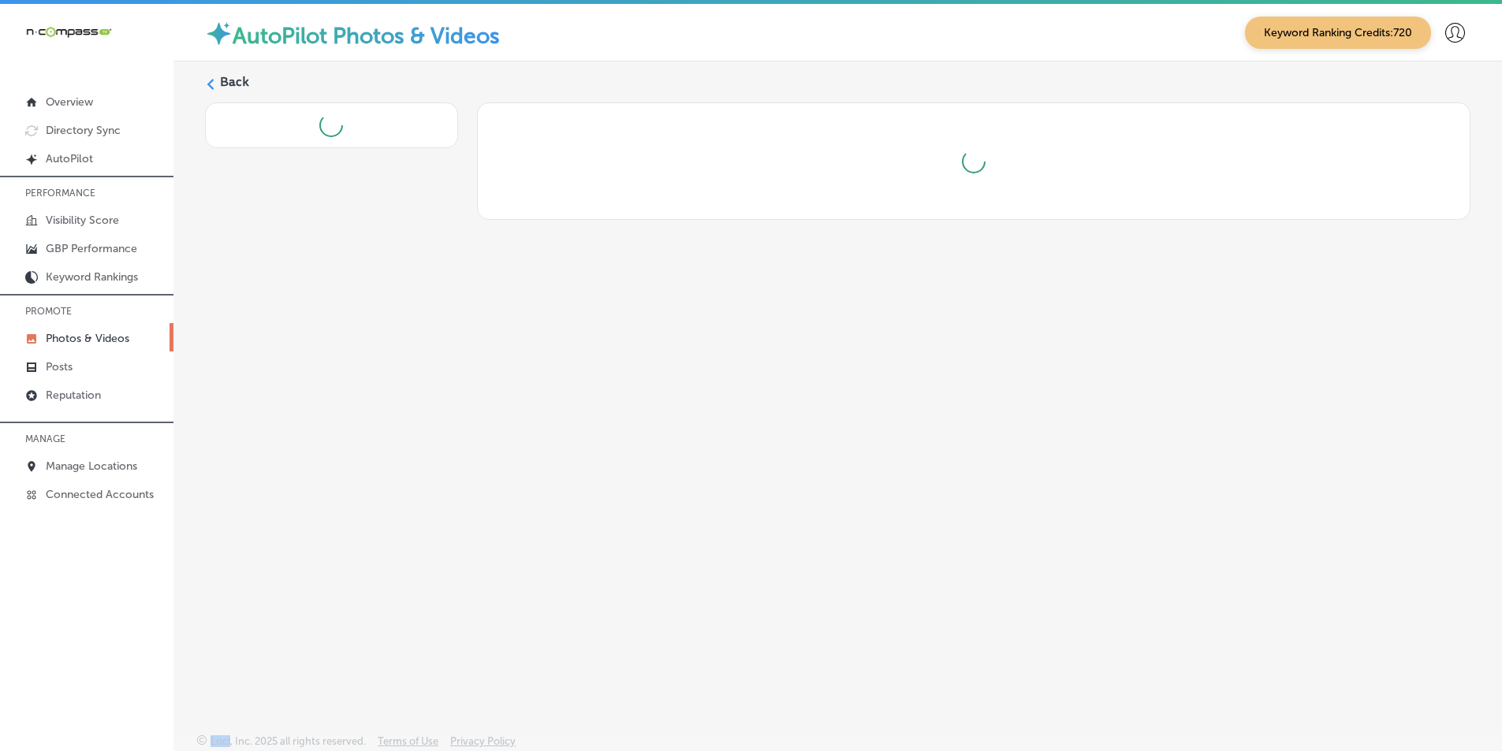
click at [970, 388] on div "Back" at bounding box center [837, 360] width 1329 height 598
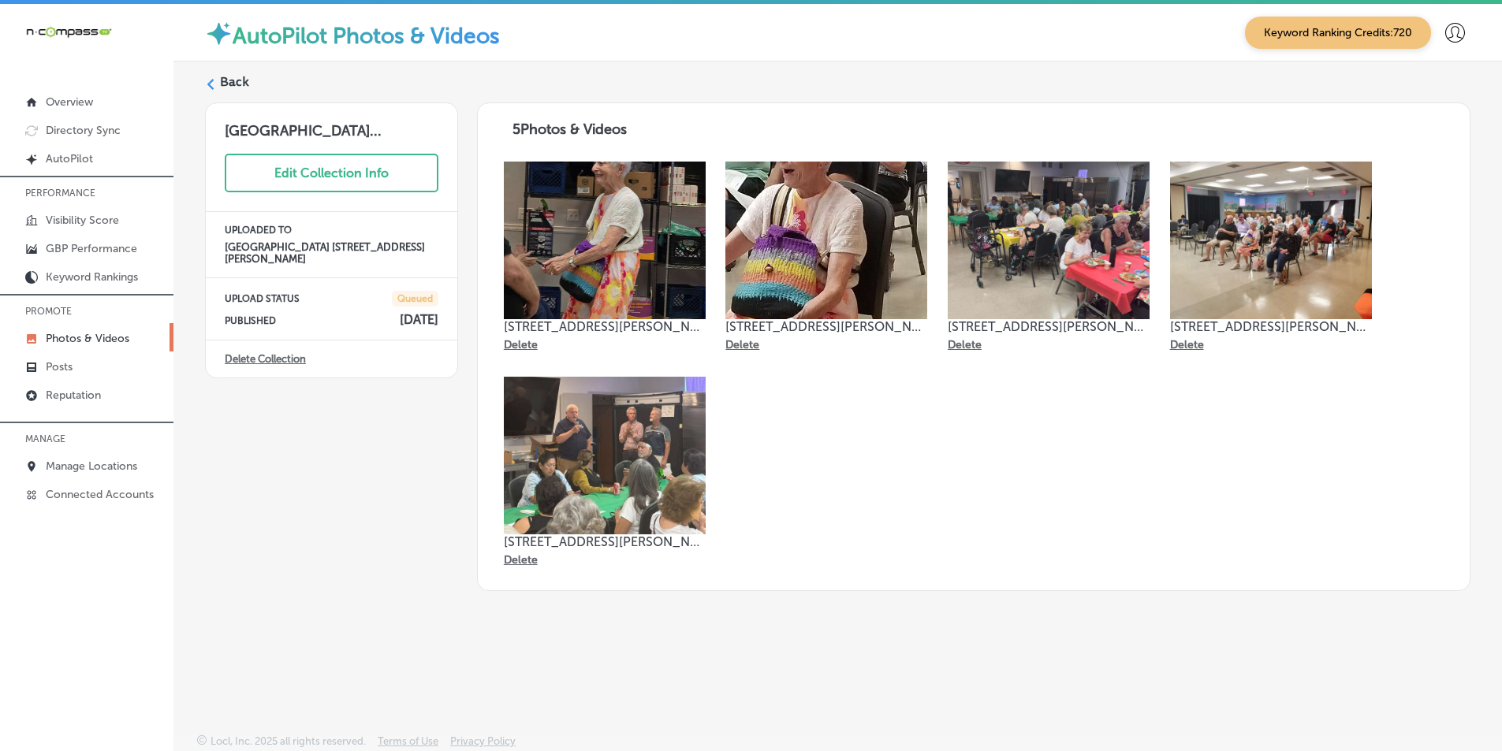
click at [215, 76] on div "Back" at bounding box center [837, 87] width 1265 height 29
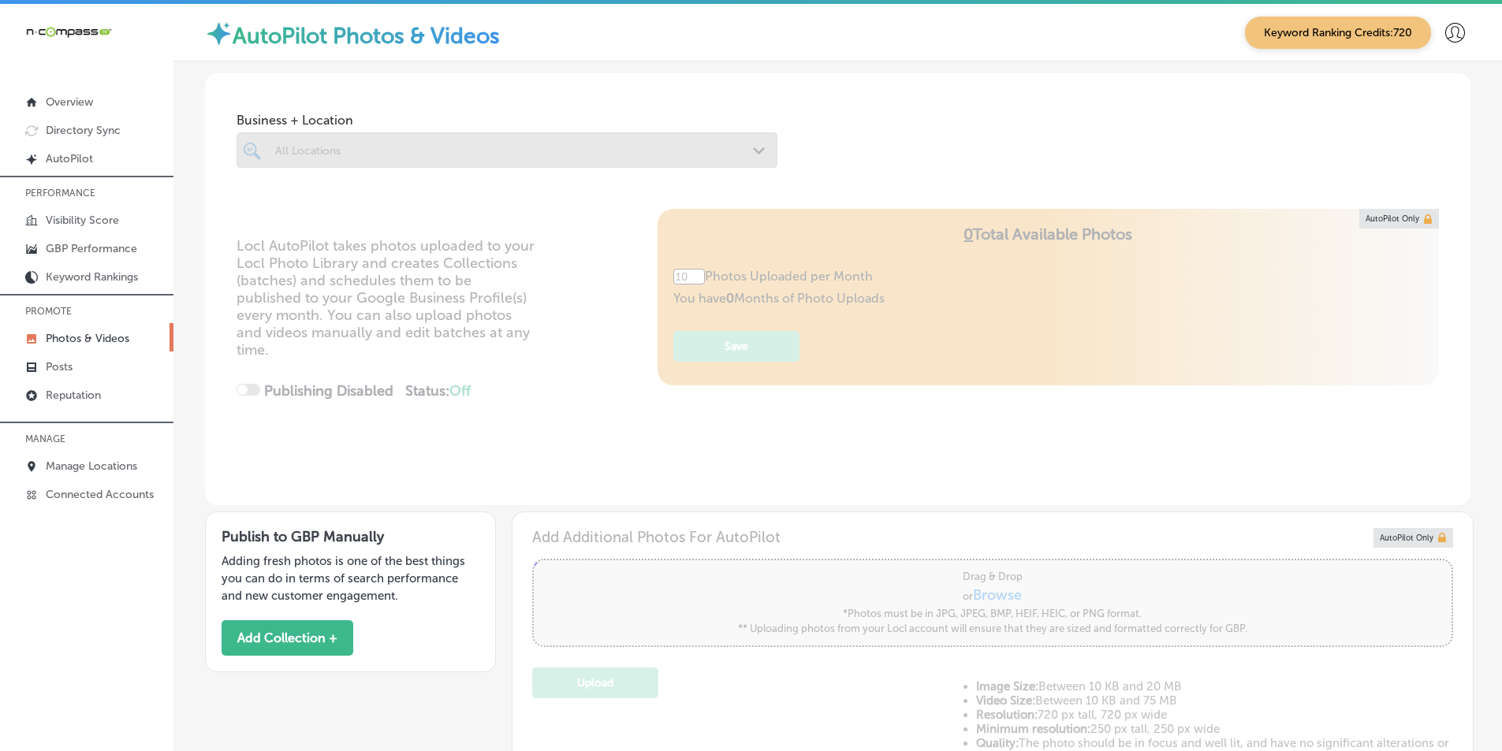
type input "5"
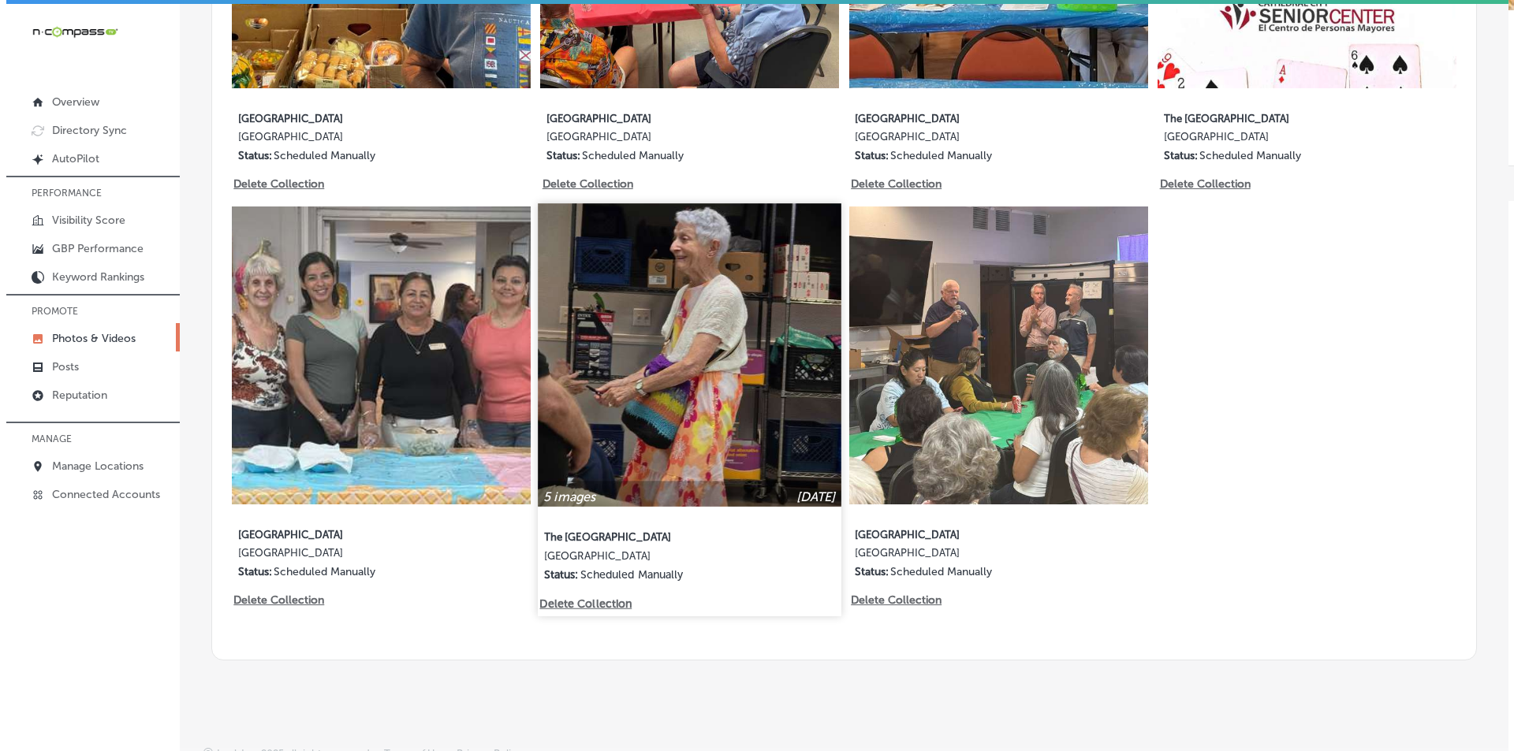
scroll to position [1117, 0]
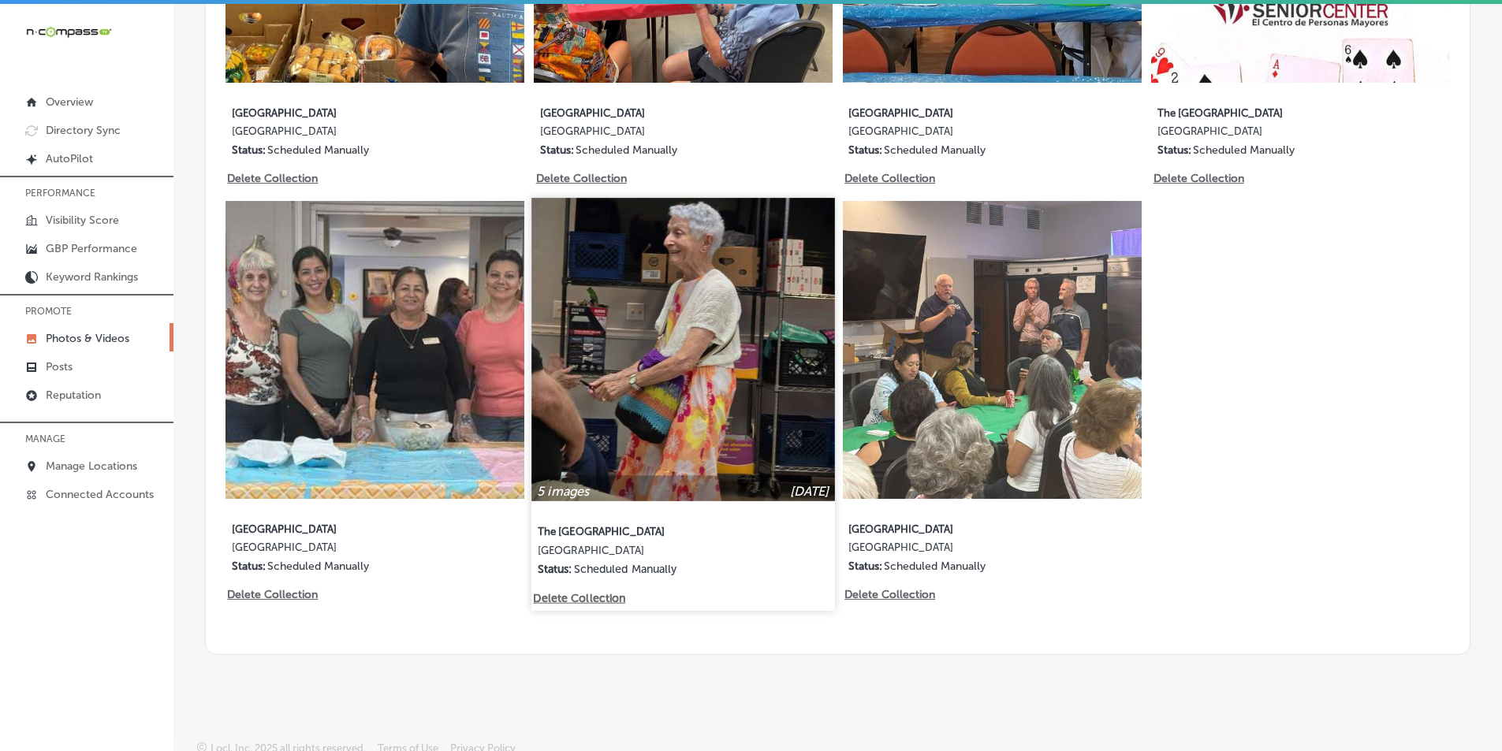
click at [582, 591] on p "Delete Collection" at bounding box center [579, 597] width 90 height 13
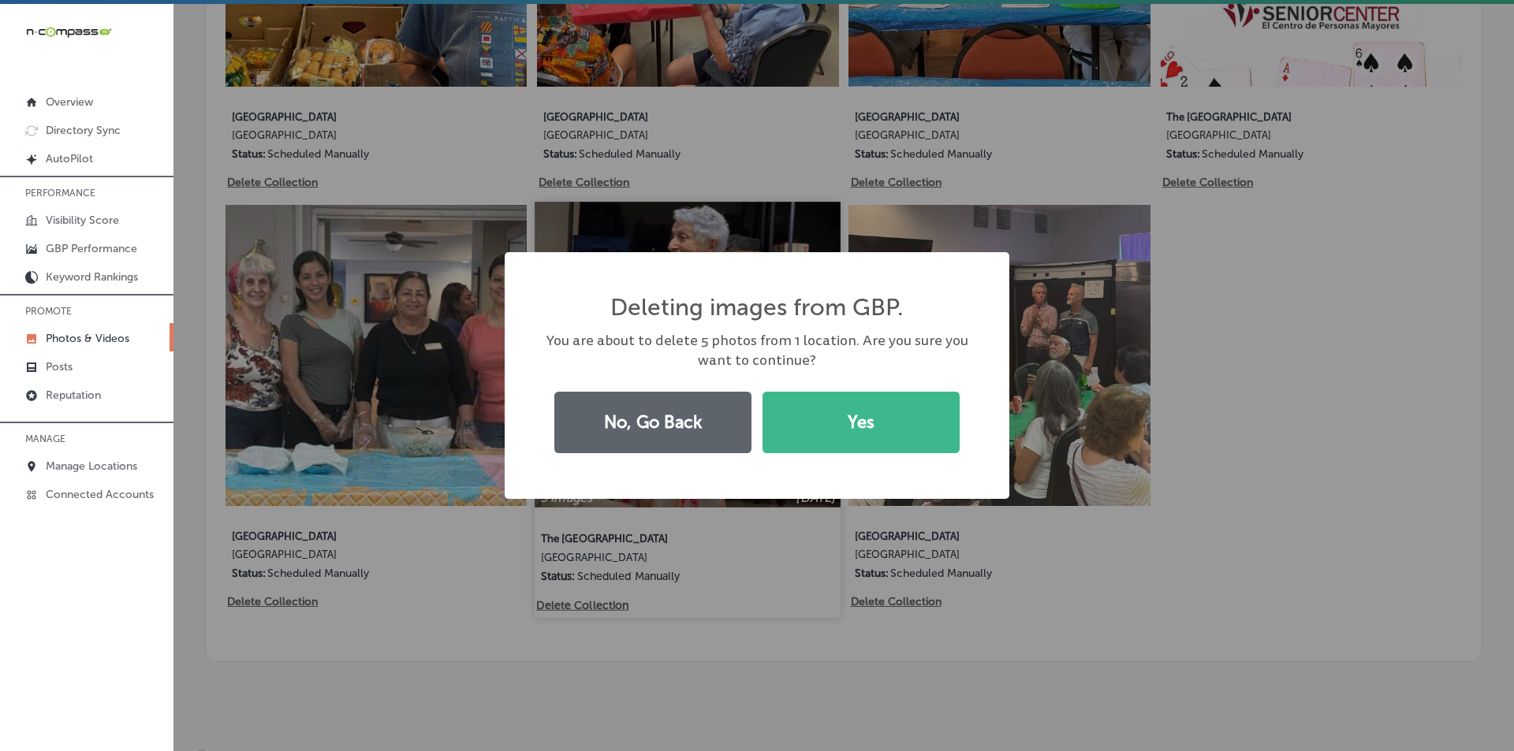
scroll to position [1118, 0]
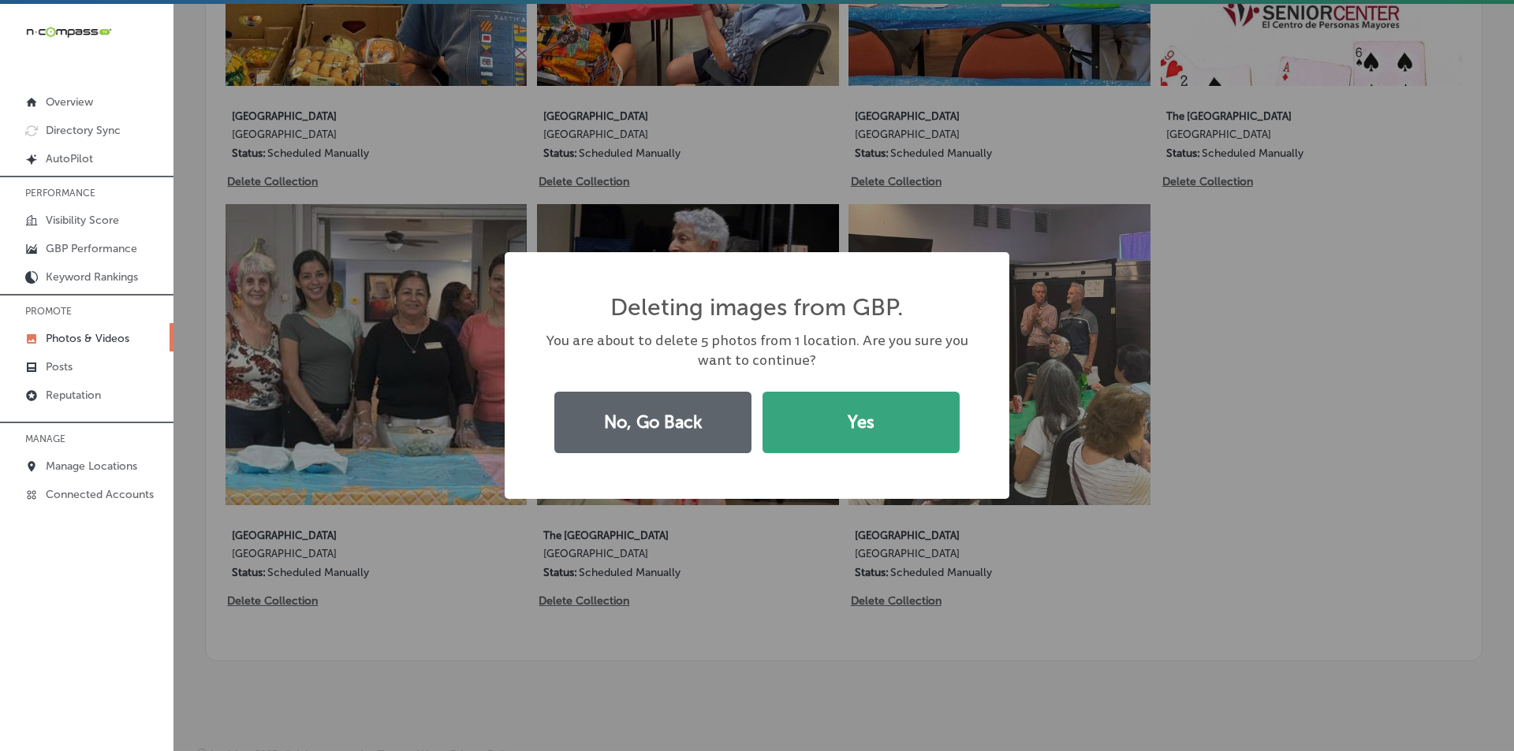
click at [840, 434] on button "Yes" at bounding box center [860, 422] width 197 height 61
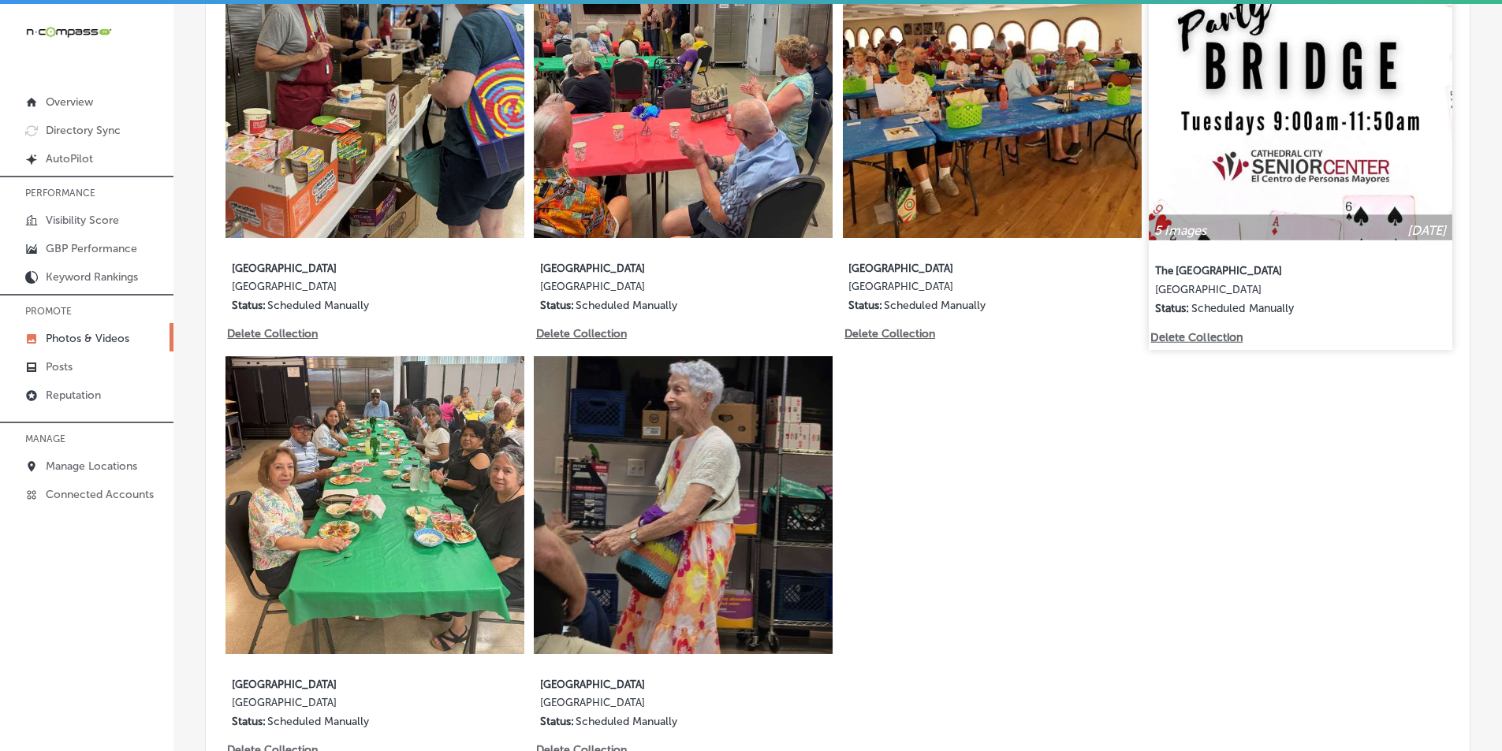
scroll to position [981, 0]
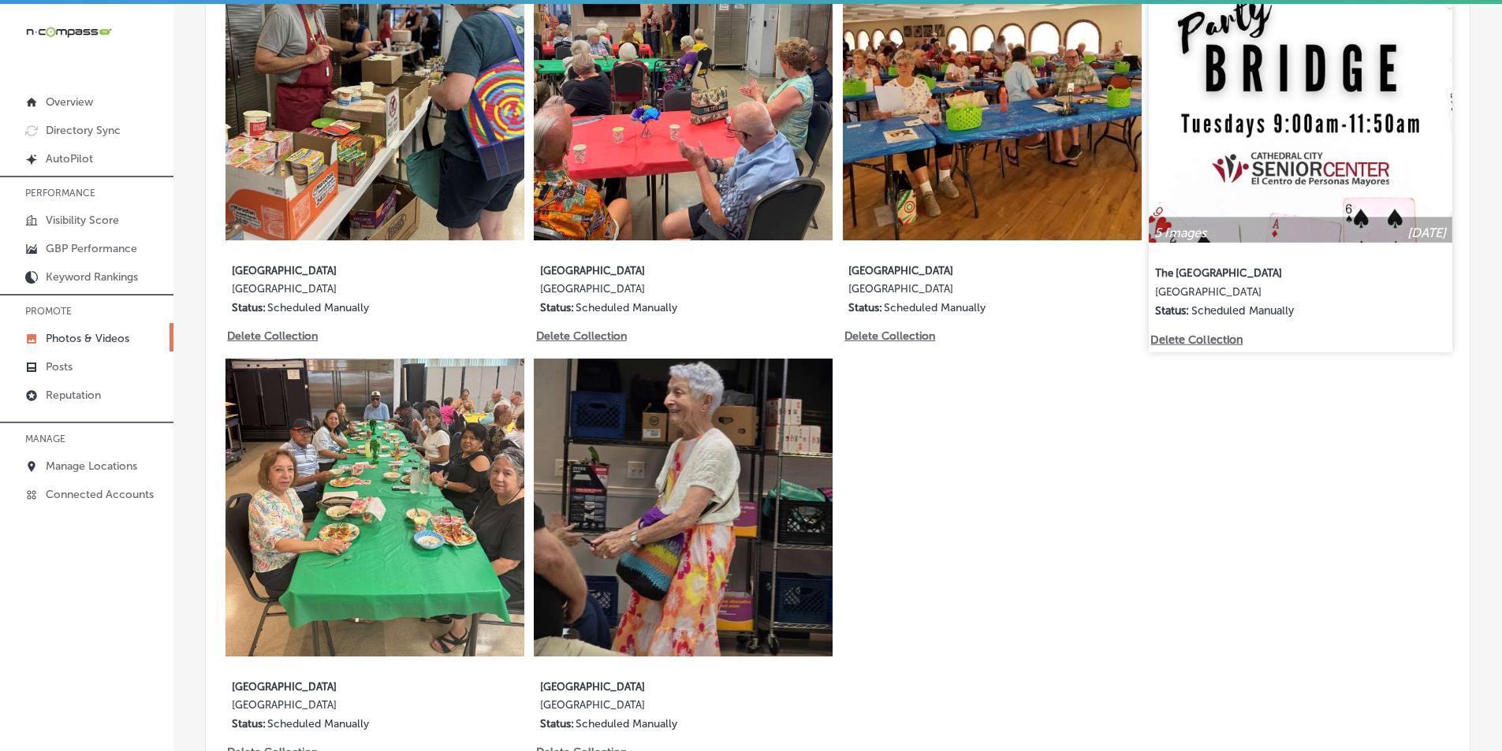
click at [1347, 170] on img at bounding box center [1301, 90] width 303 height 303
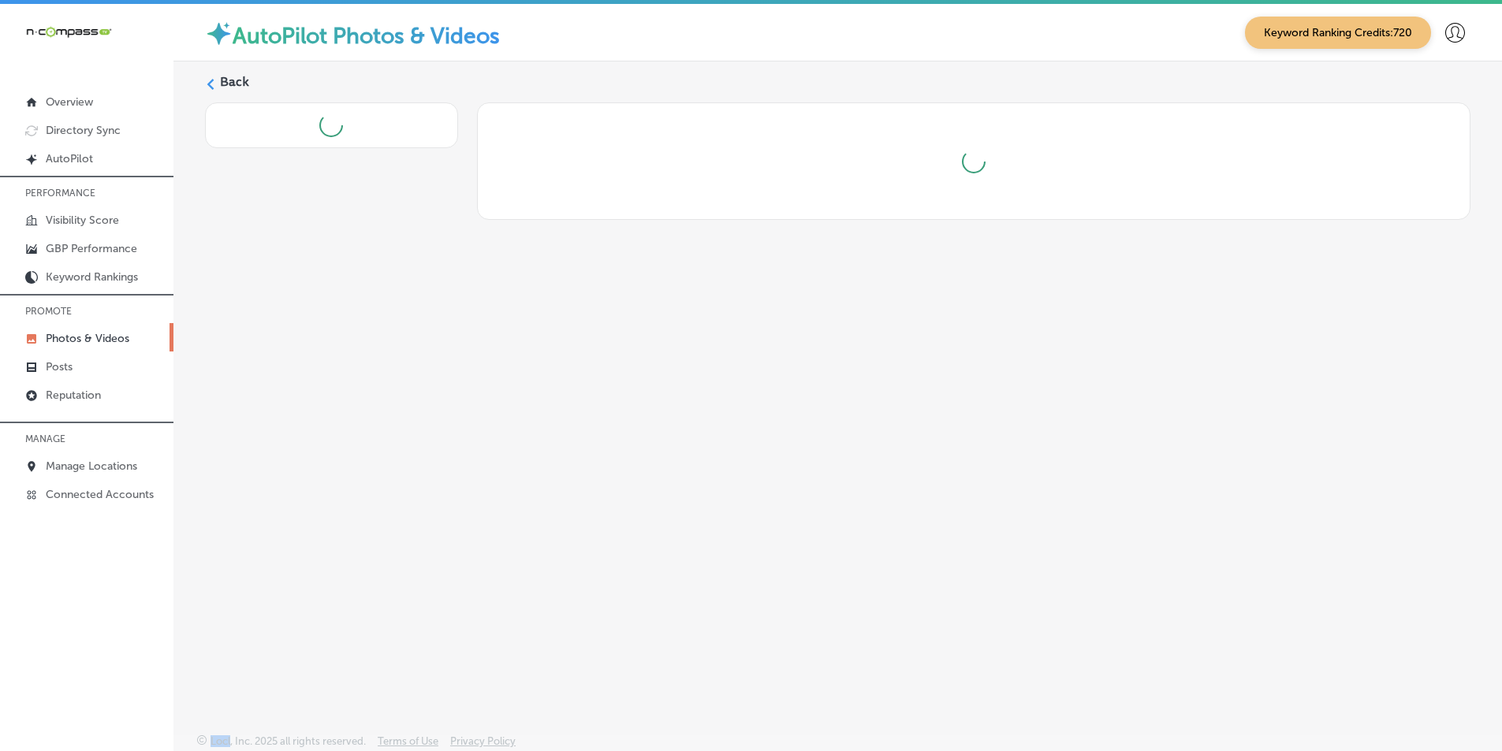
click at [1347, 170] on div at bounding box center [974, 162] width 884 height 24
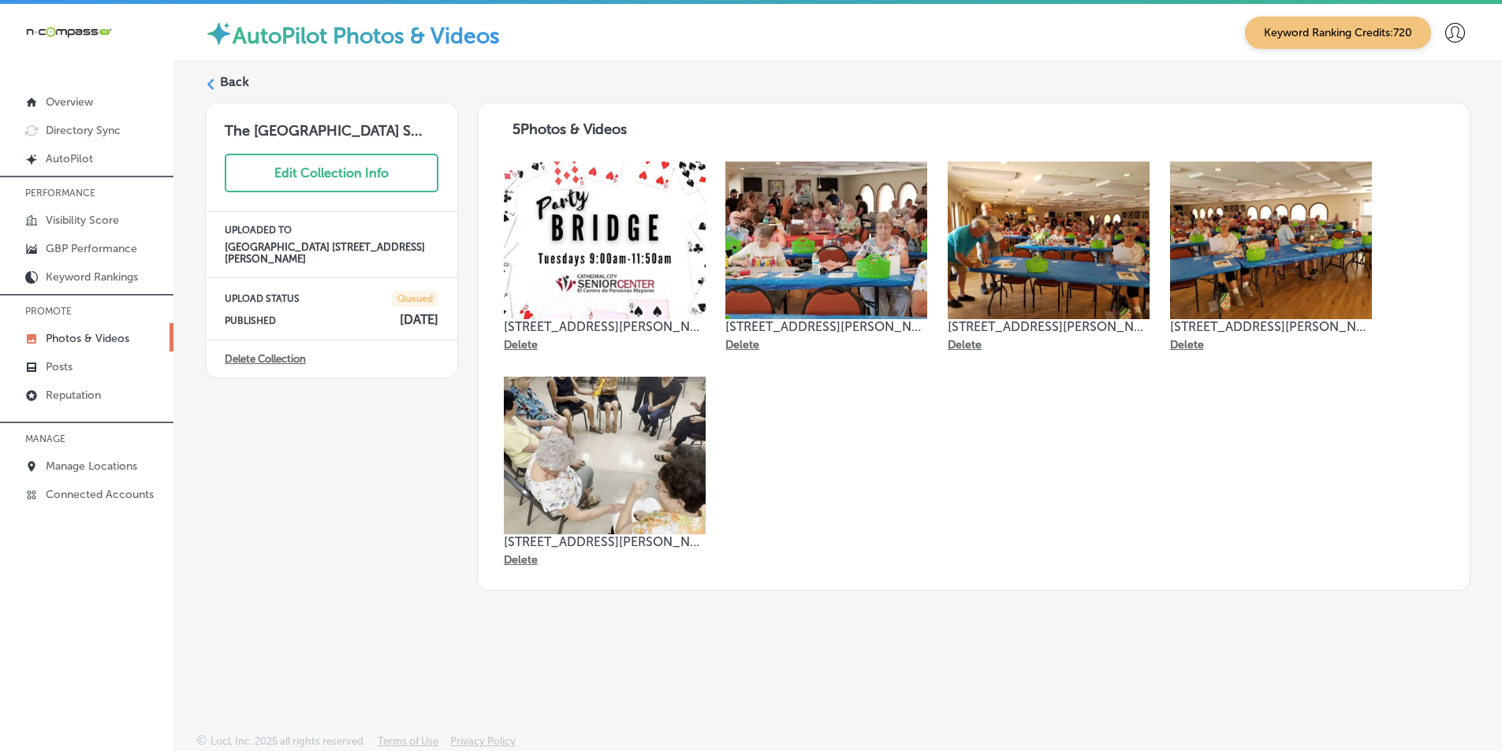
click at [205, 84] on icon at bounding box center [210, 84] width 11 height 11
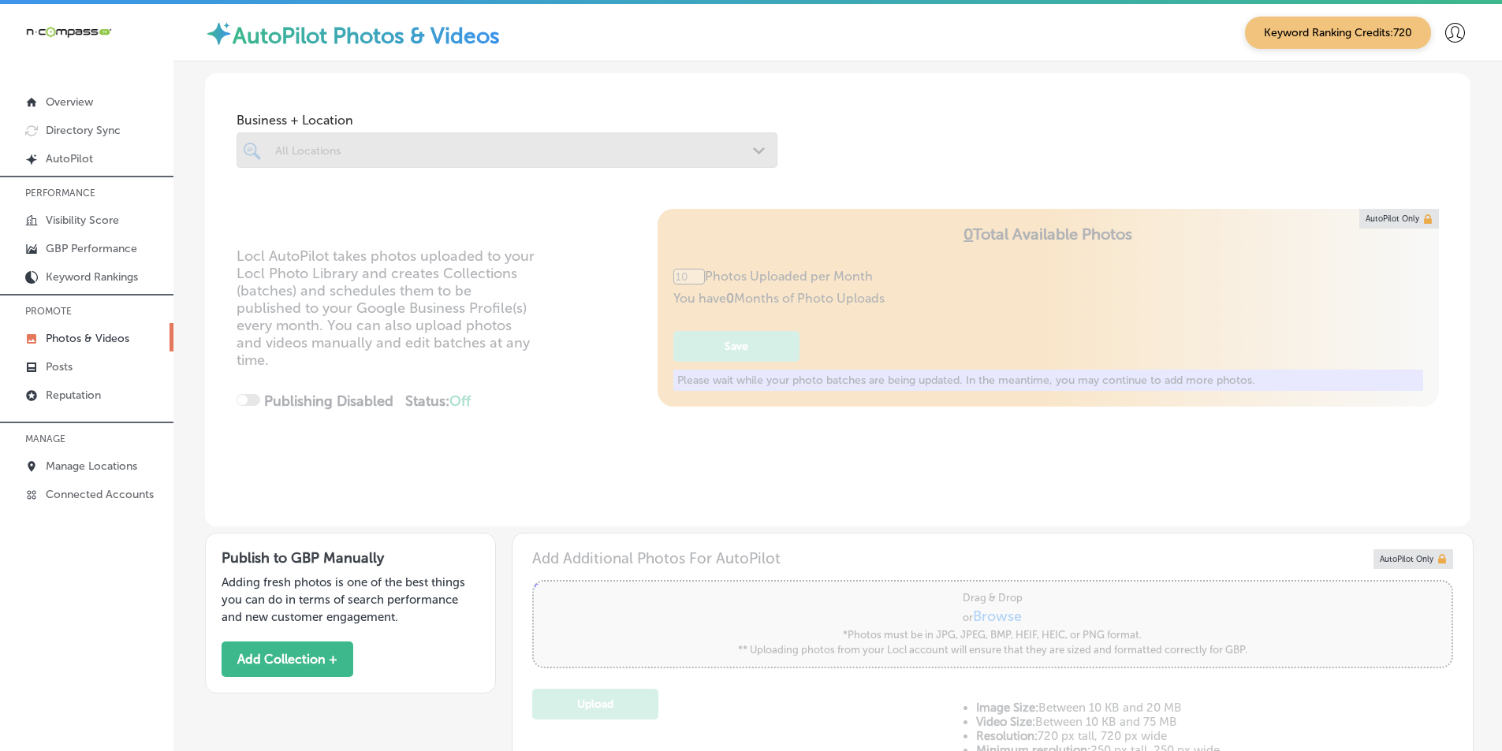
type input "5"
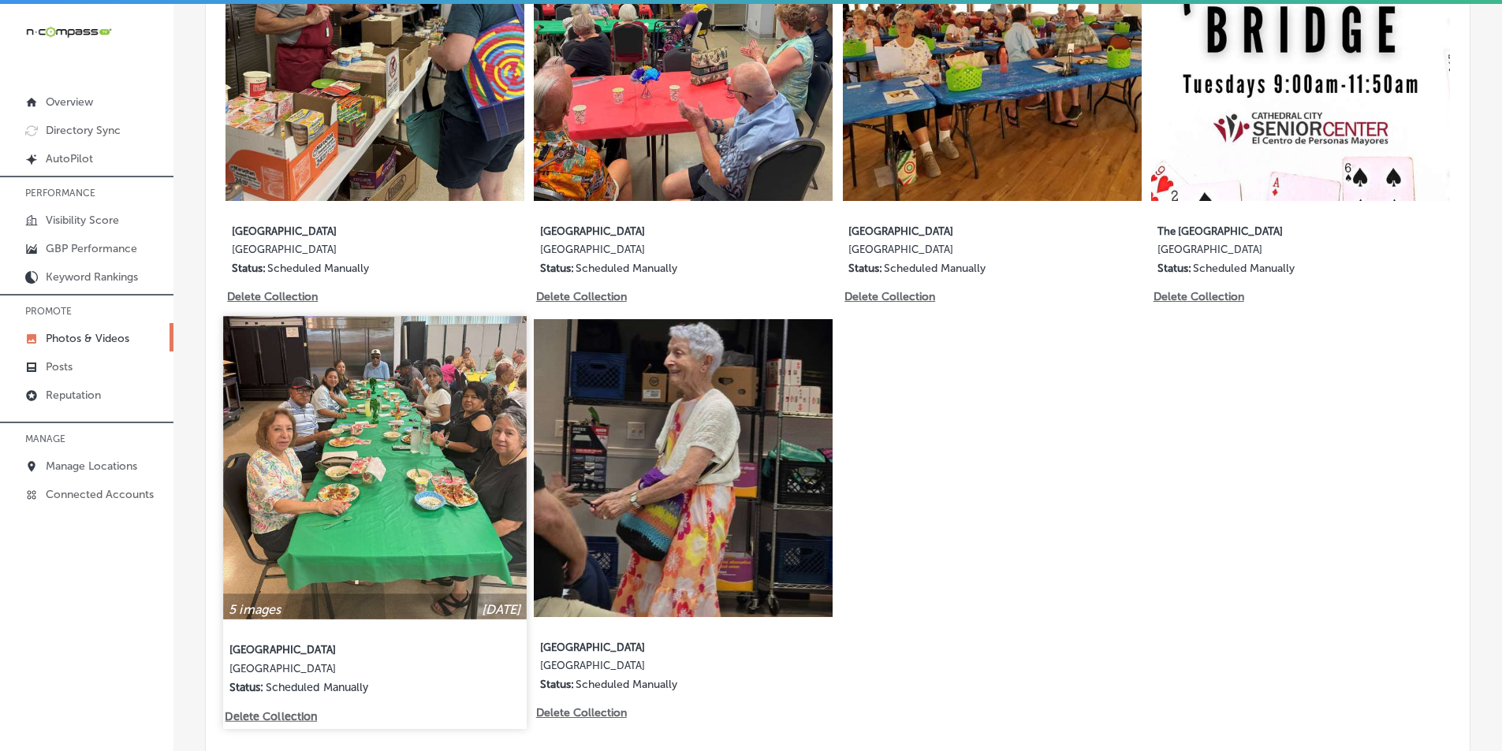
scroll to position [1025, 0]
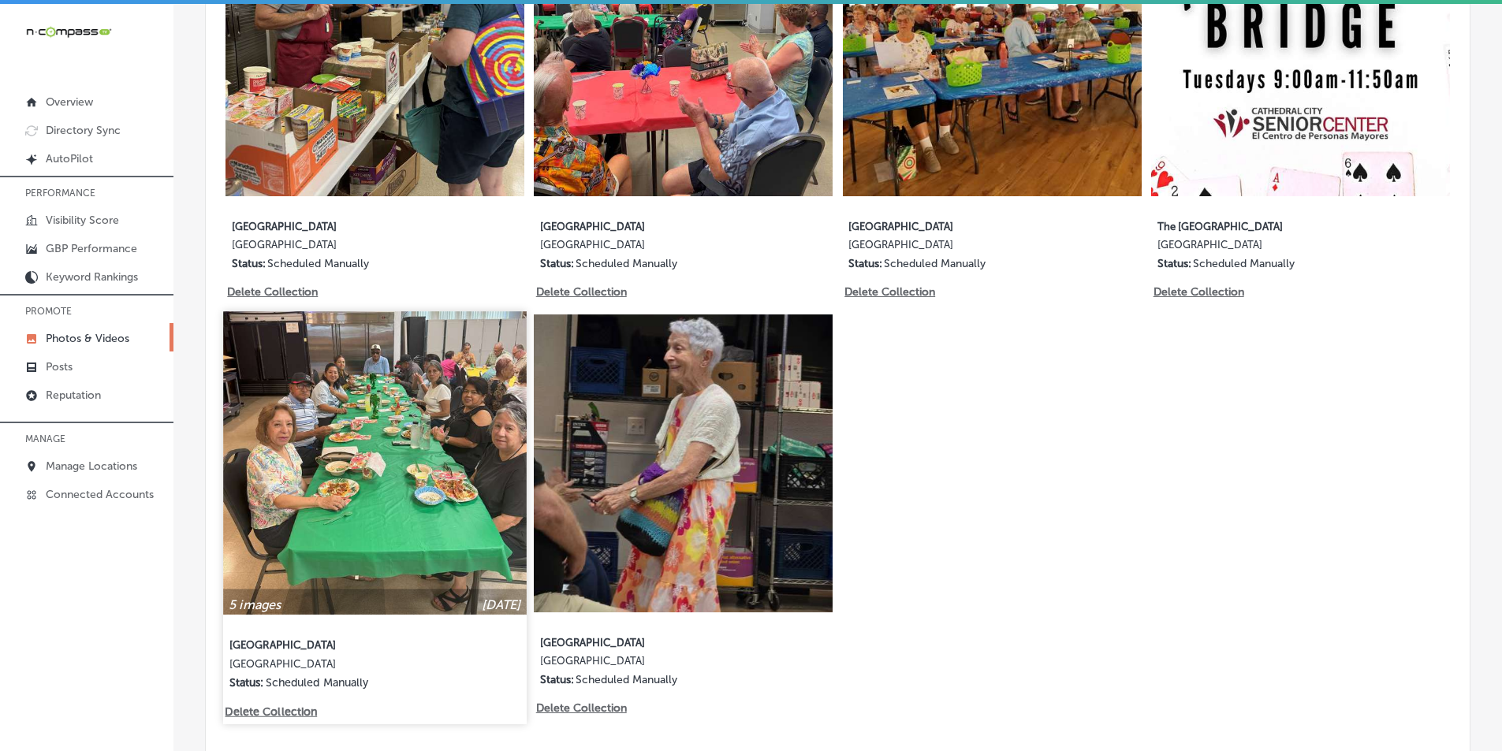
click at [365, 426] on img at bounding box center [374, 462] width 303 height 303
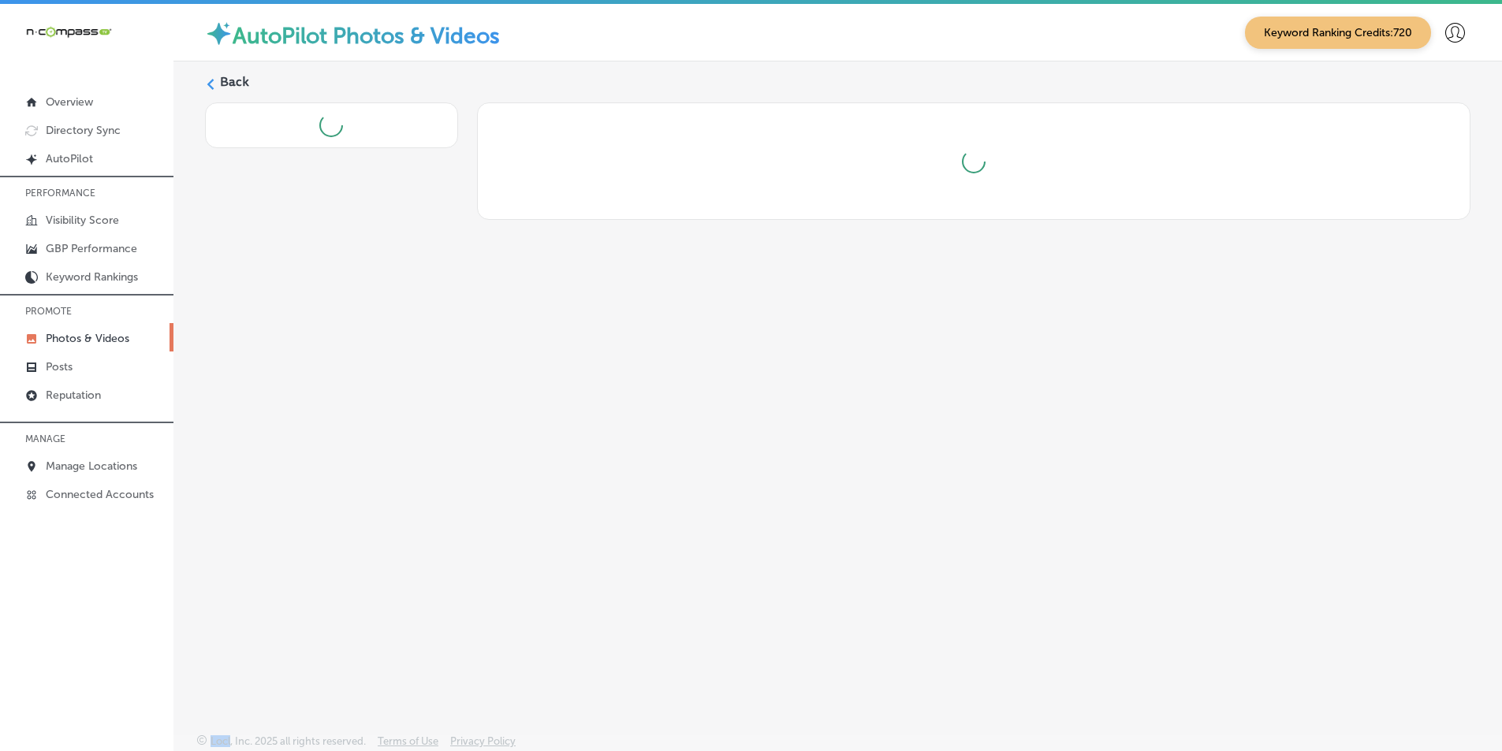
click at [365, 426] on div "Back" at bounding box center [837, 360] width 1329 height 598
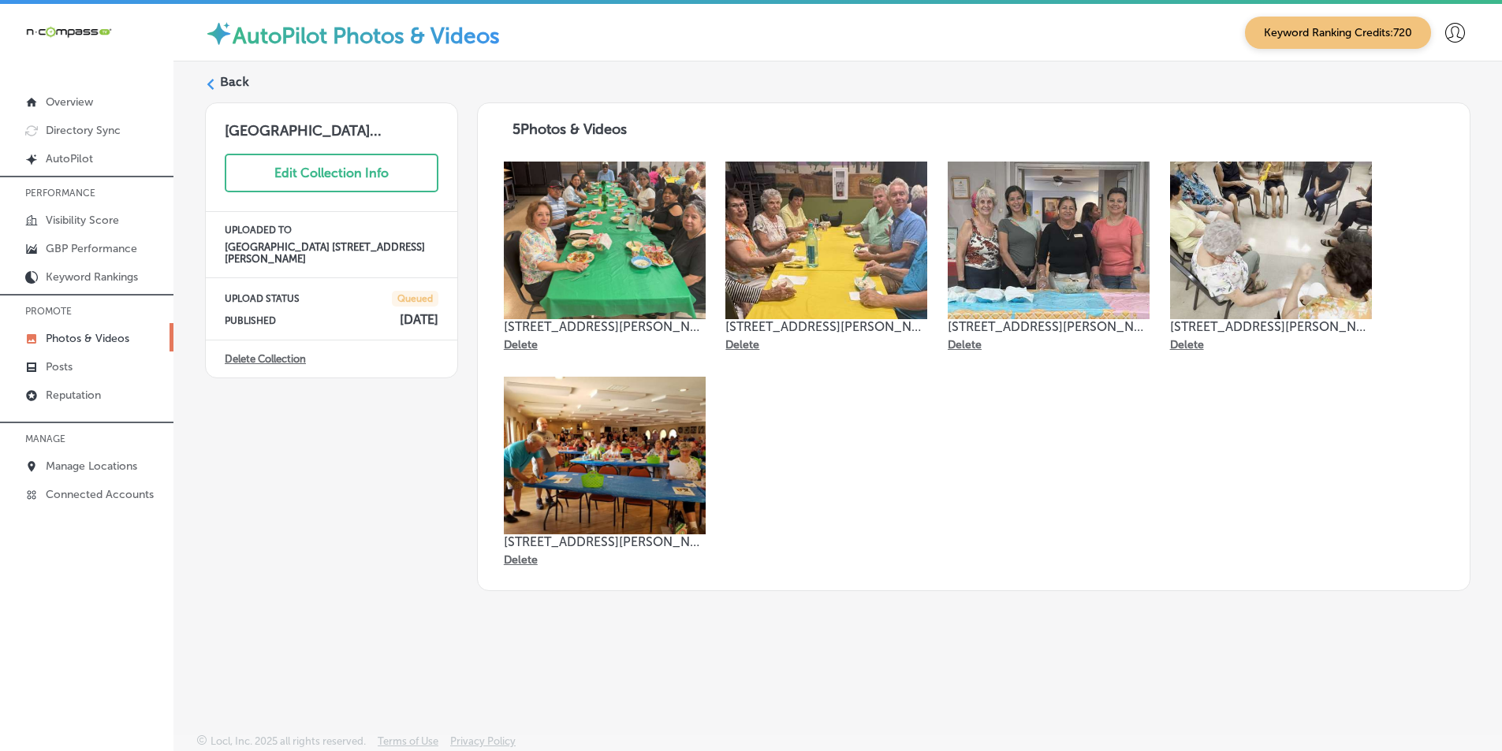
click at [211, 85] on icon at bounding box center [210, 84] width 11 height 11
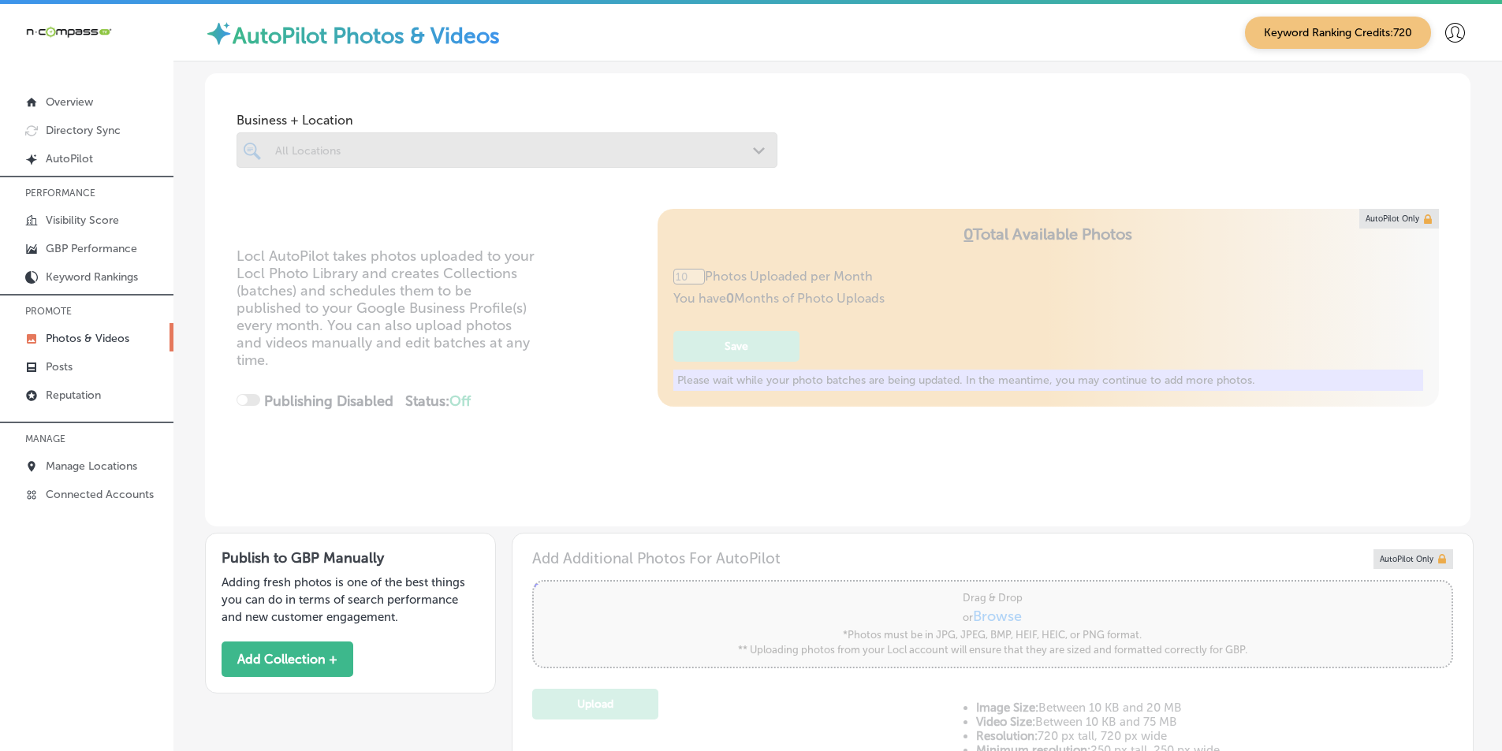
type input "5"
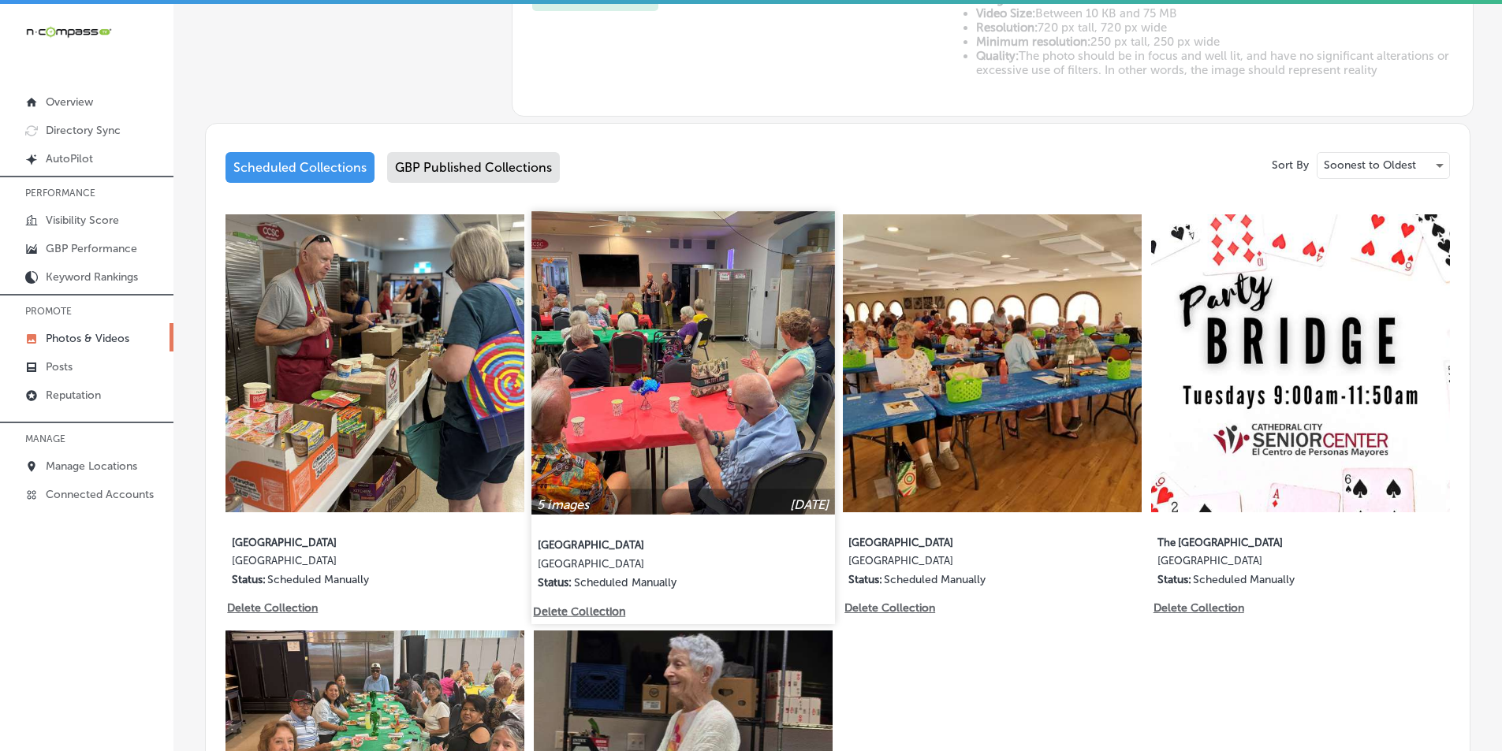
scroll to position [710, 0]
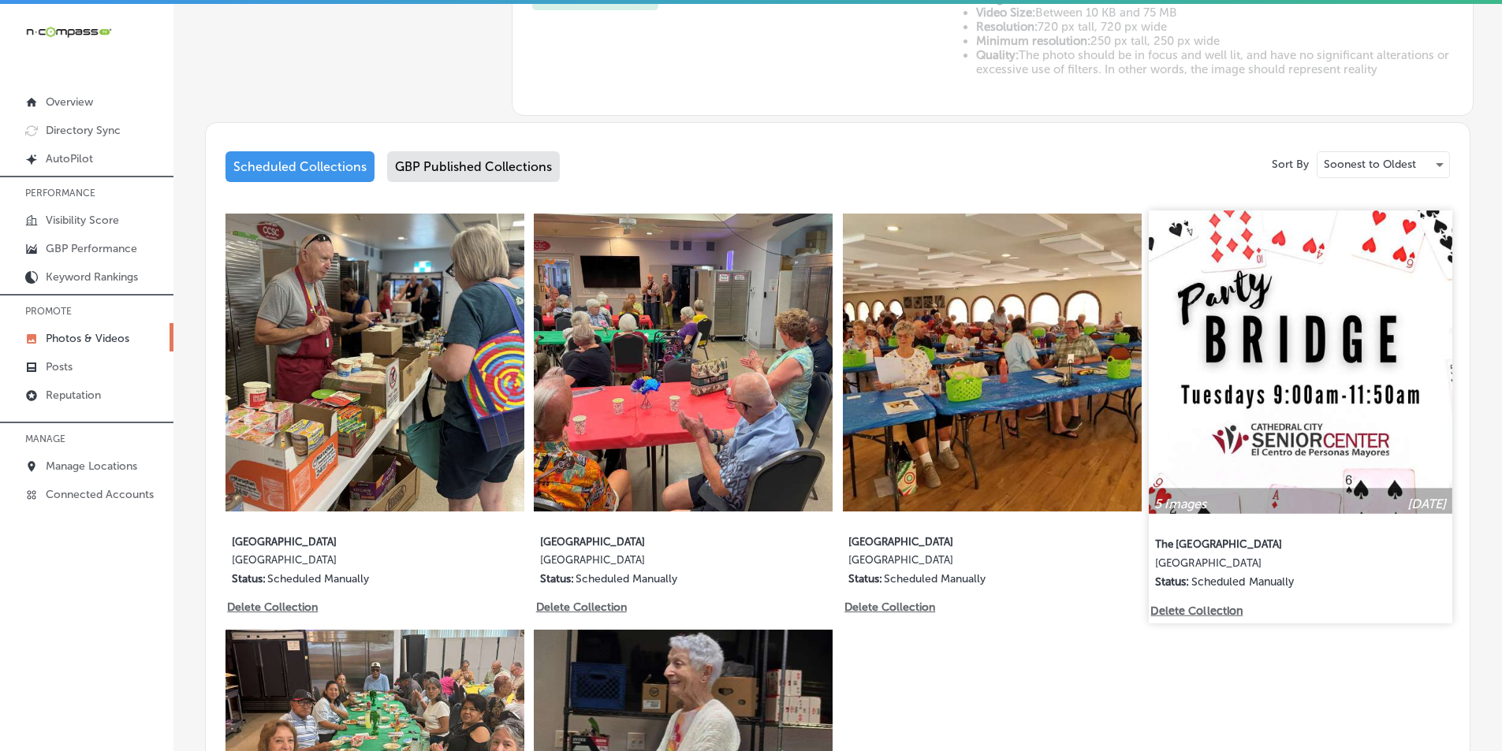
click at [1236, 456] on img at bounding box center [1301, 362] width 303 height 303
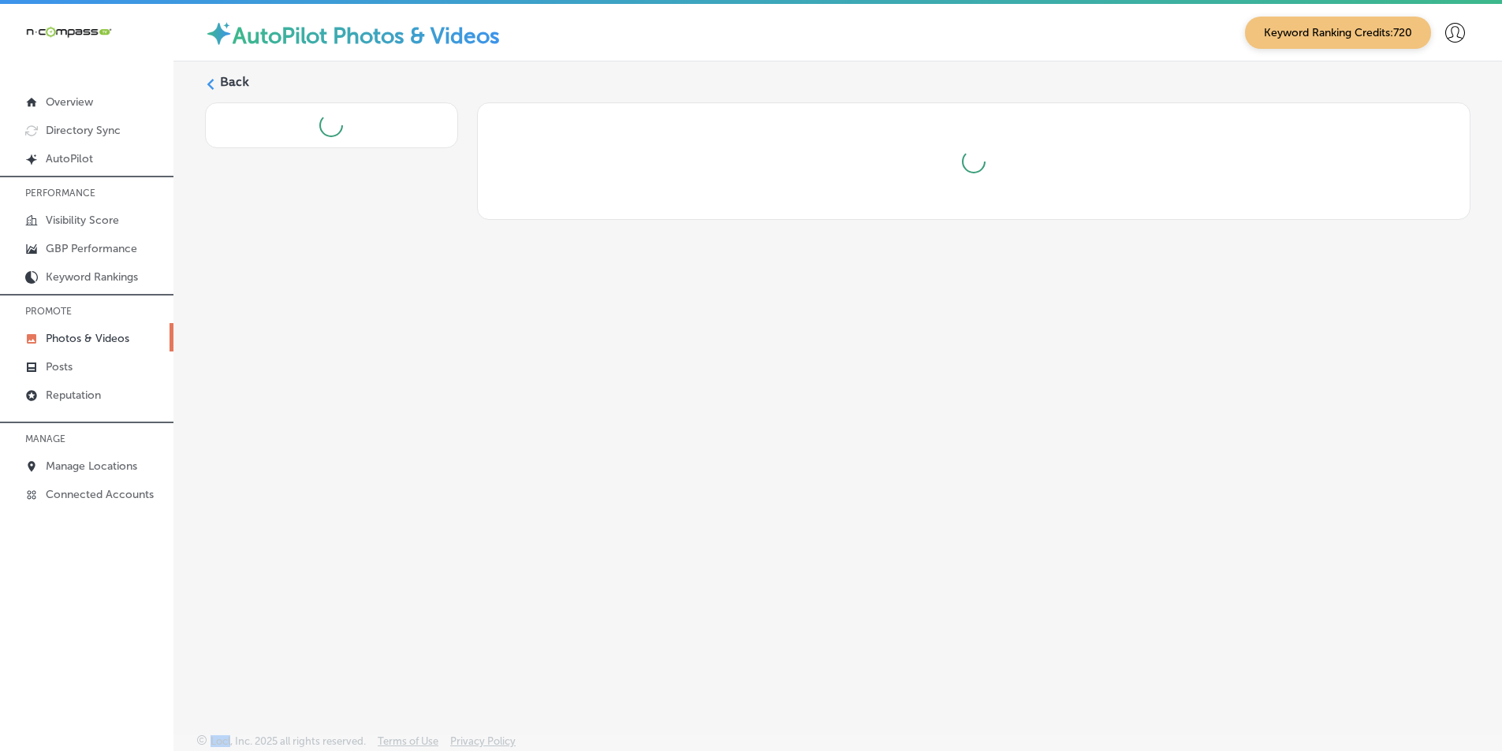
click at [1236, 456] on div "Back" at bounding box center [837, 360] width 1329 height 598
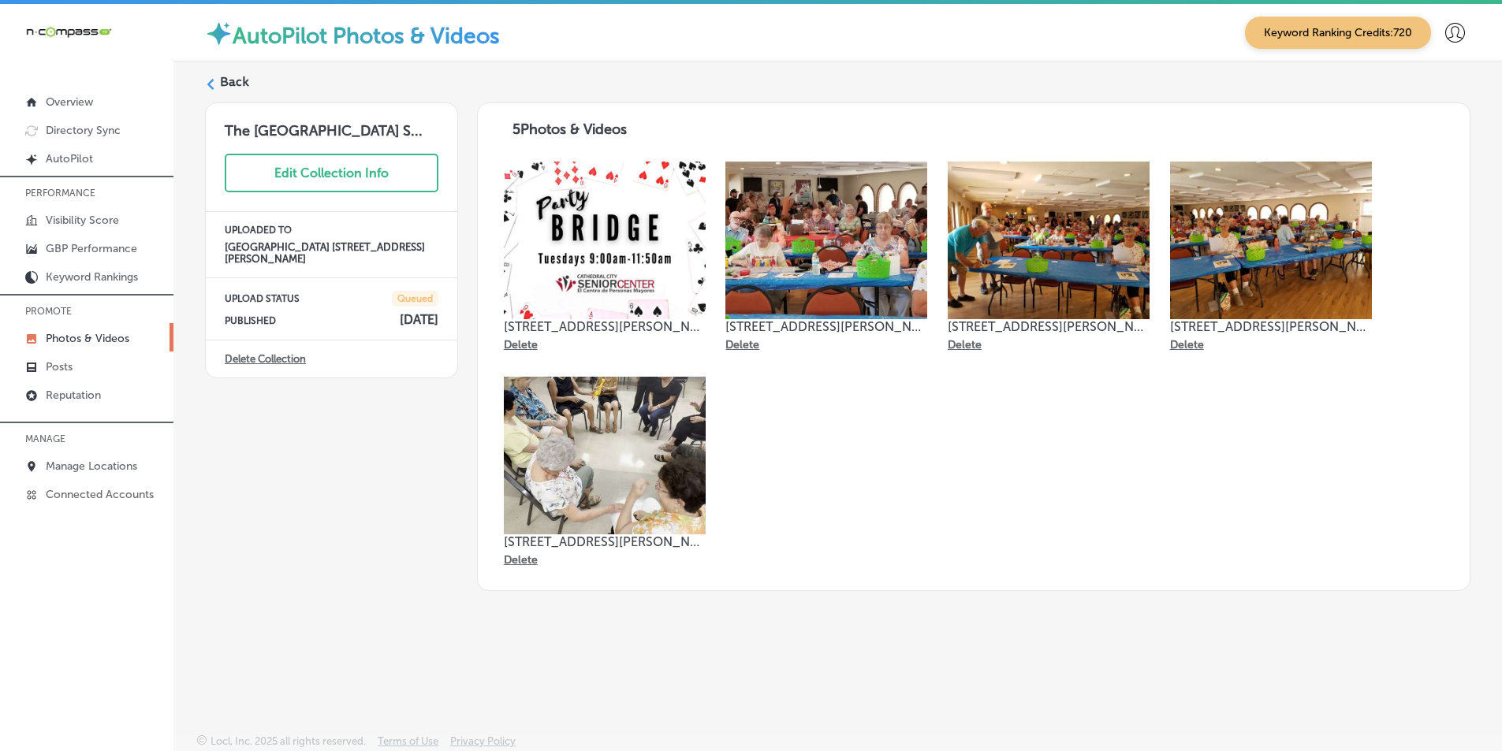
click at [215, 84] on icon at bounding box center [210, 84] width 11 height 11
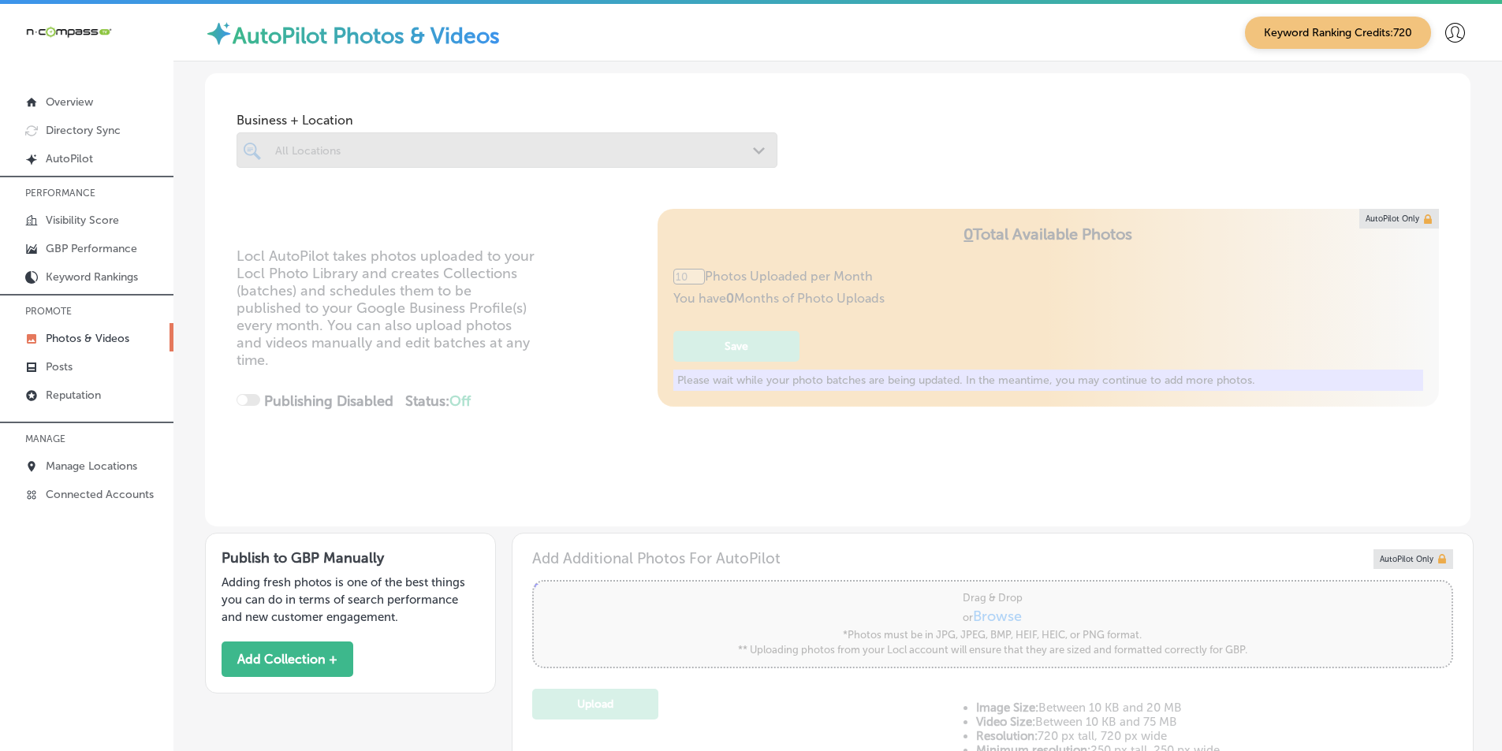
type input "5"
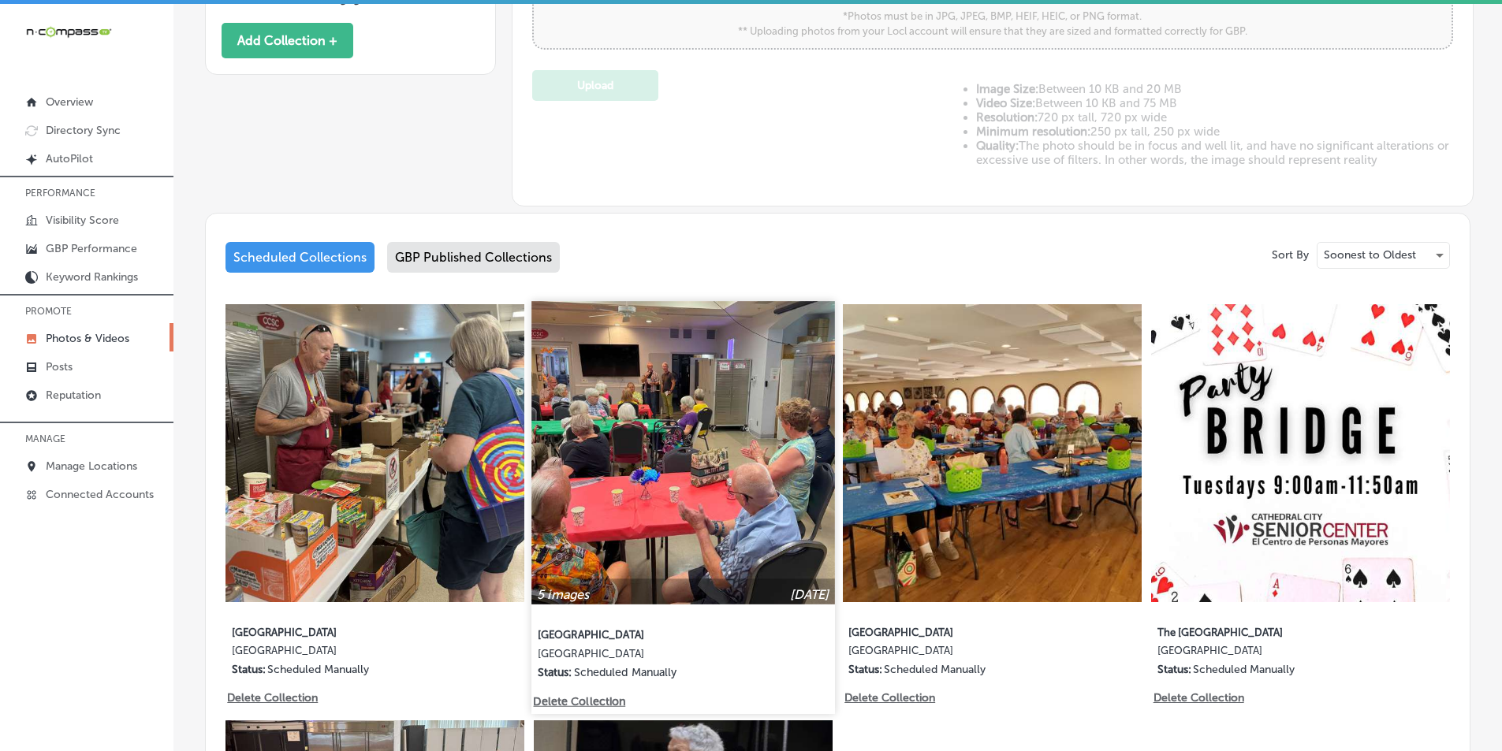
scroll to position [867, 0]
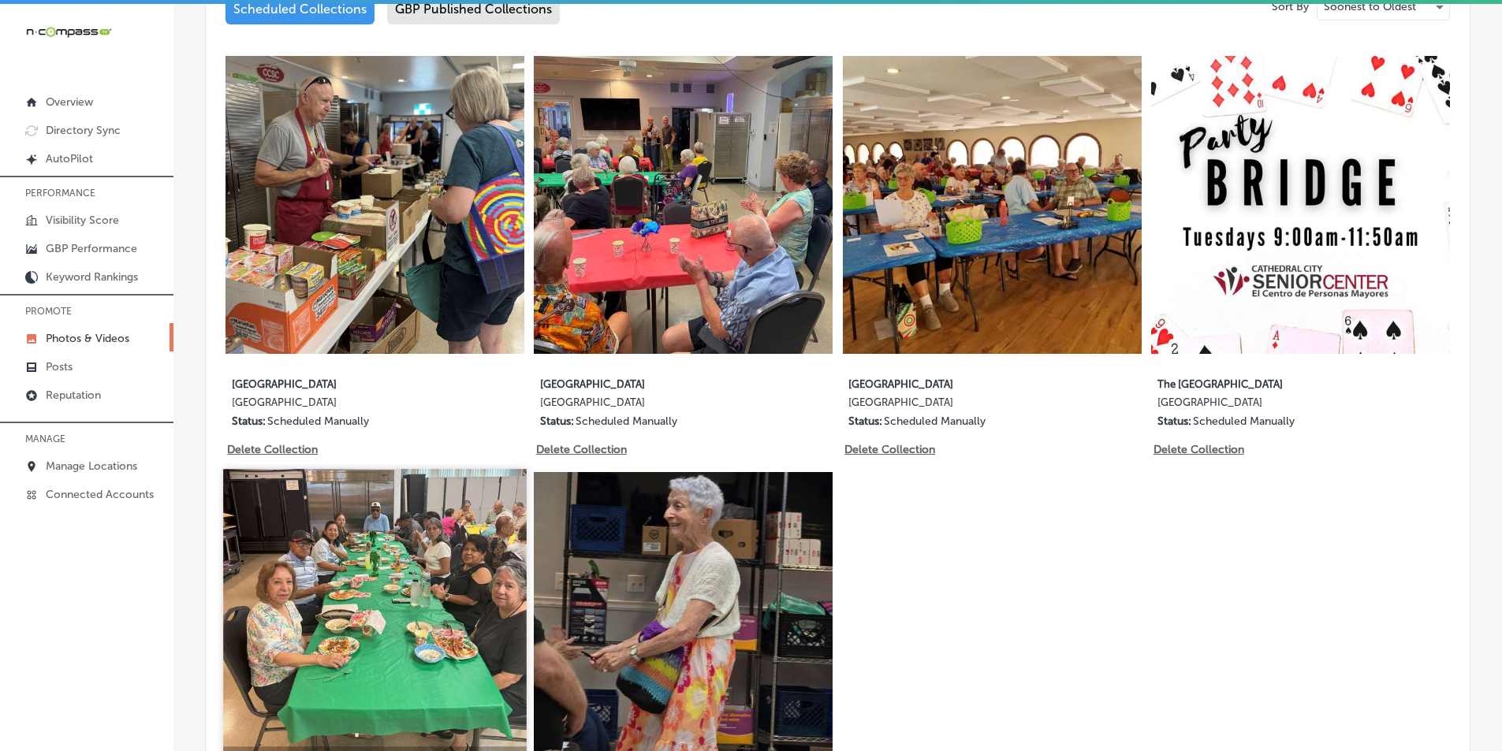
click at [405, 580] on img at bounding box center [374, 620] width 303 height 303
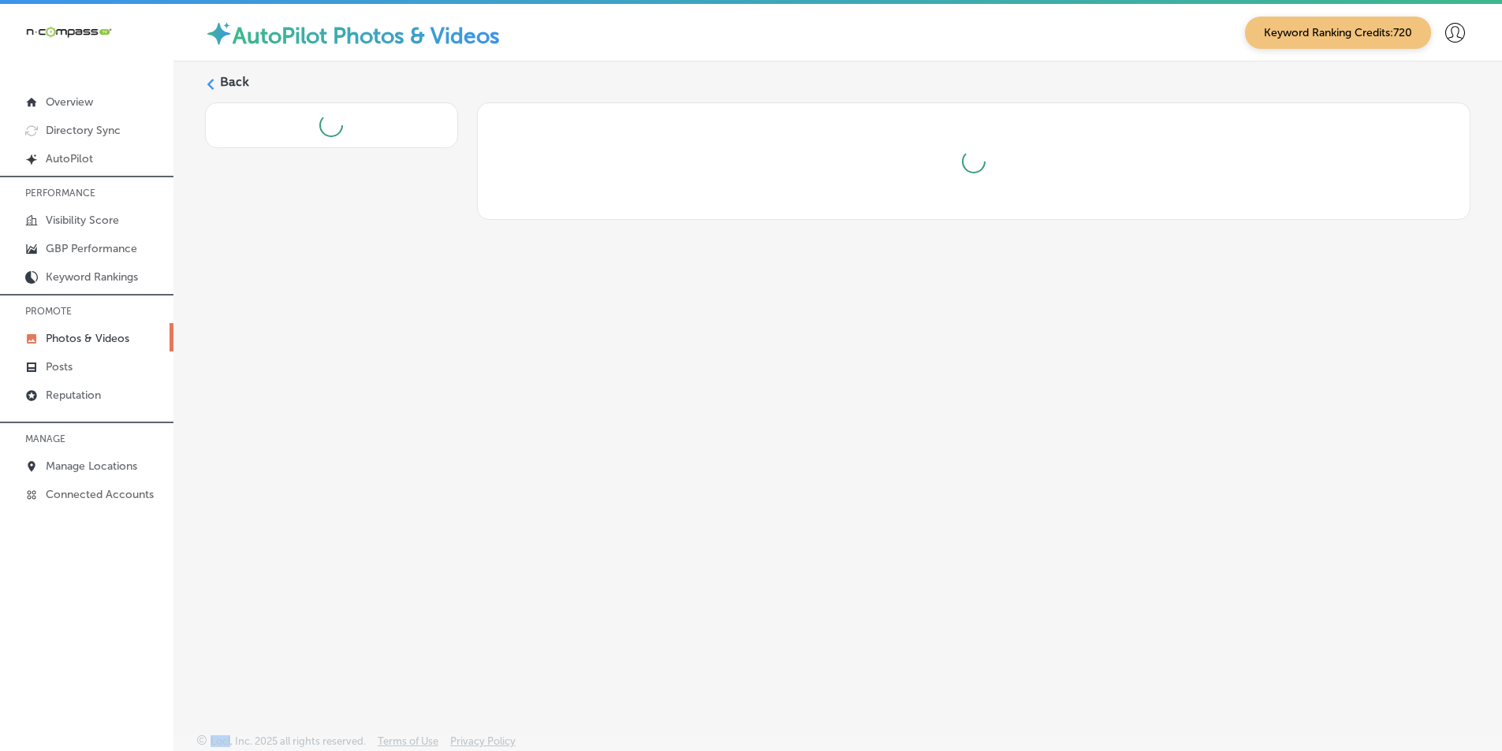
click at [405, 580] on div "Back" at bounding box center [837, 360] width 1329 height 598
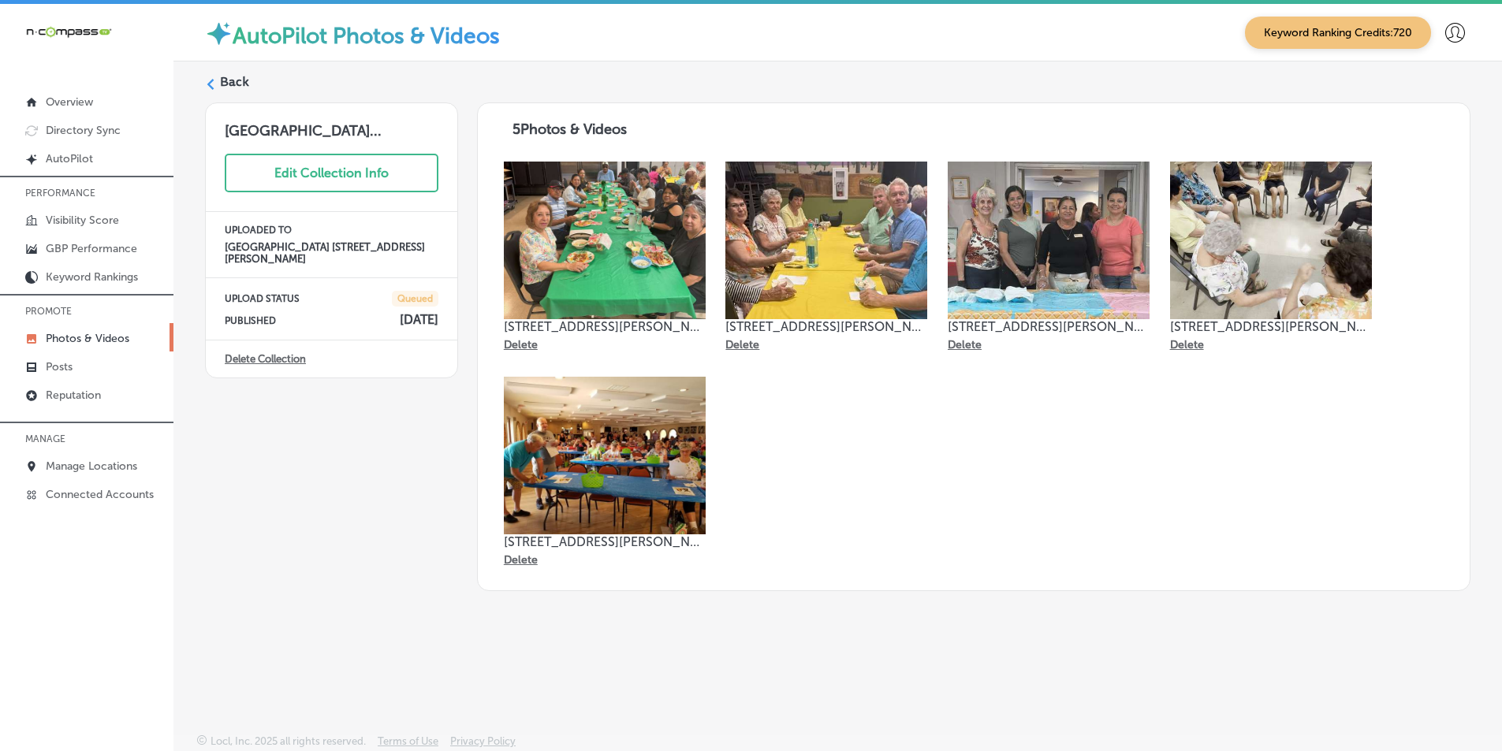
click at [211, 84] on icon at bounding box center [210, 84] width 11 height 11
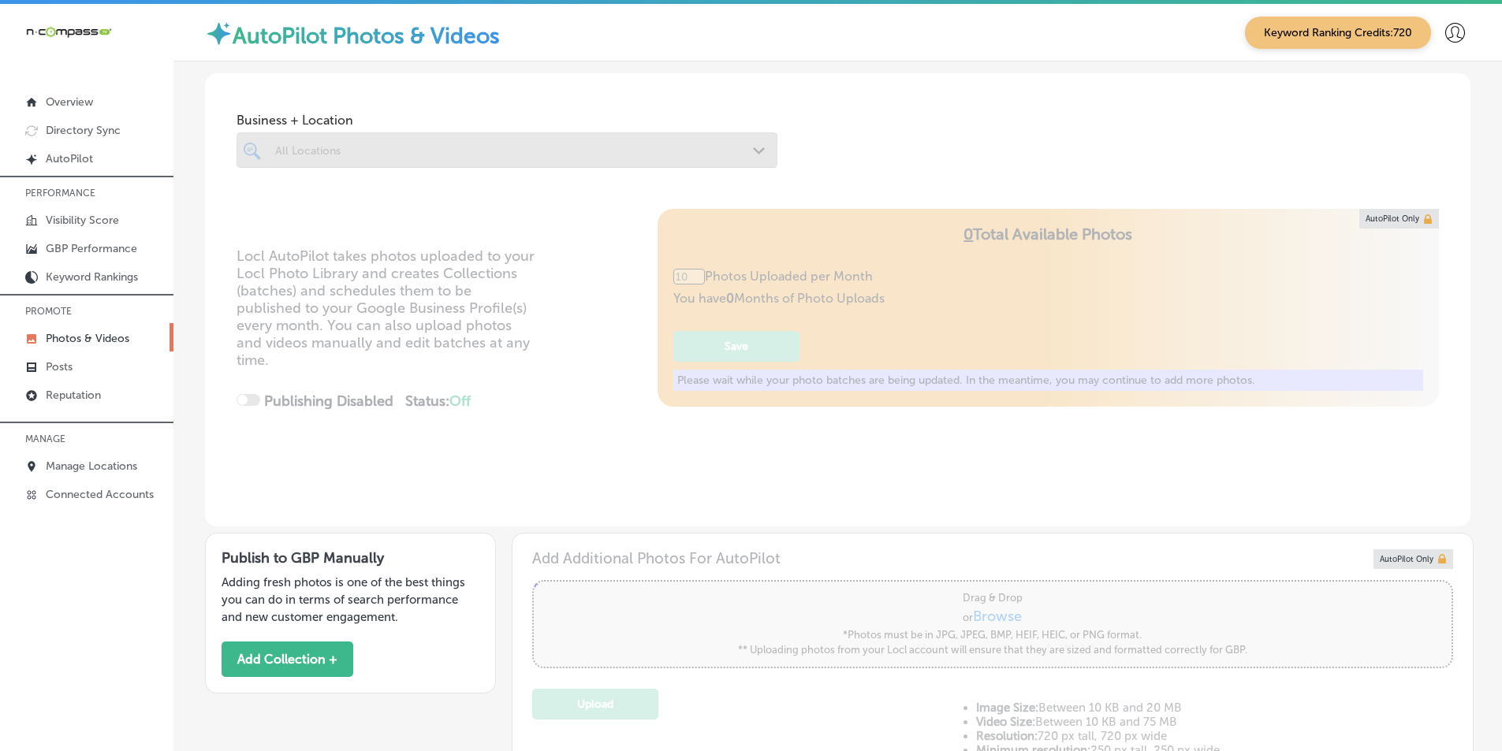
type input "5"
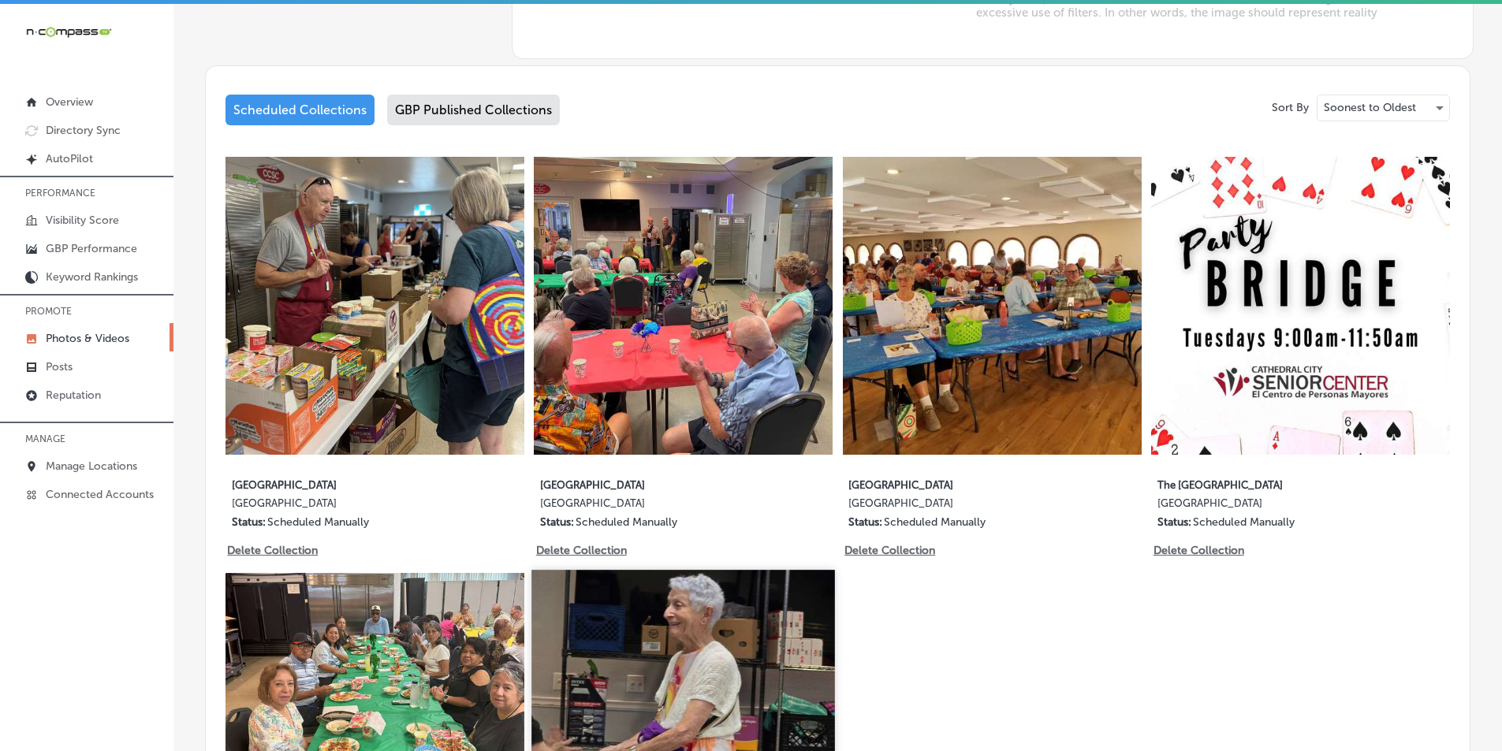
scroll to position [946, 0]
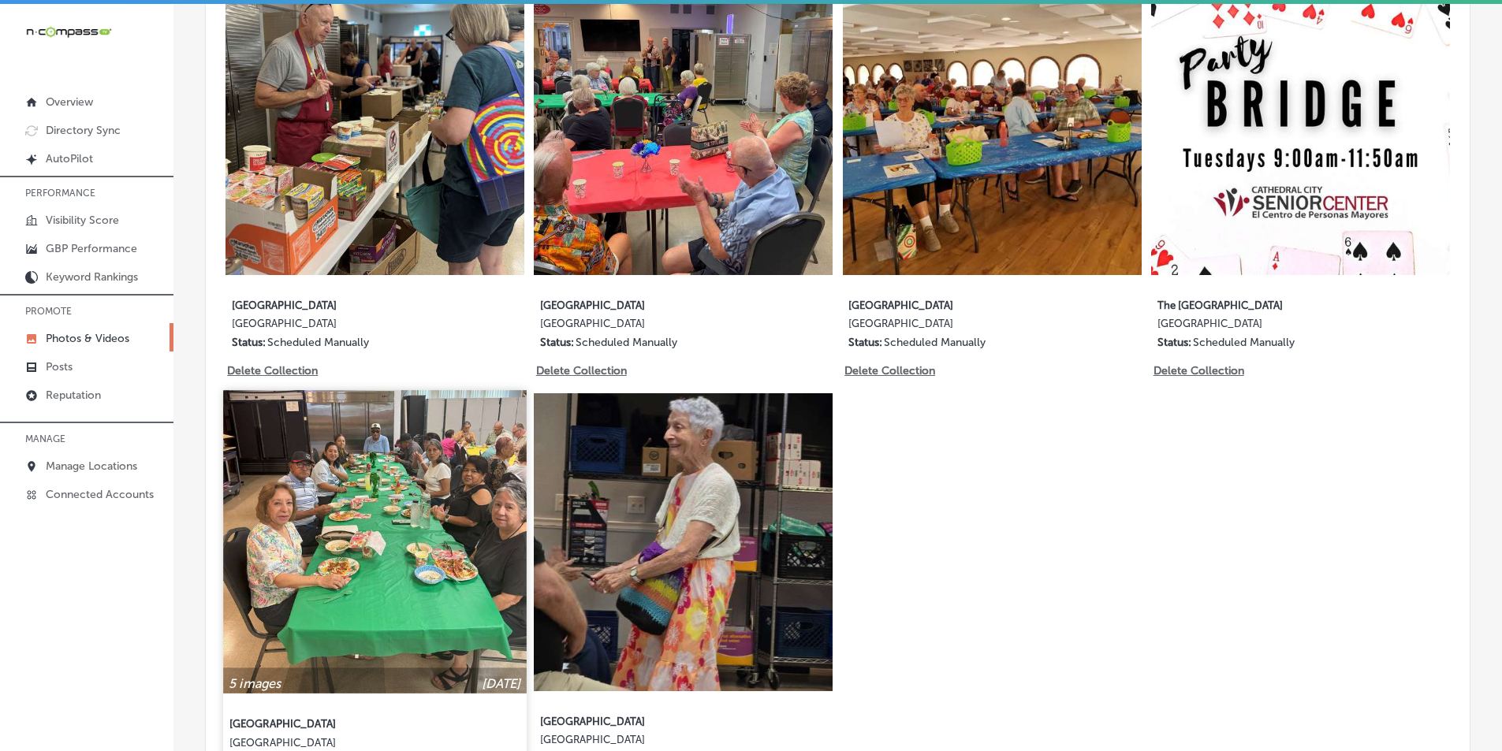
click at [479, 609] on img at bounding box center [374, 541] width 303 height 303
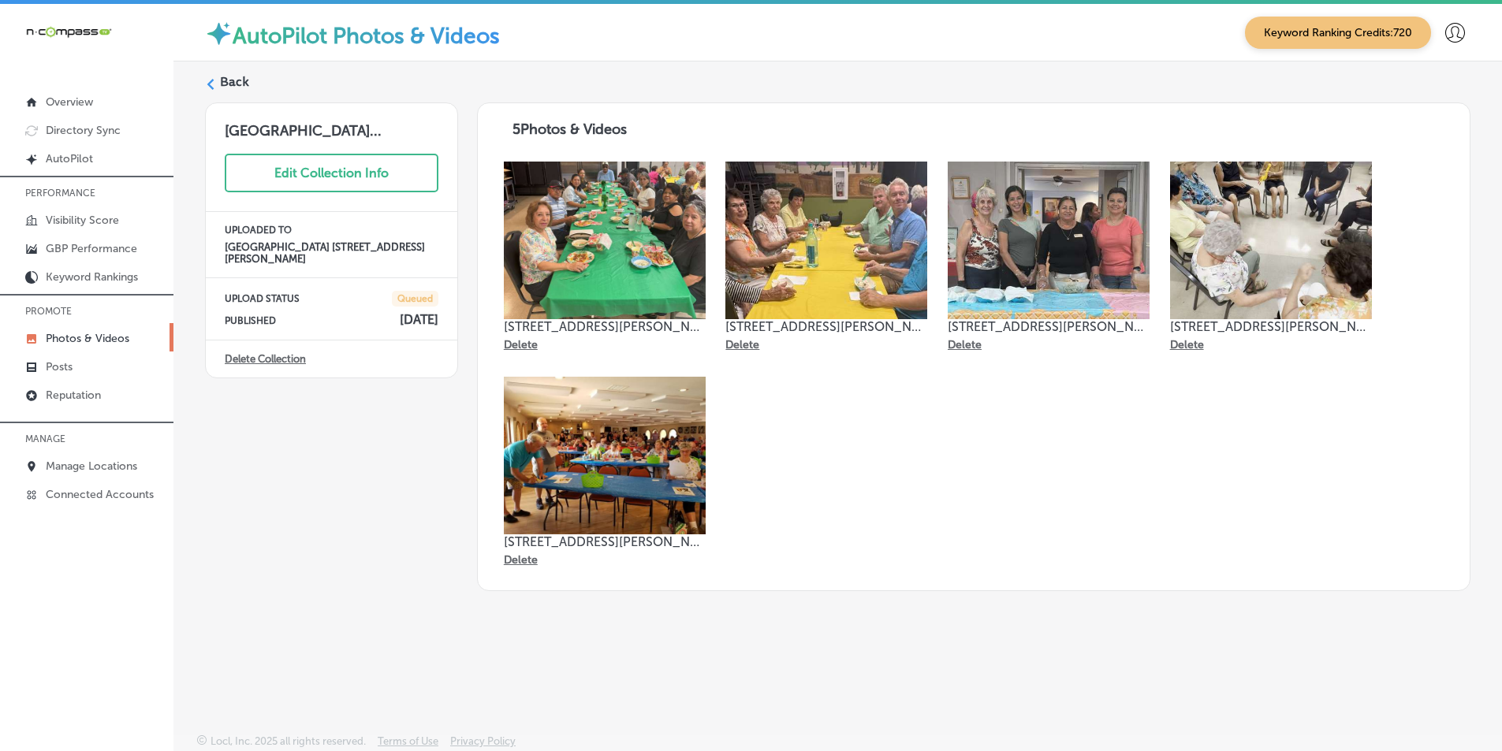
click at [220, 80] on label "Back" at bounding box center [234, 81] width 29 height 17
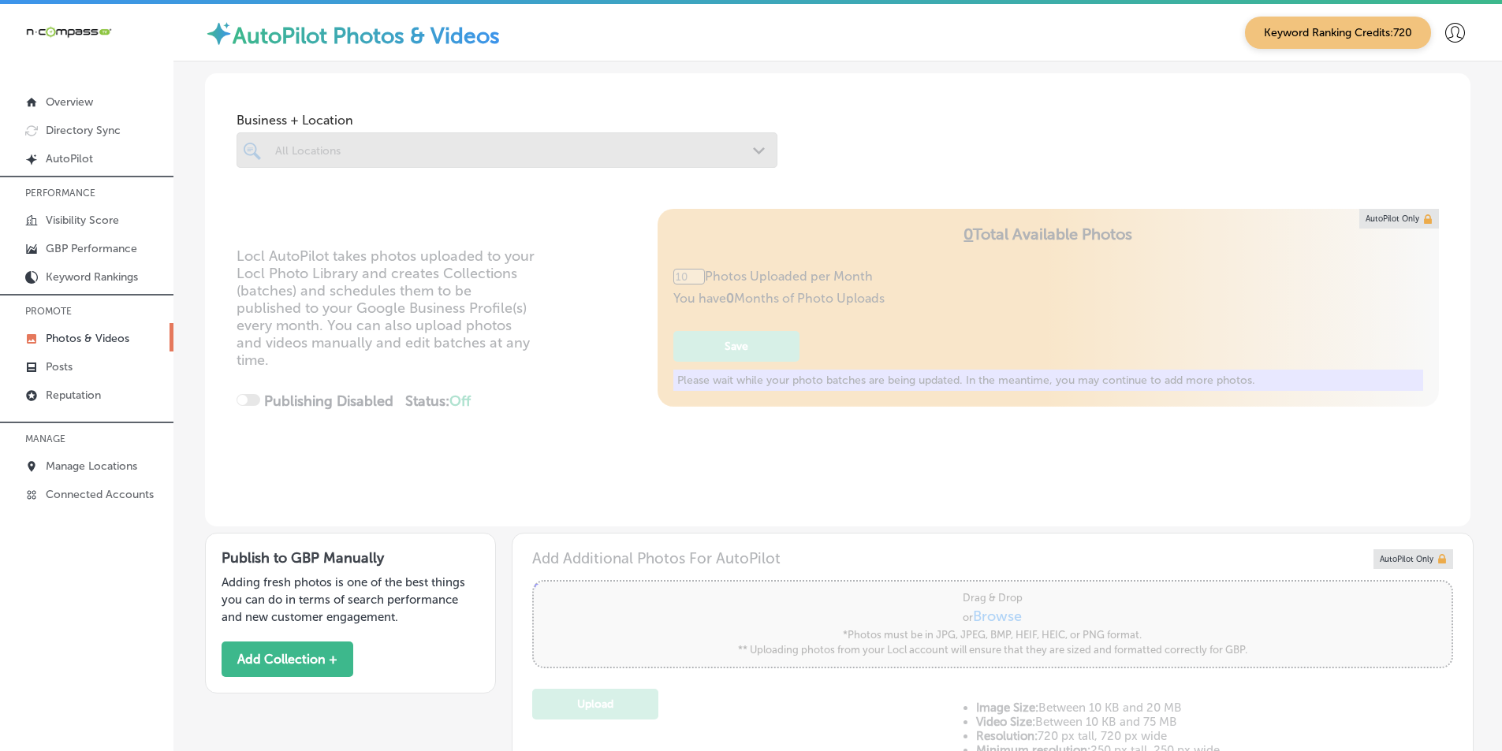
type input "5"
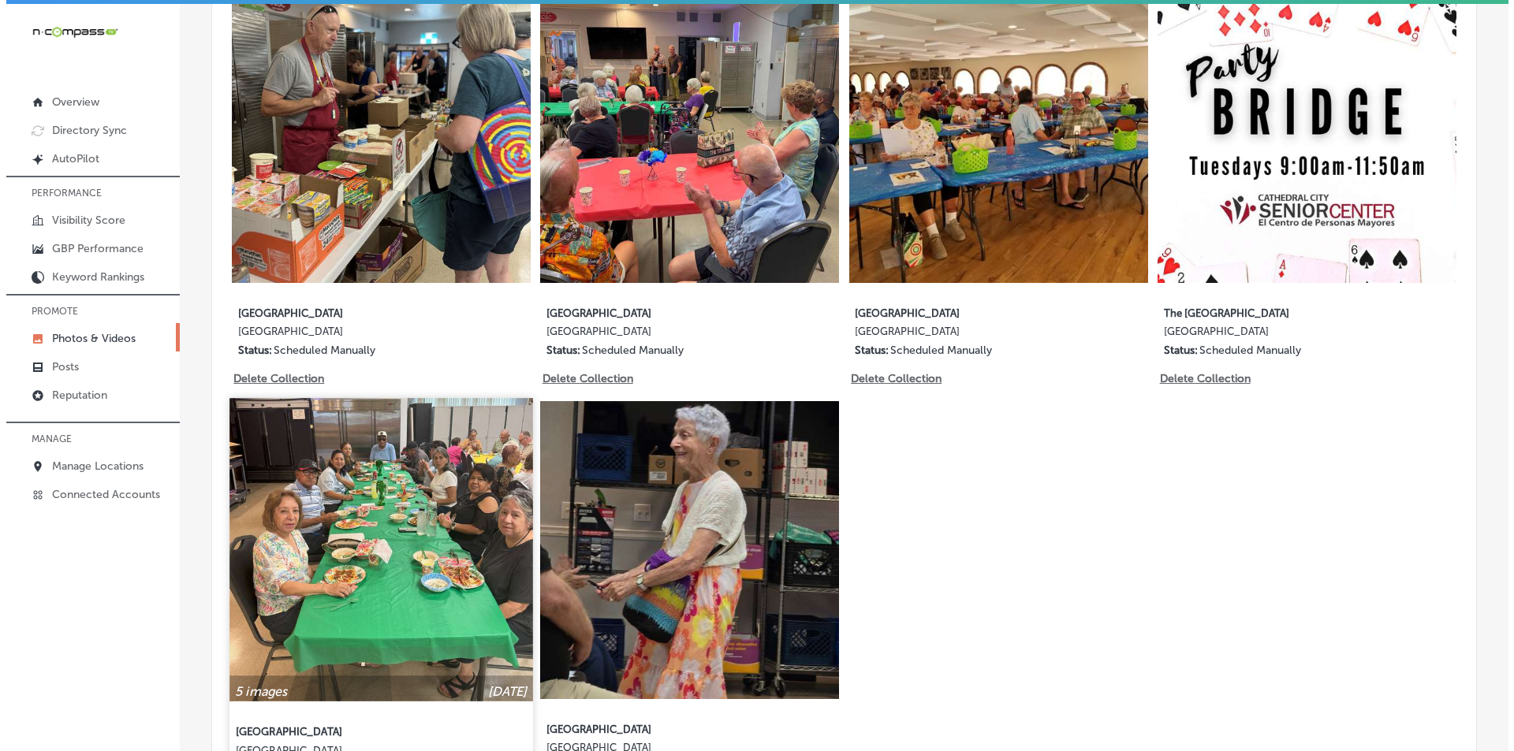
scroll to position [1025, 0]
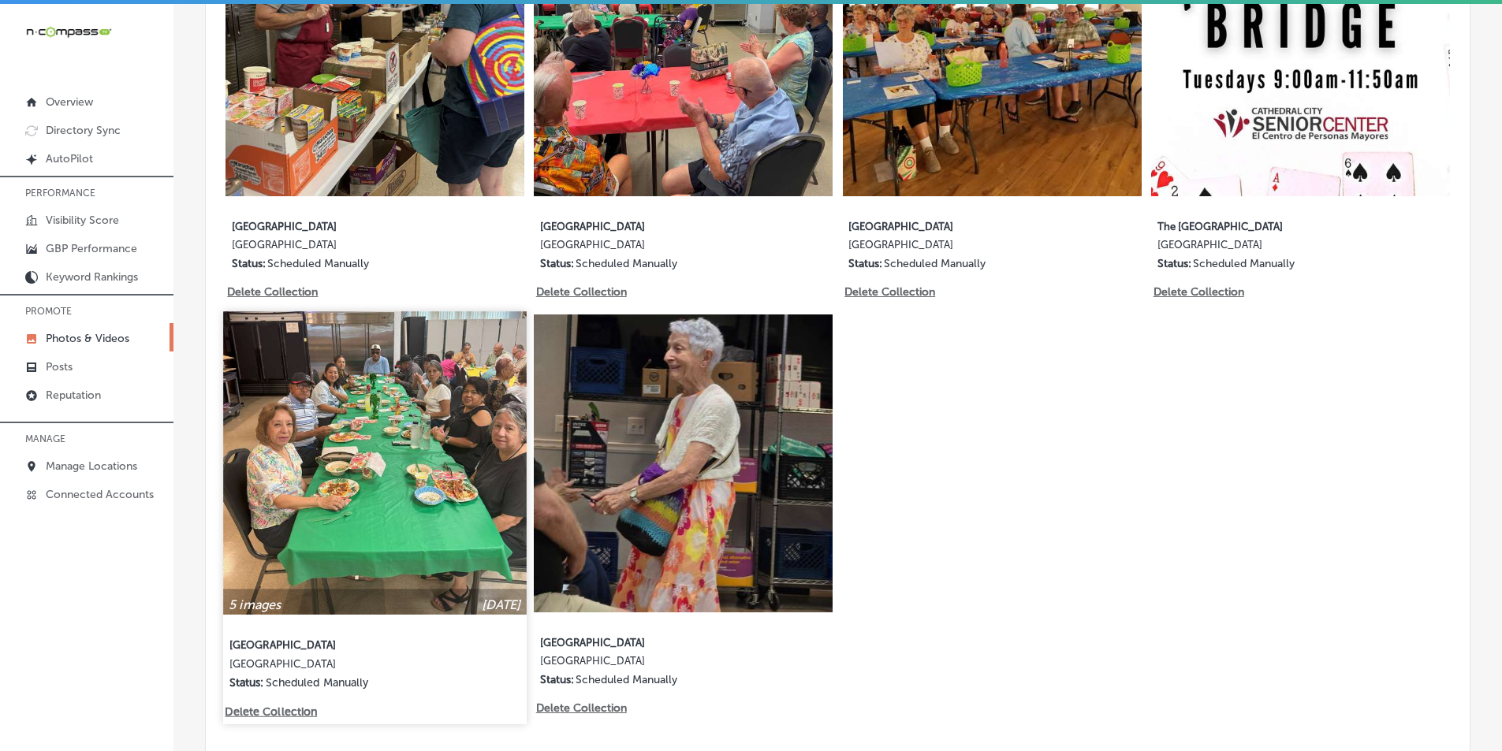
click at [268, 705] on p "Delete Collection" at bounding box center [270, 711] width 90 height 13
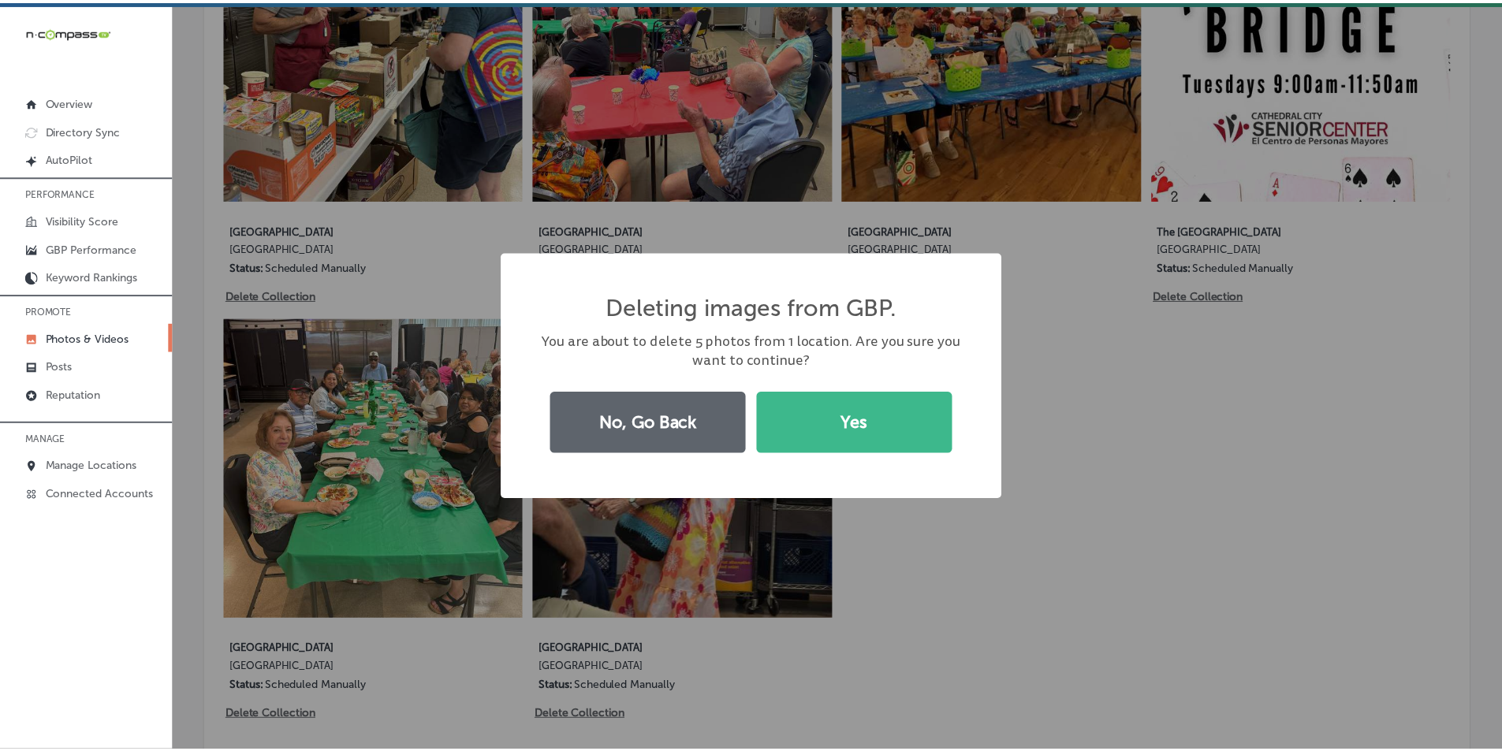
scroll to position [1026, 0]
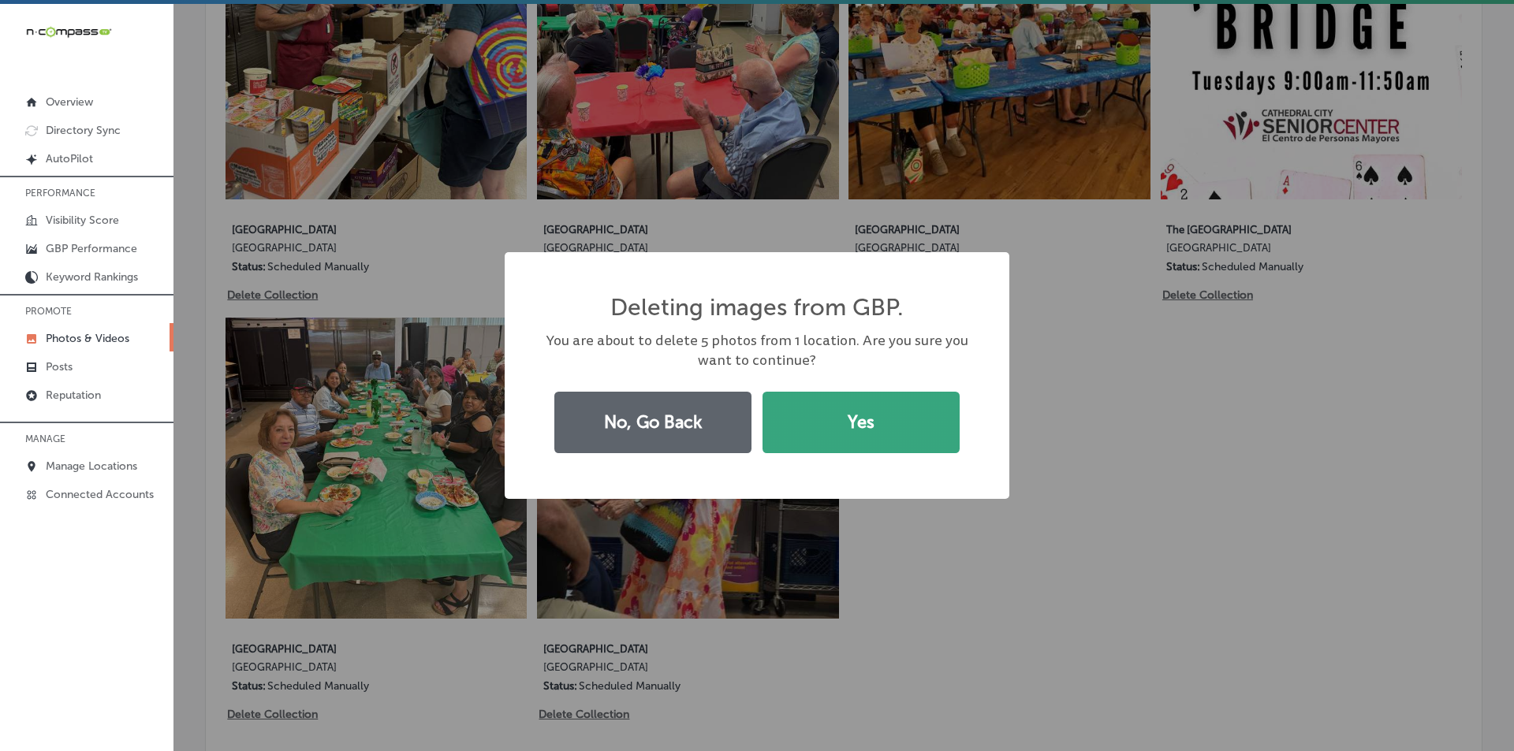
click at [874, 428] on button "Yes" at bounding box center [860, 422] width 197 height 61
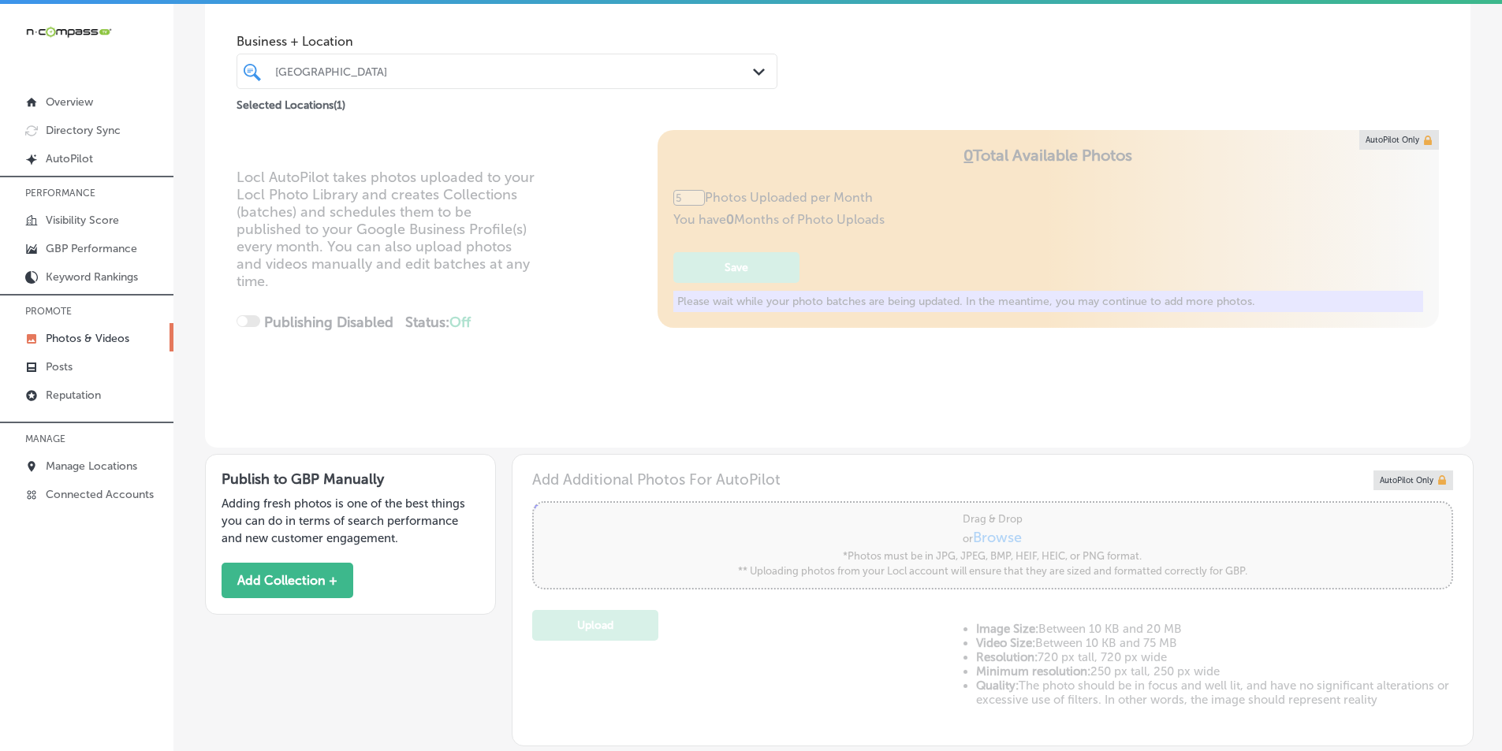
scroll to position [0, 0]
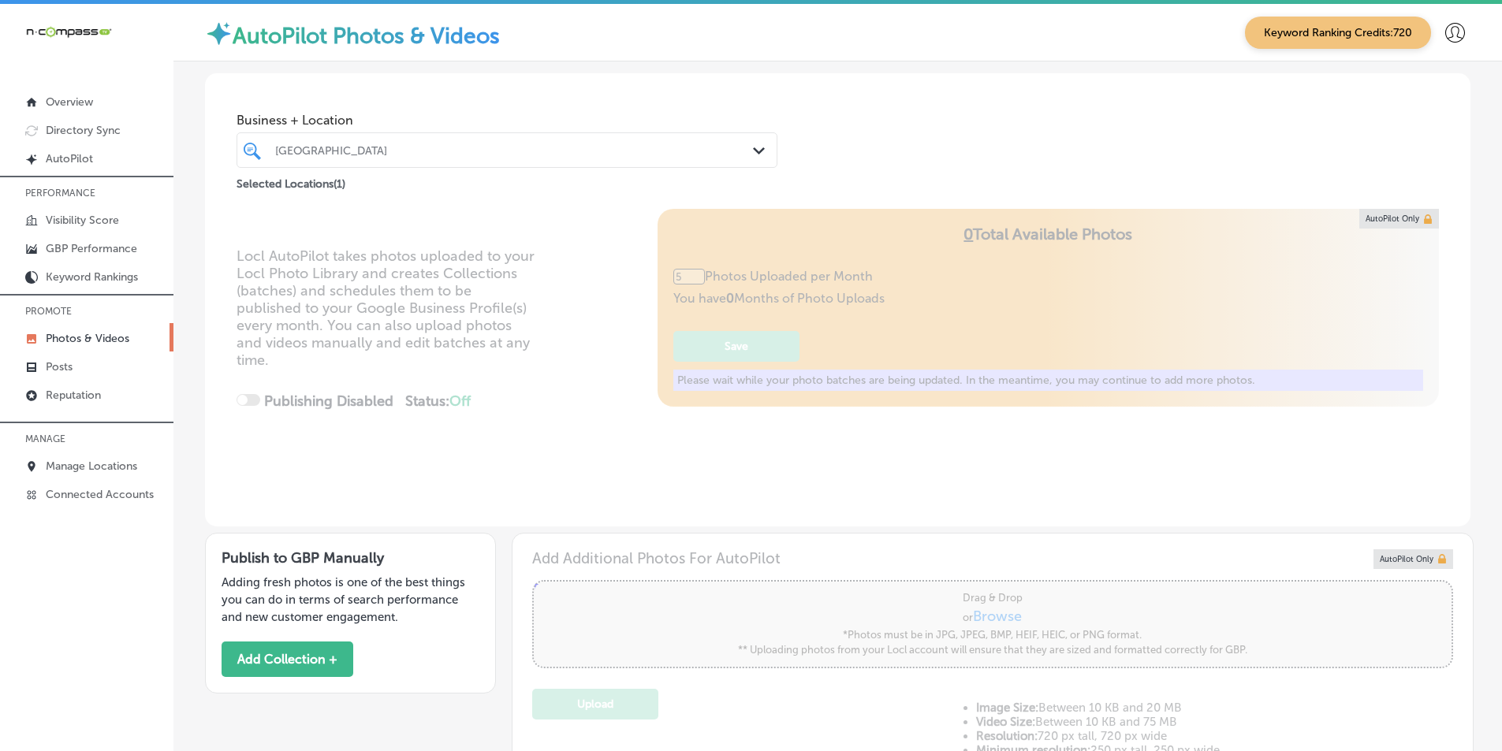
click at [612, 149] on div "[GEOGRAPHIC_DATA]" at bounding box center [514, 149] width 479 height 13
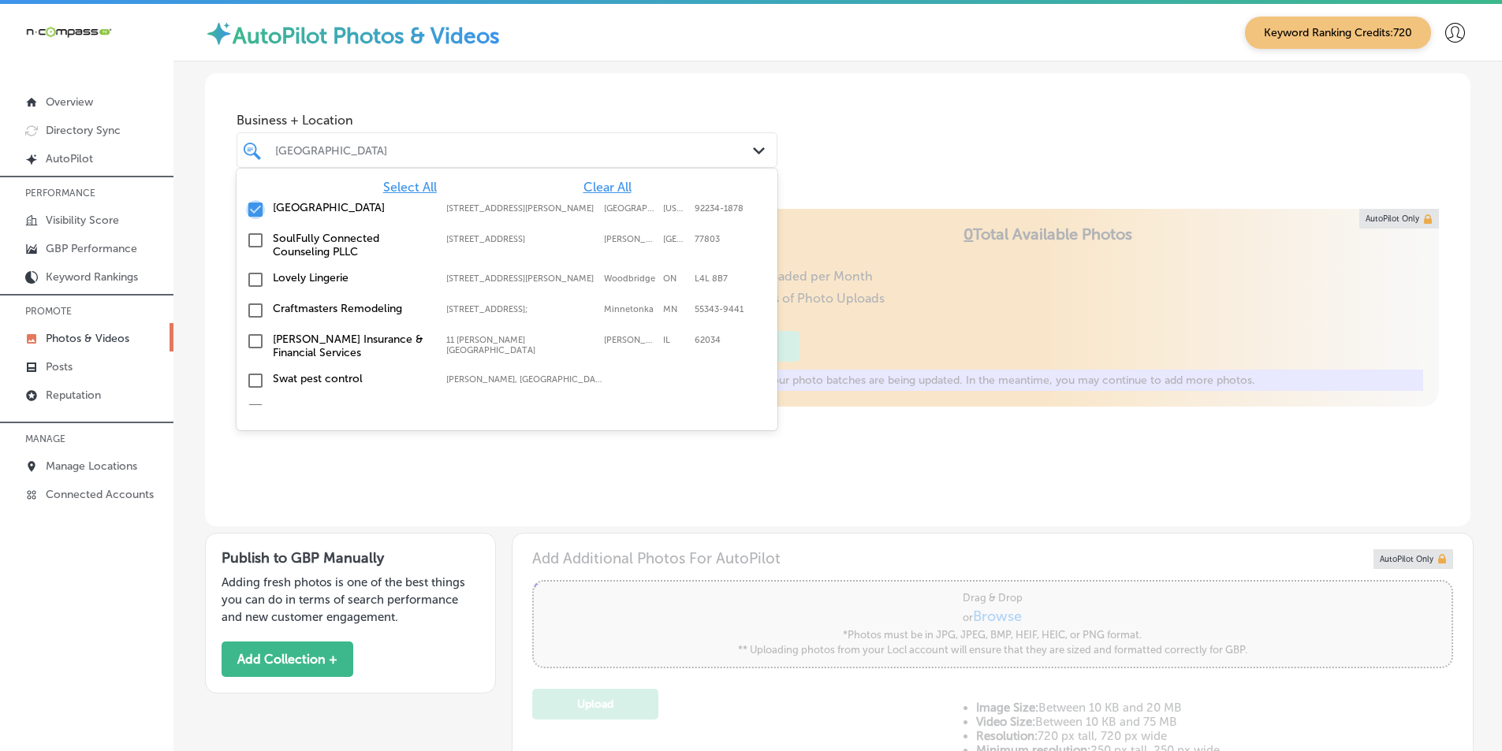
click at [257, 206] on input "checkbox" at bounding box center [255, 209] width 19 height 19
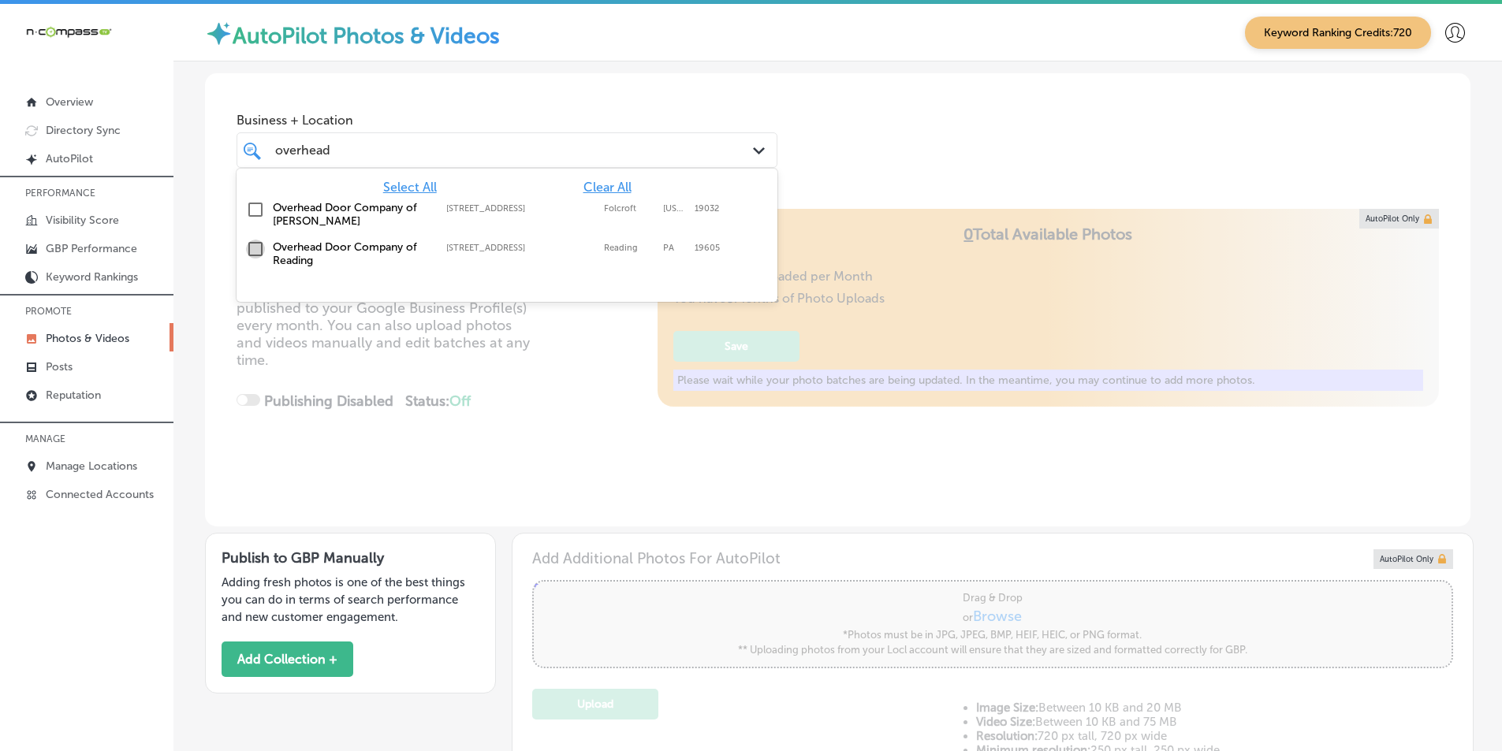
click at [256, 247] on input "checkbox" at bounding box center [255, 249] width 19 height 19
type input "overhead"
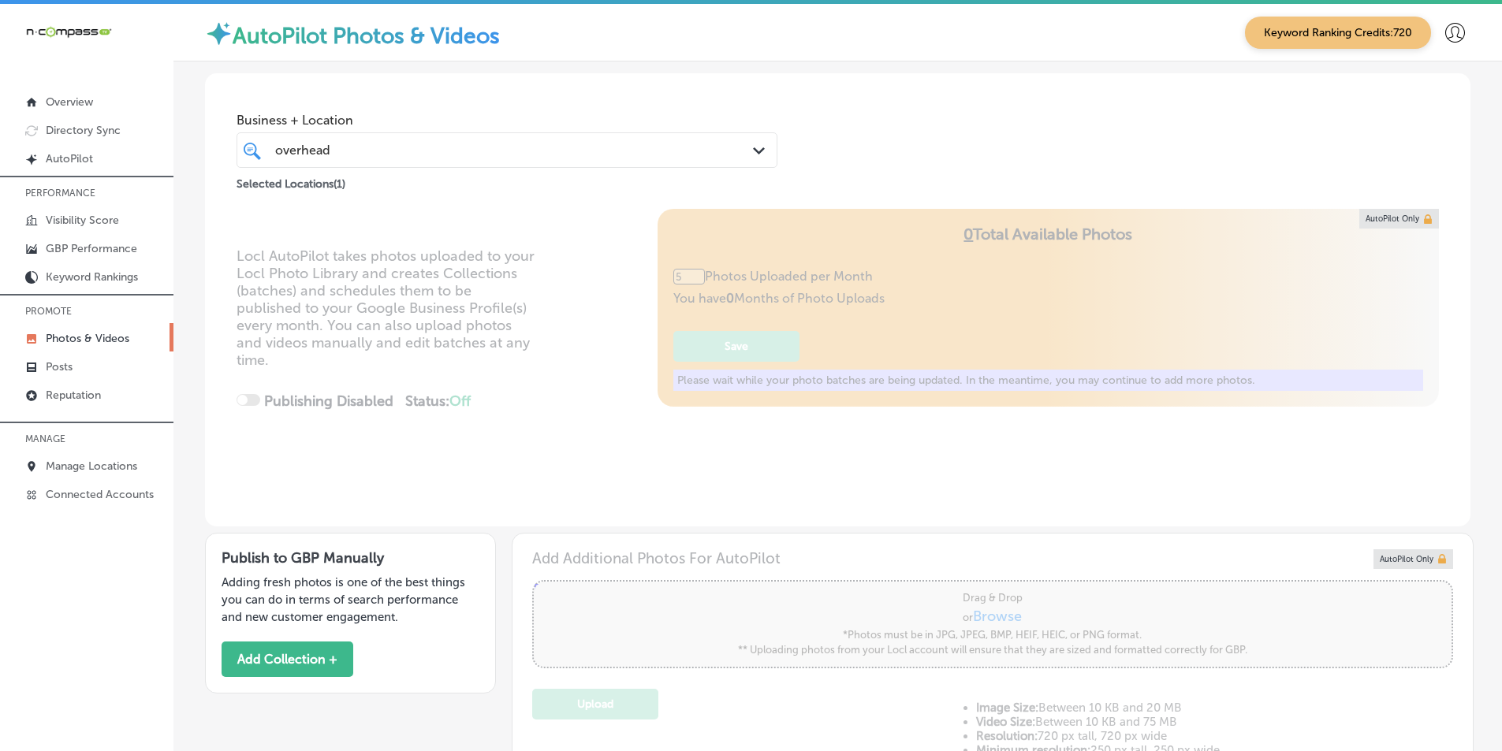
click at [491, 363] on div "Locl AutoPilot takes photos uploaded to your Locl Photo Library and creates Col…" at bounding box center [837, 368] width 1265 height 318
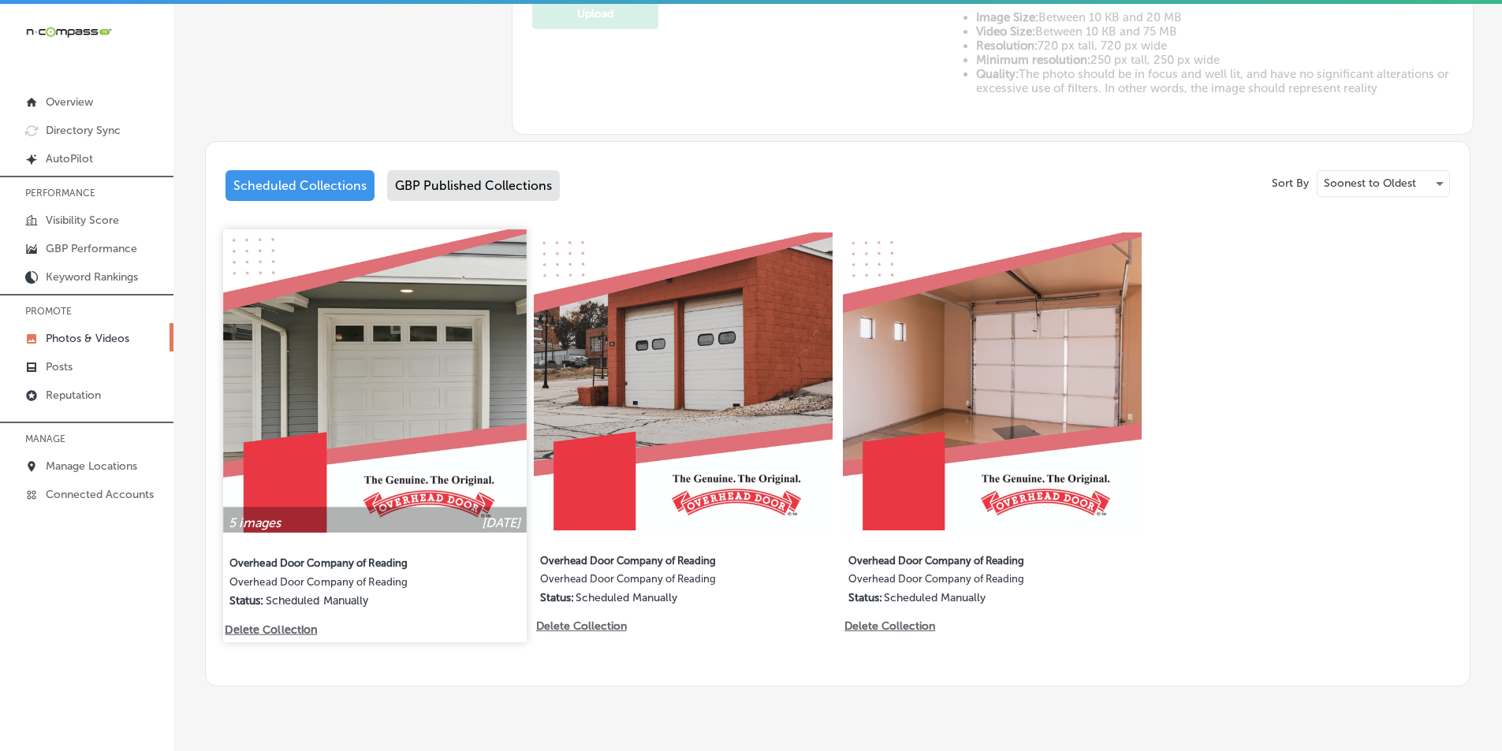
scroll to position [725, 0]
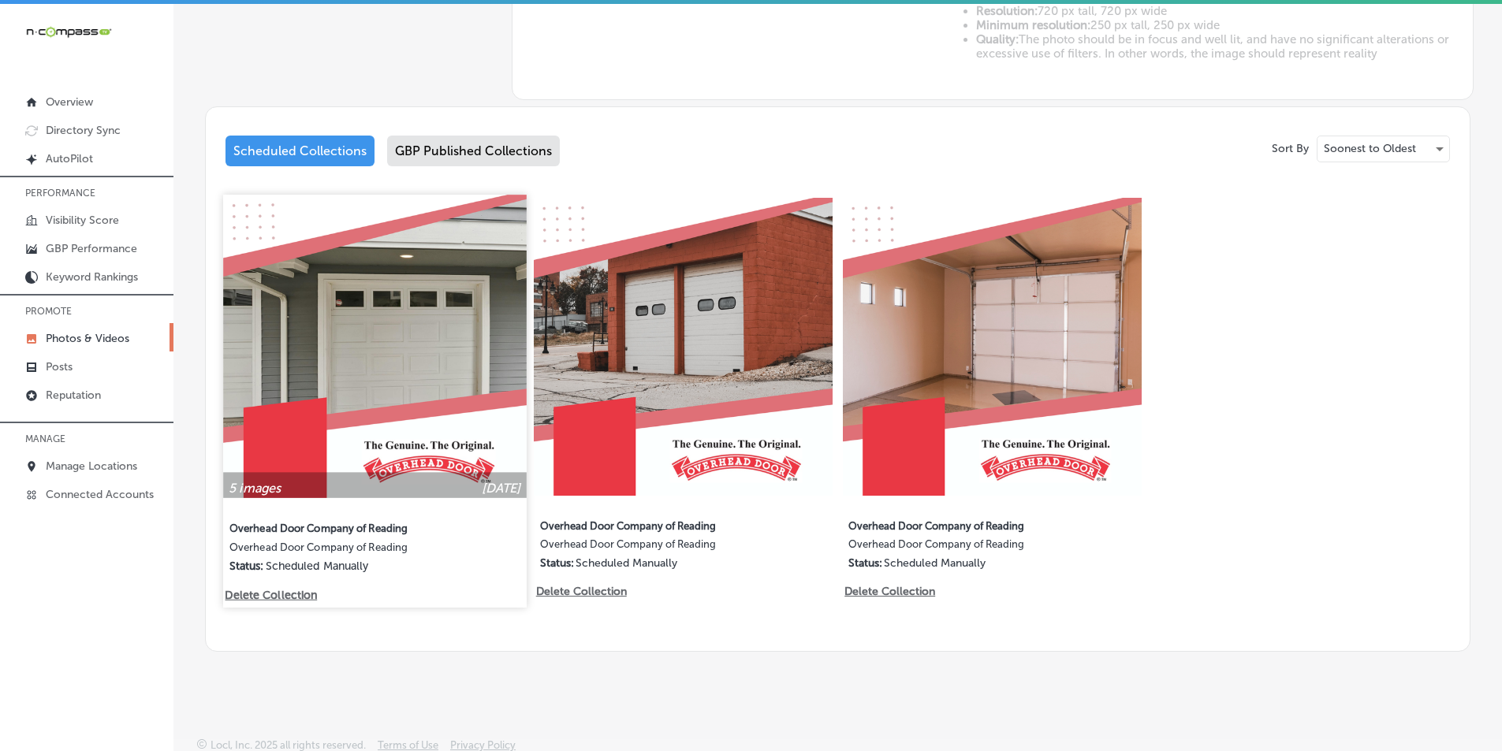
click at [350, 313] on img at bounding box center [374, 346] width 303 height 303
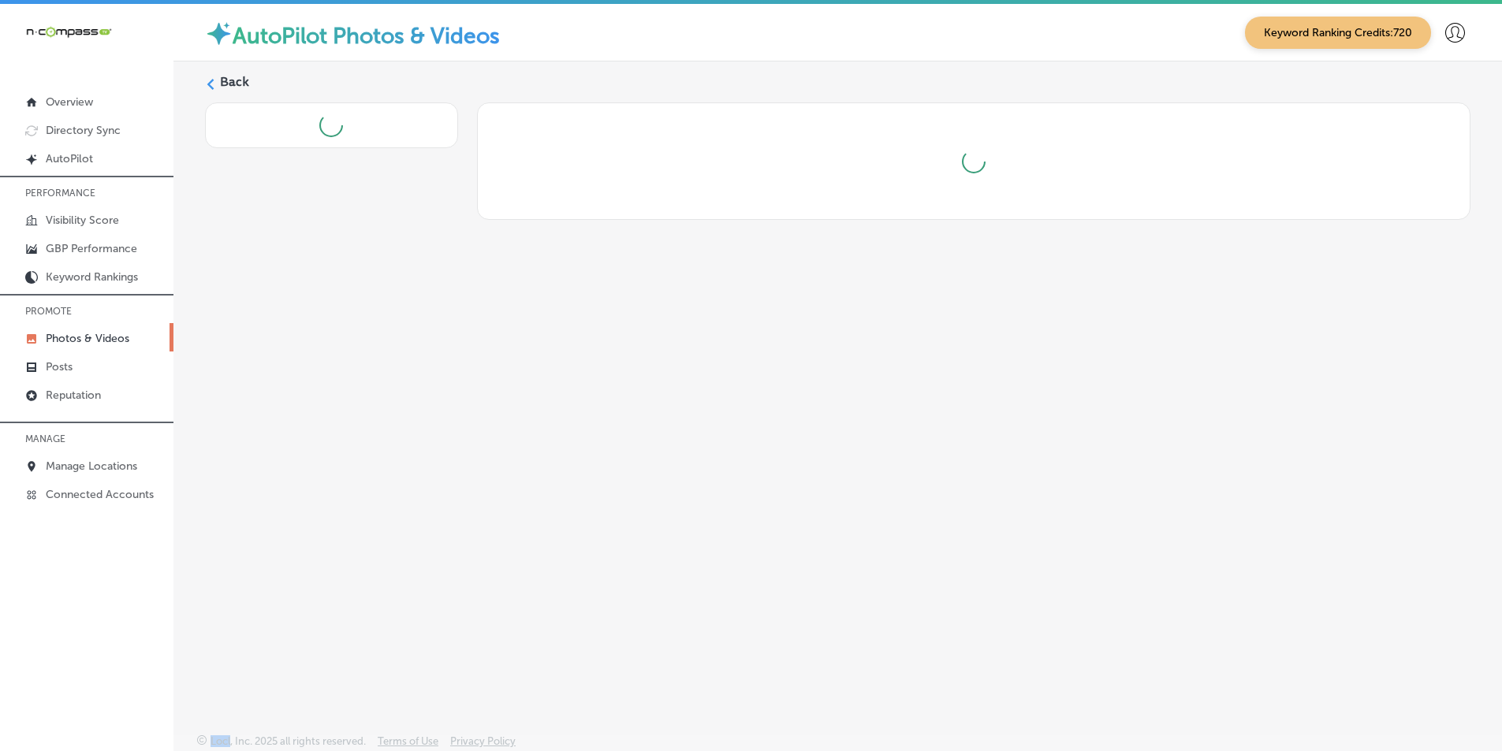
click at [350, 313] on div "Back" at bounding box center [837, 360] width 1329 height 598
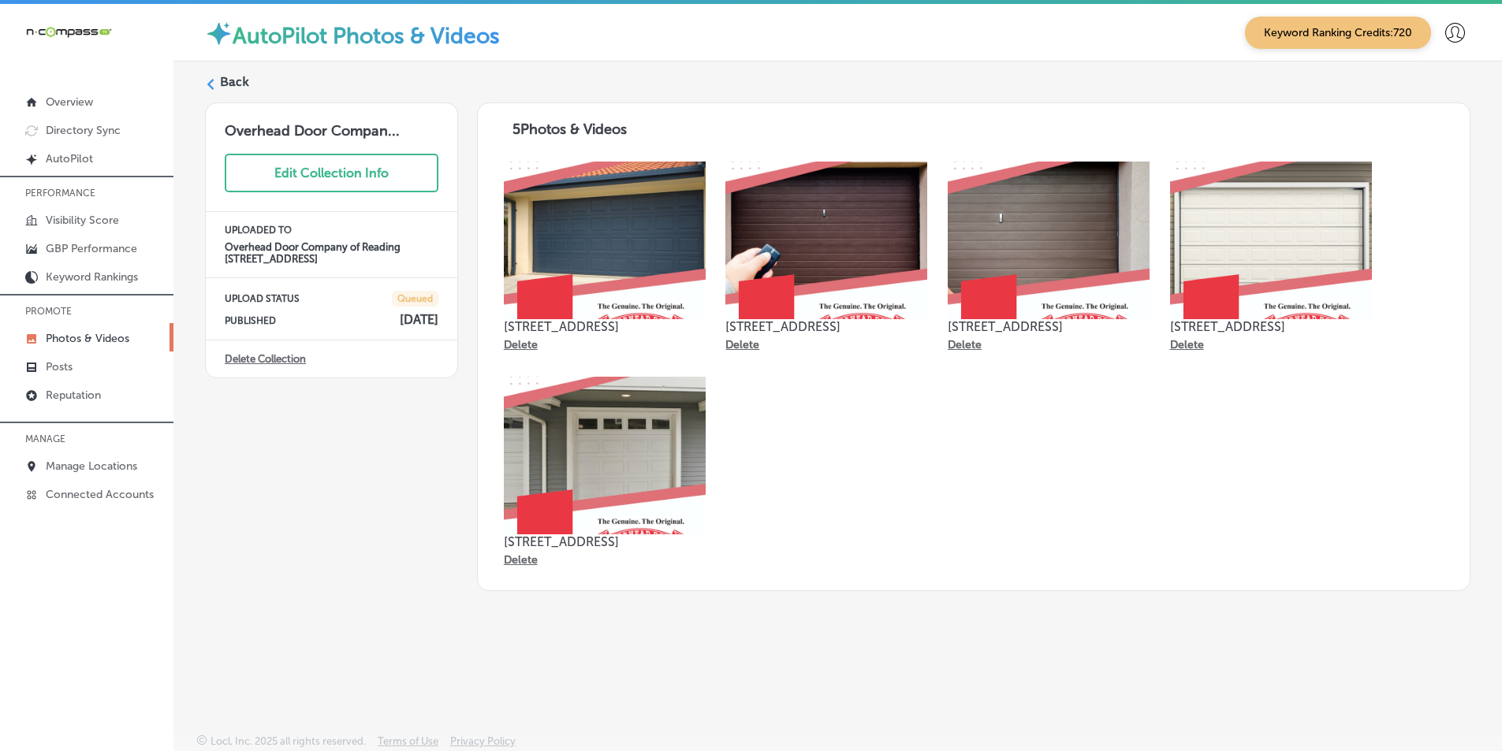
click at [220, 75] on label "Back" at bounding box center [234, 81] width 29 height 17
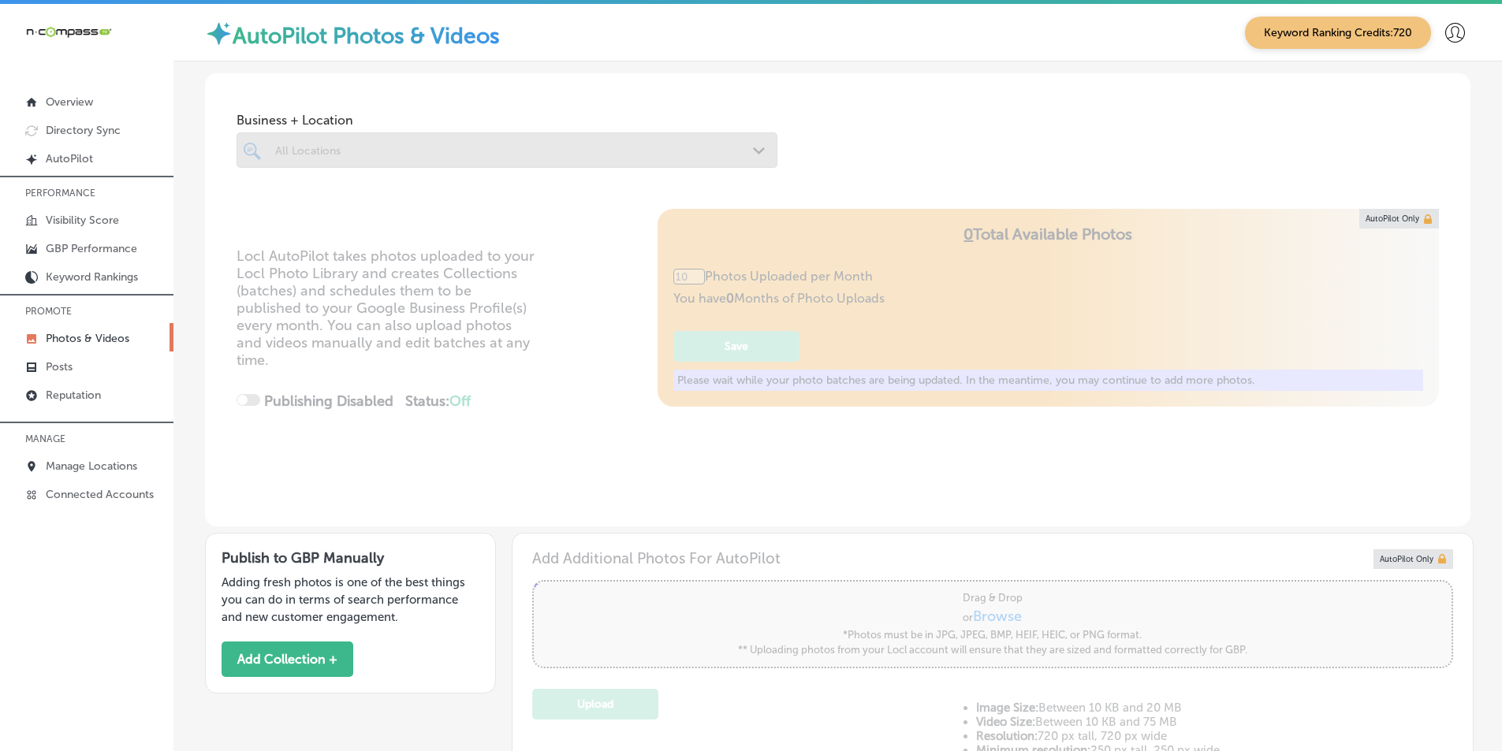
type input "5"
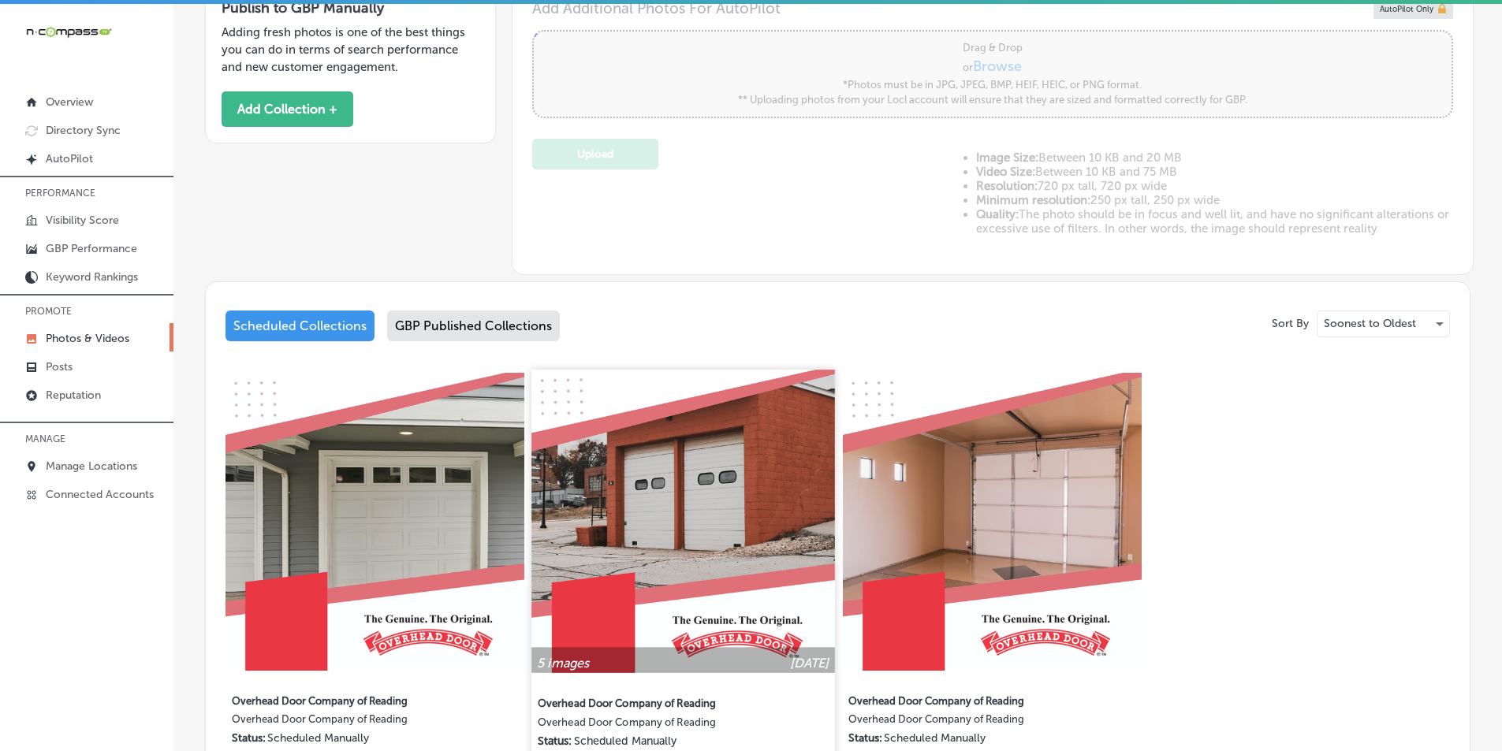
scroll to position [552, 0]
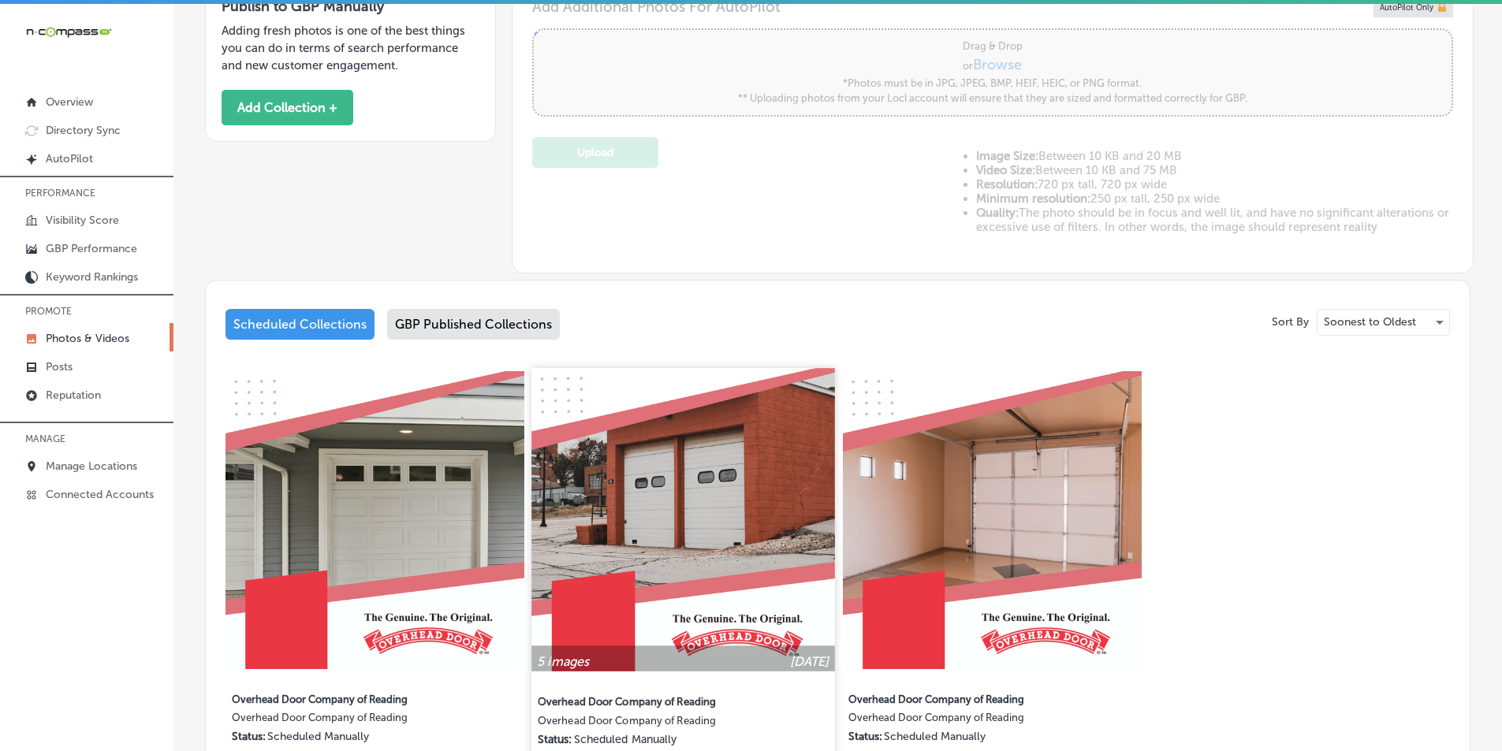
click at [659, 486] on img at bounding box center [683, 519] width 303 height 303
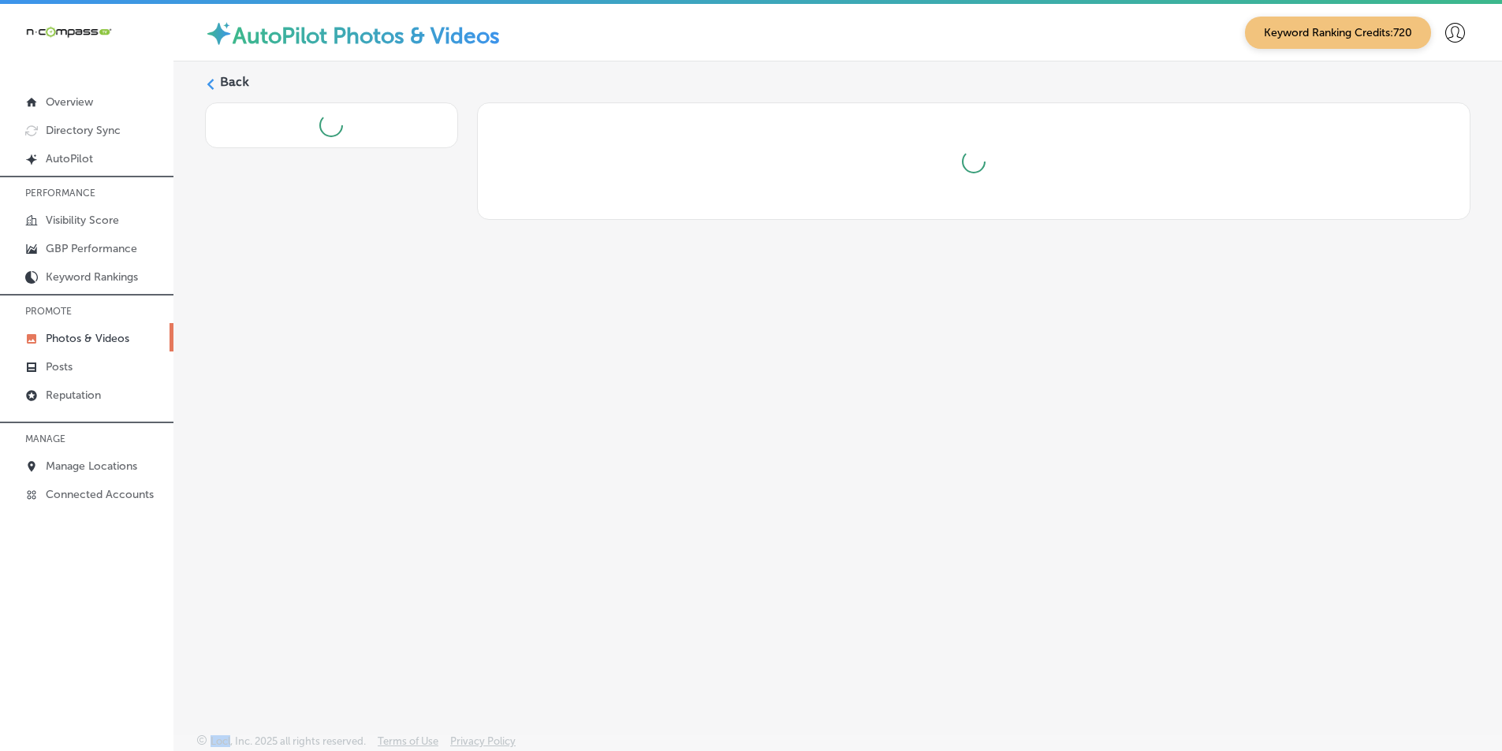
click at [659, 486] on div "Back" at bounding box center [837, 360] width 1329 height 598
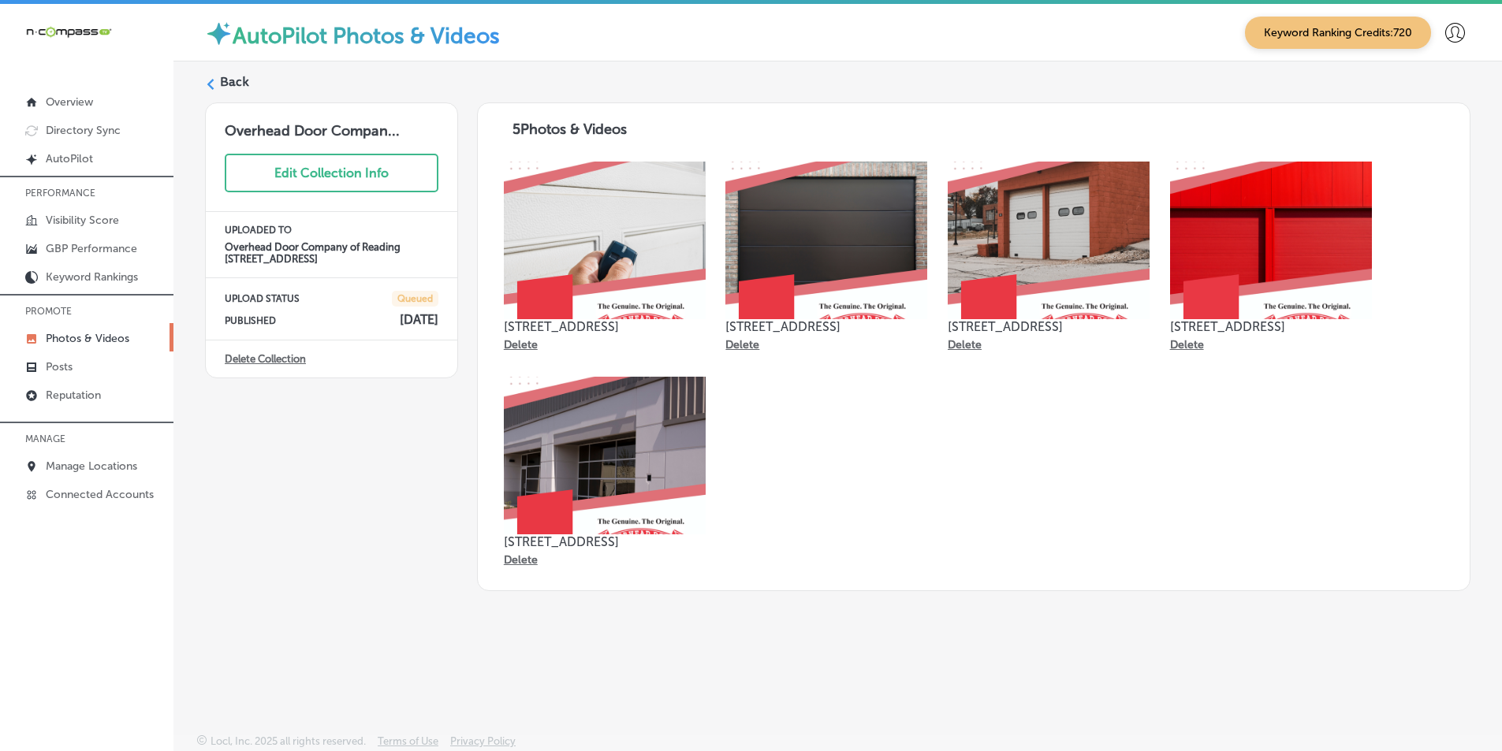
click at [222, 80] on label "Back" at bounding box center [234, 81] width 29 height 17
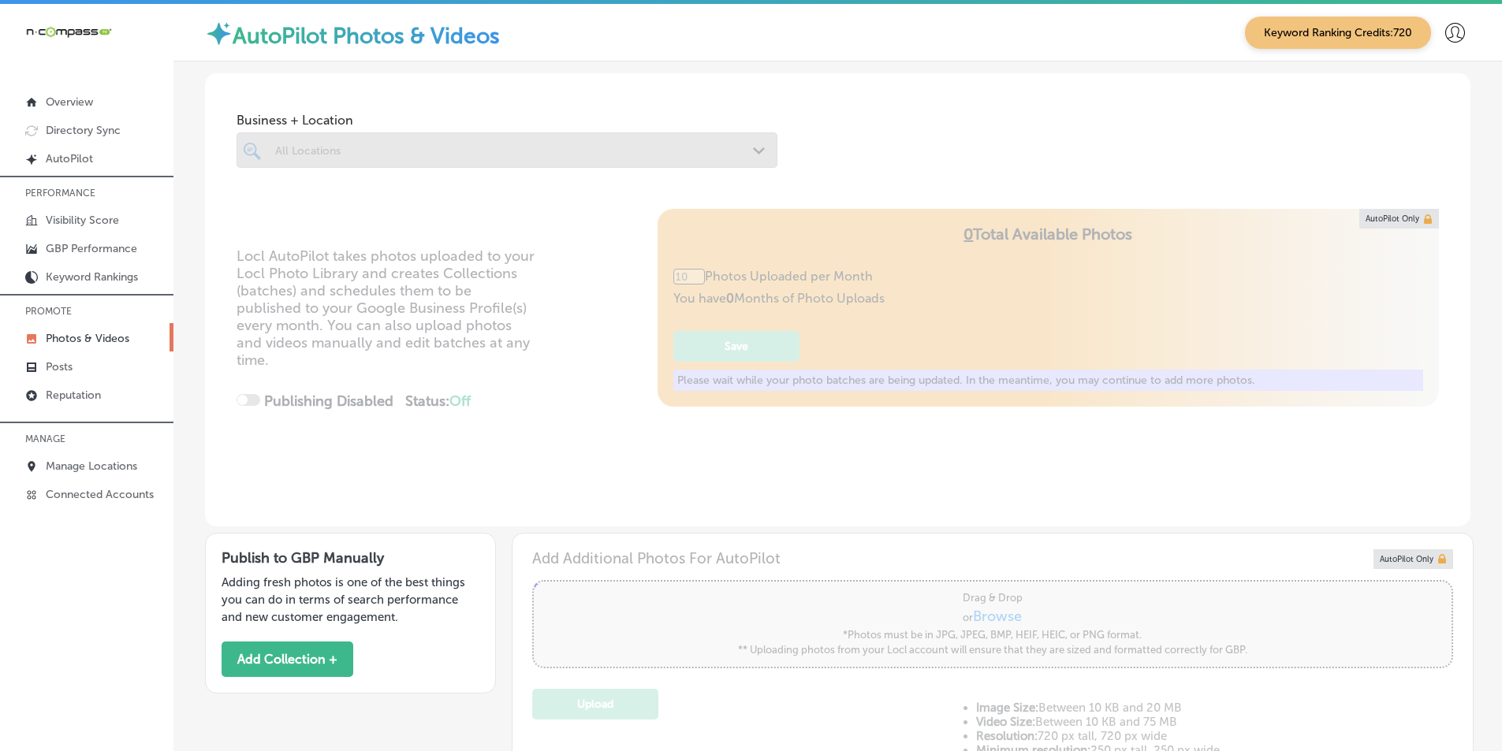
type input "5"
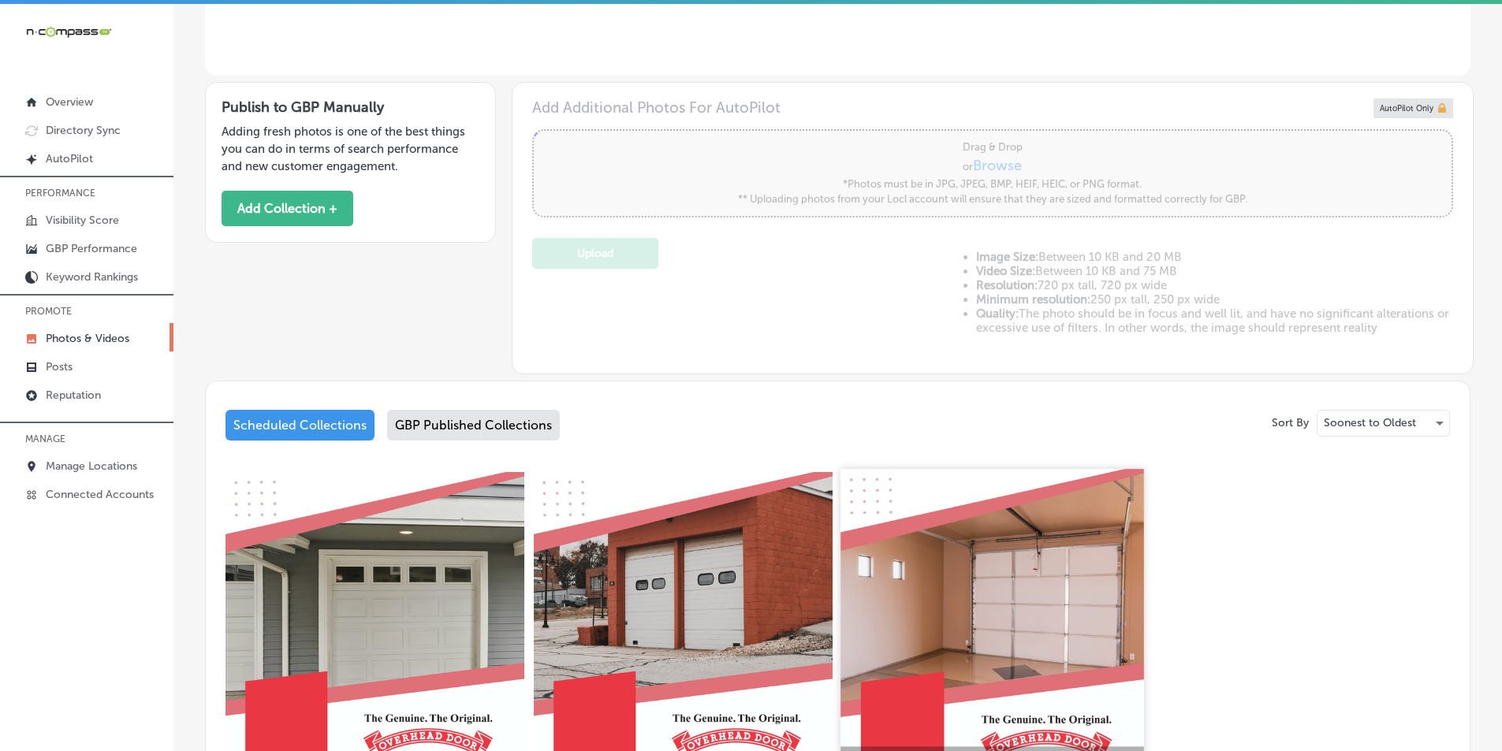
scroll to position [473, 0]
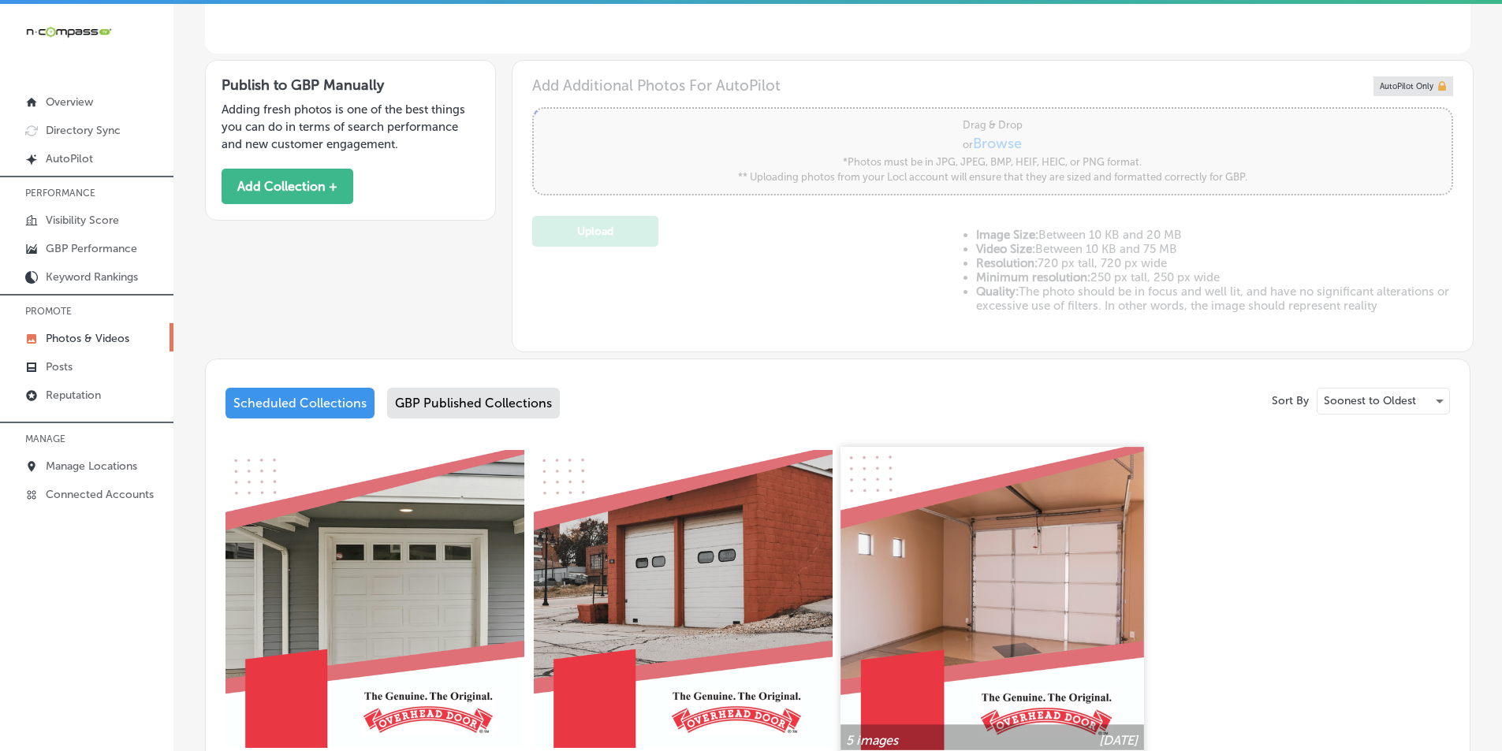
click at [985, 546] on img at bounding box center [991, 598] width 303 height 303
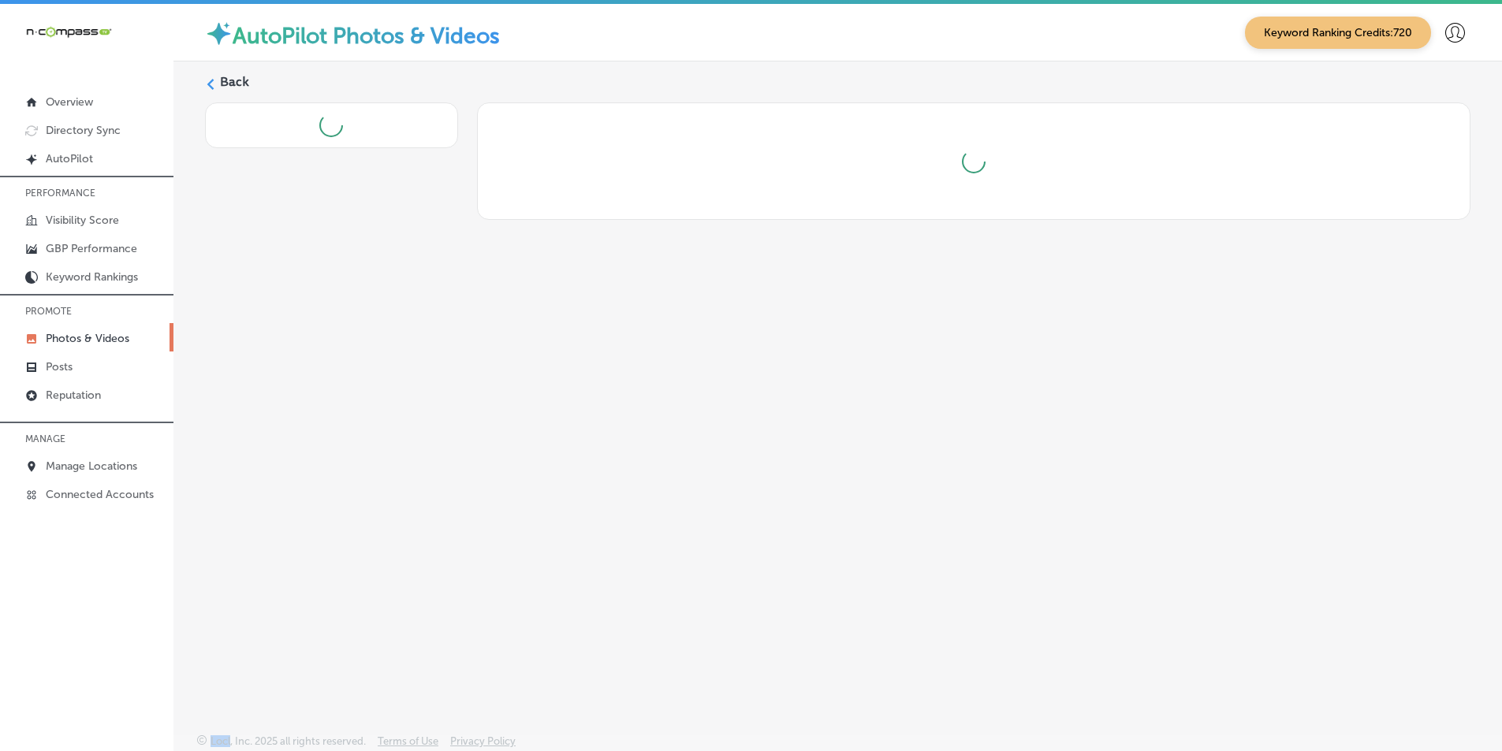
click at [985, 546] on div "Back" at bounding box center [837, 360] width 1329 height 598
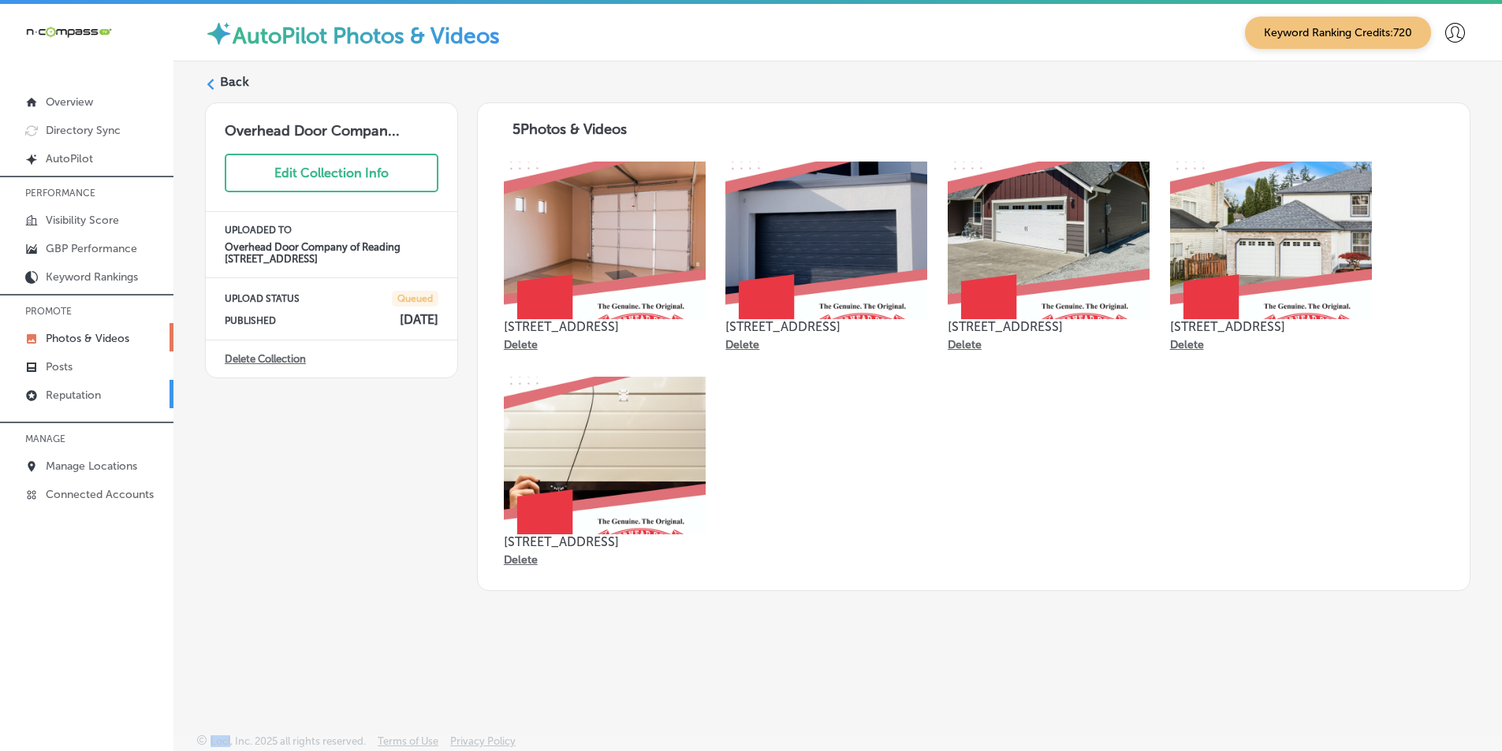
click at [88, 395] on p "Reputation" at bounding box center [73, 395] width 55 height 13
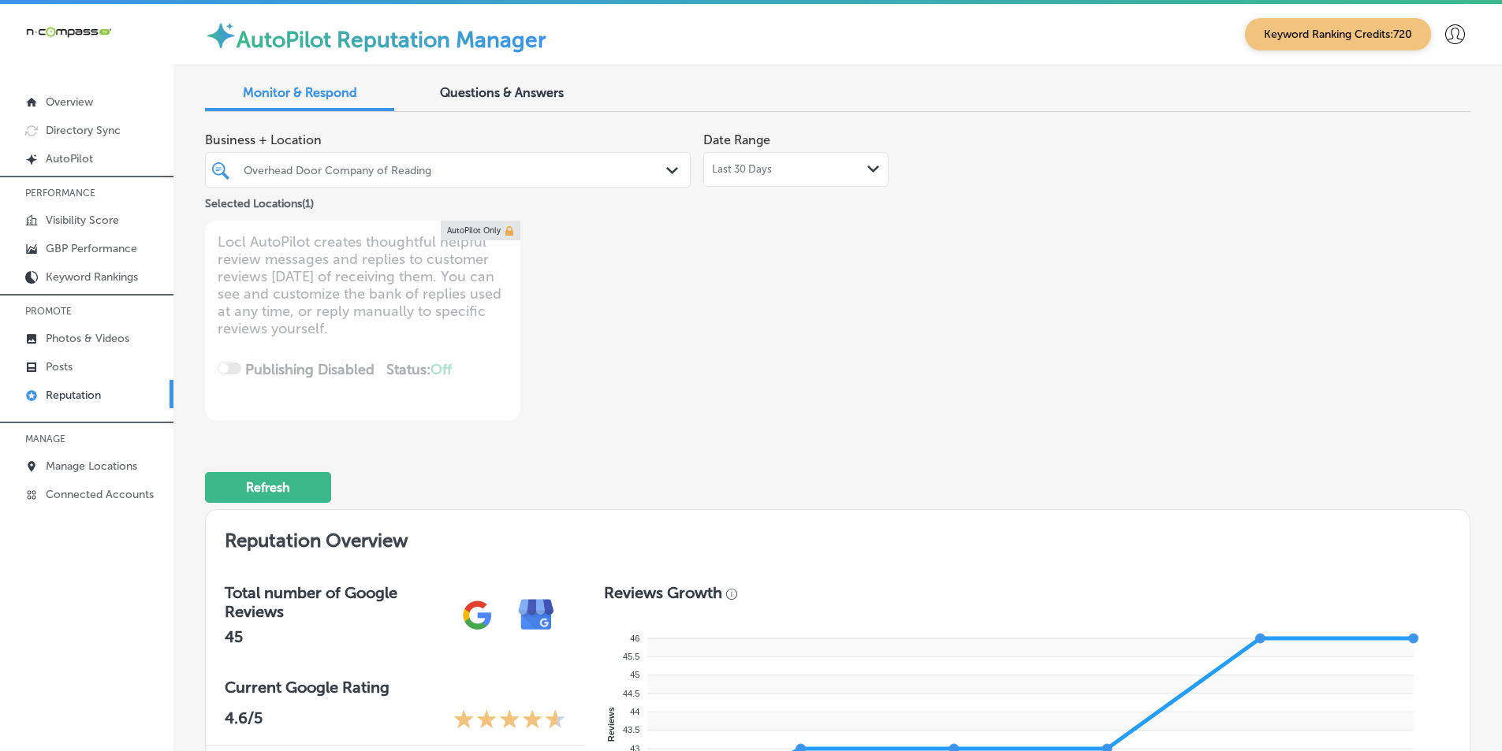
click at [669, 170] on polygon at bounding box center [672, 170] width 12 height 7
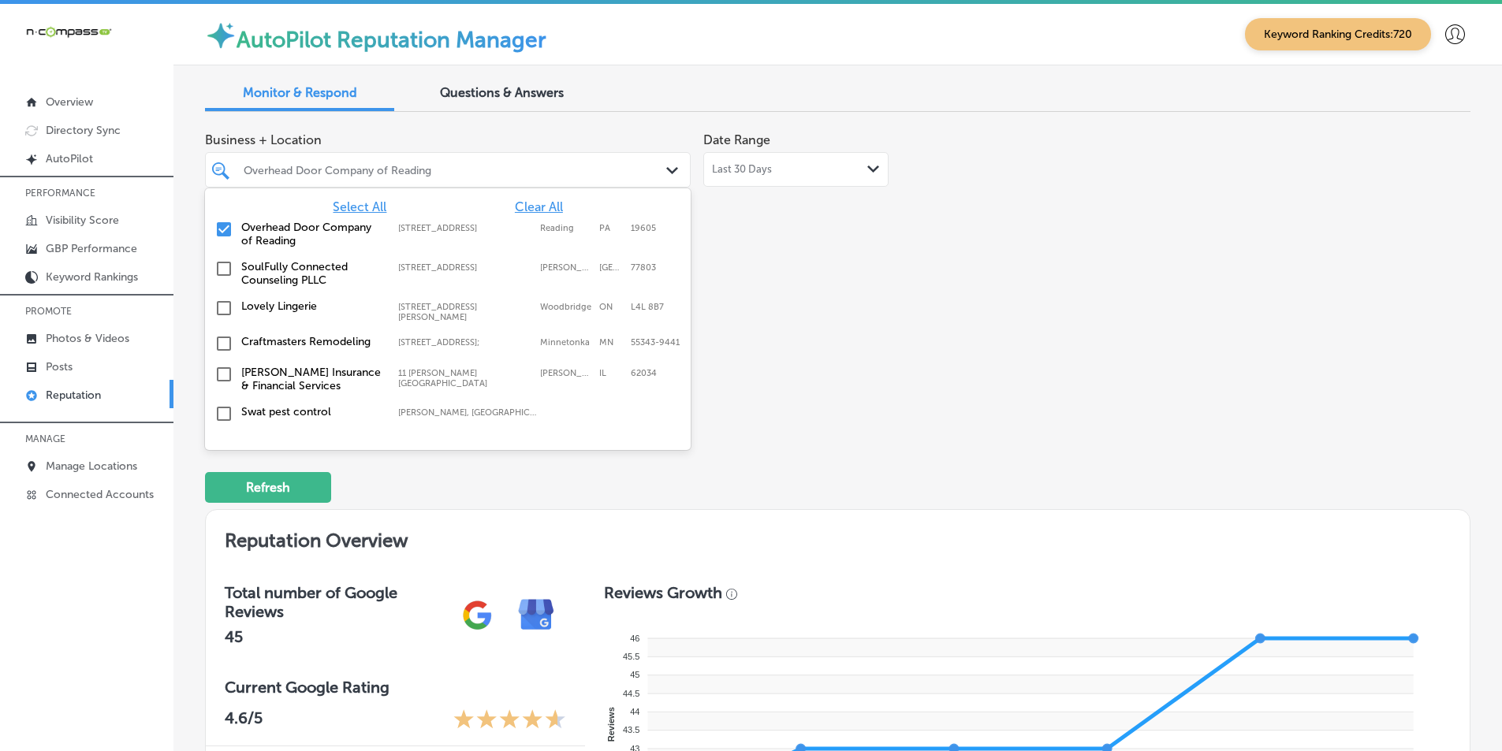
click at [368, 204] on span "Select All" at bounding box center [360, 206] width 54 height 15
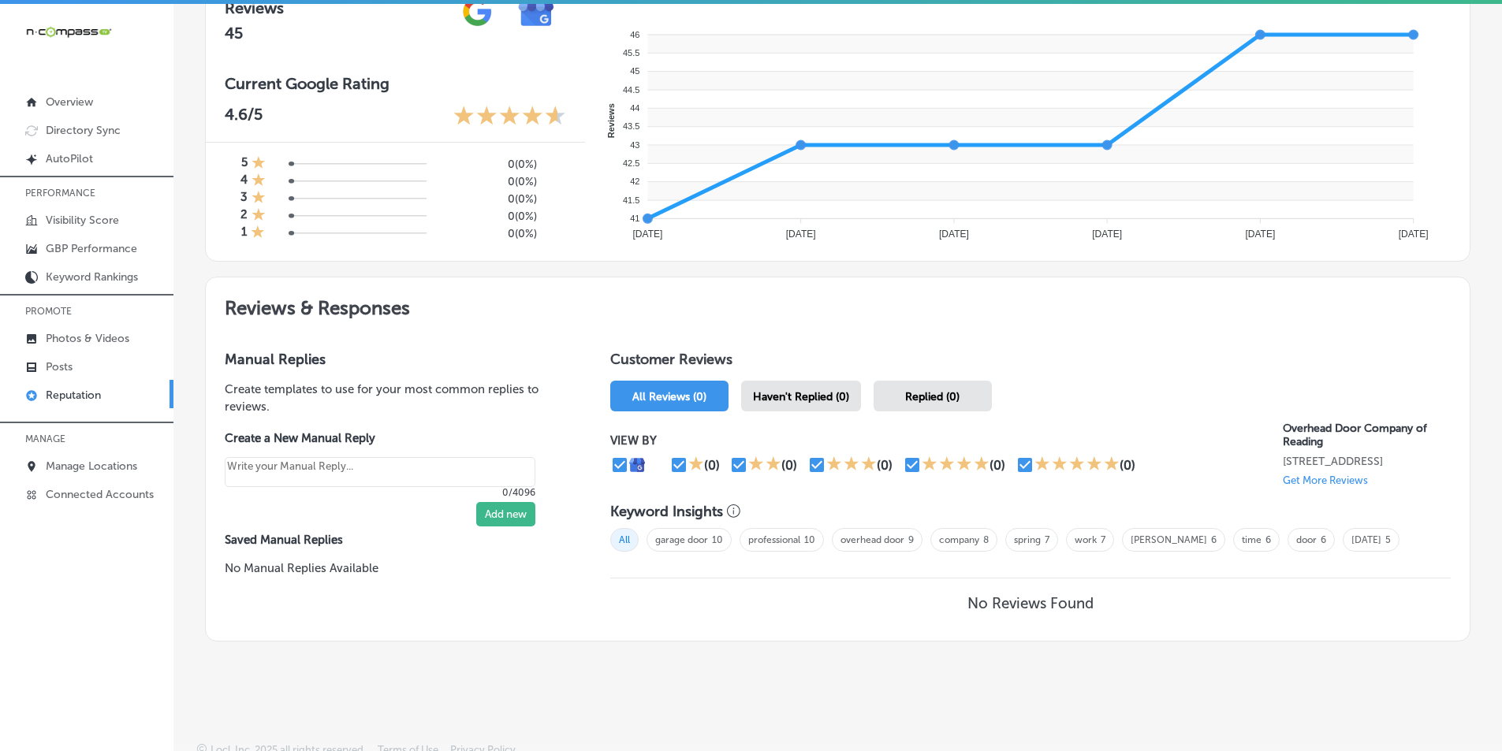
scroll to position [618, 0]
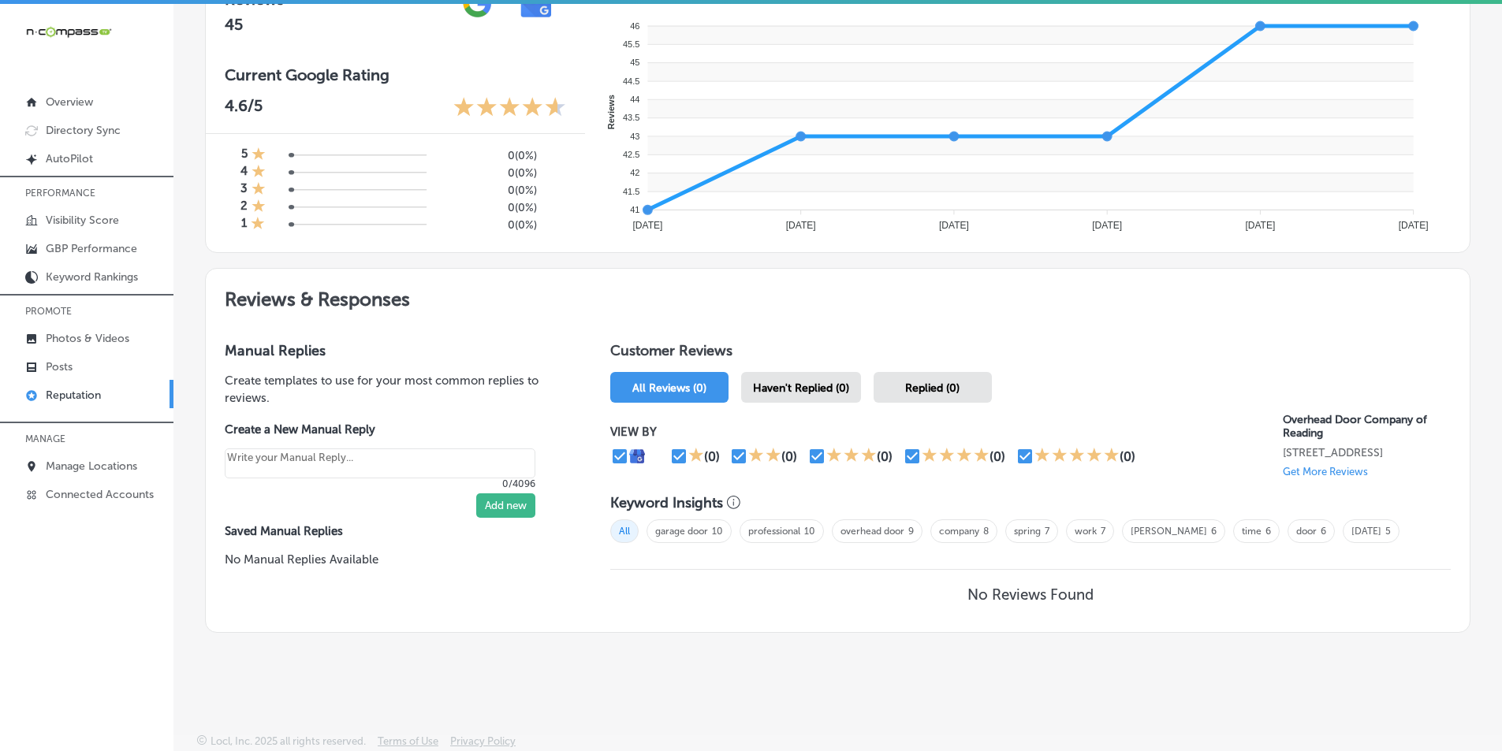
click at [830, 311] on h2 "Reviews & Responses" at bounding box center [838, 296] width 1264 height 54
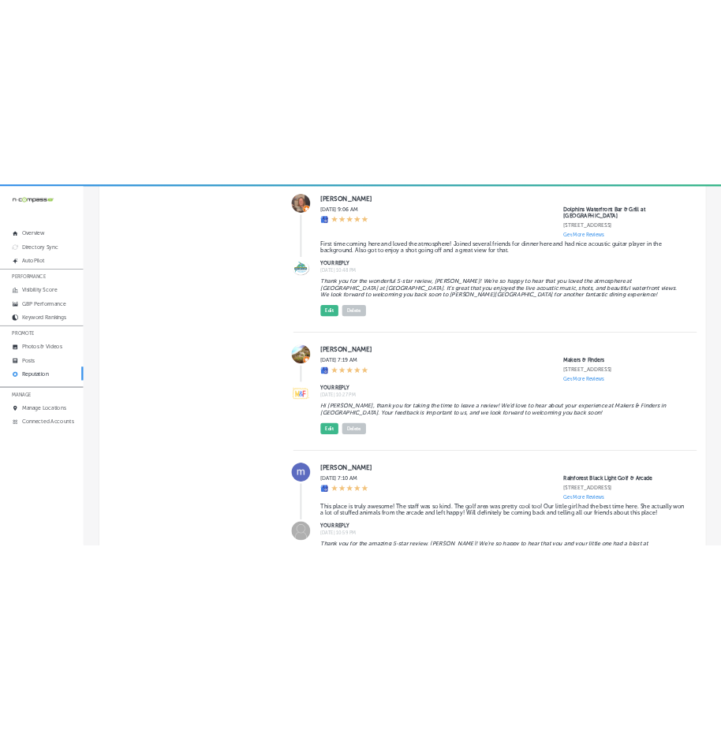
scroll to position [1498, 0]
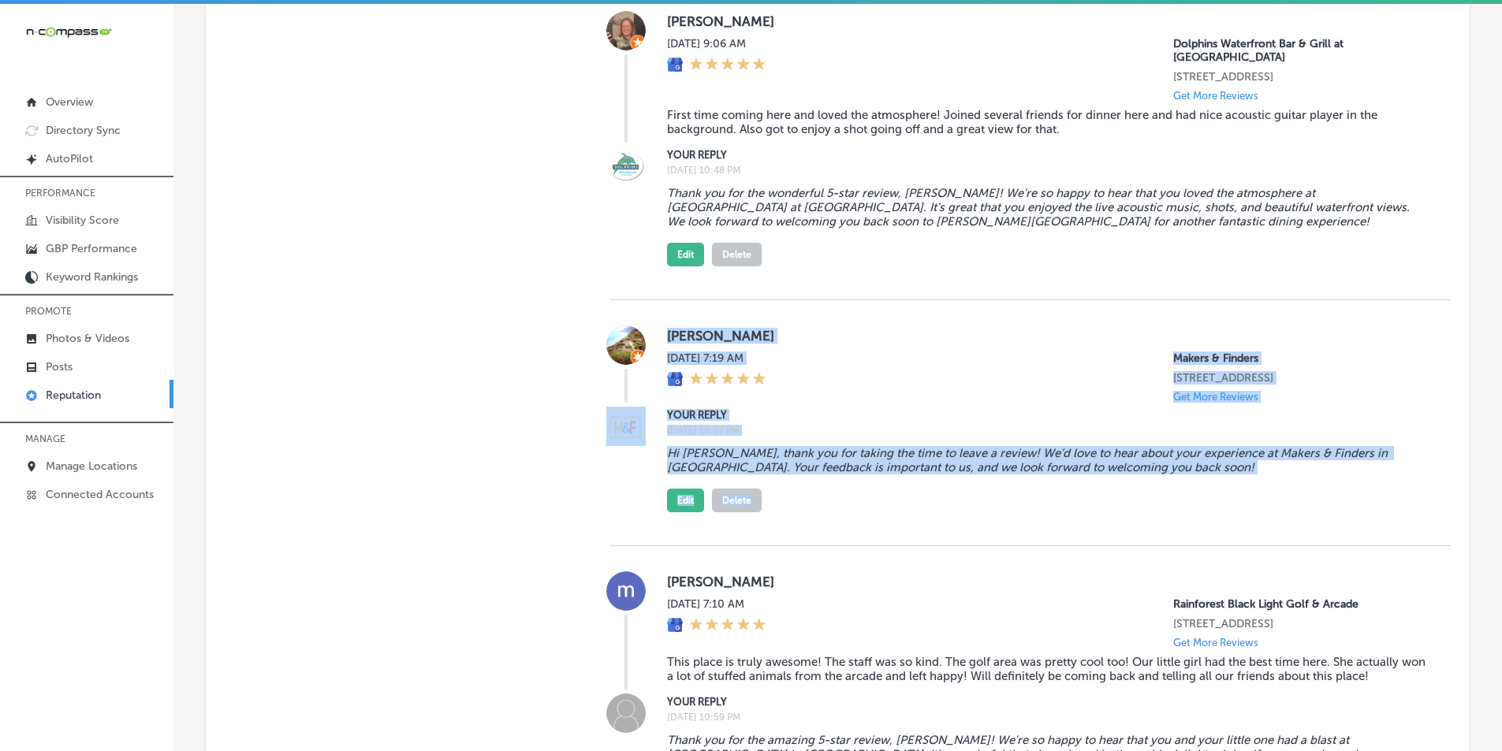
drag, startPoint x: 713, startPoint y: 359, endPoint x: 1196, endPoint y: 496, distance: 502.4
click at [1195, 494] on div "Mark Aranbasich Mon, Sep 15, 2025 7:19 AM Makers & Finders 2120 Festival Plaza …" at bounding box center [1030, 423] width 840 height 246
copy div "Mark Aranbasich Mon, Sep 15, 2025 7:19 AM Makers & Finders 2120 Festival Plaza …"
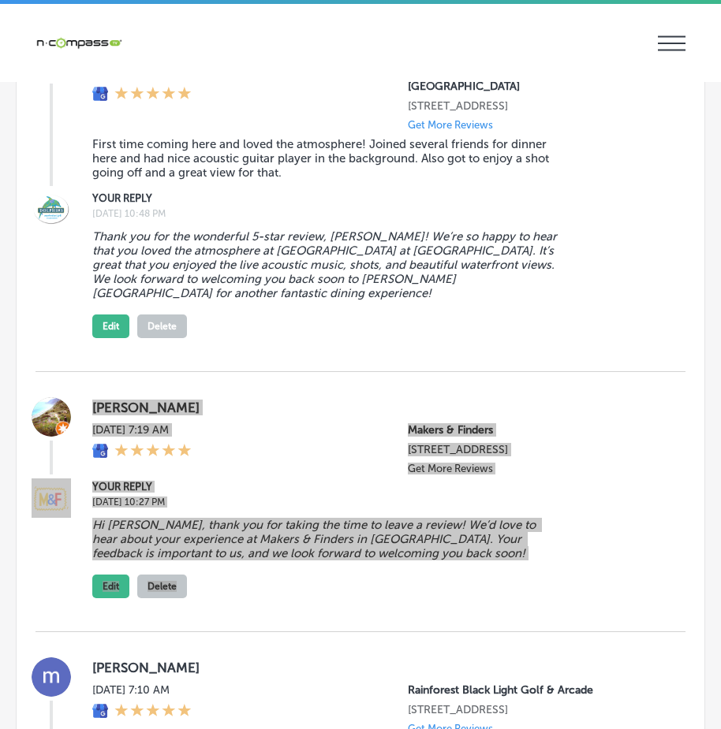
scroll to position [2365, 0]
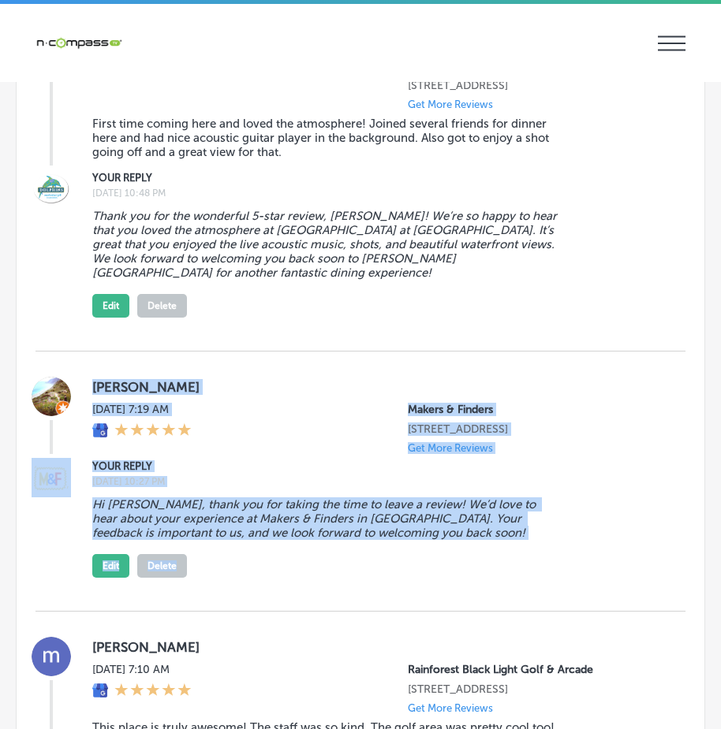
click at [642, 388] on label "Mark Aranbasich" at bounding box center [376, 387] width 568 height 16
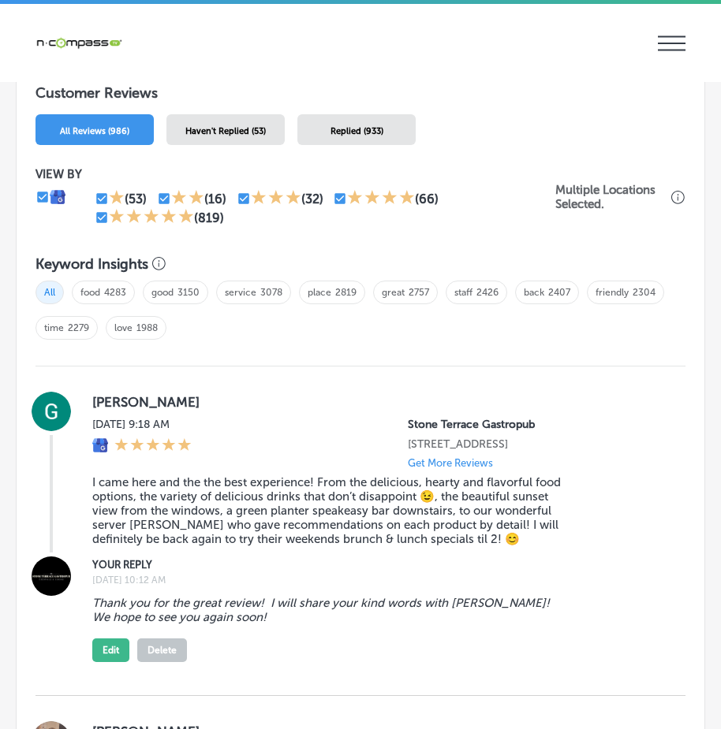
scroll to position [1656, 0]
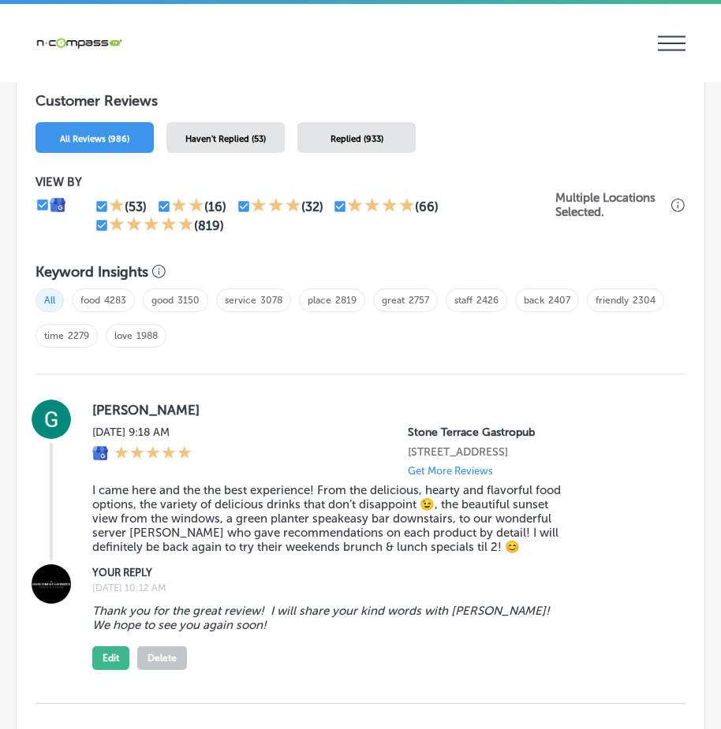
click at [253, 141] on span "Haven't Replied (53)" at bounding box center [225, 139] width 80 height 10
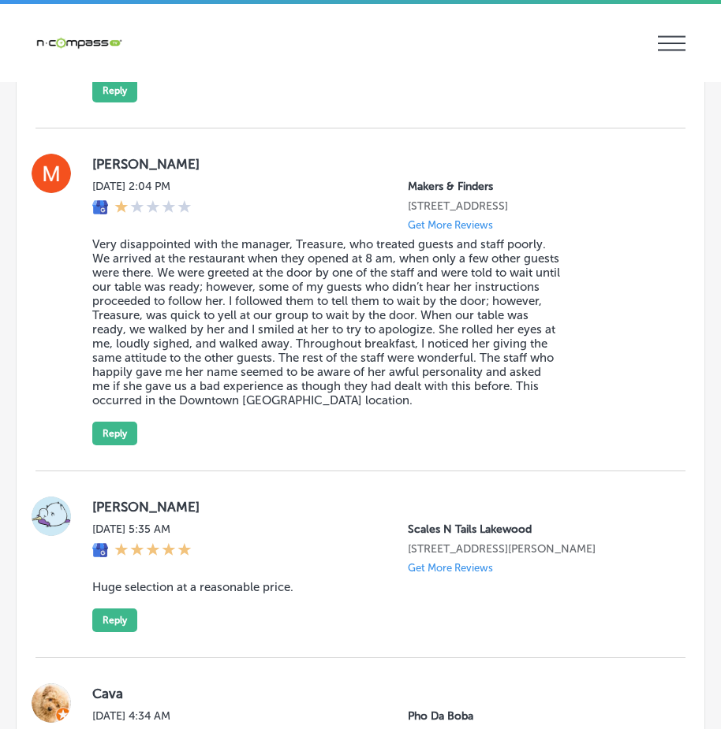
scroll to position [3390, 0]
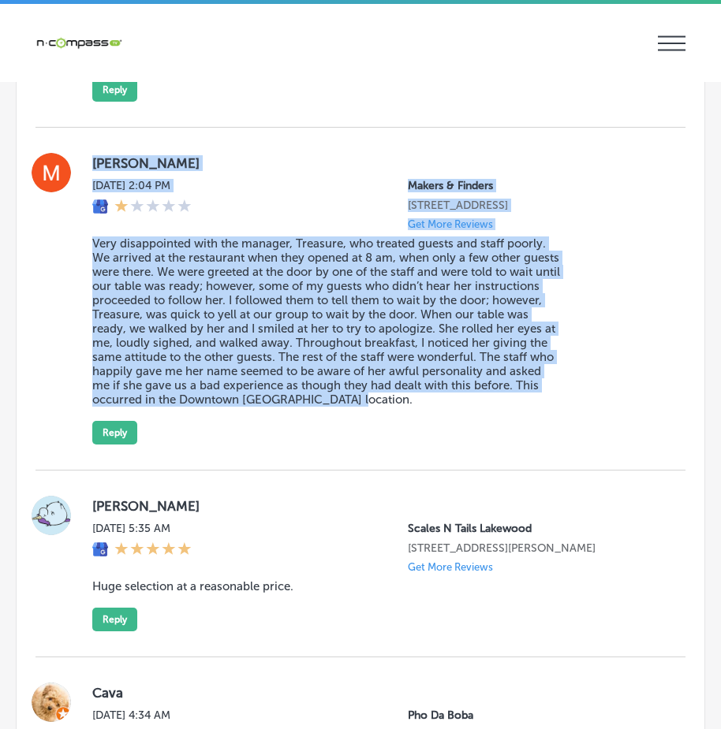
drag, startPoint x: 88, startPoint y: 149, endPoint x: 507, endPoint y: 433, distance: 505.8
click at [507, 433] on div "Myles Ferrer Sun, Sep 14, 2025 2:04 PM Makers & Finders 2120 Festival Plaza Dri…" at bounding box center [360, 299] width 650 height 343
copy div "Myles Ferrer Sun, Sep 14, 2025 2:04 PM Makers & Finders 2120 Festival Plaza Dri…"
click at [122, 441] on button "Reply" at bounding box center [114, 433] width 45 height 24
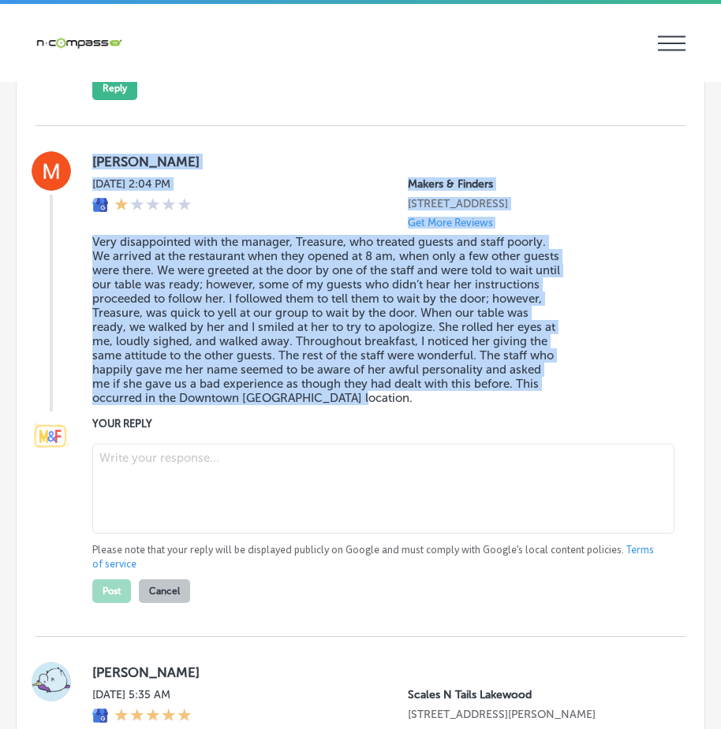
type textarea "x"
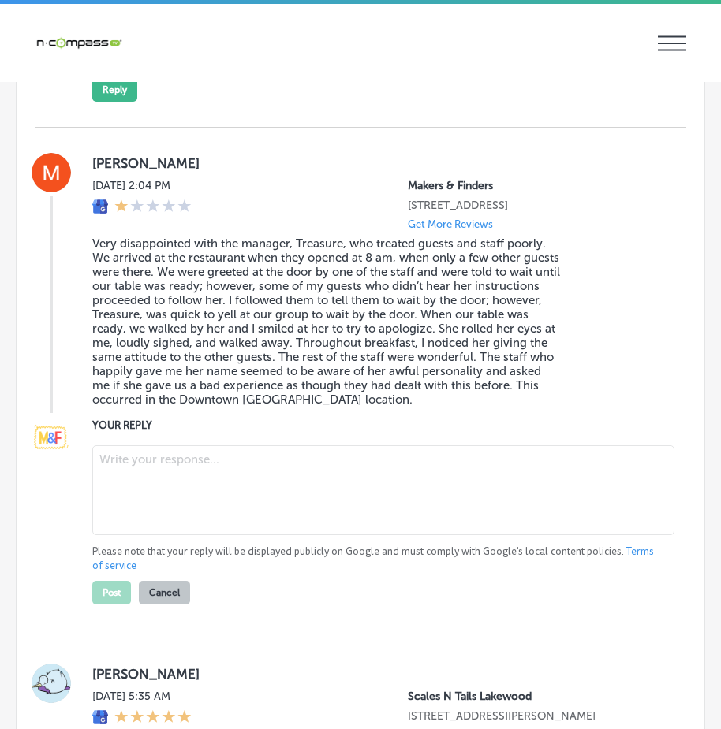
click at [143, 469] on textarea at bounding box center [383, 490] width 582 height 90
paste textarea "Hi Myles, we sincerely apologize for the experience you had with Treasure durin…"
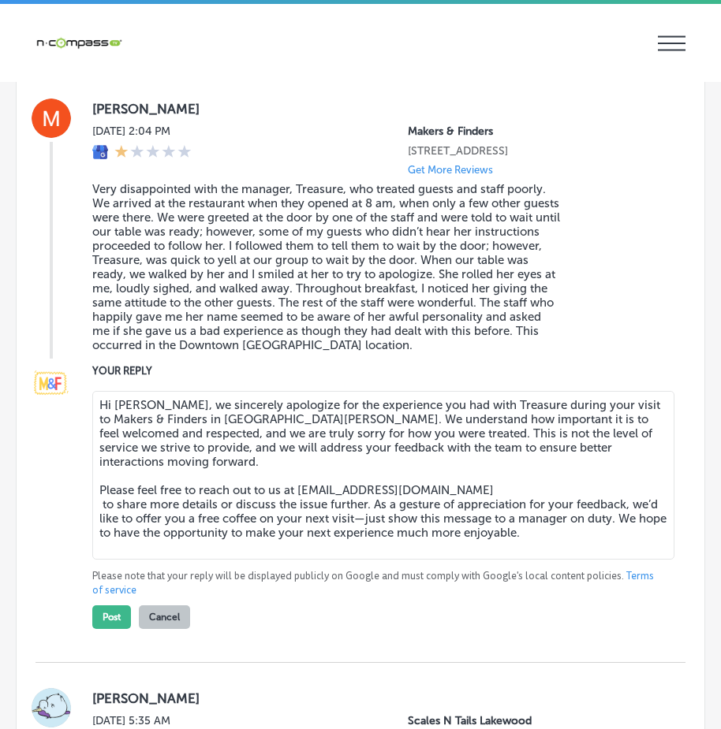
scroll to position [3625, 0]
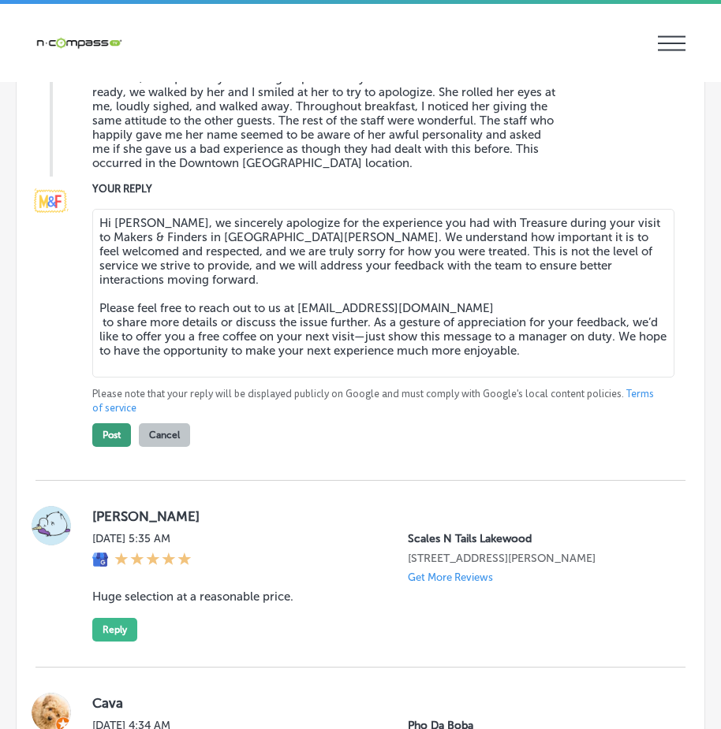
type textarea "Hi Myles, we sincerely apologize for the experience you had with Treasure durin…"
click at [111, 440] on button "Post" at bounding box center [111, 435] width 39 height 24
type textarea "x"
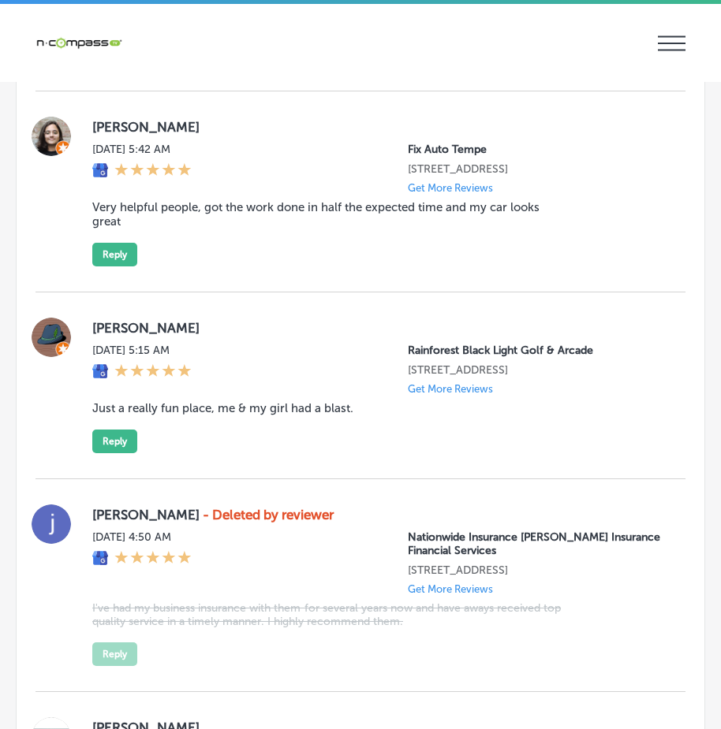
scroll to position [5309, 0]
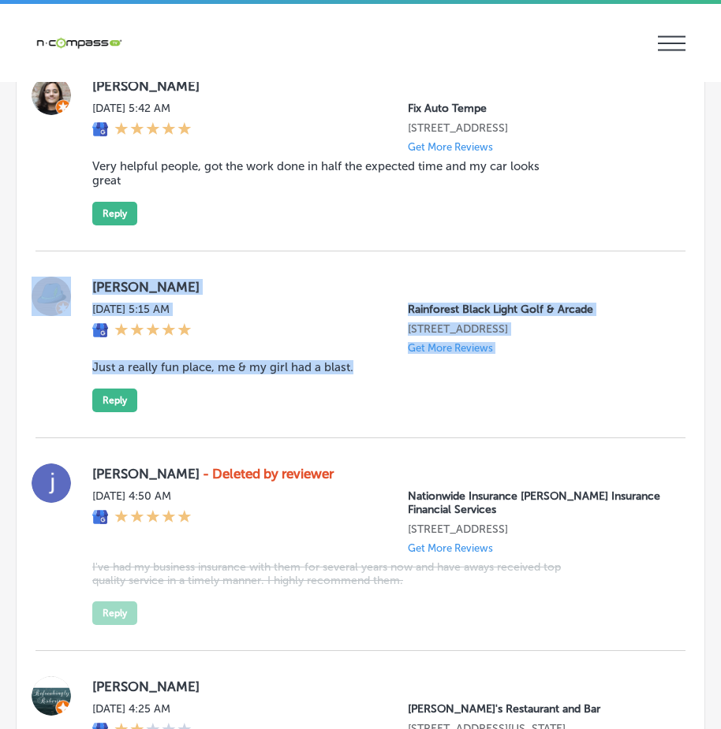
drag, startPoint x: 84, startPoint y: 344, endPoint x: 393, endPoint y: 456, distance: 328.0
click at [394, 438] on div "Johnie Harvey Sat, Sep 13, 2025 5:15 AM Rainforest Black Light Golf & Arcade 11…" at bounding box center [360, 345] width 650 height 187
copy div "Johnie Harvey Sat, Sep 13, 2025 5:15 AM Rainforest Black Light Golf & Arcade 11…"
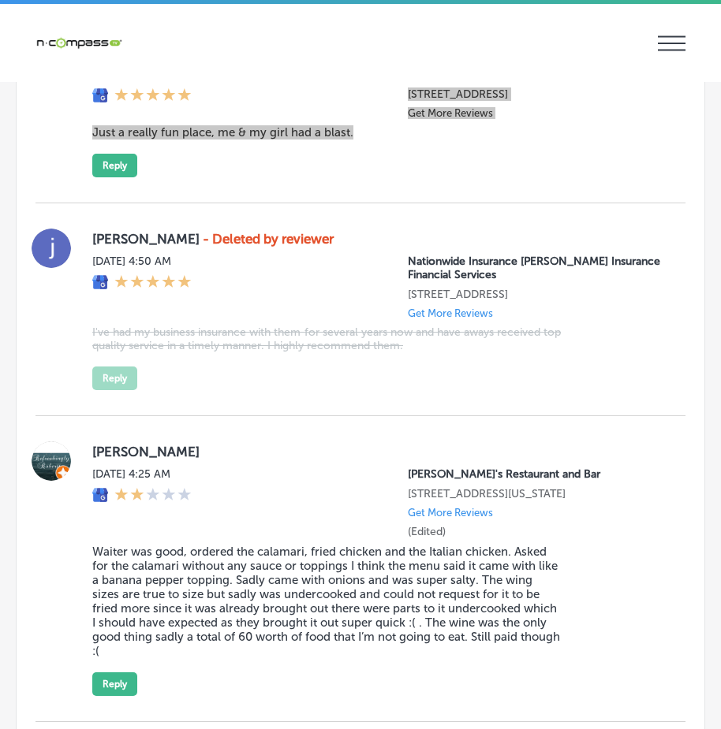
scroll to position [5466, 0]
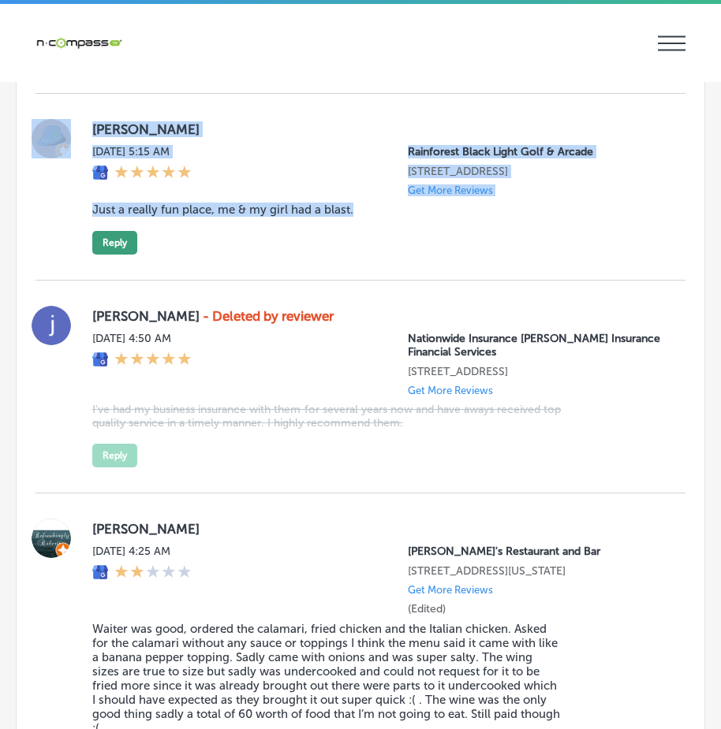
click at [109, 255] on button "Reply" at bounding box center [114, 243] width 45 height 24
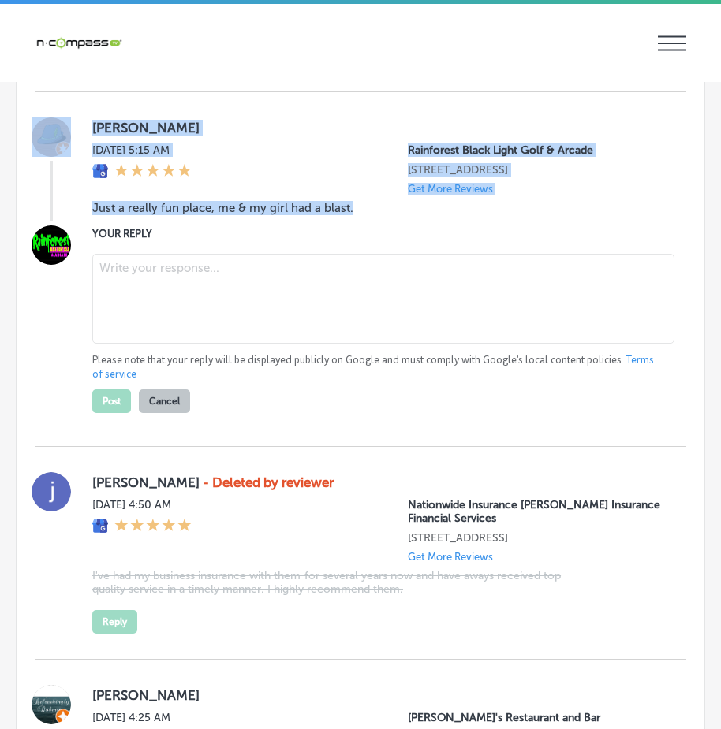
scroll to position [5465, 0]
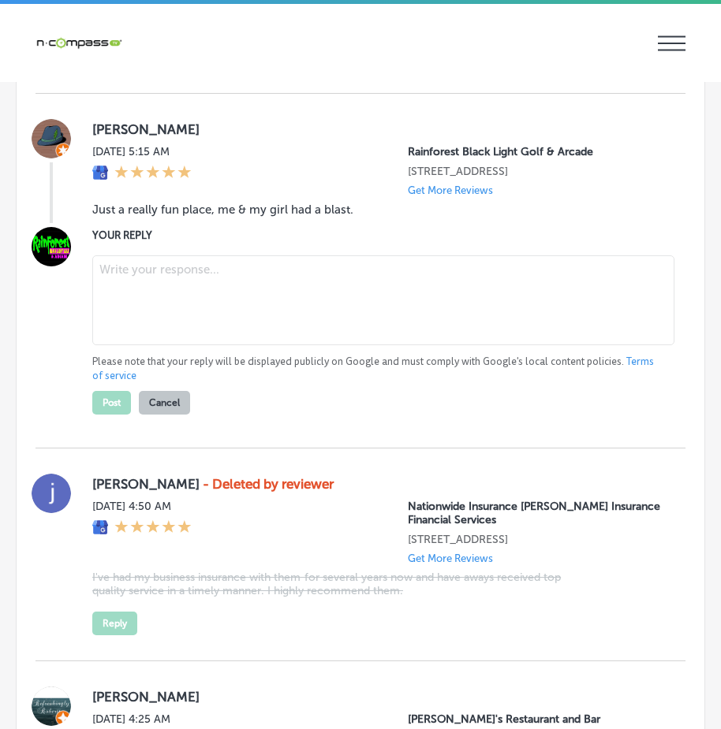
click at [132, 337] on textarea at bounding box center [383, 300] width 582 height 90
paste textarea "Thank you, Johnie, for the great review! We’re so happy to hear that you and yo…"
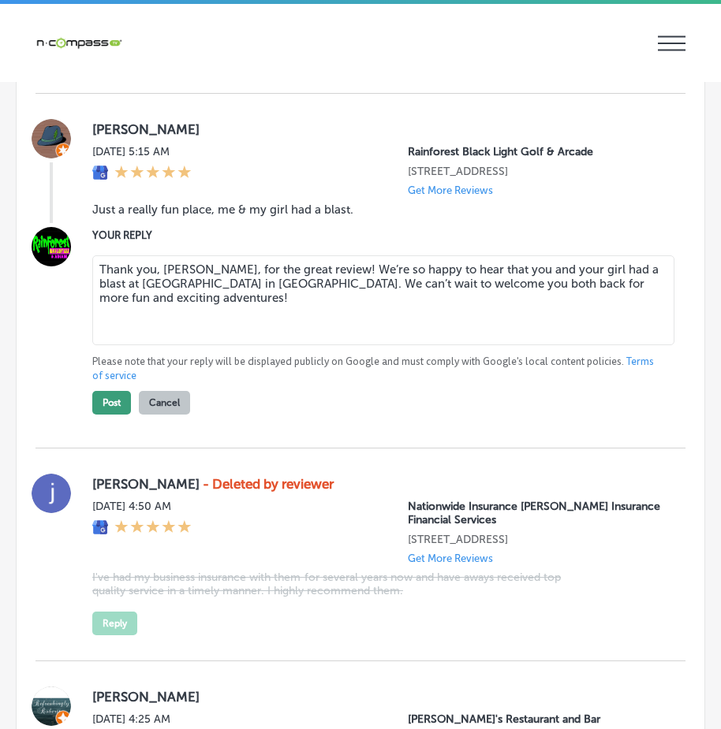
type textarea "Thank you, Johnie, for the great review! We’re so happy to hear that you and yo…"
drag, startPoint x: 109, startPoint y: 468, endPoint x: 154, endPoint y: 463, distance: 45.2
click at [111, 415] on button "Post" at bounding box center [111, 403] width 39 height 24
type textarea "x"
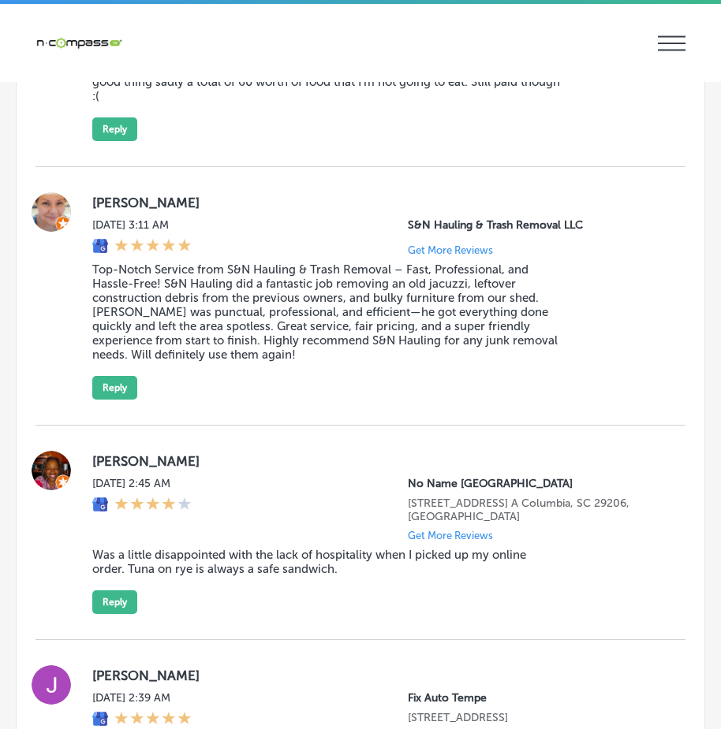
scroll to position [5938, 0]
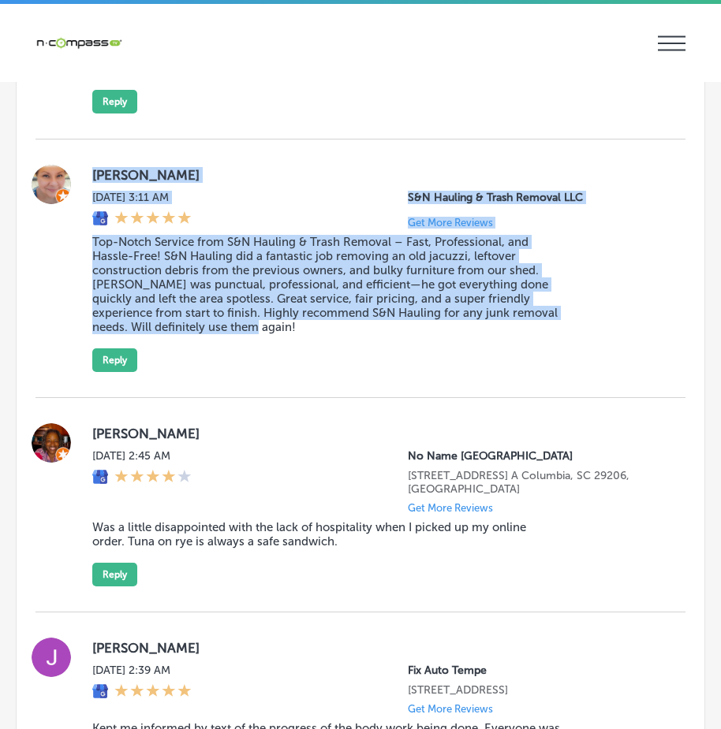
drag, startPoint x: 179, startPoint y: 289, endPoint x: 449, endPoint y: 423, distance: 302.2
click at [448, 398] on div "Irene Mena Sat, Sep 13, 2025 3:11 AM S&N Hauling & Trash Removal LLC Get More R…" at bounding box center [360, 269] width 650 height 259
copy div "Irene Mena Sat, Sep 13, 2025 3:11 AM S&N Hauling & Trash Removal LLC Get More R…"
click at [115, 372] on button "Reply" at bounding box center [114, 360] width 45 height 24
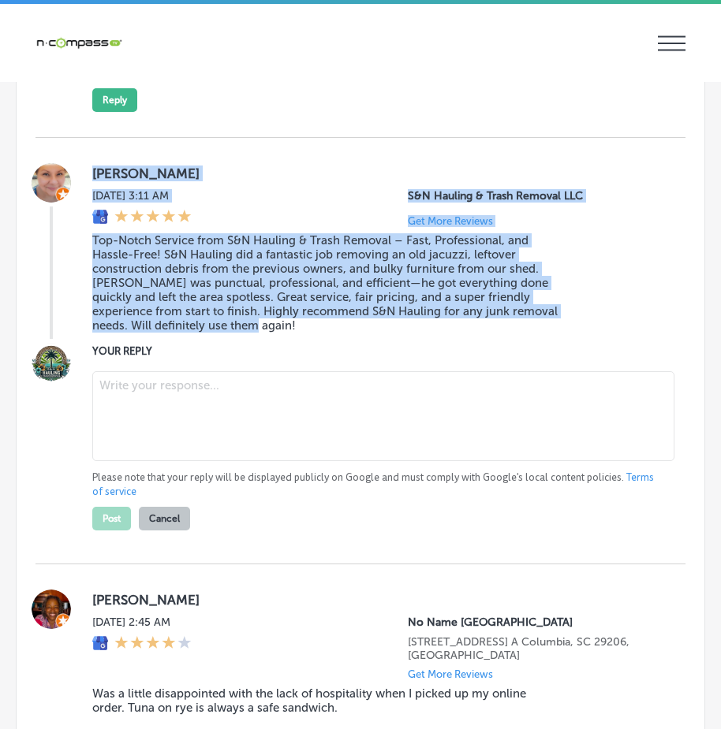
scroll to position [5936, 0]
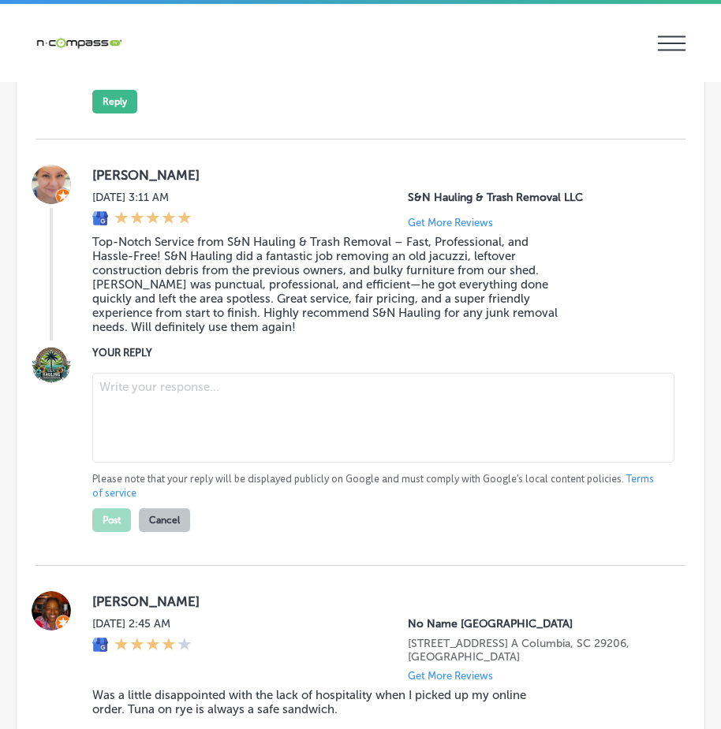
click at [166, 463] on textarea at bounding box center [383, 418] width 582 height 90
paste textarea "Thank you so much for your kind words, Irene! We're thrilled to hear that you h…"
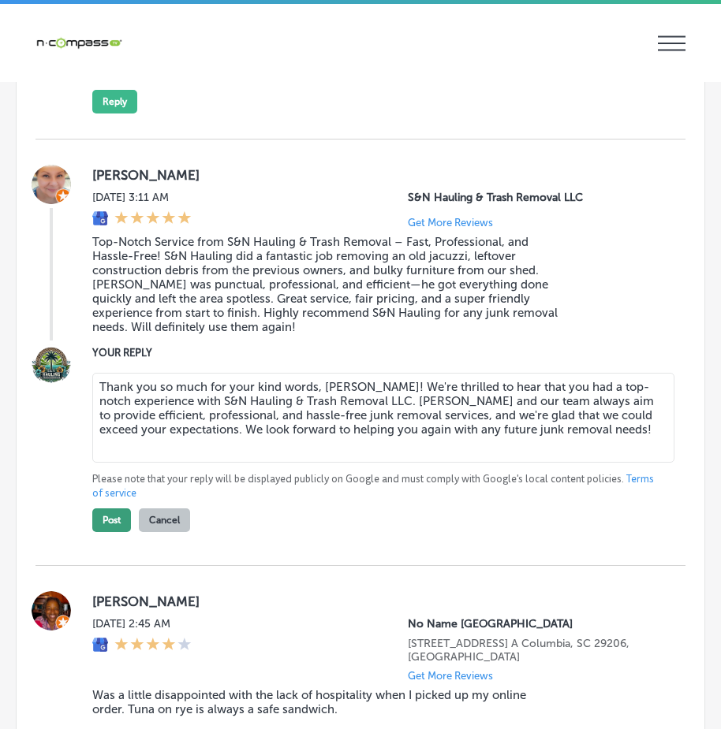
type textarea "Thank you so much for your kind words, Irene! We're thrilled to hear that you h…"
drag, startPoint x: 110, startPoint y: 598, endPoint x: 188, endPoint y: 576, distance: 80.4
click at [111, 532] on button "Post" at bounding box center [111, 521] width 39 height 24
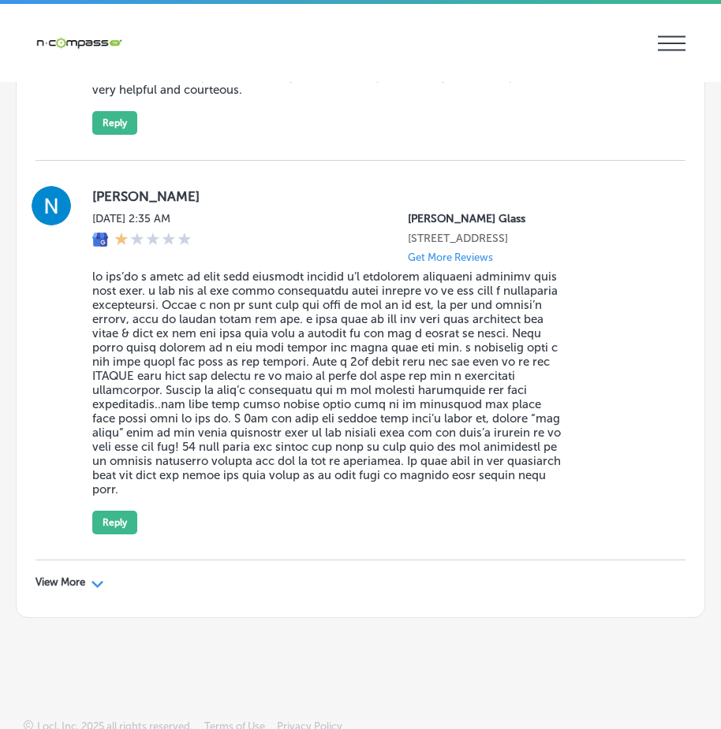
scroll to position [6405, 0]
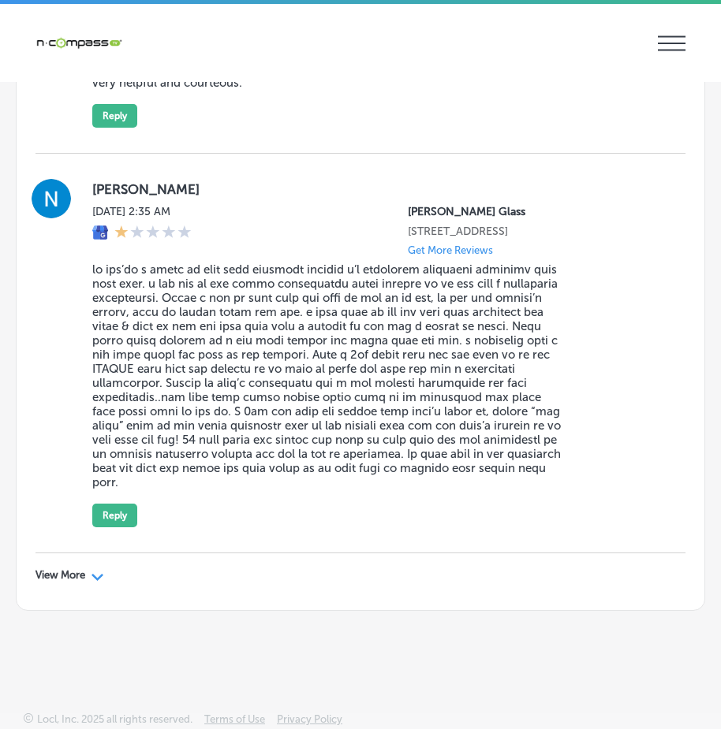
click at [101, 576] on icon "Path Created with Sketch." at bounding box center [97, 577] width 12 height 7
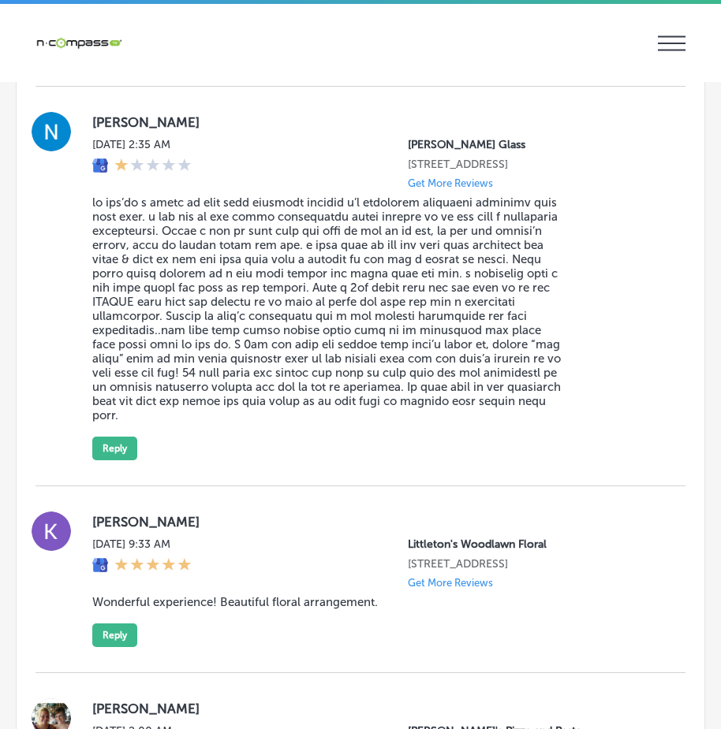
type textarea "x"
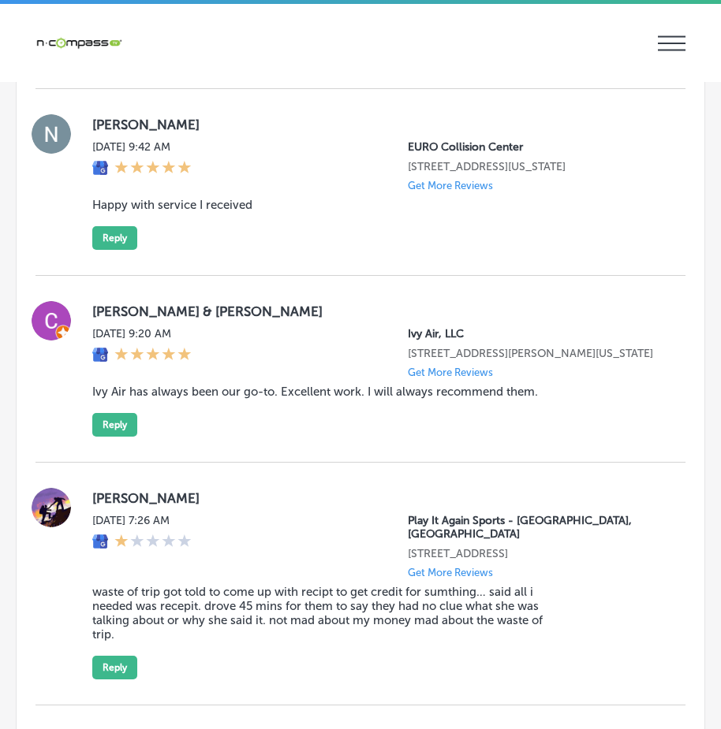
scroll to position [7193, 0]
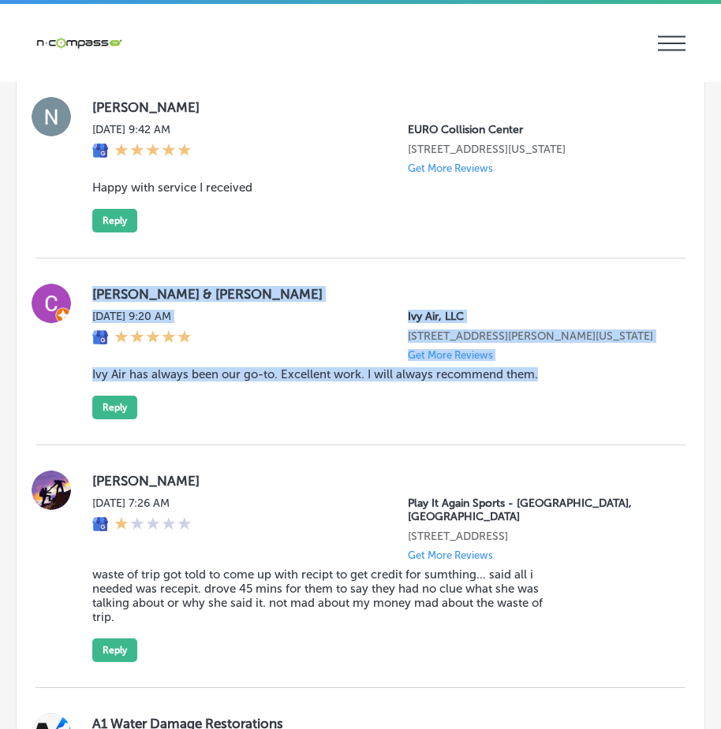
drag, startPoint x: 84, startPoint y: 355, endPoint x: 607, endPoint y: 512, distance: 545.8
click at [608, 445] on div "Chris & Leslie Frey Thu, Sep 11, 2025 9:20 AM Ivy Air, LLC 2838 Farm to Market …" at bounding box center [360, 352] width 650 height 187
copy div "Chris & Leslie Frey Thu, Sep 11, 2025 9:20 AM Ivy Air, LLC 2838 Farm to Market …"
click at [533, 419] on div "Chris & Leslie Frey Thu, Sep 11, 2025 9:20 AM Ivy Air, LLC 2838 Farm to Market …" at bounding box center [376, 352] width 568 height 136
drag, startPoint x: 235, startPoint y: 413, endPoint x: 587, endPoint y: 497, distance: 361.4
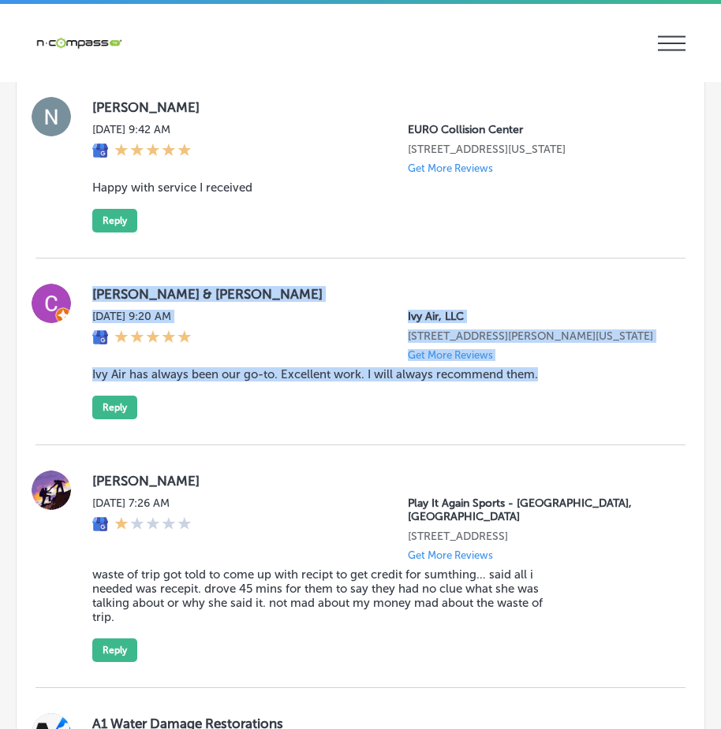
click at [587, 419] on div "Chris & Leslie Frey Thu, Sep 11, 2025 9:20 AM Ivy Air, LLC 2838 Farm to Market …" at bounding box center [376, 352] width 568 height 136
click at [583, 445] on div "Chris & Leslie Frey Thu, Sep 11, 2025 9:20 AM Ivy Air, LLC 2838 Farm to Market …" at bounding box center [360, 352] width 650 height 187
click at [582, 419] on div "Chris & Leslie Frey Thu, Sep 11, 2025 9:20 AM Ivy Air, LLC 2838 Farm to Market …" at bounding box center [376, 352] width 568 height 136
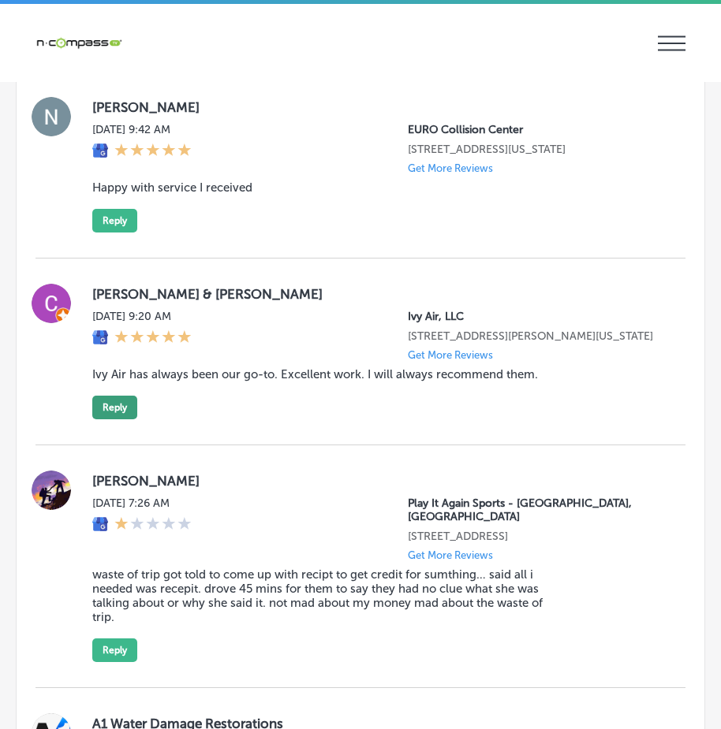
click at [110, 419] on button "Reply" at bounding box center [114, 408] width 45 height 24
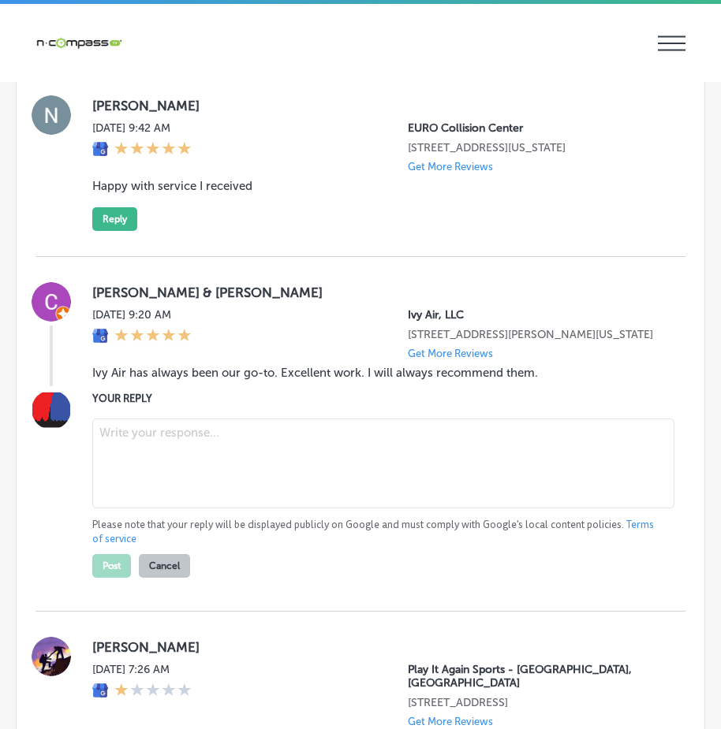
scroll to position [7192, 0]
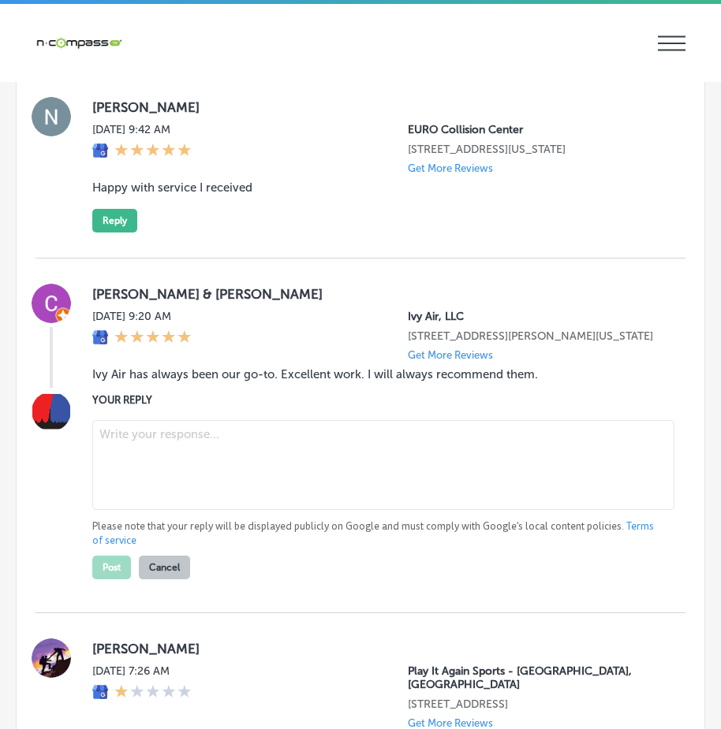
click at [140, 510] on textarea at bounding box center [383, 465] width 582 height 90
click at [167, 510] on textarea at bounding box center [383, 465] width 582 height 90
click at [160, 510] on textarea at bounding box center [383, 465] width 582 height 90
paste textarea "Thank you for the kind words, Chris and Leslie! We're so glad to hear that Ivy …"
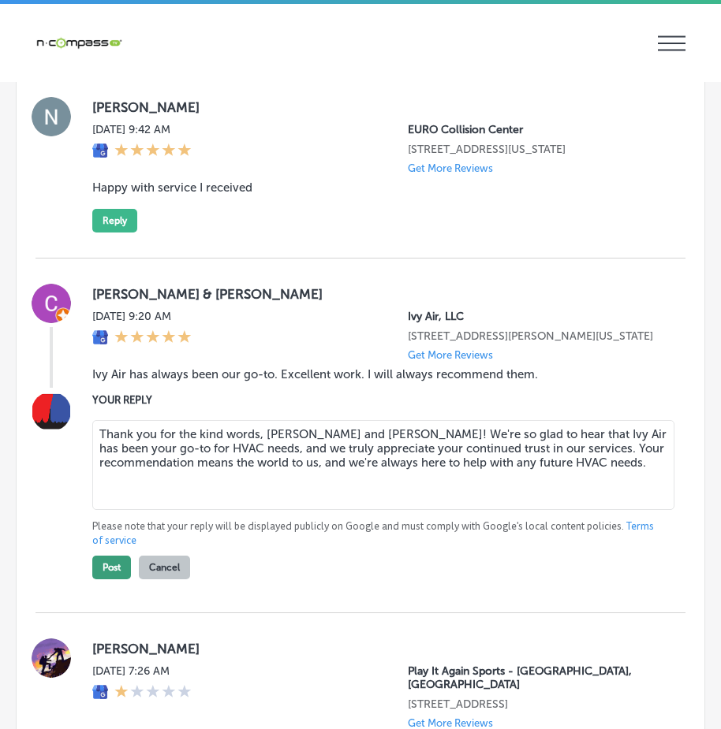
type textarea "Thank you for the kind words, Chris and Leslie! We're so glad to hear that Ivy …"
click at [113, 580] on button "Post" at bounding box center [111, 568] width 39 height 24
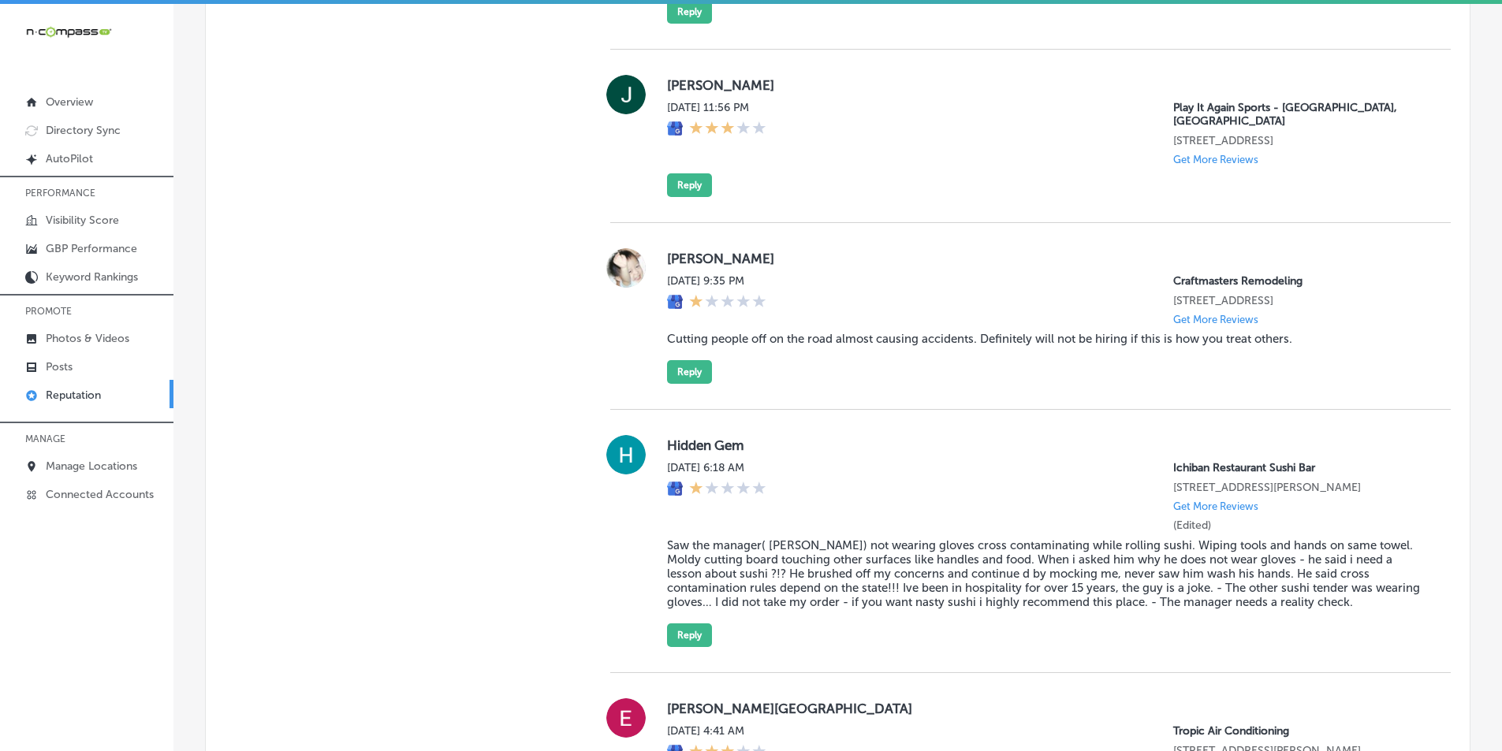
scroll to position [7952, 0]
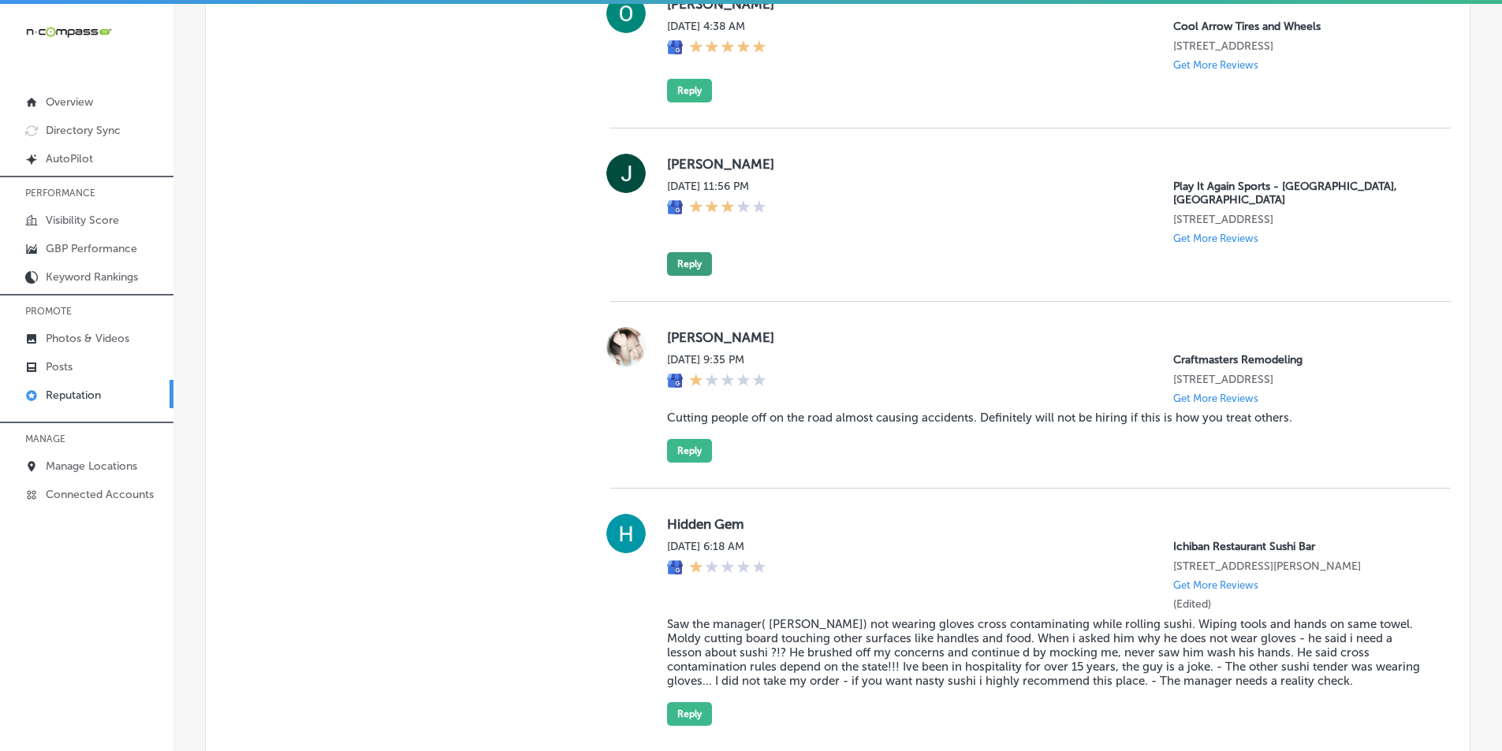
click at [684, 276] on button "Reply" at bounding box center [689, 264] width 45 height 24
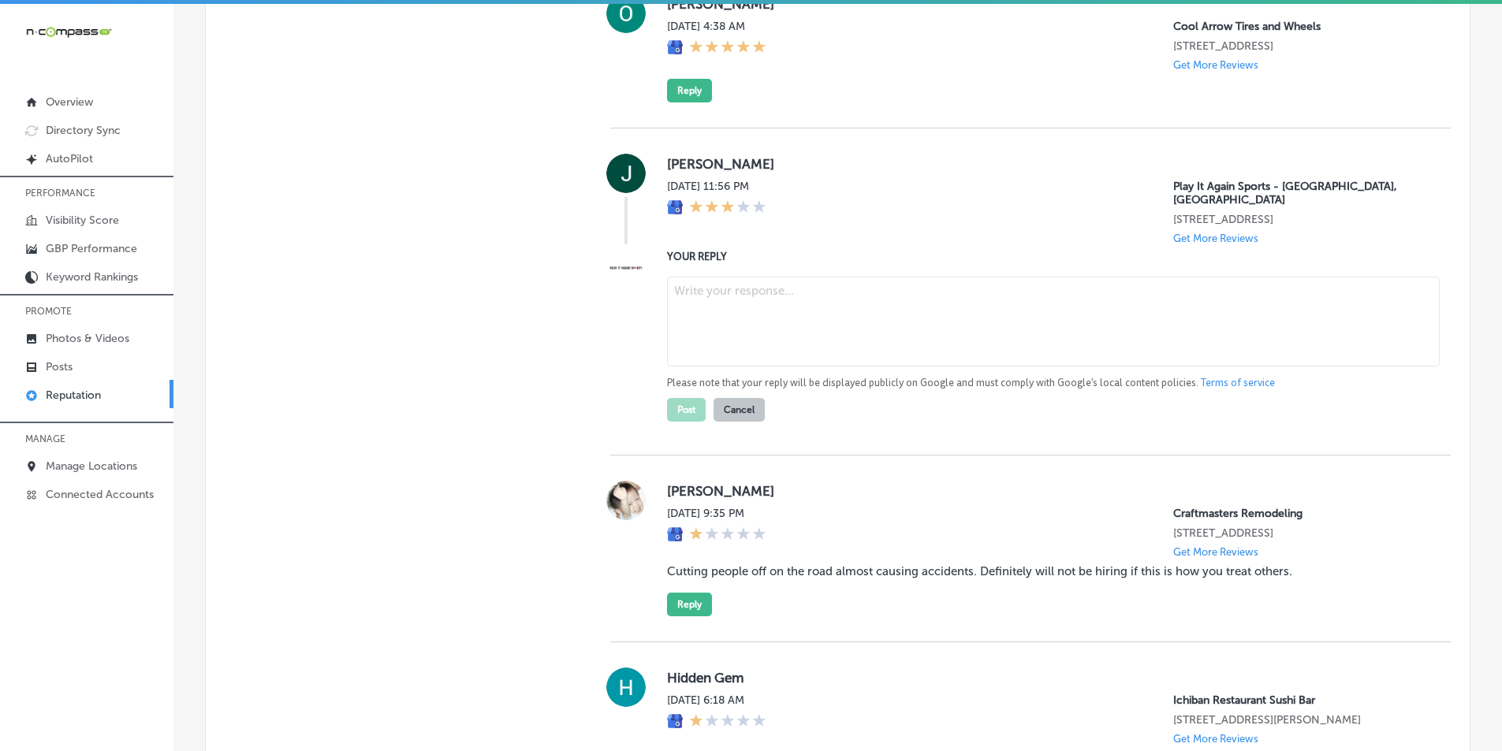
type textarea "x"
click at [700, 354] on textarea at bounding box center [1053, 322] width 773 height 90
paste textarea "Hi Justin, Thank you for taking the time to leave a review! We’re glad to hear …"
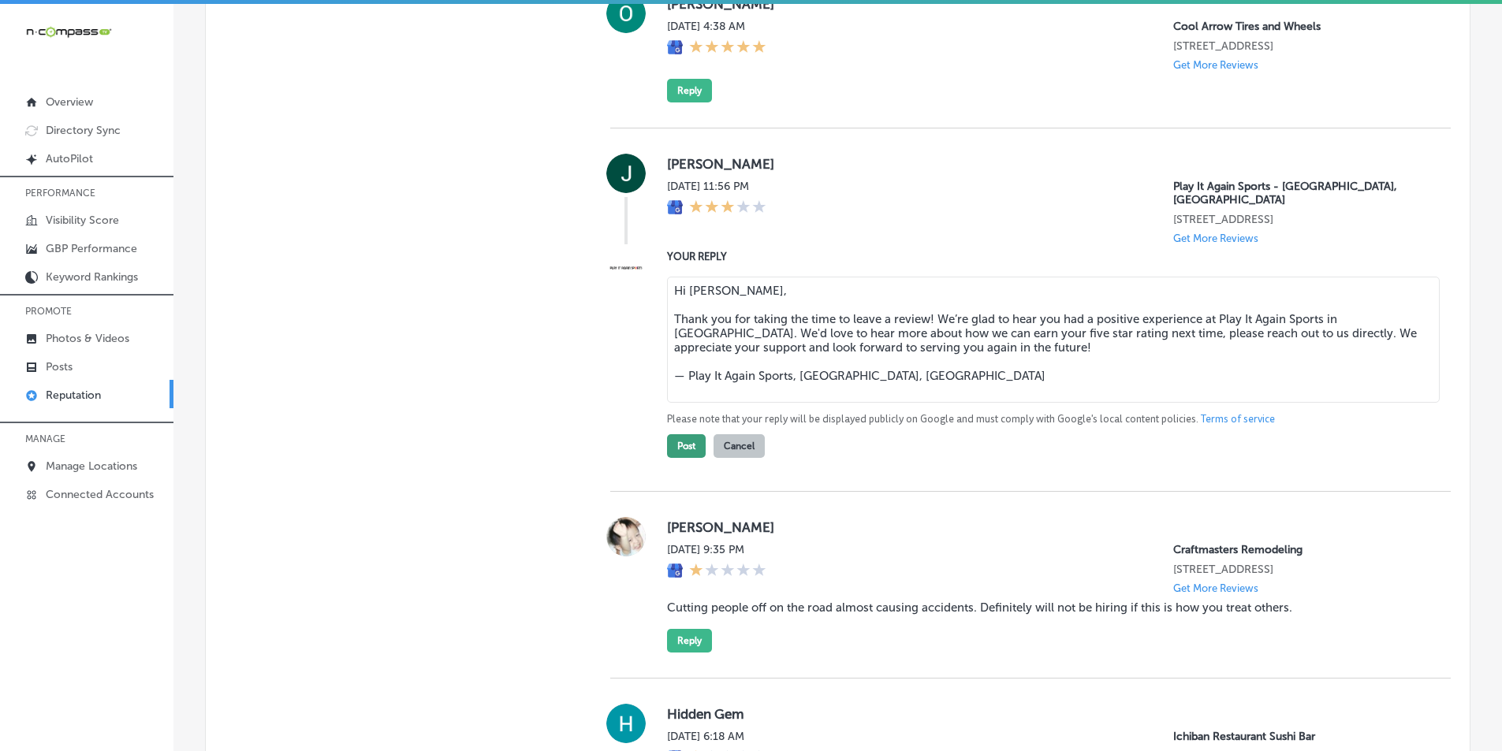
type textarea "Hi Justin, Thank you for taking the time to leave a review! We’re glad to hear …"
click at [677, 458] on button "Post" at bounding box center [686, 446] width 39 height 24
type textarea "x"
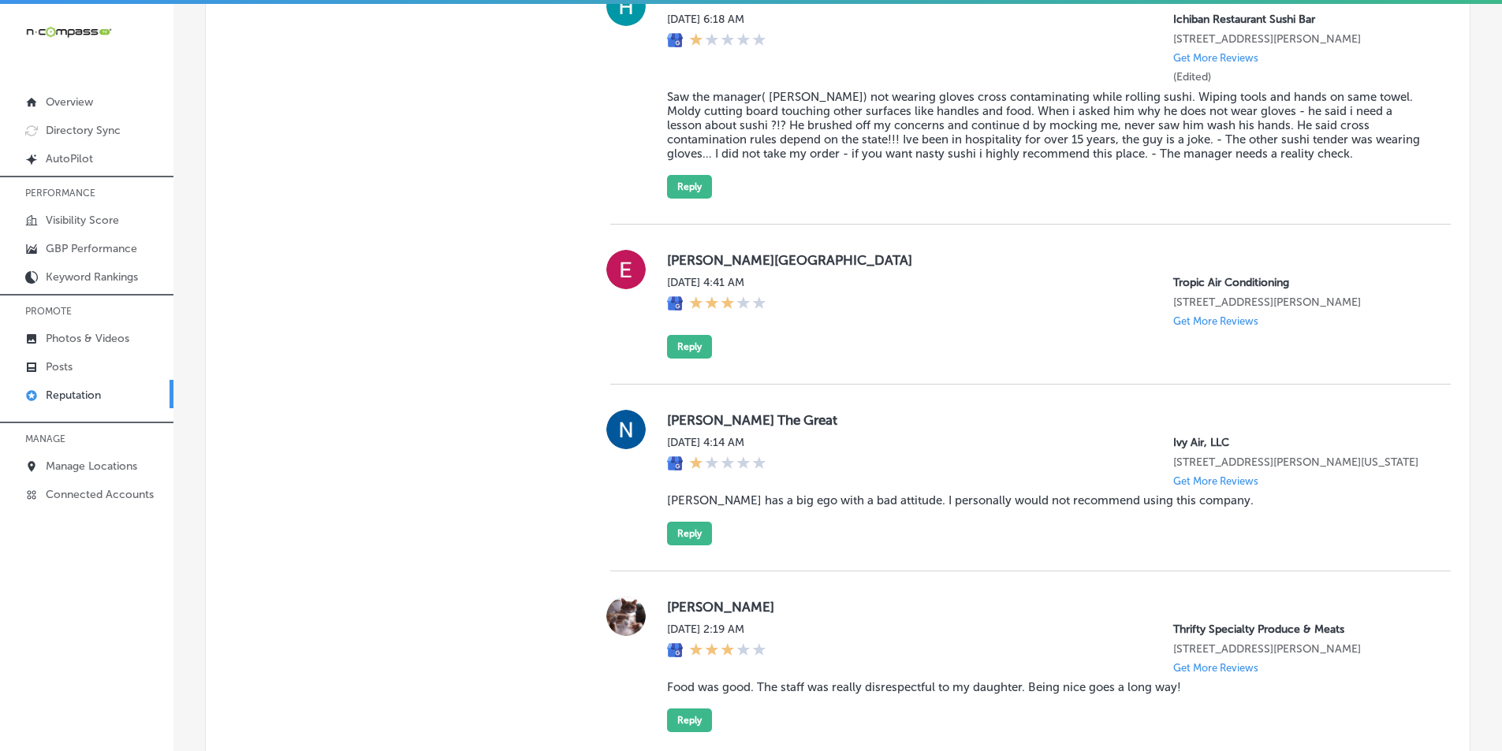
scroll to position [8252, 0]
